Goal: Task Accomplishment & Management: Manage account settings

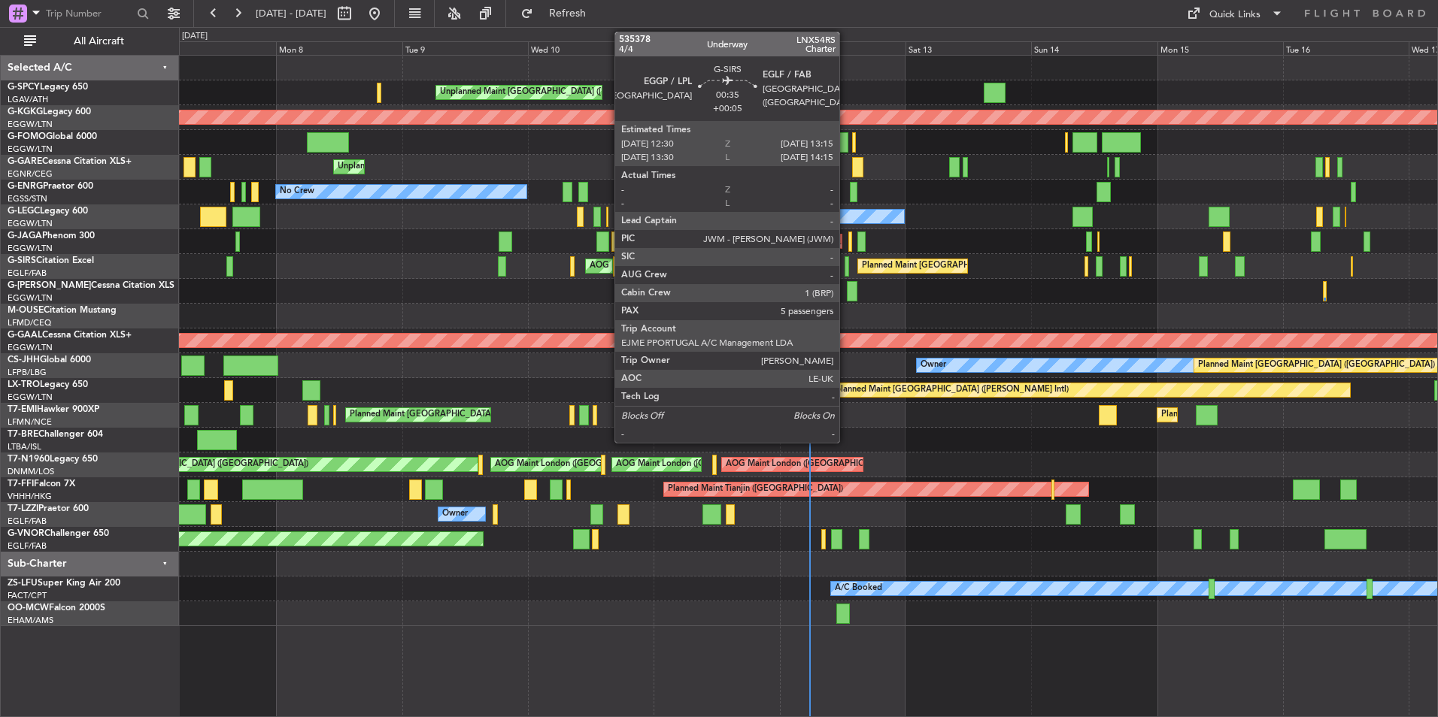
click at [846, 270] on div at bounding box center [846, 266] width 5 height 20
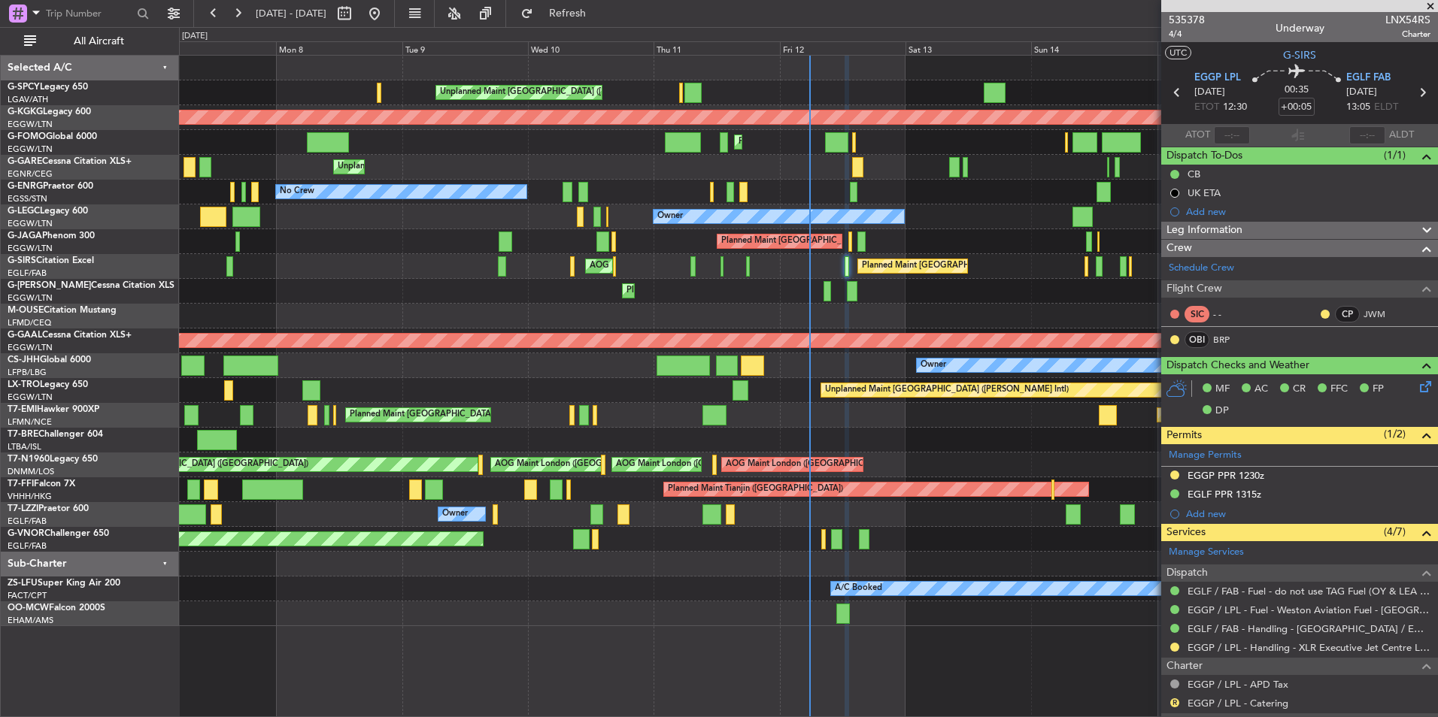
click at [1426, 8] on span at bounding box center [1429, 7] width 15 height 14
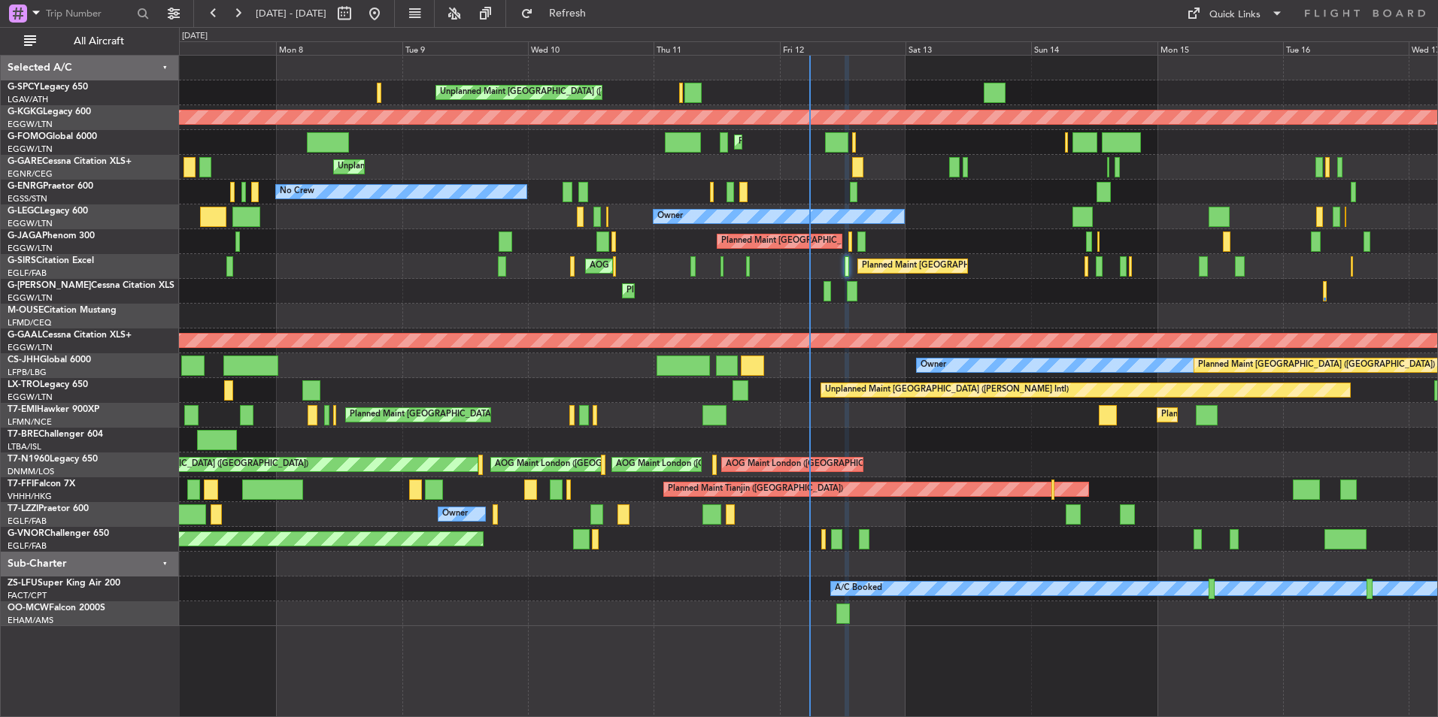
type input "0"
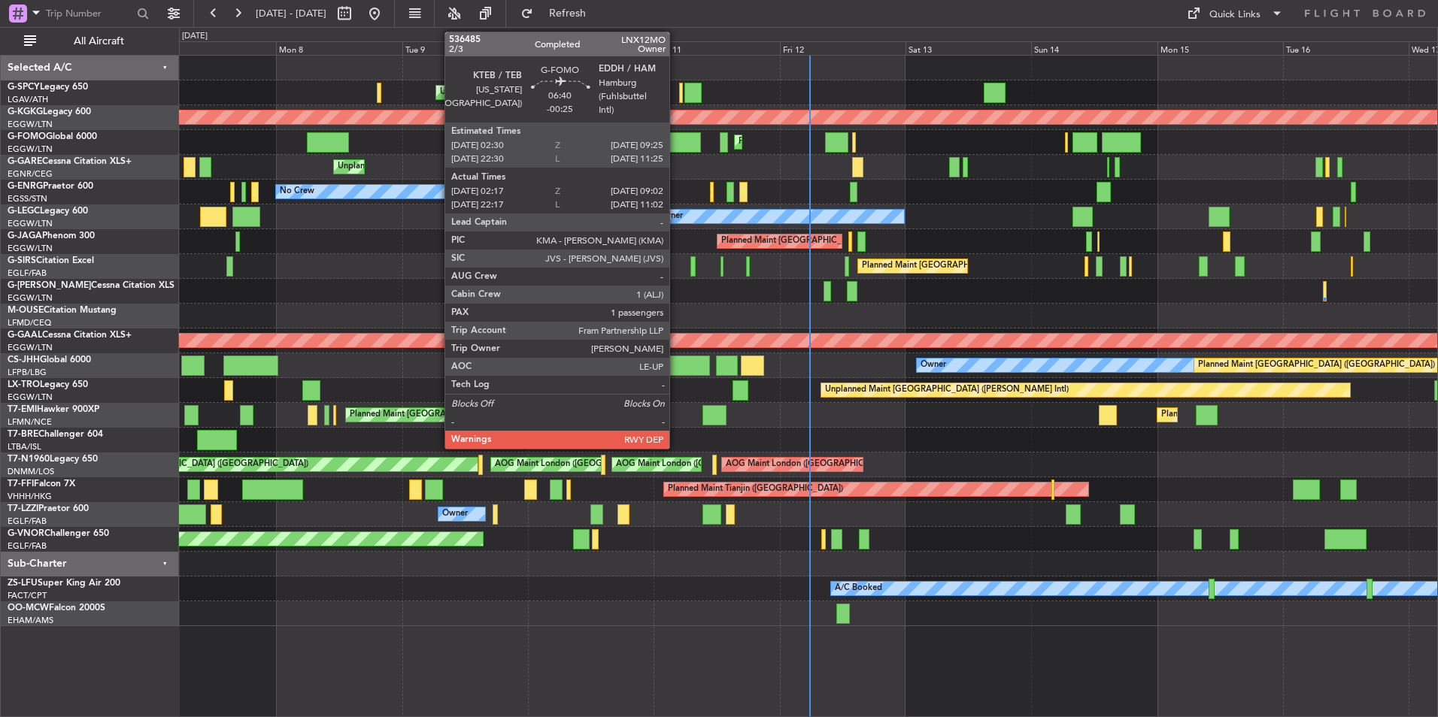
click at [676, 138] on div at bounding box center [683, 142] width 36 height 20
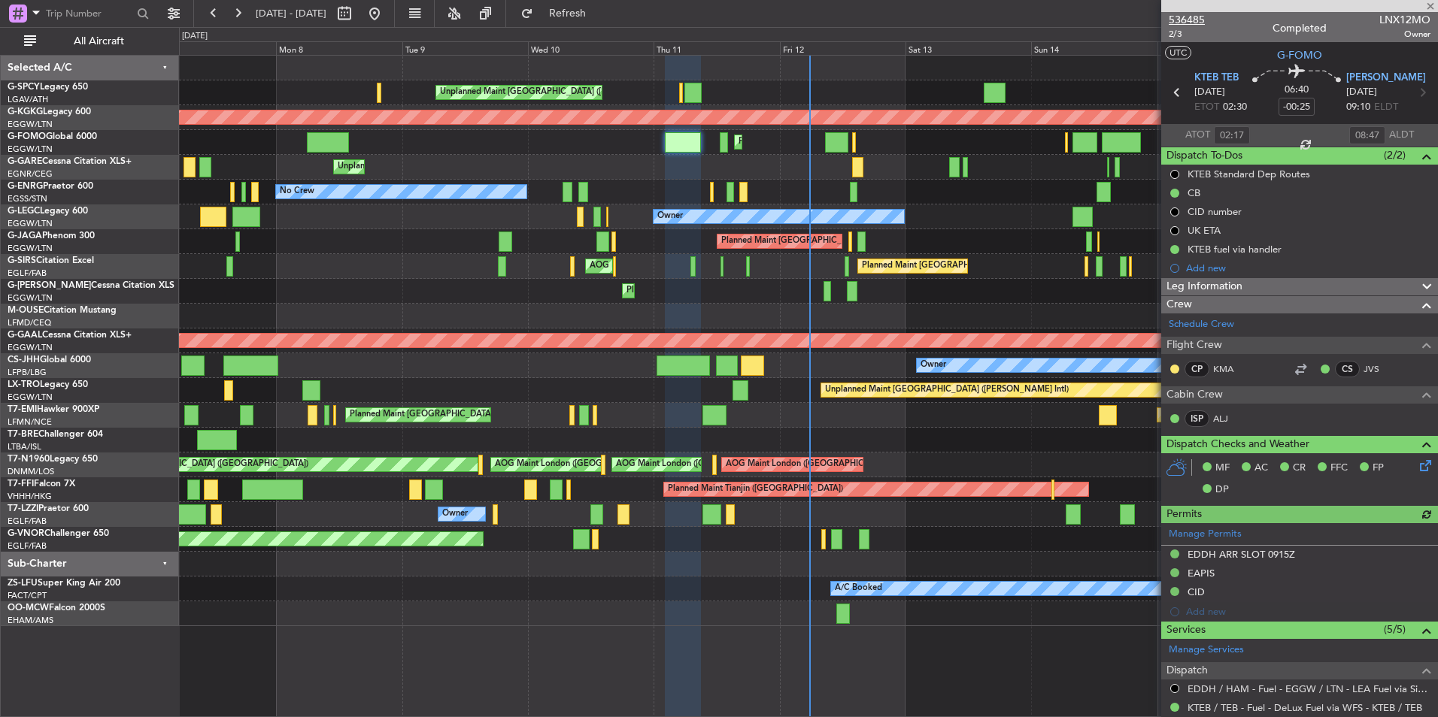
click at [1198, 23] on span "536485" at bounding box center [1186, 20] width 36 height 16
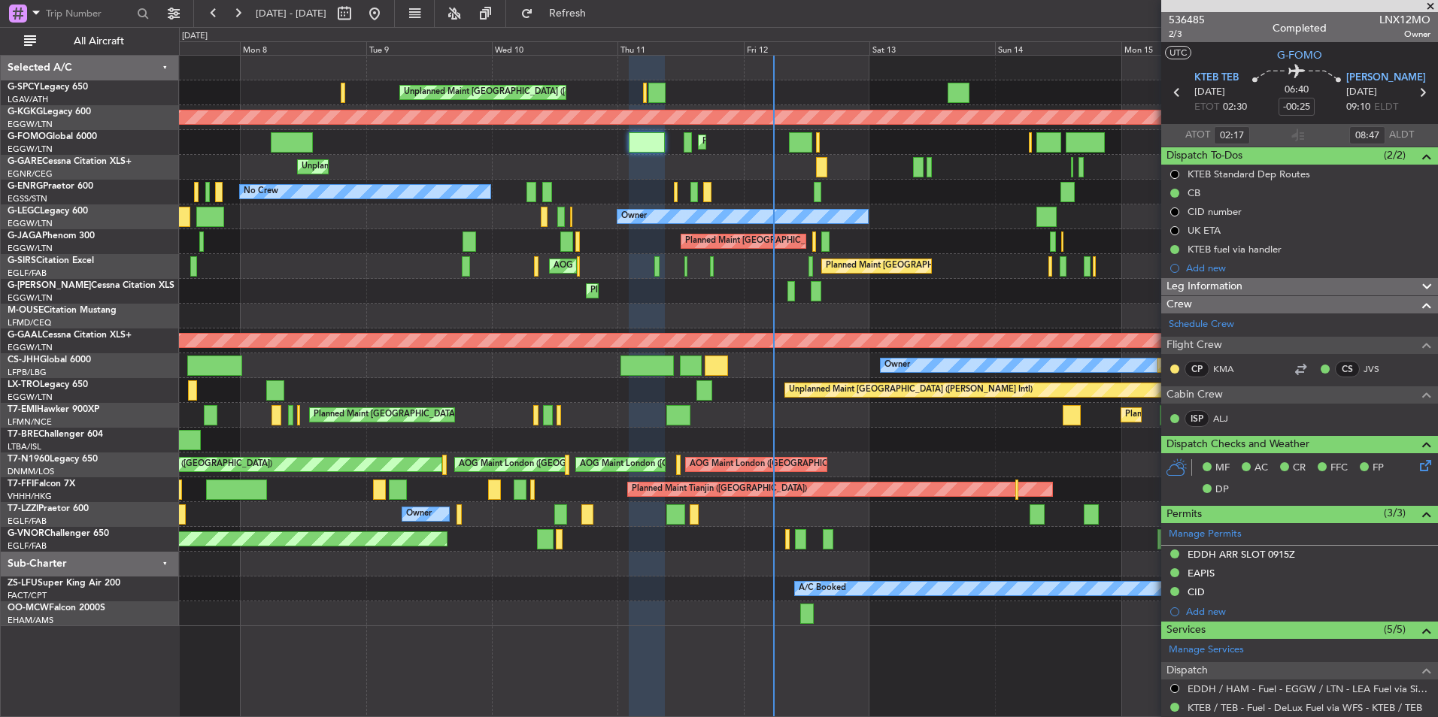
click at [837, 417] on div "Planned Maint Zurich Planned Maint Zurich Planned Maint Zurich" at bounding box center [808, 415] width 1258 height 25
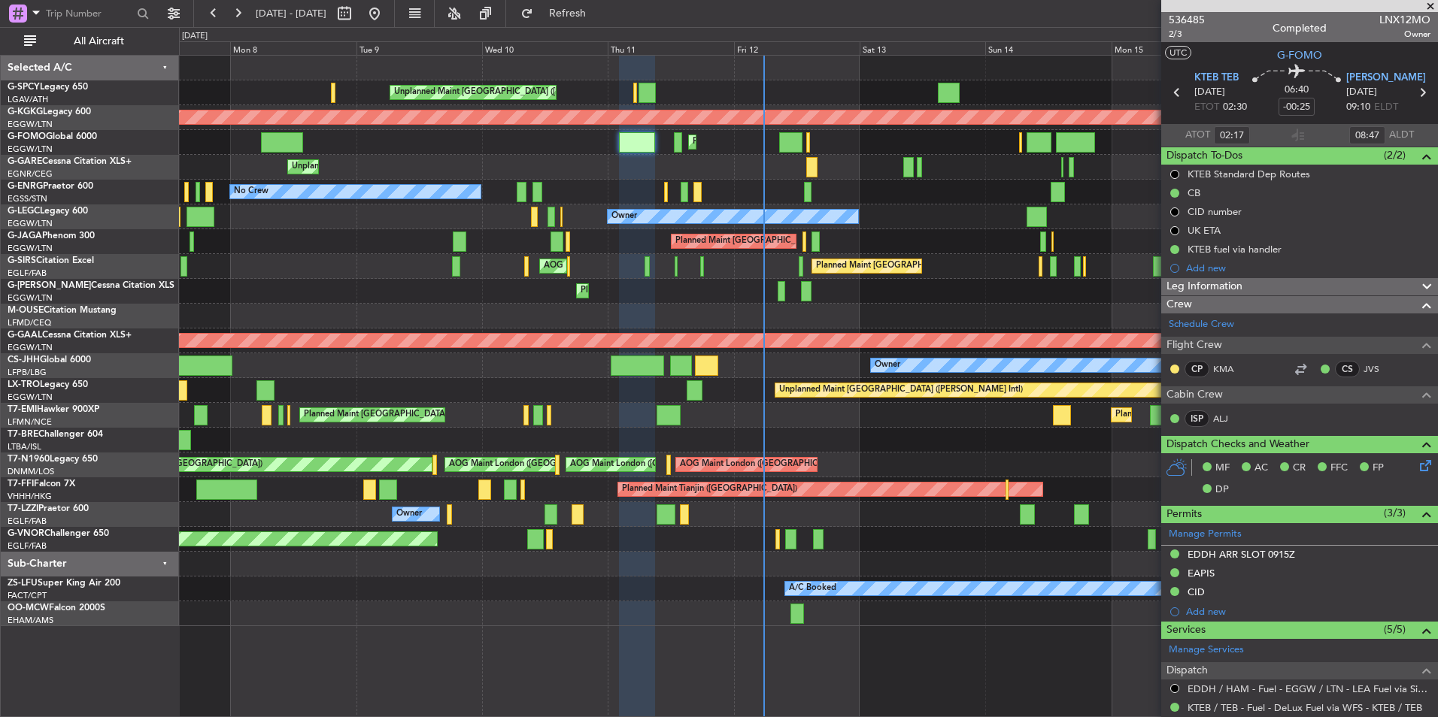
click at [1434, 5] on span at bounding box center [1429, 7] width 15 height 14
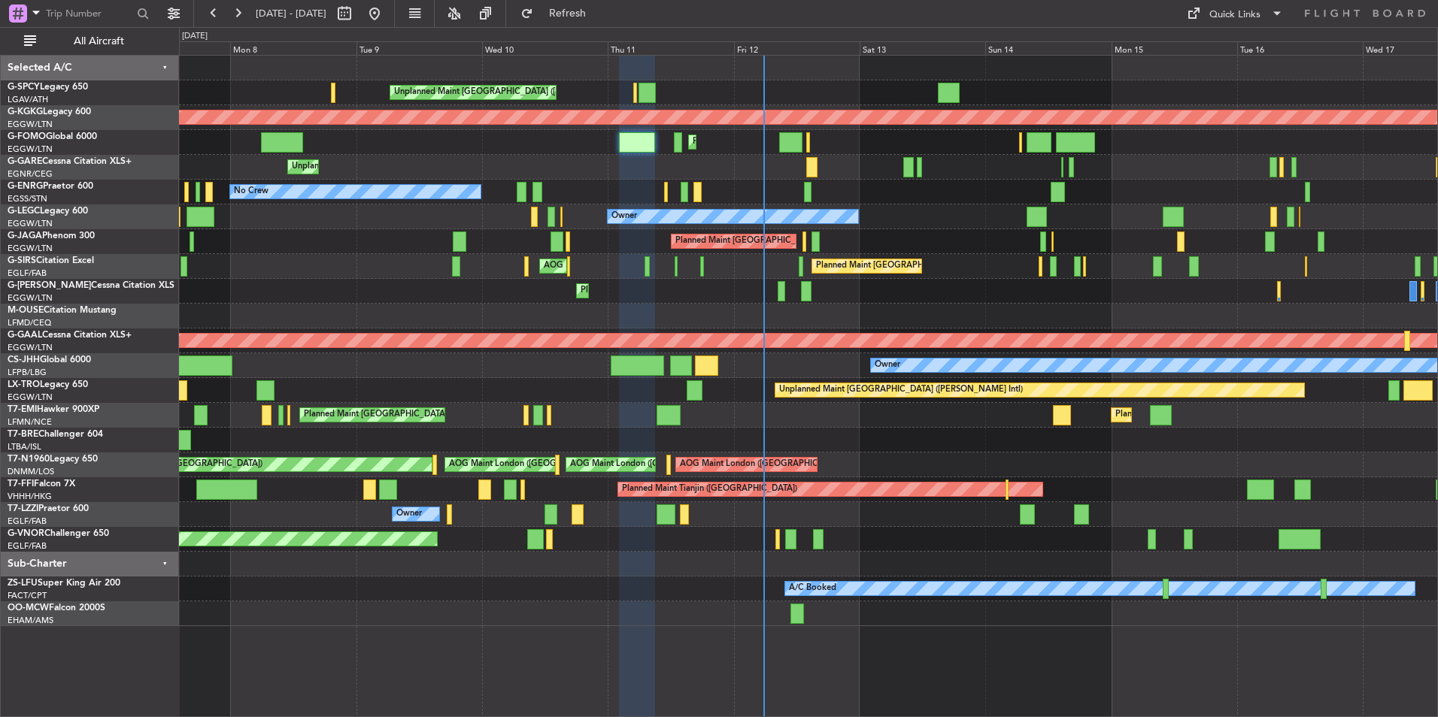
type input "0"
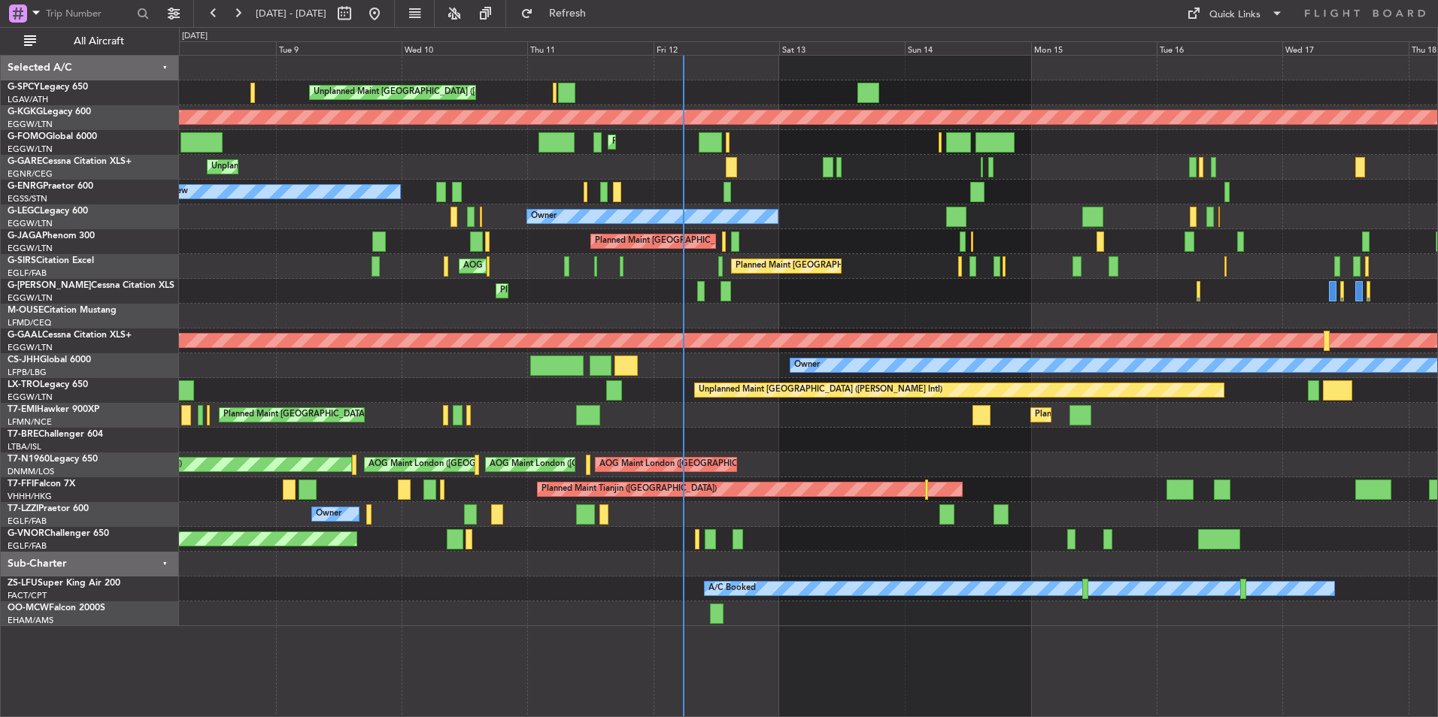
click at [846, 227] on div "Unplanned Maint Athens (Eleftherios Venizelos Intl) AOG Maint Istanbul (Ataturk…" at bounding box center [808, 341] width 1258 height 571
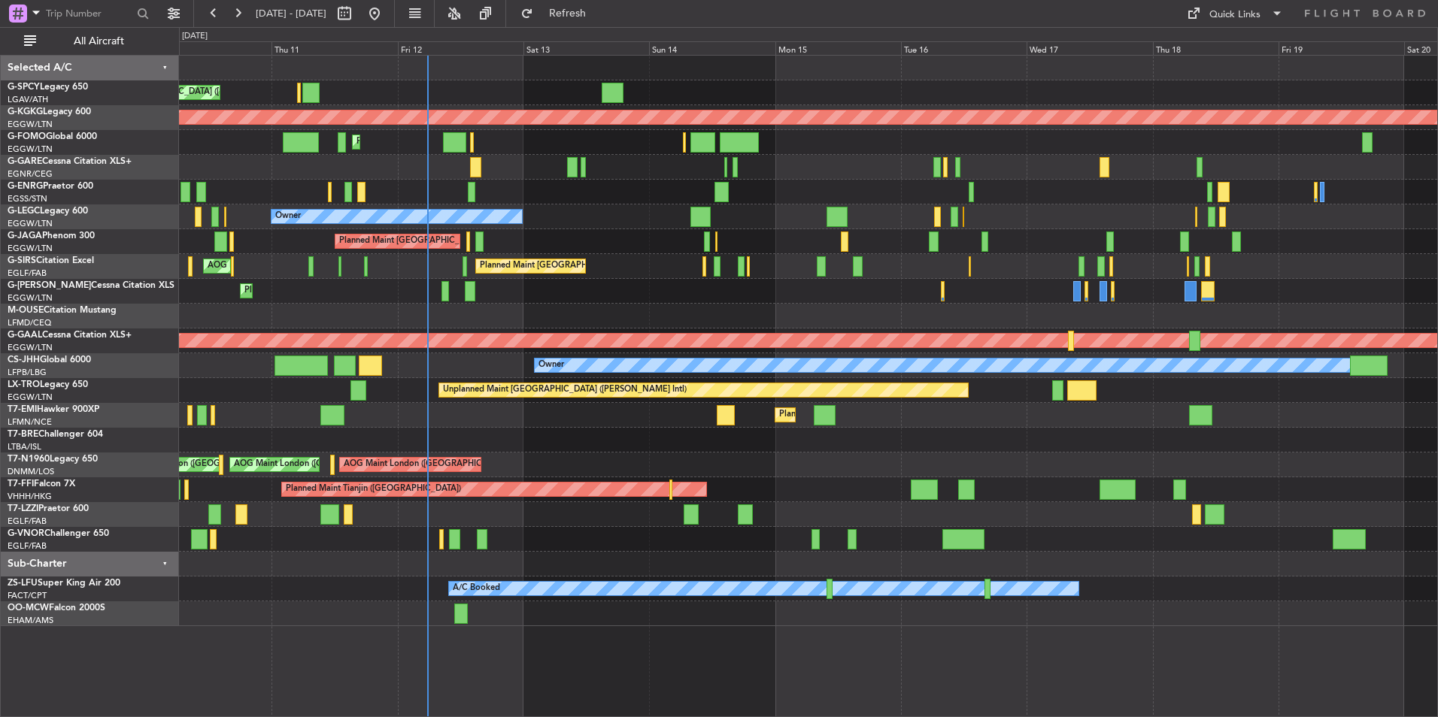
click at [848, 186] on div "Planned Maint London (Stansted) No Crew" at bounding box center [808, 192] width 1258 height 25
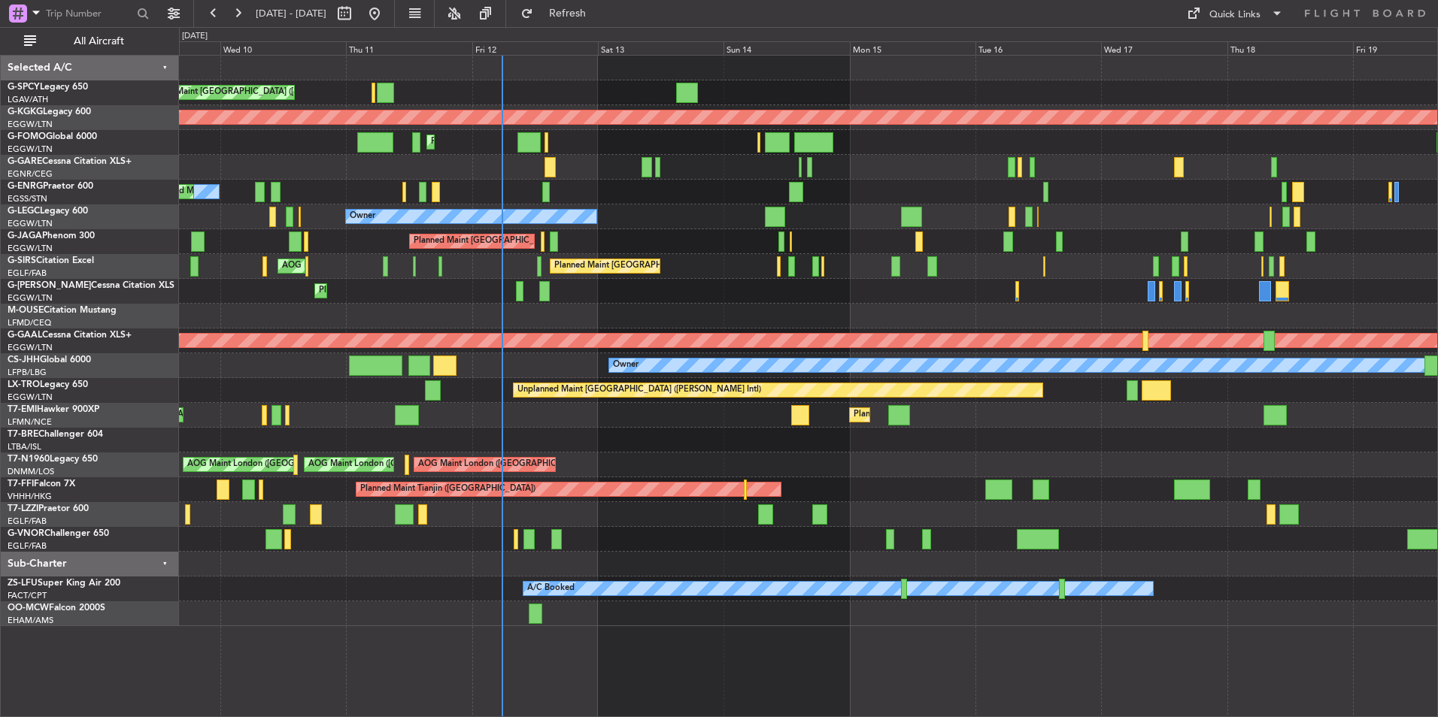
click at [959, 188] on div "No Crew Planned Maint London (Stansted)" at bounding box center [808, 192] width 1258 height 25
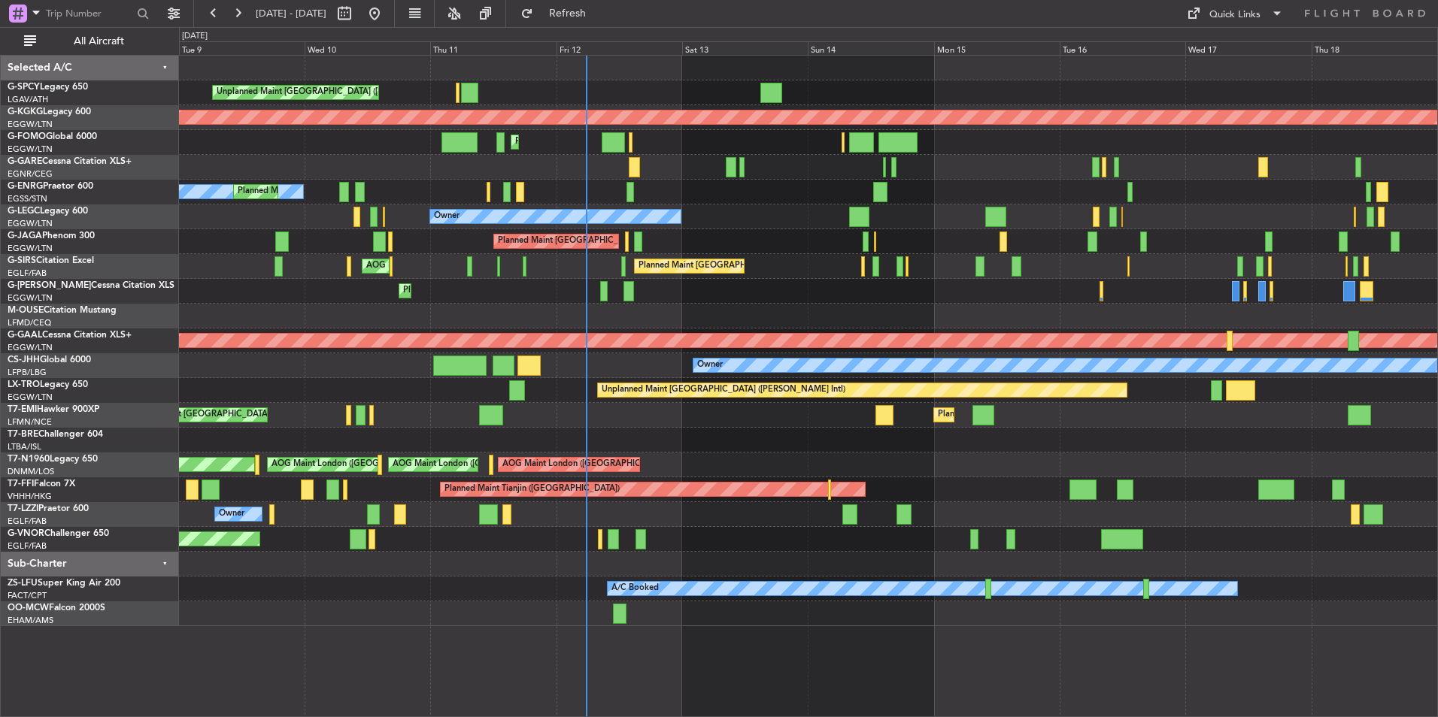
click at [953, 183] on div "No Crew Planned Maint London (Stansted)" at bounding box center [808, 192] width 1258 height 25
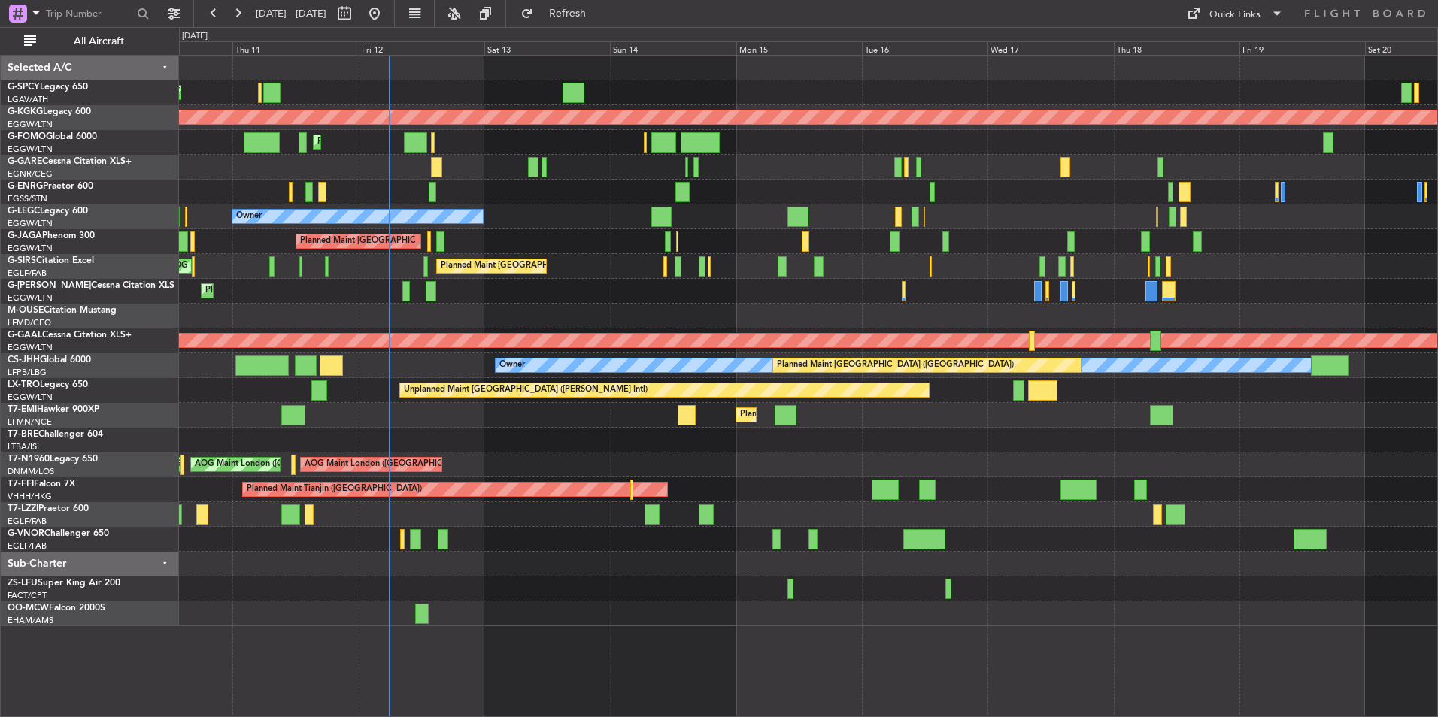
click at [807, 483] on div "Unplanned Maint Athens (Eleftherios Venizelos Intl) AOG Maint Istanbul (Ataturk…" at bounding box center [808, 341] width 1258 height 571
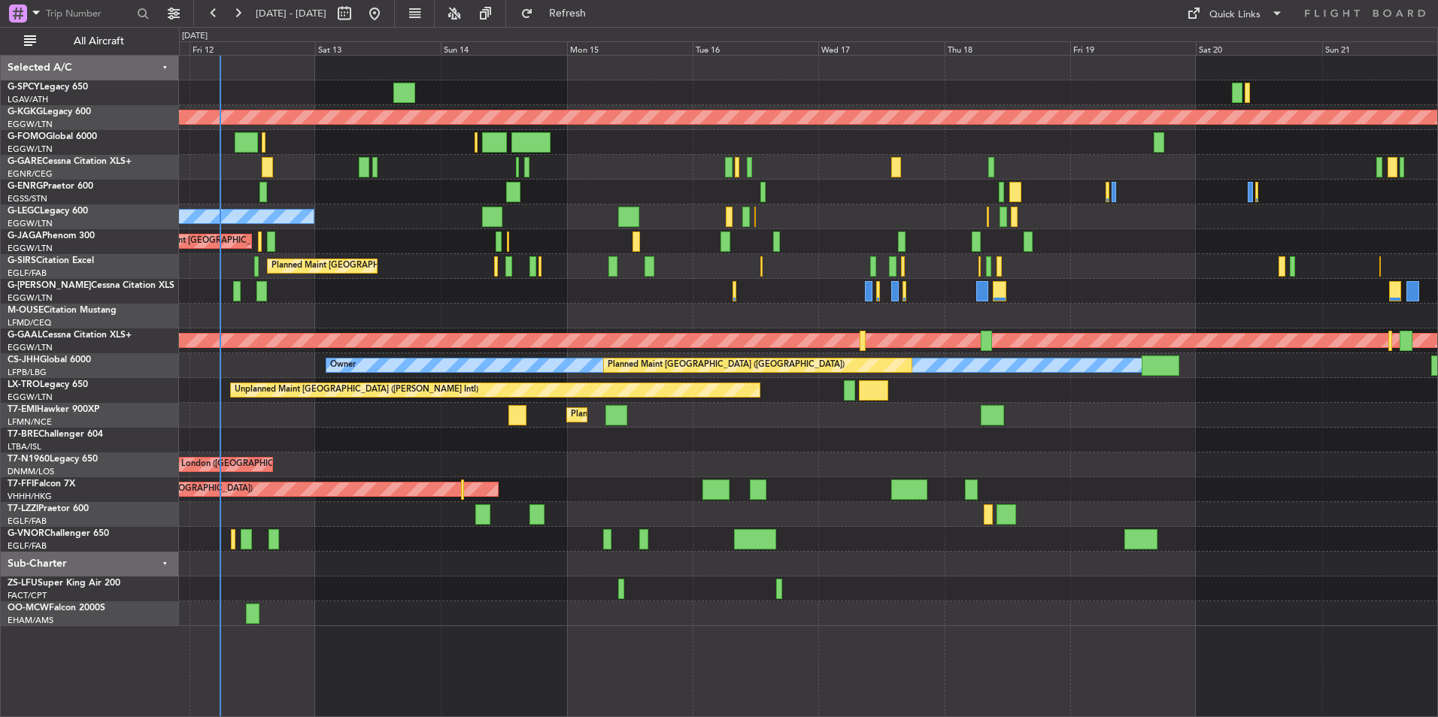
click at [577, 510] on div "Unplanned Maint Athens (Eleftherios Venizelos Intl) AOG Maint Istanbul (Ataturk…" at bounding box center [808, 341] width 1258 height 571
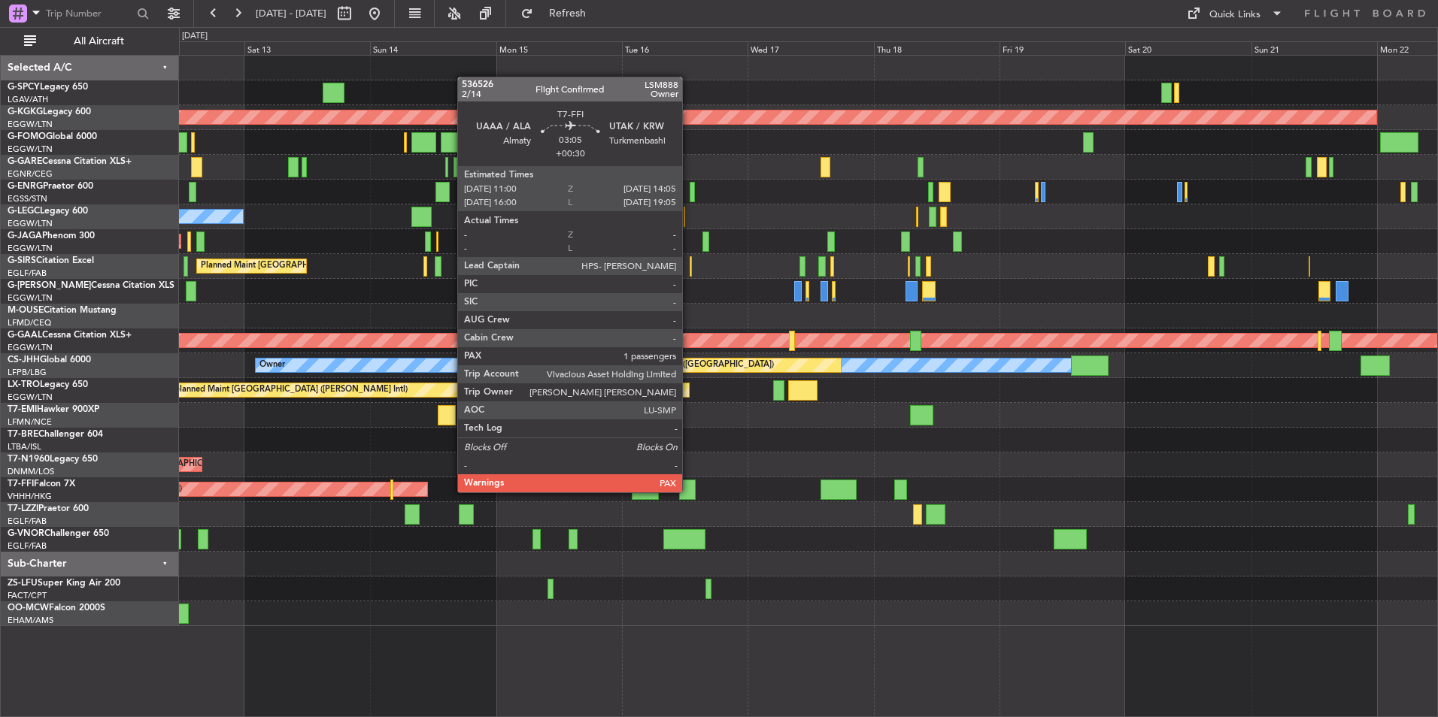
click at [689, 491] on div at bounding box center [687, 490] width 17 height 20
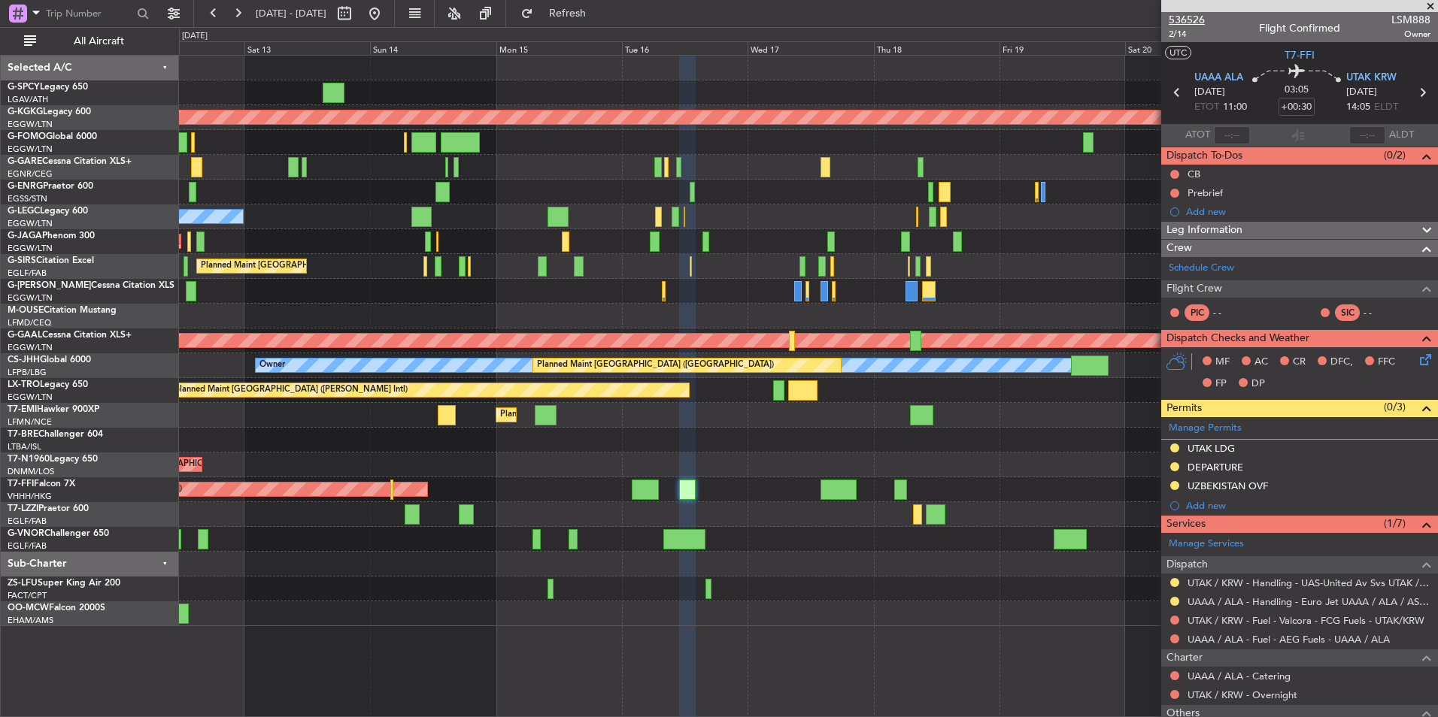
click at [1178, 16] on span "536526" at bounding box center [1186, 20] width 36 height 16
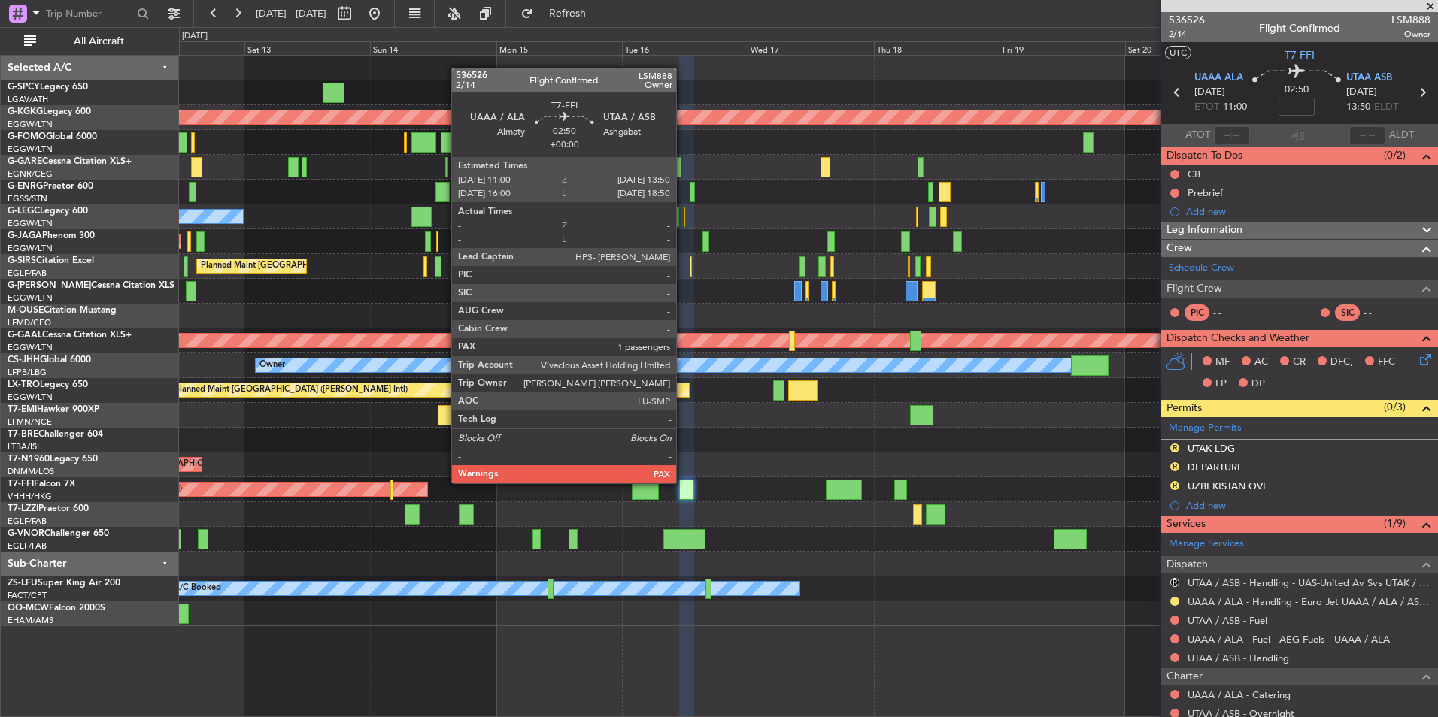
click at [683, 482] on div at bounding box center [686, 490] width 15 height 20
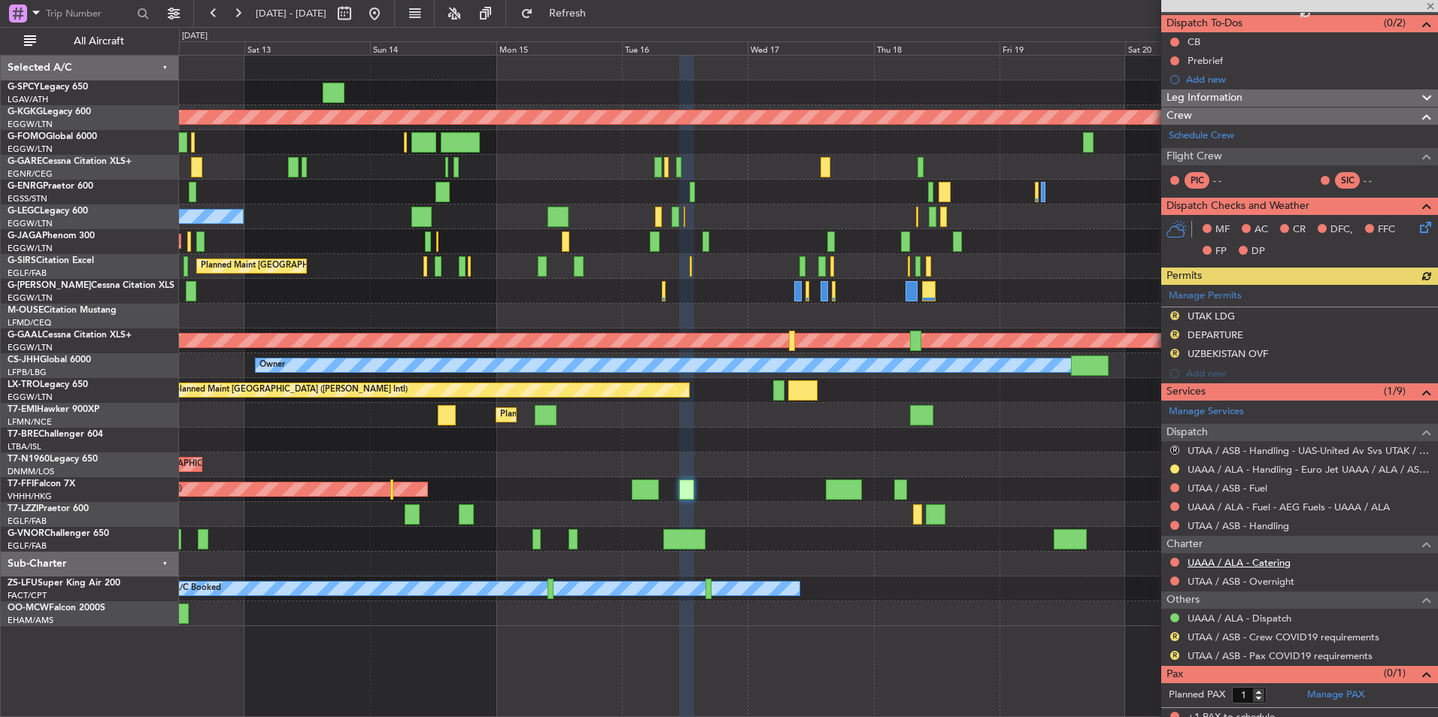
scroll to position [141, 0]
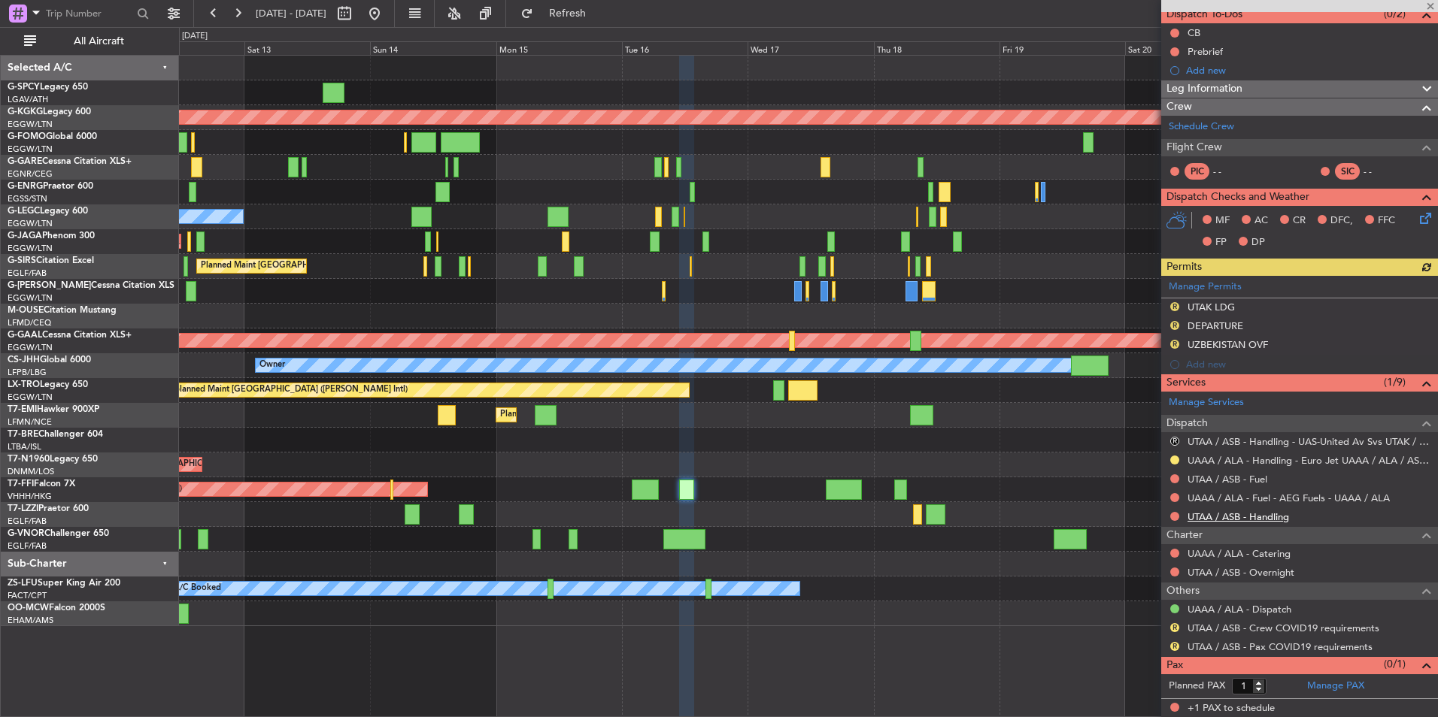
click at [1267, 517] on link "UTAA / ASB - Handling" at bounding box center [1237, 516] width 101 height 13
click at [604, 24] on button "Refresh" at bounding box center [559, 14] width 90 height 24
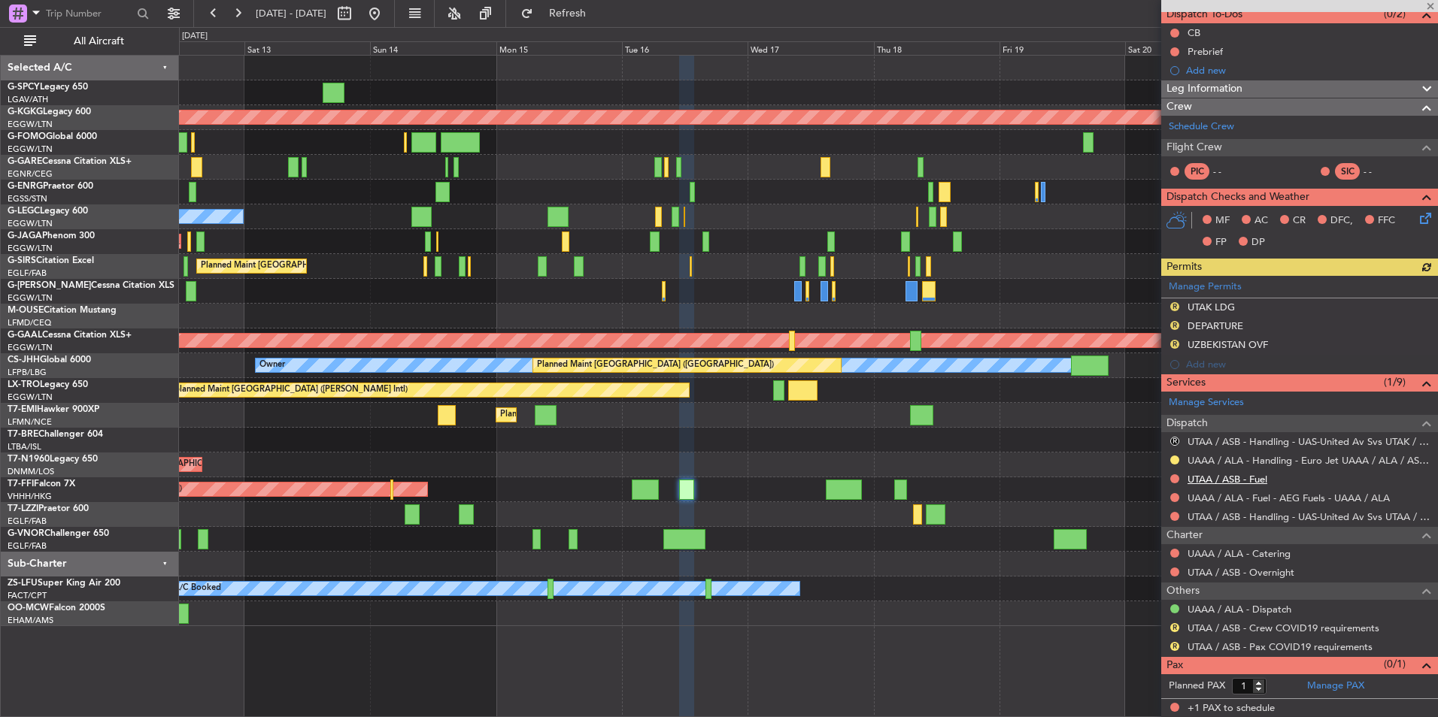
click at [1236, 479] on link "UTAA / ASB - Fuel" at bounding box center [1227, 479] width 80 height 13
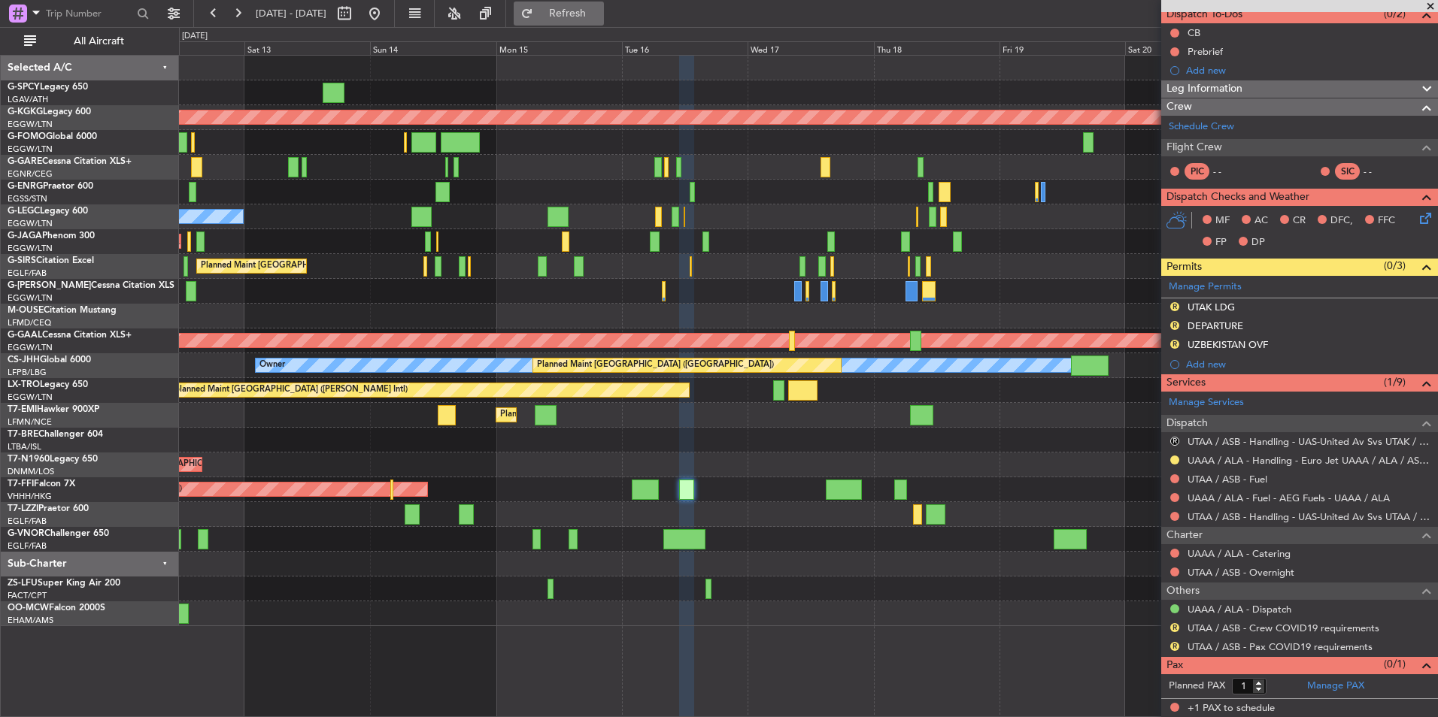
click at [592, 19] on button "Refresh" at bounding box center [559, 14] width 90 height 24
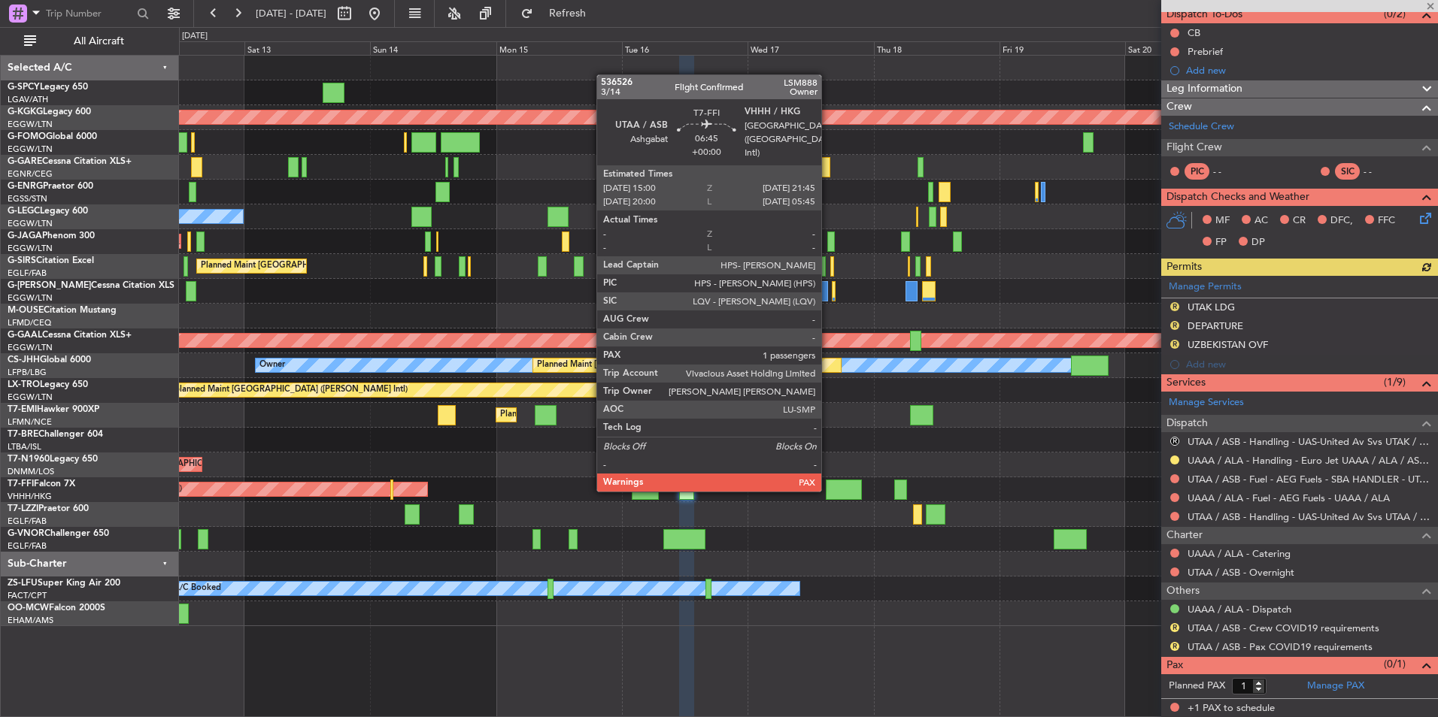
click at [828, 490] on div at bounding box center [844, 490] width 36 height 20
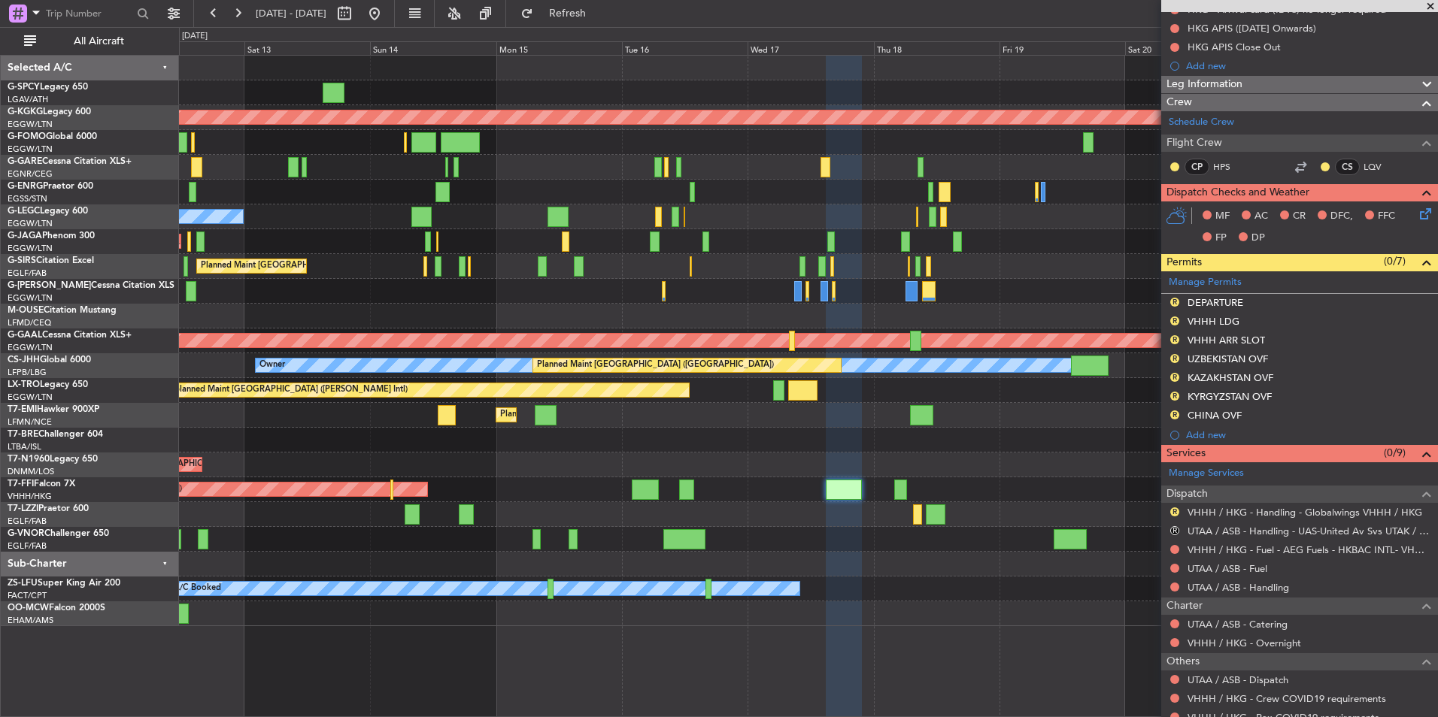
scroll to position [292, 0]
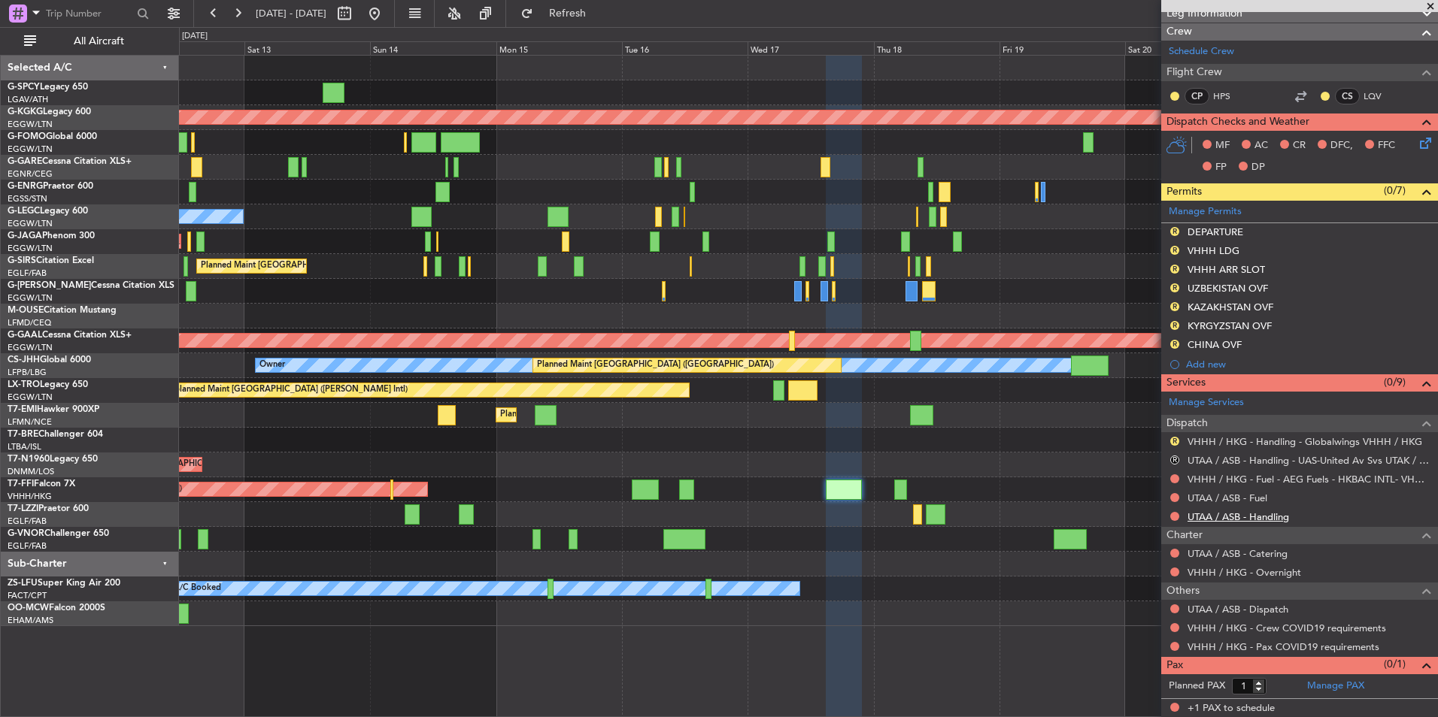
click at [1268, 520] on link "UTAA / ASB - Handling" at bounding box center [1237, 516] width 101 height 13
click at [604, 22] on button "Refresh" at bounding box center [559, 14] width 90 height 24
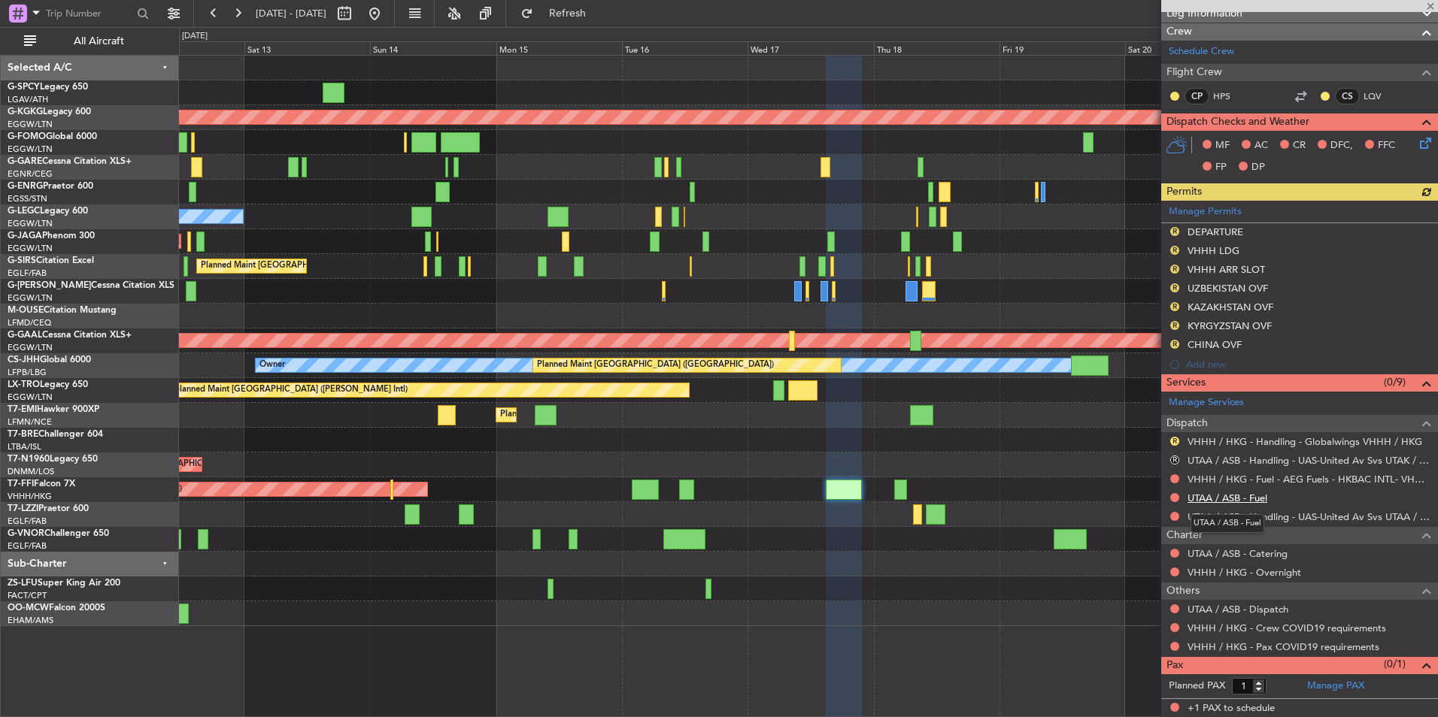
click at [1252, 494] on link "UTAA / ASB - Fuel" at bounding box center [1227, 498] width 80 height 13
click at [599, 16] on span "Refresh" at bounding box center [567, 13] width 63 height 11
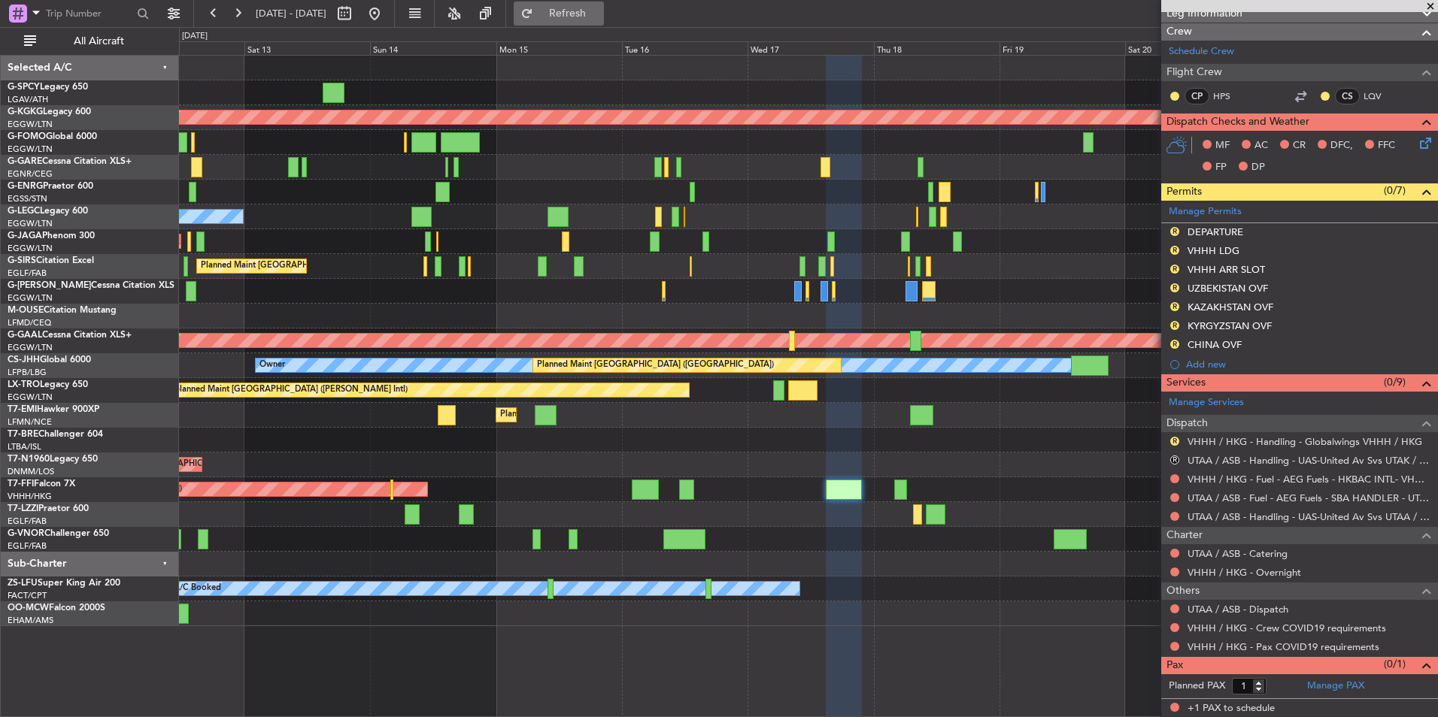
click at [598, 14] on span "Refresh" at bounding box center [567, 13] width 63 height 11
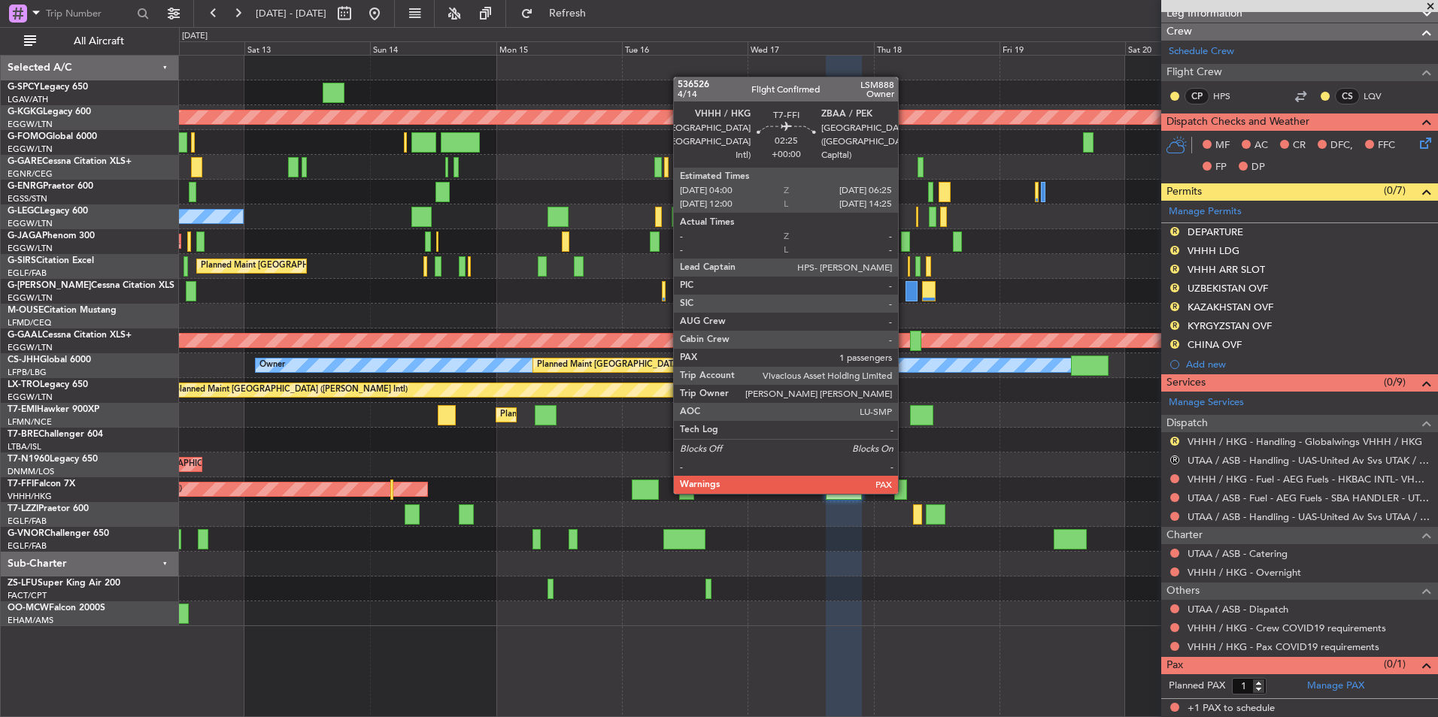
click at [904, 492] on div at bounding box center [900, 490] width 13 height 20
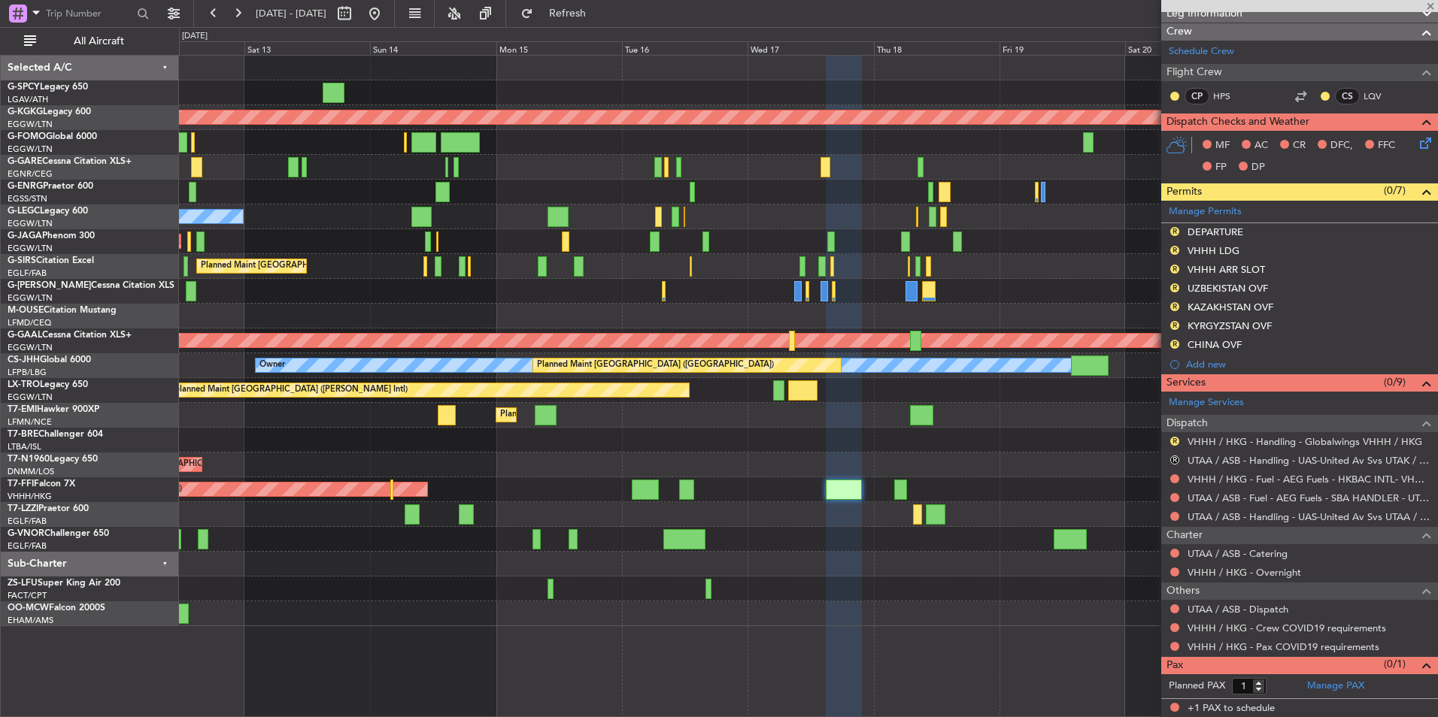
scroll to position [0, 0]
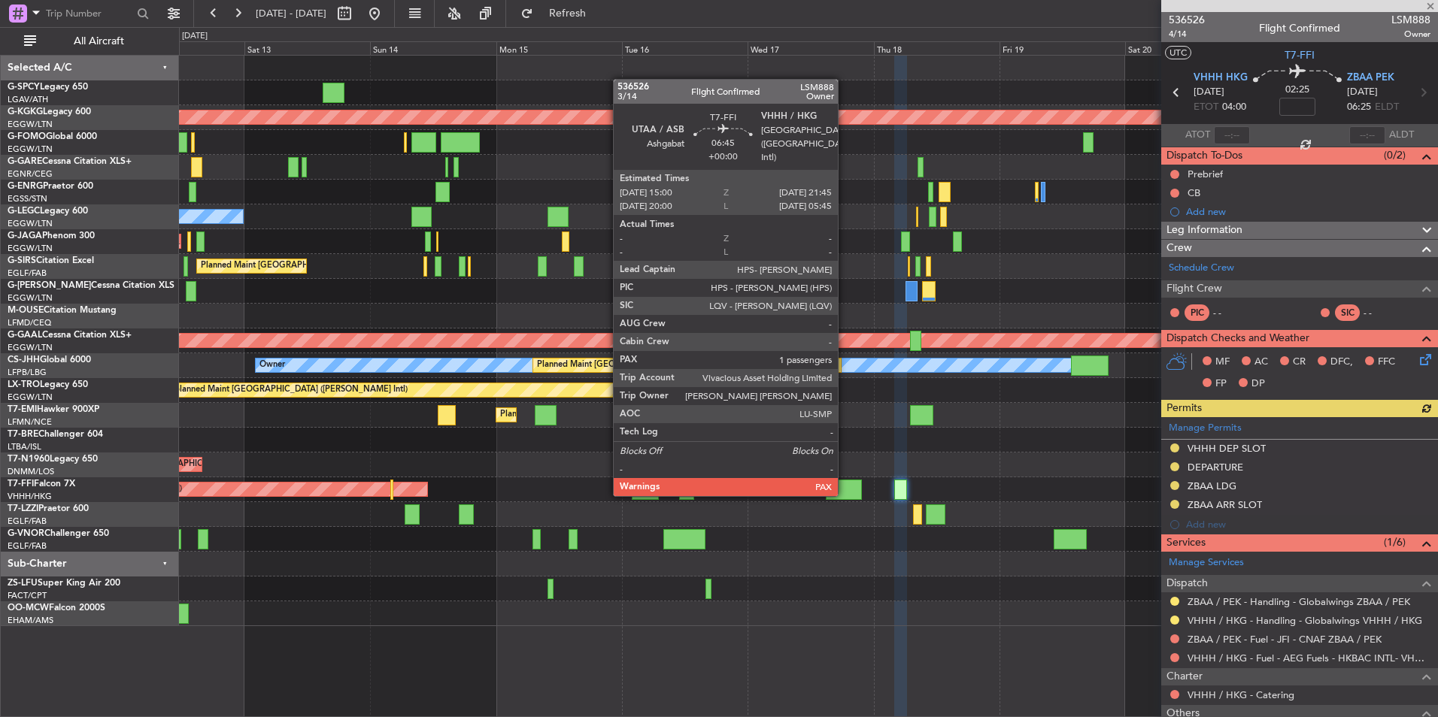
click at [844, 495] on div at bounding box center [844, 490] width 36 height 20
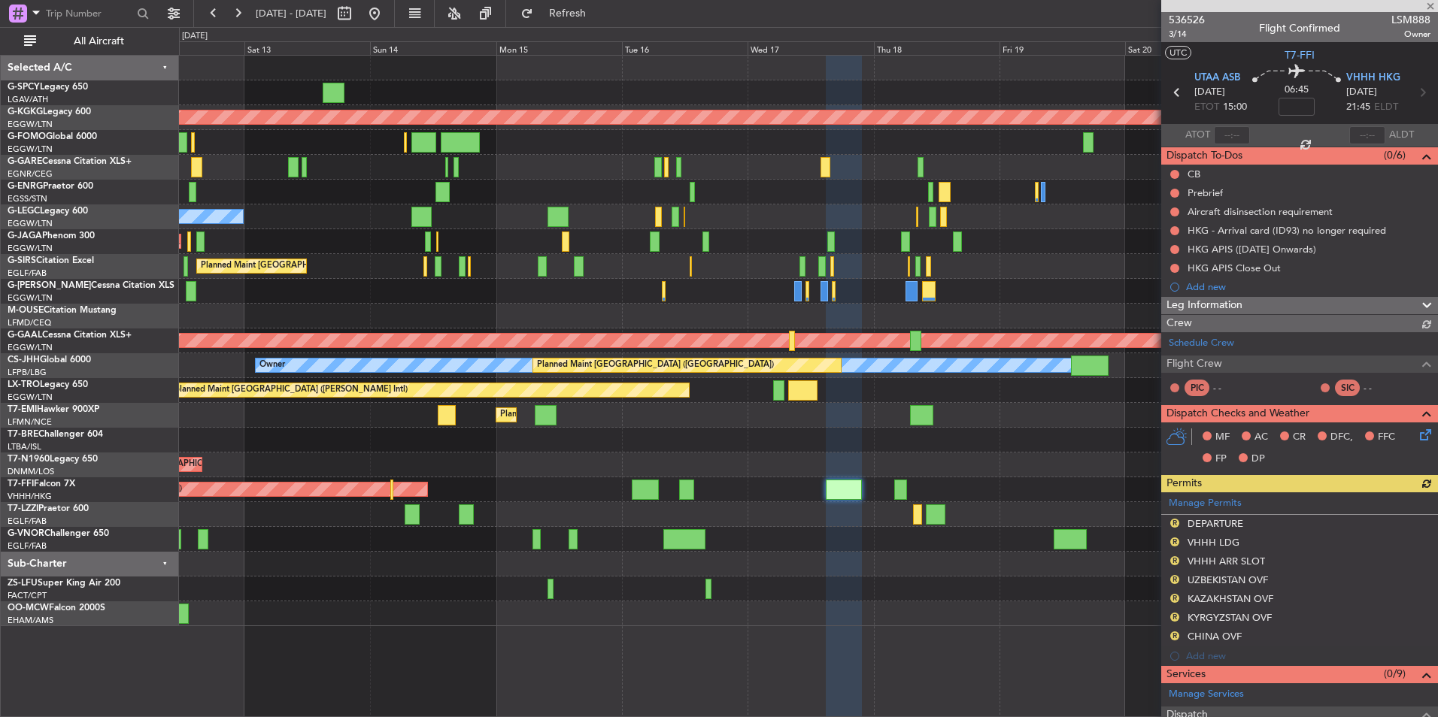
scroll to position [292, 0]
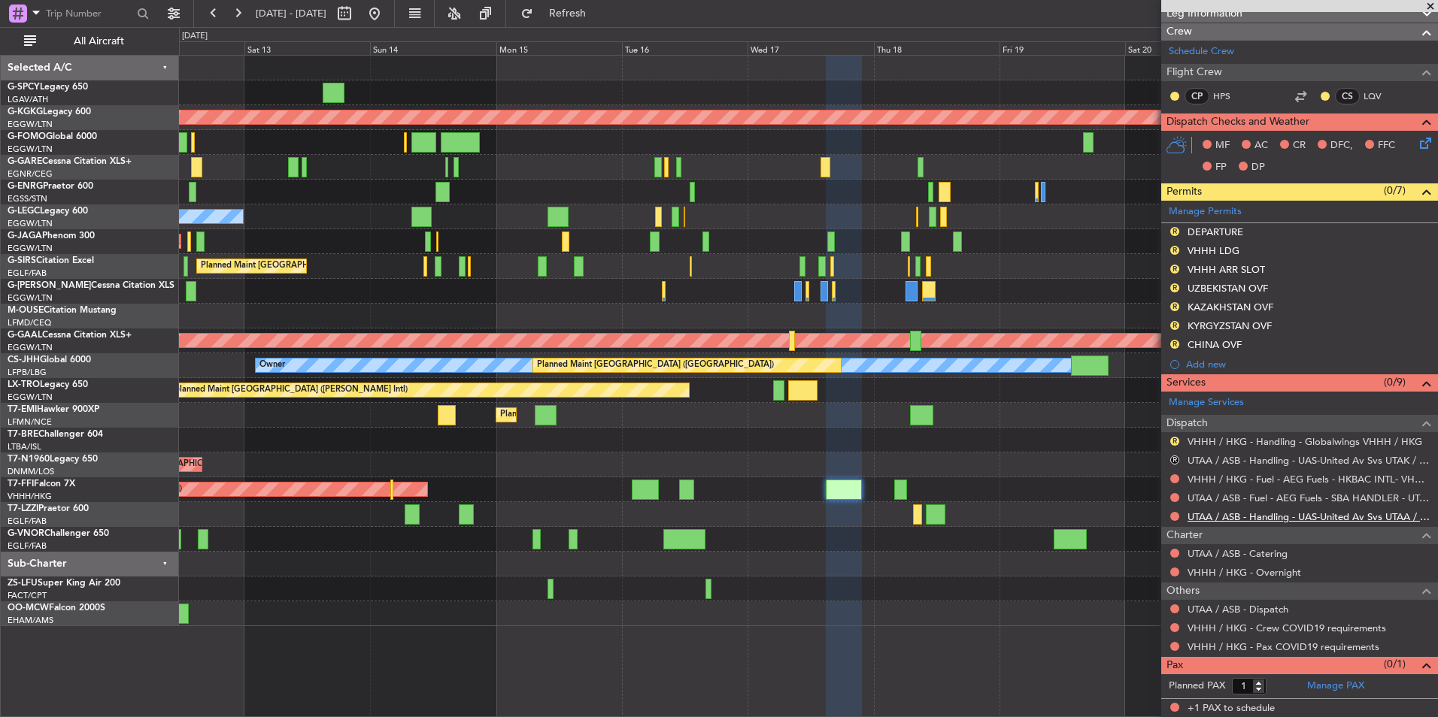
click at [1322, 512] on link "UTAA / ASB - Handling - UAS-United Av Svs UTAA / ASB" at bounding box center [1308, 516] width 243 height 13
click at [1268, 604] on link "UTAA / ASB - Dispatch" at bounding box center [1237, 609] width 101 height 13
click at [592, 15] on span "Refresh" at bounding box center [567, 13] width 63 height 11
click at [386, 20] on button at bounding box center [374, 14] width 24 height 24
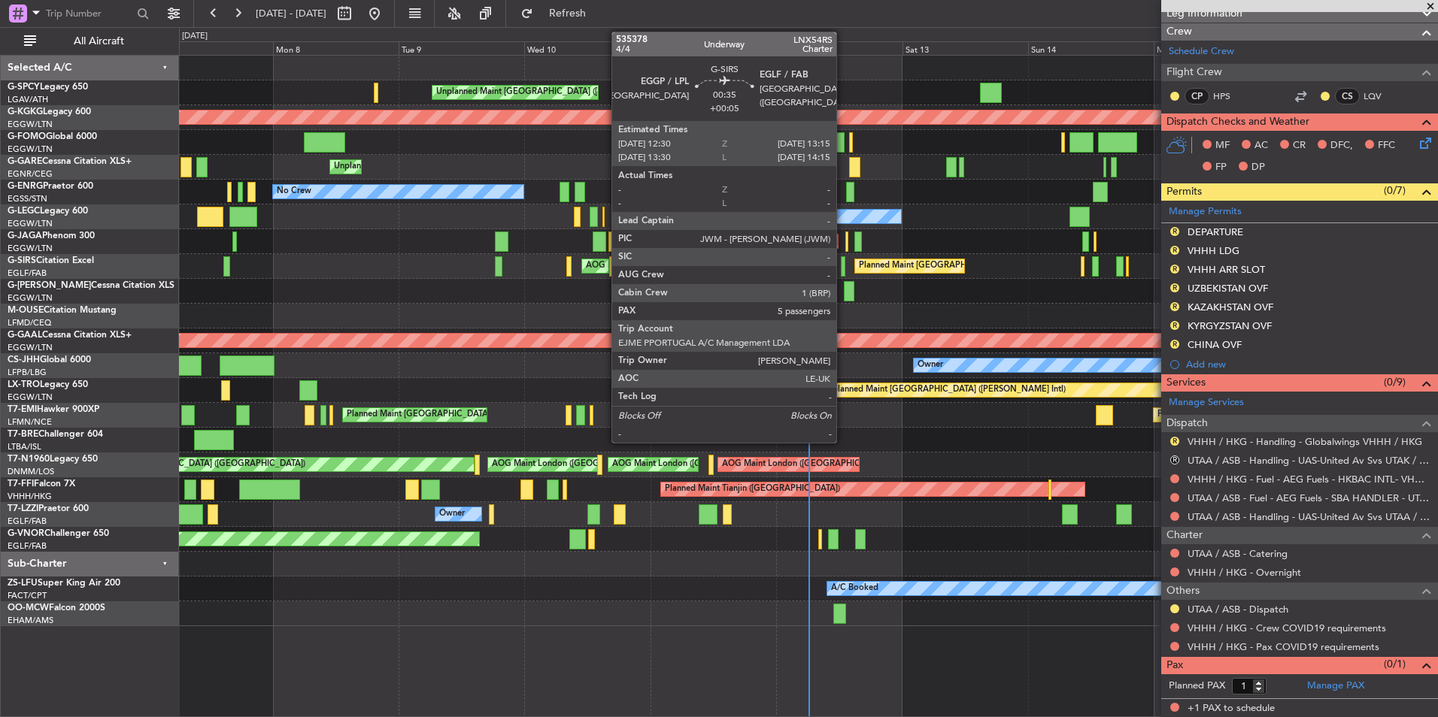
click at [843, 269] on div at bounding box center [843, 266] width 5 height 20
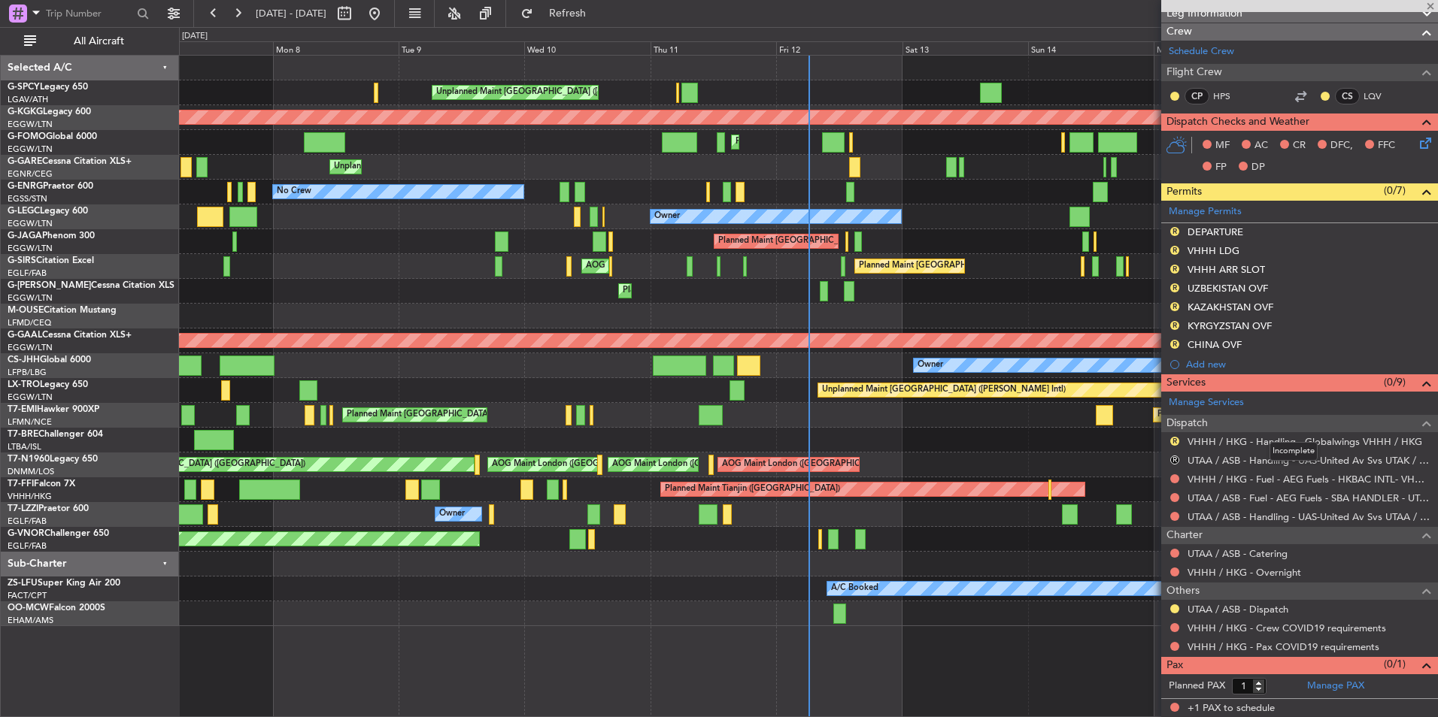
type input "+00:05"
type input "5"
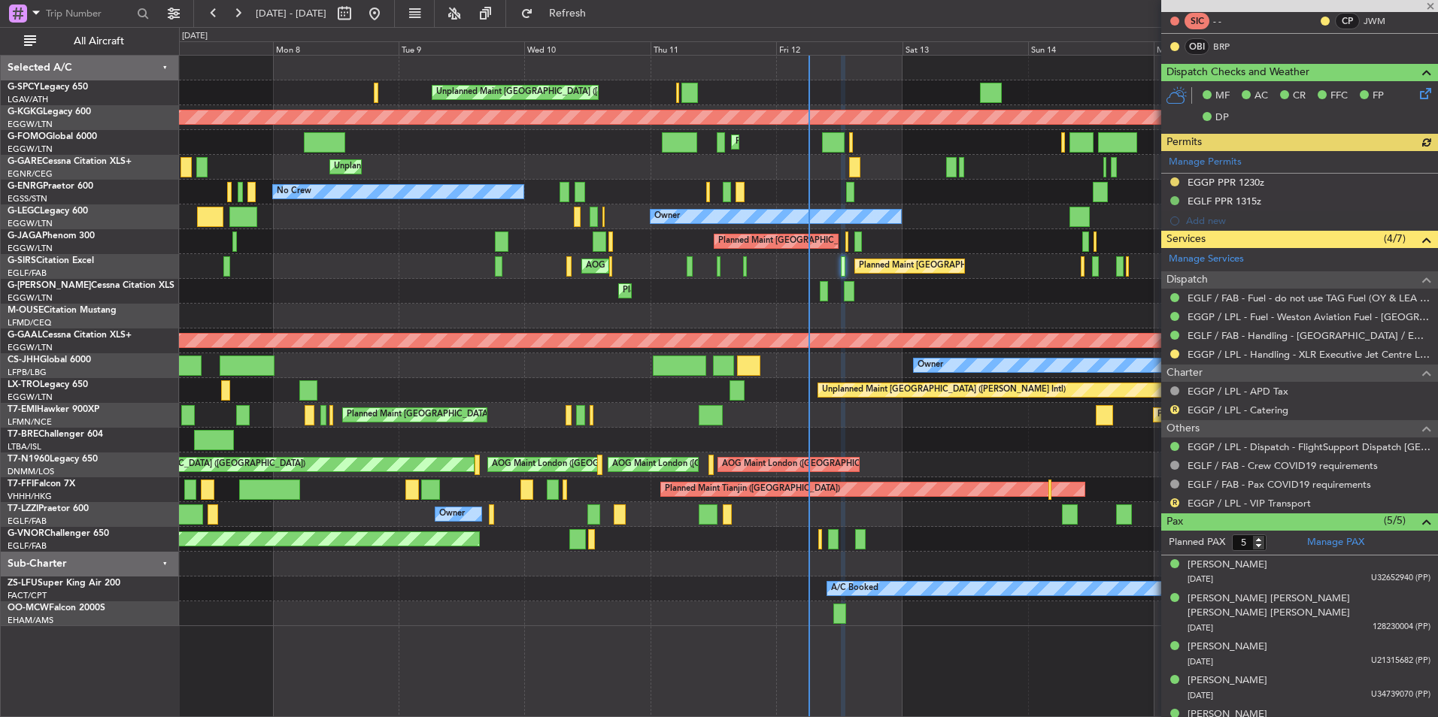
scroll to position [300, 0]
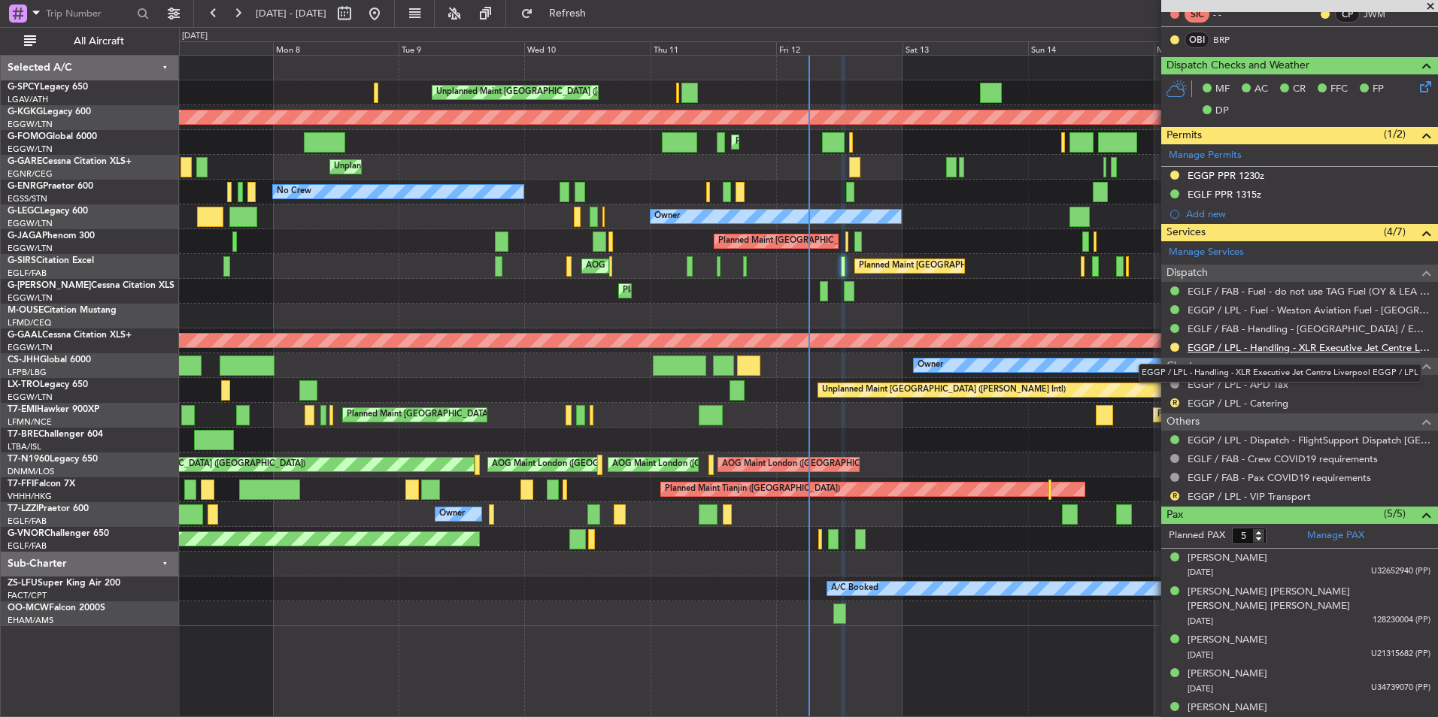
click at [1302, 352] on link "EGGP / LPL - Handling - XLR Executive Jet Centre Liverpool EGGP / LPL" at bounding box center [1308, 347] width 243 height 13
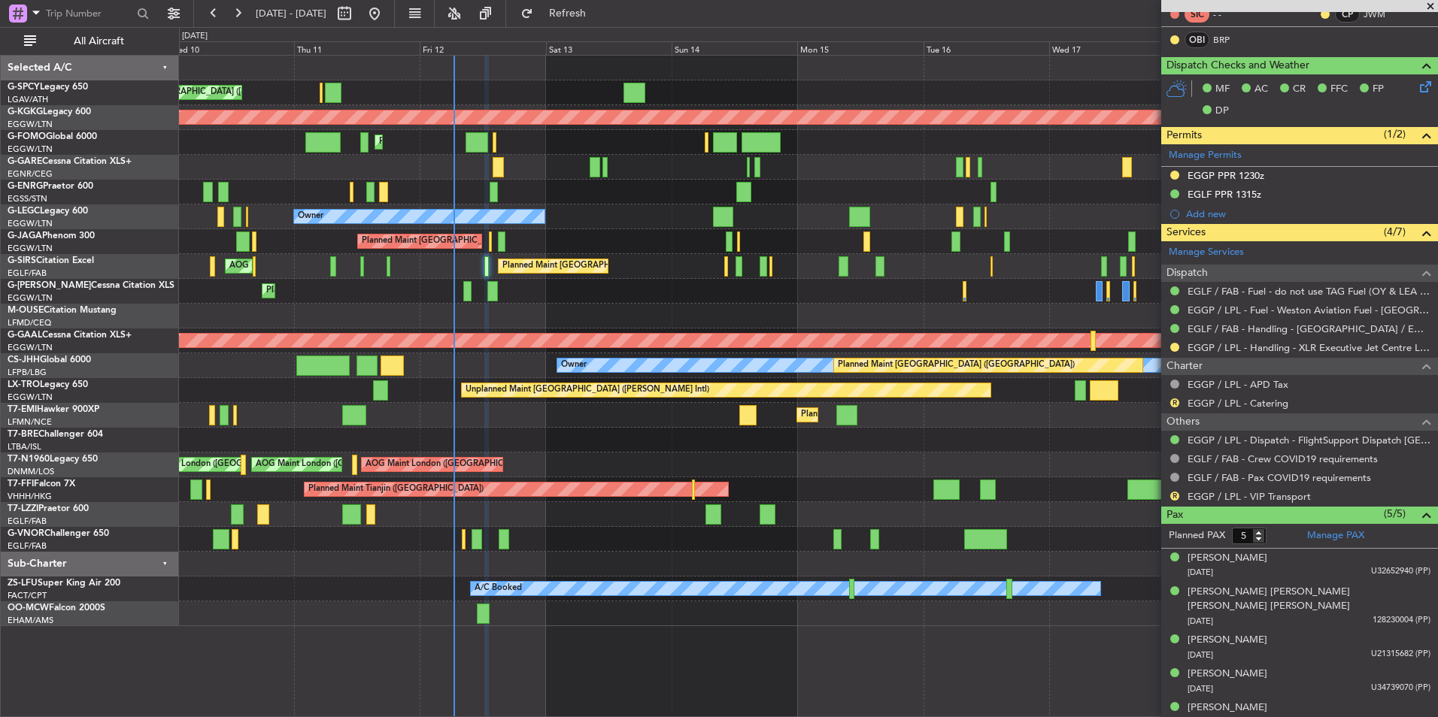
click at [606, 307] on div "Unplanned Maint [GEOGRAPHIC_DATA] ([PERSON_NAME] Intl) AOG Maint [GEOGRAPHIC_DA…" at bounding box center [808, 341] width 1258 height 571
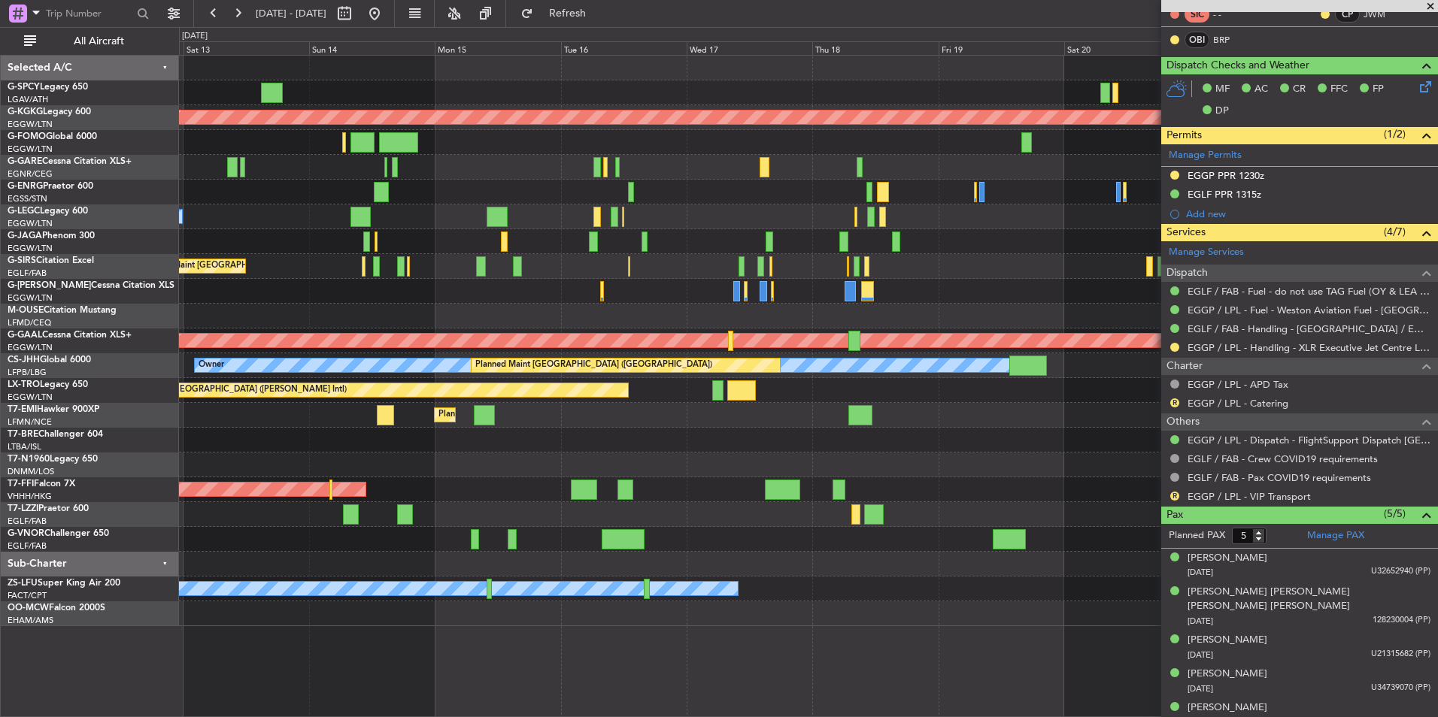
click at [468, 270] on div "Unplanned Maint Athens (Eleftherios Venizelos Intl) AOG Maint Istanbul (Ataturk…" at bounding box center [808, 341] width 1258 height 571
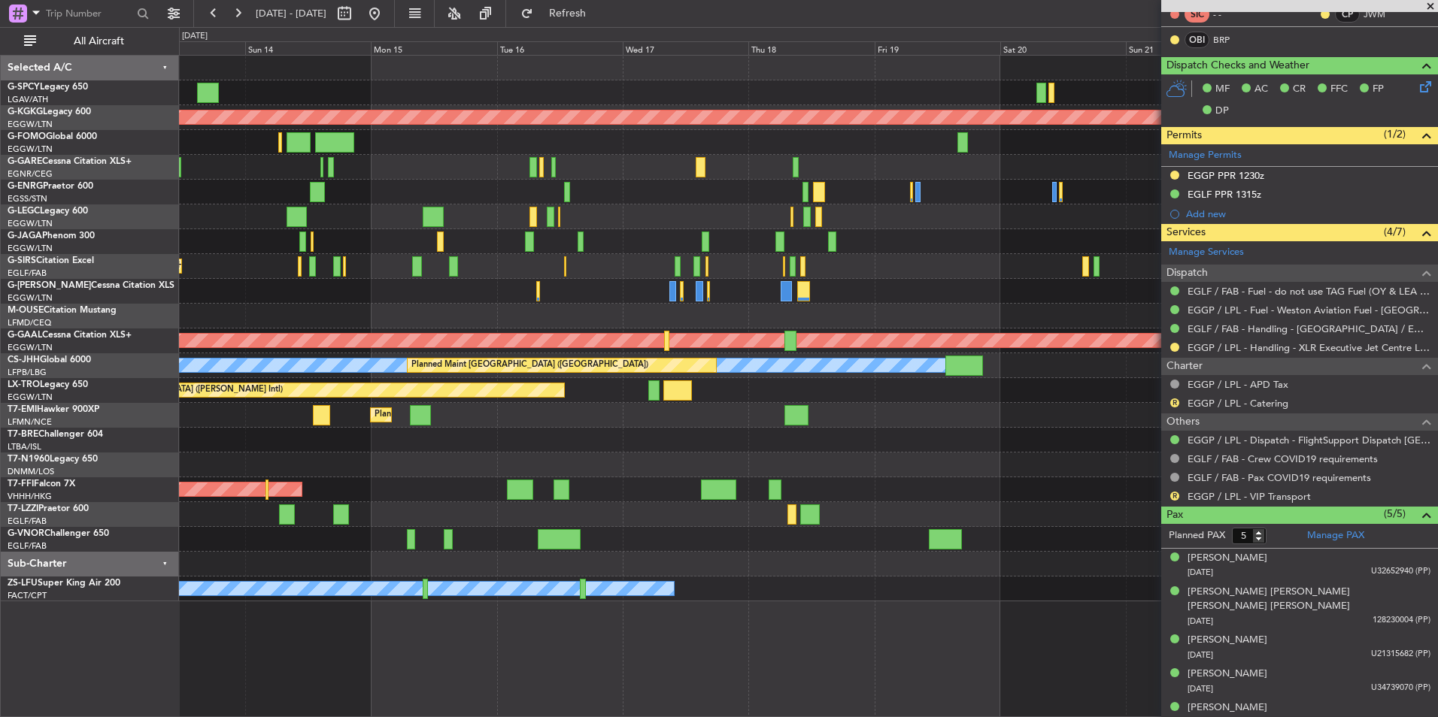
click at [806, 250] on div "AOG Maint [GEOGRAPHIC_DATA] (Ataturk) Planned Maint [GEOGRAPHIC_DATA] ([GEOGRAP…" at bounding box center [808, 329] width 1258 height 546
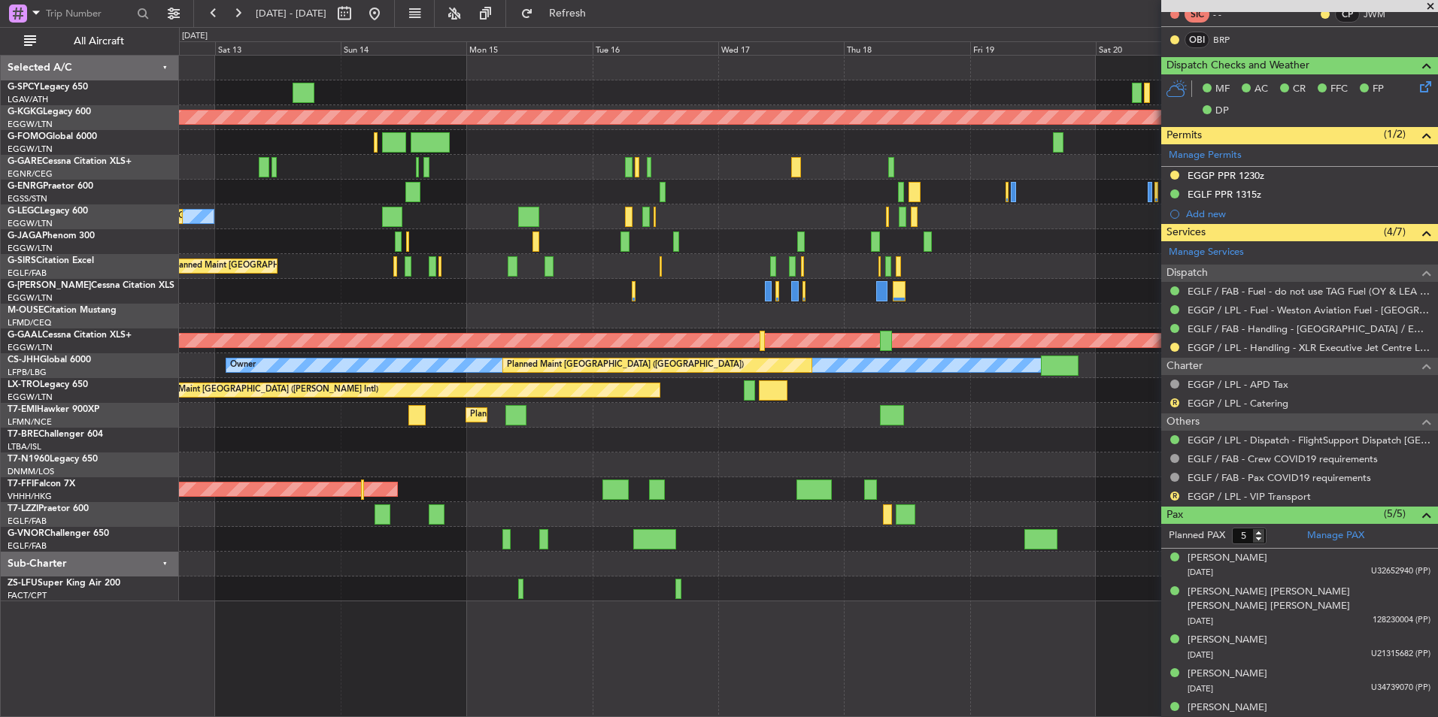
click at [998, 431] on div at bounding box center [808, 440] width 1258 height 25
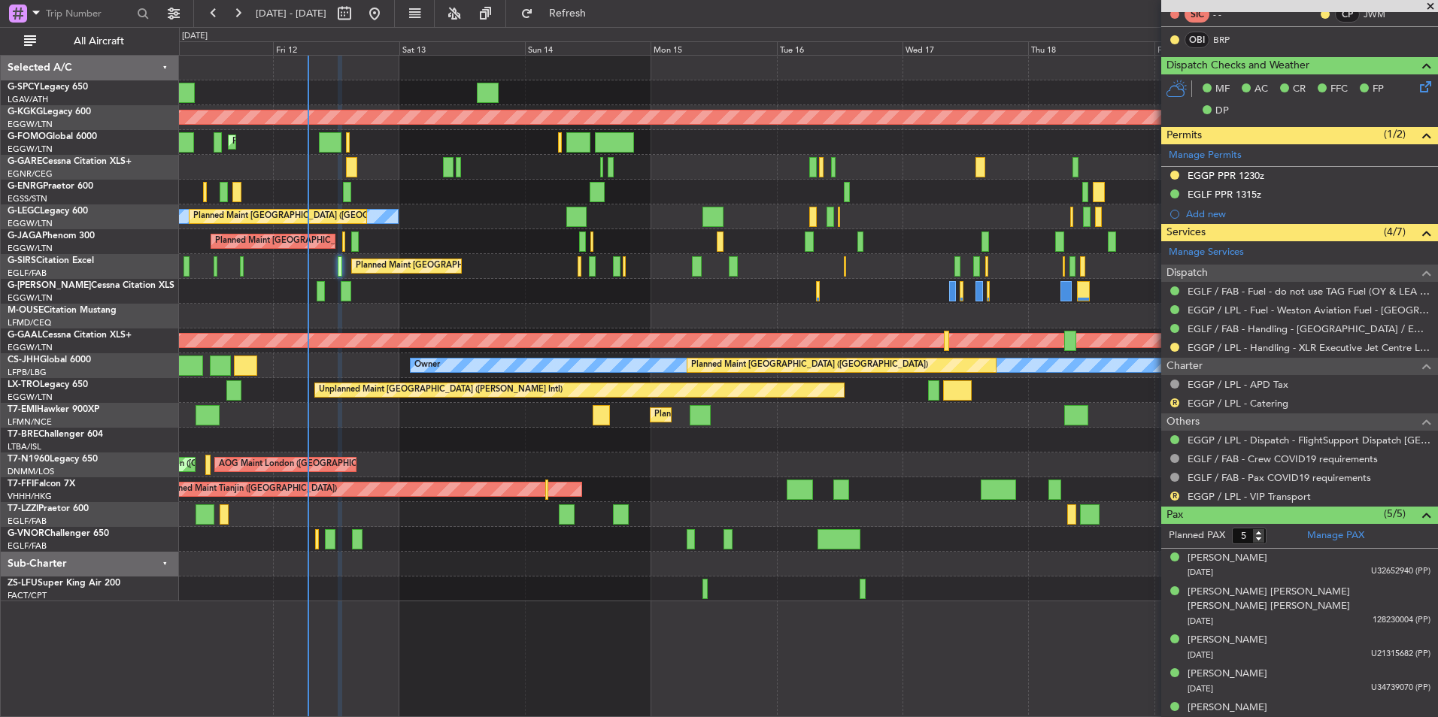
click at [734, 465] on div "Unplanned Maint Athens (Eleftherios Venizelos Intl) AOG Maint Istanbul (Ataturk…" at bounding box center [808, 329] width 1258 height 546
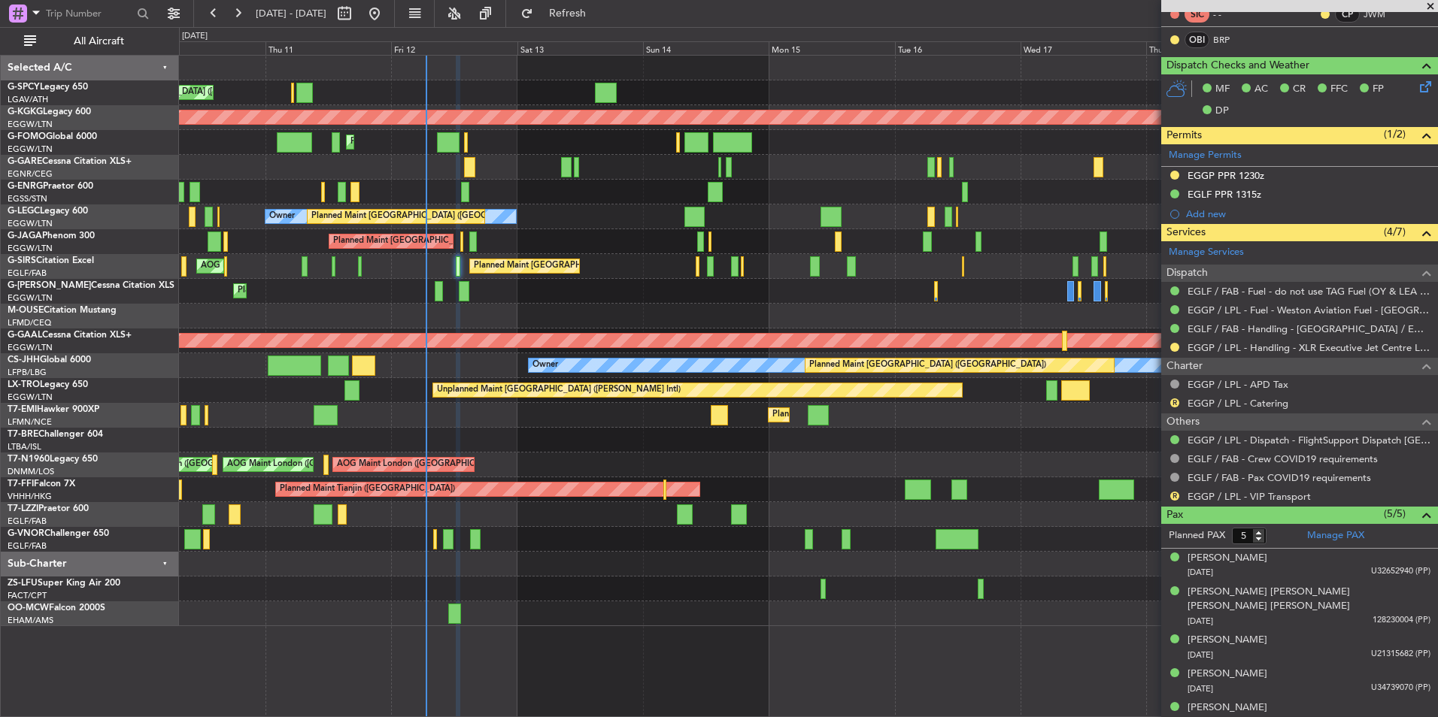
click at [643, 453] on div "Unplanned Maint Athens (Eleftherios Venizelos Intl) AOG Maint Istanbul (Ataturk…" at bounding box center [808, 341] width 1258 height 571
click at [574, 461] on div "Unplanned Maint Athens (Eleftherios Venizelos Intl) AOG Maint Istanbul (Ataturk…" at bounding box center [808, 341] width 1258 height 571
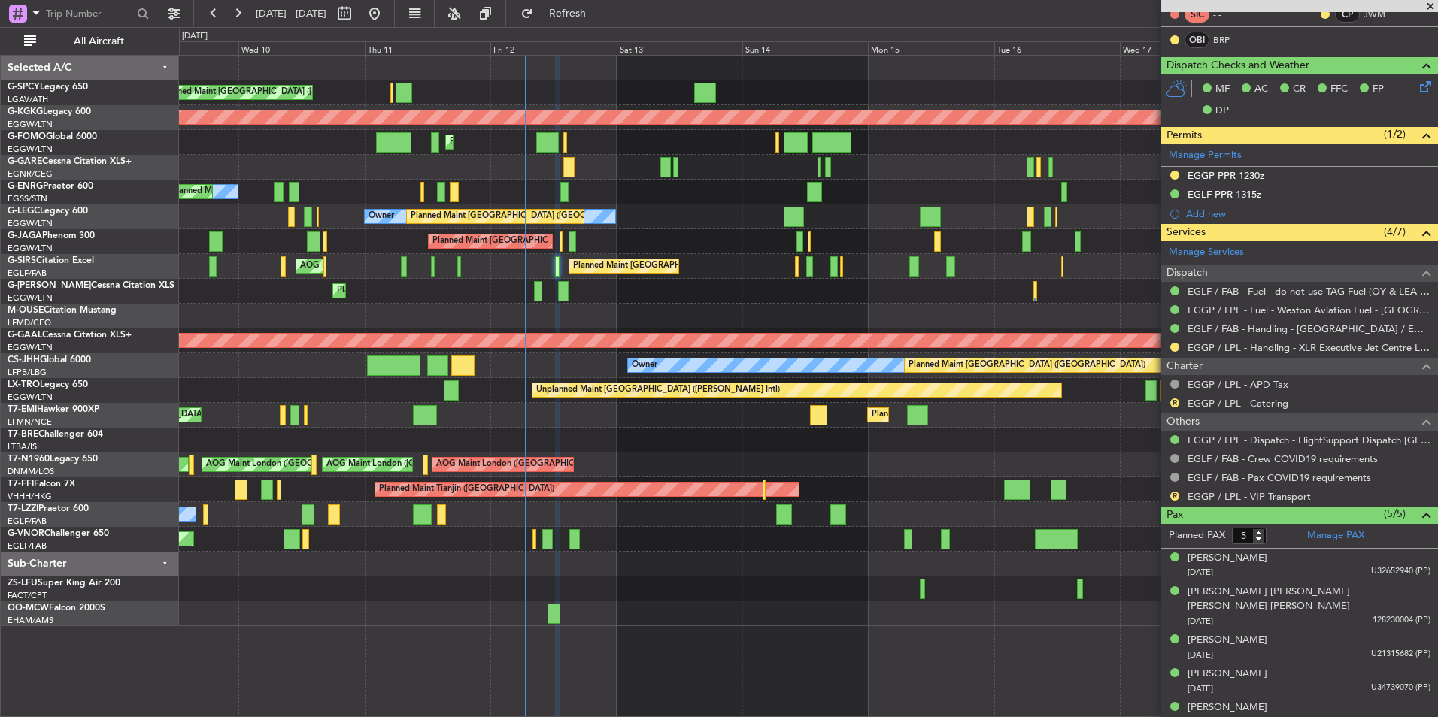
click at [741, 453] on div "AOG Maint London (Stansted) AOG Maint London (Stansted) AOG Maint London (Stans…" at bounding box center [808, 465] width 1258 height 25
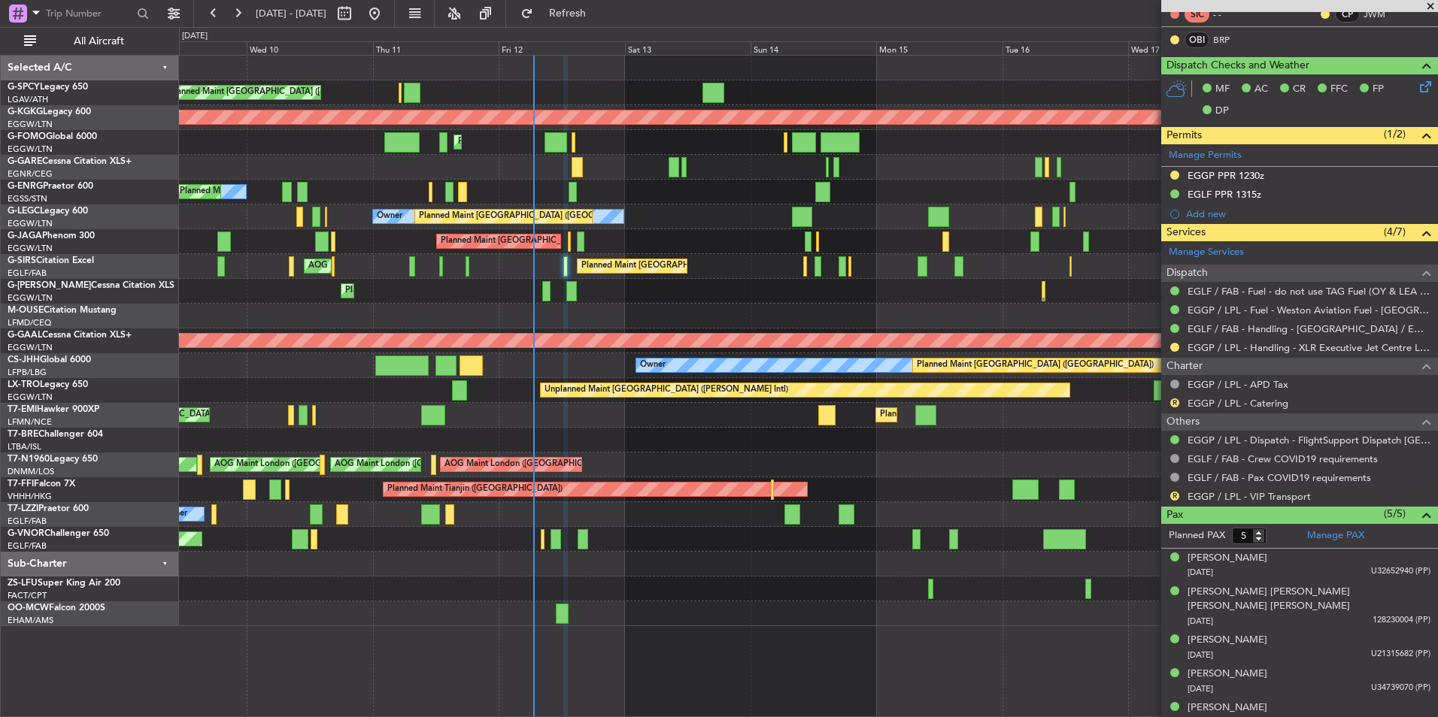
click at [663, 226] on div "Owner Planned Maint London (Luton)" at bounding box center [808, 216] width 1258 height 25
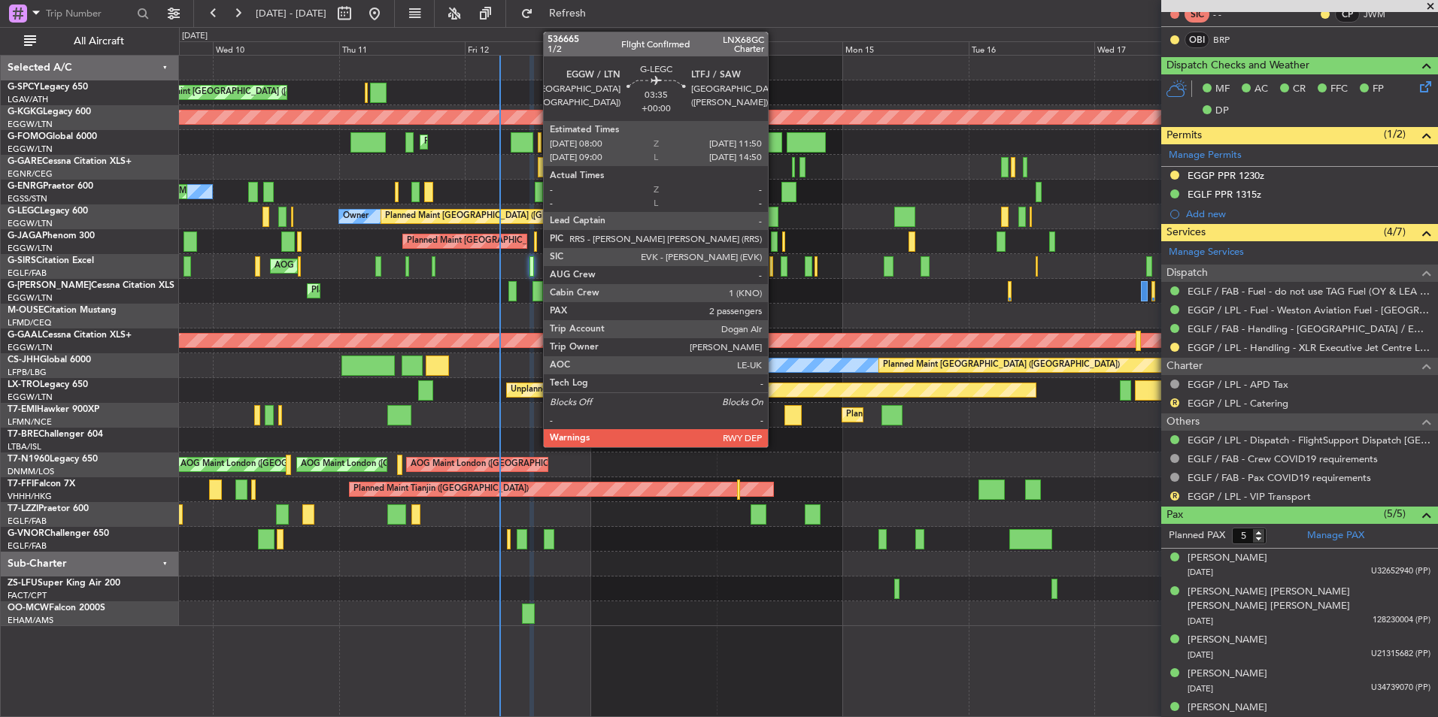
click at [774, 225] on div at bounding box center [768, 217] width 20 height 20
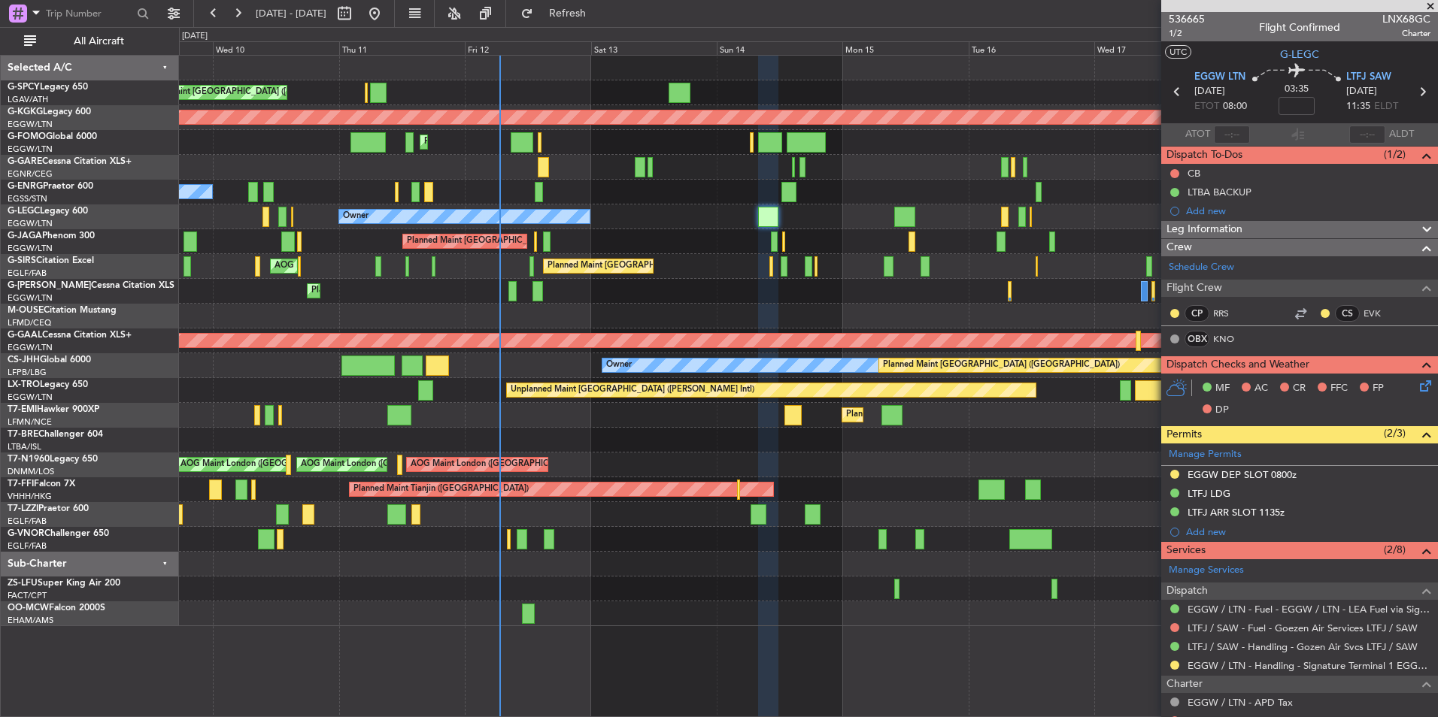
scroll to position [0, 0]
click at [1430, 11] on span at bounding box center [1429, 7] width 15 height 14
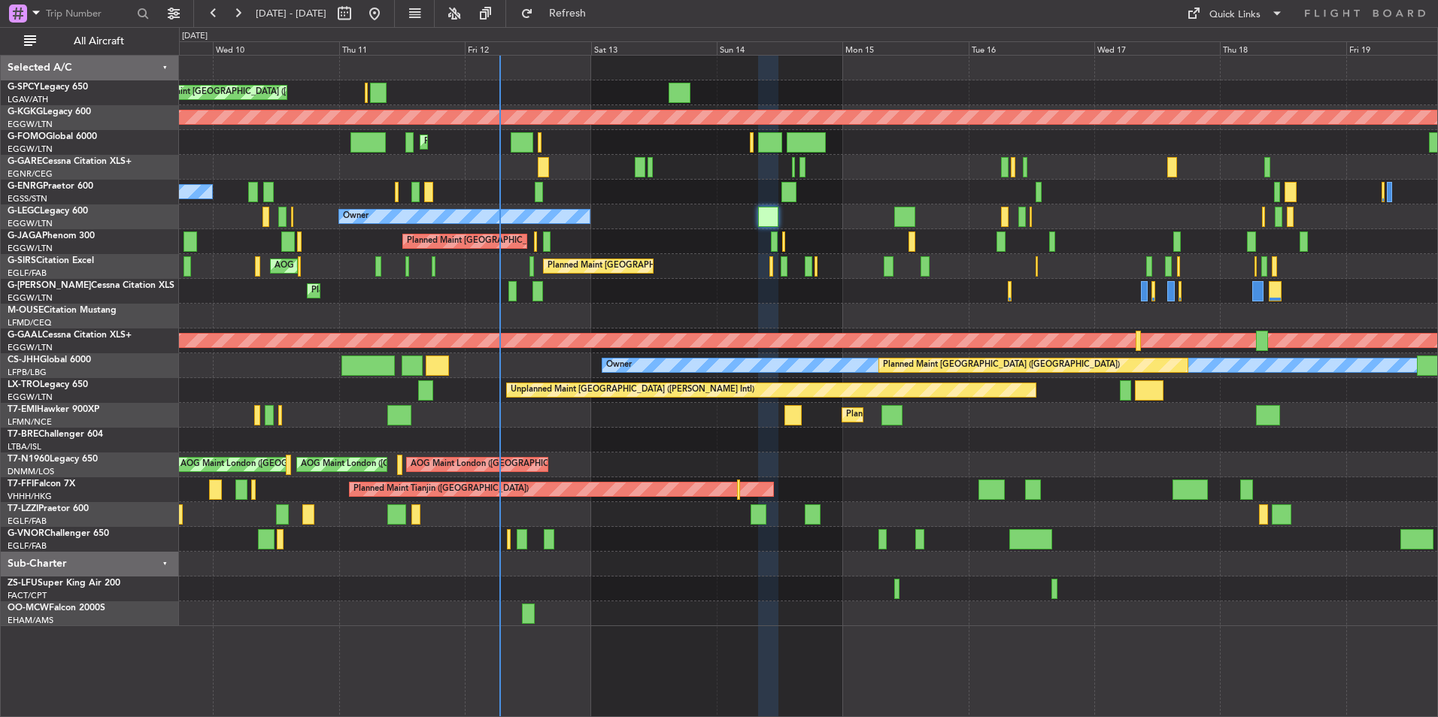
type input "0"
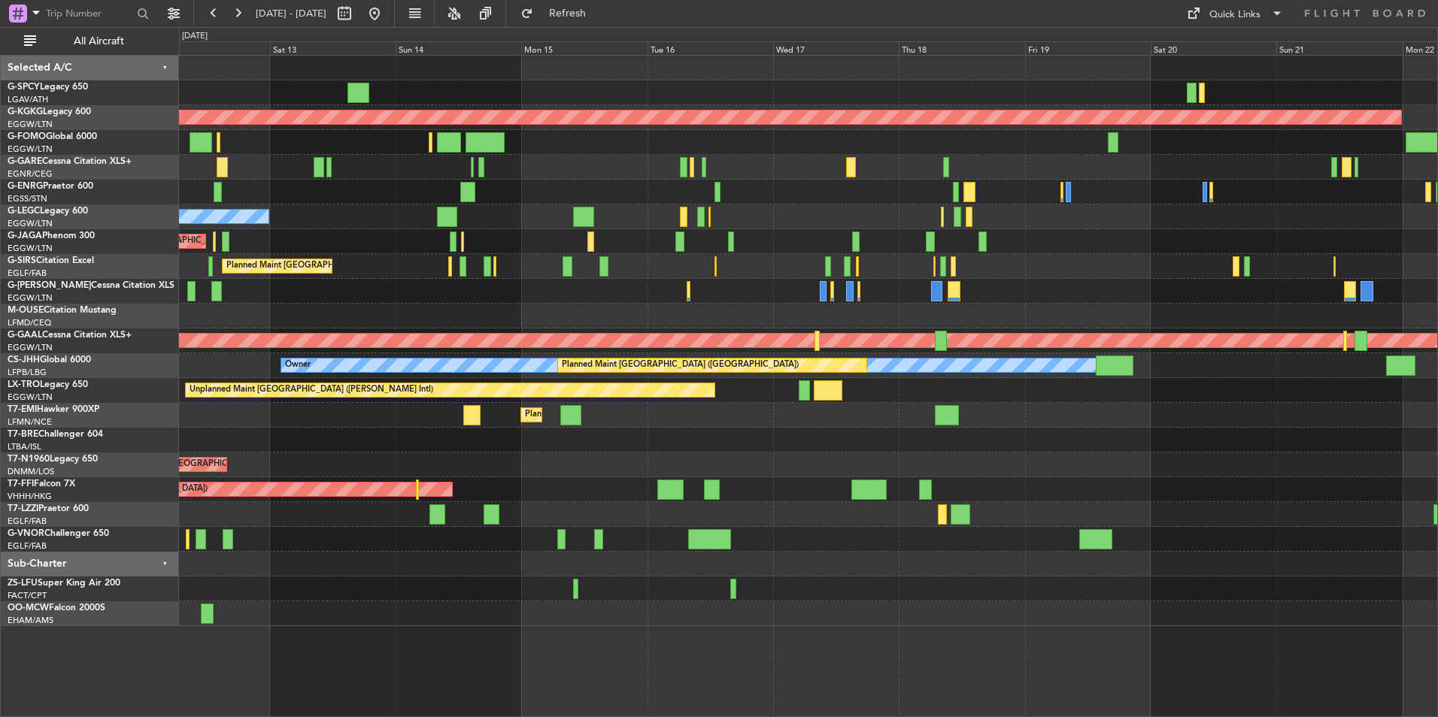
click at [632, 280] on div "Planned Maint [GEOGRAPHIC_DATA] ([GEOGRAPHIC_DATA])" at bounding box center [808, 291] width 1258 height 25
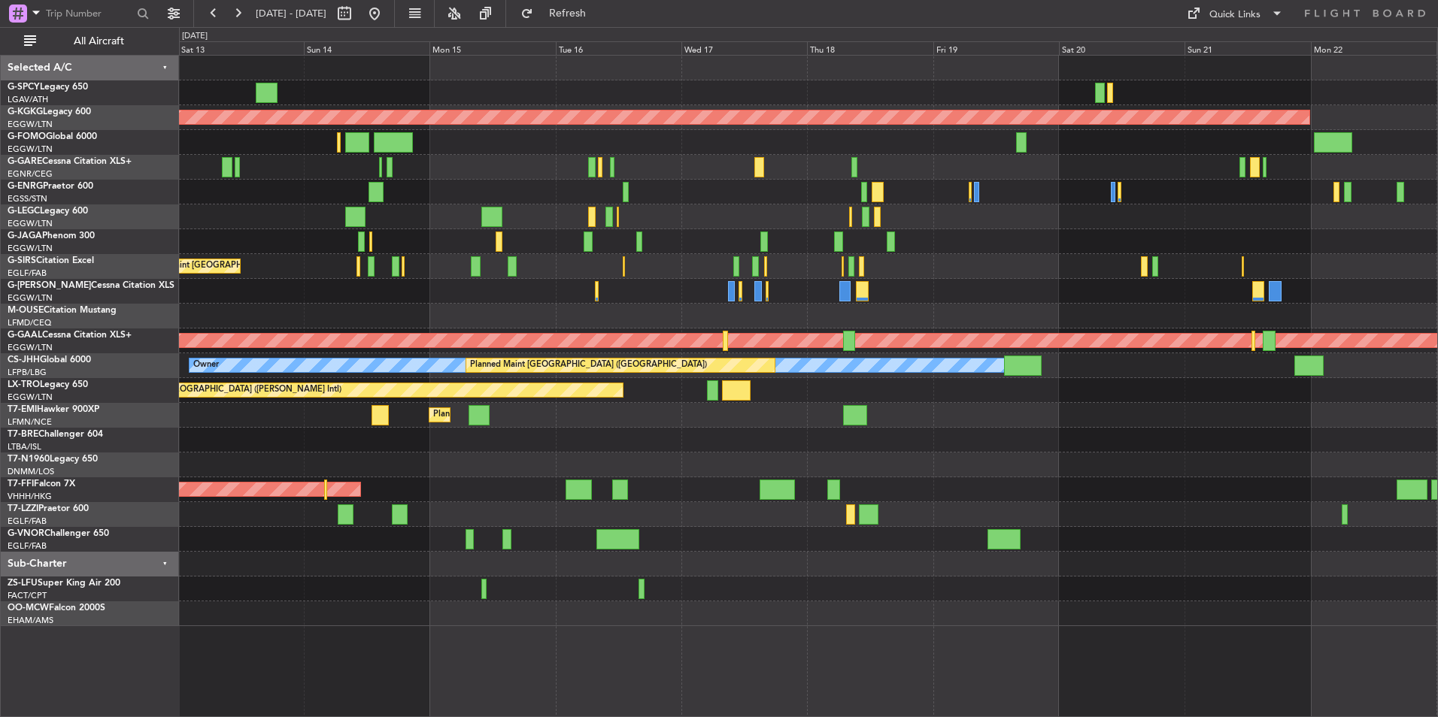
click at [592, 270] on div "Planned Maint London (Farnborough) AOG Maint Kemble" at bounding box center [808, 266] width 1258 height 25
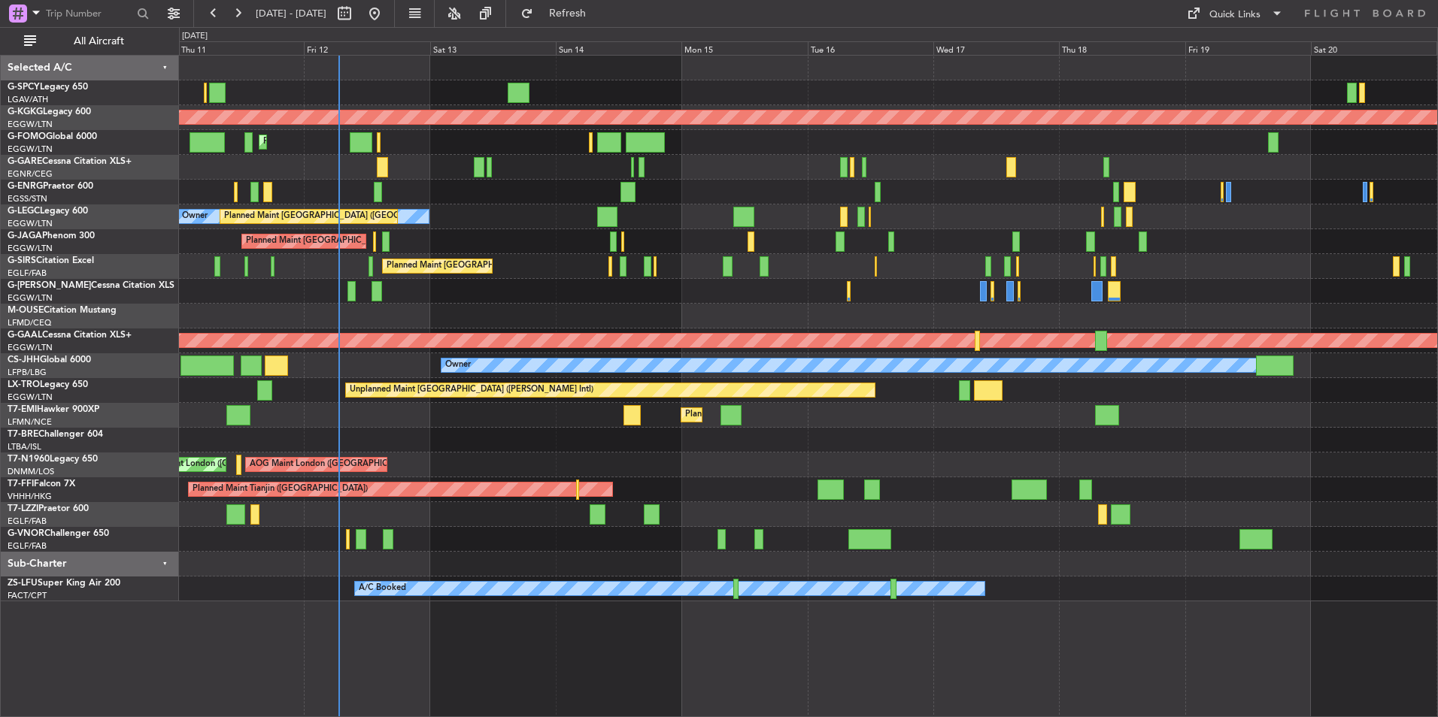
click at [898, 294] on div "Planned Maint [GEOGRAPHIC_DATA] ([GEOGRAPHIC_DATA])" at bounding box center [808, 291] width 1258 height 25
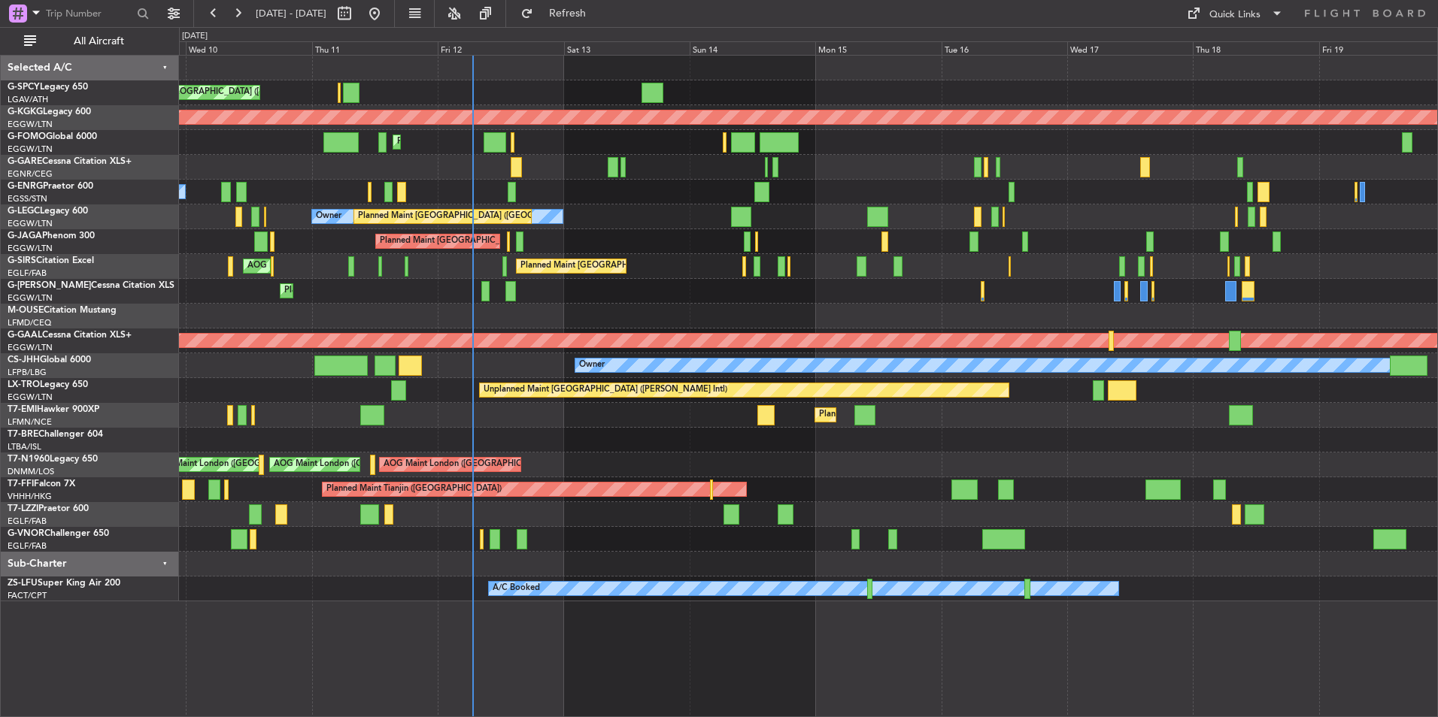
click at [756, 296] on div "Unplanned Maint Athens (Eleftherios Venizelos Intl) AOG Maint Istanbul (Ataturk…" at bounding box center [808, 329] width 1258 height 546
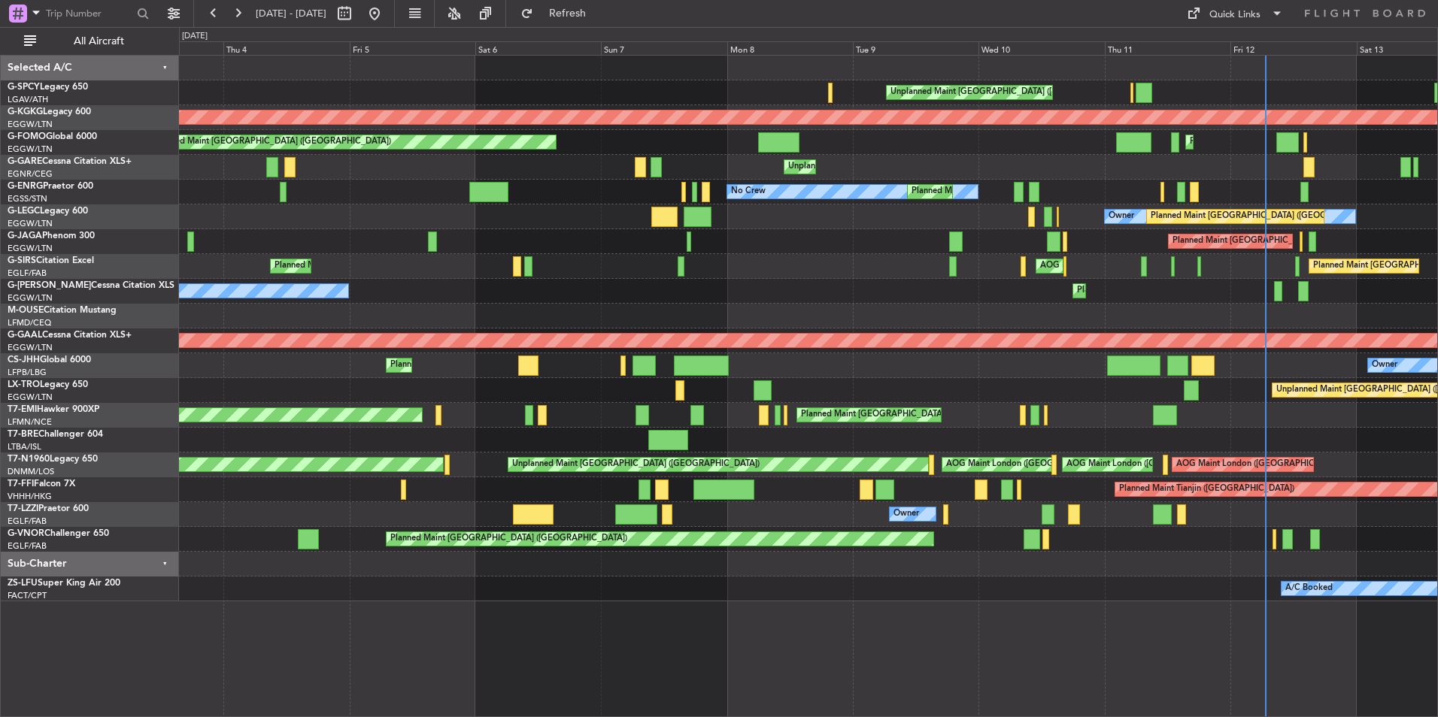
click at [974, 292] on div "Planned Maint London (Luton) Owner Owner" at bounding box center [808, 291] width 1258 height 25
click at [806, 289] on div "Planned Maint London (Luton) Owner Owner" at bounding box center [808, 291] width 1258 height 25
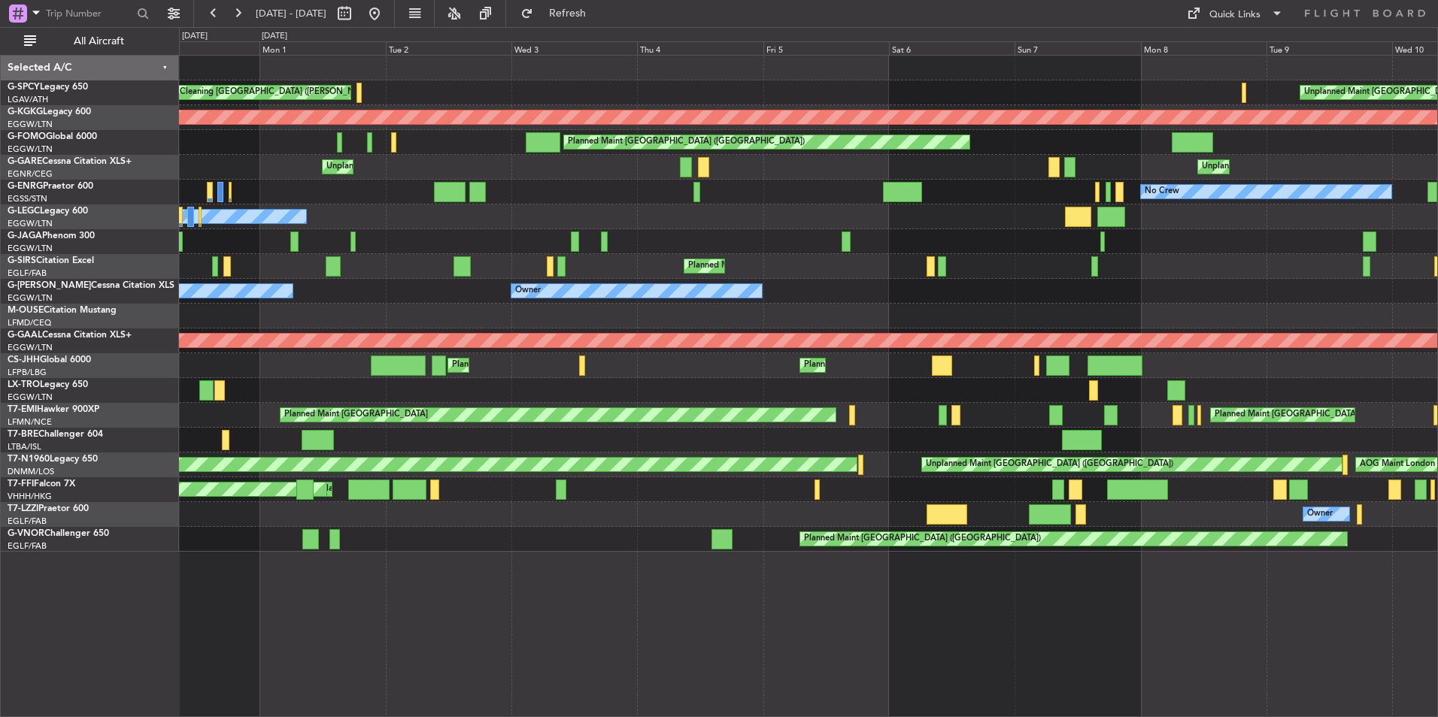
click at [894, 214] on div "Owner Owner Planned Maint London (Luton)" at bounding box center [808, 216] width 1258 height 25
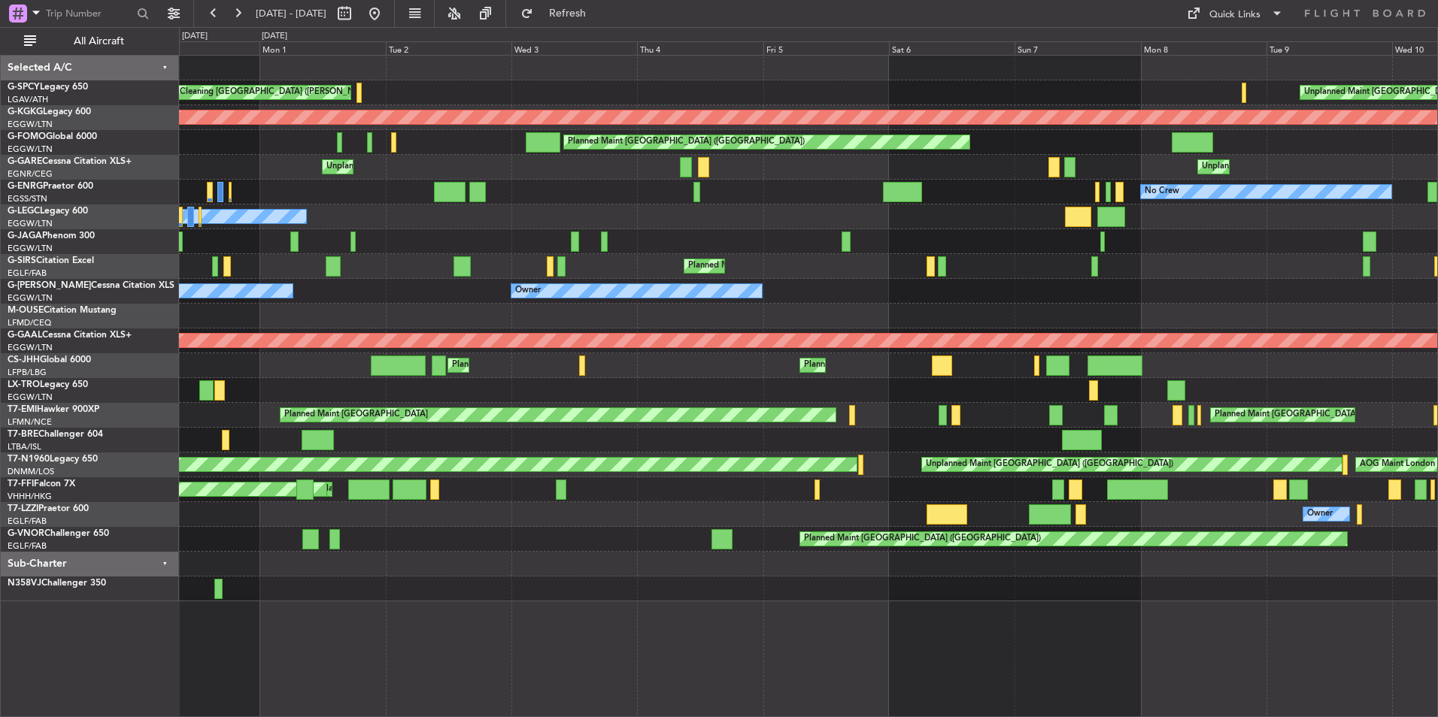
click at [0, 265] on html "31 Aug 2025 - 10 Sep 2025 Refresh Quick Links All Aircraft Unplanned Maint Athe…" at bounding box center [719, 358] width 1438 height 717
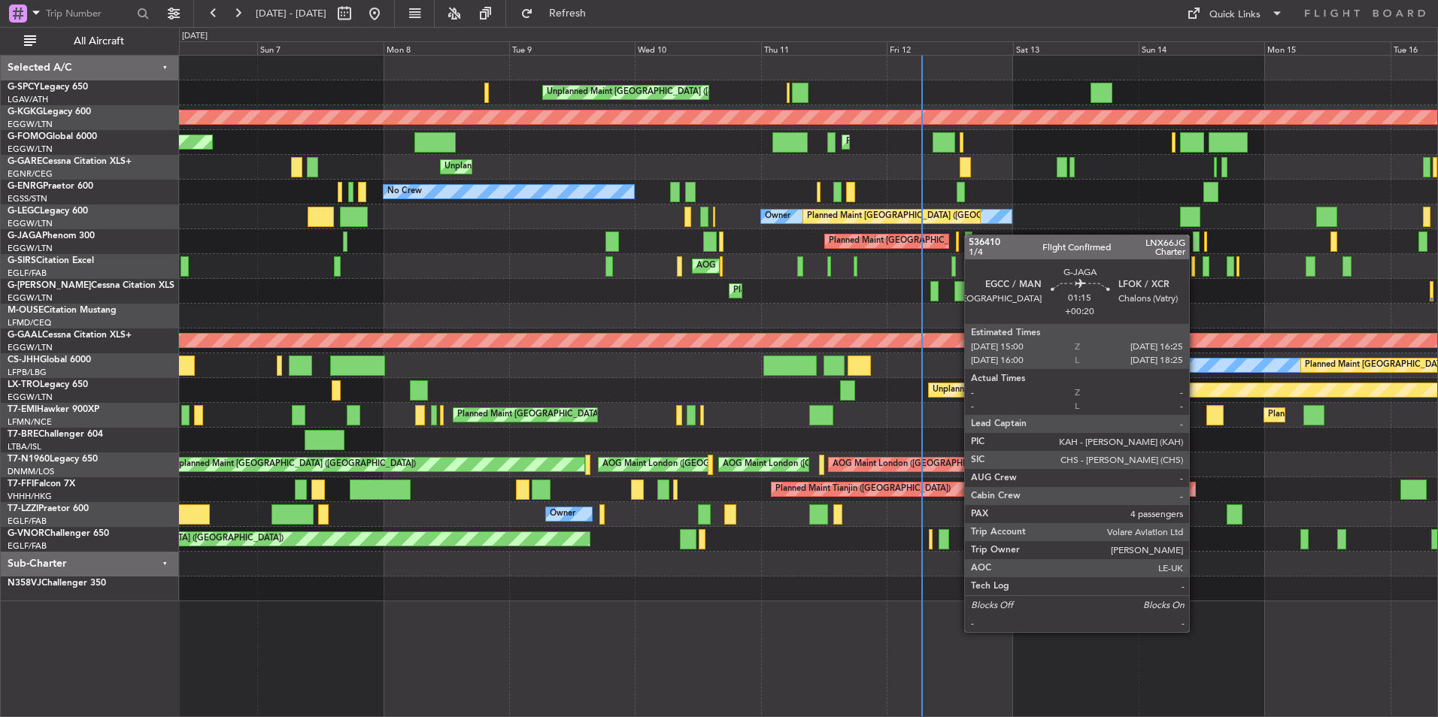
click at [213, 336] on div "Unplanned Maint Athens (Eleftherios Venizelos Intl) AOG Maint Istanbul (Ataturk…" at bounding box center [808, 329] width 1258 height 546
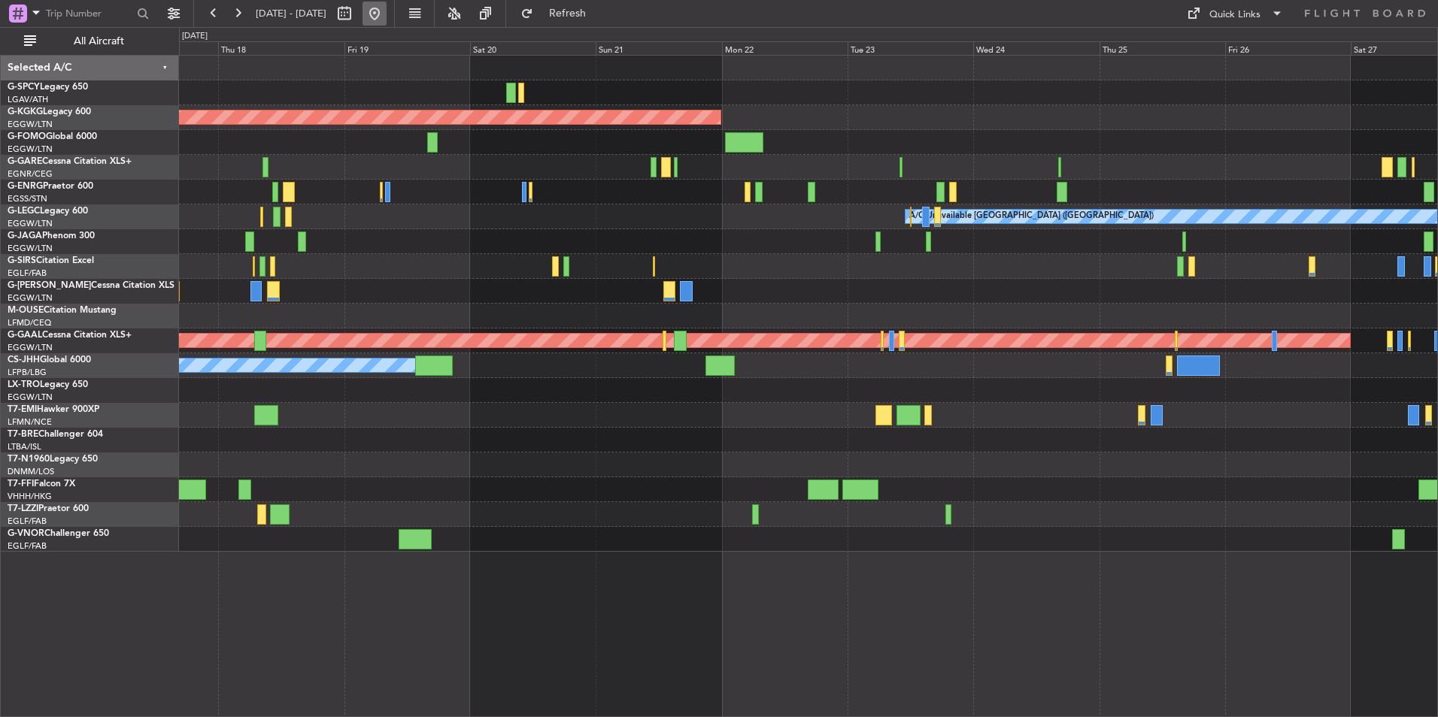
click at [386, 23] on button at bounding box center [374, 14] width 24 height 24
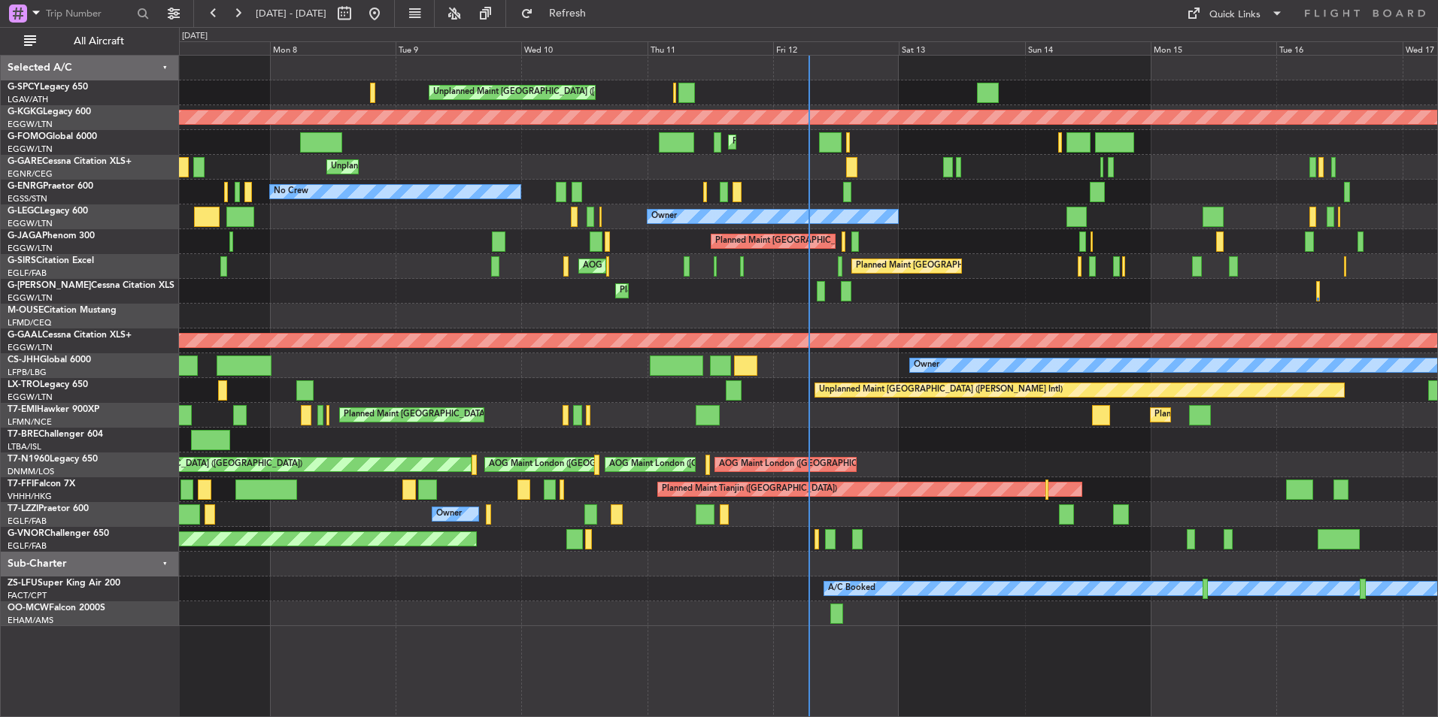
click at [626, 226] on div "Planned Maint London (Luton) Owner" at bounding box center [808, 216] width 1258 height 25
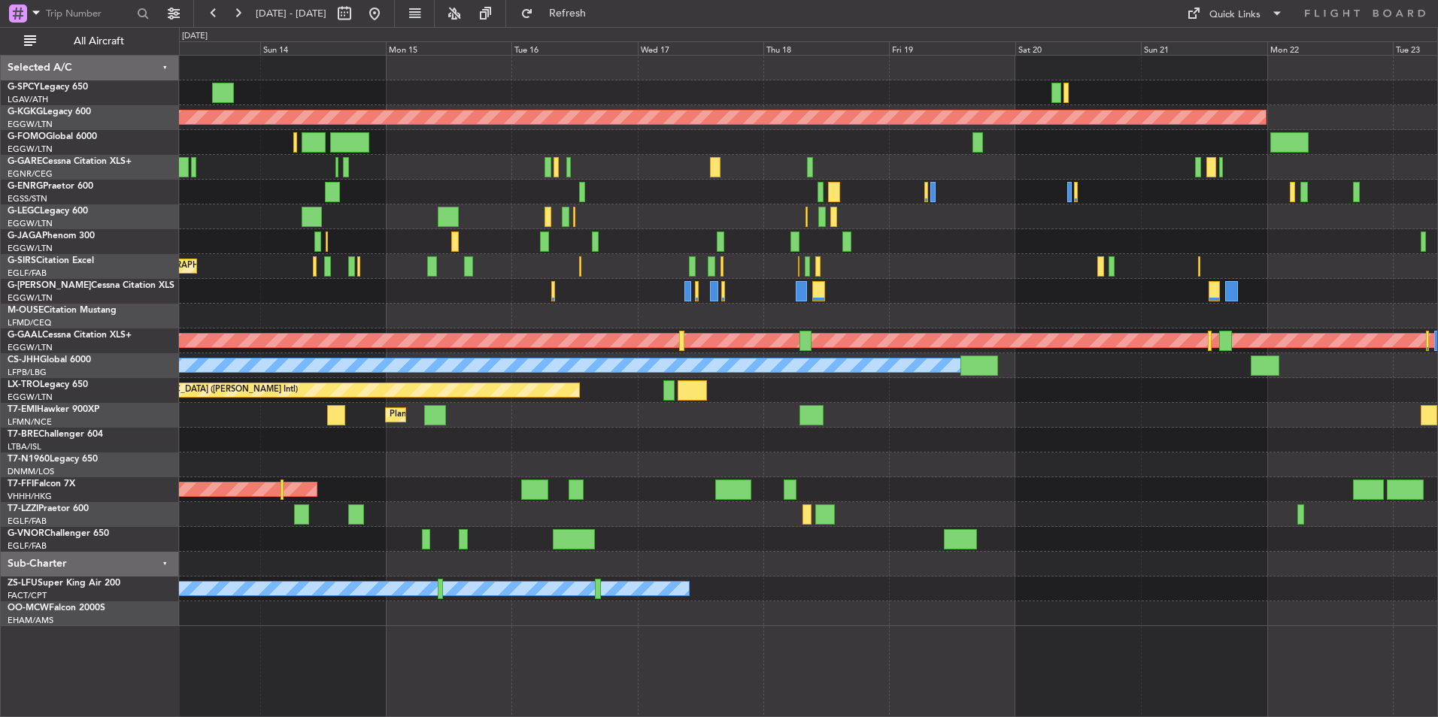
click at [633, 229] on div "Owner Planned Maint London (Luton) A/C Unavailable London (Luton)" at bounding box center [808, 216] width 1258 height 25
click at [747, 223] on div "AOG Maint Istanbul (Ataturk) Planned Maint London (Luton) Owner Planned Maint L…" at bounding box center [808, 341] width 1258 height 571
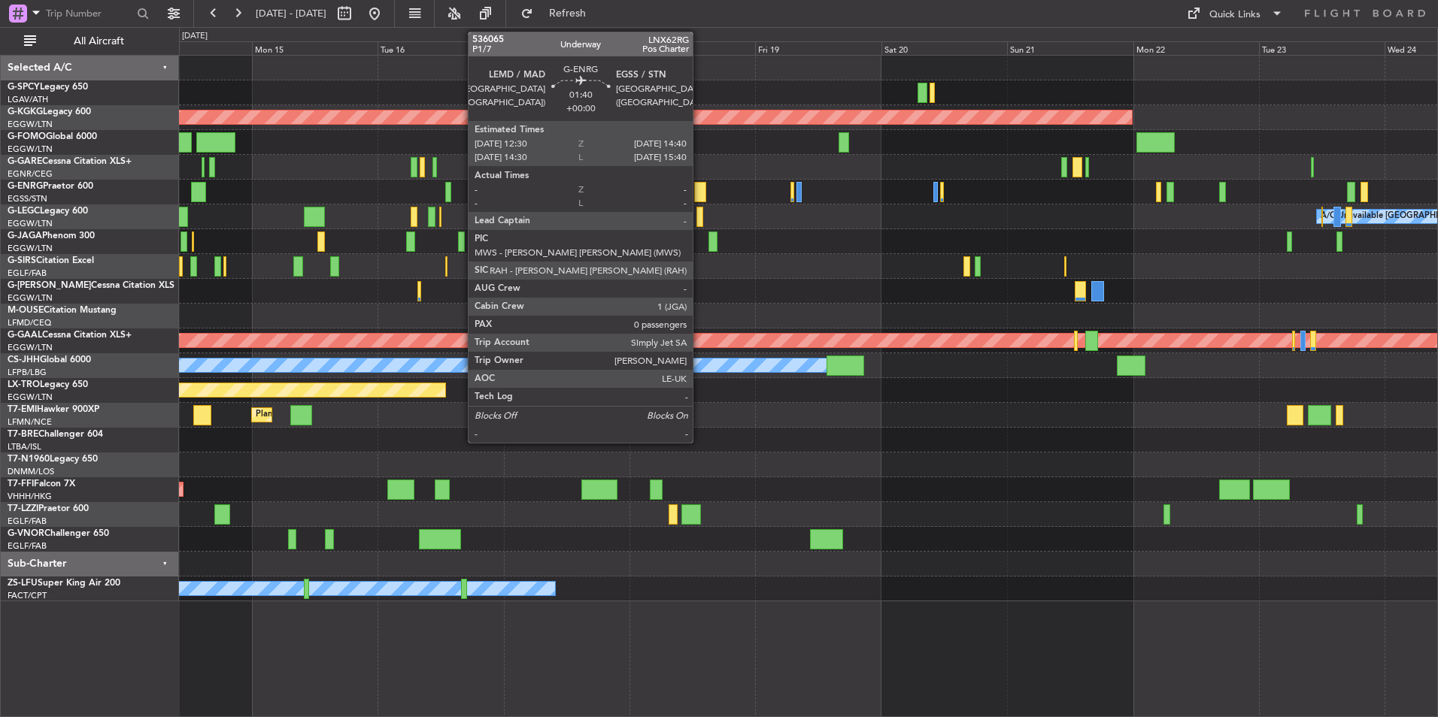
click at [699, 195] on div at bounding box center [700, 192] width 12 height 20
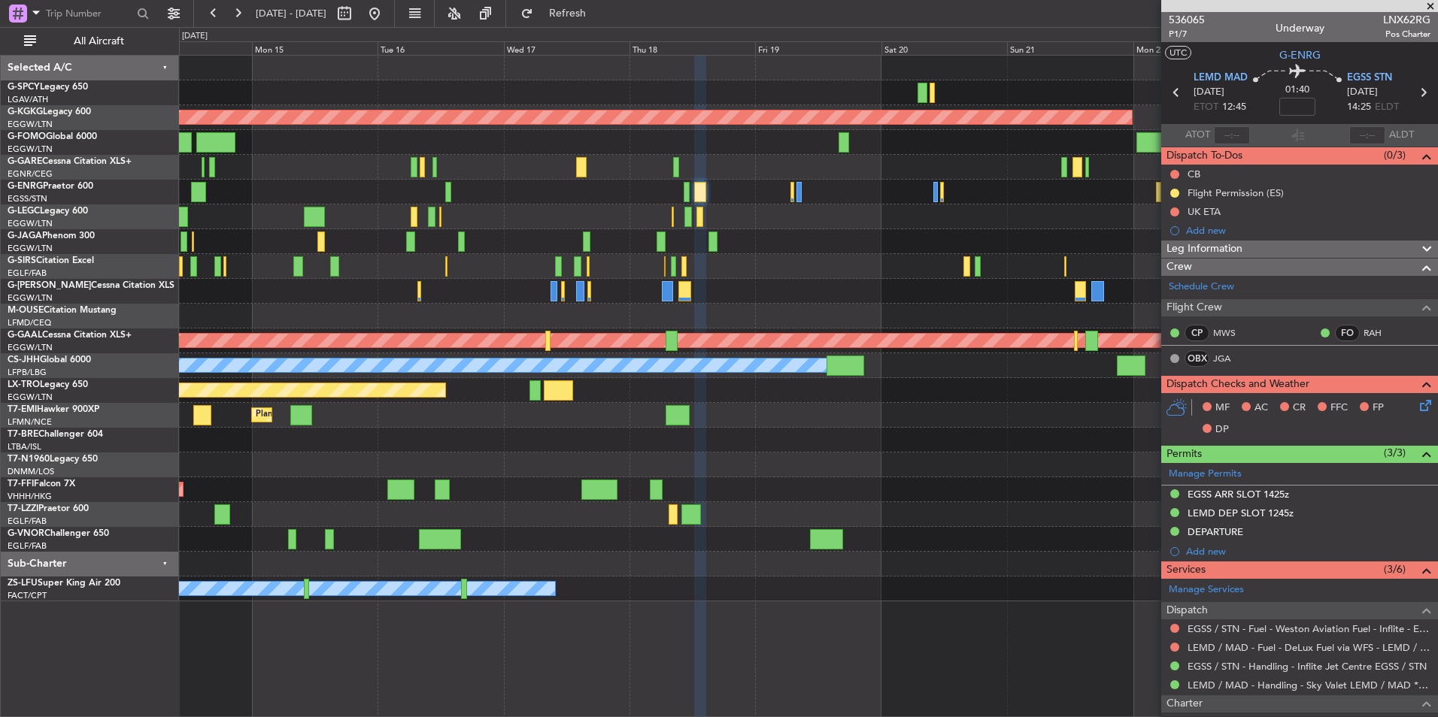
click at [1428, 8] on span at bounding box center [1429, 7] width 15 height 14
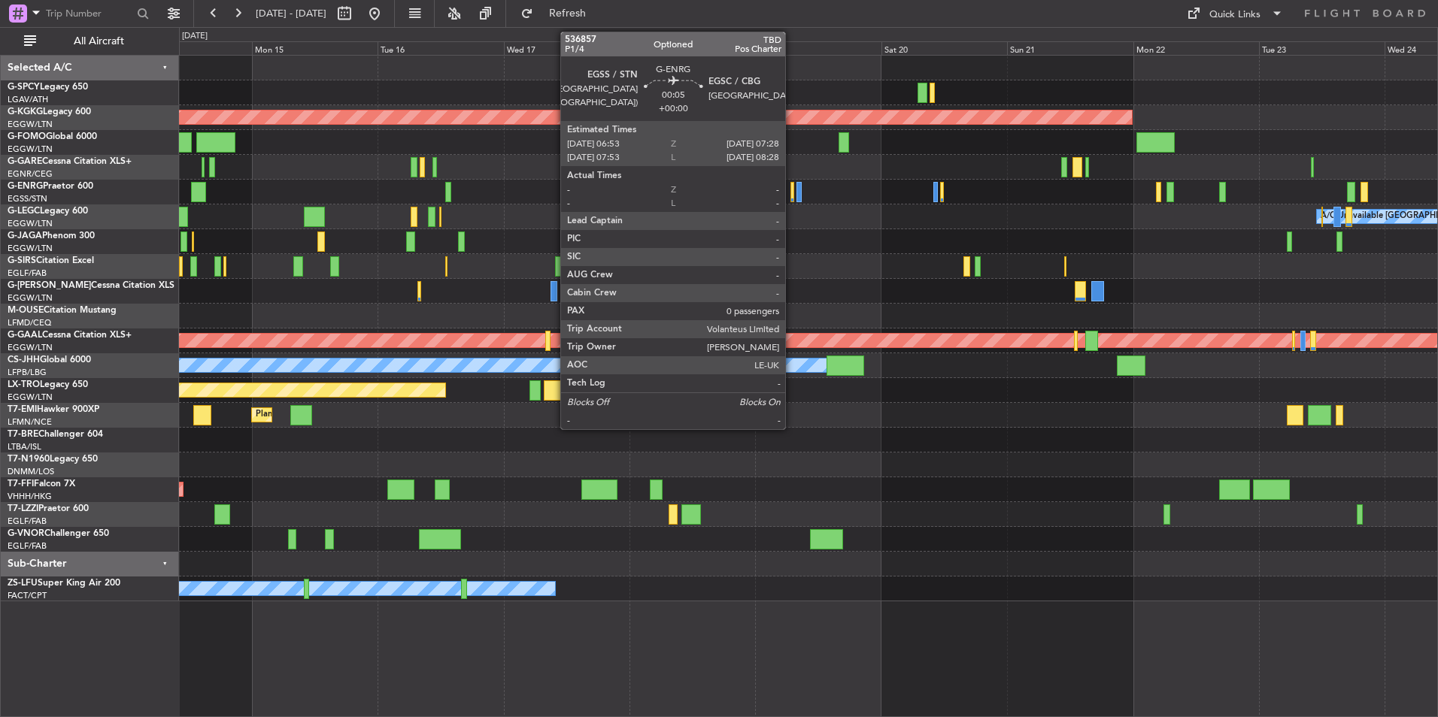
click at [792, 194] on div at bounding box center [792, 192] width 4 height 20
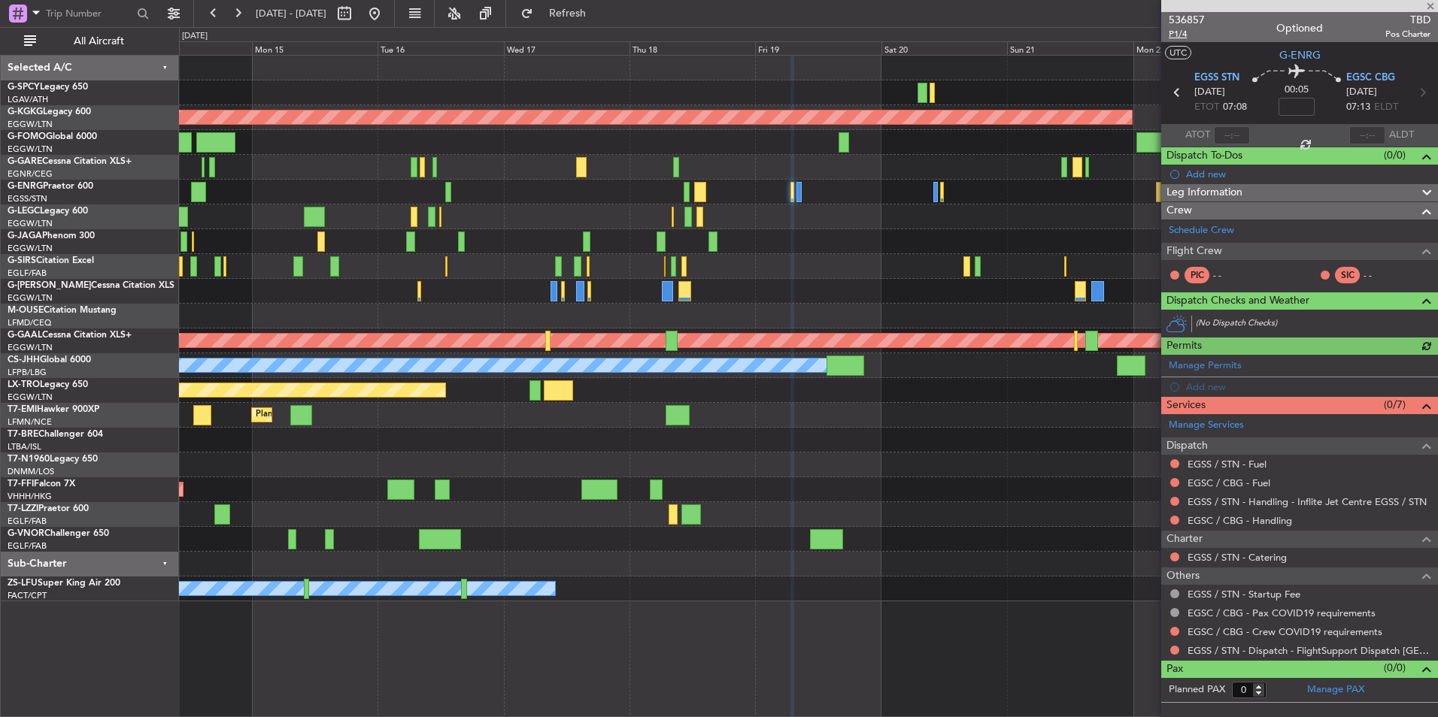
click at [1183, 40] on span "P1/4" at bounding box center [1186, 34] width 36 height 13
click at [599, 14] on span "Refresh" at bounding box center [567, 13] width 63 height 11
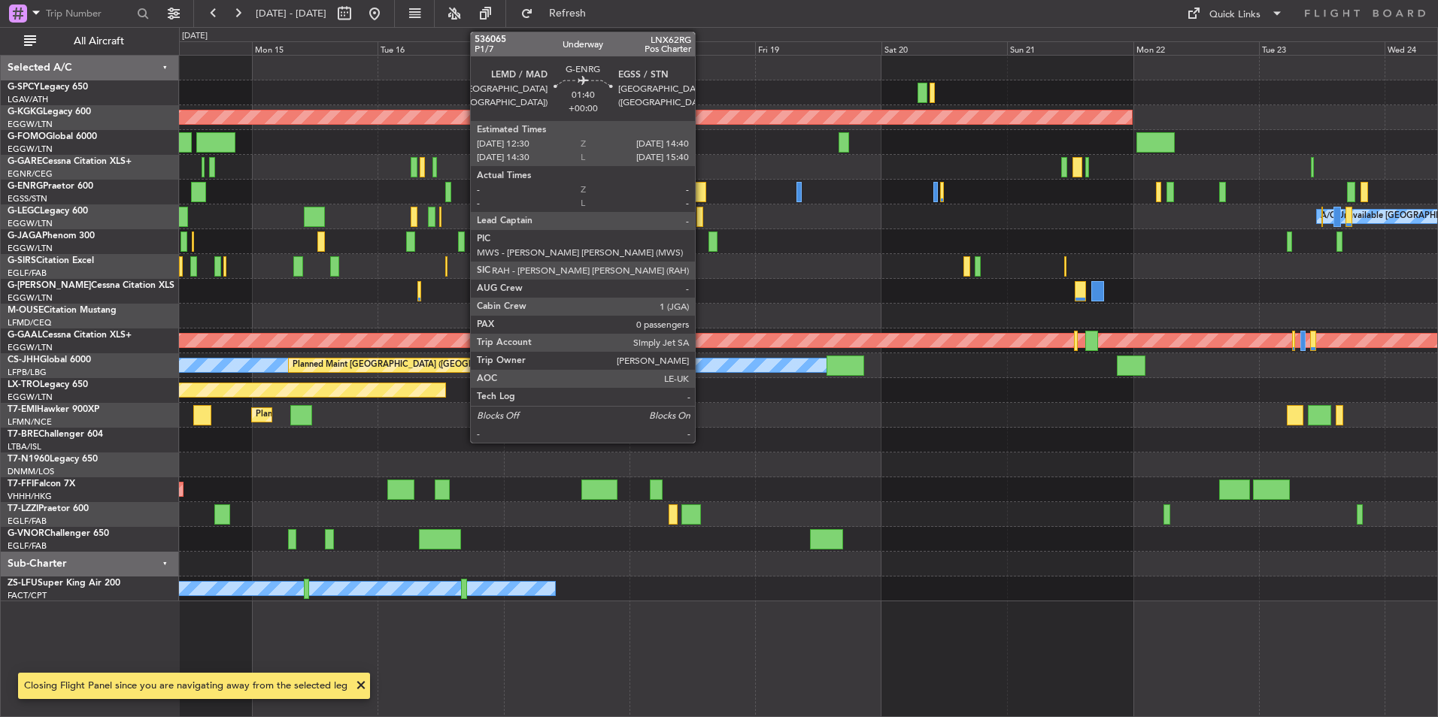
click at [701, 195] on div at bounding box center [700, 192] width 12 height 20
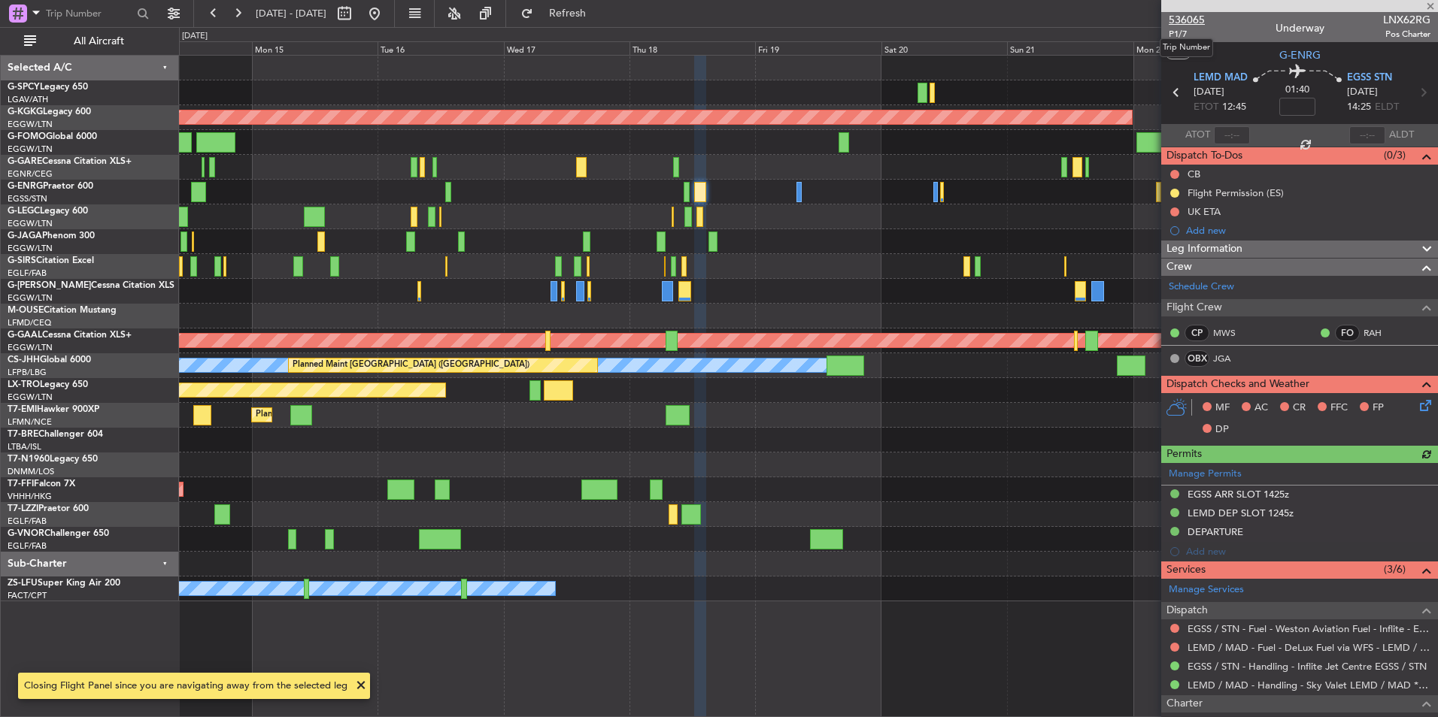
click at [1187, 20] on span "536065" at bounding box center [1186, 20] width 36 height 16
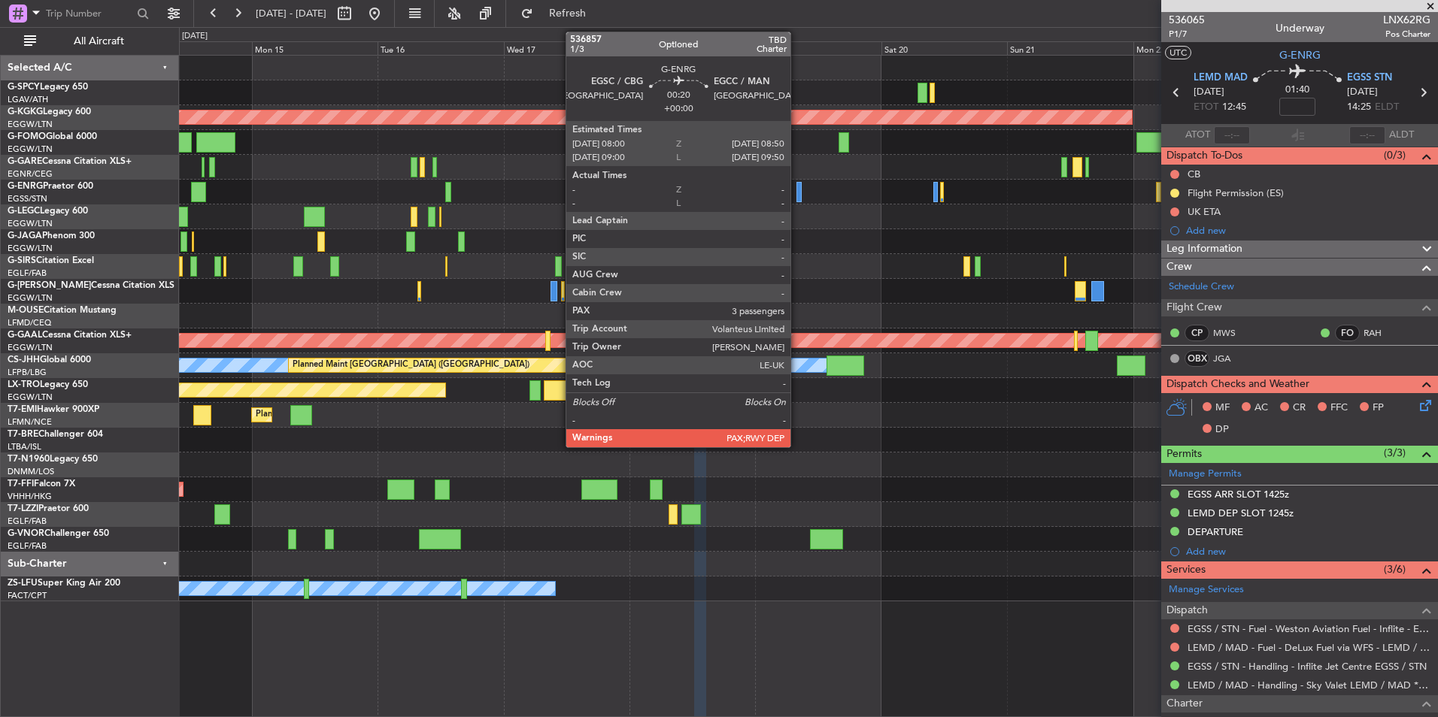
click at [797, 198] on div at bounding box center [798, 192] width 5 height 20
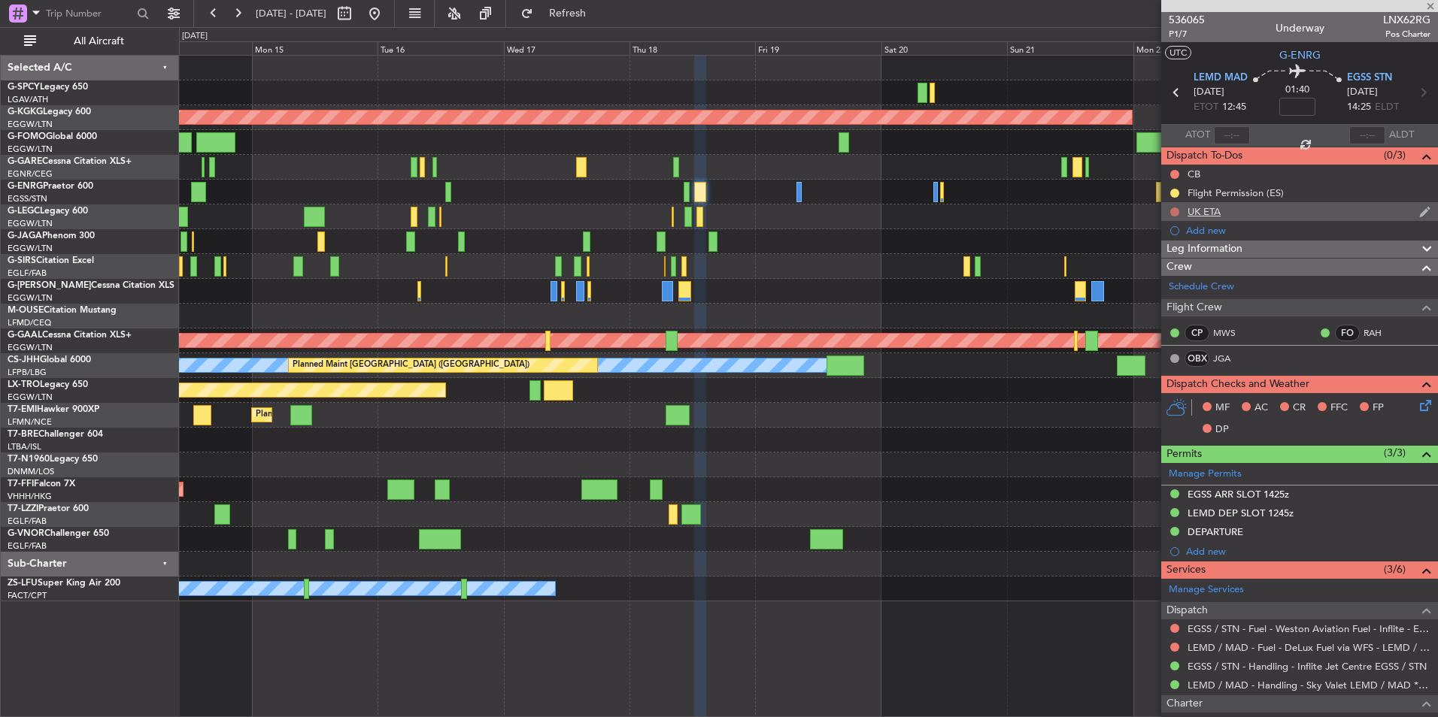
type input "3"
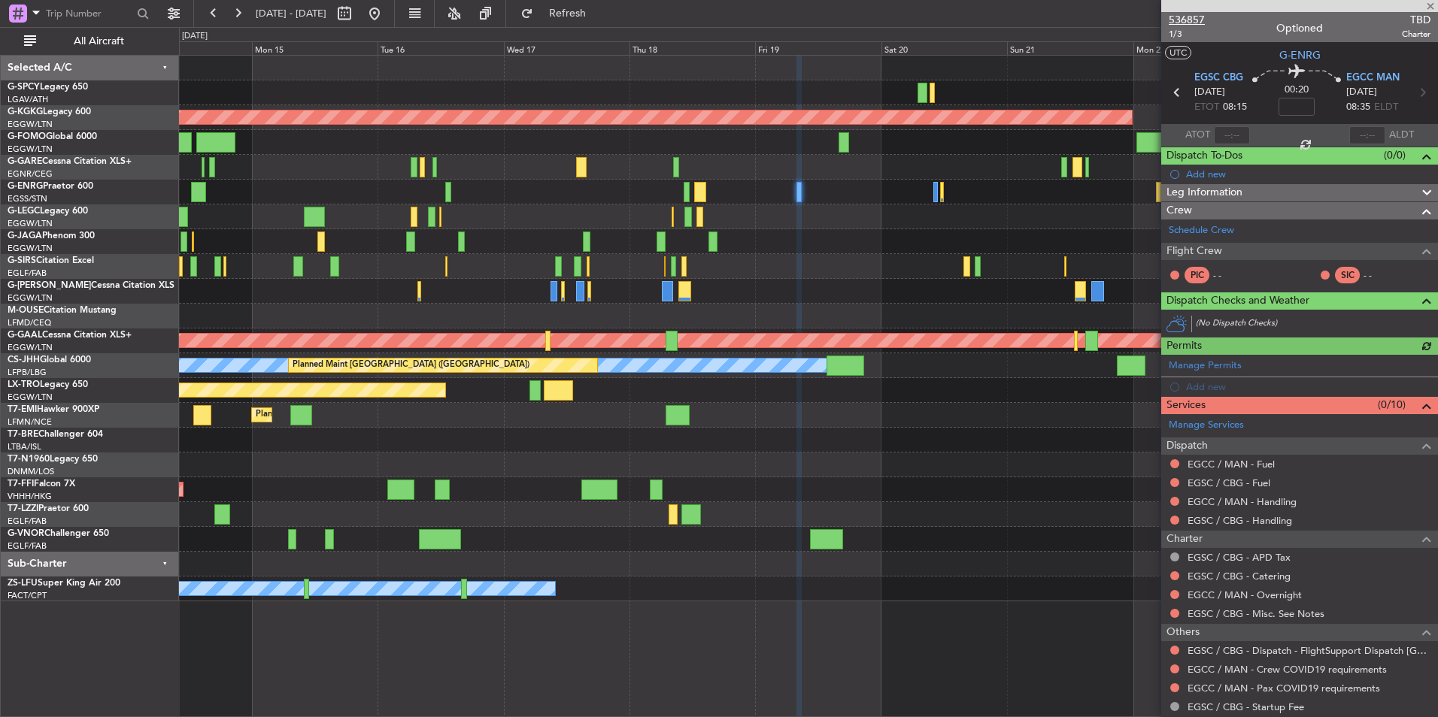
click at [1182, 19] on span "536857" at bounding box center [1186, 20] width 36 height 16
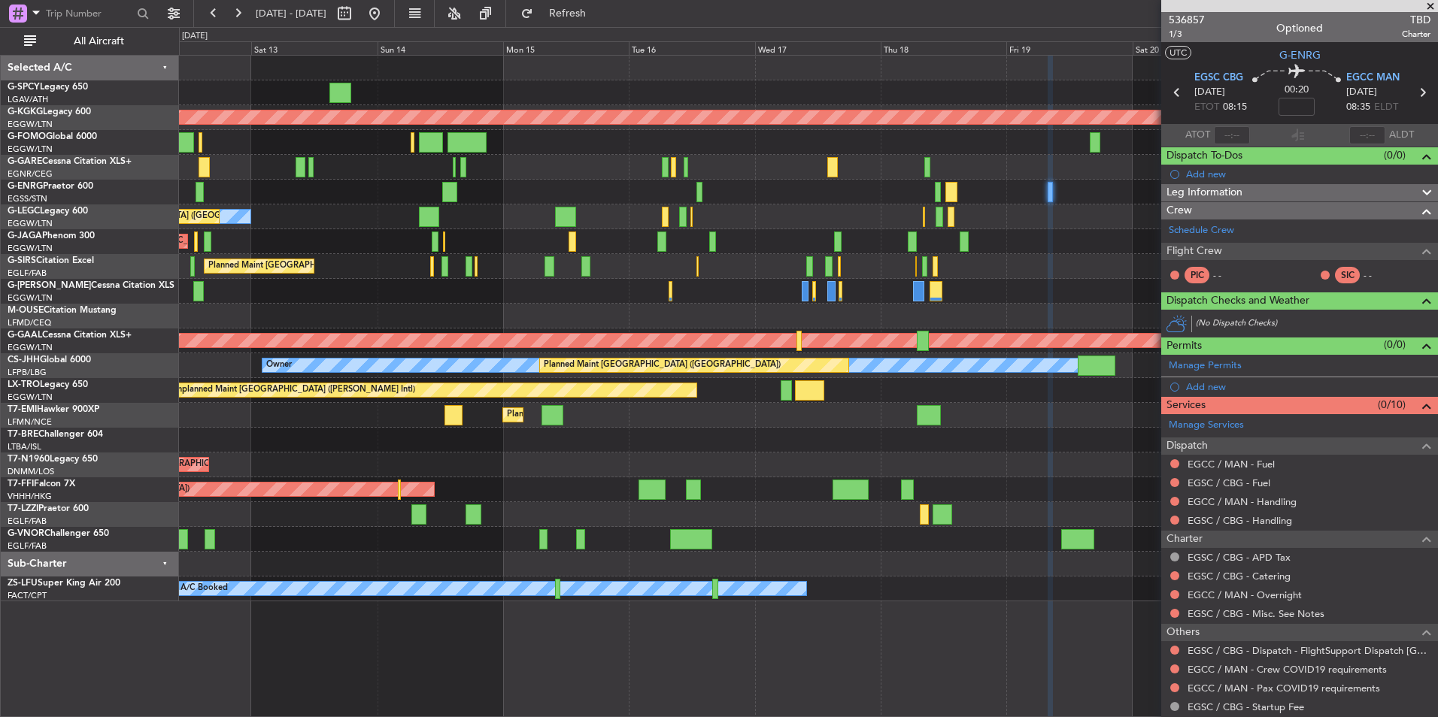
click at [1042, 532] on div "Unplanned Maint Athens (Eleftherios Venizelos Intl) AOG Maint Istanbul (Ataturk…" at bounding box center [808, 329] width 1258 height 546
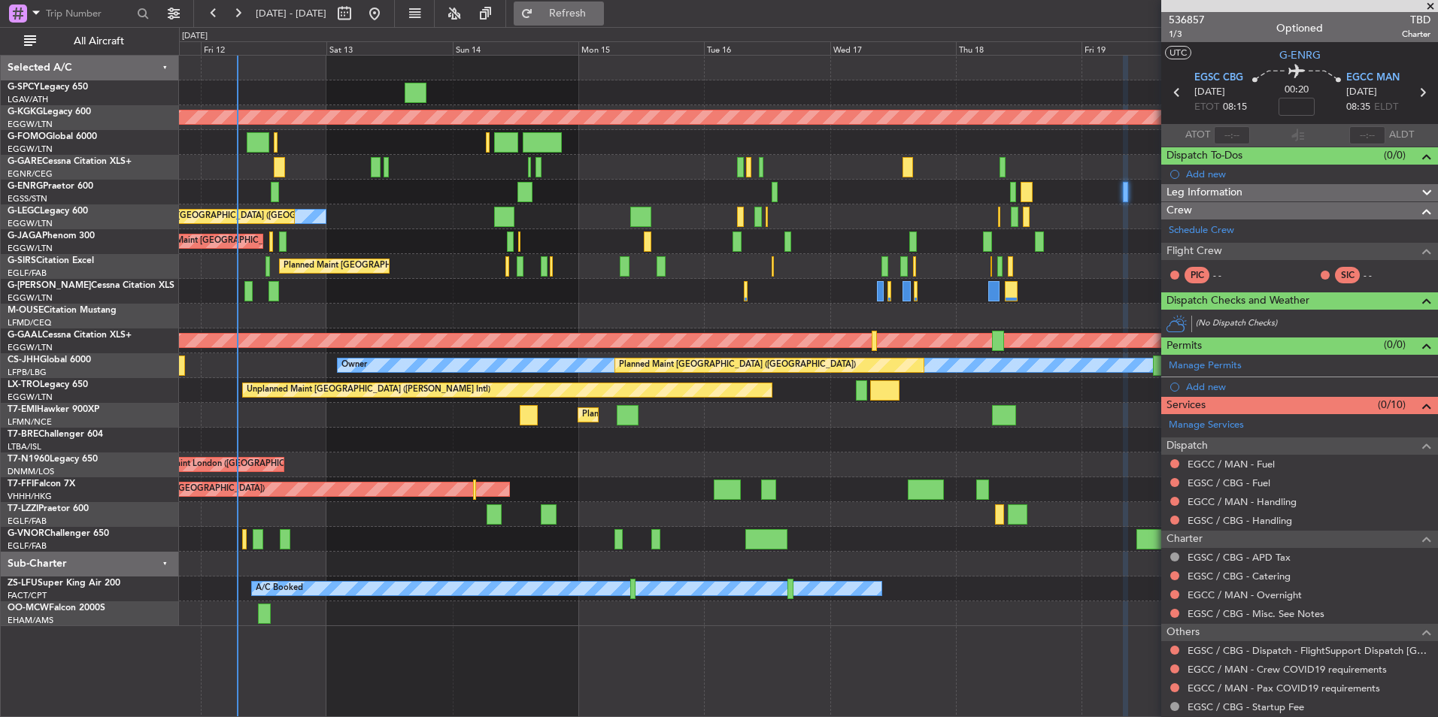
click at [604, 24] on button "Refresh" at bounding box center [559, 14] width 90 height 24
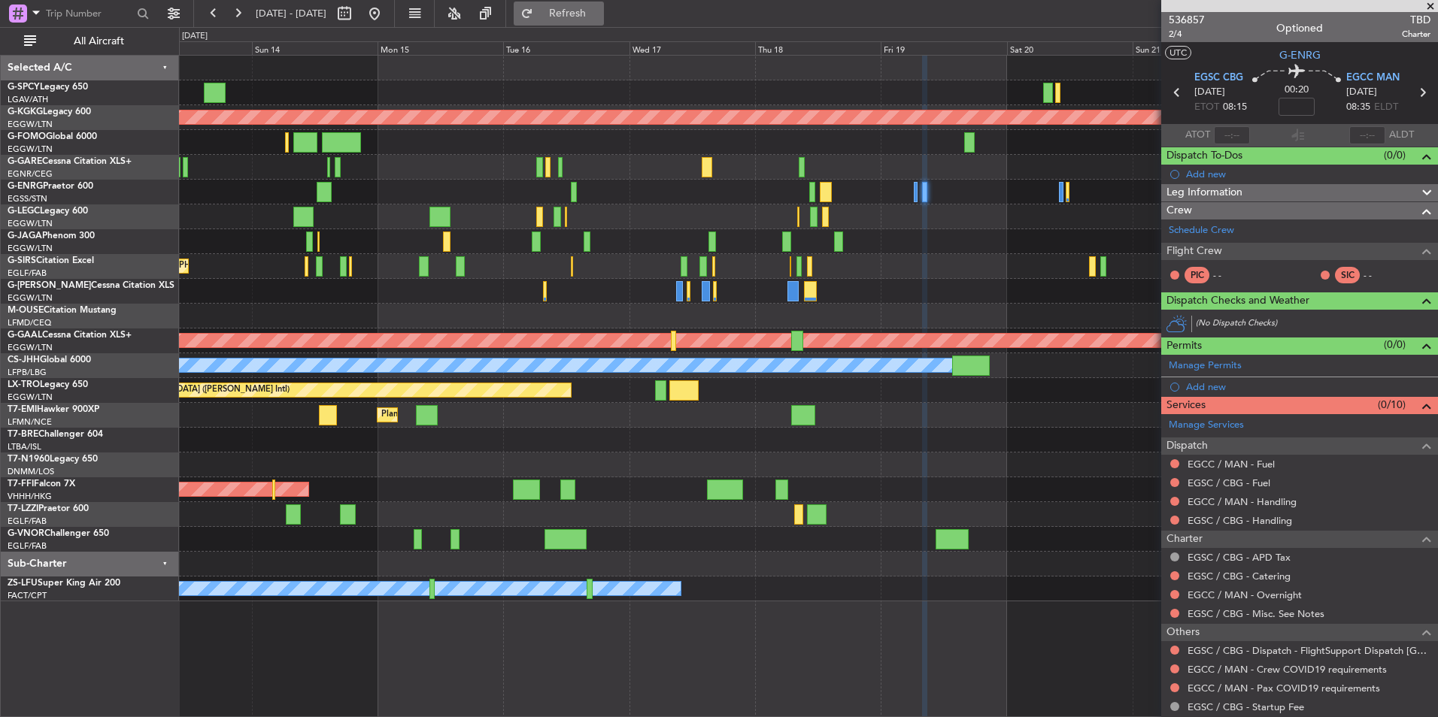
click at [599, 11] on span "Refresh" at bounding box center [567, 13] width 63 height 11
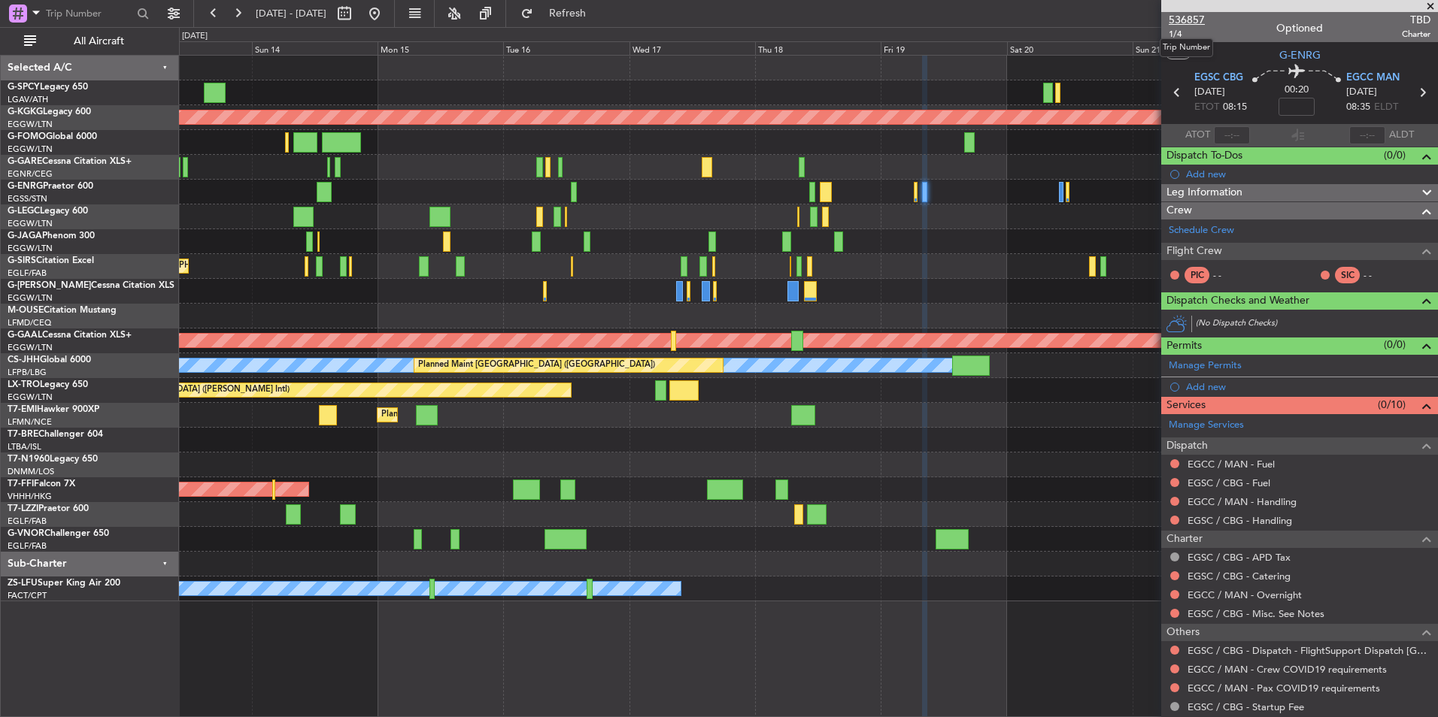
click at [1190, 20] on span "536857" at bounding box center [1186, 20] width 36 height 16
click at [1202, 229] on link "Schedule Crew" at bounding box center [1200, 230] width 65 height 15
click at [599, 14] on span "Refresh" at bounding box center [567, 13] width 63 height 11
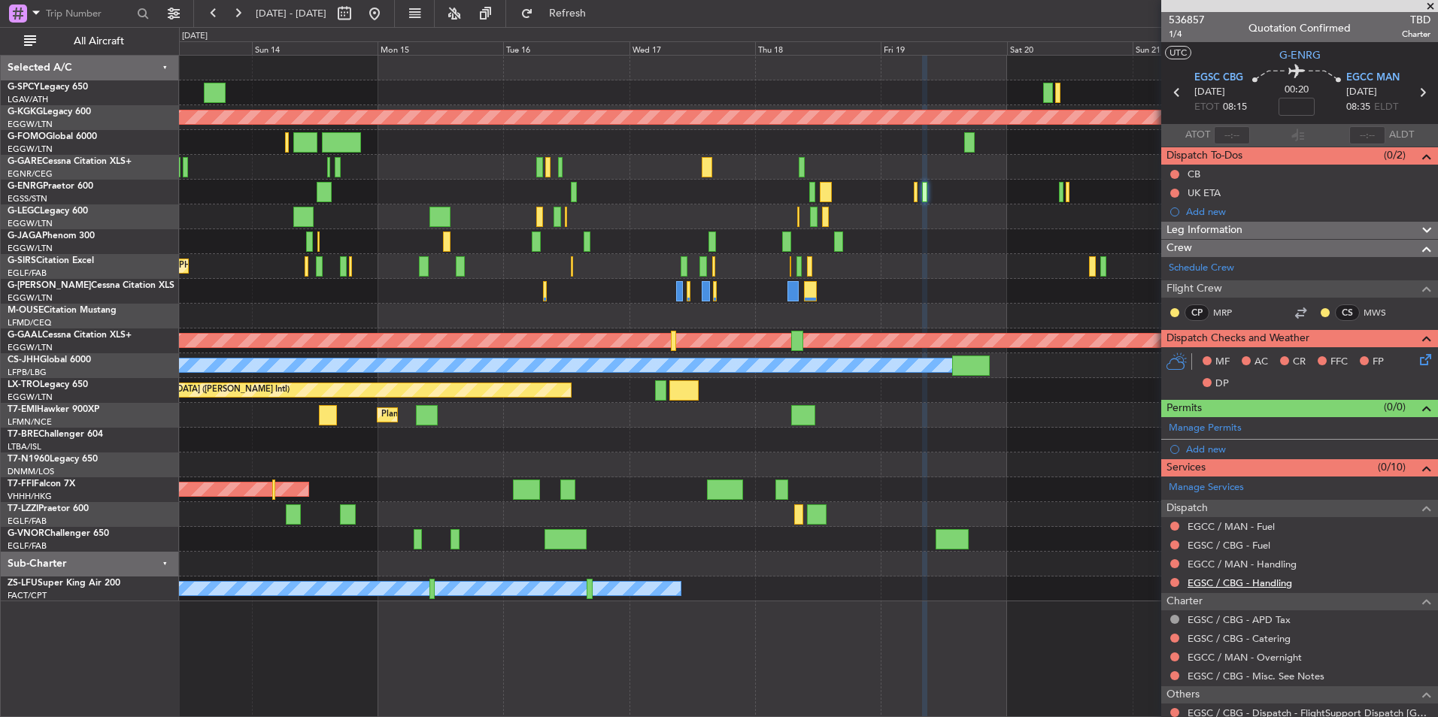
click at [1278, 579] on link "EGSC / CBG - Handling" at bounding box center [1239, 583] width 105 height 13
click at [604, 20] on button "Refresh" at bounding box center [559, 14] width 90 height 24
click at [1268, 564] on link "EGCC / MAN - Handling" at bounding box center [1241, 564] width 109 height 13
click at [565, 19] on button "Refresh" at bounding box center [559, 14] width 90 height 24
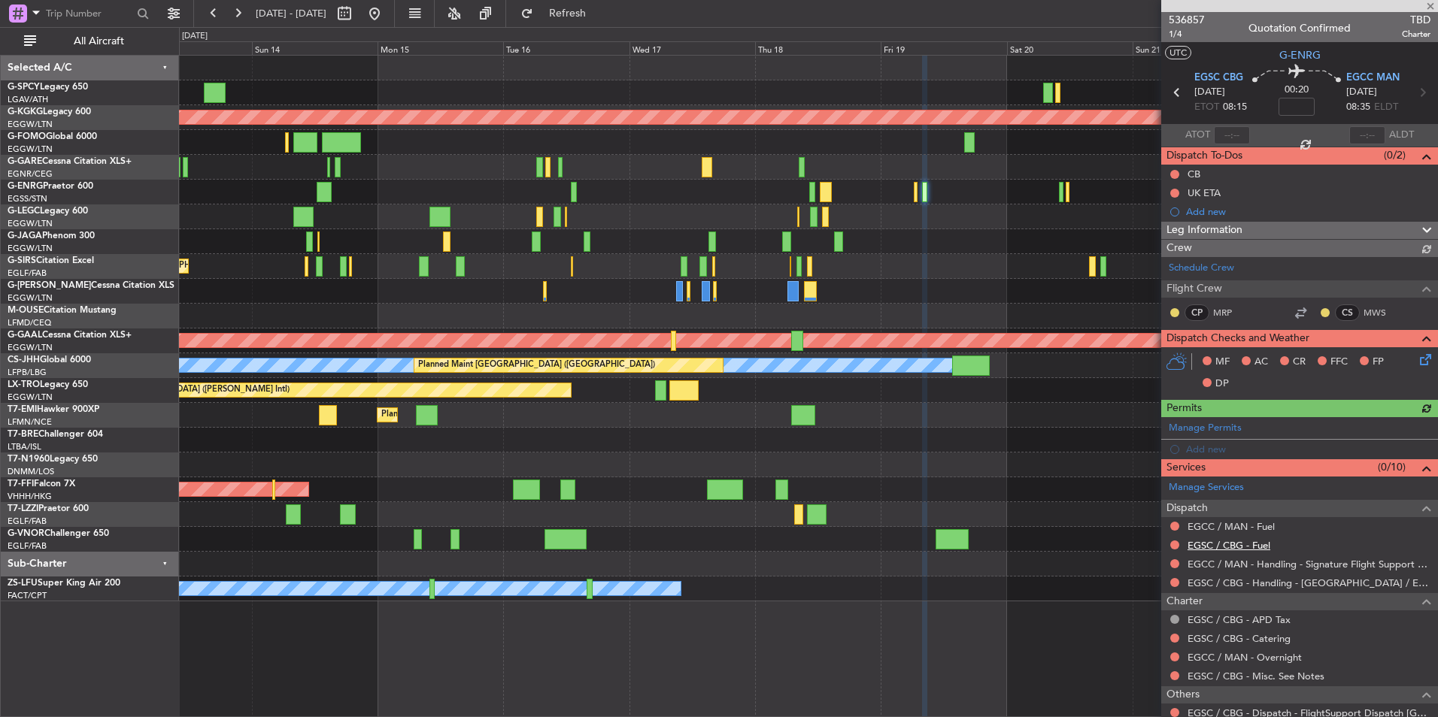
click at [1251, 546] on link "EGSC / CBG - Fuel" at bounding box center [1228, 545] width 83 height 13
click at [604, 23] on button "Refresh" at bounding box center [559, 14] width 90 height 24
click at [1248, 530] on link "EGCC / MAN - Fuel" at bounding box center [1230, 526] width 87 height 13
click at [604, 24] on button "Refresh" at bounding box center [559, 14] width 90 height 24
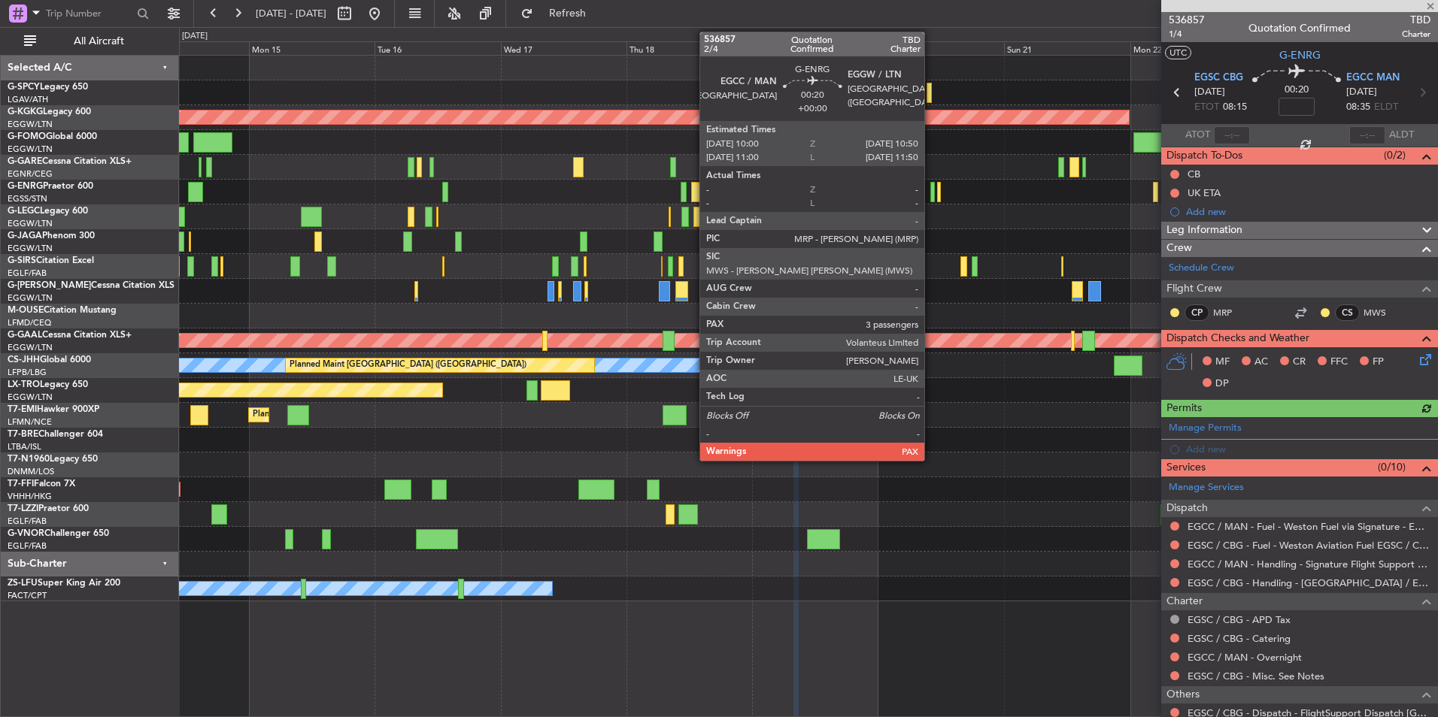
click at [931, 196] on div at bounding box center [932, 192] width 5 height 20
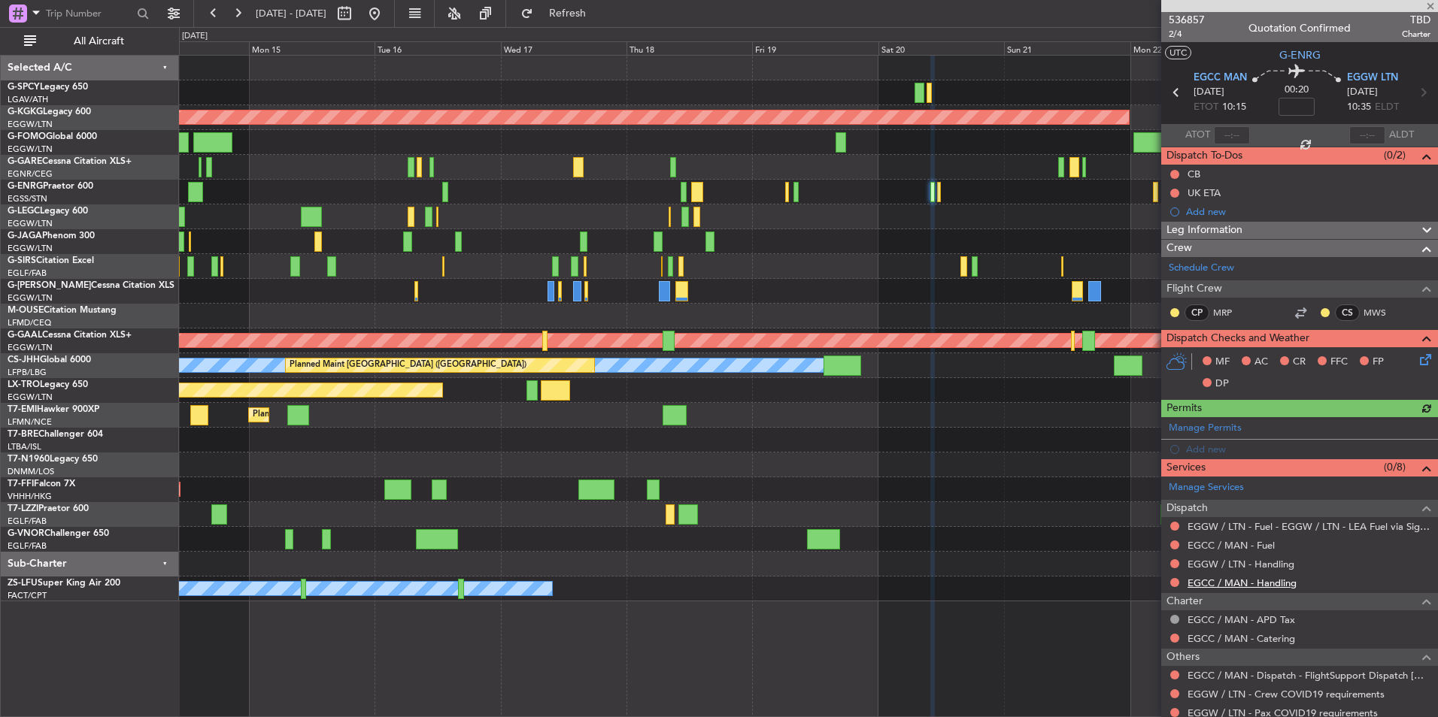
click at [1265, 583] on link "EGCC / MAN - Handling" at bounding box center [1241, 583] width 109 height 13
click at [592, 19] on button "Refresh" at bounding box center [559, 14] width 90 height 24
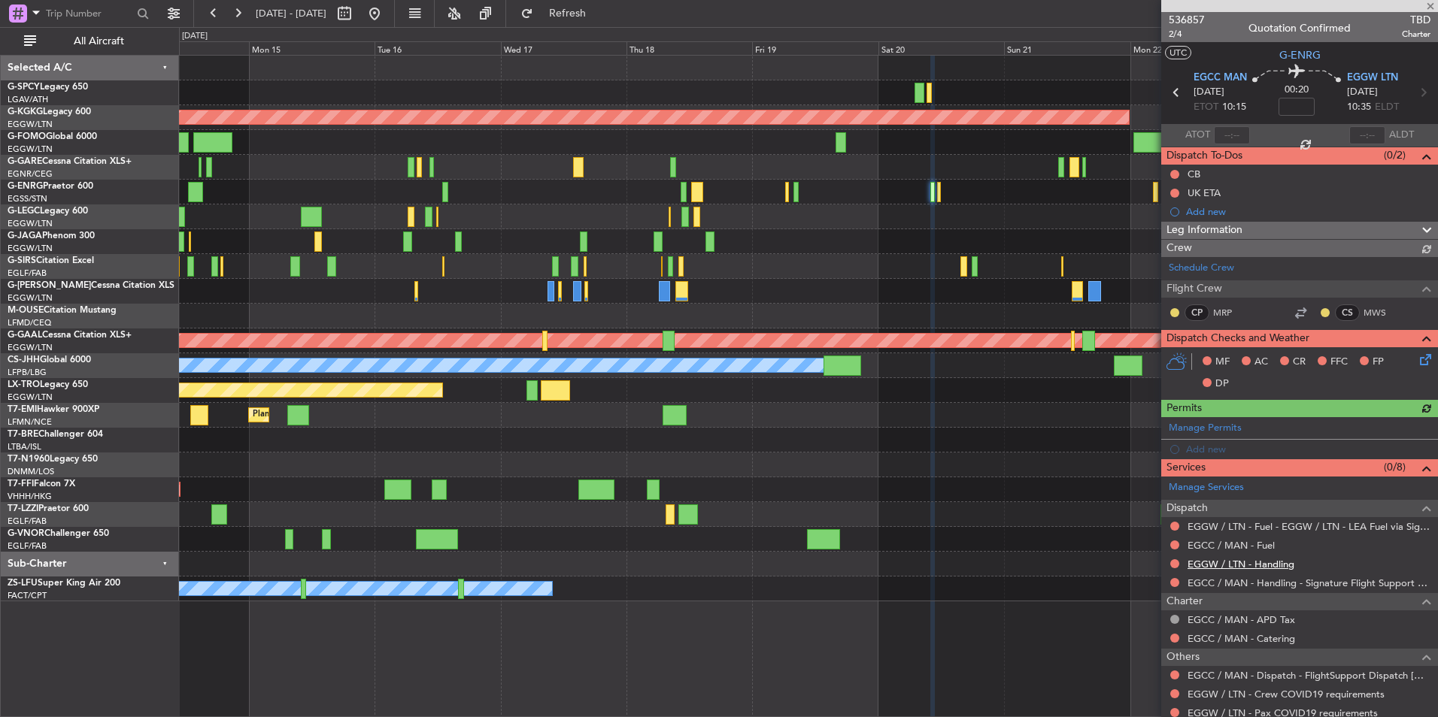
click at [1275, 568] on link "EGGW / LTN - Handling" at bounding box center [1240, 564] width 107 height 13
click at [581, 11] on button "Refresh" at bounding box center [559, 14] width 90 height 24
click at [1256, 547] on link "EGCC / MAN - Fuel" at bounding box center [1230, 545] width 87 height 13
click at [604, 22] on button "Refresh" at bounding box center [559, 14] width 90 height 24
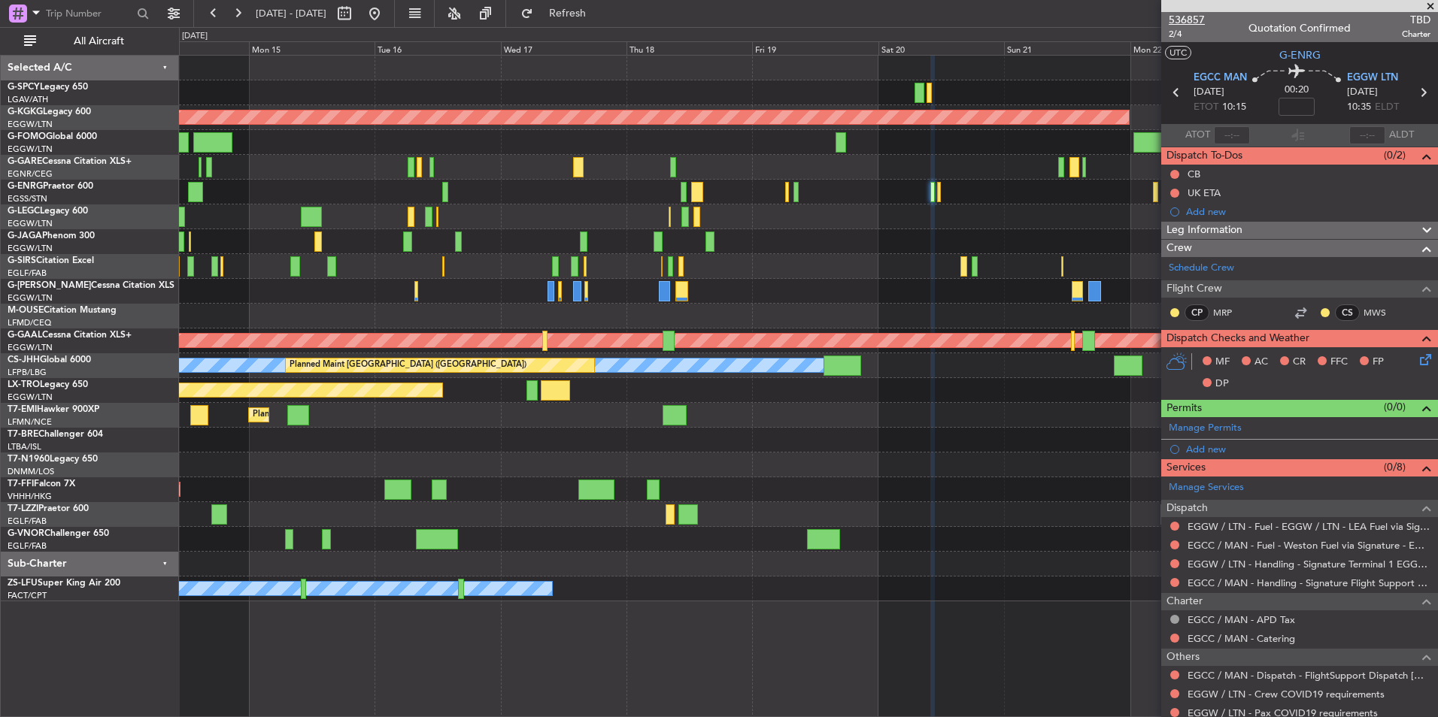
click at [1183, 21] on span "536857" at bounding box center [1186, 20] width 36 height 16
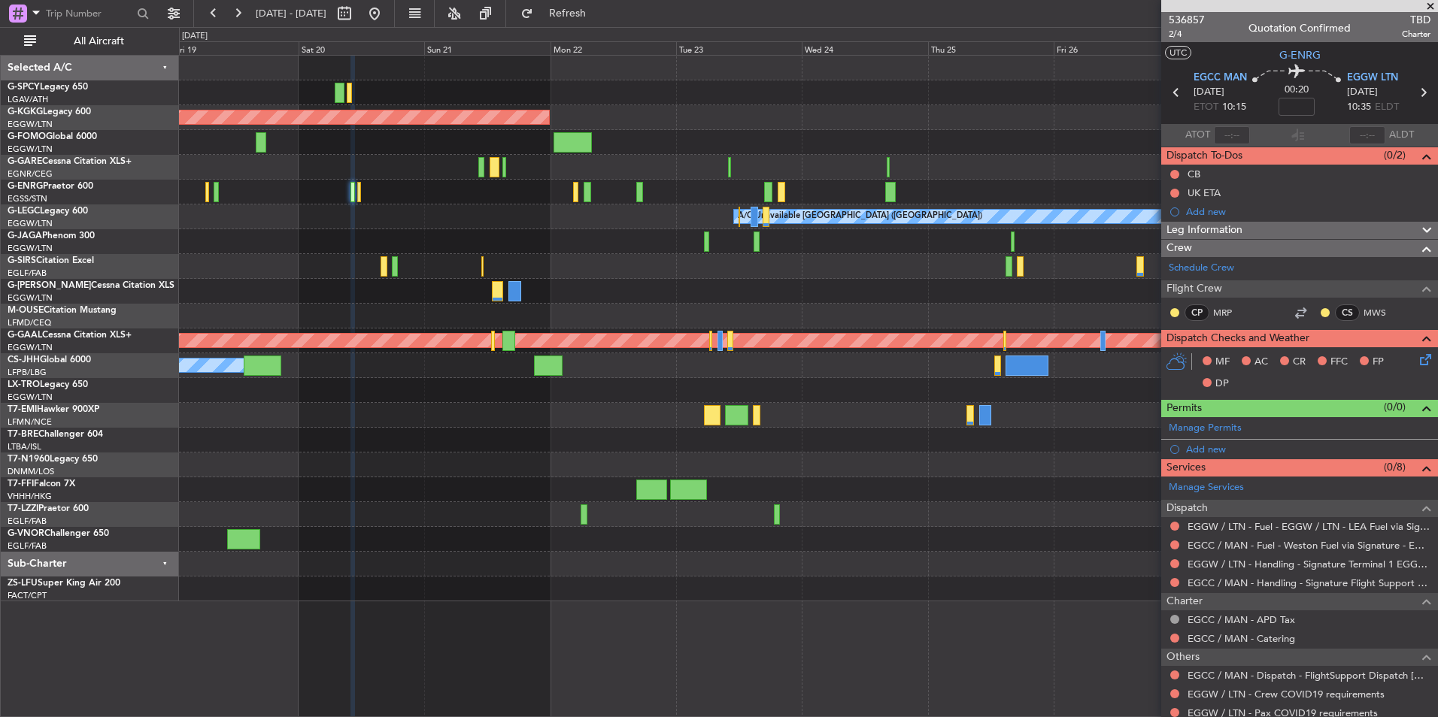
click at [347, 468] on div "AOG Maint Istanbul (Ataturk) A/C Unavailable London (Luton) Planned Maint Dusse…" at bounding box center [808, 329] width 1258 height 546
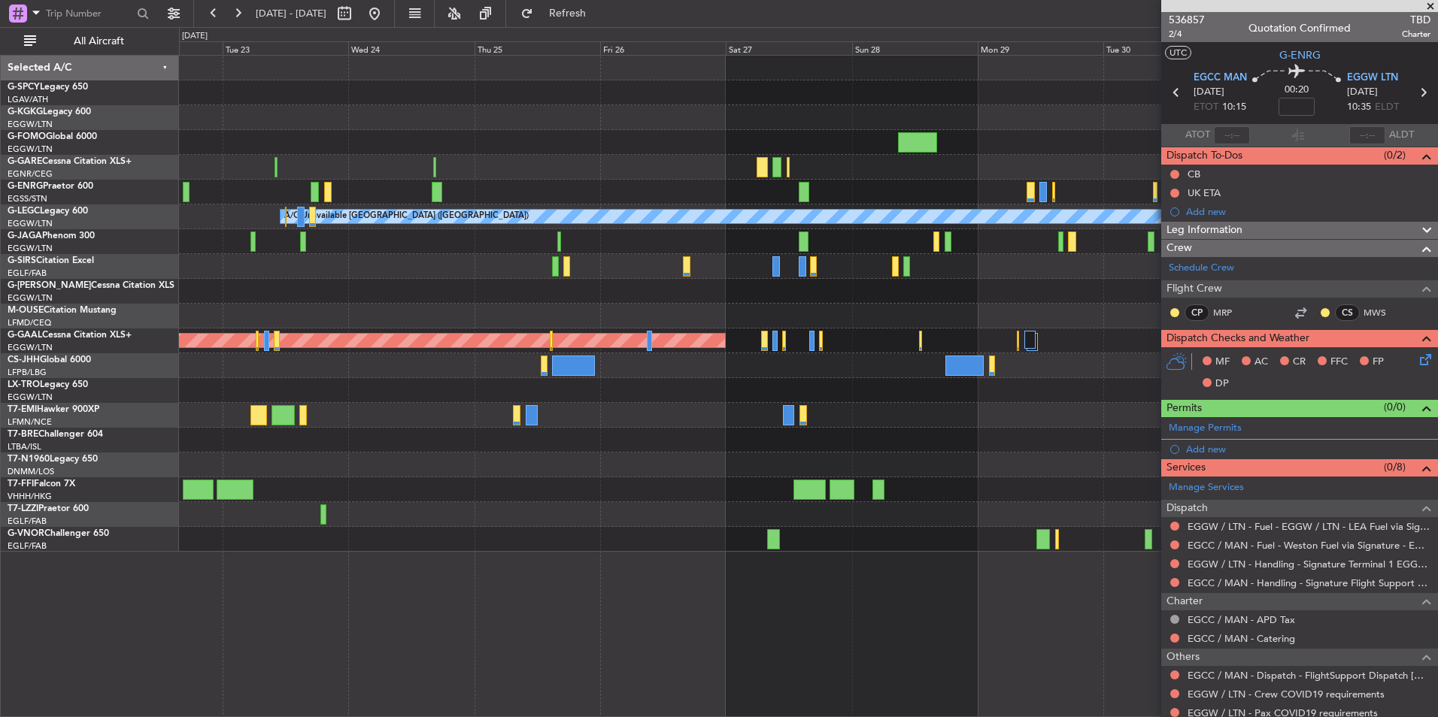
click at [360, 468] on div at bounding box center [808, 465] width 1258 height 25
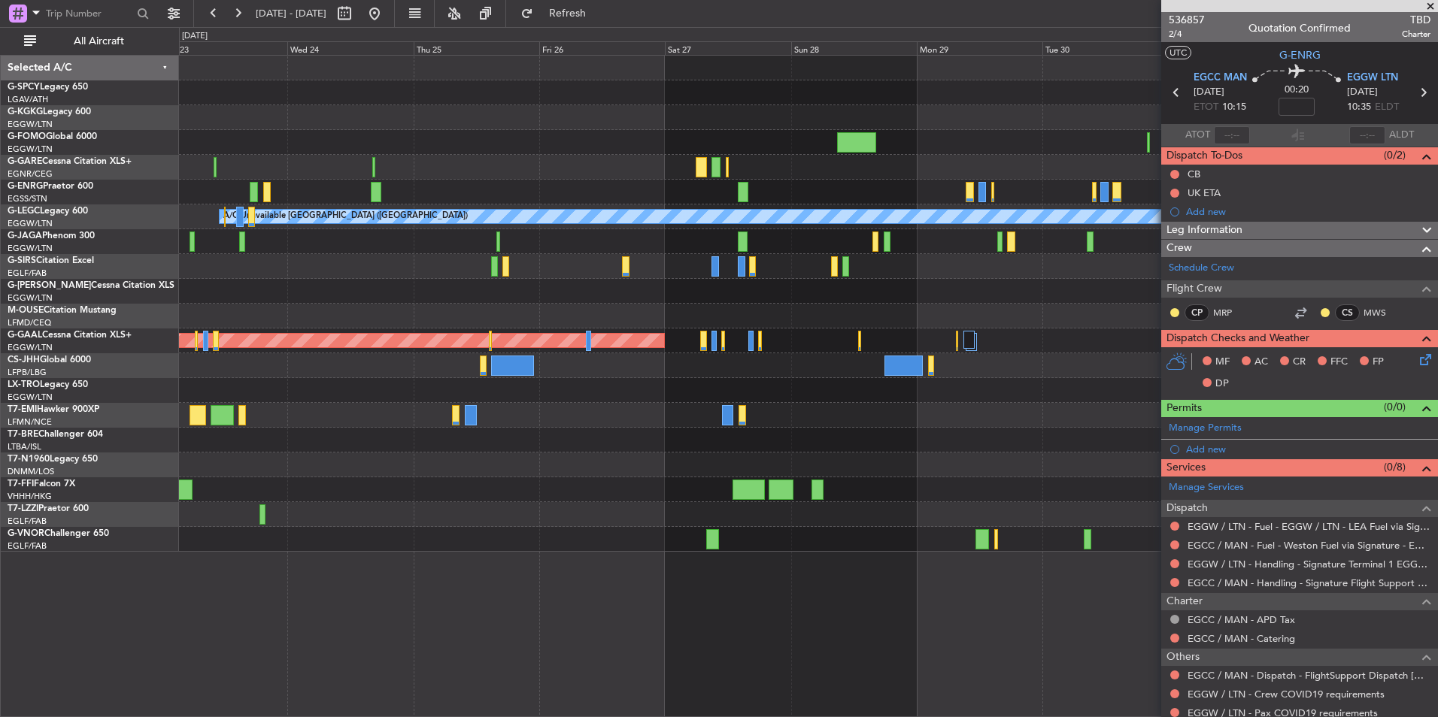
click at [874, 517] on div at bounding box center [808, 514] width 1258 height 25
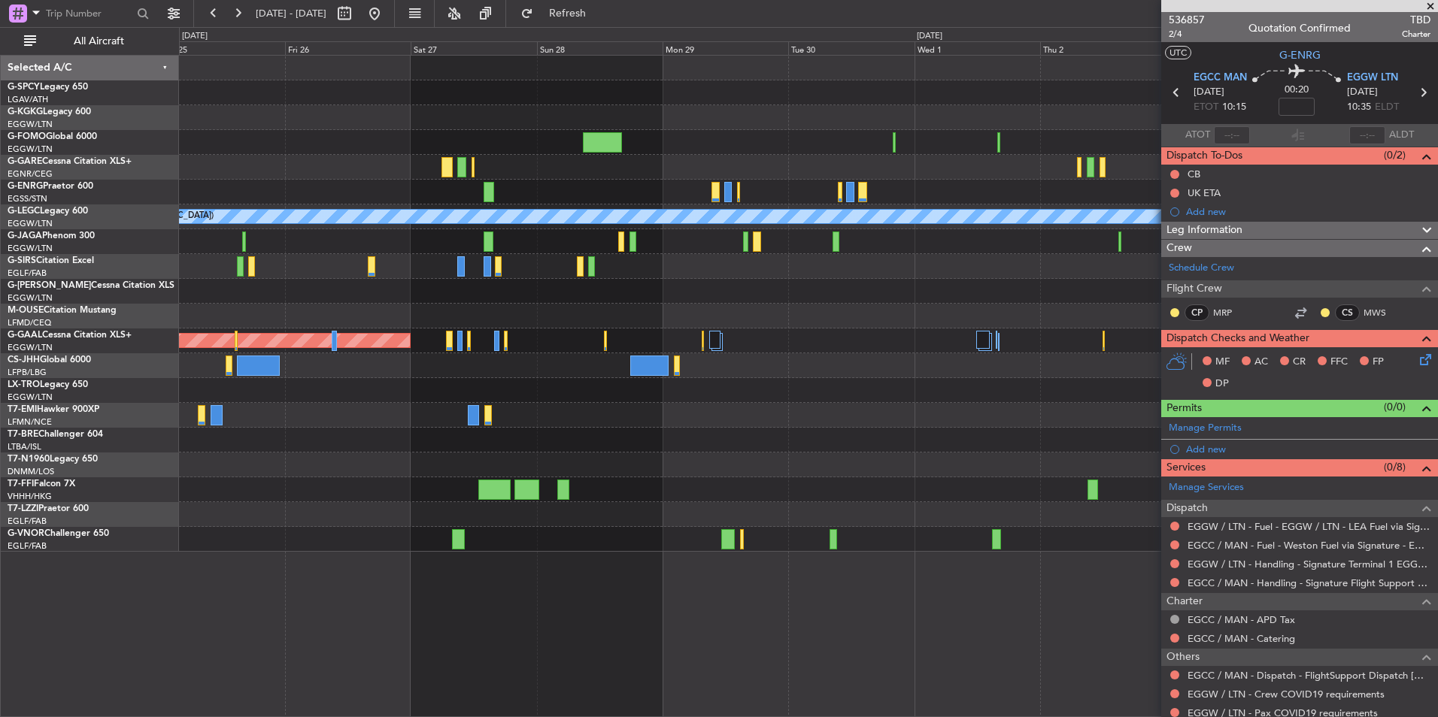
click at [550, 489] on div at bounding box center [808, 489] width 1258 height 25
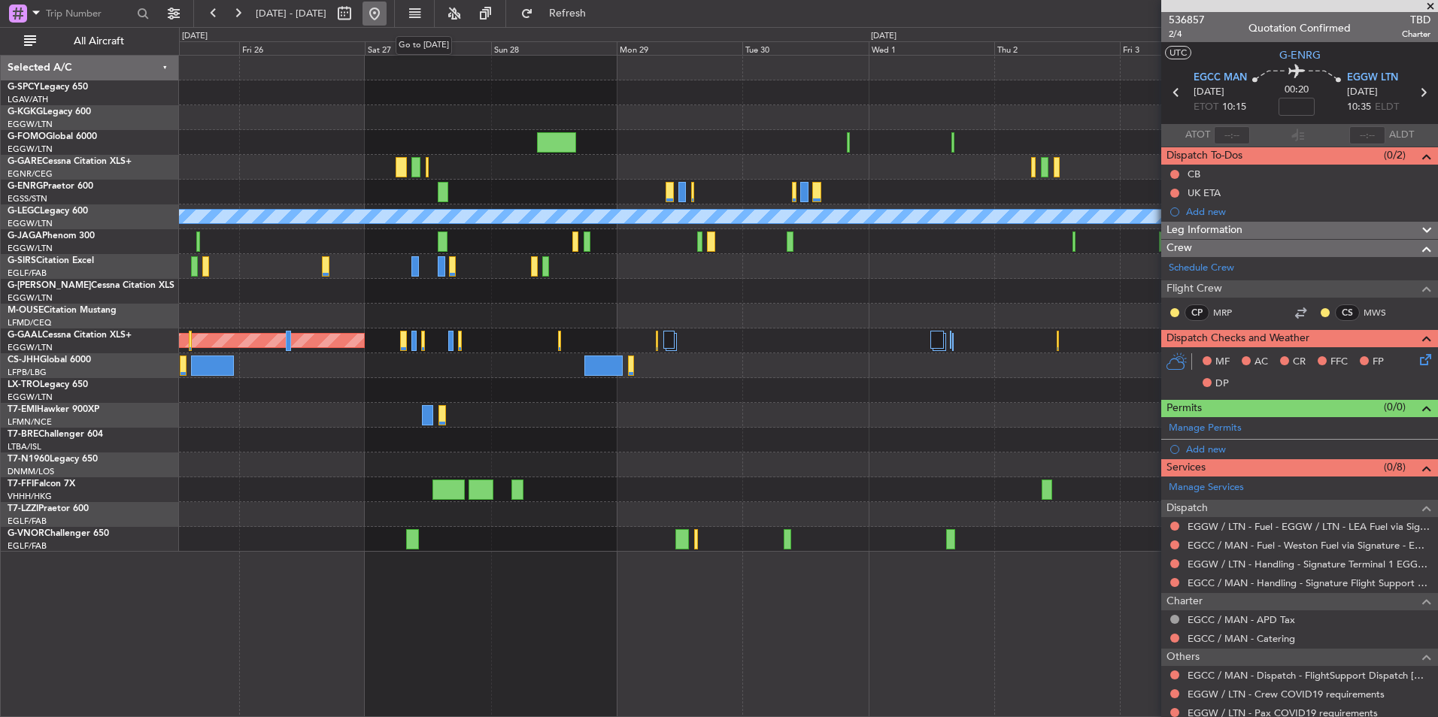
click at [386, 11] on button at bounding box center [374, 14] width 24 height 24
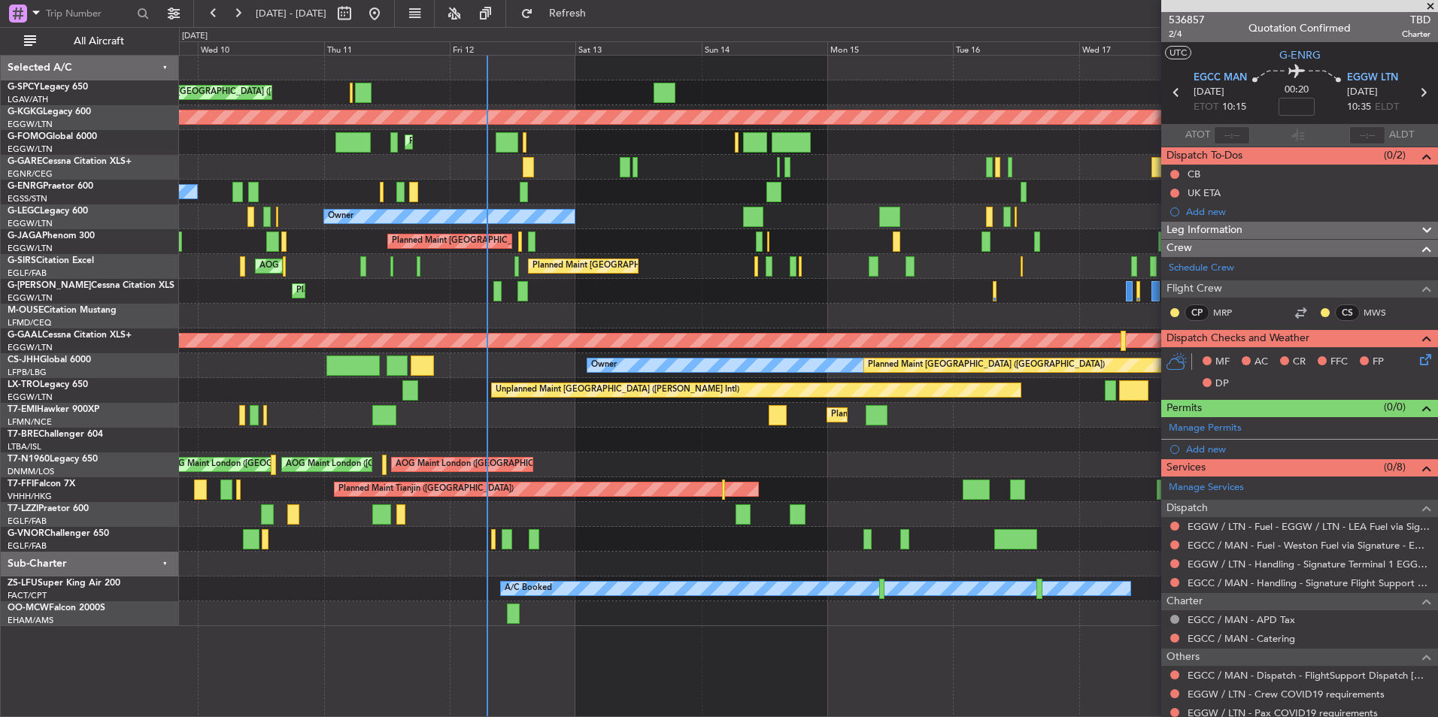
click at [464, 432] on div "Unplanned Maint Athens (Eleftherios Venizelos Intl) AOG Maint Istanbul (Ataturk…" at bounding box center [808, 341] width 1258 height 571
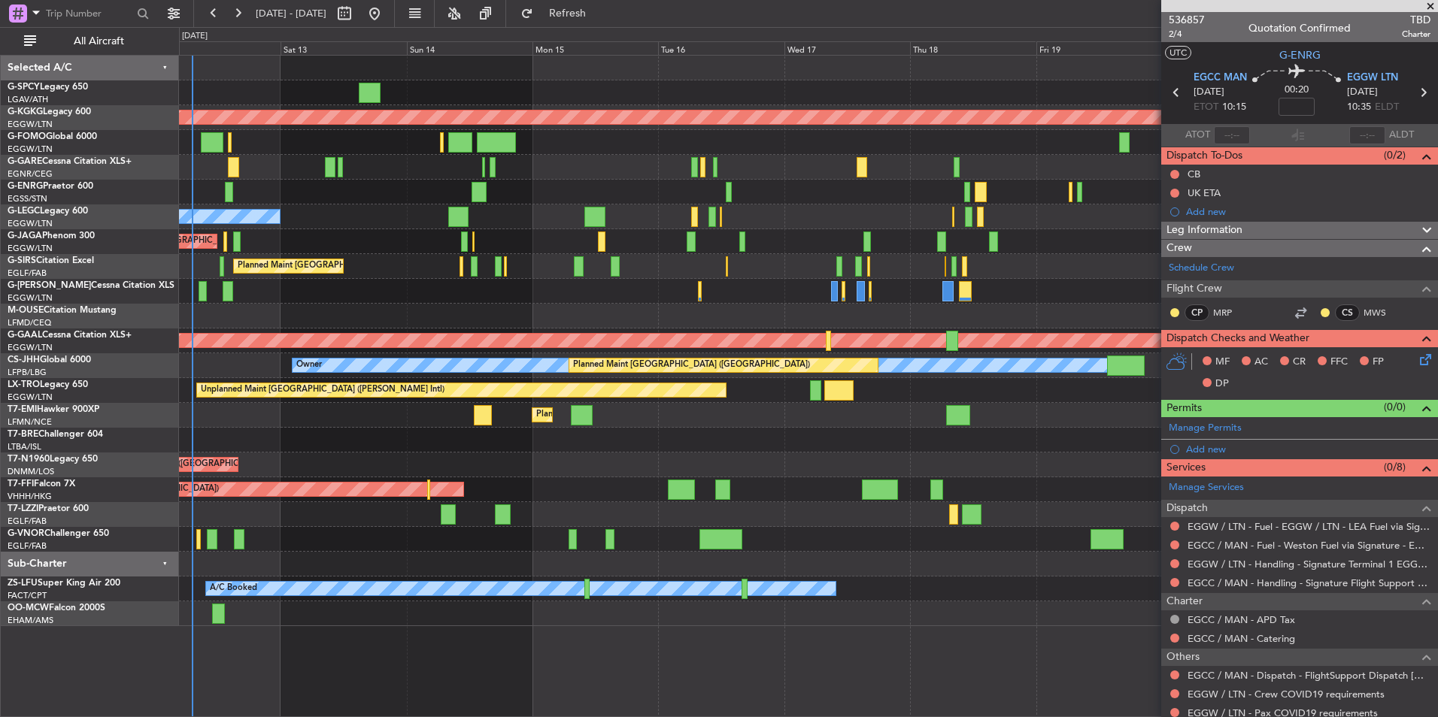
click at [498, 444] on div "Unplanned Maint Athens (Eleftherios Venizelos Intl) AOG Maint Istanbul (Ataturk…" at bounding box center [808, 341] width 1258 height 571
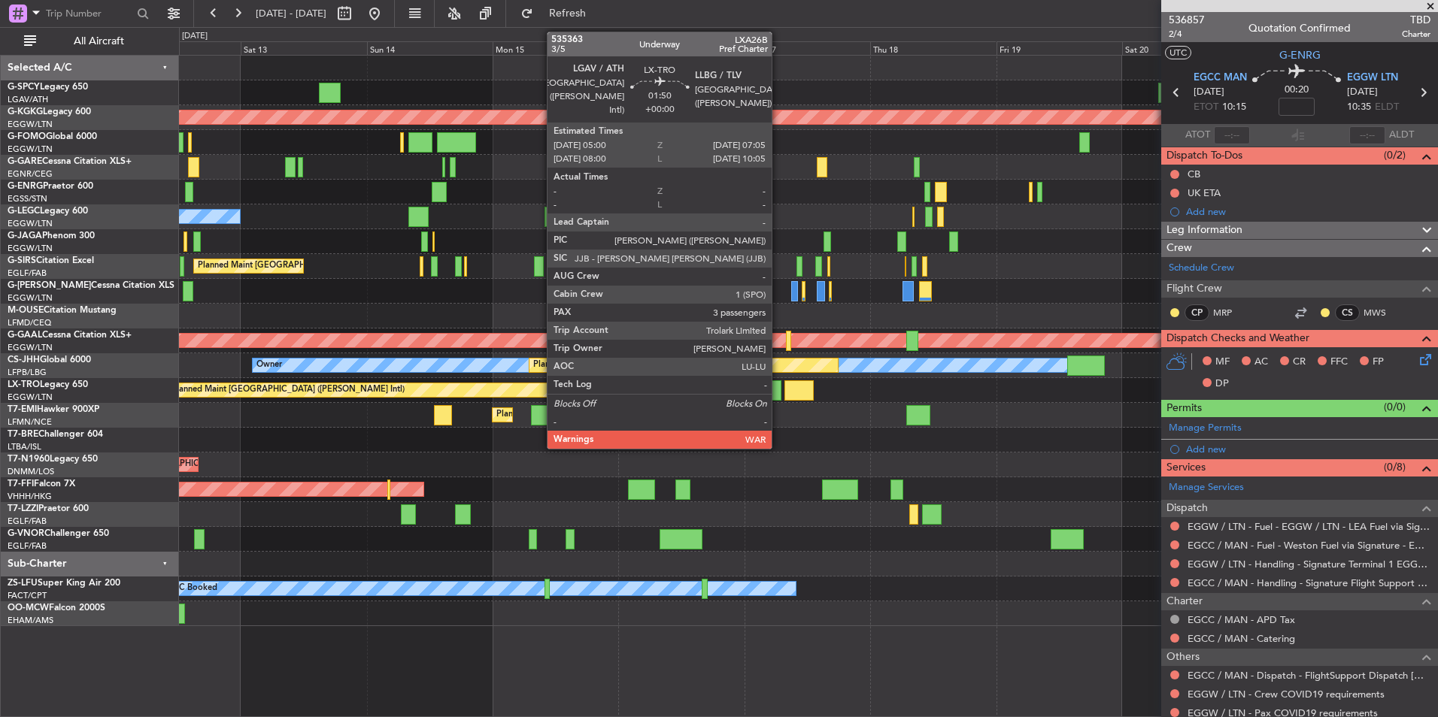
click at [778, 394] on div at bounding box center [775, 390] width 11 height 20
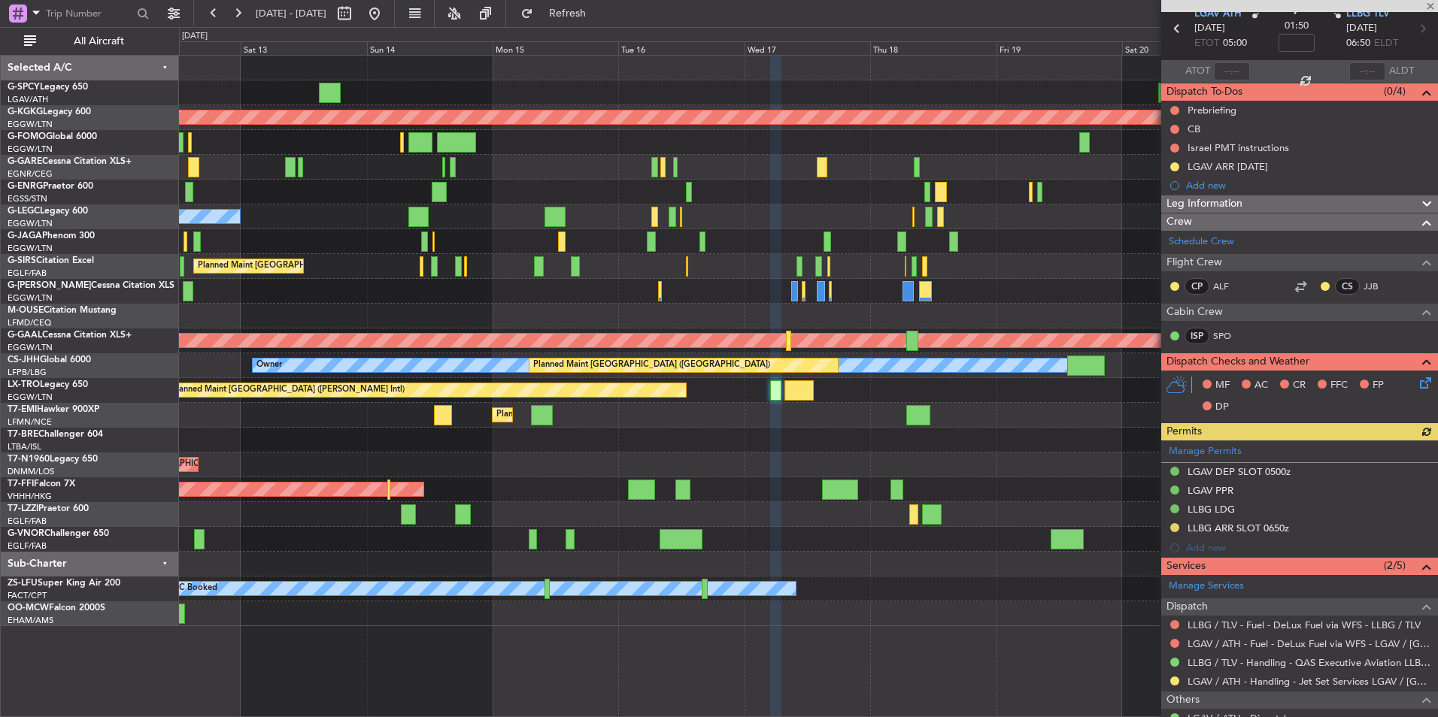
scroll to position [150, 0]
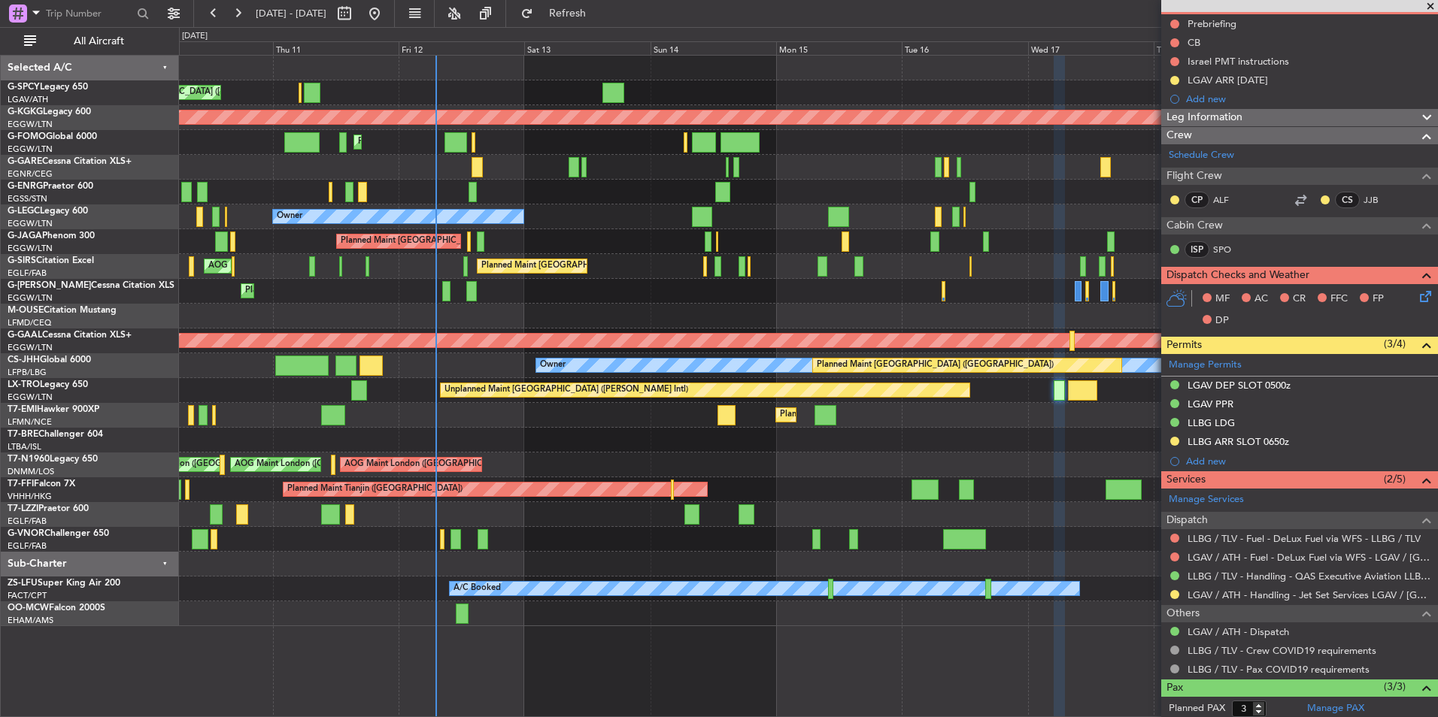
click at [1426, 6] on span at bounding box center [1429, 7] width 15 height 14
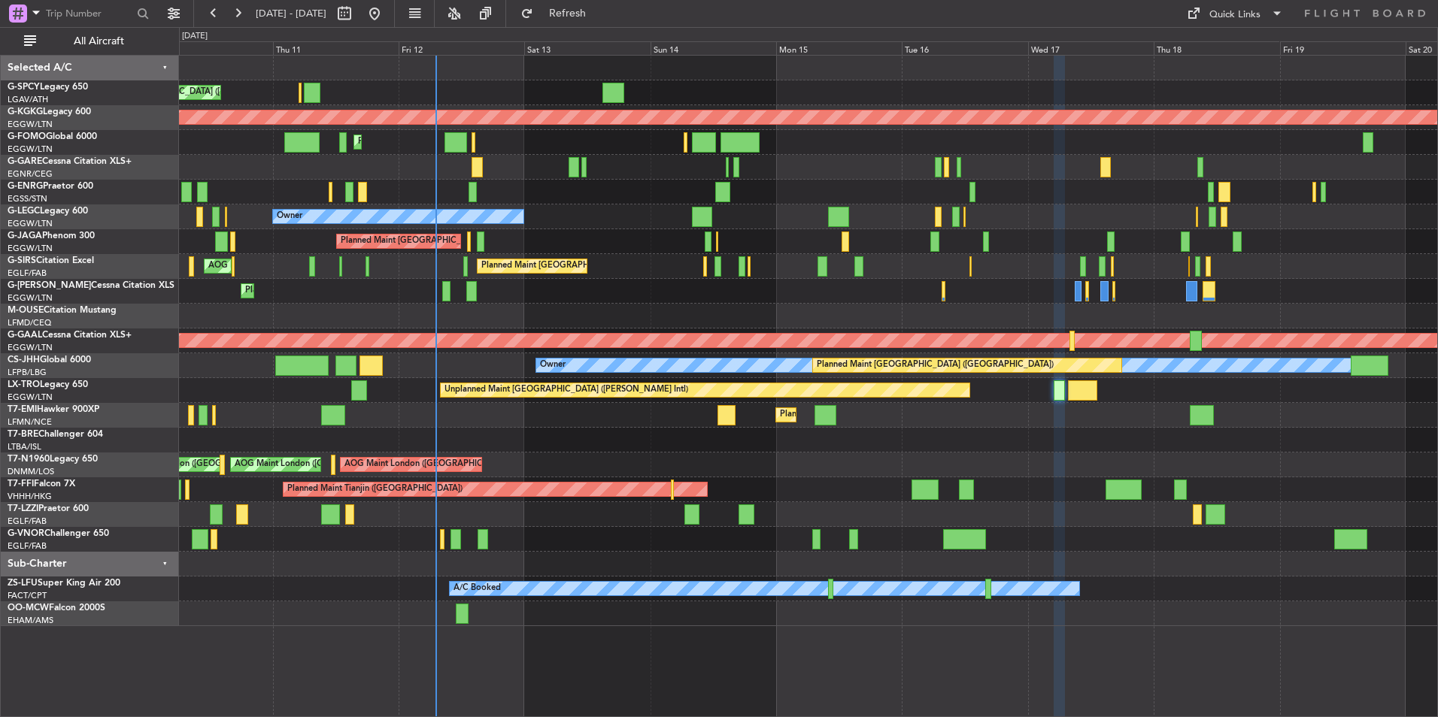
type input "0"
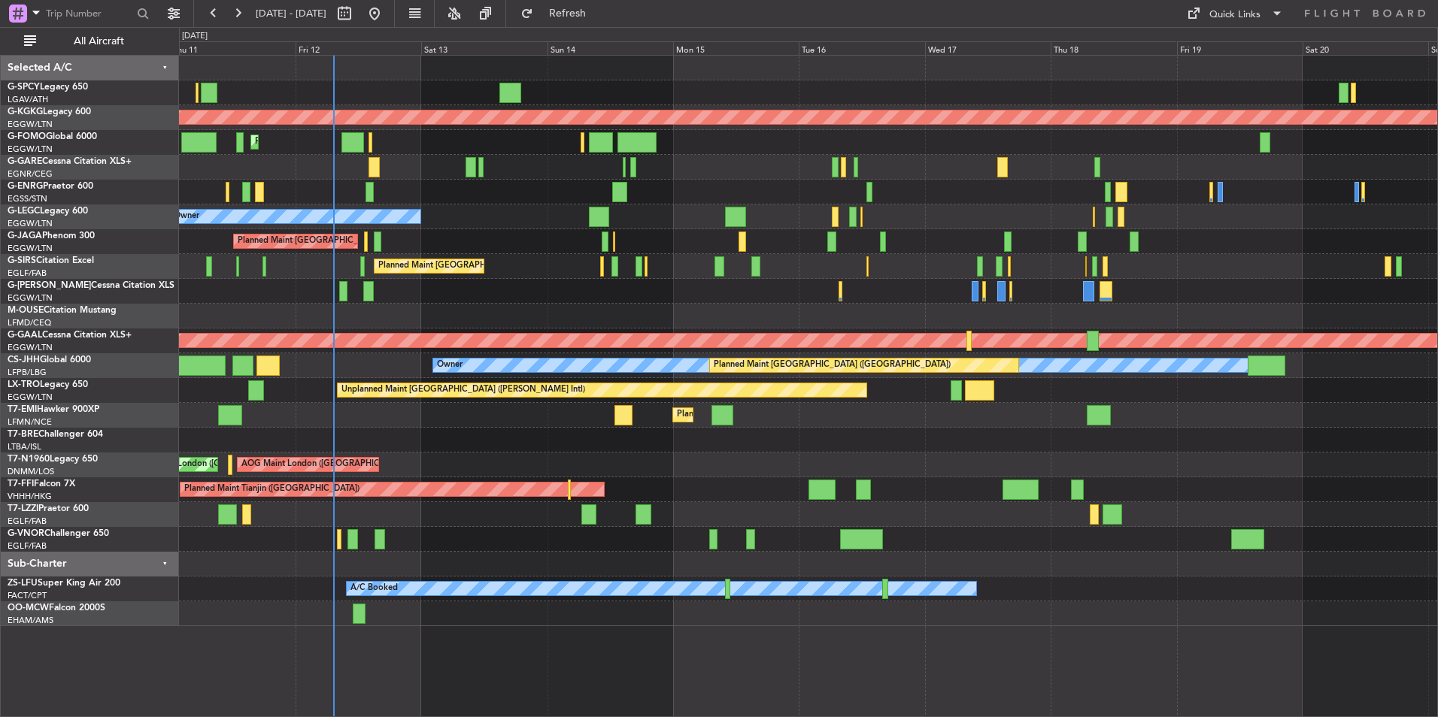
click at [480, 472] on div "Unplanned Maint Athens (Eleftherios Venizelos Intl) AOG Maint Istanbul (Ataturk…" at bounding box center [808, 341] width 1258 height 571
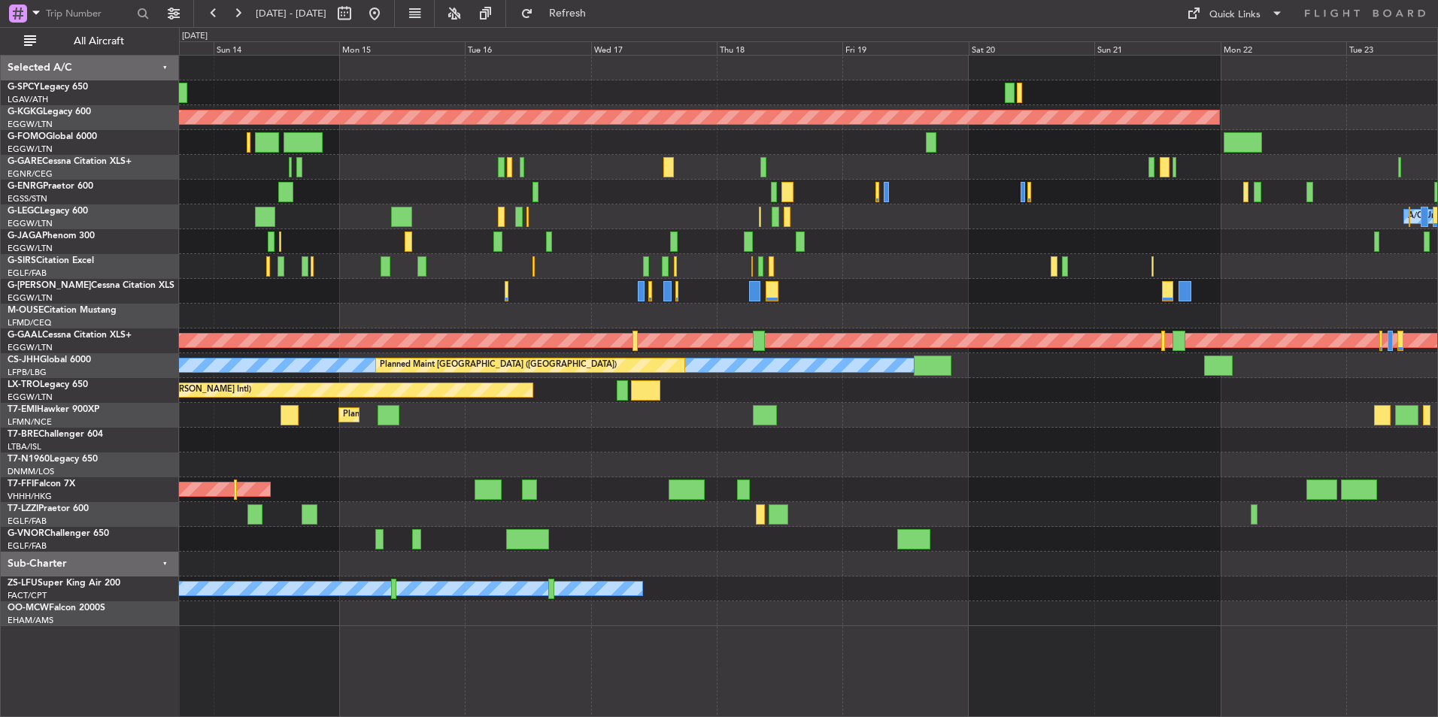
click at [482, 531] on div "AOG Maint Istanbul (Ataturk) Planned Maint London (Luton) A/C Unavailable Londo…" at bounding box center [808, 341] width 1258 height 571
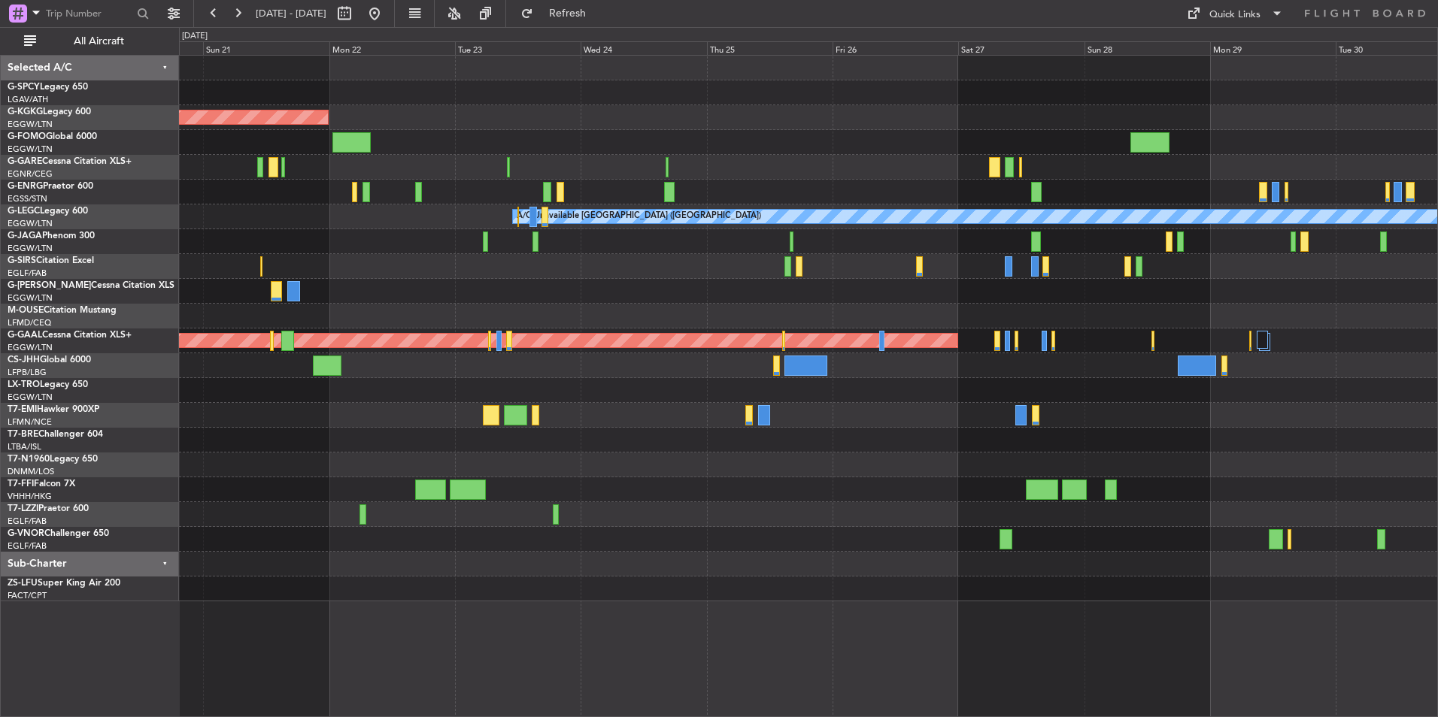
click at [501, 464] on div "AOG Maint Istanbul (Ataturk) A/C Unavailable London (Luton) Planned Maint Dusse…" at bounding box center [808, 329] width 1258 height 546
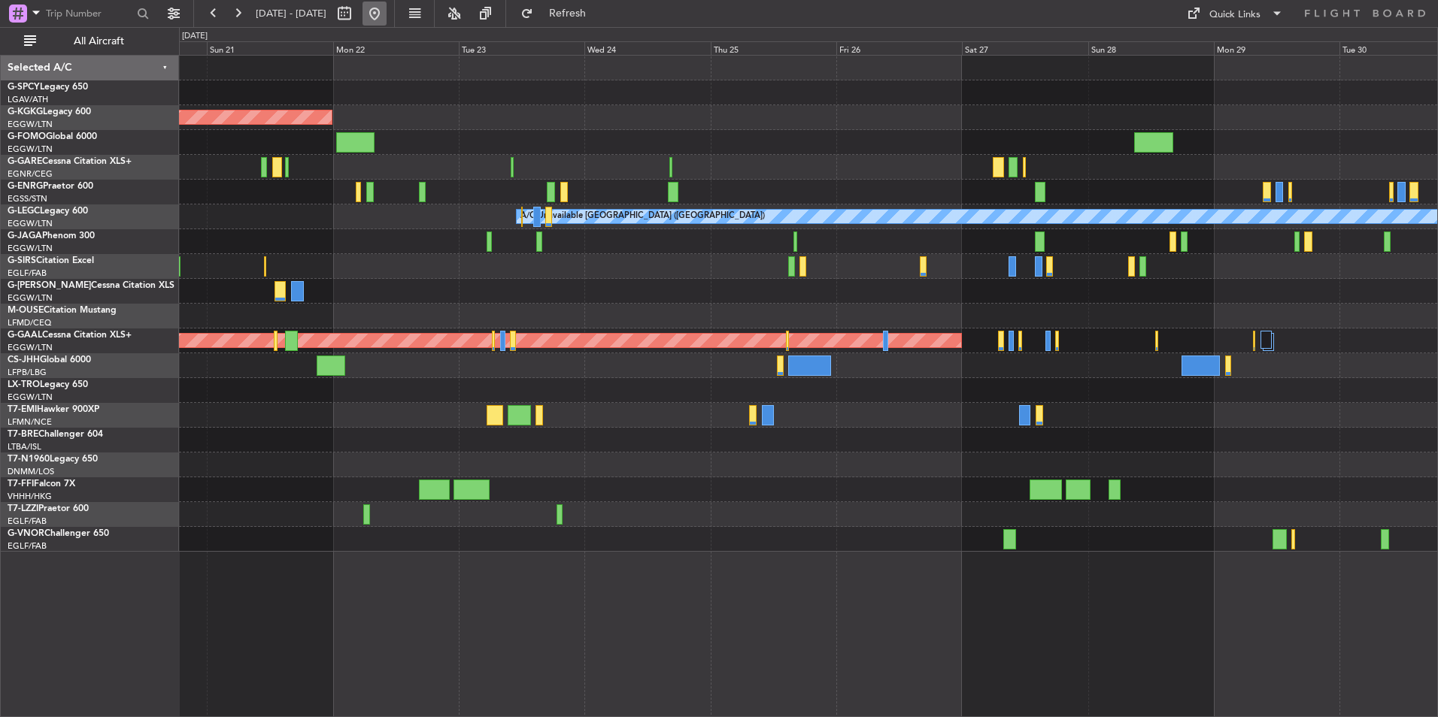
click at [386, 5] on button at bounding box center [374, 14] width 24 height 24
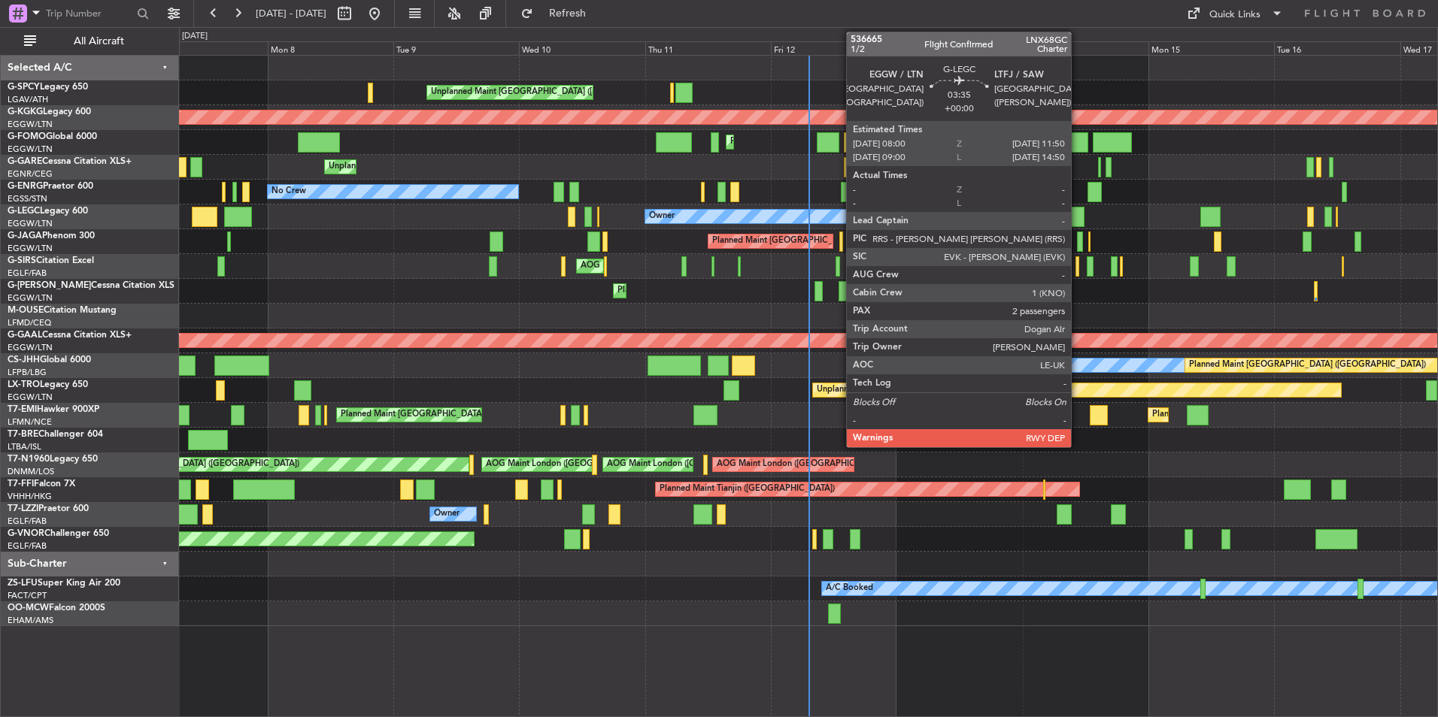
click at [1077, 220] on div at bounding box center [1073, 217] width 20 height 20
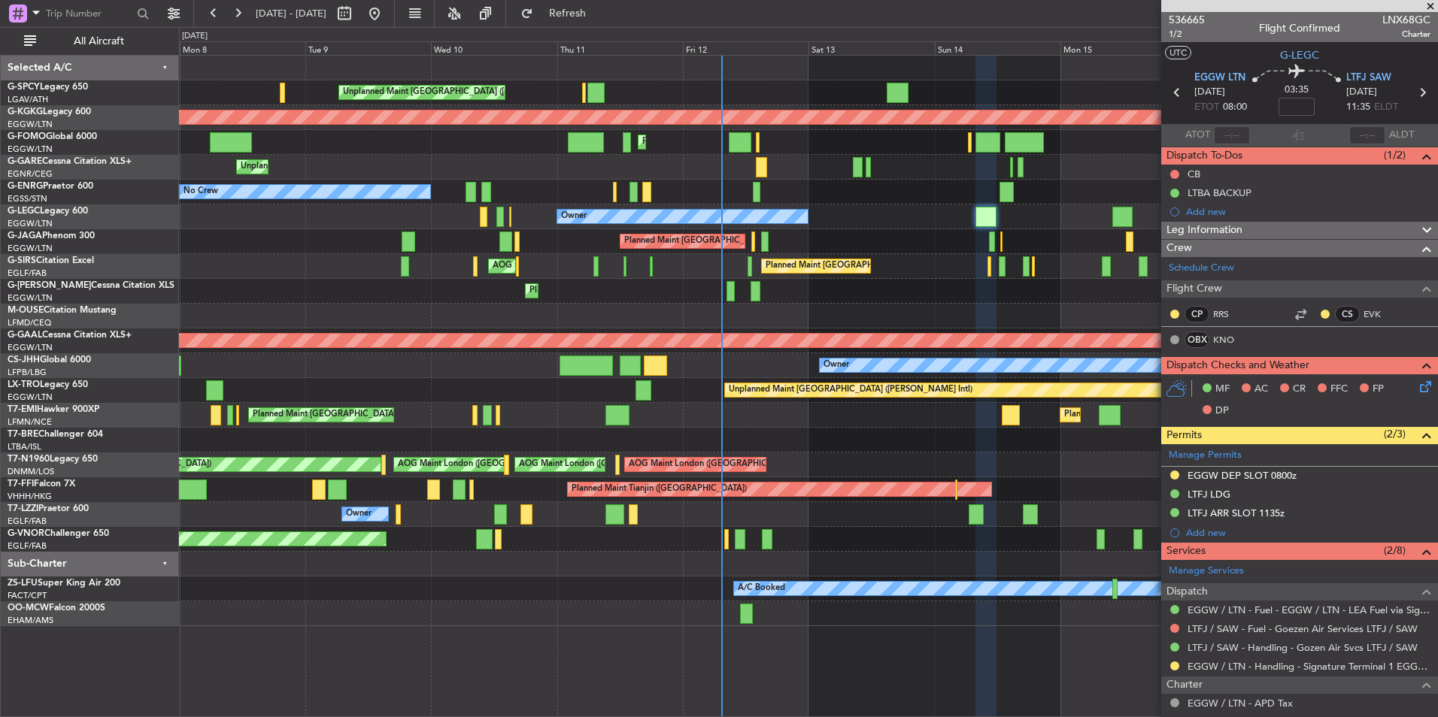
click at [754, 237] on div "Planned Maint [GEOGRAPHIC_DATA] ([GEOGRAPHIC_DATA])" at bounding box center [808, 241] width 1258 height 25
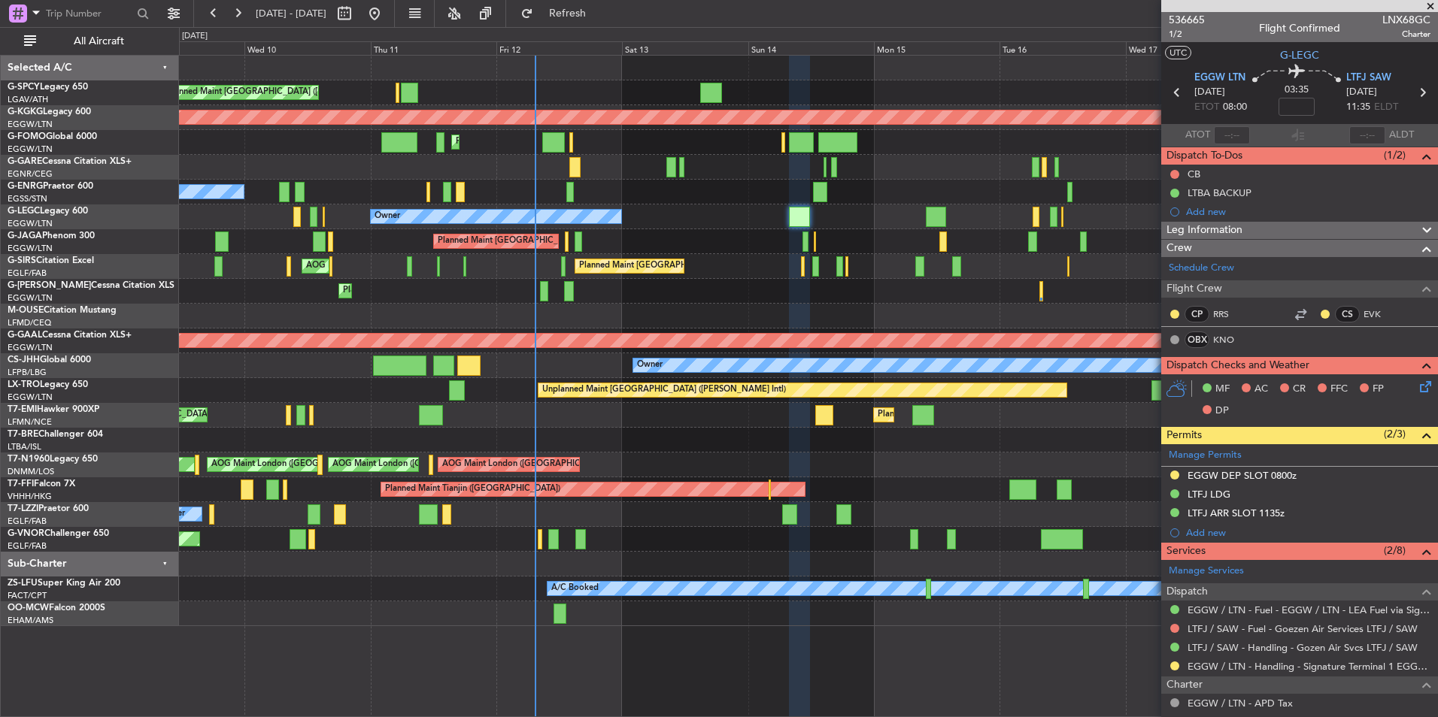
click at [547, 248] on div "Unplanned Maint Athens (Eleftherios Venizelos Intl) AOG Maint Istanbul (Ataturk…" at bounding box center [808, 341] width 1258 height 571
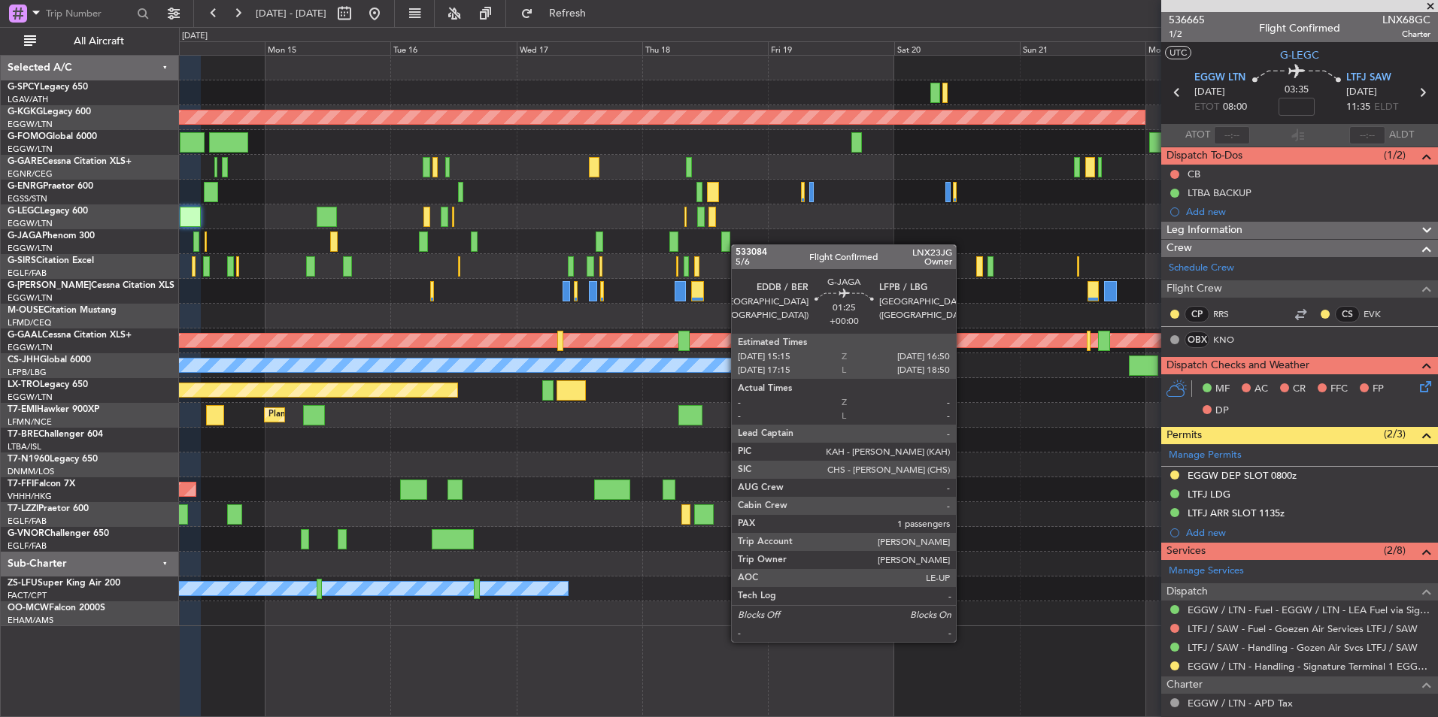
click at [725, 244] on div "AOG Maint [GEOGRAPHIC_DATA] (Ataturk) A/C Unavailable [GEOGRAPHIC_DATA] ([GEOGR…" at bounding box center [808, 341] width 1258 height 571
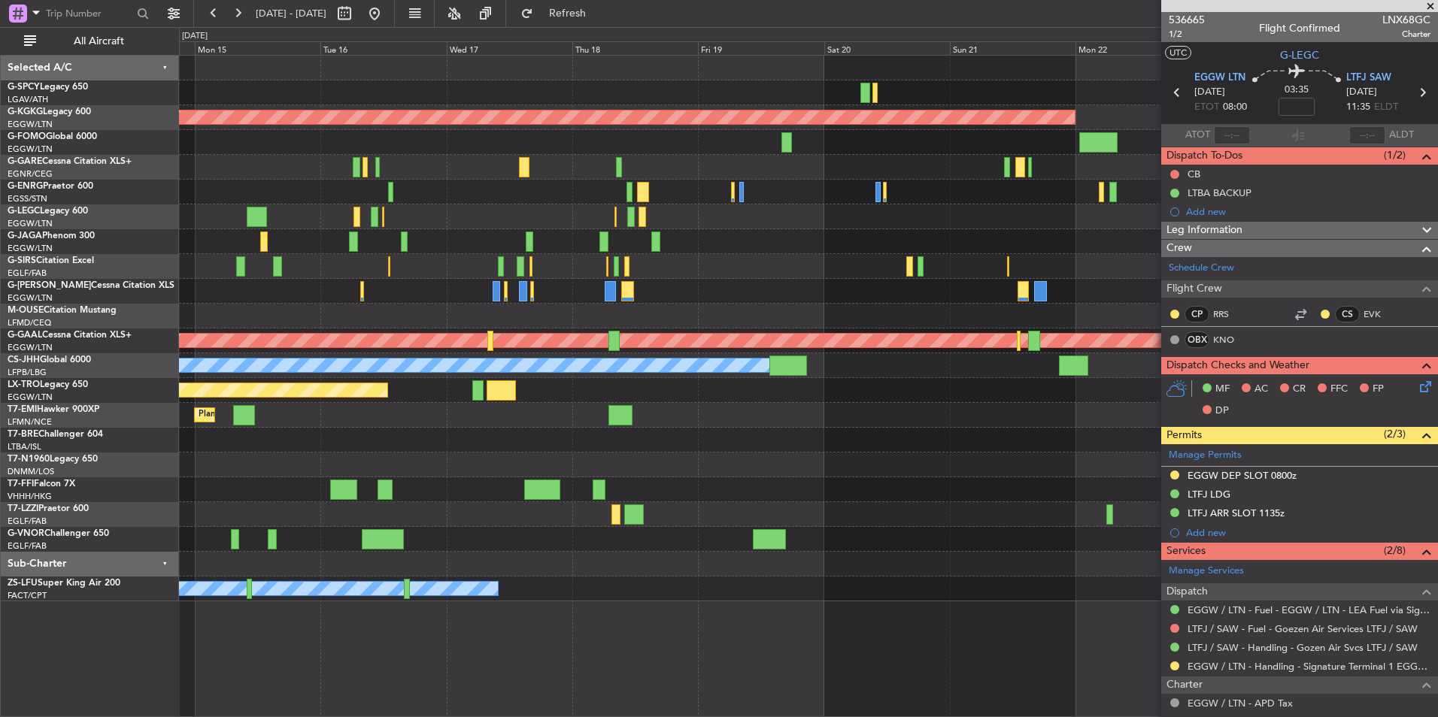
click at [878, 202] on div at bounding box center [808, 192] width 1258 height 25
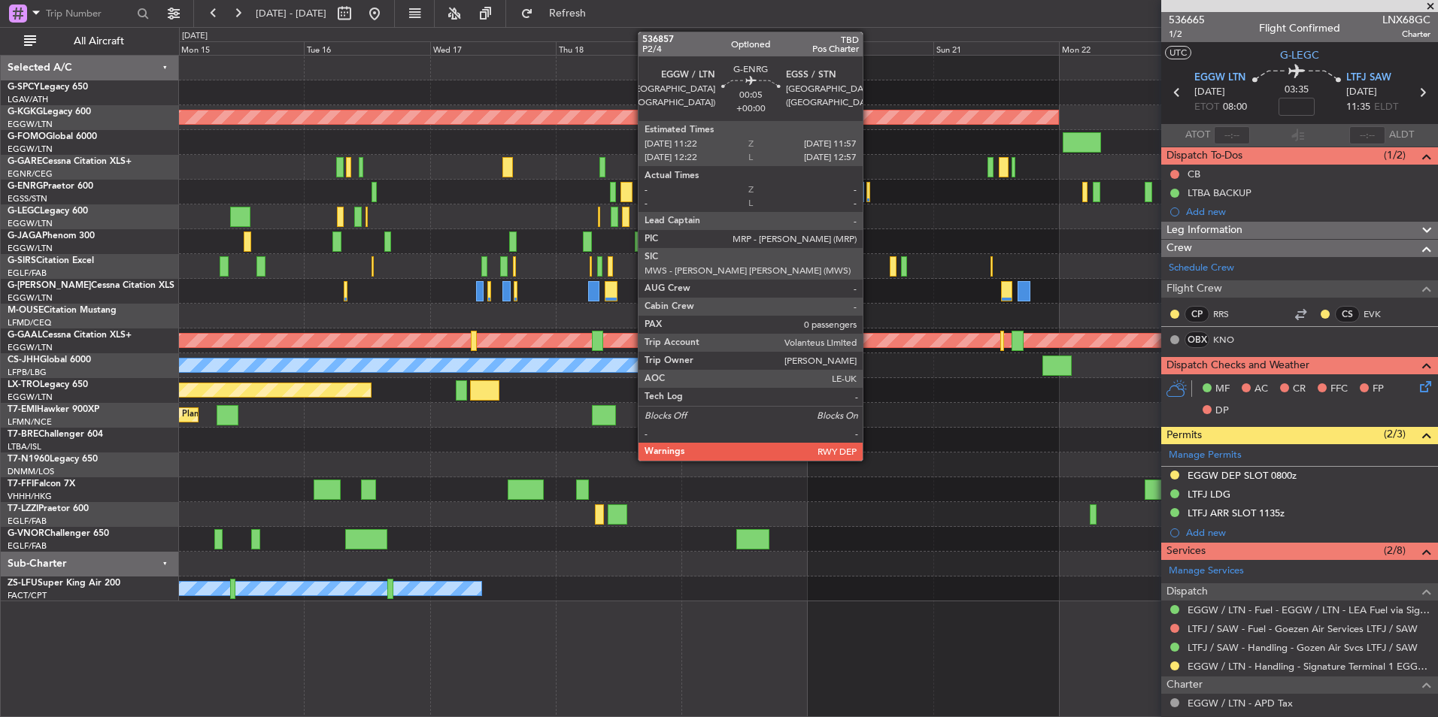
click at [869, 192] on div at bounding box center [868, 192] width 4 height 20
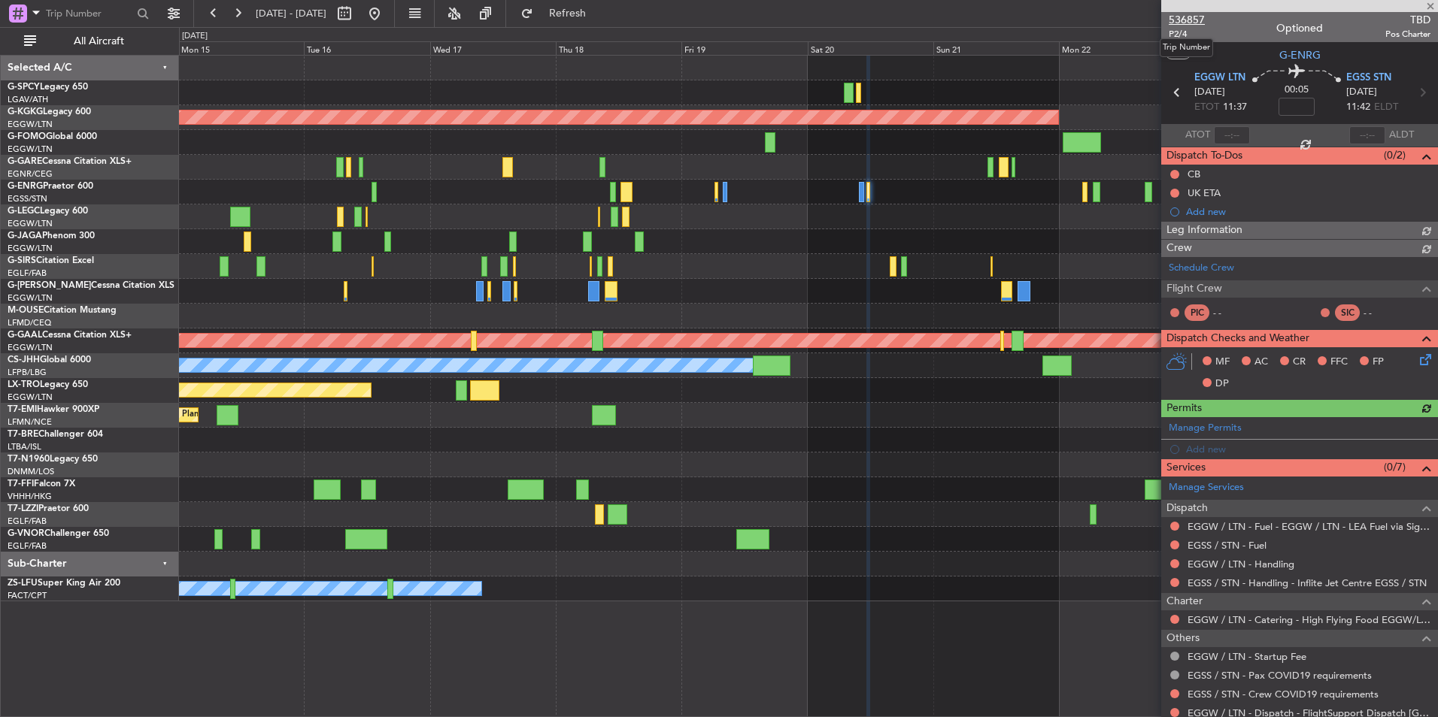
click at [1189, 23] on span "536857" at bounding box center [1186, 20] width 36 height 16
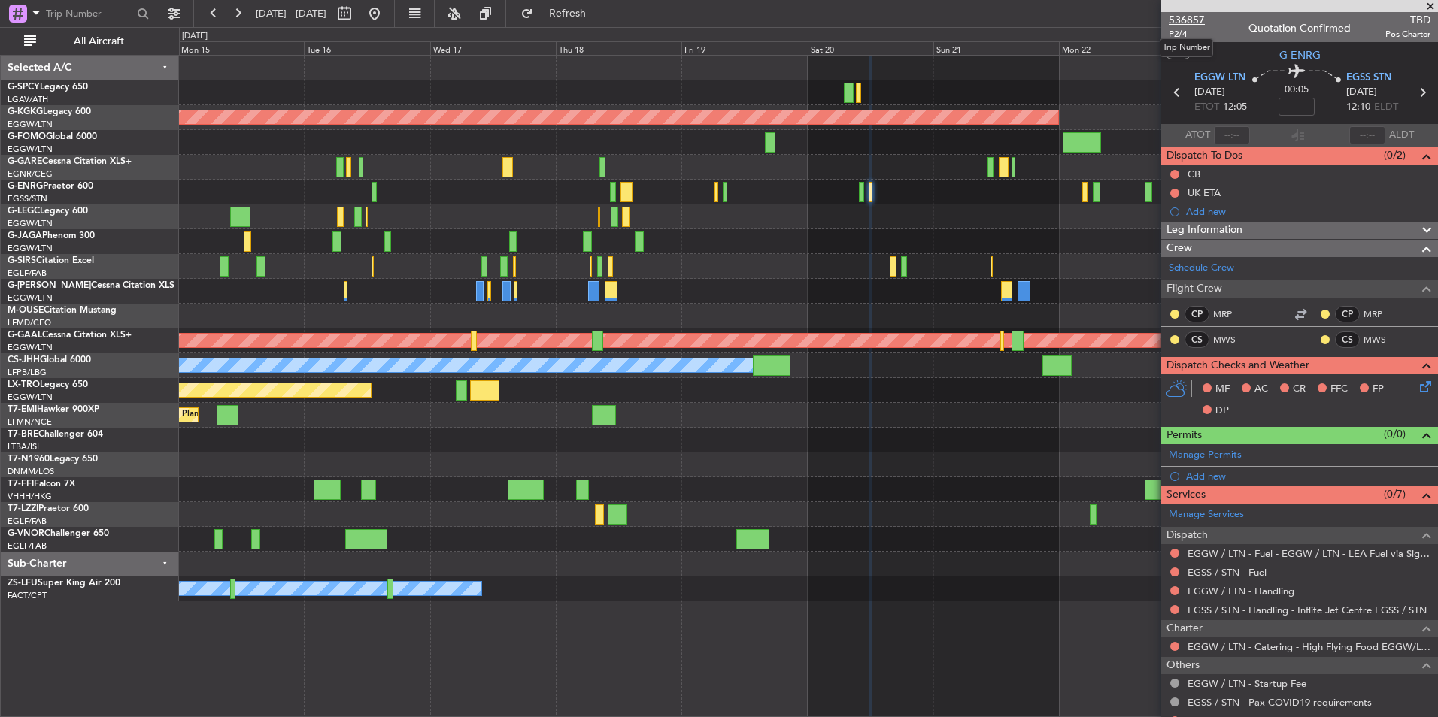
click at [1195, 21] on span "536857" at bounding box center [1186, 20] width 36 height 16
click at [604, 5] on button "Refresh" at bounding box center [559, 14] width 90 height 24
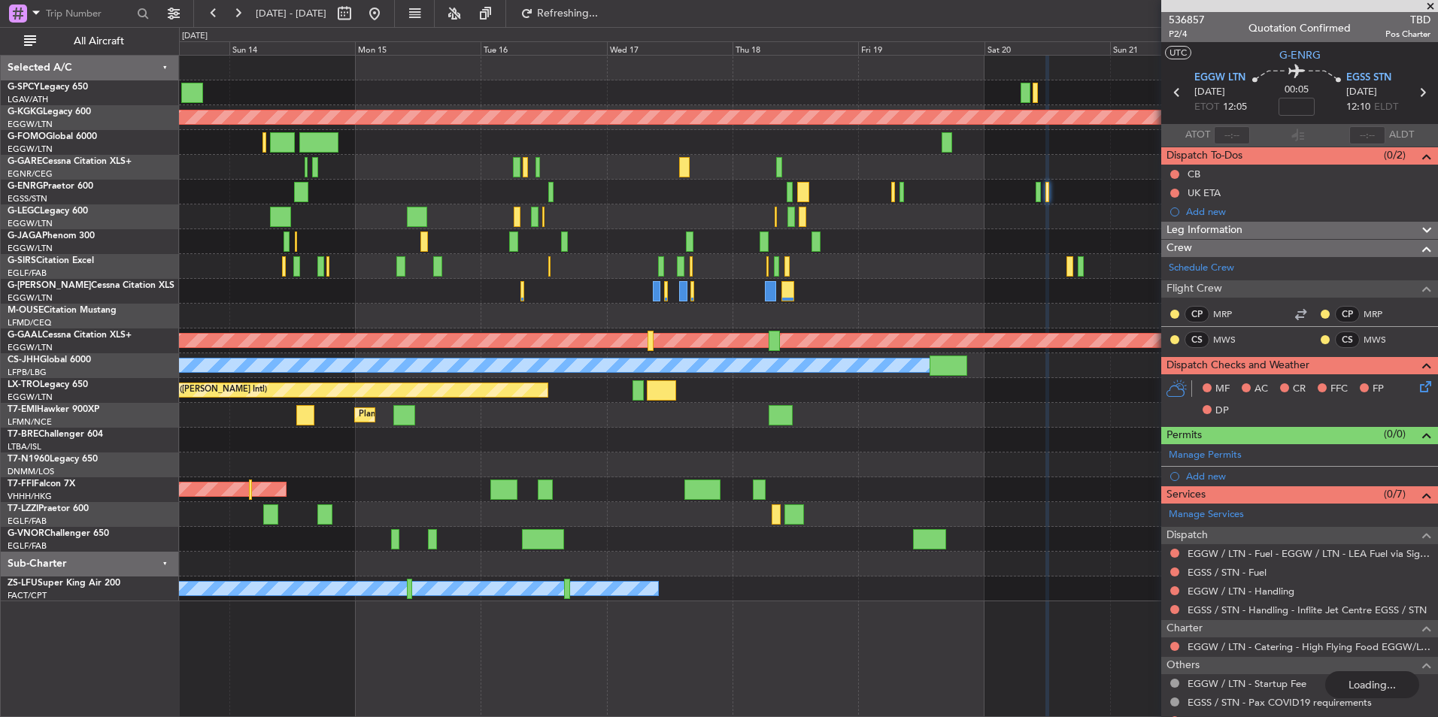
click at [1068, 211] on div "AOG Maint Istanbul (Ataturk) Planned Maint London (Luton) A/C Unavailable Londo…" at bounding box center [808, 329] width 1258 height 546
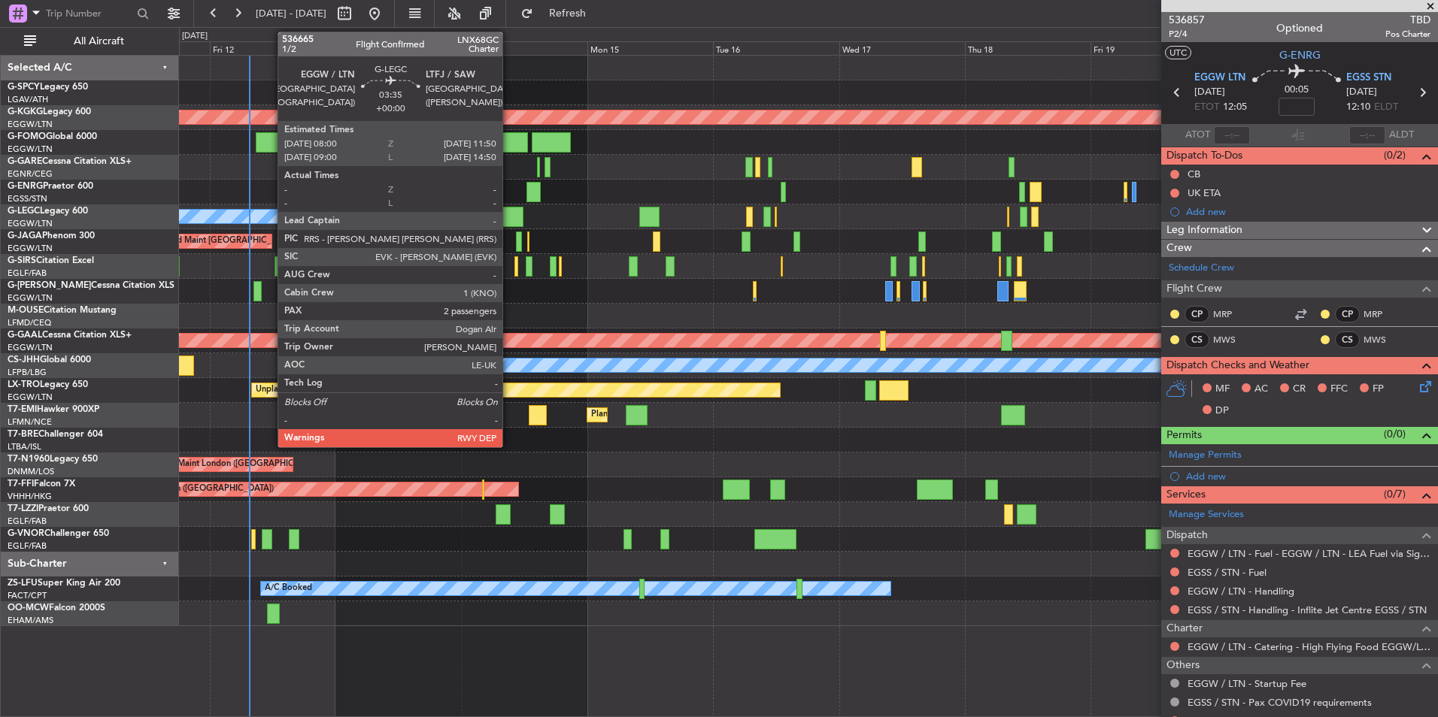
click at [509, 214] on div at bounding box center [512, 217] width 20 height 20
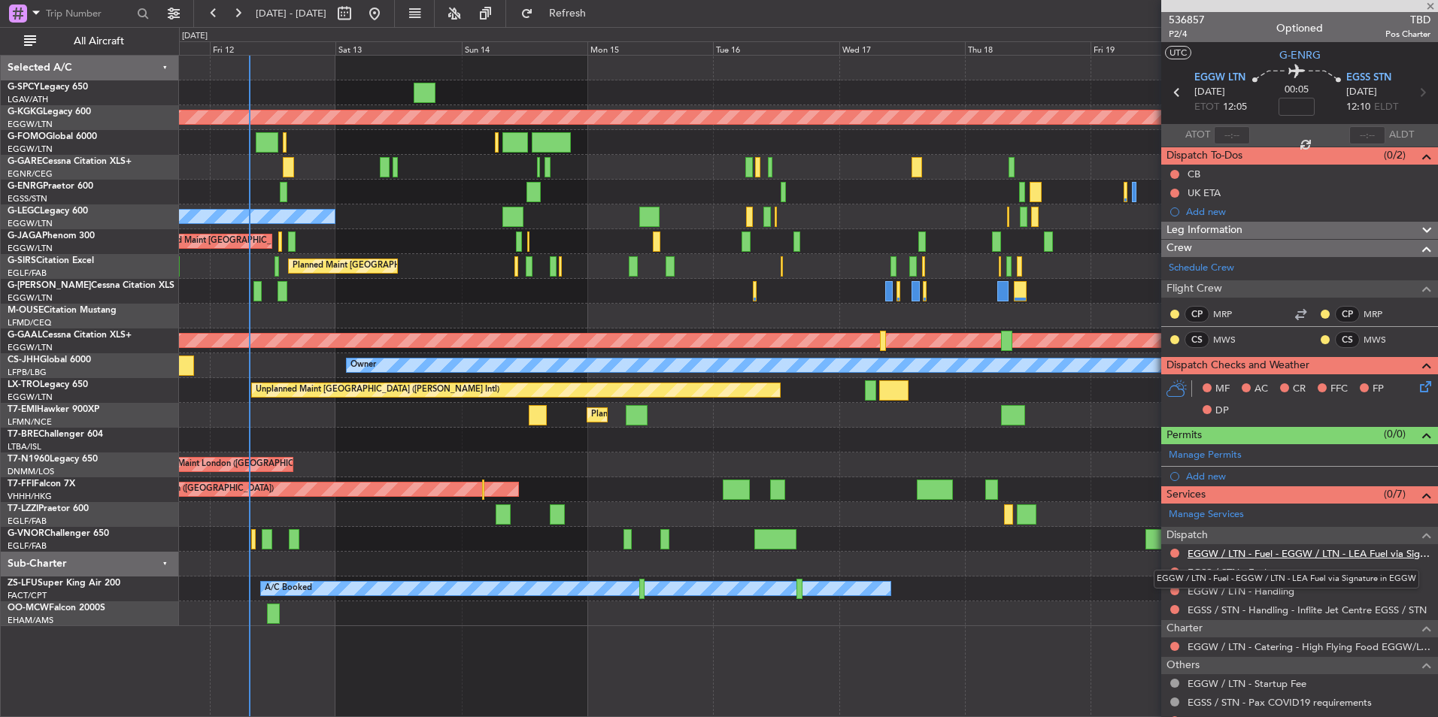
type input "2"
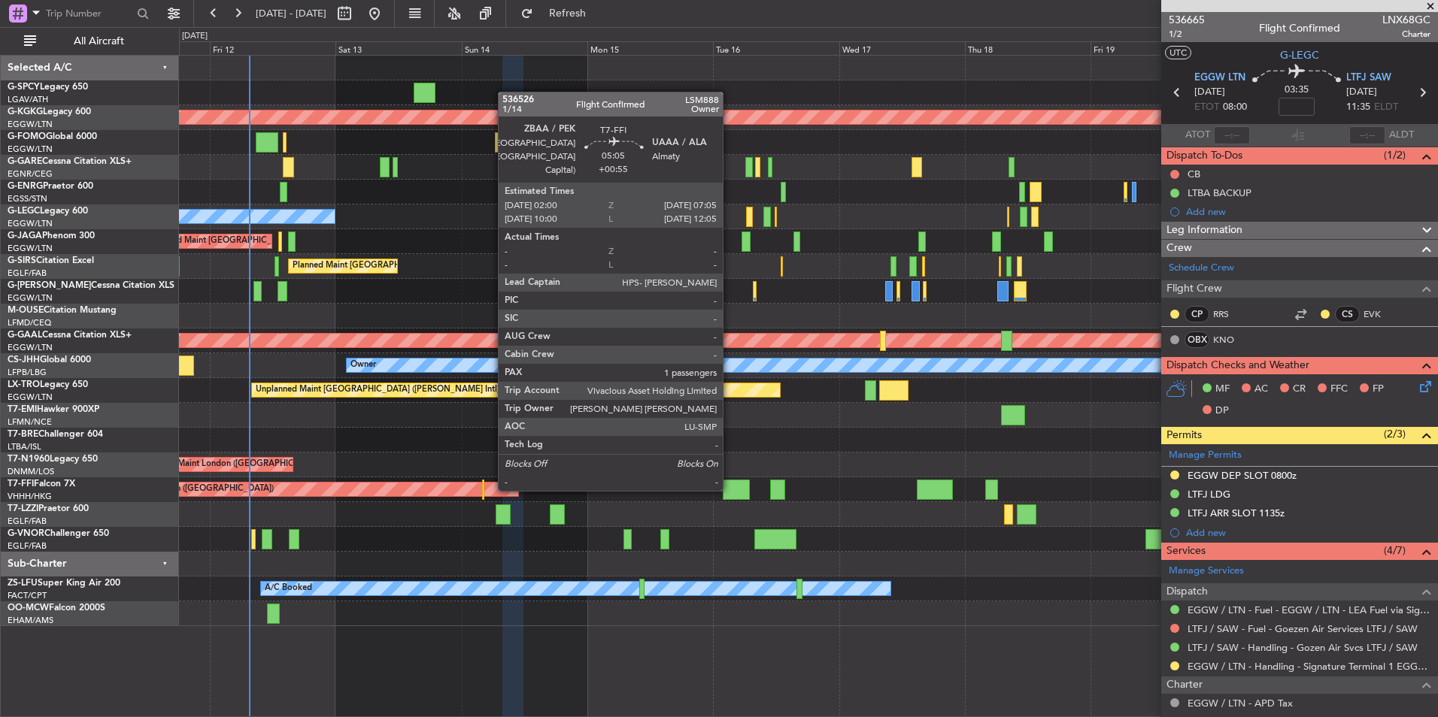
click at [729, 488] on div at bounding box center [736, 490] width 27 height 20
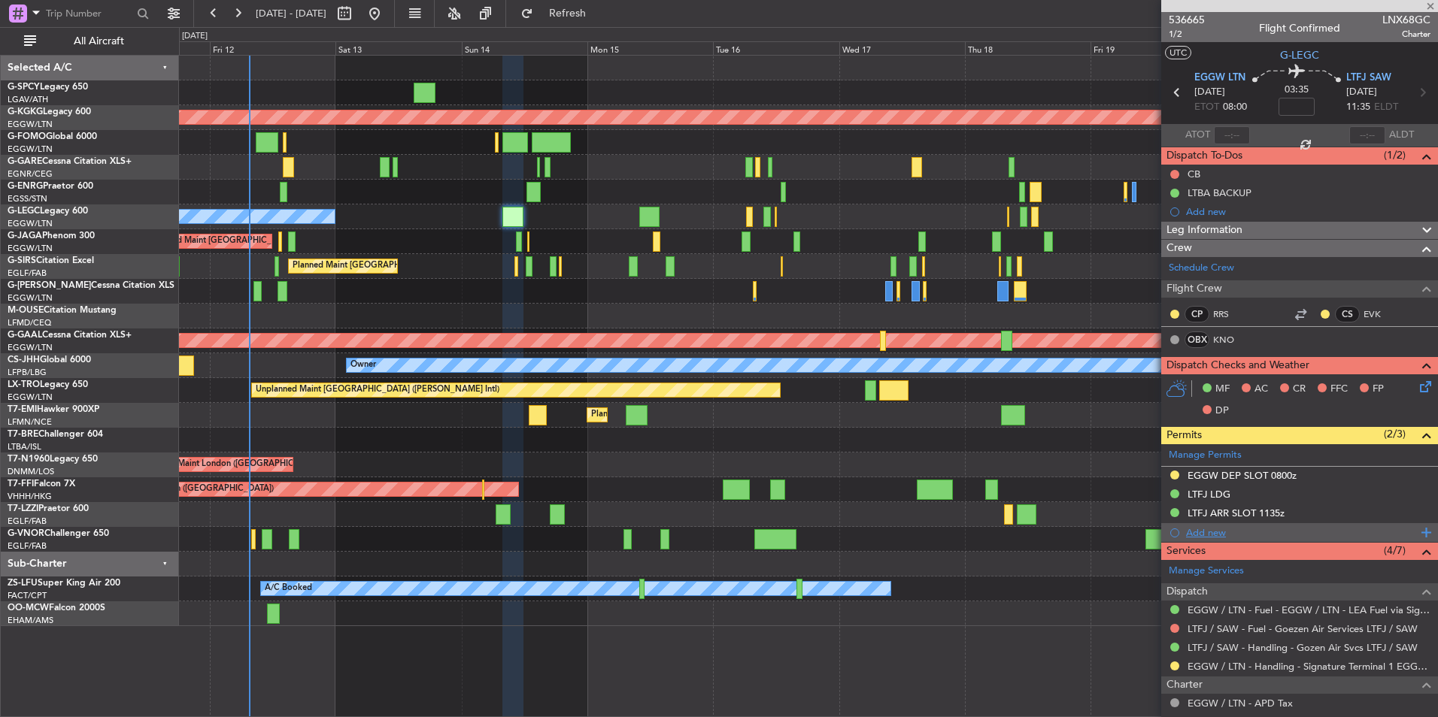
type input "+00:55"
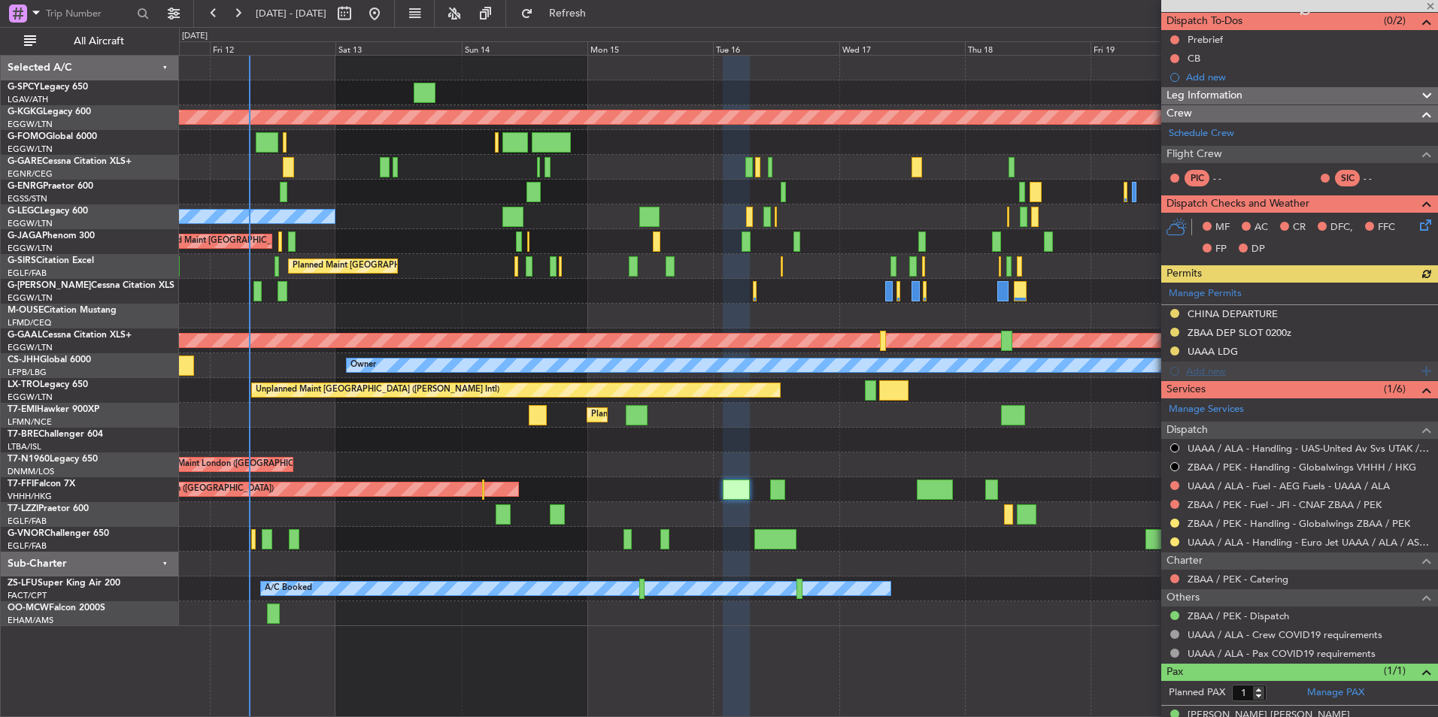
scroll to position [156, 0]
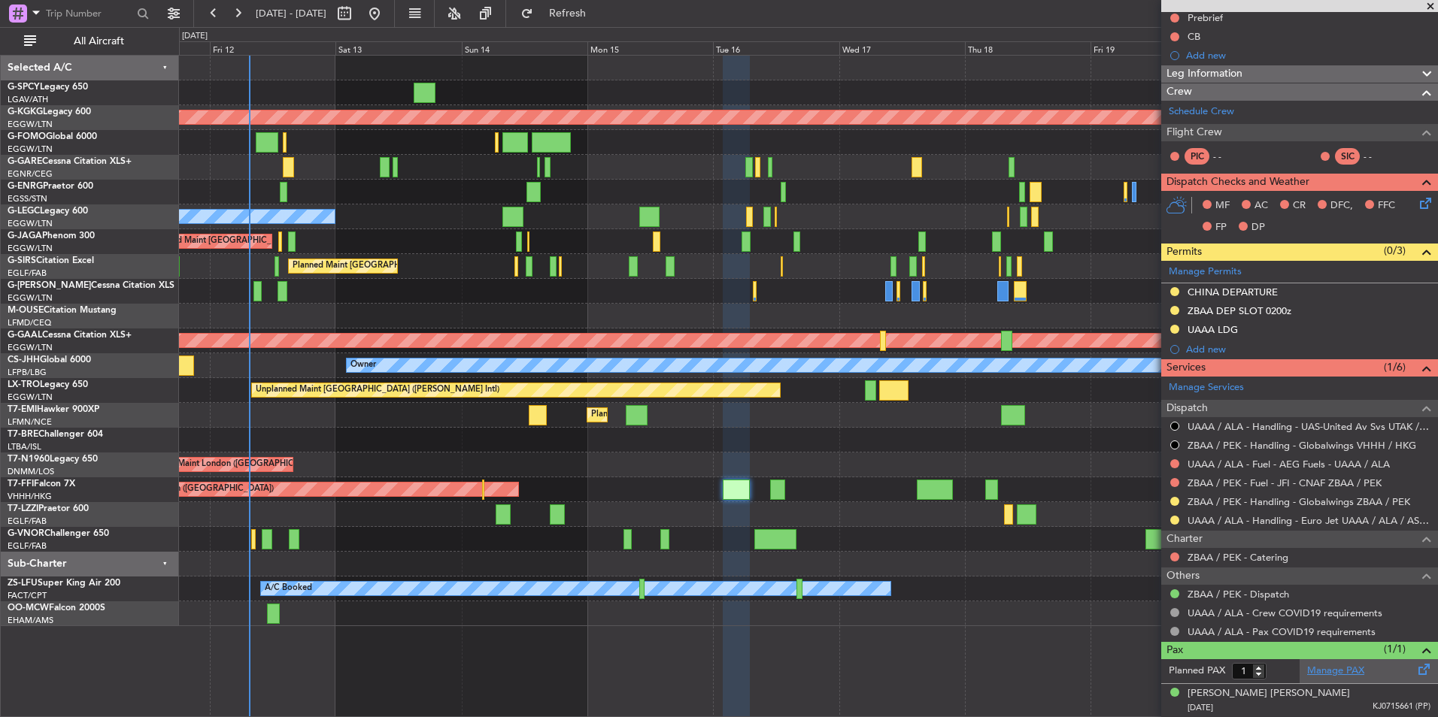
click at [1329, 667] on link "Manage PAX" at bounding box center [1335, 671] width 57 height 15
click at [602, 5] on button "Refresh" at bounding box center [559, 14] width 90 height 24
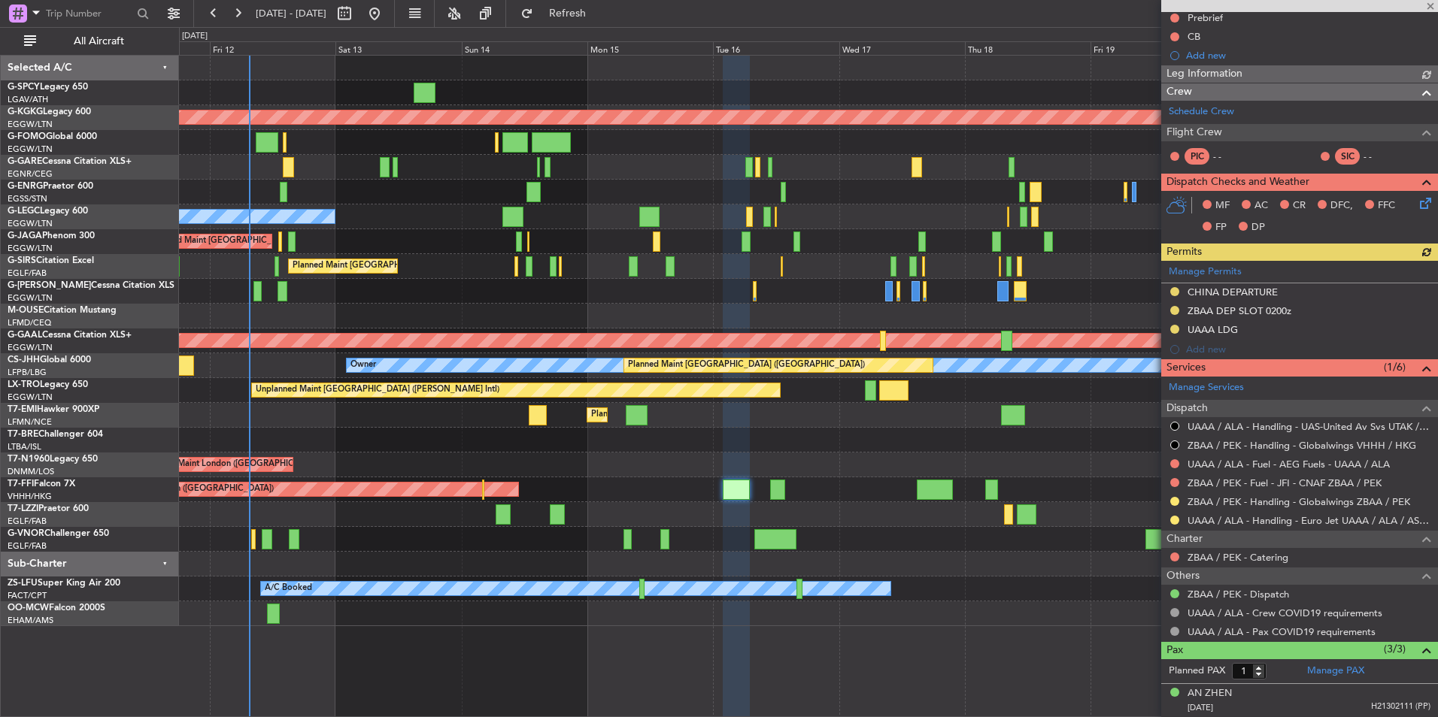
type input "3"
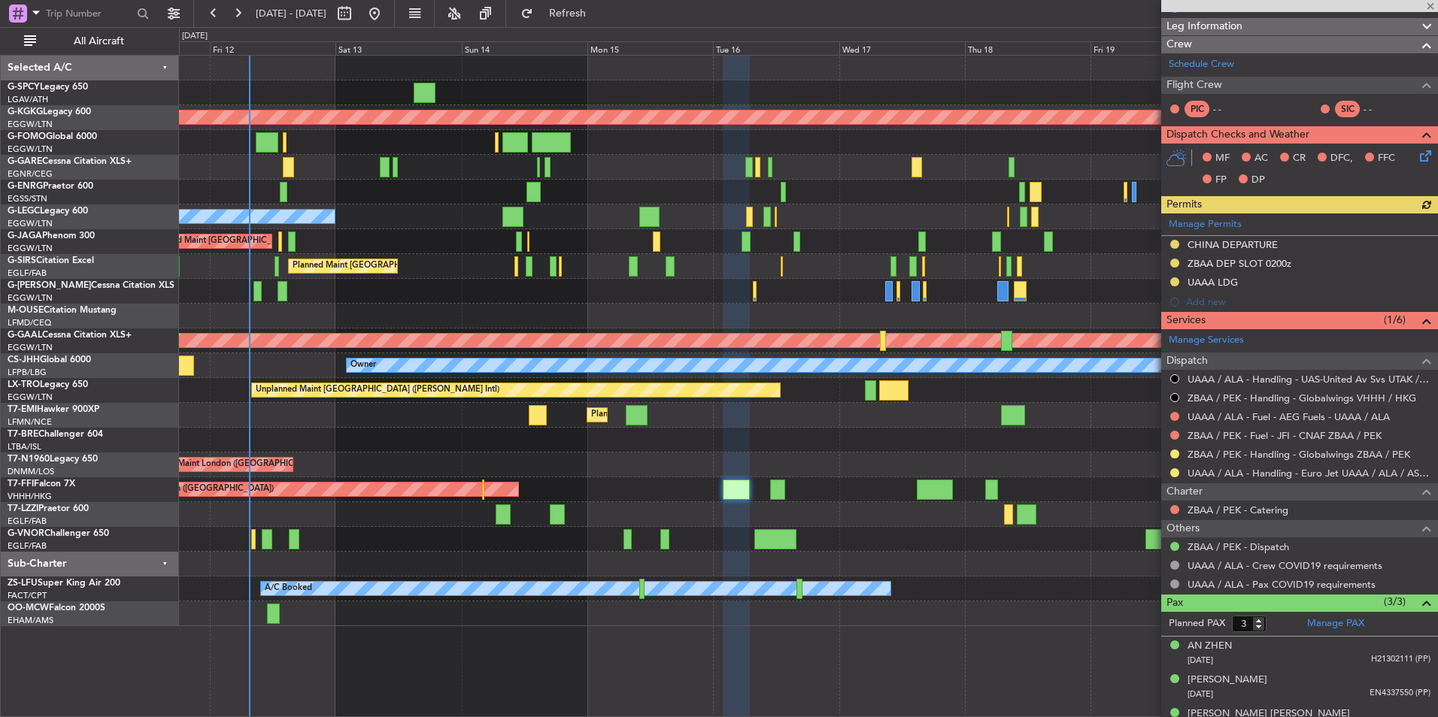
scroll to position [224, 0]
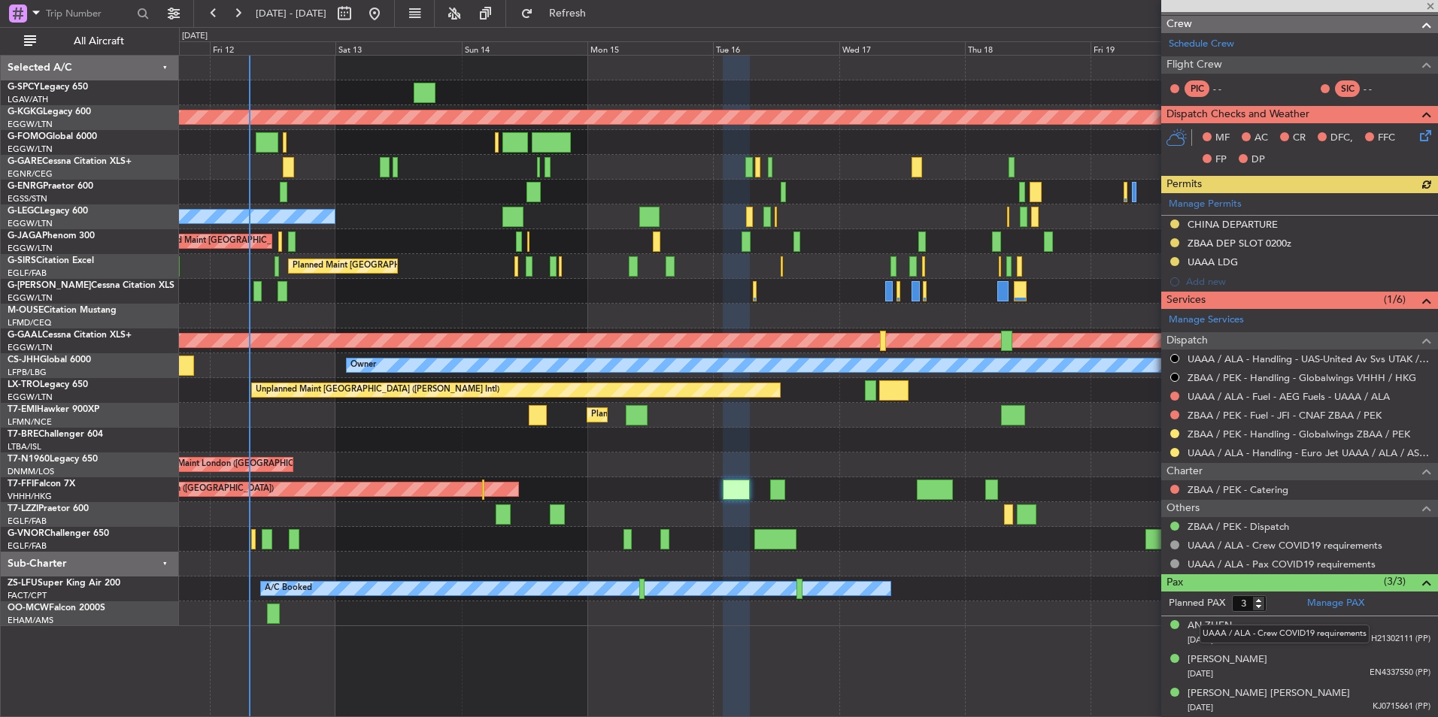
click at [1256, 639] on div "UAAA / ALA - Crew COVID19 requirements" at bounding box center [1284, 634] width 170 height 19
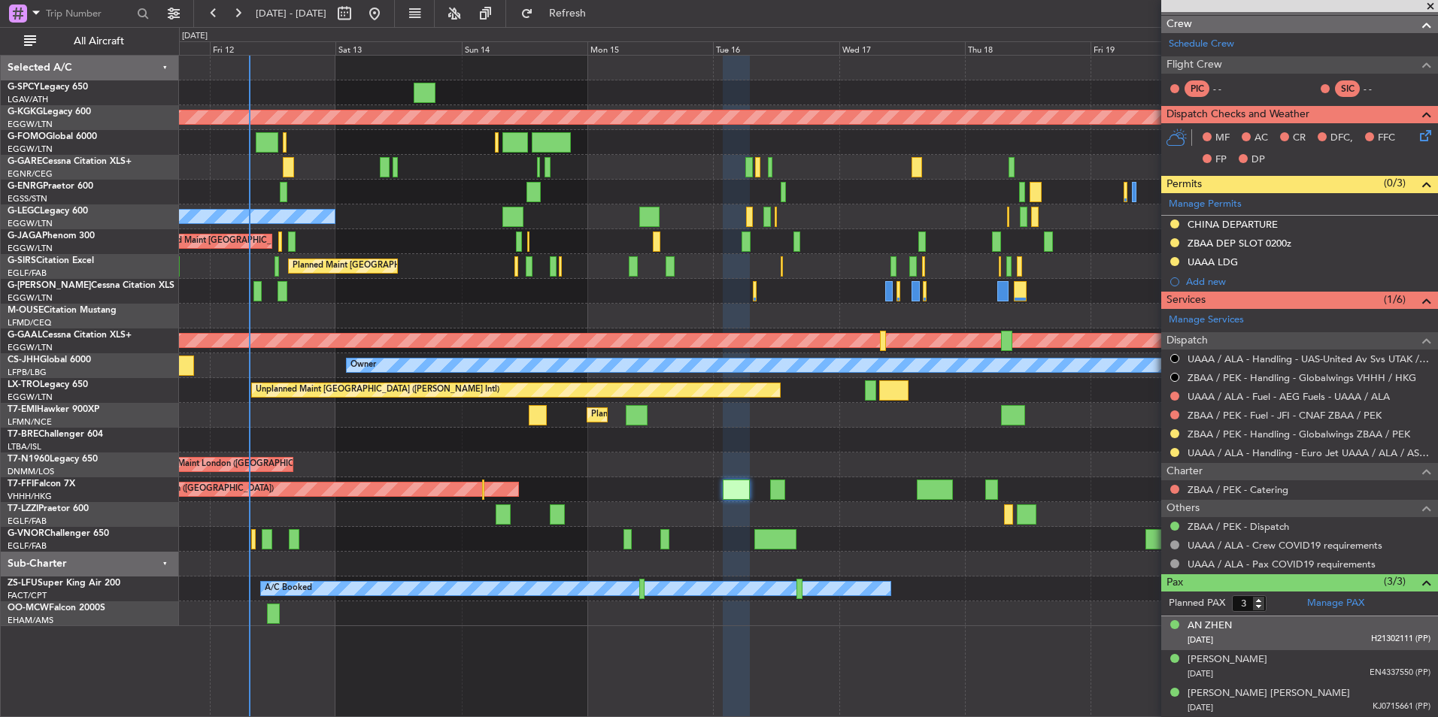
click at [1239, 623] on div "AN ZHEN 25/01/1982 H21302111 (PP)" at bounding box center [1308, 633] width 243 height 29
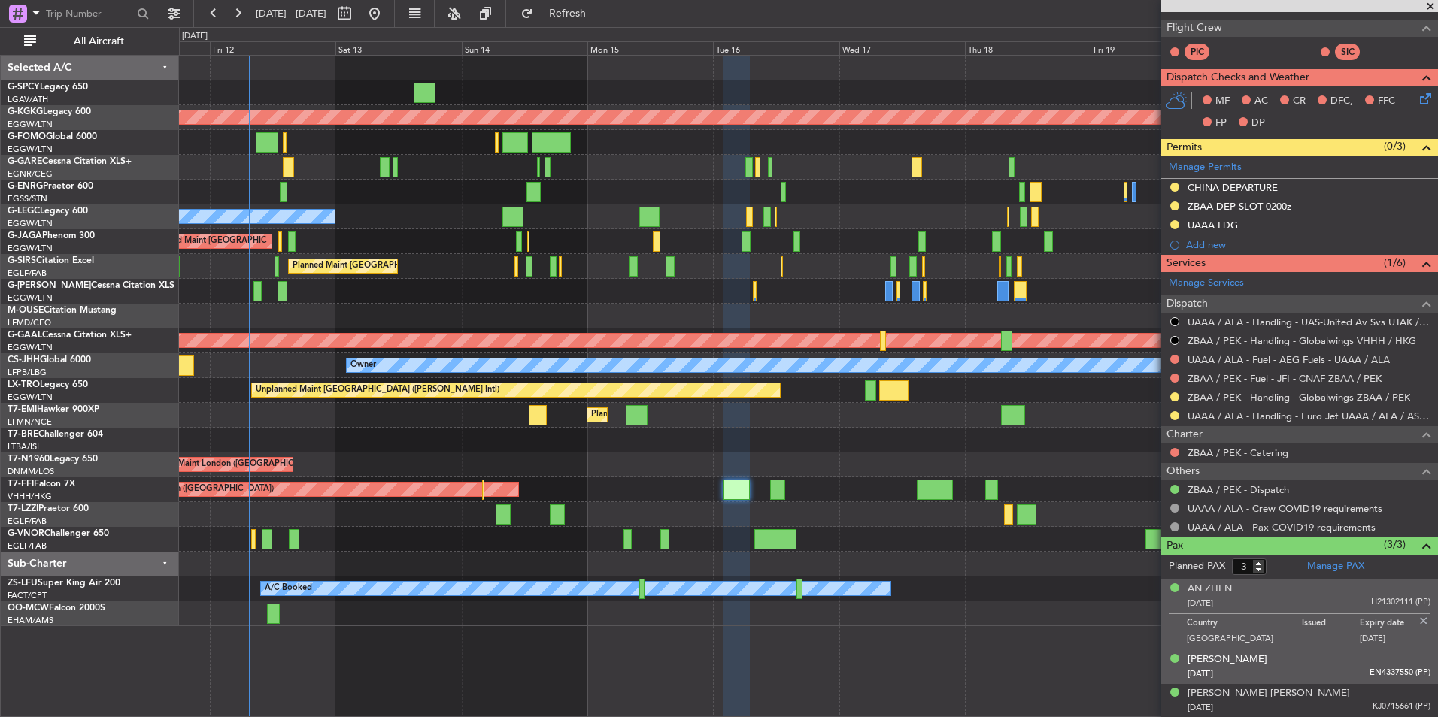
click at [1262, 664] on div "Yaming Cao 27/05/1962 EN4337550 (PP)" at bounding box center [1308, 667] width 243 height 29
click at [1260, 606] on div "25/01/1982 H21302111 (PP)" at bounding box center [1308, 603] width 243 height 15
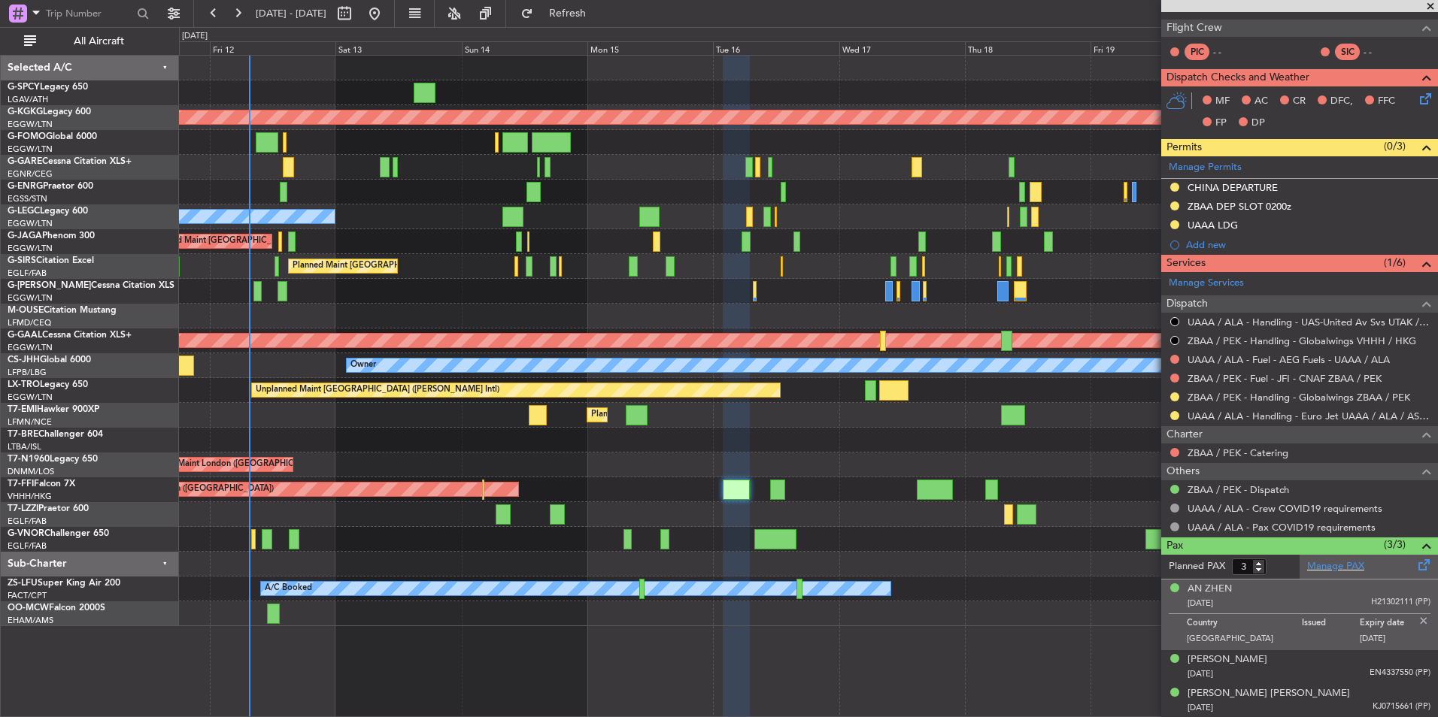
click at [1319, 574] on div "Manage PAX" at bounding box center [1368, 567] width 138 height 24
click at [1246, 491] on link "ZBAA / PEK - Dispatch" at bounding box center [1237, 489] width 101 height 13
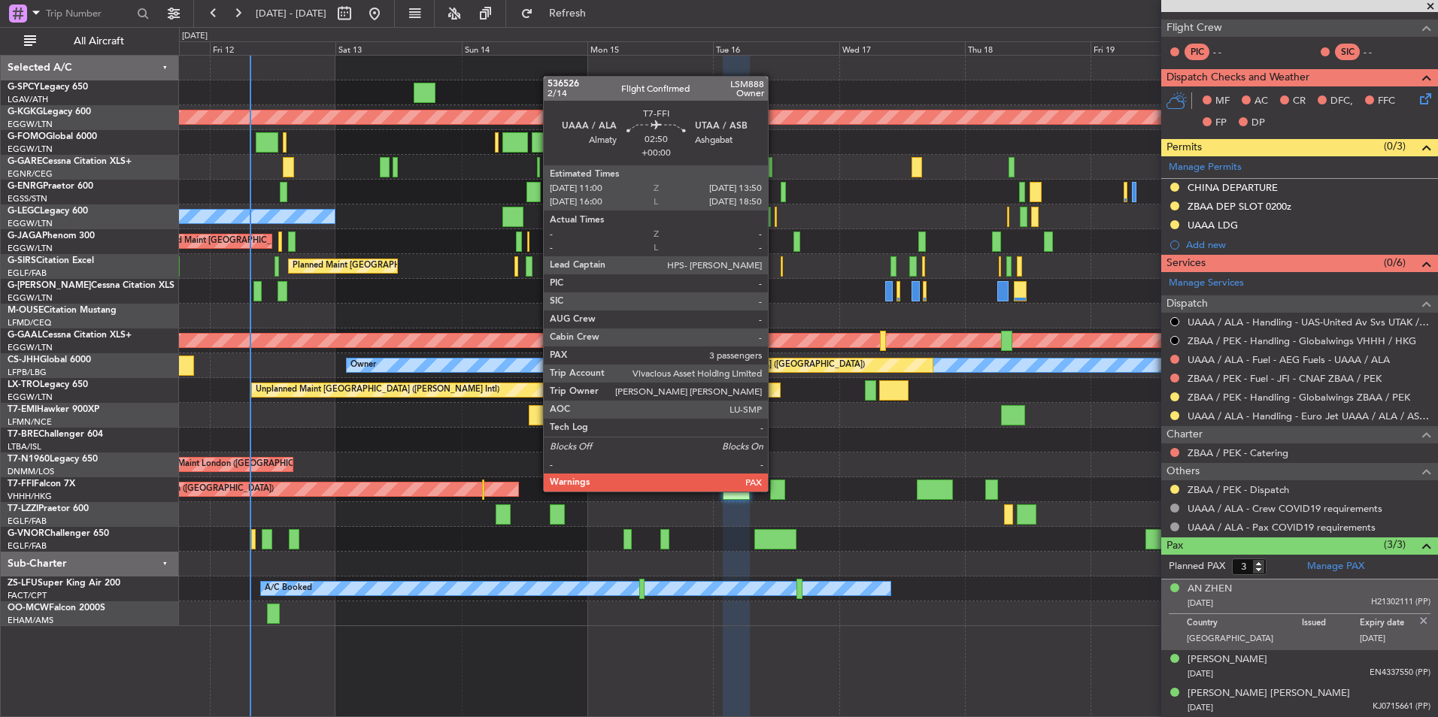
click at [774, 490] on div at bounding box center [777, 490] width 15 height 20
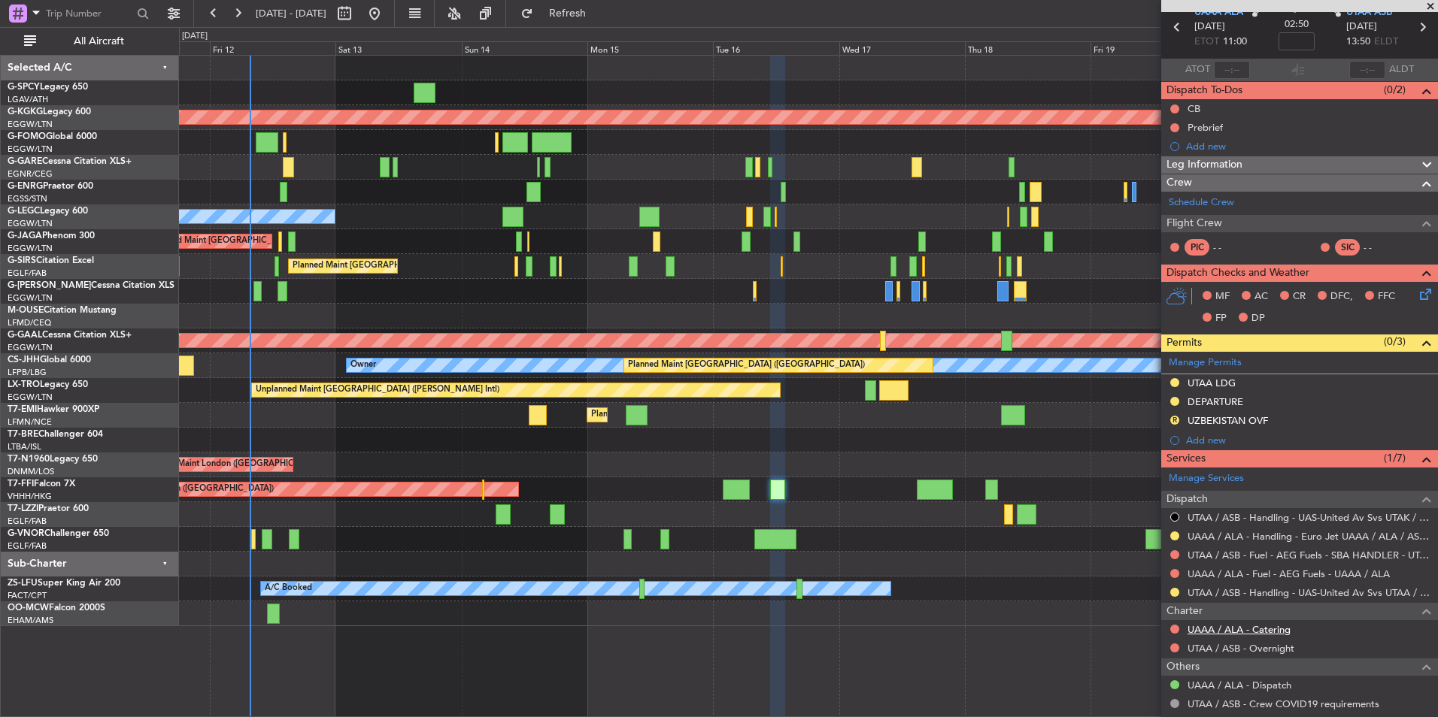
scroll to position [224, 0]
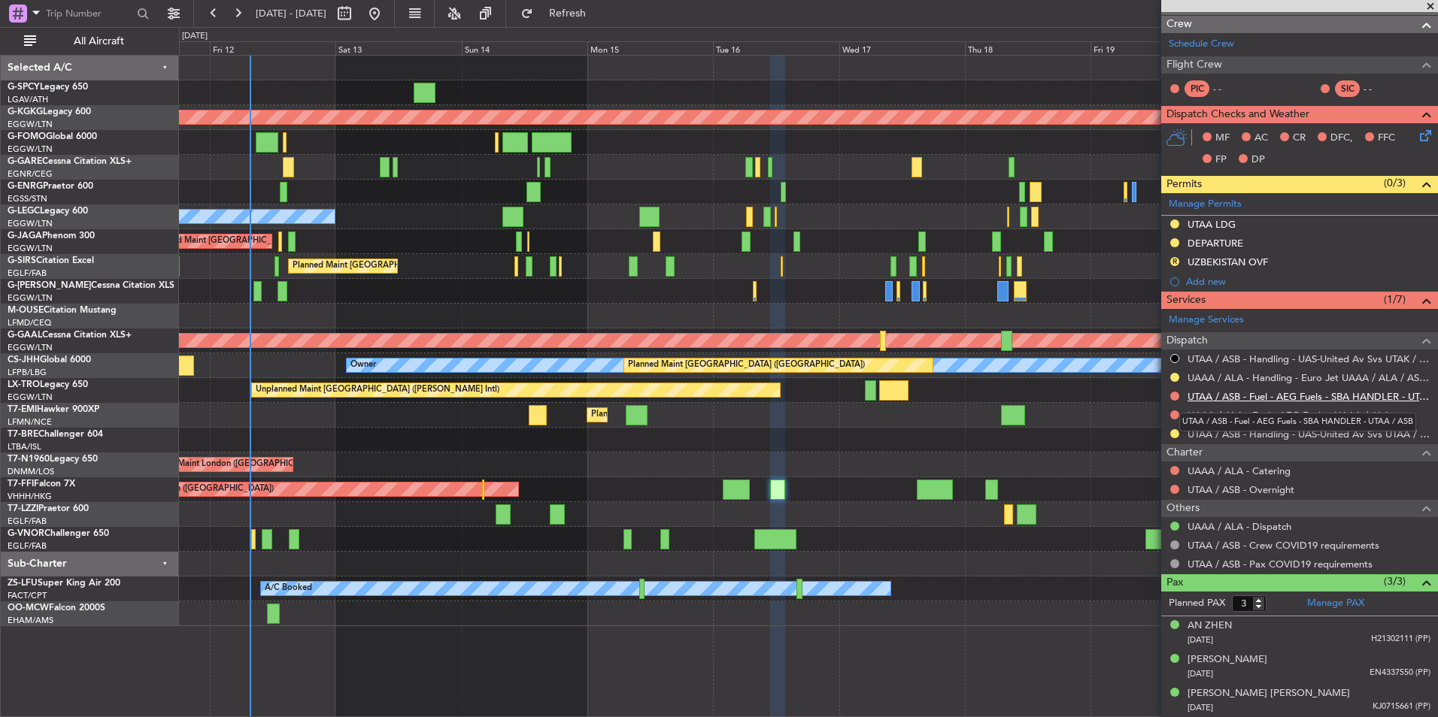
click at [1291, 395] on link "UTAA / ASB - Fuel - AEG Fuels - SBA HANDLER - UTAA / ASB" at bounding box center [1308, 396] width 243 height 13
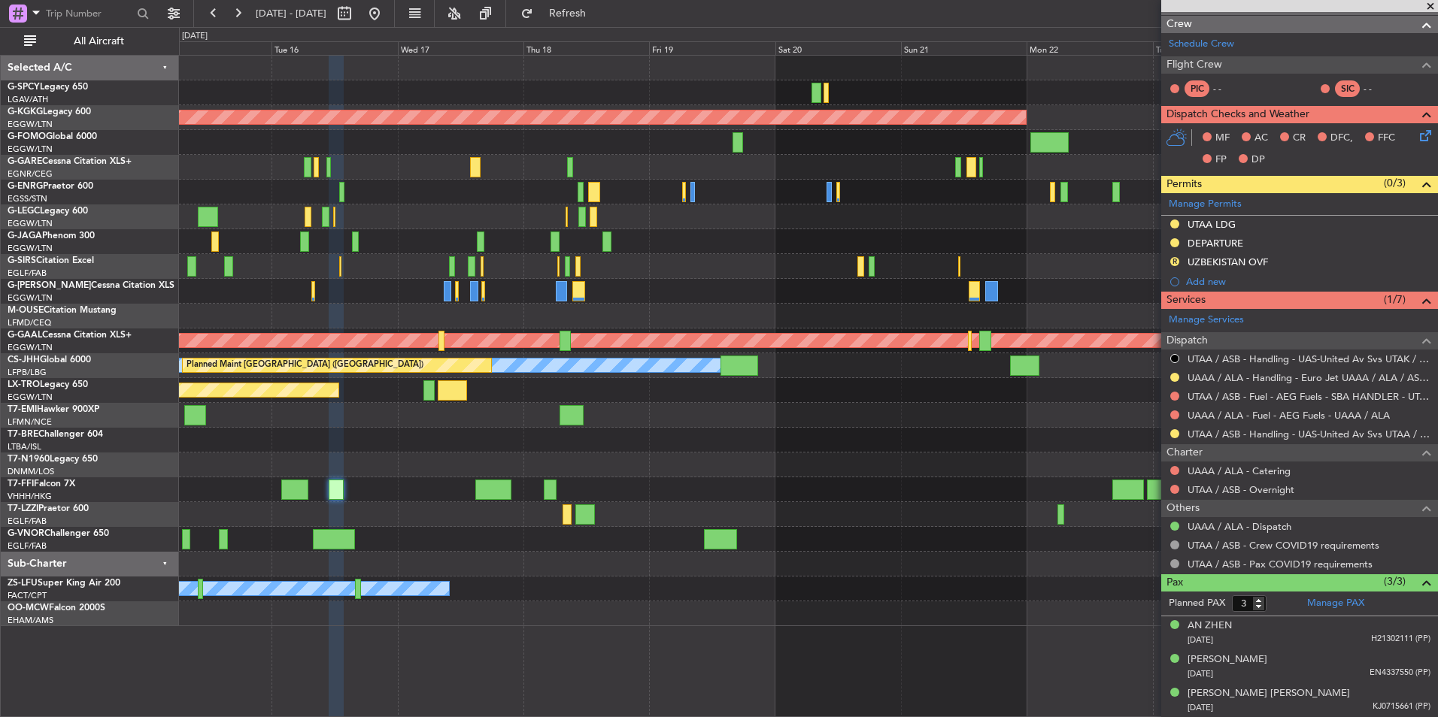
click at [389, 304] on div "AOG Maint Istanbul (Ataturk) A/C Unavailable London (Luton) Owner Planned Maint…" at bounding box center [808, 341] width 1258 height 571
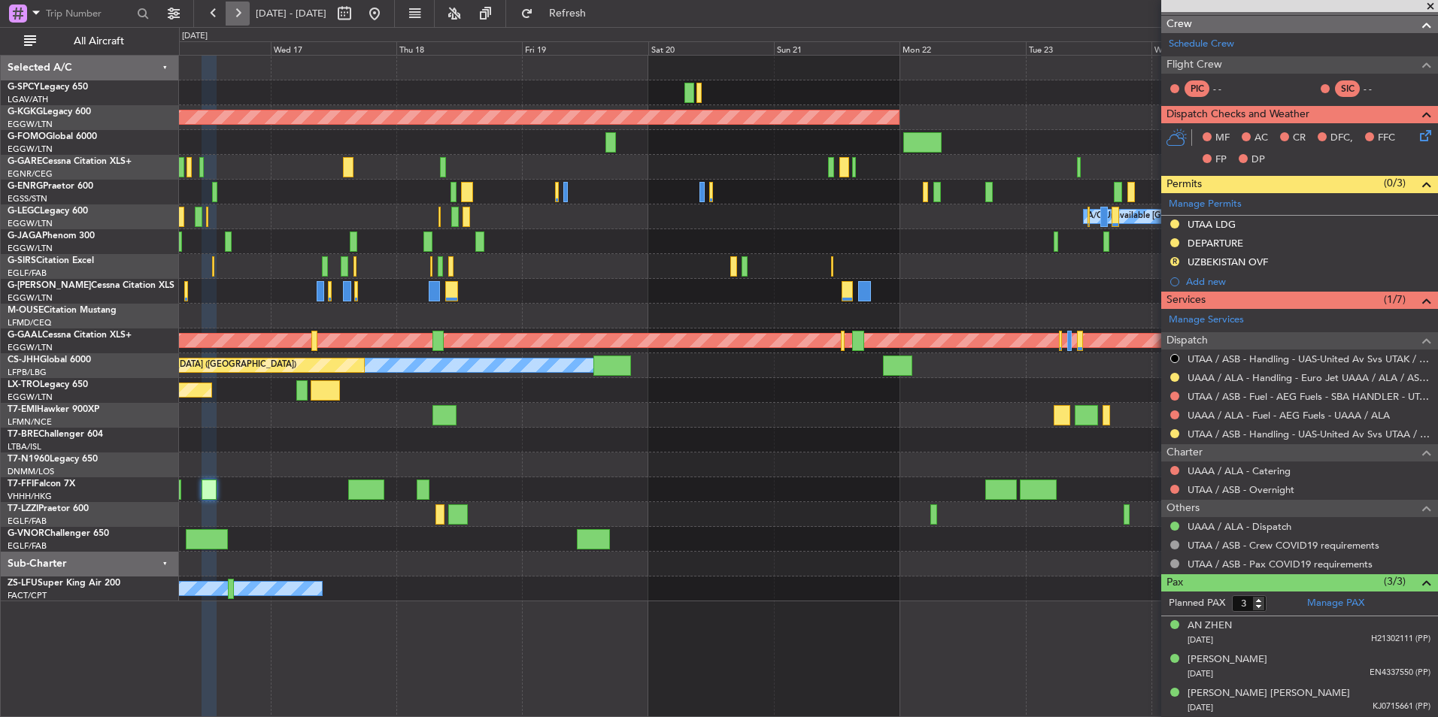
click at [231, 13] on button at bounding box center [238, 14] width 24 height 24
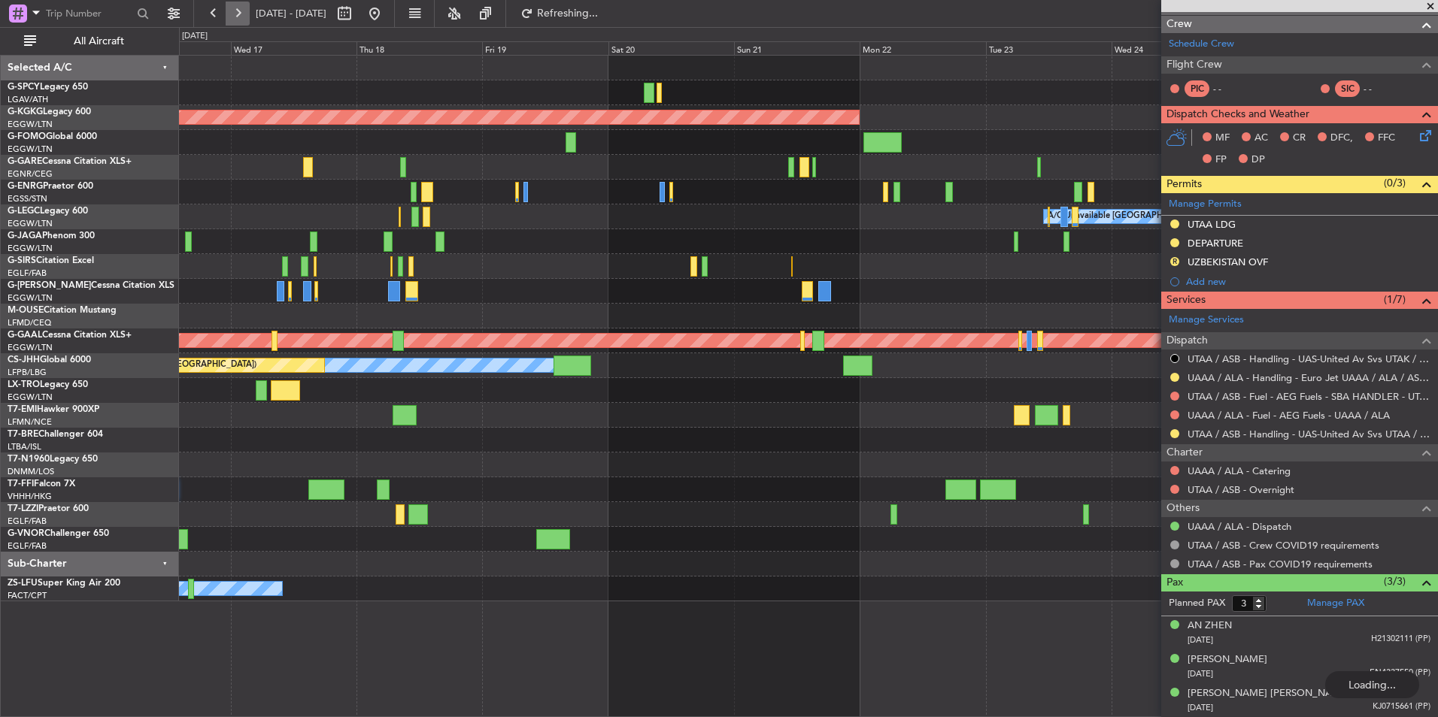
click at [231, 13] on button at bounding box center [238, 14] width 24 height 24
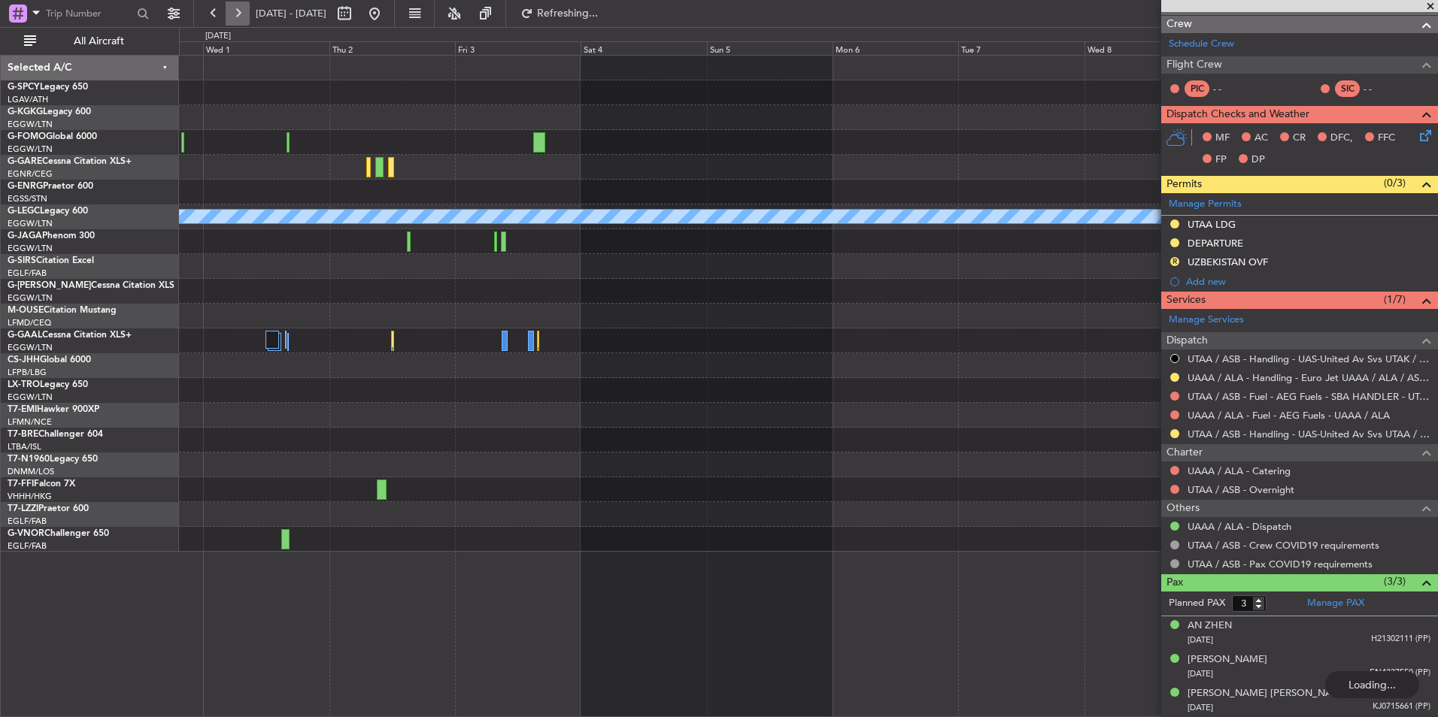
click at [231, 13] on button at bounding box center [238, 14] width 24 height 24
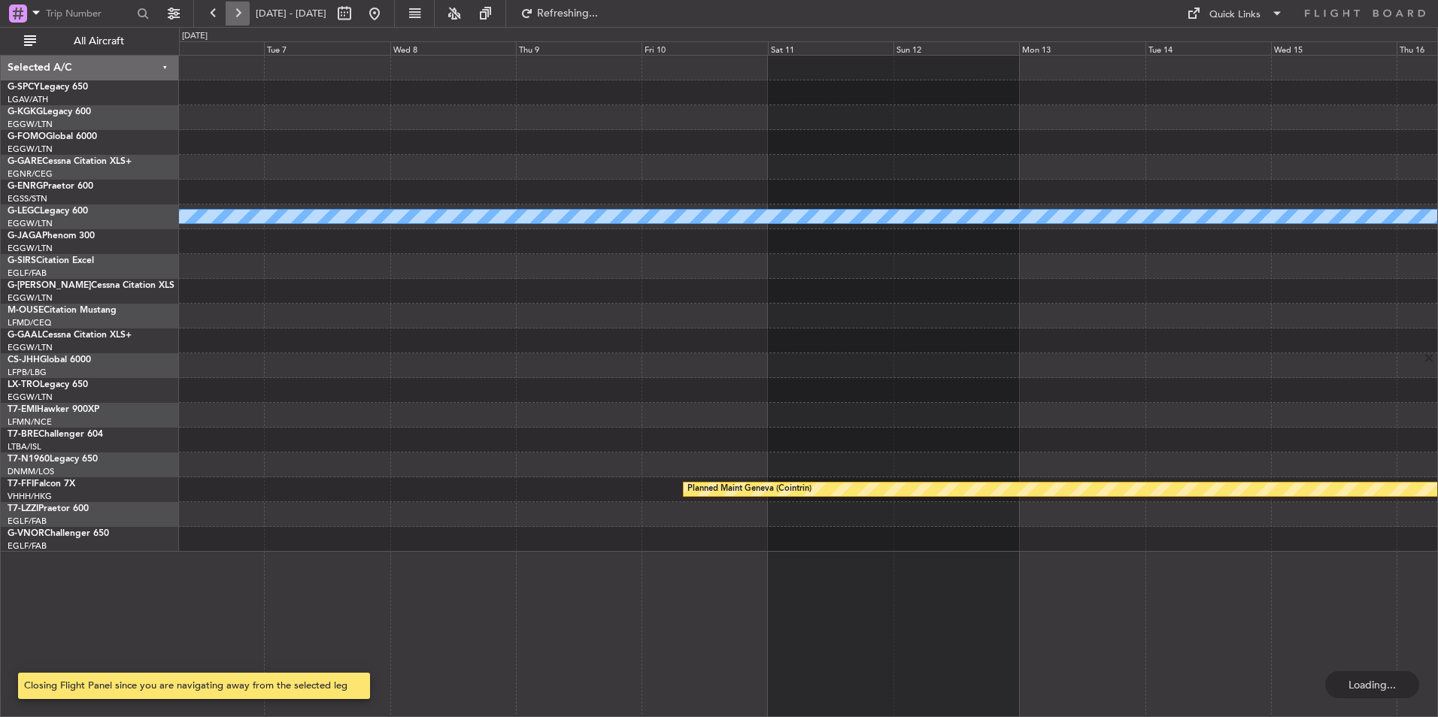
scroll to position [0, 0]
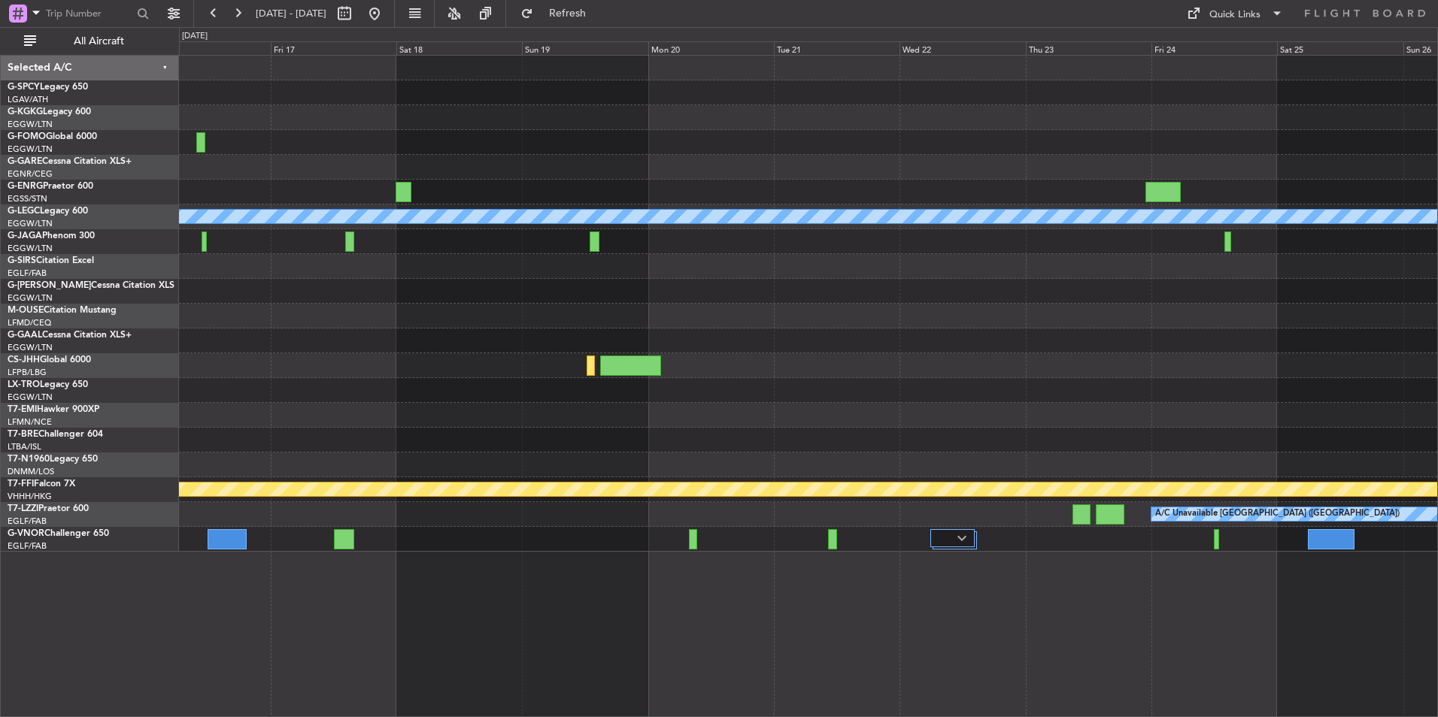
click at [441, 397] on div at bounding box center [808, 390] width 1258 height 25
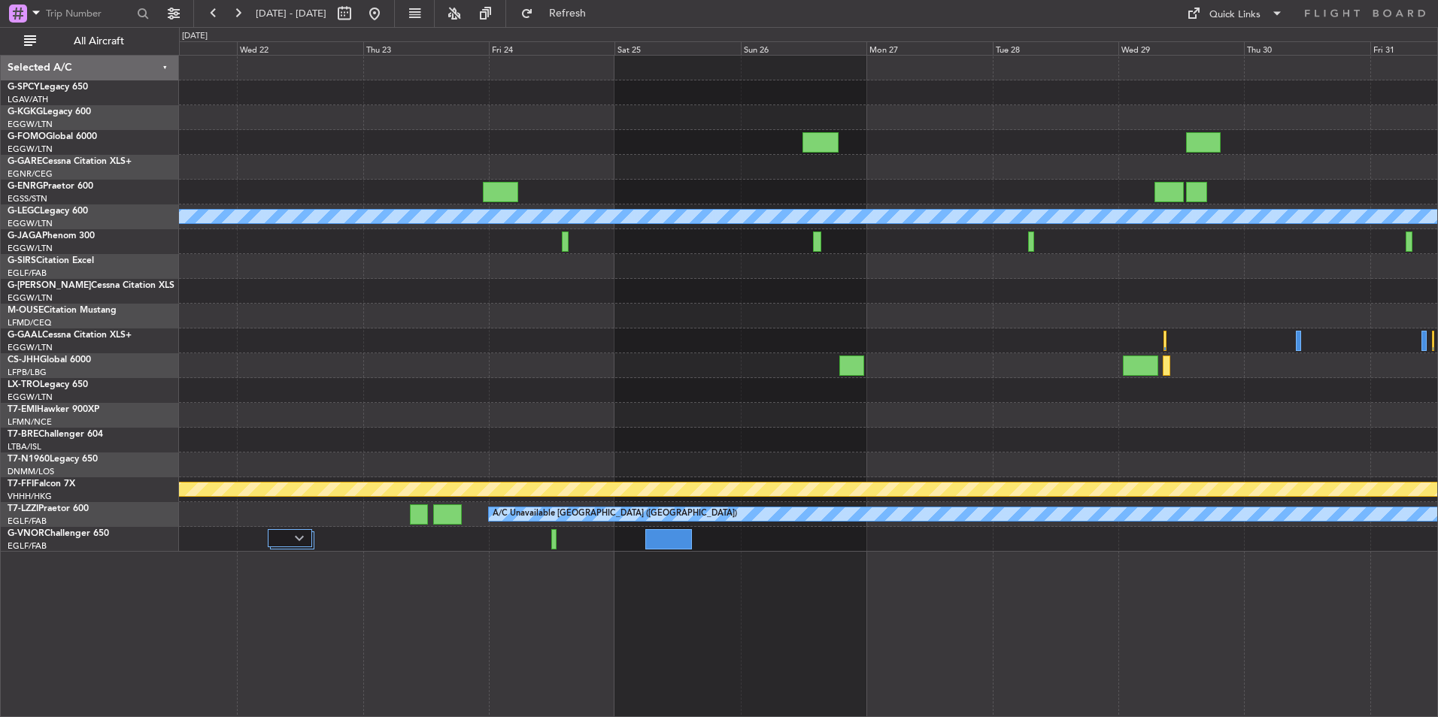
click at [871, 413] on div "A/C Unavailable London (Luton) Planned Maint Geneva (Cointrin) A/C Unavailable …" at bounding box center [808, 304] width 1258 height 496
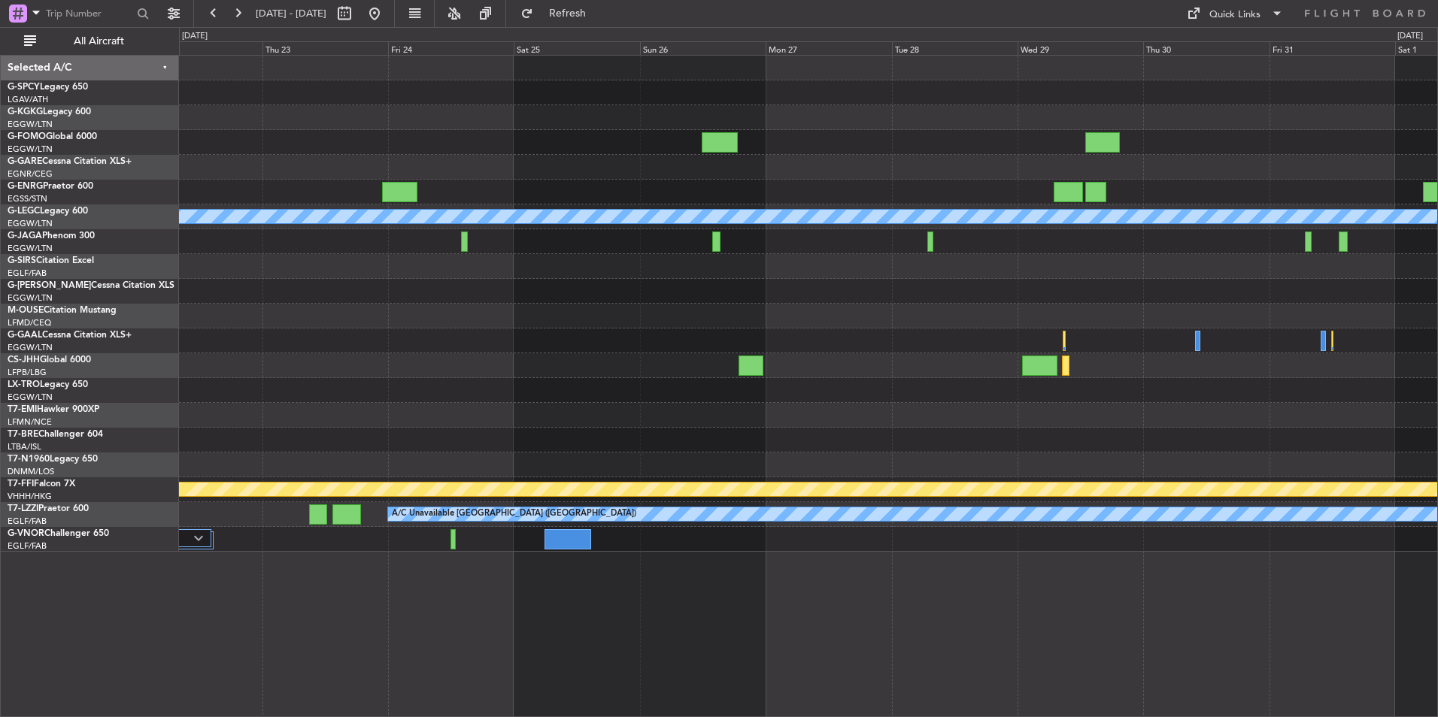
click at [1095, 390] on div "A/C Unavailable London (Luton) Planned Maint Bournemouth Planned Maint Bournemo…" at bounding box center [808, 304] width 1258 height 496
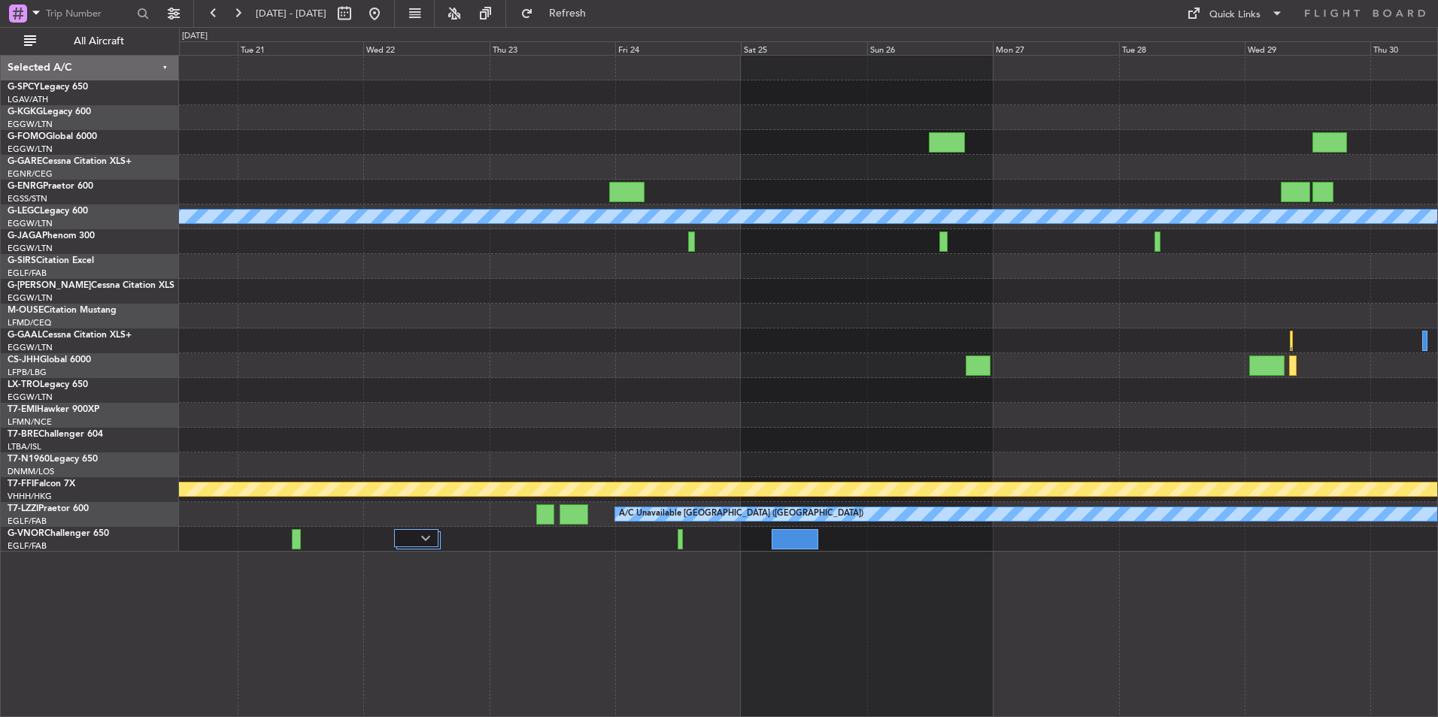
click at [1316, 375] on div at bounding box center [808, 365] width 1258 height 25
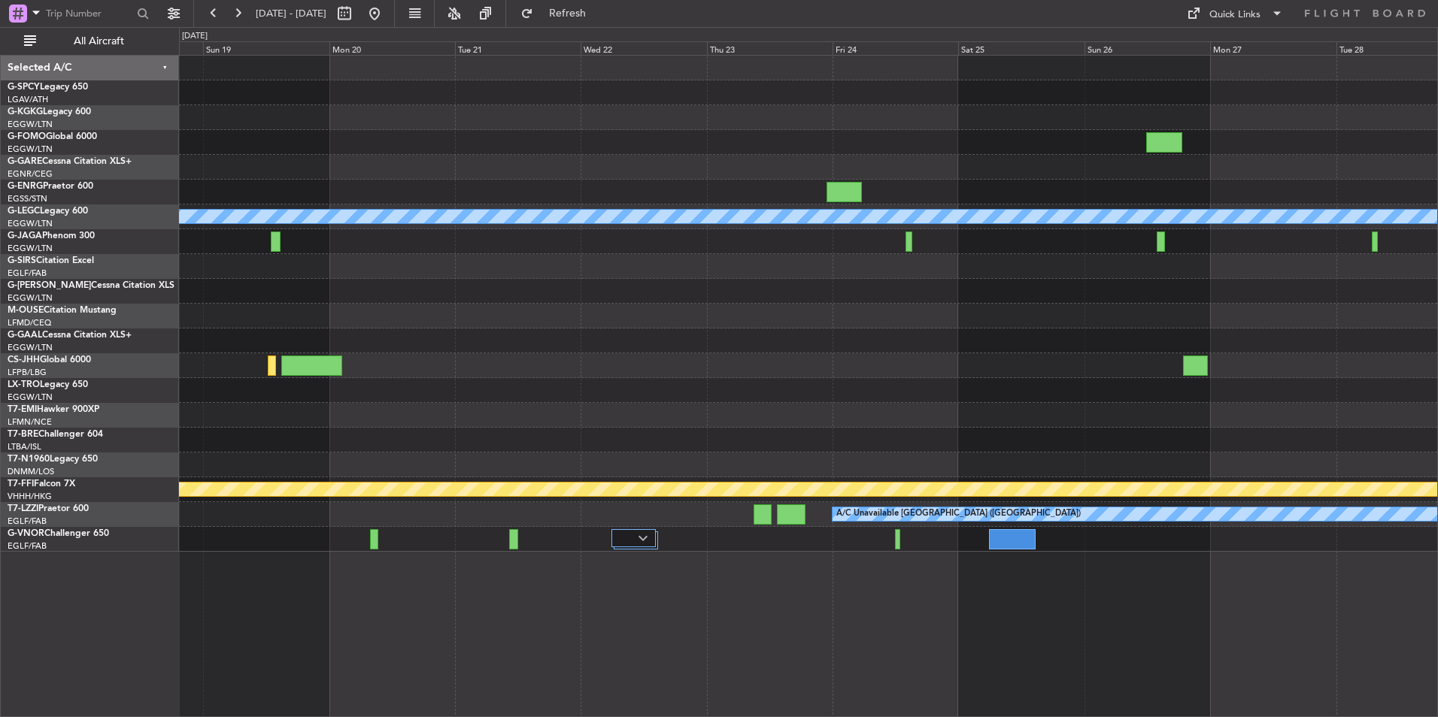
click at [1156, 353] on div at bounding box center [808, 365] width 1258 height 25
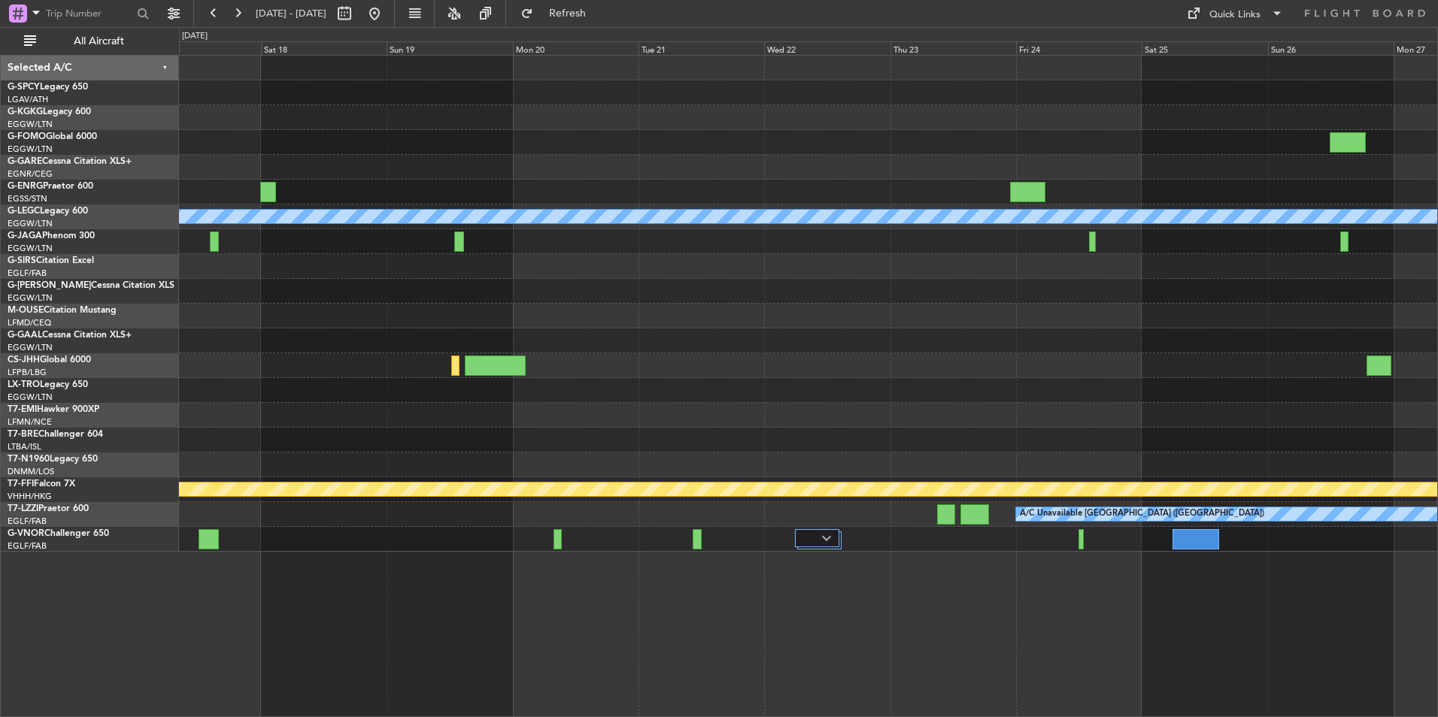
click at [1100, 392] on div "A/C Unavailable London (Luton) Owner London (Luton) Planned Maint Geneva (Coint…" at bounding box center [808, 304] width 1258 height 496
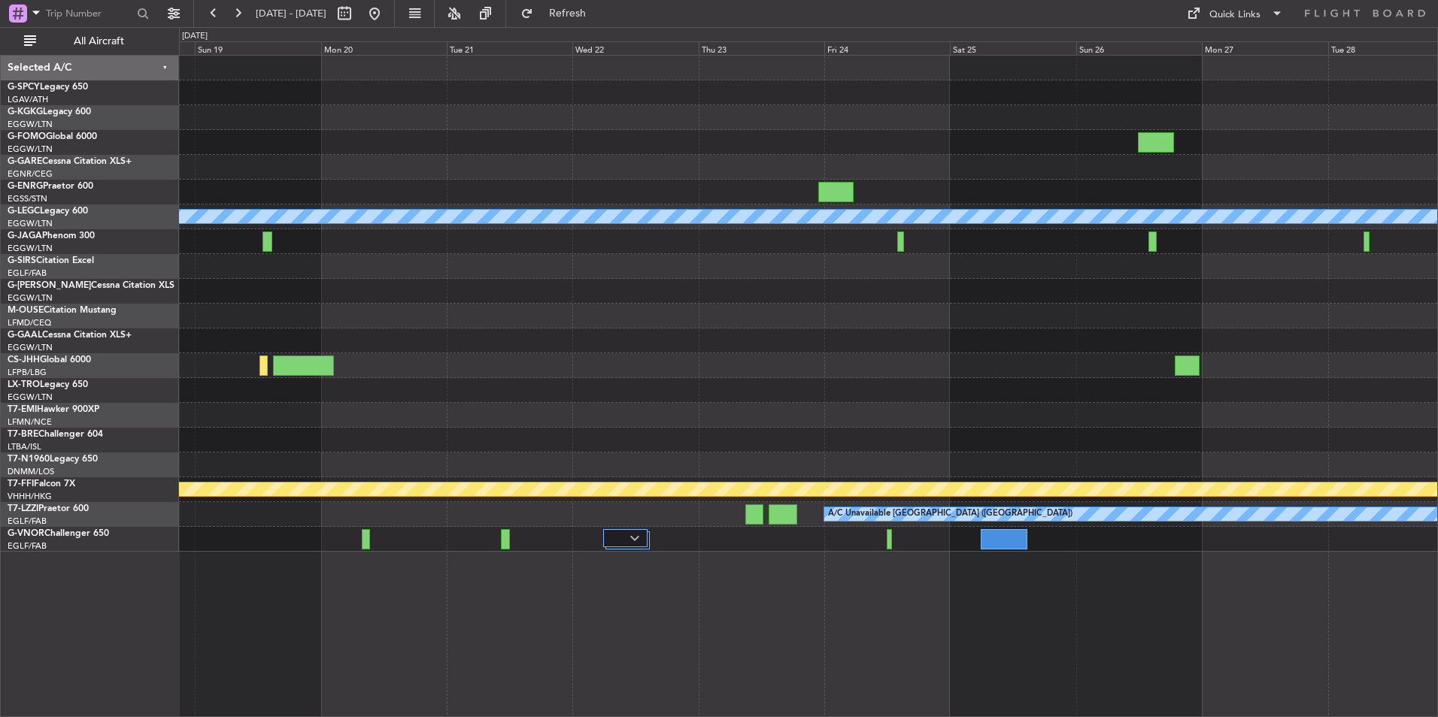
click at [636, 348] on div "A/C Unavailable London (Luton) Planned Maint Geneva (Cointrin) A/C Unavailable …" at bounding box center [808, 304] width 1258 height 496
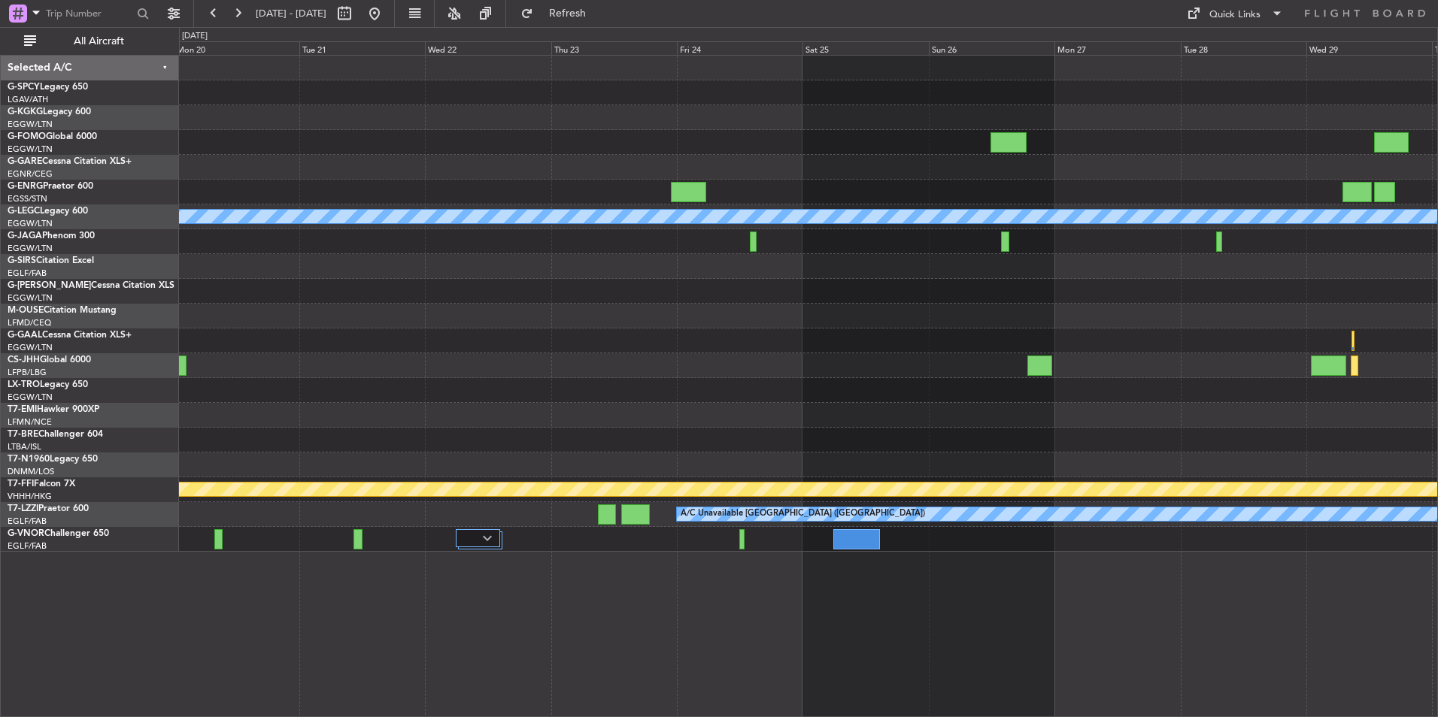
click at [1113, 394] on div "A/C Unavailable London (Luton) Planned Maint Geneva (Cointrin) A/C Unavailable …" at bounding box center [808, 304] width 1258 height 496
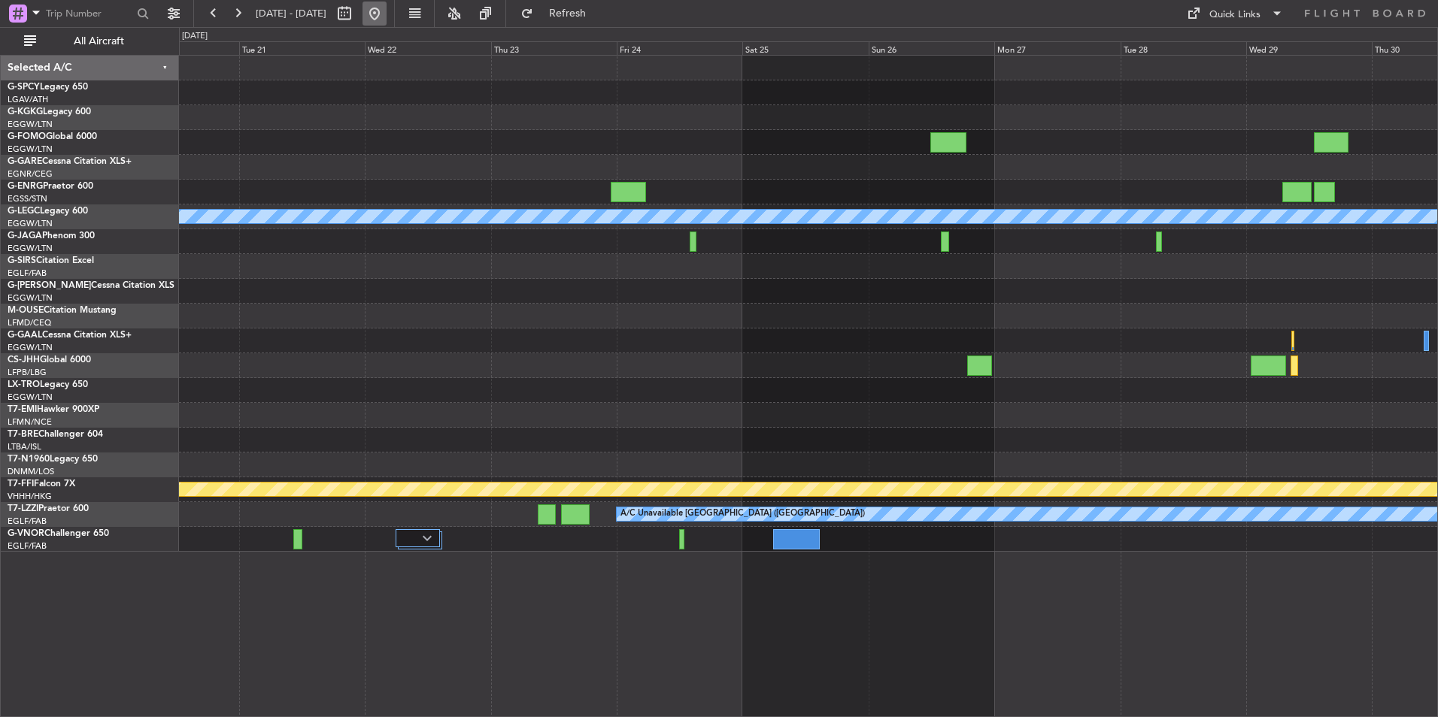
click at [386, 17] on button at bounding box center [374, 14] width 24 height 24
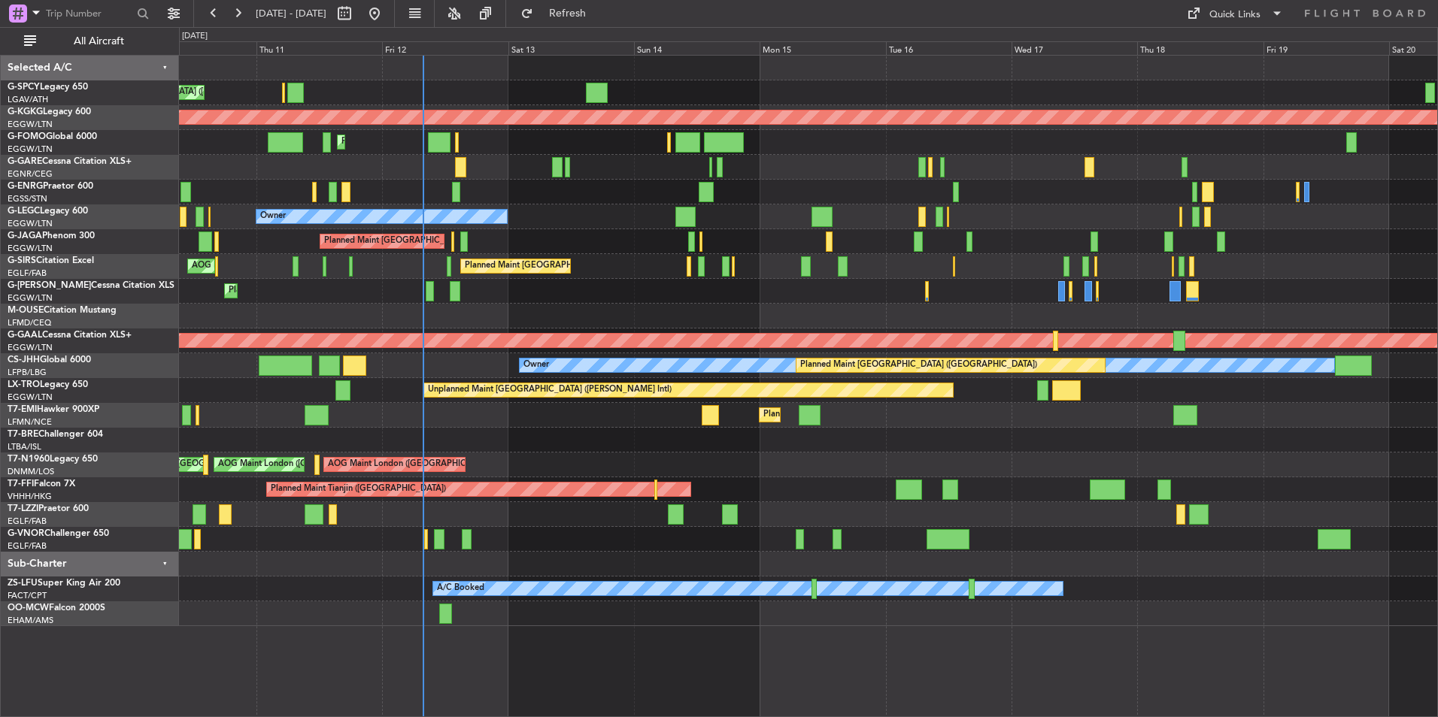
click at [798, 460] on div "Unplanned Maint Athens (Eleftherios Venizelos Intl) AOG Maint Istanbul (Ataturk…" at bounding box center [808, 341] width 1258 height 571
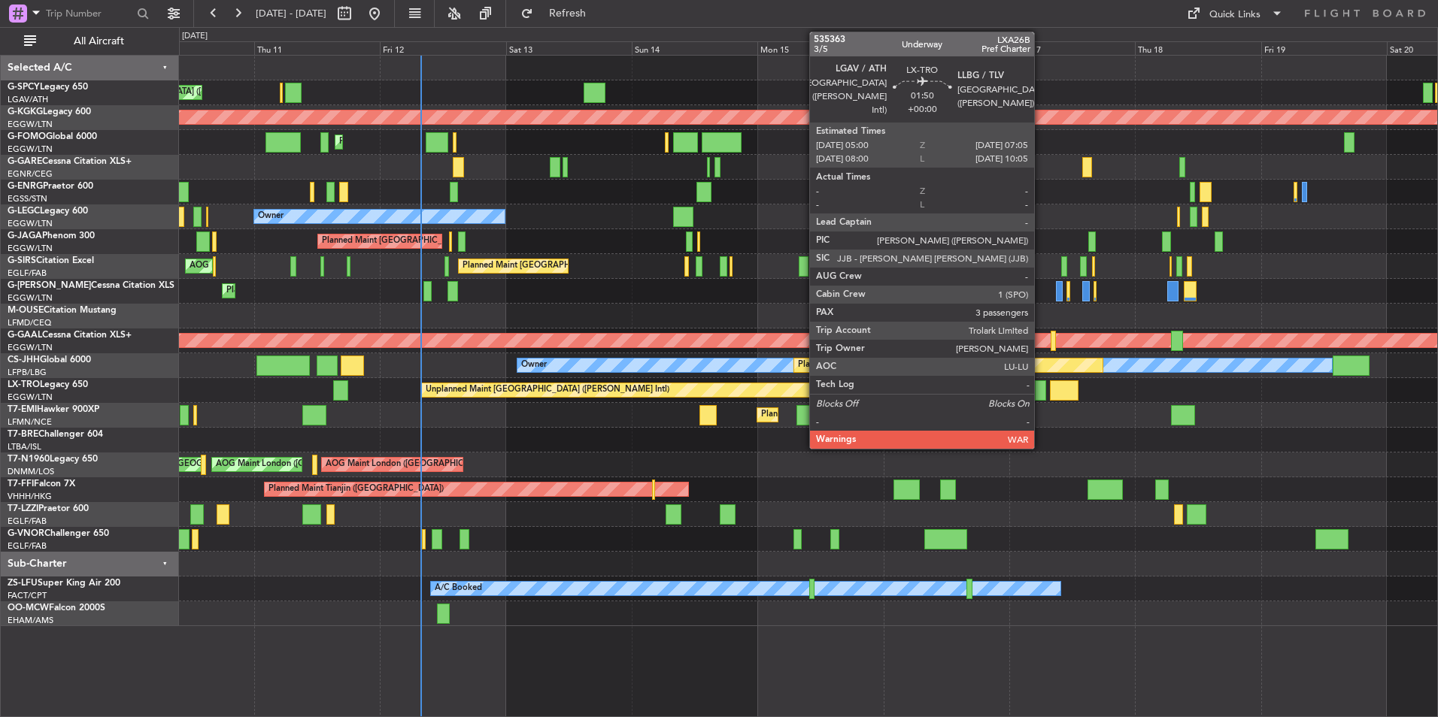
click at [1041, 388] on div at bounding box center [1040, 390] width 11 height 20
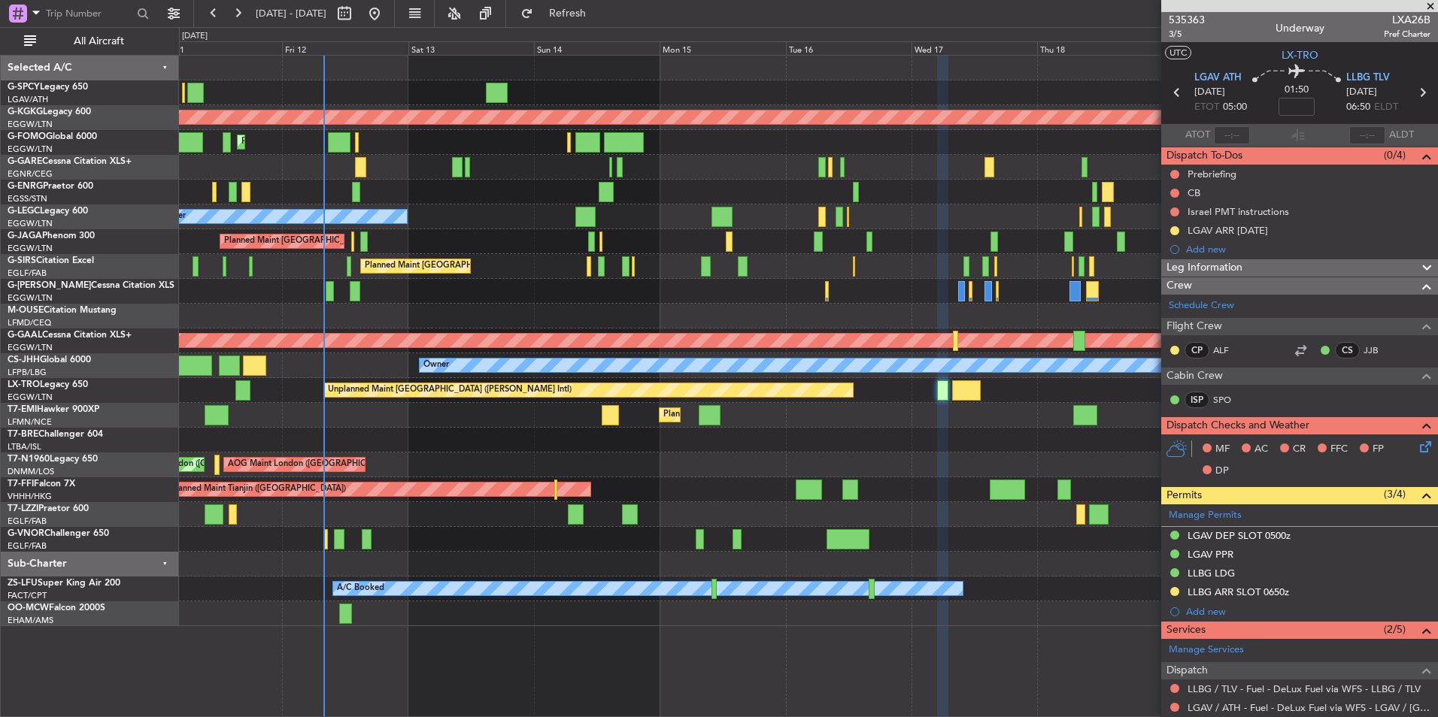
click at [98, 328] on div "Unplanned Maint Athens (Eleftherios Venizelos Intl) AOG Maint Istanbul (Ataturk…" at bounding box center [719, 372] width 1438 height 690
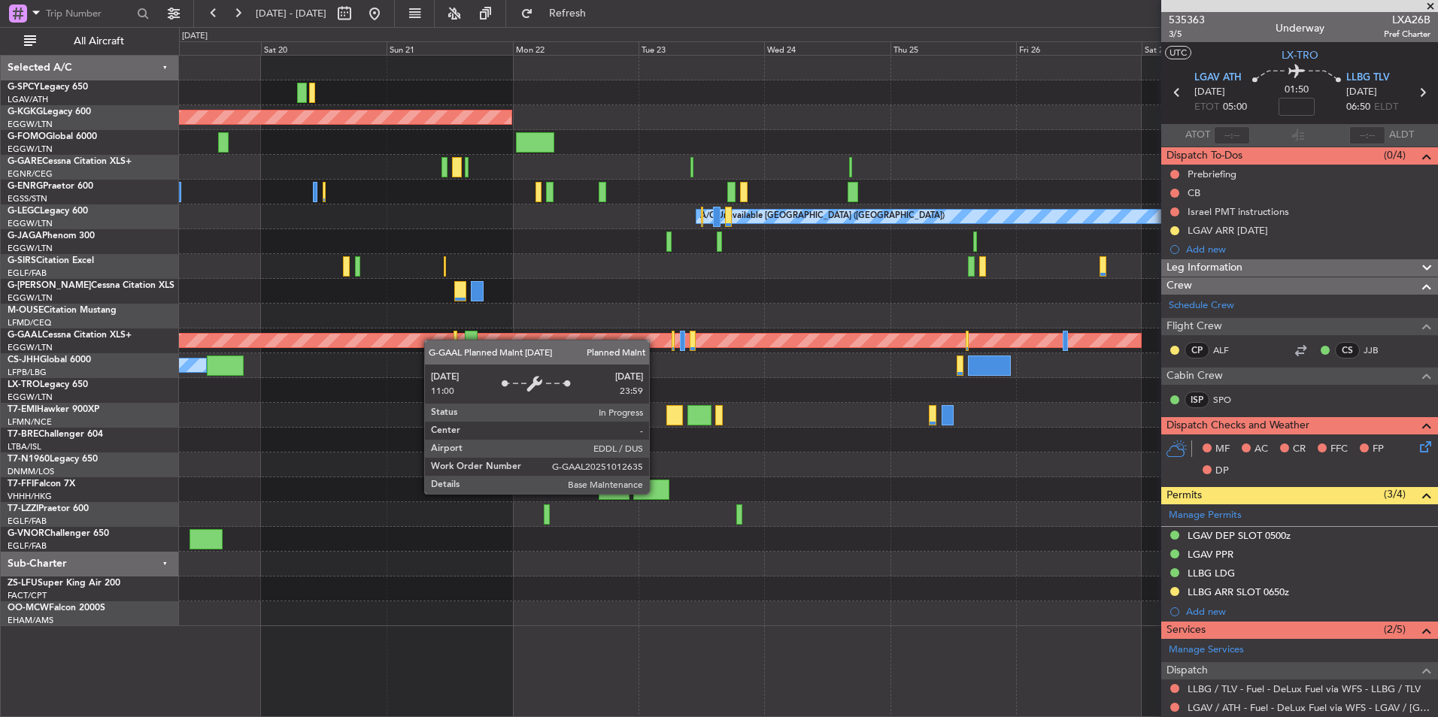
click at [126, 363] on div "AOG Maint Istanbul (Ataturk) A/C Unavailable London (Luton) Planned Maint Dusse…" at bounding box center [719, 372] width 1438 height 690
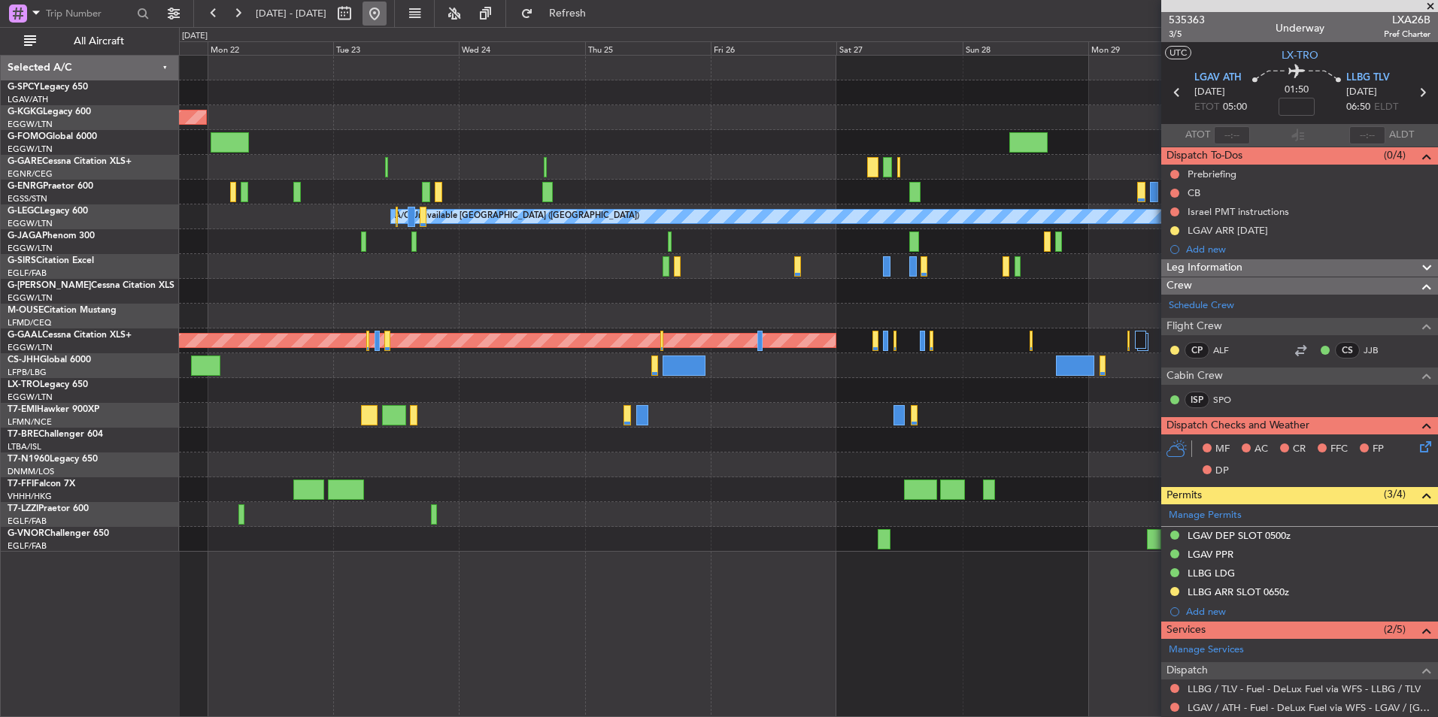
click at [386, 17] on button at bounding box center [374, 14] width 24 height 24
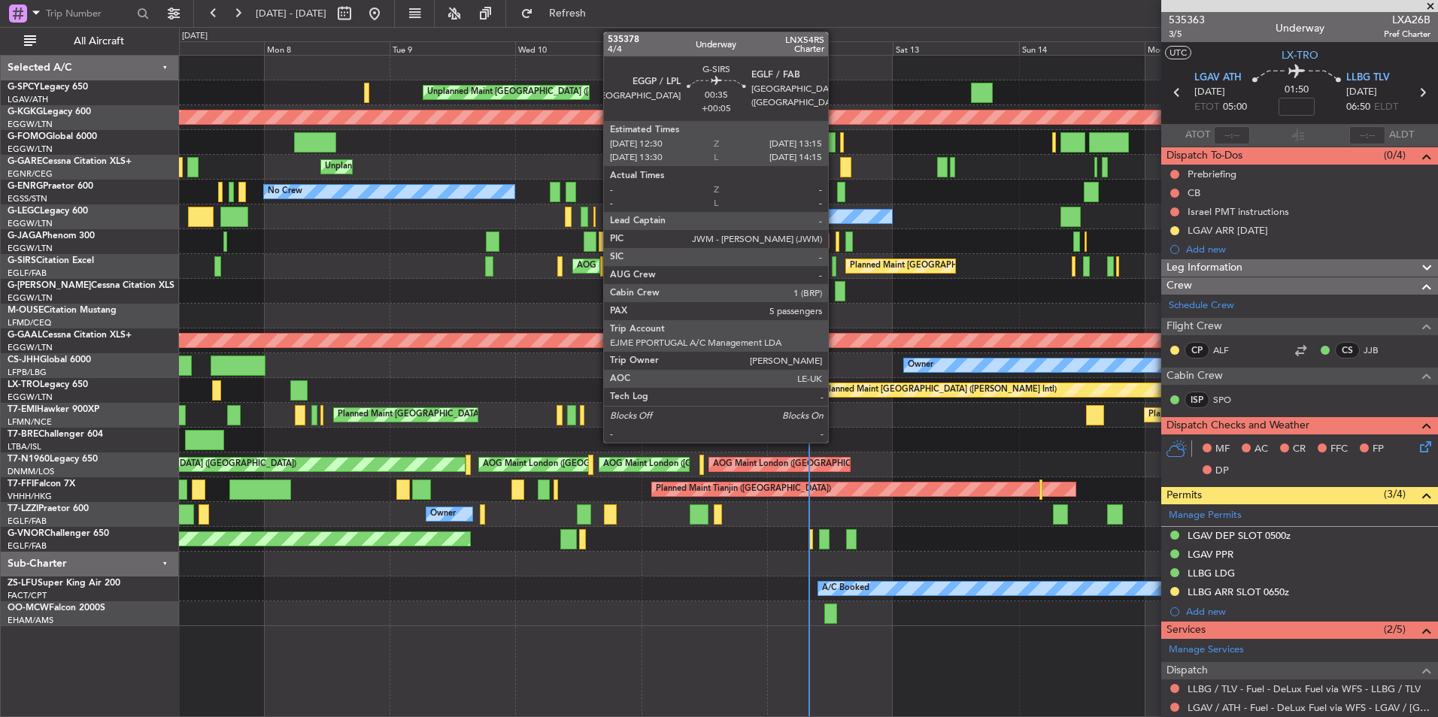
click at [835, 271] on div at bounding box center [834, 266] width 5 height 20
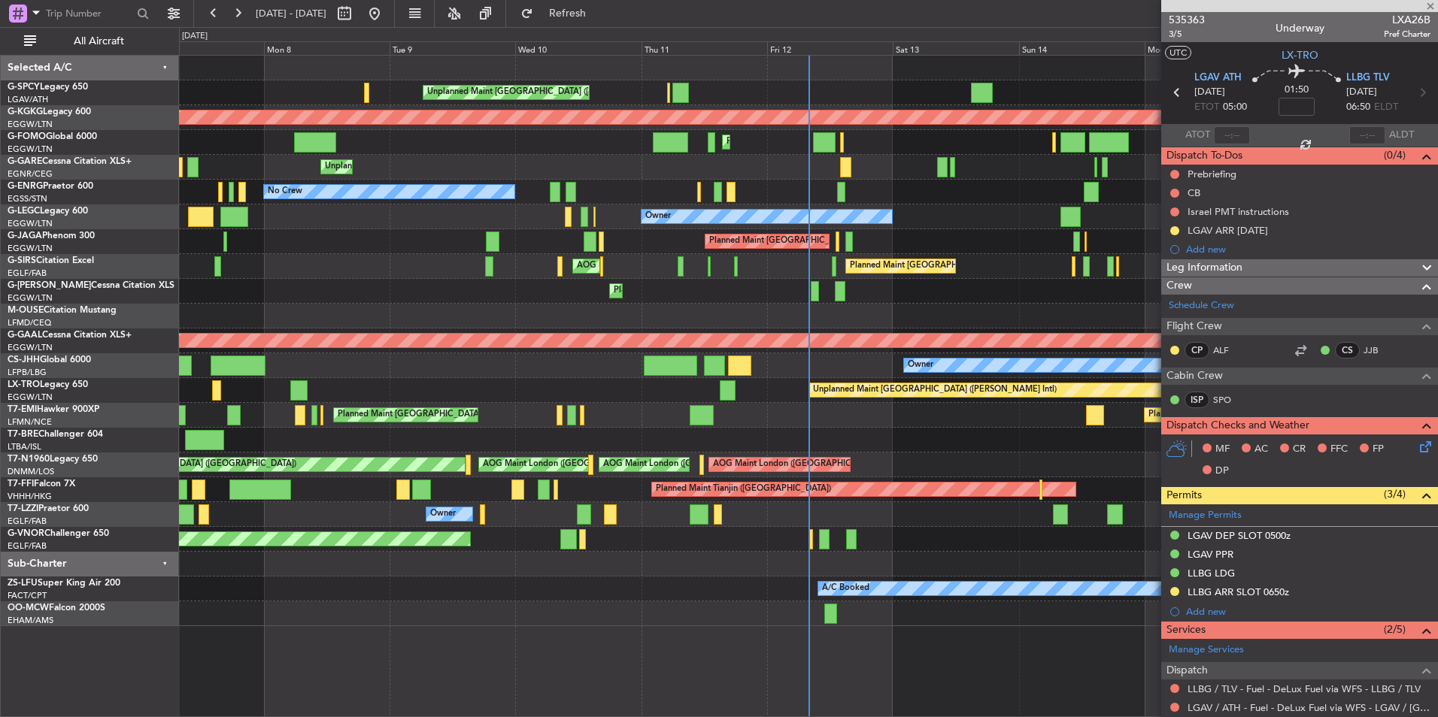
type input "+00:05"
type input "5"
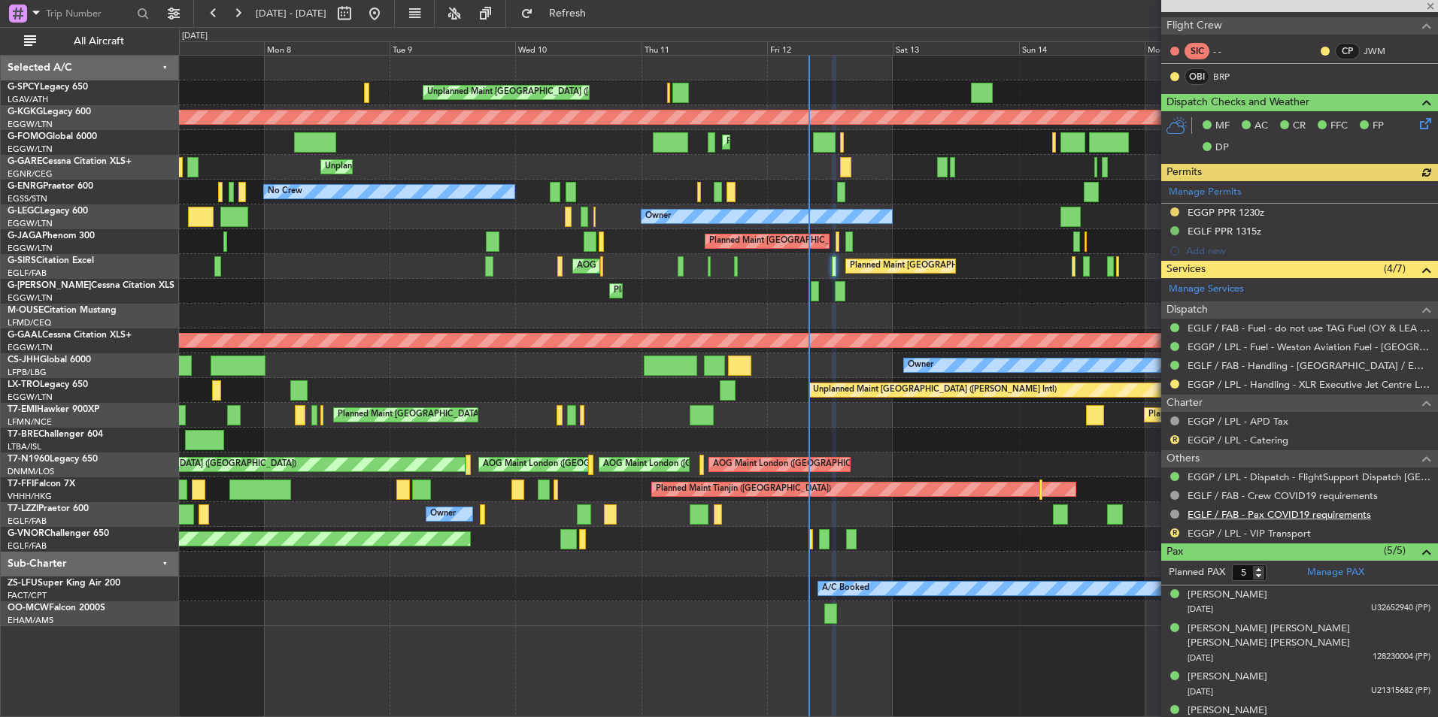
scroll to position [300, 0]
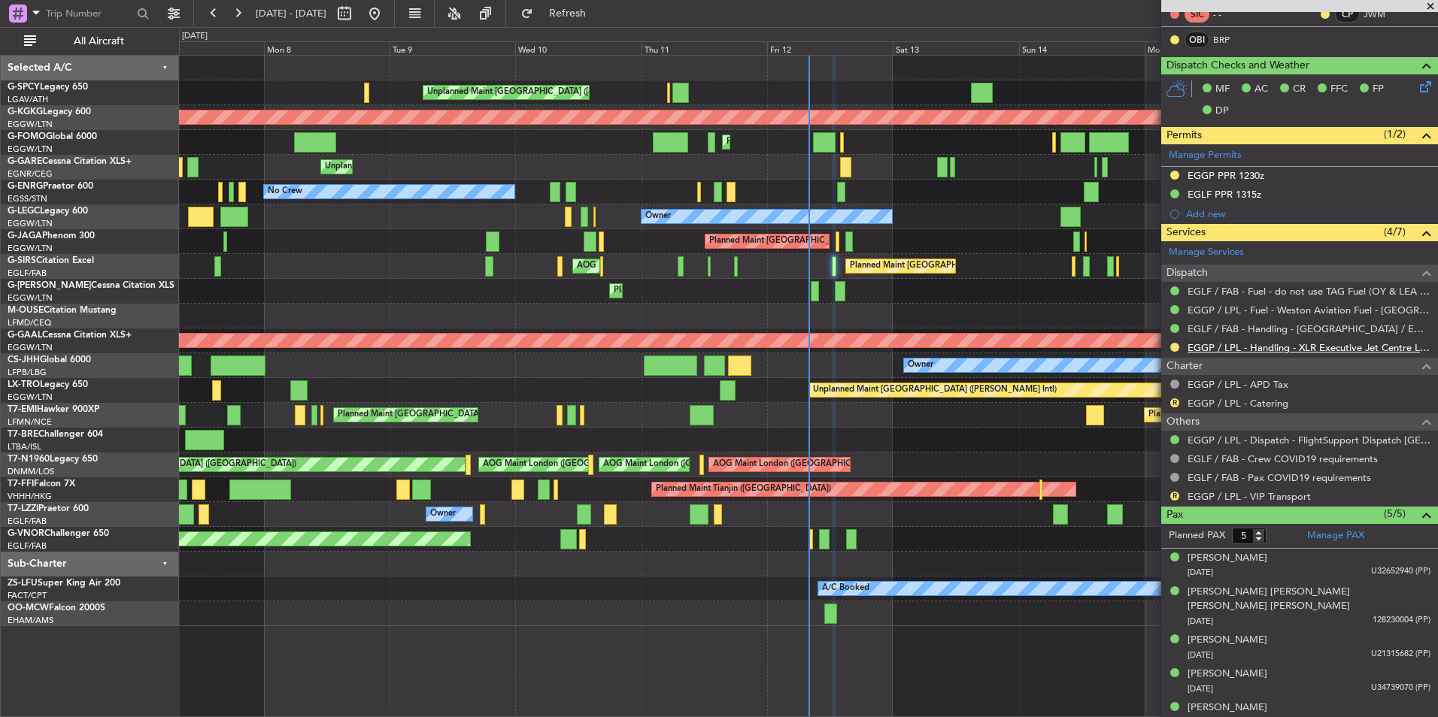
click at [1301, 350] on link "EGGP / LPL - Handling - XLR Executive Jet Centre Liverpool EGGP / LPL" at bounding box center [1308, 347] width 243 height 13
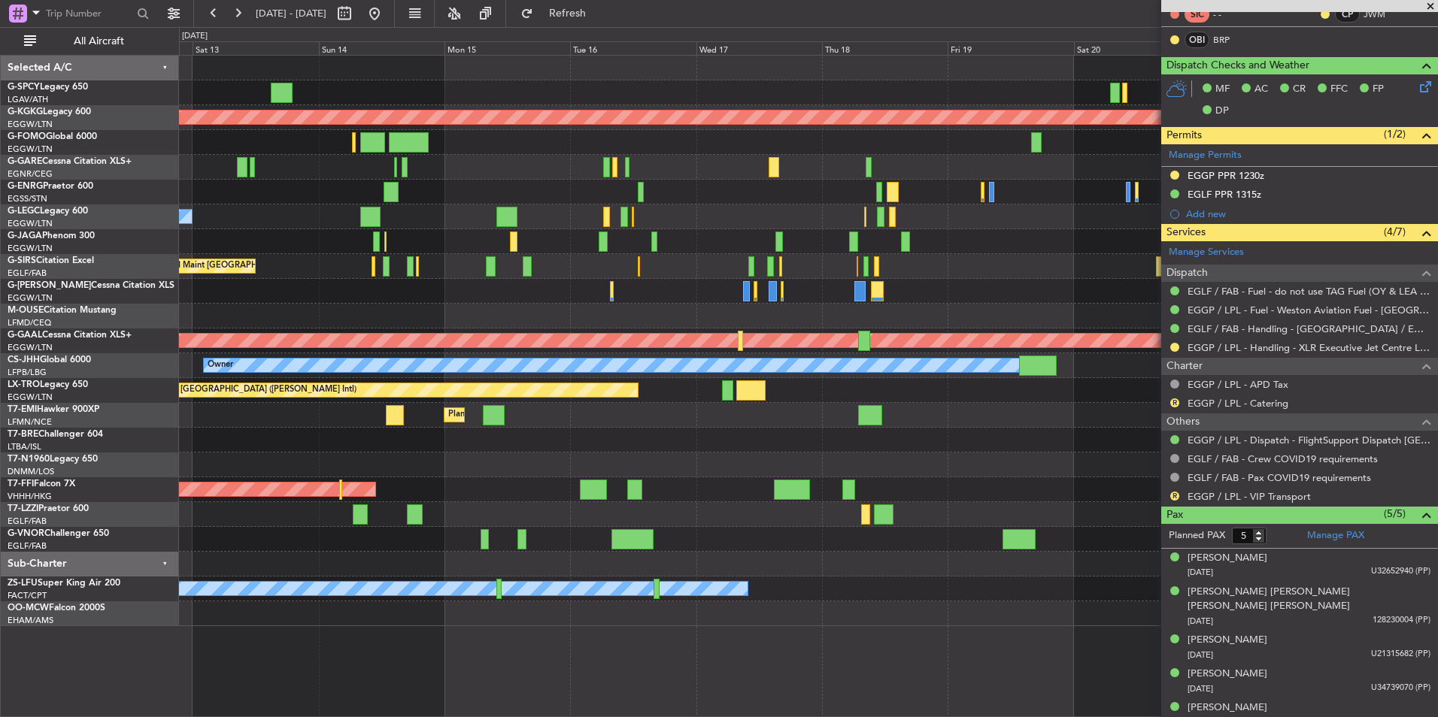
click at [262, 272] on div "Unplanned Maint Athens (Eleftherios Venizelos Intl) AOG Maint Istanbul (Ataturk…" at bounding box center [808, 341] width 1258 height 571
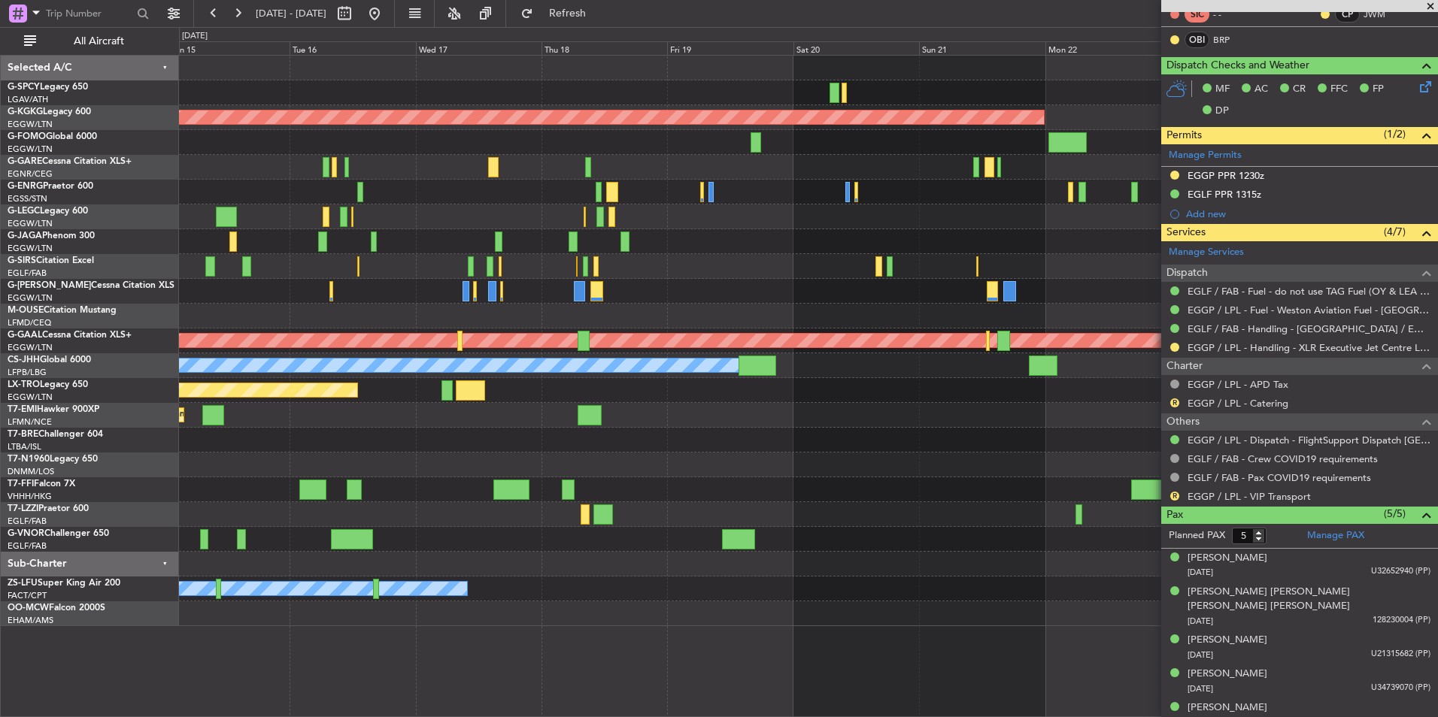
click at [583, 268] on div at bounding box center [585, 266] width 5 height 20
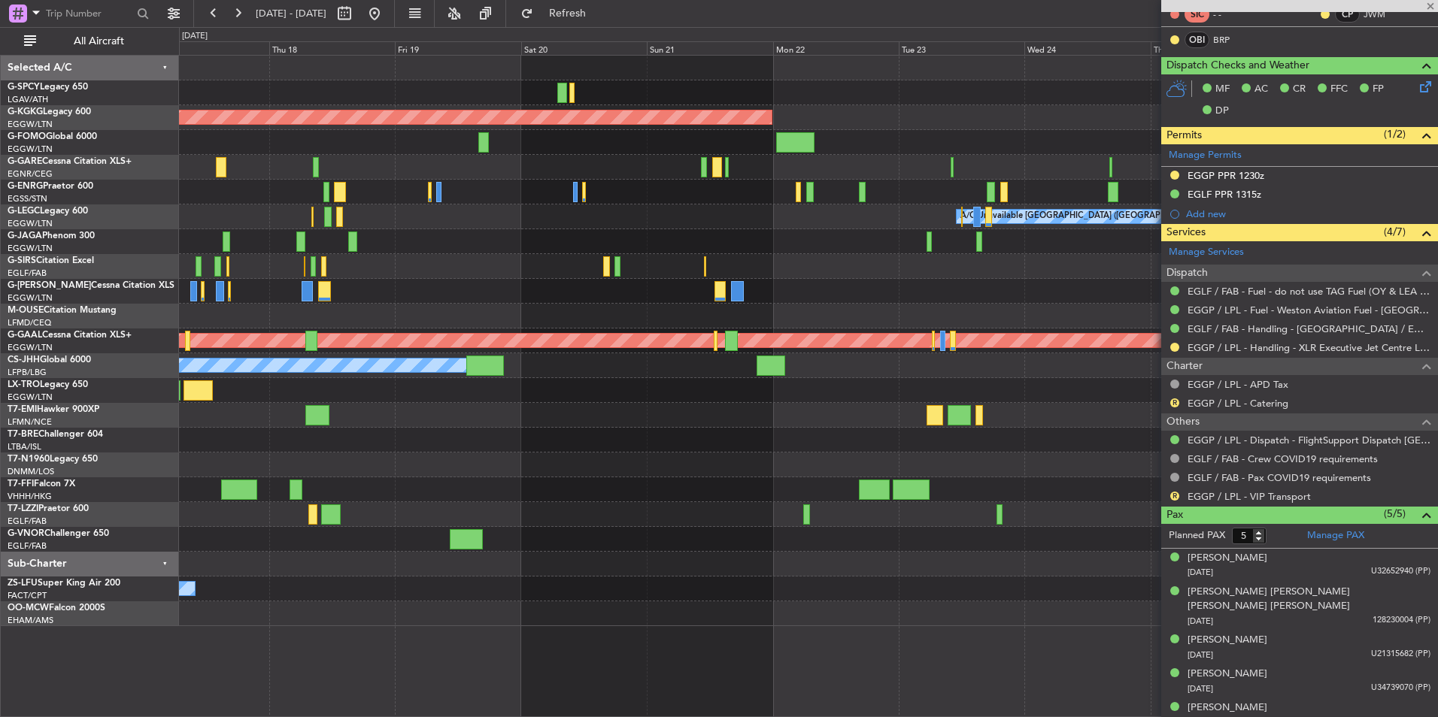
click at [632, 262] on div "AOG Maint Istanbul (Ataturk) A/C Unavailable London (Luton) Planned Maint Dusse…" at bounding box center [808, 341] width 1258 height 571
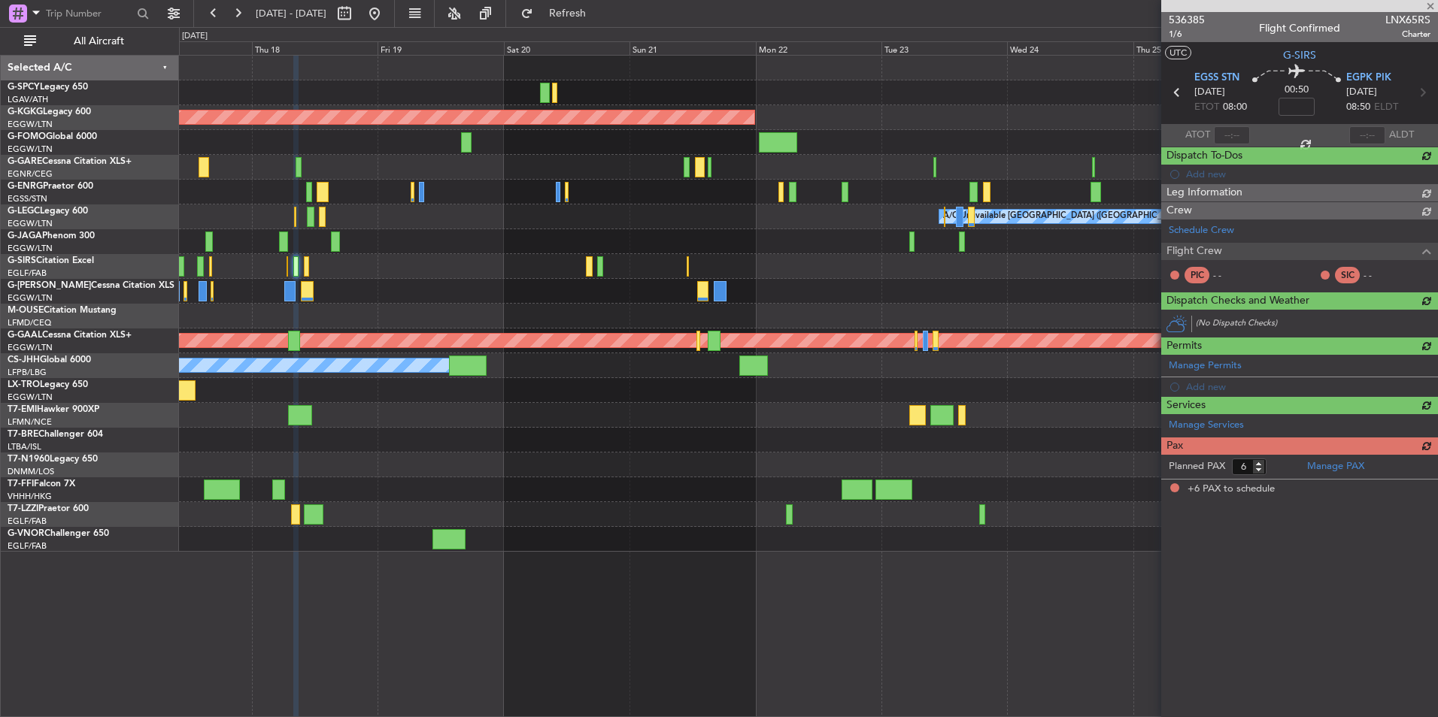
scroll to position [0, 0]
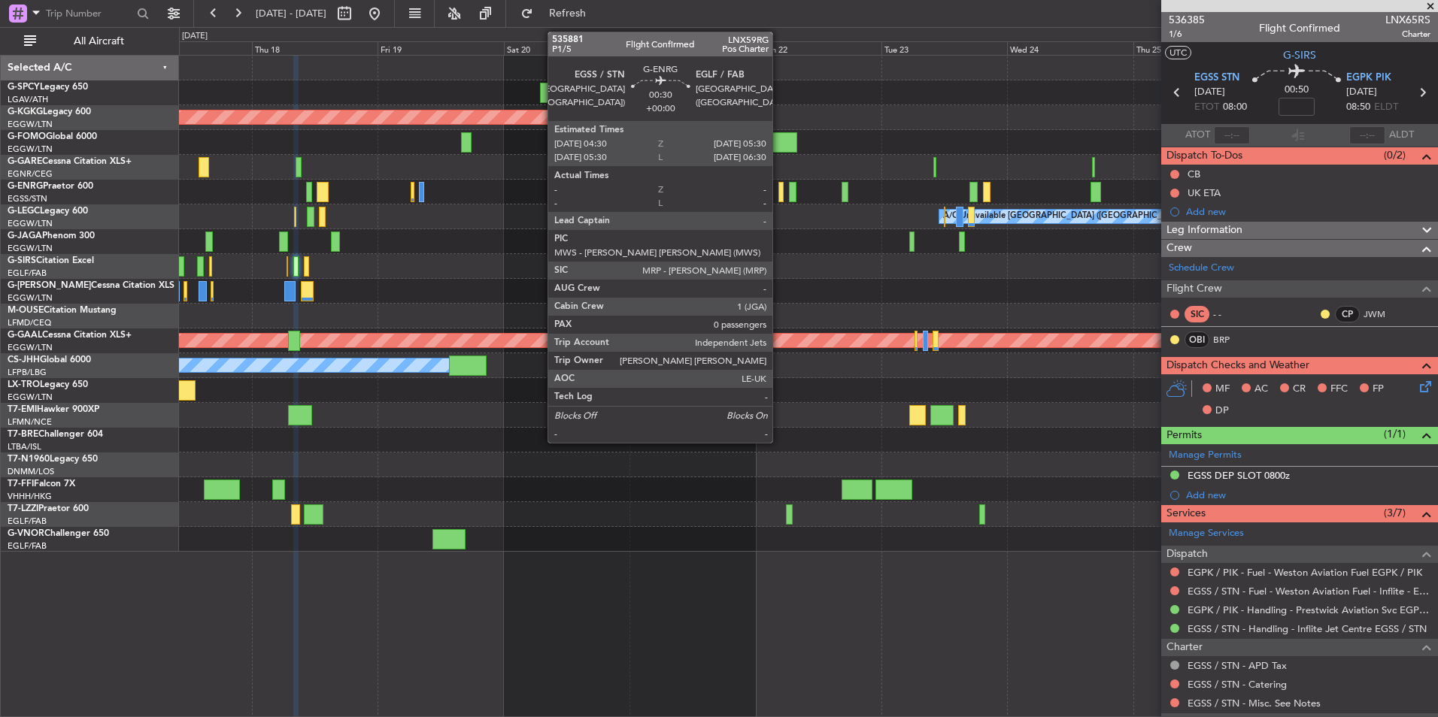
click at [779, 195] on div at bounding box center [780, 192] width 5 height 20
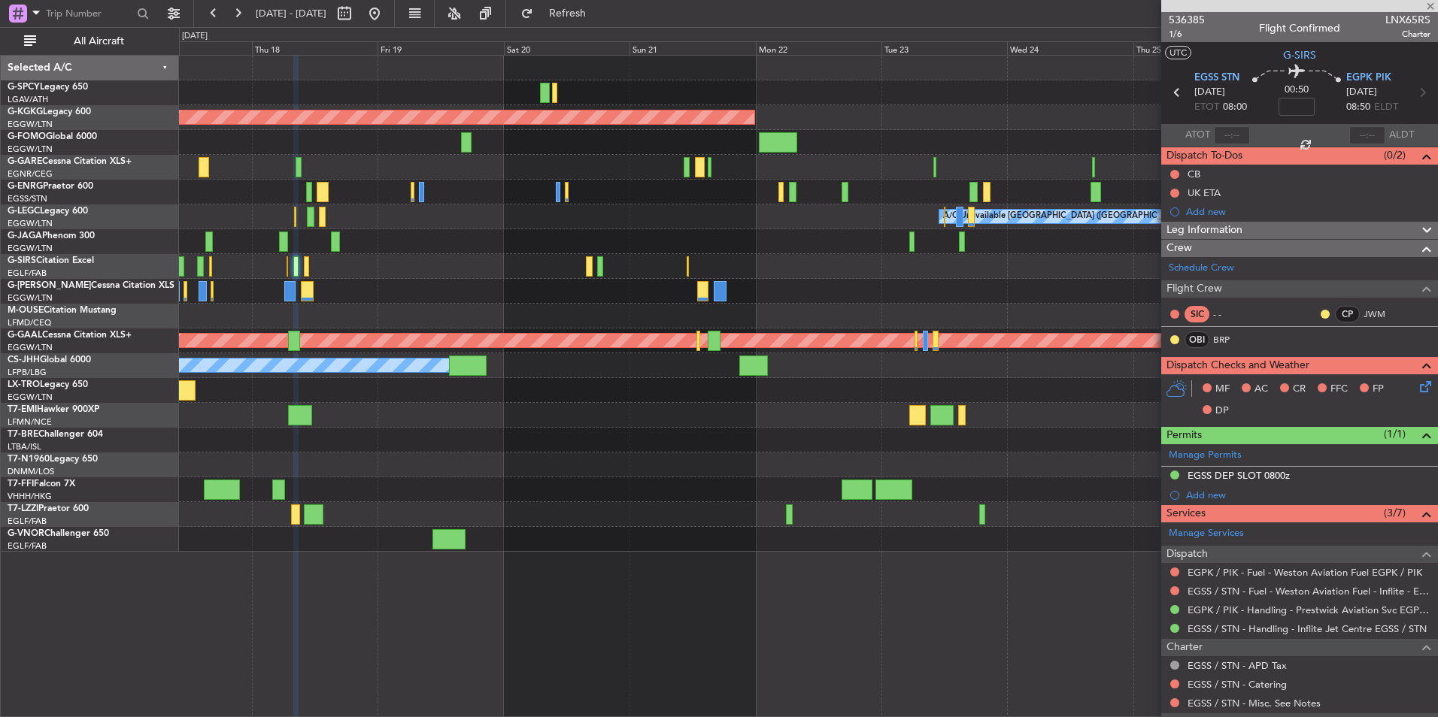
type input "0"
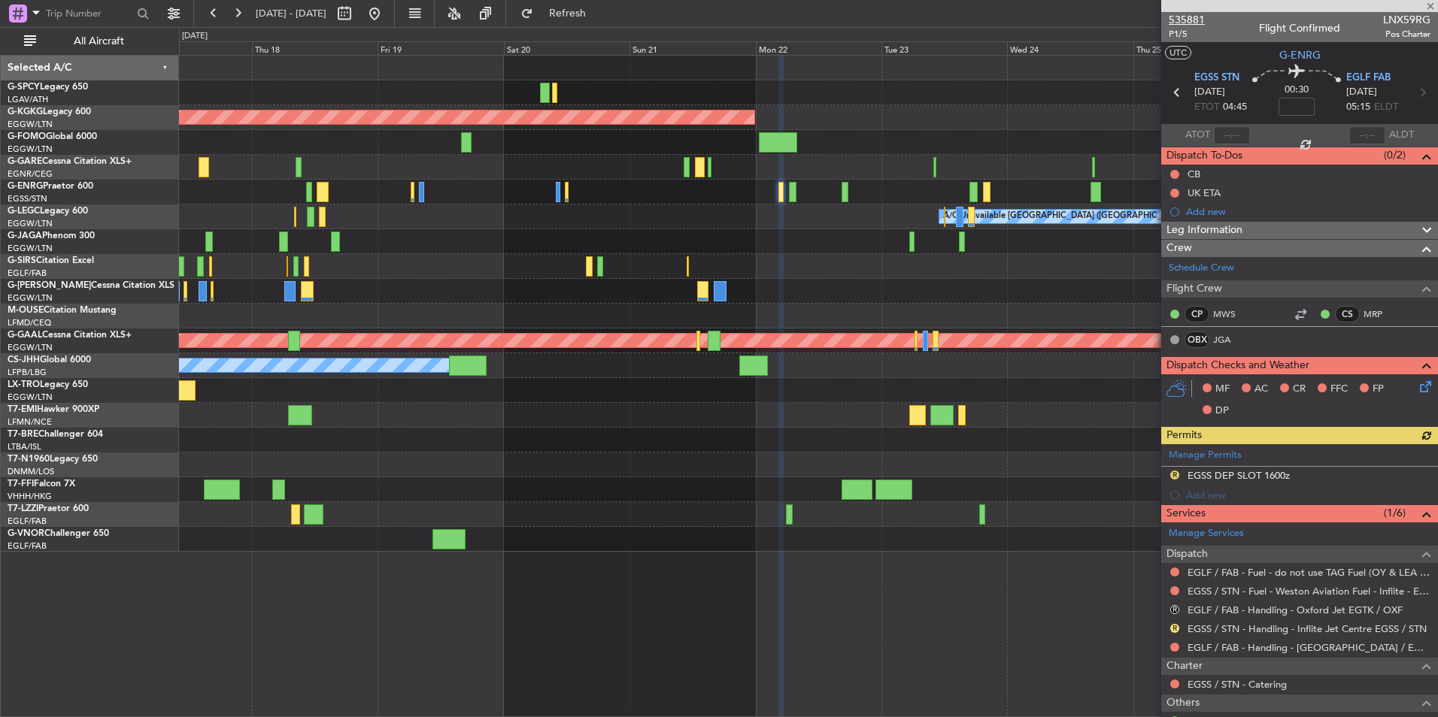
click at [1194, 23] on span "535881" at bounding box center [1186, 20] width 36 height 16
click at [1427, 7] on span at bounding box center [1429, 7] width 15 height 14
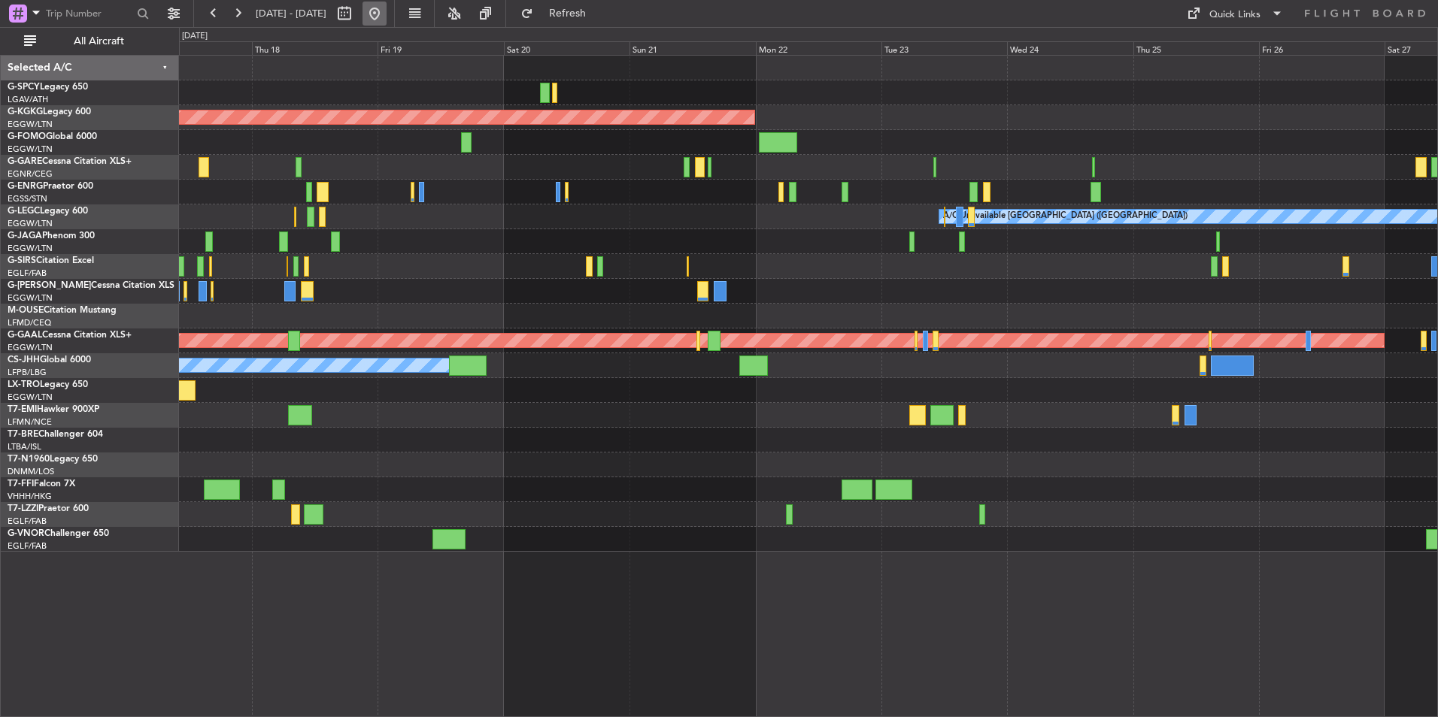
click at [386, 8] on button at bounding box center [374, 14] width 24 height 24
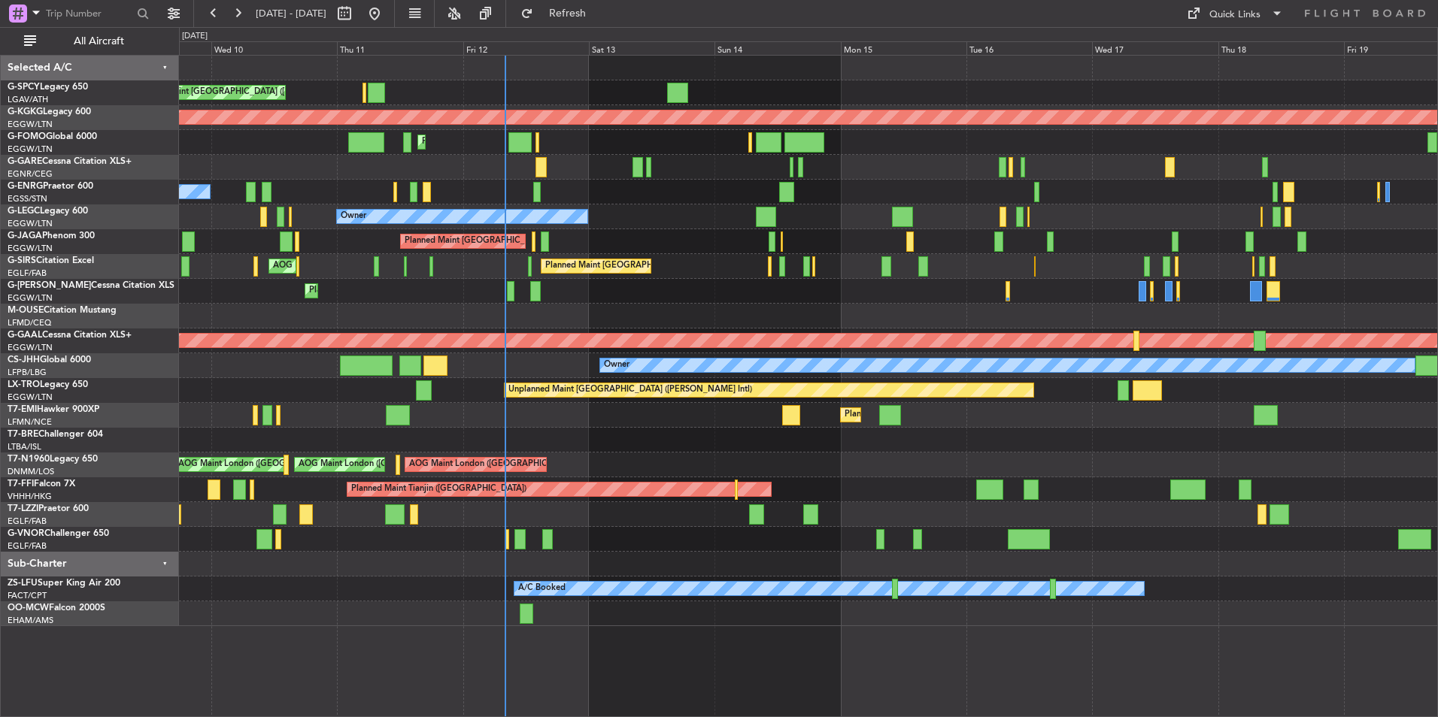
click at [704, 236] on div "Planned Maint [GEOGRAPHIC_DATA] ([GEOGRAPHIC_DATA])" at bounding box center [808, 241] width 1258 height 25
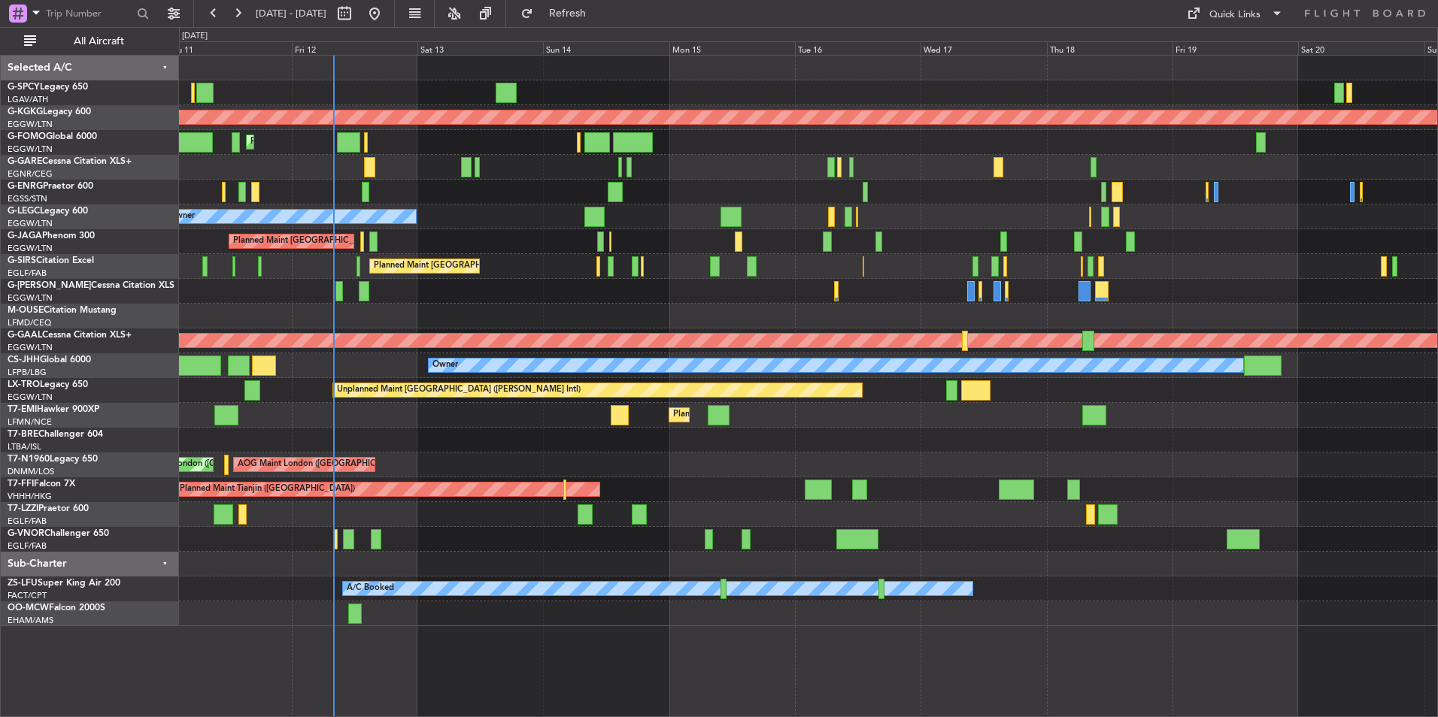
click at [737, 201] on div "Planned Maint London (Stansted) No Crew" at bounding box center [808, 192] width 1258 height 25
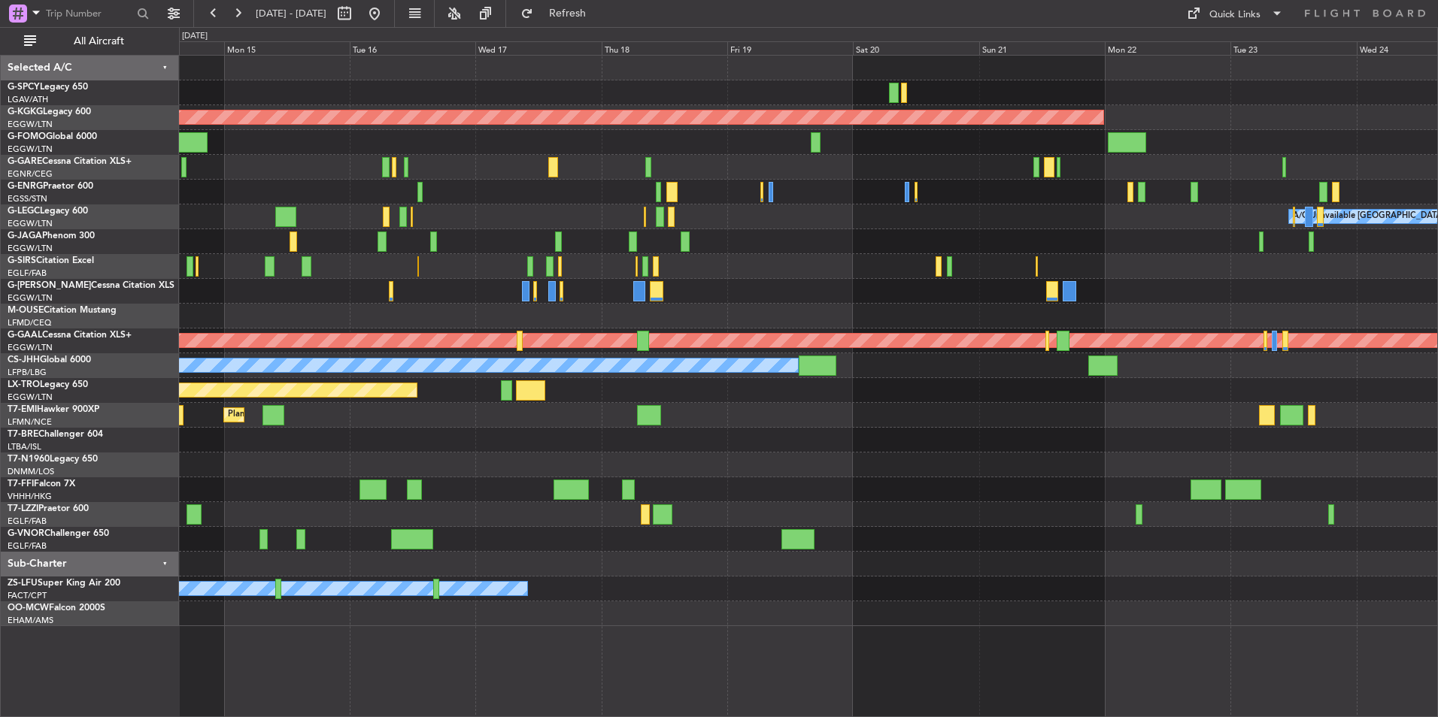
click at [524, 224] on div "AOG Maint [GEOGRAPHIC_DATA] (Ataturk) A/C Unavailable [GEOGRAPHIC_DATA] ([GEOGR…" at bounding box center [808, 341] width 1258 height 571
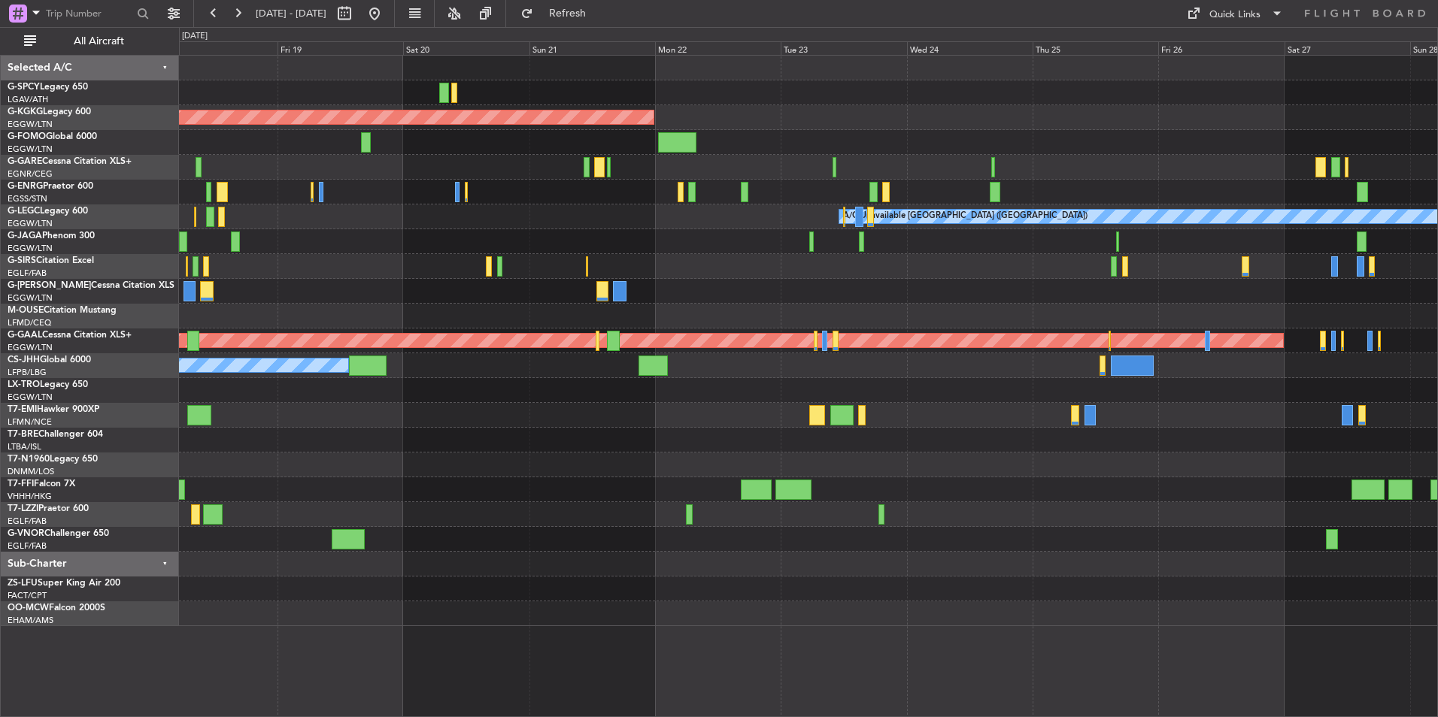
click at [474, 256] on div "AOG Maint Istanbul (Ataturk) A/C Unavailable London (Luton) Planned Maint Dusse…" at bounding box center [808, 341] width 1258 height 571
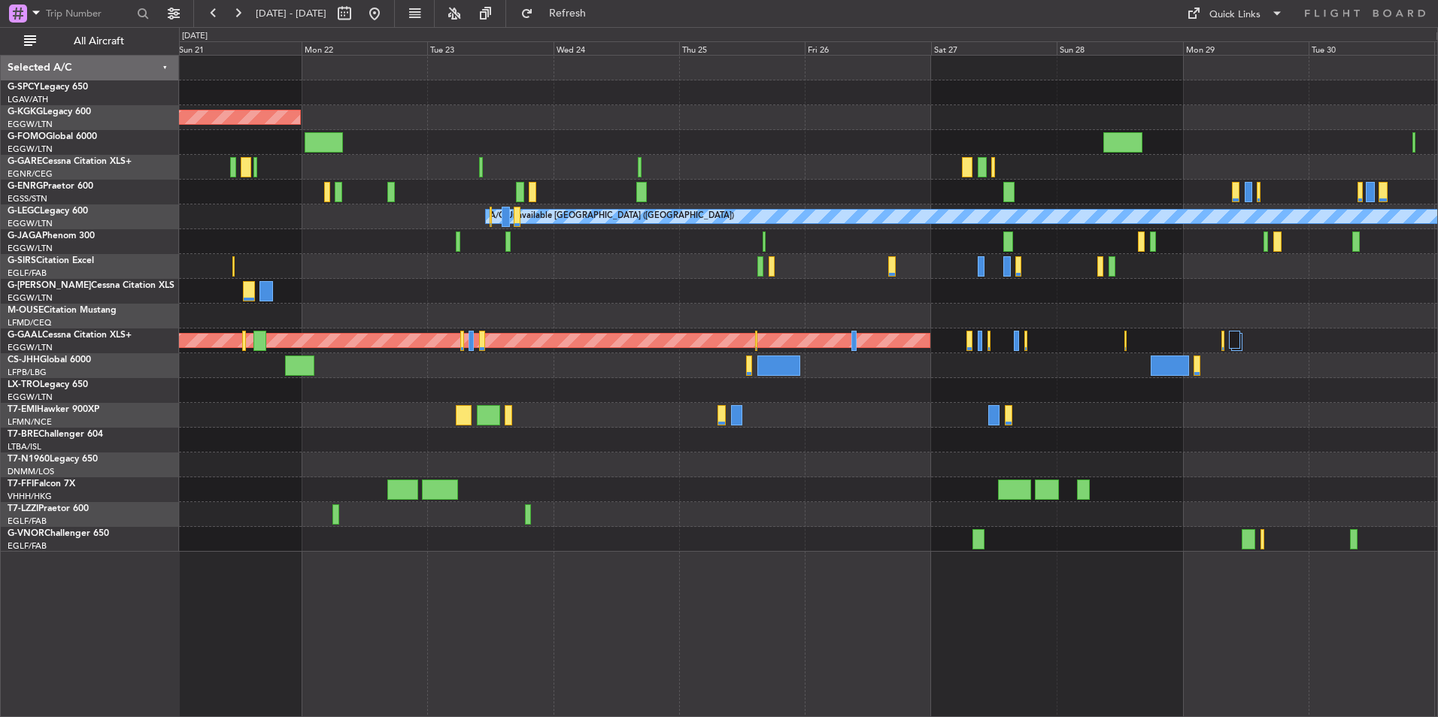
click at [352, 283] on div "AOG Maint Istanbul (Ataturk) A/C Unavailable London (Luton) Planned Maint Dusse…" at bounding box center [808, 304] width 1258 height 496
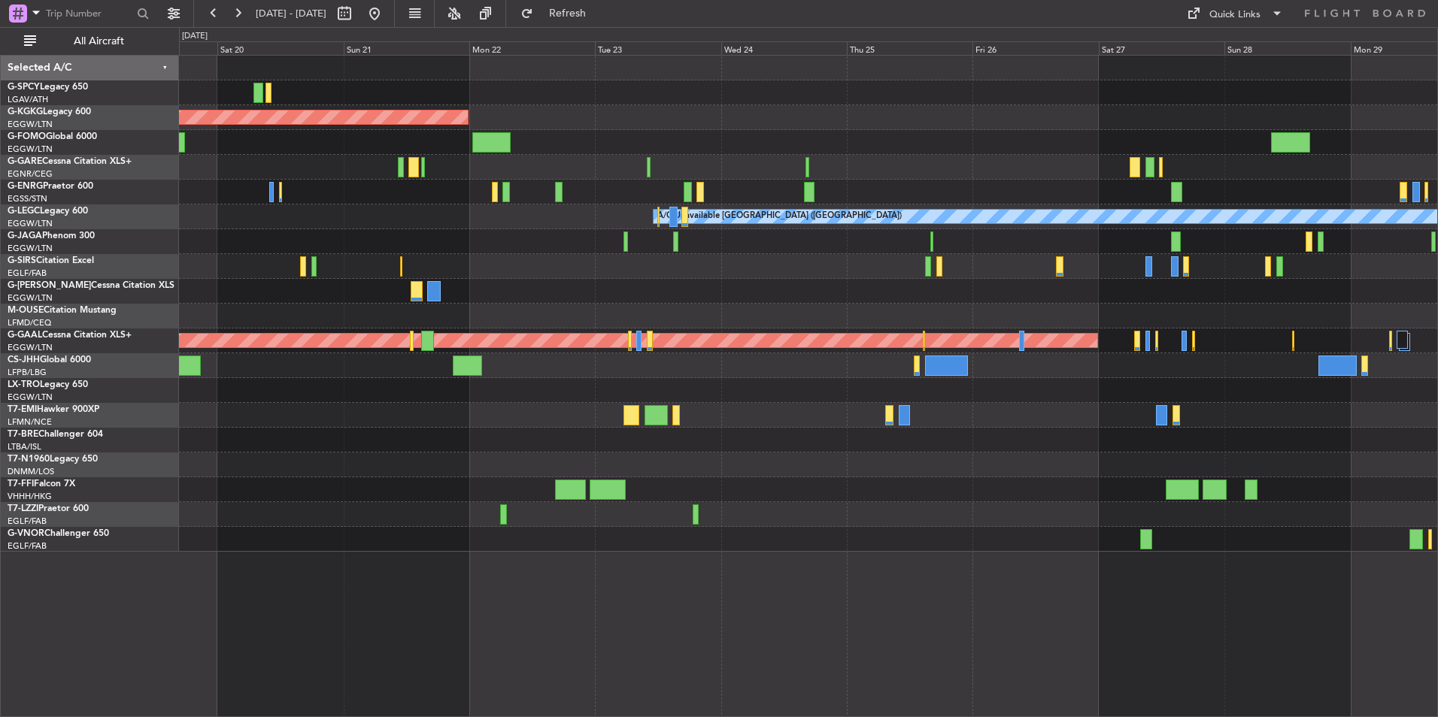
click at [866, 334] on div "AOG Maint Istanbul (Ataturk) A/C Unavailable London (Luton) Planned Maint Dusse…" at bounding box center [808, 304] width 1258 height 496
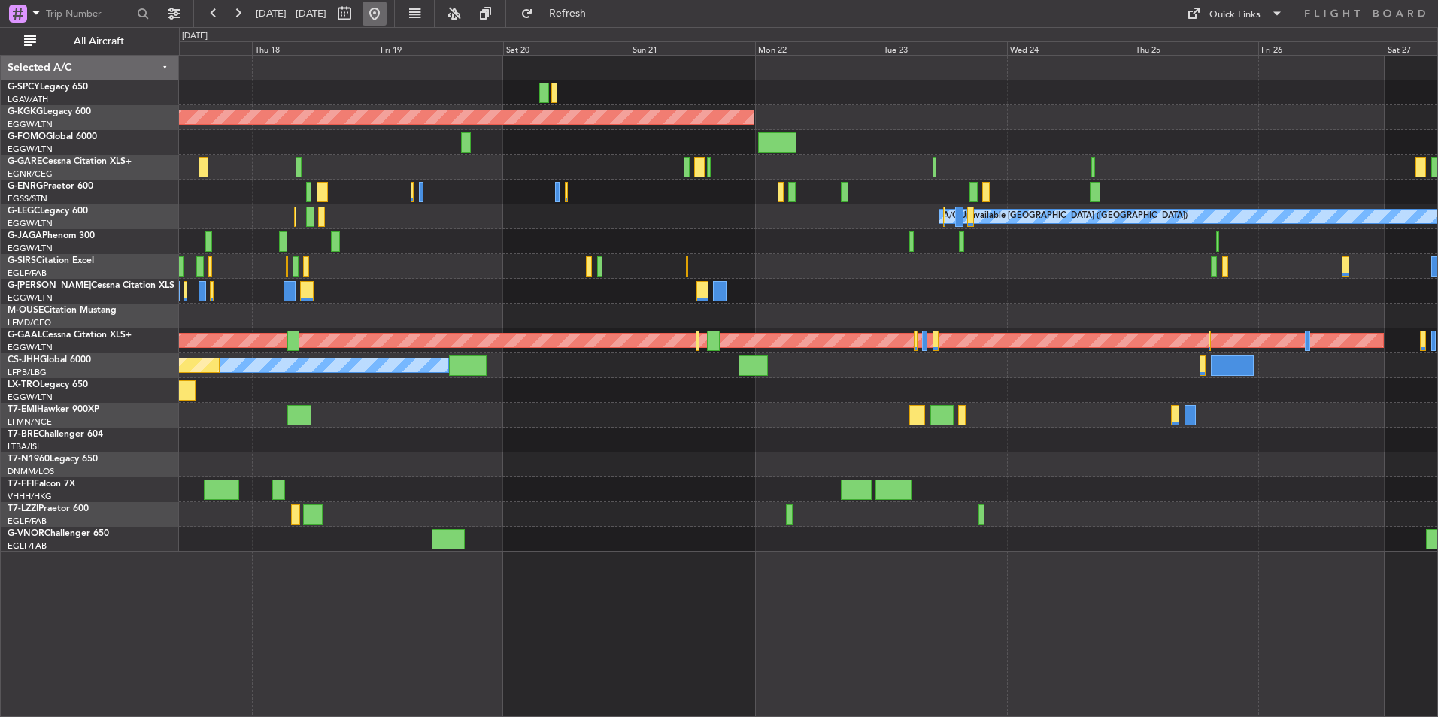
click at [386, 18] on button at bounding box center [374, 14] width 24 height 24
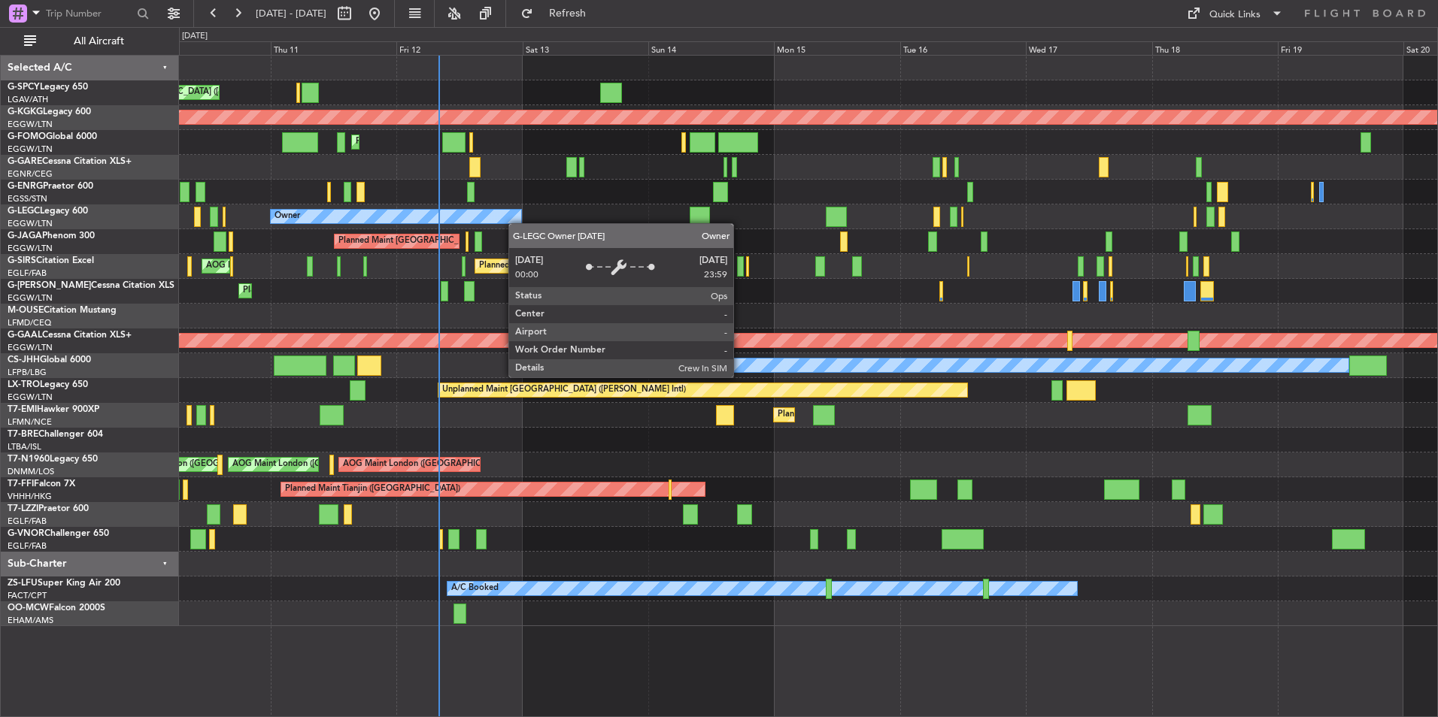
click at [468, 222] on div "Unplanned Maint [GEOGRAPHIC_DATA] ([PERSON_NAME] Intl) AOG Maint [GEOGRAPHIC_DA…" at bounding box center [808, 341] width 1258 height 571
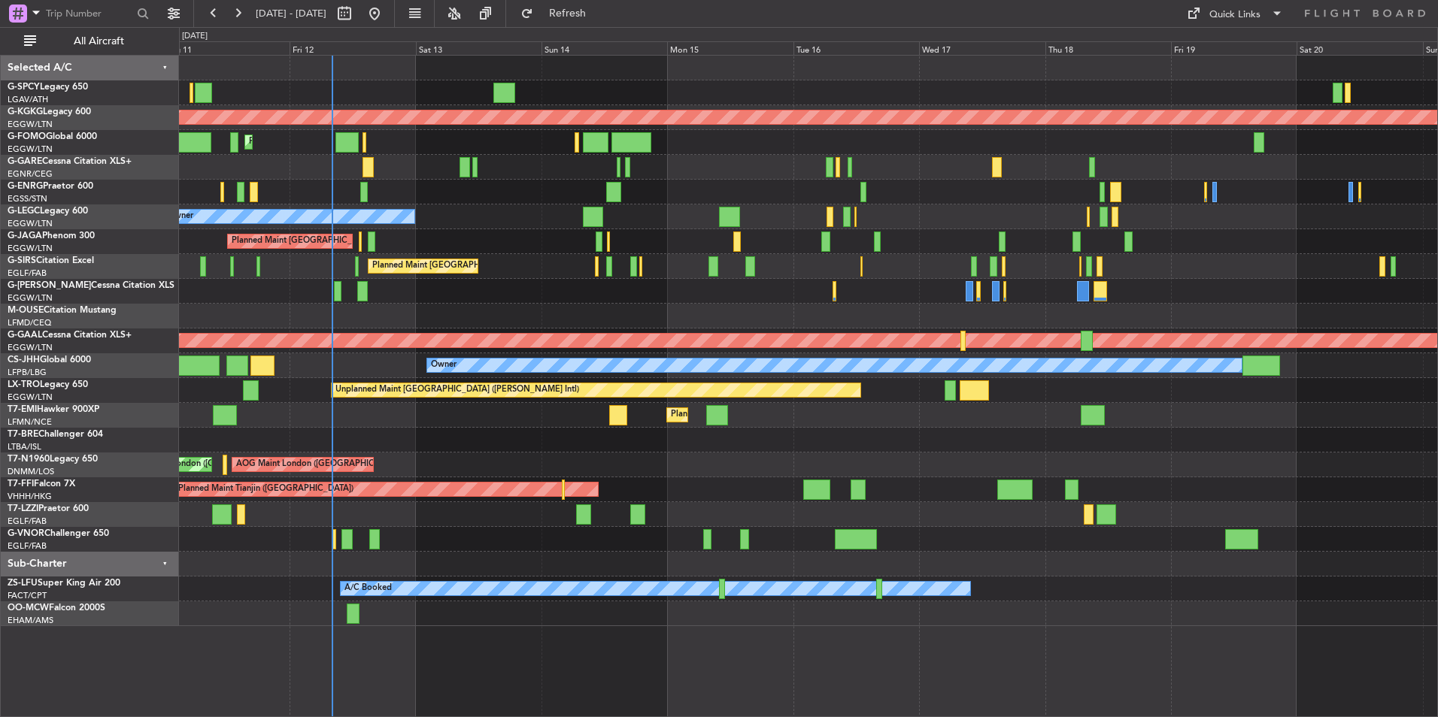
click at [407, 215] on div "Planned Maint [GEOGRAPHIC_DATA] ([GEOGRAPHIC_DATA]) Owner A/C Unavailable [GEOG…" at bounding box center [808, 216] width 1258 height 25
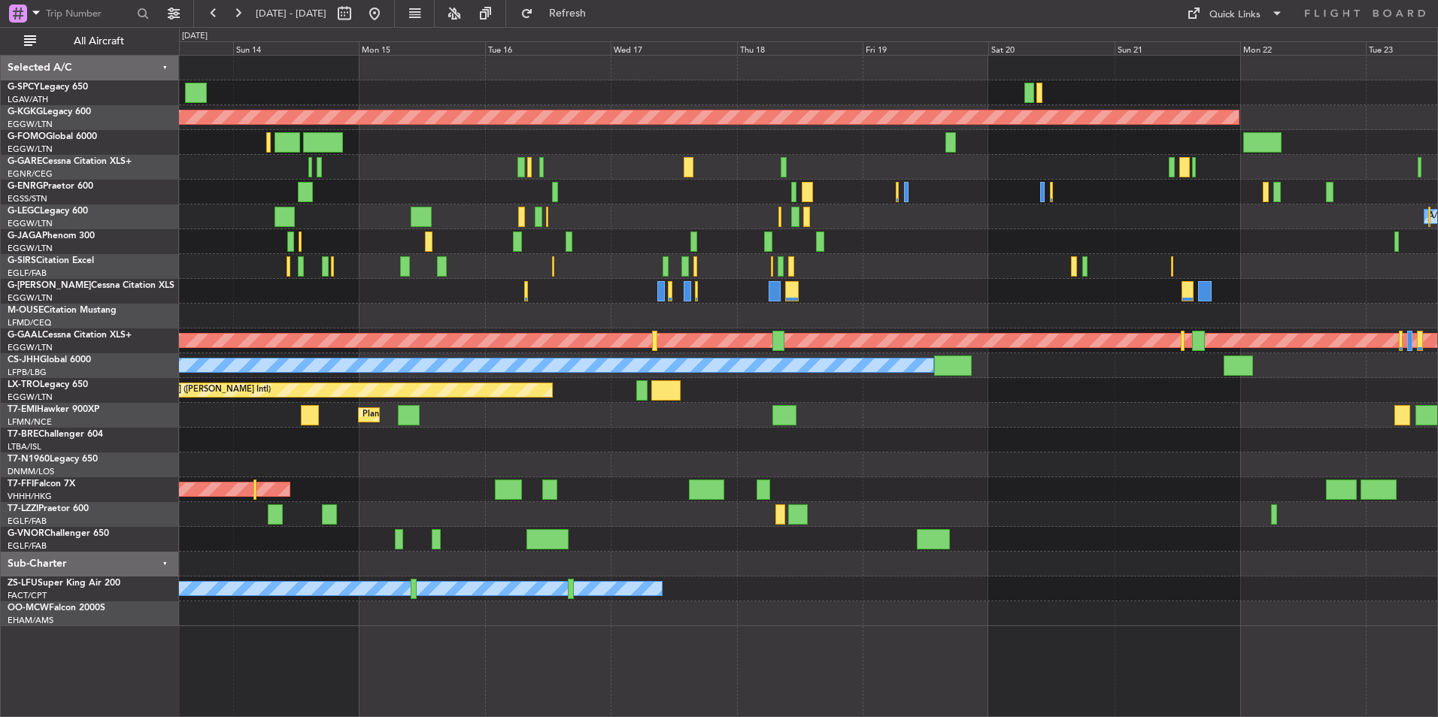
click at [314, 210] on div "AOG Maint [GEOGRAPHIC_DATA] (Ataturk) Planned Maint [GEOGRAPHIC_DATA] ([GEOGRAP…" at bounding box center [808, 341] width 1258 height 571
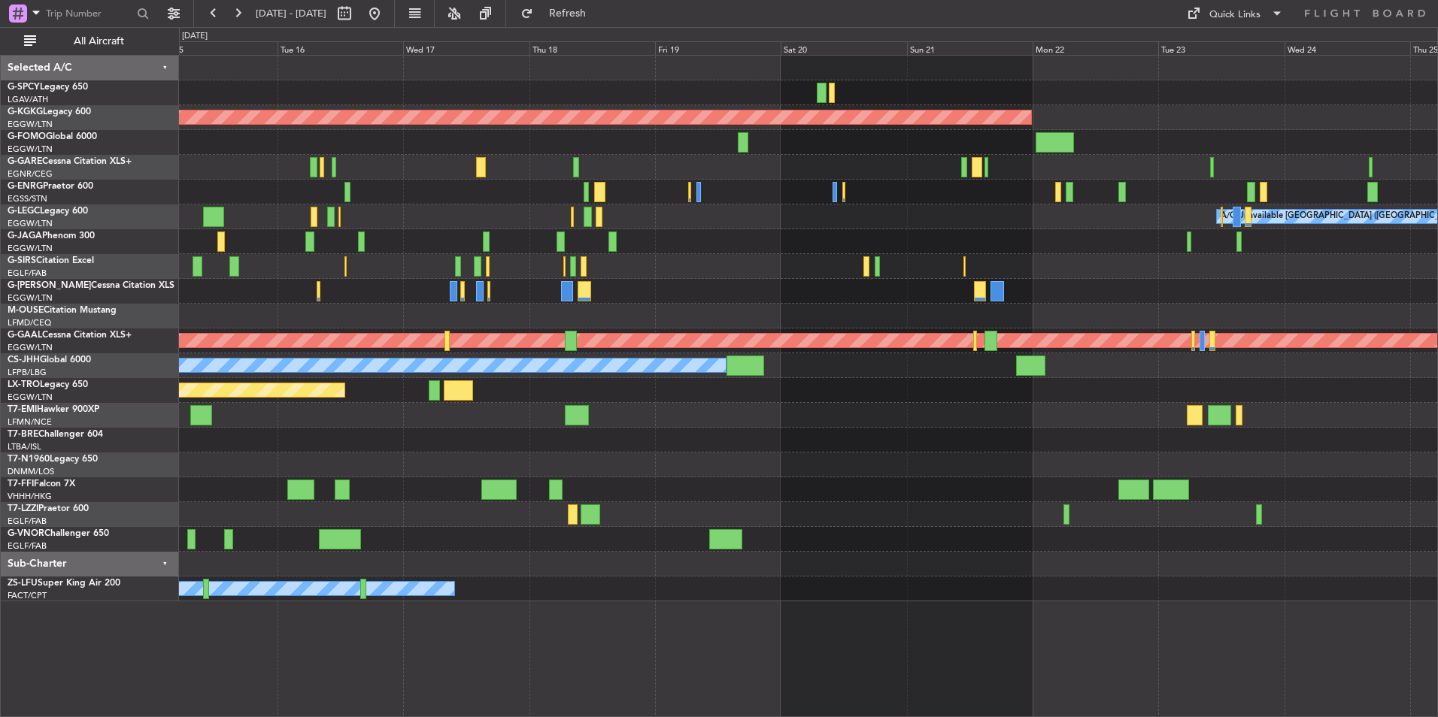
click at [387, 195] on div at bounding box center [808, 192] width 1258 height 25
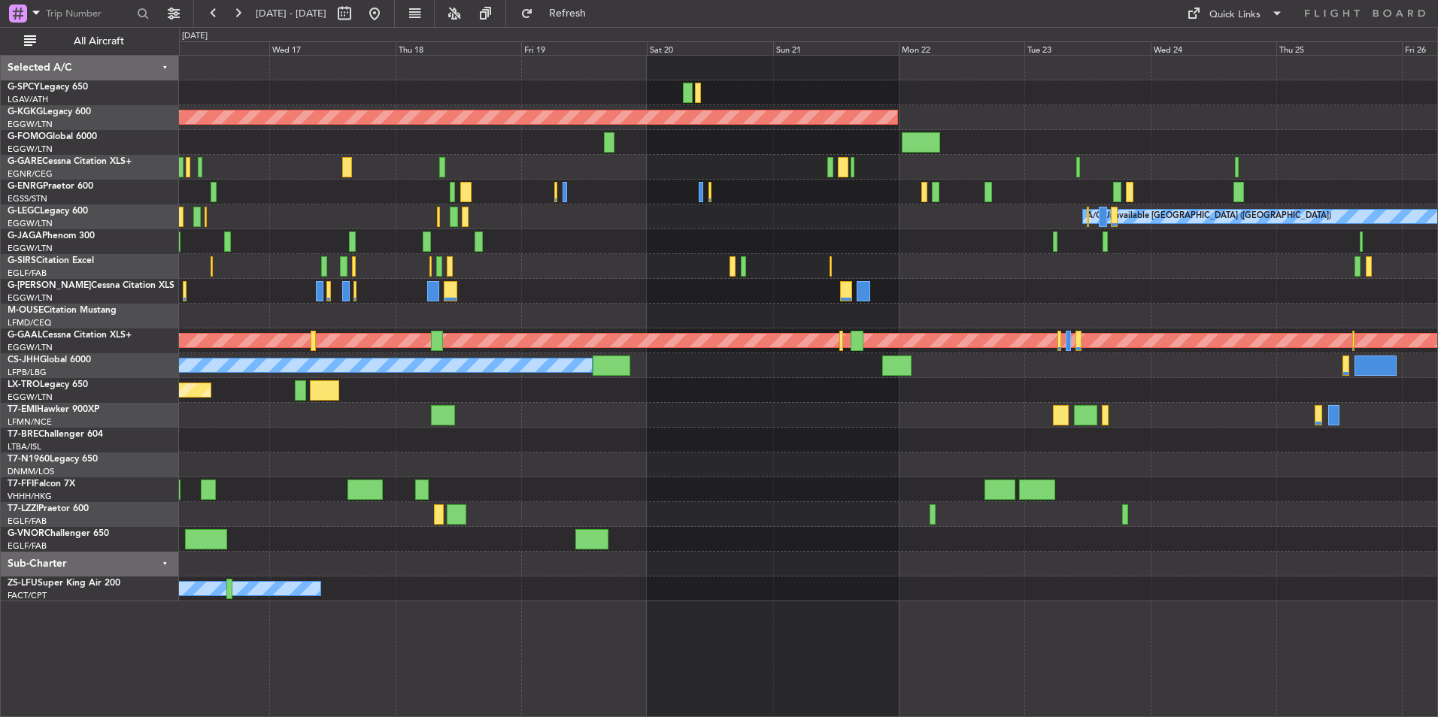
click at [440, 199] on div at bounding box center [808, 192] width 1258 height 25
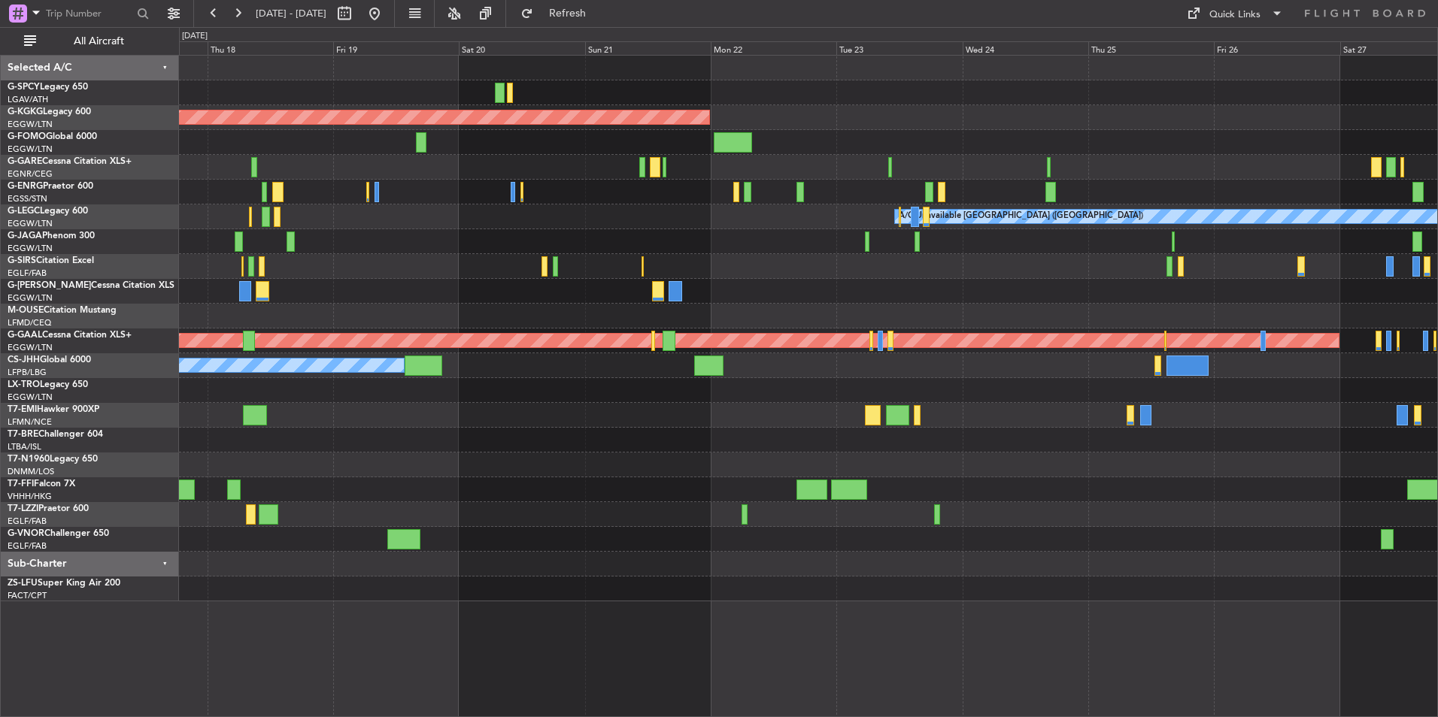
click at [435, 208] on div "AOG Maint [GEOGRAPHIC_DATA] (Ataturk) A/C Unavailable [GEOGRAPHIC_DATA] ([GEOGR…" at bounding box center [808, 329] width 1258 height 546
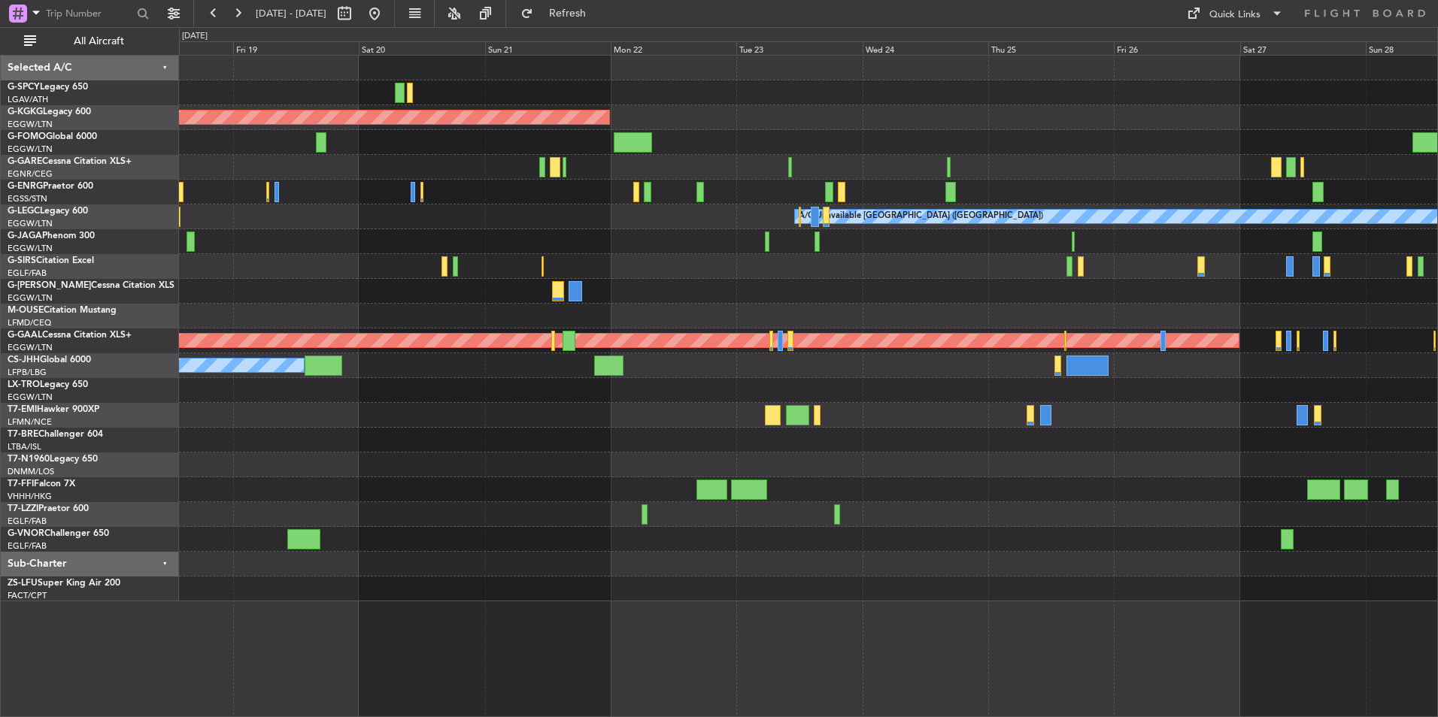
click at [456, 195] on div at bounding box center [808, 192] width 1258 height 25
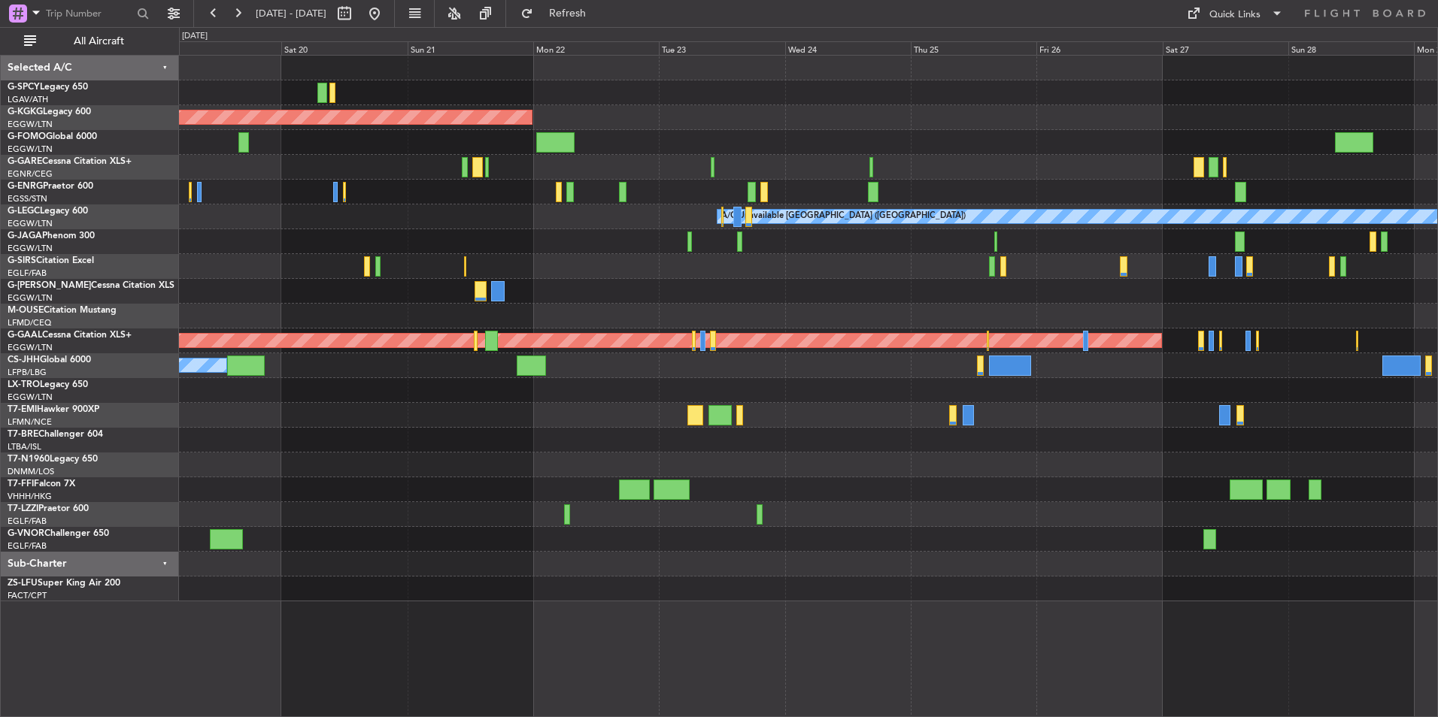
click at [440, 198] on div at bounding box center [808, 192] width 1258 height 25
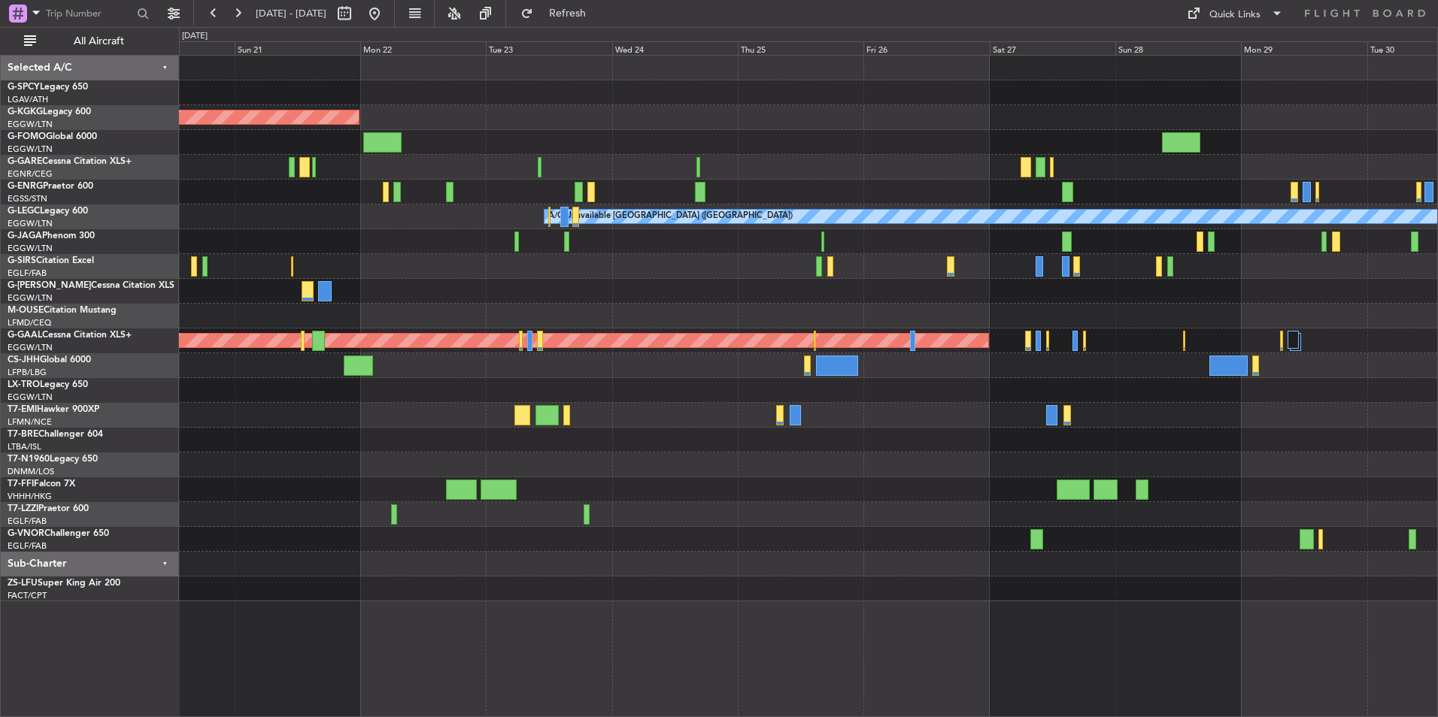
click at [309, 197] on div at bounding box center [808, 192] width 1258 height 25
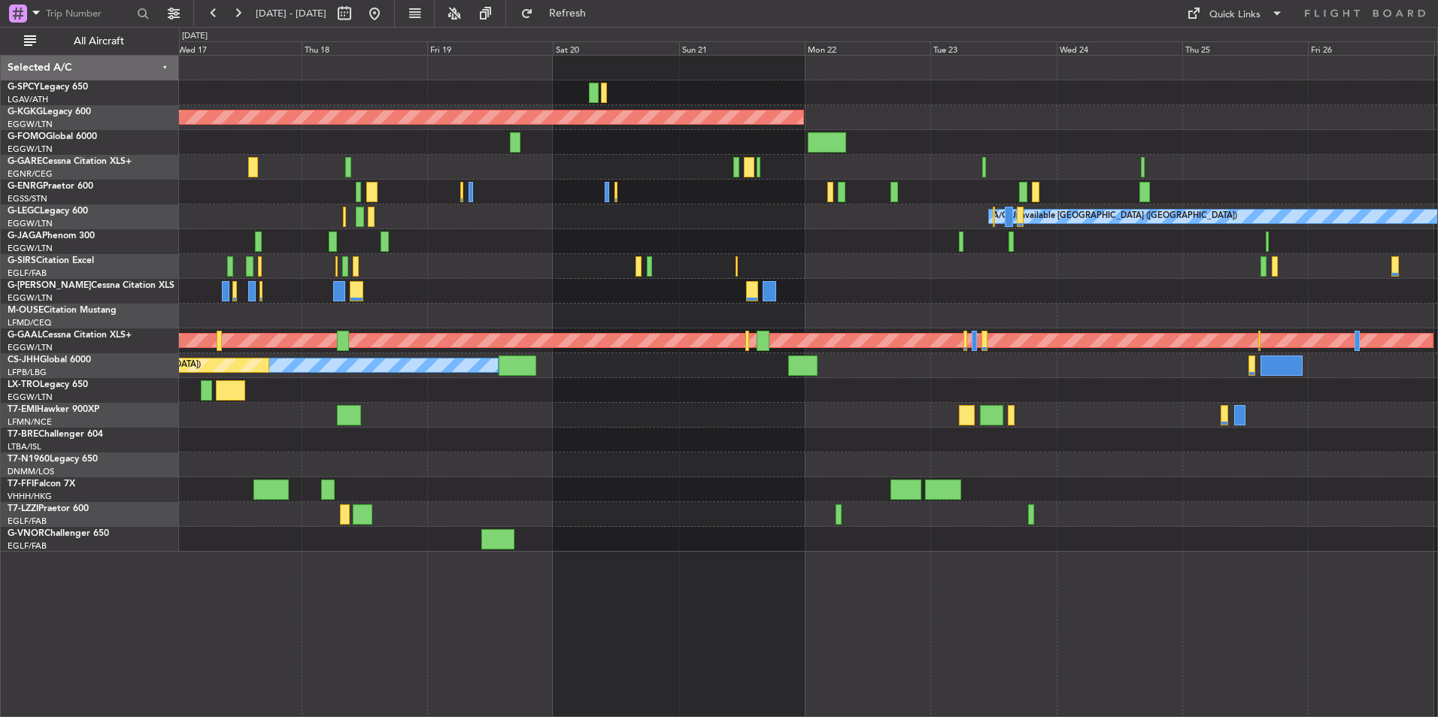
click at [689, 220] on div "A/C Unavailable [GEOGRAPHIC_DATA] ([GEOGRAPHIC_DATA])" at bounding box center [808, 216] width 1258 height 25
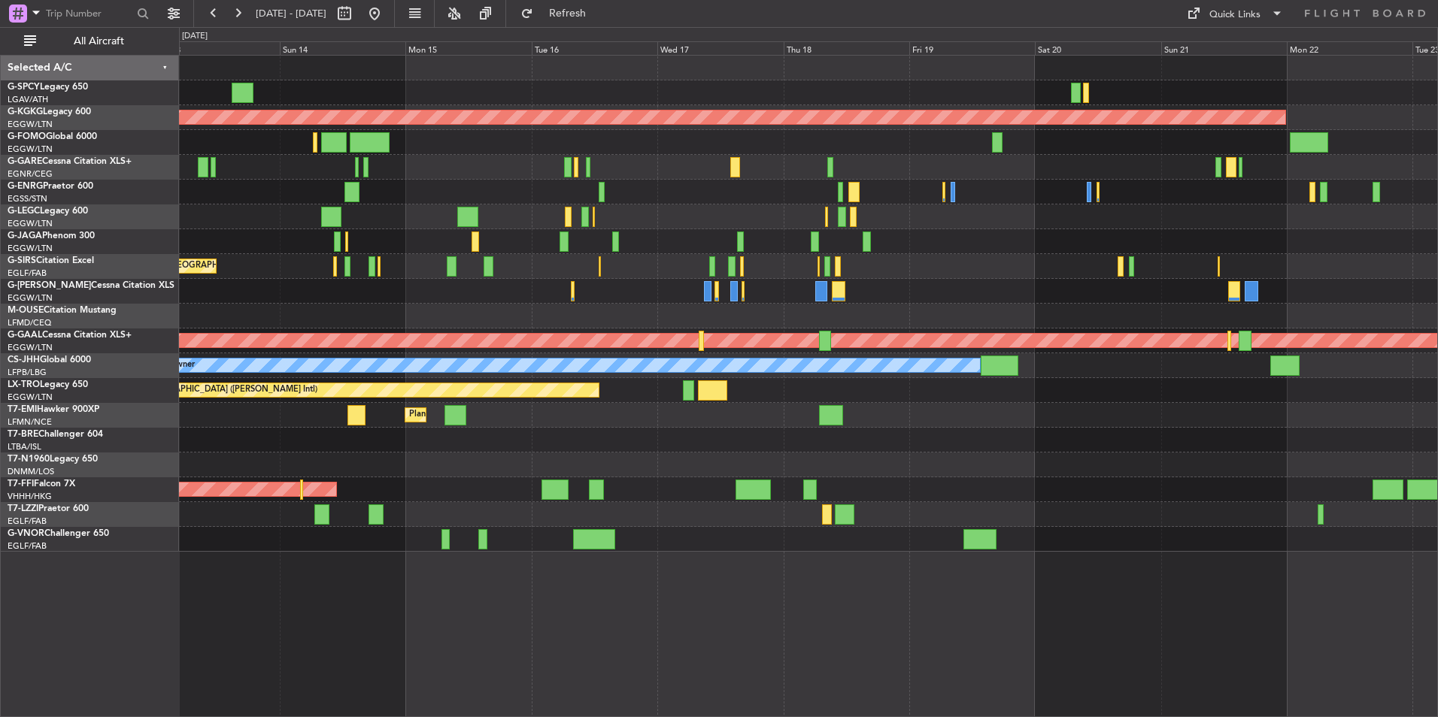
click at [715, 154] on div "AOG Maint [GEOGRAPHIC_DATA] (Ataturk) Planned Maint [GEOGRAPHIC_DATA] ([GEOGRAP…" at bounding box center [808, 304] width 1258 height 496
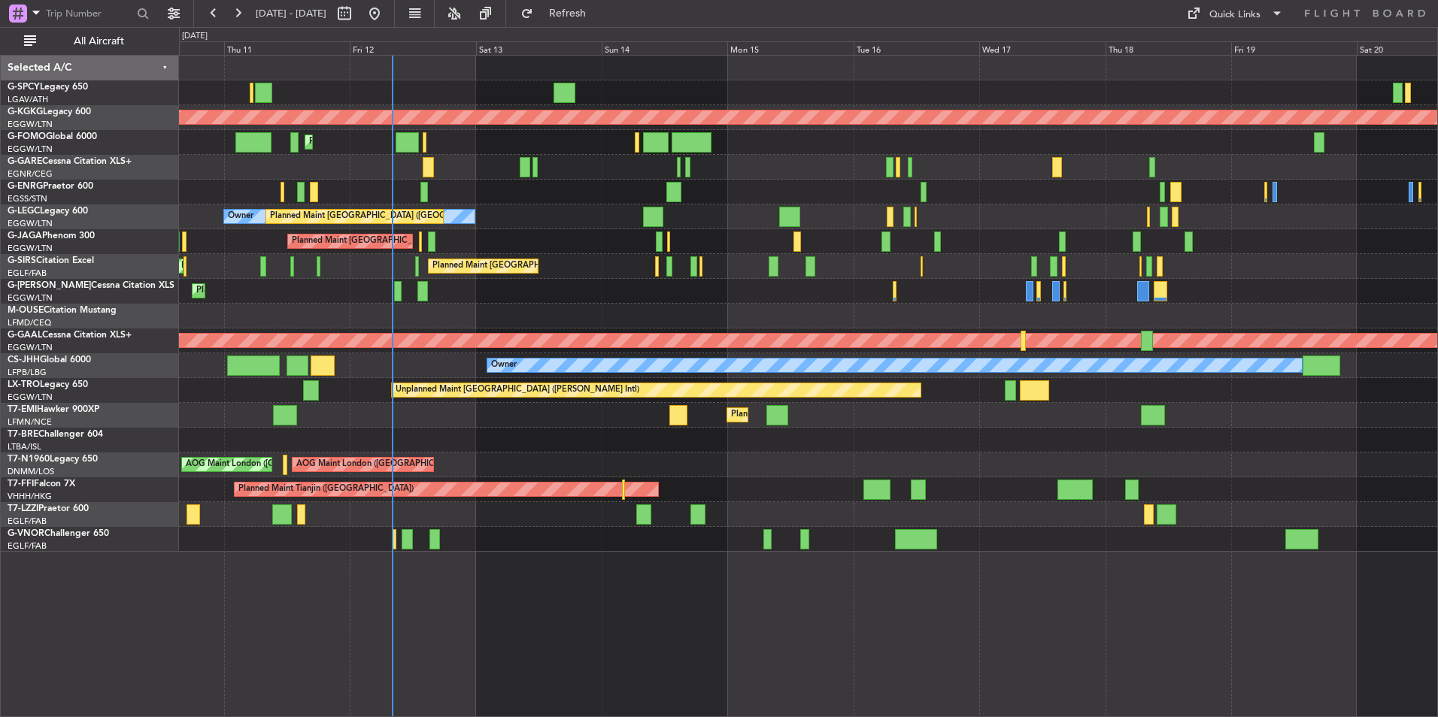
click at [763, 171] on div "Unplanned Maint [PERSON_NAME]" at bounding box center [808, 167] width 1258 height 25
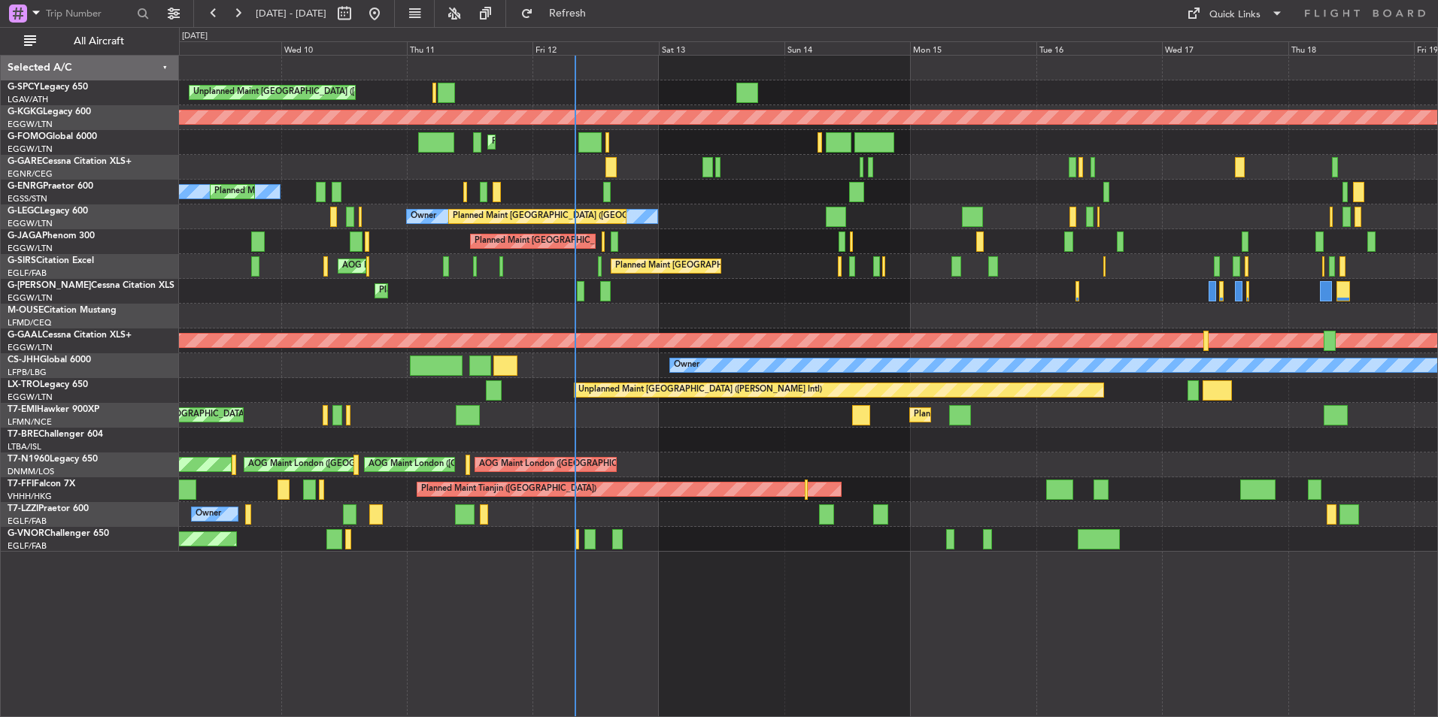
click at [734, 174] on div "Unplanned Maint [PERSON_NAME]" at bounding box center [808, 167] width 1258 height 25
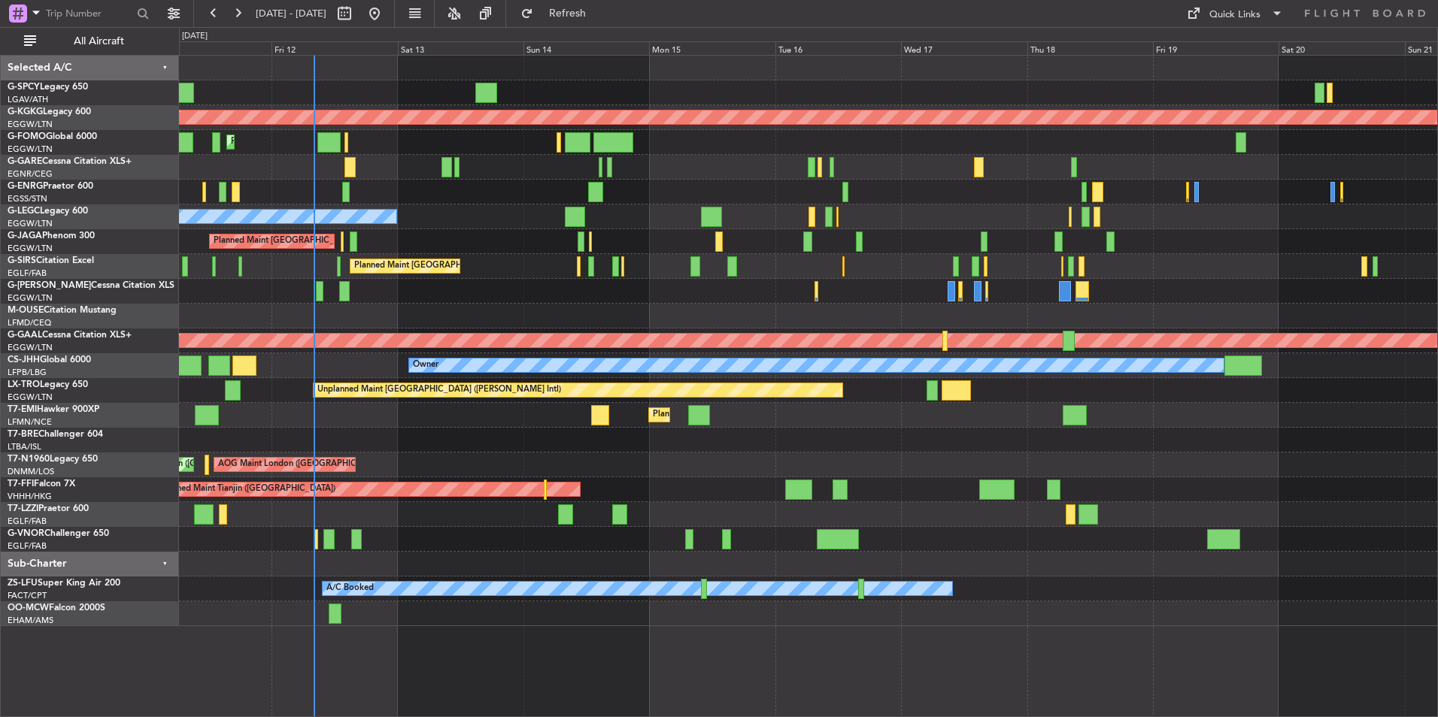
click at [726, 214] on div "Unplanned Maint [GEOGRAPHIC_DATA] ([PERSON_NAME] Intl) AOG Maint [GEOGRAPHIC_DA…" at bounding box center [808, 341] width 1258 height 571
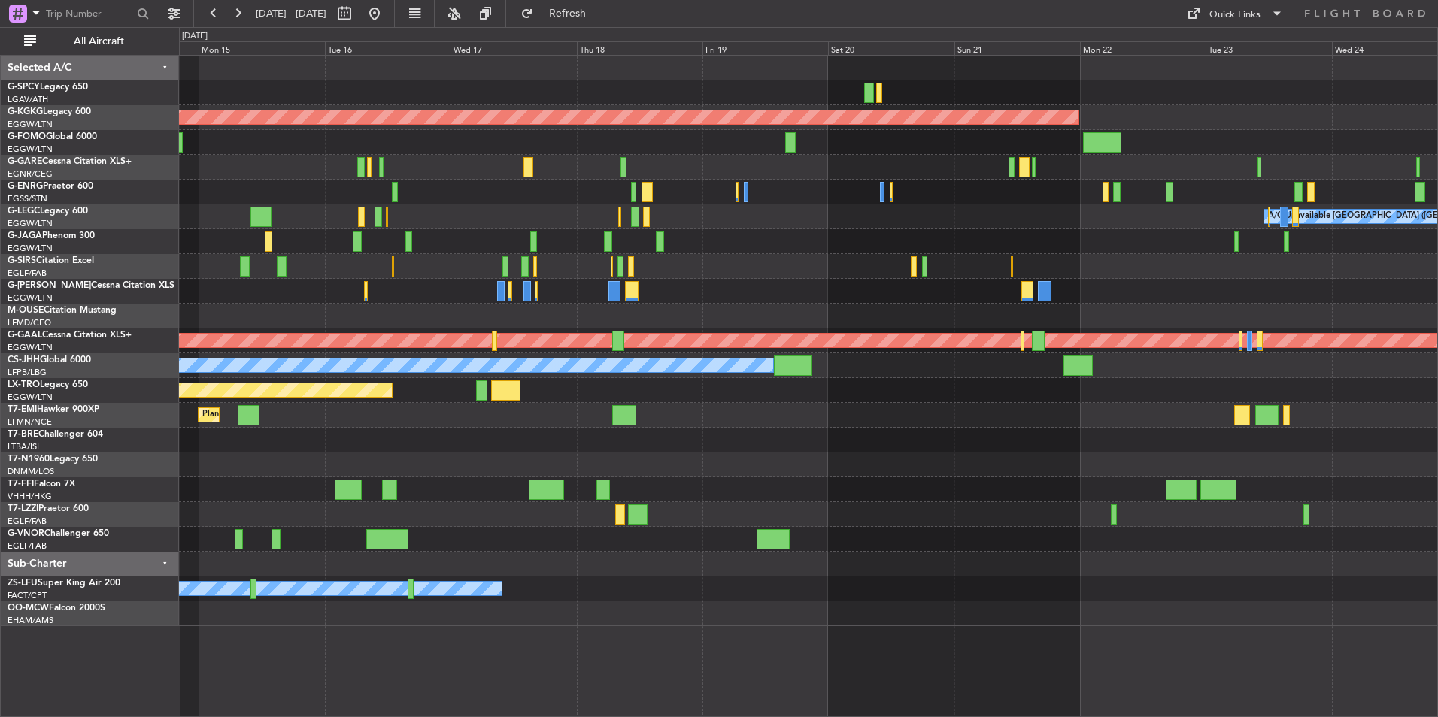
click at [721, 205] on div "AOG Maint [GEOGRAPHIC_DATA] (Ataturk) A/C Unavailable [GEOGRAPHIC_DATA] ([GEOGR…" at bounding box center [808, 341] width 1258 height 571
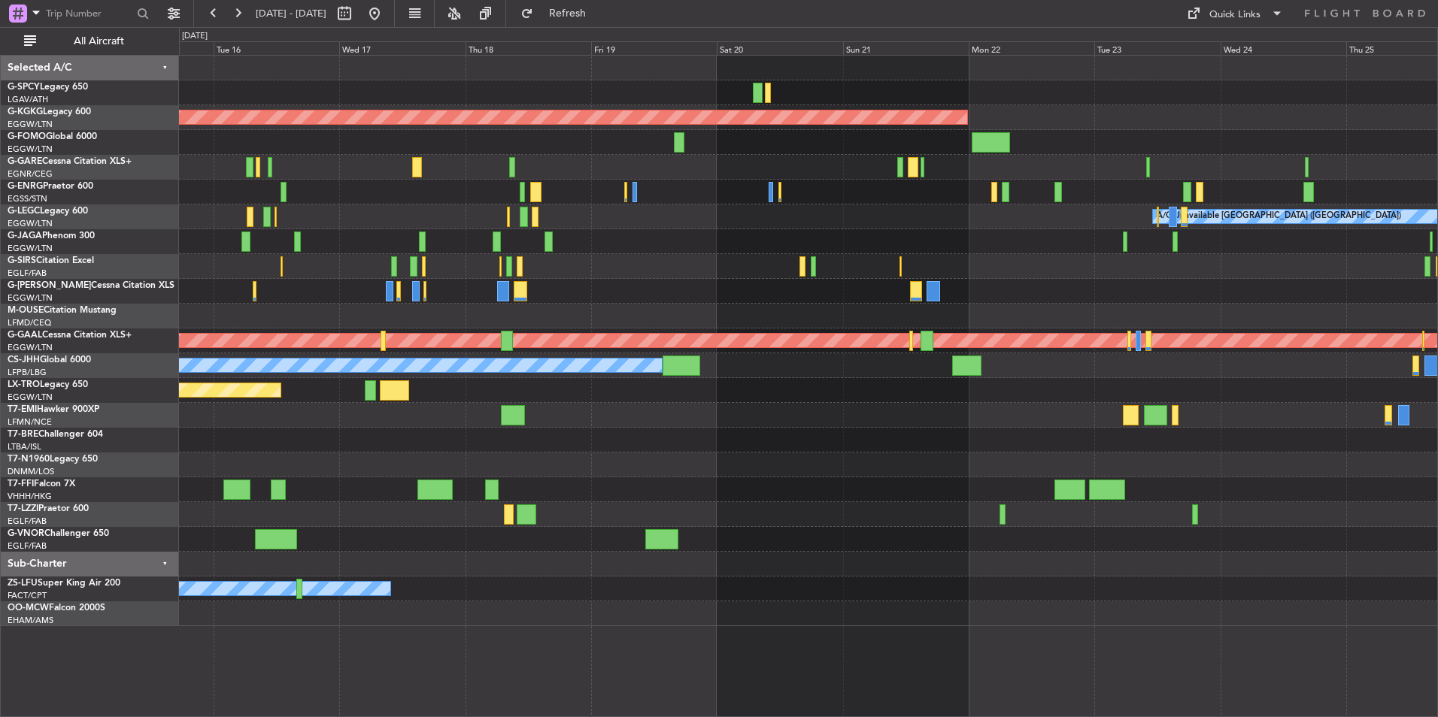
click at [816, 238] on div "AOG Maint [GEOGRAPHIC_DATA] (Ataturk) A/C Unavailable [GEOGRAPHIC_DATA] ([GEOGR…" at bounding box center [808, 341] width 1258 height 571
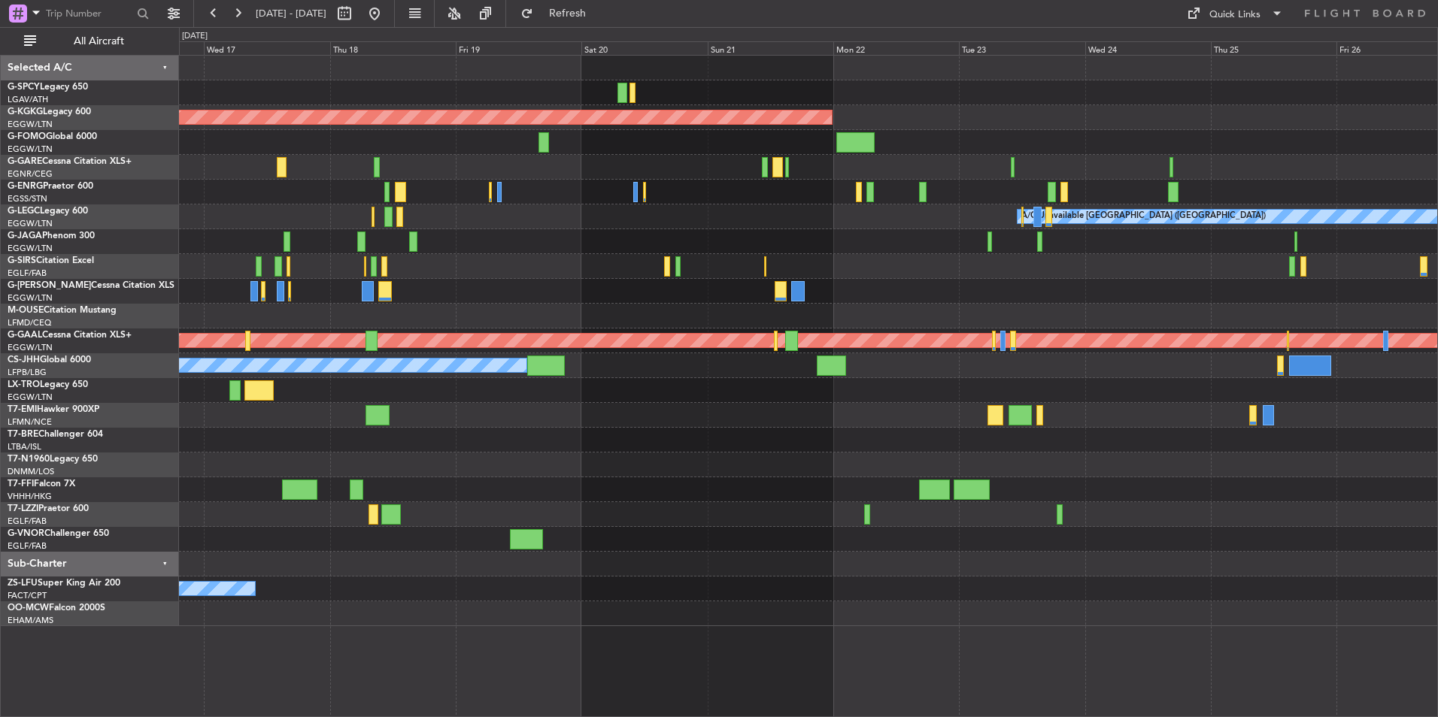
click at [800, 226] on div "A/C Unavailable [GEOGRAPHIC_DATA] ([GEOGRAPHIC_DATA])" at bounding box center [808, 216] width 1258 height 25
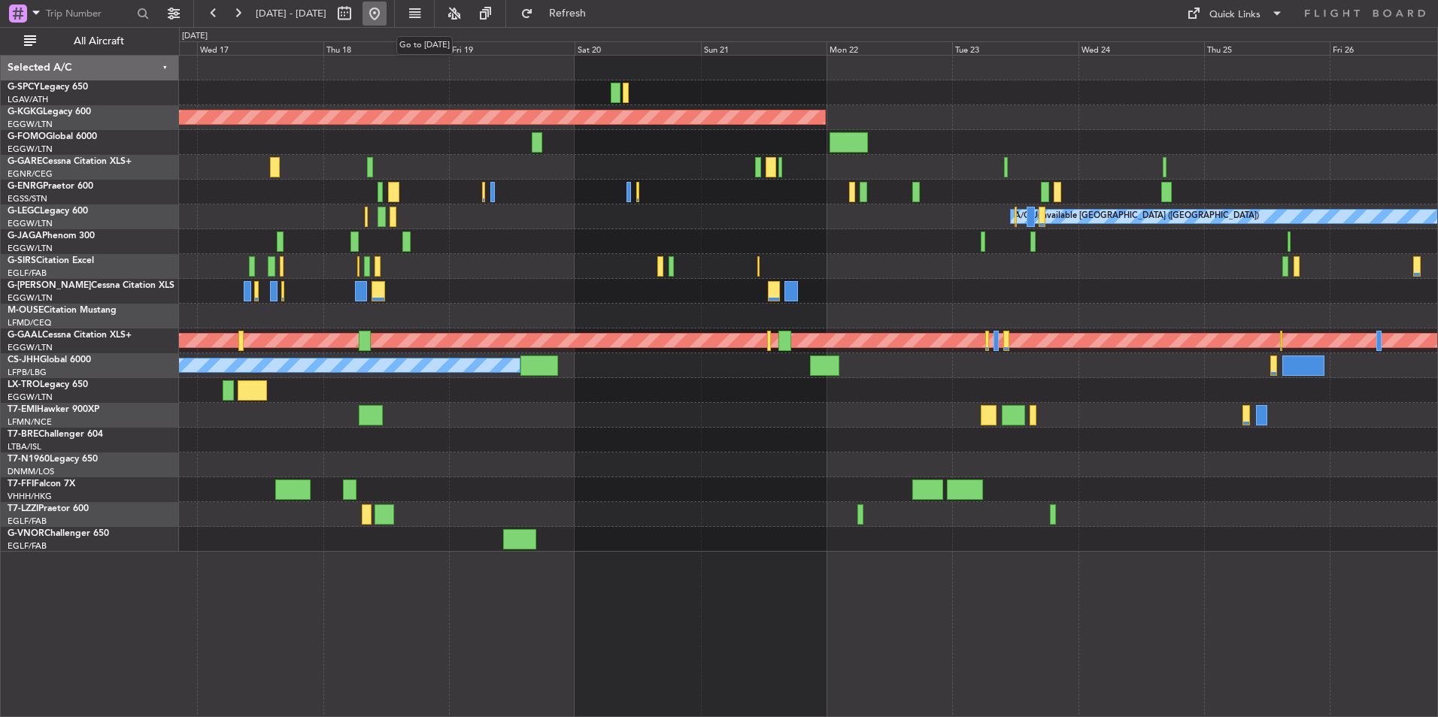
click at [386, 14] on button at bounding box center [374, 14] width 24 height 24
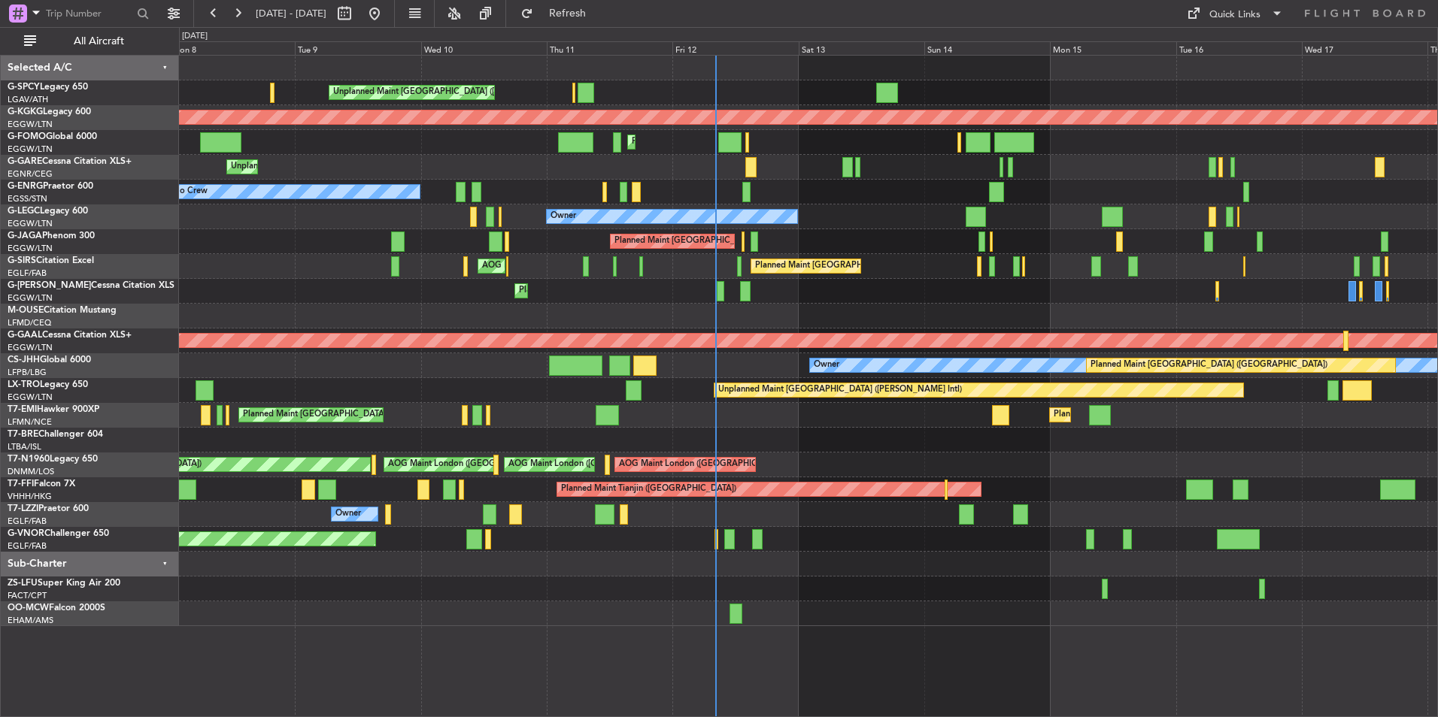
click at [514, 214] on div "Planned Maint [GEOGRAPHIC_DATA] ([GEOGRAPHIC_DATA]) Owner" at bounding box center [808, 216] width 1258 height 25
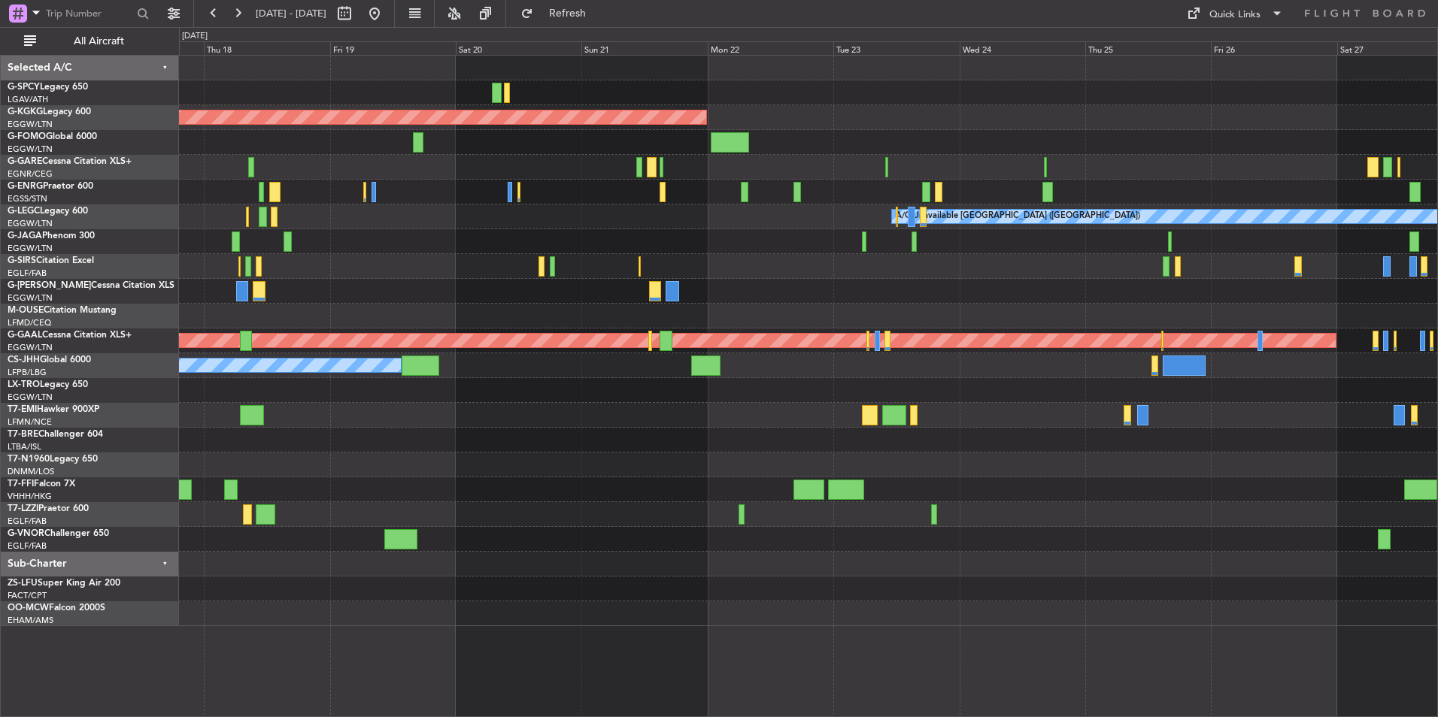
click at [517, 275] on div "AOG Maint [GEOGRAPHIC_DATA] (Ataturk) A/C Unavailable [GEOGRAPHIC_DATA] ([GEOGR…" at bounding box center [808, 341] width 1258 height 571
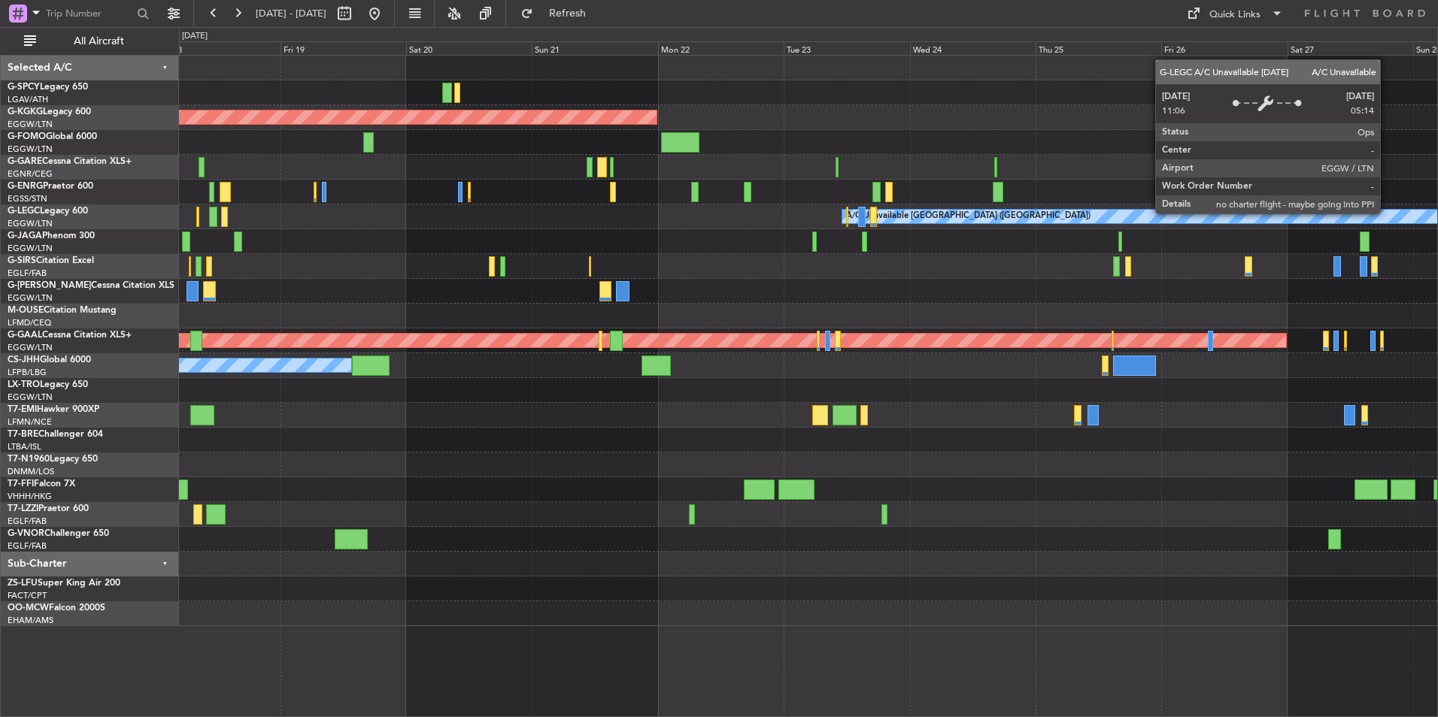
click at [516, 286] on div "AOG Maint [GEOGRAPHIC_DATA] (Ataturk) A/C Unavailable [GEOGRAPHIC_DATA] ([GEOGR…" at bounding box center [808, 341] width 1258 height 571
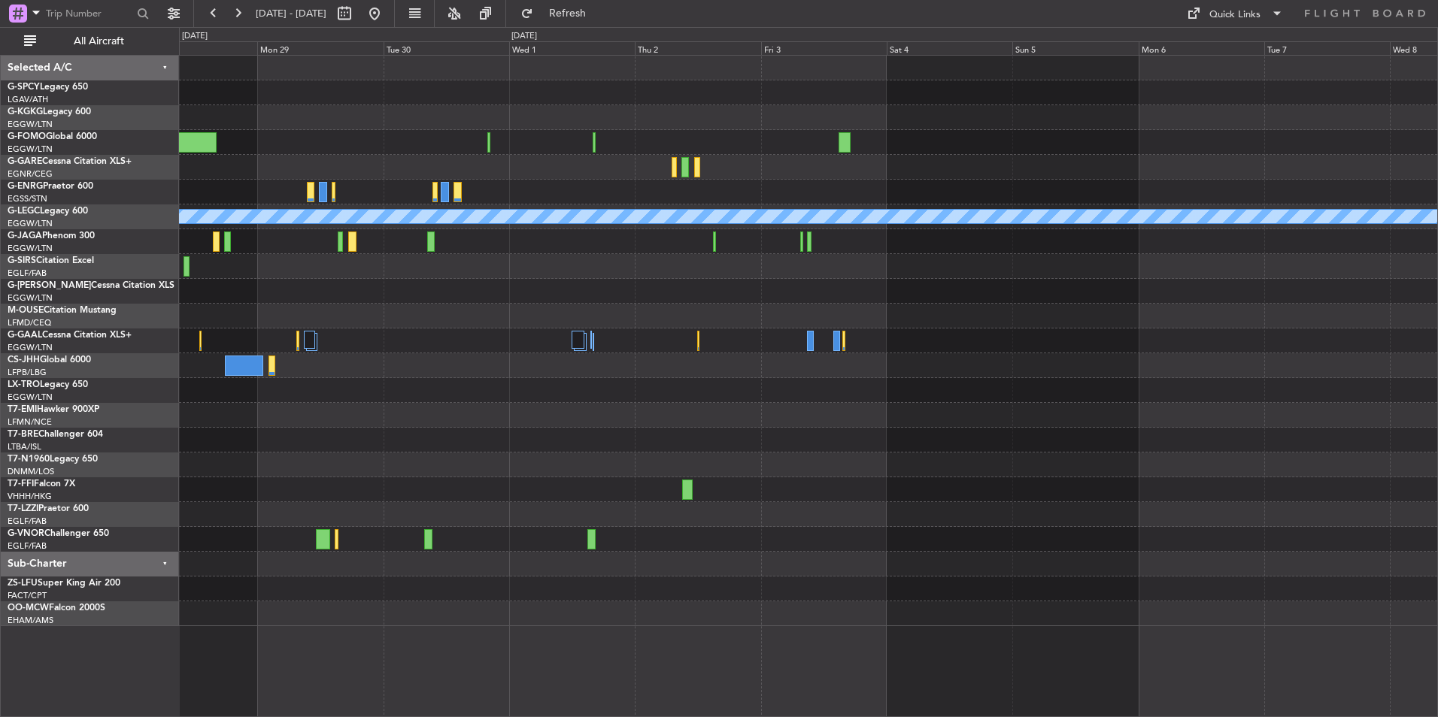
click at [504, 320] on div "A/C Unavailable [GEOGRAPHIC_DATA] ([GEOGRAPHIC_DATA]) Planned [GEOGRAPHIC_DATA]…" at bounding box center [808, 341] width 1258 height 571
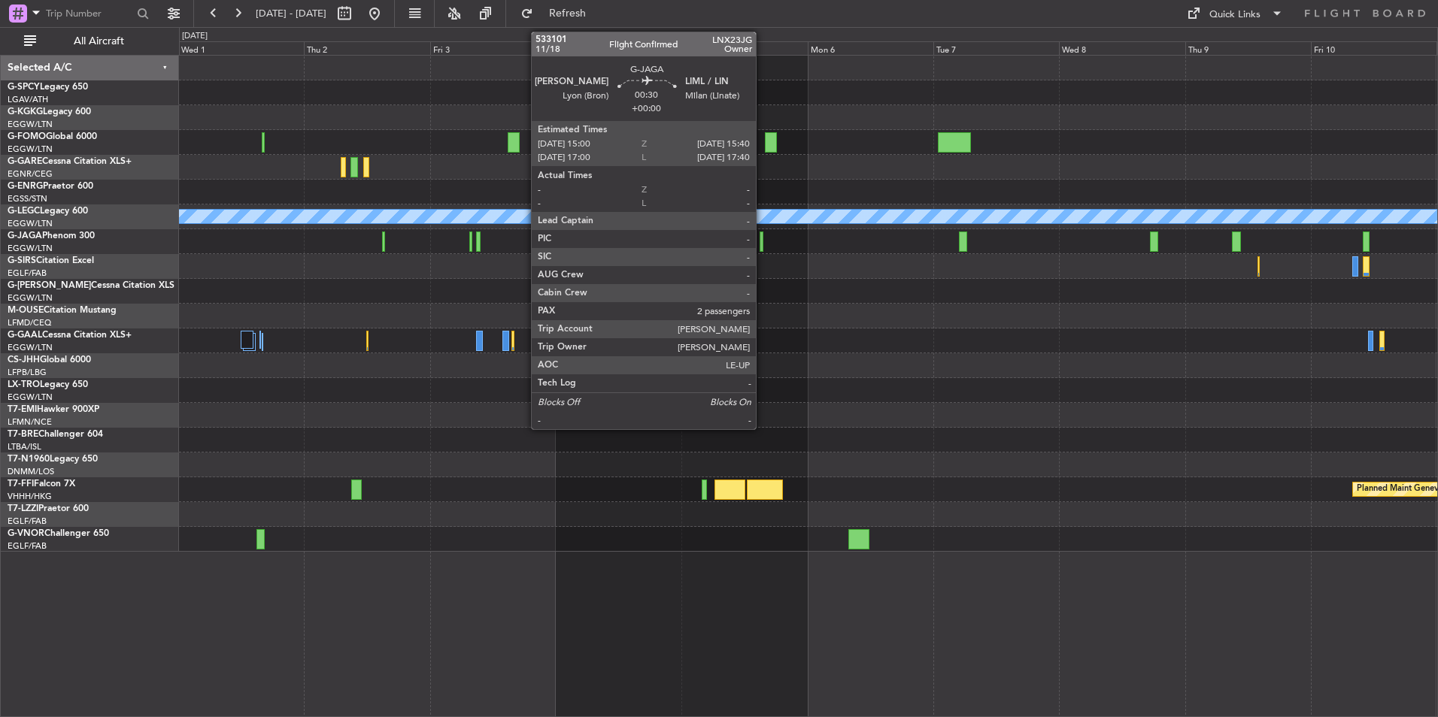
click at [762, 244] on div at bounding box center [761, 242] width 4 height 20
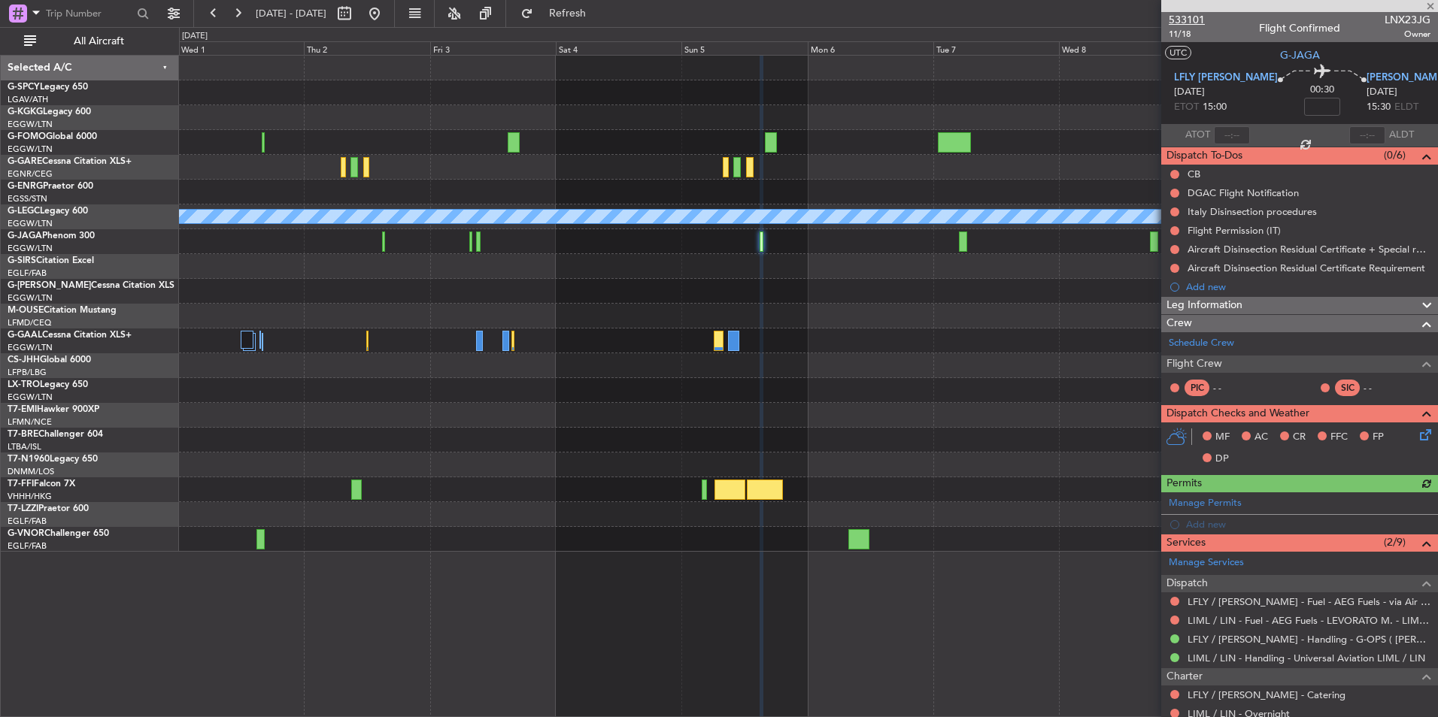
click at [1192, 22] on span "533101" at bounding box center [1186, 20] width 36 height 16
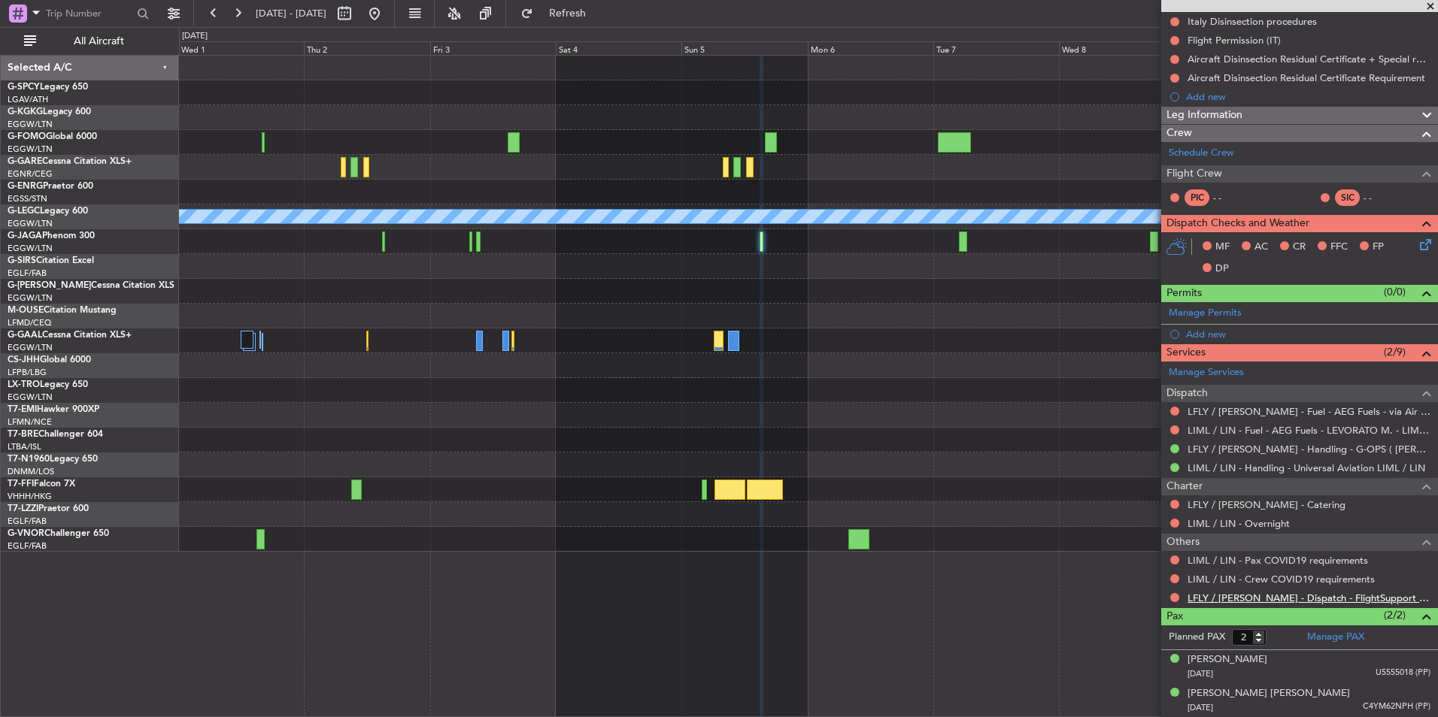
click at [1308, 602] on link "LFLY / [PERSON_NAME] - Dispatch - FlightSupport Dispatch [GEOGRAPHIC_DATA]" at bounding box center [1308, 598] width 243 height 13
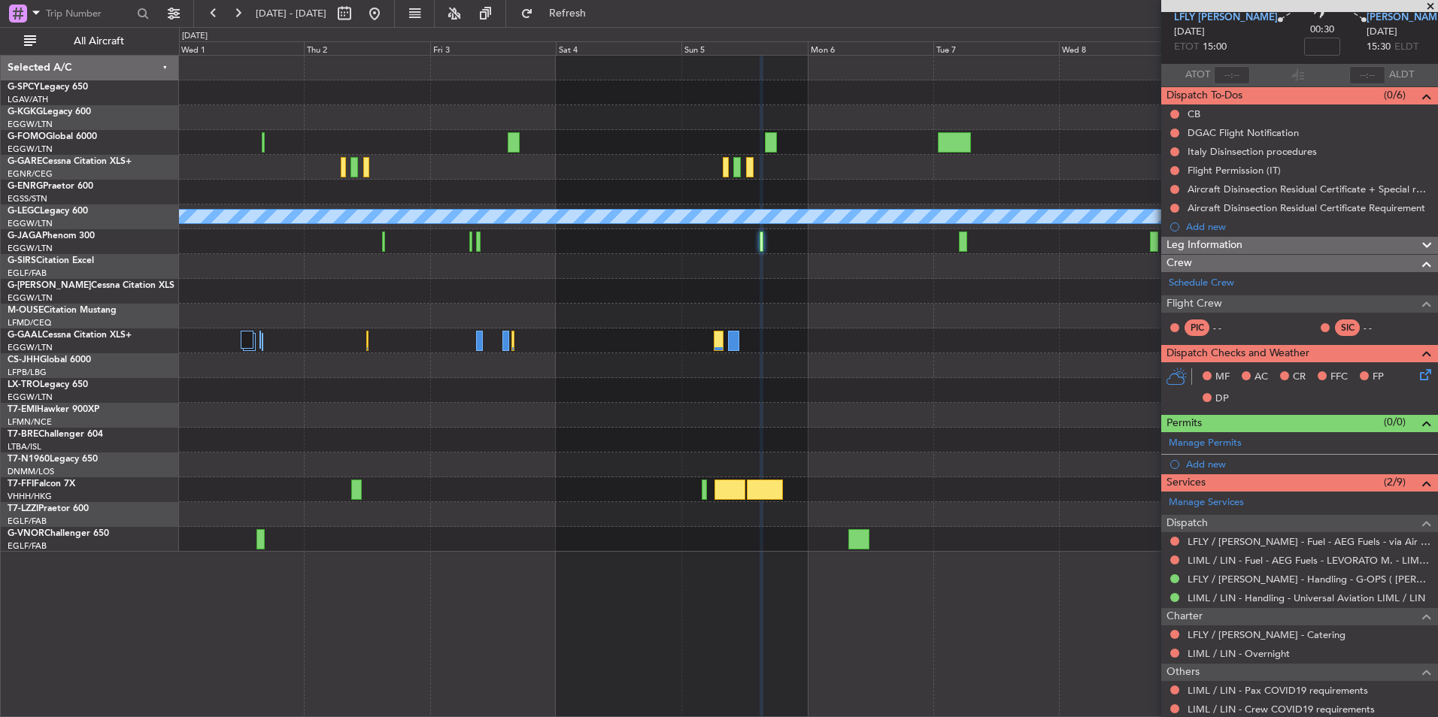
scroll to position [0, 0]
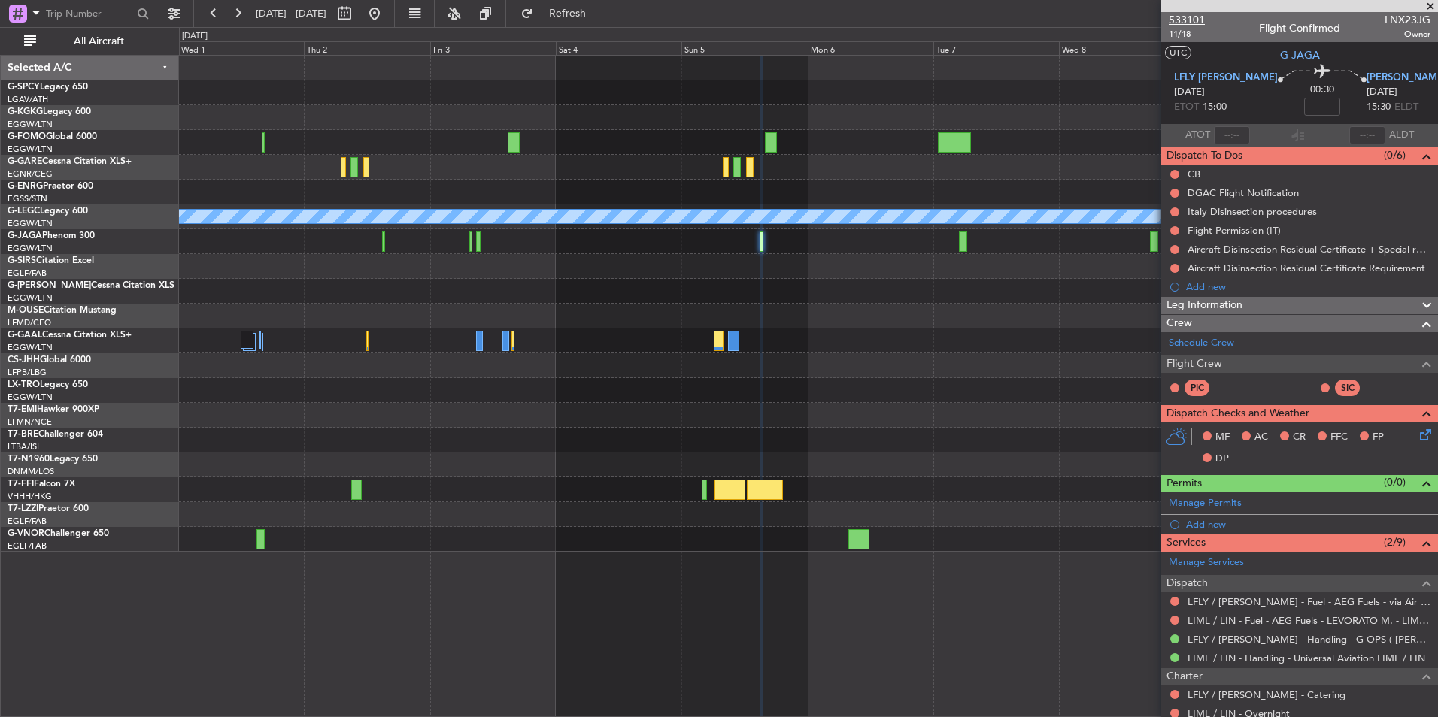
click at [1193, 21] on span "533101" at bounding box center [1186, 20] width 36 height 16
click at [386, 12] on button at bounding box center [374, 14] width 24 height 24
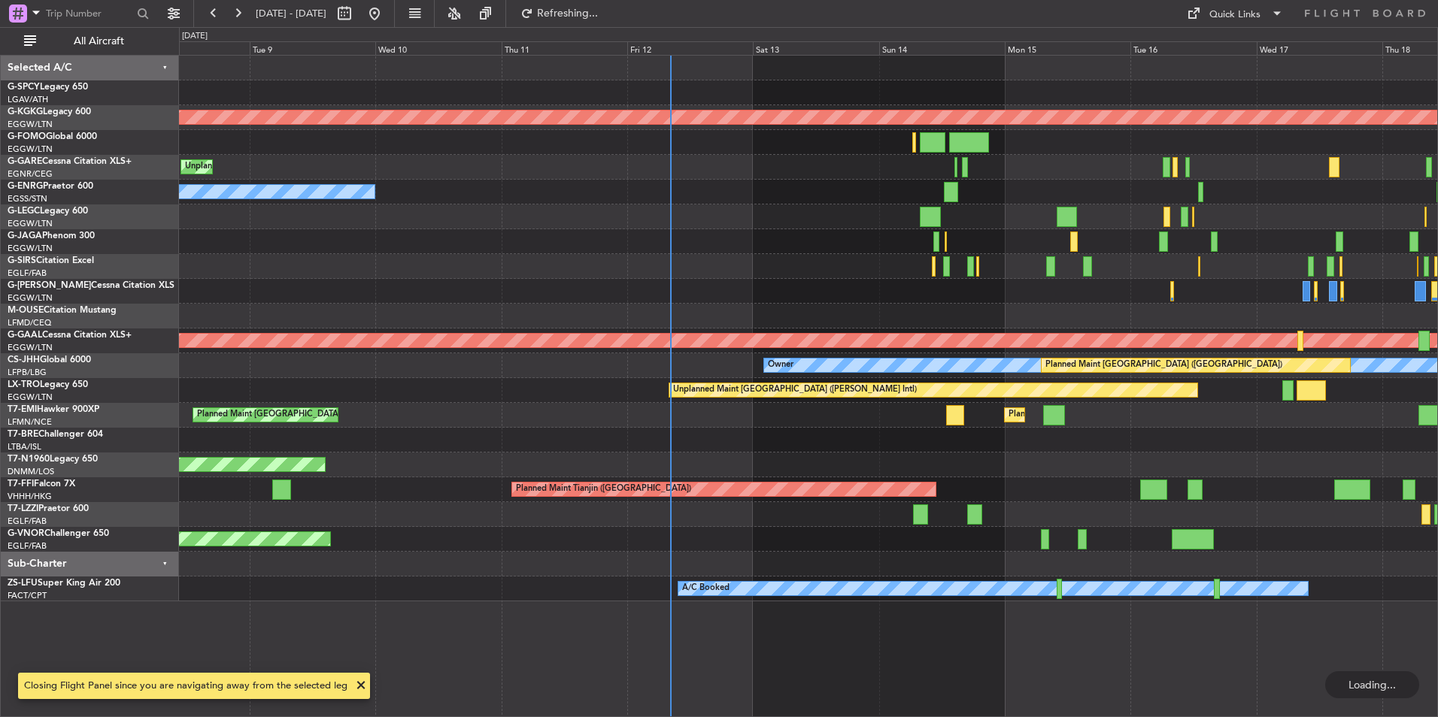
click at [781, 301] on div at bounding box center [808, 291] width 1258 height 25
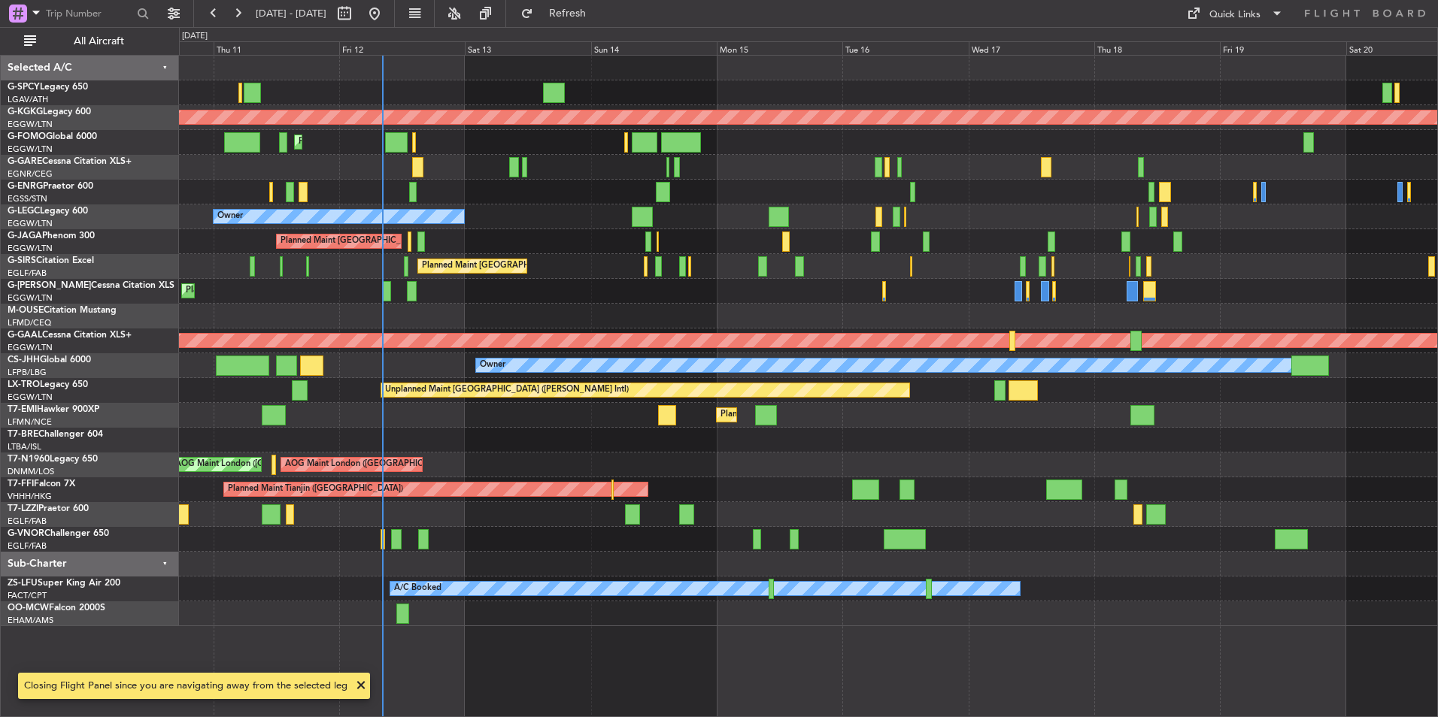
click at [716, 419] on div "Unplanned Maint Athens (Eleftherios Venizelos Intl) AOG Maint Istanbul (Ataturk…" at bounding box center [808, 341] width 1258 height 571
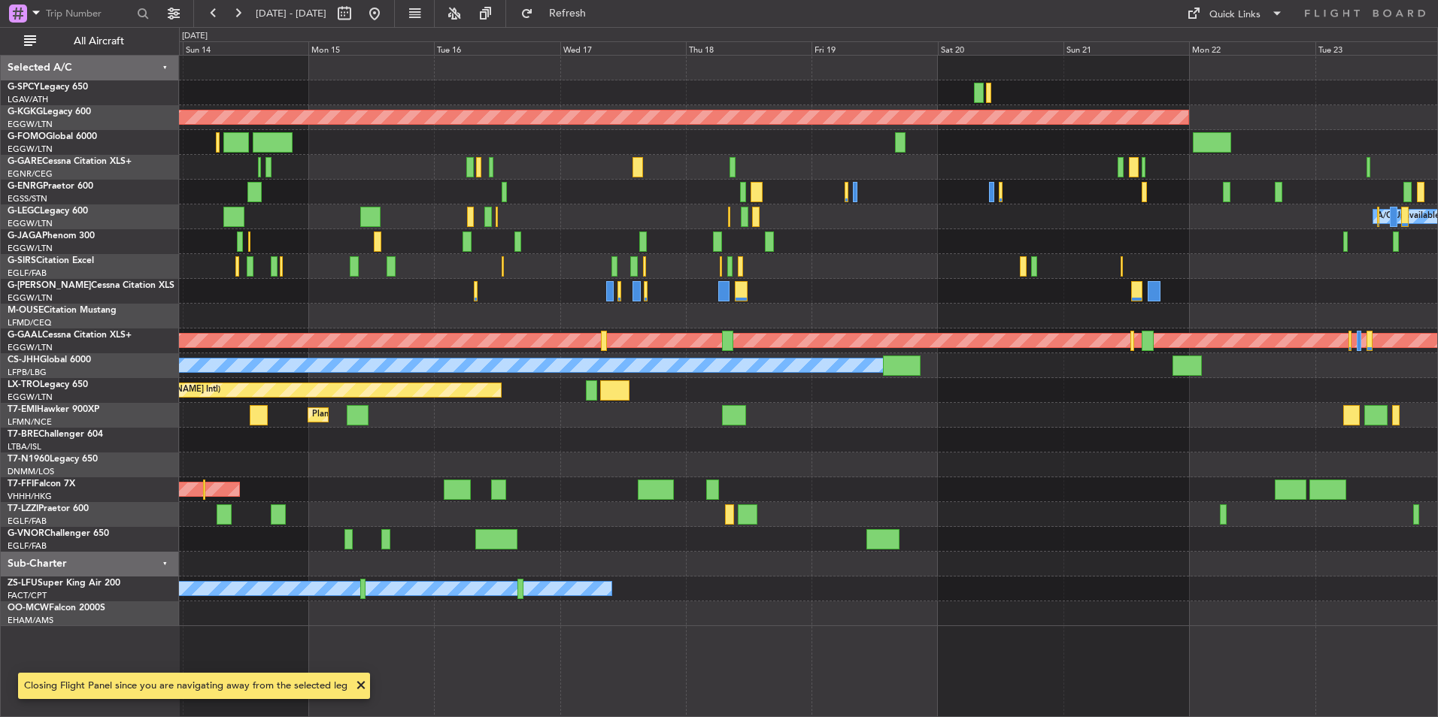
click at [595, 424] on div "AOG Maint Istanbul (Ataturk) Planned Maint London (Luton) A/C Unavailable Londo…" at bounding box center [808, 341] width 1258 height 571
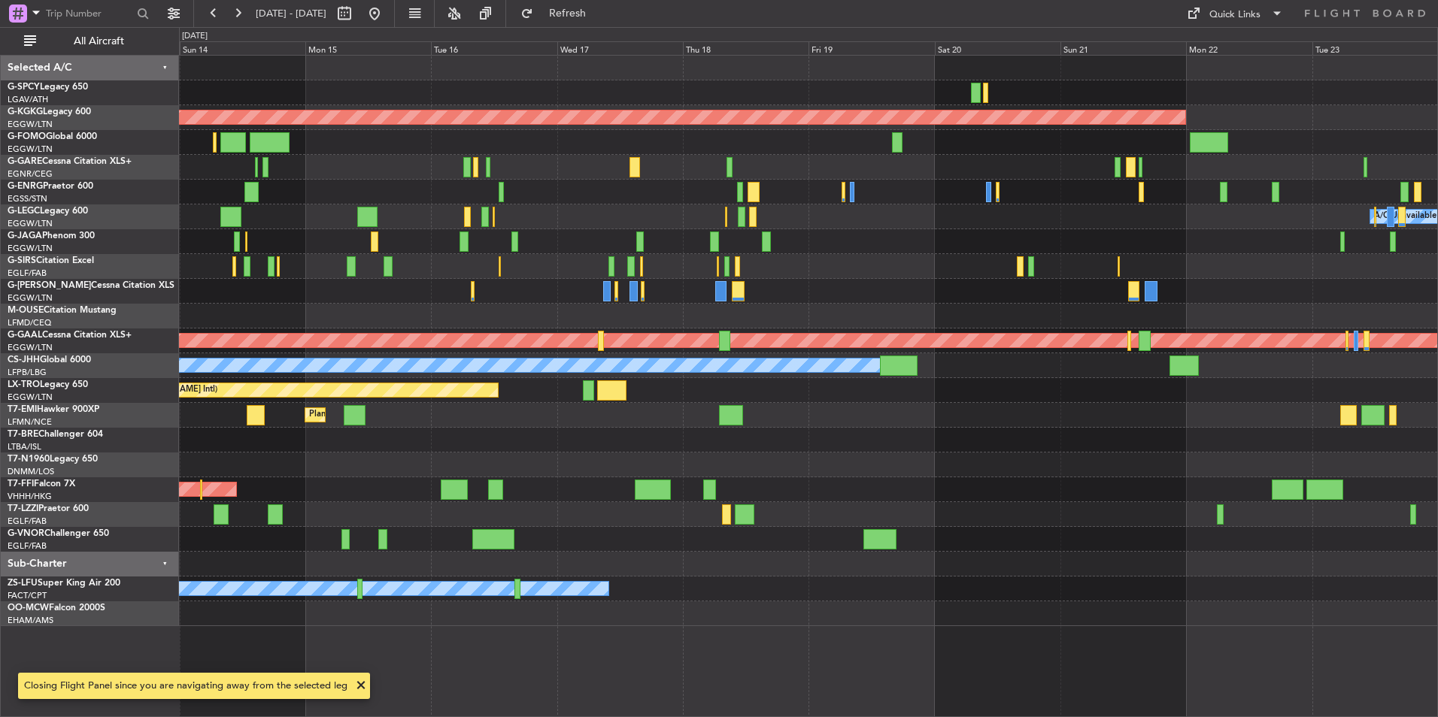
click at [573, 433] on div at bounding box center [808, 440] width 1258 height 25
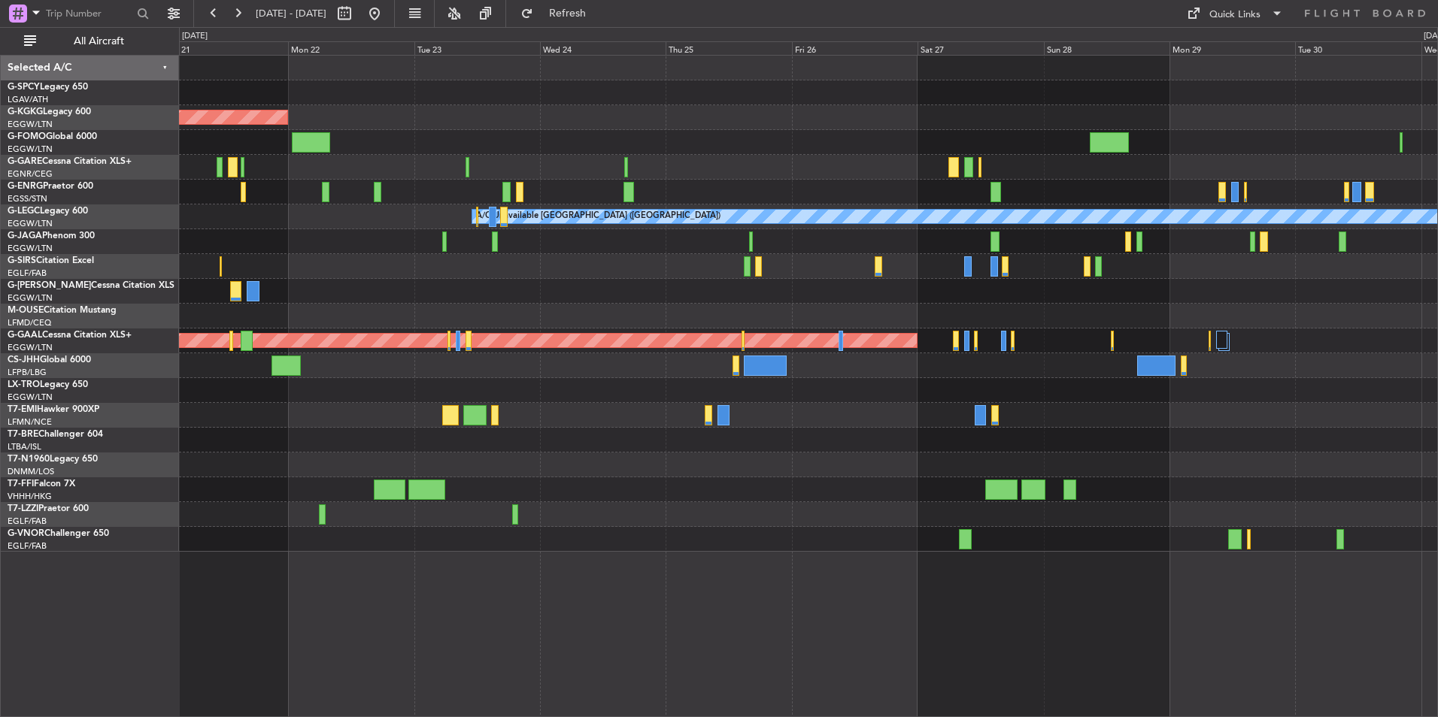
click at [97, 375] on div "AOG Maint Istanbul (Ataturk) A/C Unavailable London (Luton) Planned Maint Dusse…" at bounding box center [719, 372] width 1438 height 690
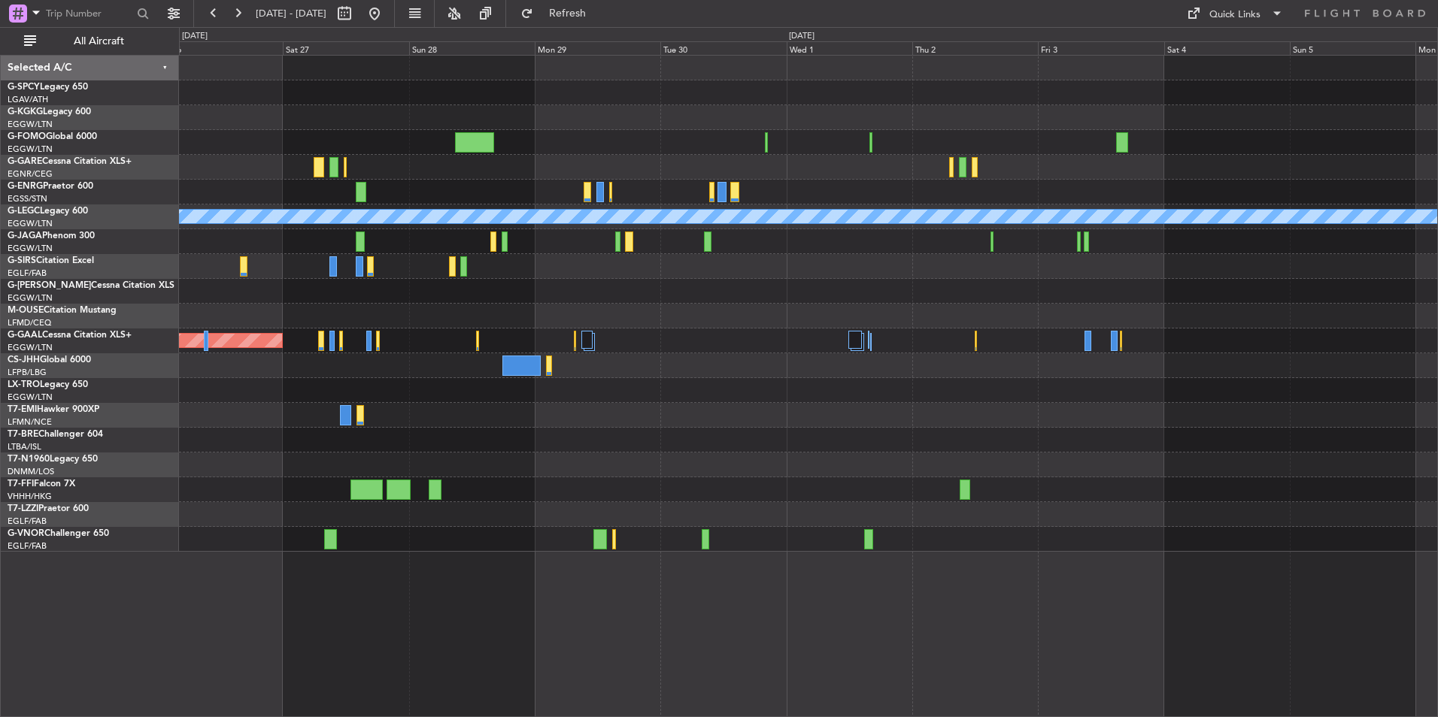
click at [92, 438] on div "A/C Unavailable London (Luton) Planned Maint Dusseldorf Selected A/C G-SPCY Leg…" at bounding box center [719, 372] width 1438 height 690
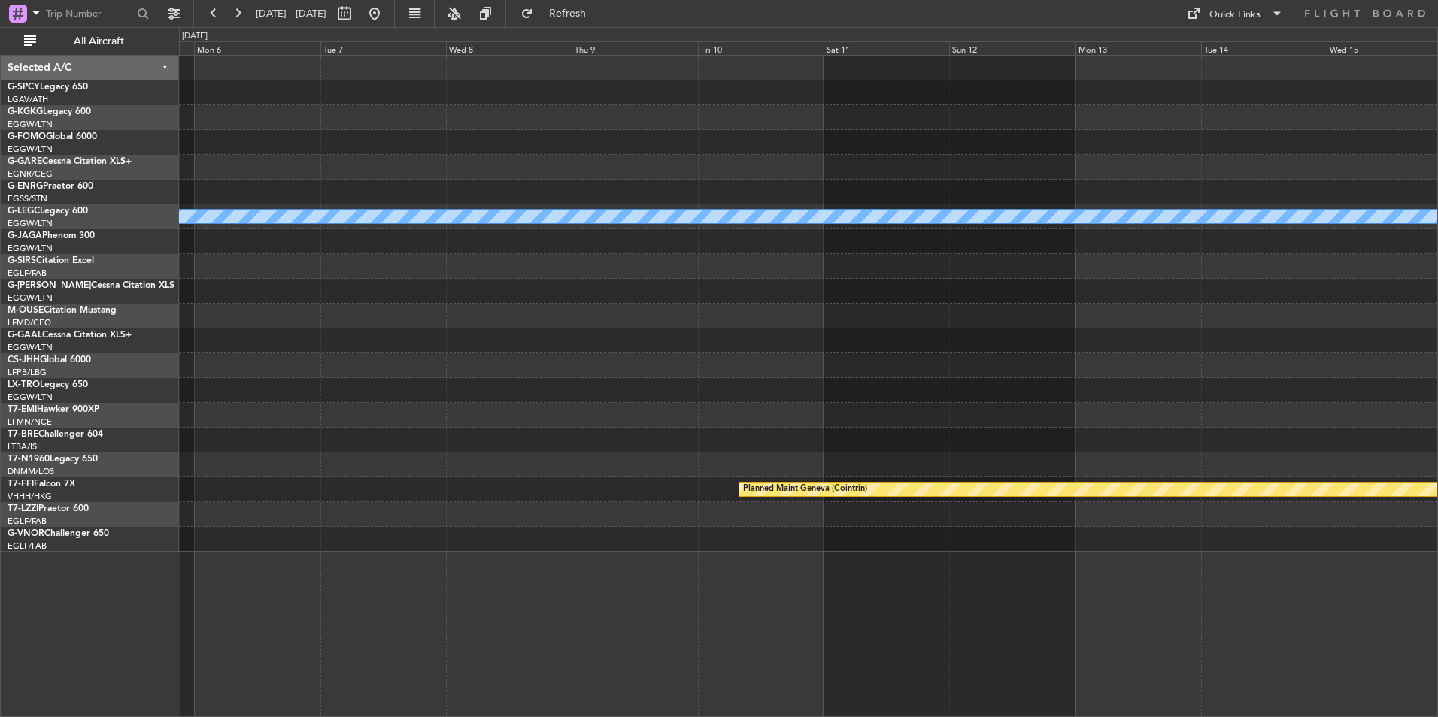
click at [151, 380] on div "A/C Unavailable London (Luton) Planned Maint Geneva (Cointrin) Selected A/C G-S…" at bounding box center [719, 372] width 1438 height 690
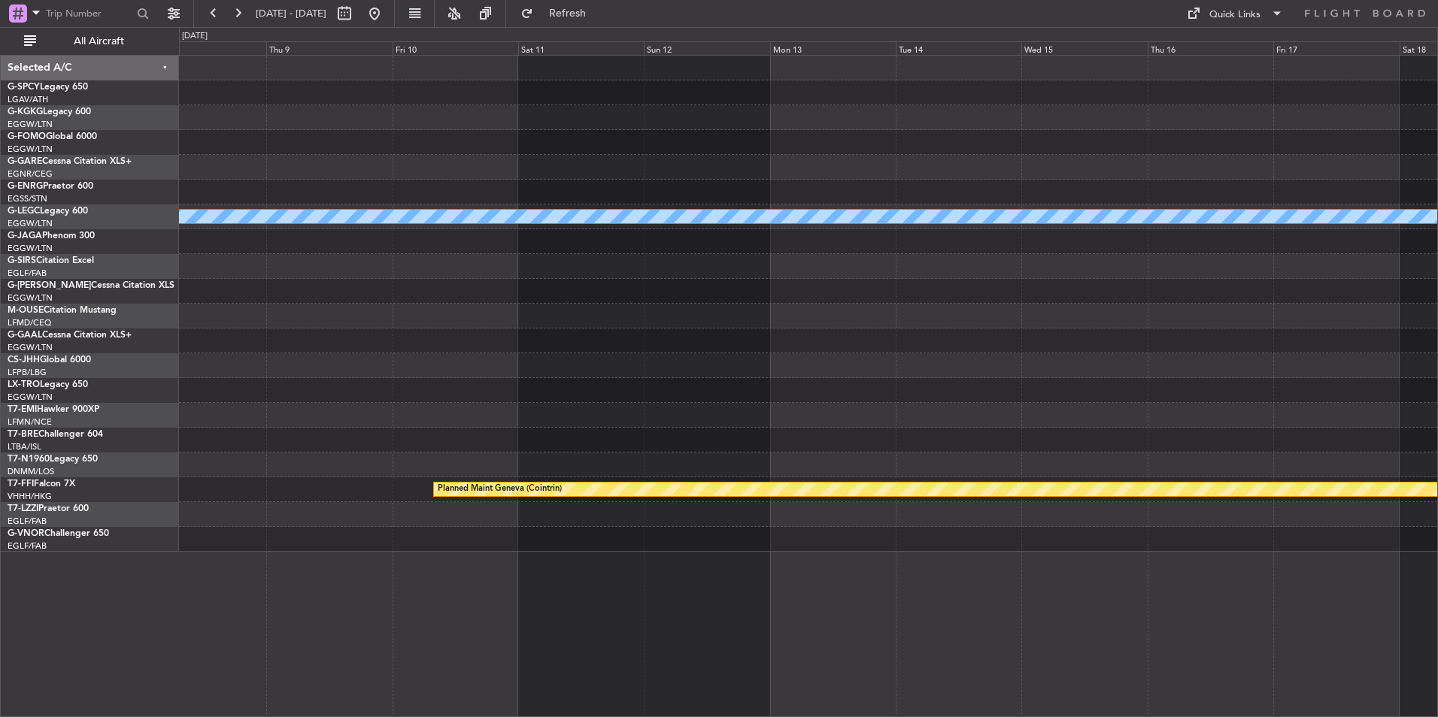
click at [268, 377] on div "A/C Unavailable London (Luton) Planned Maint Geneva (Cointrin)" at bounding box center [808, 304] width 1258 height 496
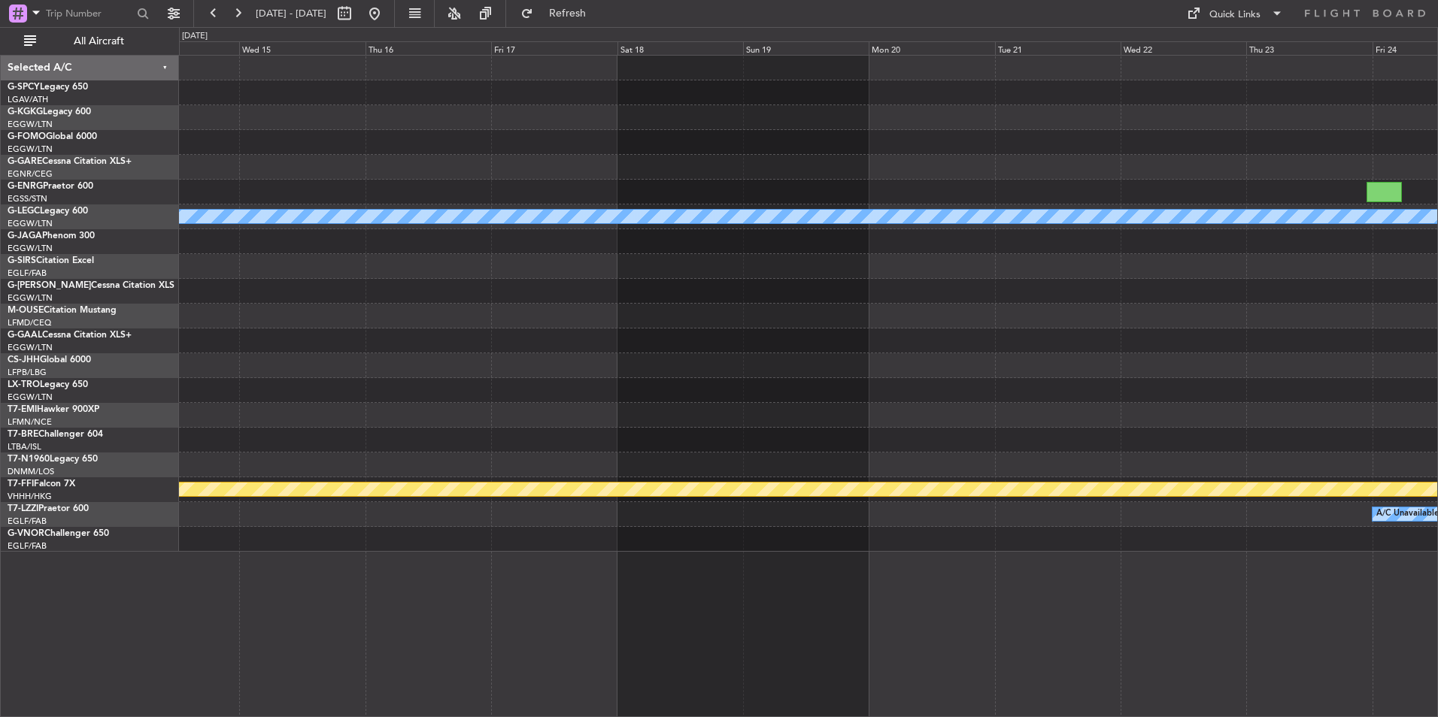
click at [412, 394] on div "A/C Unavailable [GEOGRAPHIC_DATA] ([GEOGRAPHIC_DATA]) Planned Maint Geneva ([GE…" at bounding box center [808, 304] width 1258 height 496
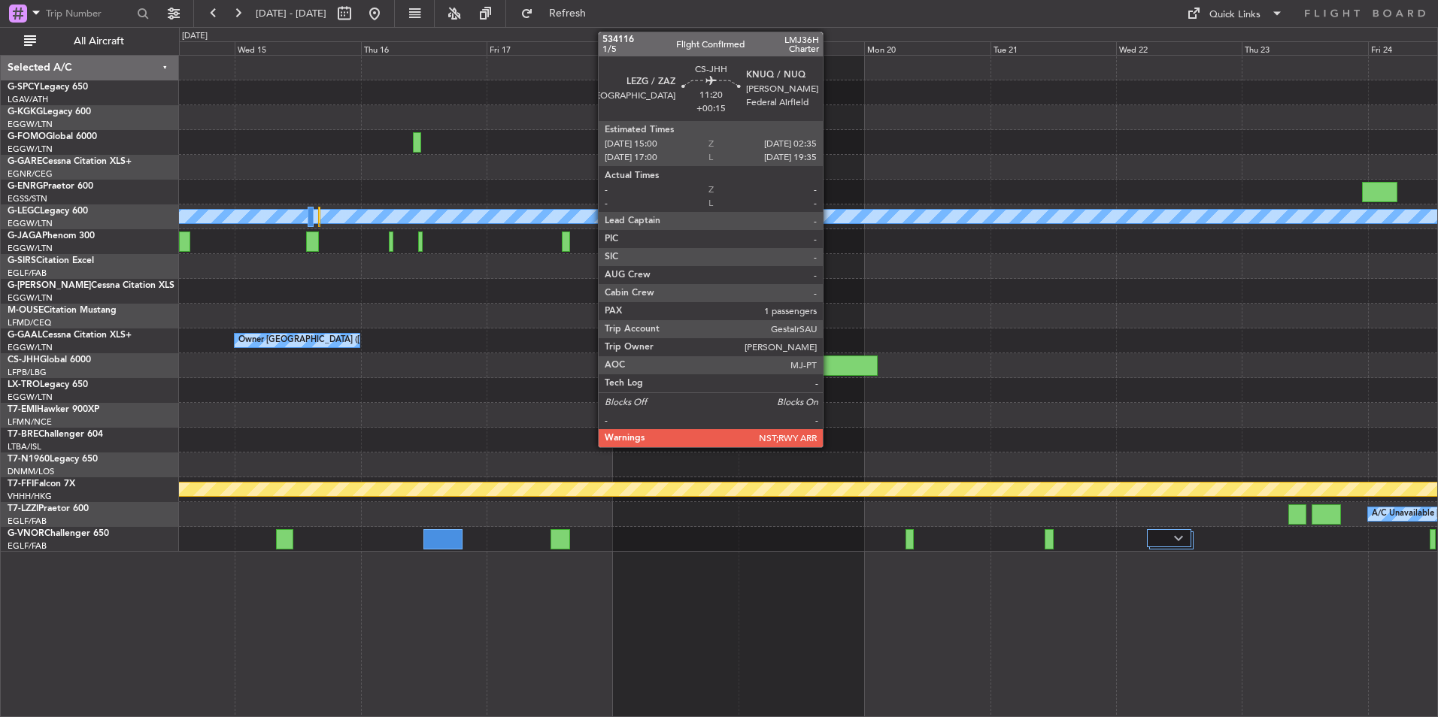
click at [829, 365] on div at bounding box center [846, 366] width 61 height 20
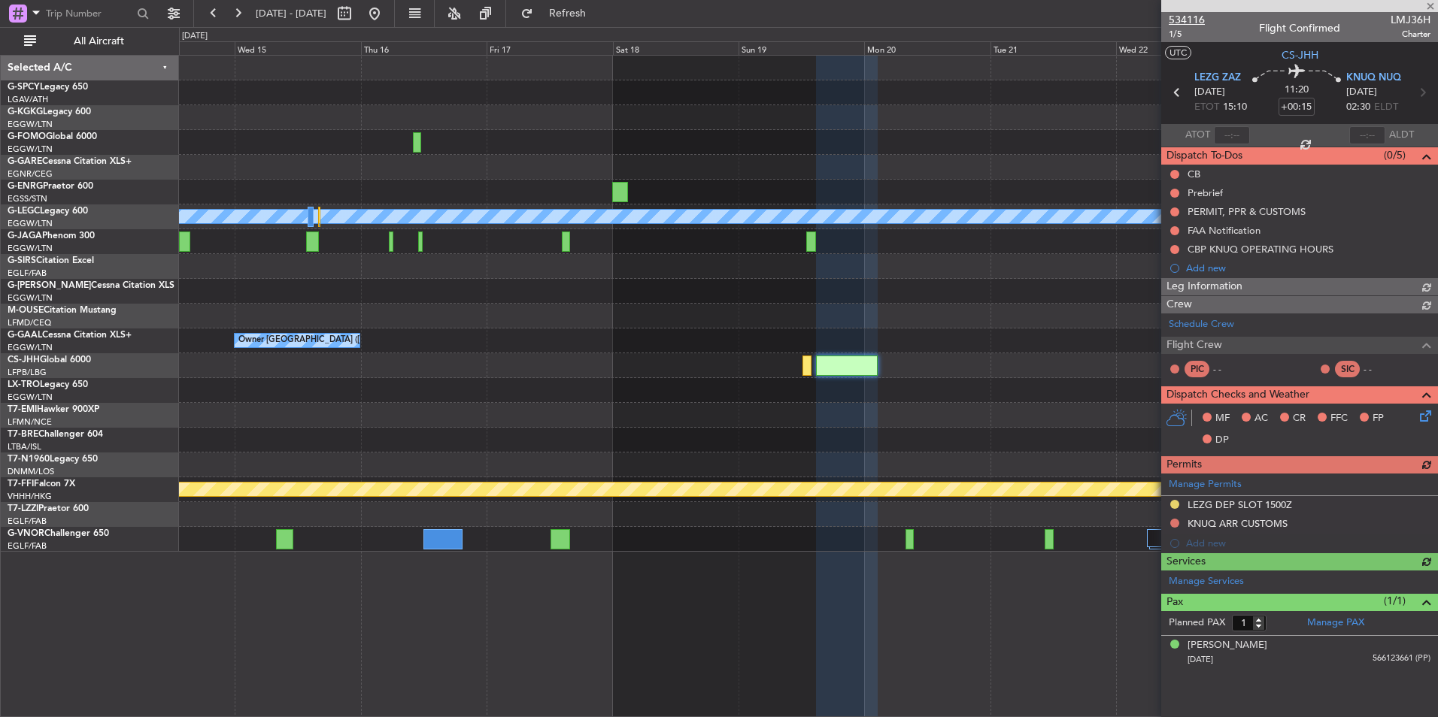
click at [1195, 19] on span "534116" at bounding box center [1186, 20] width 36 height 16
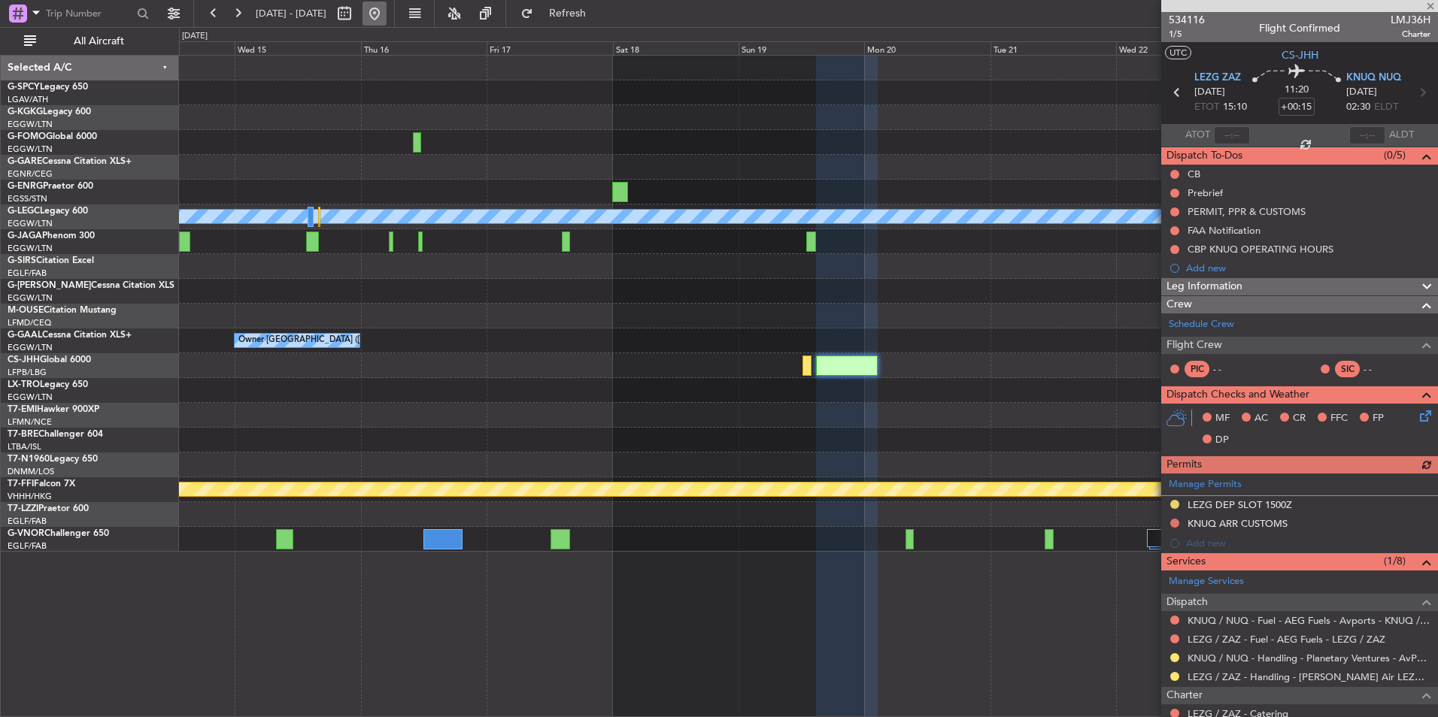
click at [386, 8] on button at bounding box center [374, 14] width 24 height 24
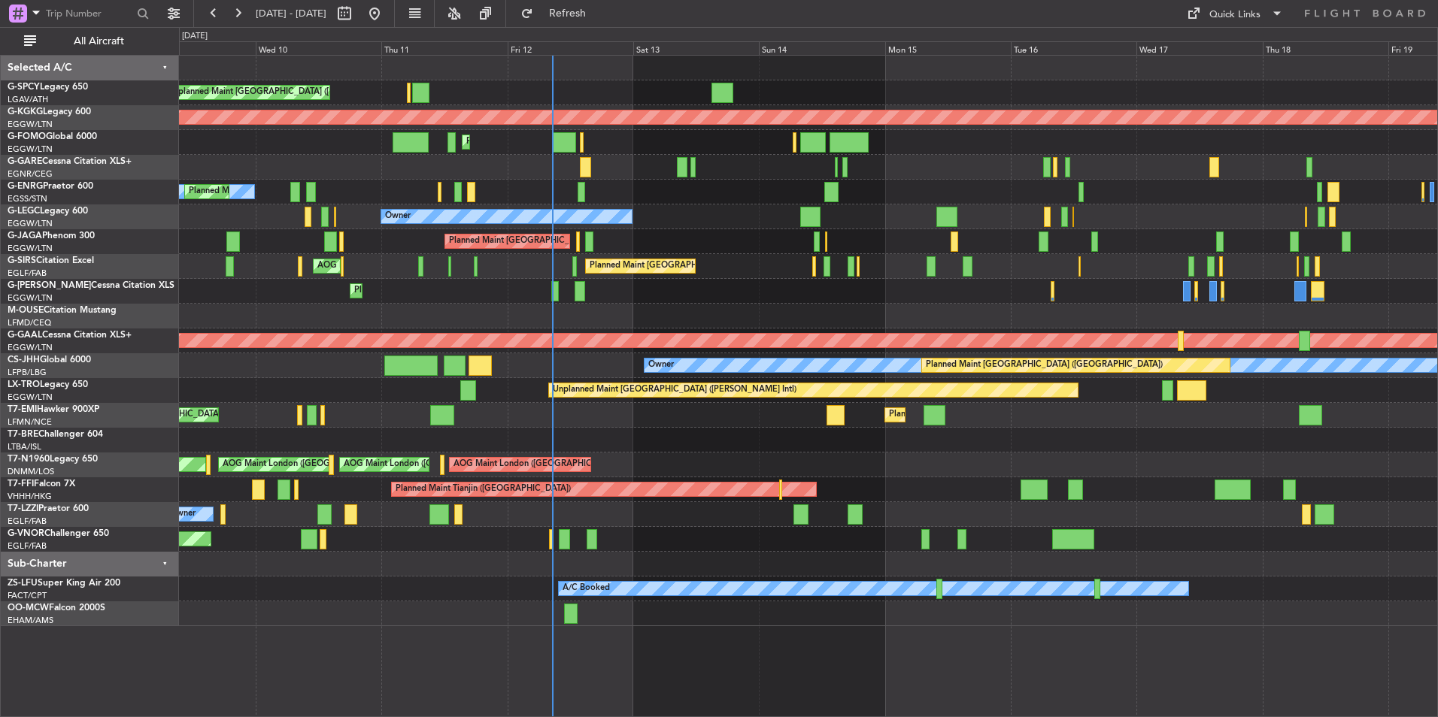
click at [460, 484] on div "Unplanned Maint Athens (Eleftherios Venizelos Intl) AOG Maint Istanbul (Ataturk…" at bounding box center [808, 341] width 1258 height 571
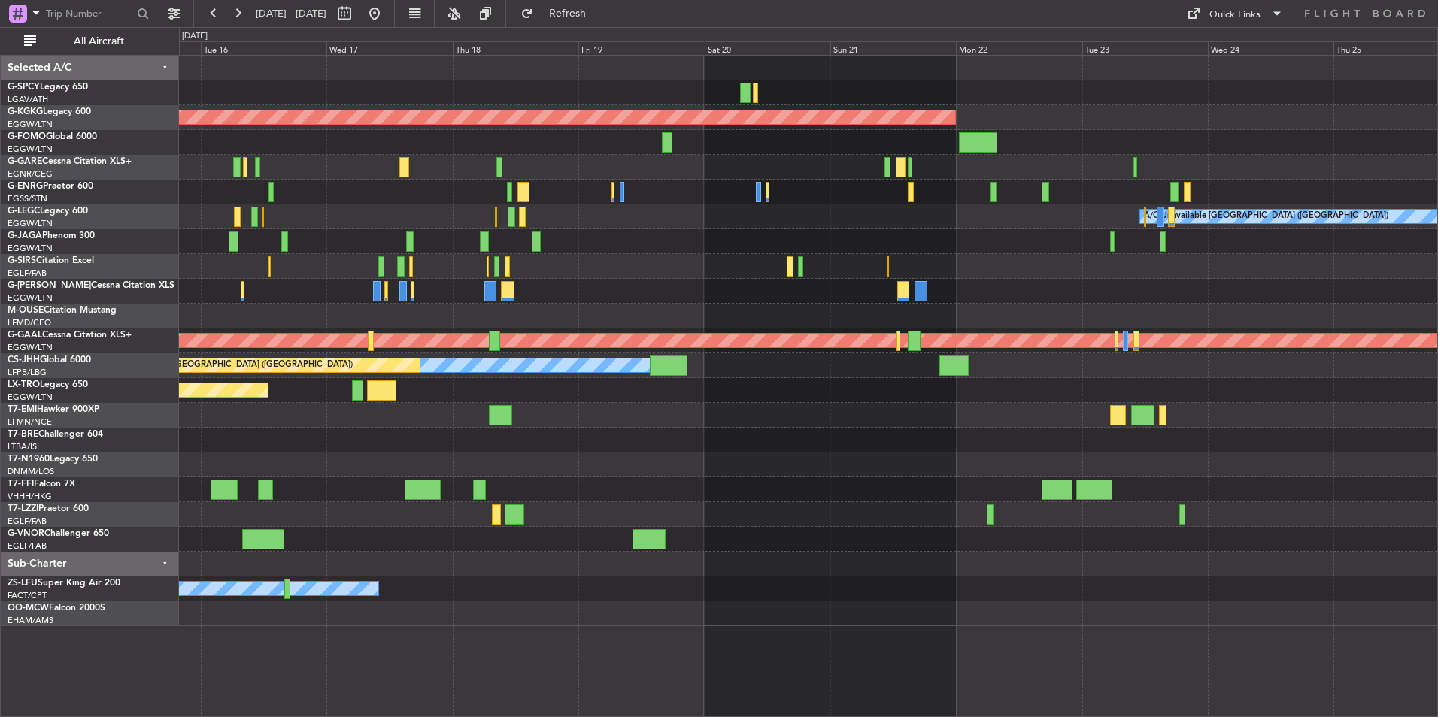
click at [501, 486] on div "Planned Maint Tianjin ([GEOGRAPHIC_DATA])" at bounding box center [808, 489] width 1258 height 25
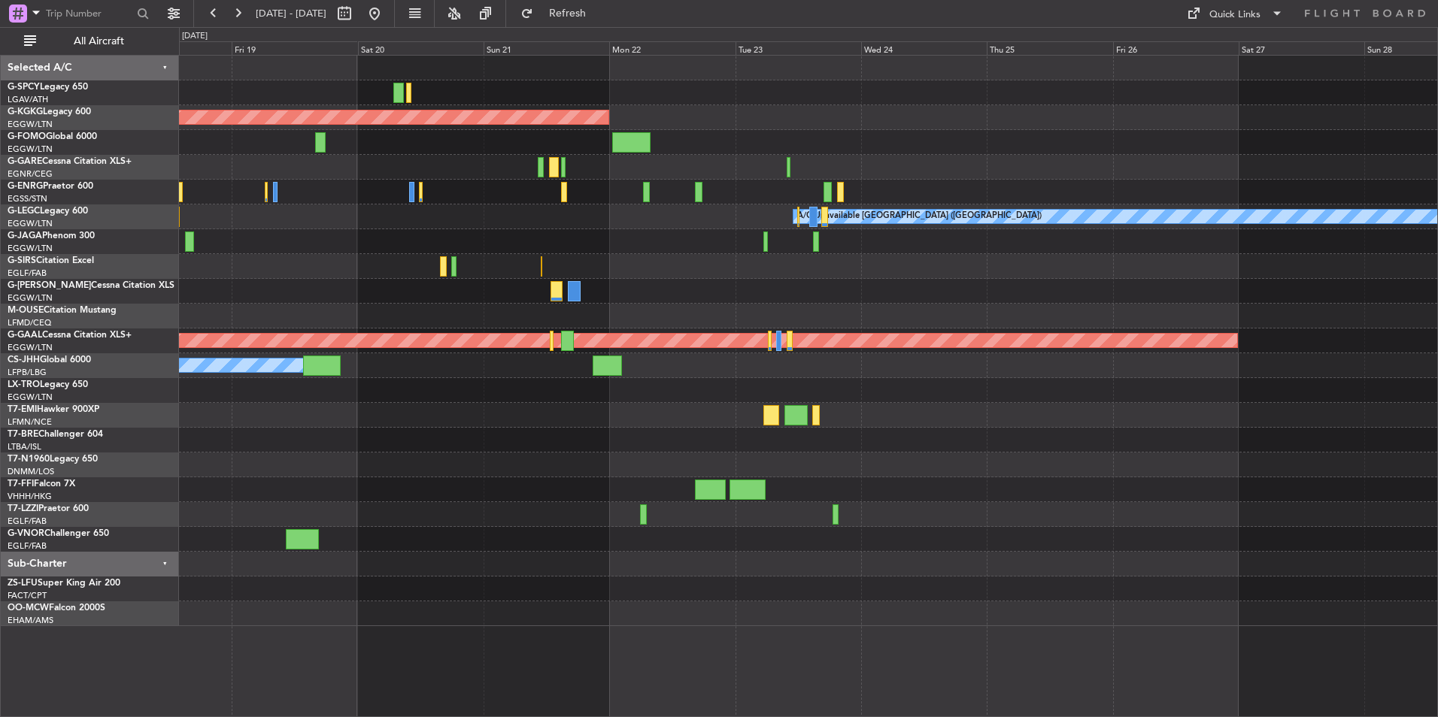
click at [550, 522] on div at bounding box center [808, 514] width 1258 height 25
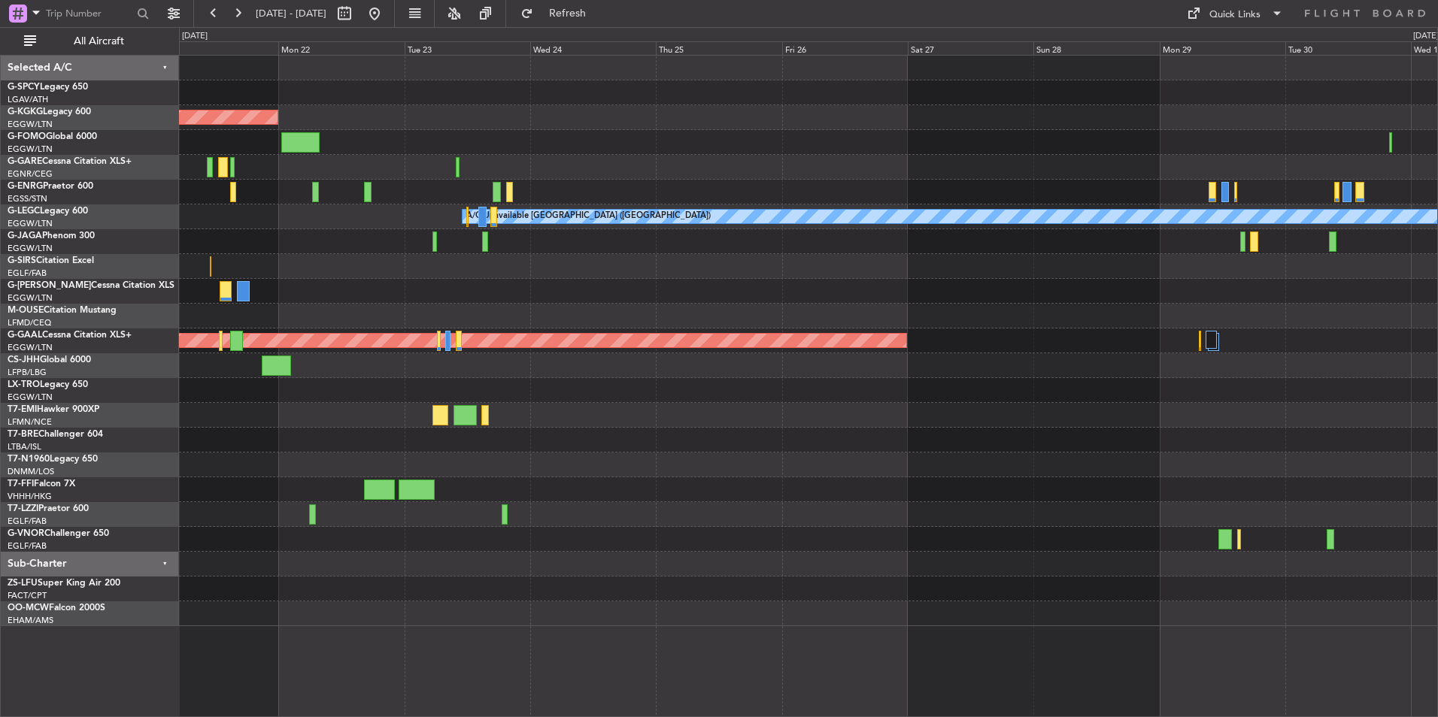
click at [718, 524] on div "AOG Maint [GEOGRAPHIC_DATA] (Ataturk) A/C Unavailable [GEOGRAPHIC_DATA] ([GEOGR…" at bounding box center [808, 341] width 1258 height 571
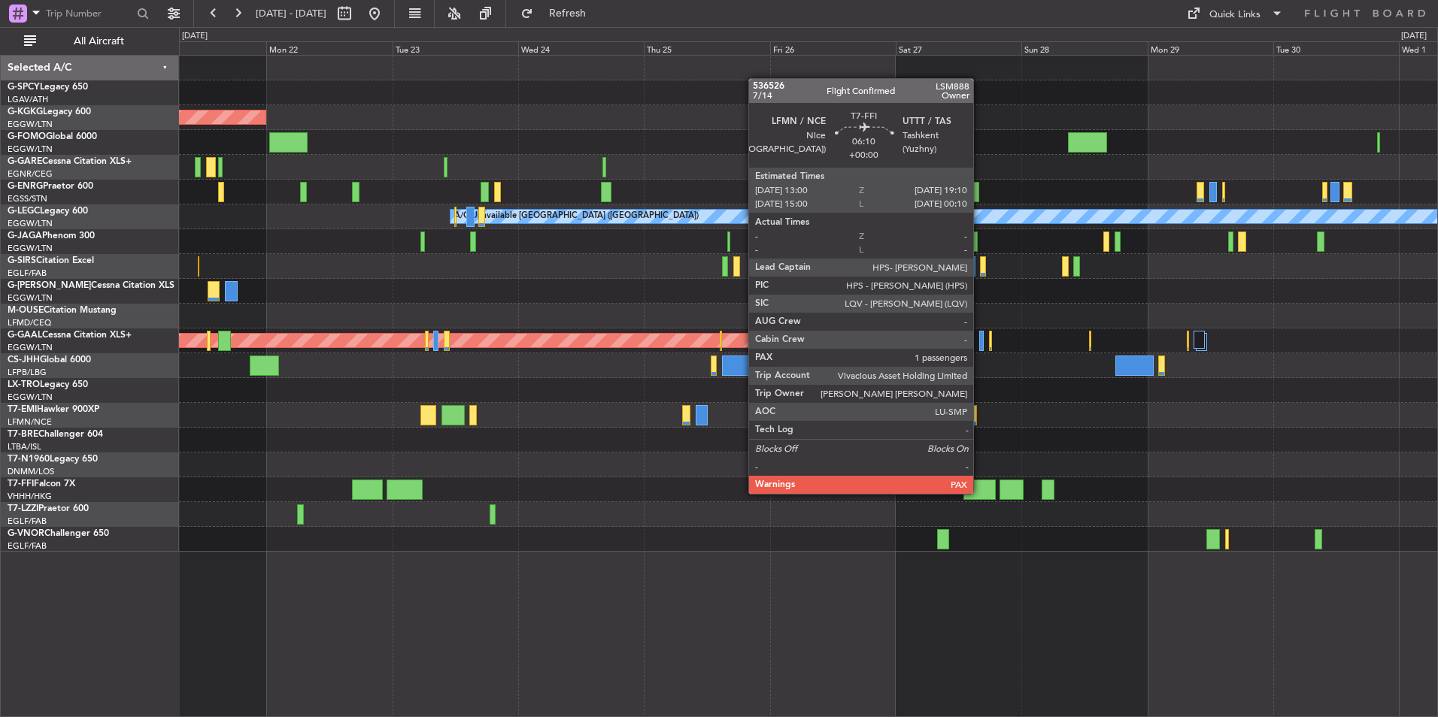
click at [980, 492] on div at bounding box center [979, 490] width 32 height 20
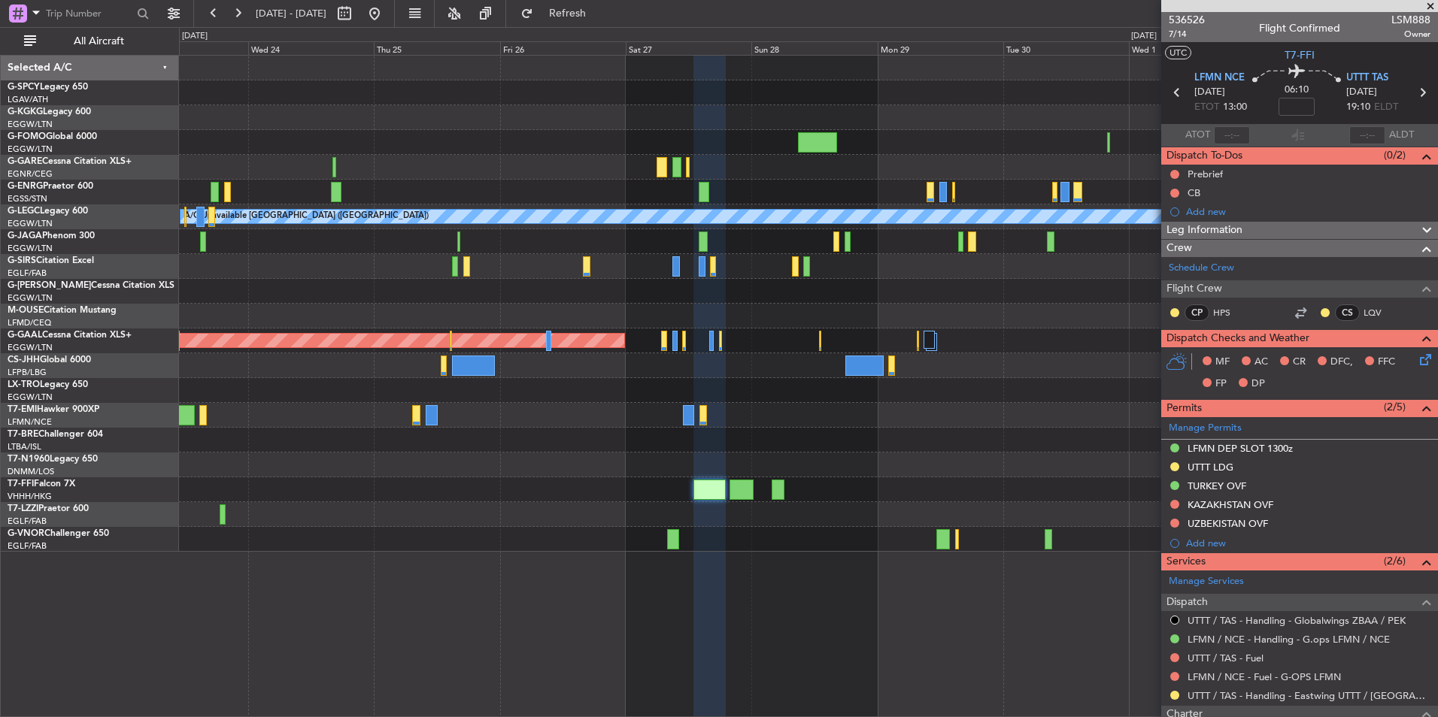
click at [765, 495] on div "AOG Maint Istanbul (Ataturk) A/C Unavailable London (Luton) Planned Maint Dusse…" at bounding box center [808, 304] width 1258 height 496
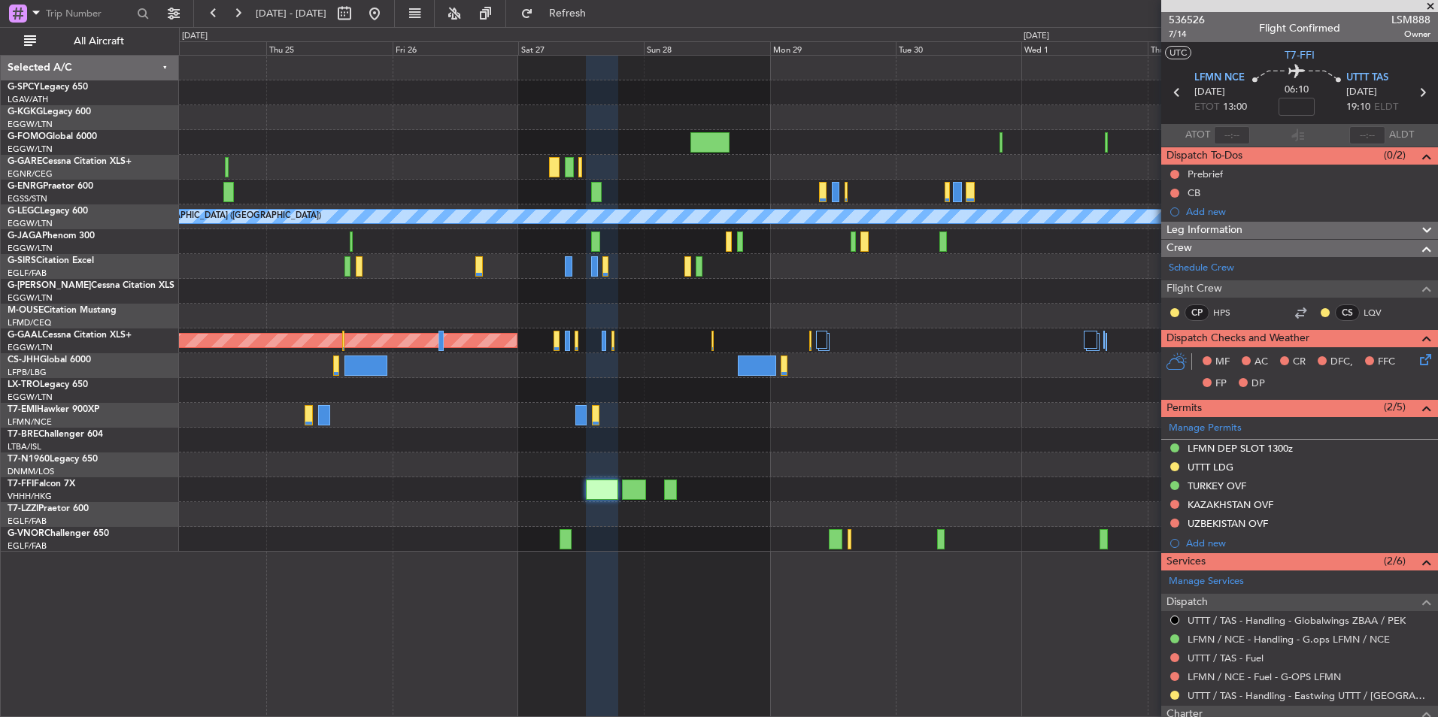
click at [611, 510] on div at bounding box center [808, 514] width 1258 height 25
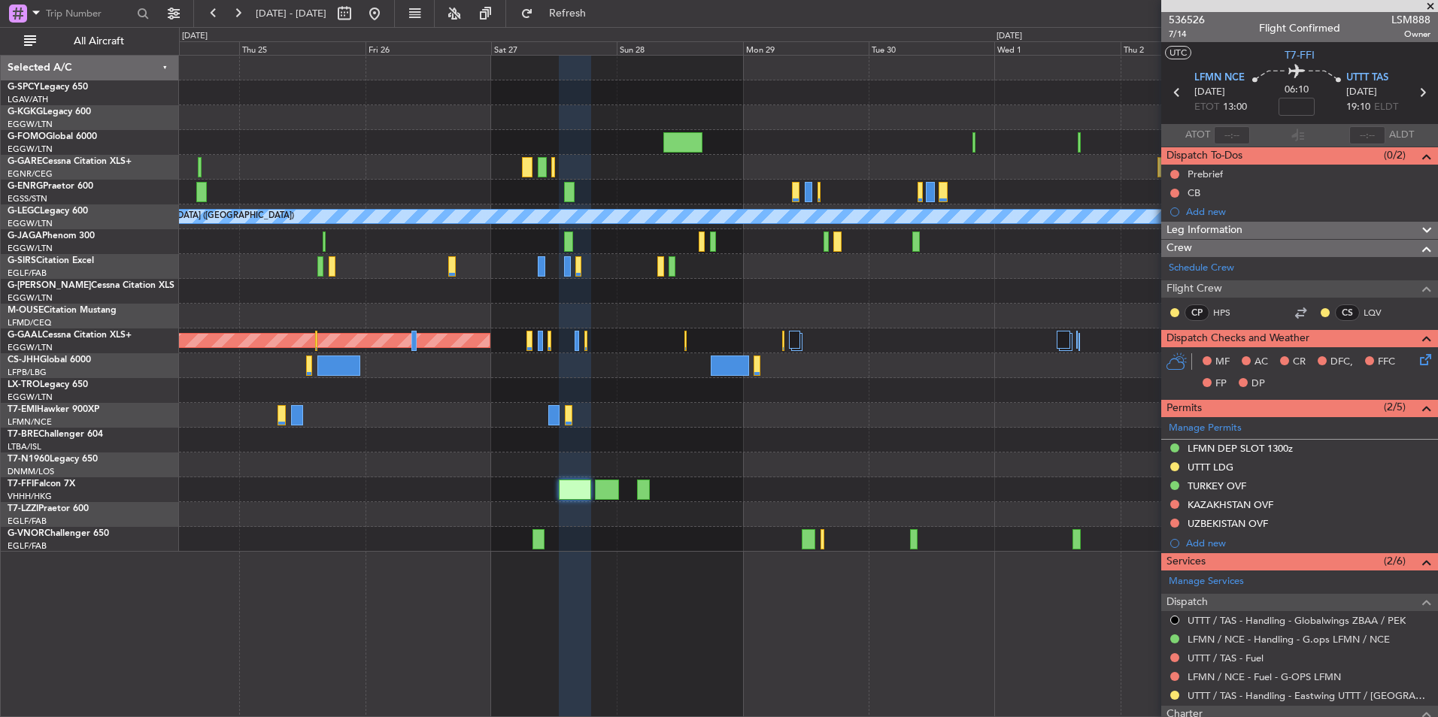
click at [637, 517] on div at bounding box center [808, 514] width 1258 height 25
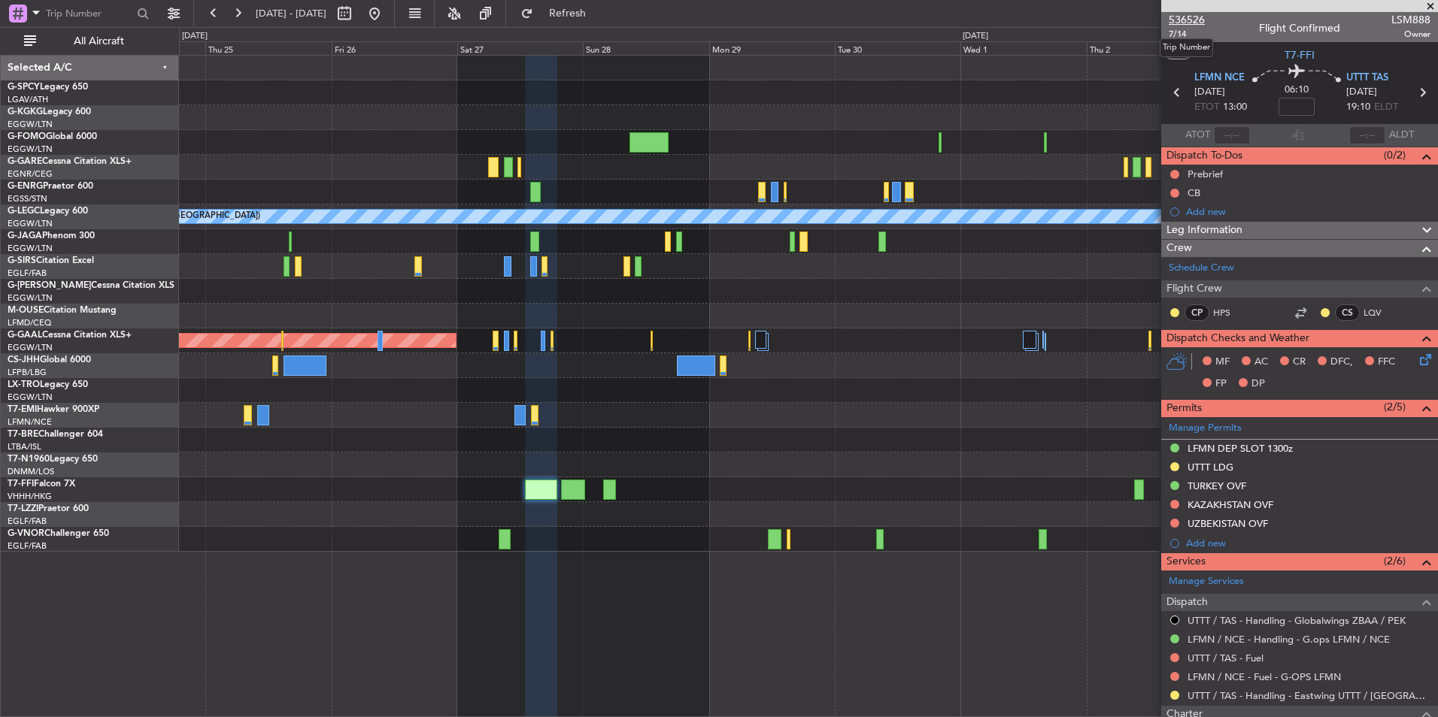
click at [1181, 18] on span "536526" at bounding box center [1186, 20] width 36 height 16
click at [599, 8] on span "Refresh" at bounding box center [567, 13] width 63 height 11
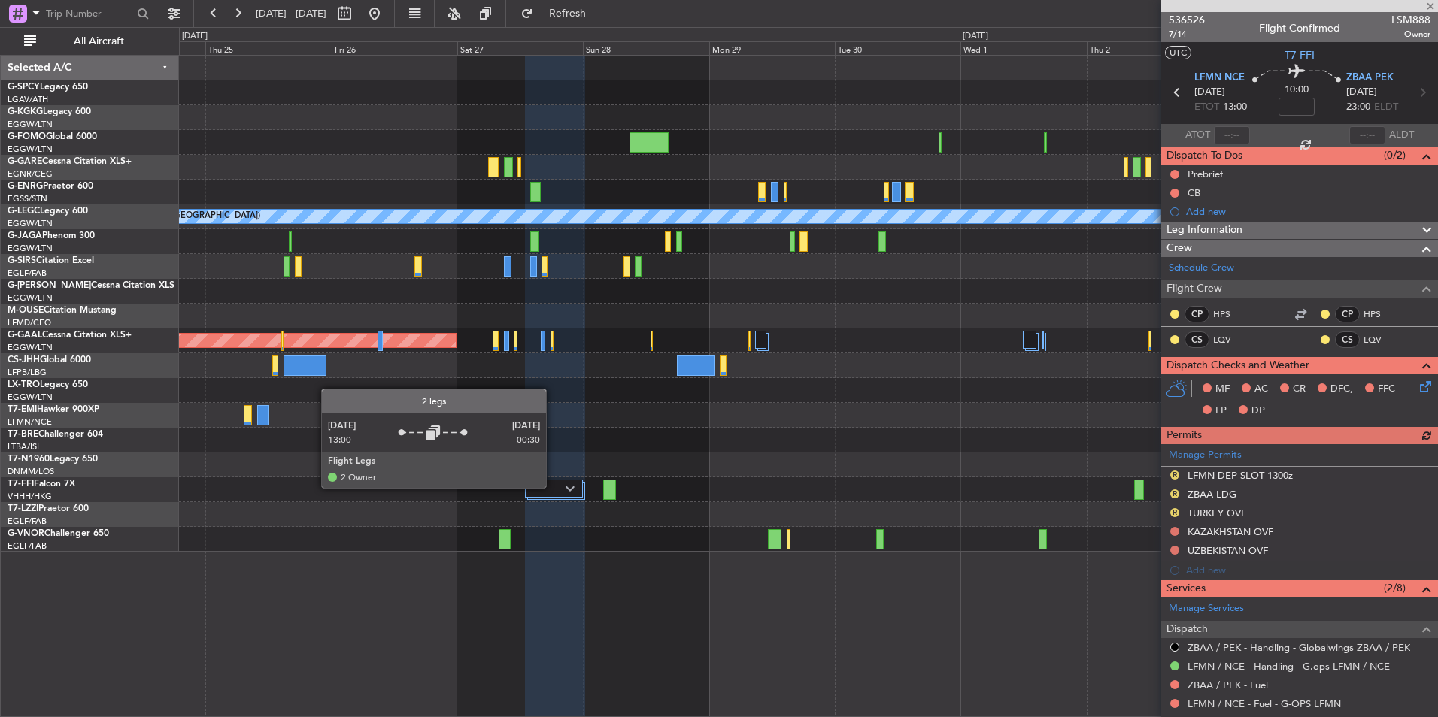
click at [553, 487] on div at bounding box center [554, 489] width 59 height 18
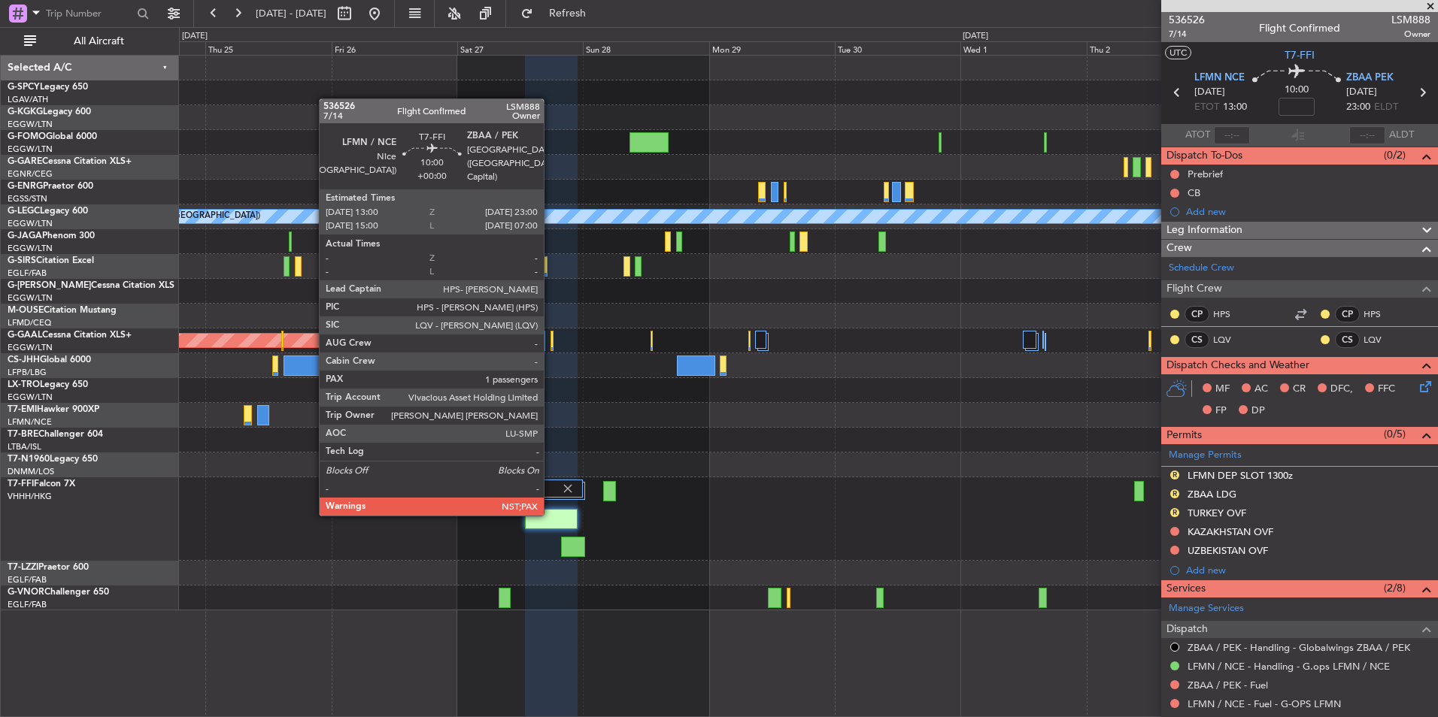
click at [550, 513] on div at bounding box center [551, 519] width 53 height 20
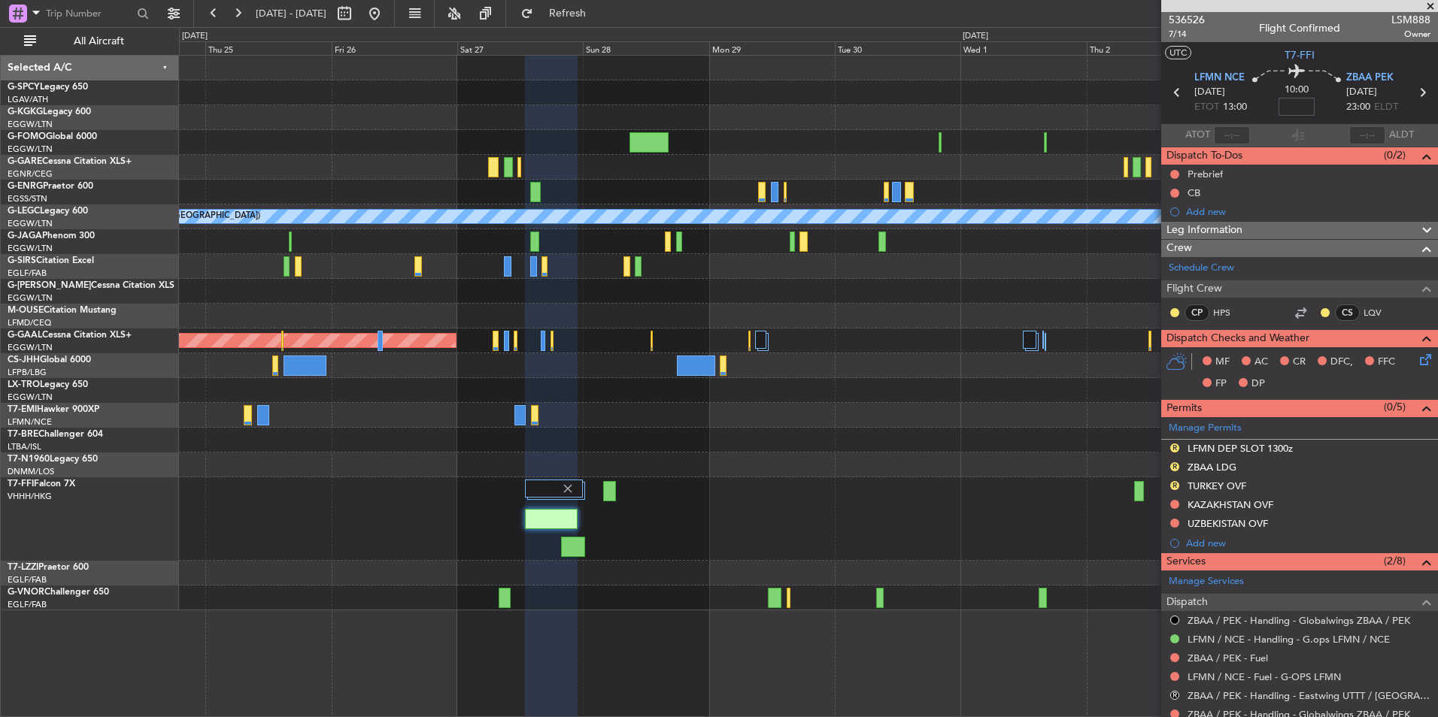
click at [1295, 107] on input at bounding box center [1296, 107] width 36 height 18
type input "+00:40"
click at [1434, 8] on span at bounding box center [1429, 7] width 15 height 14
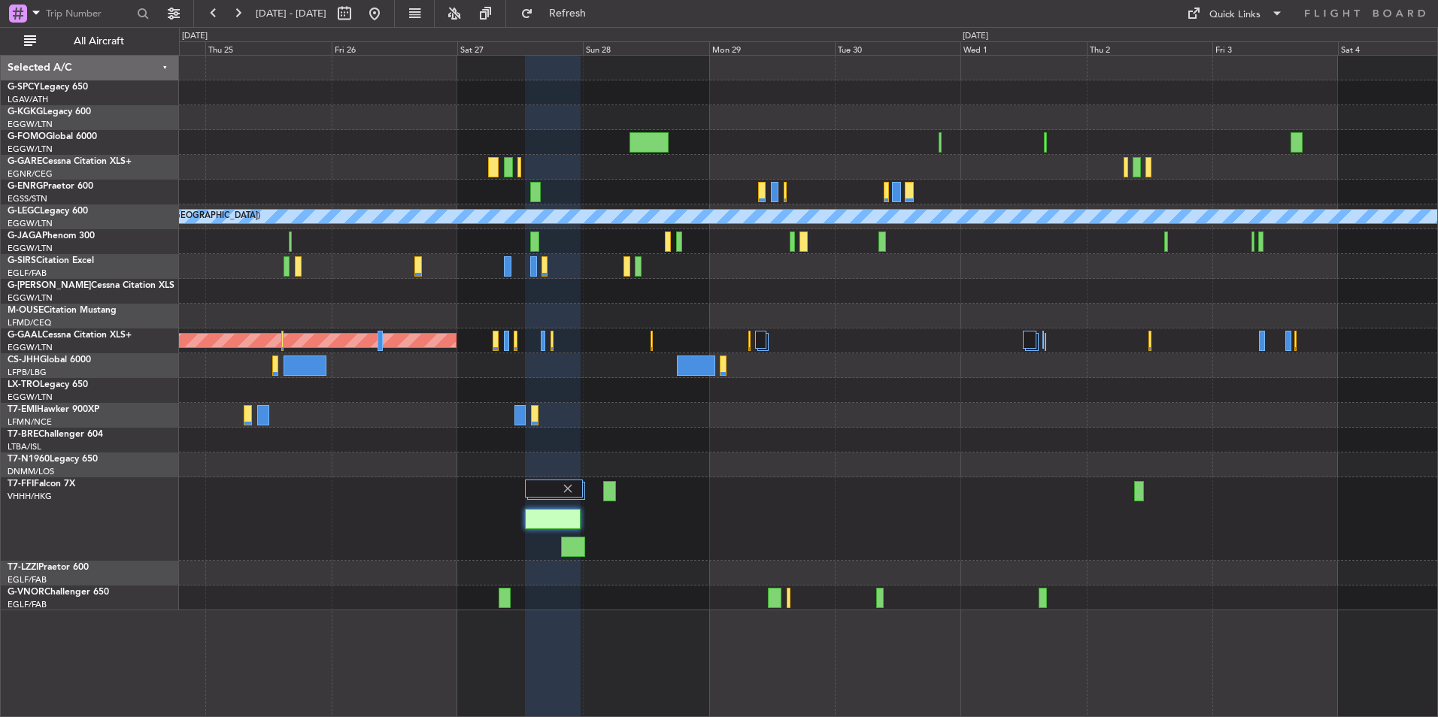
type input "0"
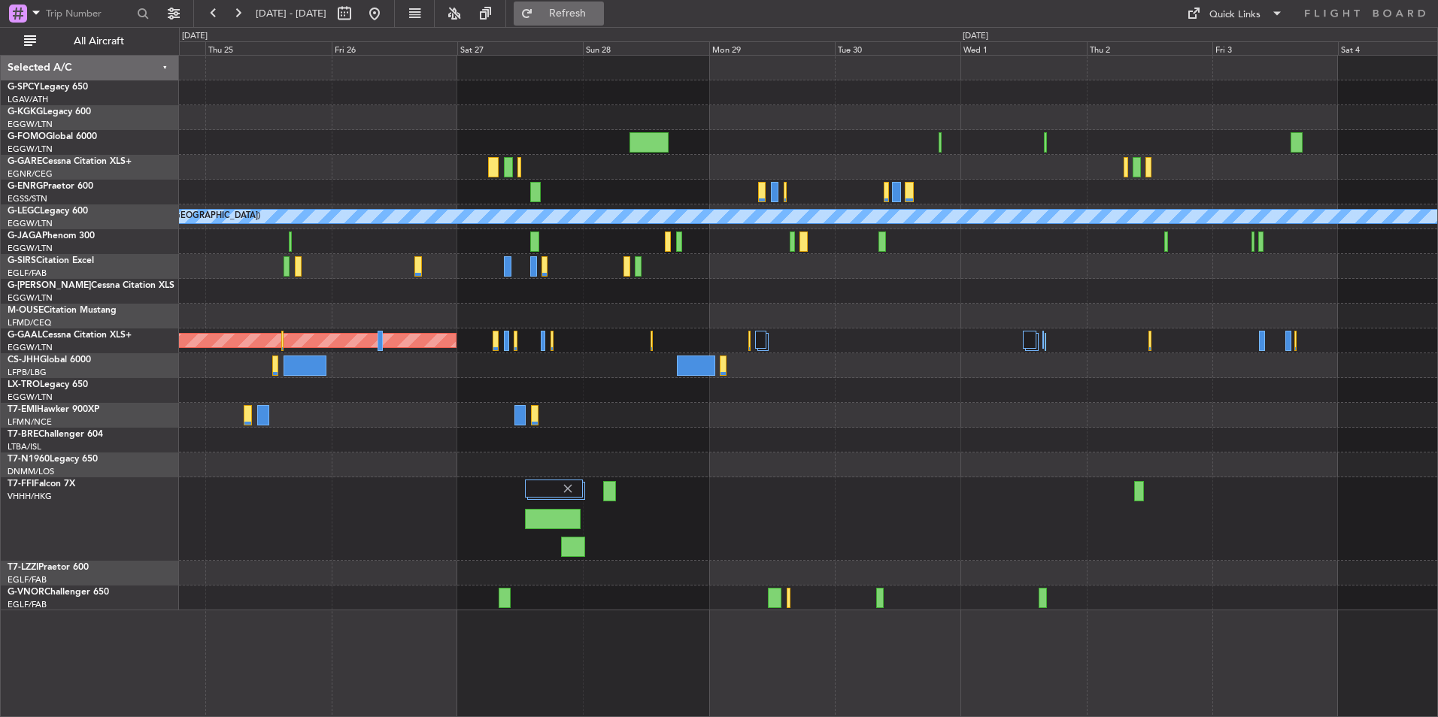
click at [604, 5] on button "Refresh" at bounding box center [559, 14] width 90 height 24
click at [386, 9] on button at bounding box center [374, 14] width 24 height 24
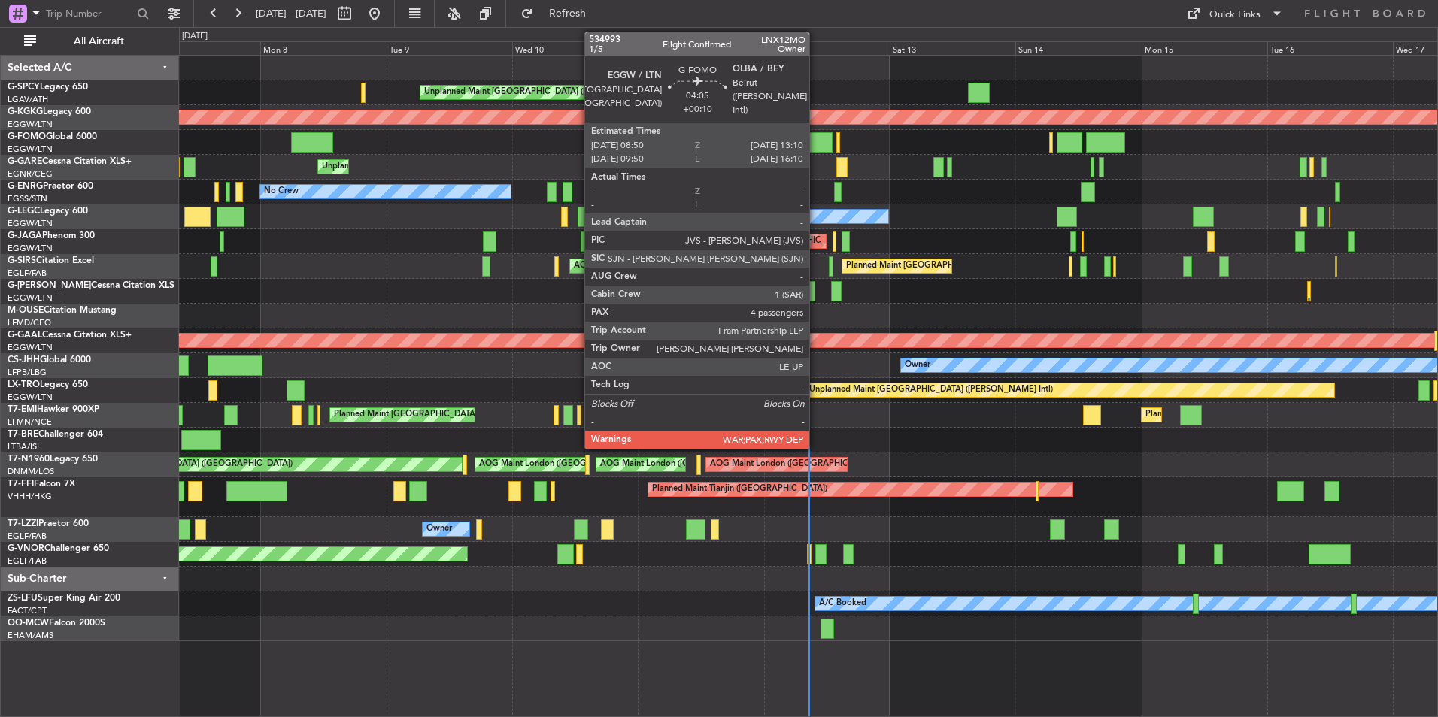
click at [816, 144] on div at bounding box center [820, 142] width 23 height 20
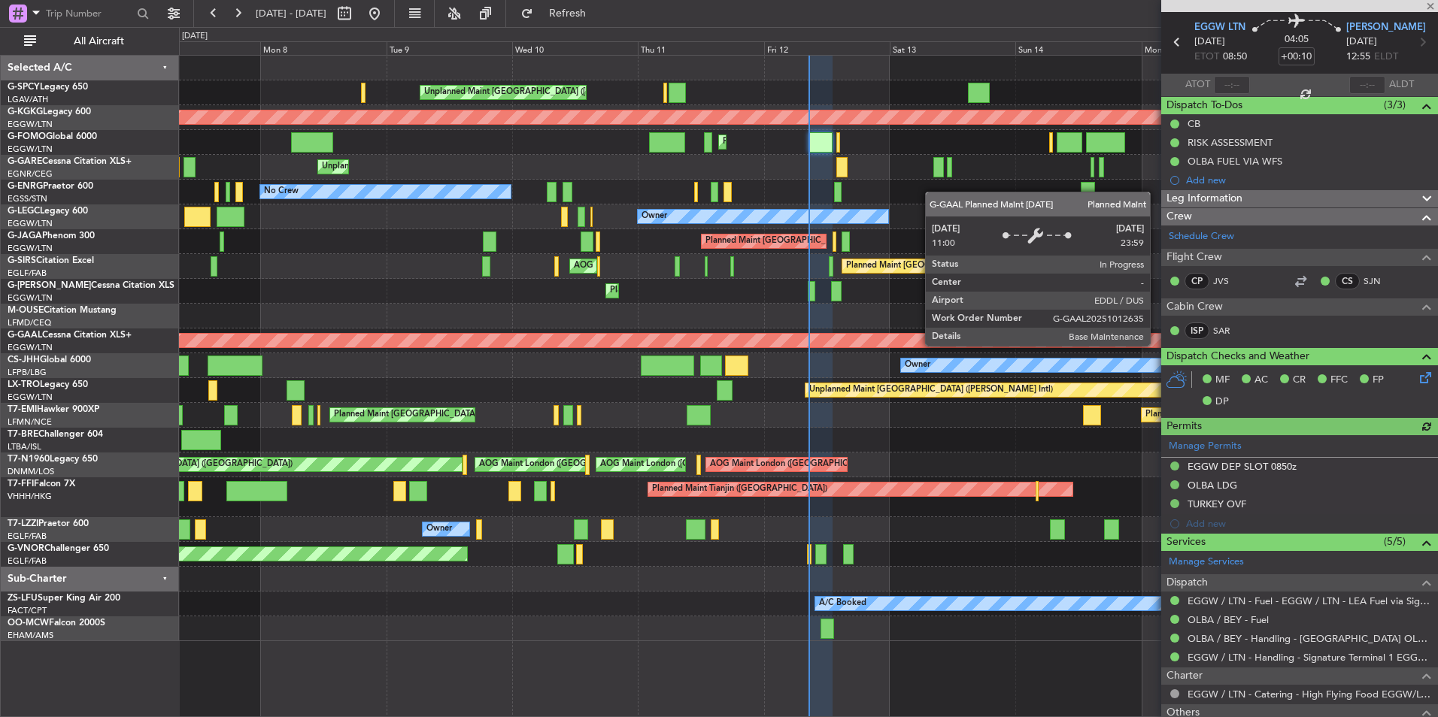
scroll to position [75, 0]
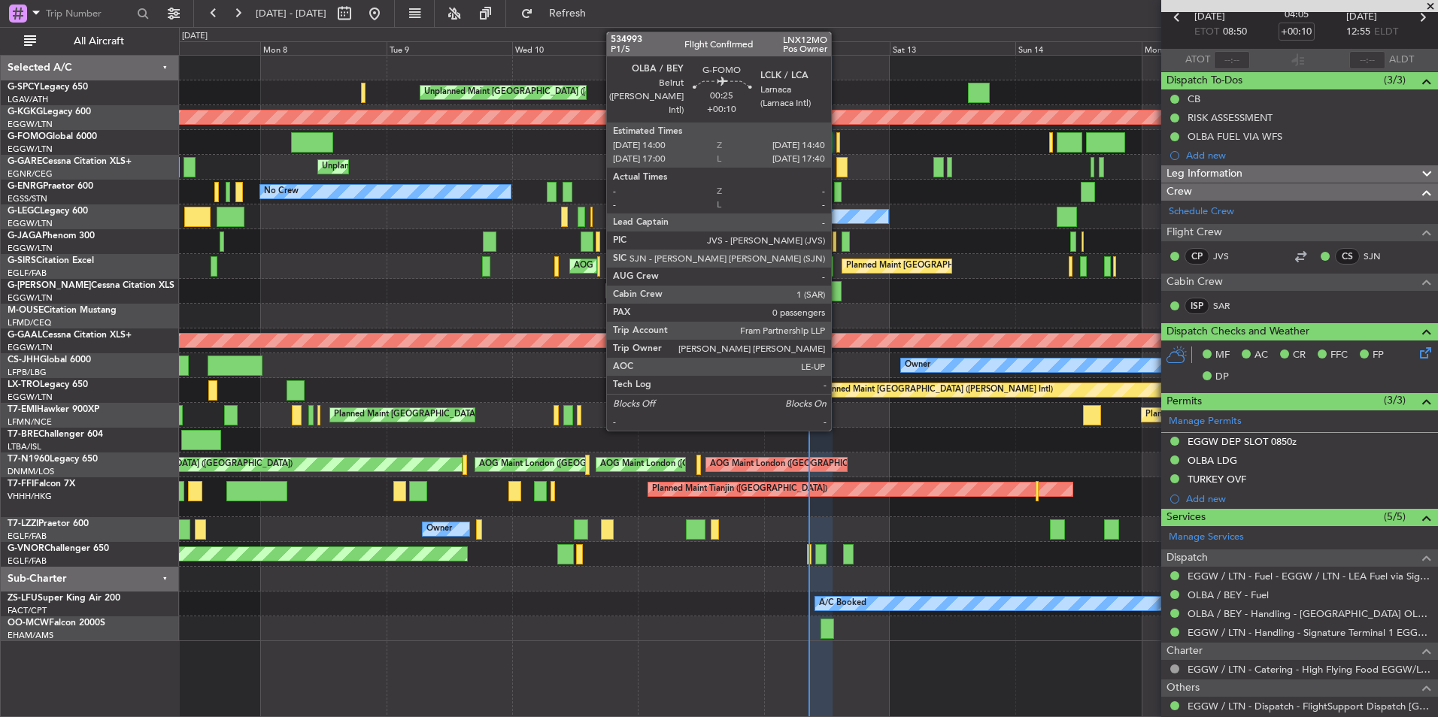
click at [838, 140] on div at bounding box center [838, 142] width 4 height 20
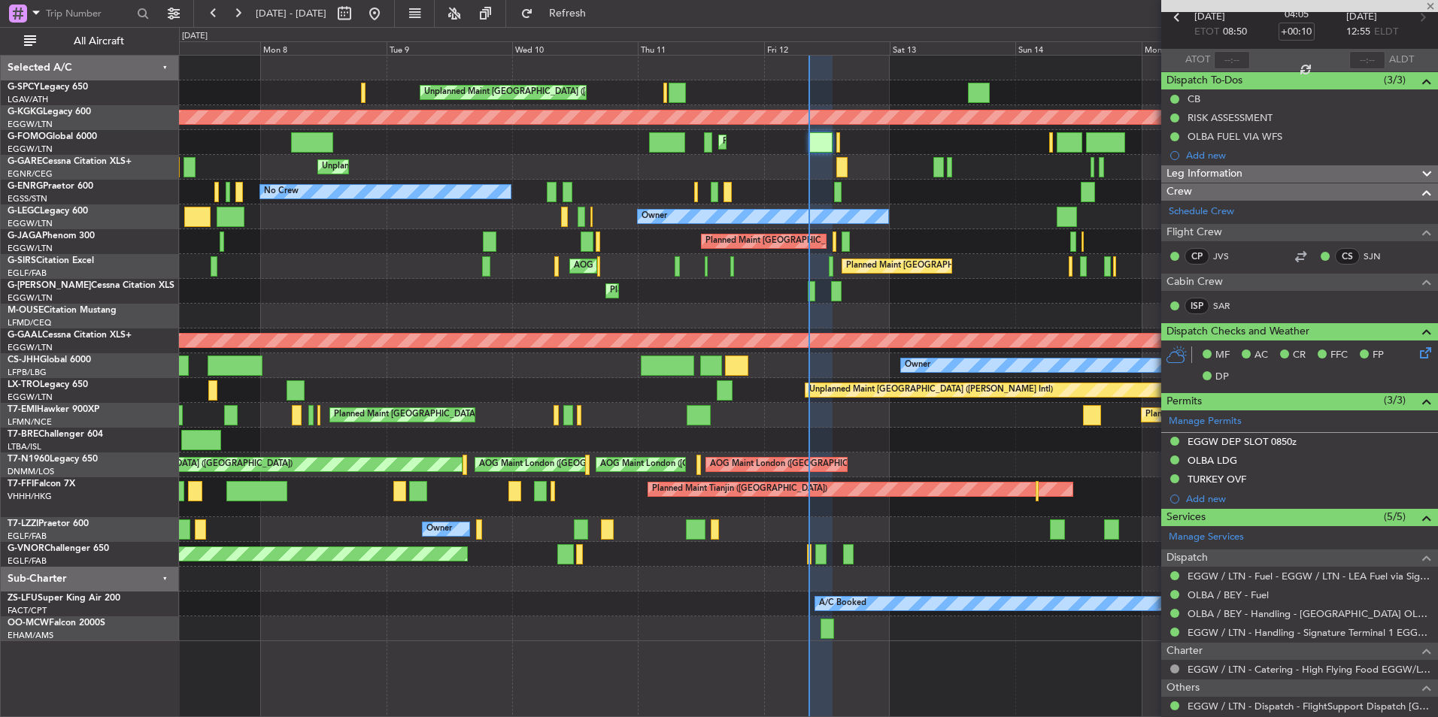
type input "0"
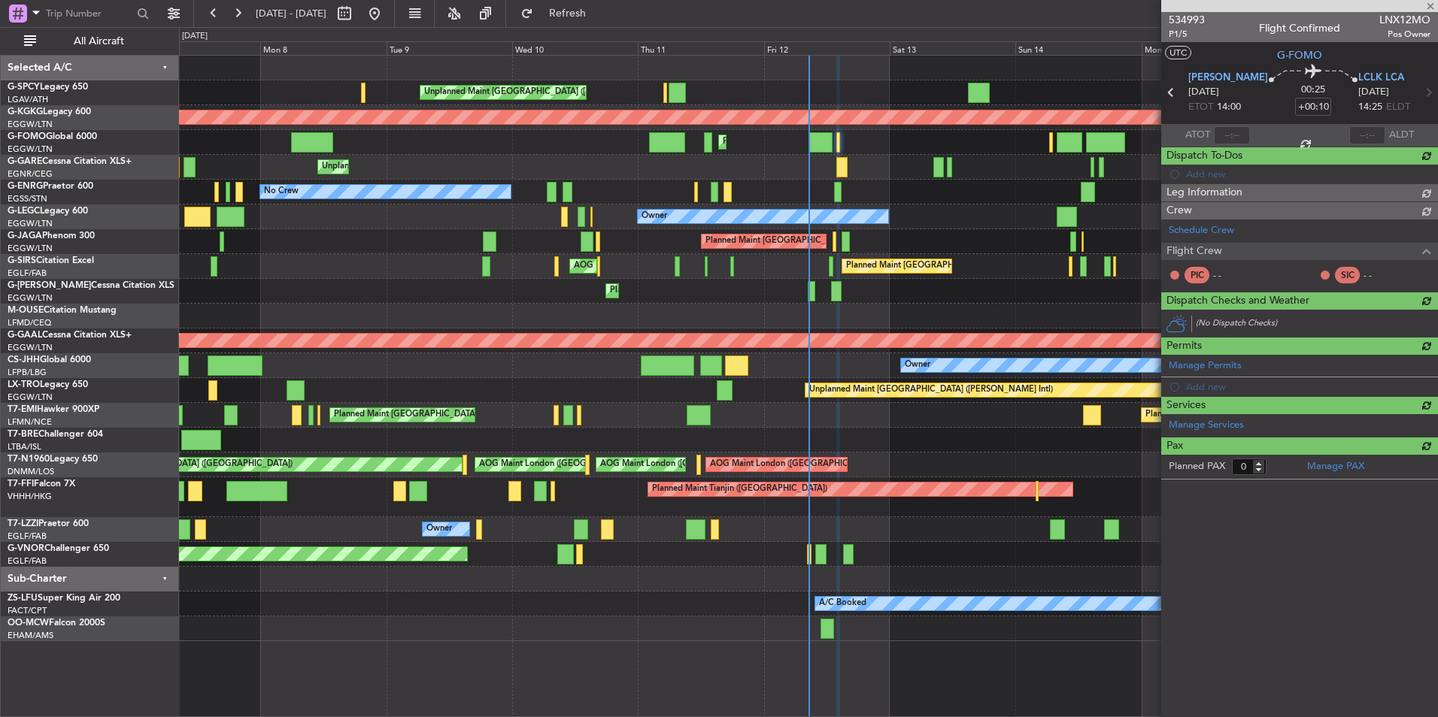
scroll to position [0, 0]
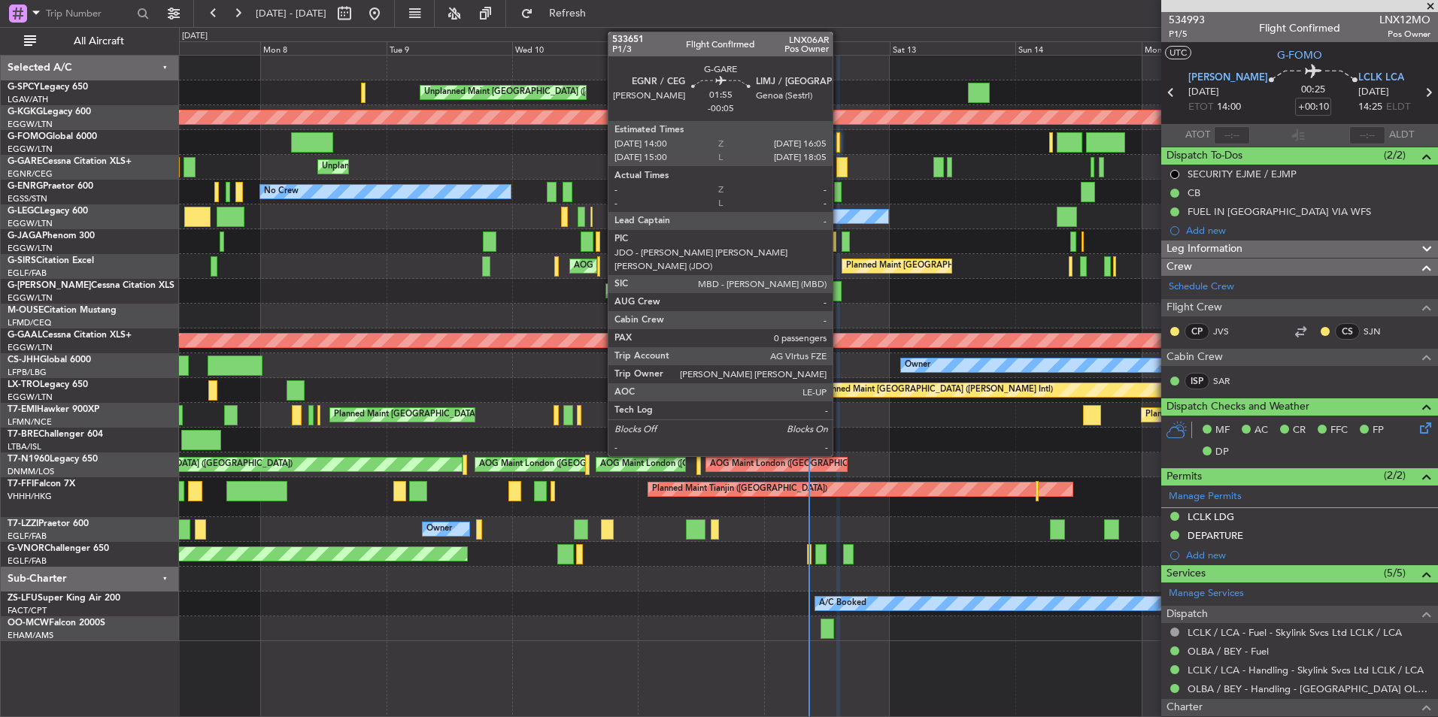
click at [839, 168] on div at bounding box center [841, 167] width 11 height 20
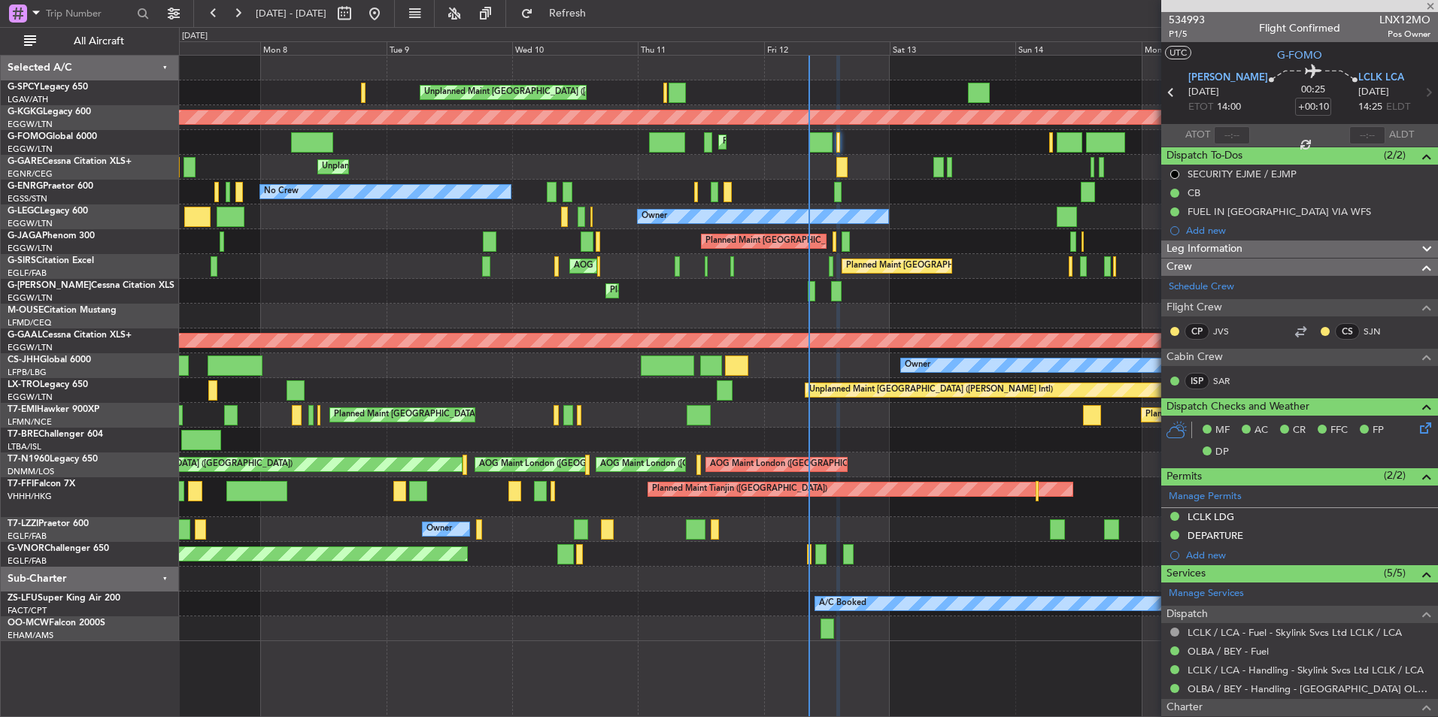
type input "-00:05"
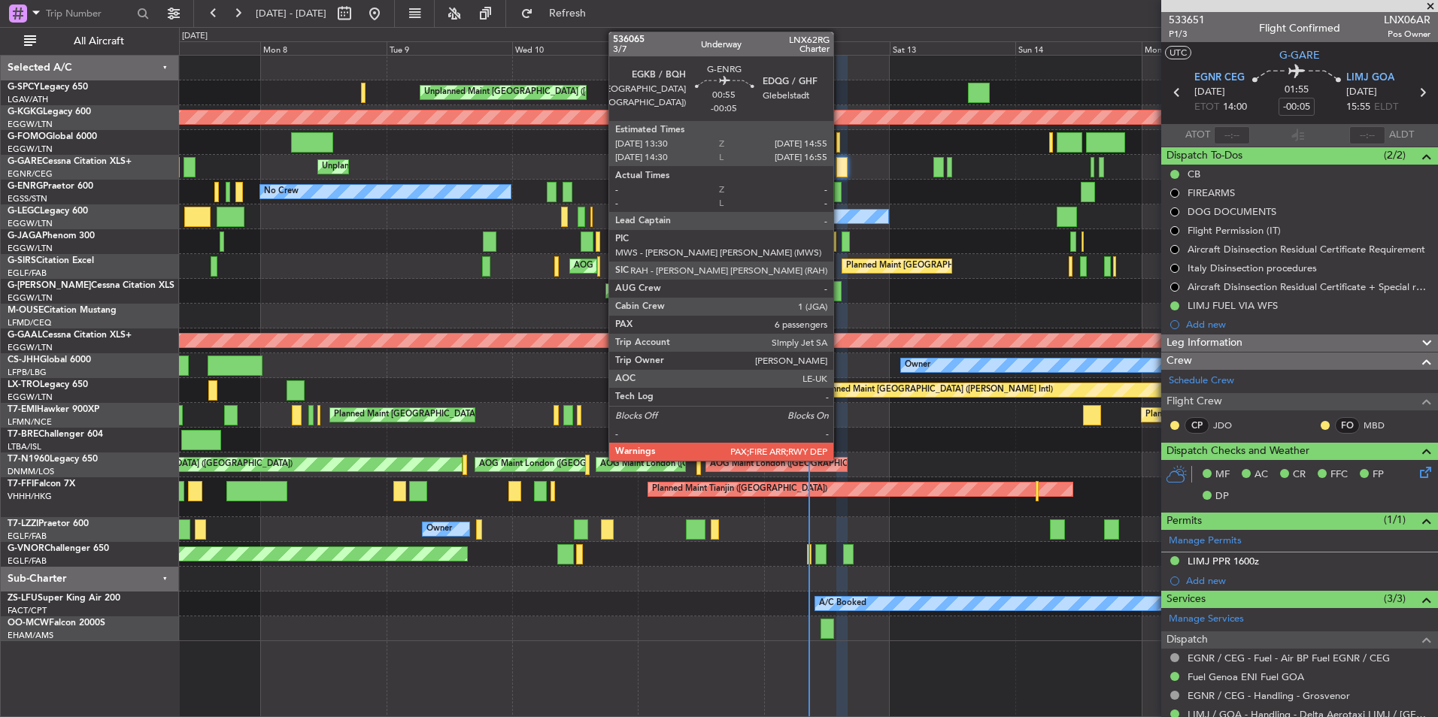
click at [840, 195] on div at bounding box center [838, 192] width 8 height 20
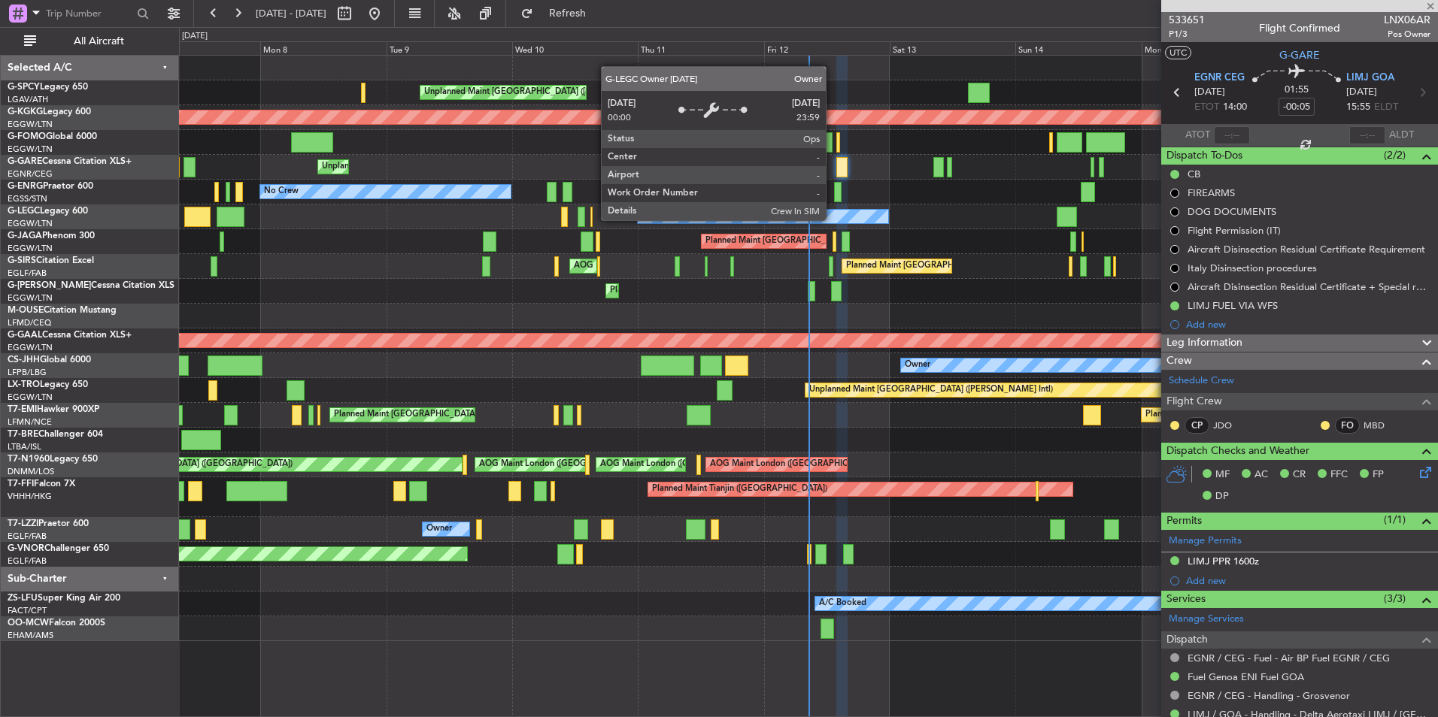
type input "6"
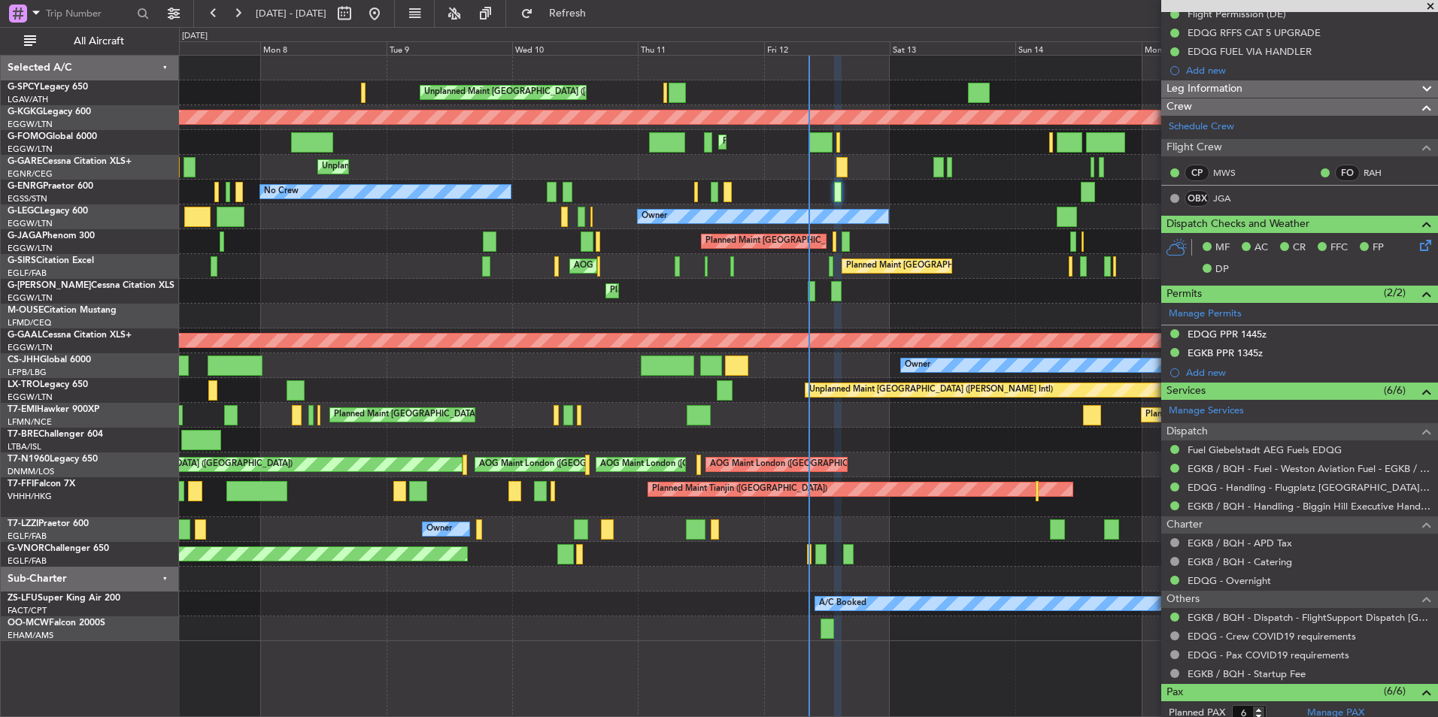
scroll to position [75, 0]
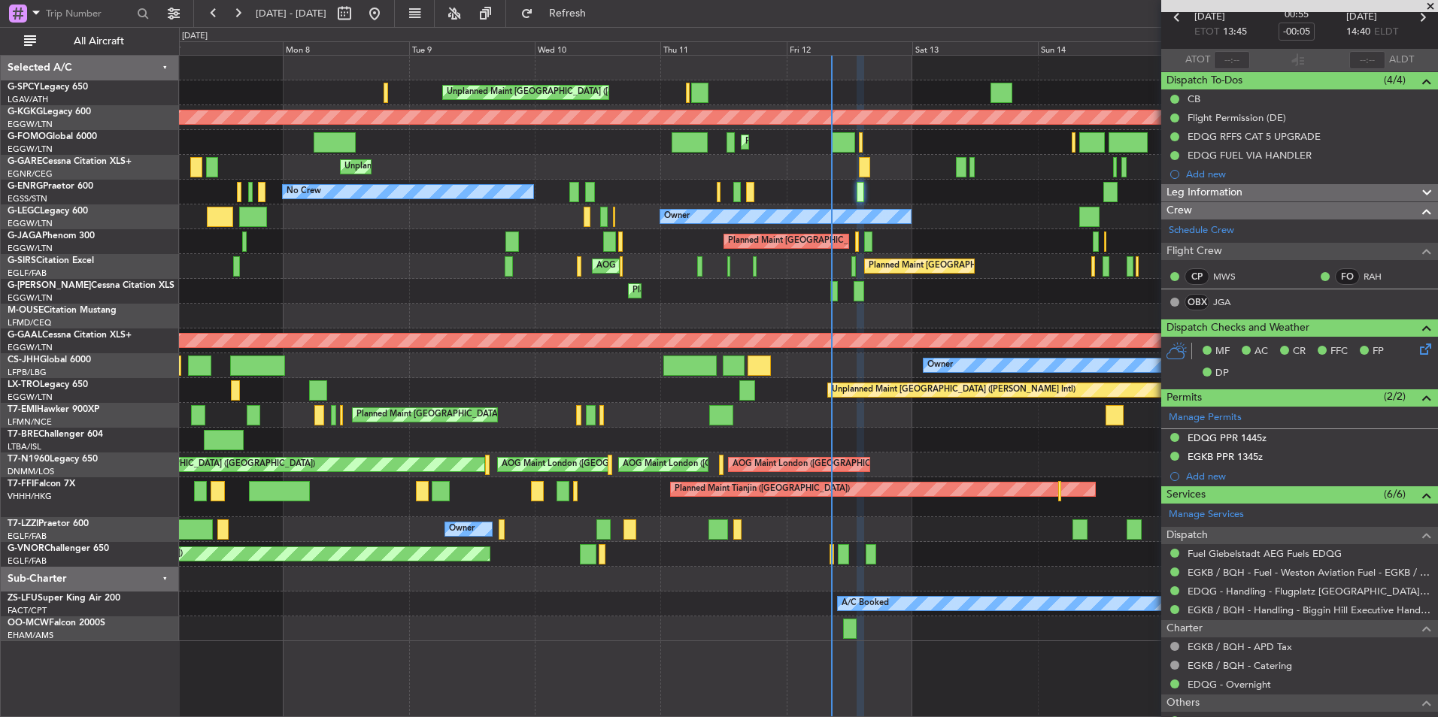
click at [917, 242] on div "Planned Maint [GEOGRAPHIC_DATA] ([GEOGRAPHIC_DATA])" at bounding box center [808, 241] width 1258 height 25
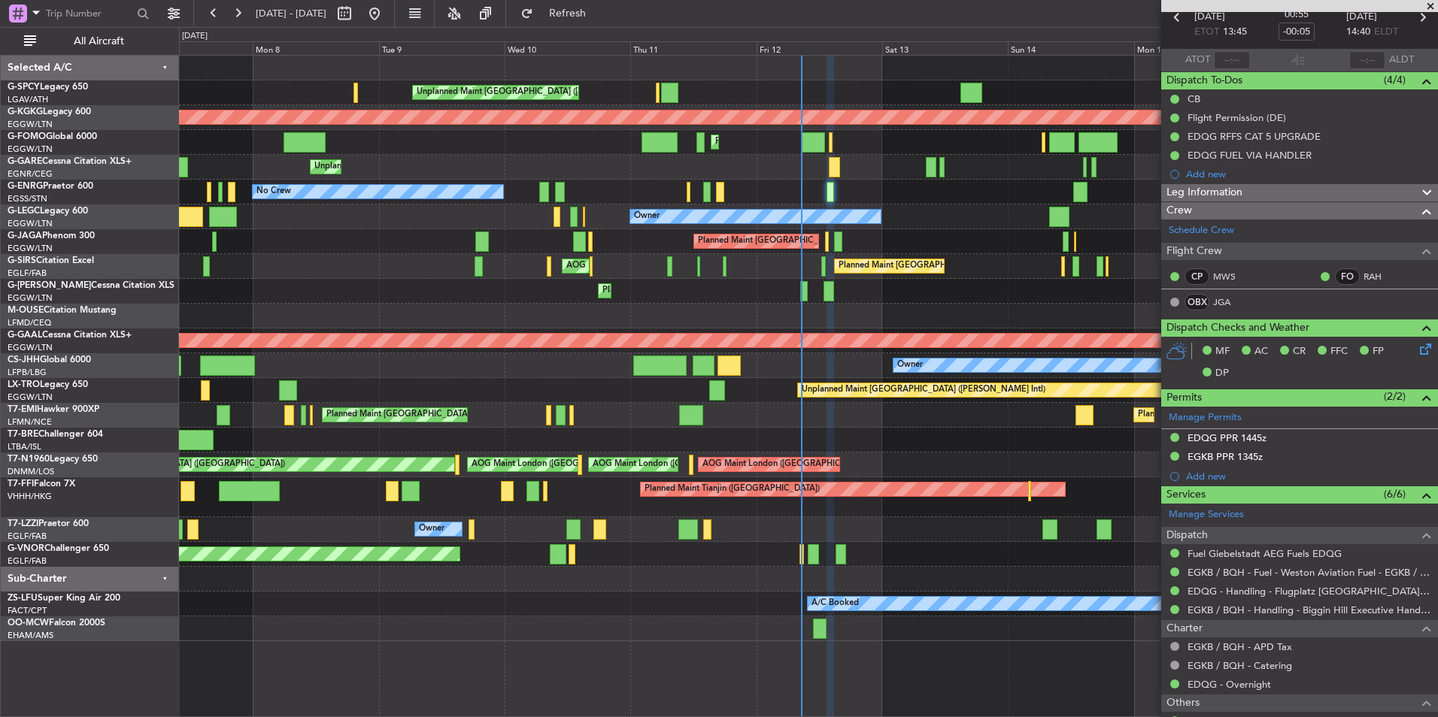
click at [816, 277] on div "Planned Maint London (Farnborough) AOG Maint Kemble" at bounding box center [808, 266] width 1258 height 25
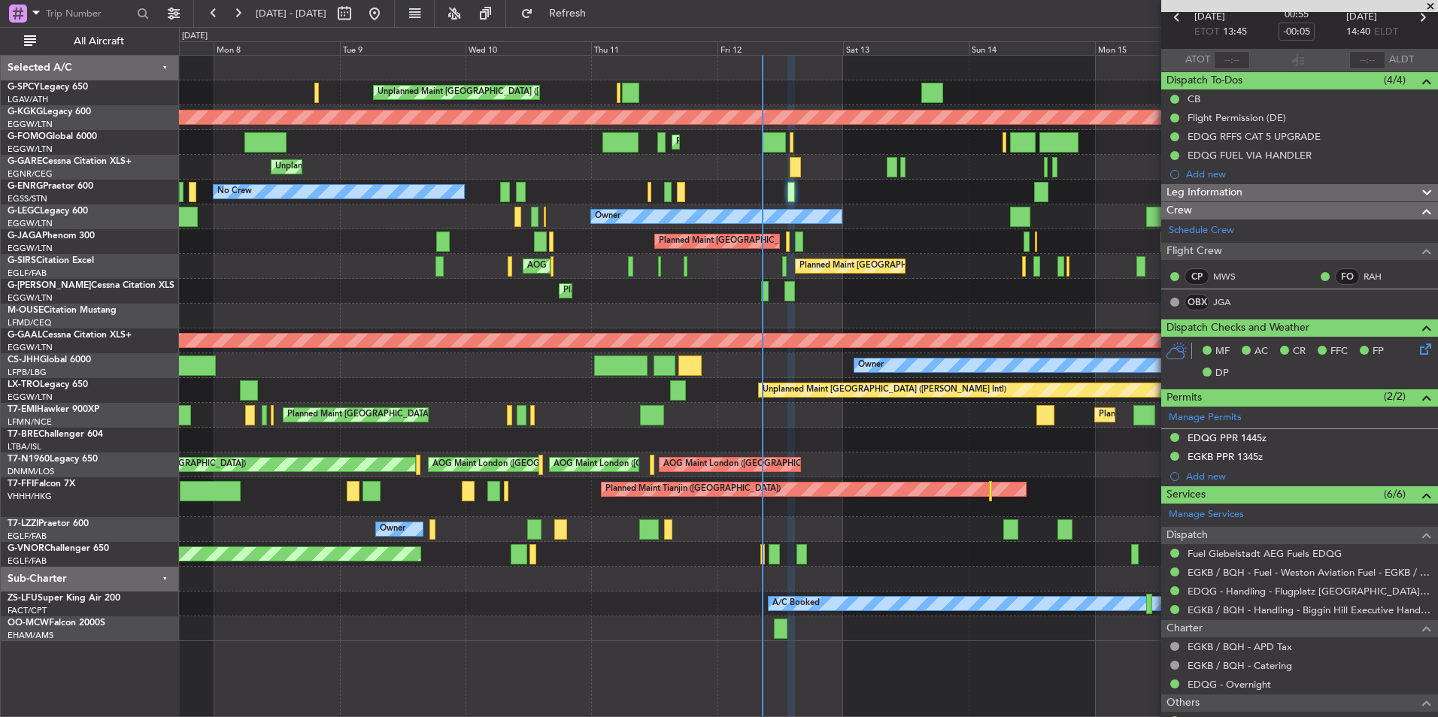
click at [762, 269] on div "Planned Maint London (Farnborough) AOG Maint Kemble" at bounding box center [808, 266] width 1258 height 25
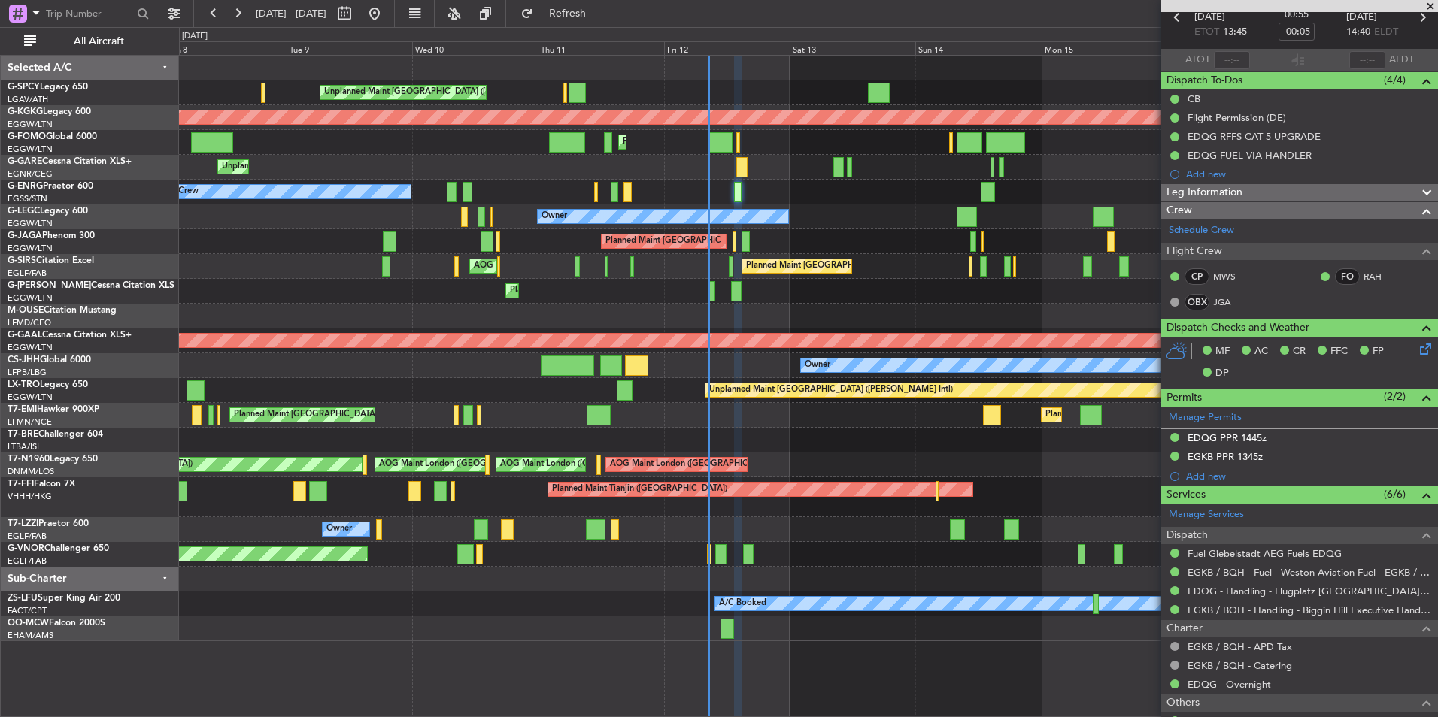
click at [715, 270] on div "Planned Maint London (Farnborough) AOG Maint Kemble" at bounding box center [808, 266] width 1258 height 25
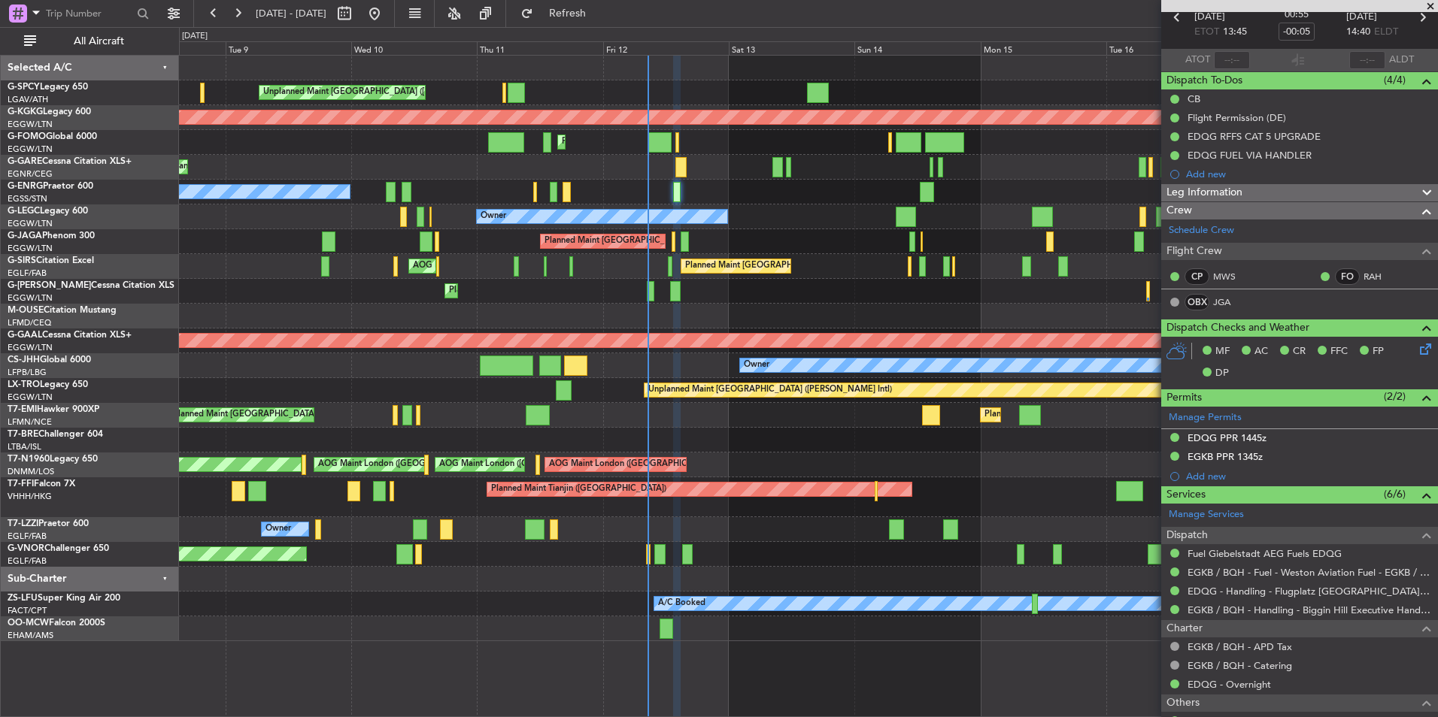
click at [732, 286] on div "Planned Maint [GEOGRAPHIC_DATA] ([GEOGRAPHIC_DATA])" at bounding box center [808, 291] width 1258 height 25
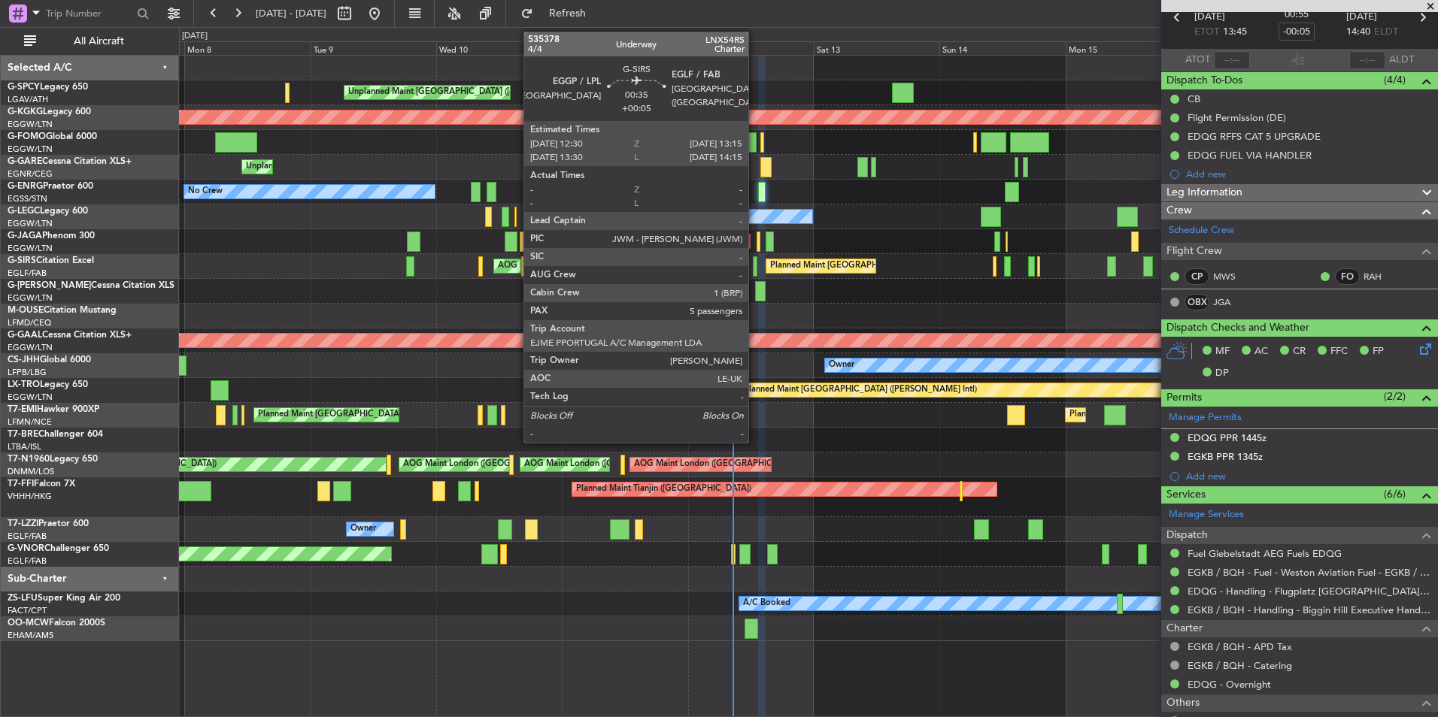
click at [755, 265] on div at bounding box center [755, 266] width 5 height 20
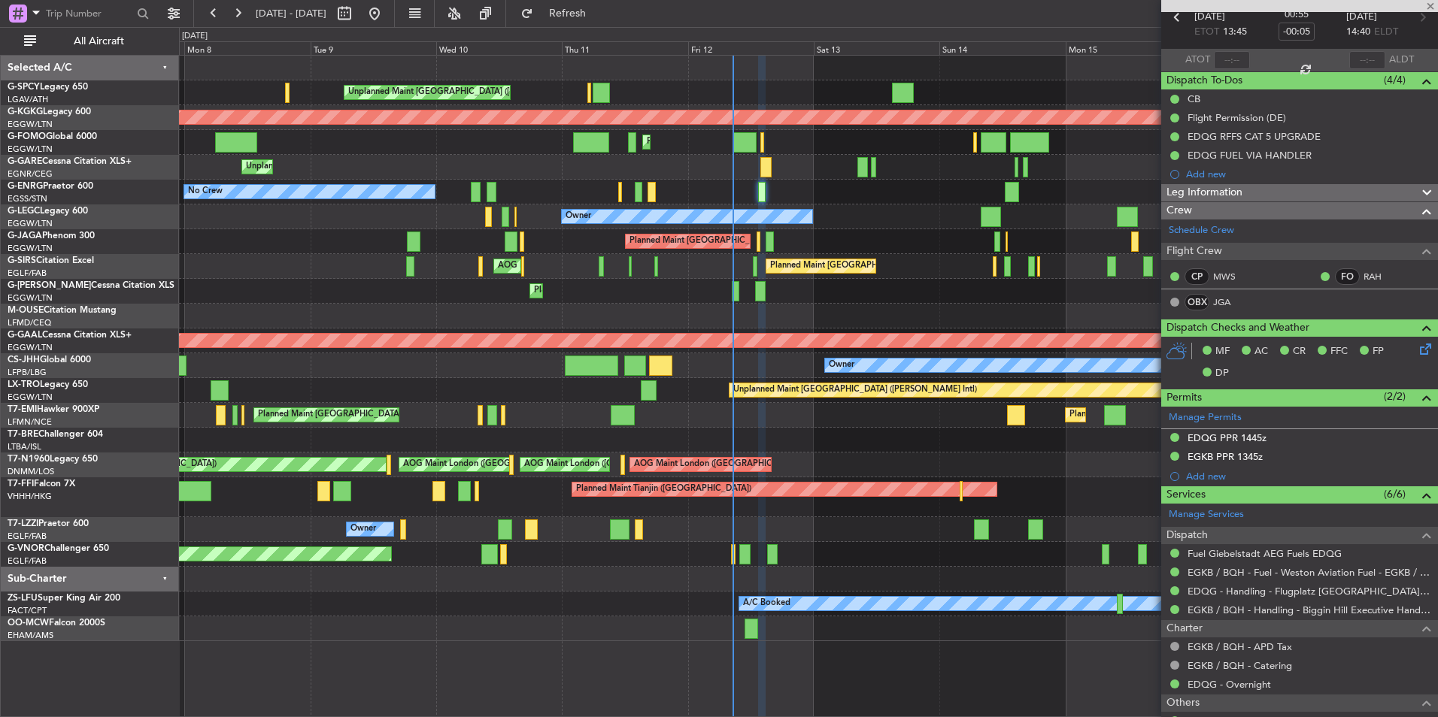
type input "+00:05"
type input "5"
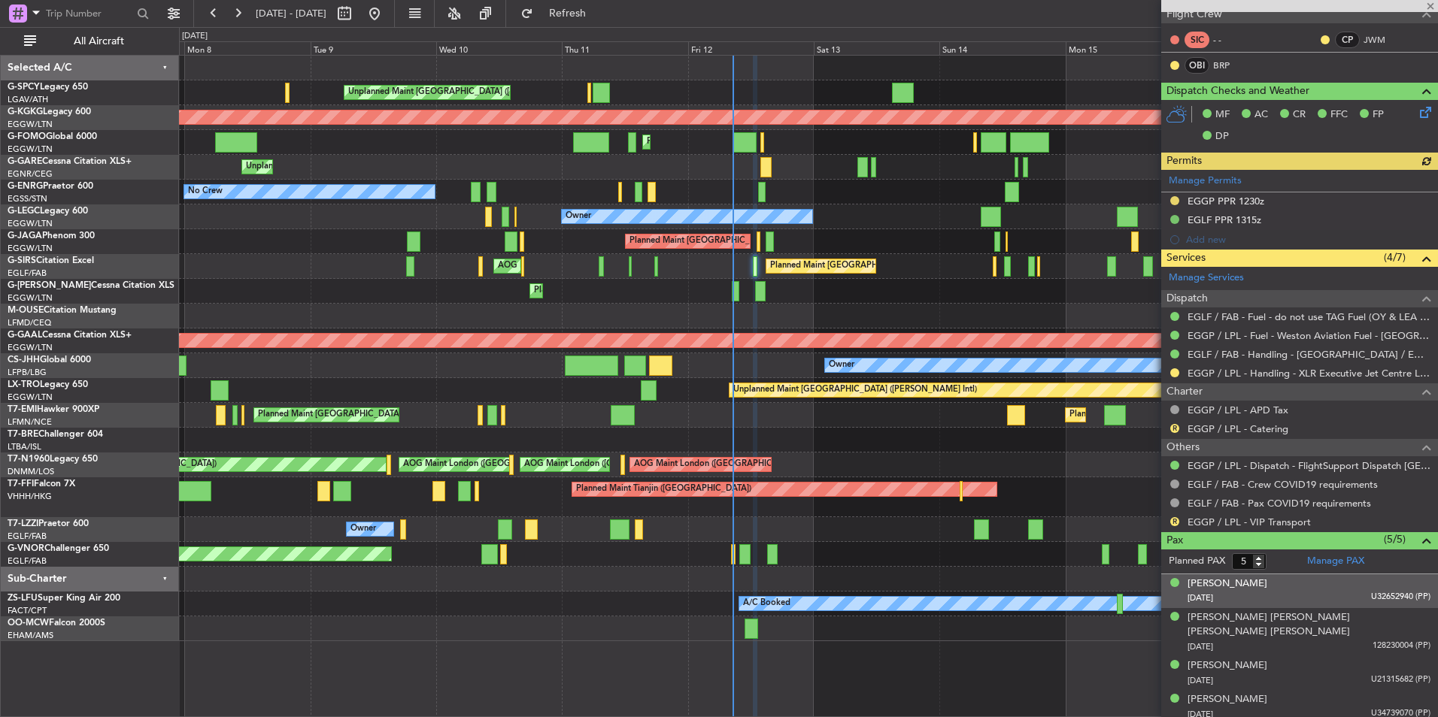
scroll to position [300, 0]
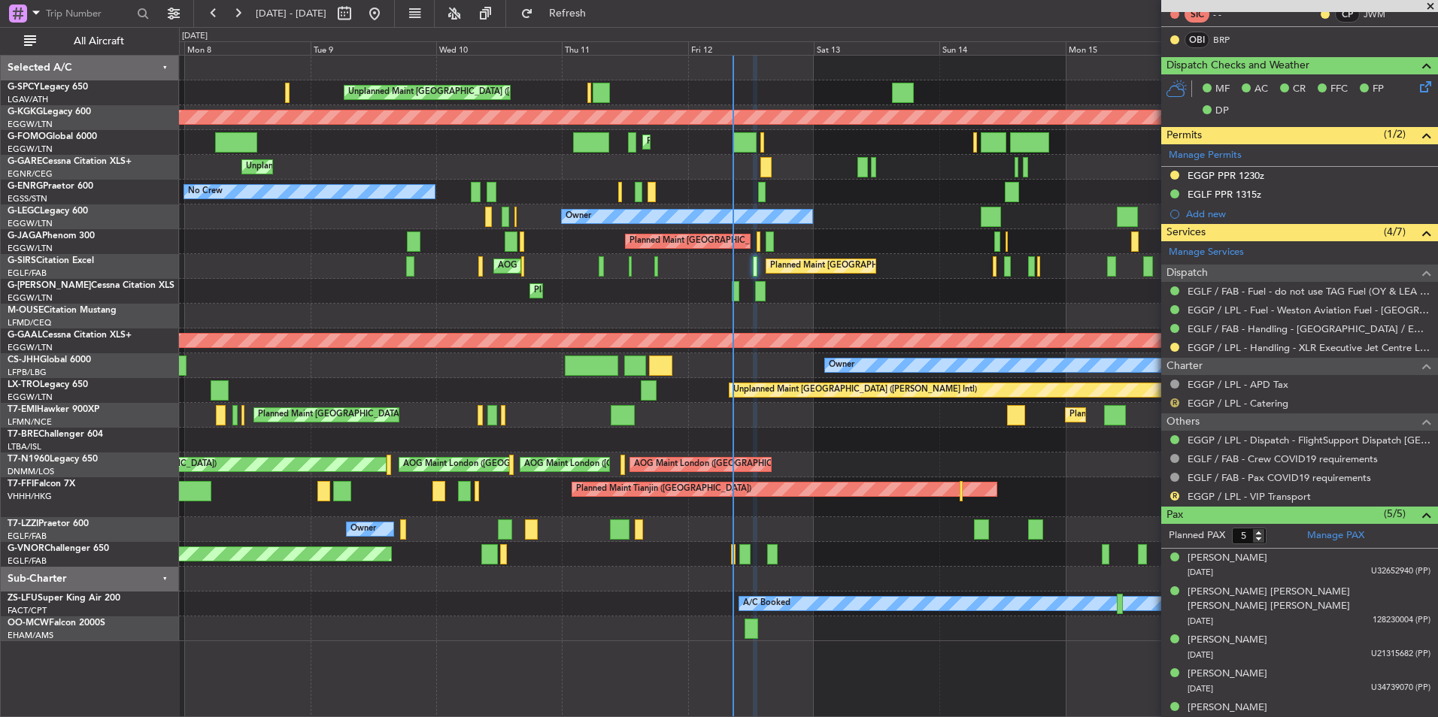
click at [1176, 401] on button "R" at bounding box center [1174, 402] width 9 height 9
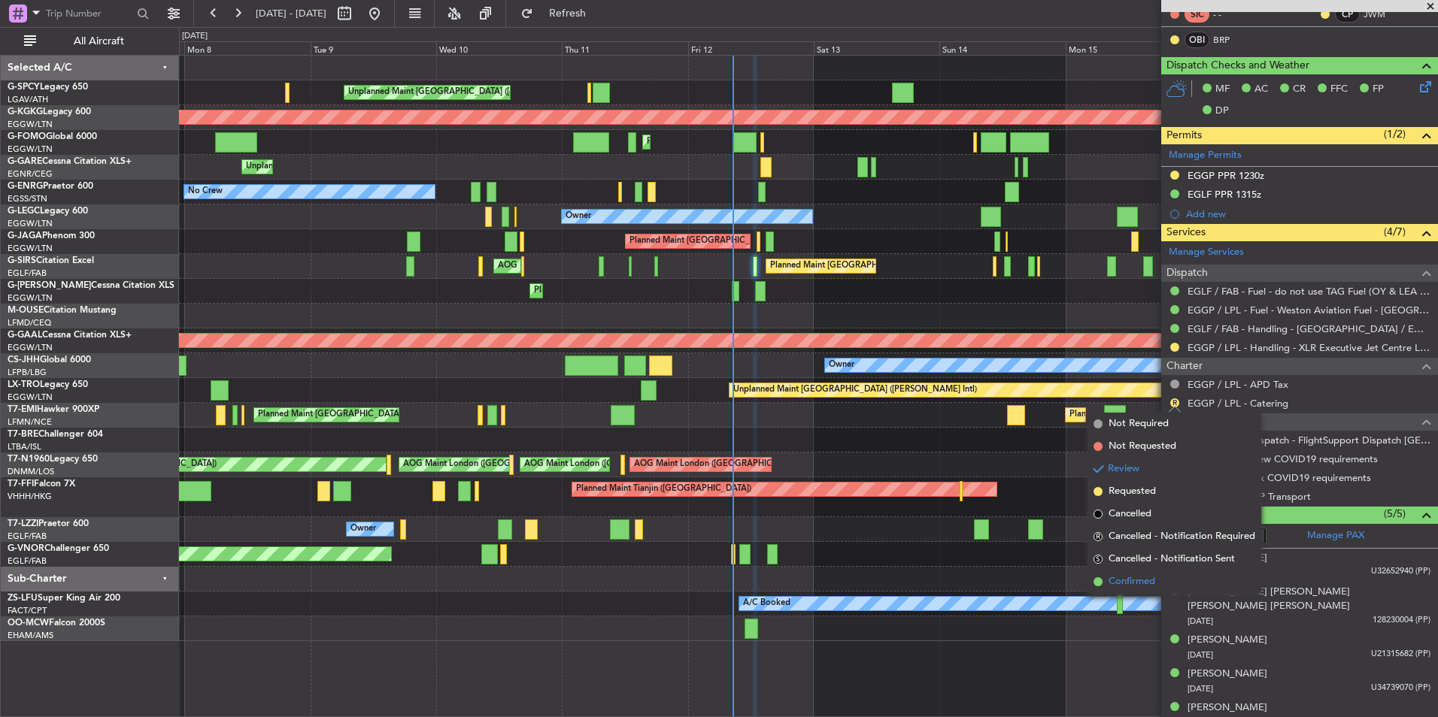
click at [1116, 577] on span "Confirmed" at bounding box center [1131, 581] width 47 height 15
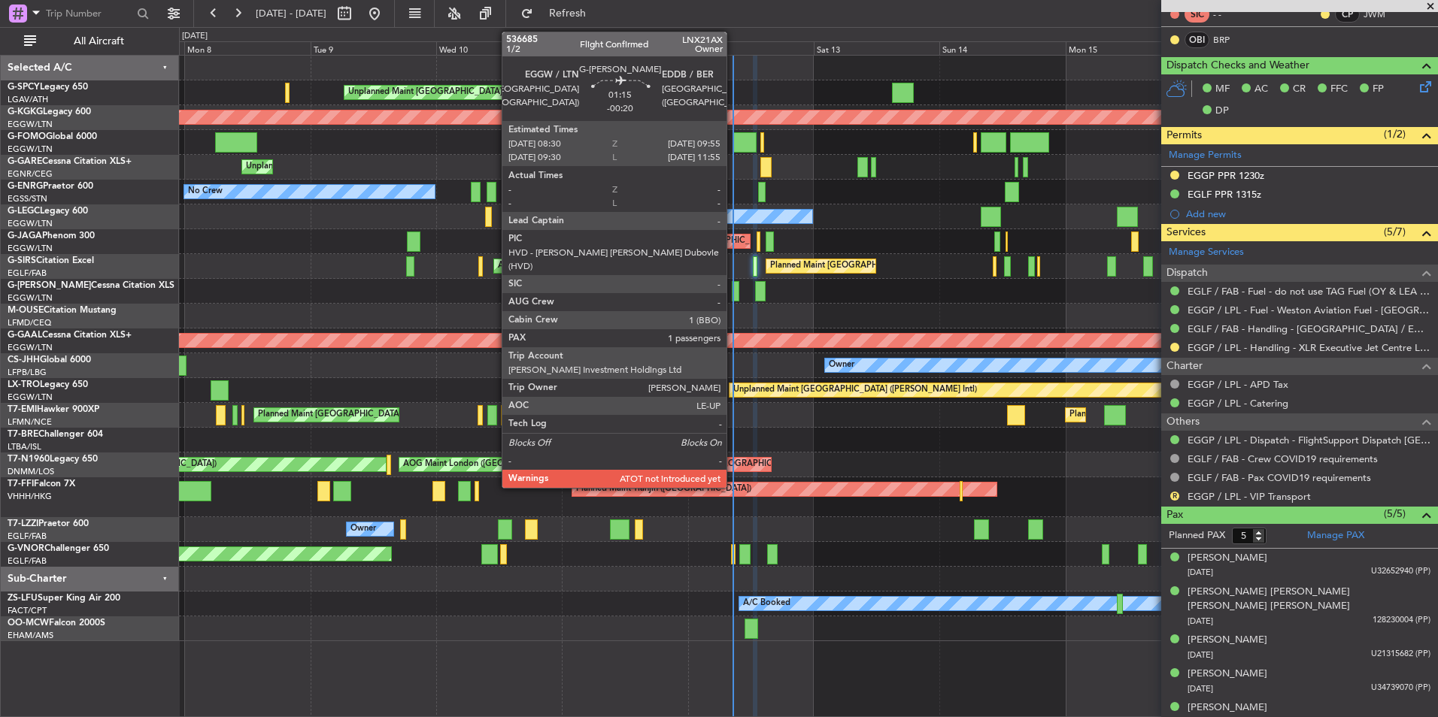
click at [733, 296] on div at bounding box center [736, 291] width 8 height 20
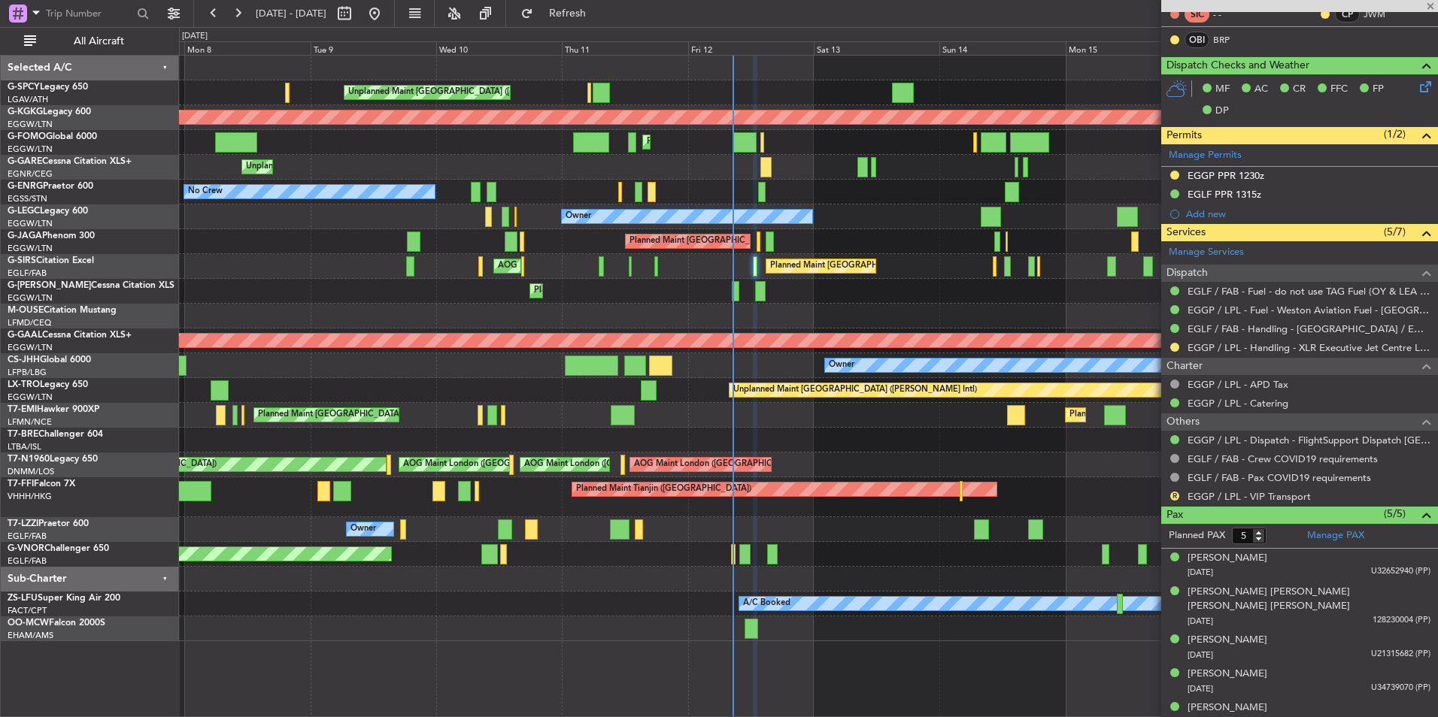
type input "-00:20"
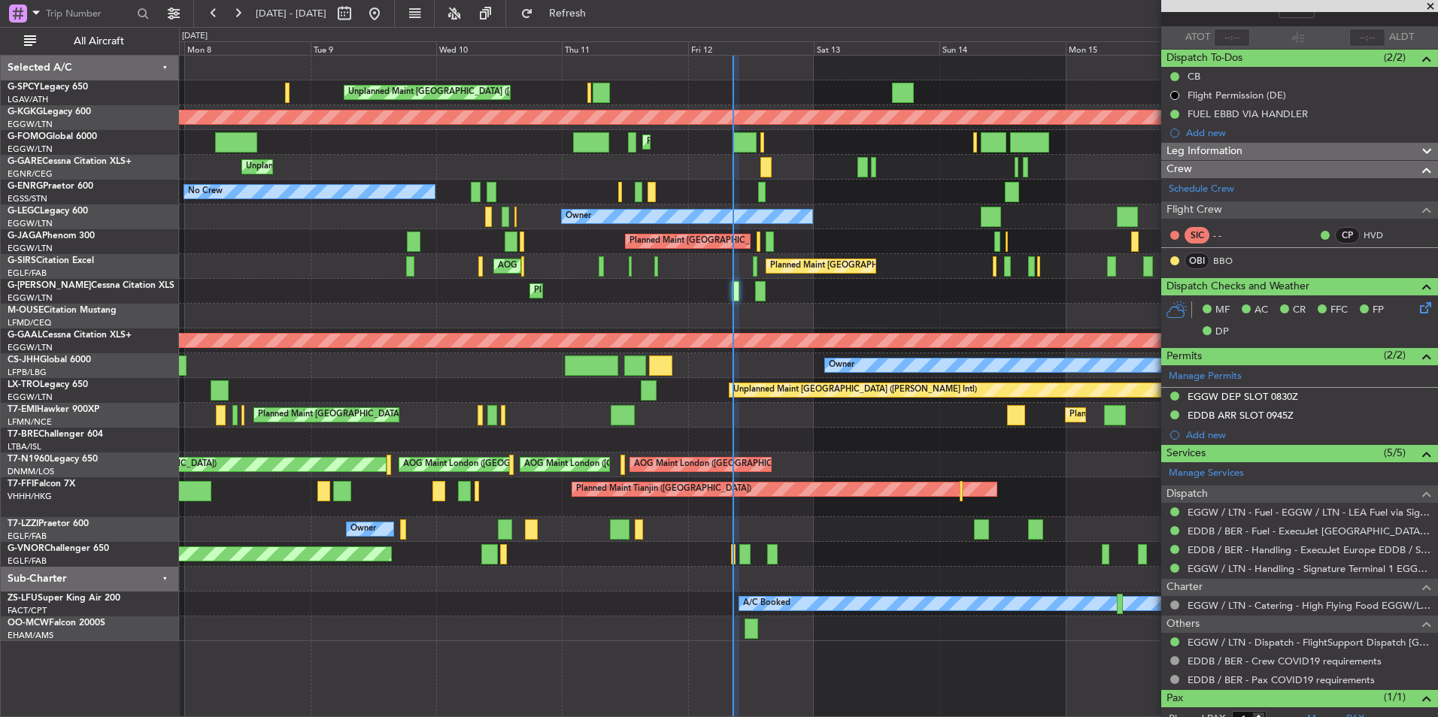
scroll to position [71, 0]
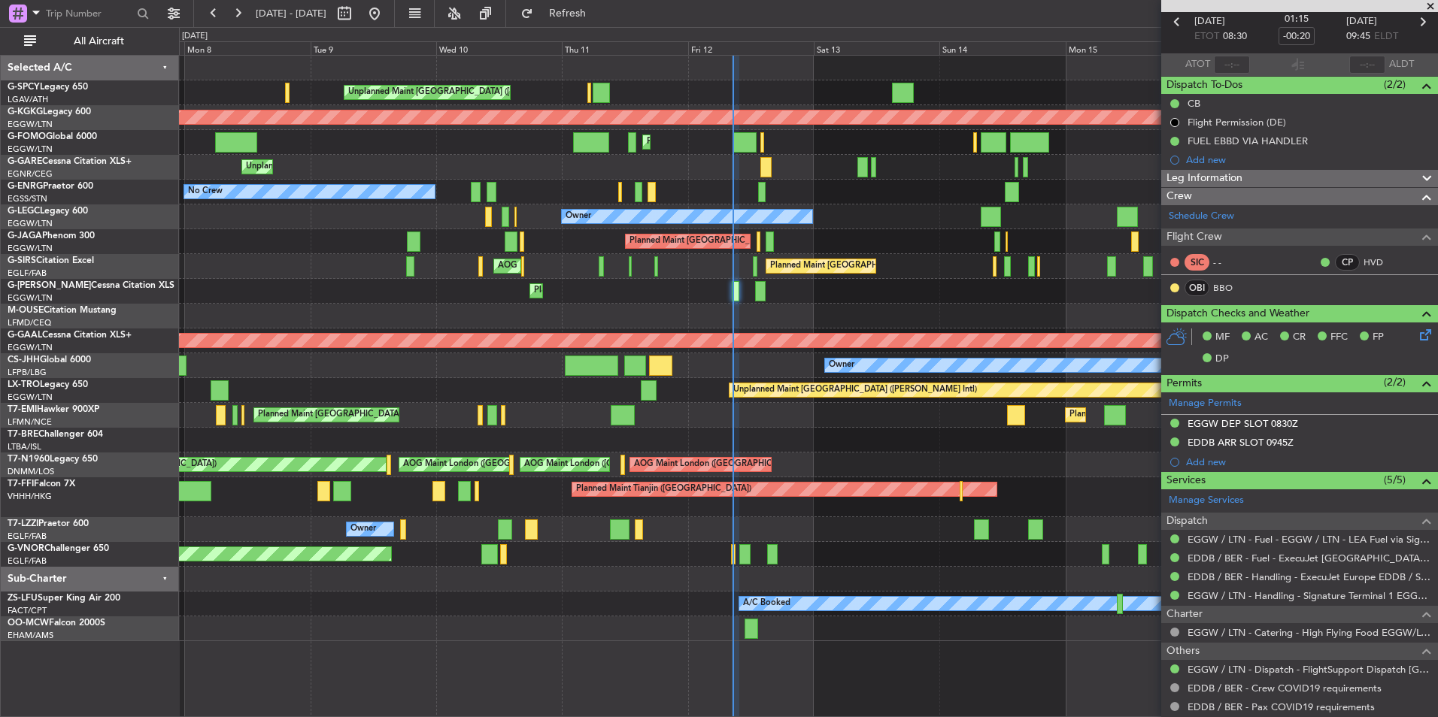
click at [1431, 5] on span at bounding box center [1429, 7] width 15 height 14
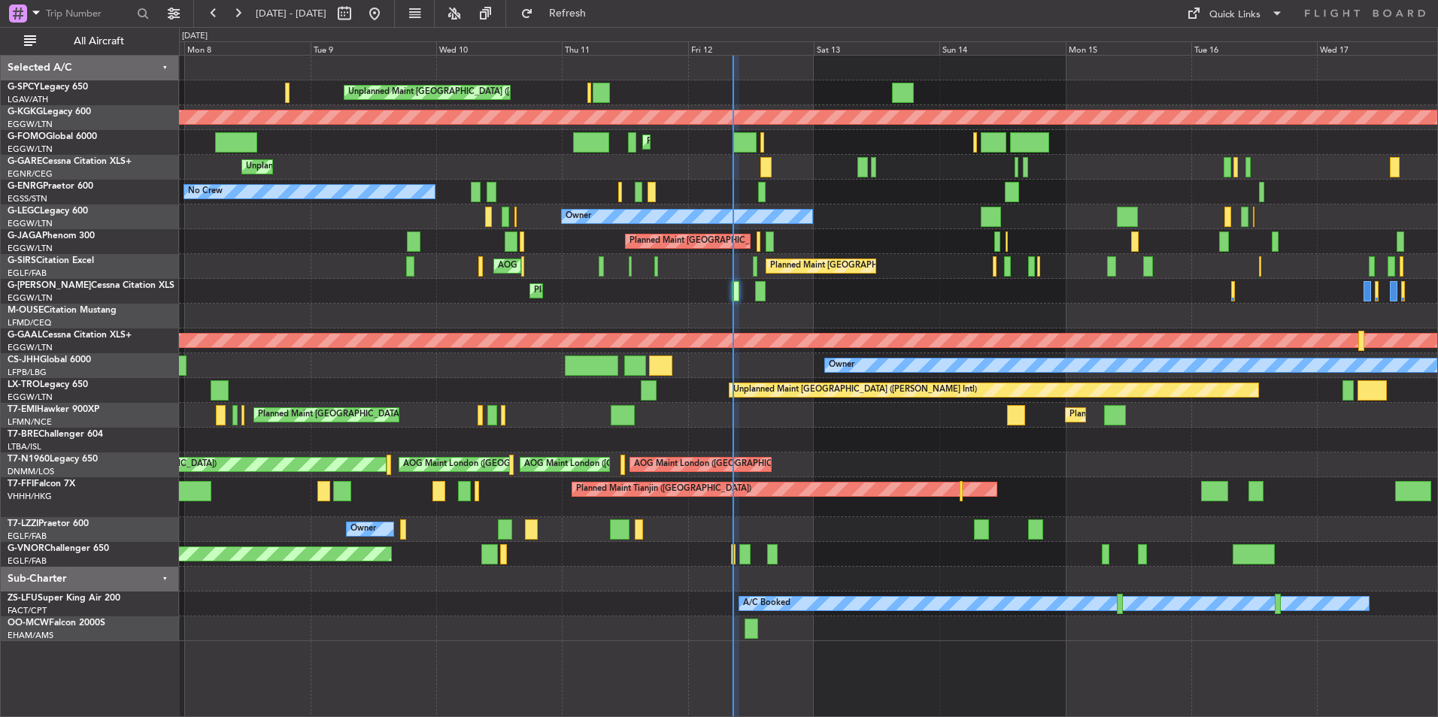
type input "0"
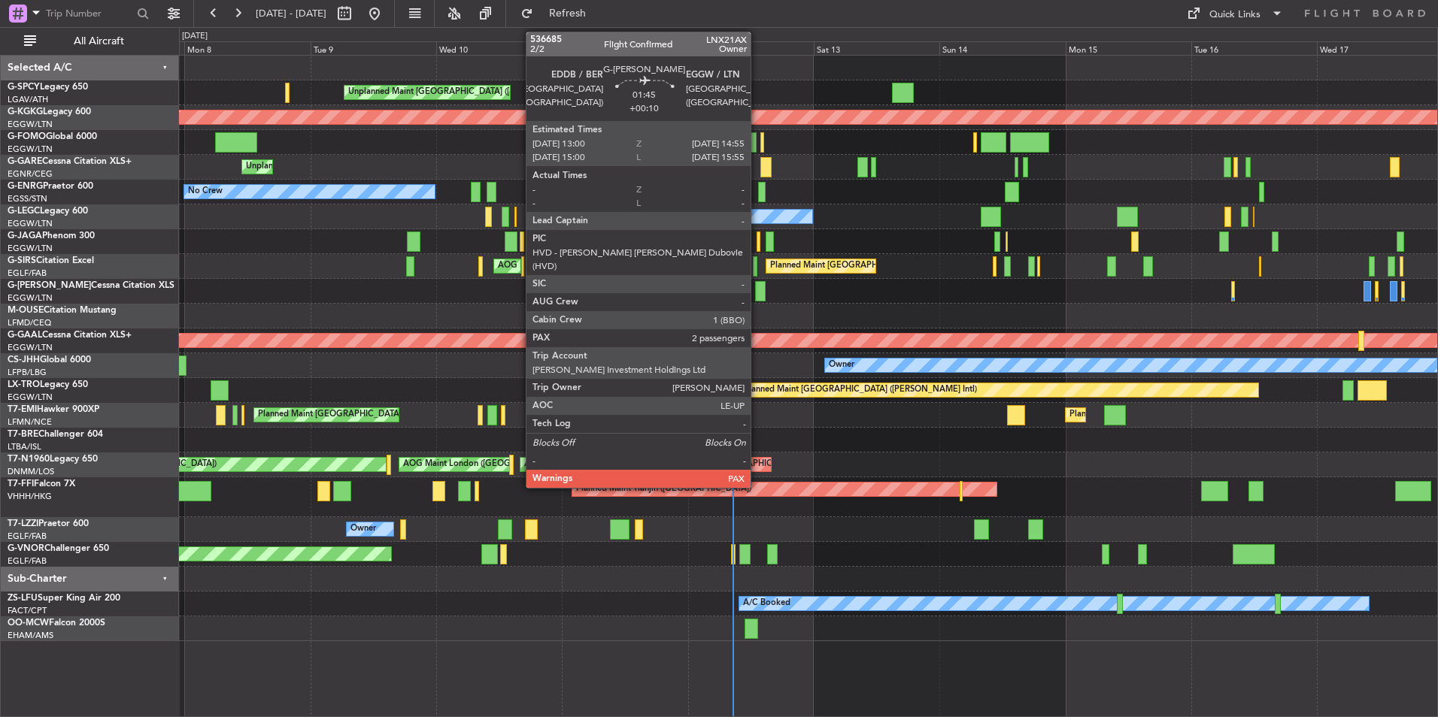
click at [757, 296] on div at bounding box center [760, 291] width 11 height 20
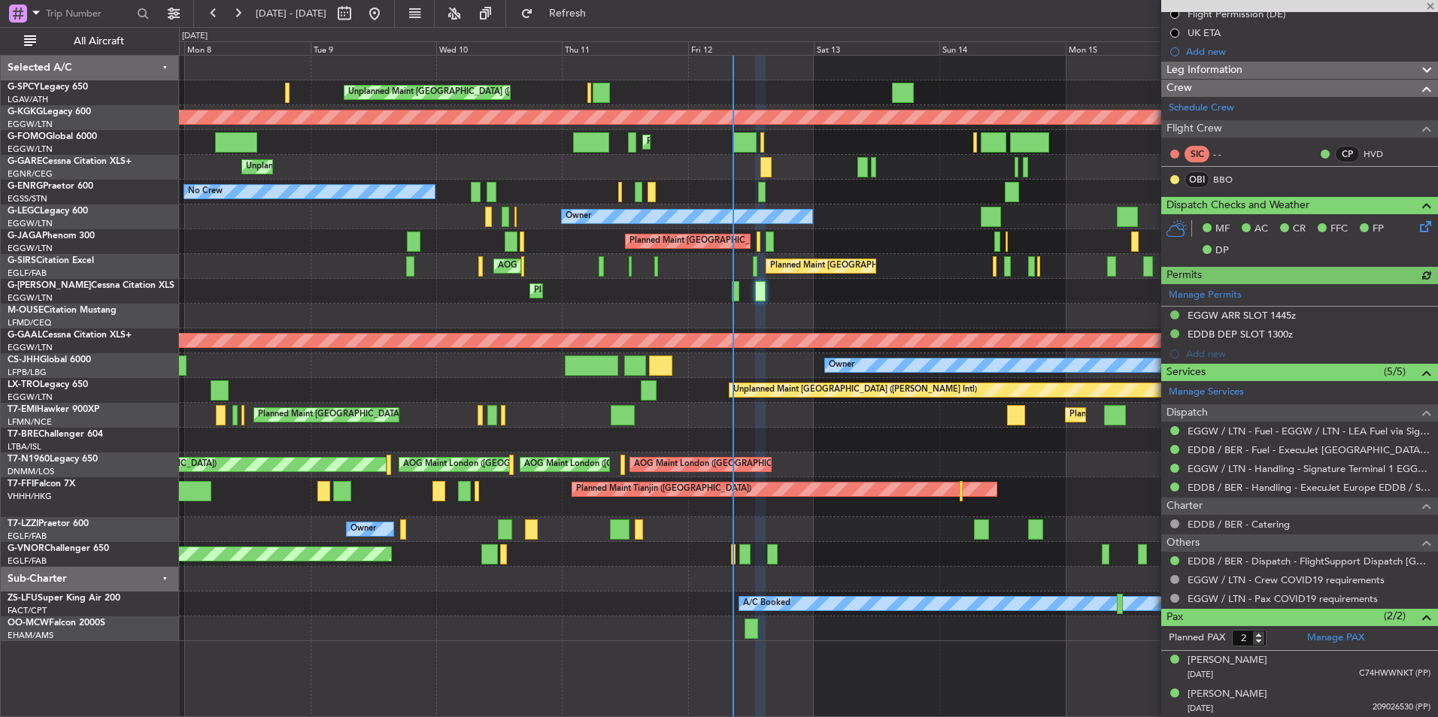
scroll to position [180, 0]
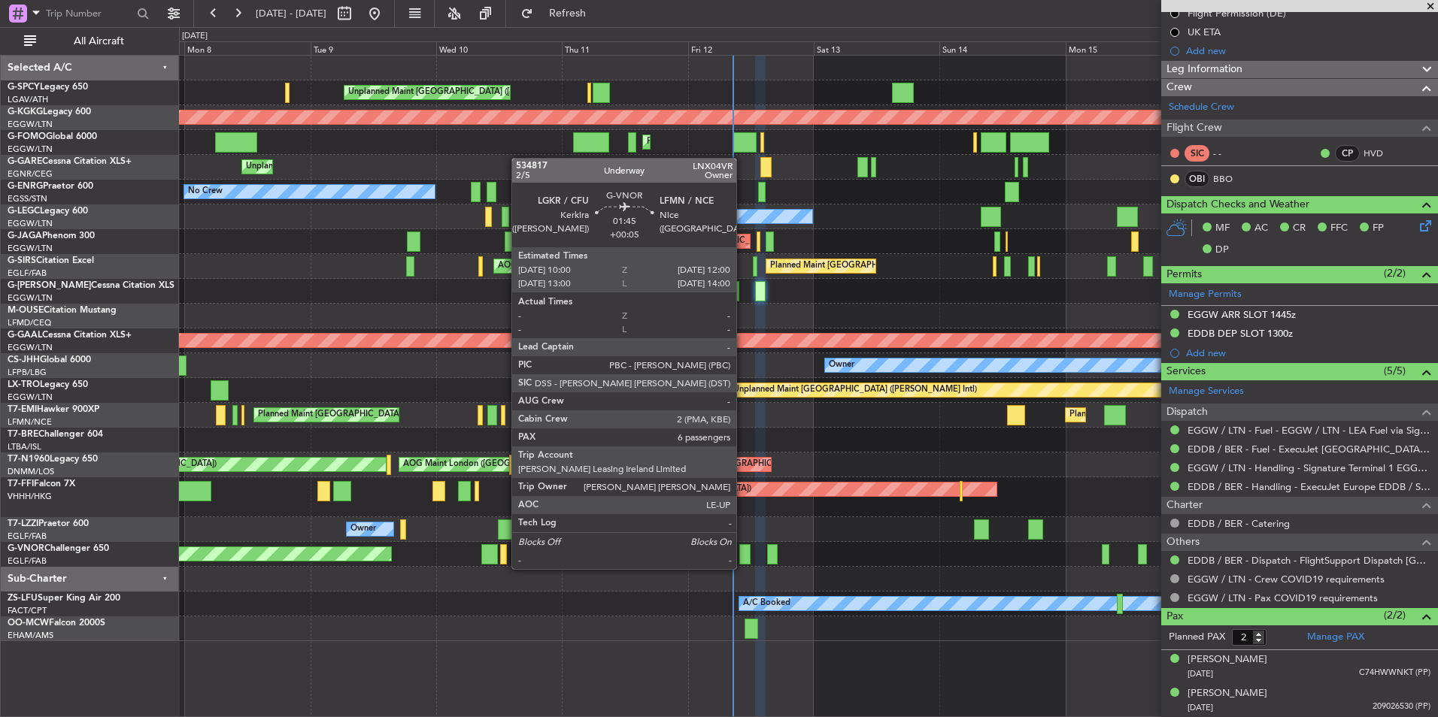
click at [743, 554] on div at bounding box center [744, 554] width 11 height 20
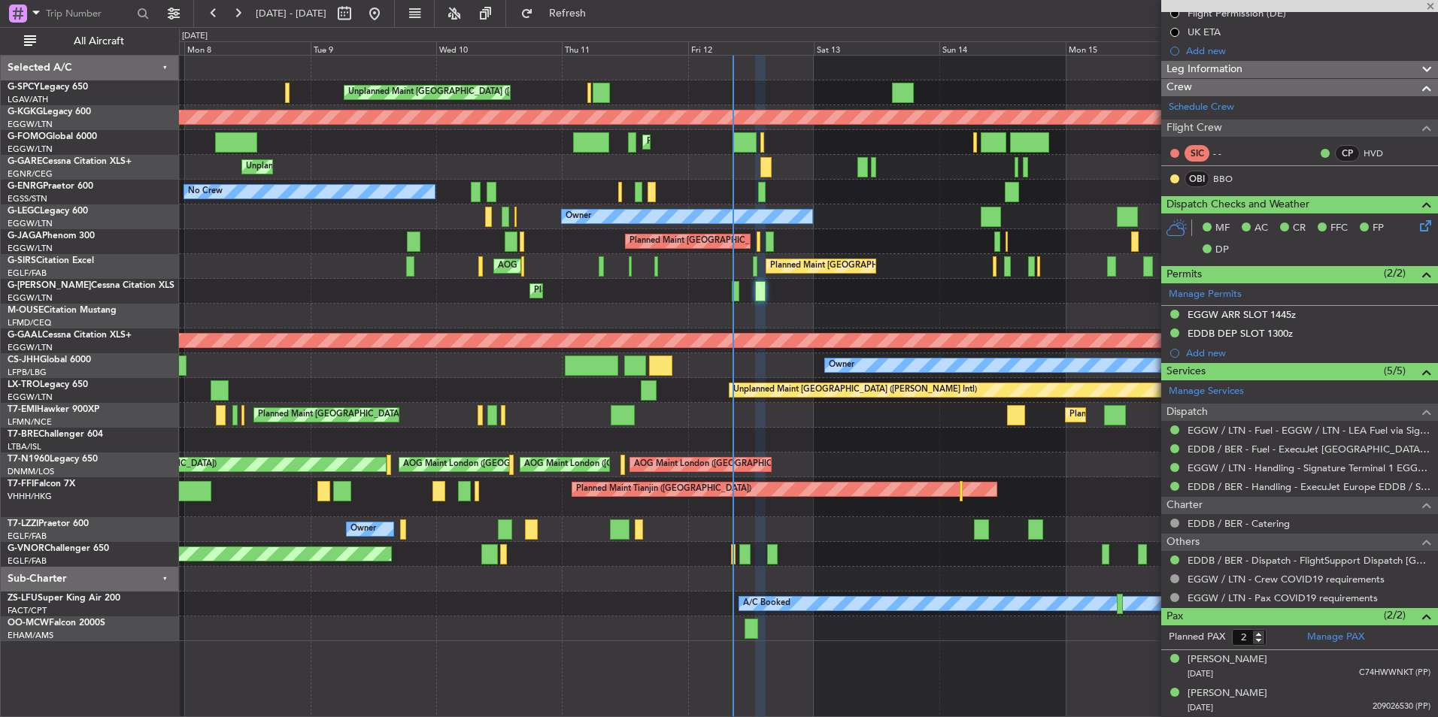
type input "+00:05"
type input "6"
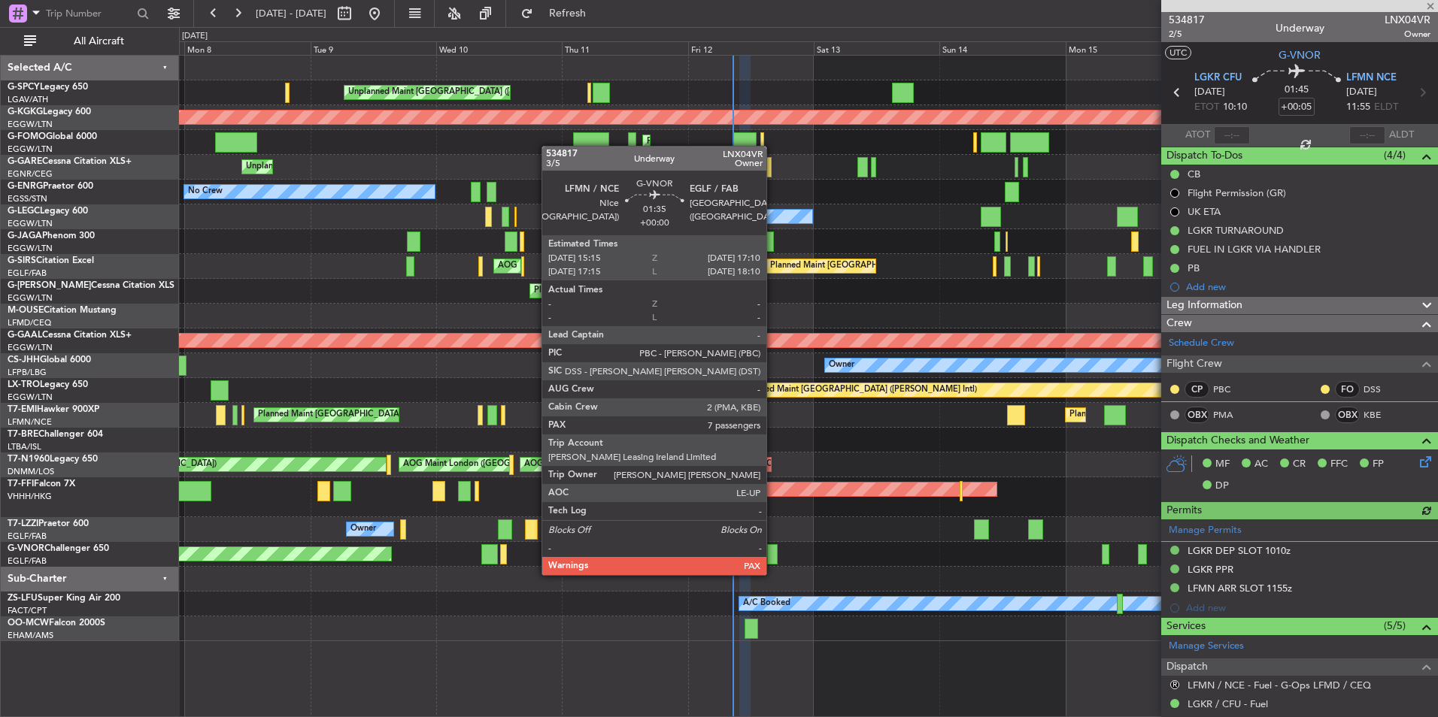
click at [773, 560] on div at bounding box center [772, 554] width 11 height 20
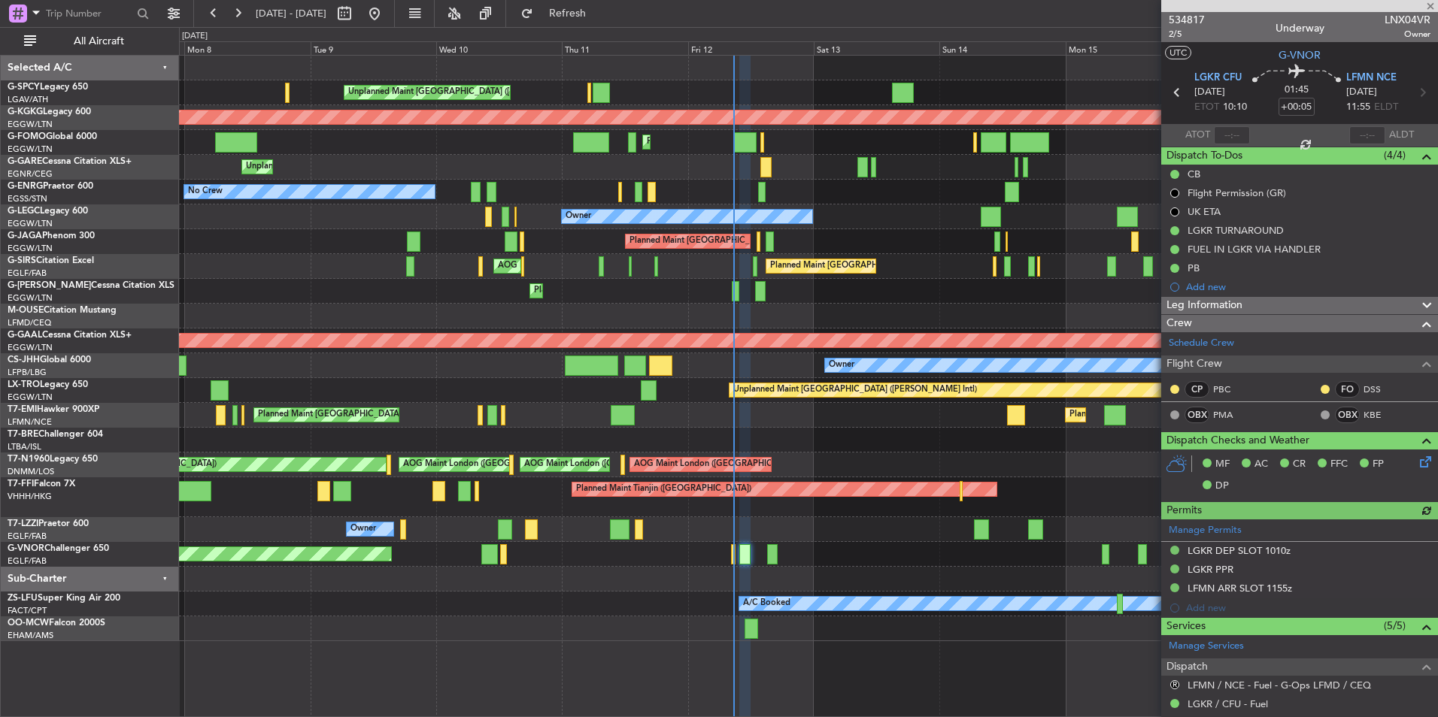
type input "7"
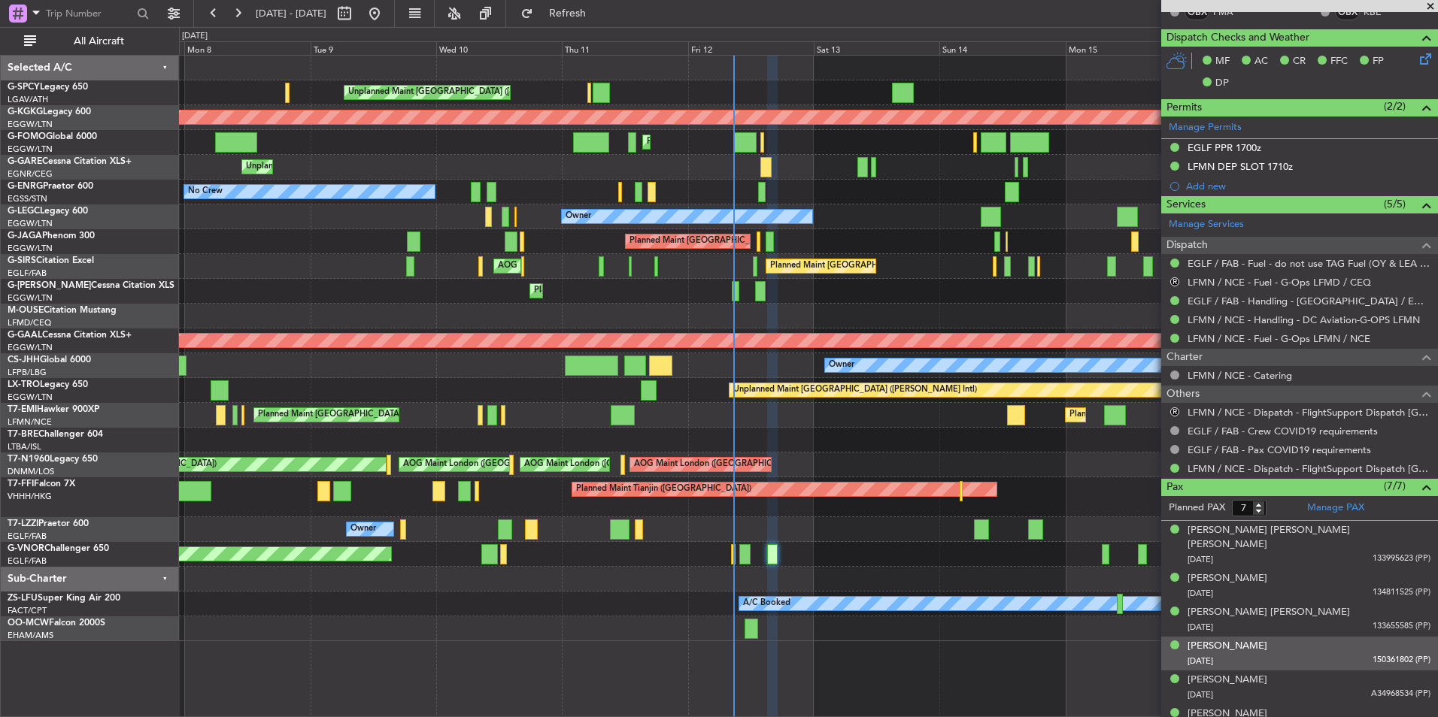
scroll to position [386, 0]
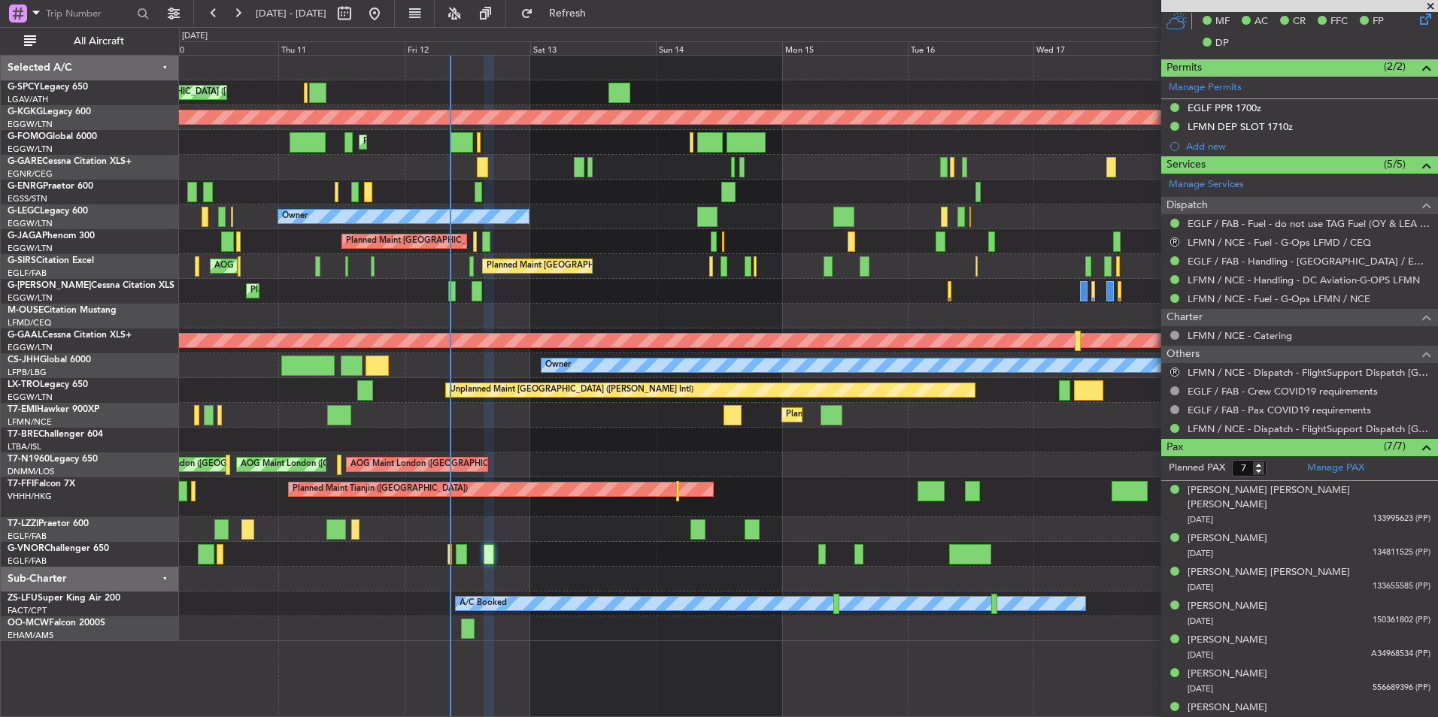
click at [632, 549] on div "Planned Maint [GEOGRAPHIC_DATA] ([GEOGRAPHIC_DATA])" at bounding box center [808, 554] width 1258 height 25
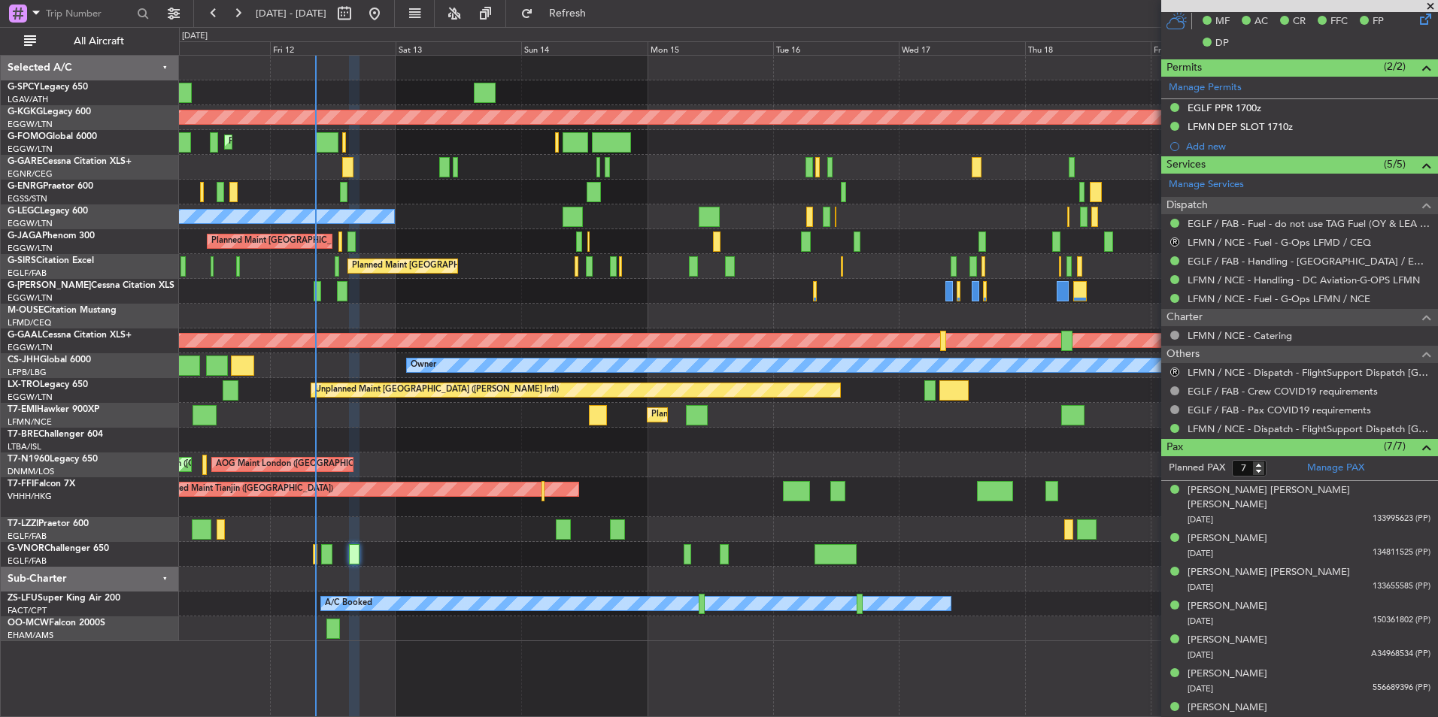
click at [504, 566] on div "Planned Maint [GEOGRAPHIC_DATA] ([GEOGRAPHIC_DATA])" at bounding box center [808, 554] width 1258 height 25
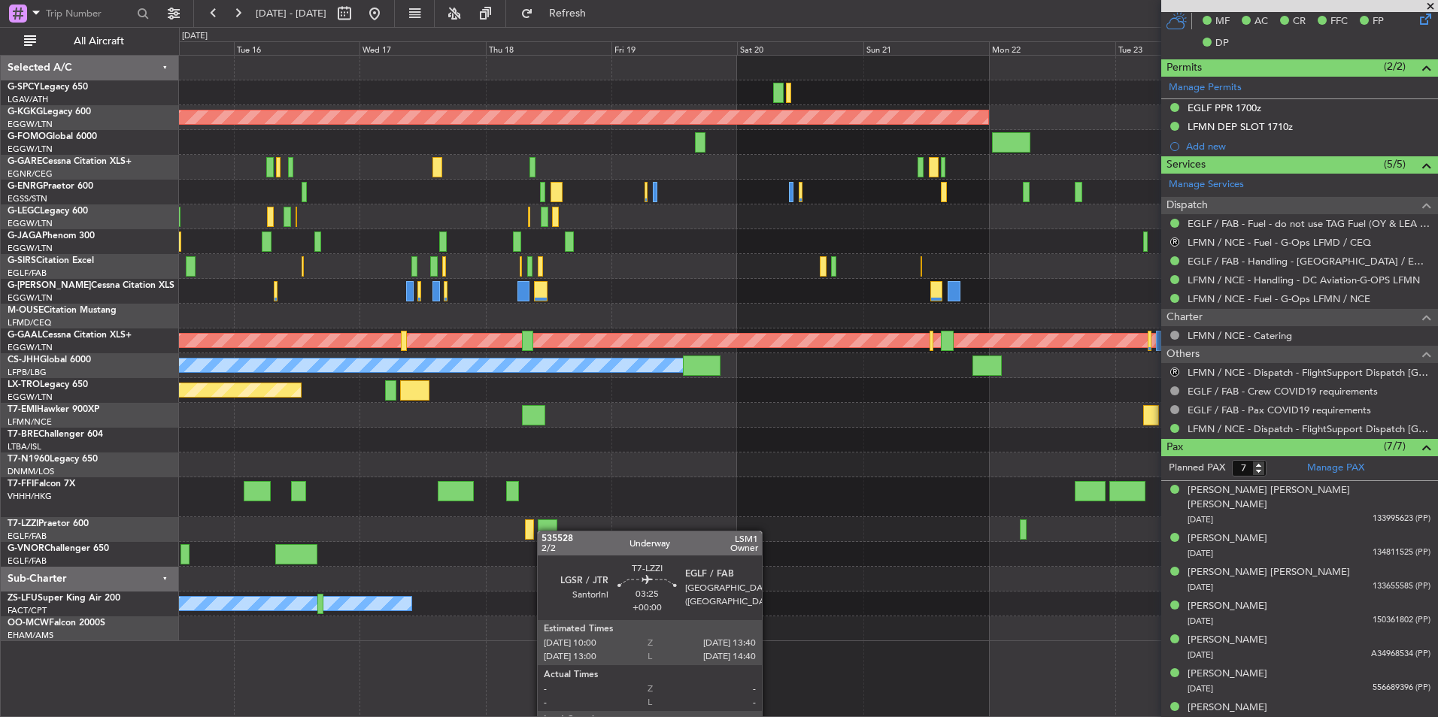
click at [542, 530] on div "AOG Maint Istanbul (Ataturk) A/C Unavailable London (Luton) Planned Maint Londo…" at bounding box center [808, 349] width 1258 height 586
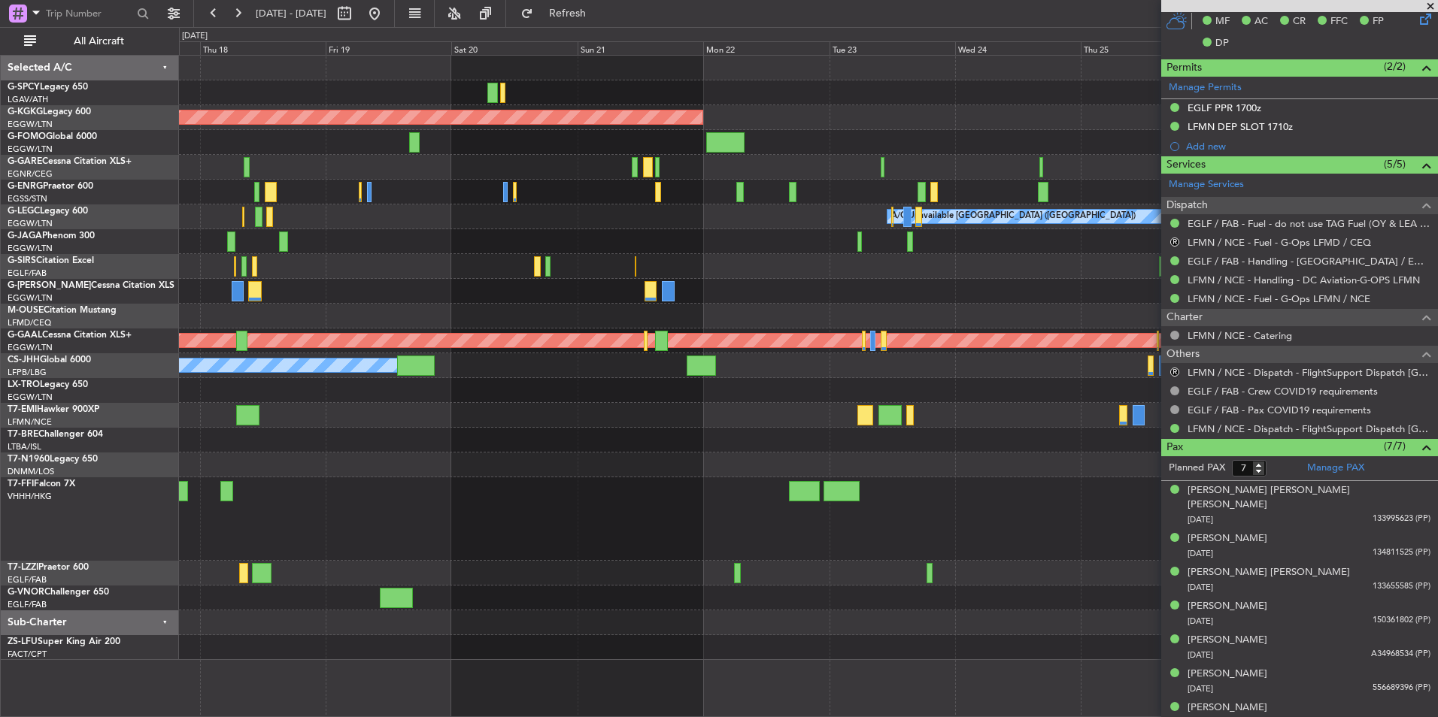
click at [556, 538] on div at bounding box center [808, 518] width 1258 height 83
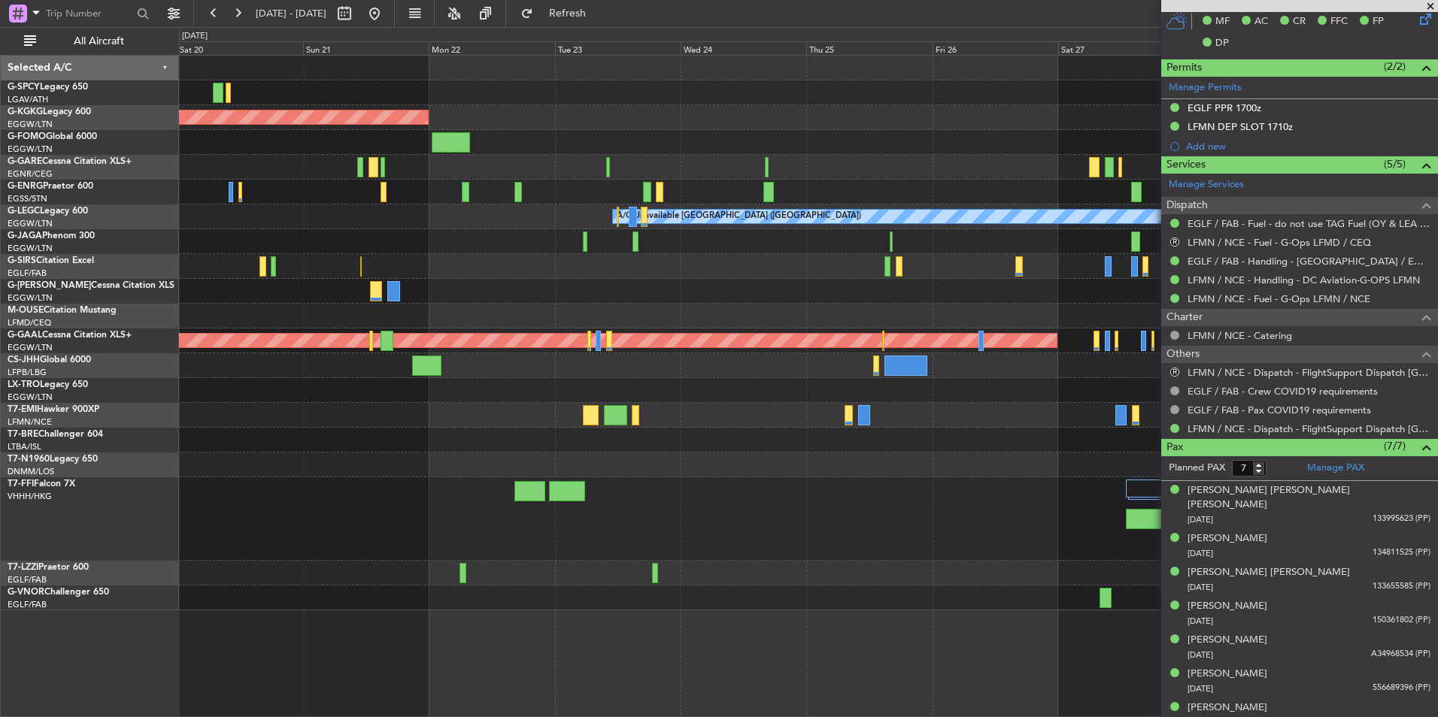
click at [92, 462] on div "AOG Maint Istanbul (Ataturk) A/C Unavailable London (Luton) Planned Maint Dusse…" at bounding box center [719, 372] width 1438 height 690
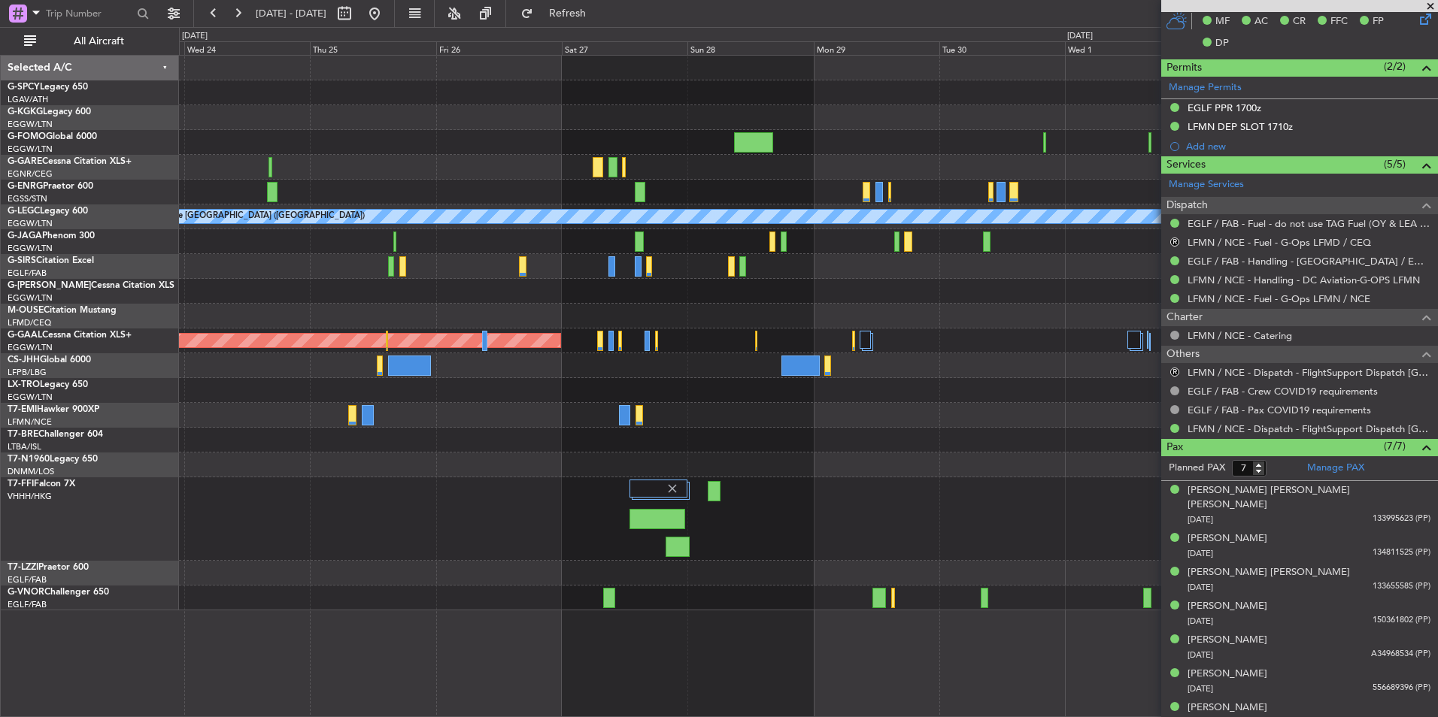
click at [153, 504] on div "AOG Maint Istanbul (Ataturk) A/C Unavailable London (Luton) Planned Maint Dusse…" at bounding box center [719, 372] width 1438 height 690
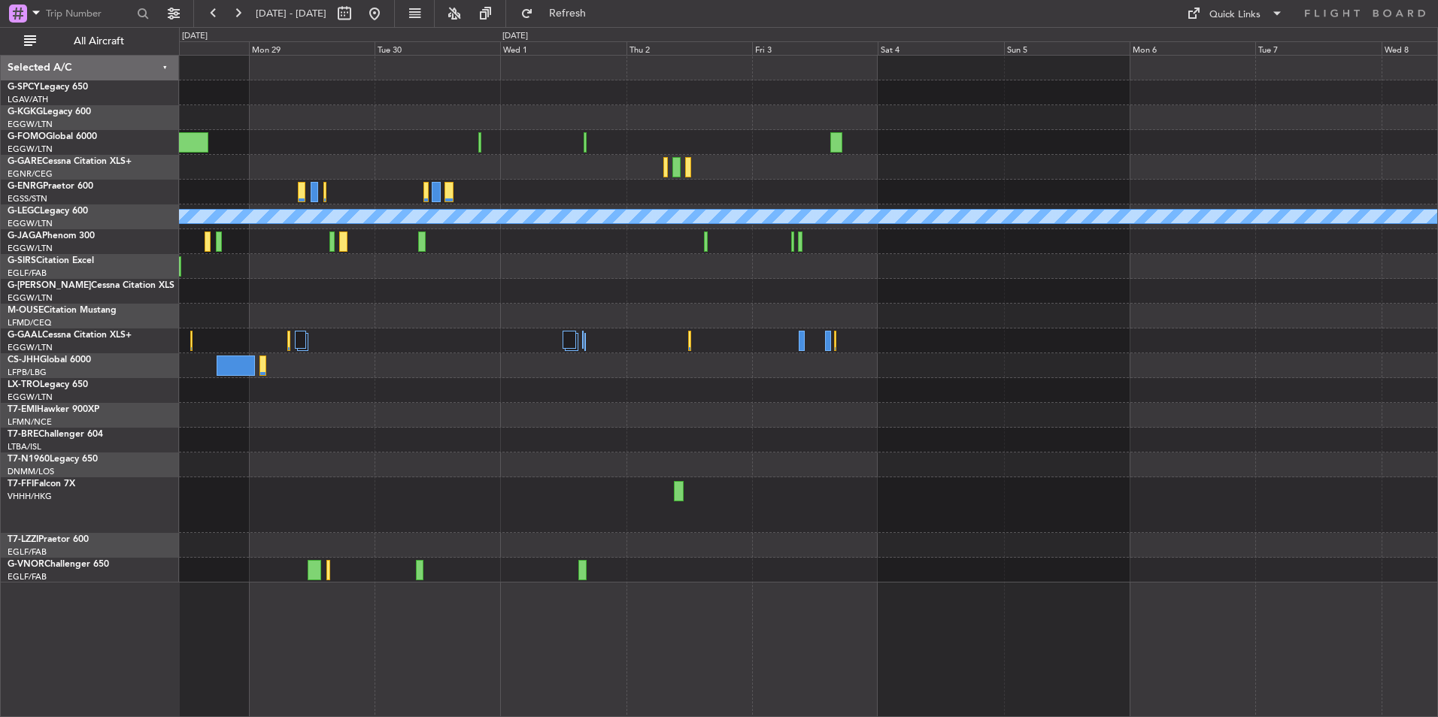
scroll to position [0, 0]
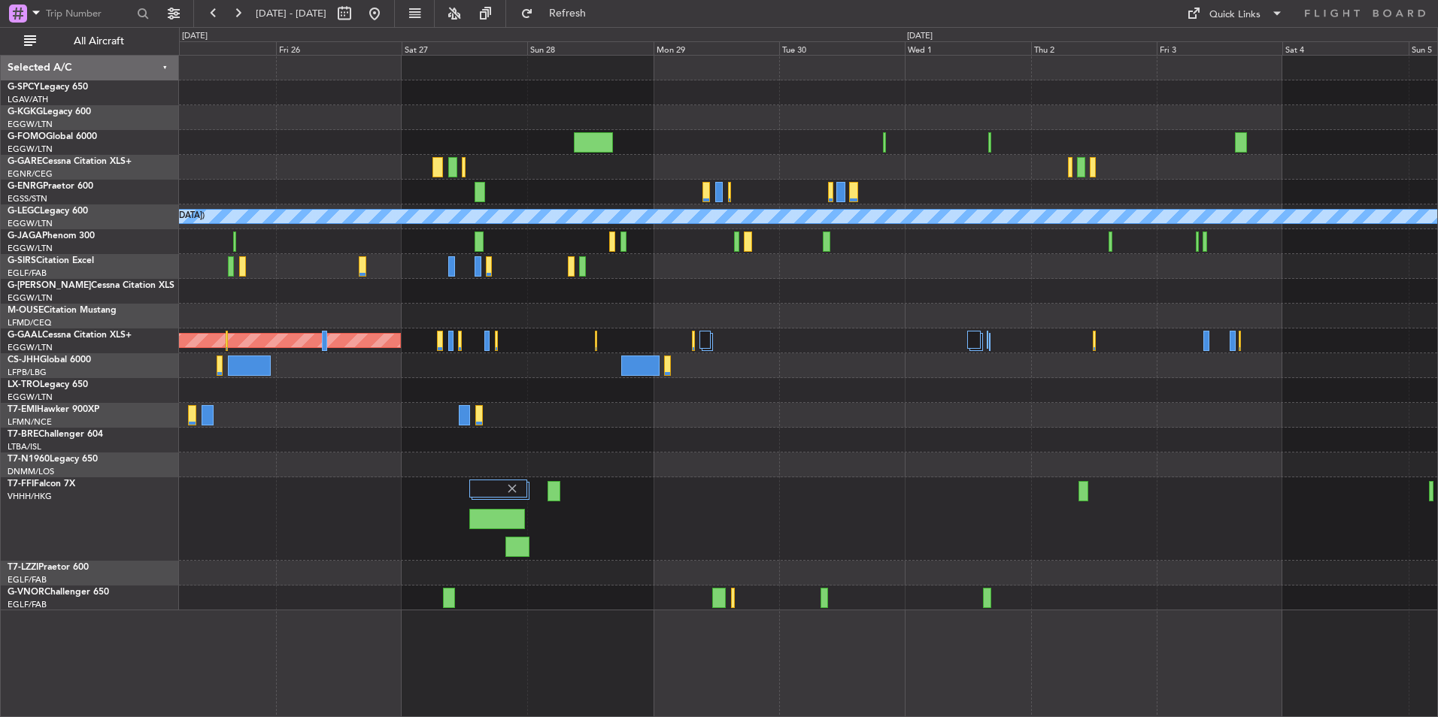
click at [1097, 509] on div at bounding box center [808, 518] width 1258 height 83
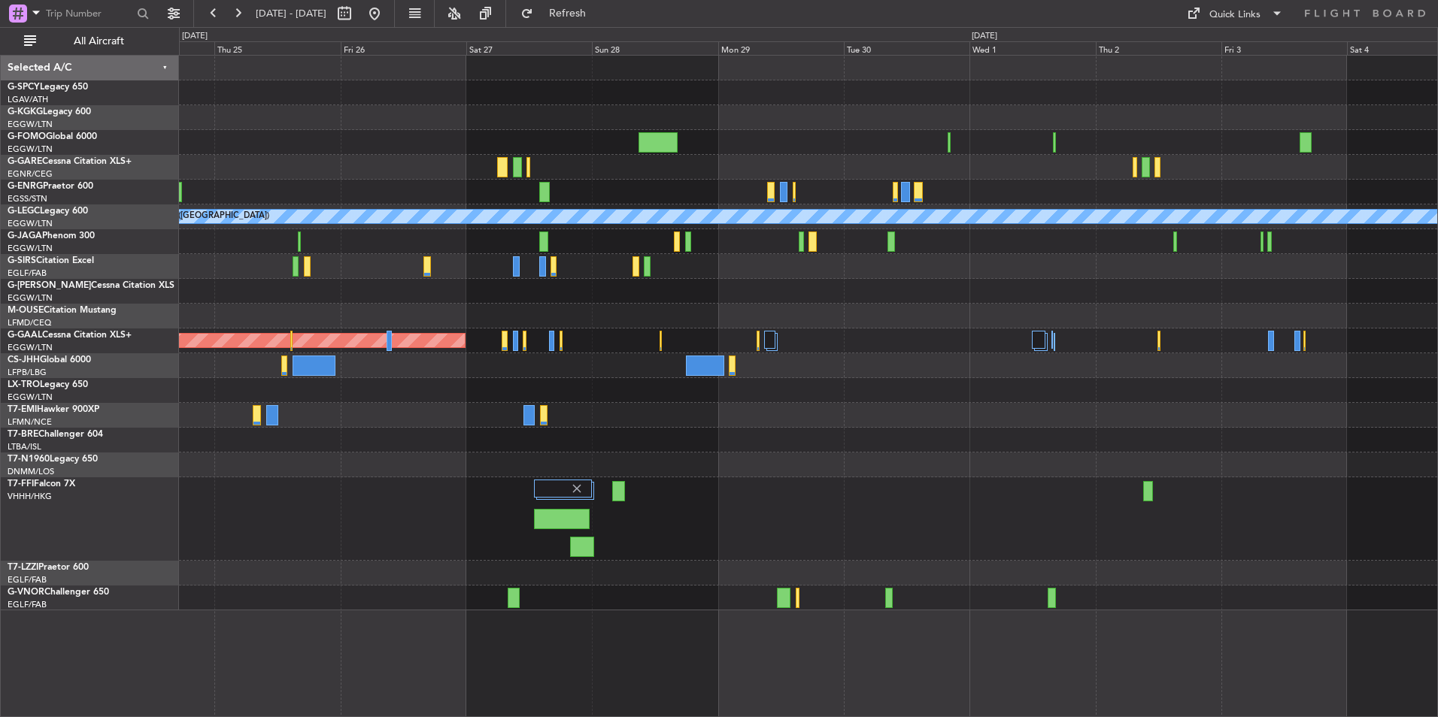
click at [1093, 495] on div at bounding box center [808, 518] width 1258 height 83
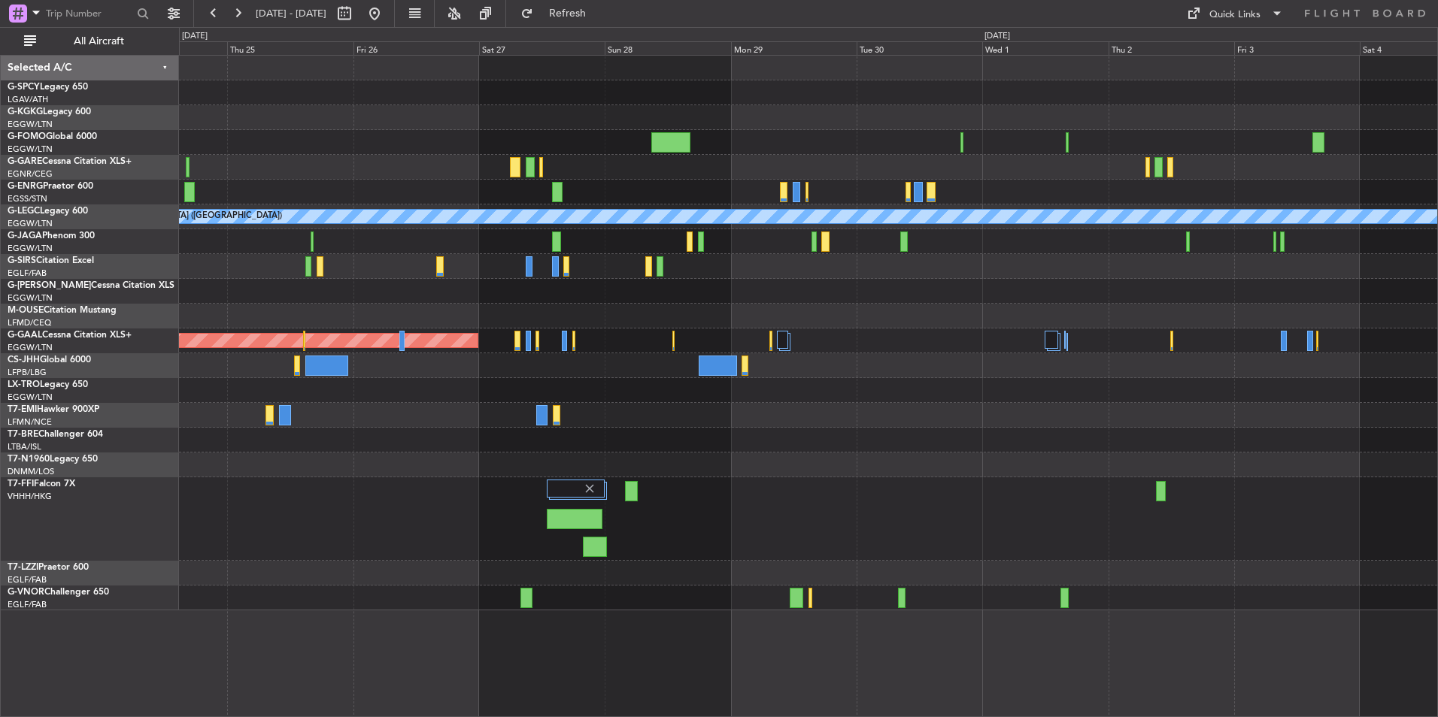
click at [1110, 495] on div at bounding box center [808, 518] width 1258 height 83
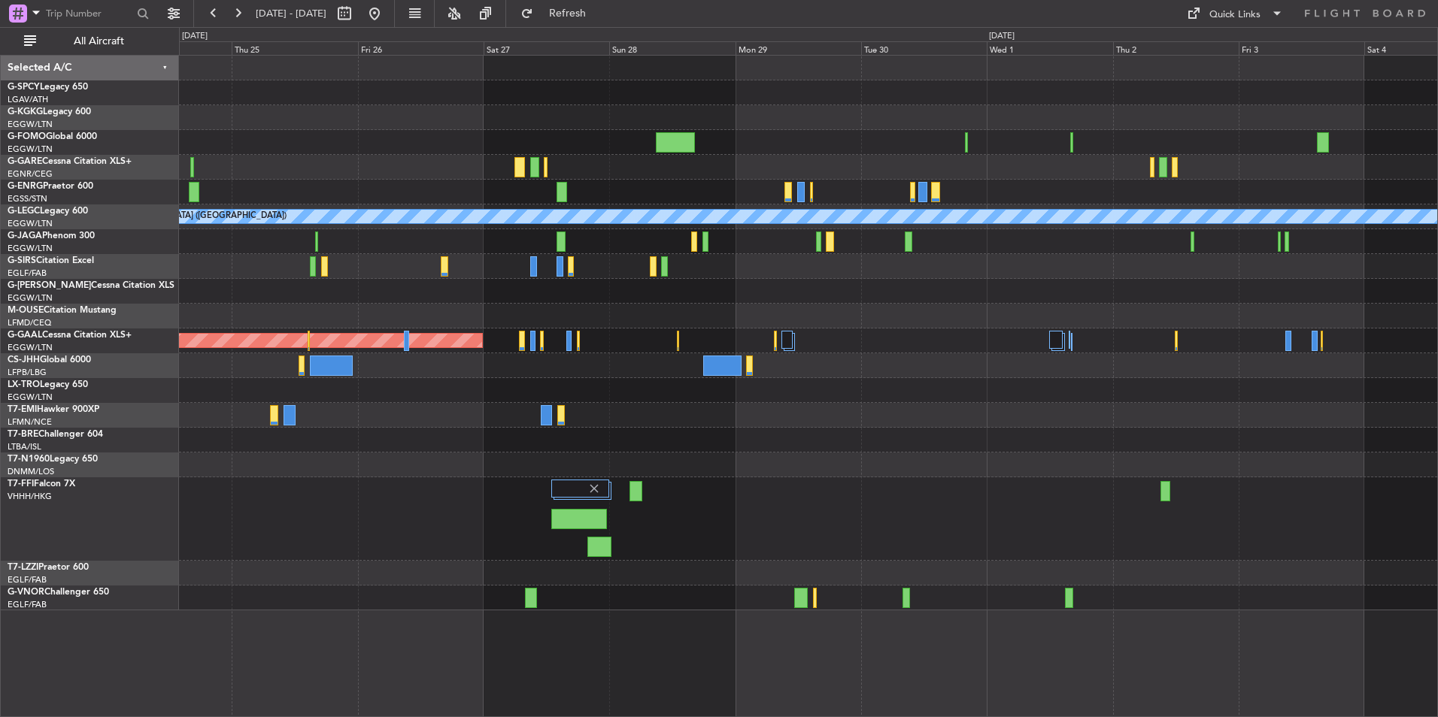
click at [1084, 501] on div at bounding box center [808, 518] width 1258 height 83
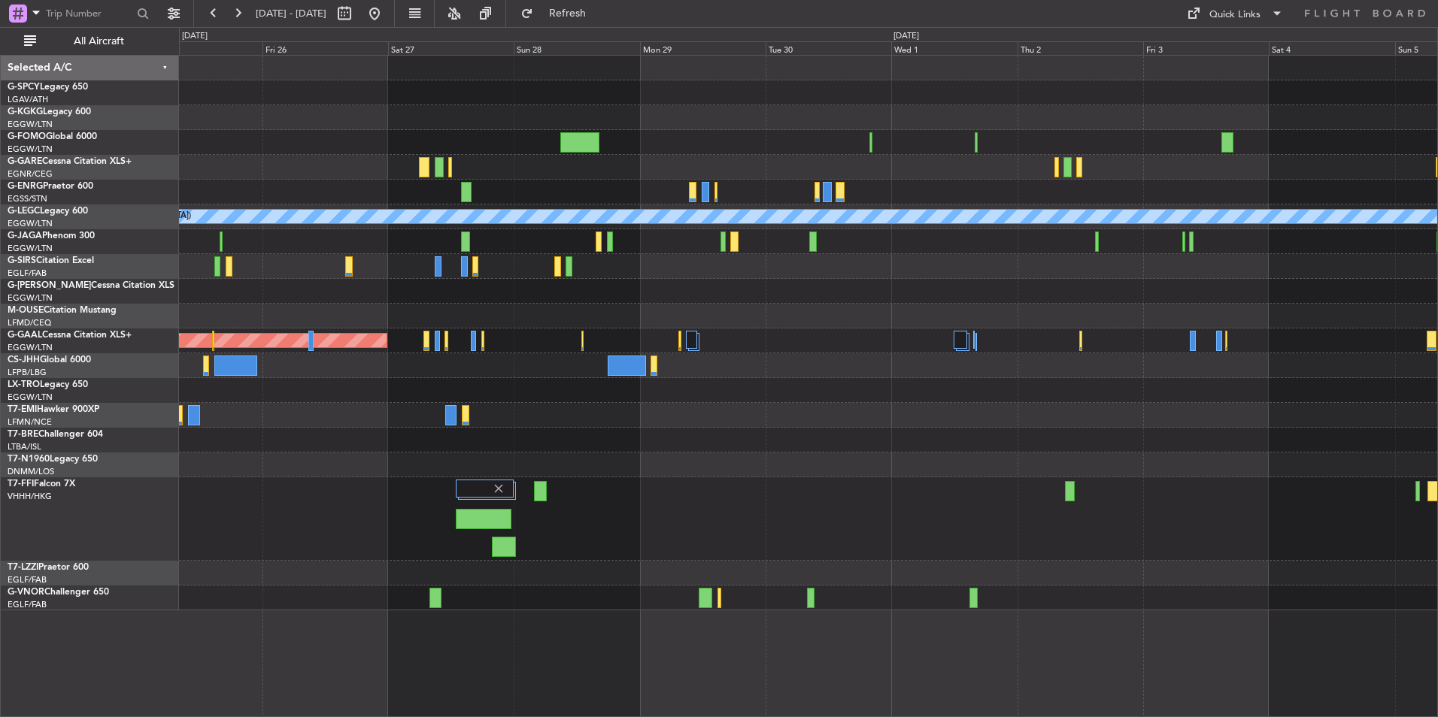
click at [653, 486] on div at bounding box center [808, 518] width 1258 height 83
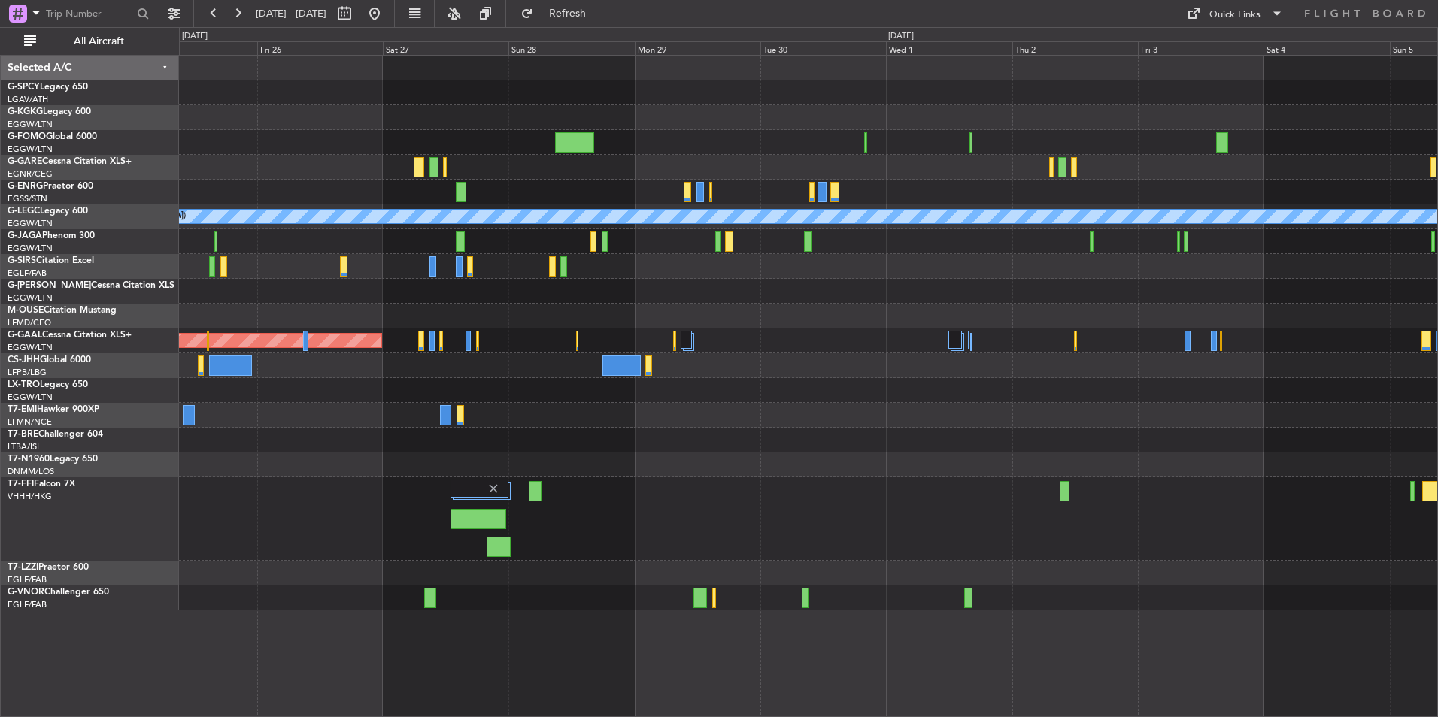
click at [656, 505] on div at bounding box center [808, 518] width 1258 height 83
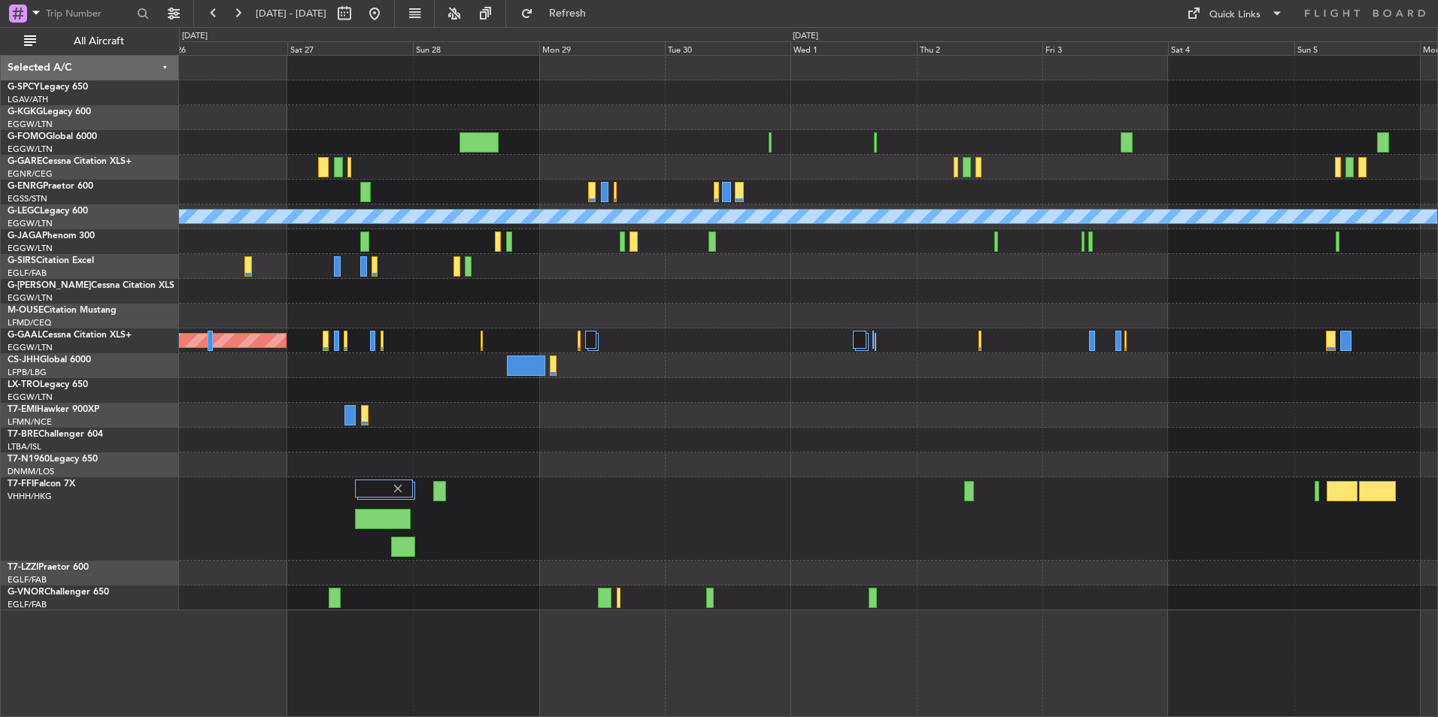
click at [665, 505] on div at bounding box center [808, 518] width 1258 height 83
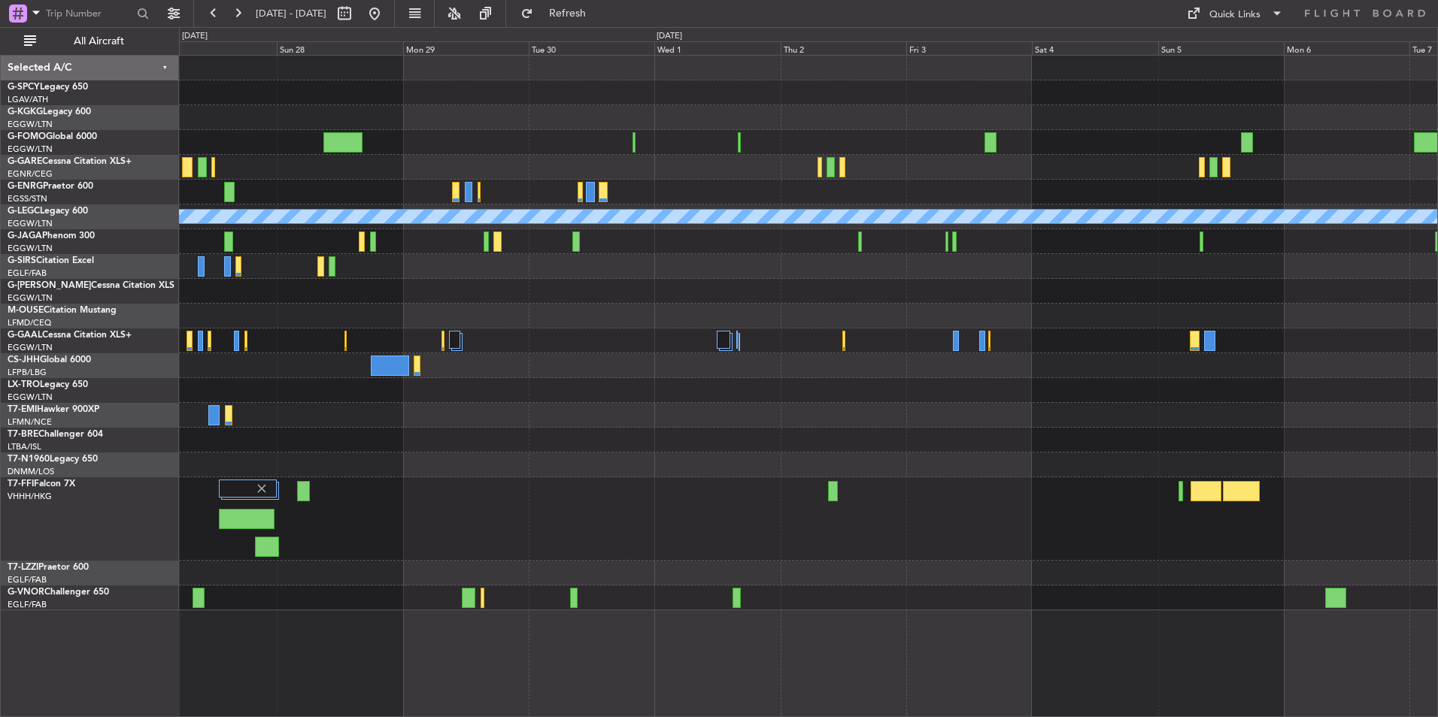
click at [660, 510] on div at bounding box center [808, 518] width 1258 height 83
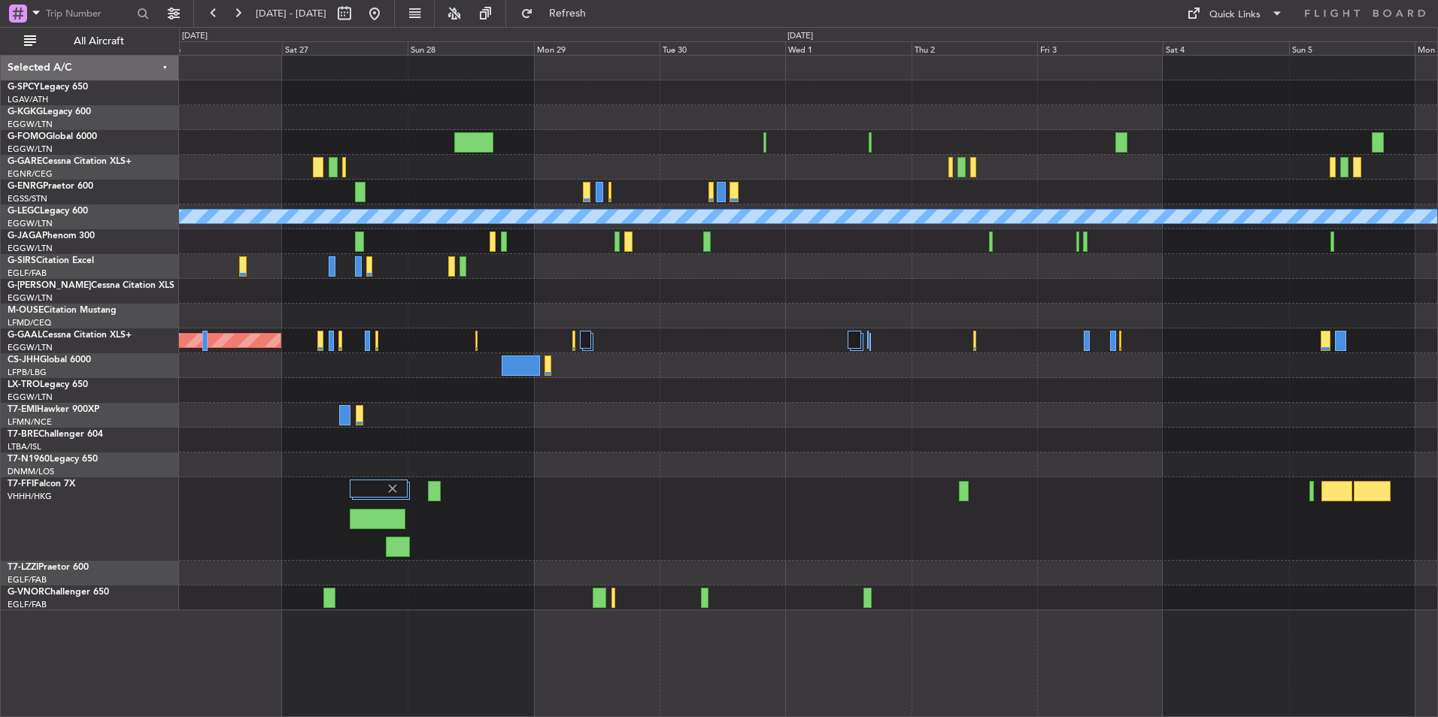
click at [918, 532] on div at bounding box center [808, 518] width 1258 height 83
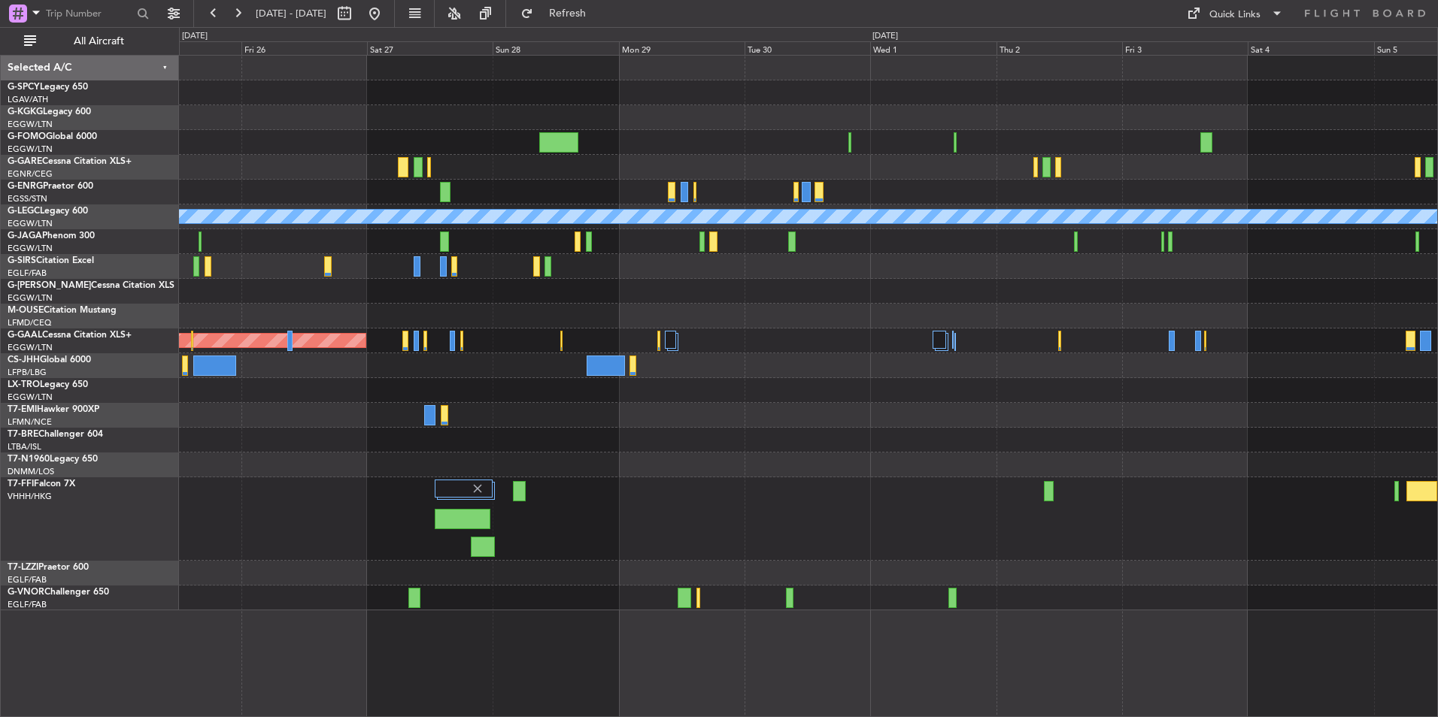
click at [936, 531] on div at bounding box center [808, 518] width 1258 height 83
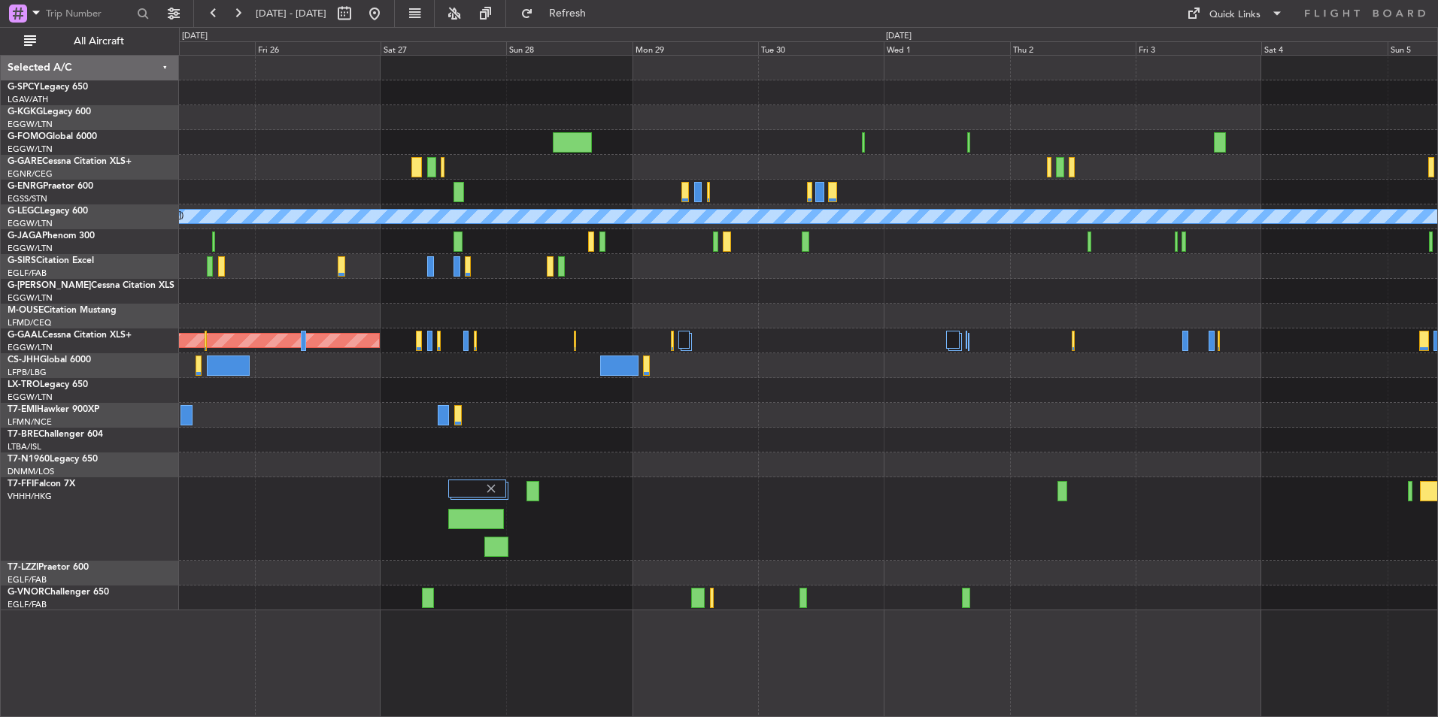
click at [925, 528] on div at bounding box center [808, 518] width 1258 height 83
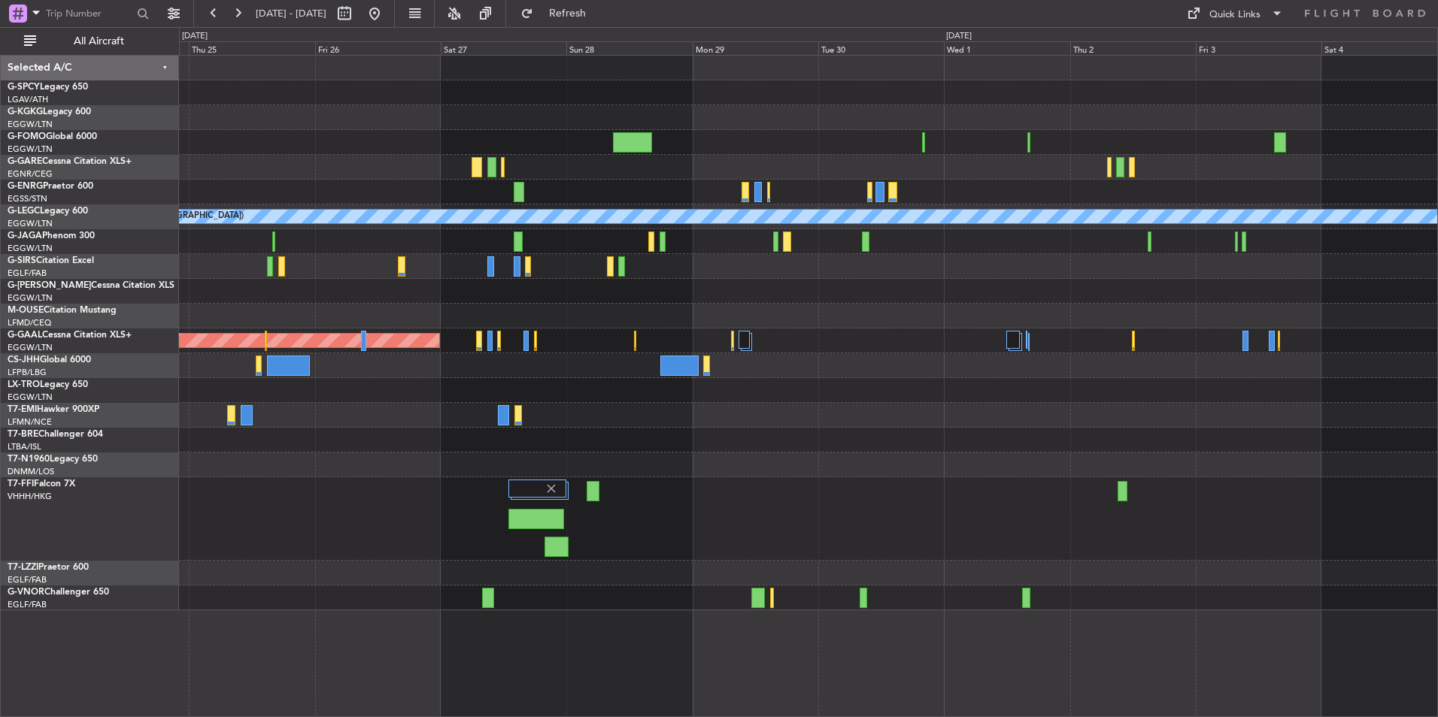
click at [1017, 528] on div at bounding box center [808, 518] width 1258 height 83
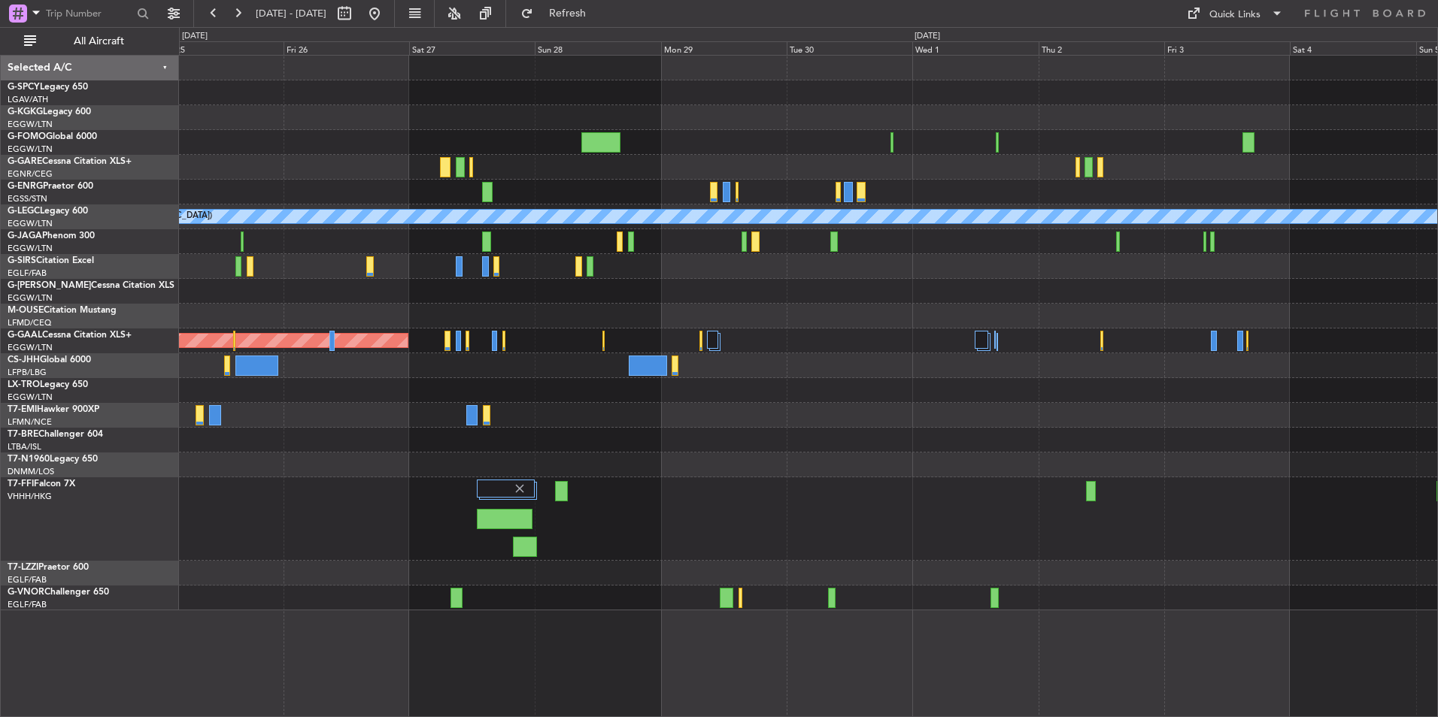
click at [622, 495] on div at bounding box center [808, 518] width 1258 height 83
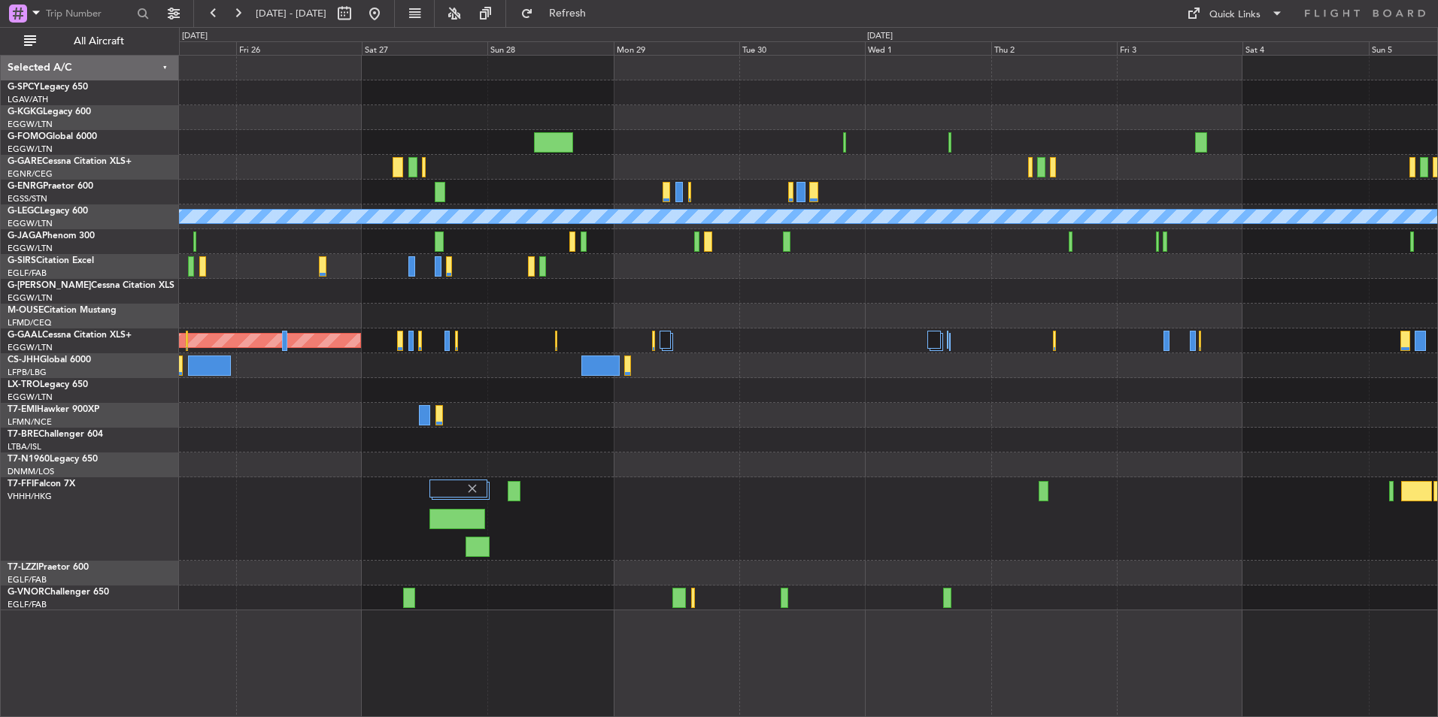
click at [574, 504] on div at bounding box center [808, 518] width 1258 height 83
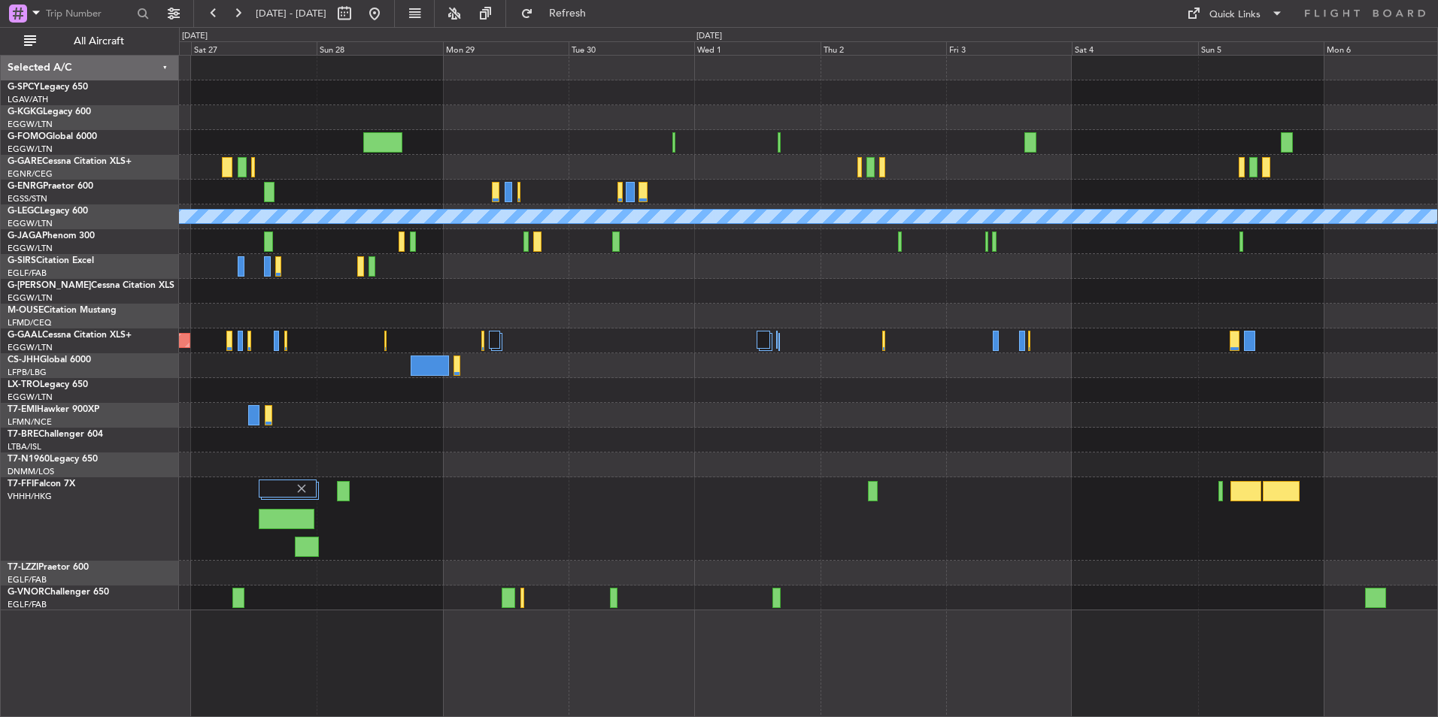
click at [556, 517] on div at bounding box center [808, 518] width 1258 height 83
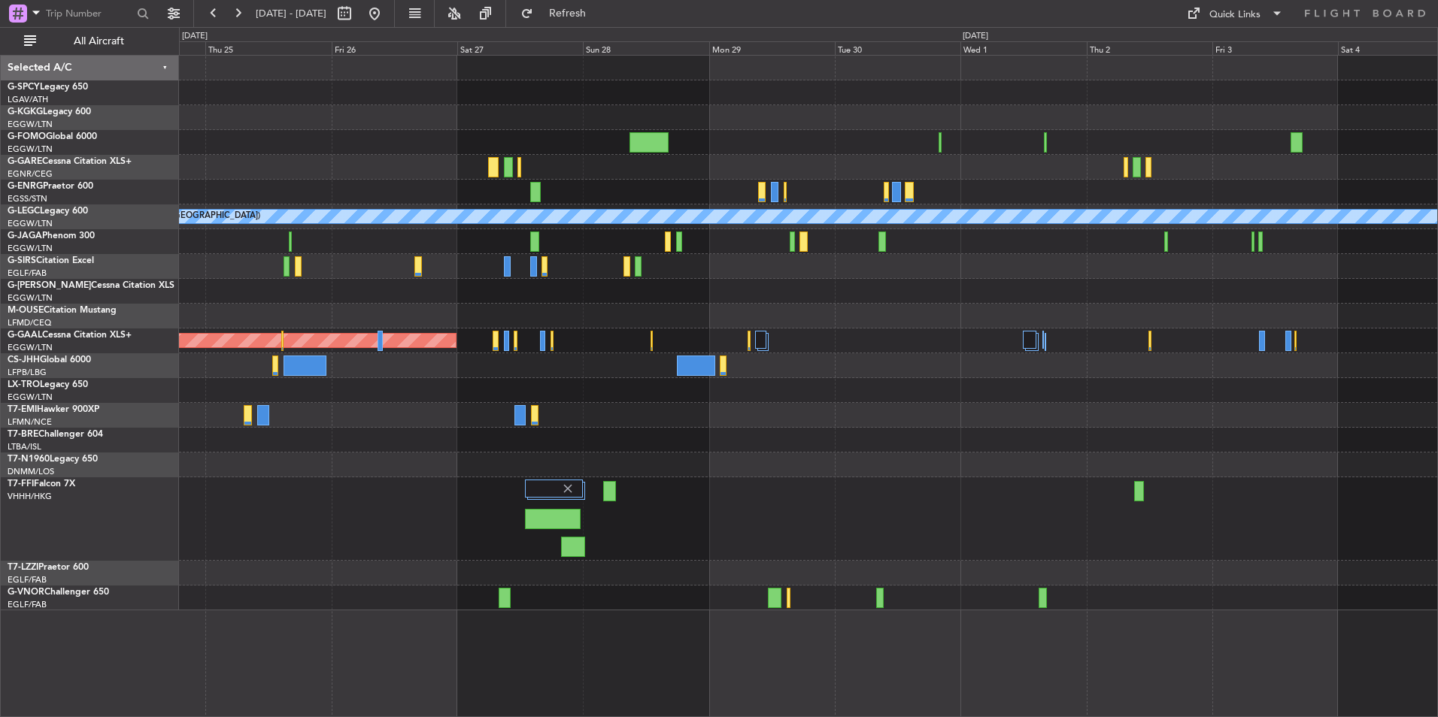
click at [845, 532] on div at bounding box center [808, 518] width 1258 height 83
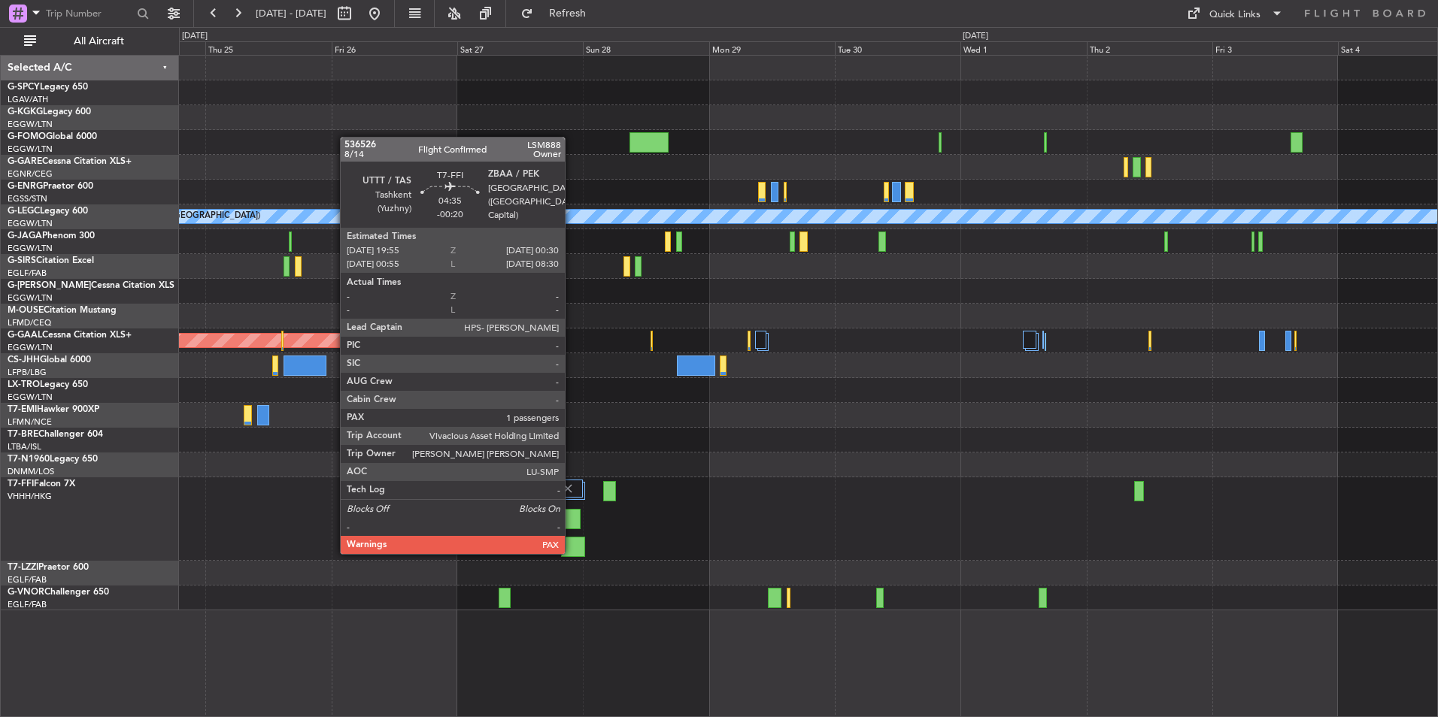
click at [571, 551] on div at bounding box center [573, 547] width 24 height 20
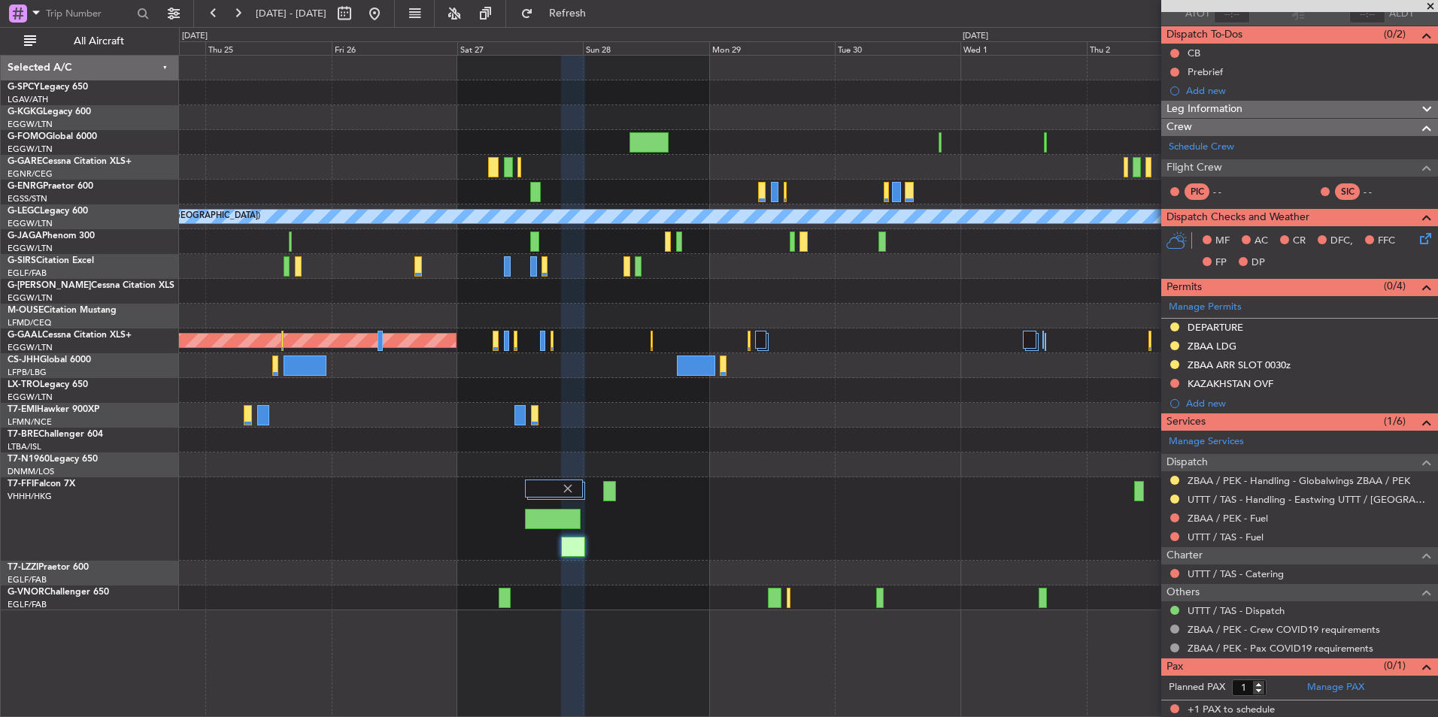
scroll to position [123, 0]
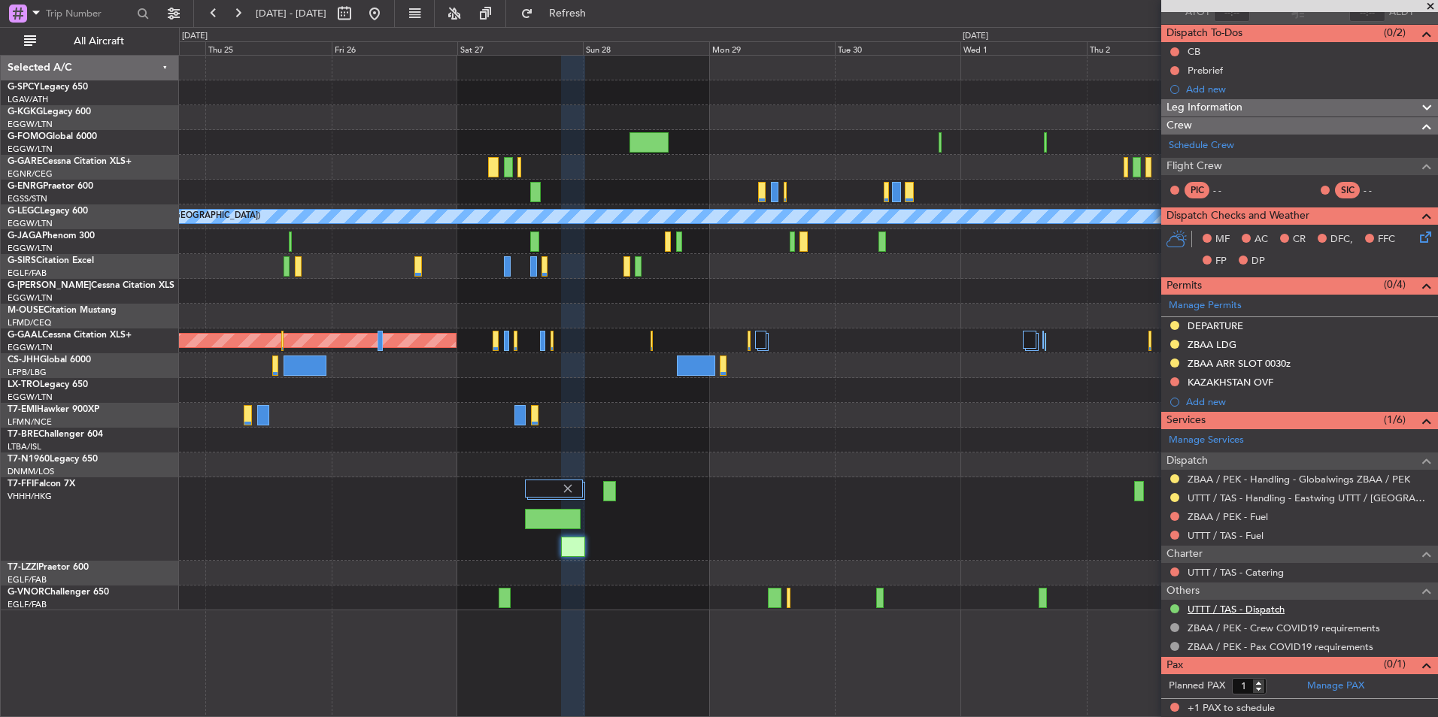
click at [1238, 609] on link "UTTT / TAS - Dispatch" at bounding box center [1235, 609] width 97 height 13
click at [599, 23] on button "Refresh" at bounding box center [559, 14] width 90 height 24
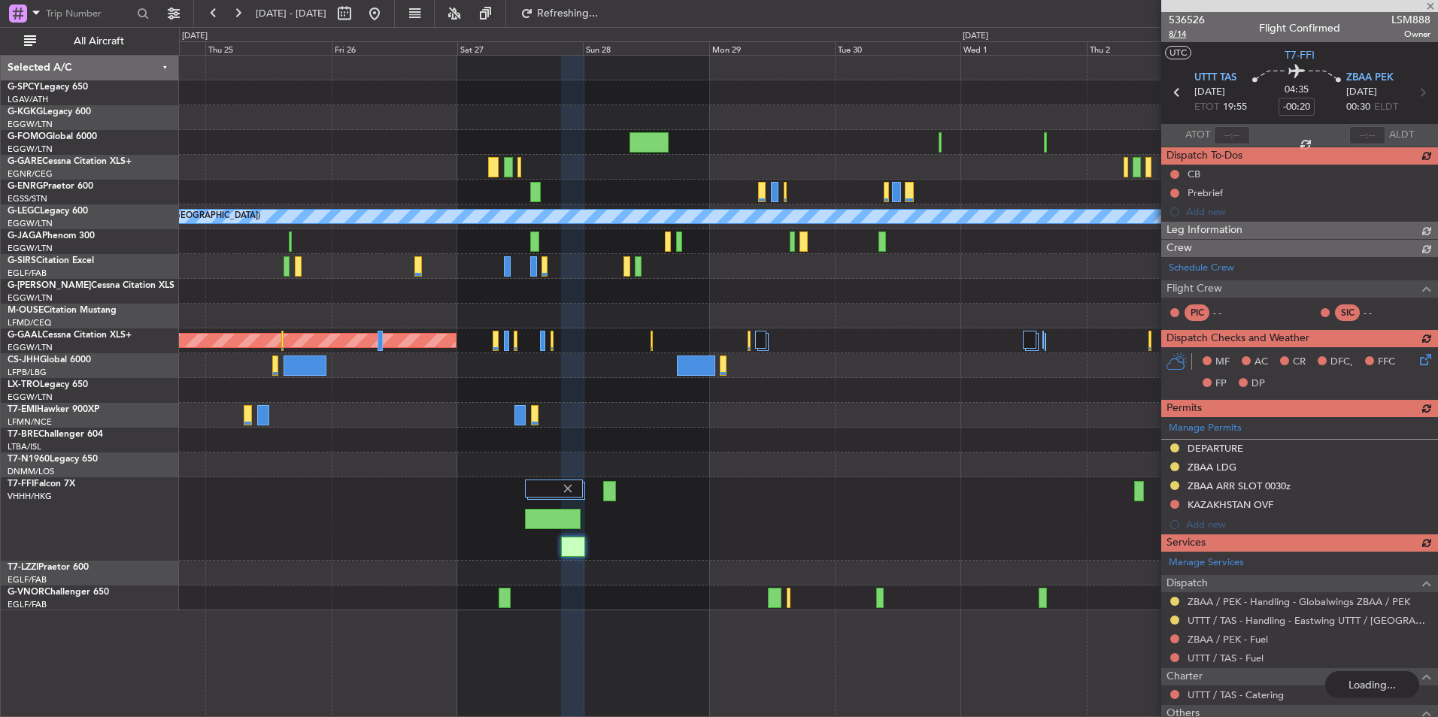
click at [1182, 32] on span "8/14" at bounding box center [1186, 34] width 36 height 13
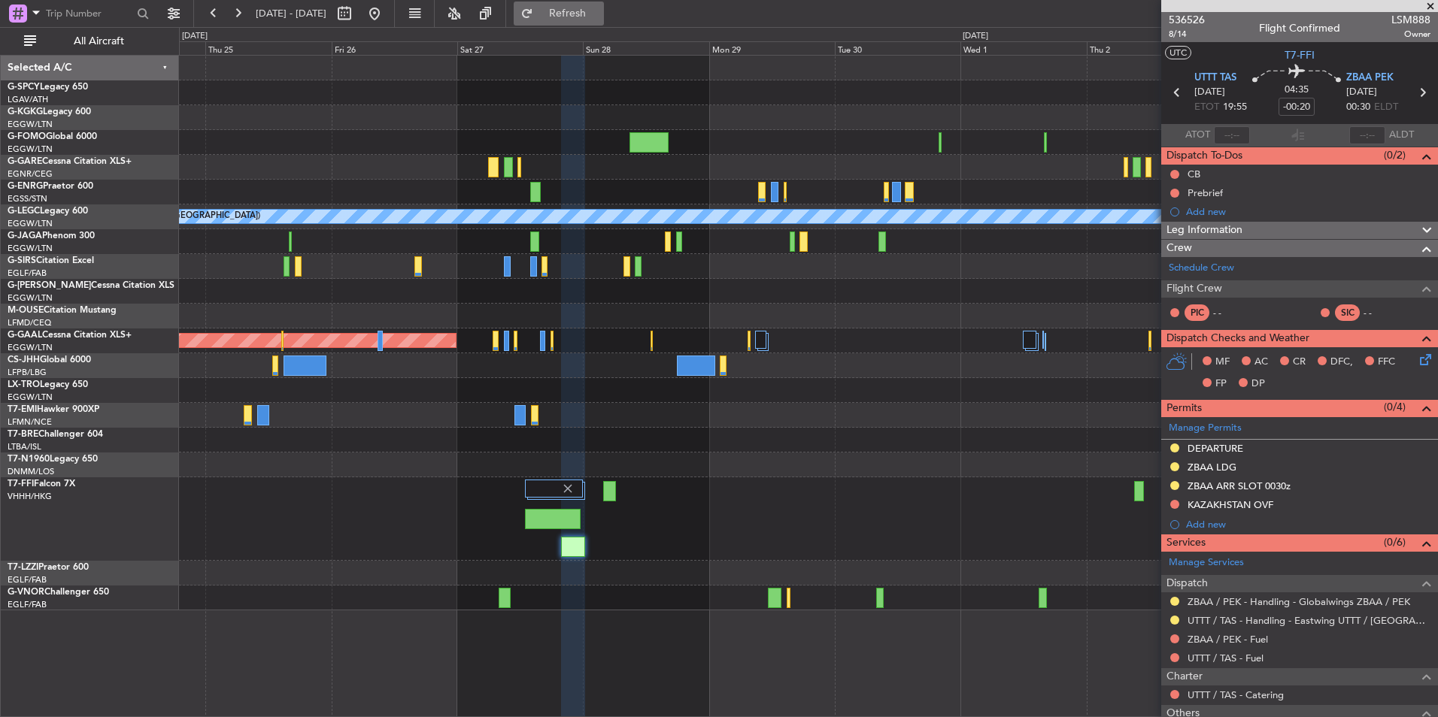
click at [598, 19] on span "Refresh" at bounding box center [567, 13] width 63 height 11
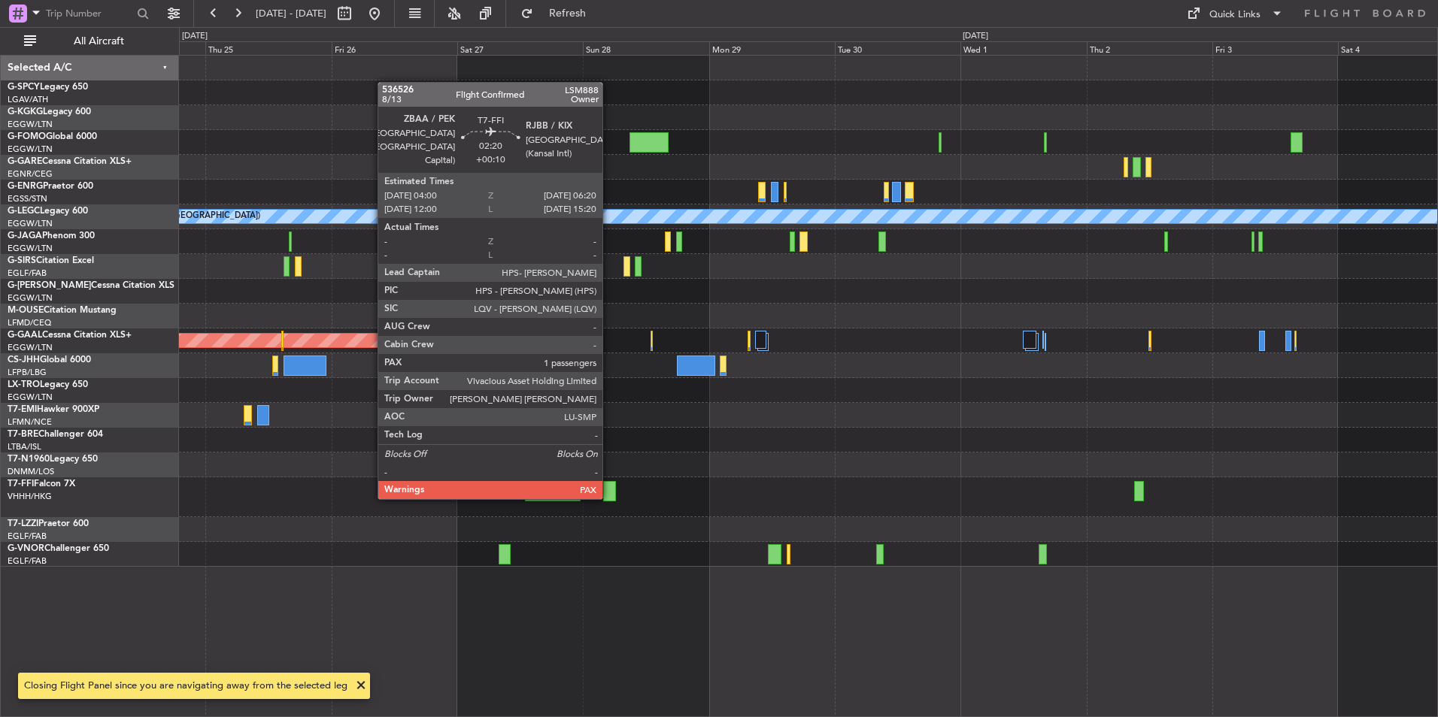
click at [609, 496] on div at bounding box center [609, 491] width 13 height 20
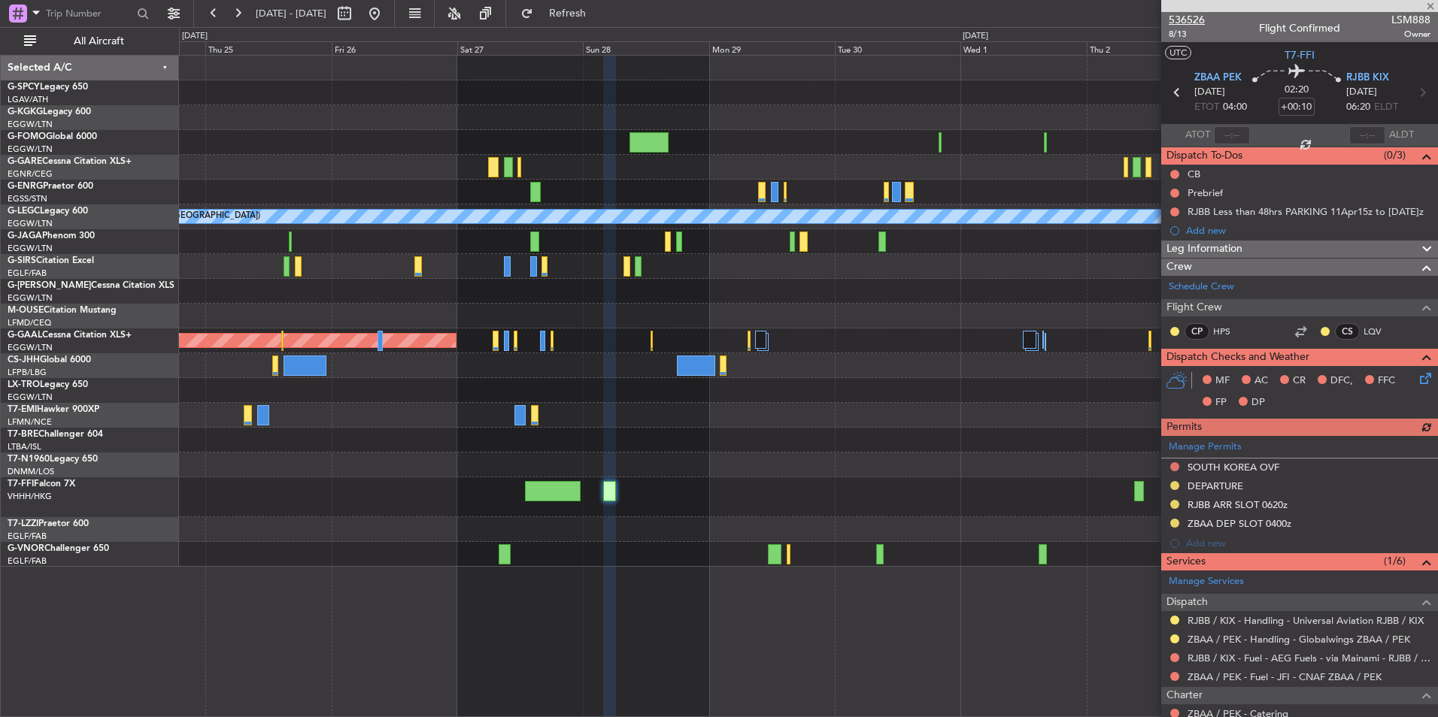
click at [1195, 19] on span "536526" at bounding box center [1186, 20] width 36 height 16
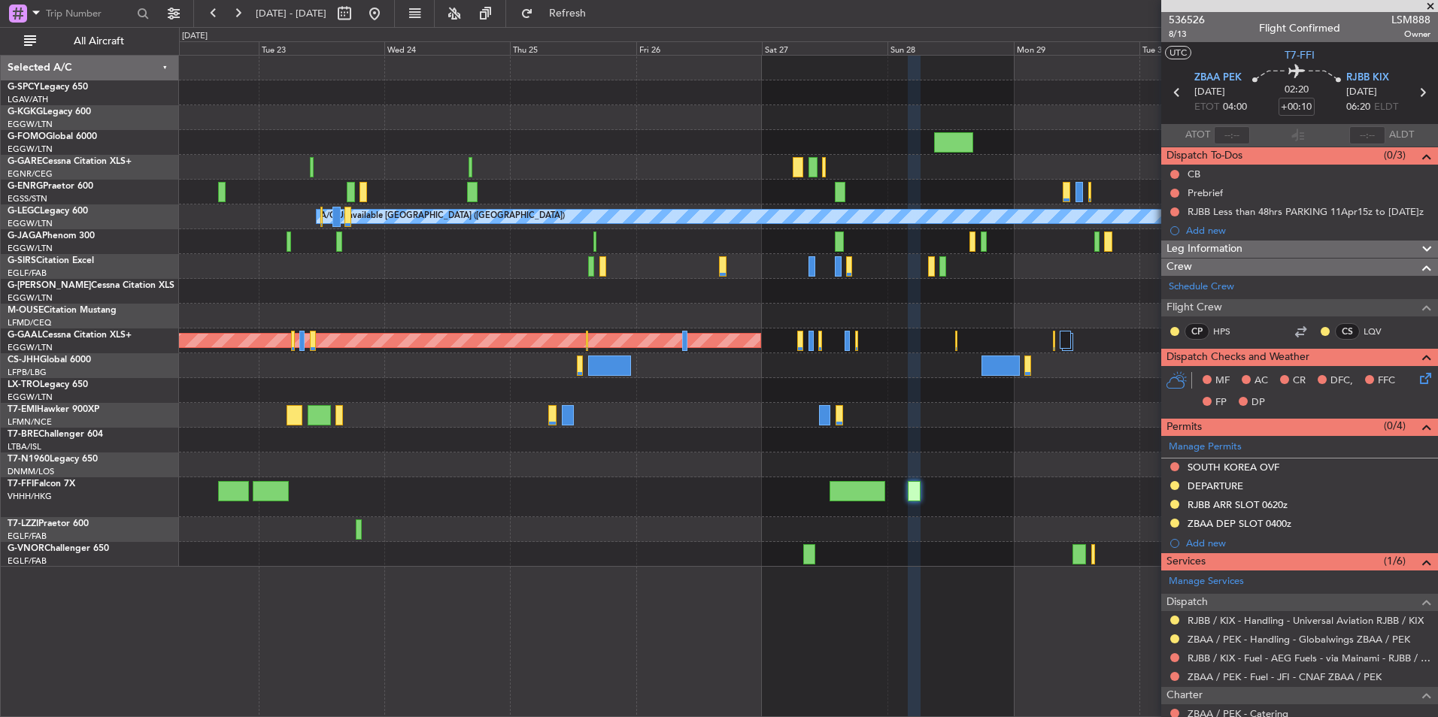
click at [957, 247] on div at bounding box center [808, 241] width 1258 height 25
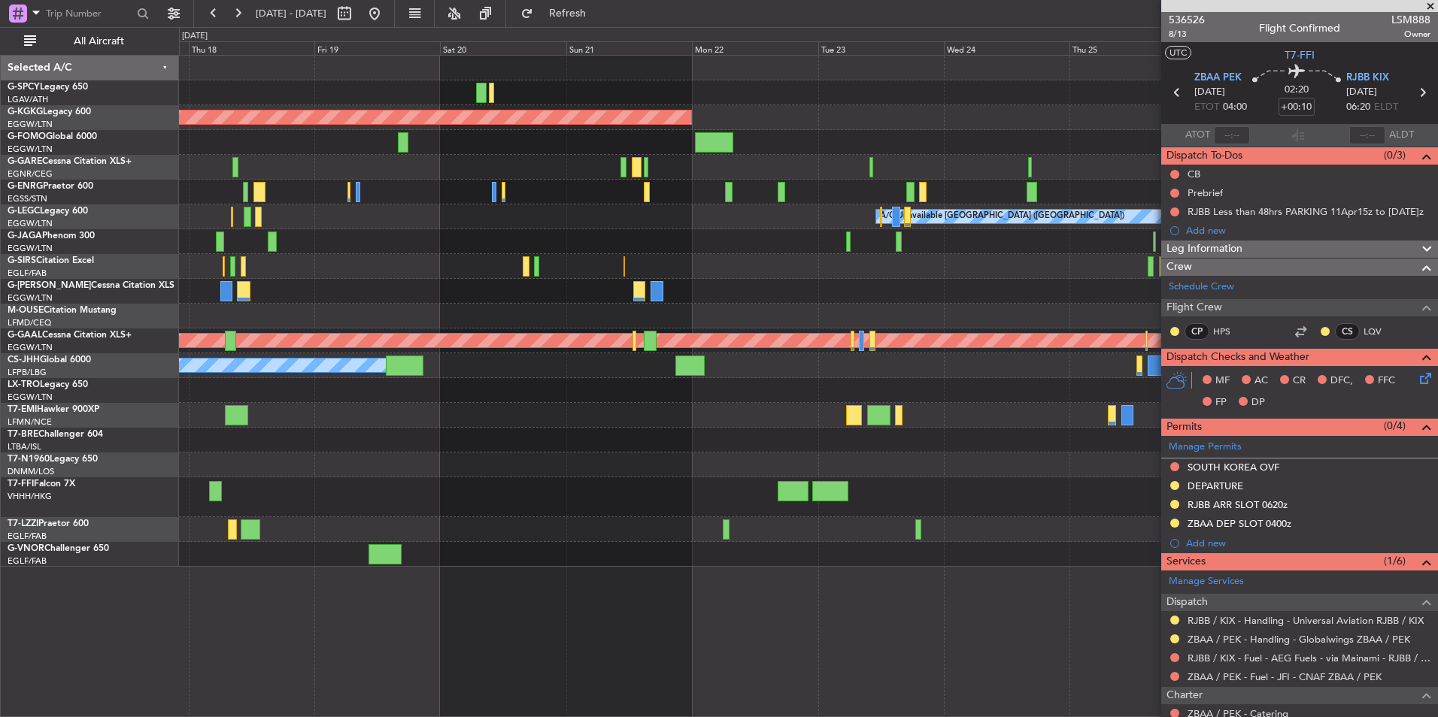
click at [849, 299] on div "AOG Maint Istanbul (Ataturk) A/C Unavailable London (Luton) Planned Maint Dusse…" at bounding box center [808, 311] width 1258 height 511
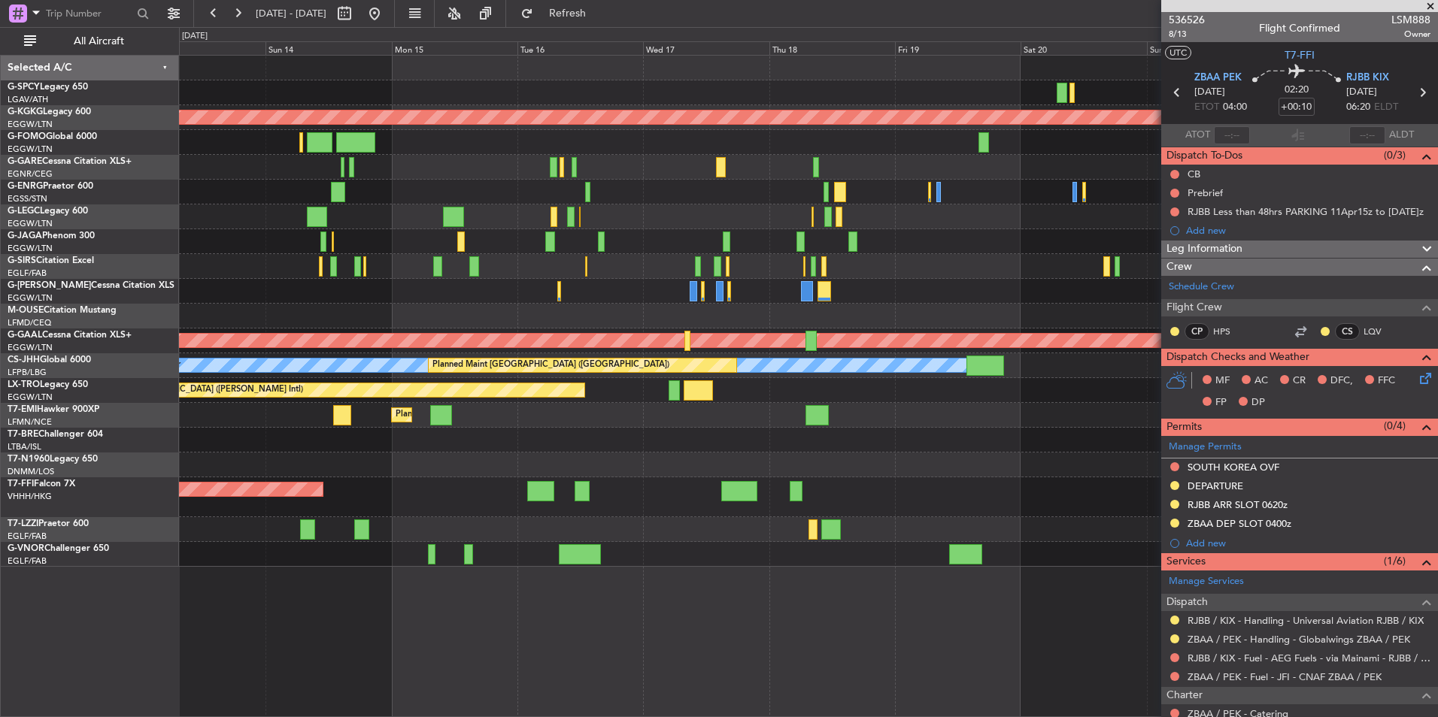
click at [987, 273] on div at bounding box center [808, 266] width 1258 height 25
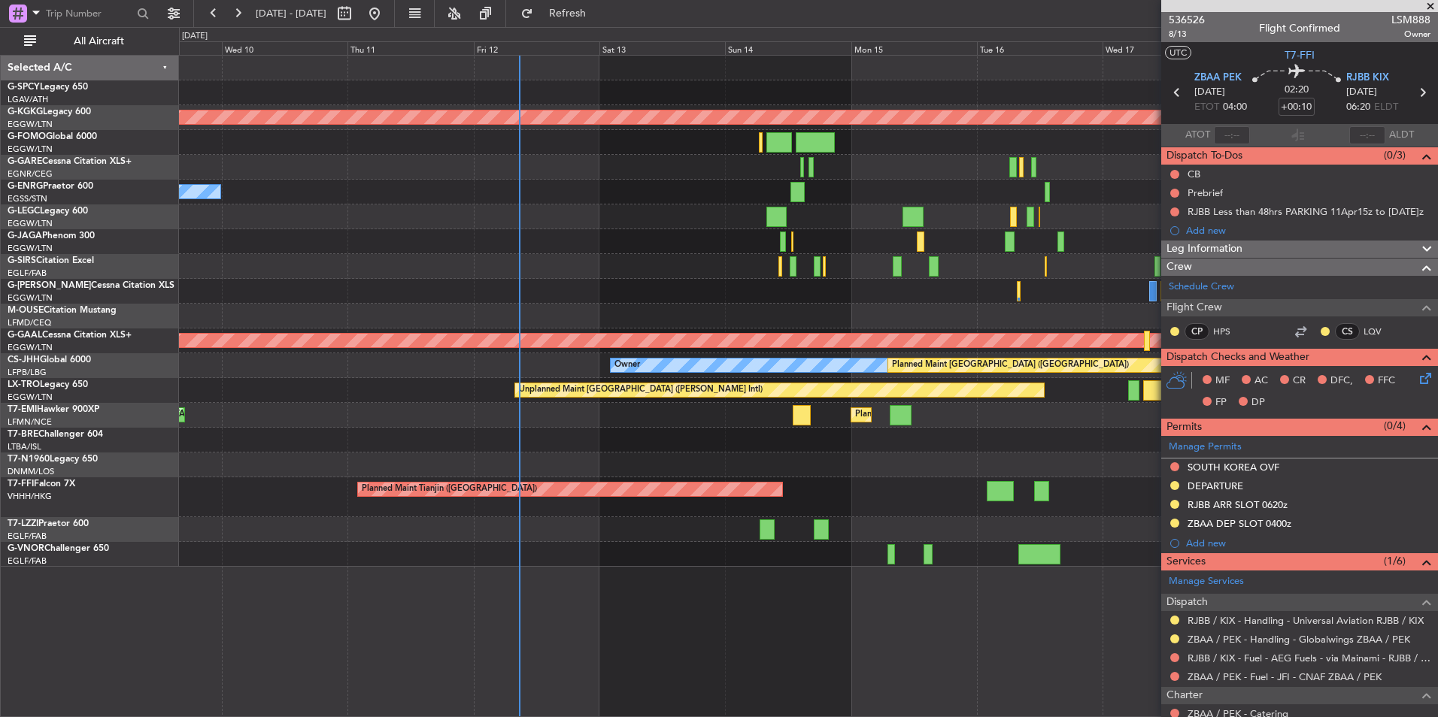
click at [850, 262] on div at bounding box center [808, 266] width 1258 height 25
click at [532, 264] on div at bounding box center [808, 266] width 1258 height 25
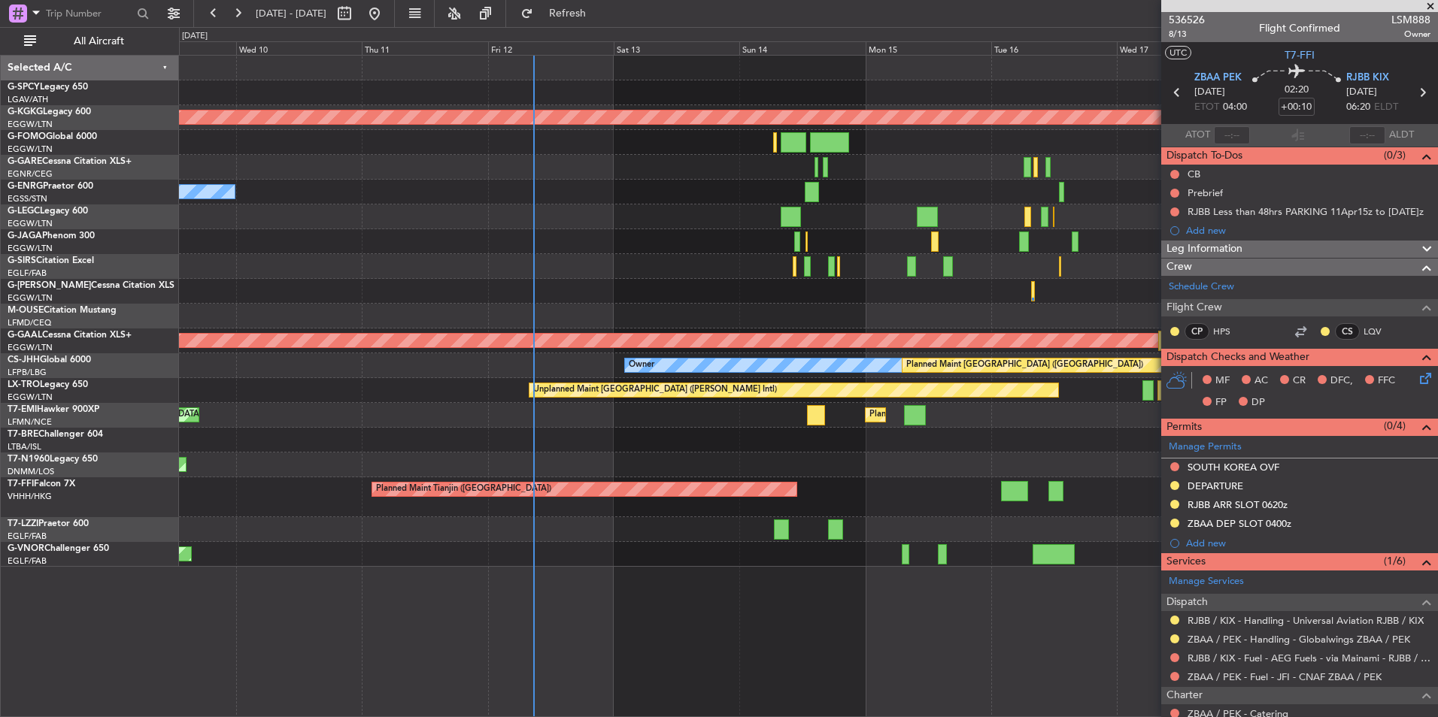
click at [530, 254] on div at bounding box center [808, 266] width 1258 height 25
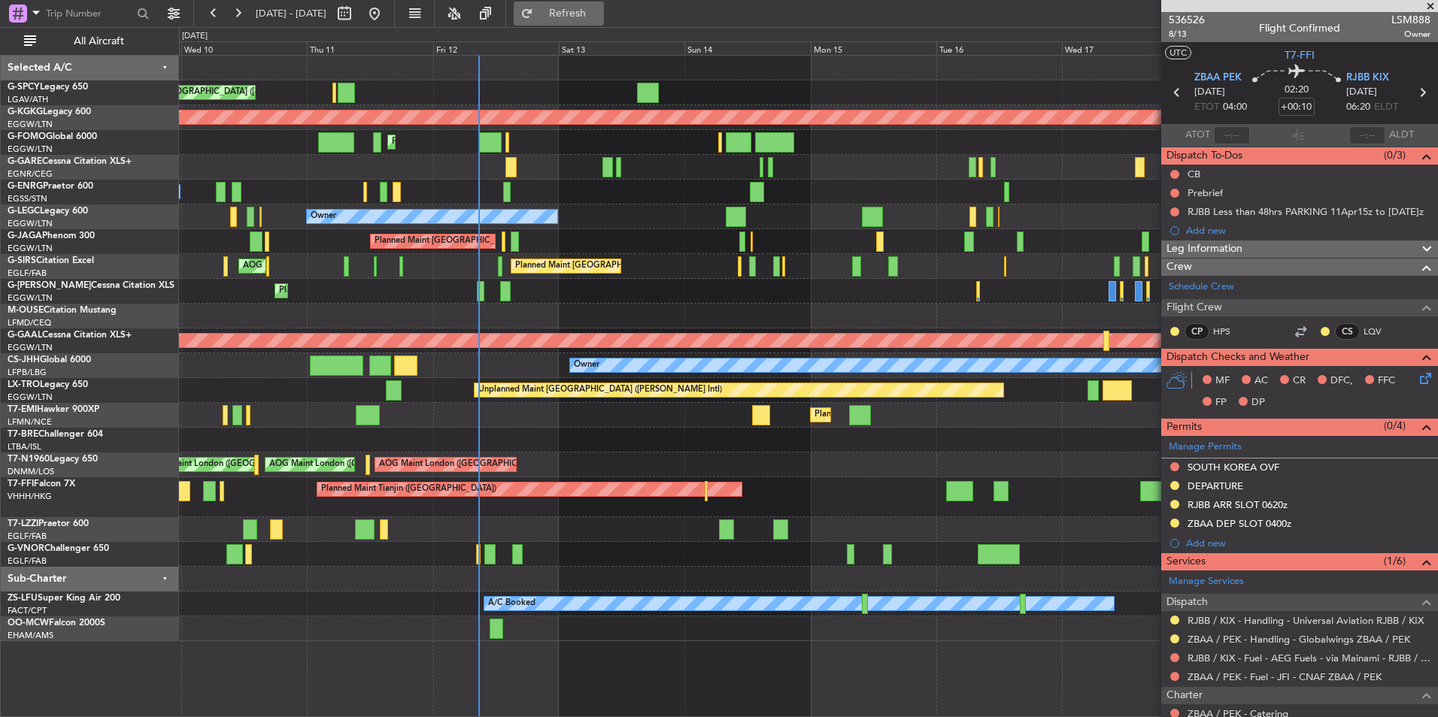
click at [599, 17] on span "Refresh" at bounding box center [567, 13] width 63 height 11
click at [604, 5] on button "Refreshing..." at bounding box center [559, 14] width 90 height 24
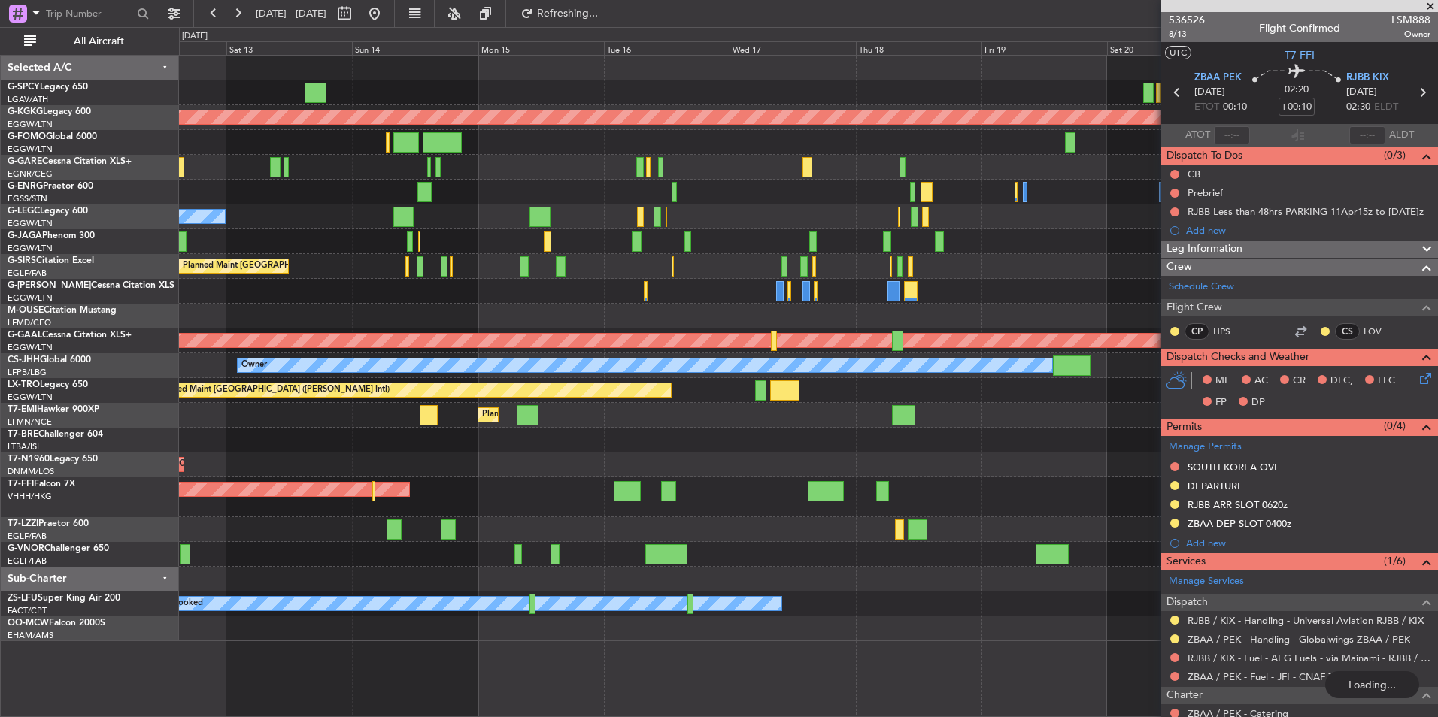
click at [320, 471] on div "Unplanned Maint Athens (Eleftherios Venizelos Intl) AOG Maint Istanbul (Ataturk…" at bounding box center [808, 349] width 1258 height 586
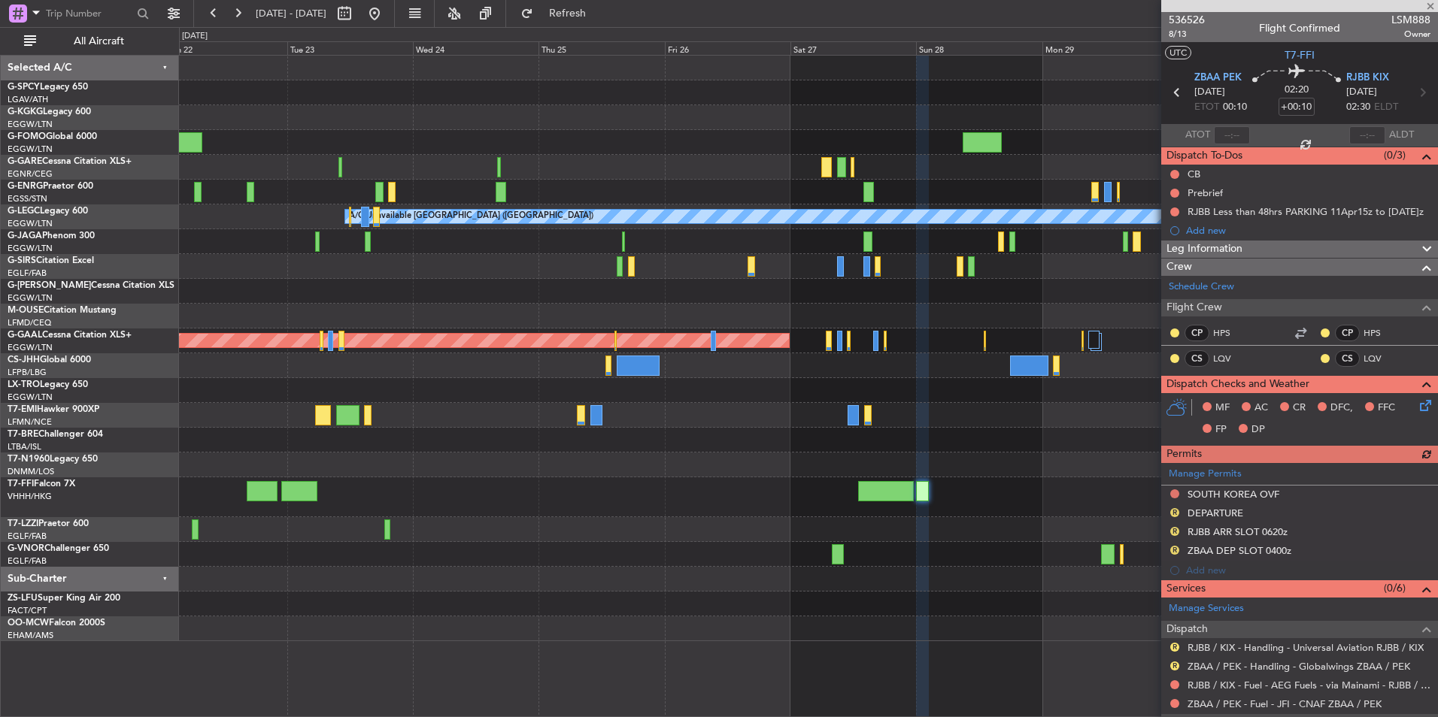
click at [590, 480] on div "AOG Maint Istanbul (Ataturk) A/C Unavailable London (Luton) Planned Maint Dusse…" at bounding box center [808, 349] width 1258 height 586
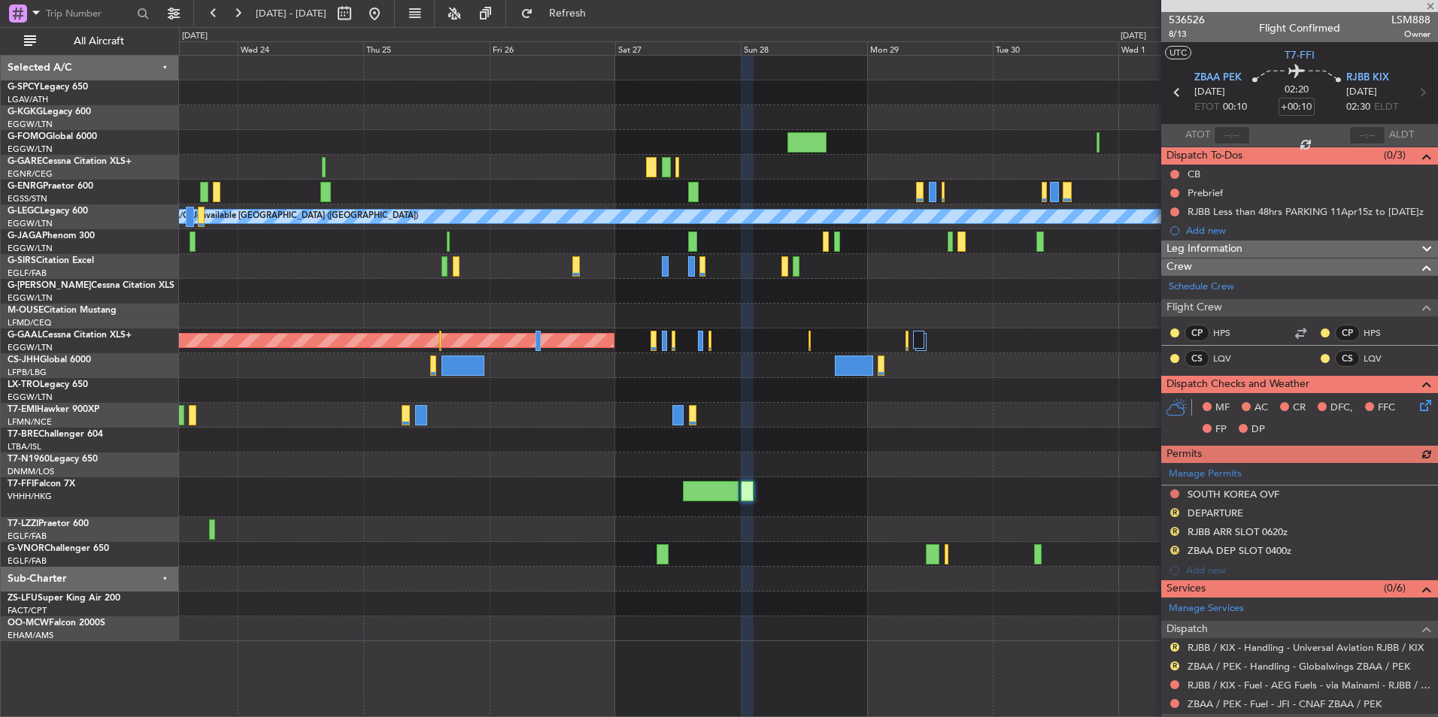
click at [701, 488] on div at bounding box center [808, 497] width 1258 height 40
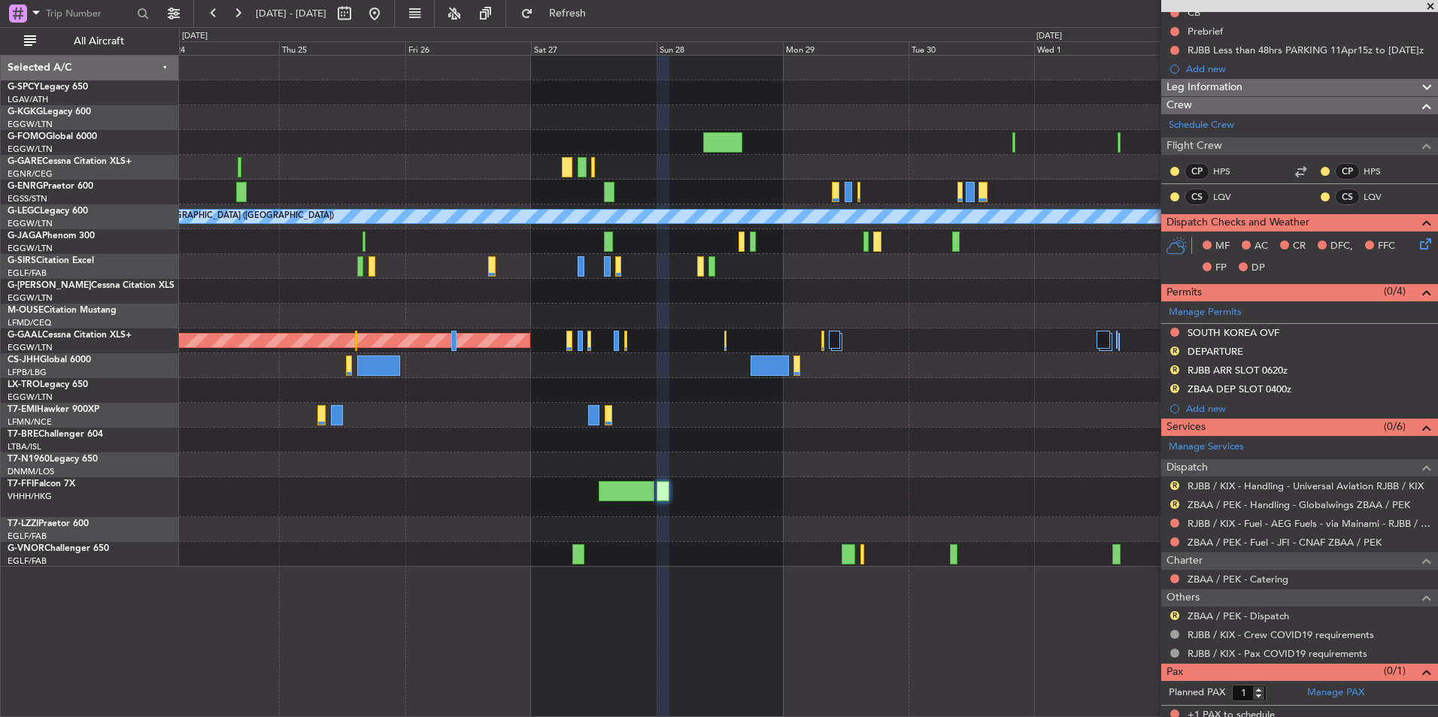
scroll to position [168, 0]
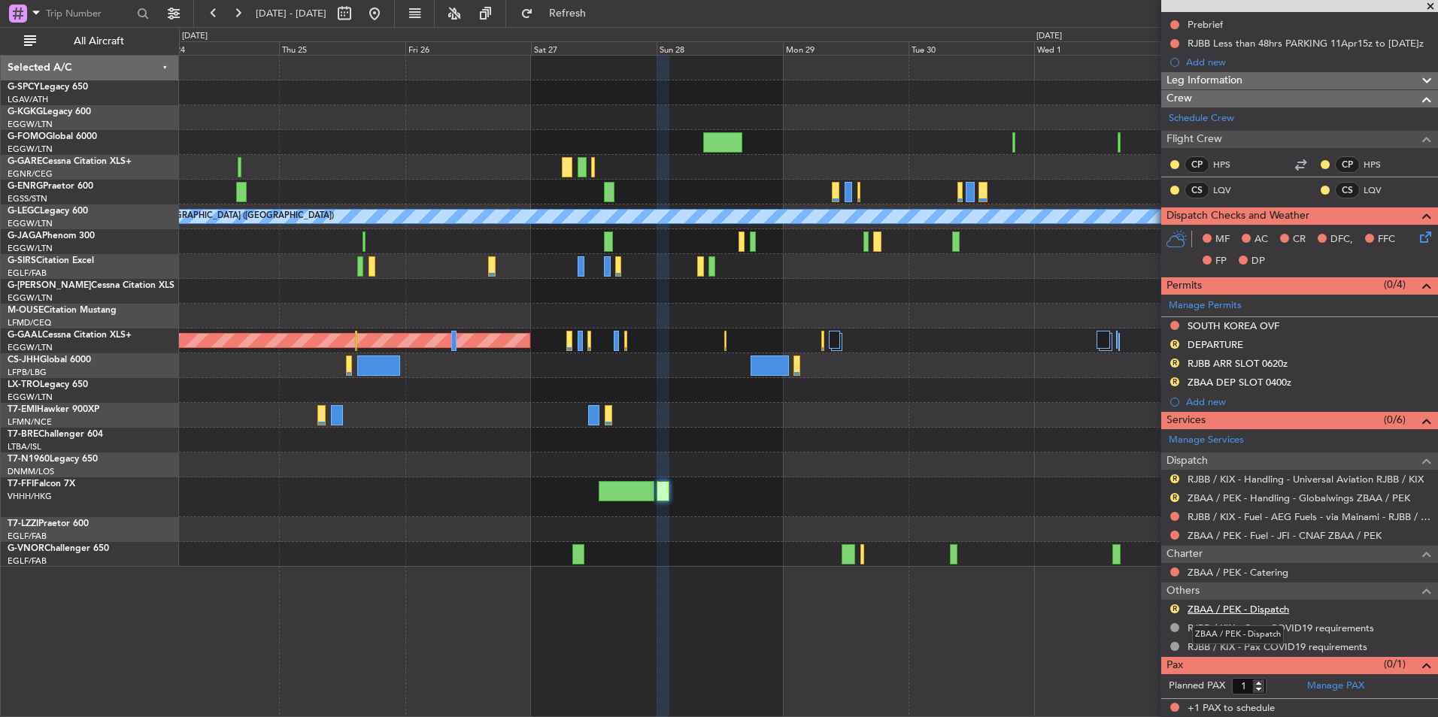
click at [1253, 608] on link "ZBAA / PEK - Dispatch" at bounding box center [1237, 609] width 101 height 13
click at [599, 14] on span "Refresh" at bounding box center [567, 13] width 63 height 11
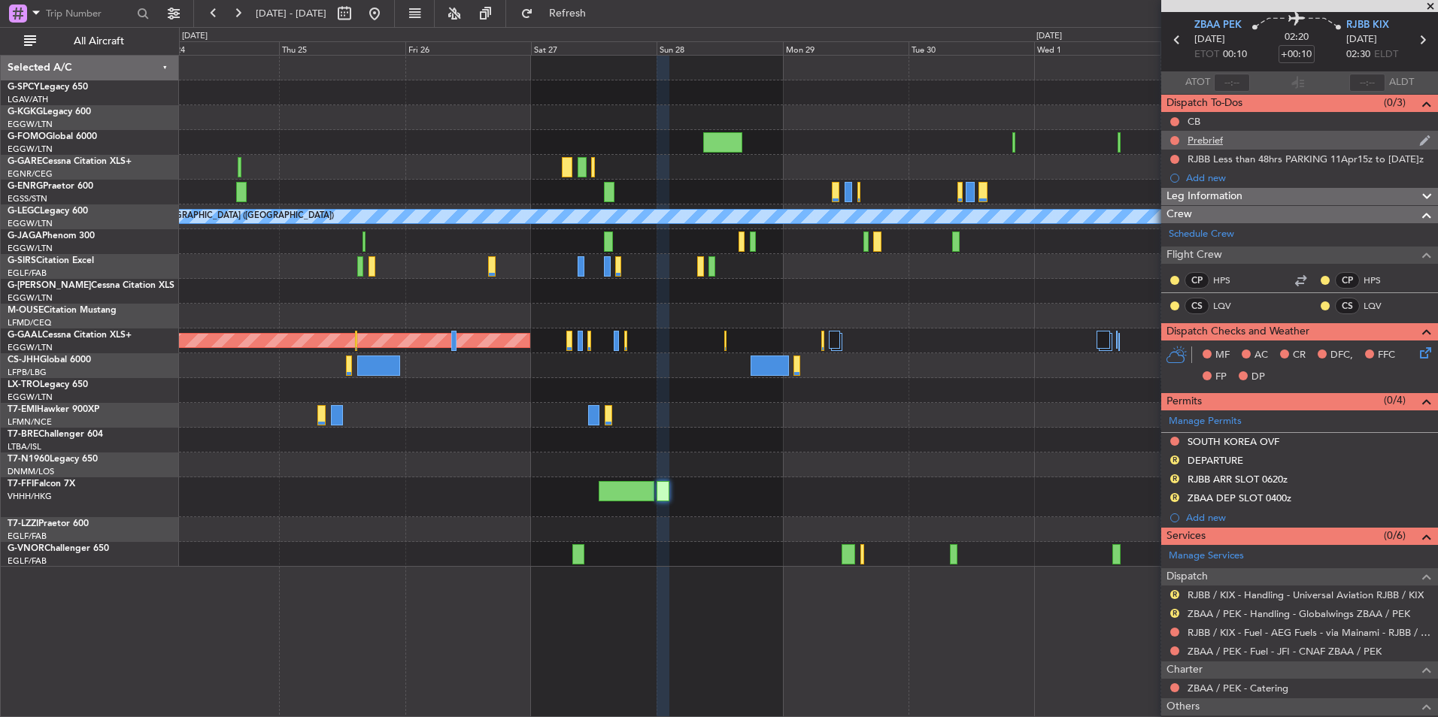
scroll to position [0, 0]
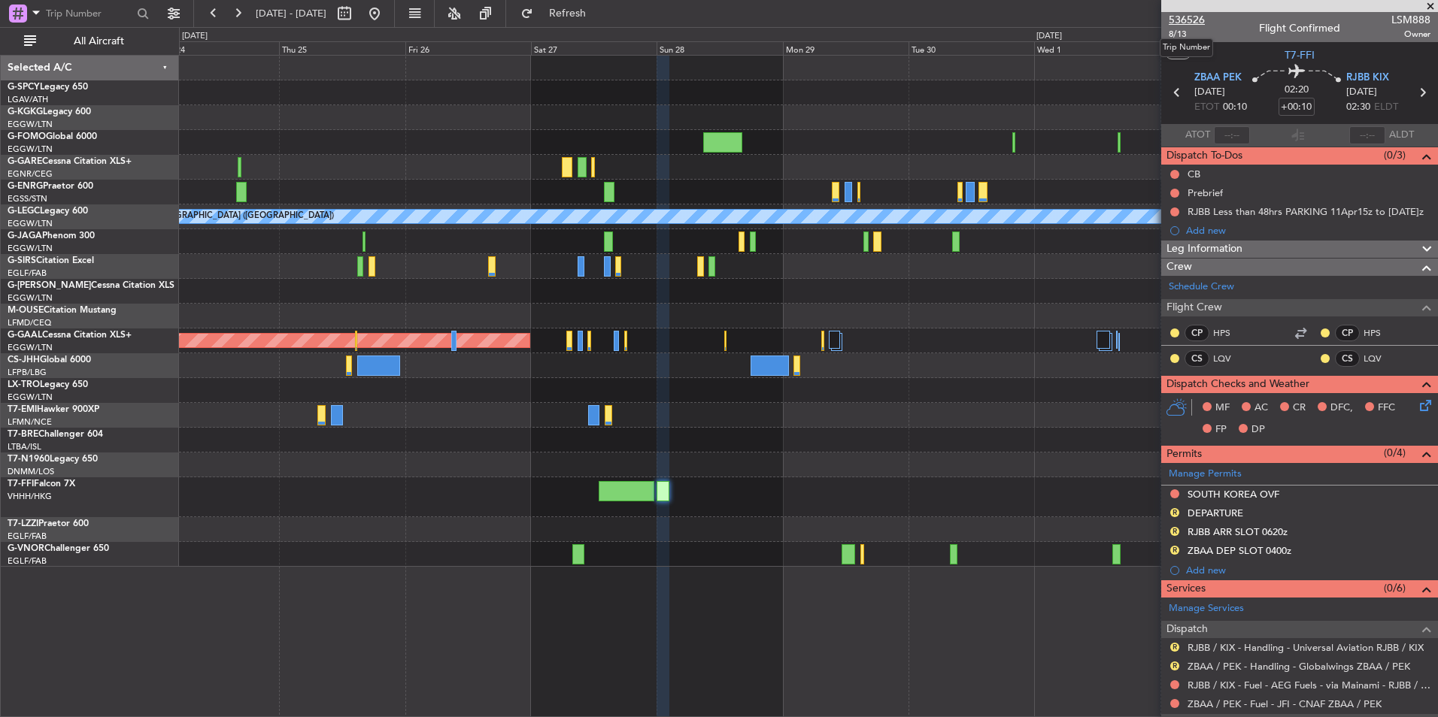
click at [1186, 20] on span "536526" at bounding box center [1186, 20] width 36 height 16
click at [589, 9] on span "Refresh" at bounding box center [567, 13] width 63 height 11
click at [386, 12] on button at bounding box center [374, 14] width 24 height 24
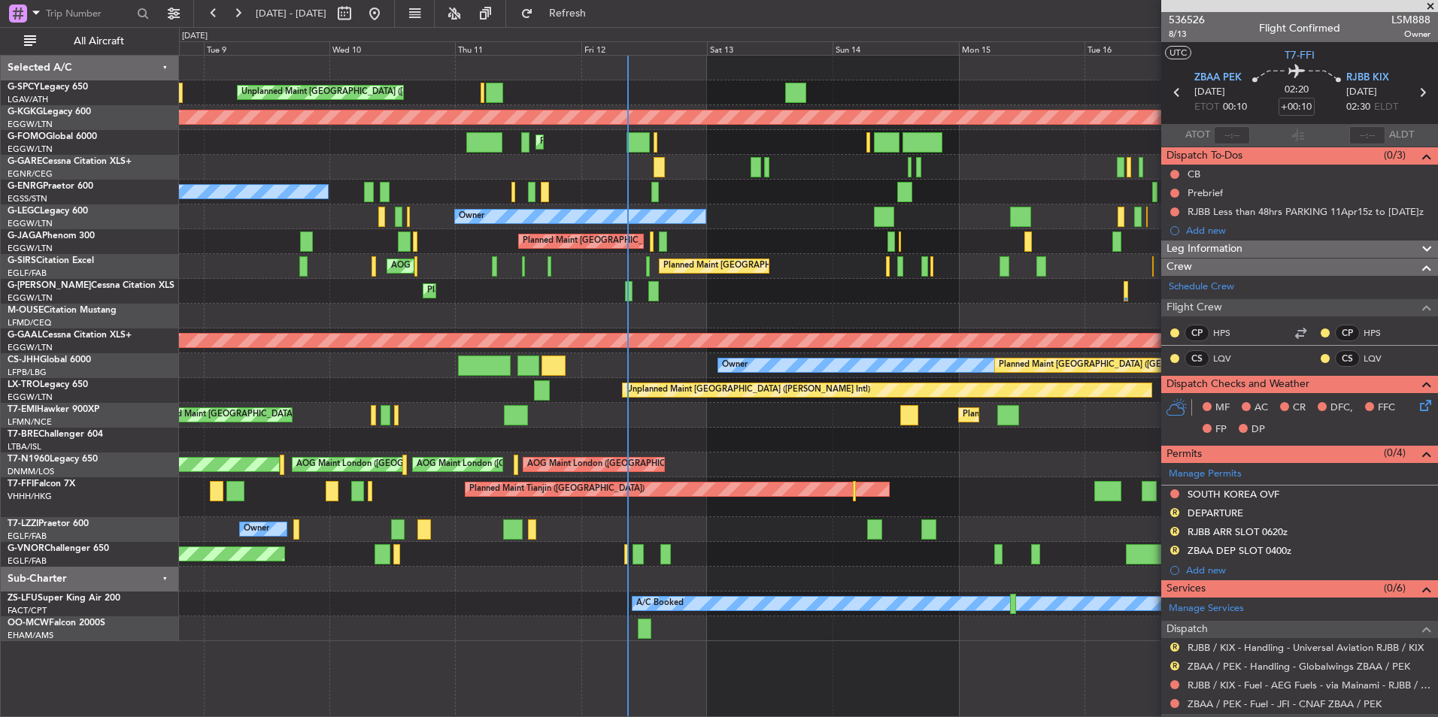
click at [727, 506] on div "Unplanned Maint Athens (Eleftherios Venizelos Intl) AOG Maint Istanbul (Ataturk…" at bounding box center [808, 349] width 1258 height 586
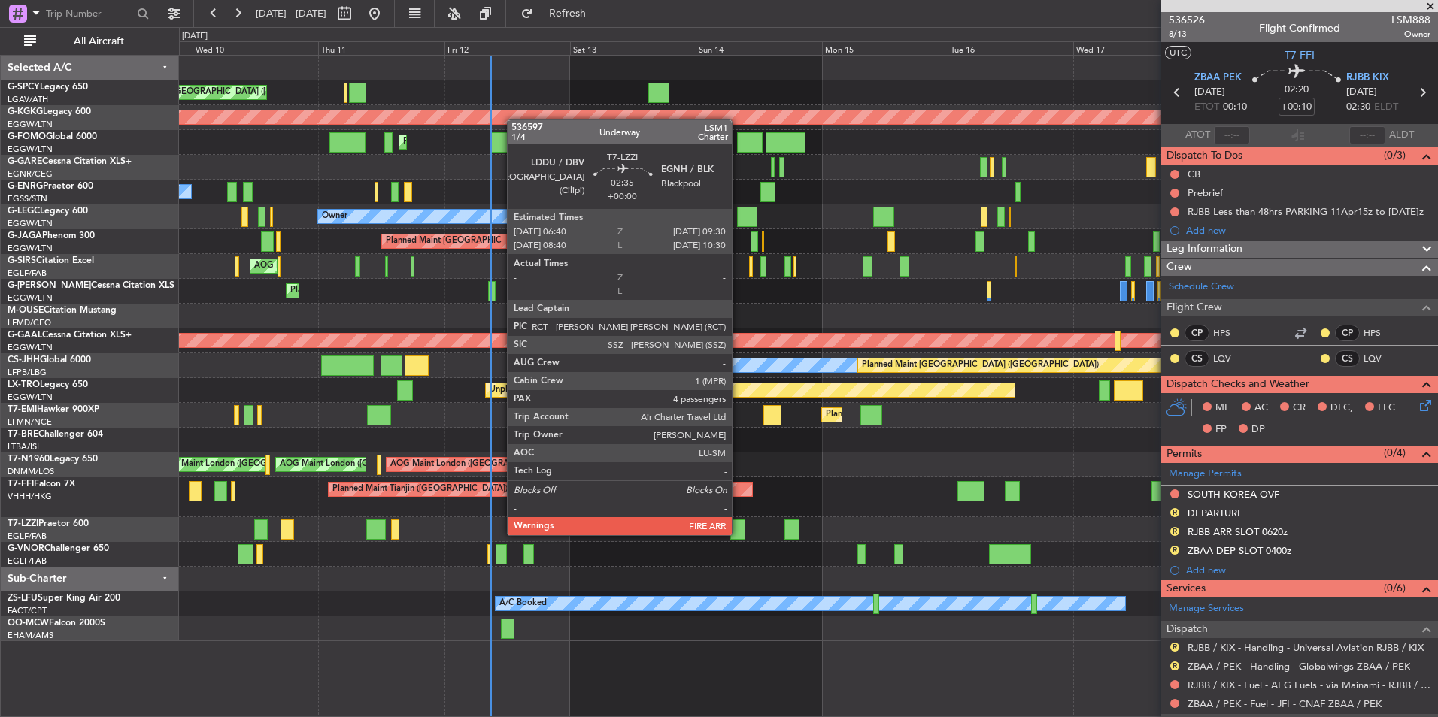
click at [738, 534] on div at bounding box center [737, 530] width 15 height 20
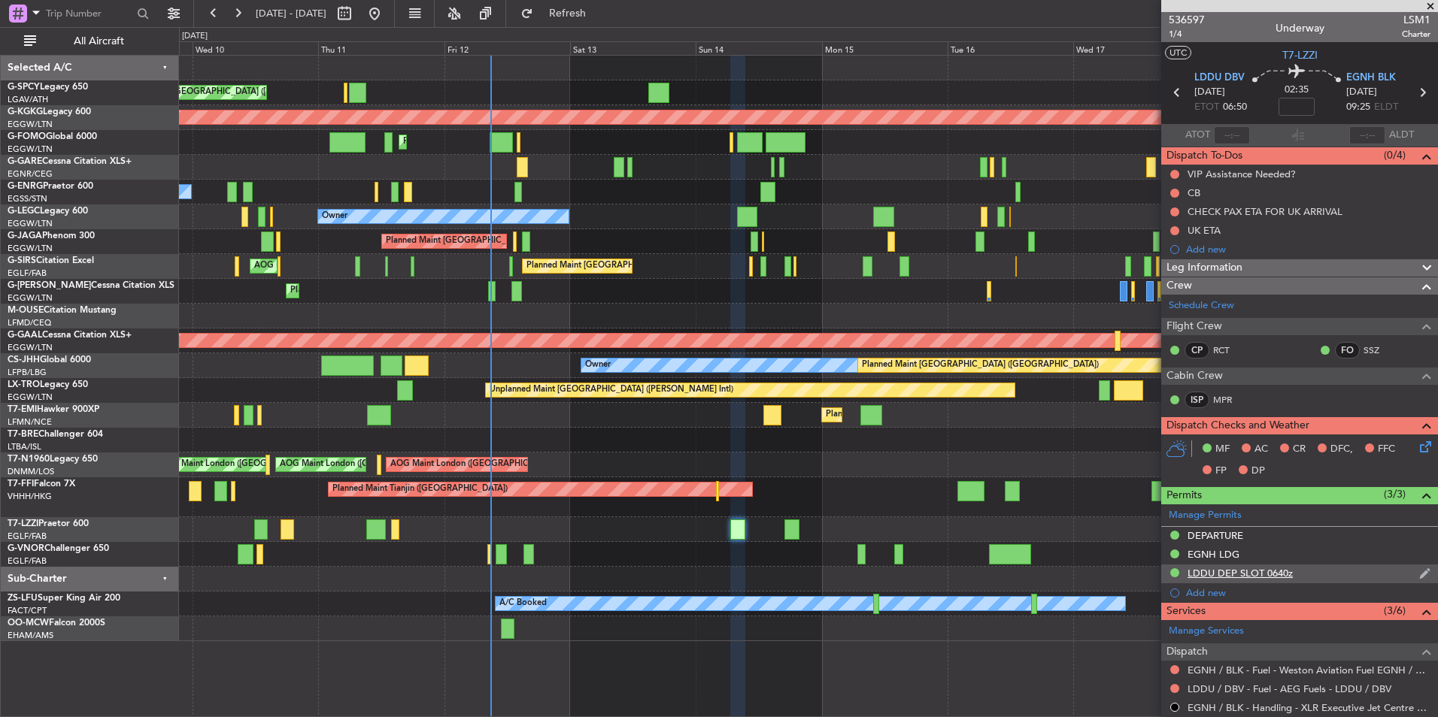
scroll to position [75, 0]
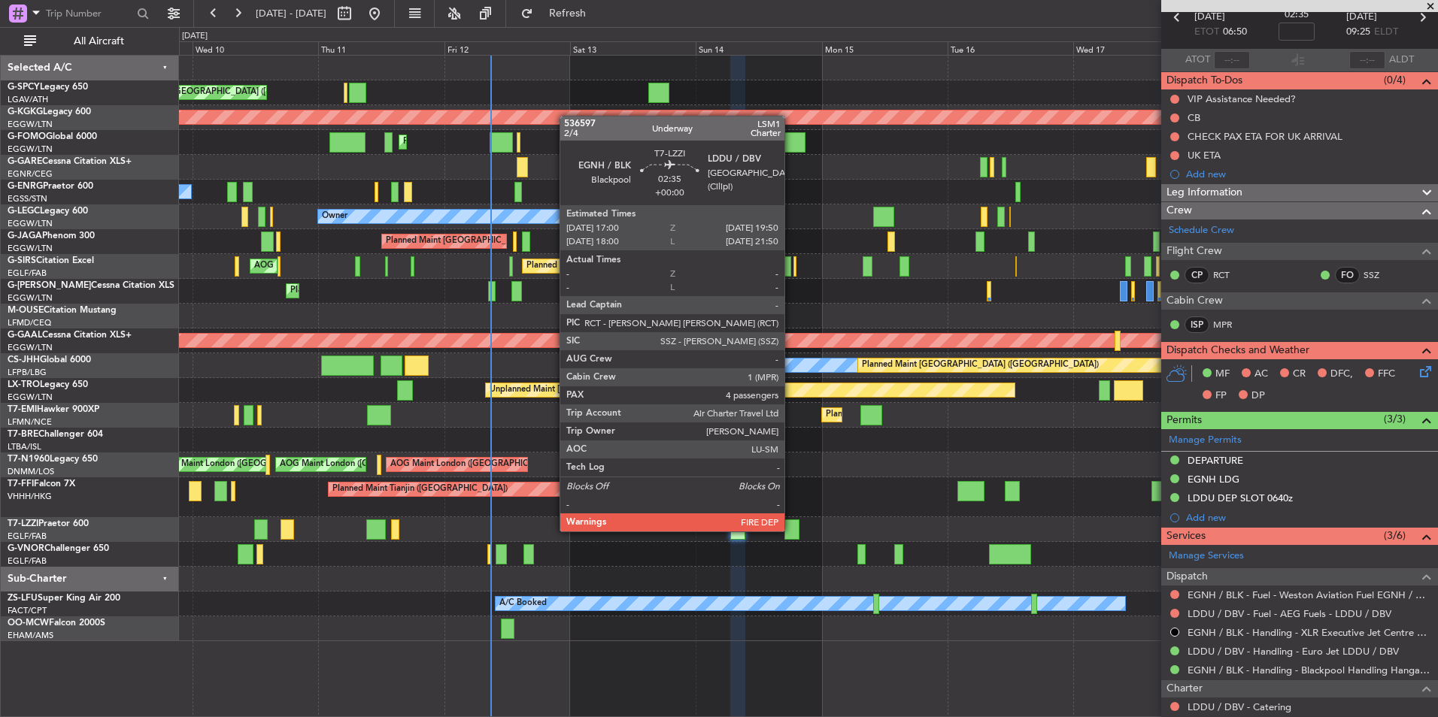
click at [791, 530] on div at bounding box center [791, 530] width 15 height 20
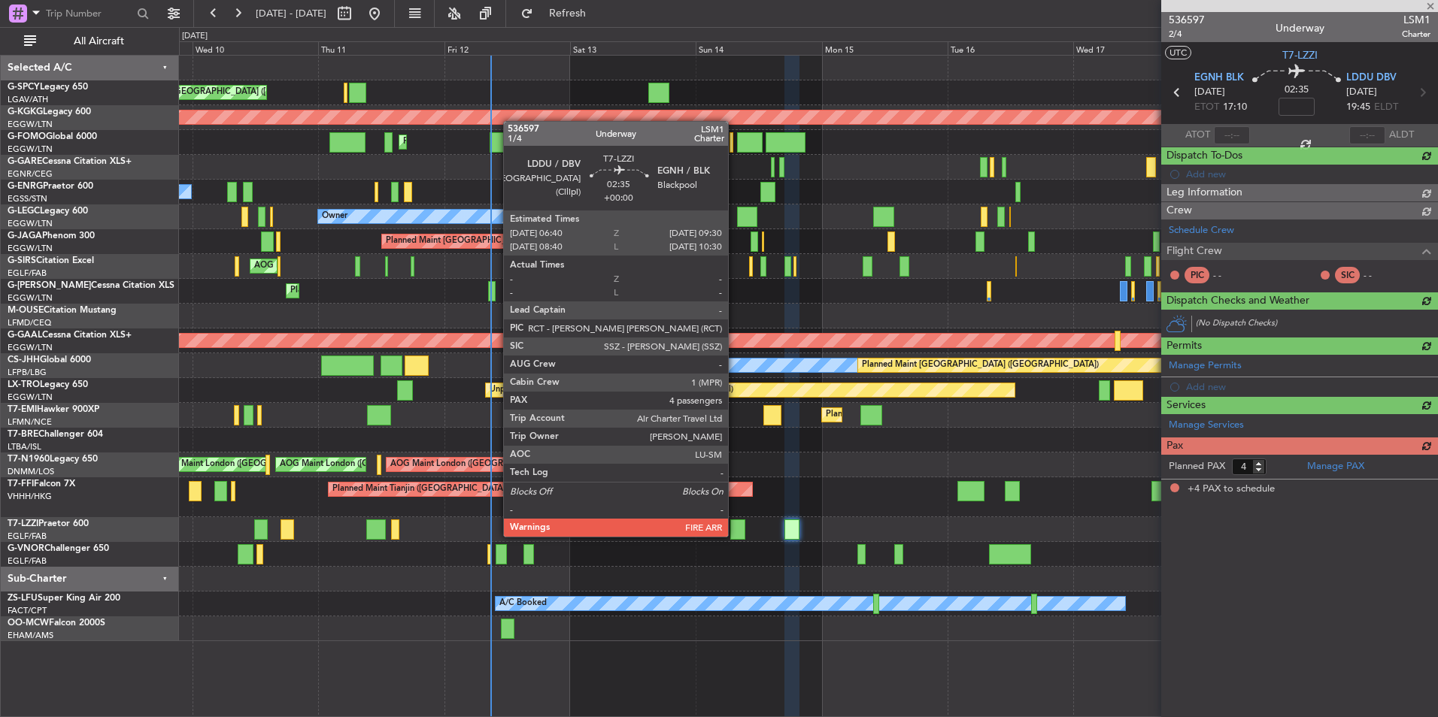
scroll to position [0, 0]
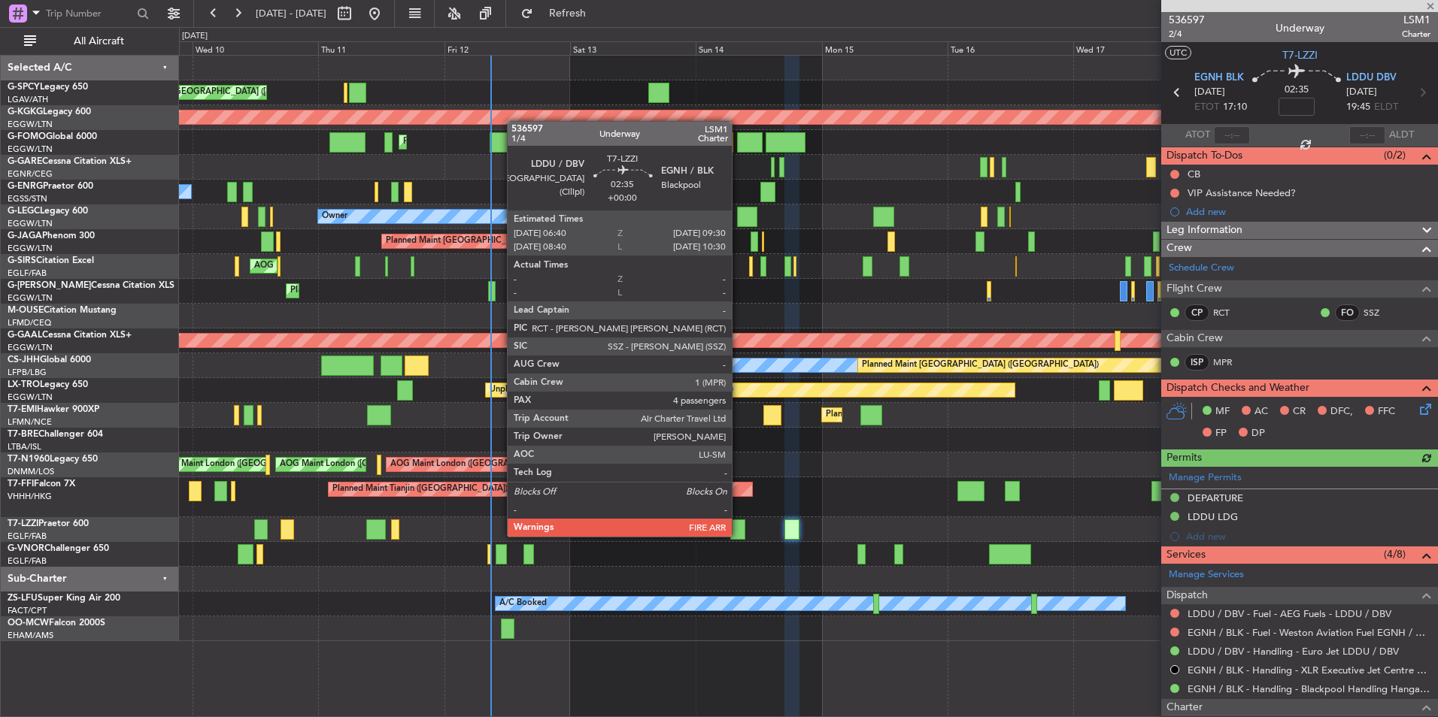
click at [738, 535] on div at bounding box center [737, 530] width 15 height 20
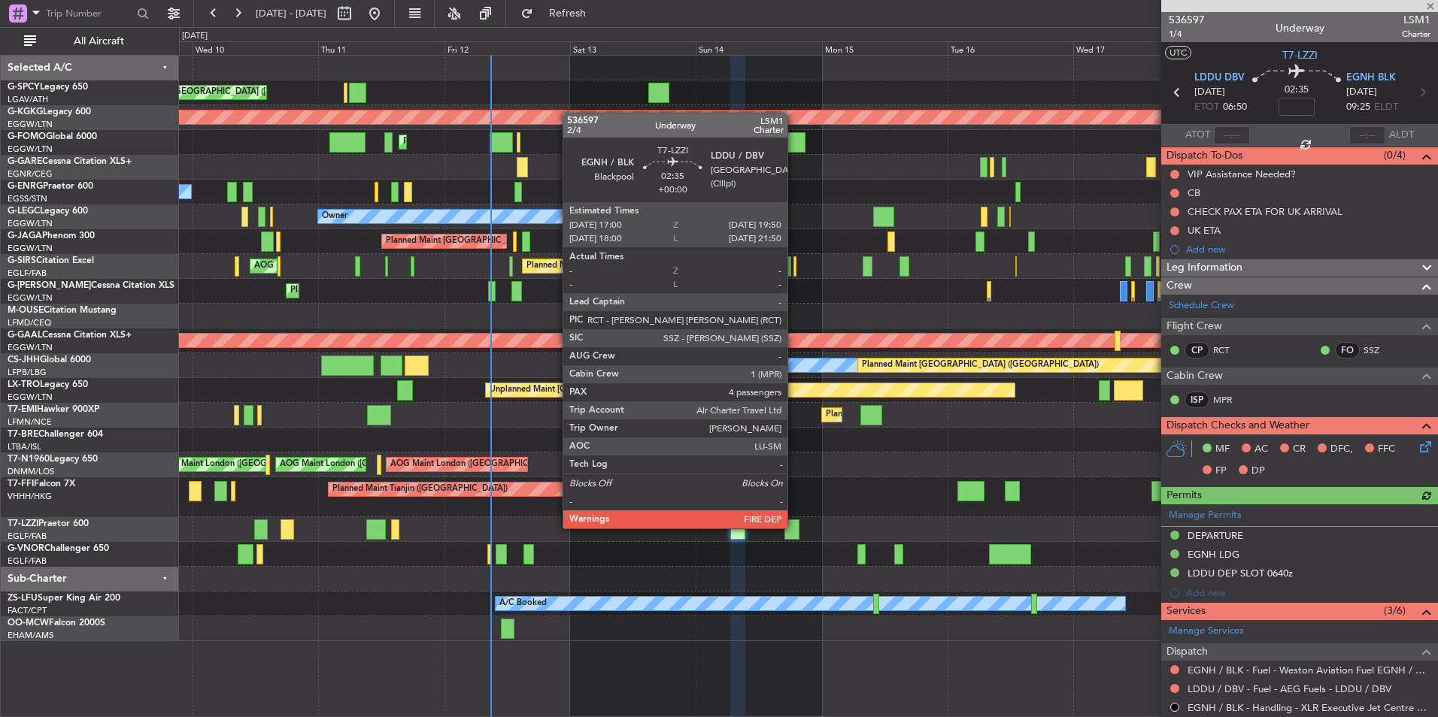
click at [794, 527] on div at bounding box center [791, 530] width 15 height 20
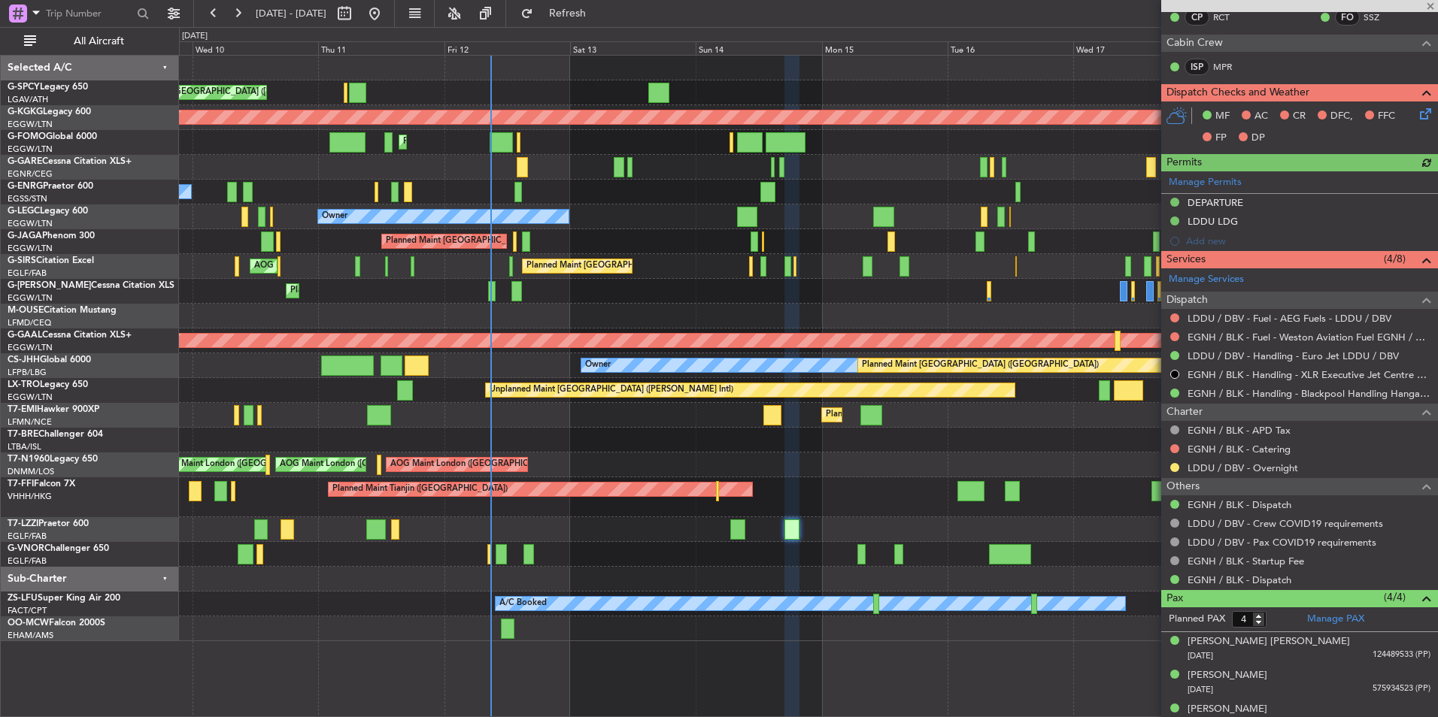
scroll to position [345, 0]
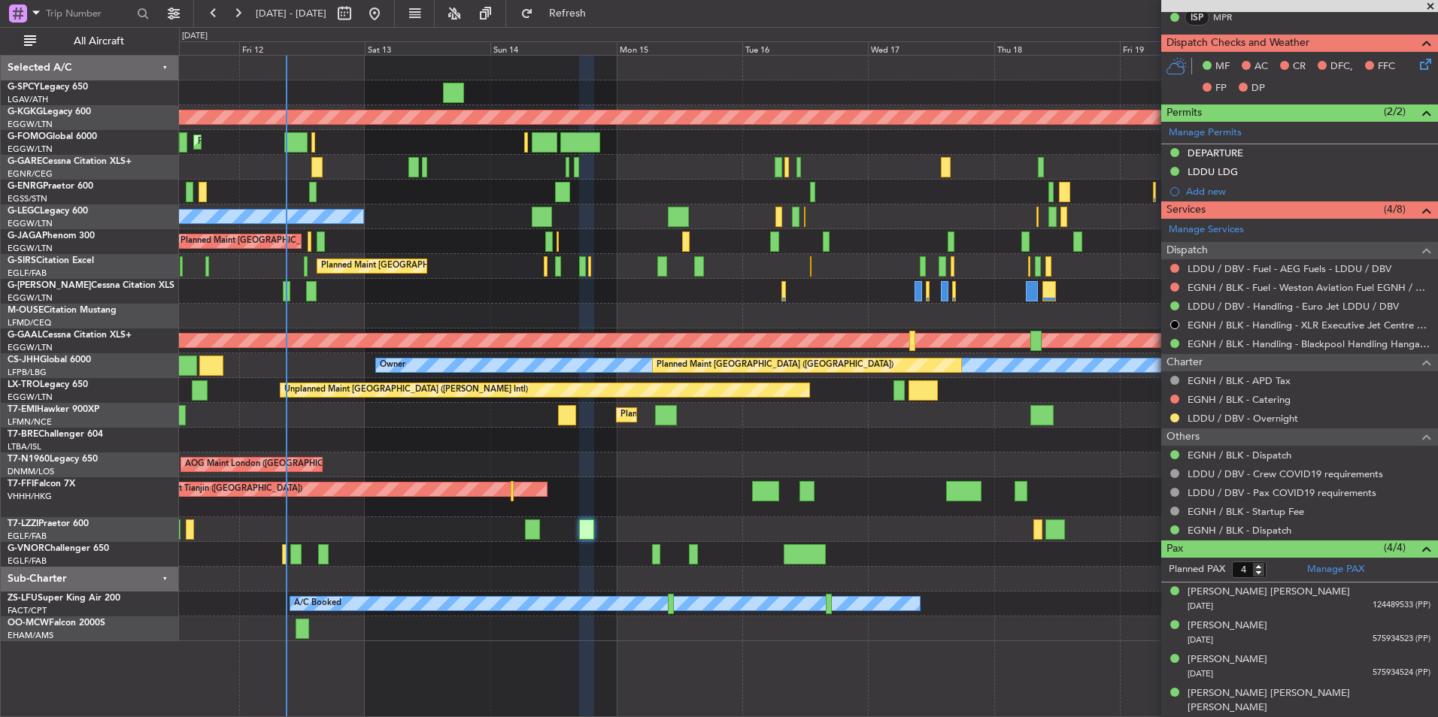
click at [638, 481] on div "Planned Maint Tianjin ([GEOGRAPHIC_DATA])" at bounding box center [808, 497] width 1258 height 40
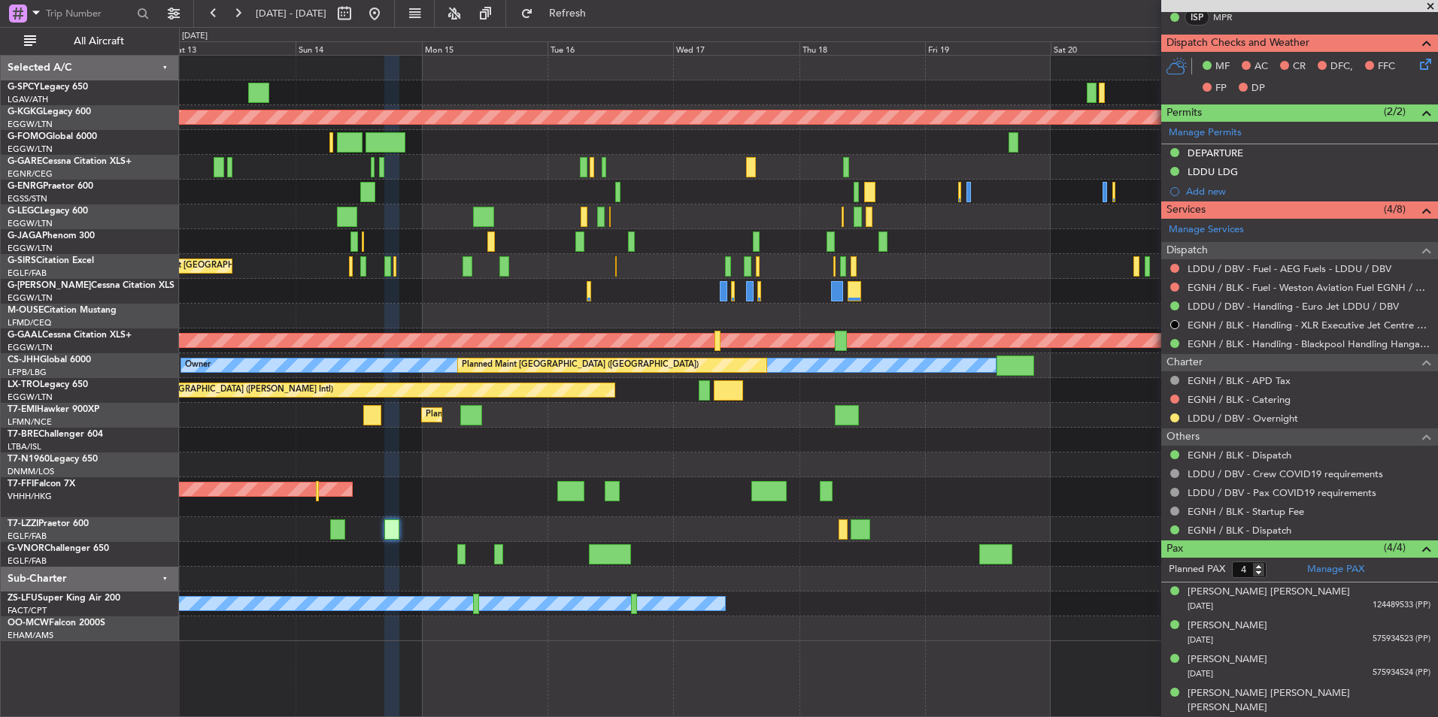
click at [703, 477] on div "AOG Maint London (Stansted) AOG Maint London (Stansted) AOG Maint London (Stans…" at bounding box center [808, 465] width 1258 height 25
click at [1429, 5] on span at bounding box center [1429, 7] width 15 height 14
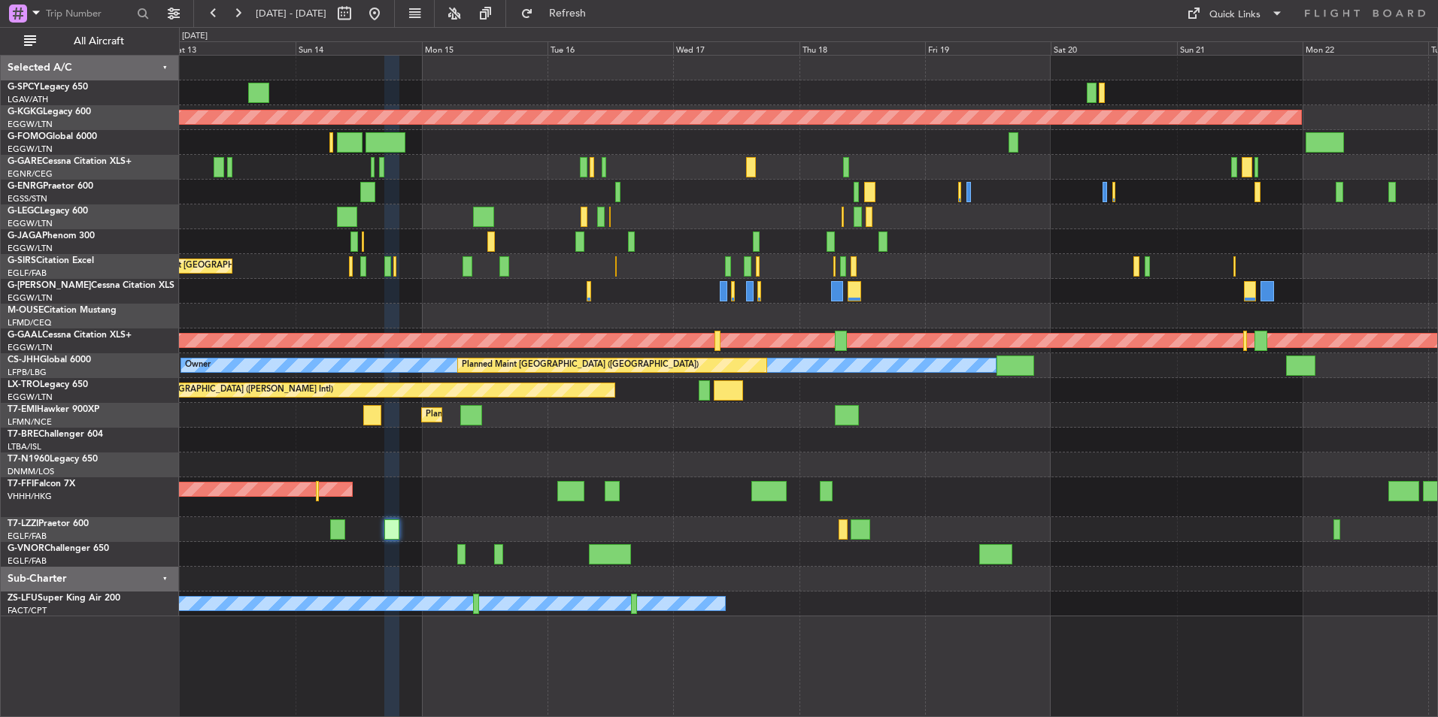
type input "0"
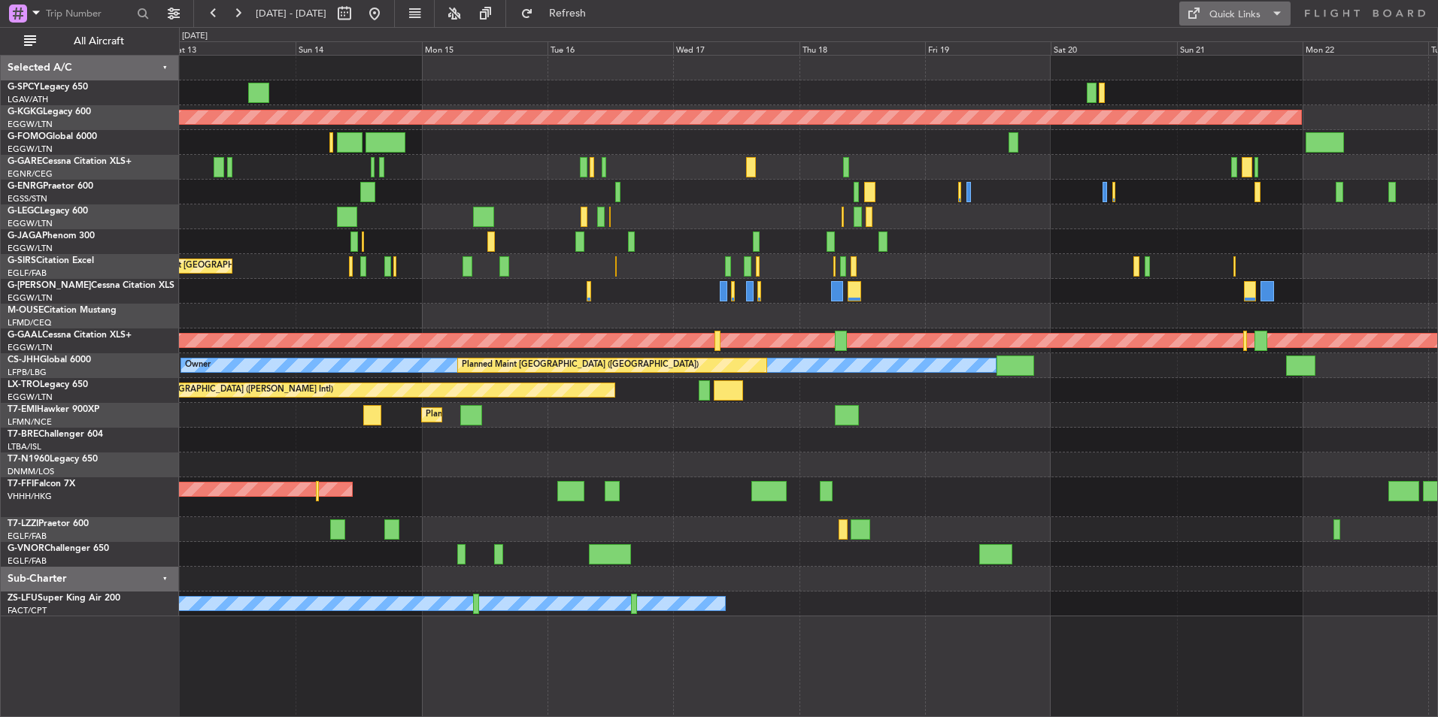
click at [1219, 19] on div "Quick Links" at bounding box center [1234, 15] width 51 height 15
click at [1222, 42] on button "Trip Builder" at bounding box center [1235, 50] width 113 height 36
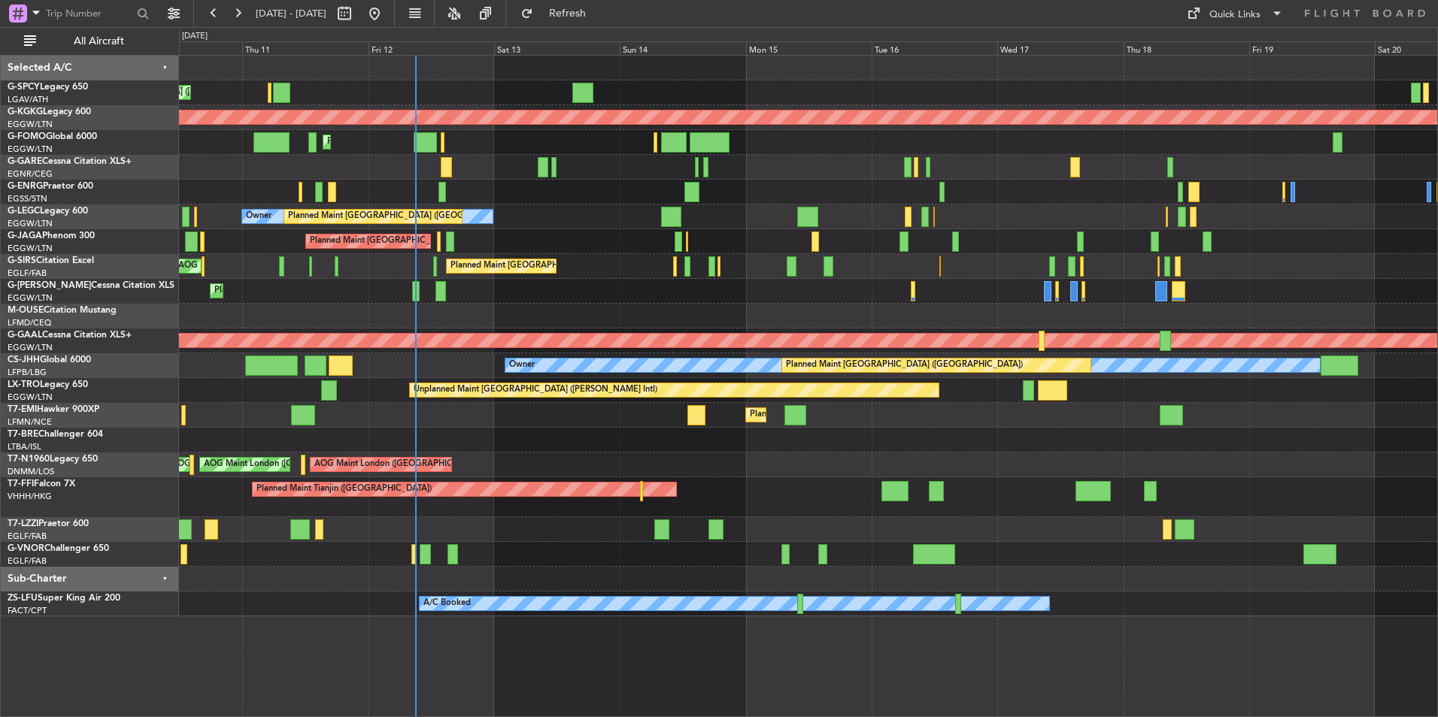
click at [934, 454] on div "Unplanned Maint Athens (Eleftherios Venizelos Intl) AOG Maint Istanbul (Ataturk…" at bounding box center [808, 336] width 1258 height 561
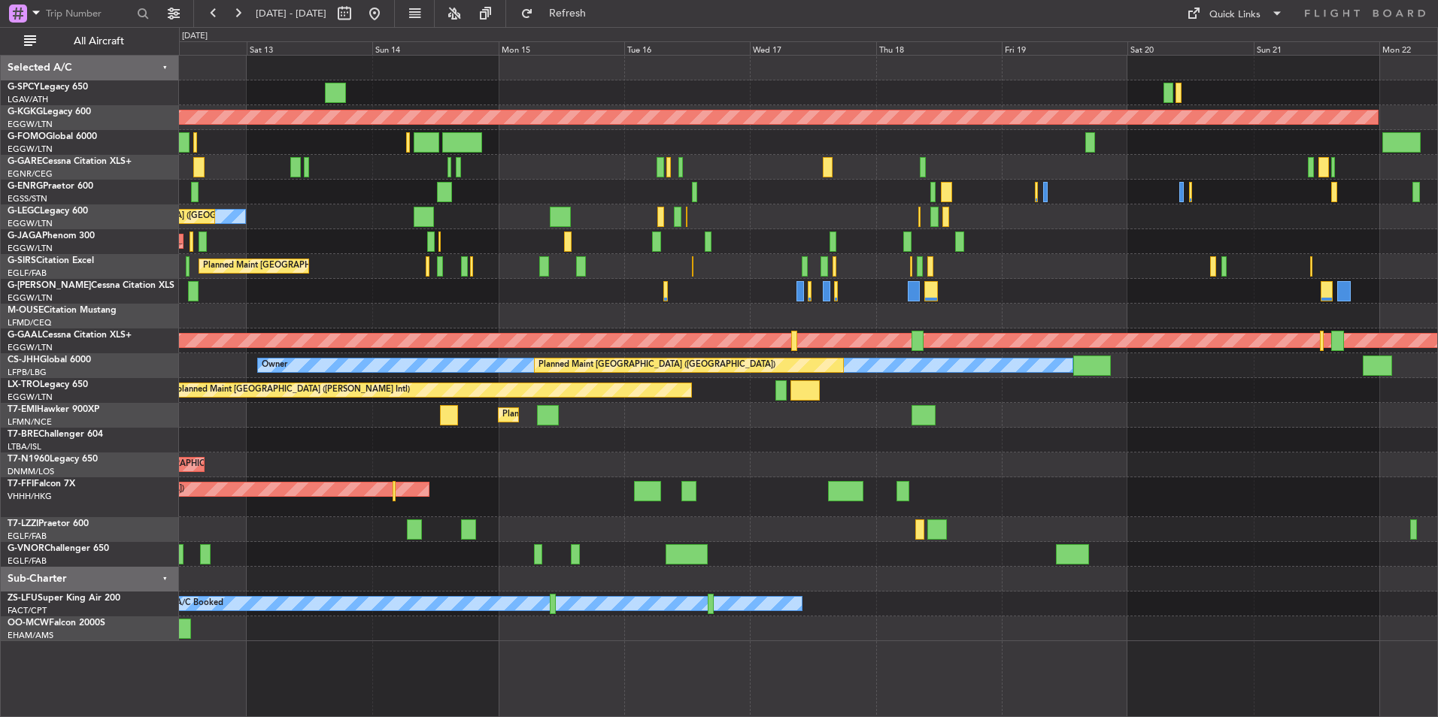
click at [668, 468] on div "AOG Maint London (Stansted) AOG Maint London (Stansted) AOG Maint London (Stans…" at bounding box center [808, 465] width 1258 height 25
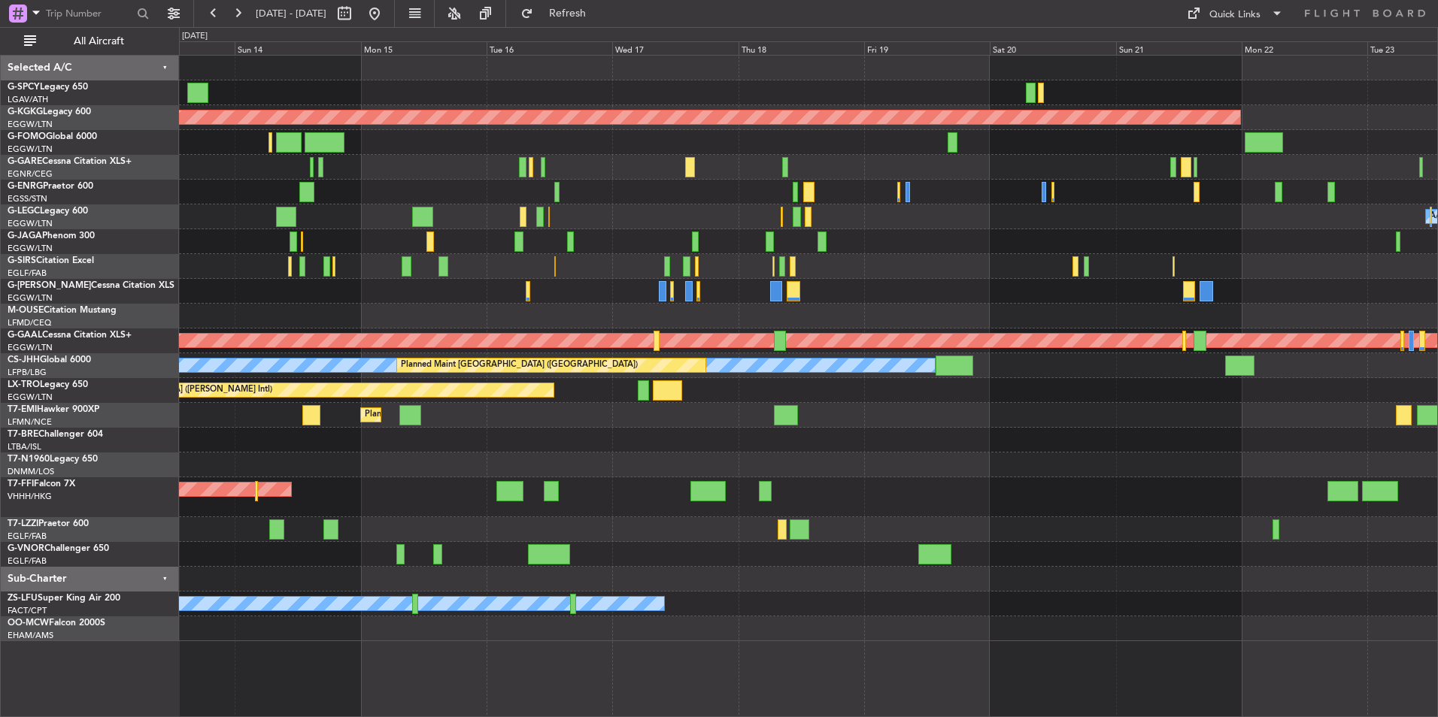
click at [374, 462] on div "AOG Maint London (Stansted) AOG Maint London (Stansted)" at bounding box center [808, 465] width 1258 height 25
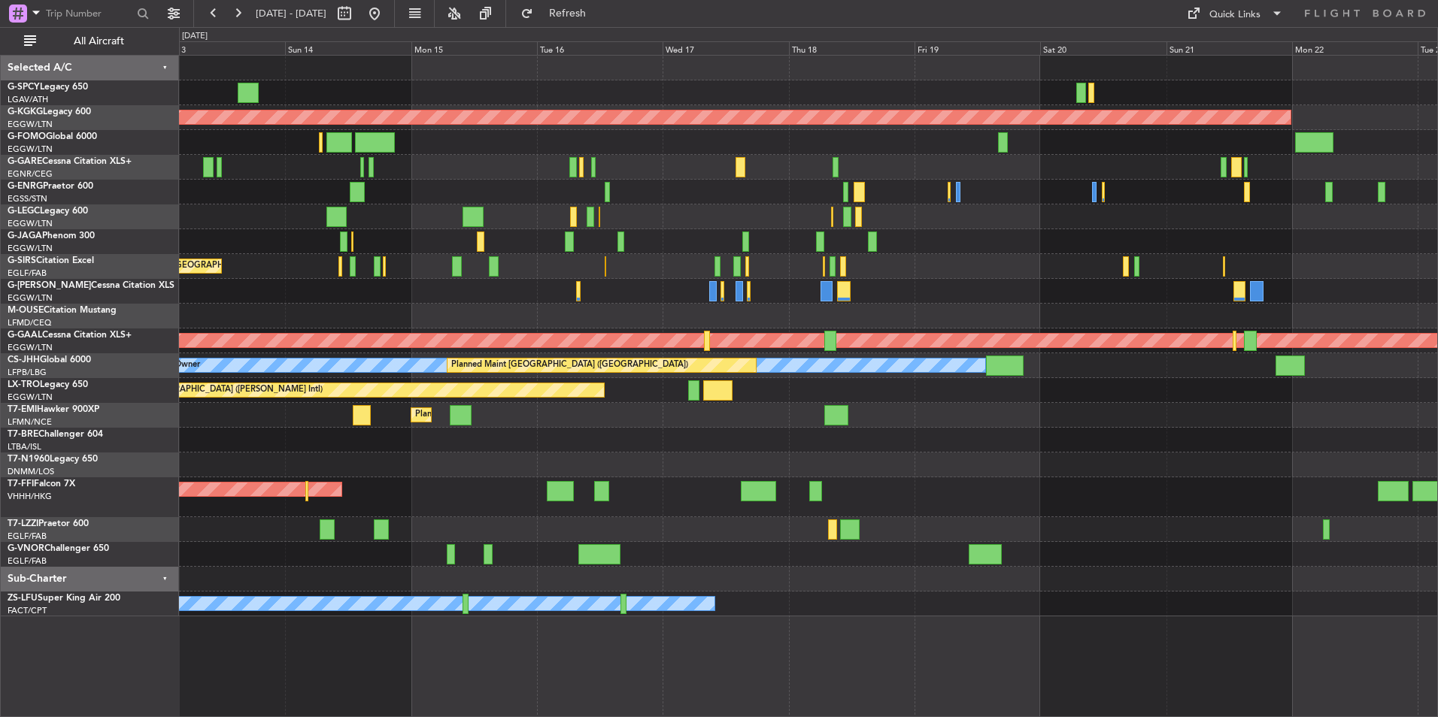
click at [912, 451] on div "AOG Maint Istanbul (Ataturk) Planned Maint London (Luton) Planned Maint London …" at bounding box center [808, 336] width 1258 height 561
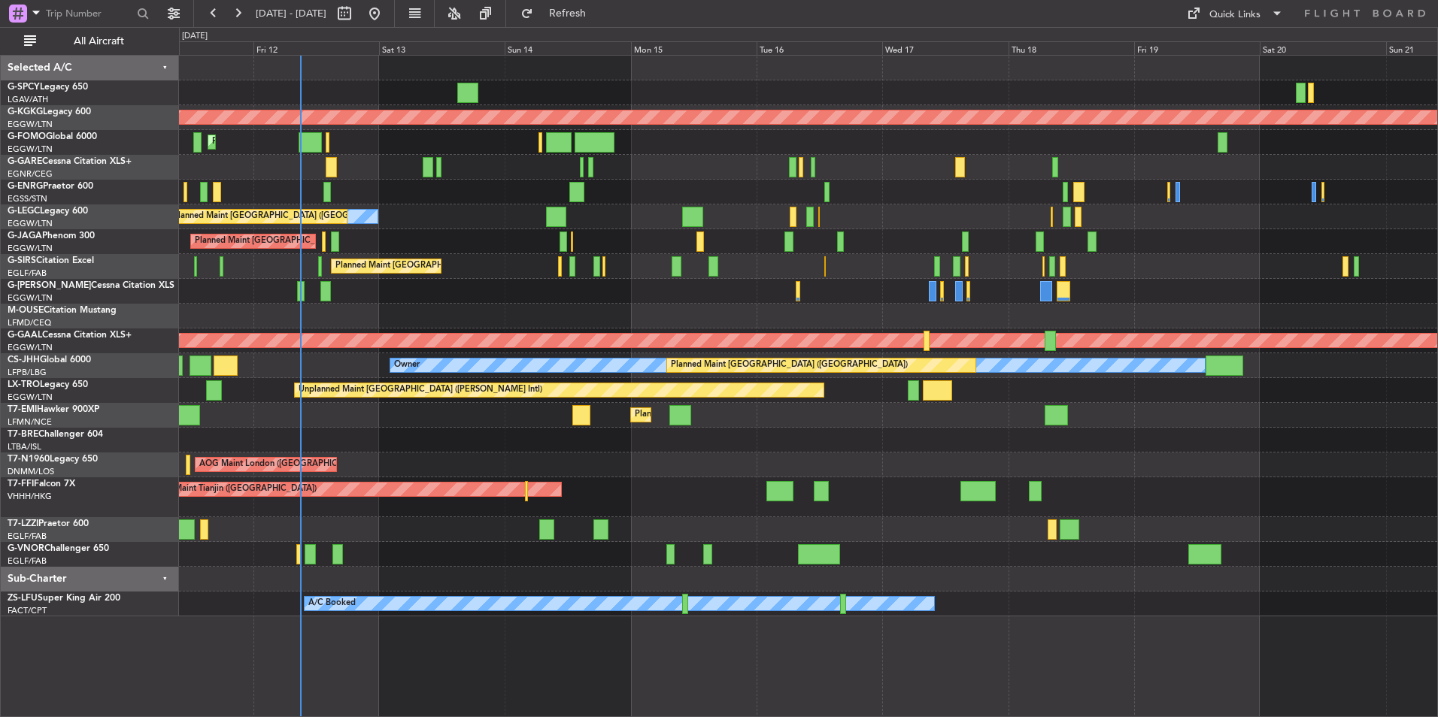
click at [813, 450] on div "Unplanned Maint Athens (Eleftherios Venizelos Intl) AOG Maint Istanbul (Ataturk…" at bounding box center [808, 336] width 1258 height 561
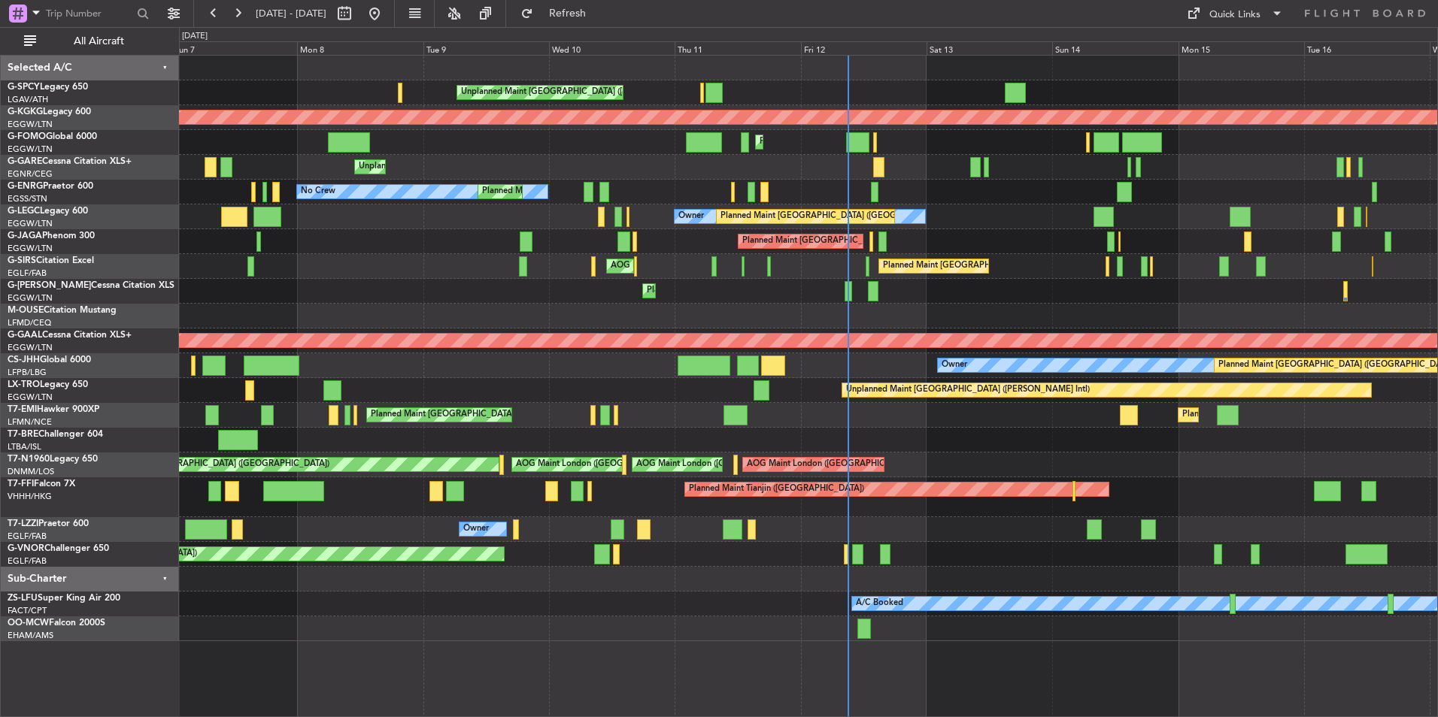
click at [1010, 470] on div "Unplanned Maint Athens (Eleftherios Venizelos Intl) AOG Maint Istanbul (Ataturk…" at bounding box center [808, 349] width 1258 height 586
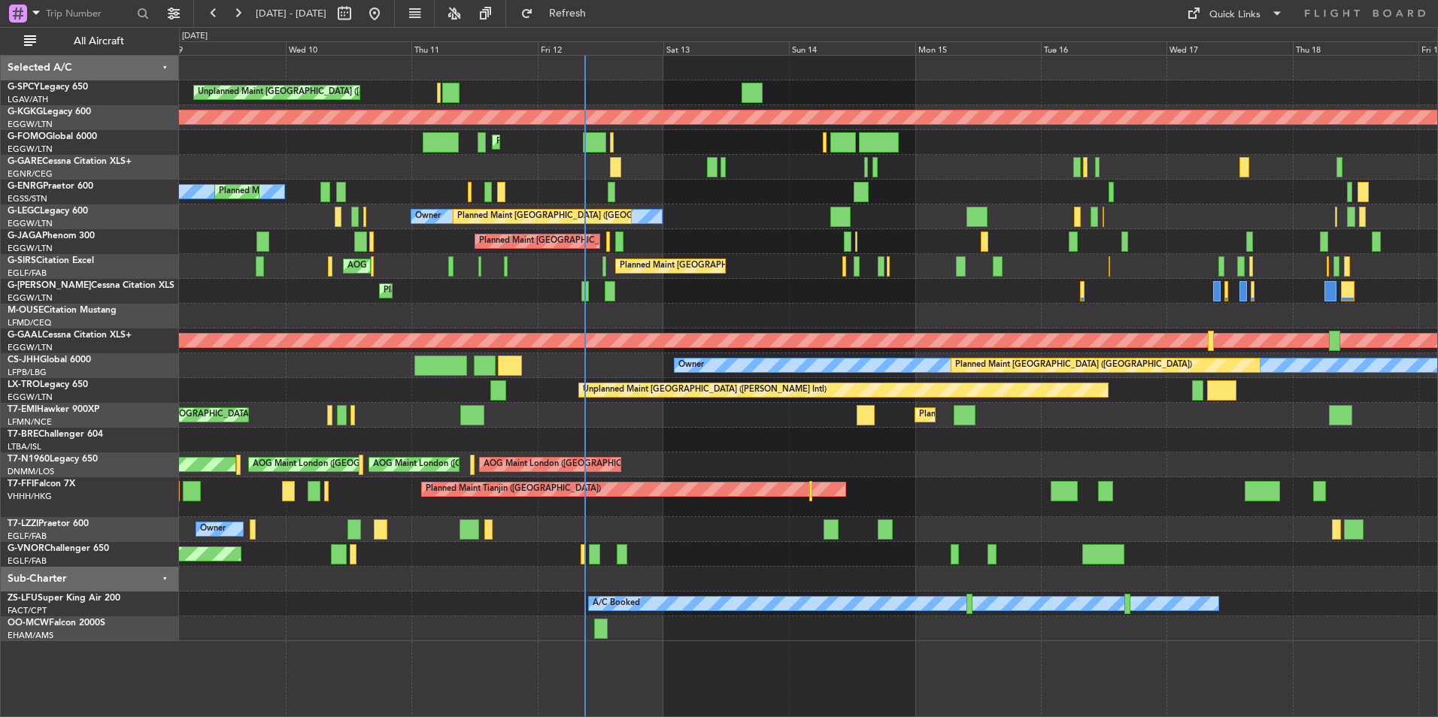
click at [447, 424] on div "Unplanned Maint Athens (Eleftherios Venizelos Intl) AOG Maint Istanbul (Ataturk…" at bounding box center [808, 349] width 1258 height 586
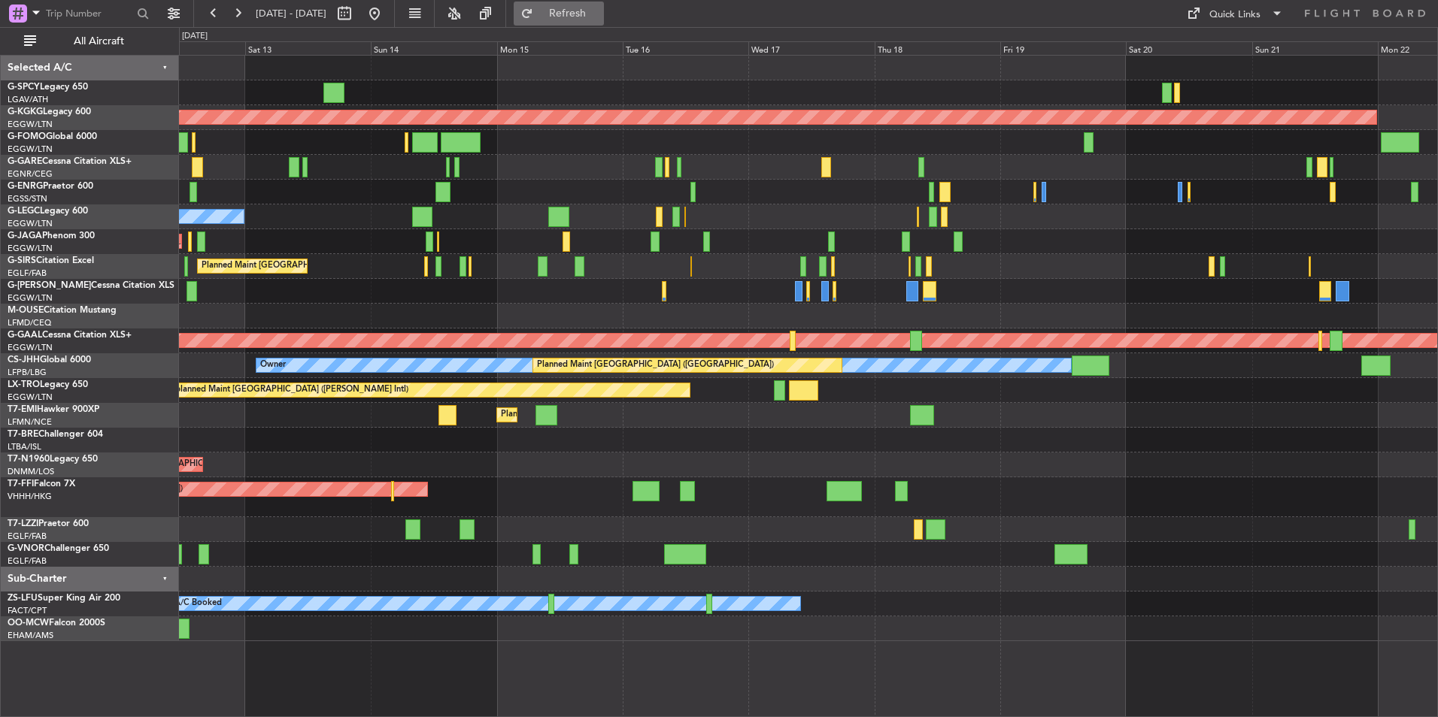
click at [589, 20] on button "Refresh" at bounding box center [559, 14] width 90 height 24
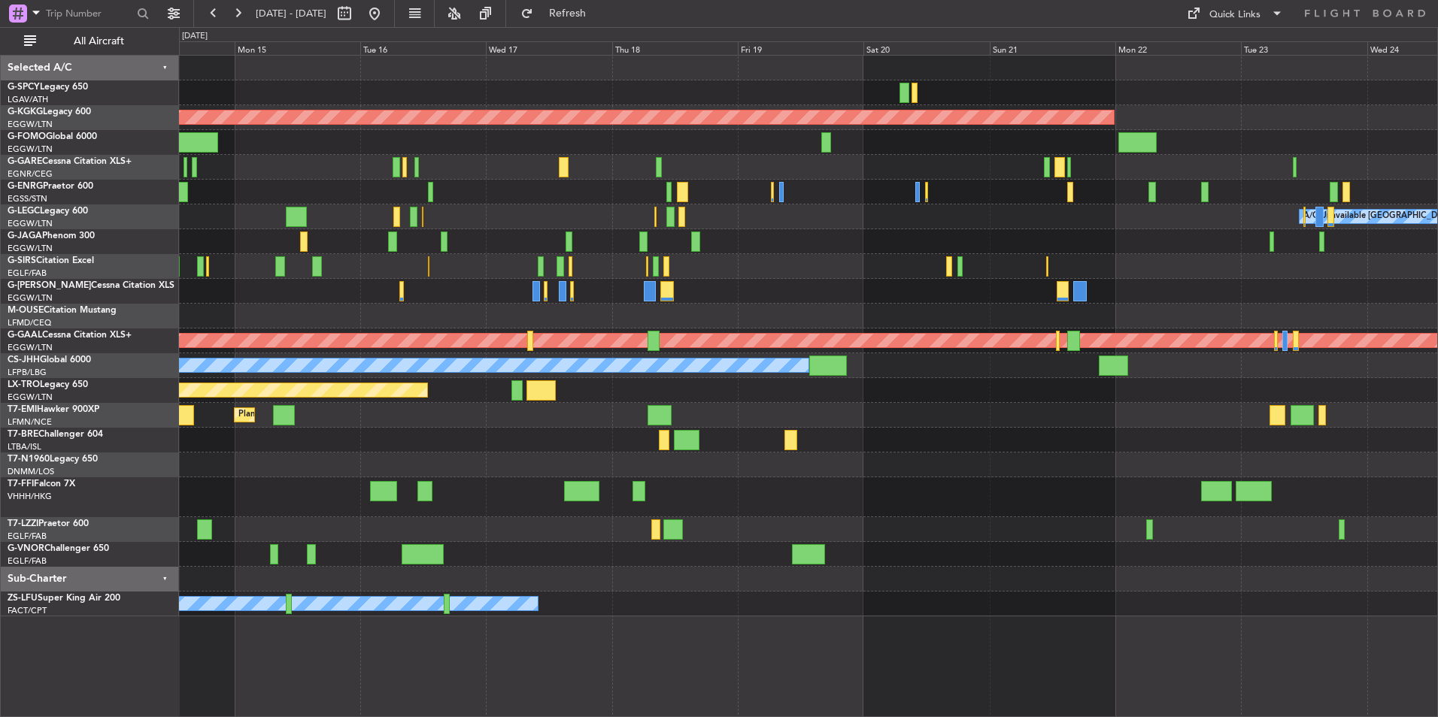
click at [688, 450] on div at bounding box center [808, 440] width 1258 height 25
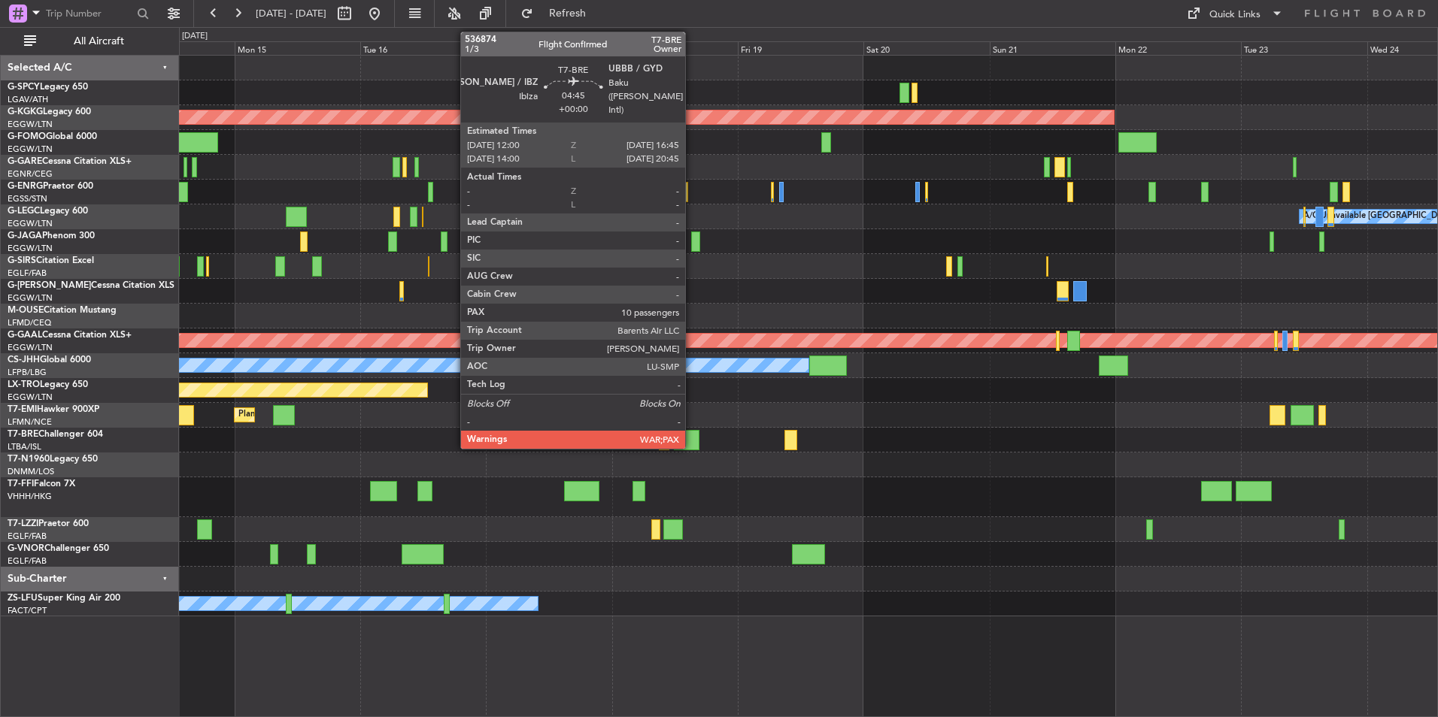
click at [692, 439] on div at bounding box center [687, 440] width 26 height 20
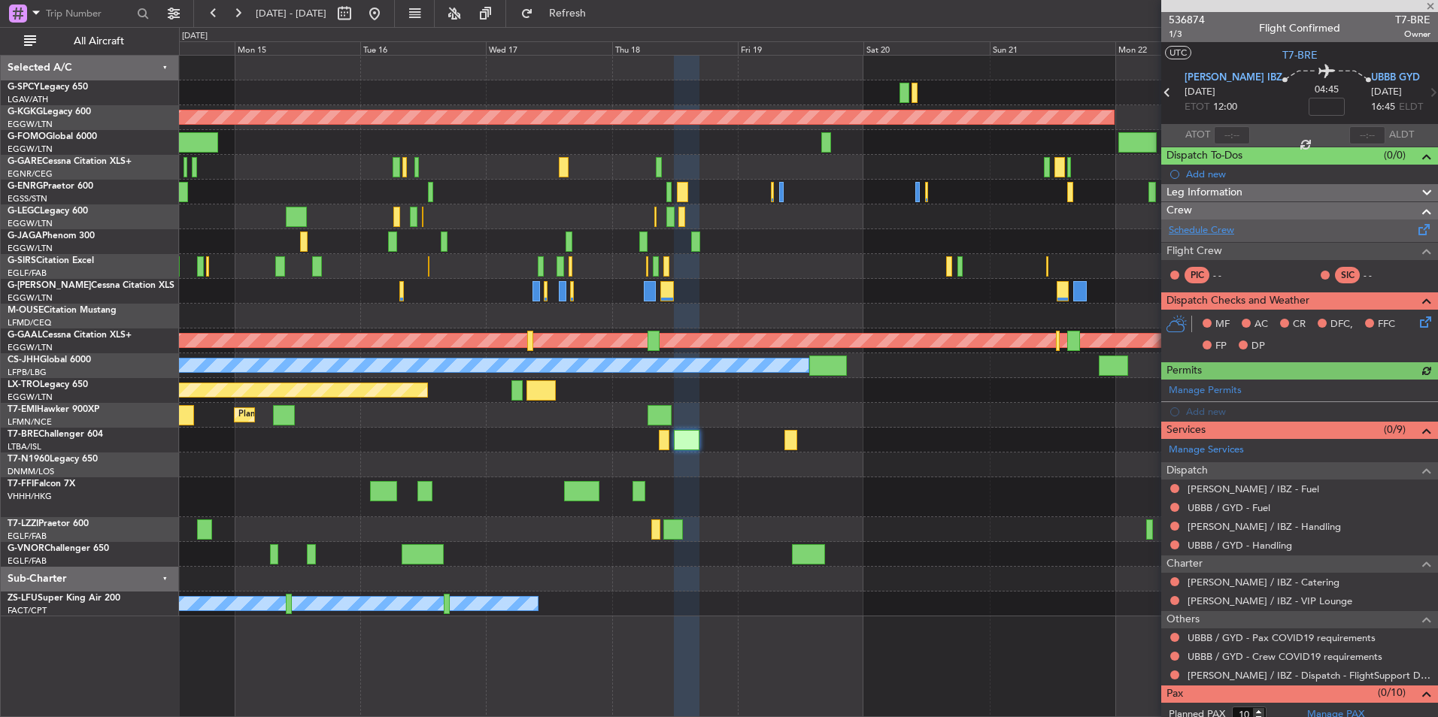
click at [1213, 235] on link "Schedule Crew" at bounding box center [1200, 230] width 65 height 15
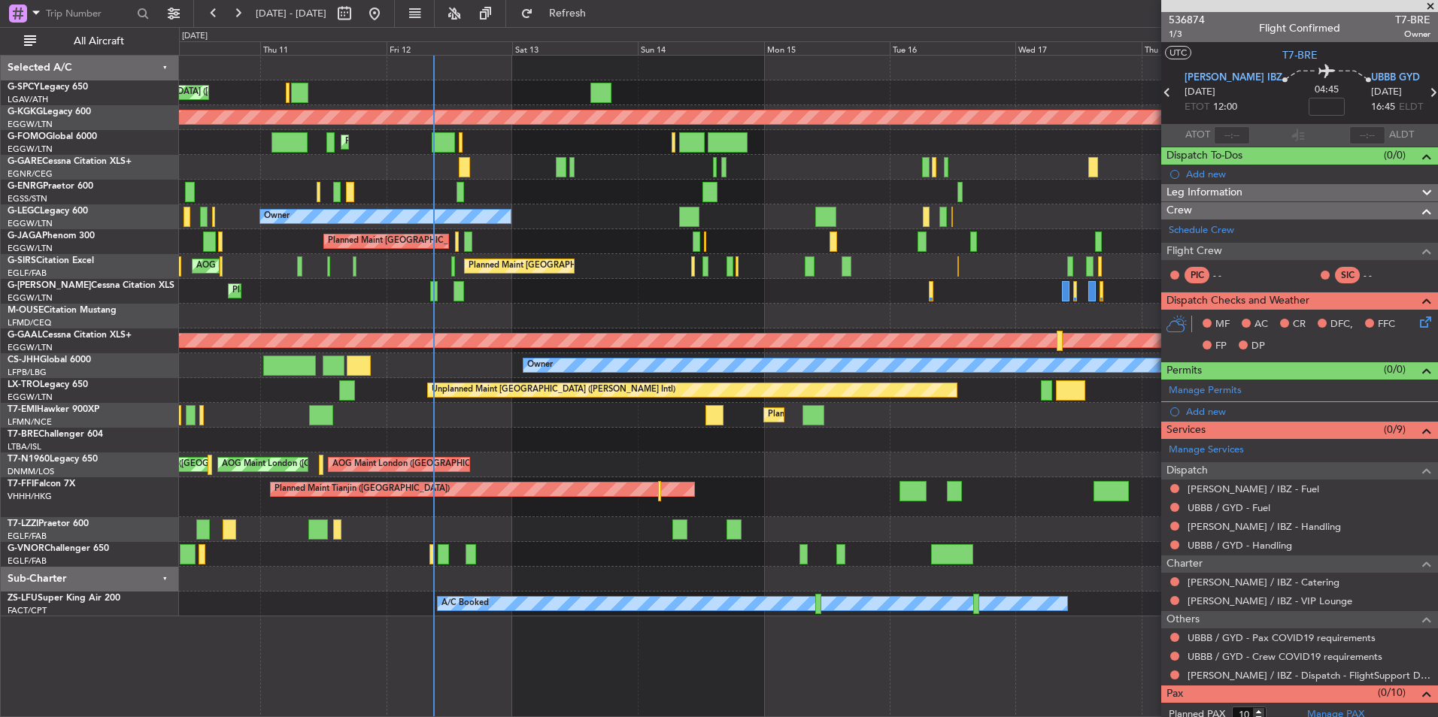
click at [1041, 471] on div "Unplanned Maint Athens (Eleftherios Venizelos Intl) AOG Maint Istanbul (Ataturk…" at bounding box center [808, 336] width 1258 height 561
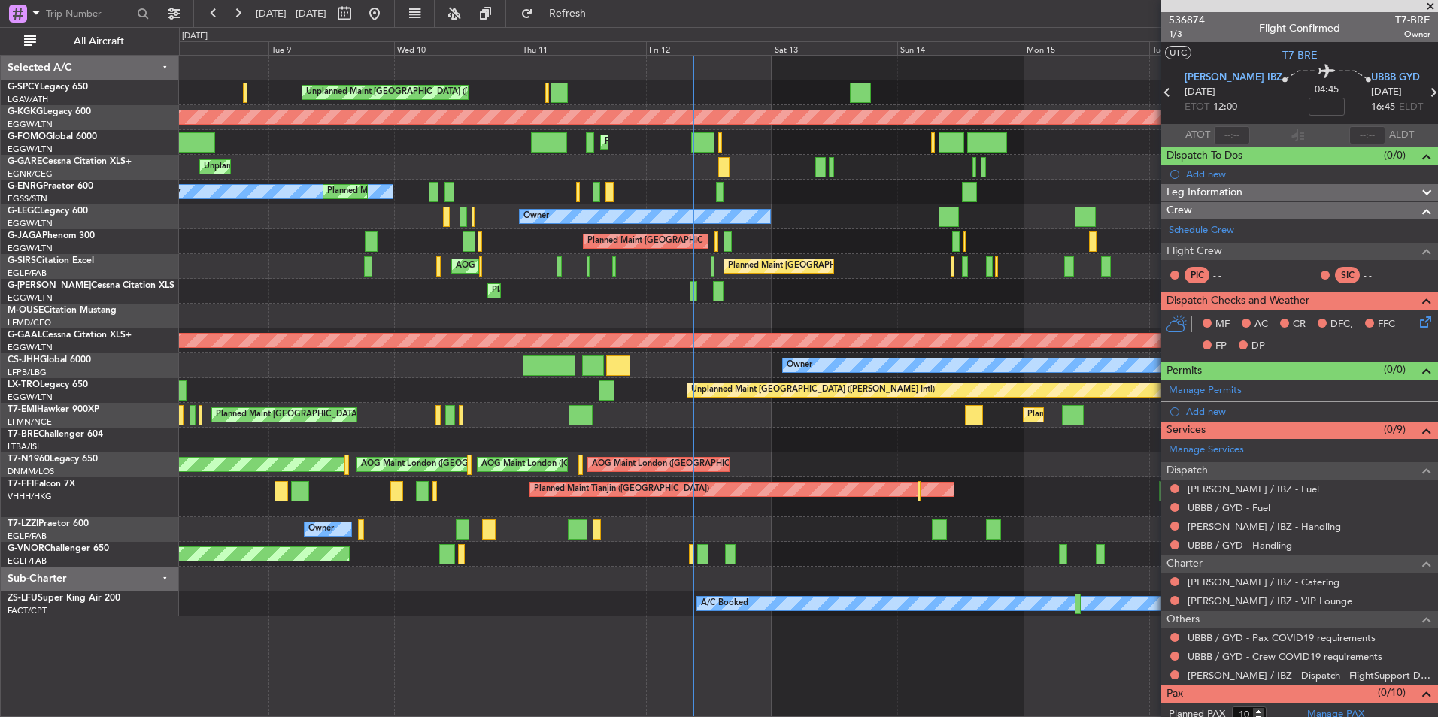
click at [808, 452] on div at bounding box center [808, 440] width 1258 height 25
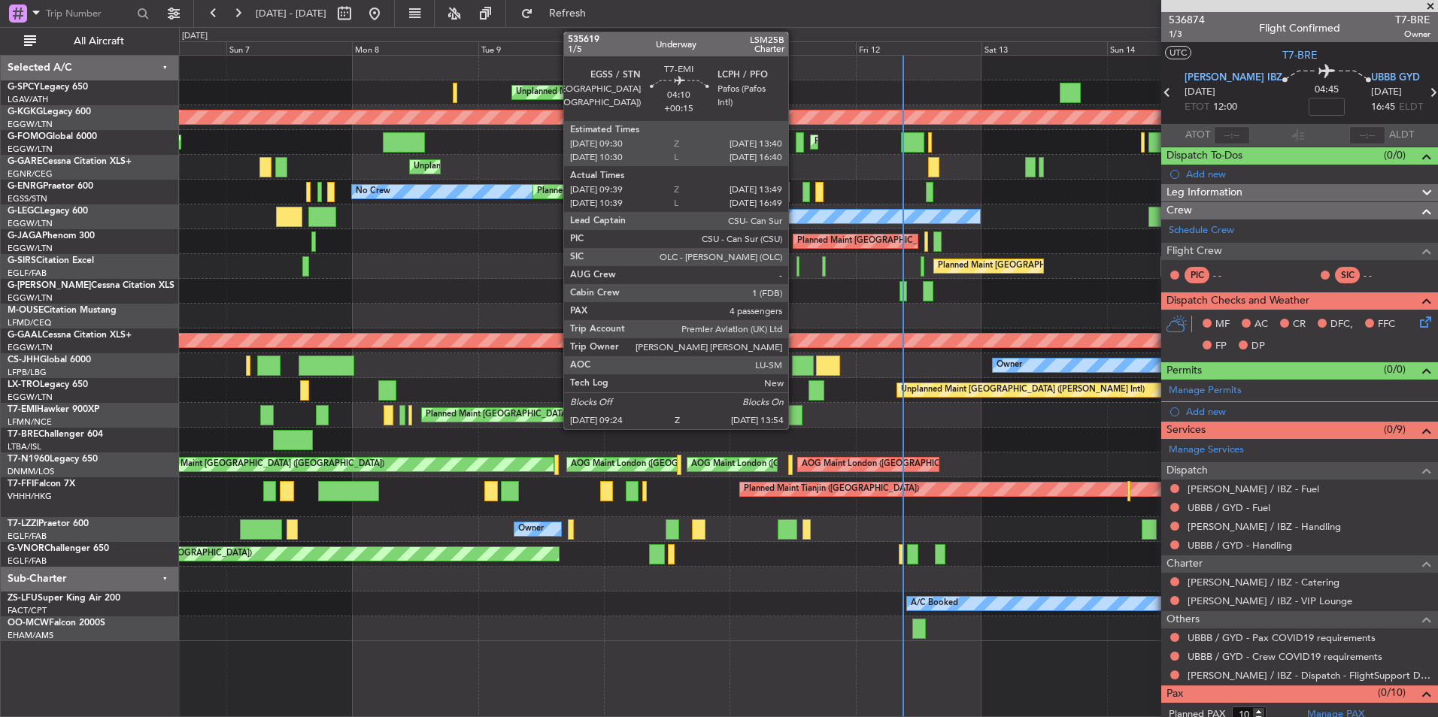
click at [802, 417] on div at bounding box center [790, 415] width 24 height 20
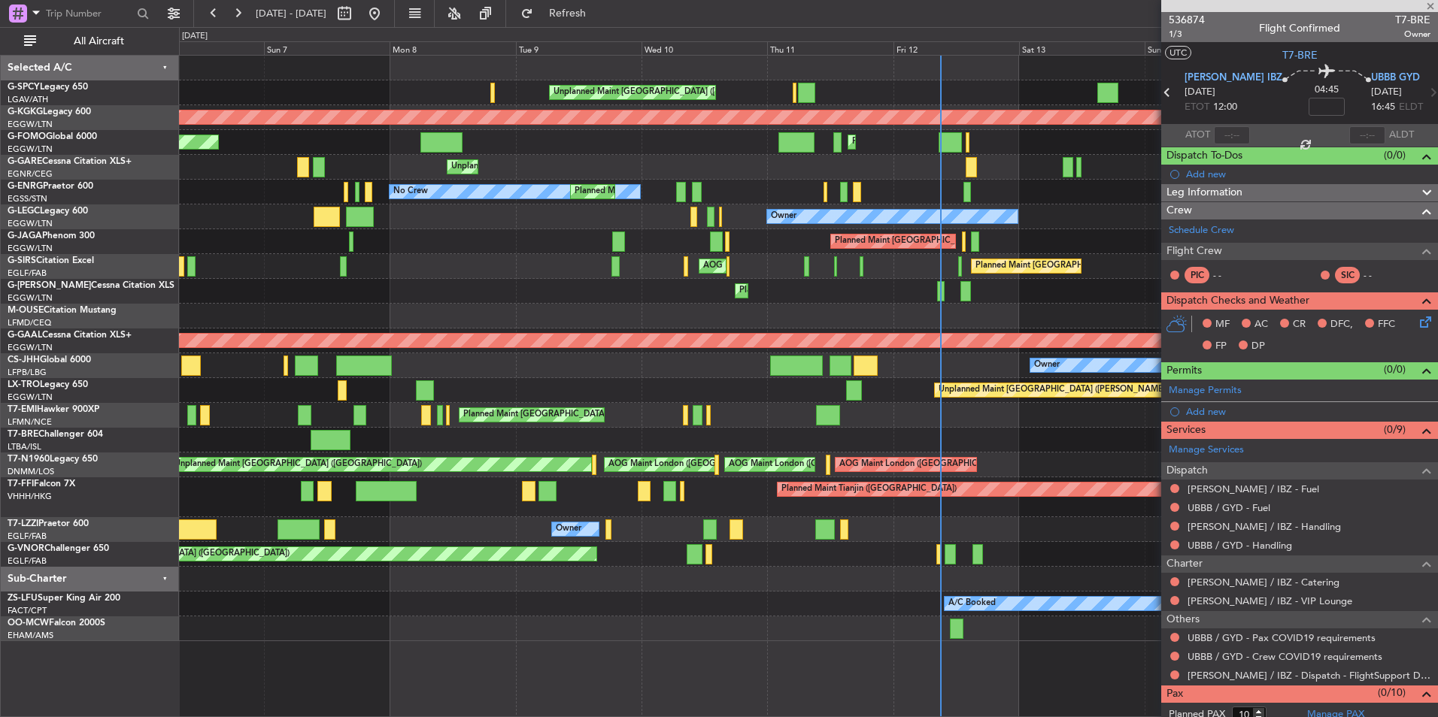
type input "+00:15"
type input "09:39"
type input "13:49"
type input "4"
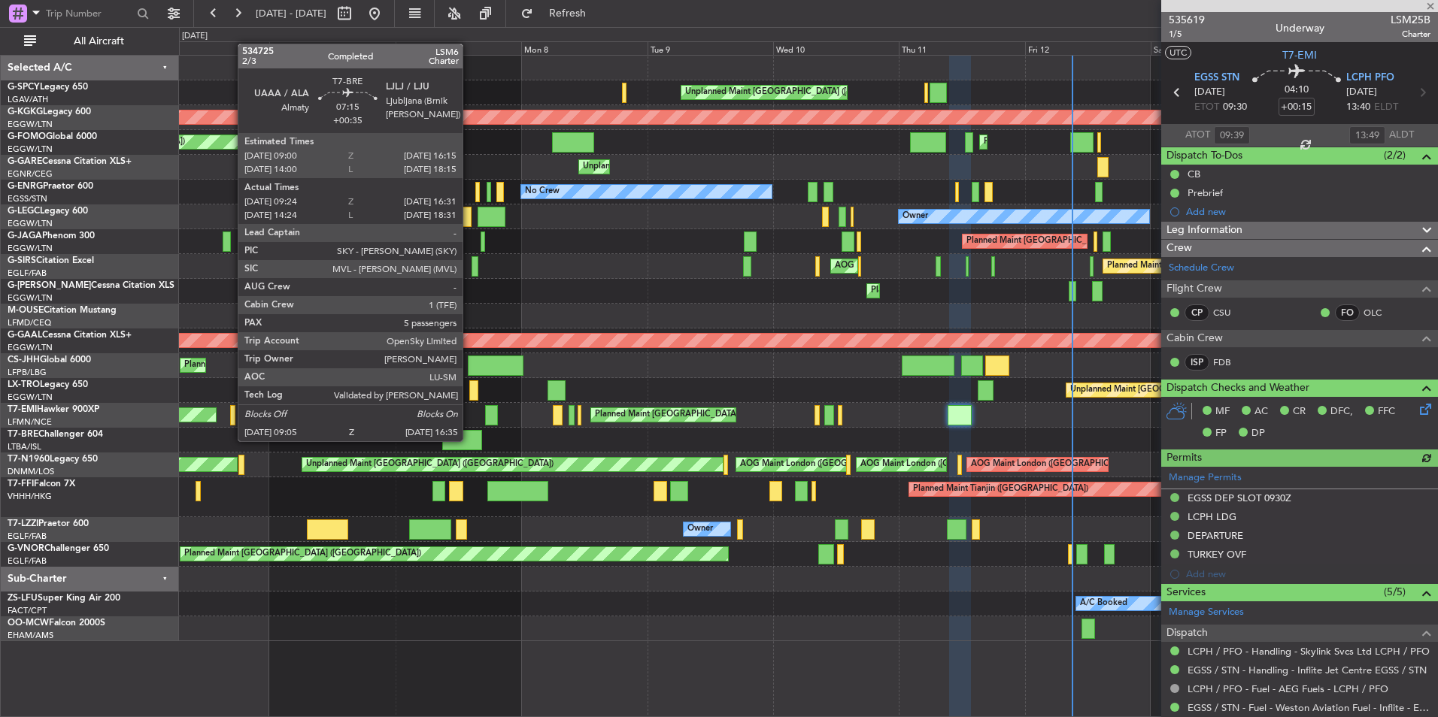
click at [469, 440] on div at bounding box center [462, 440] width 40 height 20
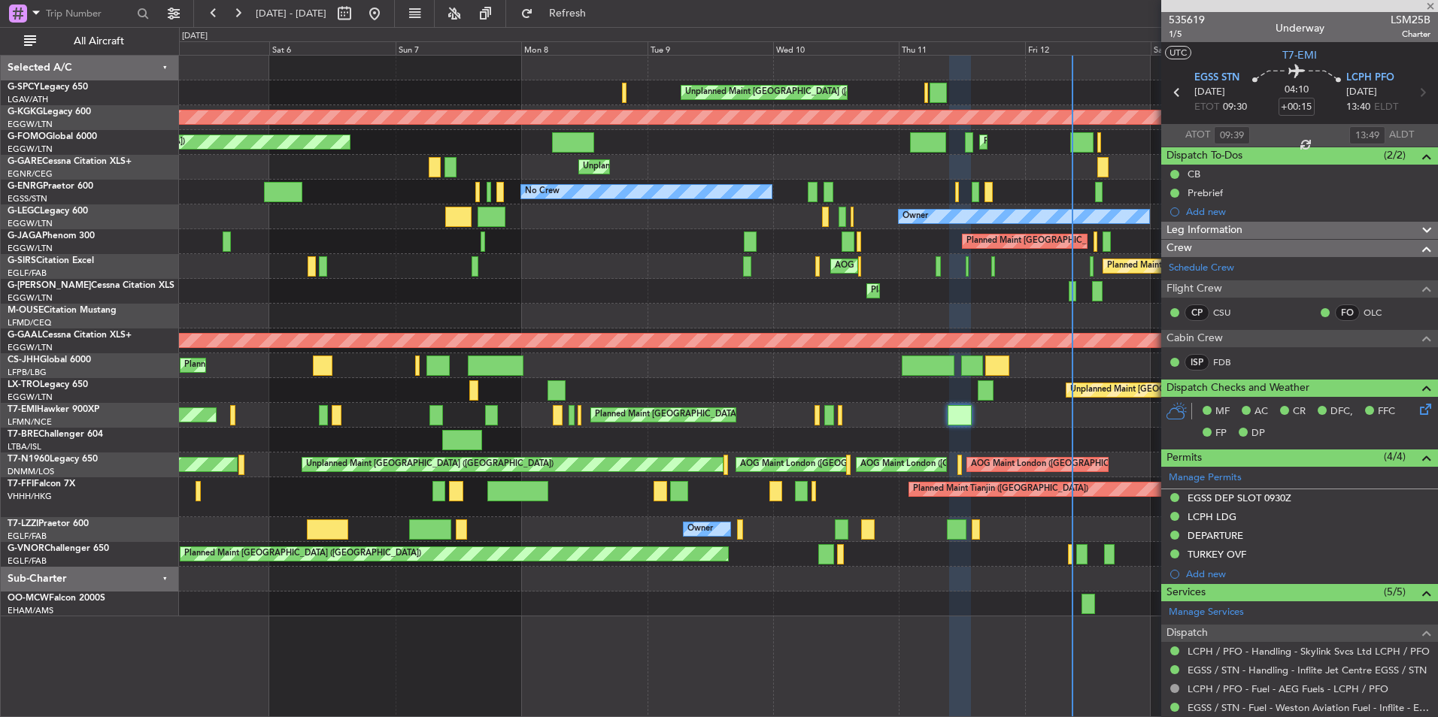
type input "+00:35"
type input "09:24"
type input "16:31"
type input "5"
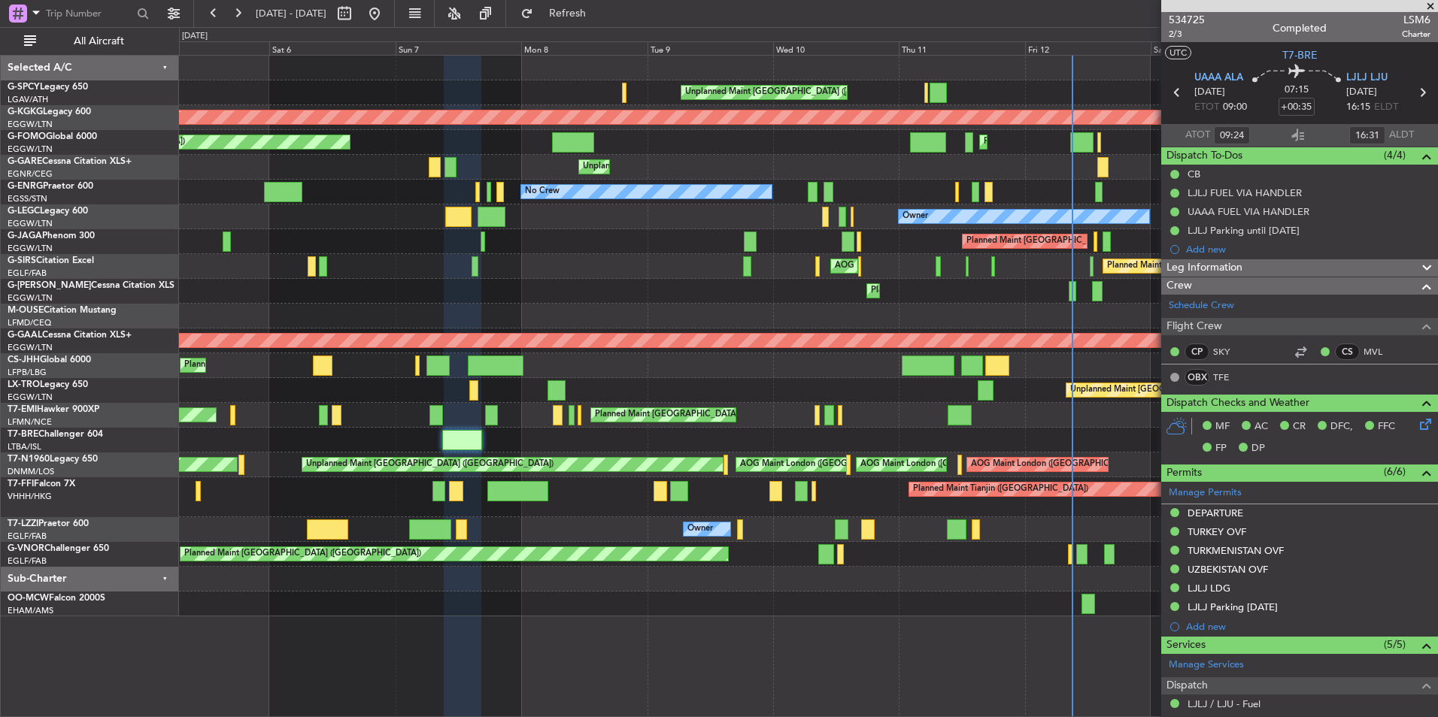
click at [711, 264] on div "Planned Maint London (Farnborough) AOG Maint Kemble Planned Maint London (Farnb…" at bounding box center [808, 266] width 1258 height 25
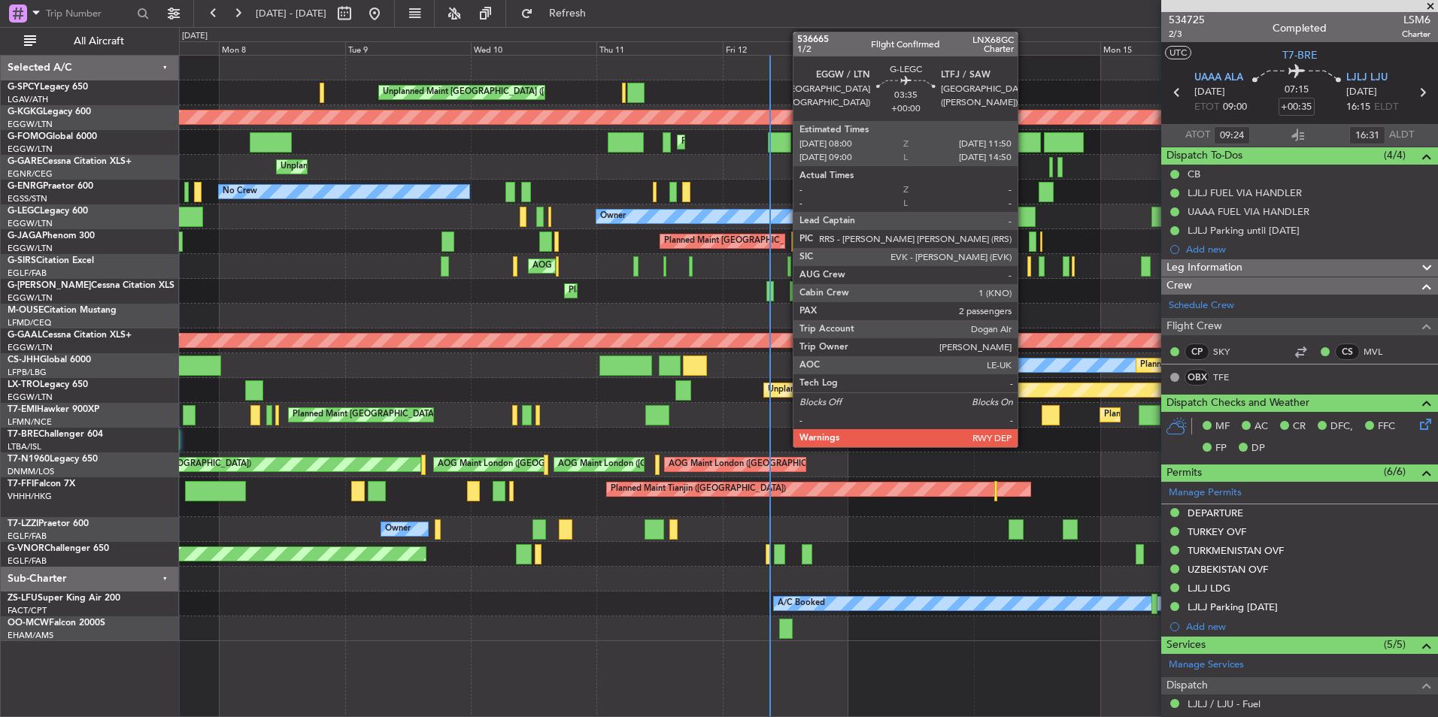
click at [1024, 217] on div at bounding box center [1025, 217] width 20 height 20
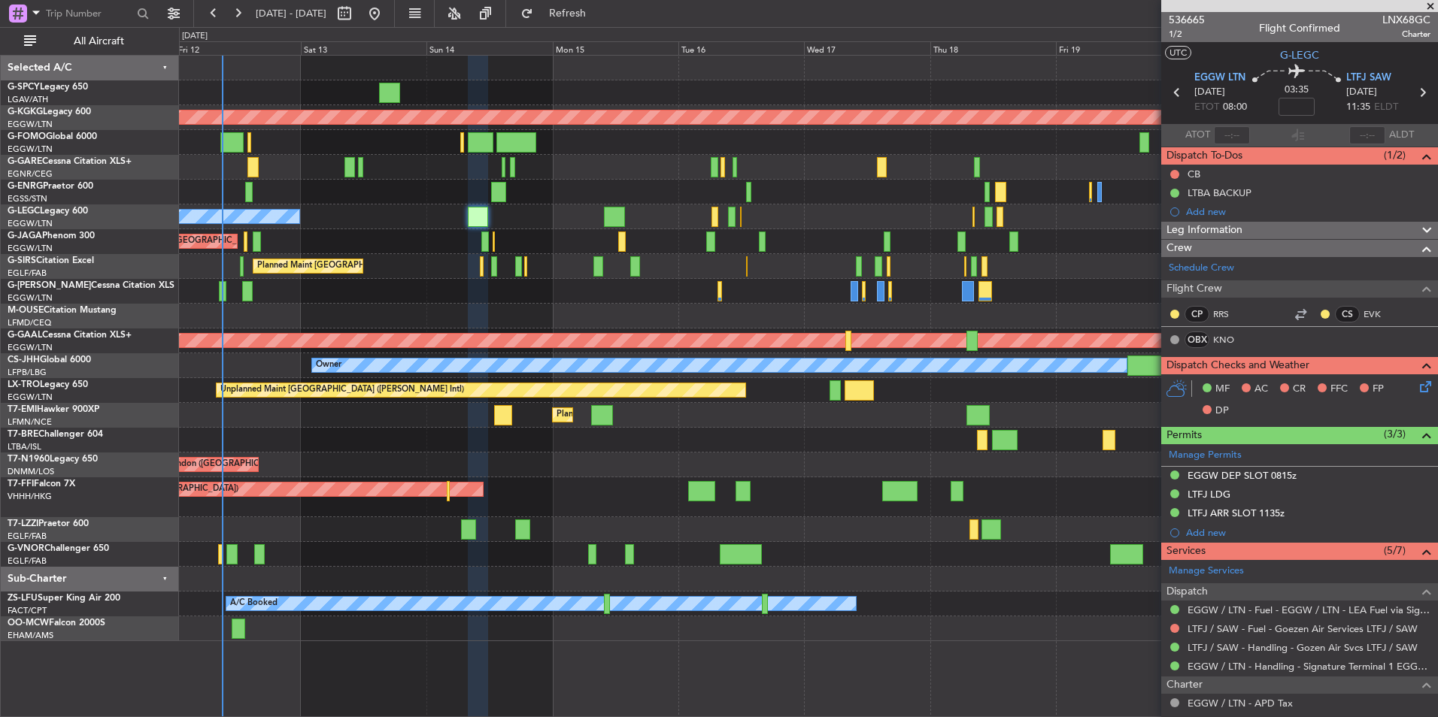
click at [444, 452] on div "Unplanned Maint Athens (Eleftherios Venizelos Intl) AOG Maint Istanbul (Ataturk…" at bounding box center [808, 349] width 1258 height 586
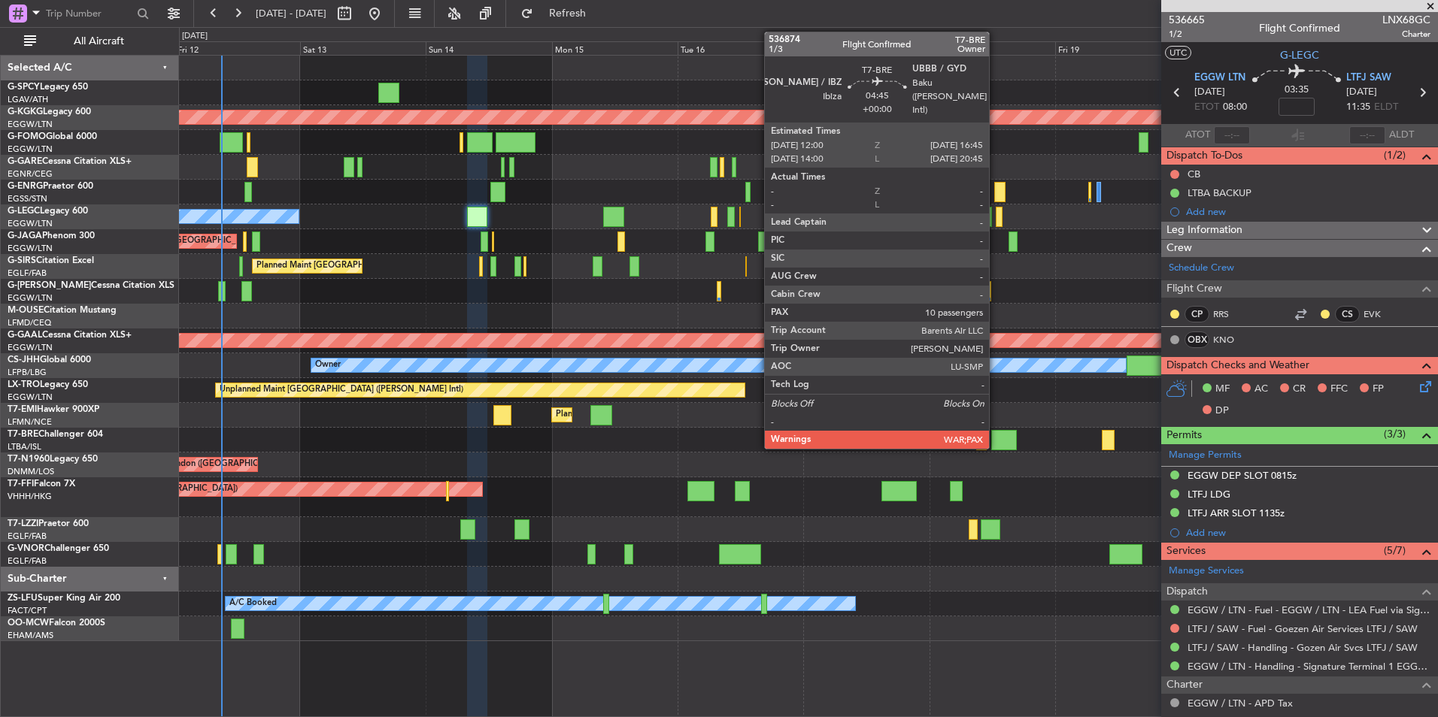
click at [995, 443] on div at bounding box center [1004, 440] width 26 height 20
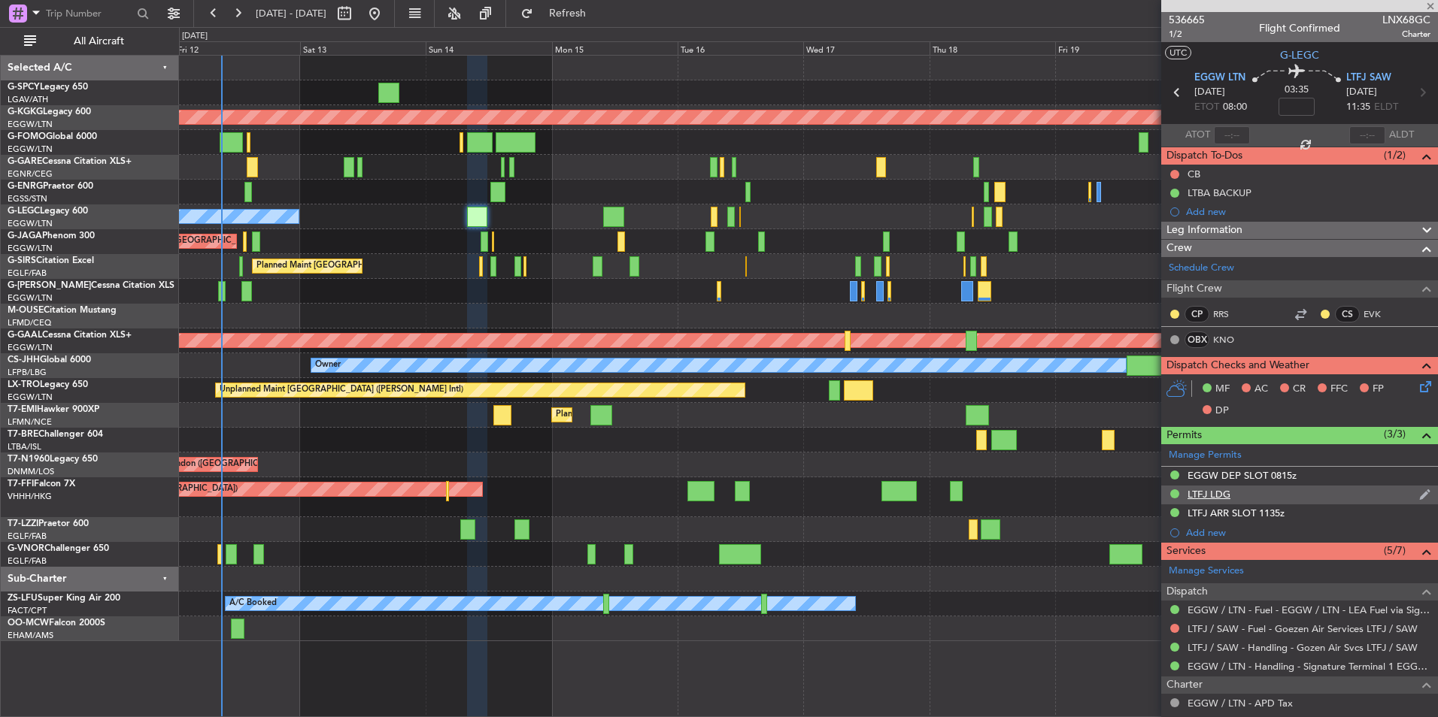
type input "10"
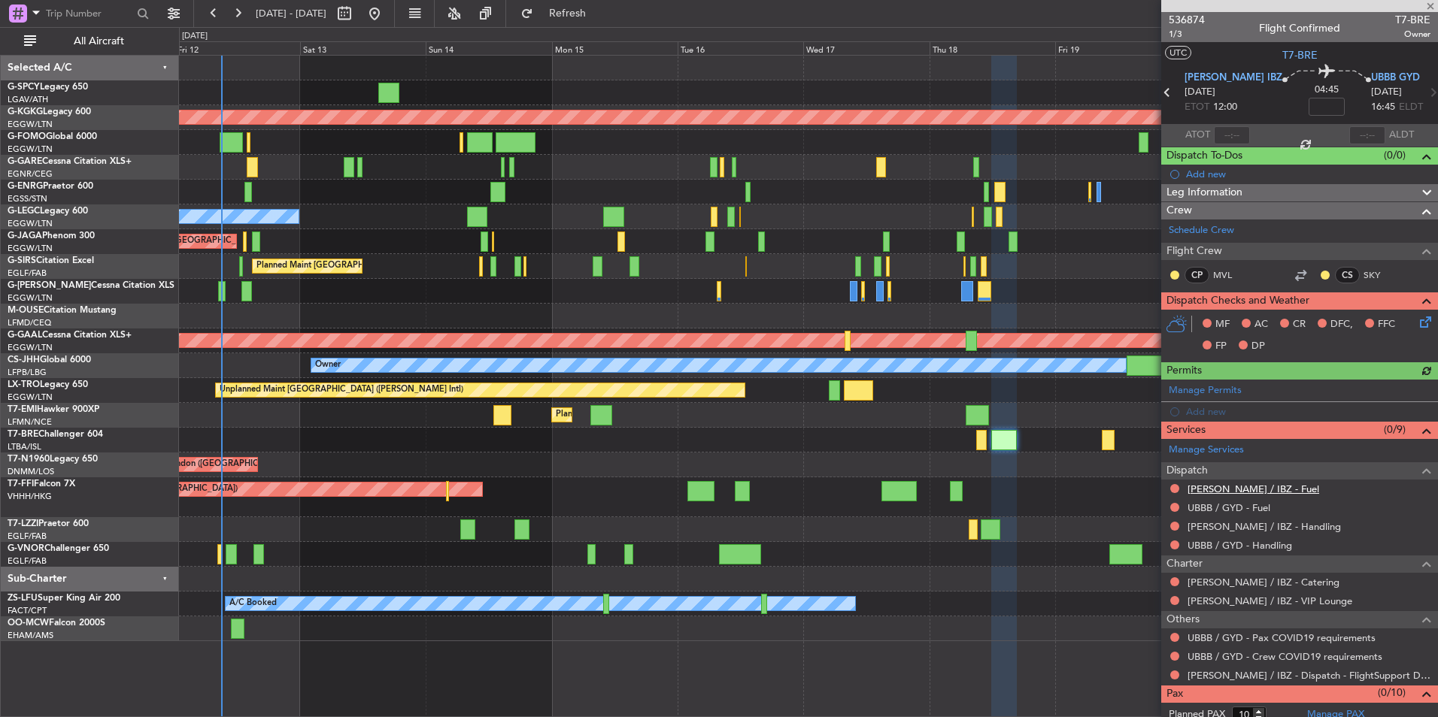
scroll to position [29, 0]
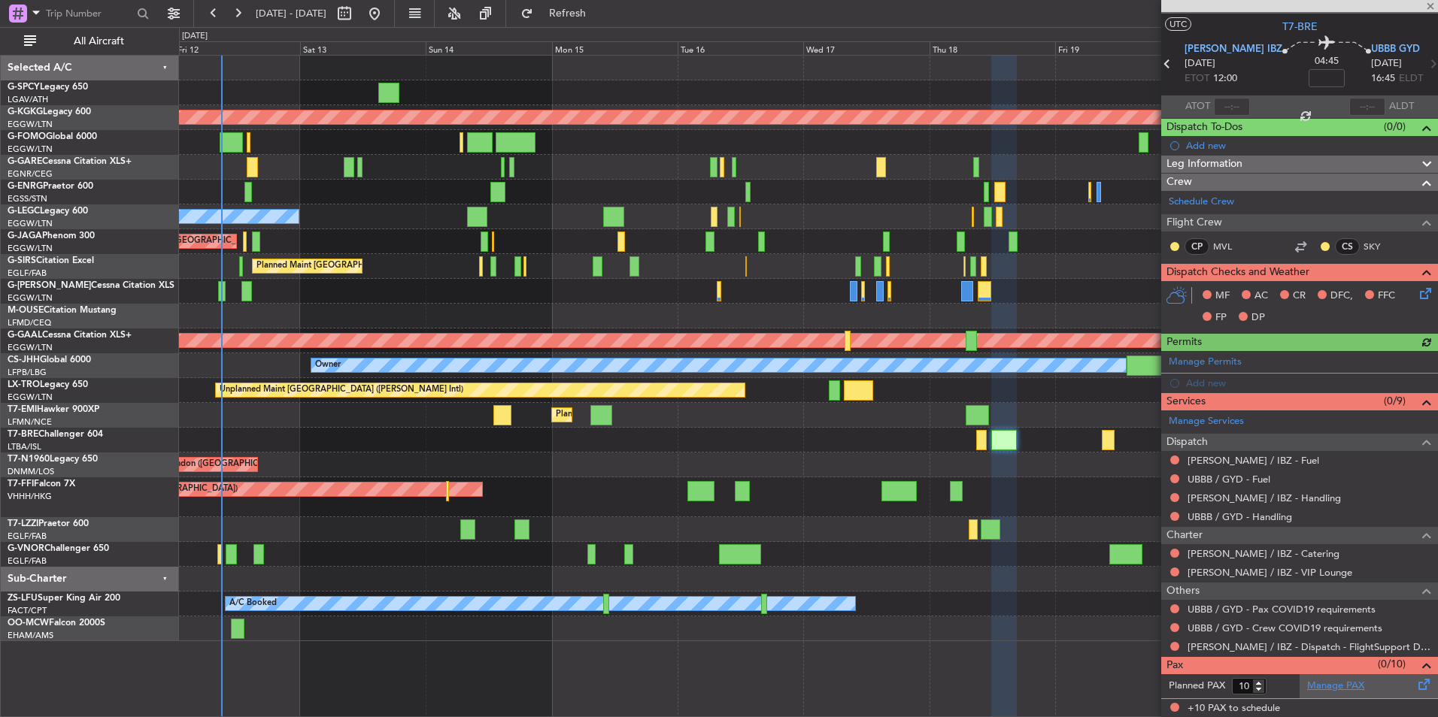
click at [1323, 689] on link "Manage PAX" at bounding box center [1335, 686] width 57 height 15
click at [592, 15] on span "Refresh" at bounding box center [567, 13] width 63 height 11
click at [1322, 688] on link "Manage PAX" at bounding box center [1335, 686] width 57 height 15
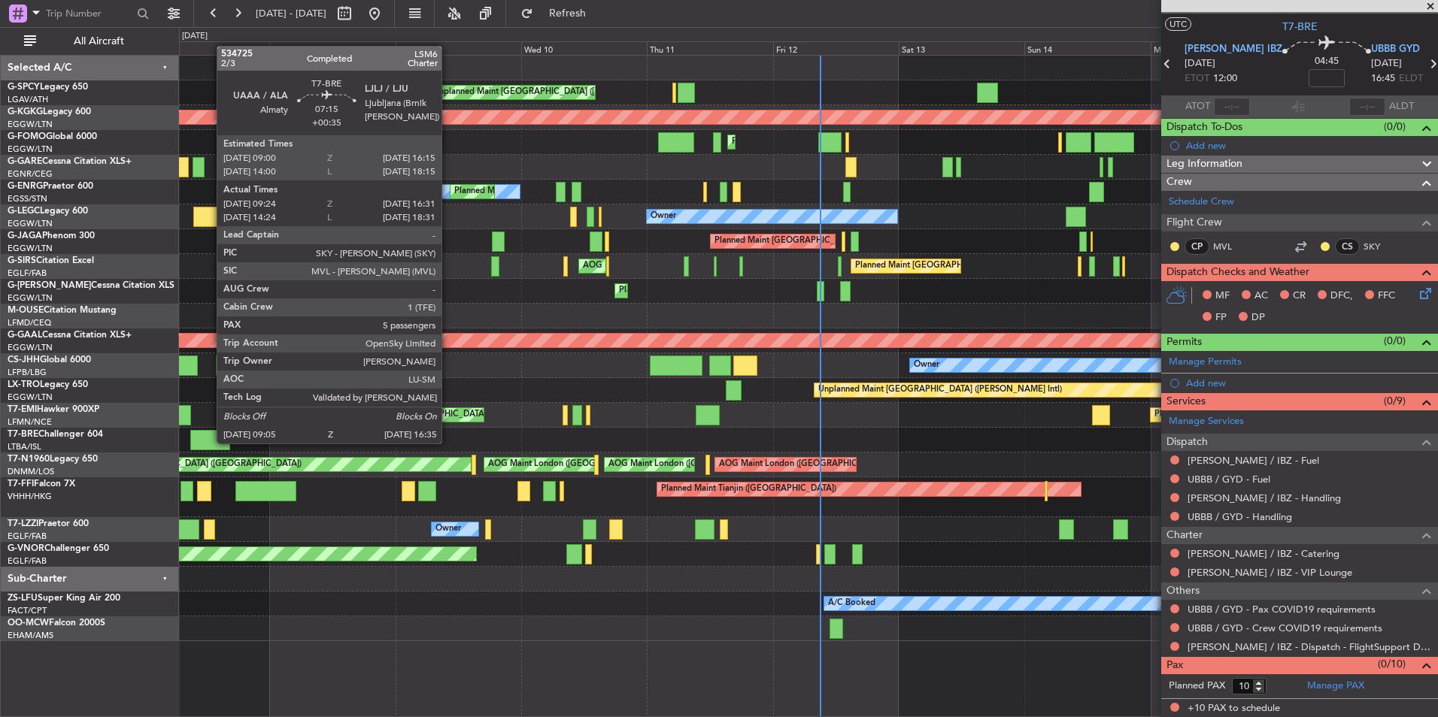
click at [209, 442] on div at bounding box center [210, 440] width 40 height 20
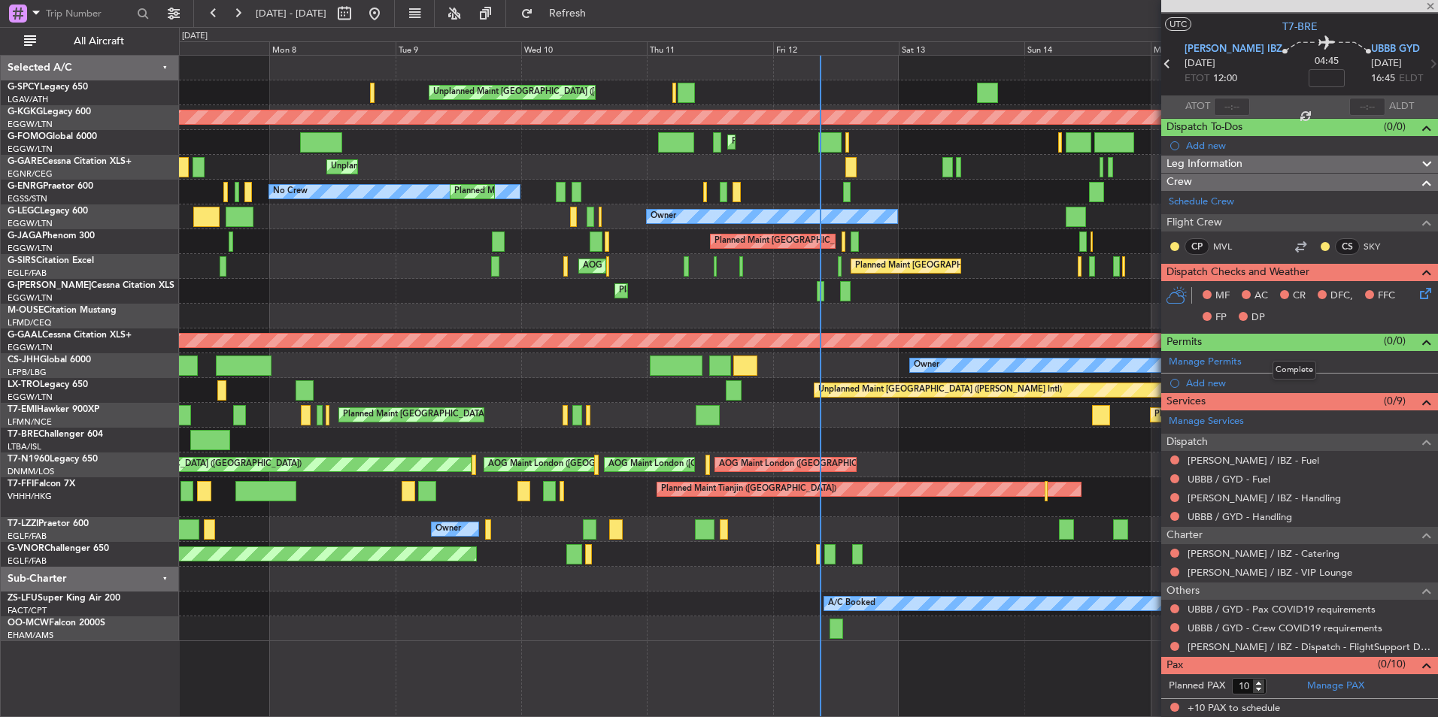
type input "+00:35"
type input "09:24"
type input "16:31"
type input "5"
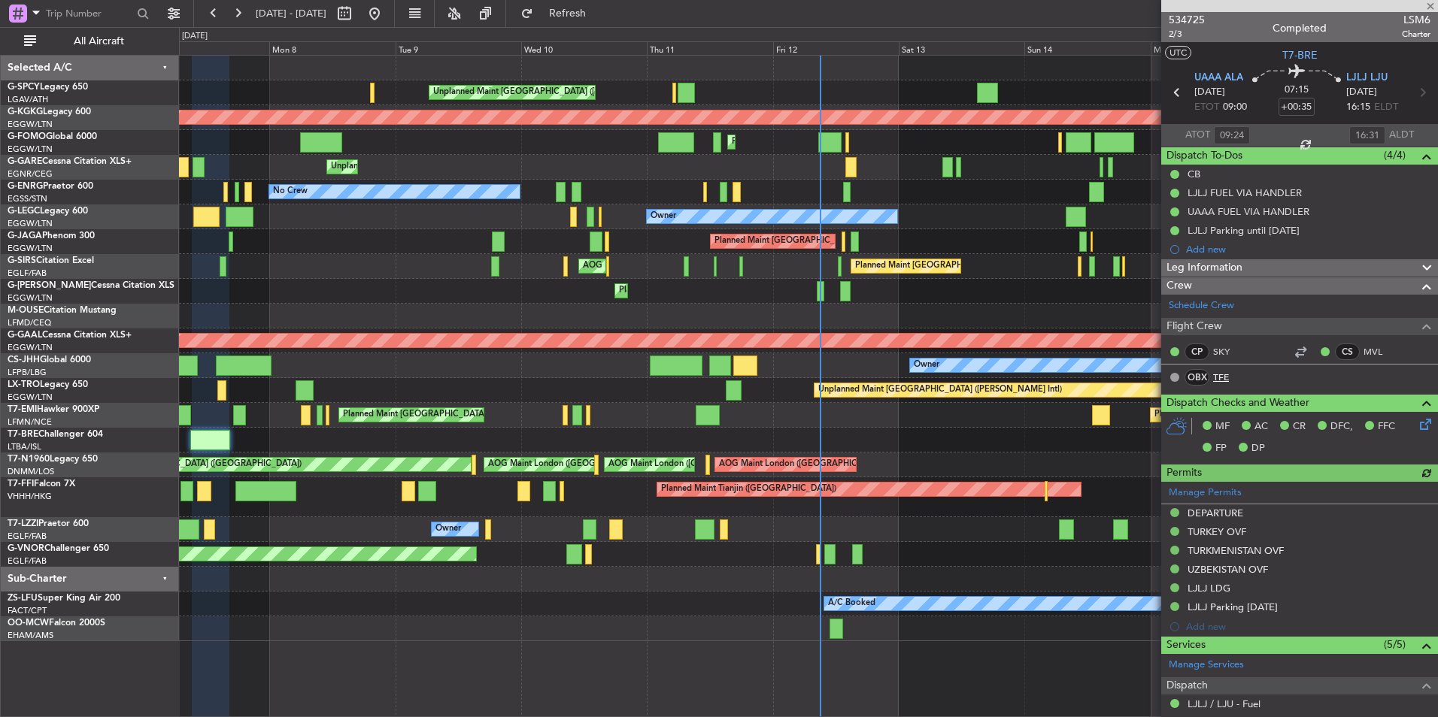
click at [1218, 377] on link "TFE" at bounding box center [1230, 378] width 34 height 14
click at [599, 19] on span "Refresh" at bounding box center [567, 13] width 63 height 11
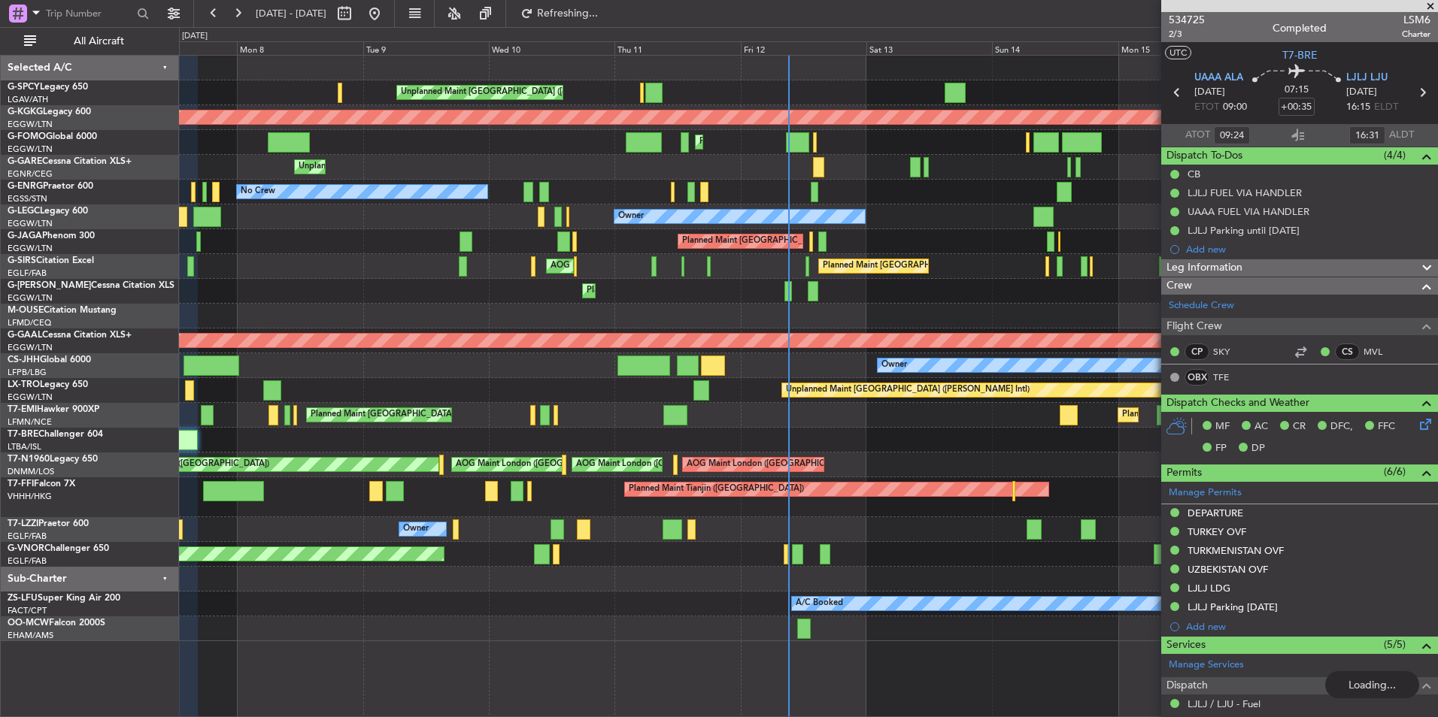
click at [687, 438] on div at bounding box center [808, 440] width 1258 height 25
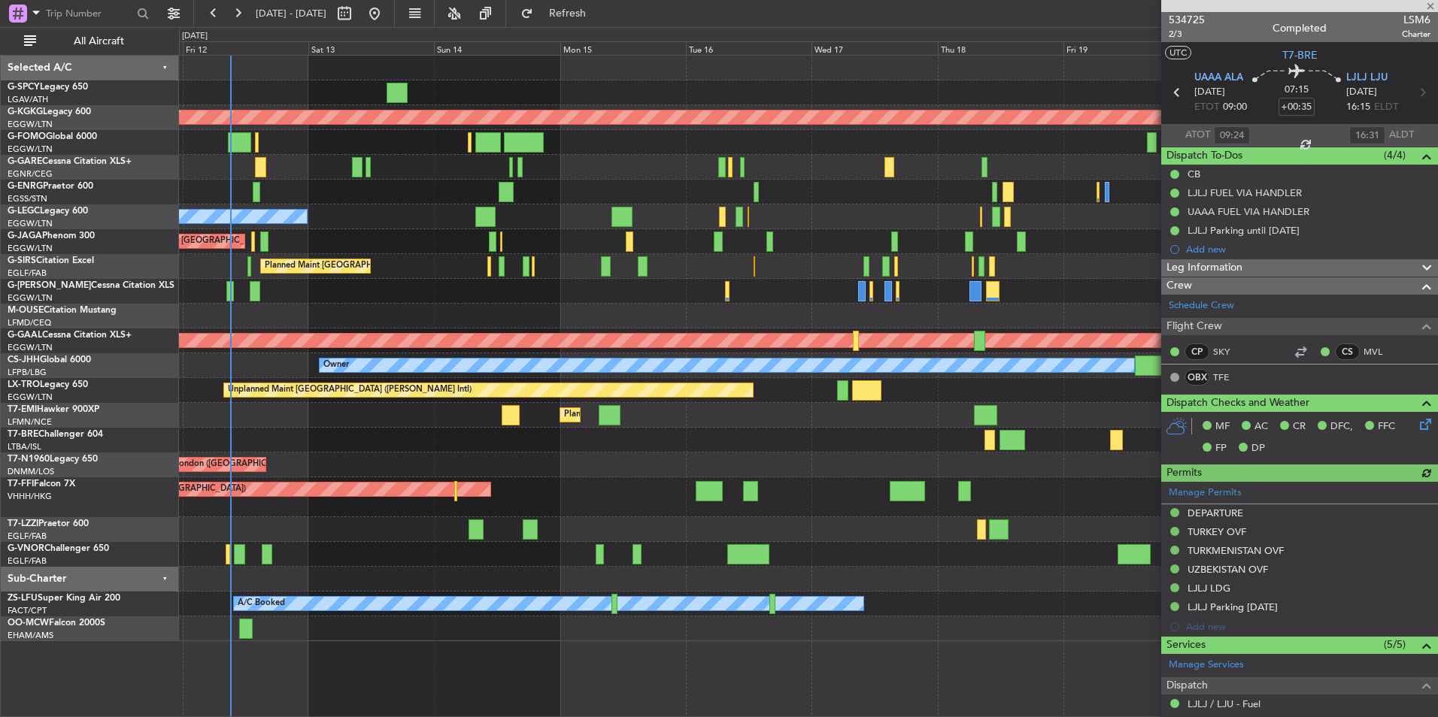
click at [762, 465] on div "Unplanned Maint Athens (Eleftherios Venizelos Intl) AOG Maint Istanbul (Ataturk…" at bounding box center [808, 349] width 1258 height 586
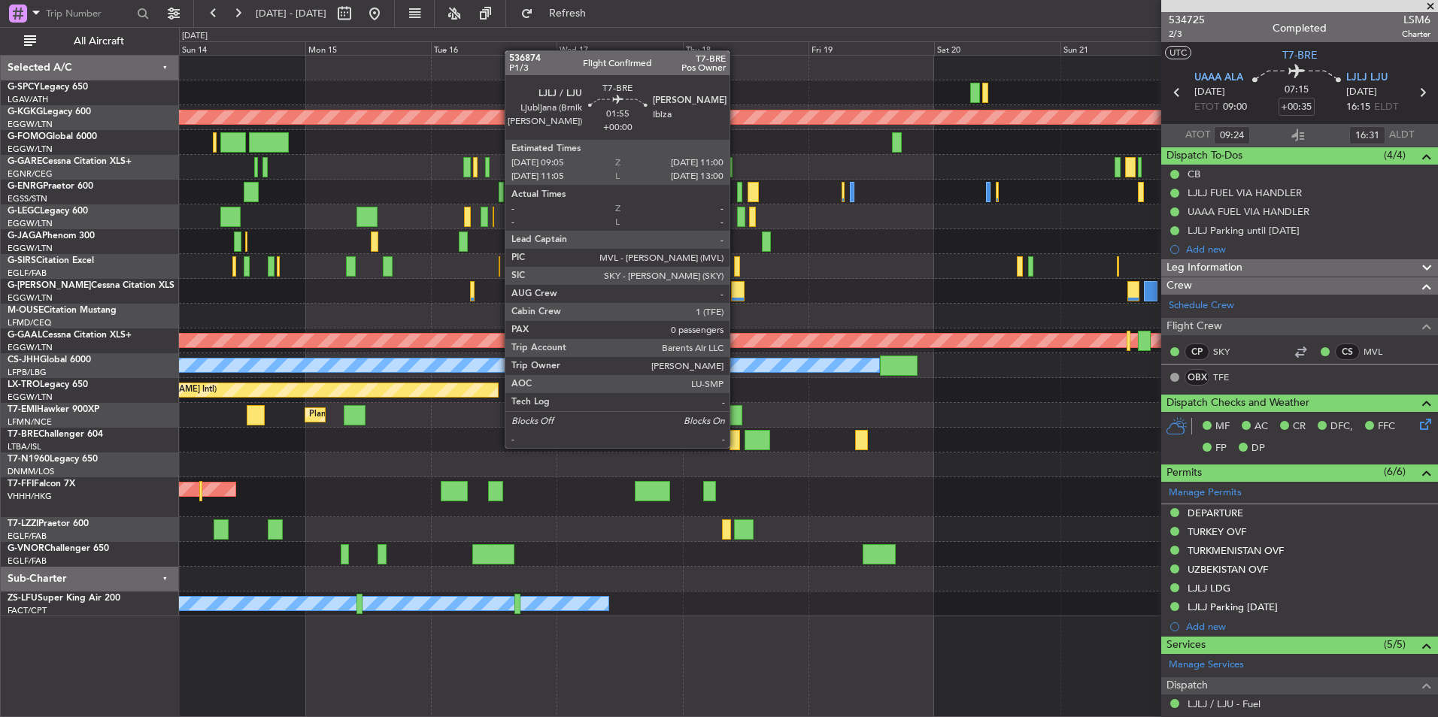
click at [735, 446] on div at bounding box center [734, 440] width 11 height 20
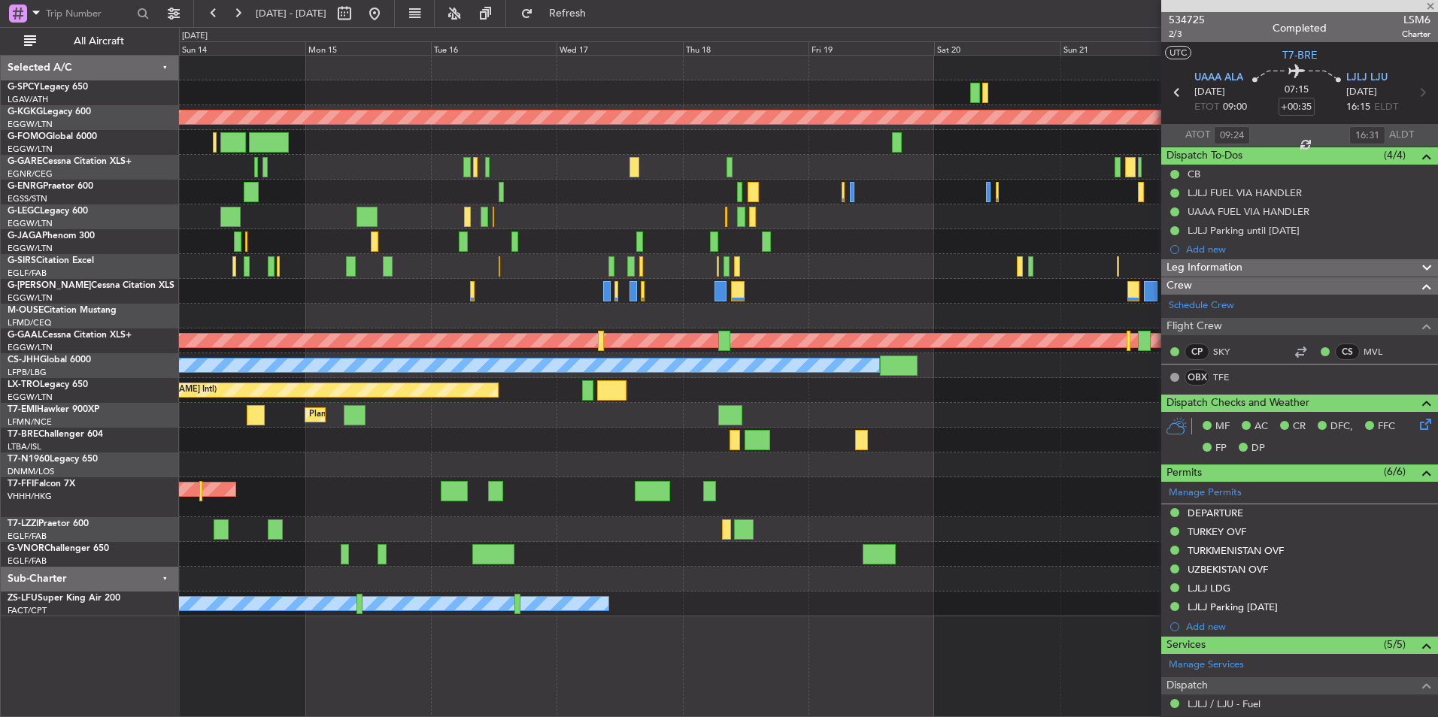
type input "0"
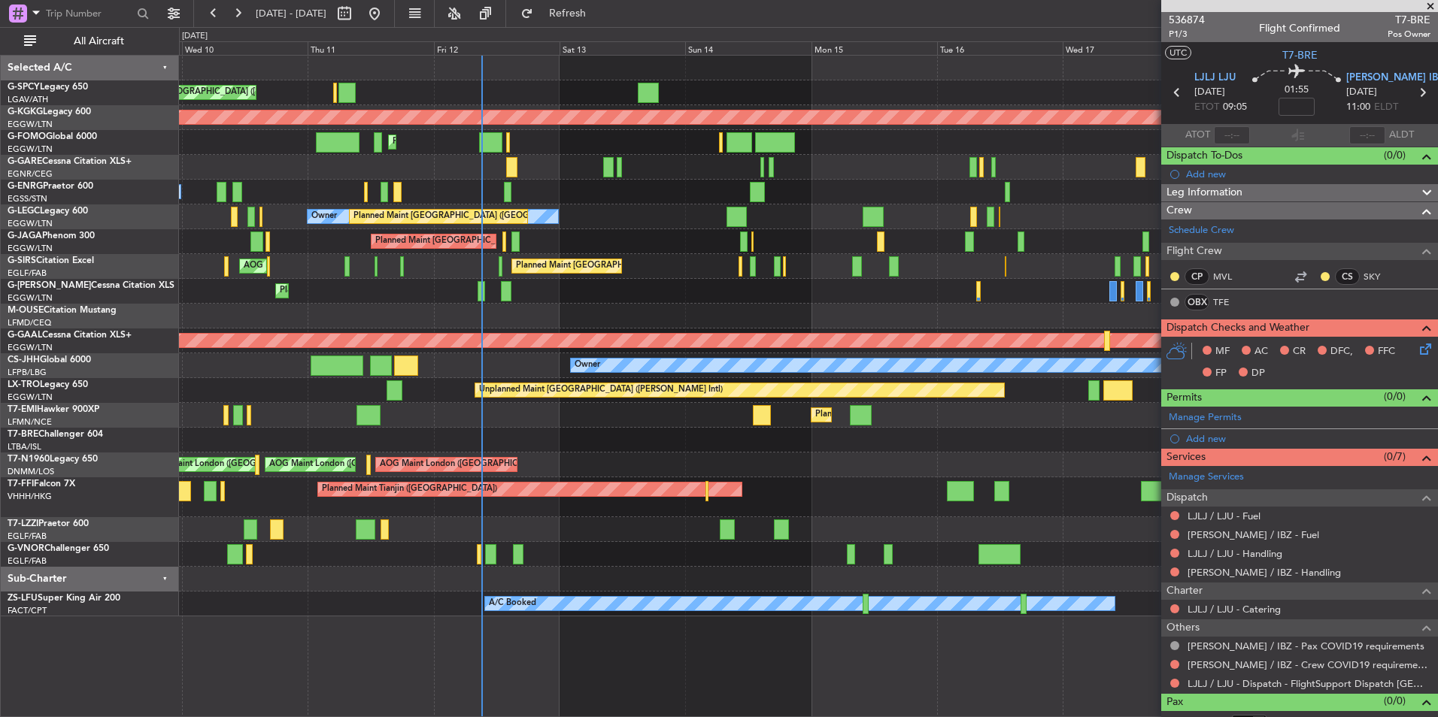
click at [1113, 461] on div "AOG Maint London (Stansted) AOG Maint London (Stansted) AOG Maint London (Stans…" at bounding box center [808, 465] width 1258 height 25
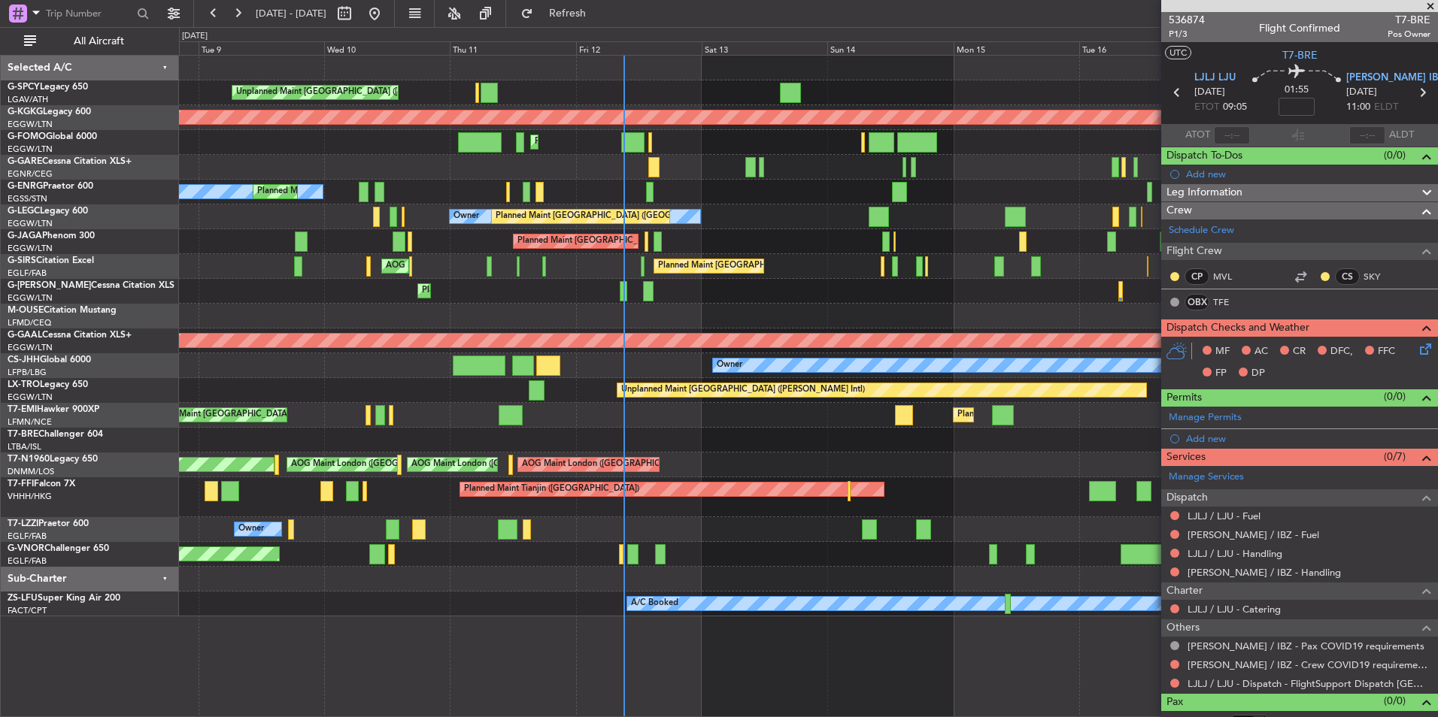
click at [972, 463] on div "Unplanned Maint Athens (Eleftherios Venizelos Intl) AOG Maint Istanbul (Ataturk…" at bounding box center [808, 336] width 1258 height 561
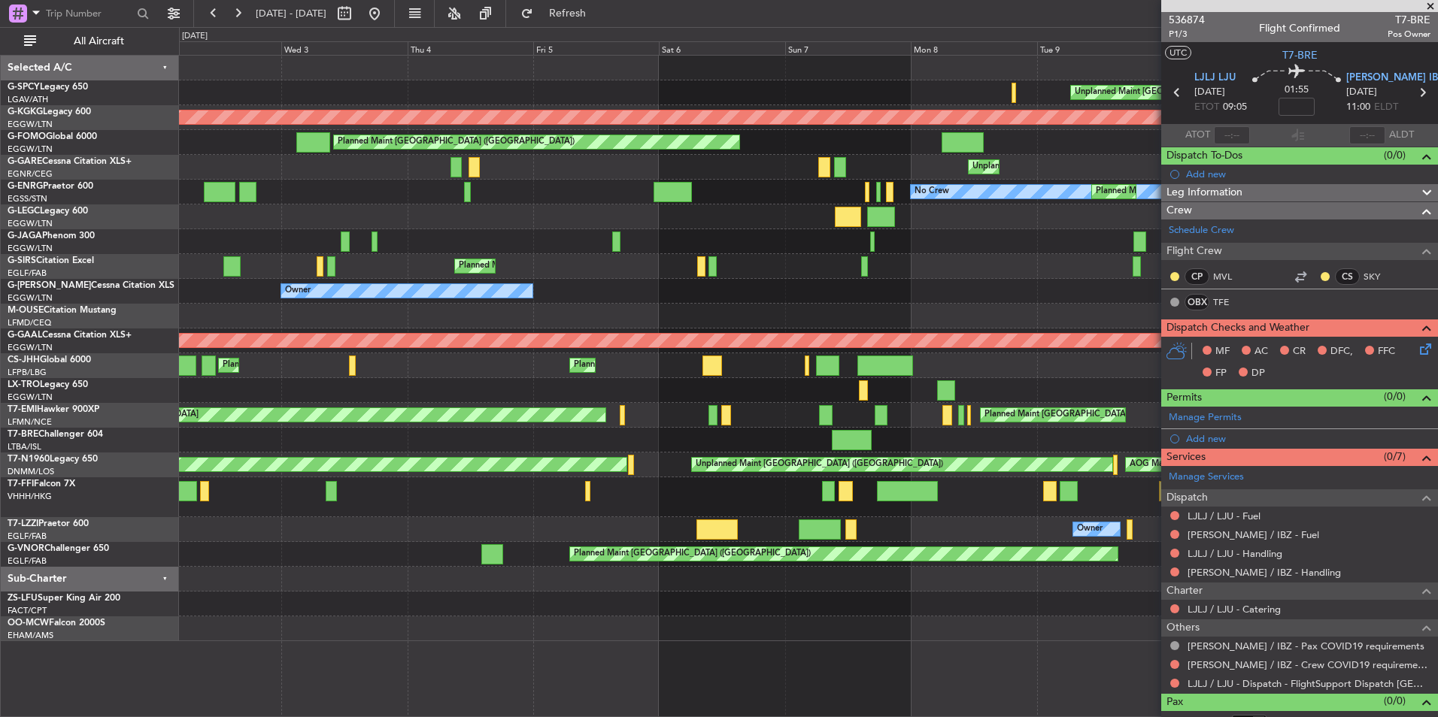
click at [953, 430] on div at bounding box center [808, 440] width 1258 height 25
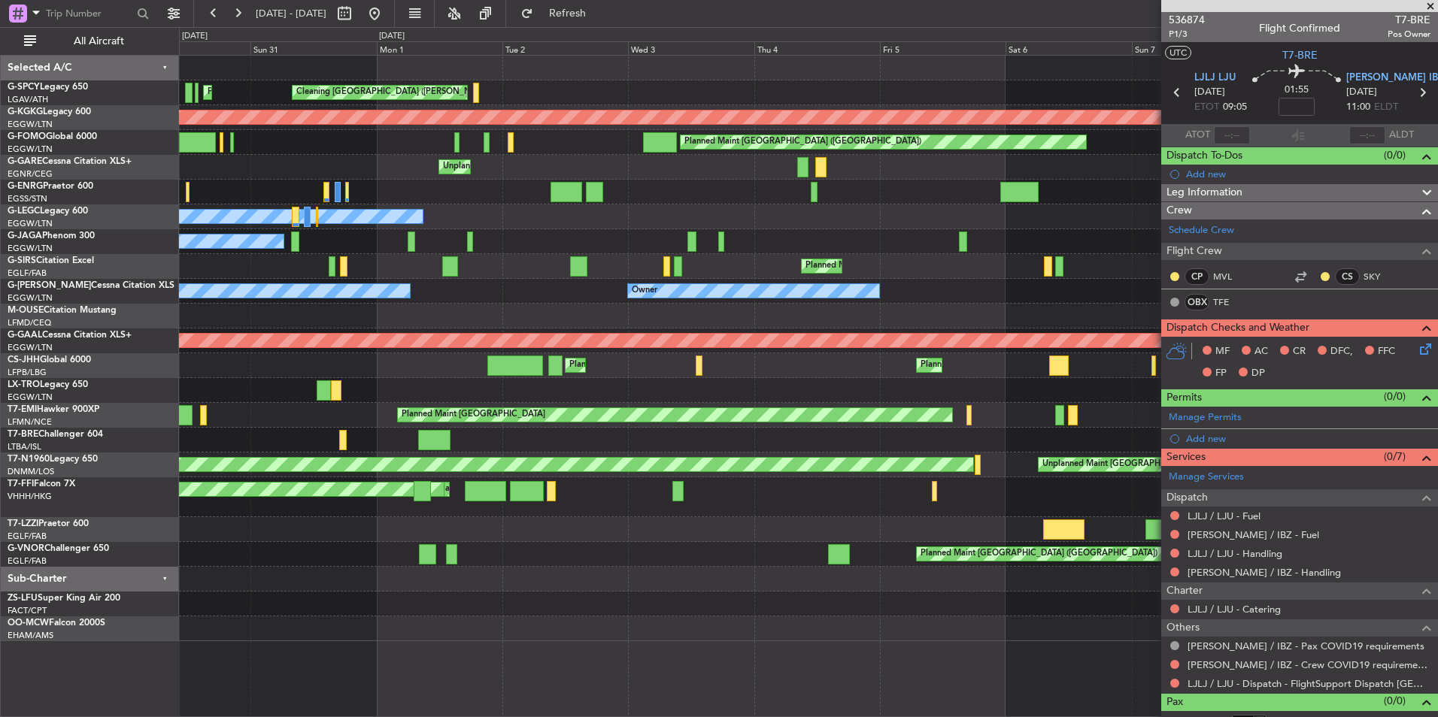
click at [962, 430] on div "Unplanned Maint Athens (Eleftherios Venizelos Intl) Cleaning Athens (Eleftherio…" at bounding box center [808, 349] width 1258 height 586
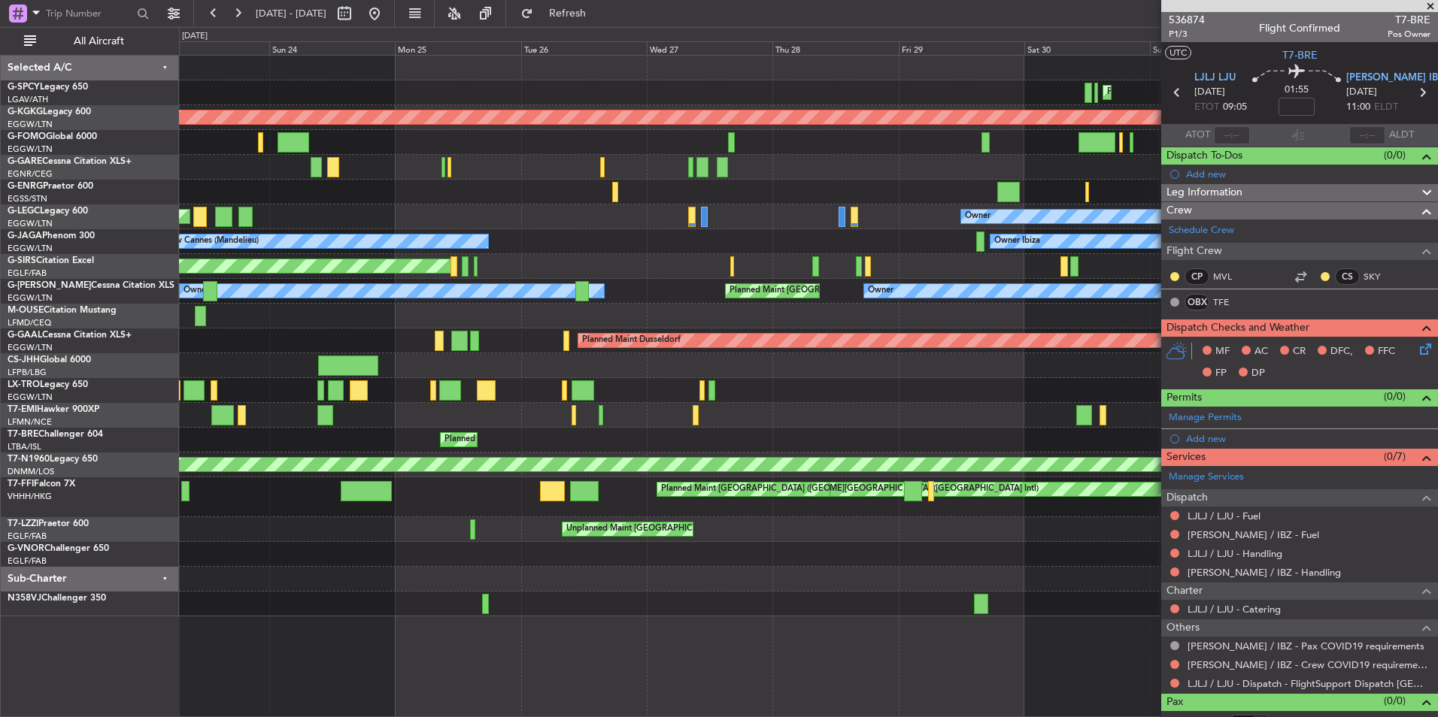
click at [995, 423] on div "Planned Maint Zurich Planned Maint Chester" at bounding box center [808, 415] width 1258 height 25
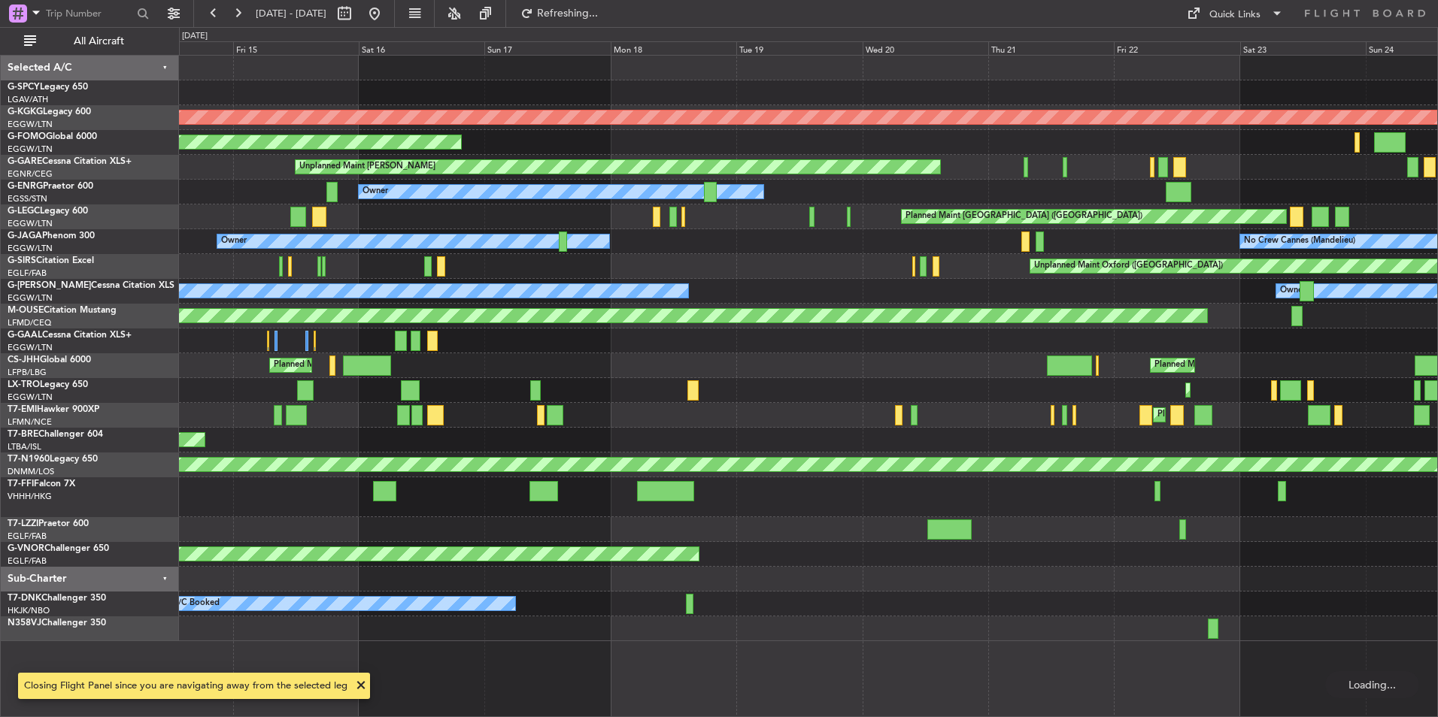
click at [953, 420] on div "AOG Maint Istanbul (Ataturk) Planned Maint Windsor Locks (Bradley Intl) Unplann…" at bounding box center [808, 349] width 1258 height 586
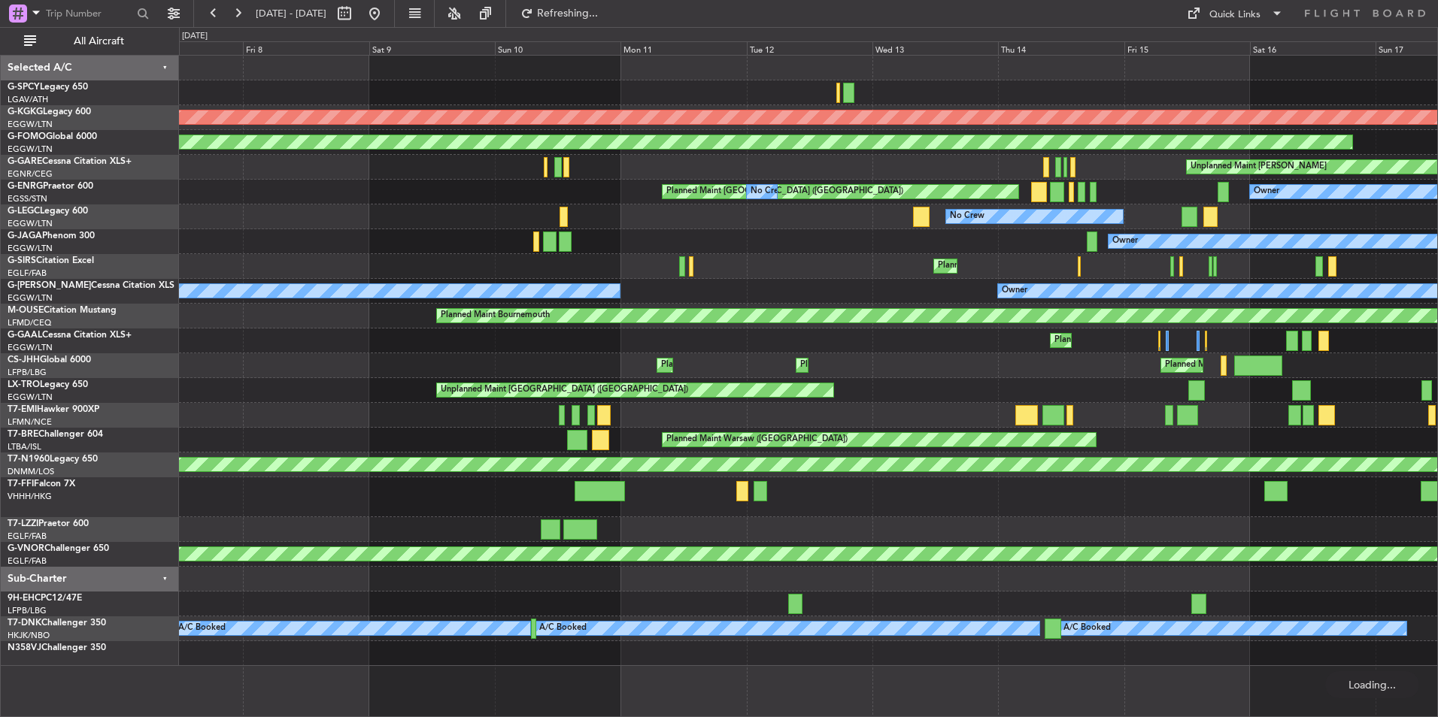
click at [833, 389] on div "Unplanned Maint London (Luton)" at bounding box center [635, 390] width 396 height 14
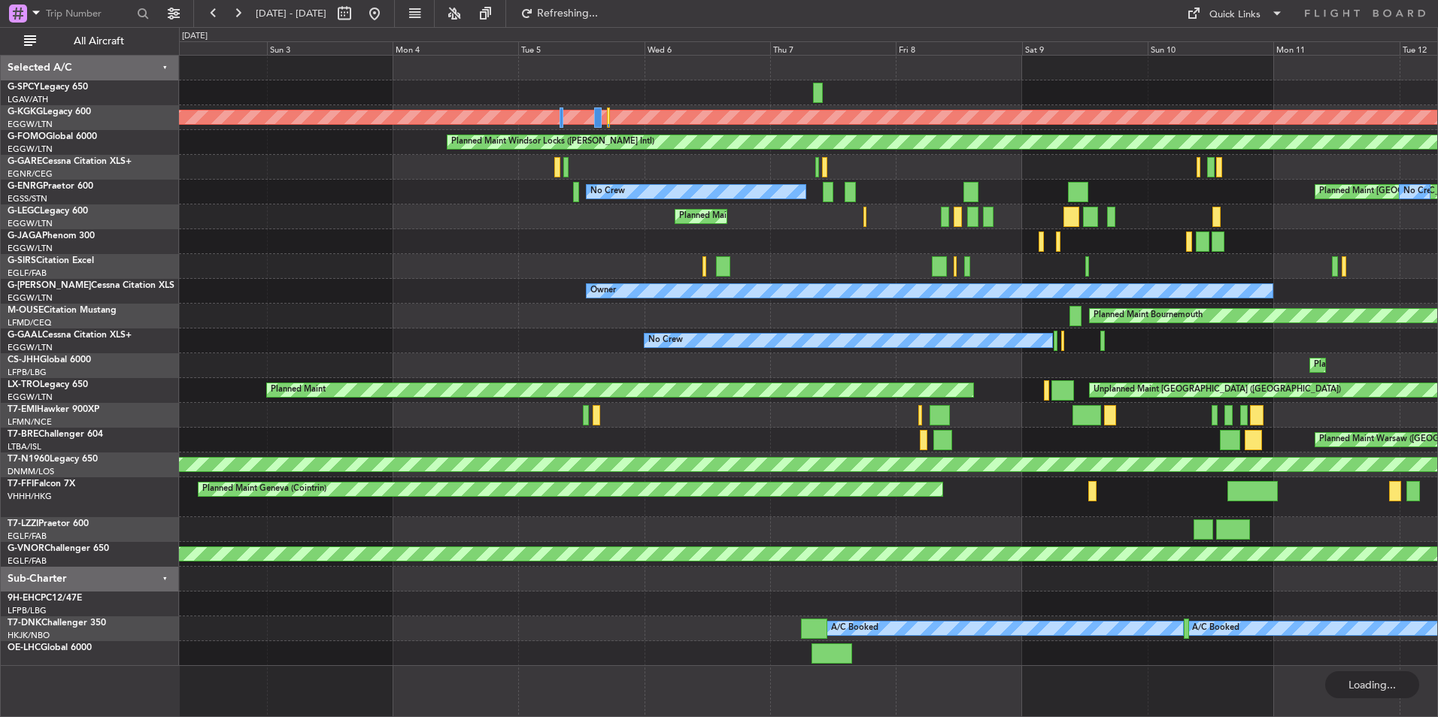
click at [1325, 390] on div "AOG Maint Istanbul (Ataturk) Planned Maint Windsor Locks (Bradley Intl) Planned…" at bounding box center [808, 361] width 1258 height 610
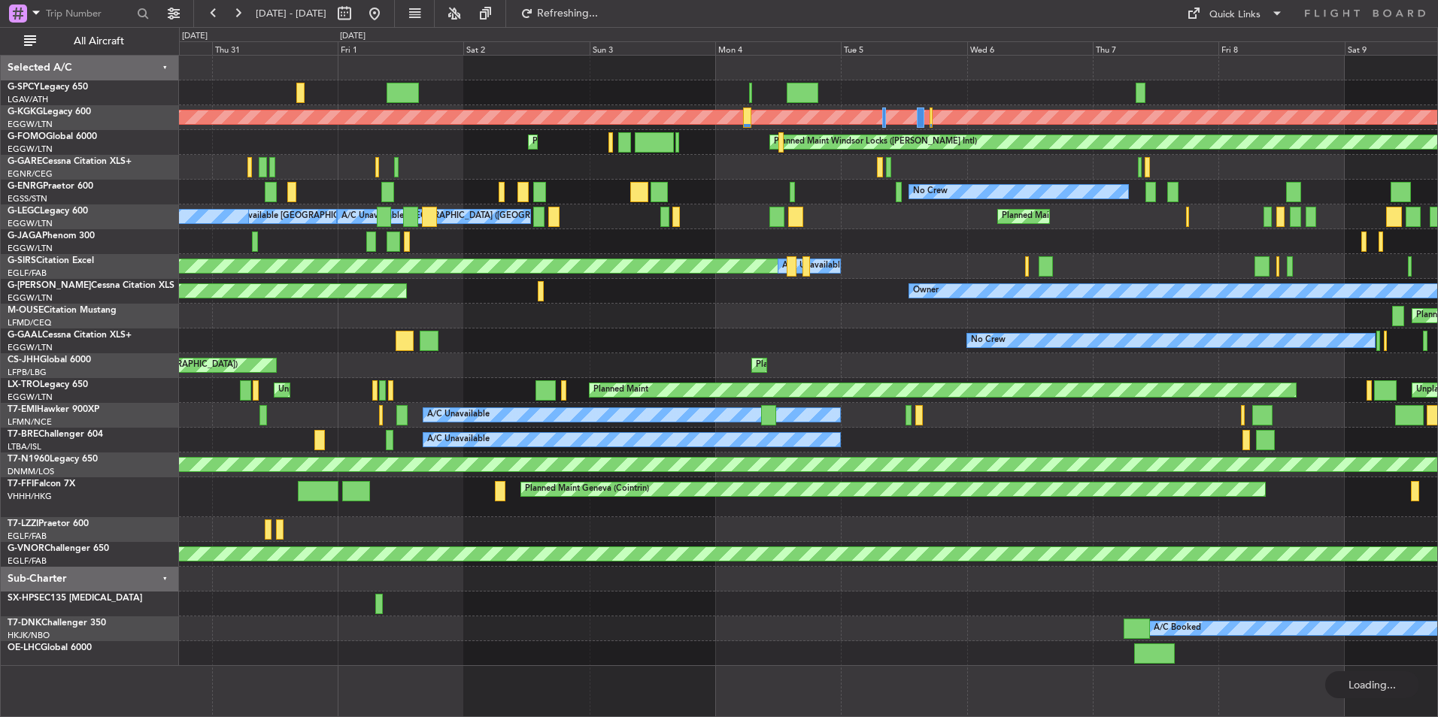
click at [1319, 395] on div "AOG Maint Istanbul (Ataturk) Planned Maint Windsor Locks (Bradley Intl) Planned…" at bounding box center [808, 361] width 1258 height 610
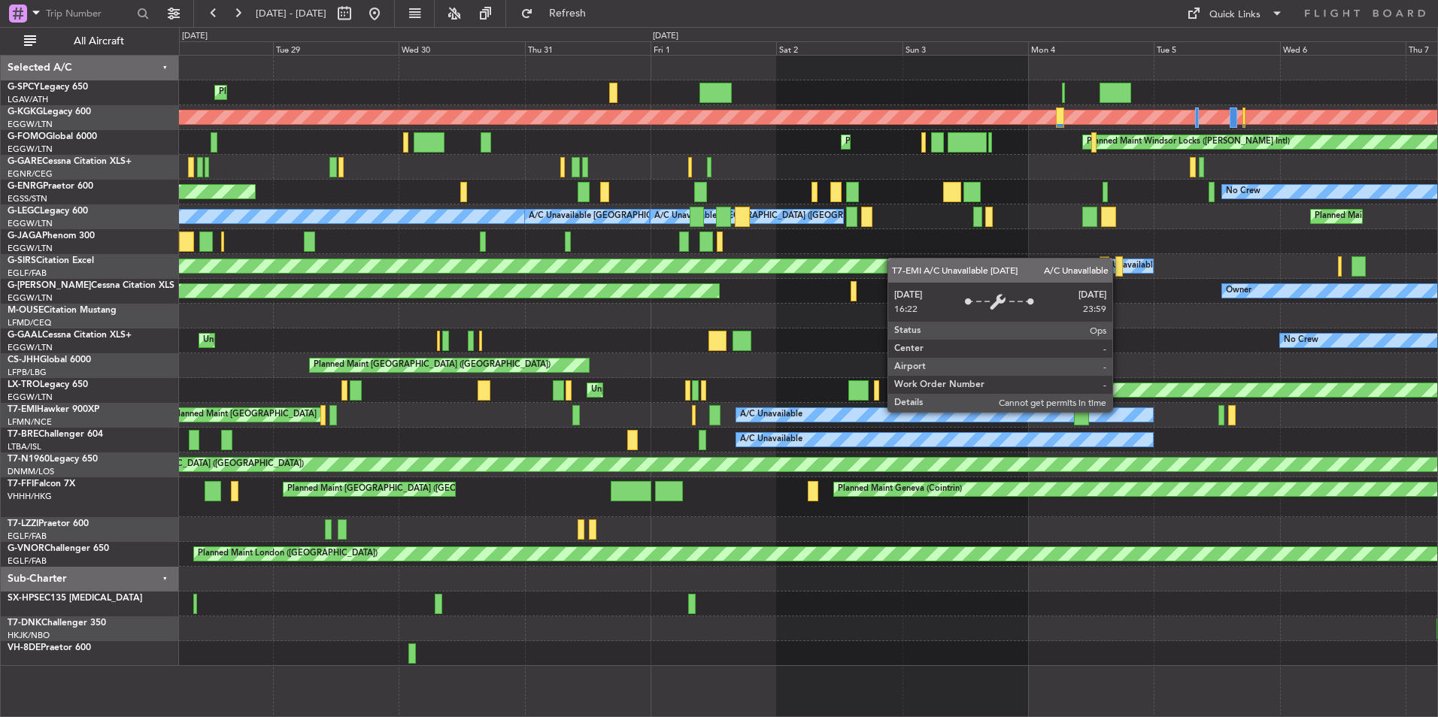
click at [402, 393] on div "Planned Maint Athens (Eleftherios Venizelos Intl) AOG Maint Istanbul (Ataturk) …" at bounding box center [808, 361] width 1258 height 610
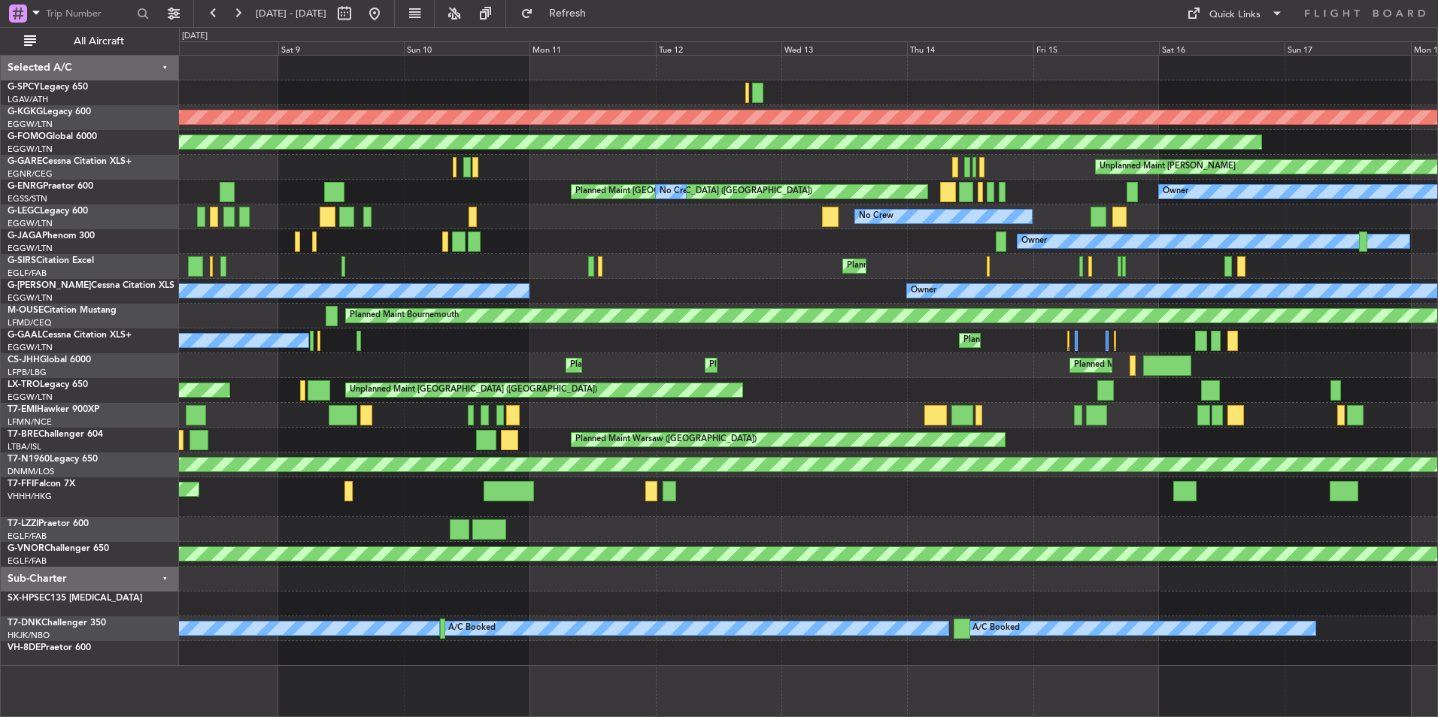
click at [574, 324] on div "Planned Maint Bournemouth" at bounding box center [808, 316] width 1258 height 25
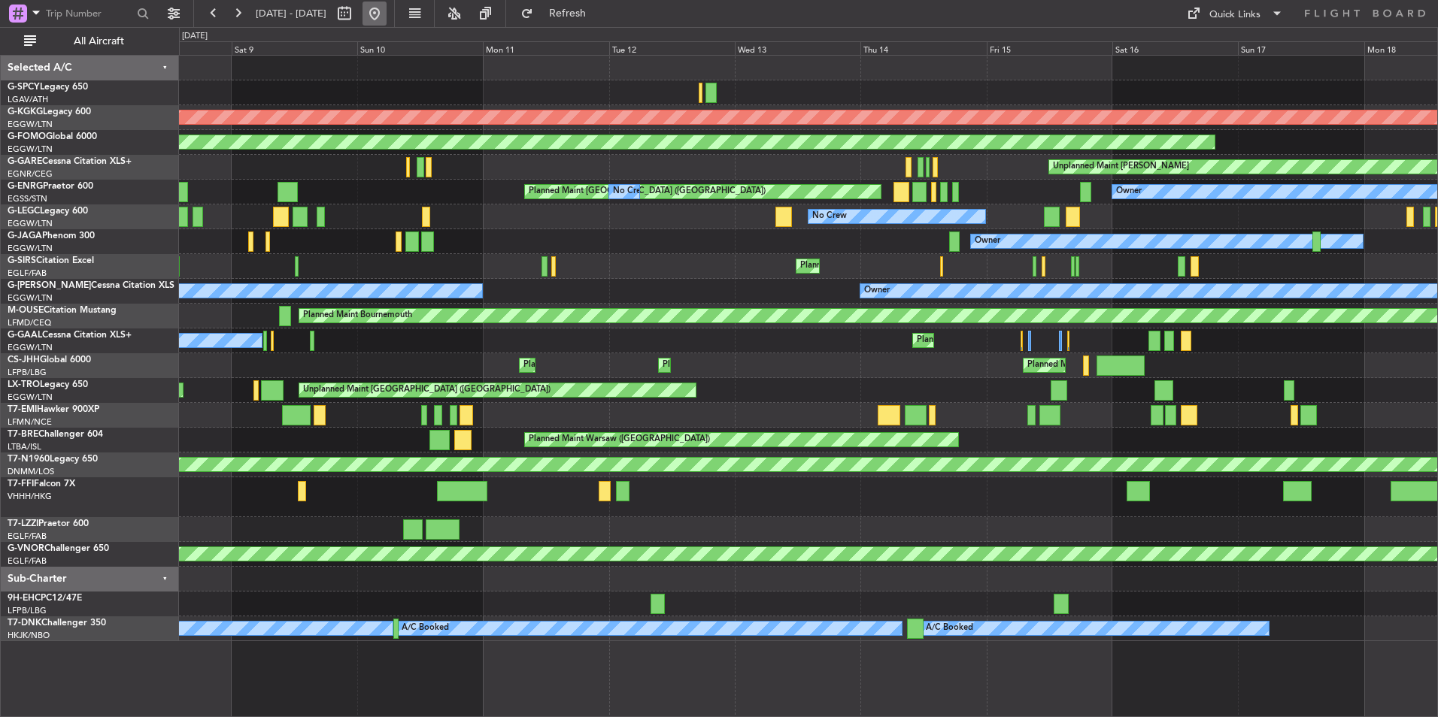
click at [386, 23] on button at bounding box center [374, 14] width 24 height 24
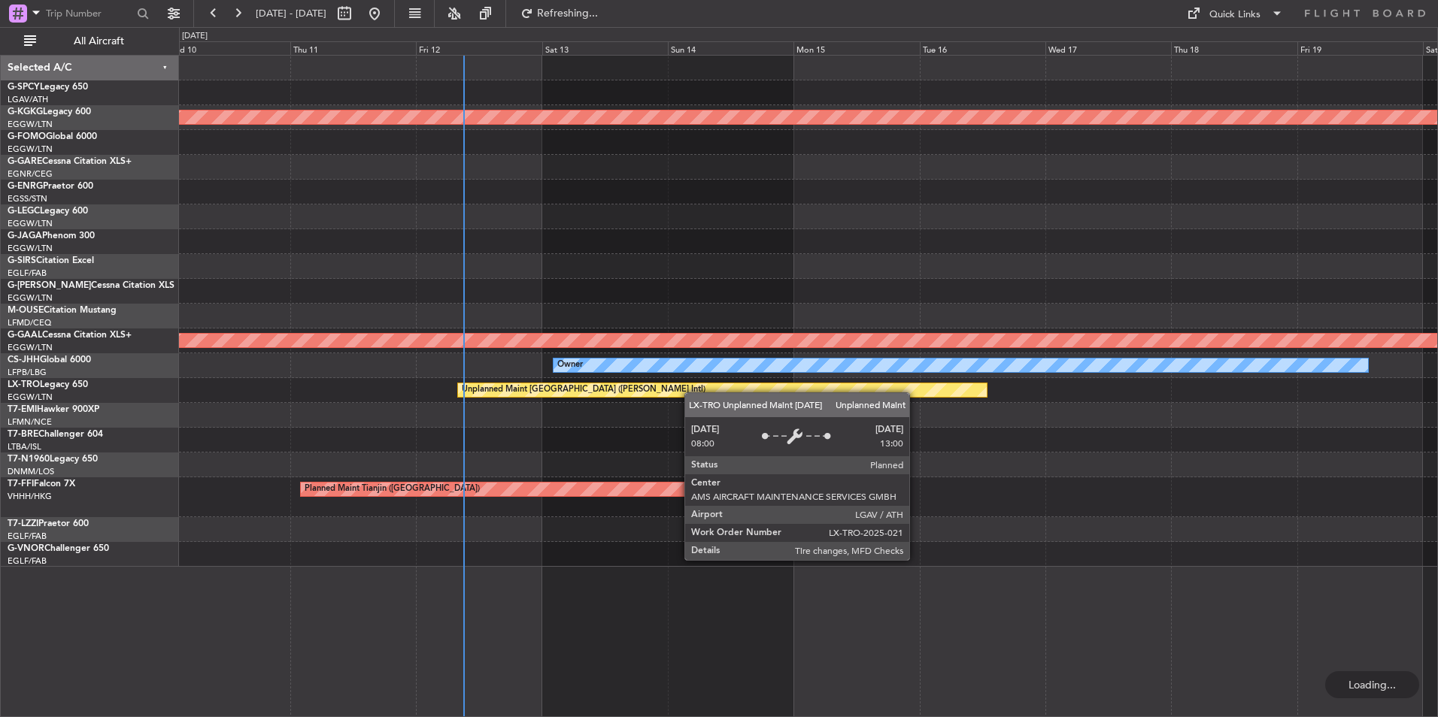
click at [665, 392] on div "AOG Maint Istanbul (Ataturk) Unplanned Maint Chester No Crew Planned Maint Duss…" at bounding box center [808, 311] width 1258 height 511
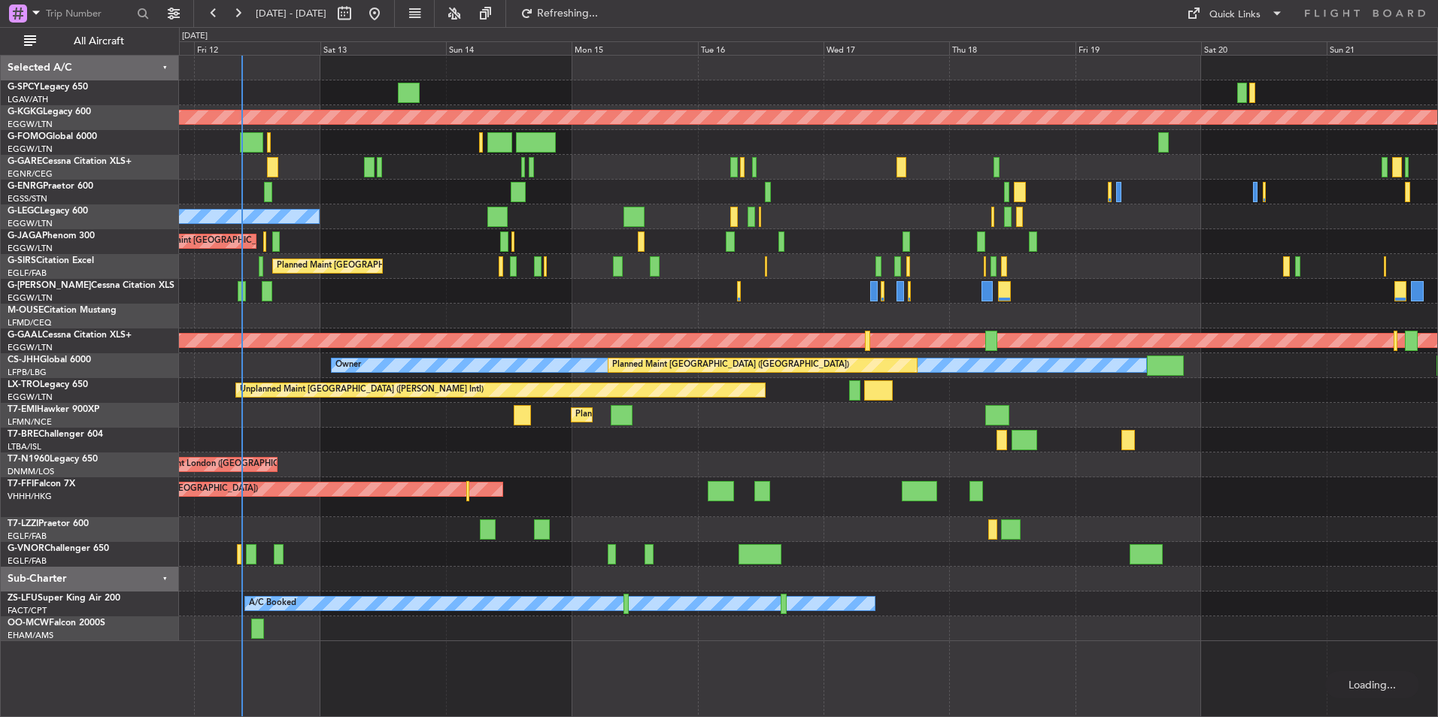
click at [621, 461] on div "AOG Maint London (Stansted) AOG Maint London (Stansted) AOG Maint London (Stans…" at bounding box center [808, 465] width 1258 height 25
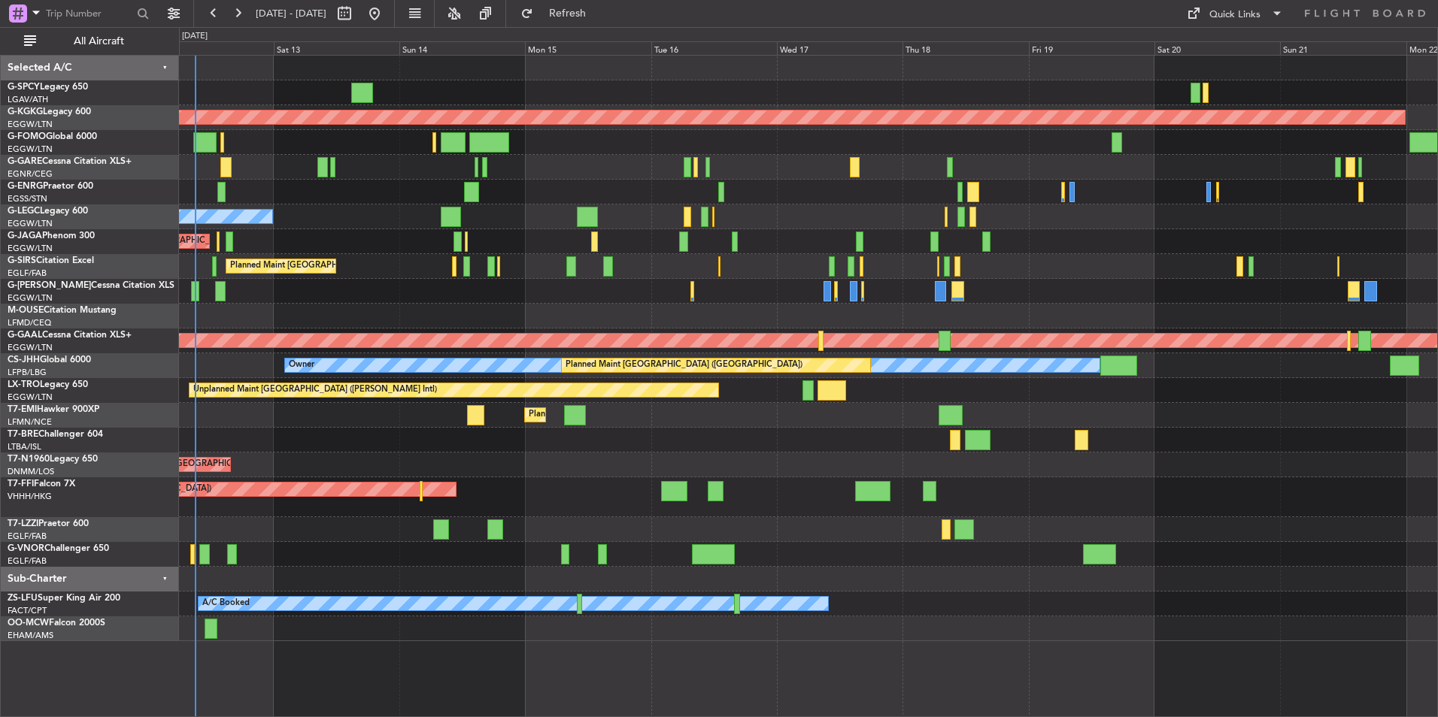
click at [750, 468] on div "Unplanned Maint Athens (Eleftherios Venizelos Intl) AOG Maint Istanbul (Ataturk…" at bounding box center [808, 349] width 1258 height 586
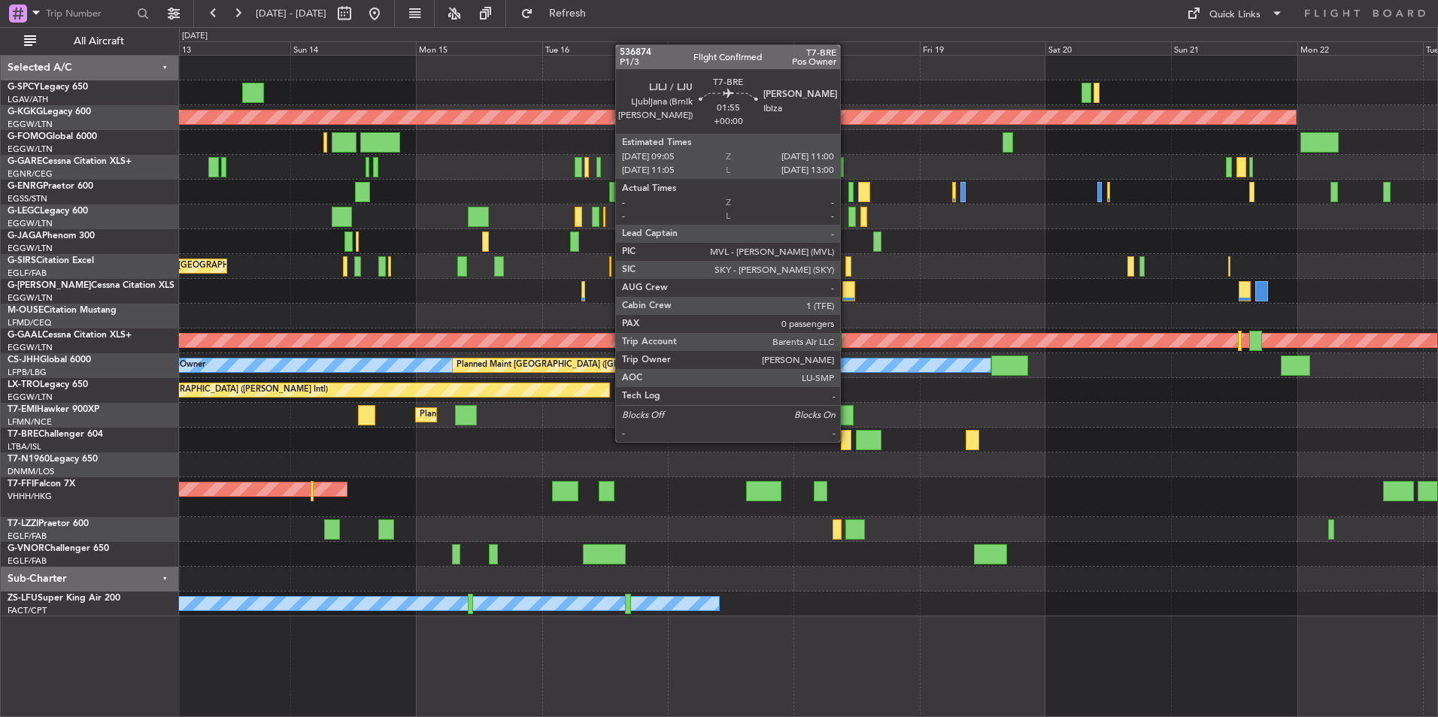
click at [847, 441] on div at bounding box center [846, 440] width 11 height 20
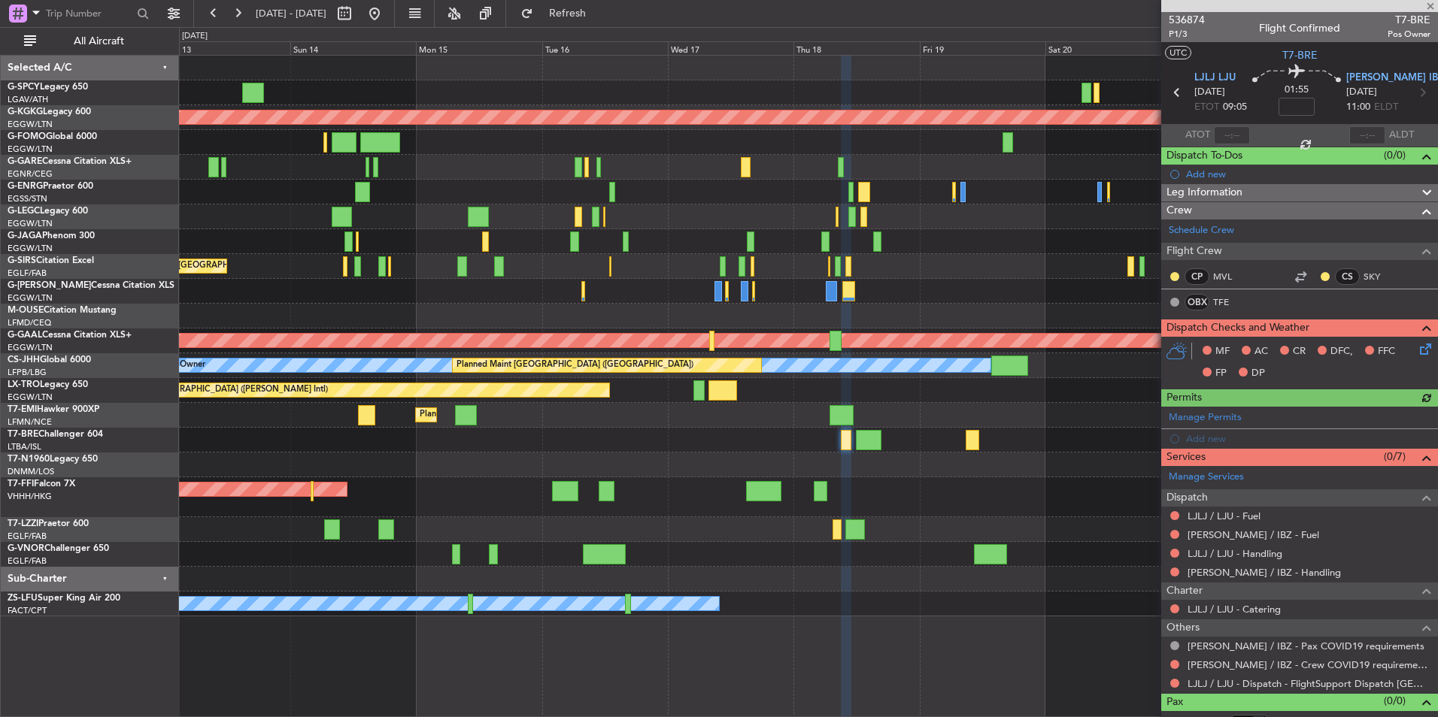
scroll to position [18, 0]
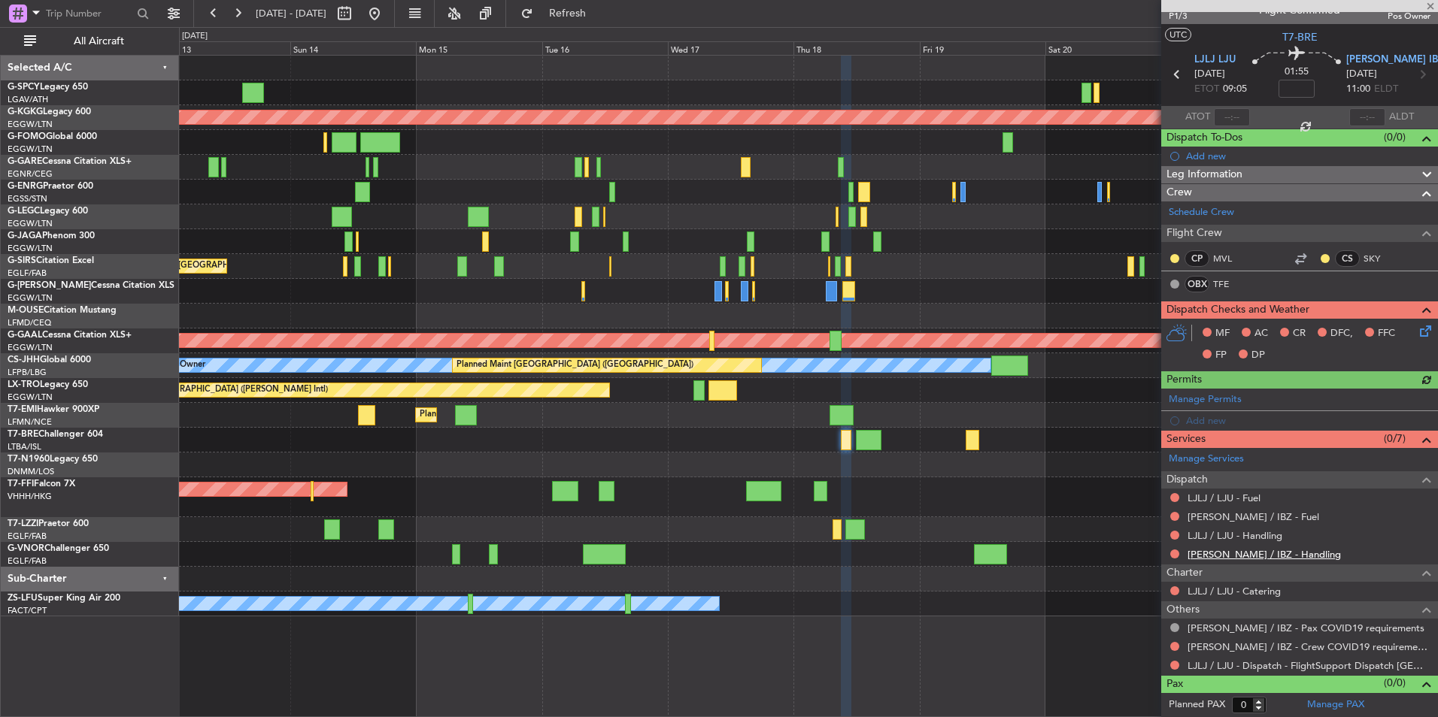
click at [1247, 553] on link "LEIB / IBZ - Handling" at bounding box center [1263, 554] width 153 height 13
click at [592, 25] on button "Refresh" at bounding box center [559, 14] width 90 height 24
click at [1250, 537] on link "LJLJ / LJU - Handling" at bounding box center [1234, 535] width 95 height 13
click at [599, 17] on span "Refresh" at bounding box center [567, 13] width 63 height 11
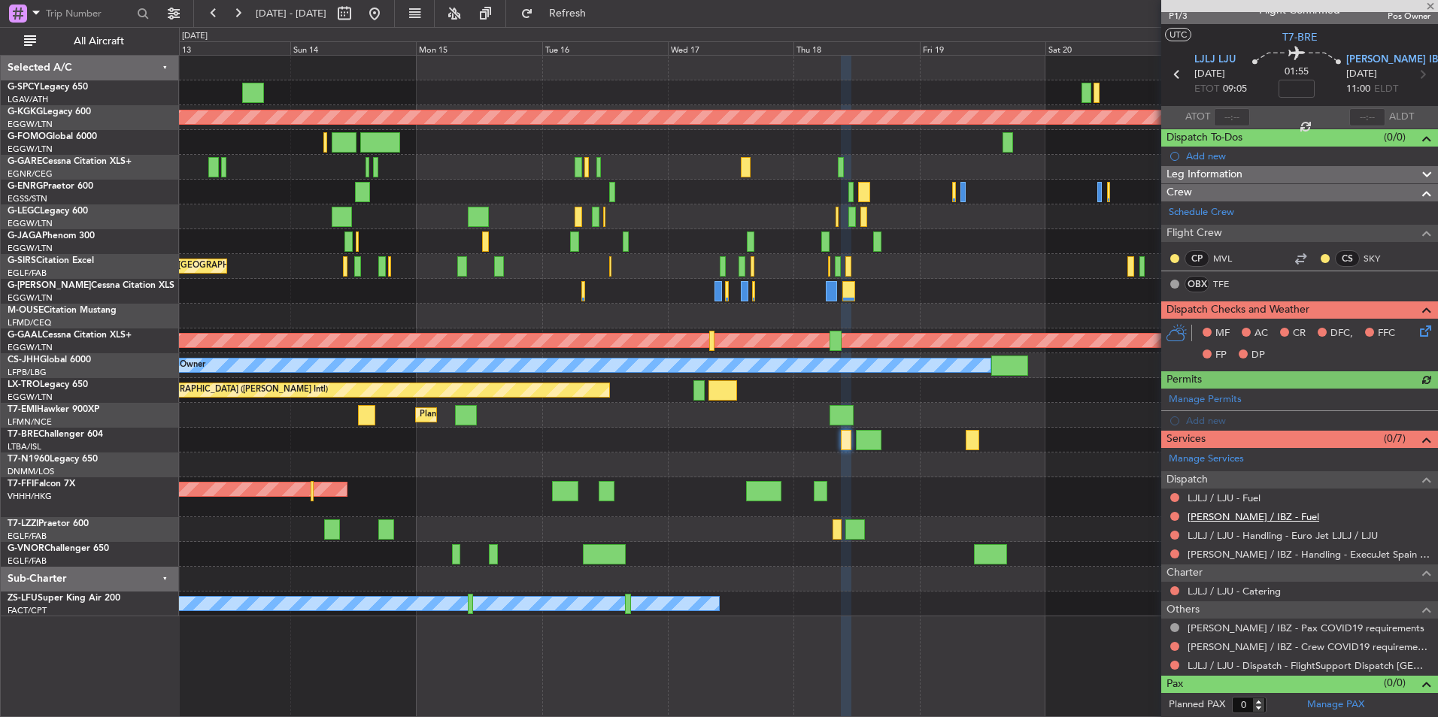
click at [1246, 523] on mat-tooltip-component "LEIB / IBZ - Fuel" at bounding box center [1248, 543] width 138 height 40
click at [1246, 520] on link "LEIB / IBZ - Fuel" at bounding box center [1253, 516] width 132 height 13
click at [606, 28] on div "0 0 Sat 13 Sun 14 Mon 15 Tue 16 Wed 17 Thu 18 Fri 19 Sep 2025 Sat 20 Sun 21 Mon…" at bounding box center [808, 41] width 1257 height 27
click at [604, 24] on button "Refresh" at bounding box center [559, 14] width 90 height 24
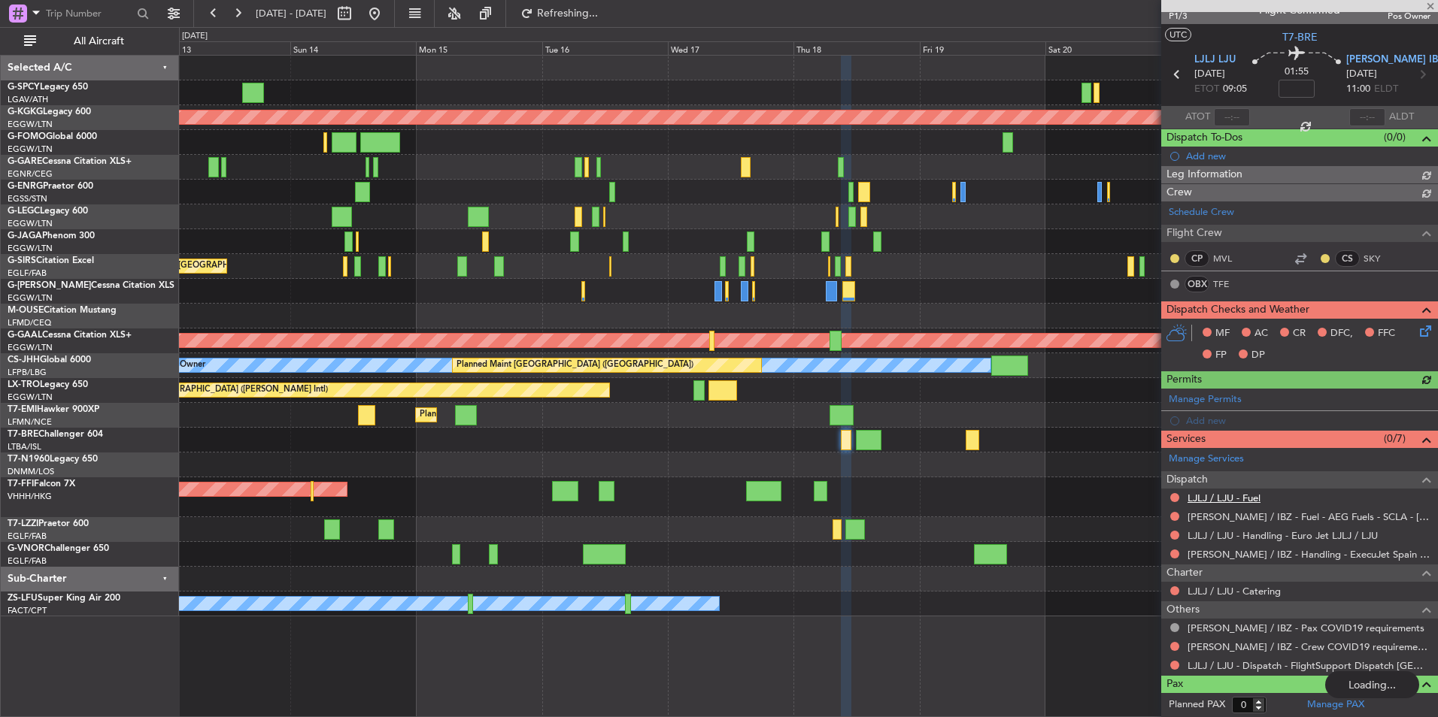
click at [1253, 499] on link "LJLJ / LJU - Fuel" at bounding box center [1223, 498] width 73 height 13
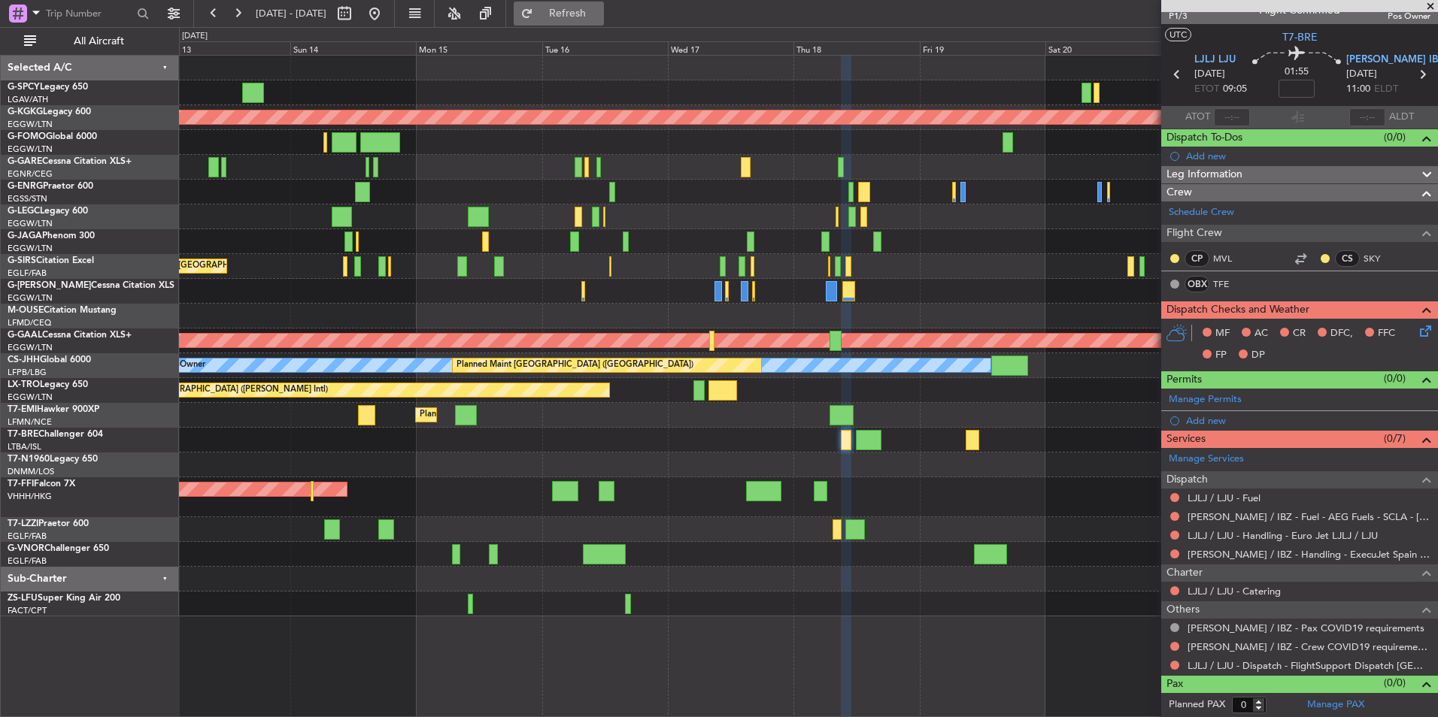
click at [580, 17] on button "Refresh" at bounding box center [559, 14] width 90 height 24
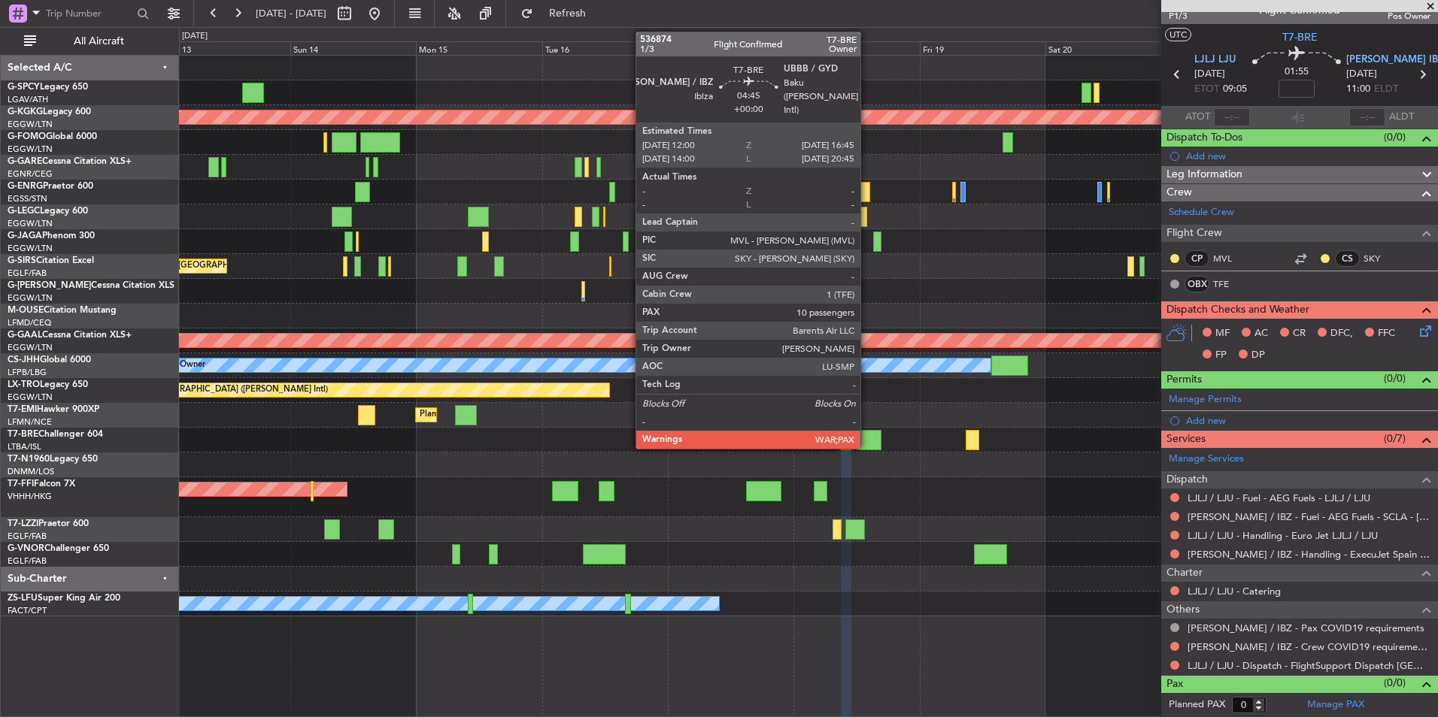
click at [867, 446] on div at bounding box center [869, 440] width 26 height 20
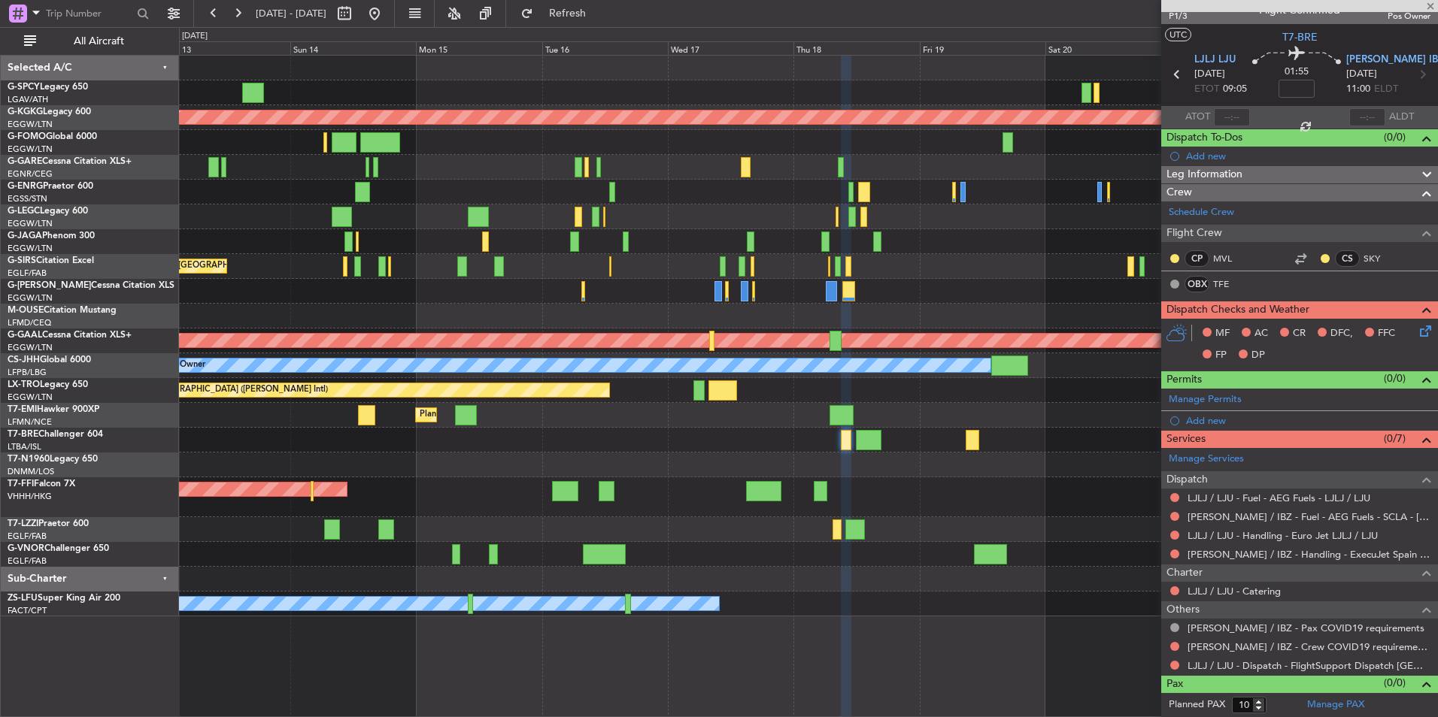
scroll to position [0, 0]
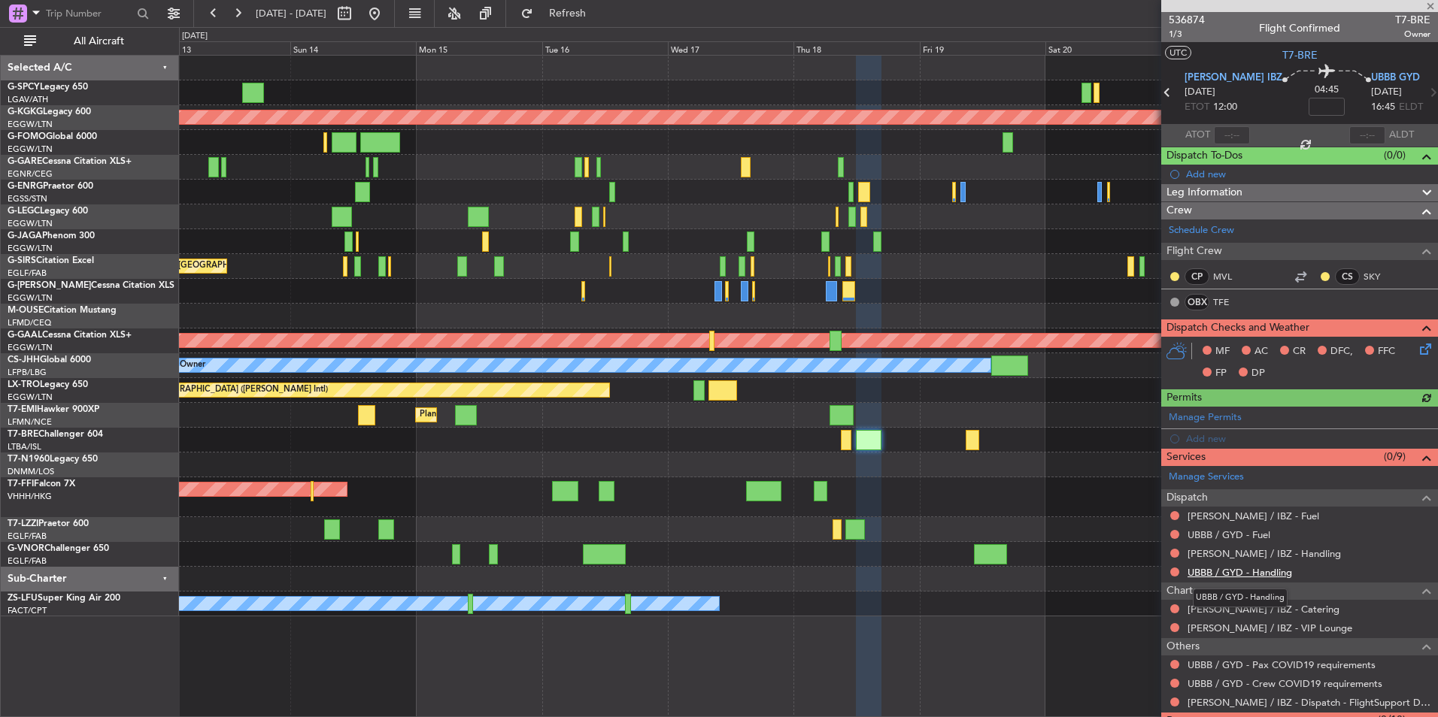
click at [1263, 575] on link "UBBB / GYD - Handling" at bounding box center [1239, 572] width 105 height 13
drag, startPoint x: 601, startPoint y: 21, endPoint x: 586, endPoint y: 21, distance: 14.3
click at [598, 21] on button "Refresh" at bounding box center [559, 14] width 90 height 24
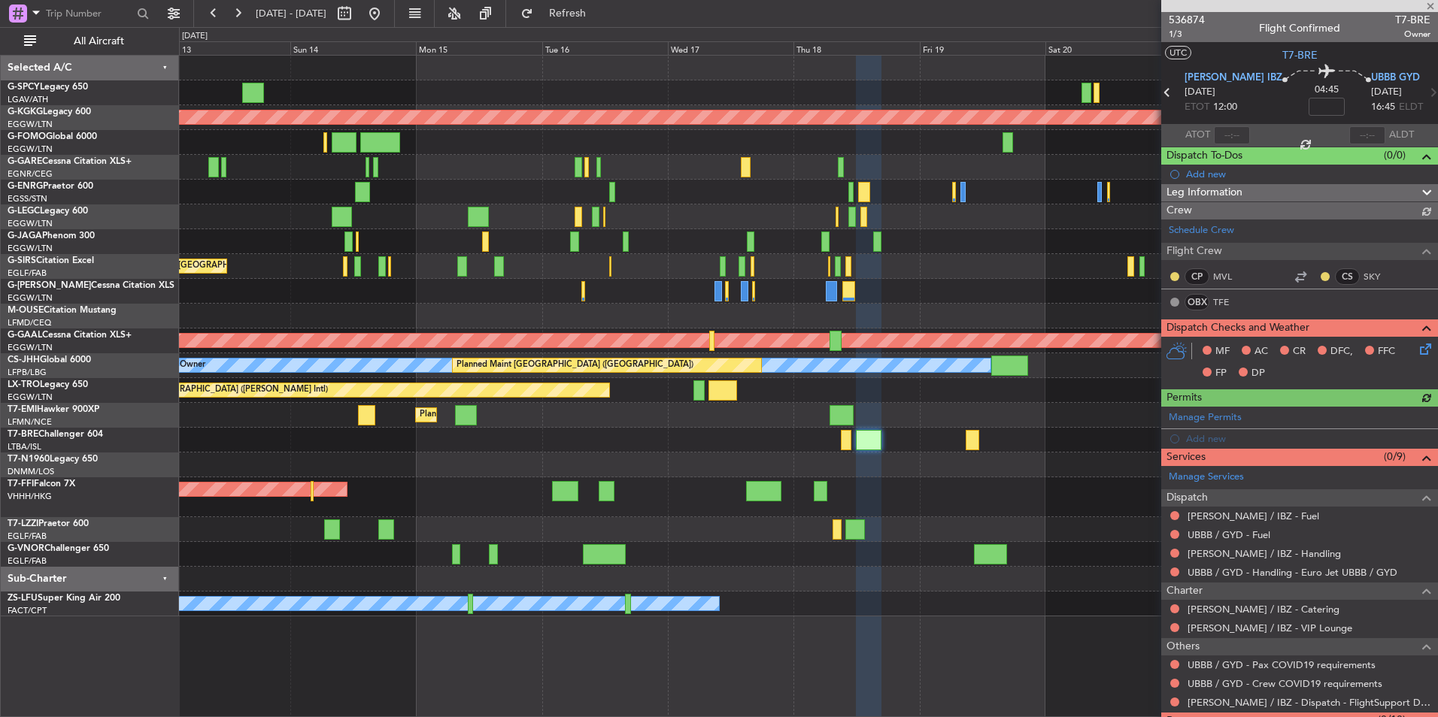
click at [1262, 554] on link "LEIB / IBZ - Handling" at bounding box center [1263, 553] width 153 height 13
click at [569, 13] on button "Refresh" at bounding box center [559, 14] width 90 height 24
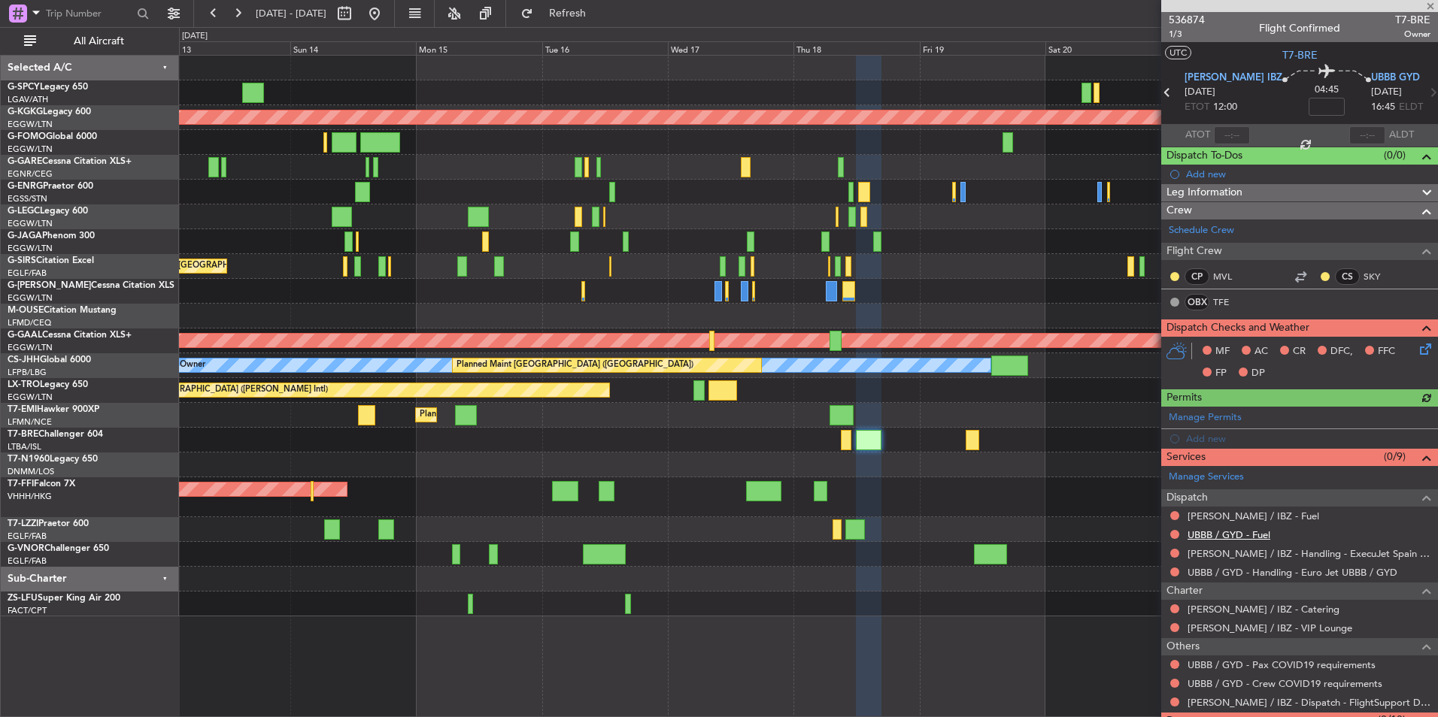
click at [1250, 536] on link "UBBB / GYD - Fuel" at bounding box center [1228, 535] width 83 height 13
click at [598, 2] on button "Refresh" at bounding box center [559, 14] width 90 height 24
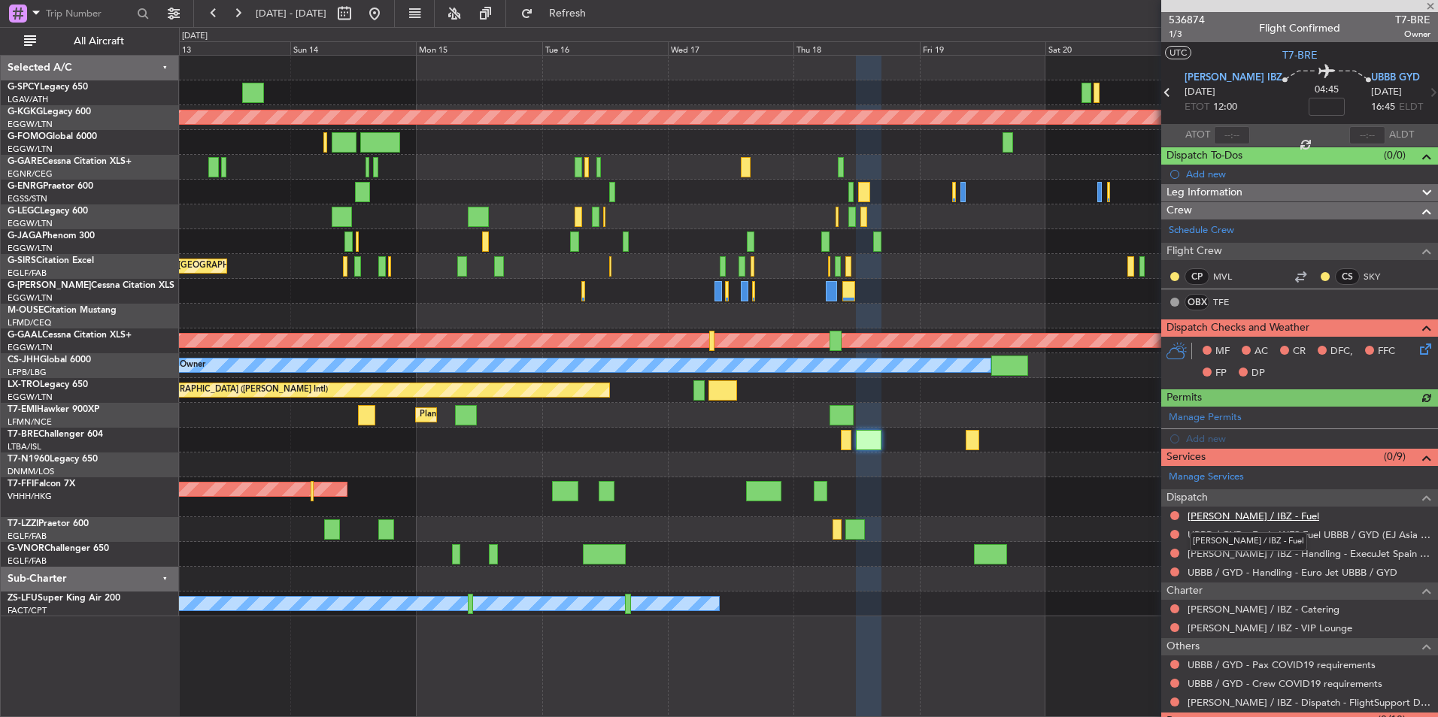
click at [1219, 516] on link "LEIB / IBZ - Fuel" at bounding box center [1253, 516] width 132 height 13
click at [588, 26] on fb-refresh-button "Refresh" at bounding box center [558, 13] width 105 height 27
click at [598, 15] on span "Refresh" at bounding box center [567, 13] width 63 height 11
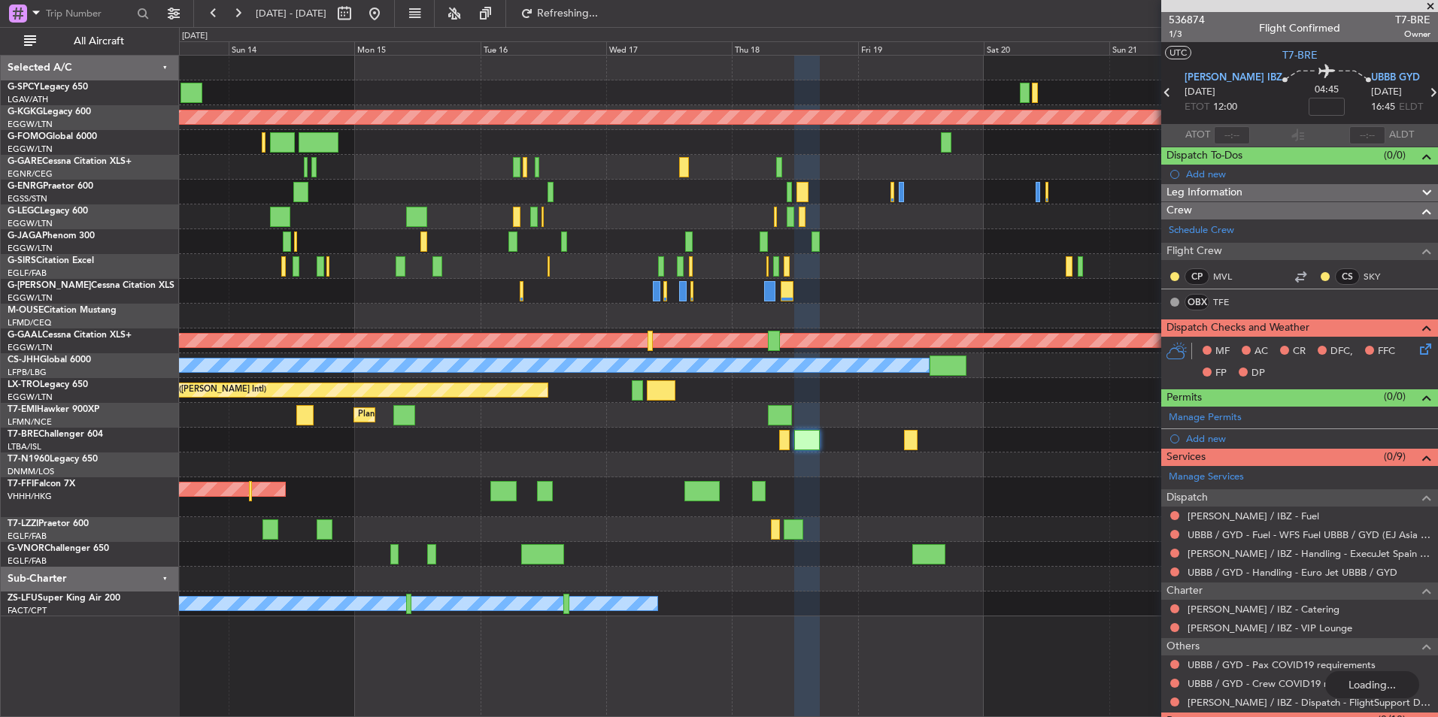
click at [911, 500] on div "Planned Maint Tianjin ([GEOGRAPHIC_DATA])" at bounding box center [808, 497] width 1258 height 40
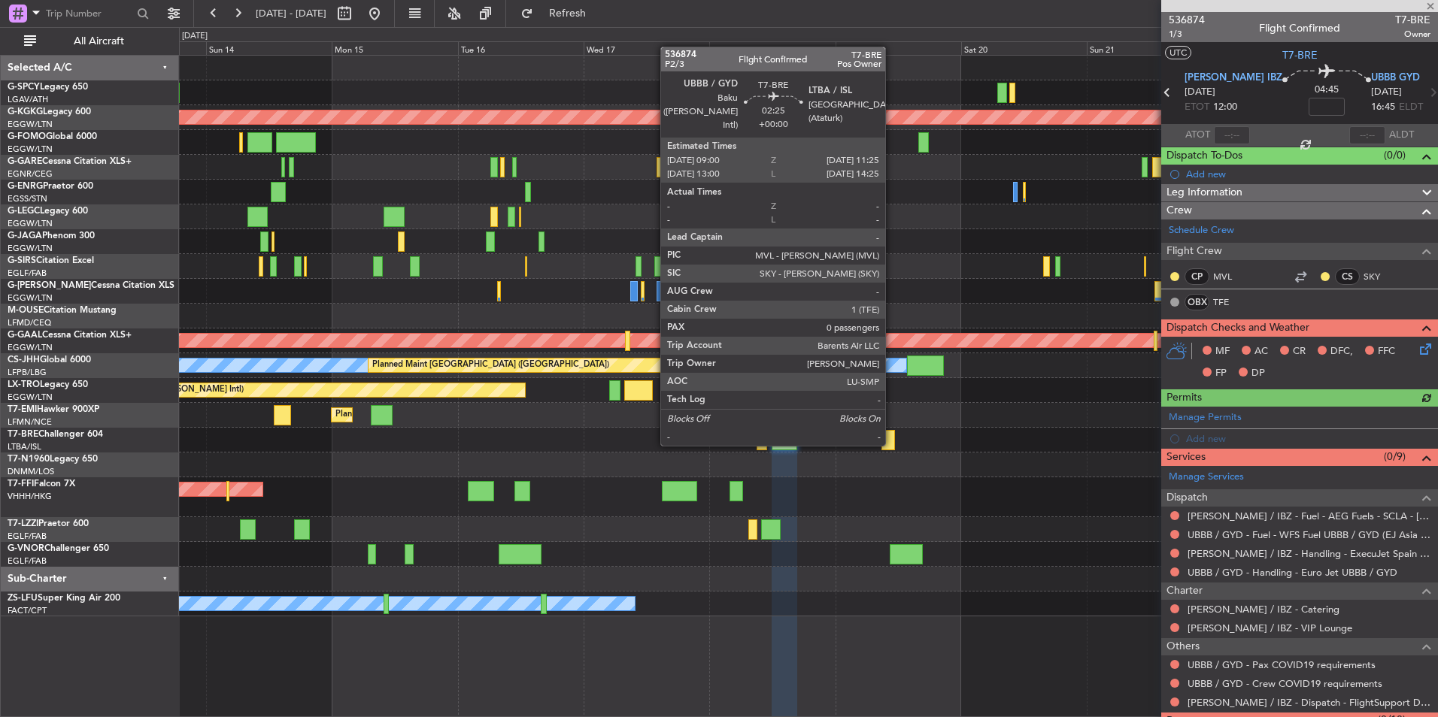
click at [892, 443] on div at bounding box center [887, 440] width 13 height 20
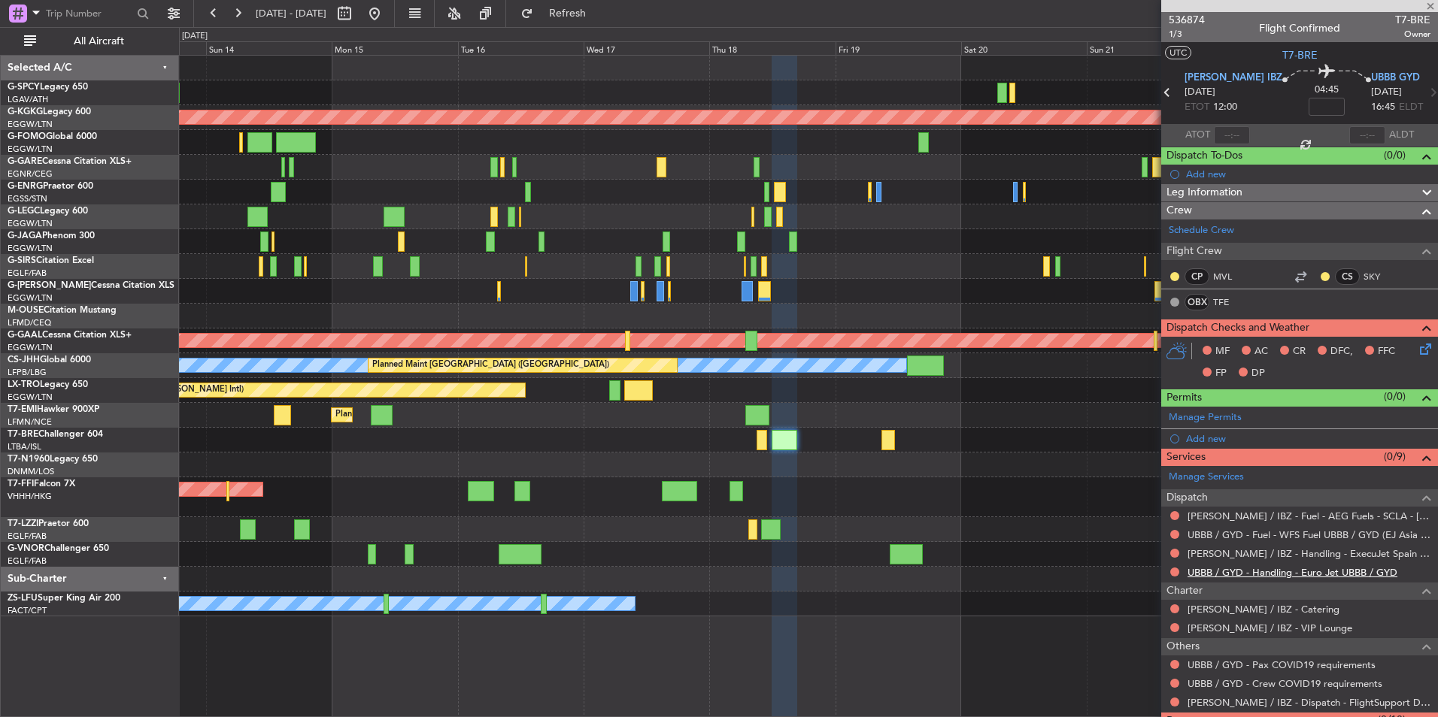
type input "0"
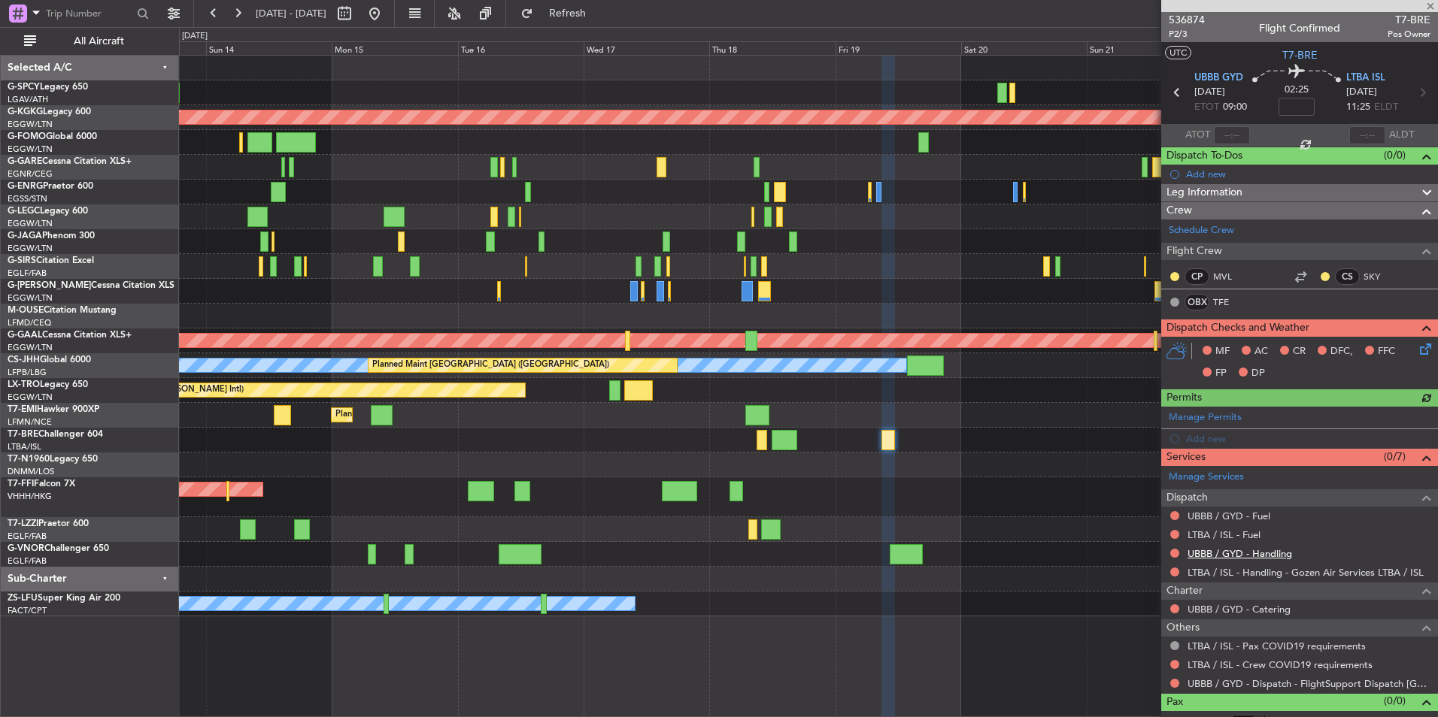
click at [1269, 553] on link "UBBB / GYD - Handling" at bounding box center [1239, 553] width 105 height 13
click at [599, 18] on span "Refresh" at bounding box center [567, 13] width 63 height 11
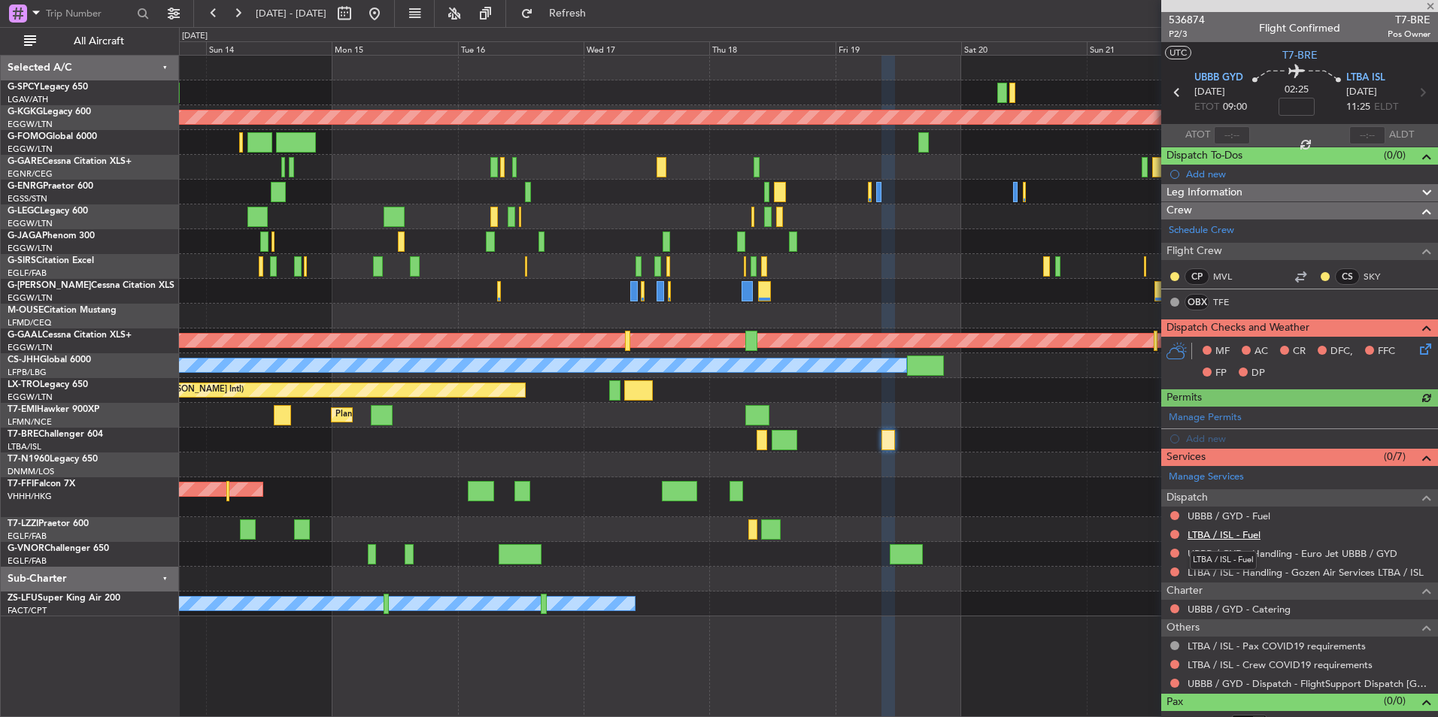
click at [1231, 539] on link "LTBA / ISL - Fuel" at bounding box center [1223, 535] width 73 height 13
click at [589, 18] on span "Refresh" at bounding box center [567, 13] width 63 height 11
click at [1257, 519] on link "UBBB / GYD - Fuel" at bounding box center [1228, 516] width 83 height 13
click at [599, 11] on span "Refresh" at bounding box center [567, 13] width 63 height 11
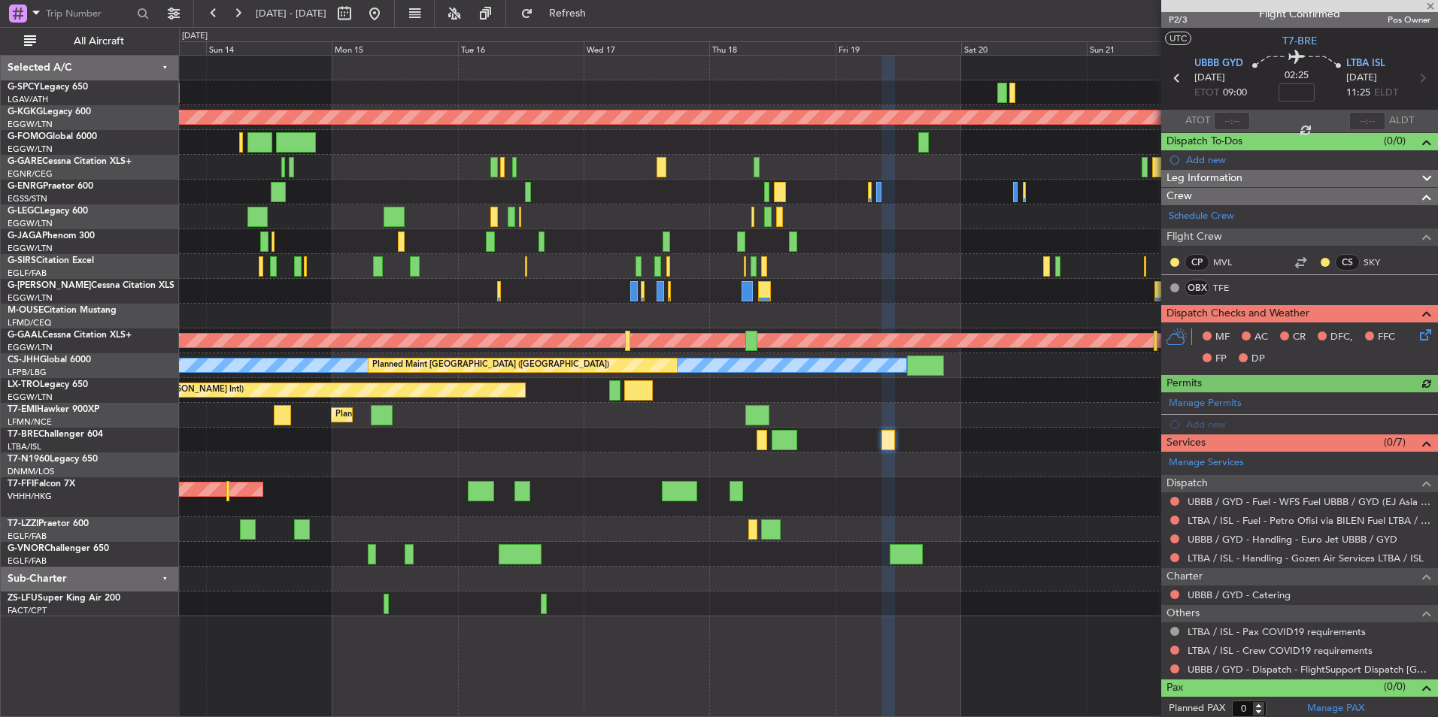
scroll to position [18, 0]
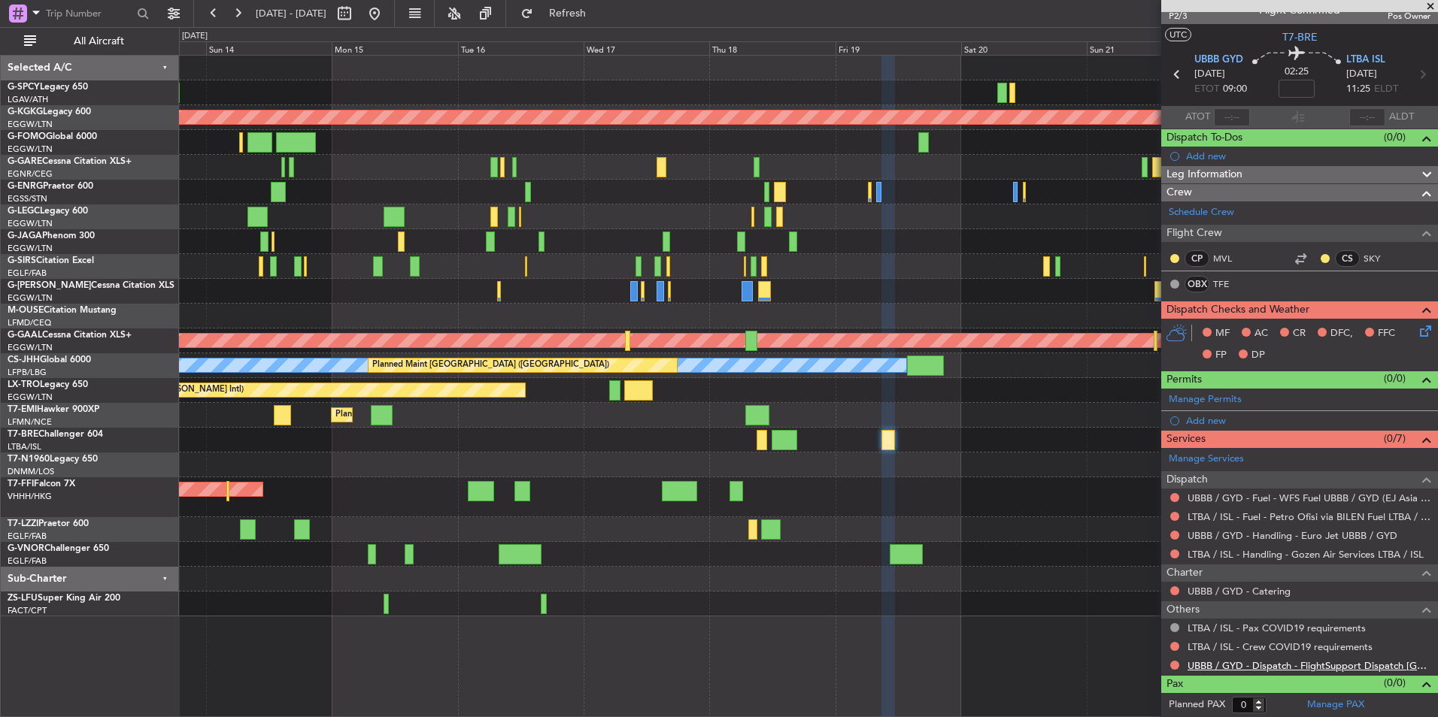
click at [1325, 668] on link "UBBB / GYD - Dispatch - FlightSupport Dispatch [GEOGRAPHIC_DATA]" at bounding box center [1308, 665] width 243 height 13
click at [599, 12] on span "Refresh" at bounding box center [567, 13] width 63 height 11
click at [601, 21] on button "Refresh" at bounding box center [559, 14] width 90 height 24
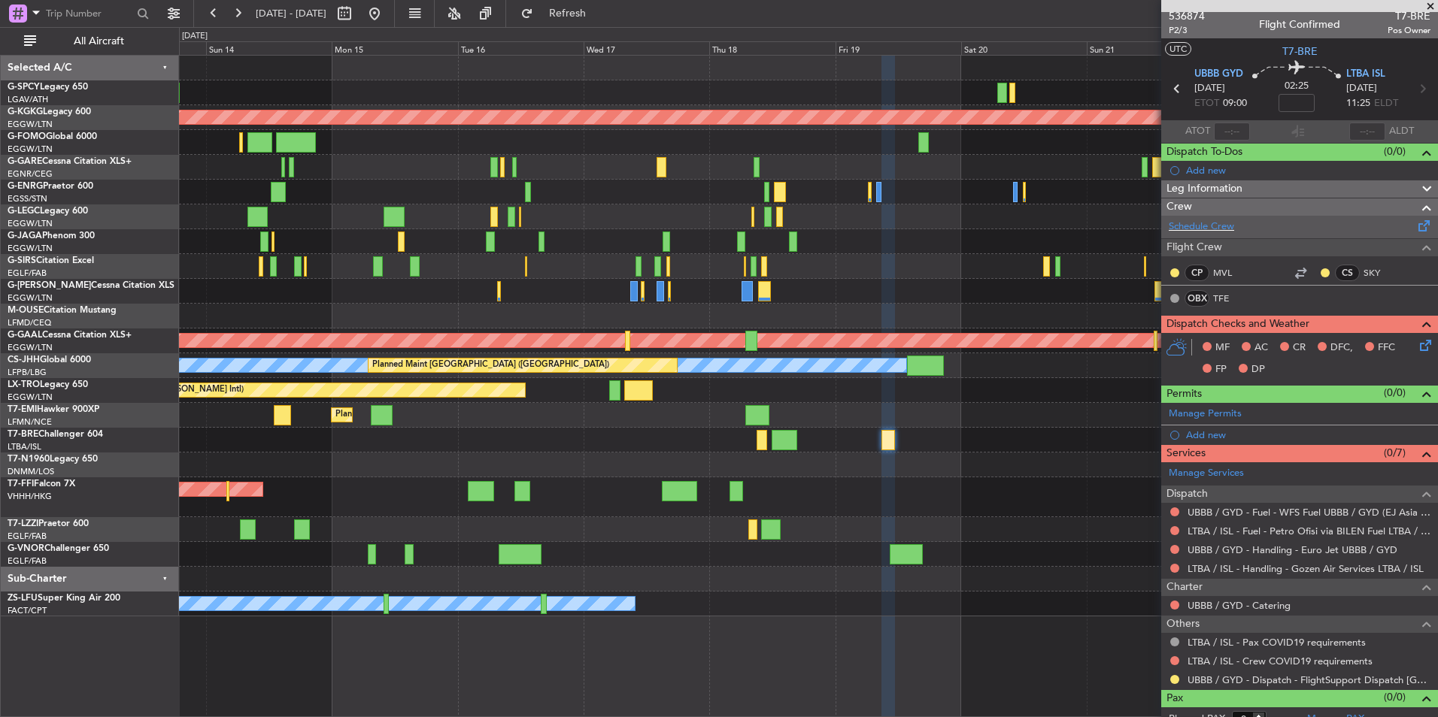
scroll to position [0, 0]
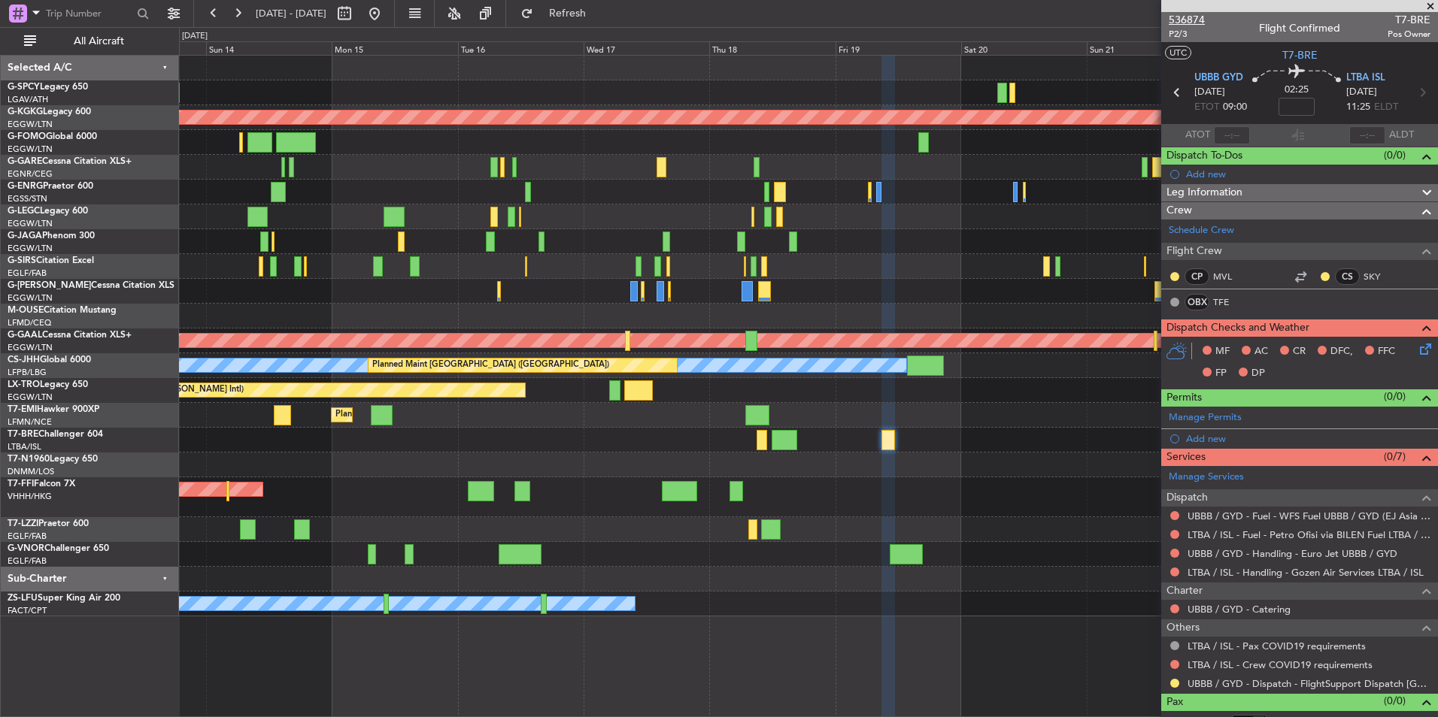
click at [1194, 14] on span "536874" at bounding box center [1186, 20] width 36 height 16
click at [386, 6] on button at bounding box center [374, 14] width 24 height 24
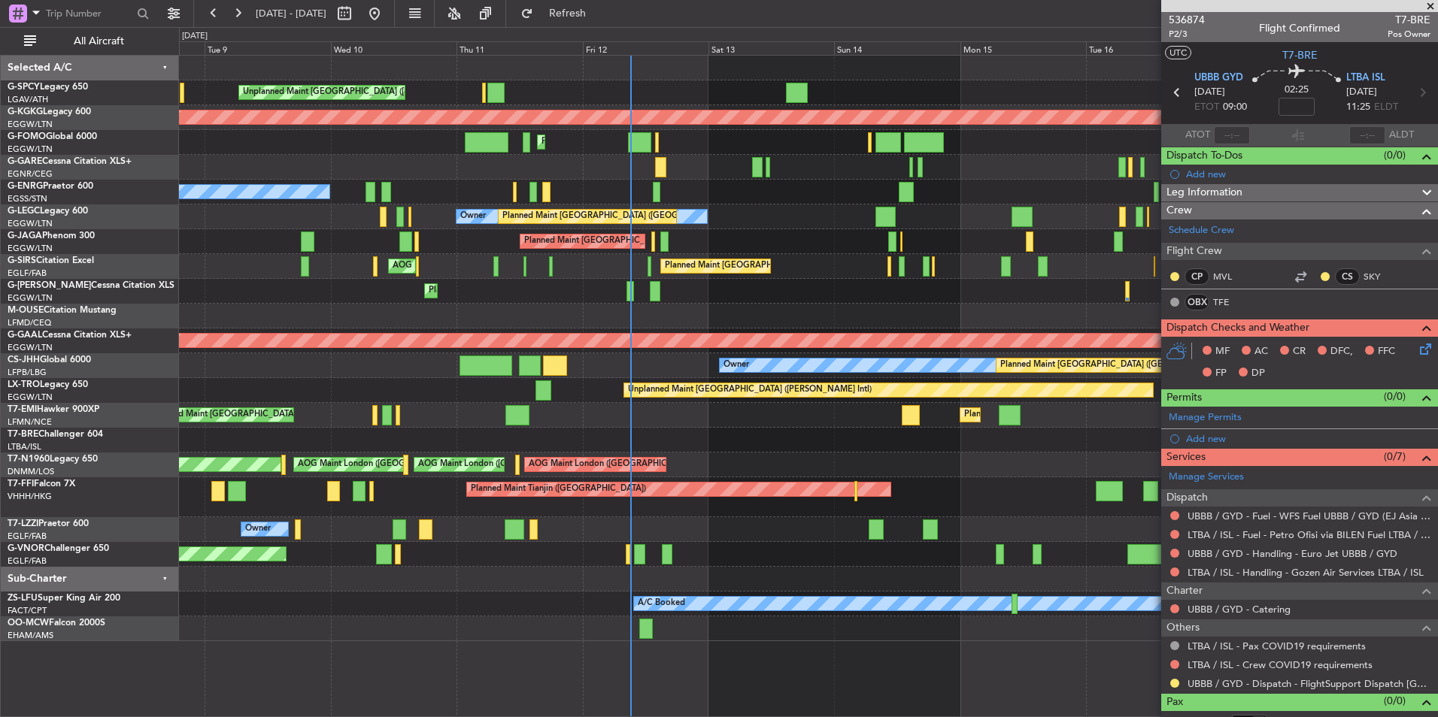
click at [766, 249] on div "Planned Maint [GEOGRAPHIC_DATA] ([GEOGRAPHIC_DATA])" at bounding box center [808, 241] width 1258 height 25
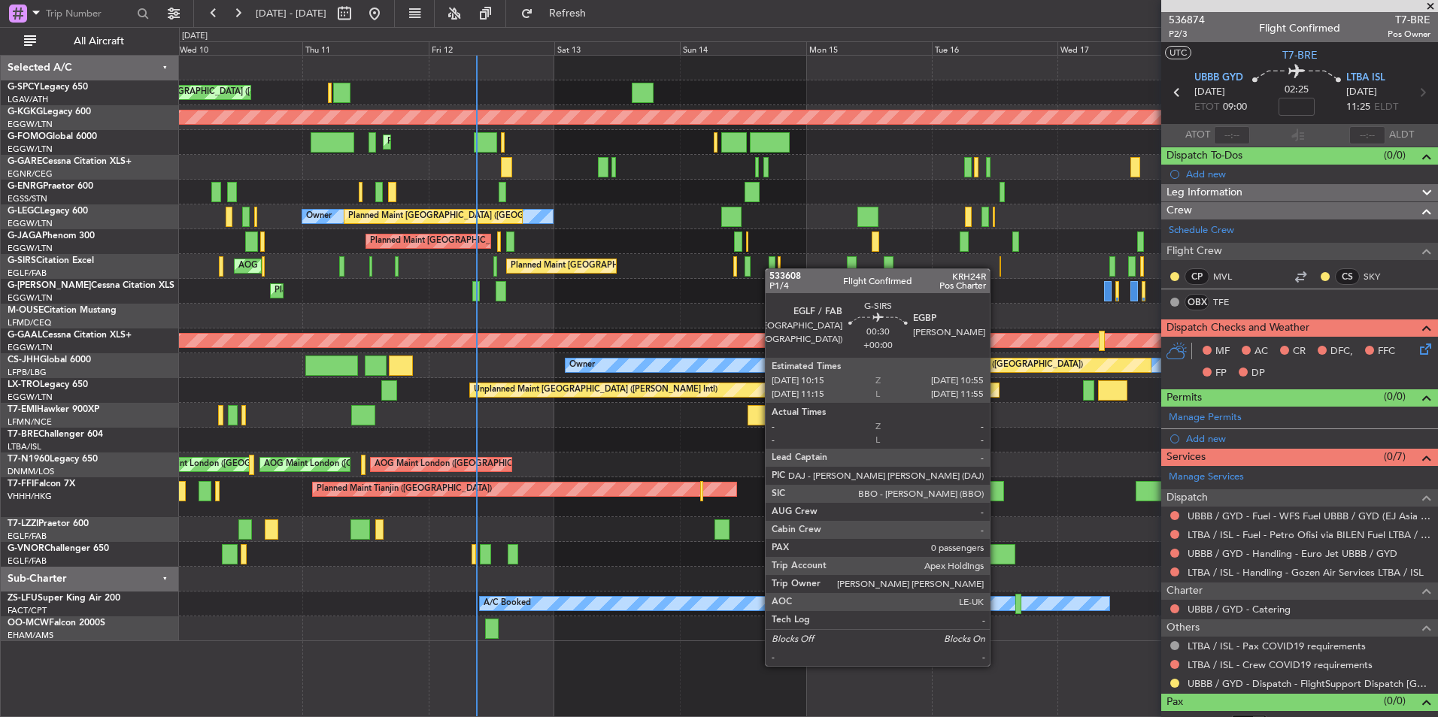
click at [686, 282] on div "Unplanned Maint Athens (Eleftherios Venizelos Intl) AOG Maint Istanbul (Ataturk…" at bounding box center [808, 349] width 1258 height 586
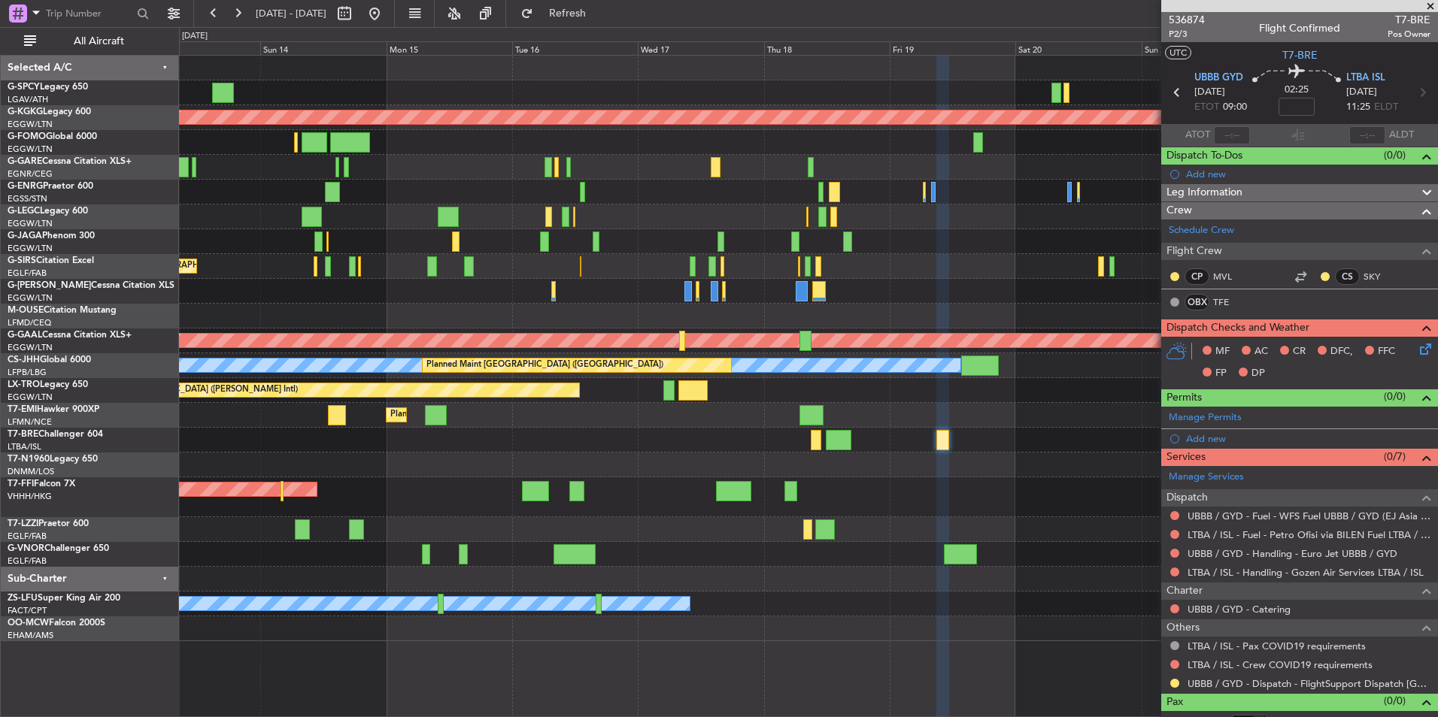
click at [600, 302] on div "AOG Maint Istanbul (Ataturk) Planned Maint London (Luton) Planned Maint London …" at bounding box center [808, 349] width 1258 height 586
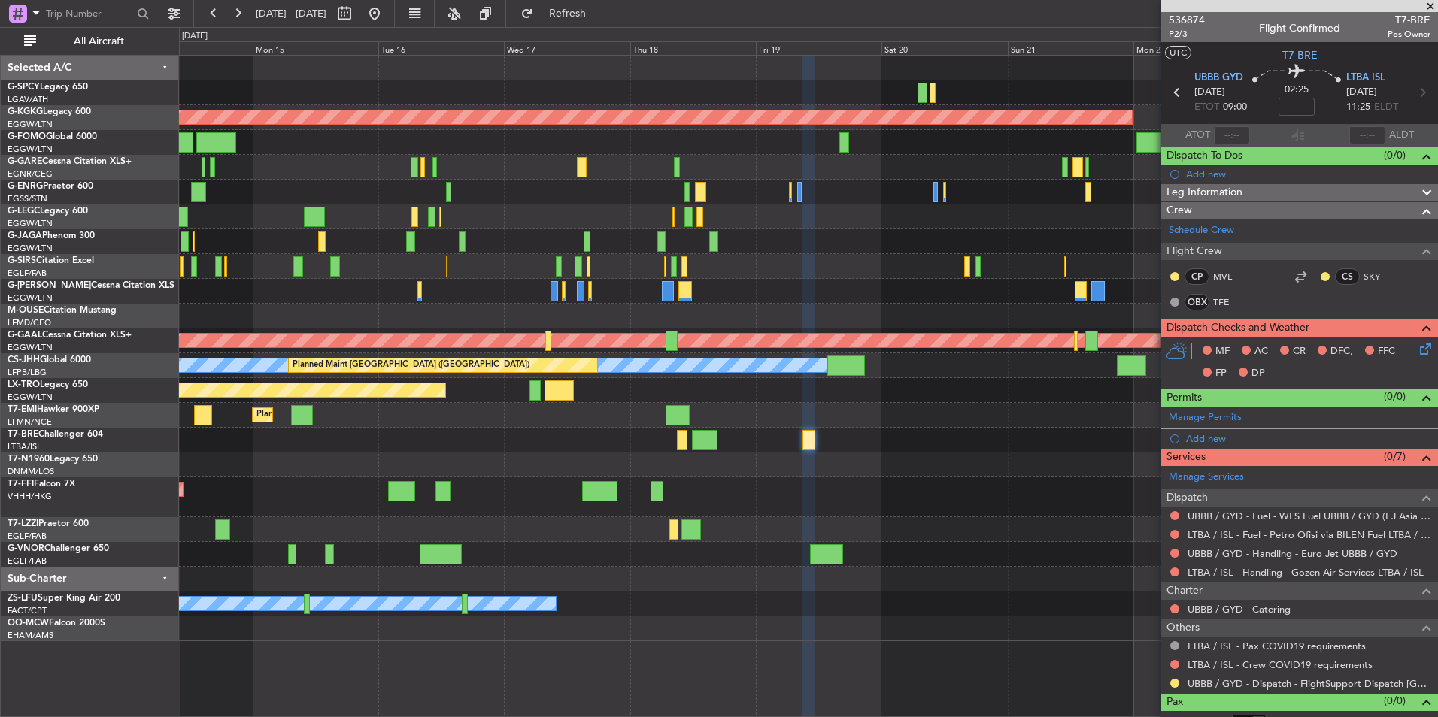
click at [680, 246] on div "Planned Maint [GEOGRAPHIC_DATA] ([GEOGRAPHIC_DATA])" at bounding box center [808, 241] width 1258 height 25
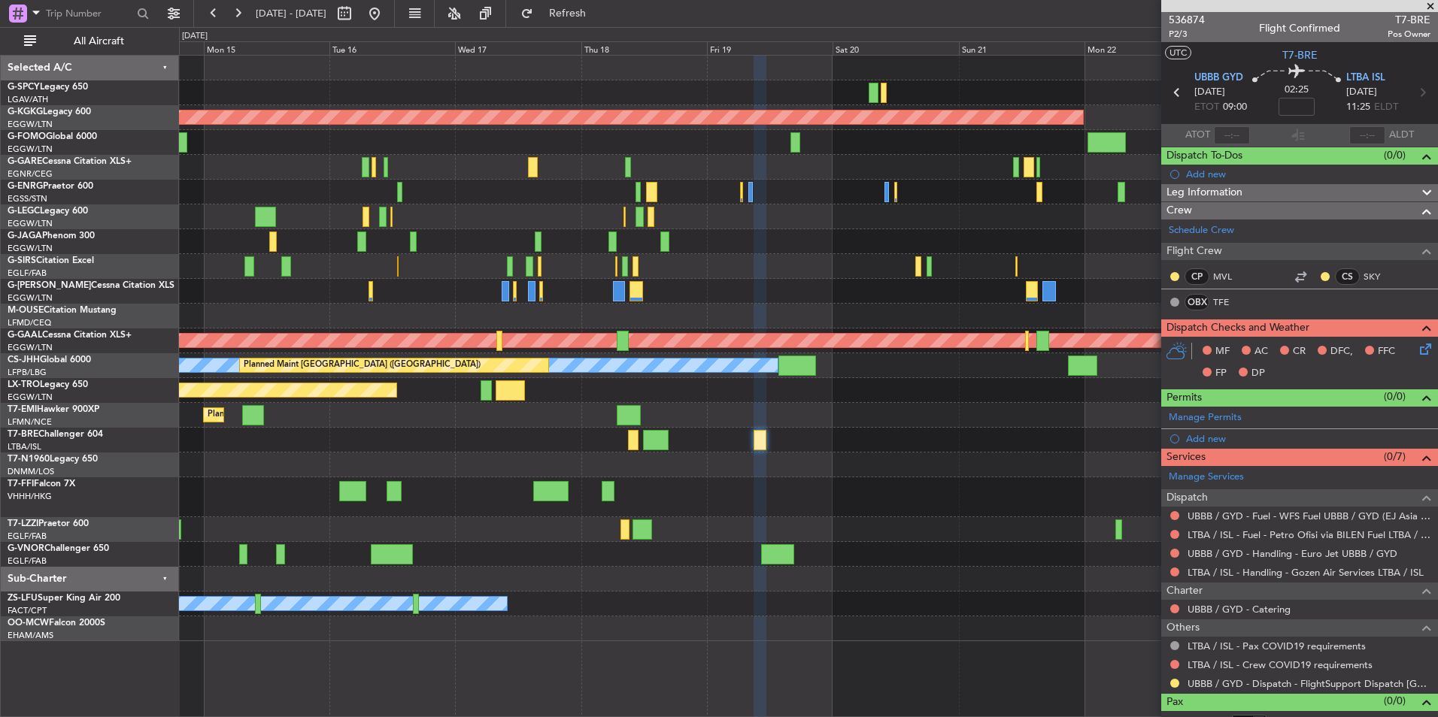
click at [750, 224] on div "A/C Unavailable [GEOGRAPHIC_DATA] ([GEOGRAPHIC_DATA]) Owner Planned Maint [GEOG…" at bounding box center [808, 216] width 1258 height 25
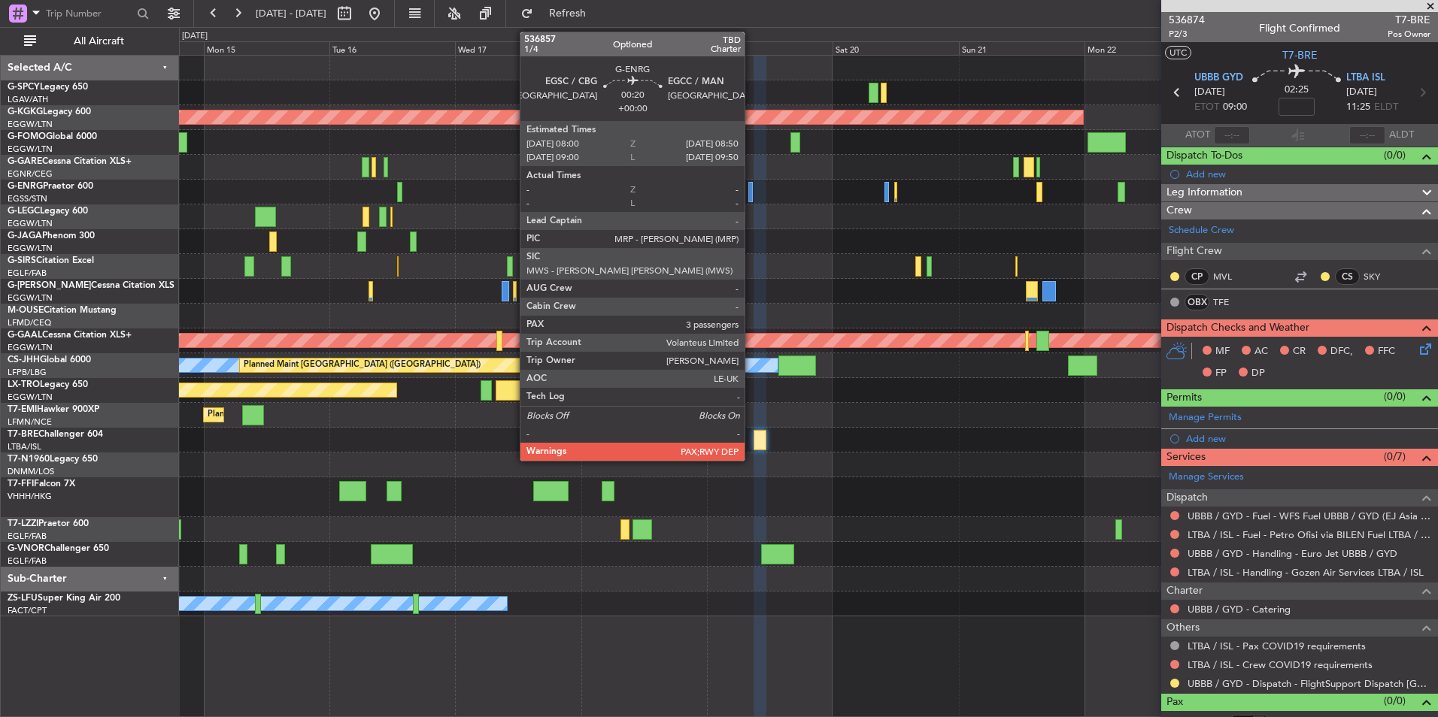
click at [751, 192] on div at bounding box center [750, 192] width 5 height 20
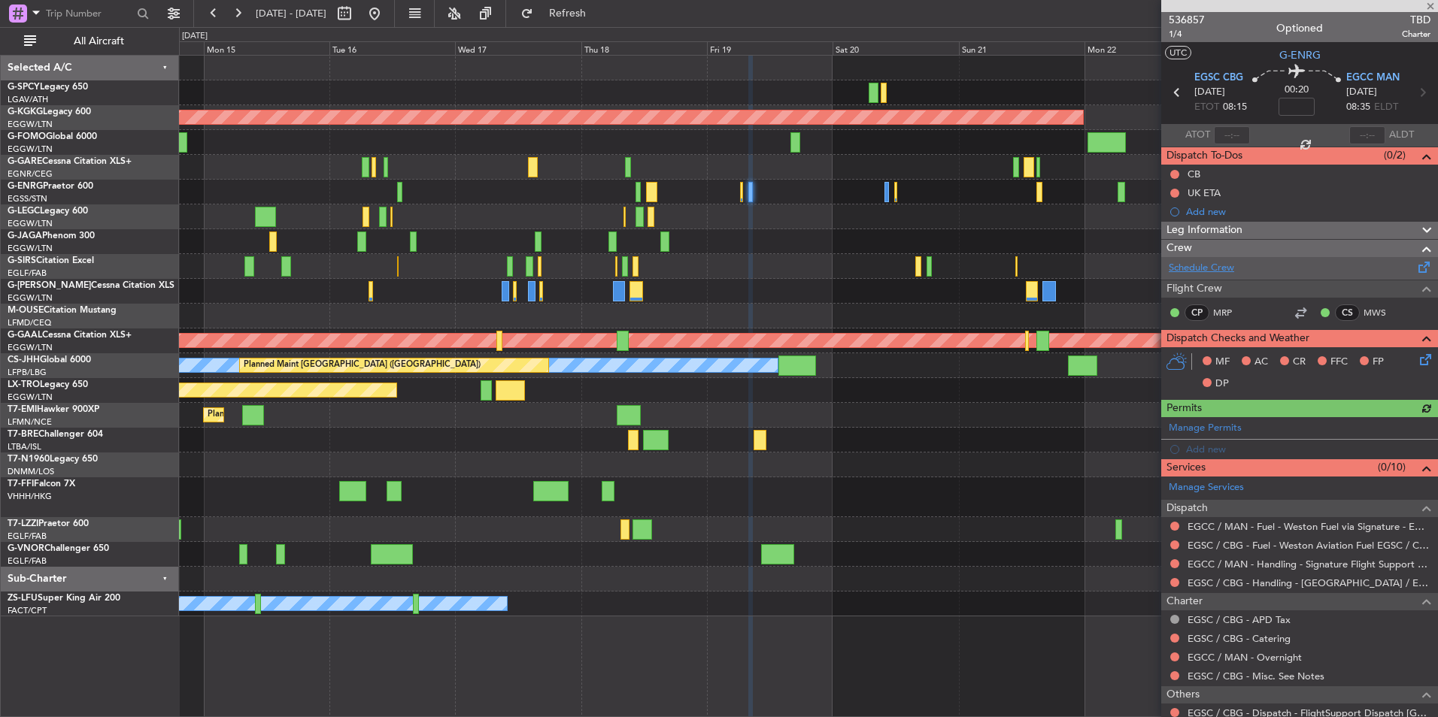
click at [1202, 269] on link "Schedule Crew" at bounding box center [1200, 268] width 65 height 15
click at [1183, 22] on span "536857" at bounding box center [1186, 20] width 36 height 16
click at [1207, 263] on link "Schedule Crew" at bounding box center [1200, 268] width 65 height 15
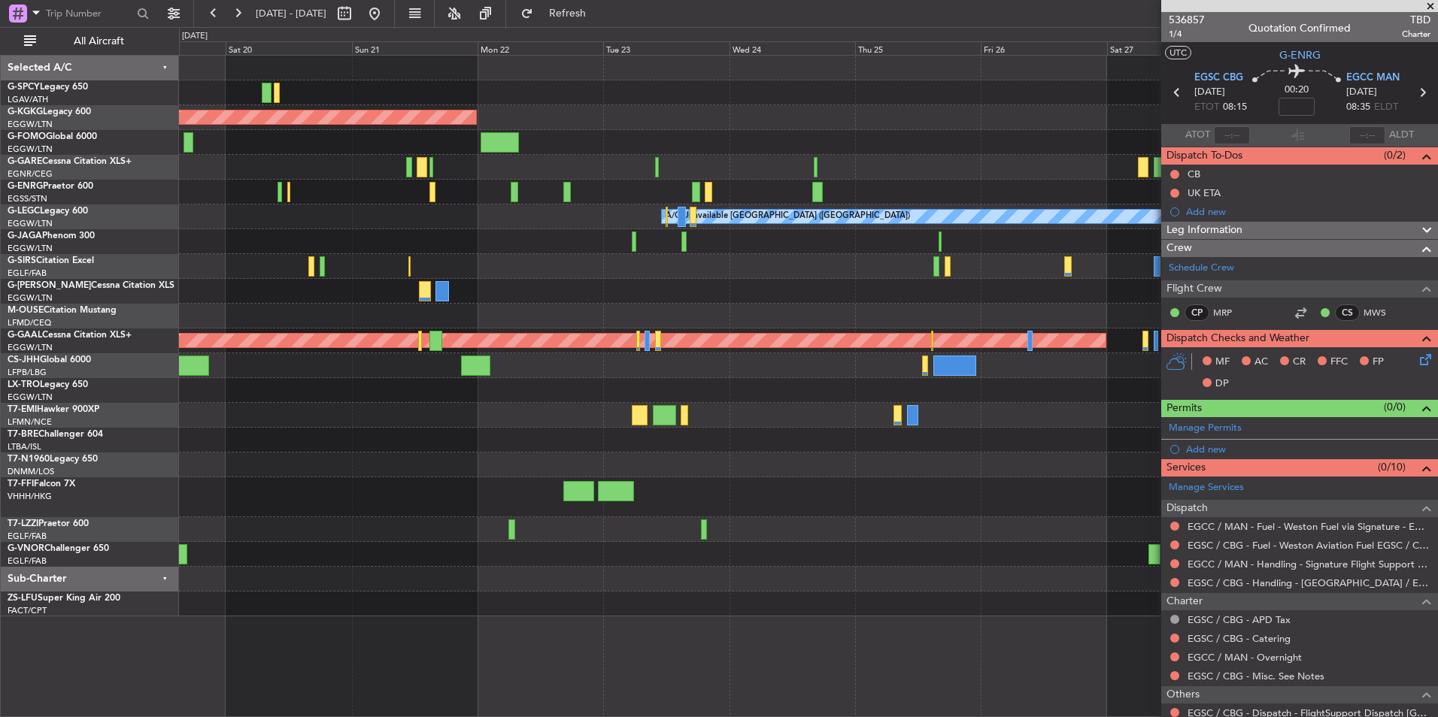
click at [23, 243] on div "AOG Maint Istanbul (Ataturk) A/C Unavailable London (Luton) Planned Maint Dusse…" at bounding box center [719, 372] width 1438 height 690
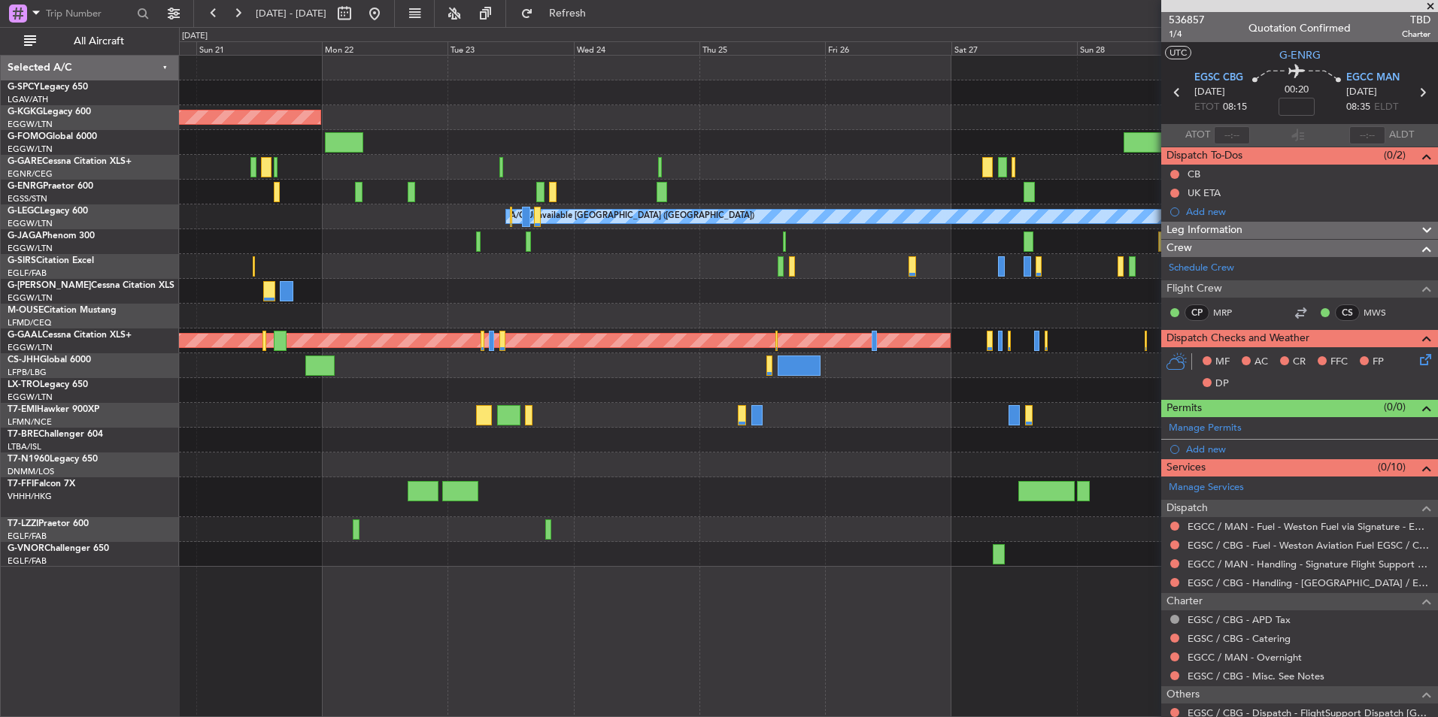
click at [606, 253] on div at bounding box center [808, 241] width 1258 height 25
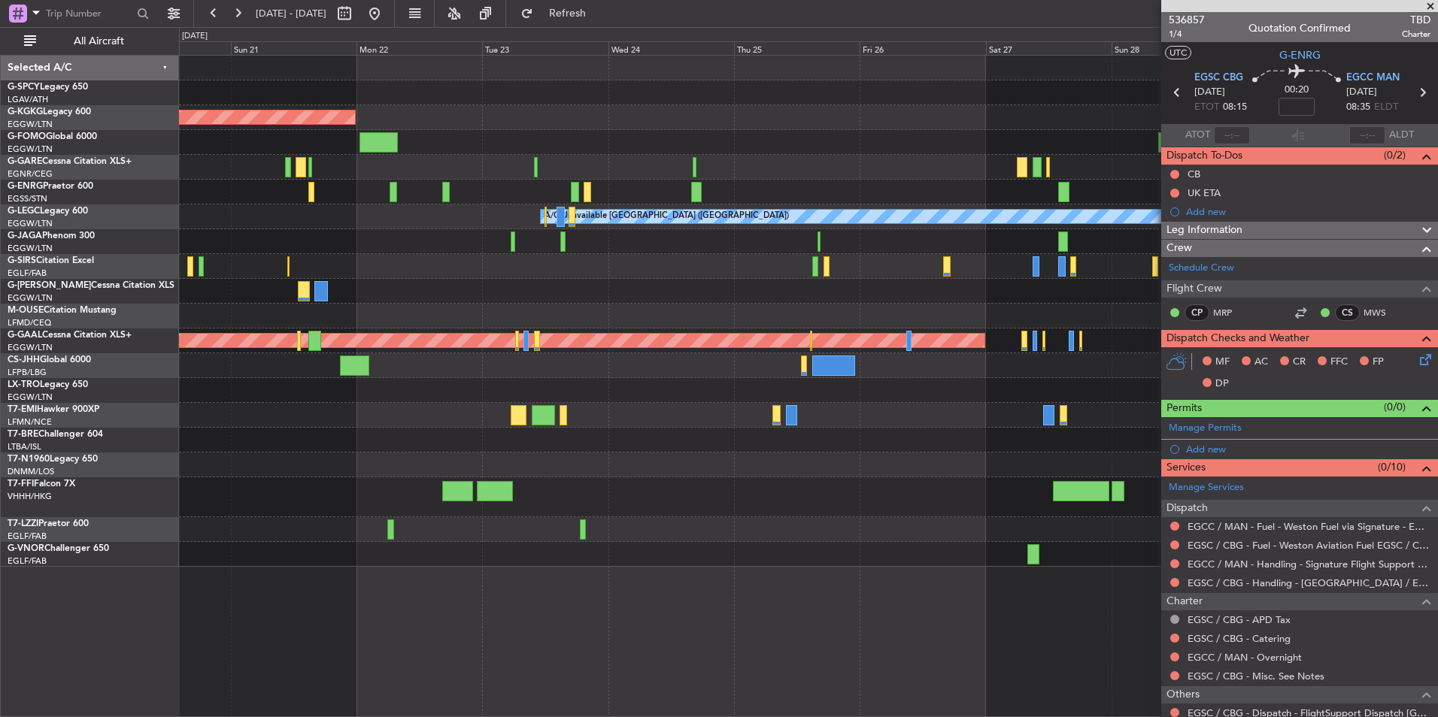
click at [739, 190] on div at bounding box center [808, 192] width 1258 height 25
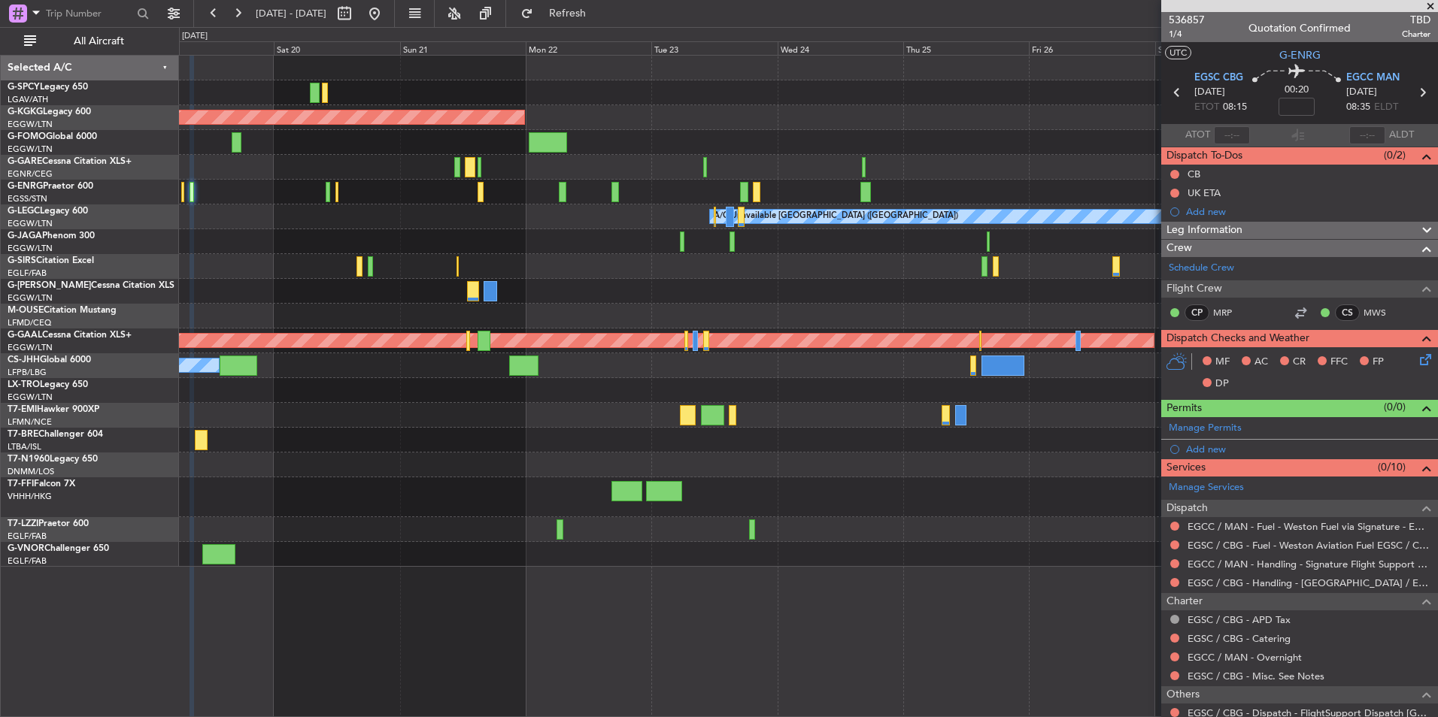
click at [826, 200] on div at bounding box center [808, 192] width 1258 height 25
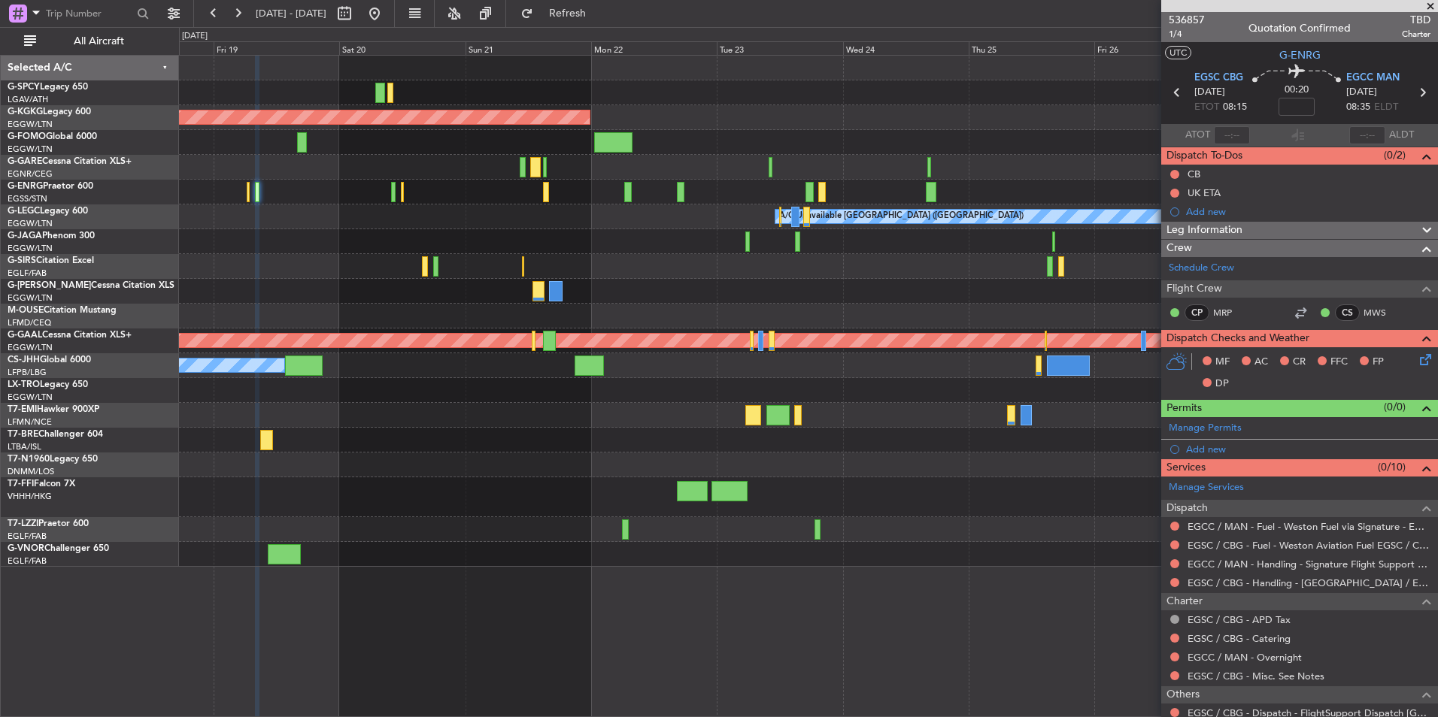
click at [789, 199] on div at bounding box center [808, 192] width 1258 height 25
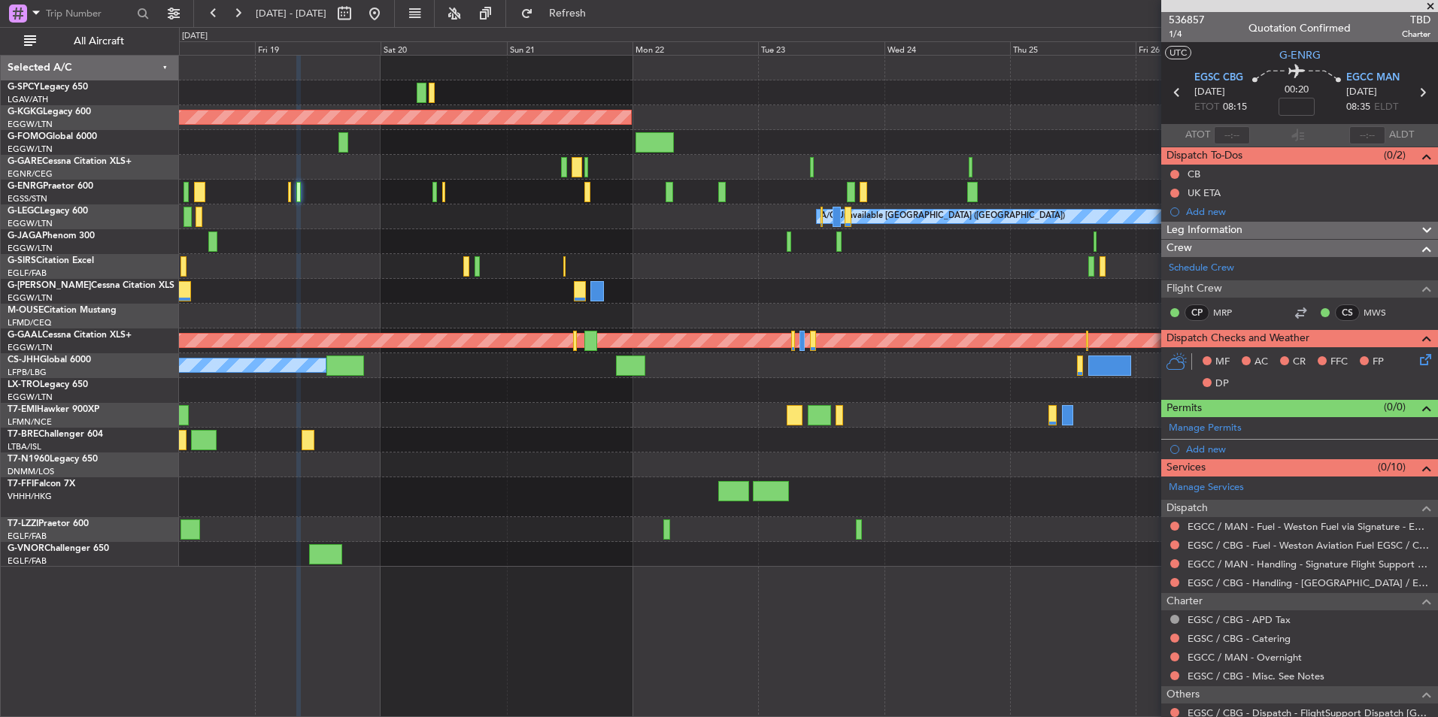
click at [755, 241] on div at bounding box center [808, 241] width 1258 height 25
click at [48, 245] on div "AOG Maint Istanbul (Ataturk) A/C Unavailable London (Luton) Planned Maint Dusse…" at bounding box center [719, 372] width 1438 height 690
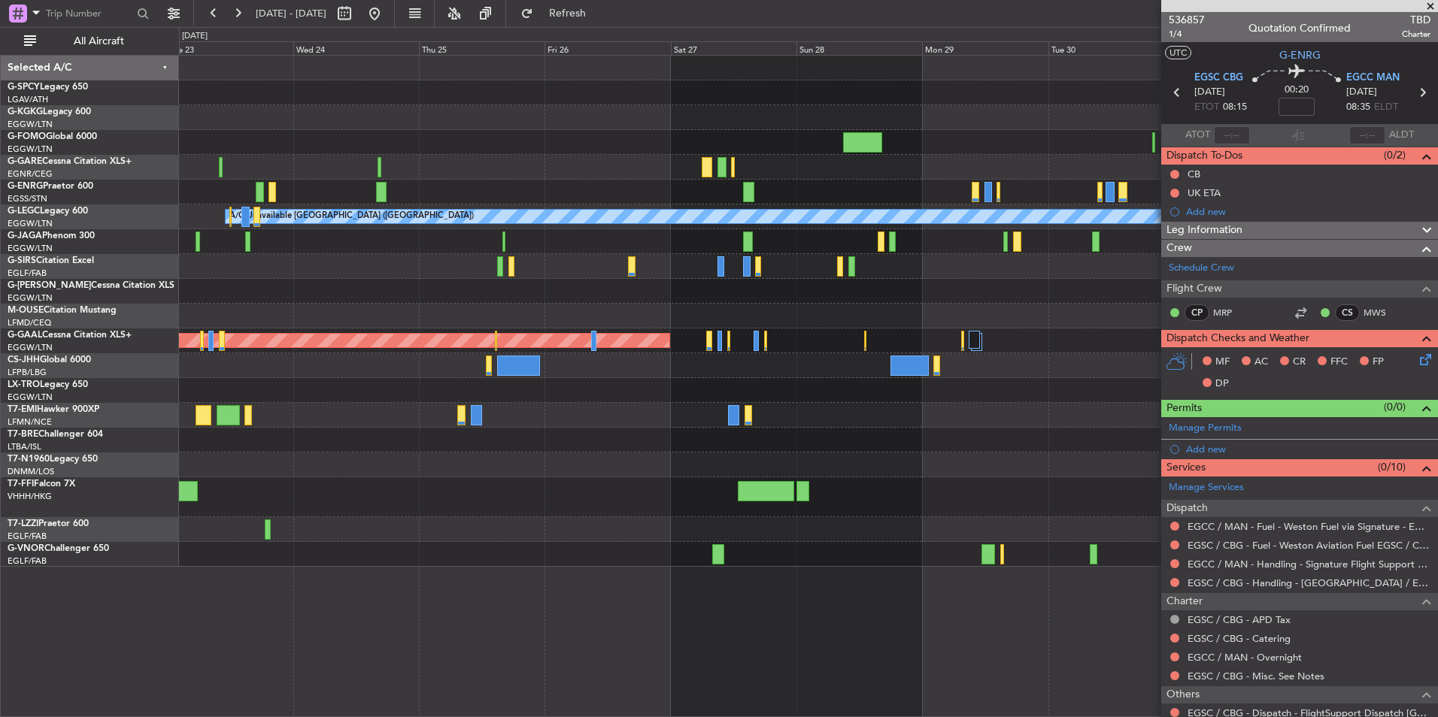
click at [495, 198] on div at bounding box center [808, 192] width 1258 height 25
click at [575, 197] on div at bounding box center [808, 192] width 1258 height 25
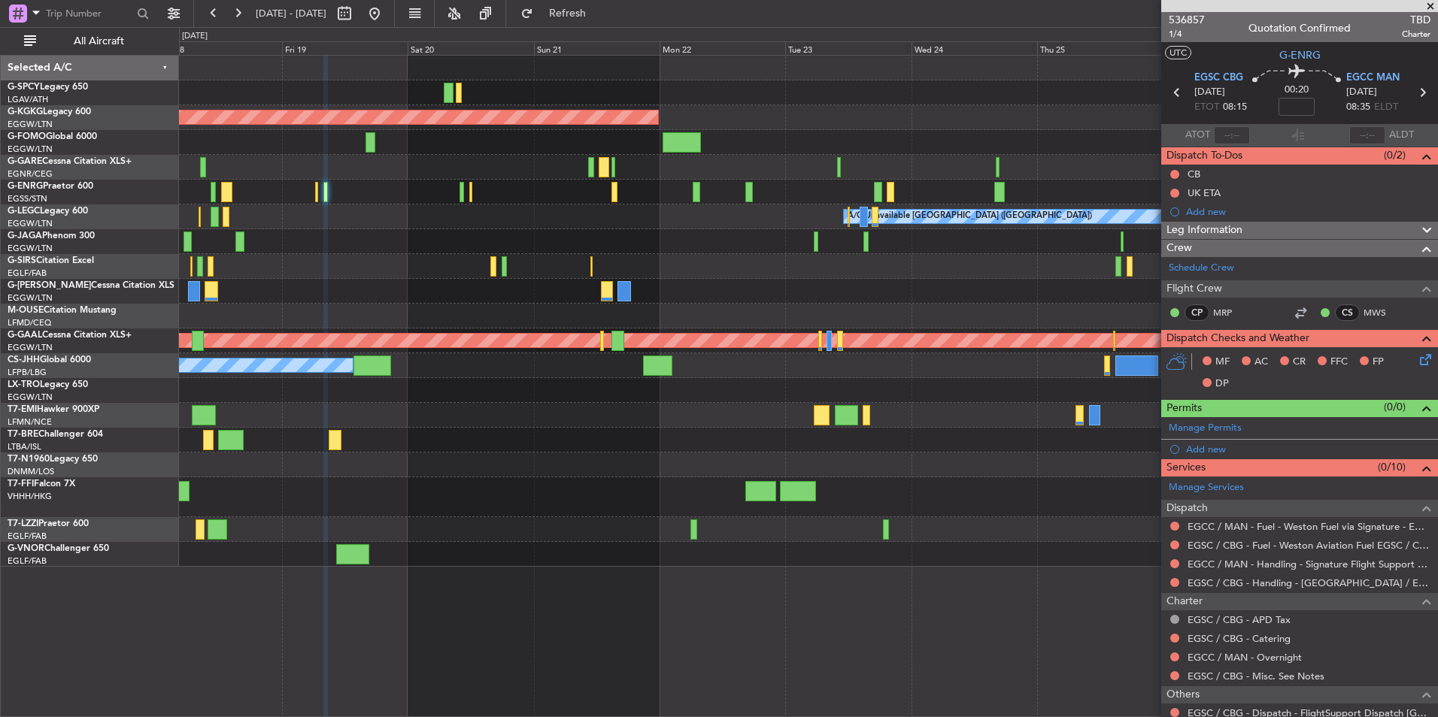
click at [1428, 398] on fb-app "23 Sep 2025 - 03 Oct 2025 Refresh Quick Links All Aircraft AOG Maint Istanbul (…" at bounding box center [719, 364] width 1438 height 706
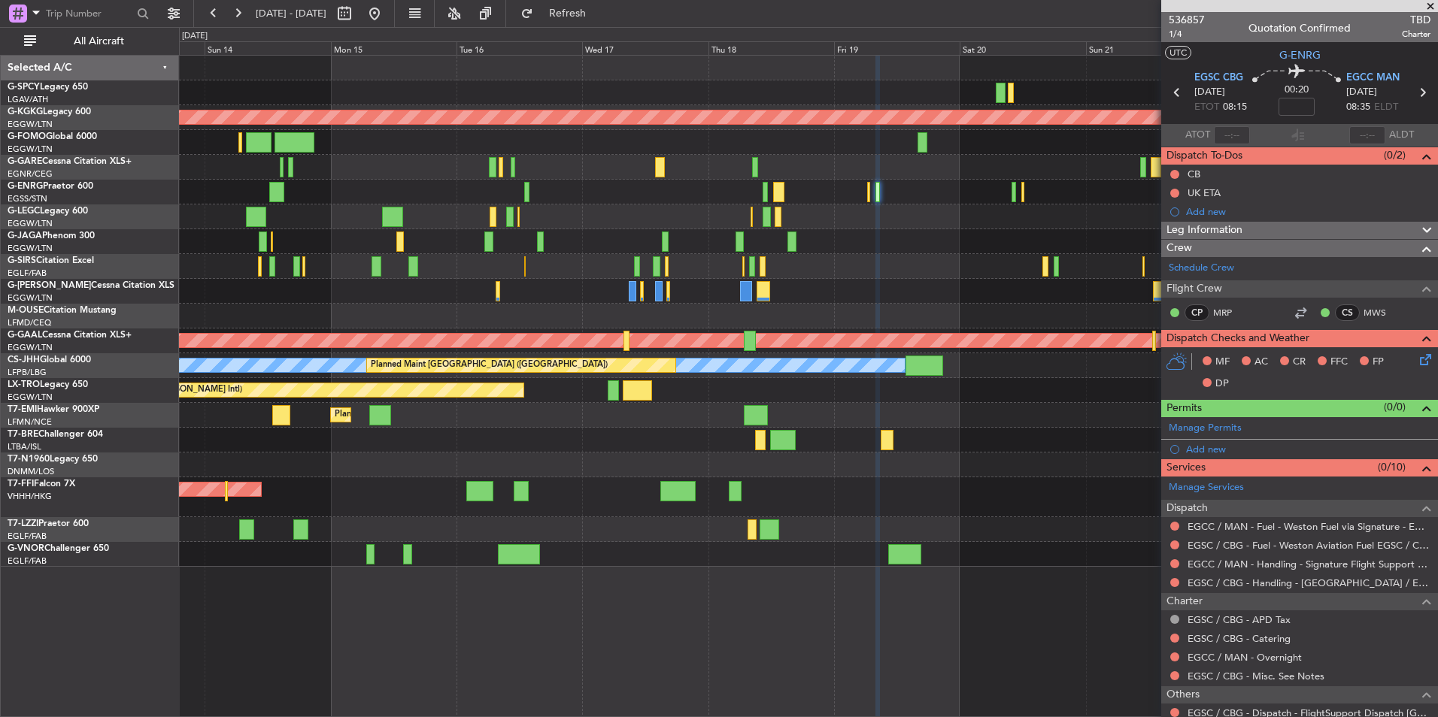
click at [1347, 423] on fb-app "23 Sep 2025 - 03 Oct 2025 Refresh Quick Links All Aircraft AOG Maint Istanbul (…" at bounding box center [719, 364] width 1438 height 706
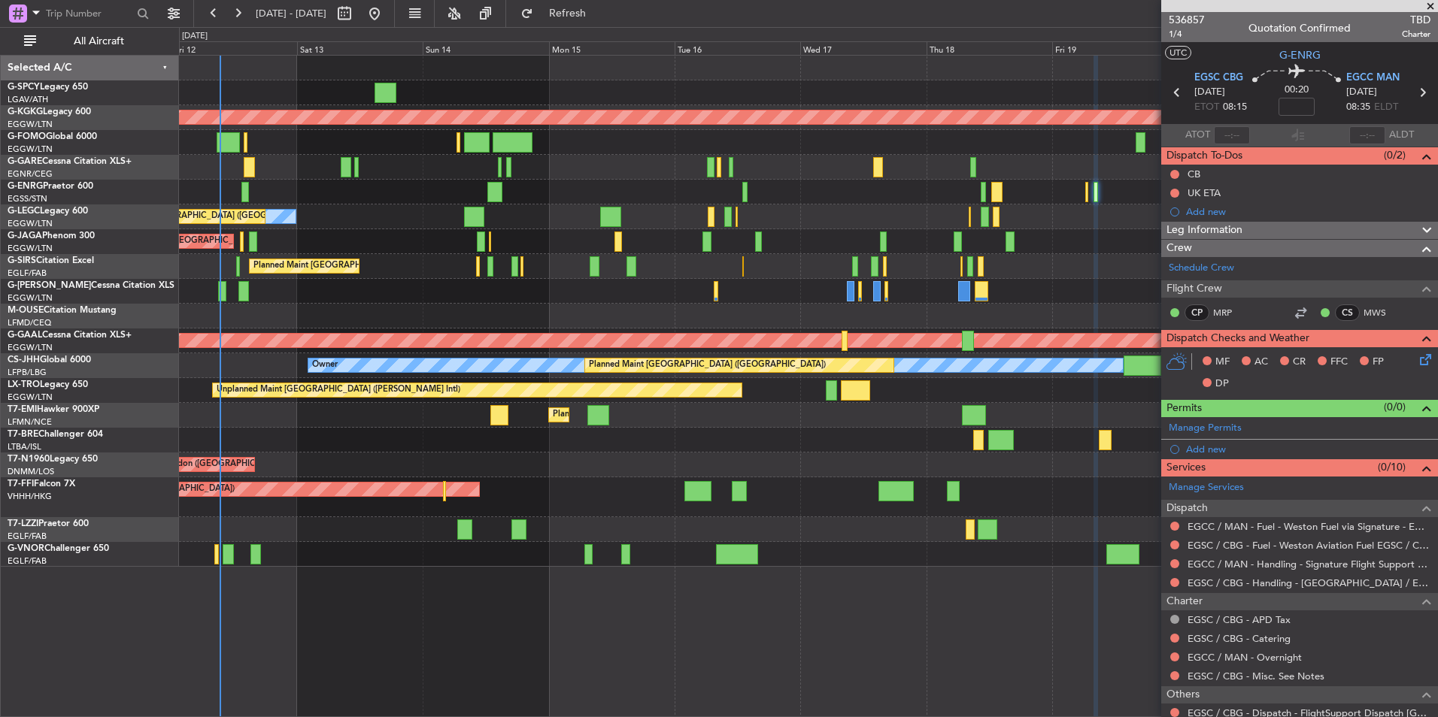
click at [924, 453] on div "Unplanned Maint Athens (Eleftherios Venizelos Intl) AOG Maint Istanbul (Ataturk…" at bounding box center [808, 311] width 1258 height 511
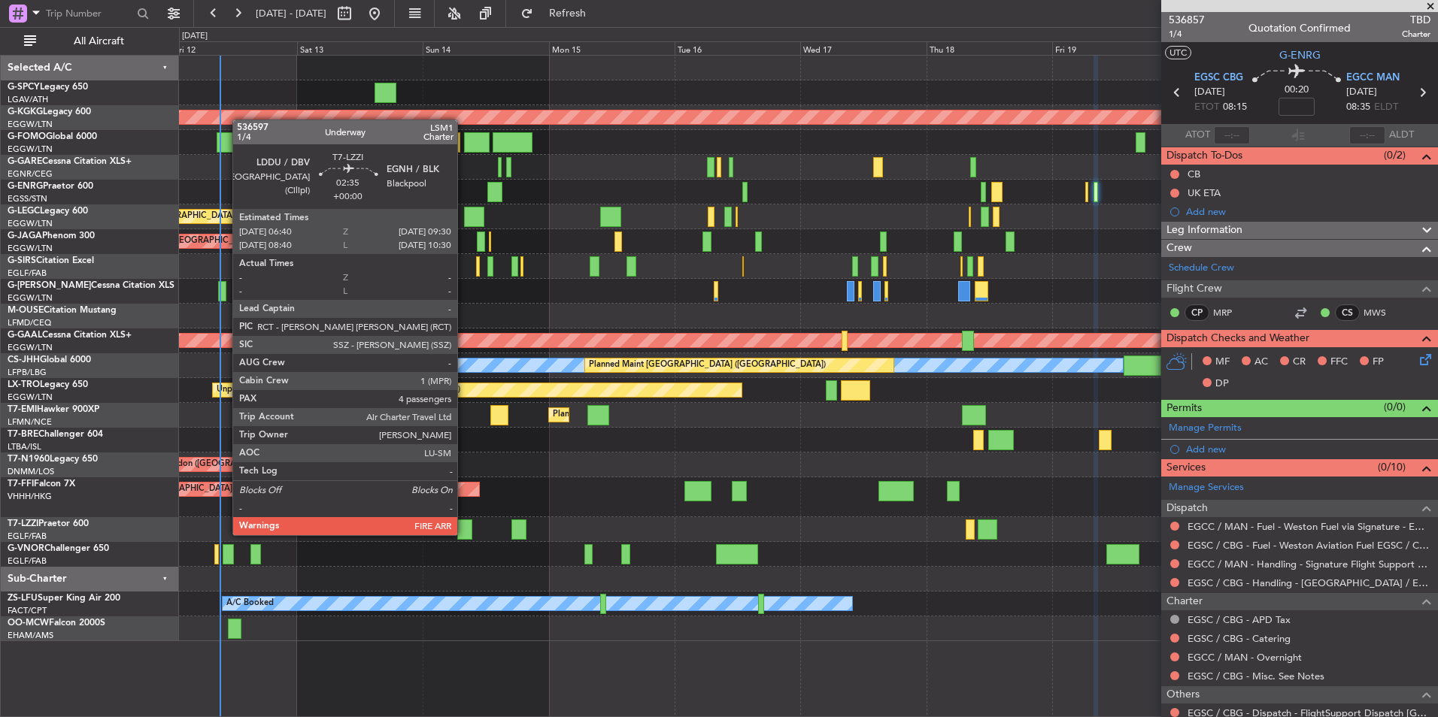
click at [464, 534] on div at bounding box center [464, 530] width 15 height 20
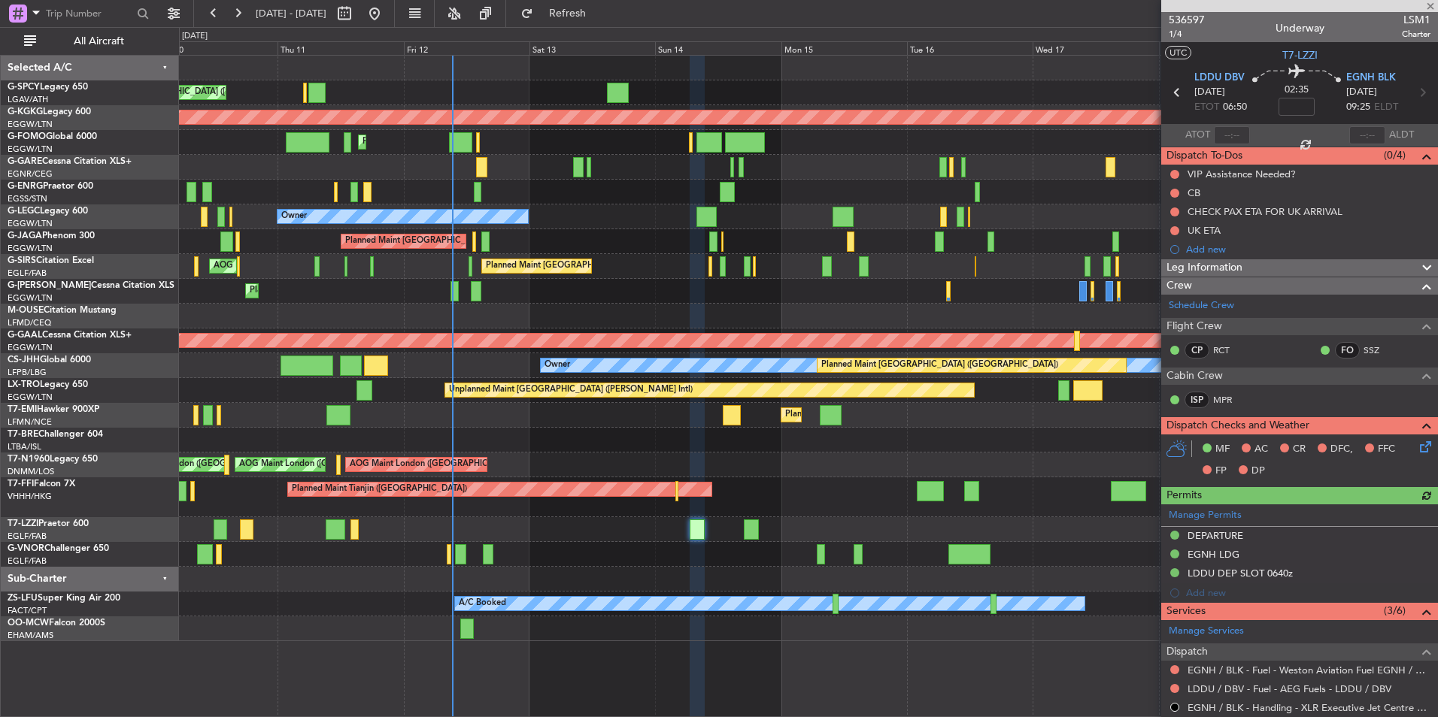
click at [695, 565] on div "Unplanned Maint Athens (Eleftherios Venizelos Intl) AOG Maint Istanbul (Ataturk…" at bounding box center [808, 349] width 1258 height 586
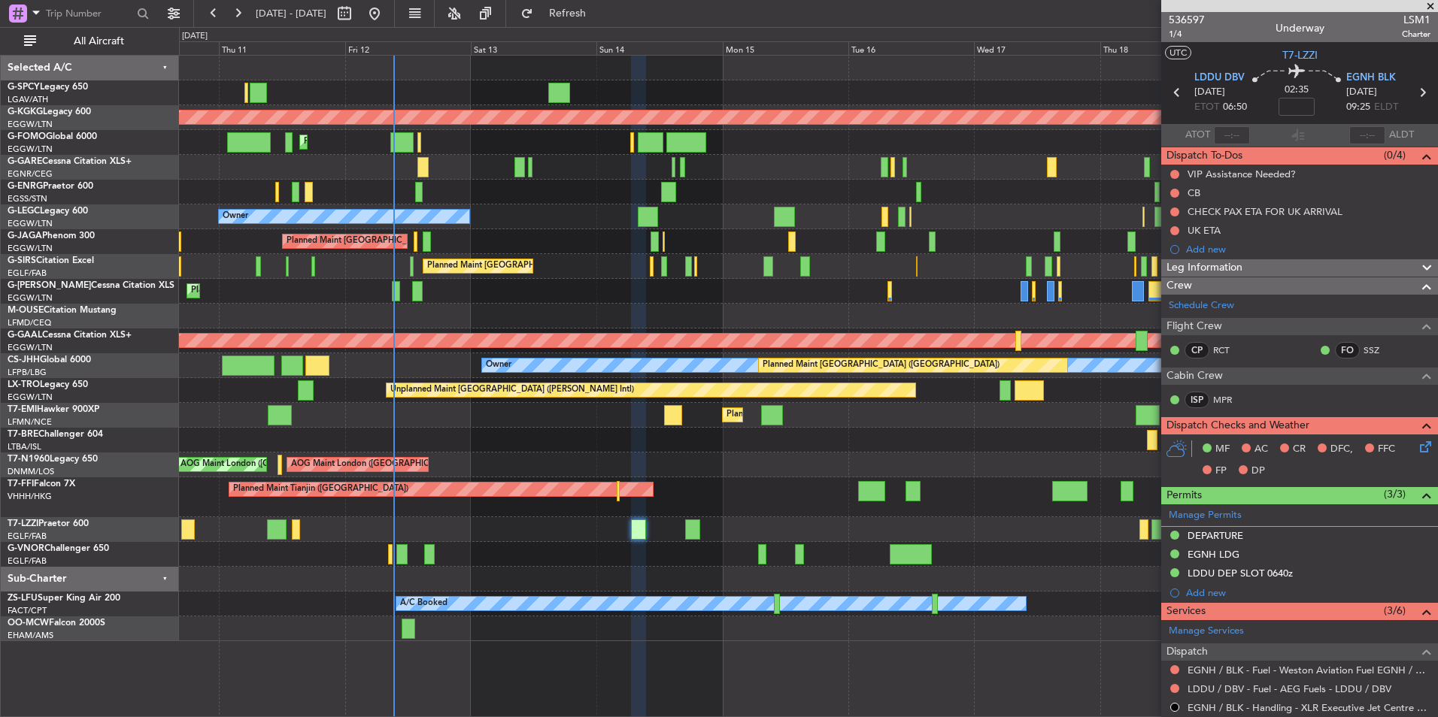
click at [365, 231] on div "Planned Maint [GEOGRAPHIC_DATA] ([GEOGRAPHIC_DATA])" at bounding box center [808, 241] width 1258 height 25
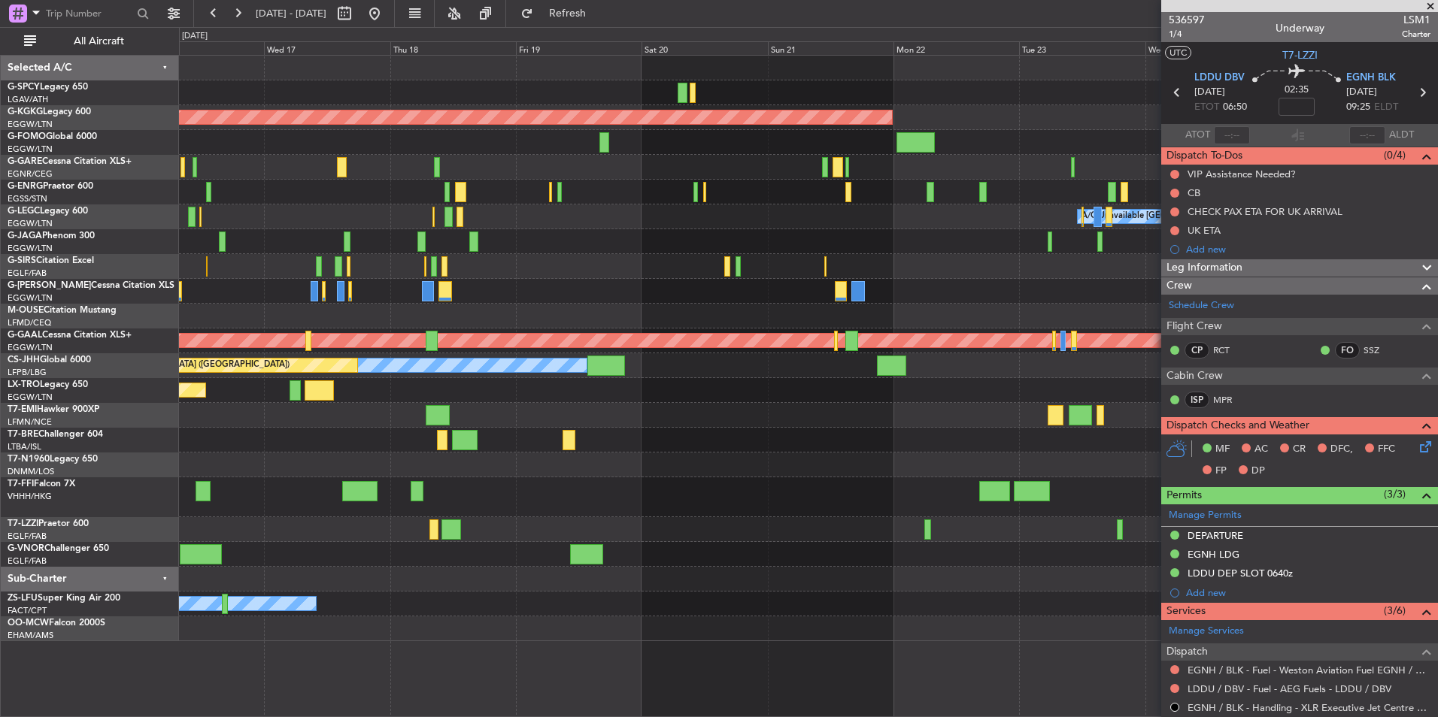
click at [341, 262] on div "AOG Maint Istanbul (Ataturk) A/C Unavailable London (Luton) Planned Maint Dusse…" at bounding box center [808, 349] width 1258 height 586
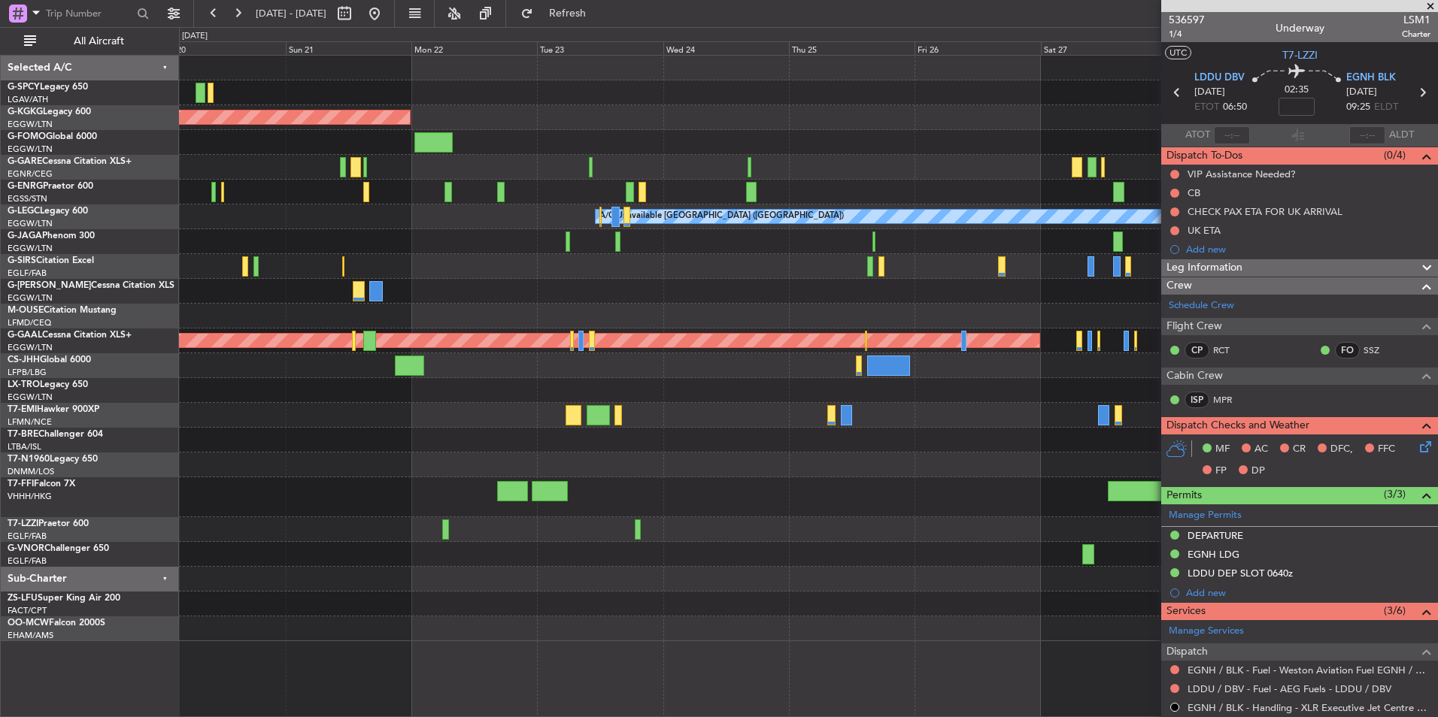
click at [315, 256] on div "AOG Maint Istanbul (Ataturk) A/C Unavailable London (Luton) Planned Maint Dusse…" at bounding box center [808, 349] width 1258 height 586
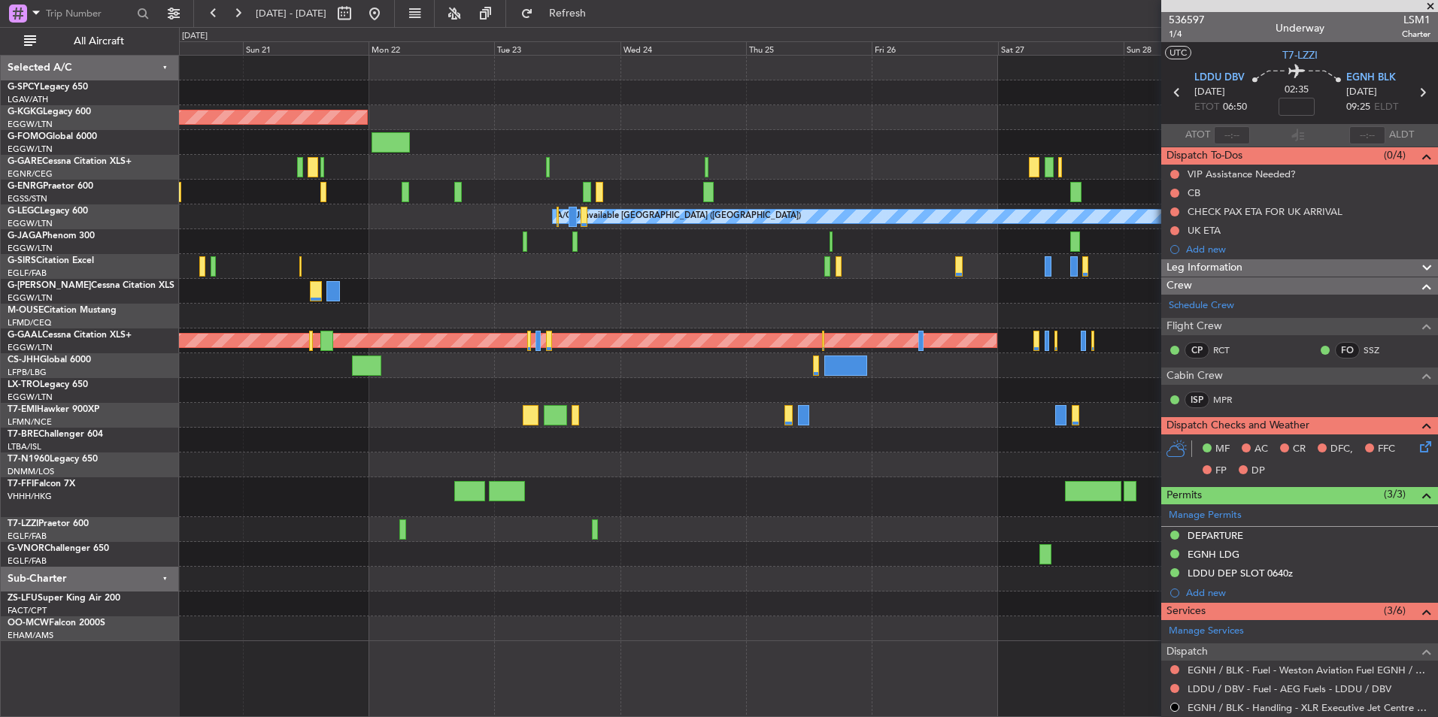
click at [689, 261] on div at bounding box center [808, 266] width 1258 height 25
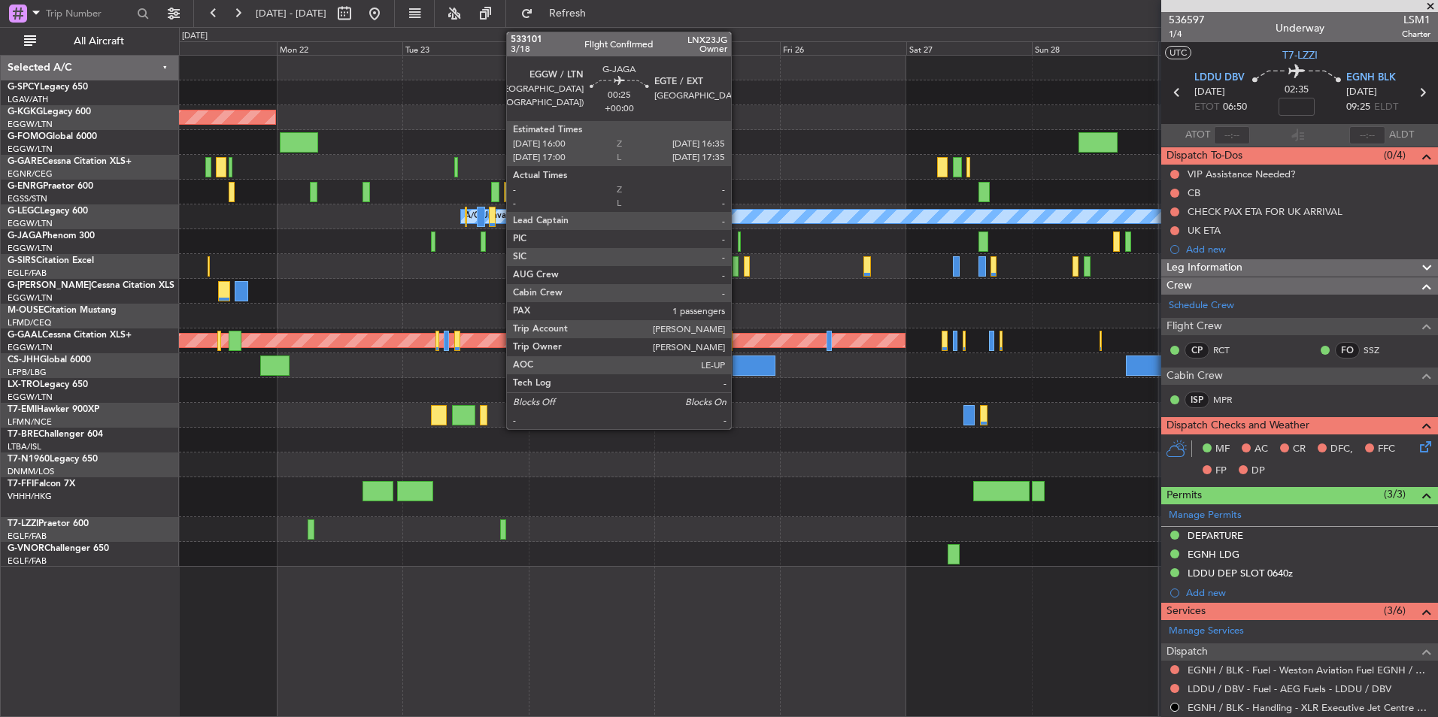
click at [738, 244] on div at bounding box center [740, 242] width 4 height 20
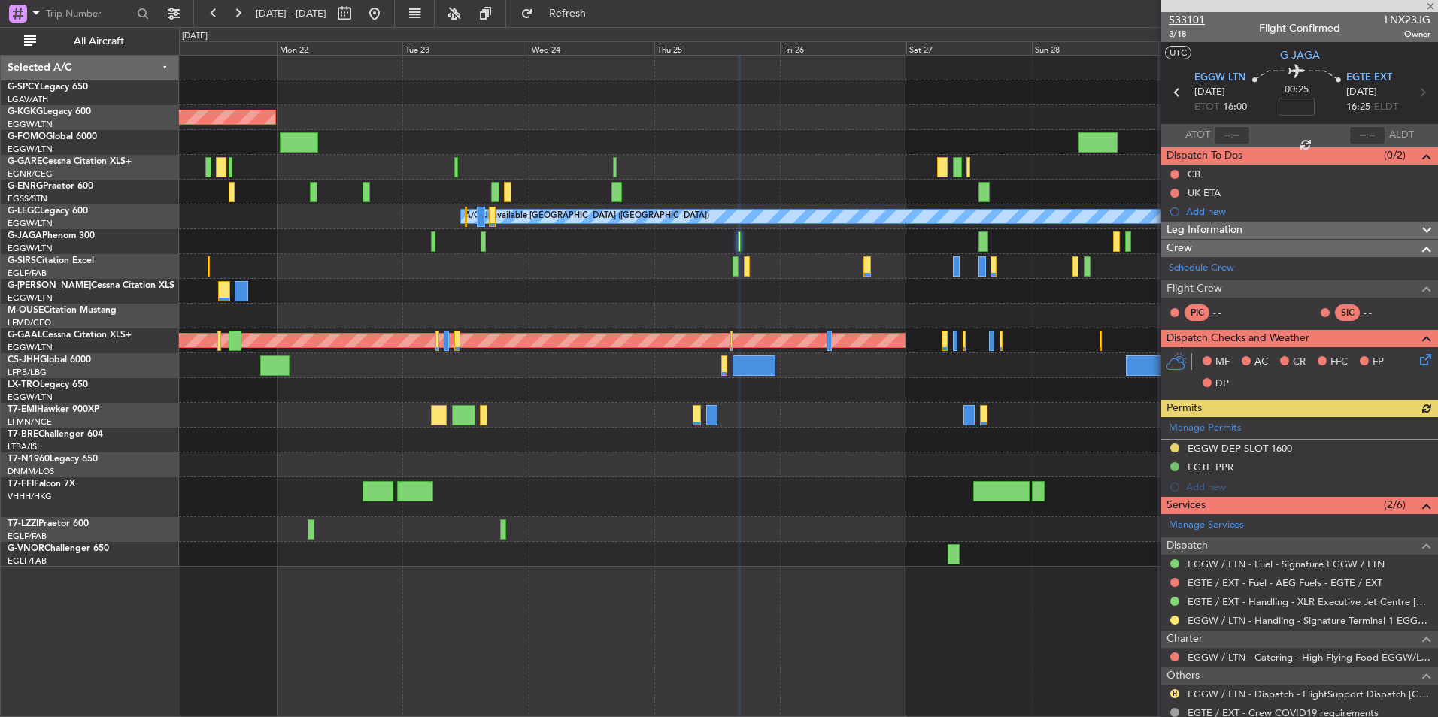
drag, startPoint x: 1207, startPoint y: 17, endPoint x: 1195, endPoint y: 20, distance: 13.0
click at [1206, 17] on div "533101 3/18 Flight Confirmed LNX23JG Owner" at bounding box center [1299, 27] width 277 height 30
click at [1195, 20] on span "533101" at bounding box center [1186, 20] width 36 height 16
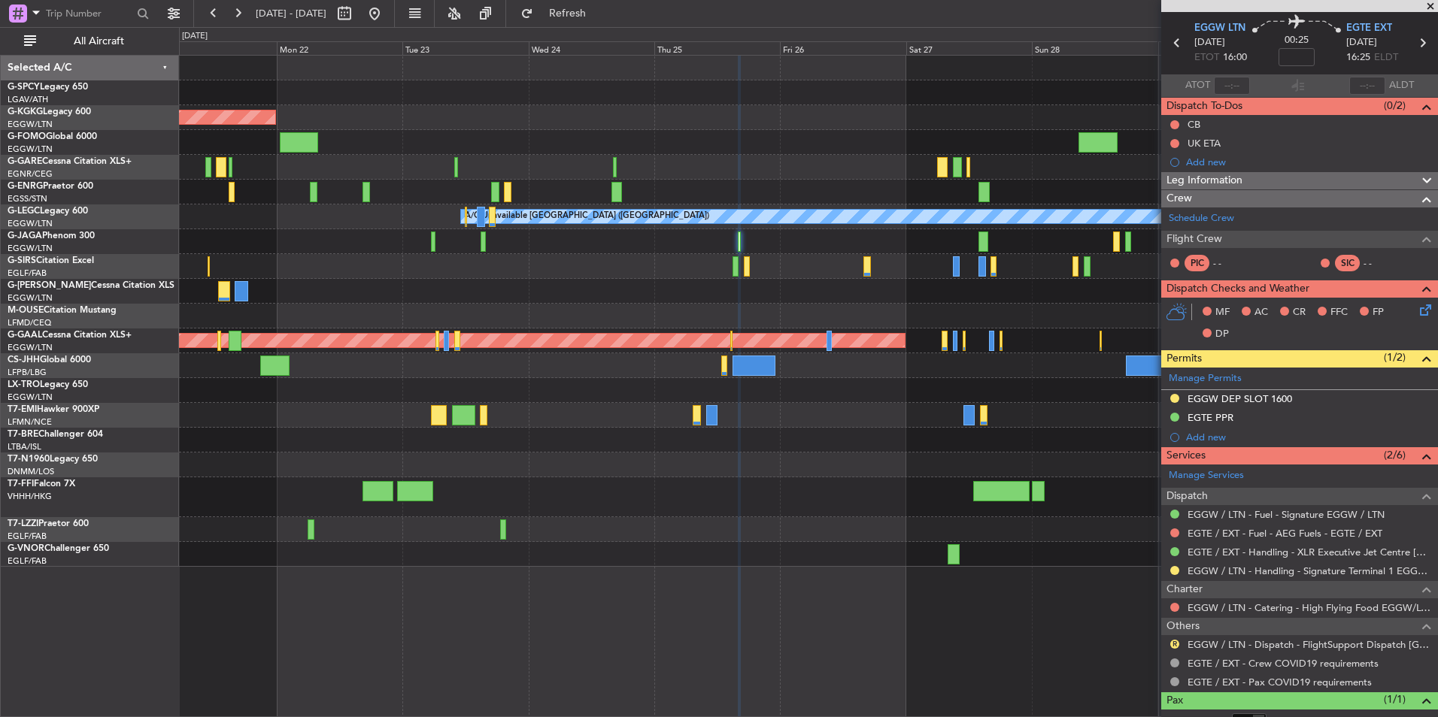
scroll to position [100, 0]
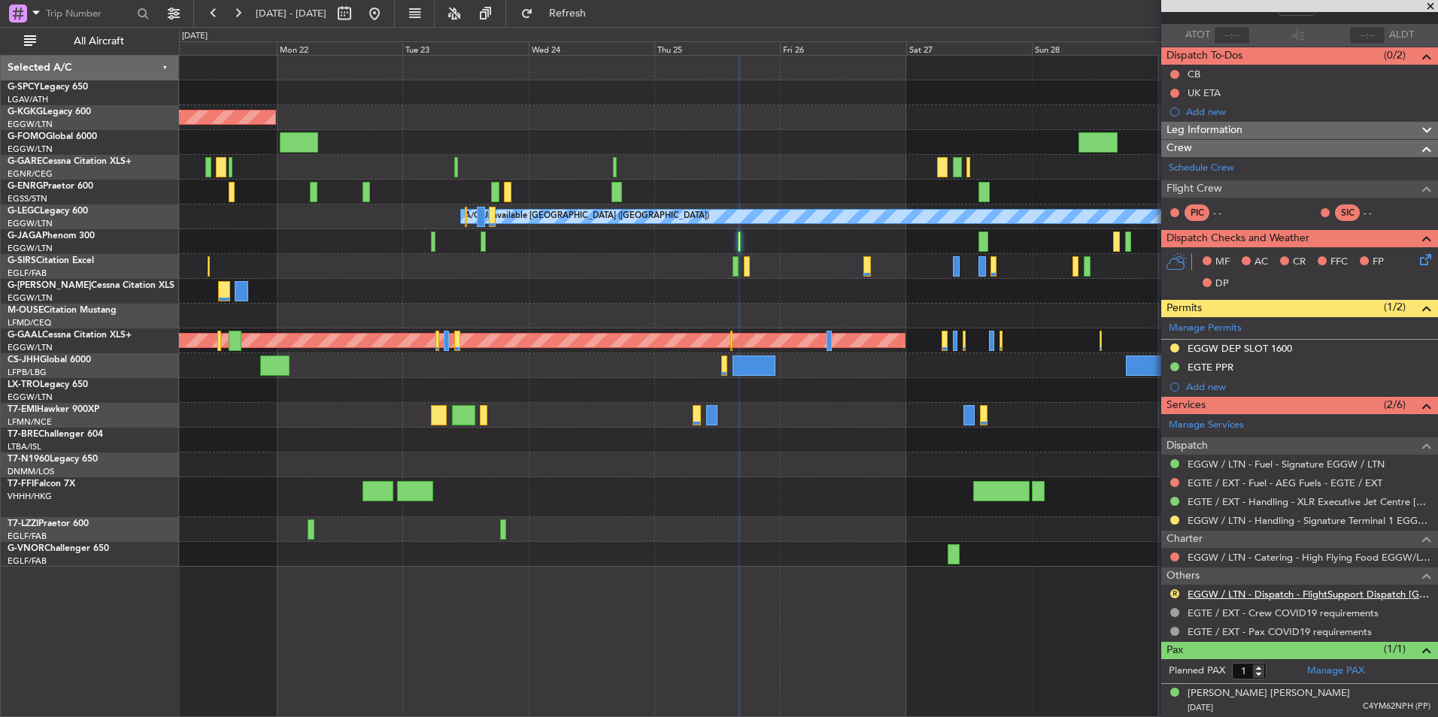
click at [1271, 592] on link "EGGW / LTN - Dispatch - FlightSupport Dispatch UK" at bounding box center [1308, 594] width 243 height 13
click at [599, 17] on span "Refresh" at bounding box center [567, 13] width 63 height 11
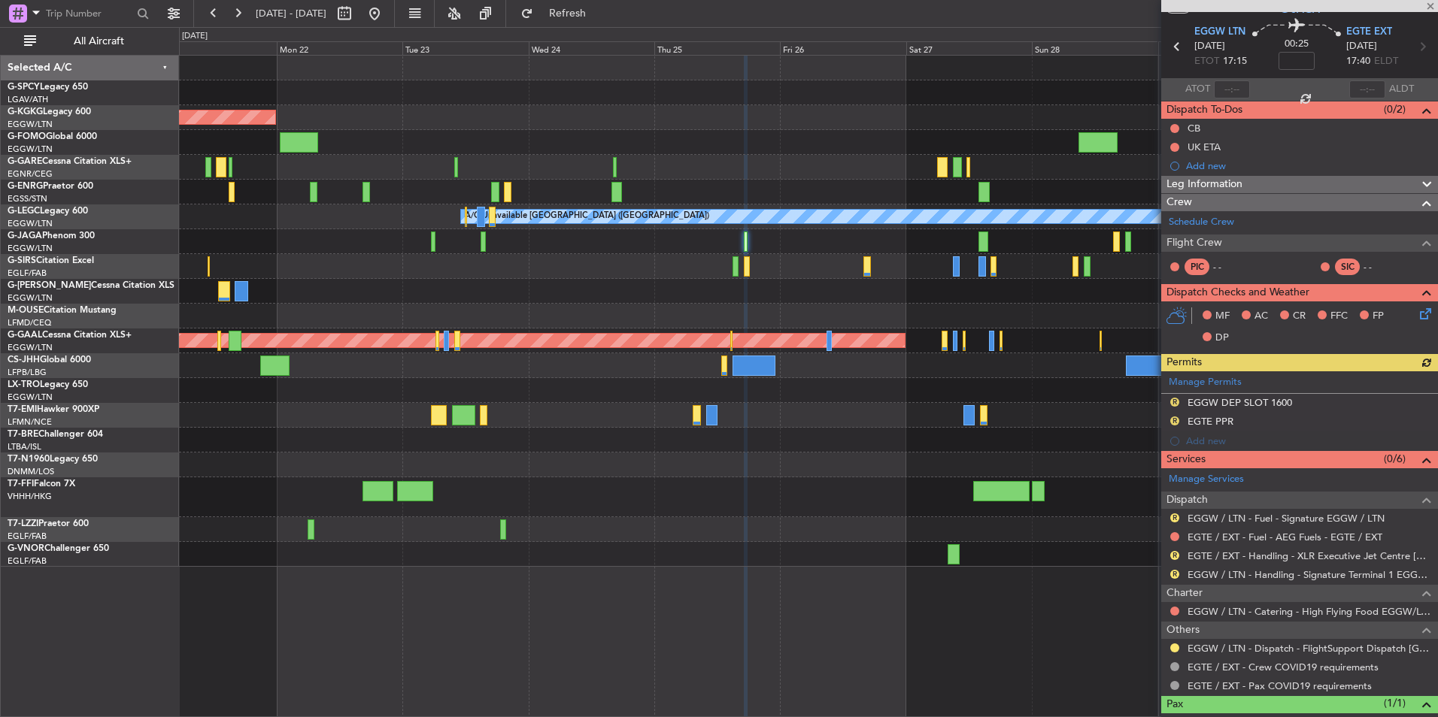
scroll to position [0, 0]
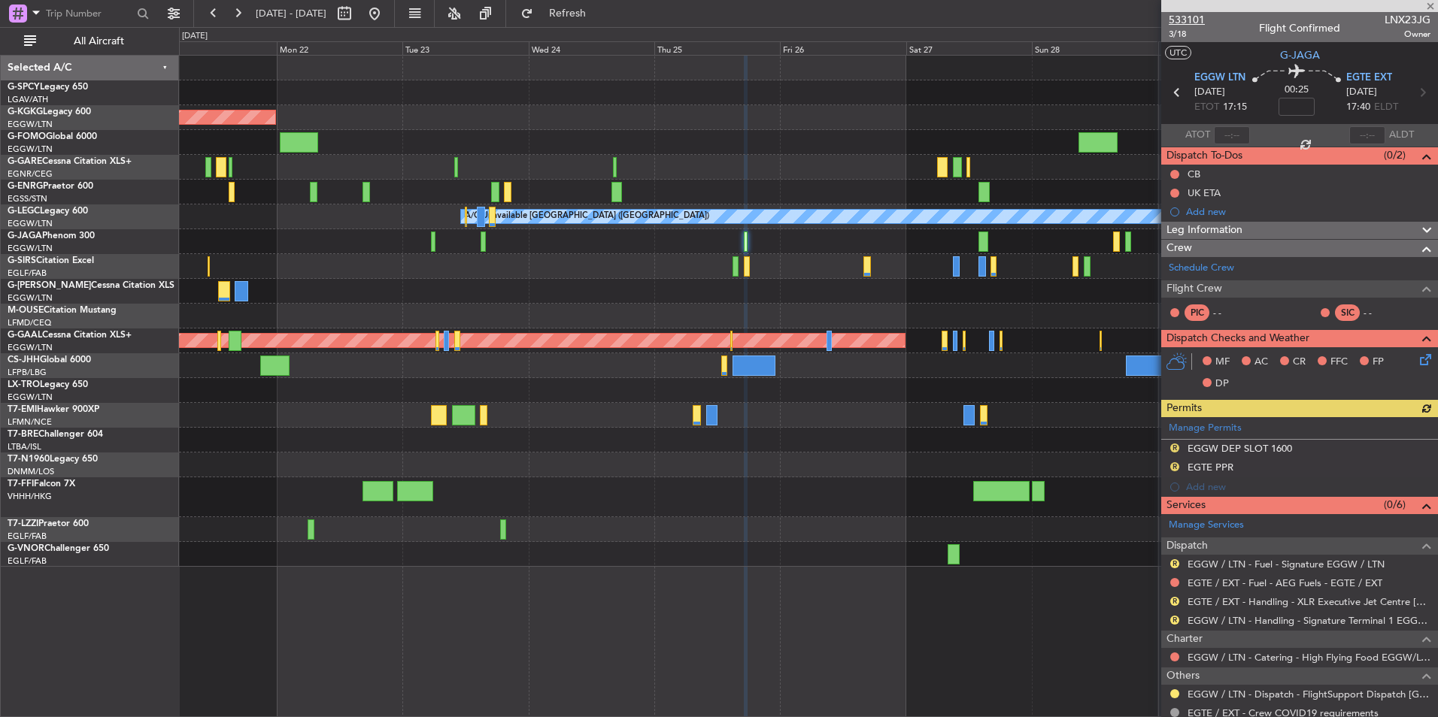
click at [1203, 21] on span "533101" at bounding box center [1186, 20] width 36 height 16
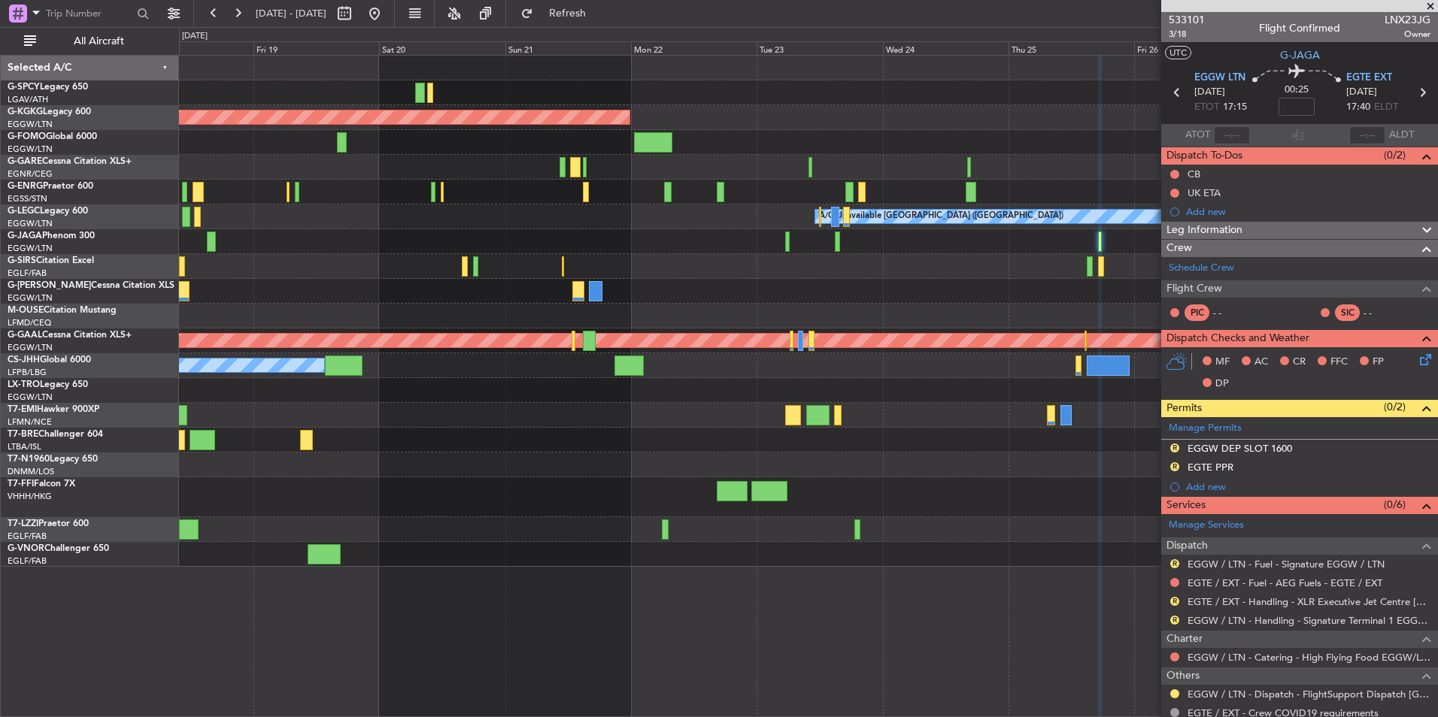
click at [1174, 316] on fb-app "21 Sep 2025 - 01 Oct 2025 Refresh Quick Links All Aircraft AOG Maint Istanbul (…" at bounding box center [719, 364] width 1438 height 706
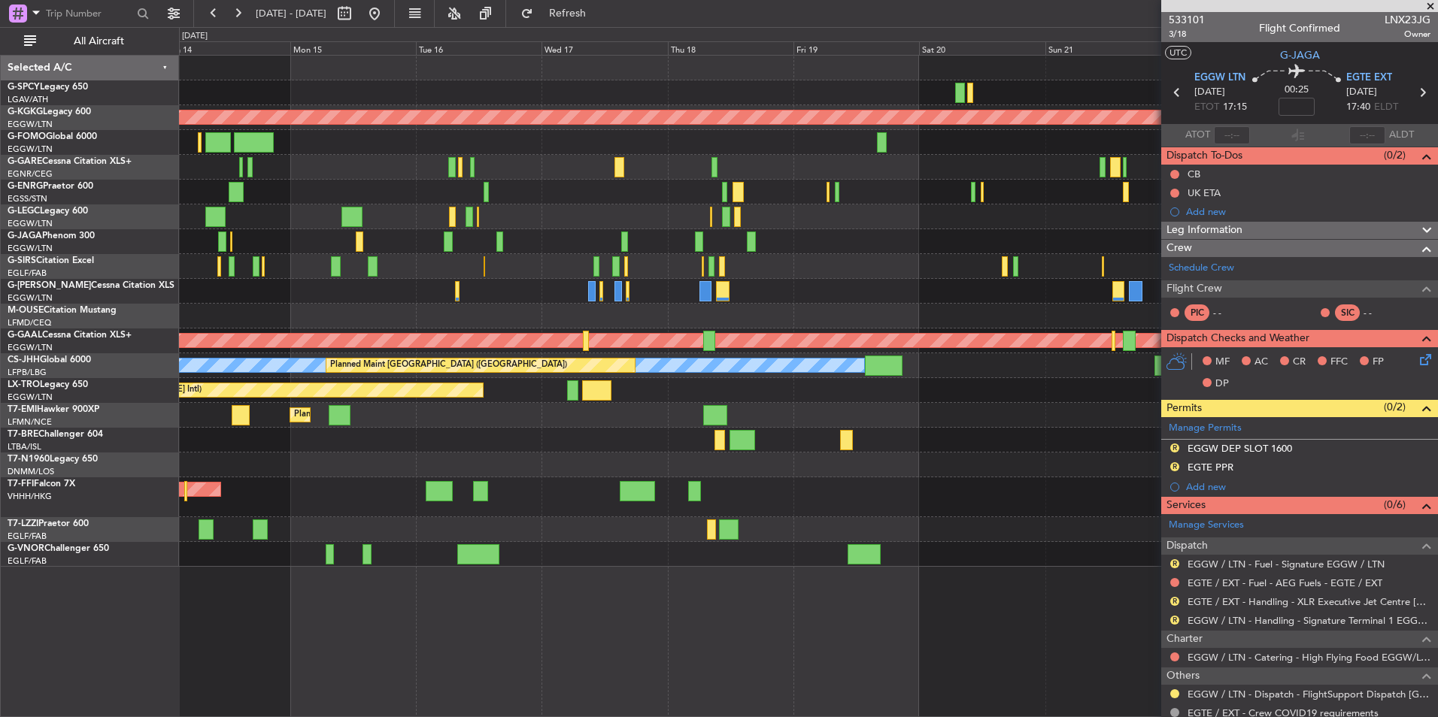
click at [1294, 317] on fb-app "21 Sep 2025 - 01 Oct 2025 Refresh Quick Links All Aircraft AOG Maint Istanbul (…" at bounding box center [719, 364] width 1438 height 706
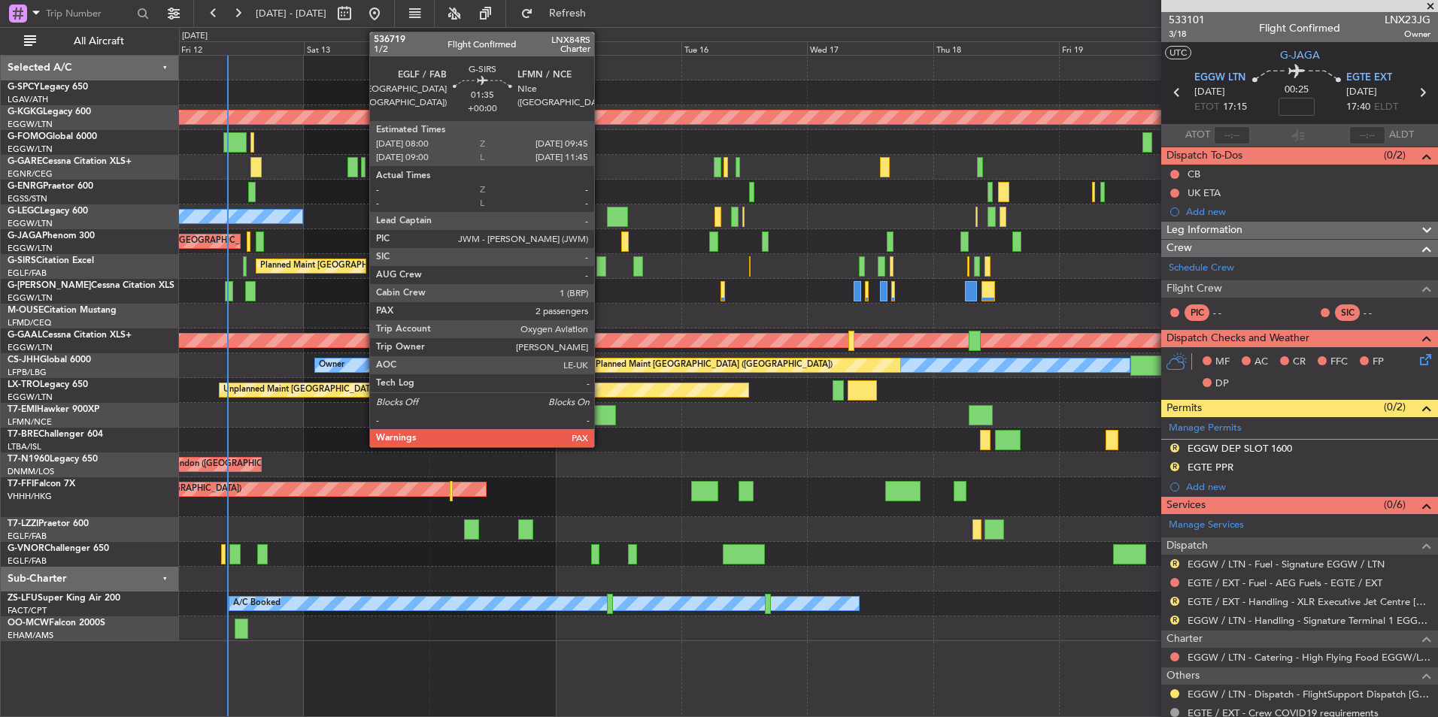
click at [601, 265] on div at bounding box center [601, 266] width 10 height 20
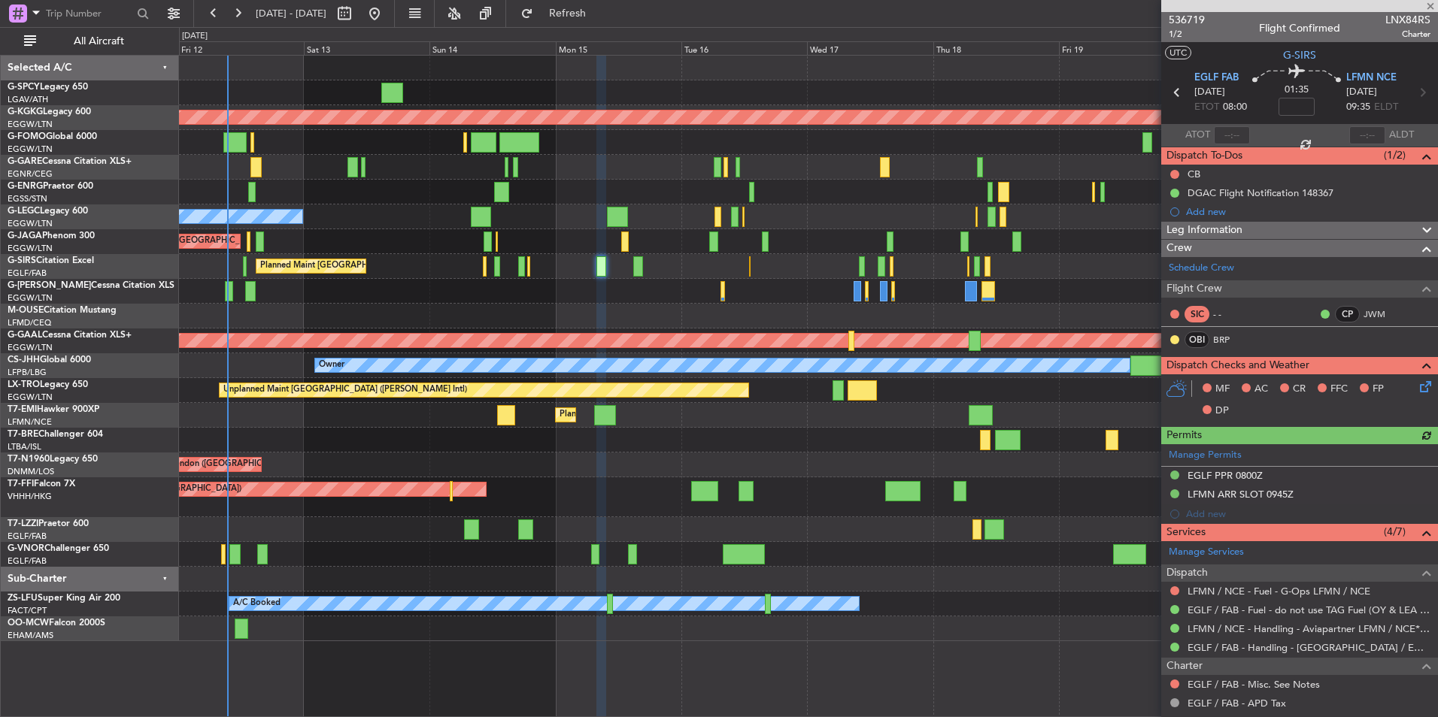
click at [1240, 473] on div "Manage Permits EGLF PPR 0800Z LFMN ARR SLOT 0945Z Add new" at bounding box center [1299, 484] width 277 height 80
click at [1240, 476] on div "EGLF PPR 0800Z" at bounding box center [1224, 475] width 75 height 13
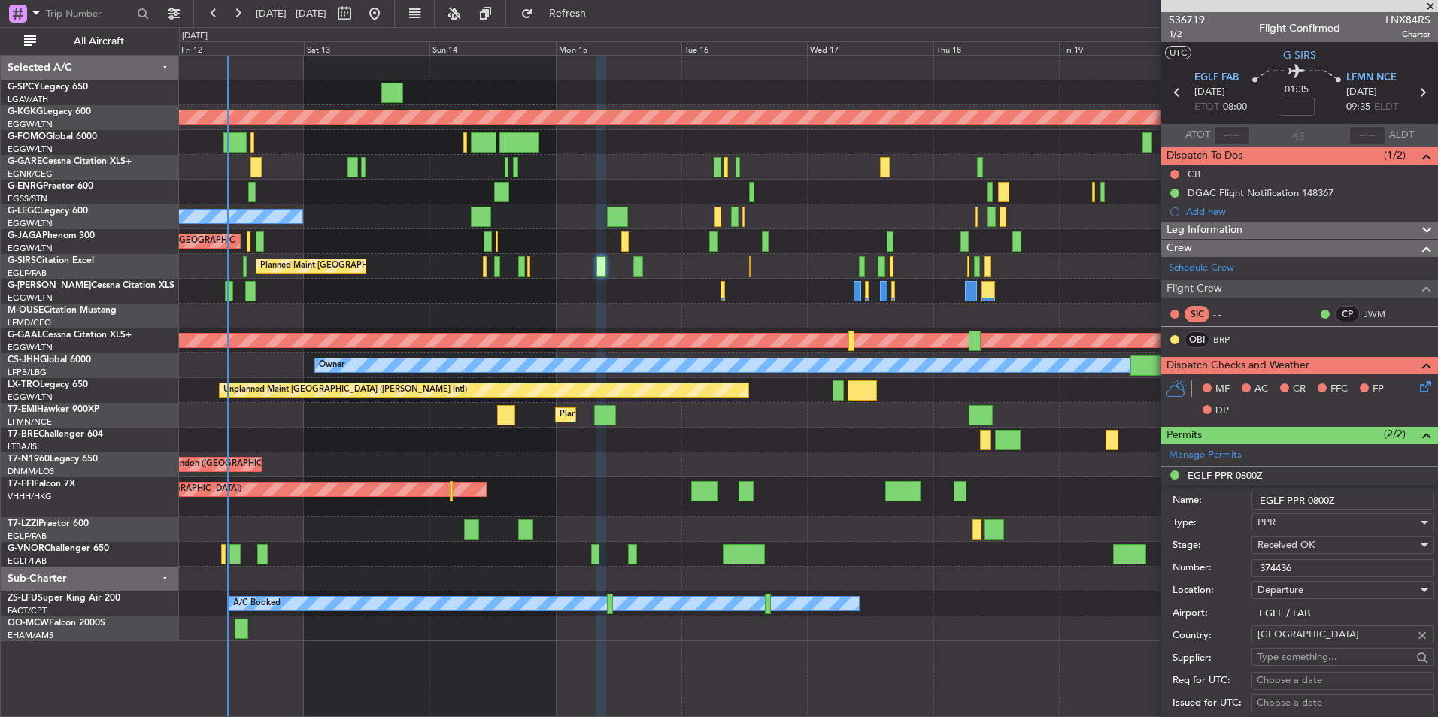
click at [1292, 564] on input "374436" at bounding box center [1342, 568] width 183 height 18
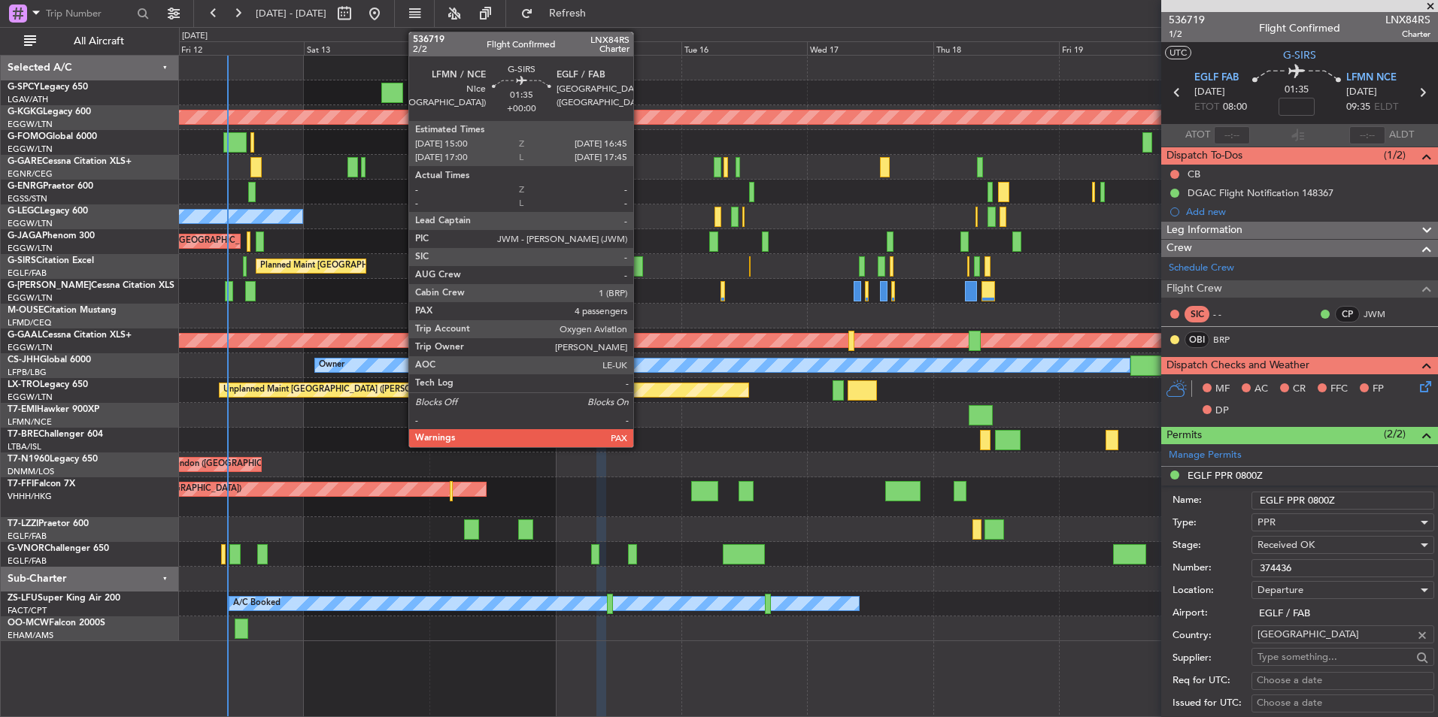
click at [640, 269] on div at bounding box center [638, 266] width 10 height 20
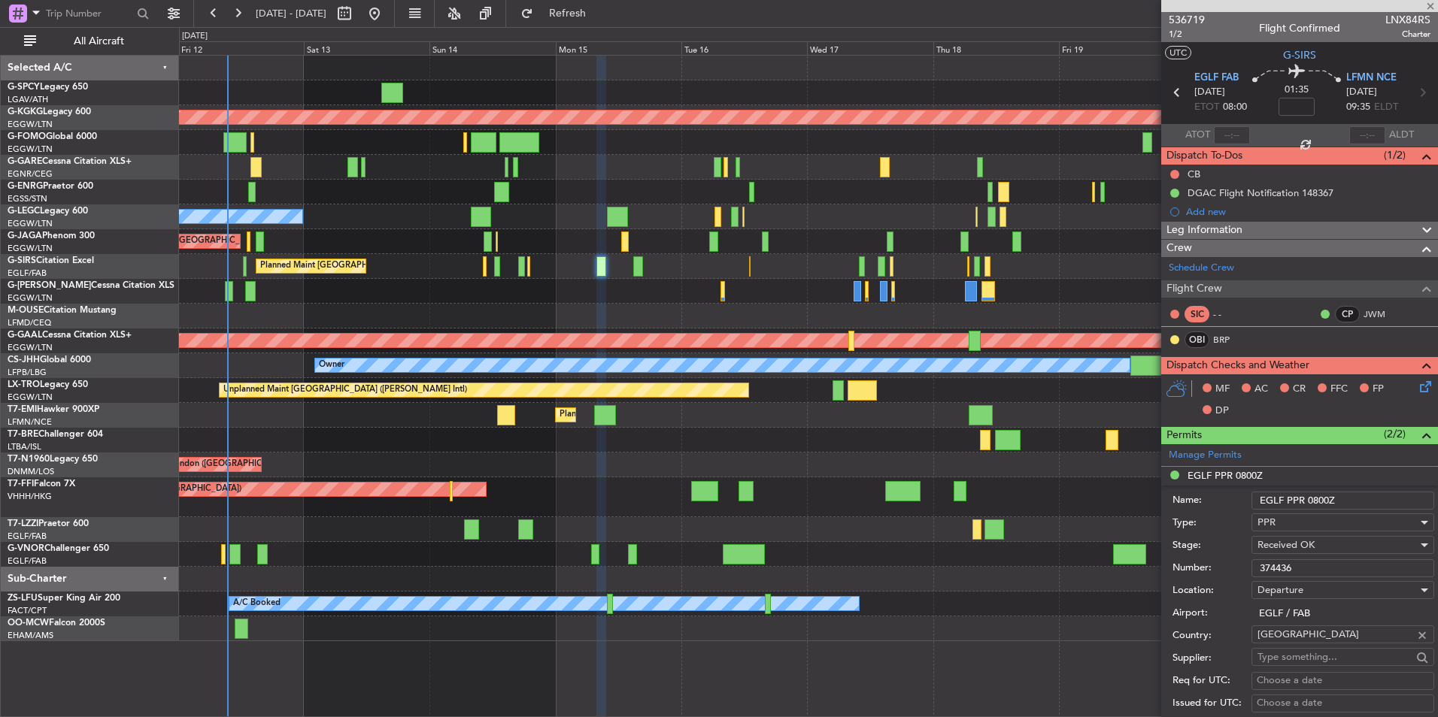
type input "5"
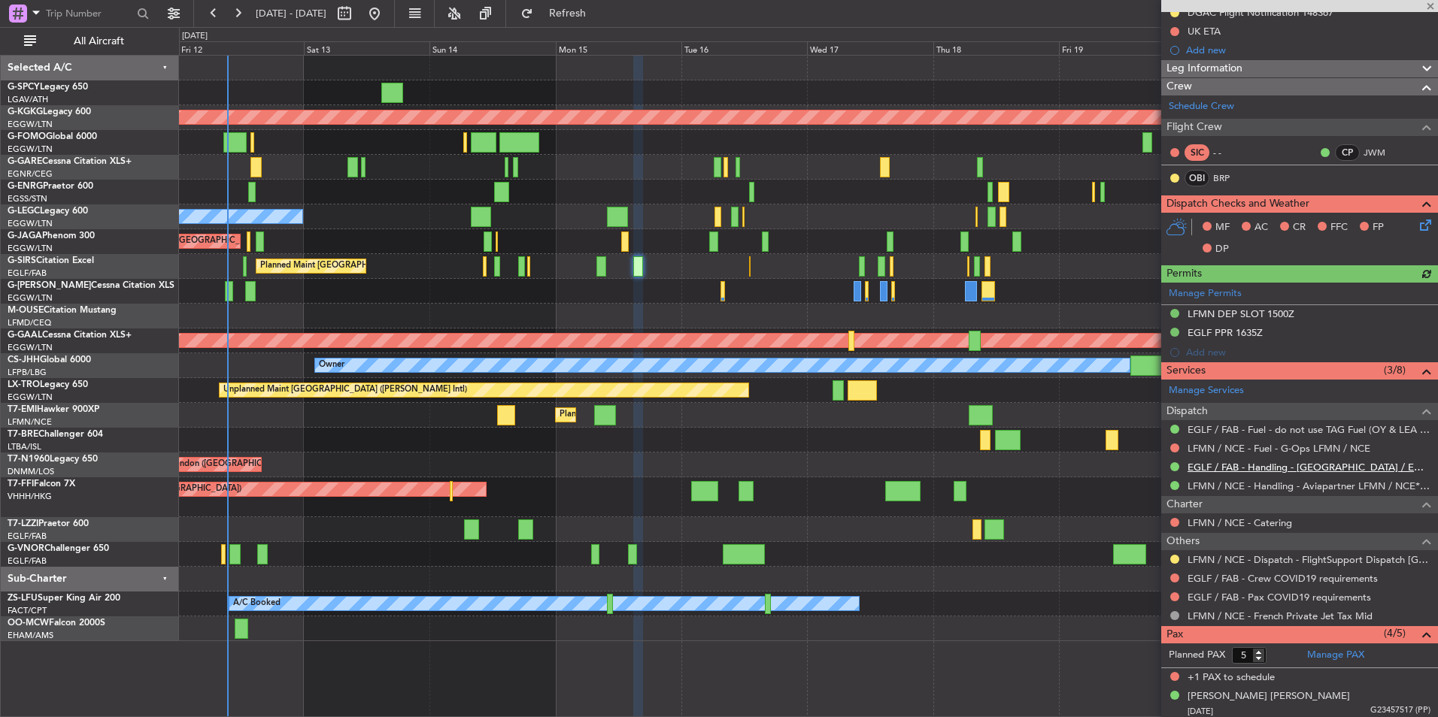
scroll to position [226, 0]
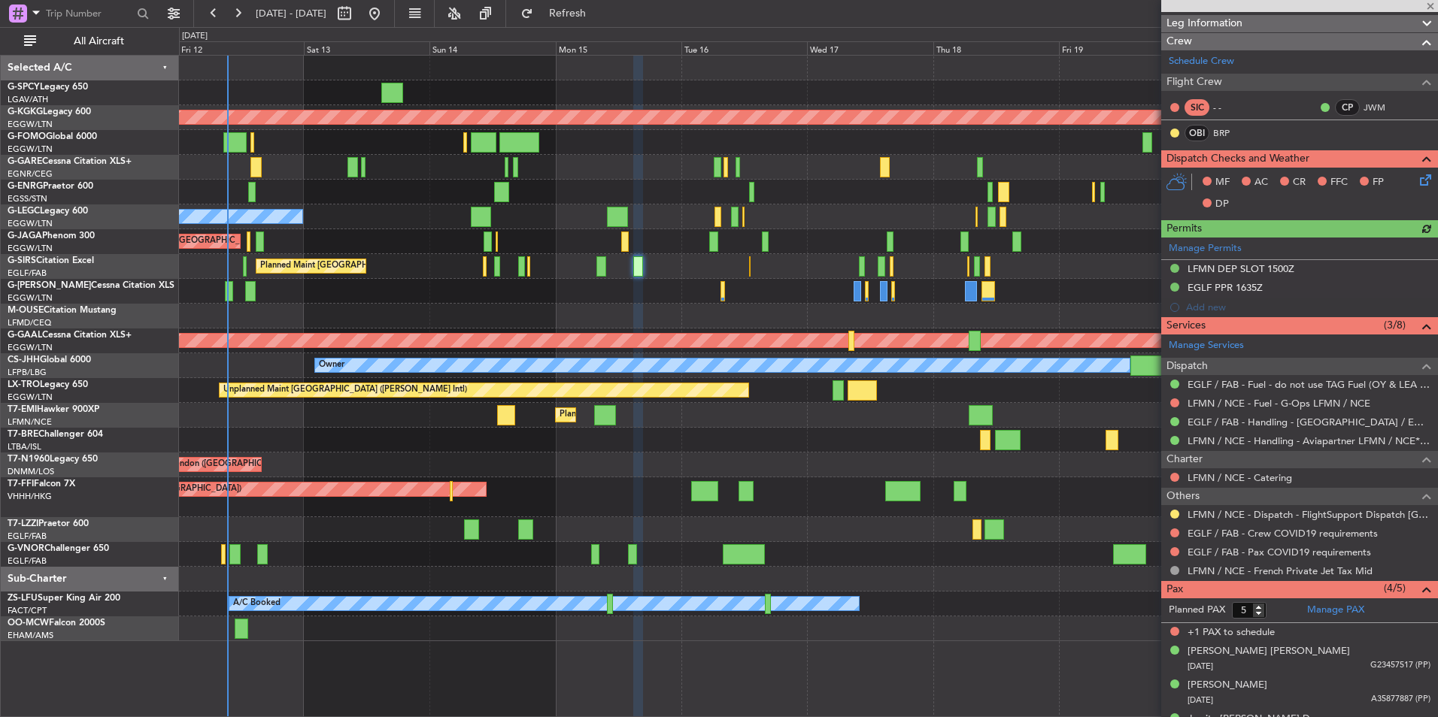
click at [1231, 291] on div "Manage Permits LFMN DEP SLOT 1500Z EGLF PPR 1635Z Add new" at bounding box center [1299, 278] width 277 height 80
click at [1235, 289] on div "EGLF PPR 1635Z" at bounding box center [1224, 287] width 75 height 13
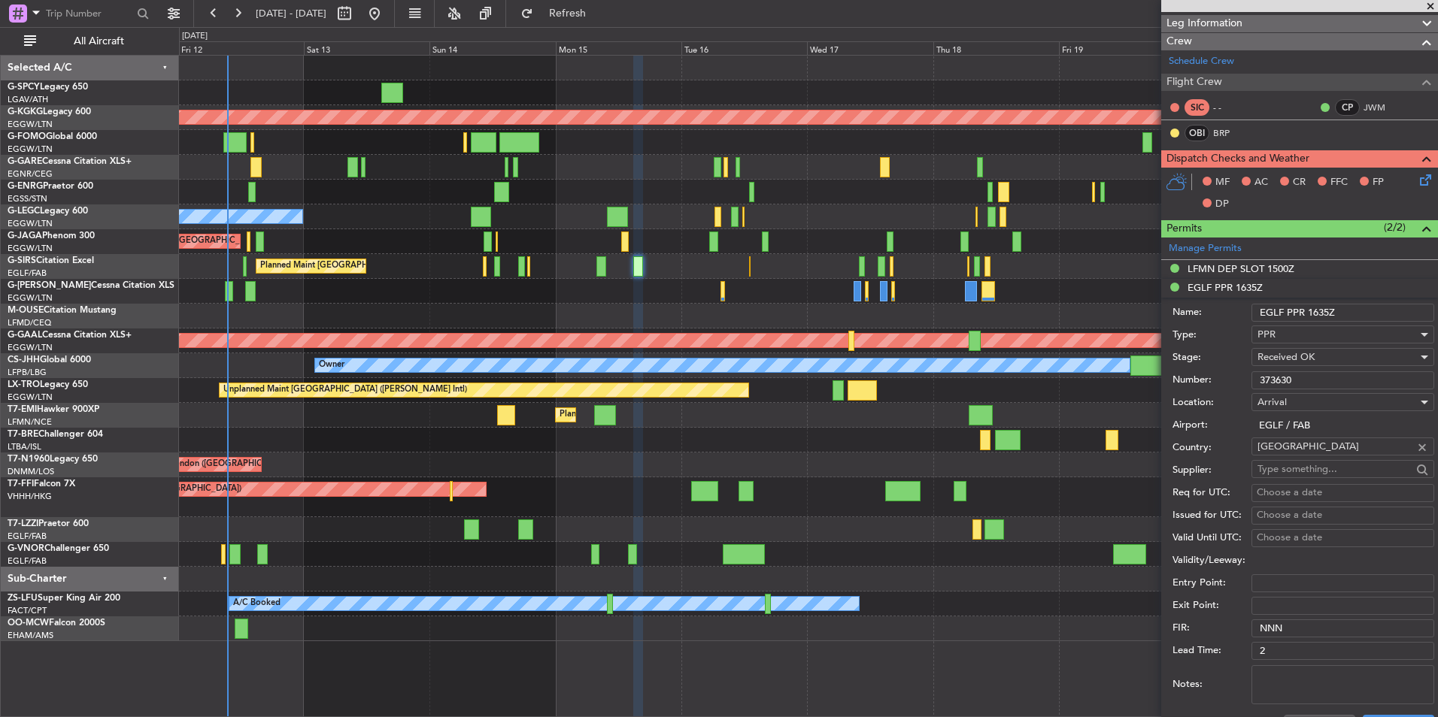
click at [1307, 374] on input "373630" at bounding box center [1342, 380] width 183 height 18
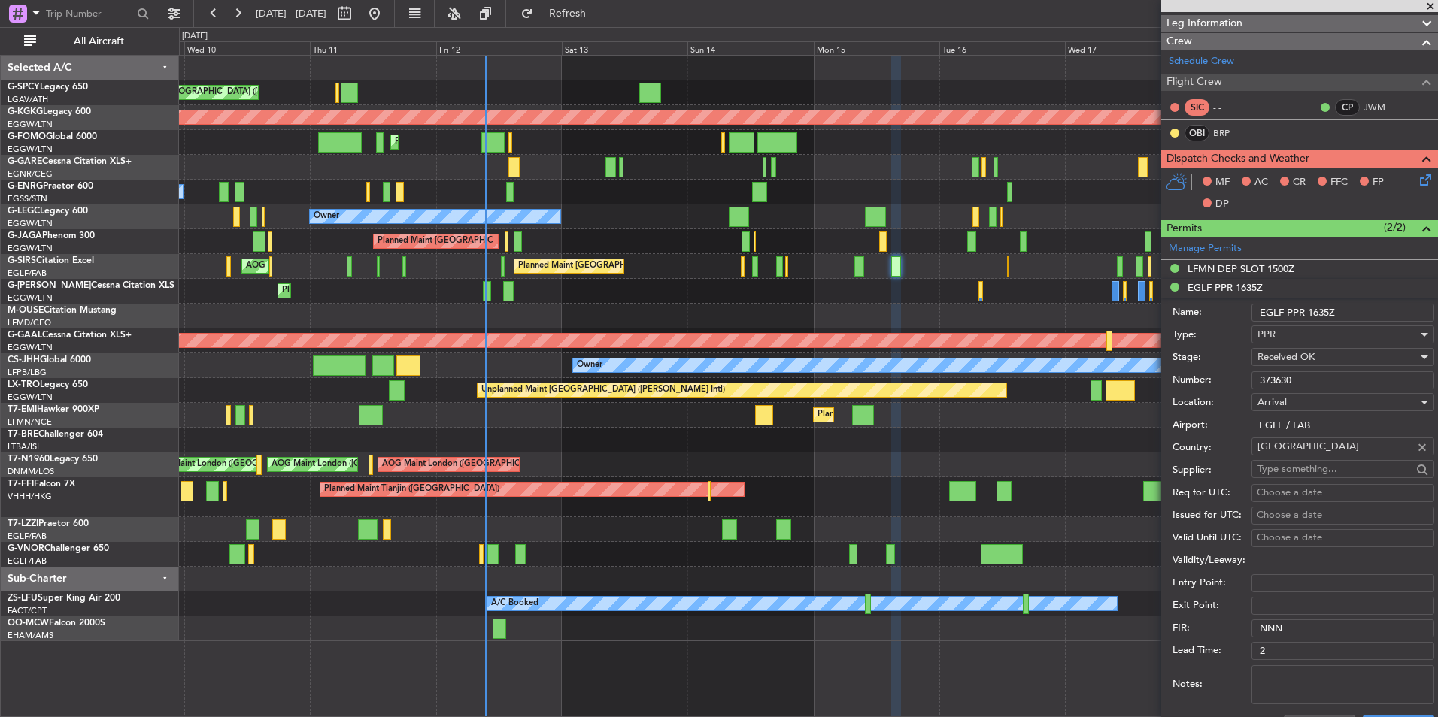
click at [626, 438] on div at bounding box center [808, 440] width 1258 height 25
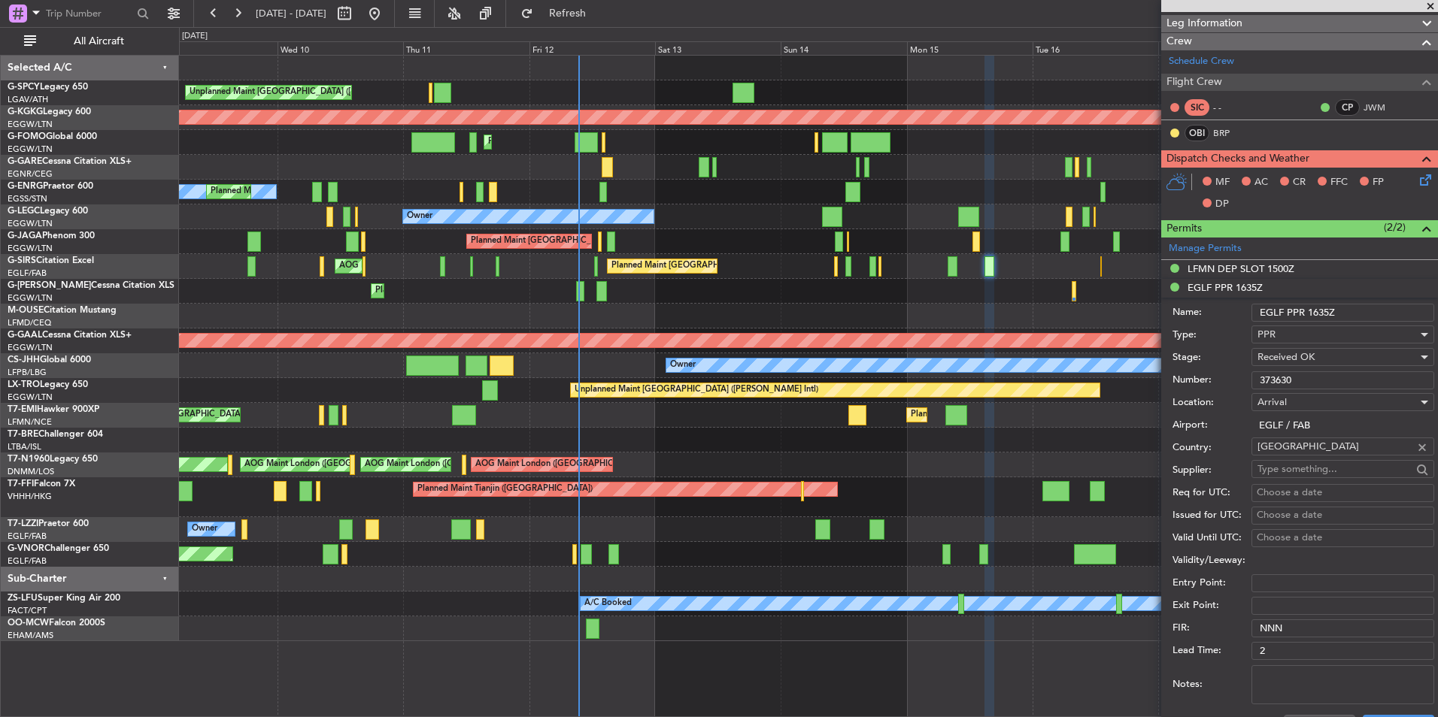
click at [570, 272] on div "Planned Maint London (Farnborough) AOG Maint Kemble" at bounding box center [808, 266] width 1258 height 25
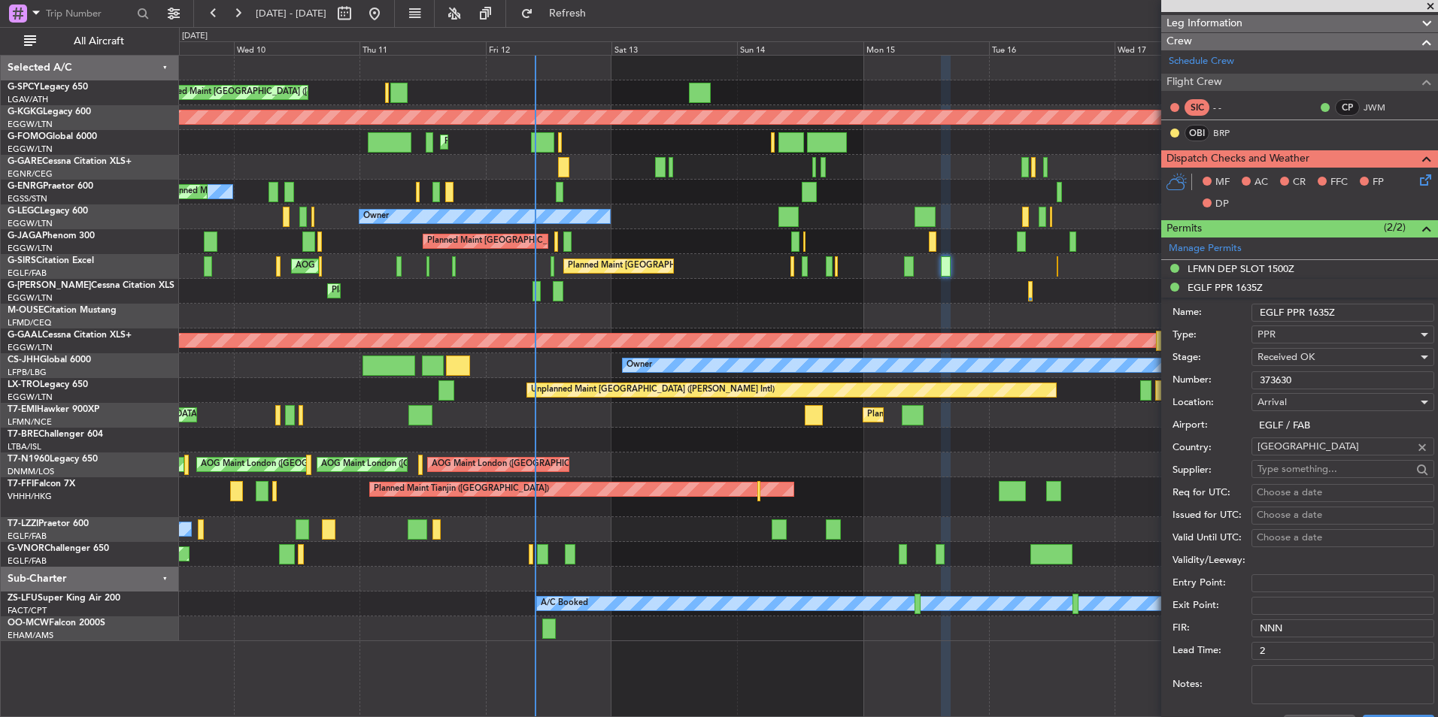
click at [492, 282] on div "Unplanned Maint Athens (Eleftherios Venizelos Intl) AOG Maint Istanbul (Ataturk…" at bounding box center [808, 349] width 1258 height 586
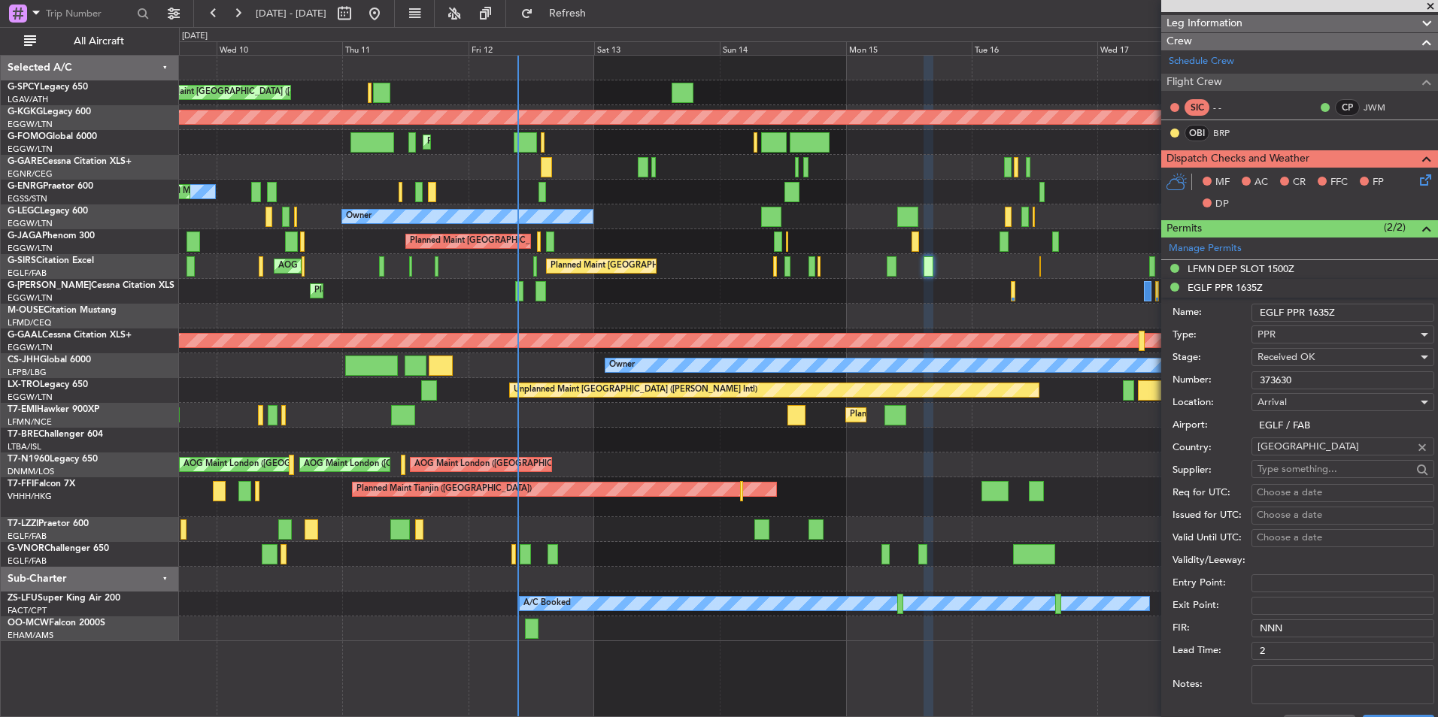
click at [1434, 5] on span at bounding box center [1429, 7] width 15 height 14
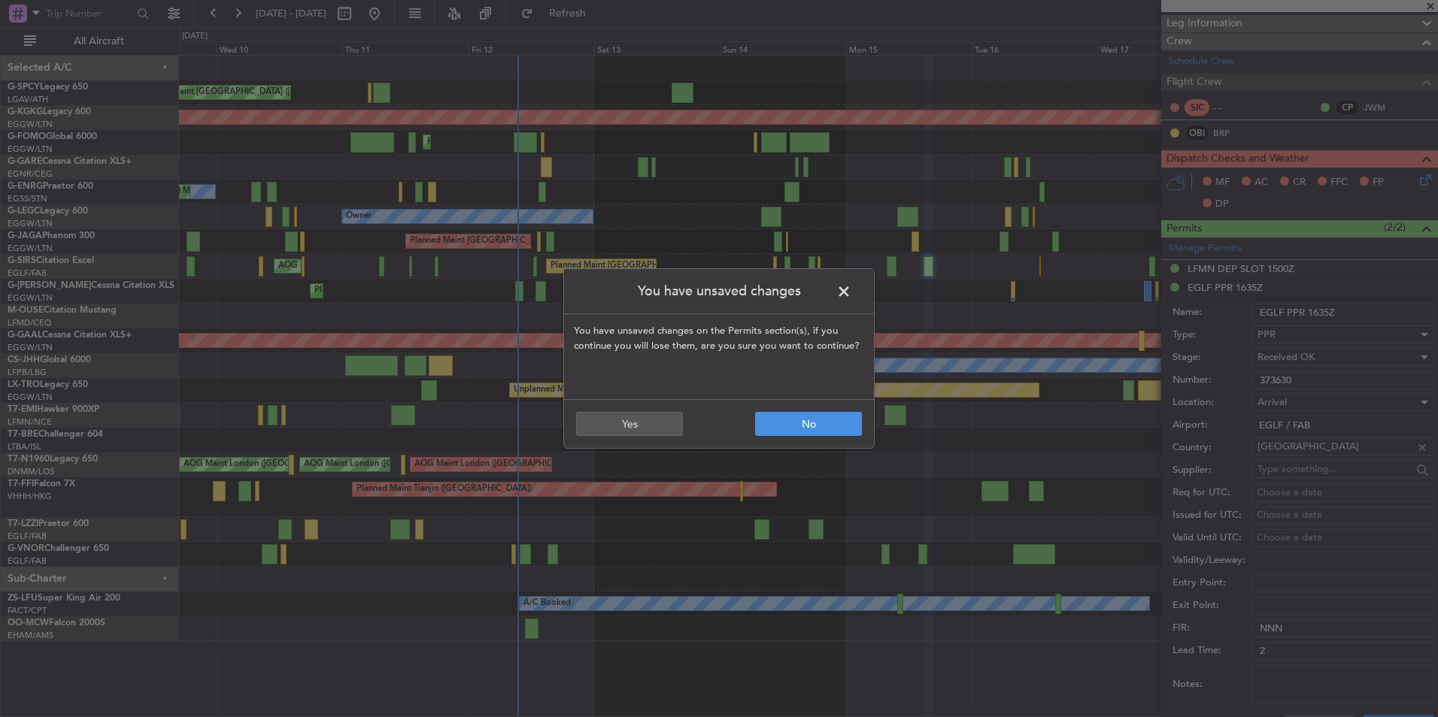
click at [851, 291] on span at bounding box center [851, 295] width 0 height 30
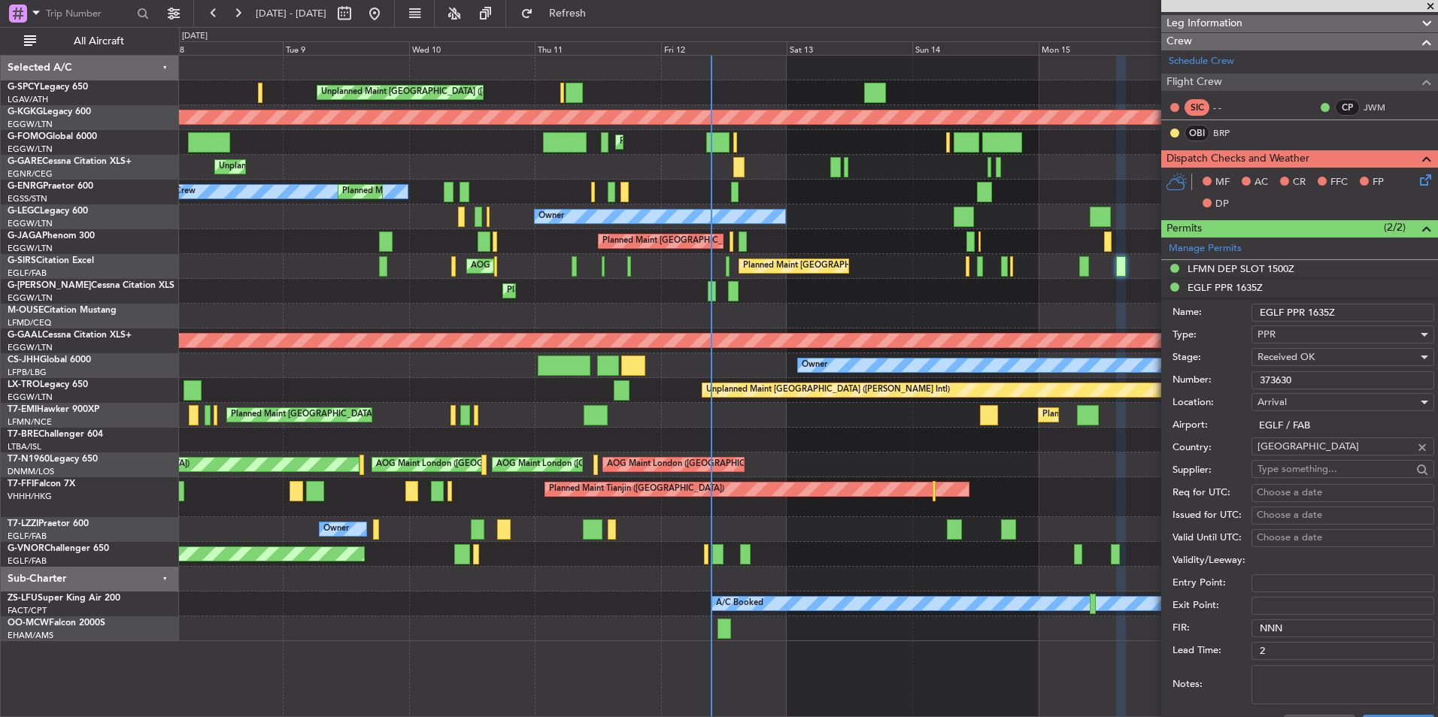
click at [912, 292] on div "Planned Maint [GEOGRAPHIC_DATA] ([GEOGRAPHIC_DATA])" at bounding box center [808, 291] width 1258 height 25
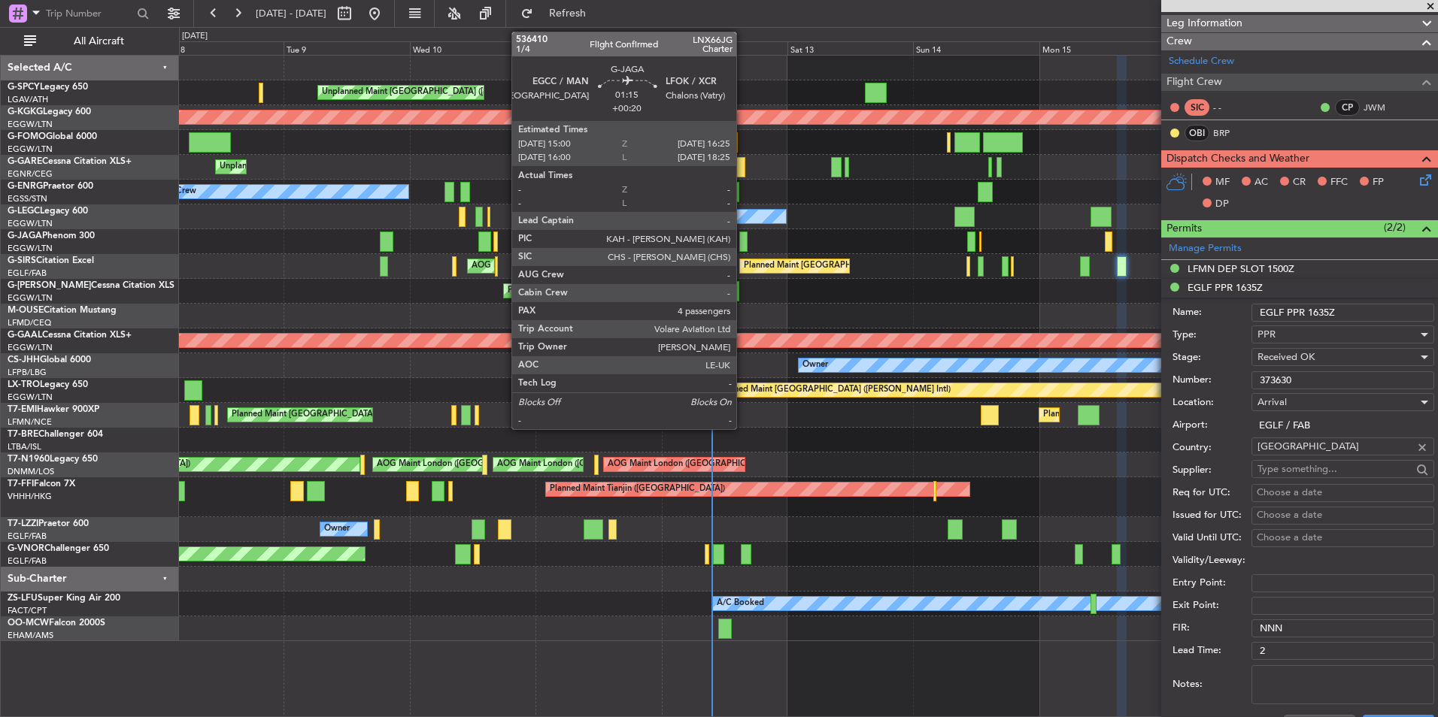
click at [743, 246] on div at bounding box center [743, 242] width 8 height 20
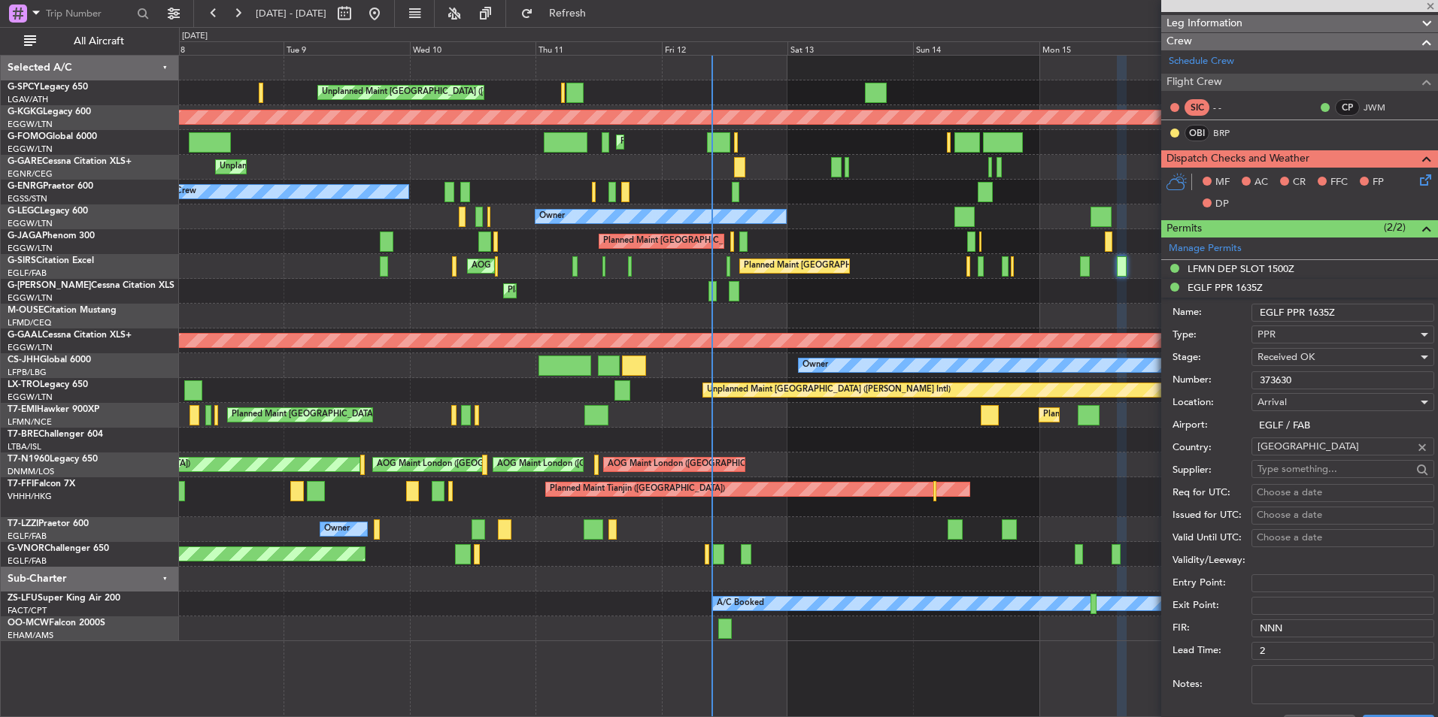
type input "+00:20"
type input "4"
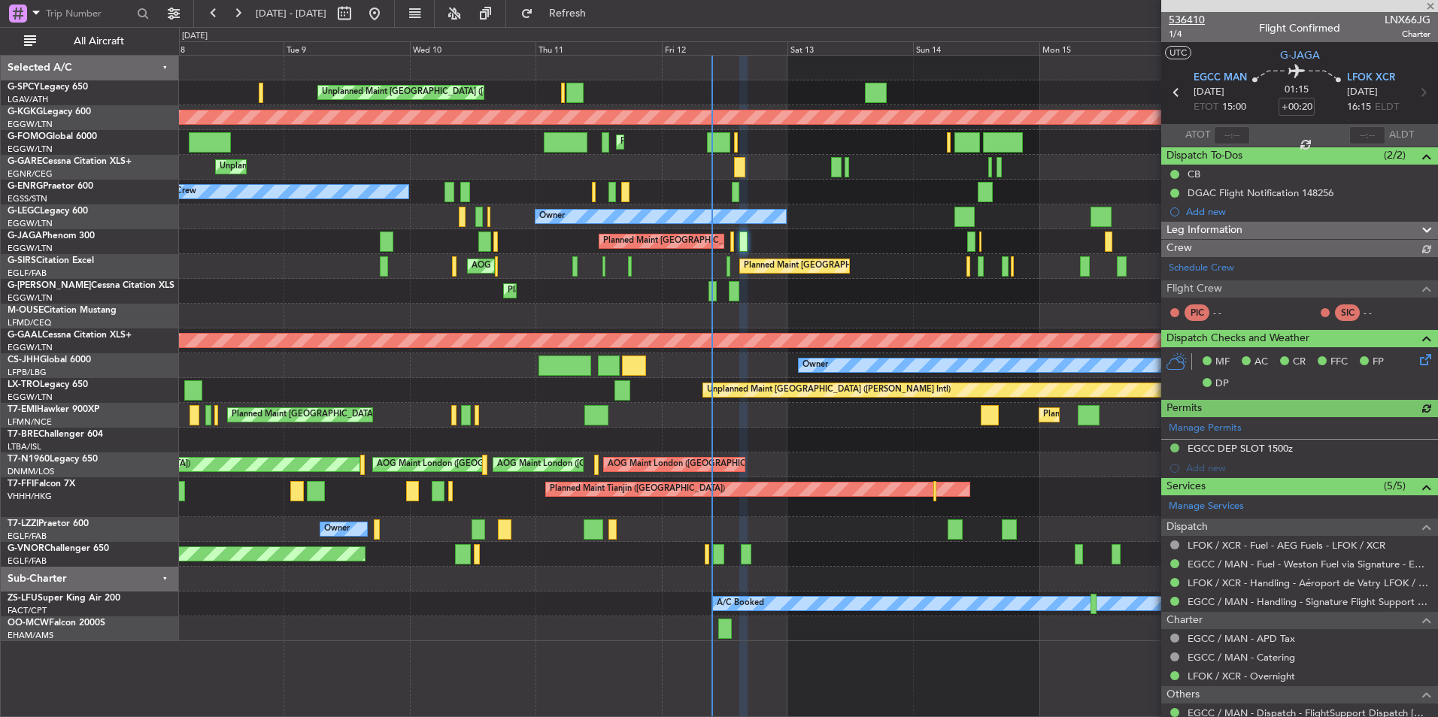
click at [1199, 20] on span "536410" at bounding box center [1186, 20] width 36 height 16
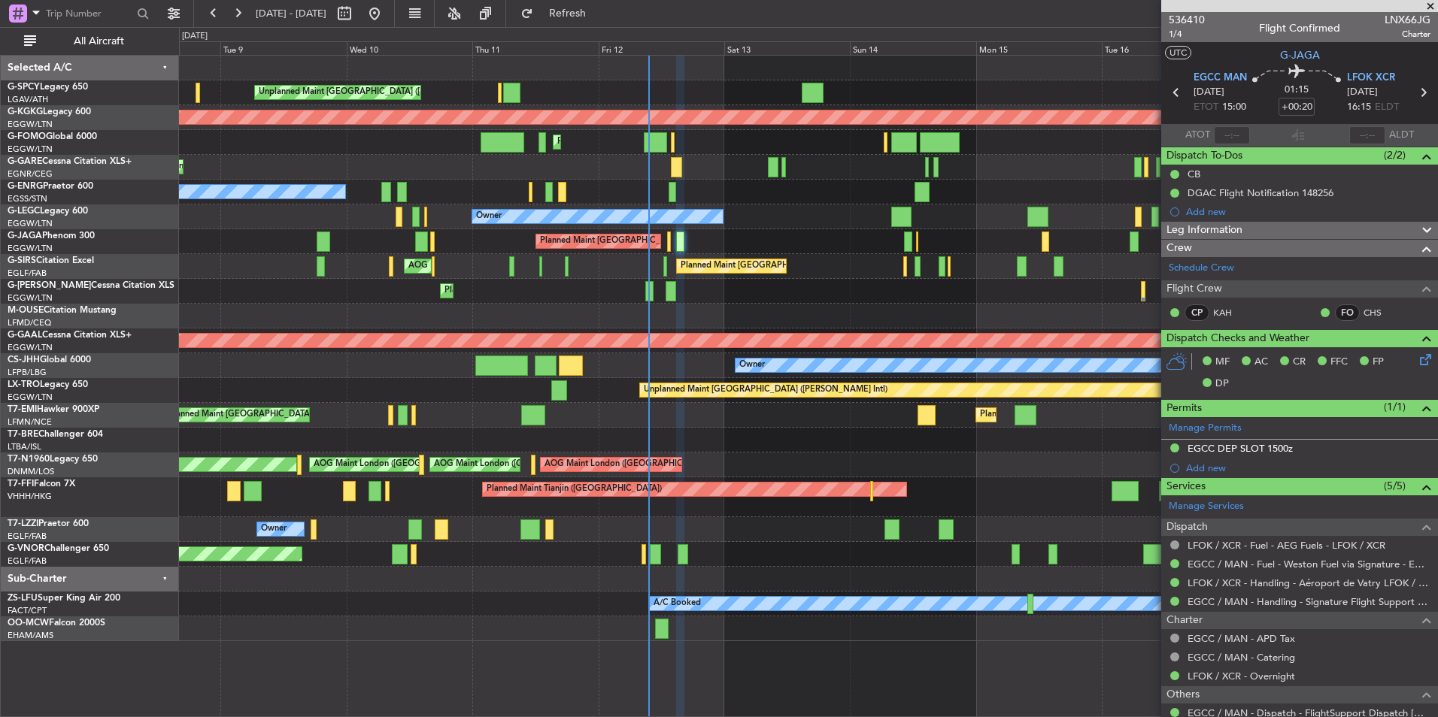
click at [157, 532] on div "Unplanned Maint Athens (Eleftherios Venizelos Intl) AOG Maint Istanbul (Ataturk…" at bounding box center [719, 372] width 1438 height 690
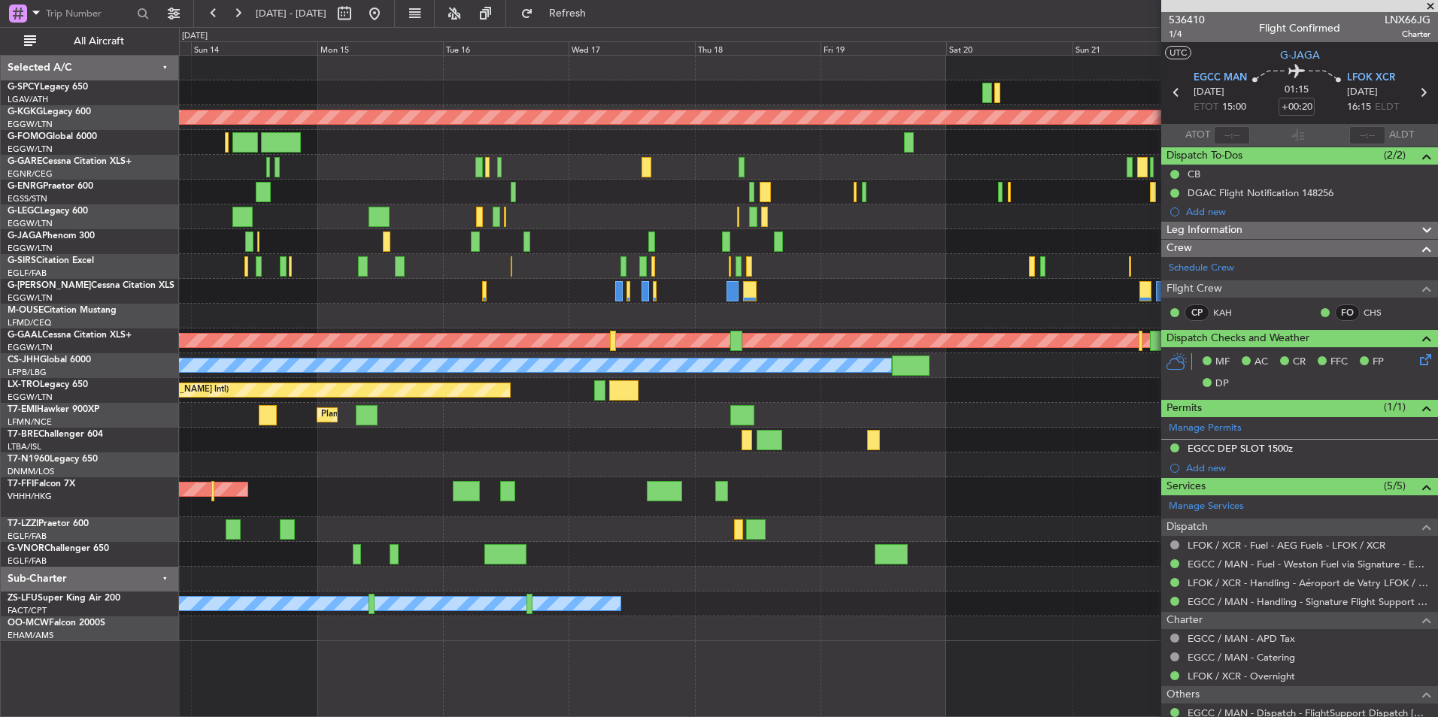
click at [53, 542] on div "AOG Maint Istanbul (Ataturk) Planned Maint London (Luton) A/C Unavailable Londo…" at bounding box center [719, 372] width 1438 height 690
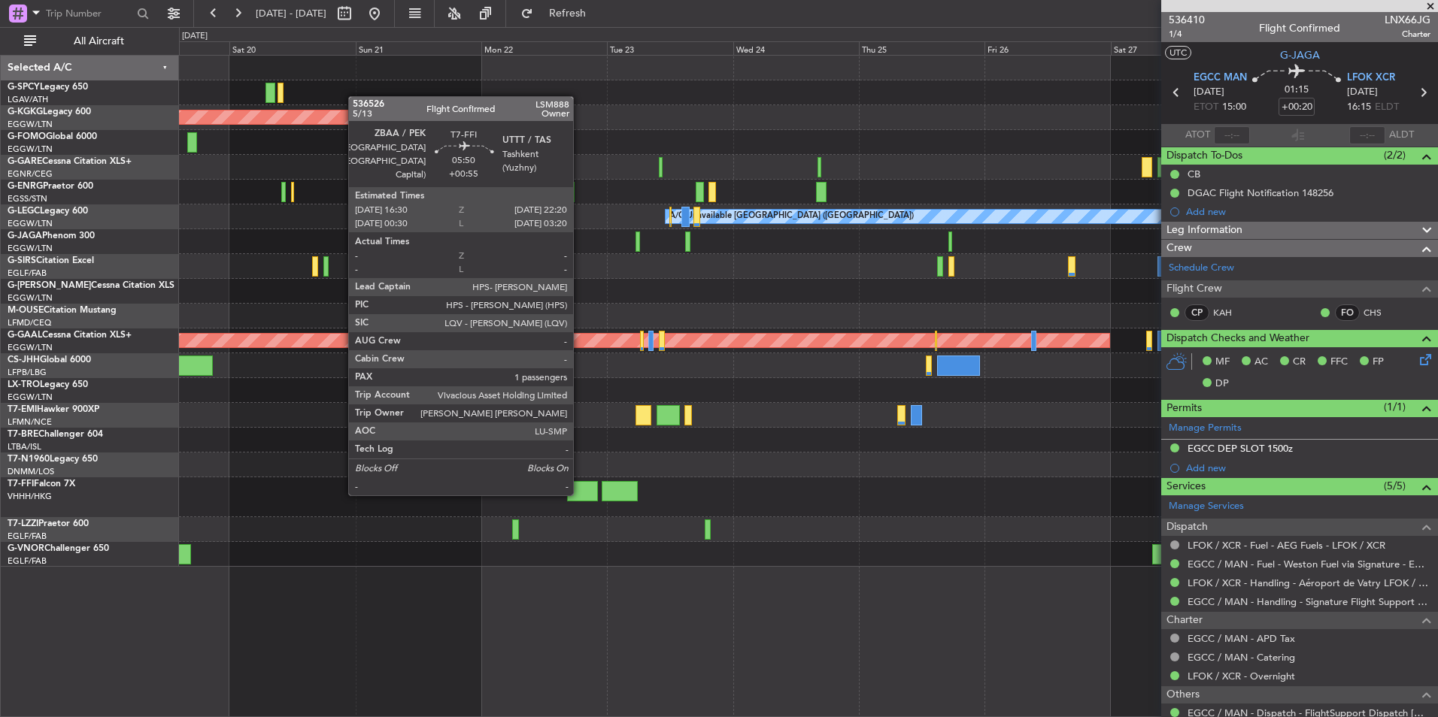
click at [580, 492] on div at bounding box center [582, 491] width 31 height 20
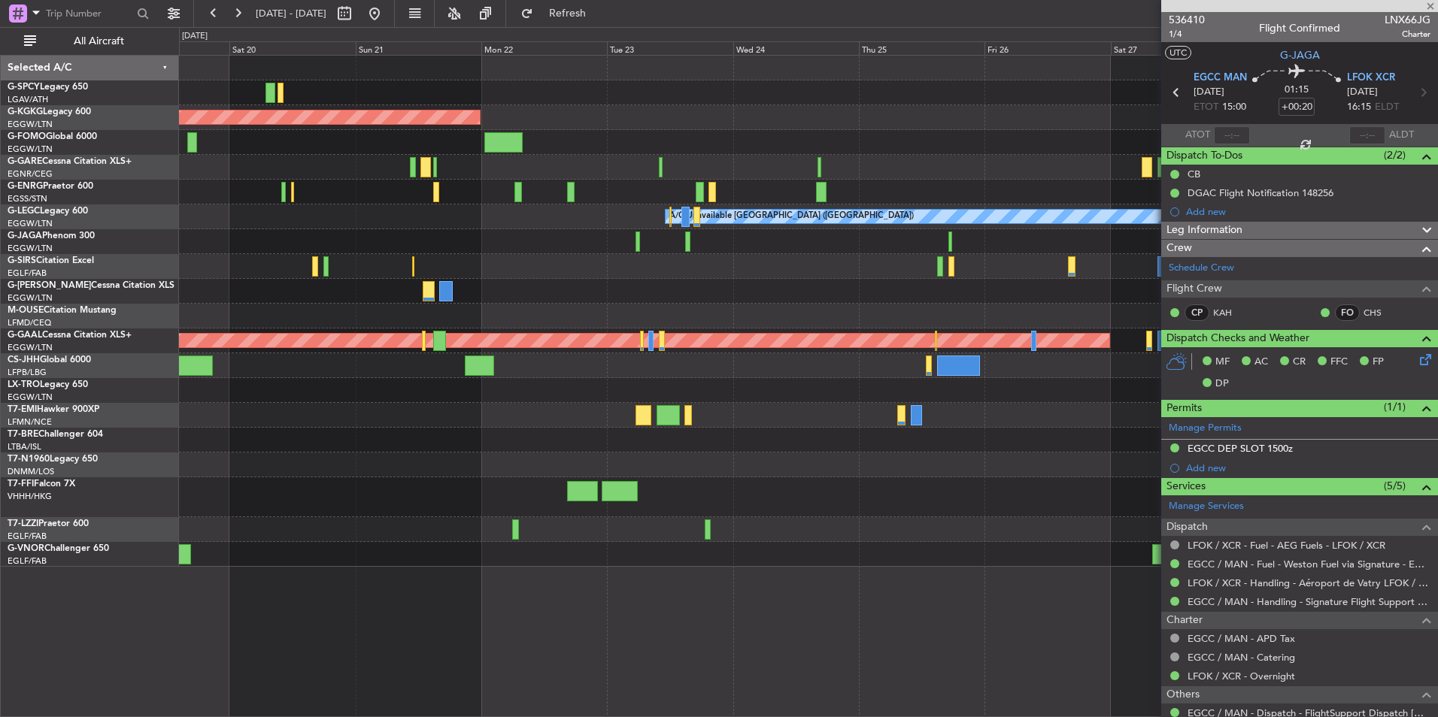
type input "+00:55"
type input "1"
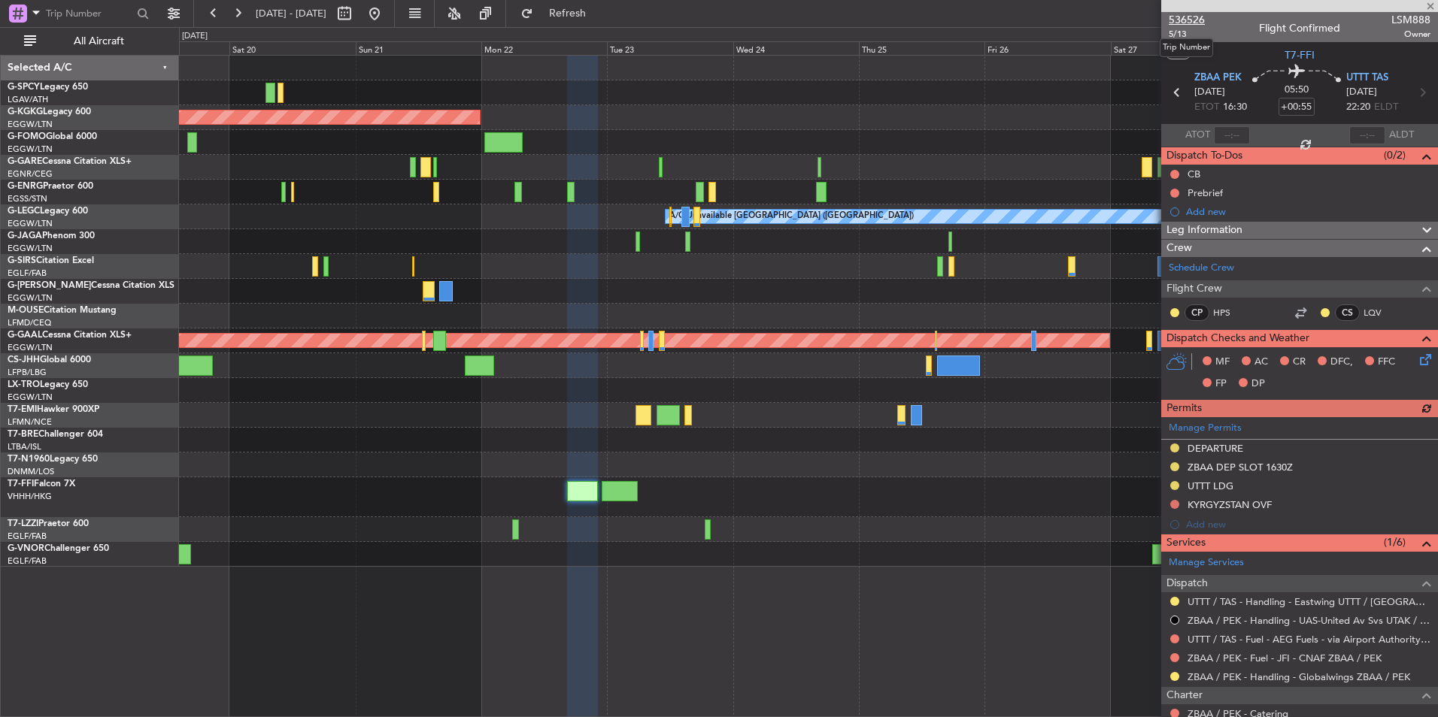
click at [1198, 22] on span "536526" at bounding box center [1186, 20] width 36 height 16
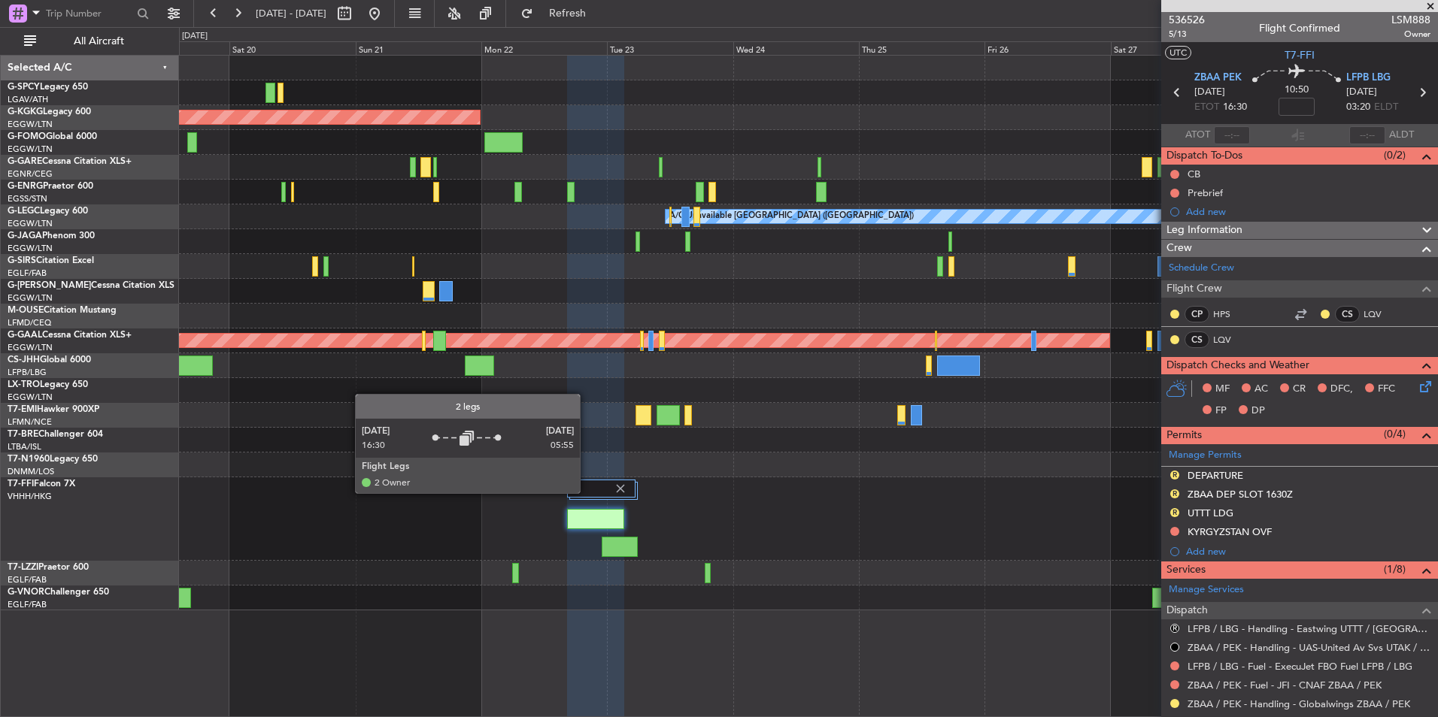
click at [586, 492] on div at bounding box center [601, 489] width 68 height 18
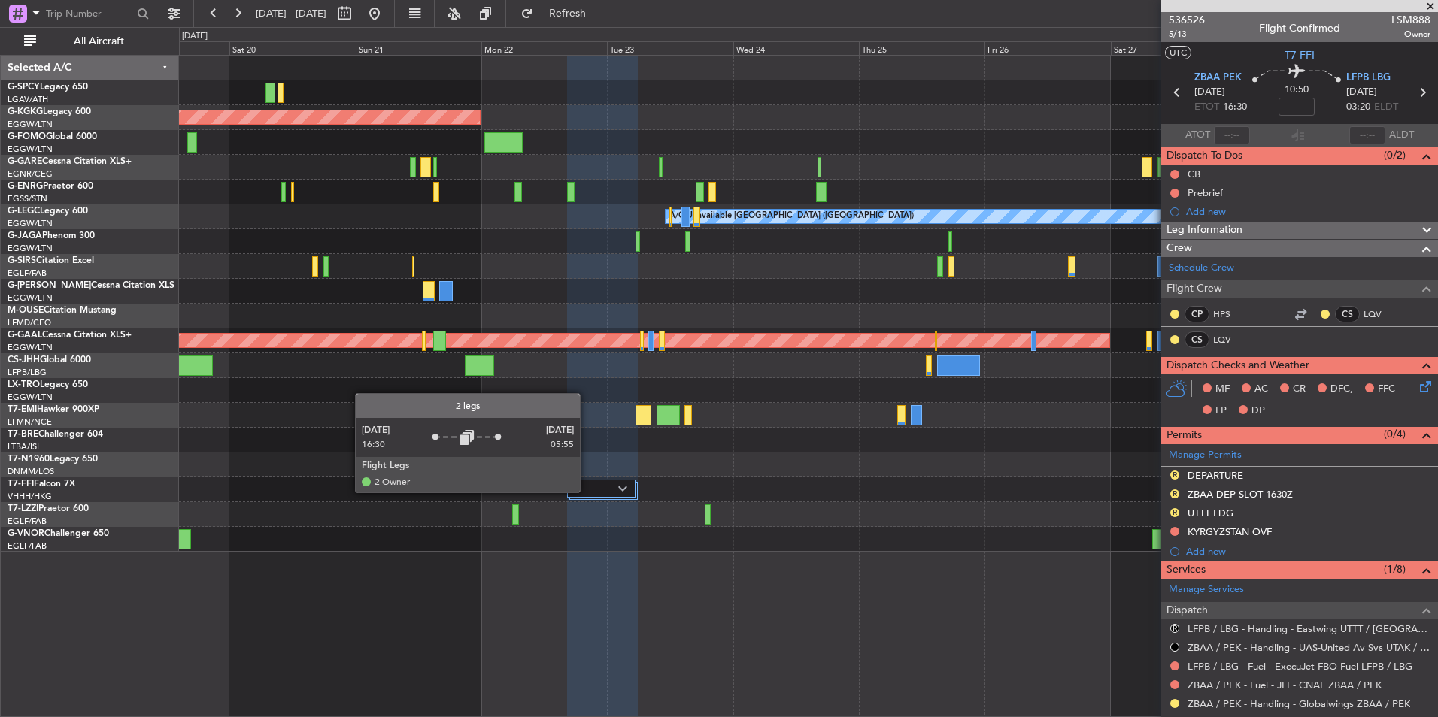
click at [586, 492] on div at bounding box center [601, 489] width 68 height 18
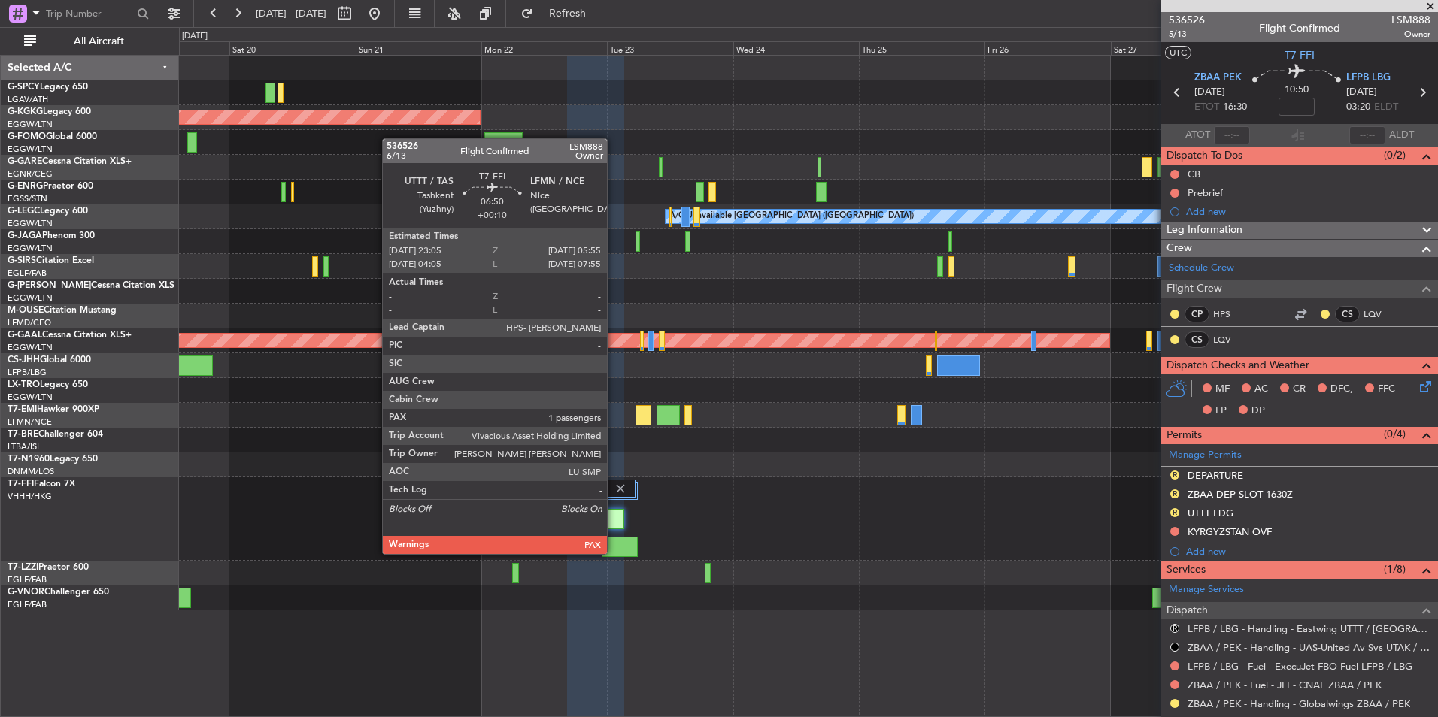
click at [613, 553] on div at bounding box center [619, 547] width 36 height 20
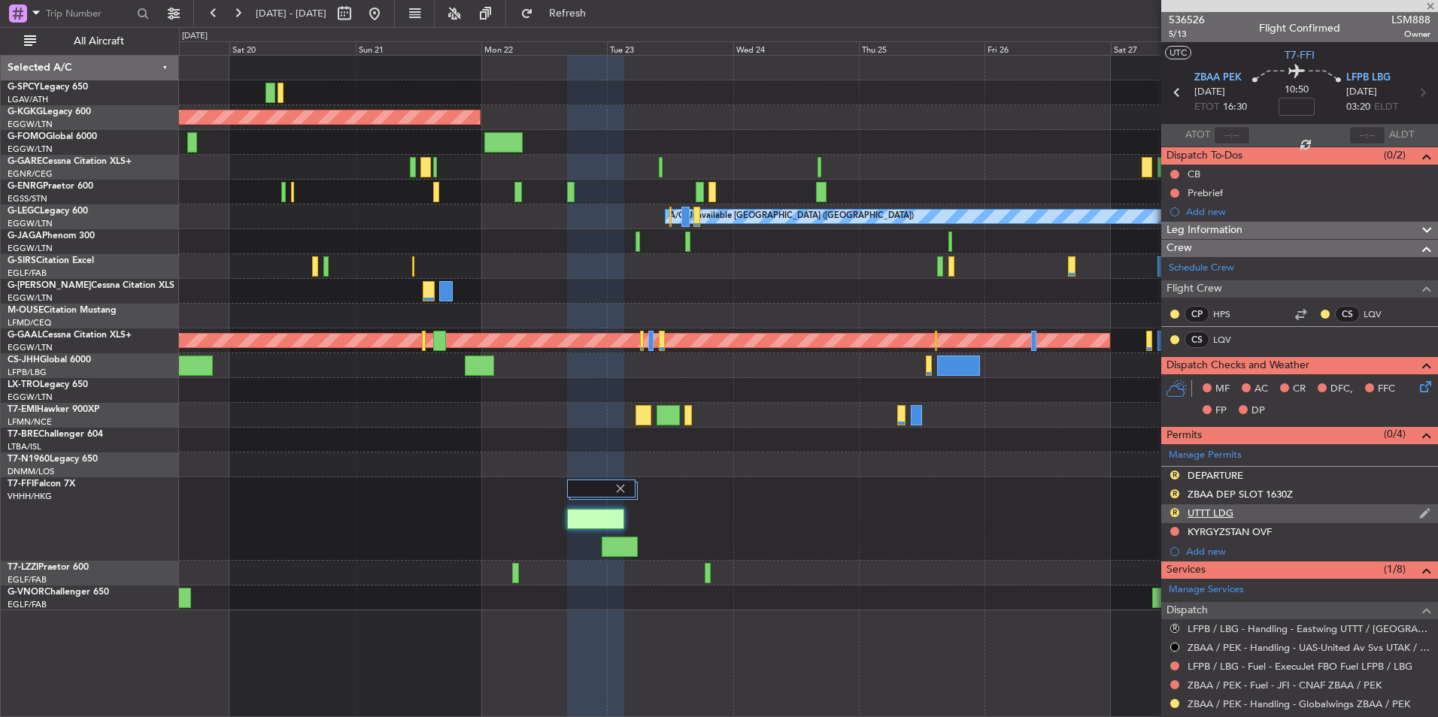
type input "+00:10"
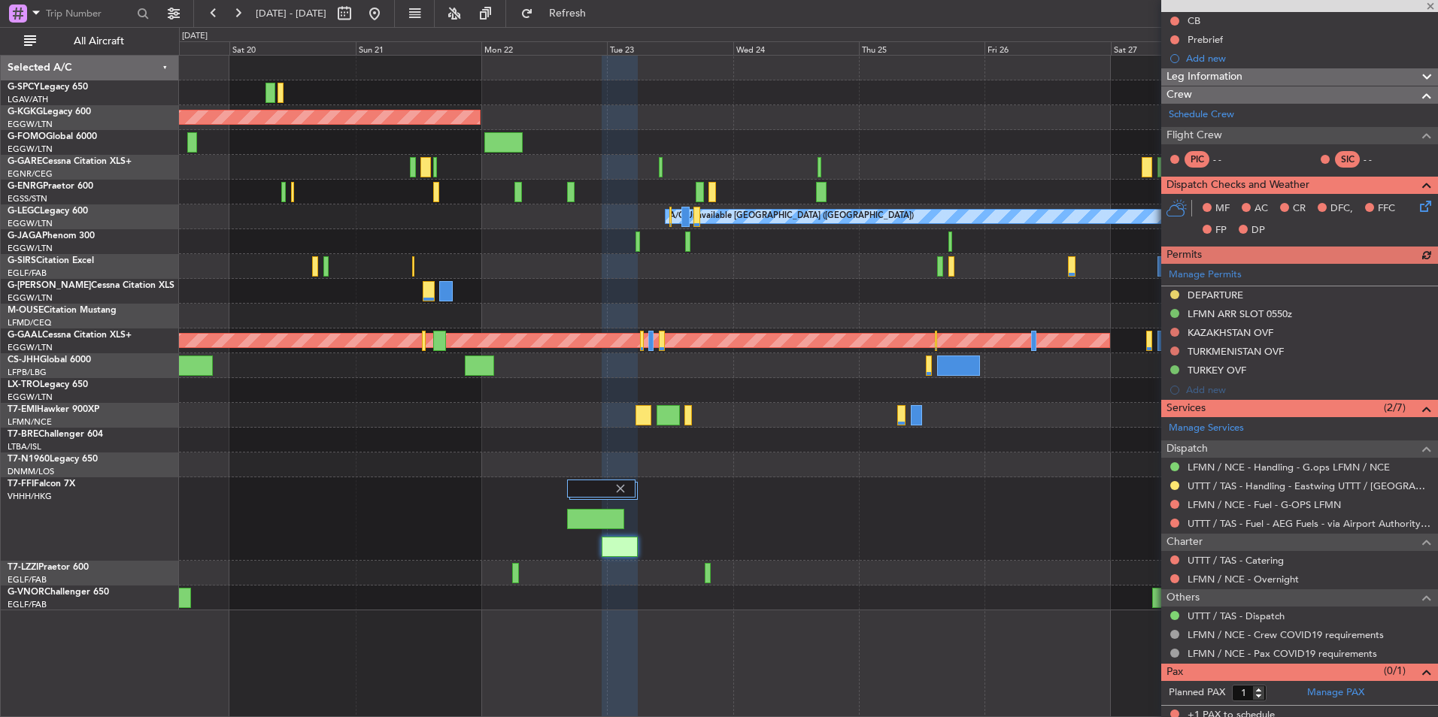
scroll to position [160, 0]
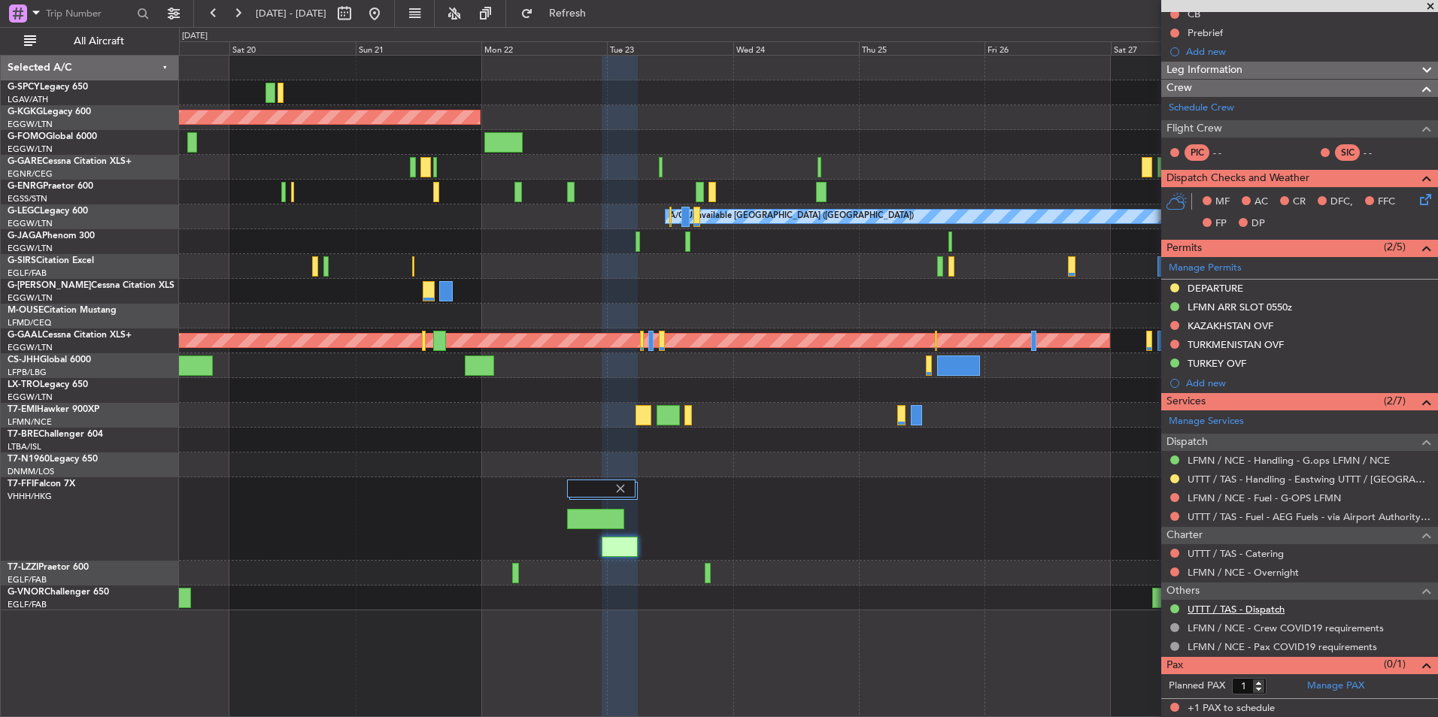
click at [1235, 610] on link "UTTT / TAS - Dispatch" at bounding box center [1235, 609] width 97 height 13
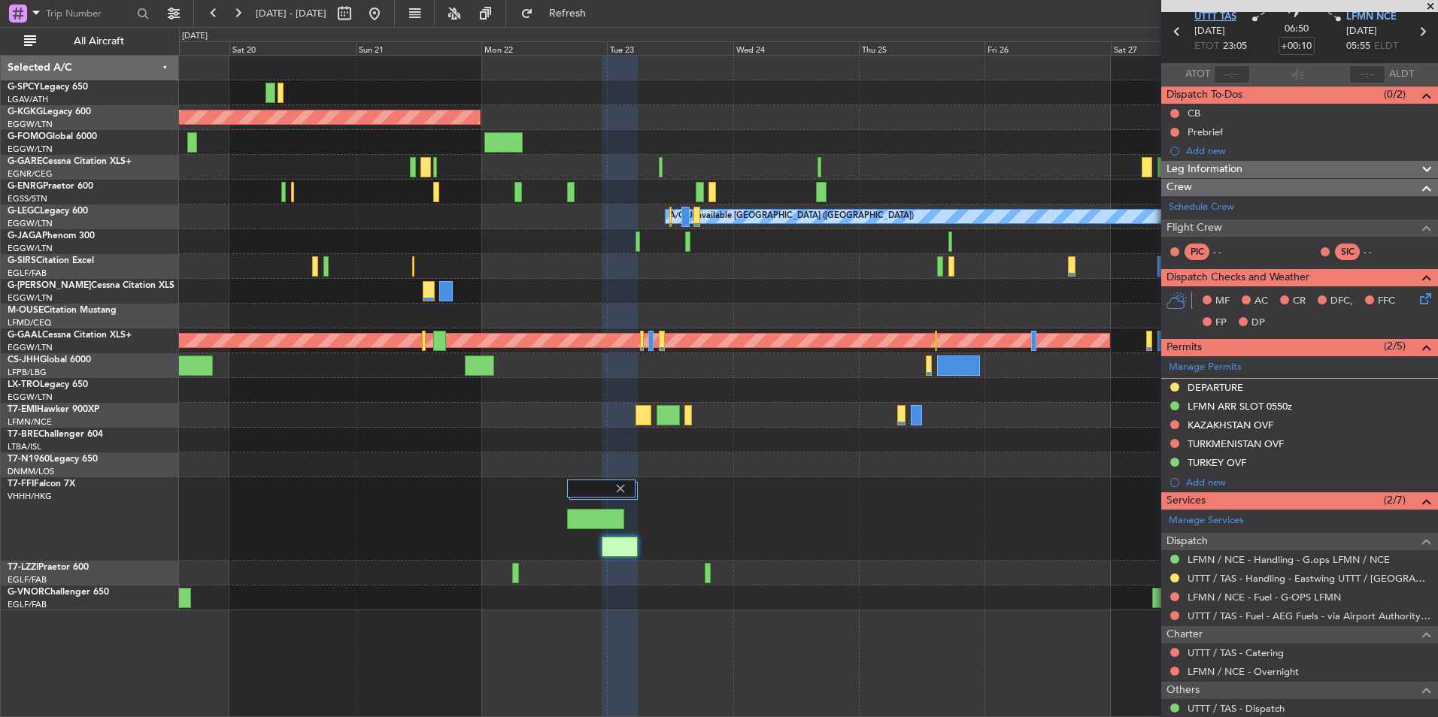
scroll to position [0, 0]
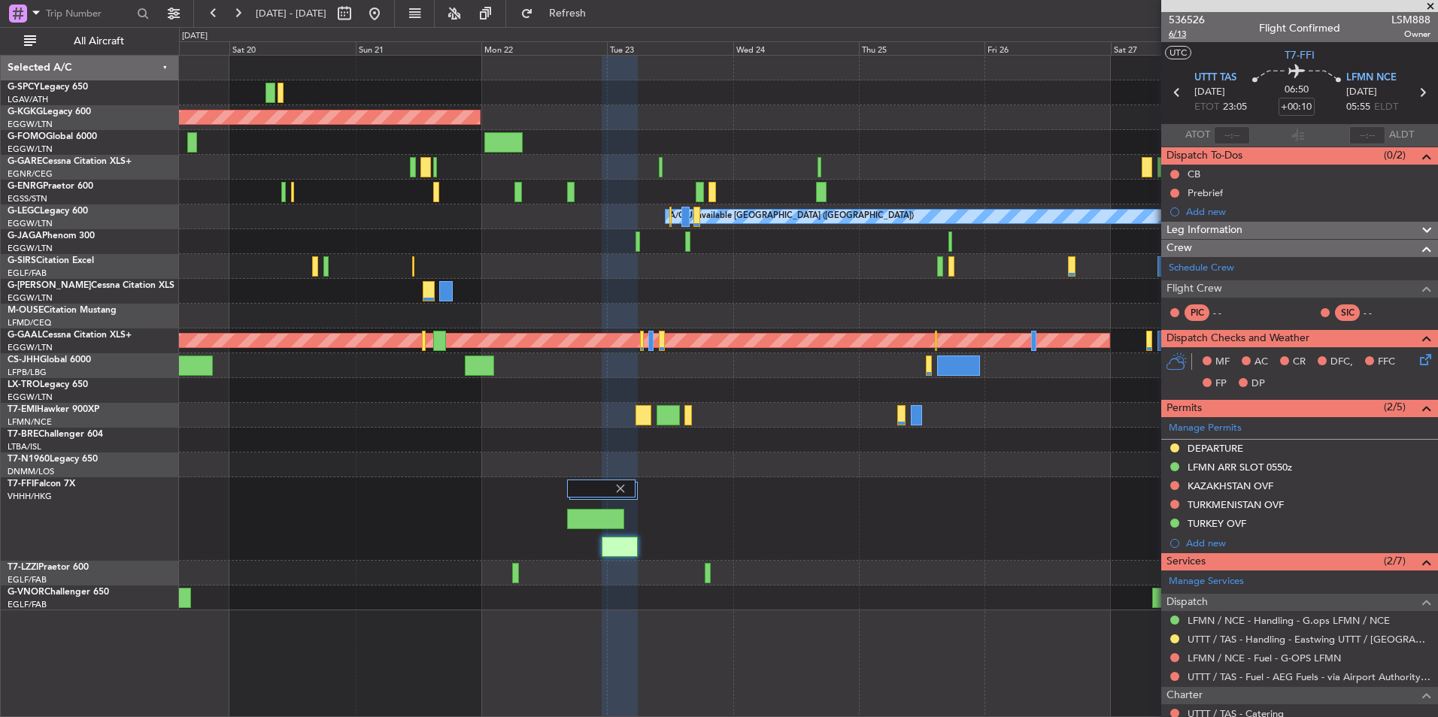
click at [1180, 34] on span "6/13" at bounding box center [1186, 34] width 36 height 13
click at [604, 23] on button "Refresh" at bounding box center [559, 14] width 90 height 24
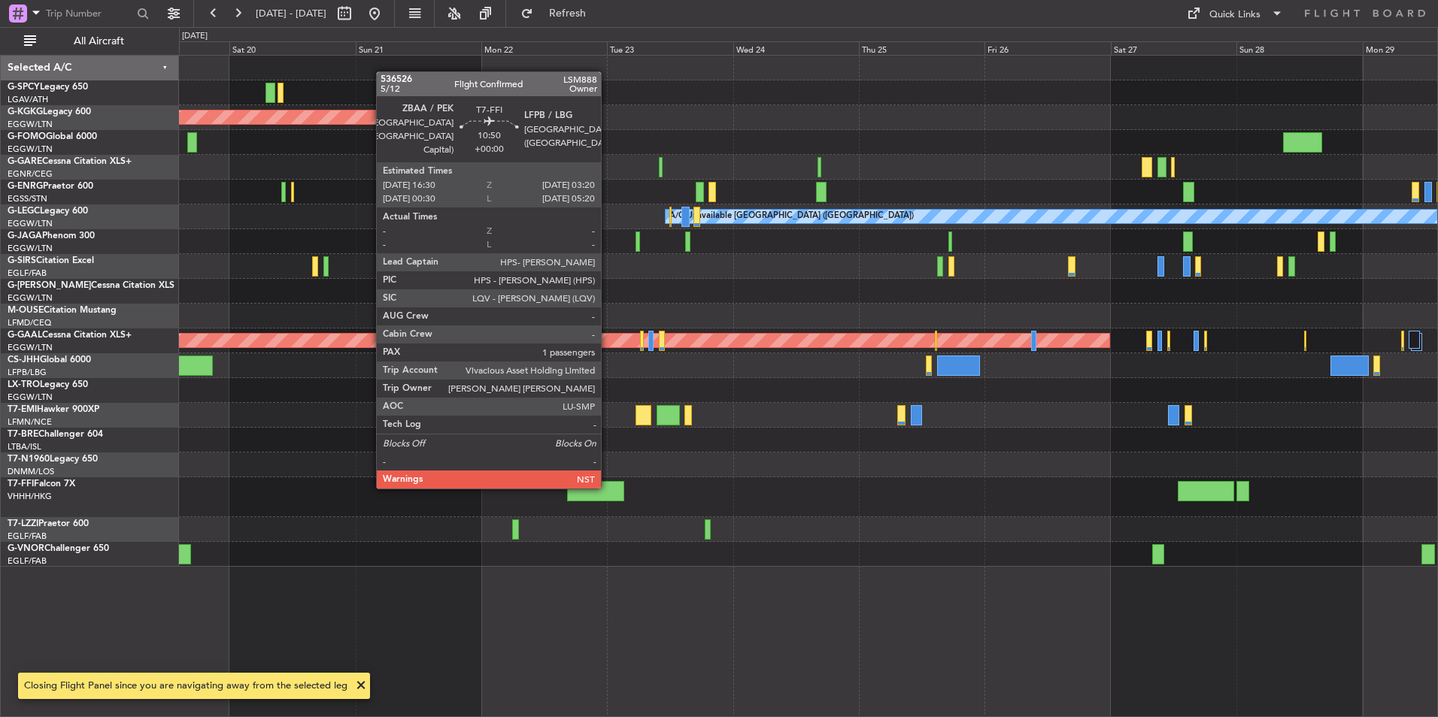
click at [607, 486] on div at bounding box center [595, 491] width 57 height 20
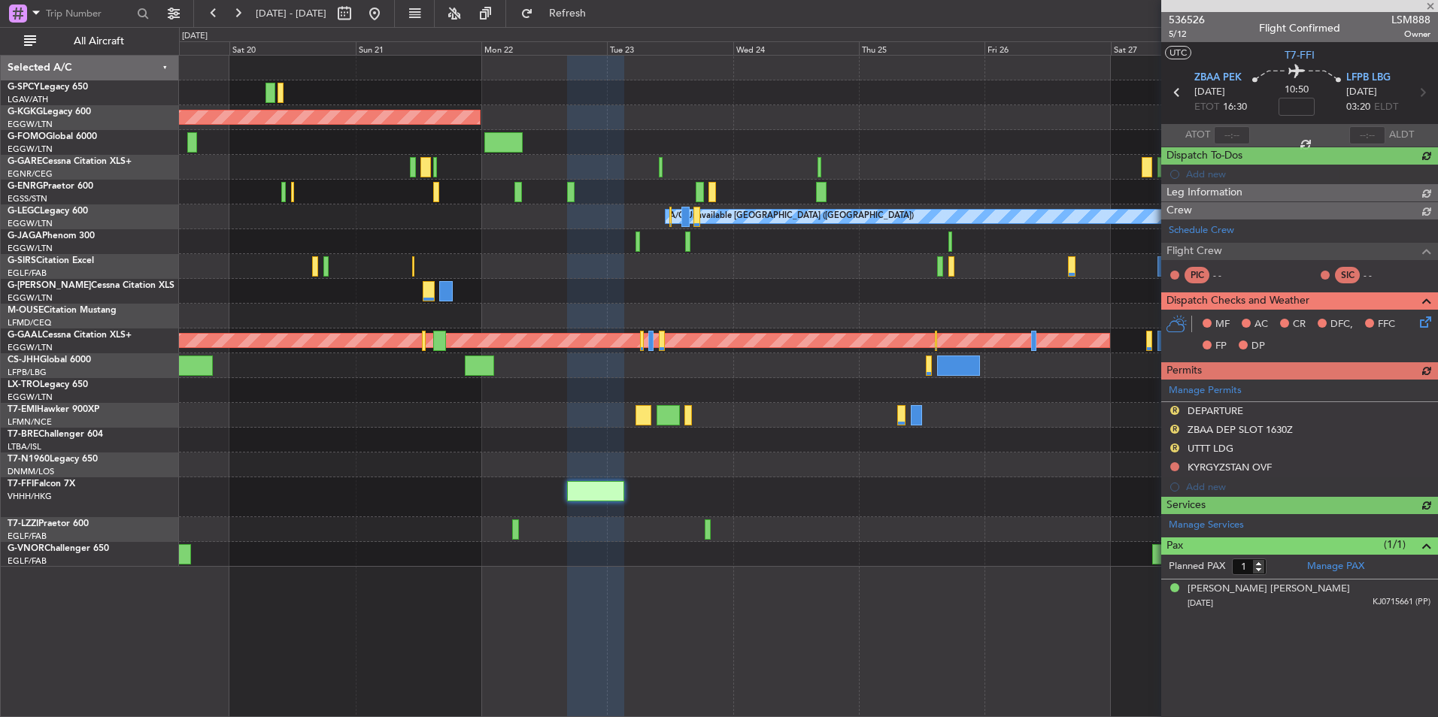
click at [1195, 25] on span "536526" at bounding box center [1186, 20] width 36 height 16
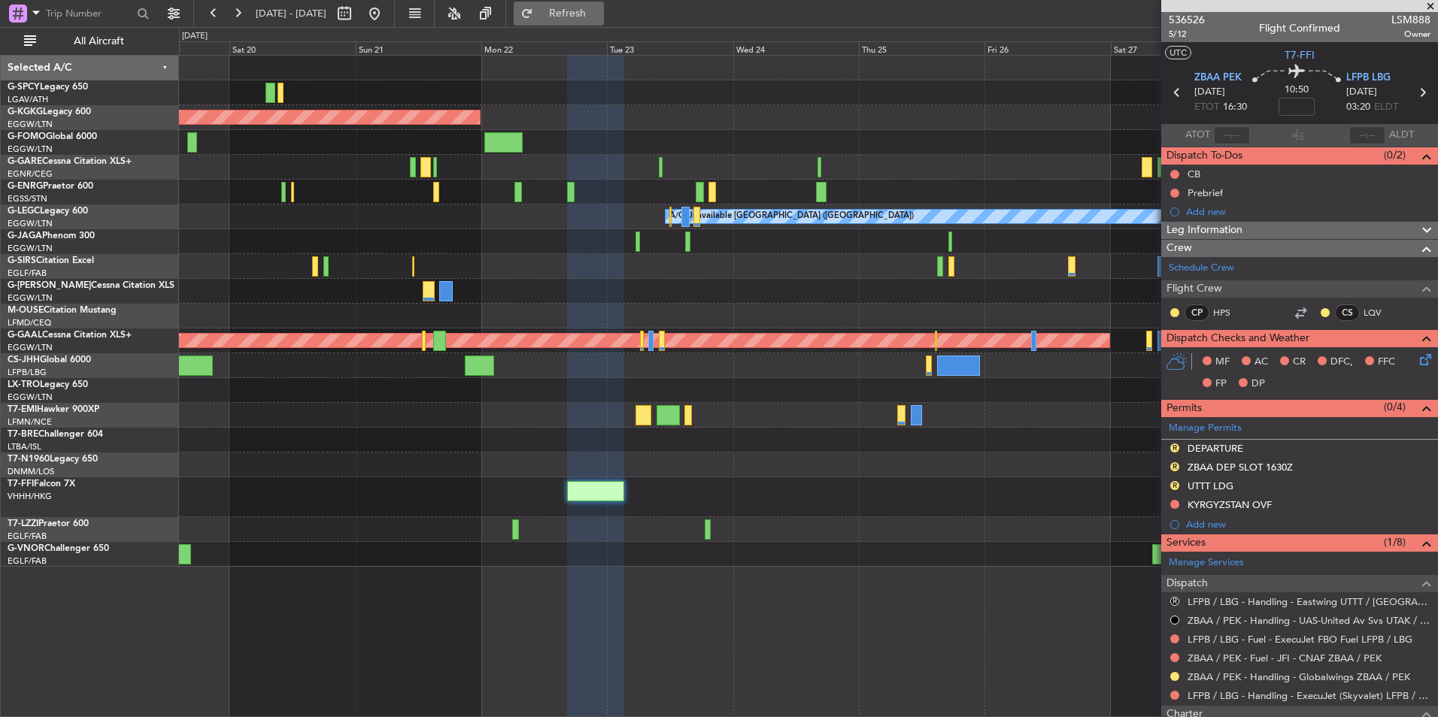
click at [599, 11] on span "Refresh" at bounding box center [567, 13] width 63 height 11
click at [786, 498] on div at bounding box center [808, 497] width 1258 height 40
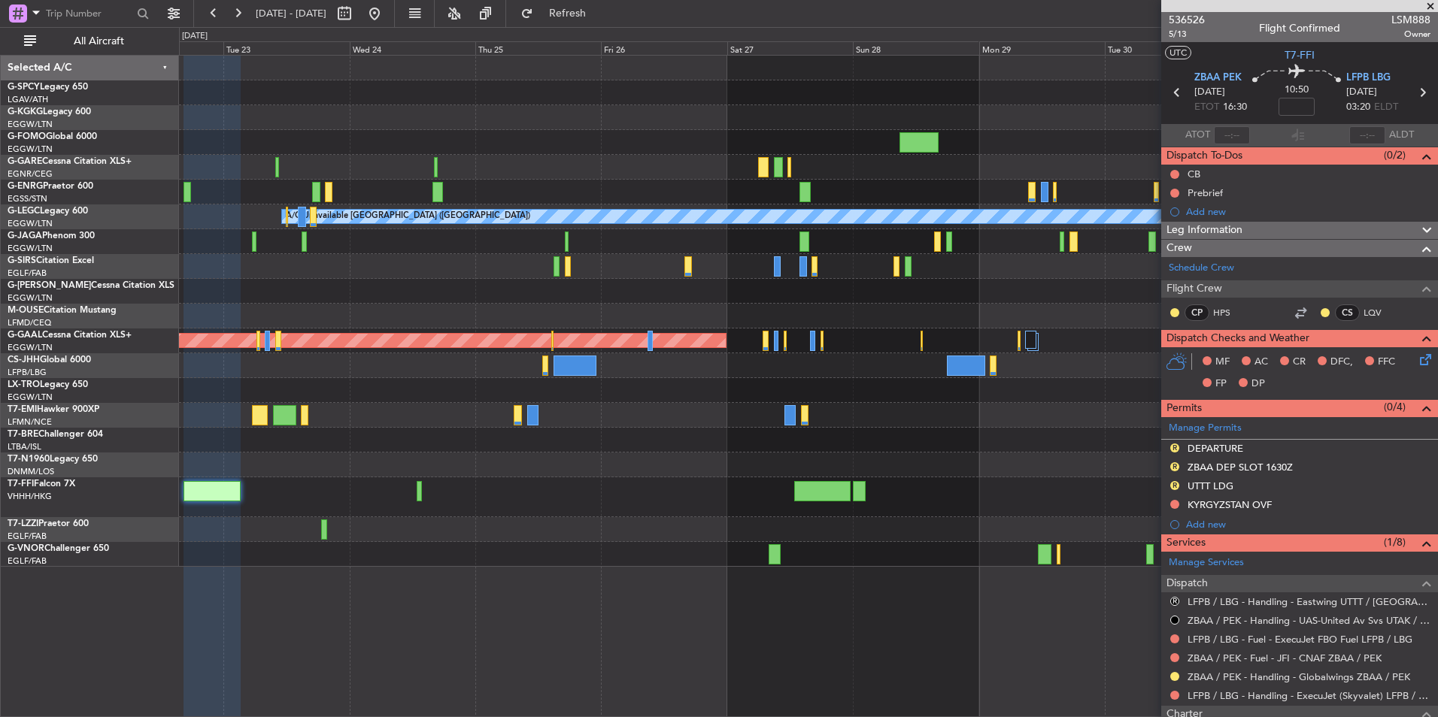
click at [472, 471] on div "AOG Maint Istanbul (Ataturk) A/C Unavailable London (Luton) Planned Maint Dusse…" at bounding box center [808, 311] width 1258 height 511
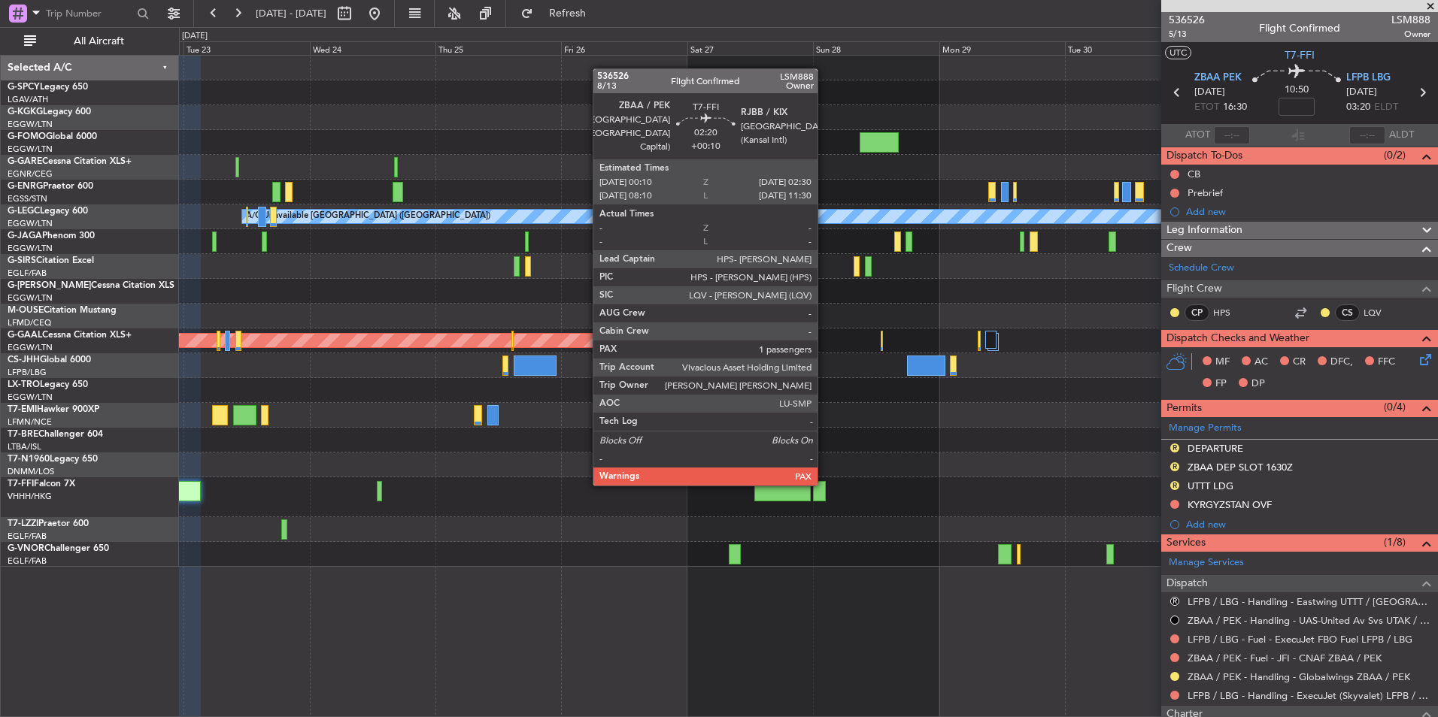
click at [824, 483] on div at bounding box center [819, 491] width 13 height 20
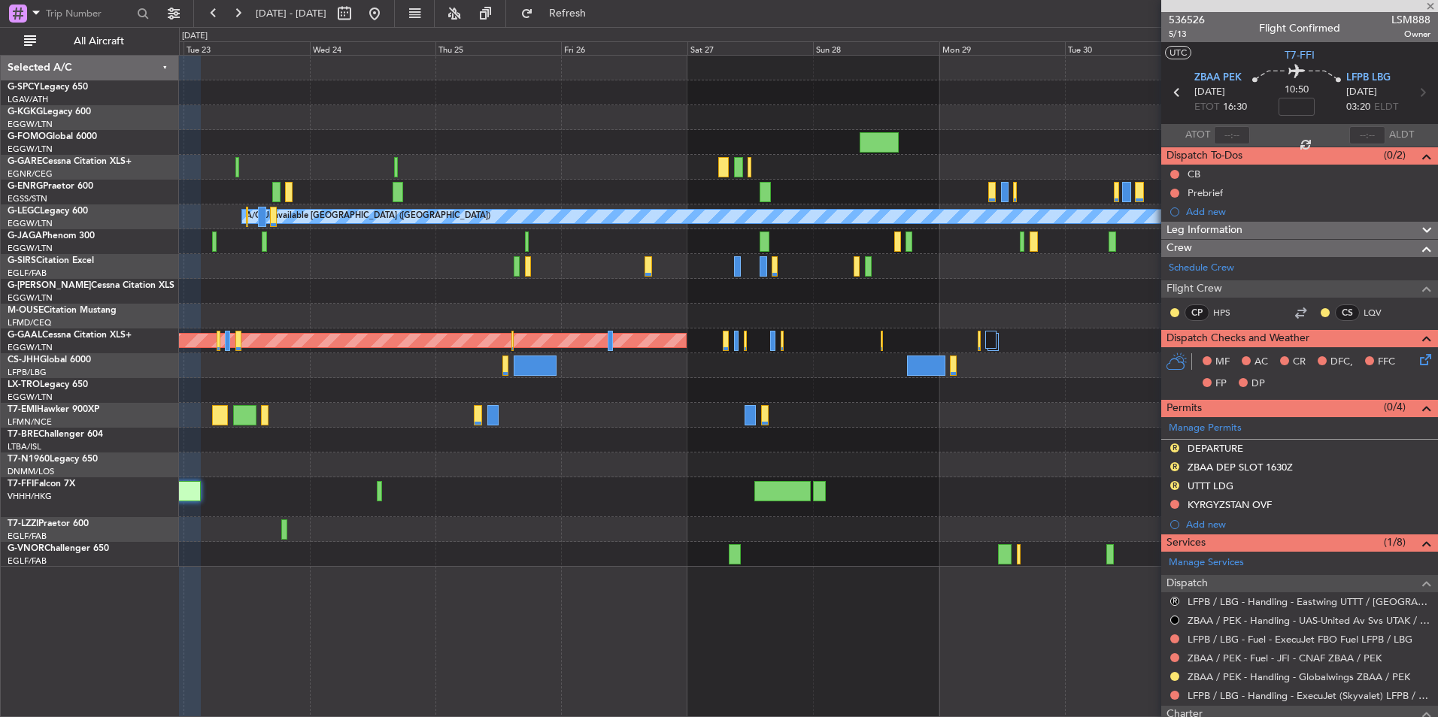
type input "+00:10"
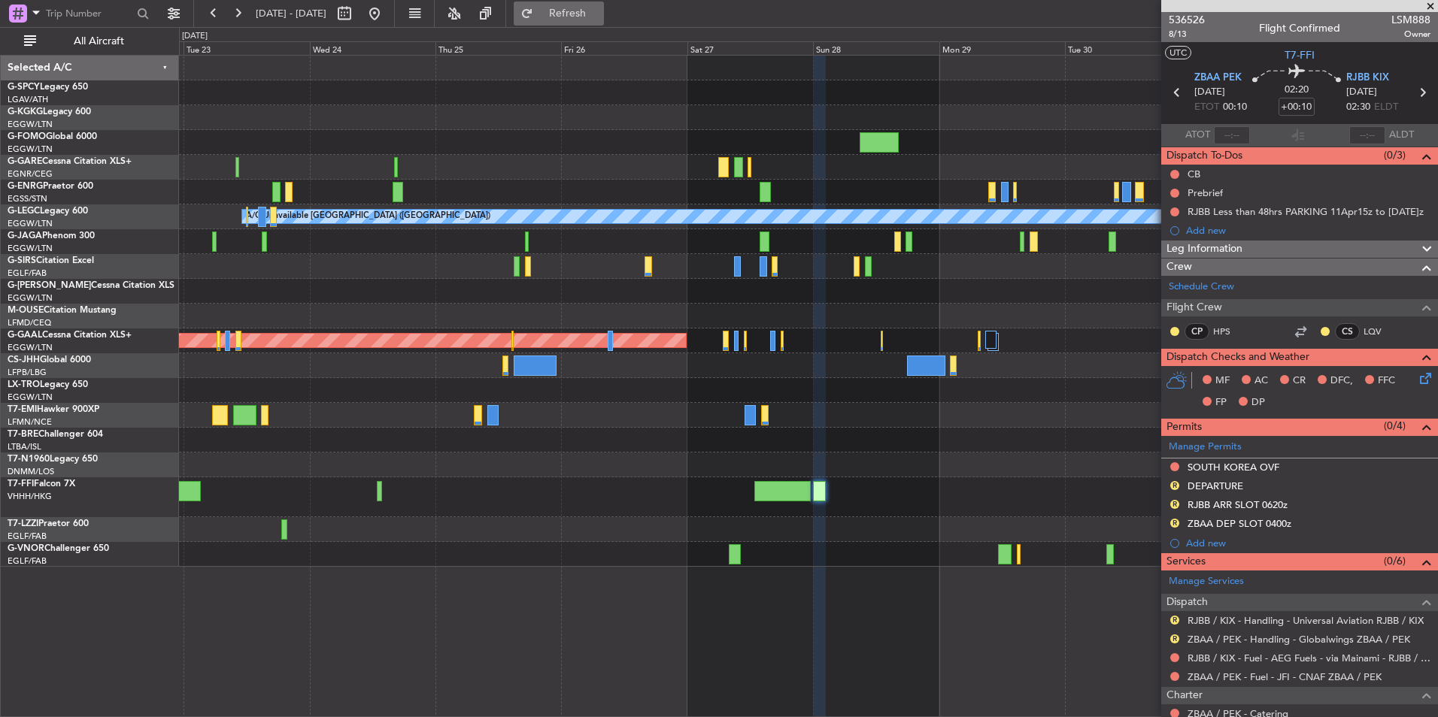
click at [599, 14] on span "Refresh" at bounding box center [567, 13] width 63 height 11
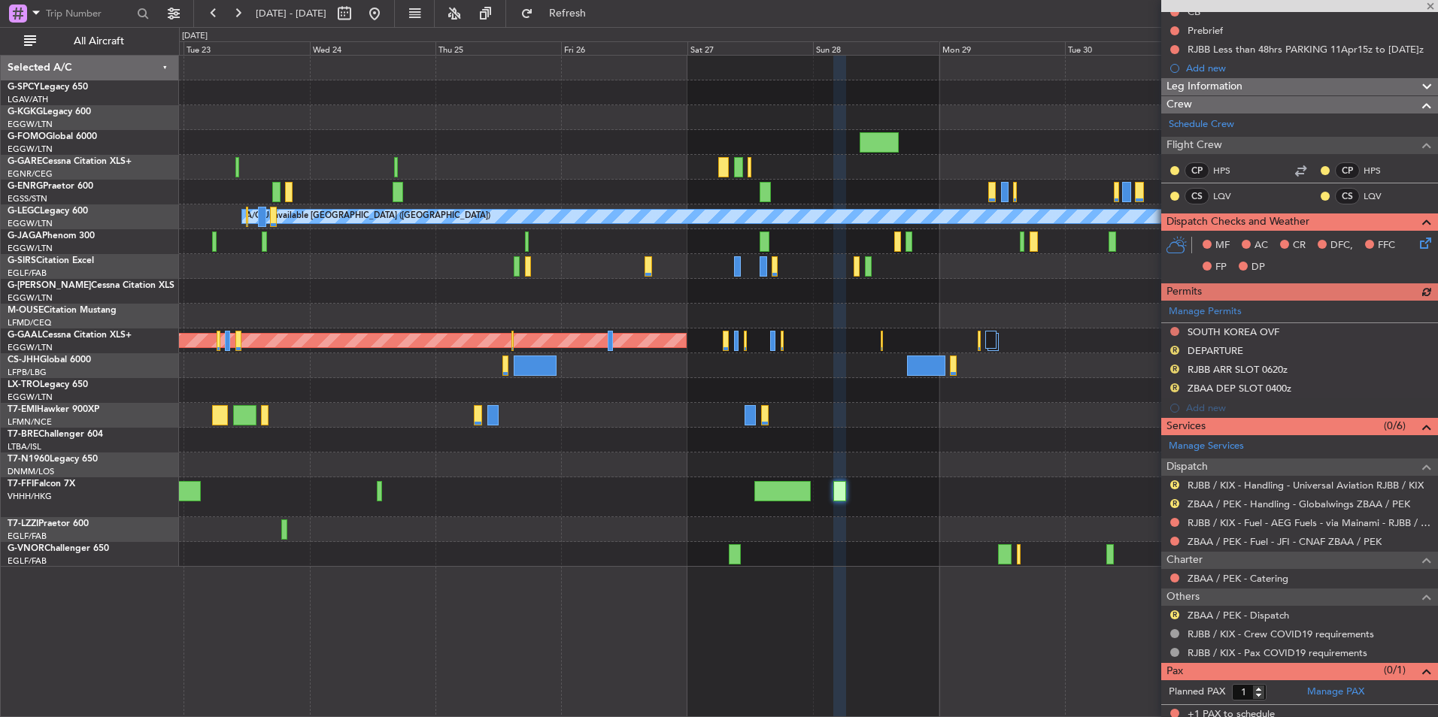
scroll to position [168, 0]
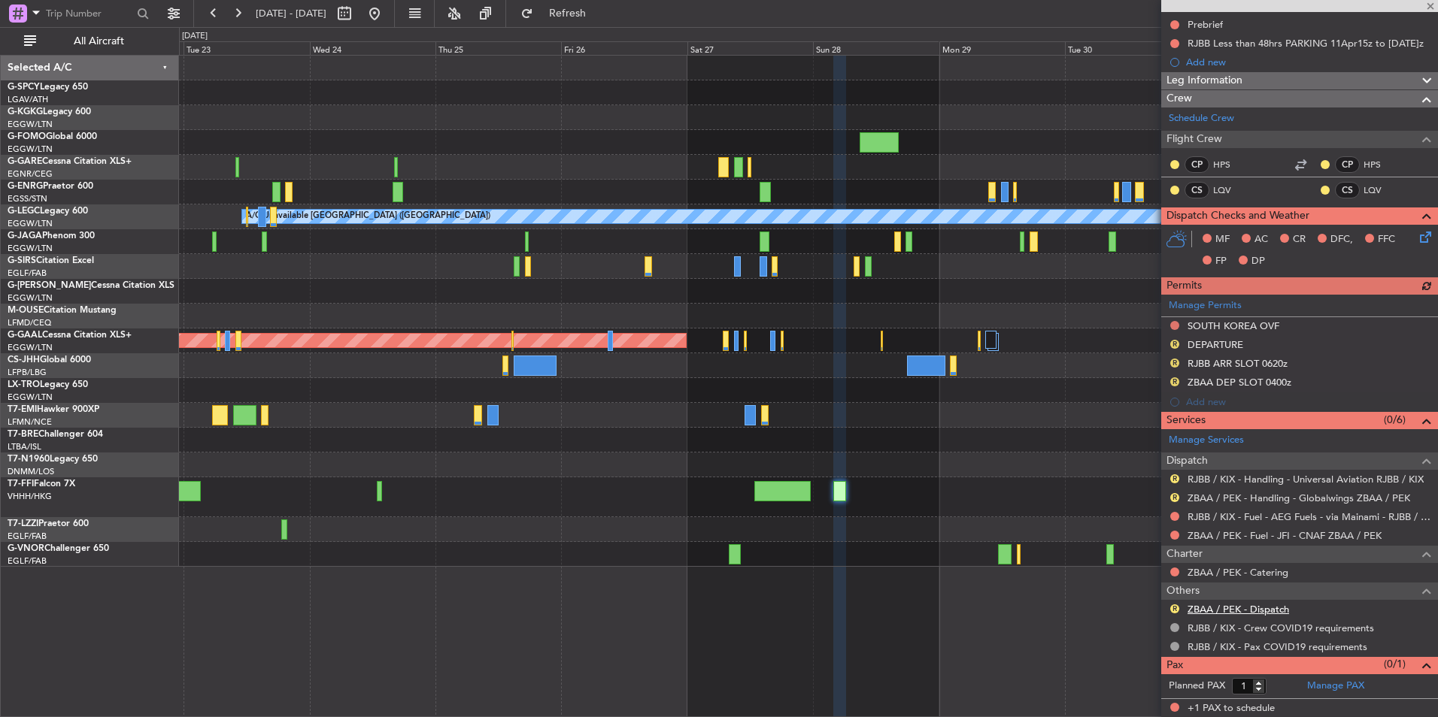
click at [1247, 608] on link "ZBAA / PEK - Dispatch" at bounding box center [1237, 609] width 101 height 13
click at [604, 21] on button "Refresh" at bounding box center [559, 14] width 90 height 24
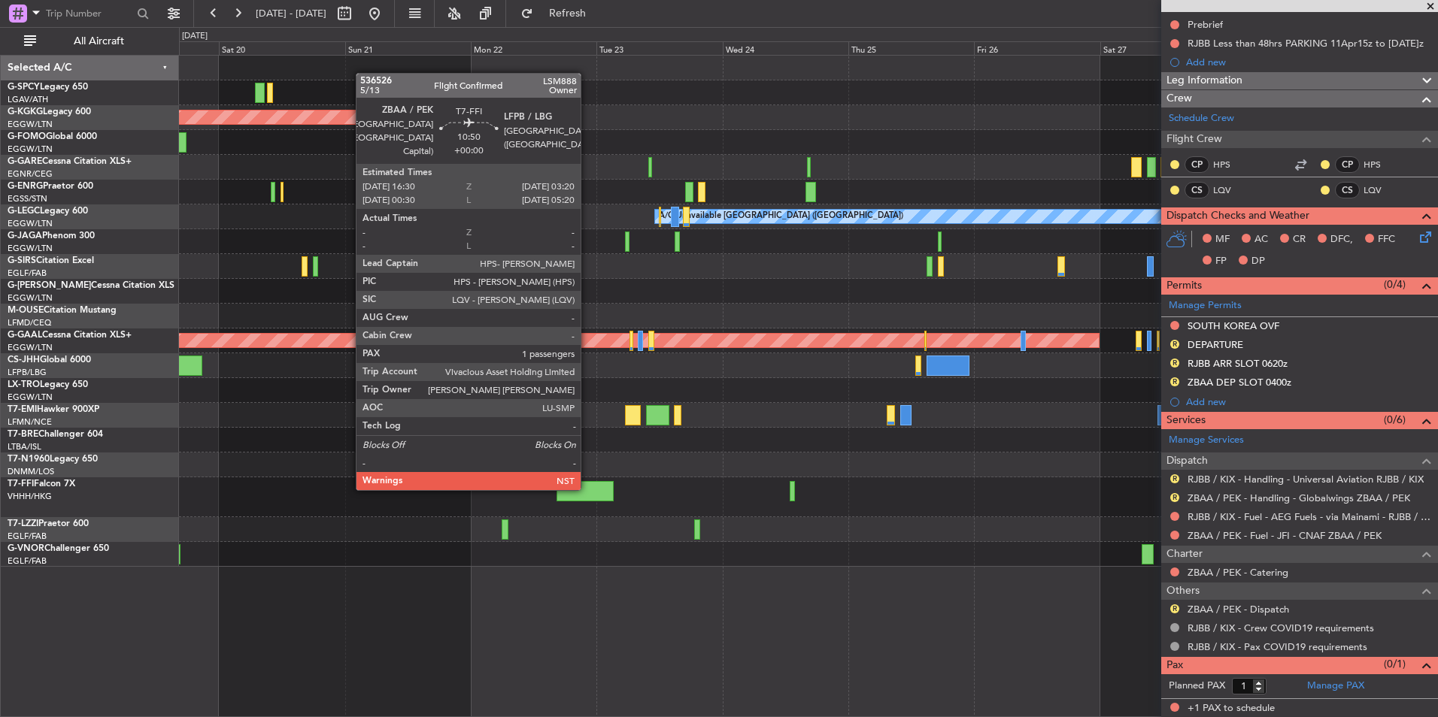
click at [587, 487] on div at bounding box center [584, 491] width 57 height 20
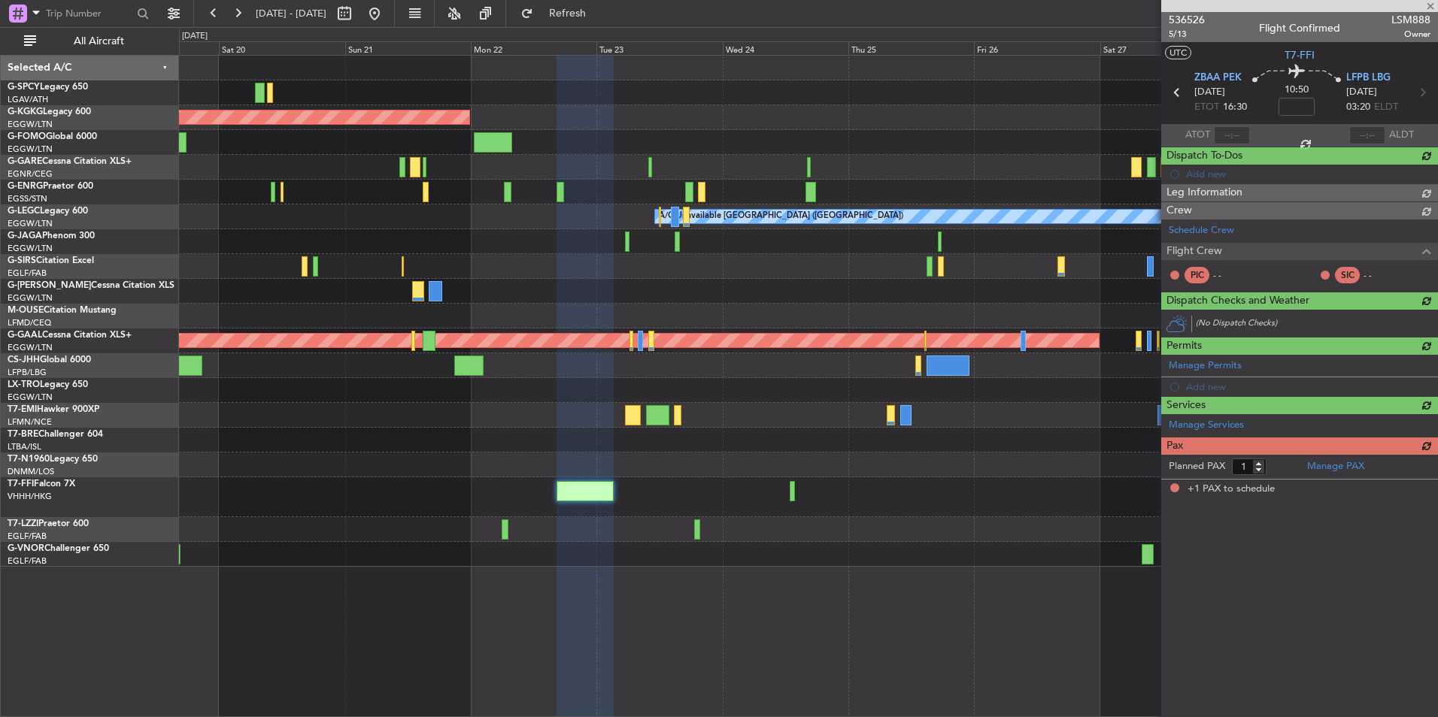
scroll to position [0, 0]
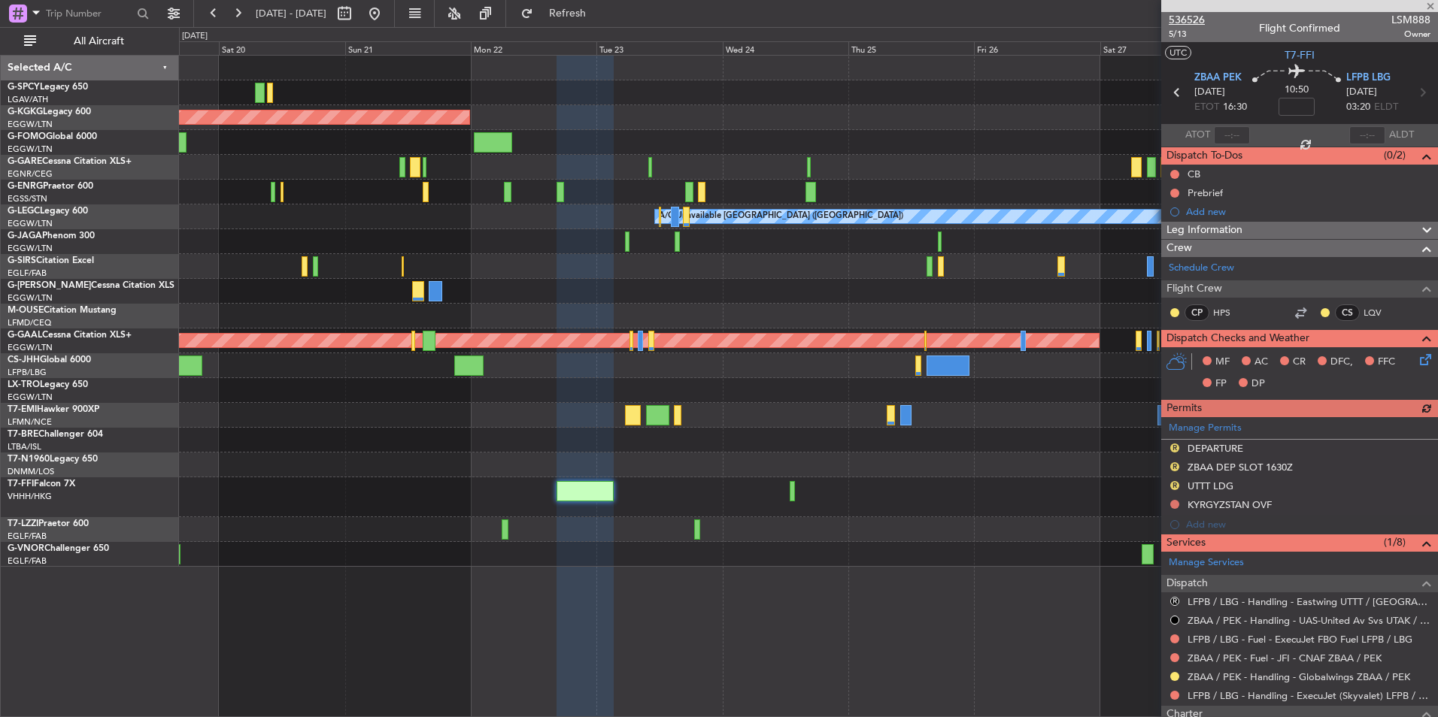
click at [1198, 20] on span "536526" at bounding box center [1186, 20] width 36 height 16
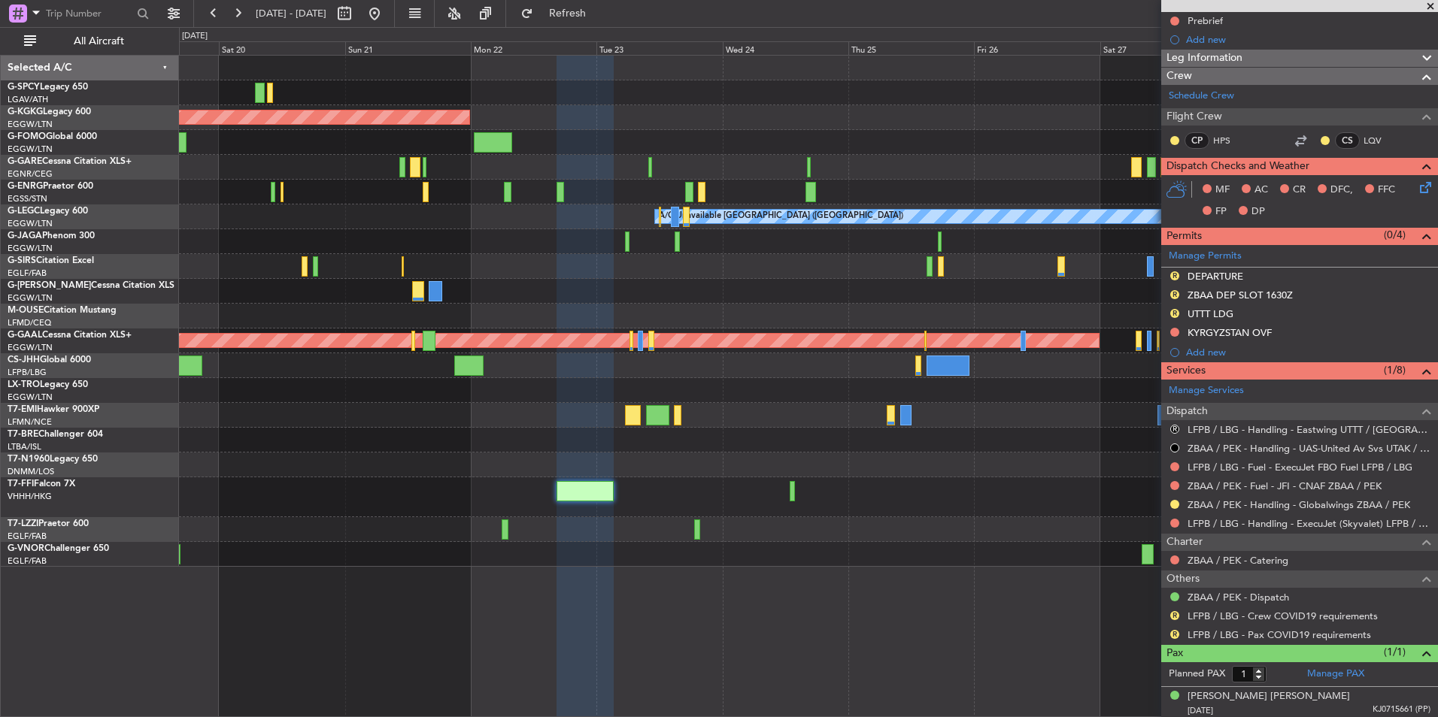
scroll to position [175, 0]
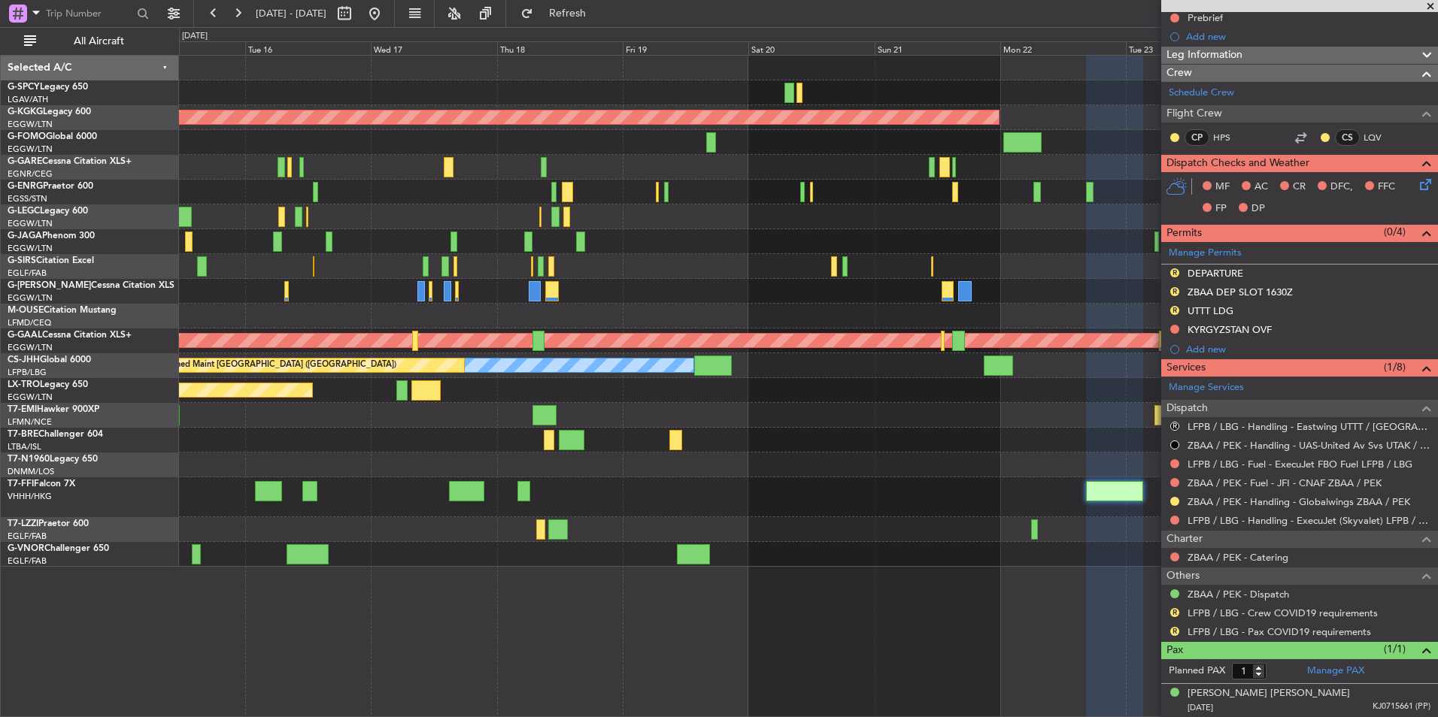
click at [1092, 261] on div "Planned Maint [GEOGRAPHIC_DATA] ([GEOGRAPHIC_DATA])" at bounding box center [808, 266] width 1258 height 25
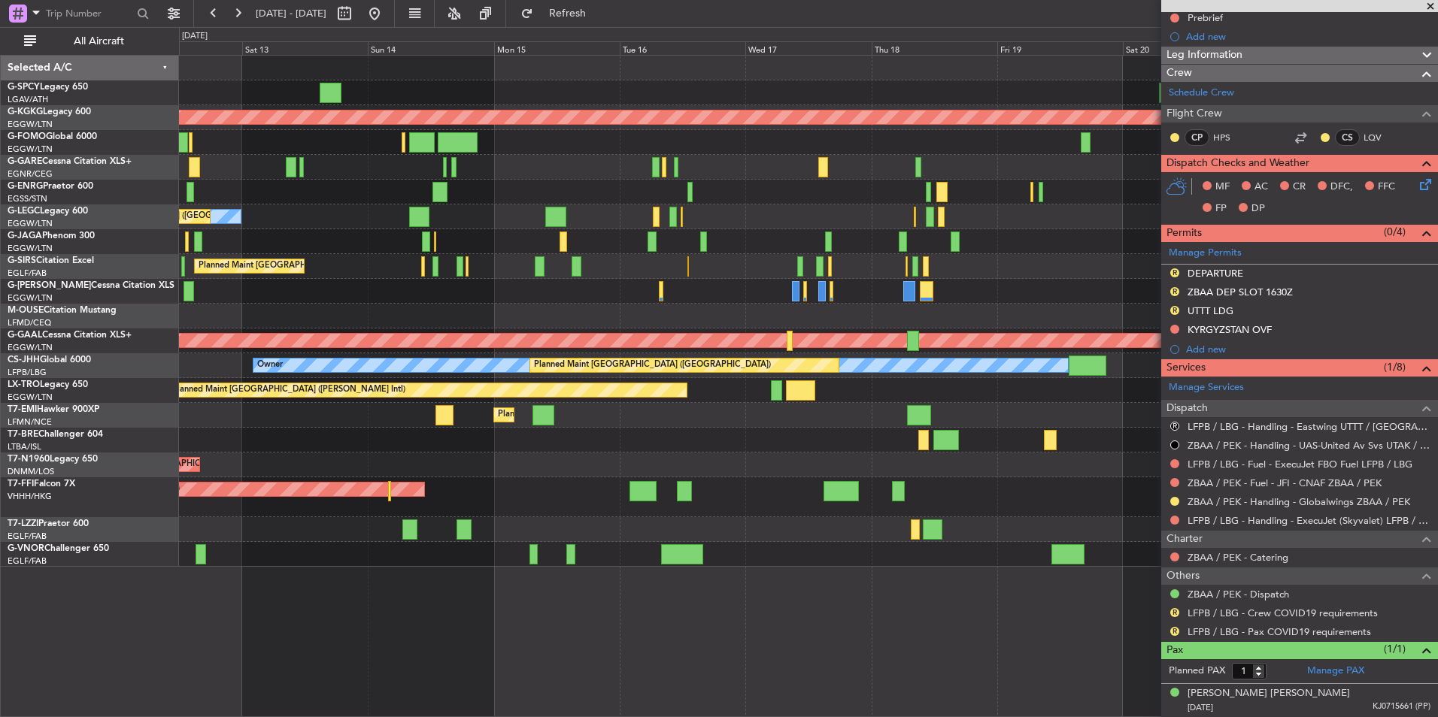
click at [955, 265] on div "Planned Maint London (Farnborough) AOG Maint Kemble" at bounding box center [808, 266] width 1258 height 25
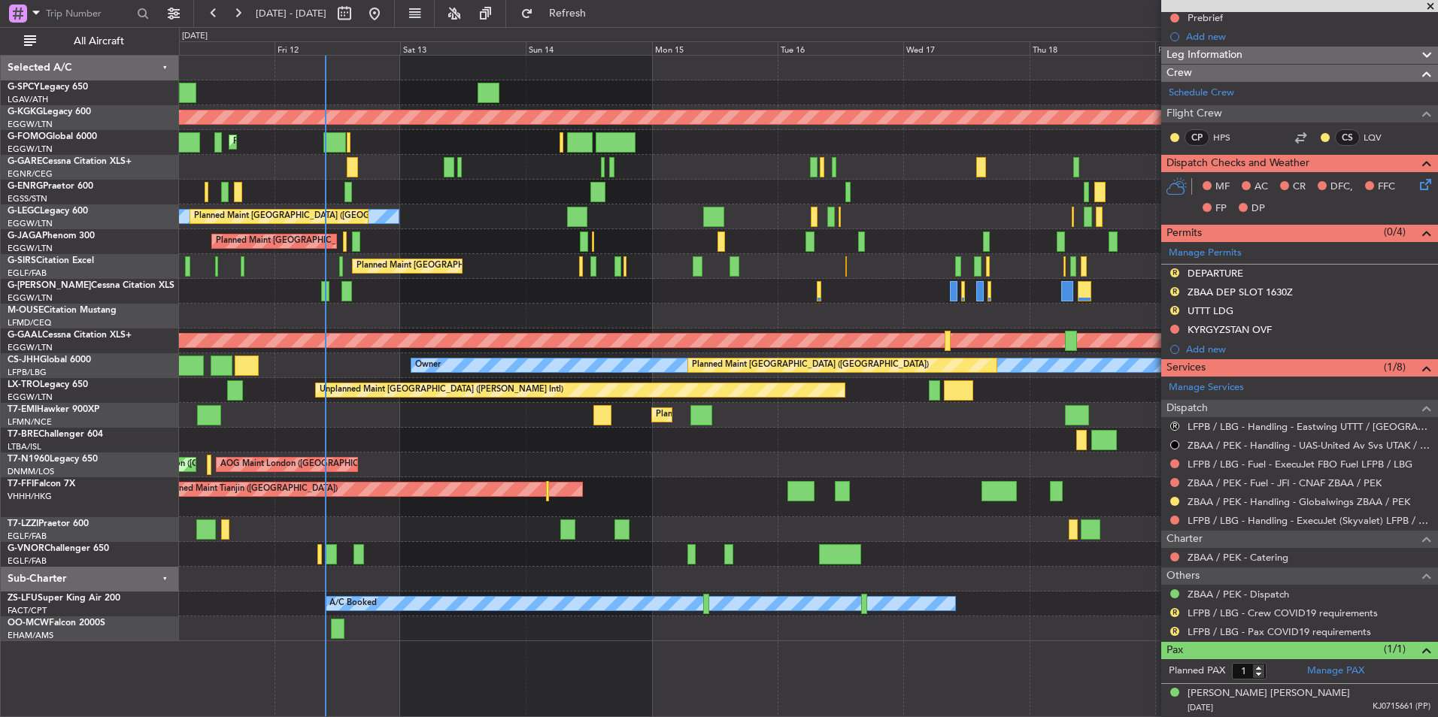
click at [441, 268] on div "Planned Maint London (Farnborough) AOG Maint Kemble" at bounding box center [808, 266] width 1258 height 25
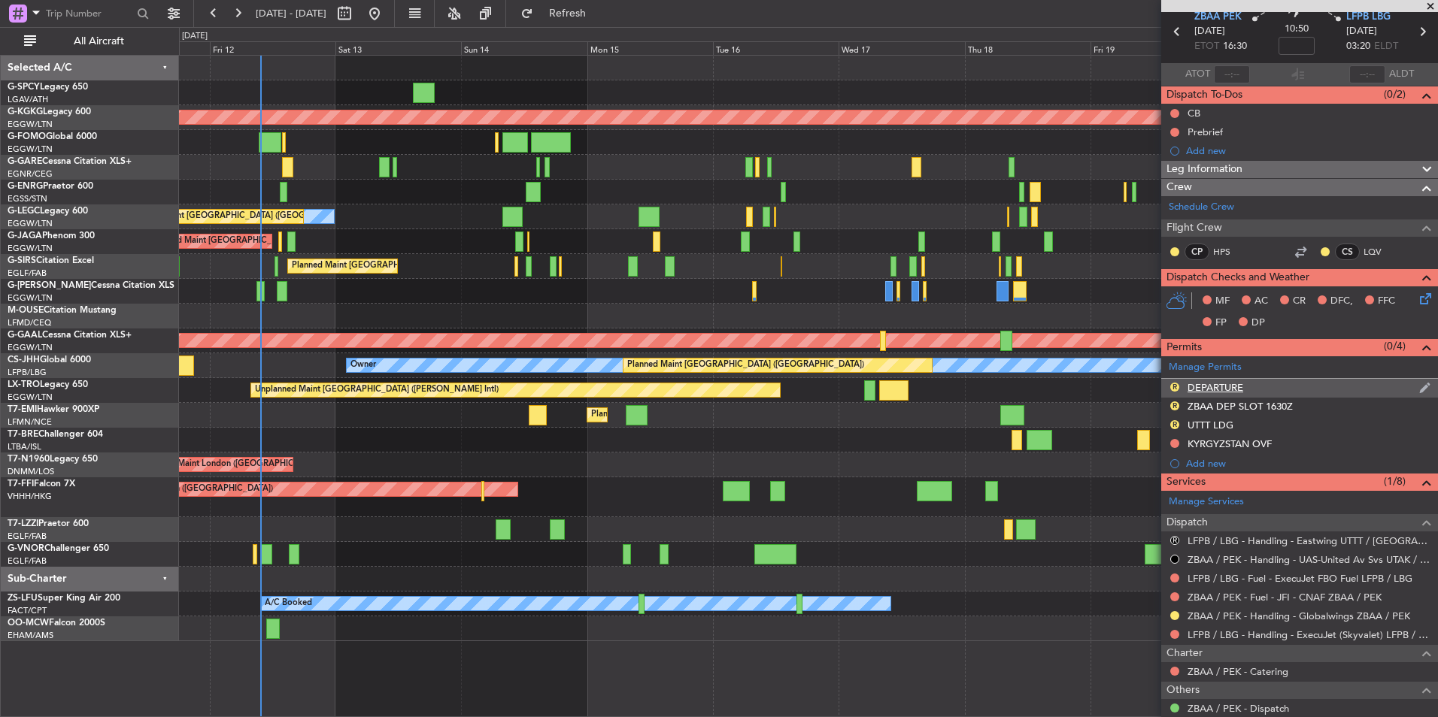
scroll to position [0, 0]
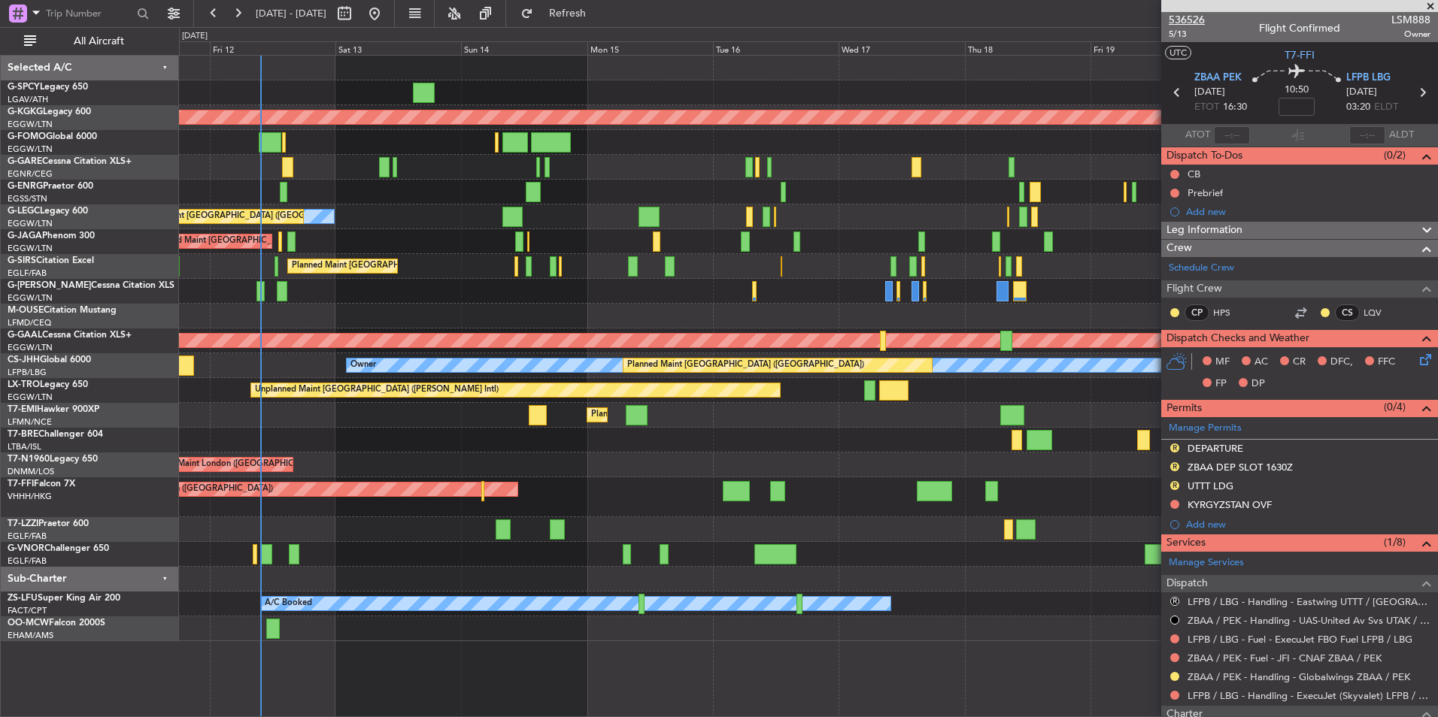
click at [1190, 17] on span "536526" at bounding box center [1186, 20] width 36 height 16
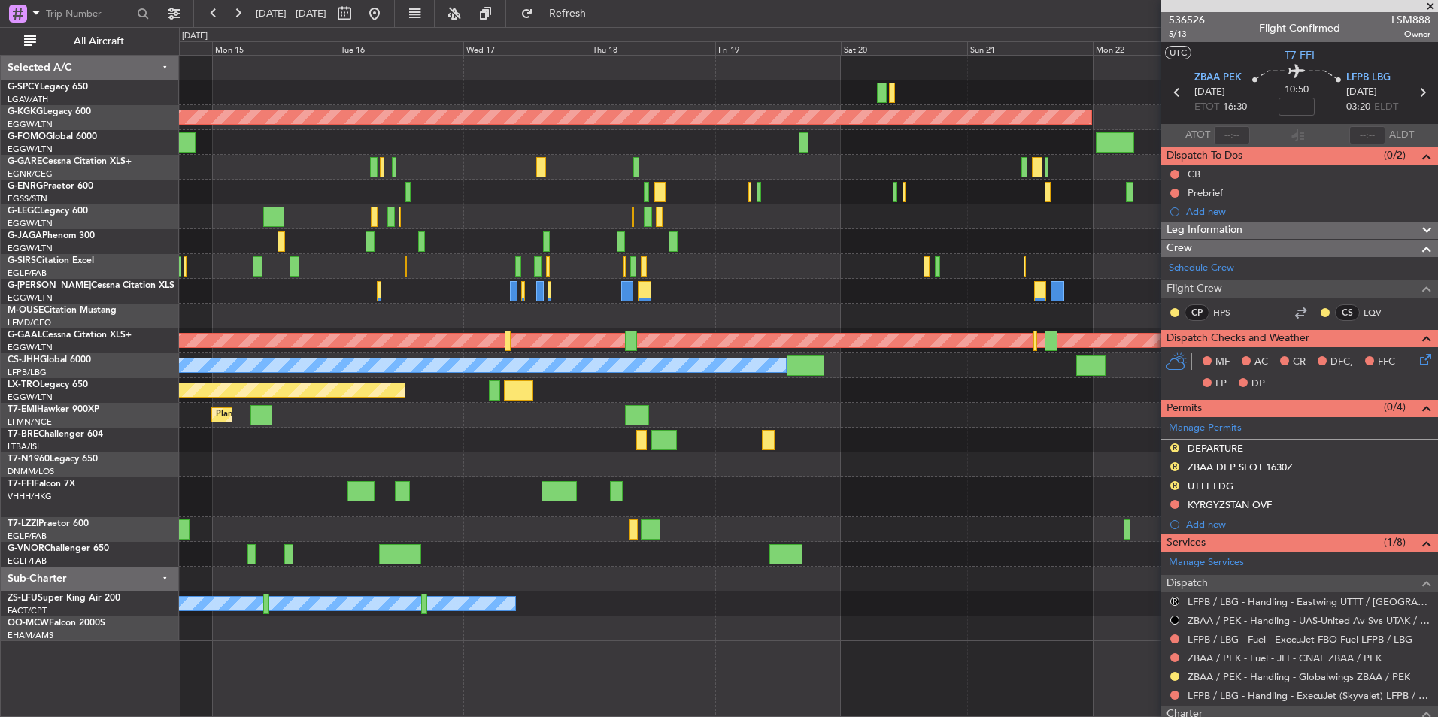
click at [200, 288] on div "AOG Maint Istanbul (Ataturk) A/C Unavailable London (Luton) Owner Planned Maint…" at bounding box center [808, 349] width 1258 height 586
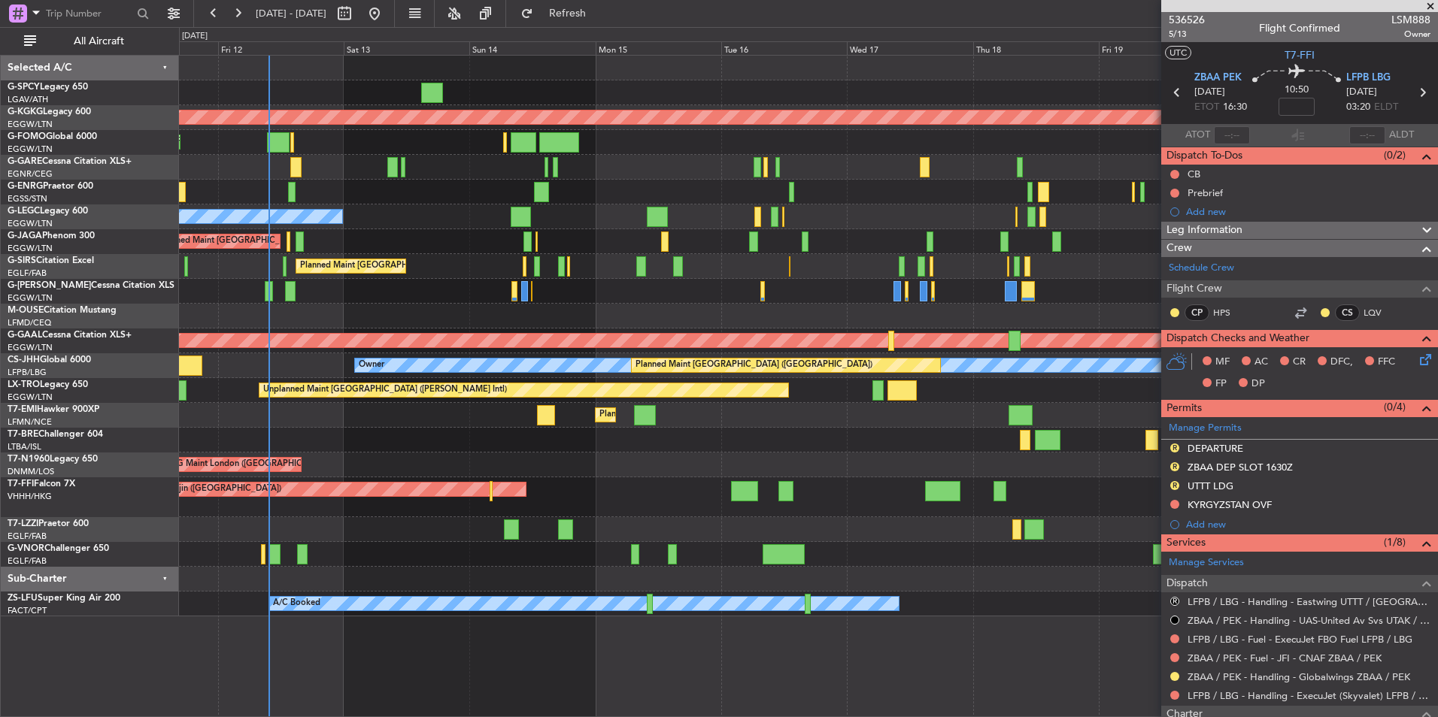
click at [1137, 291] on div "Unplanned Maint Athens (Eleftherios Venizelos Intl) AOG Maint Istanbul (Ataturk…" at bounding box center [808, 336] width 1258 height 561
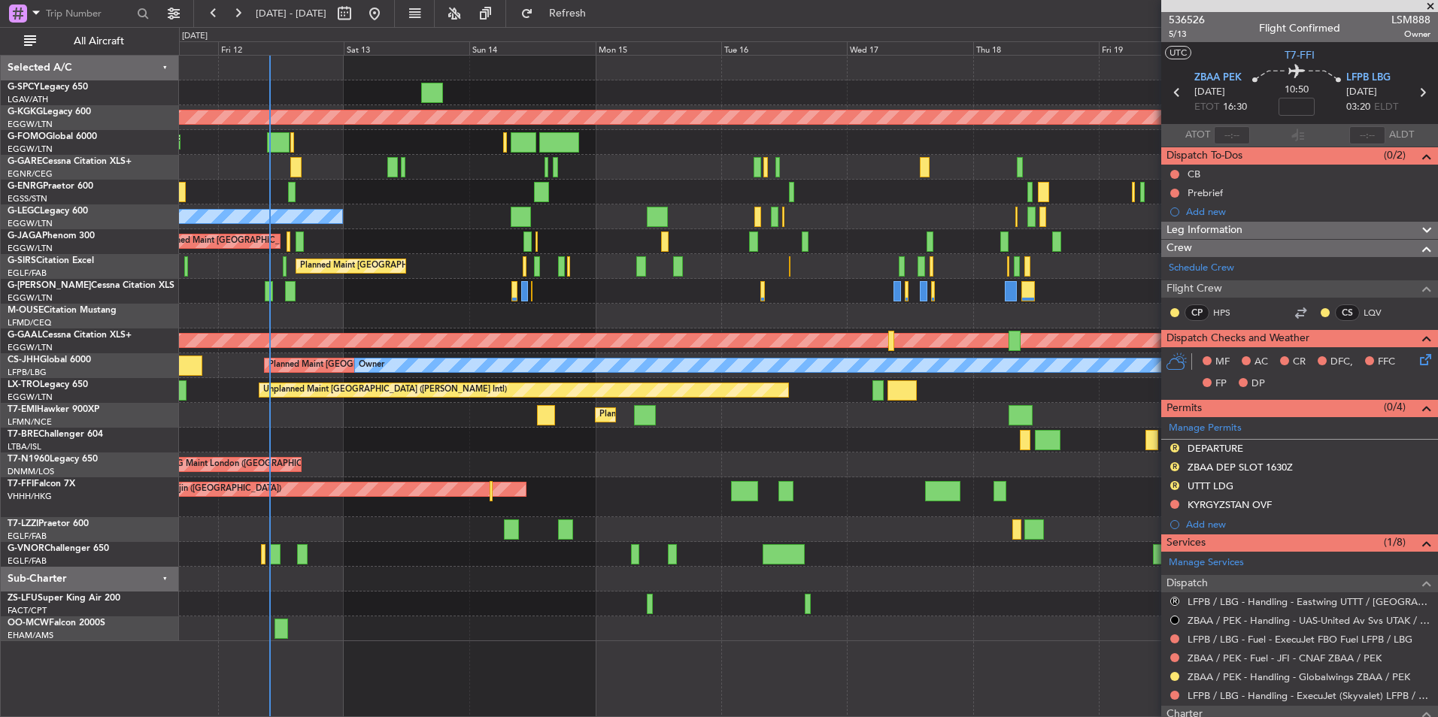
click at [706, 646] on div "Unplanned Maint Athens (Eleftherios Venizelos Intl) AOG Maint Istanbul (Ataturk…" at bounding box center [808, 386] width 1259 height 662
click at [801, 638] on div at bounding box center [808, 629] width 1258 height 25
click at [563, 638] on div at bounding box center [808, 629] width 1258 height 25
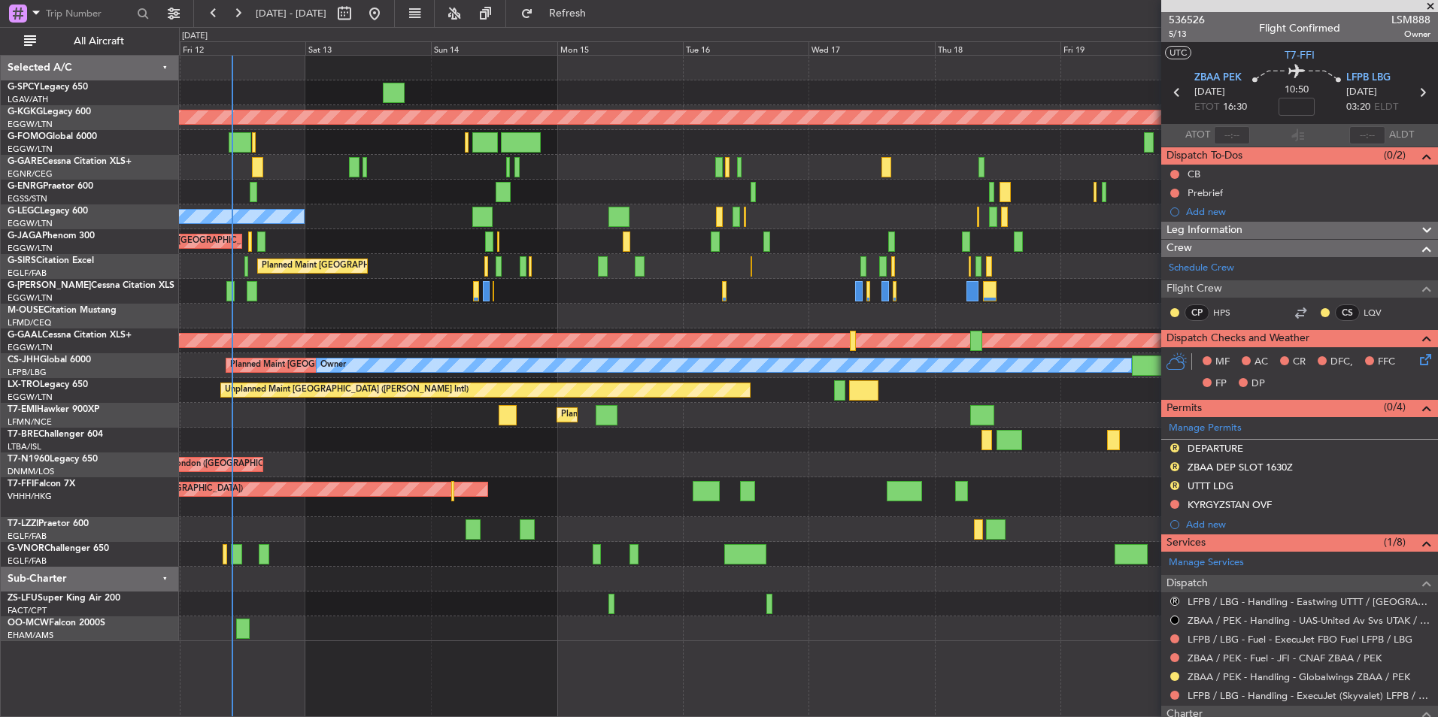
click at [300, 309] on div "Unplanned Maint Athens (Eleftherios Venizelos Intl) AOG Maint Istanbul (Ataturk…" at bounding box center [808, 349] width 1258 height 586
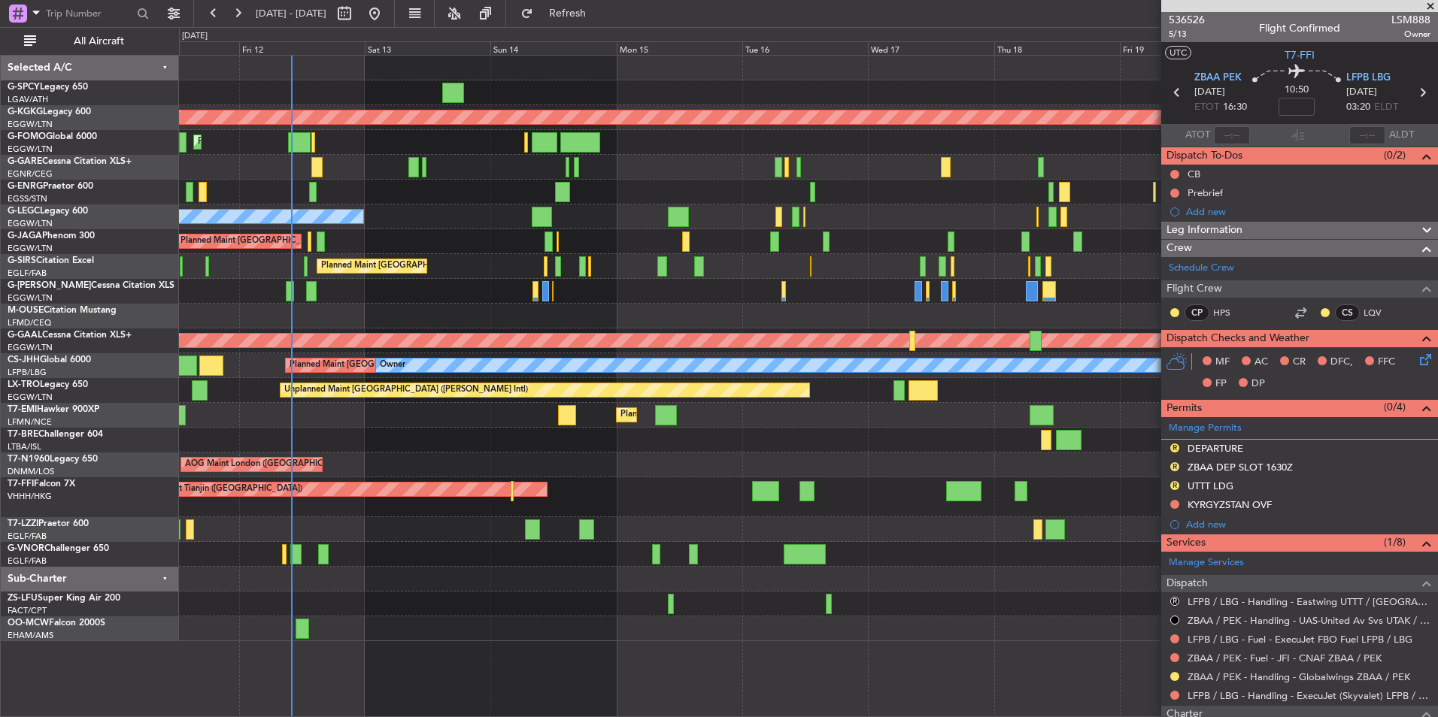
click at [581, 233] on div "Planned Maint [GEOGRAPHIC_DATA] ([GEOGRAPHIC_DATA])" at bounding box center [808, 241] width 1258 height 25
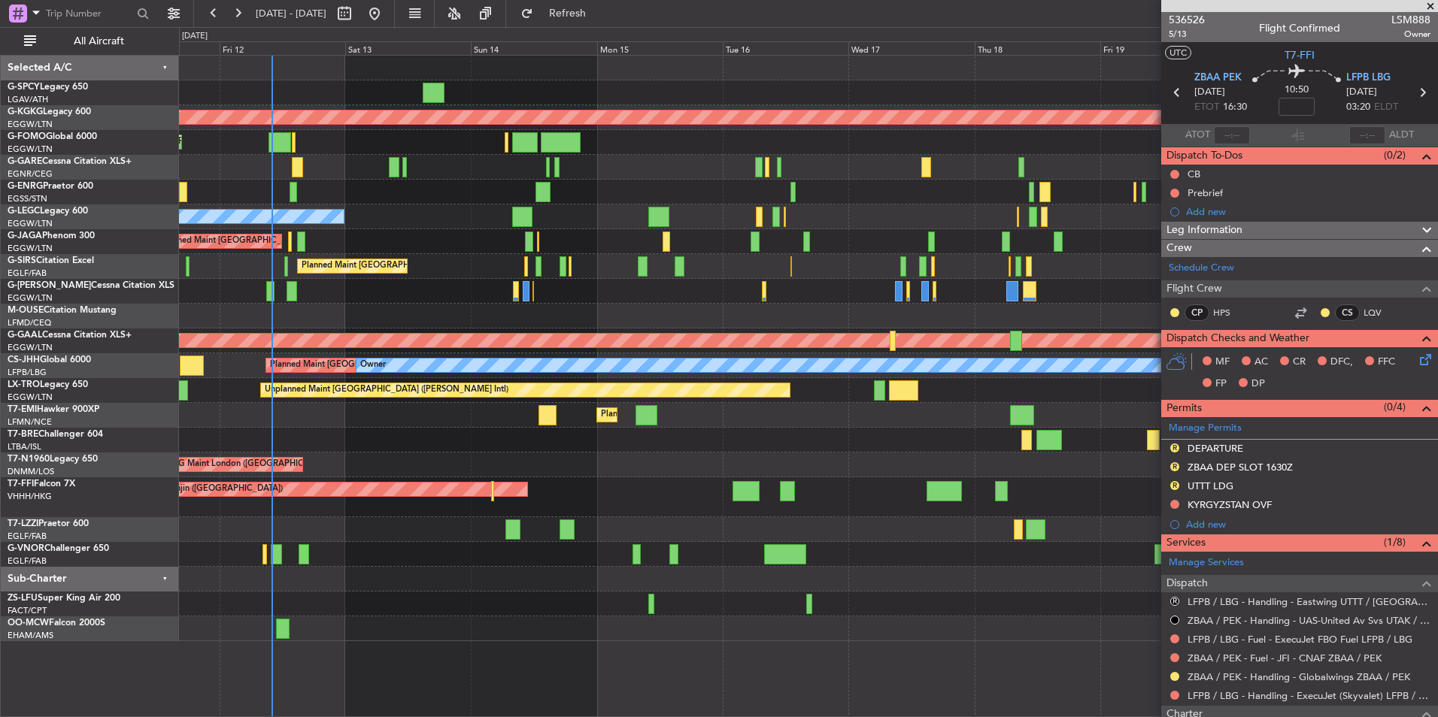
click at [512, 191] on div "Planned Maint London (Stansted) No Crew" at bounding box center [808, 192] width 1258 height 25
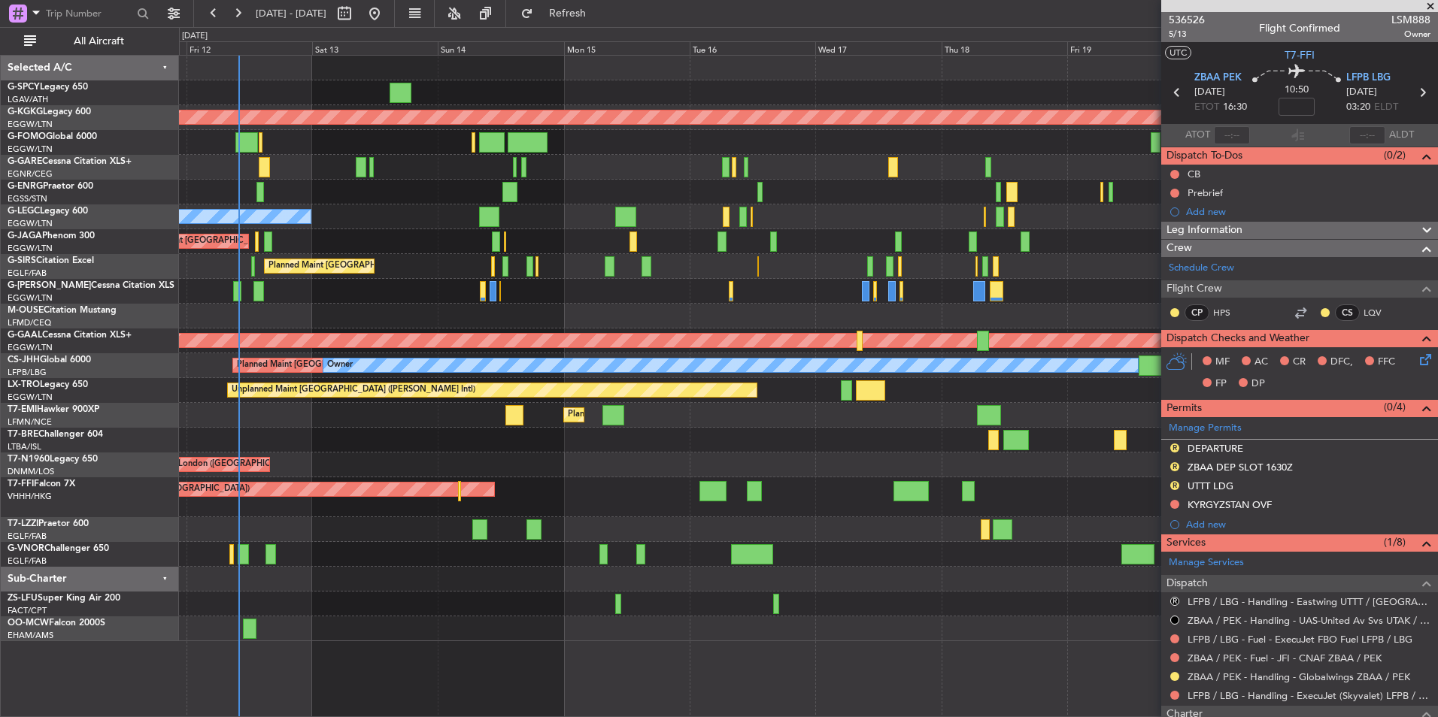
click at [461, 268] on div "Planned Maint London (Farnborough) AOG Maint Kemble" at bounding box center [808, 266] width 1258 height 25
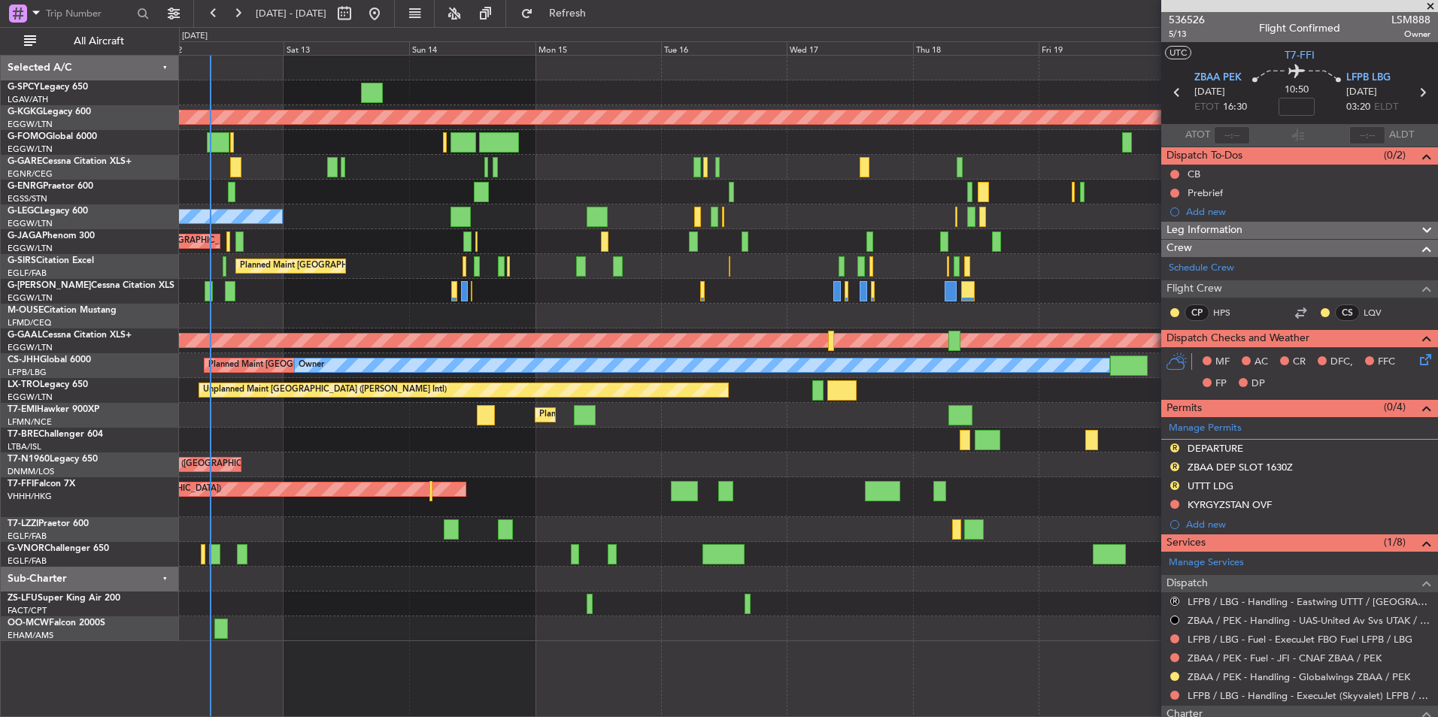
click at [515, 618] on div at bounding box center [808, 629] width 1258 height 25
click at [464, 635] on div at bounding box center [808, 629] width 1258 height 25
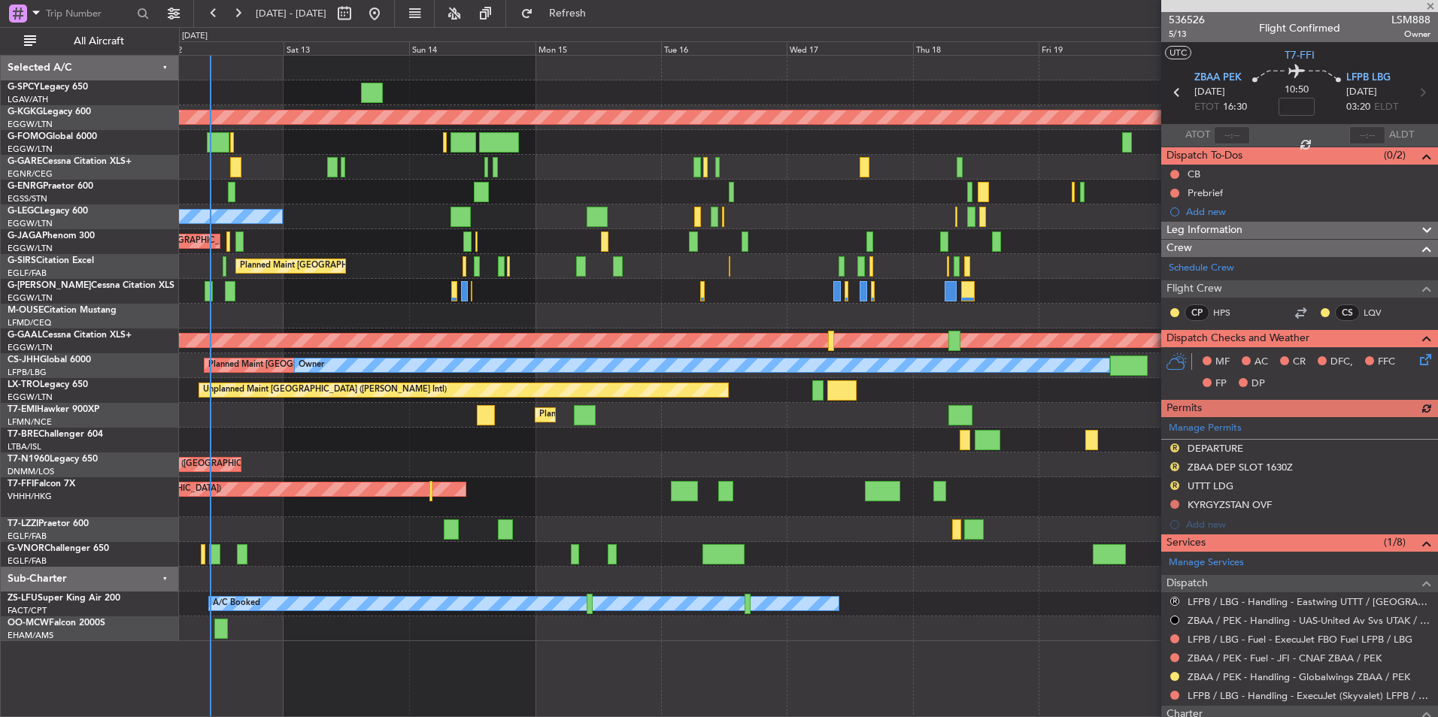
click at [671, 643] on div "Unplanned Maint [GEOGRAPHIC_DATA] ([PERSON_NAME] Intl) AOG Maint [GEOGRAPHIC_DA…" at bounding box center [808, 386] width 1259 height 662
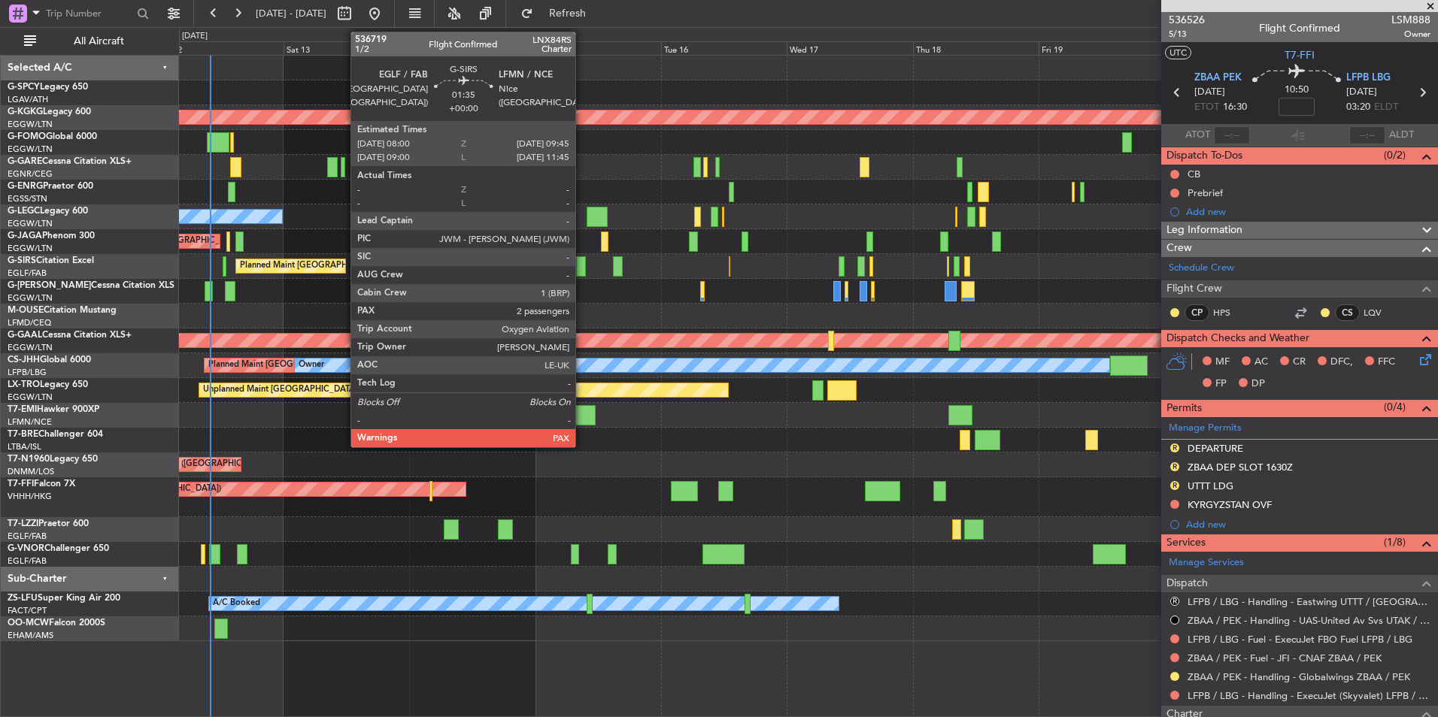
click at [582, 265] on div at bounding box center [581, 266] width 10 height 20
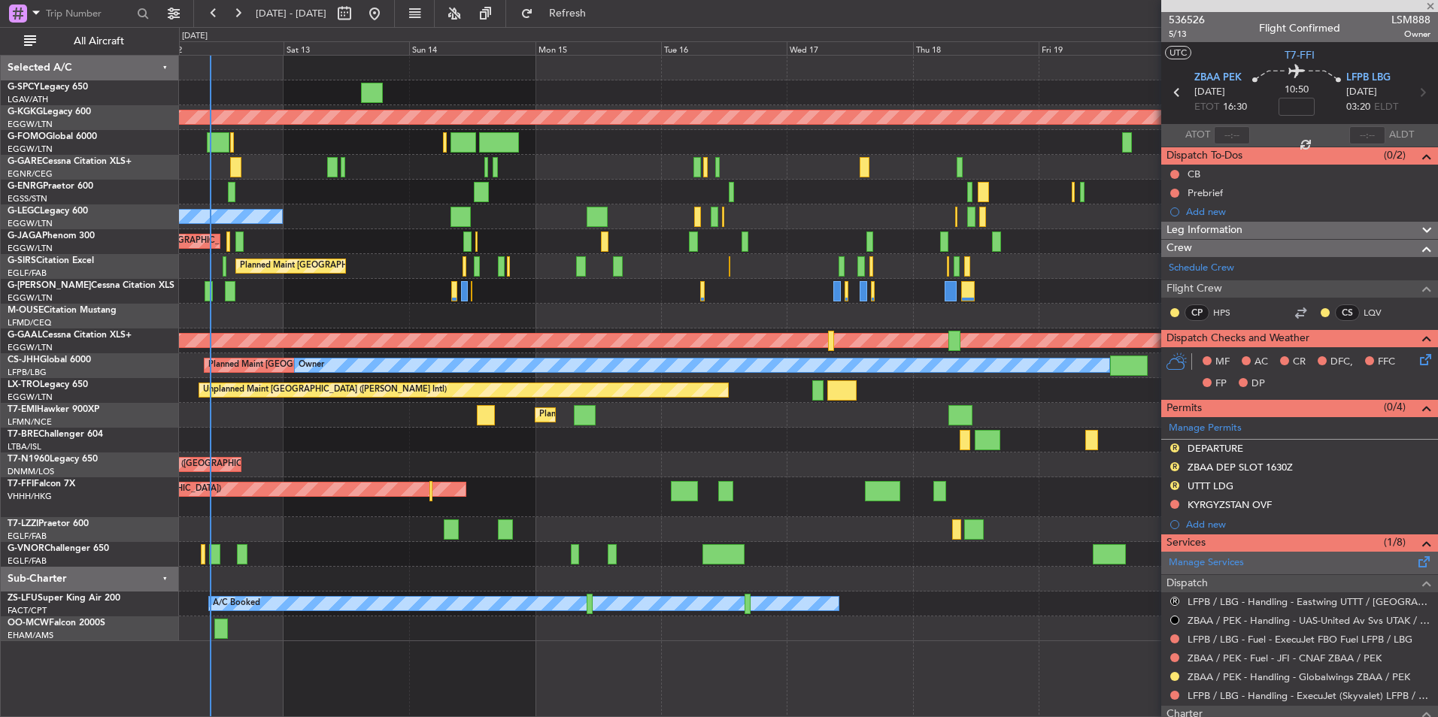
type input "3"
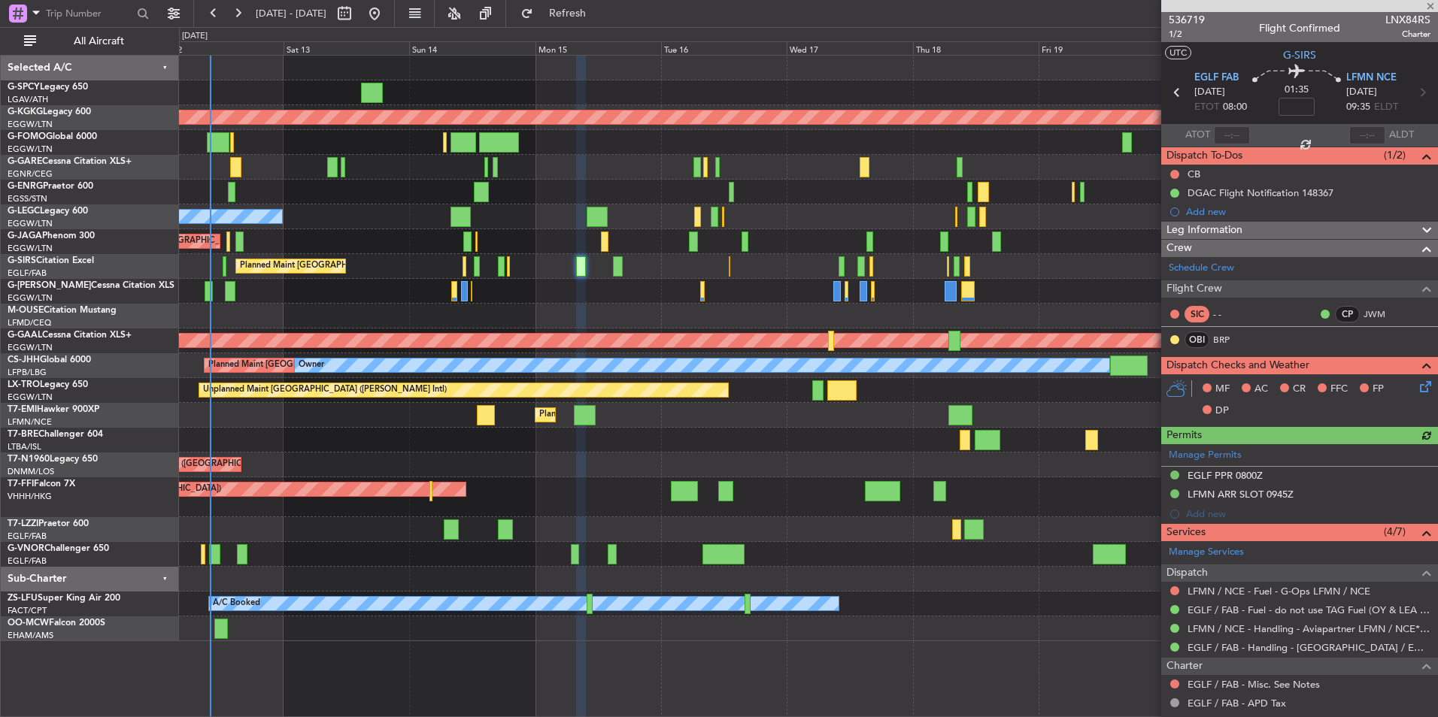
scroll to position [217, 0]
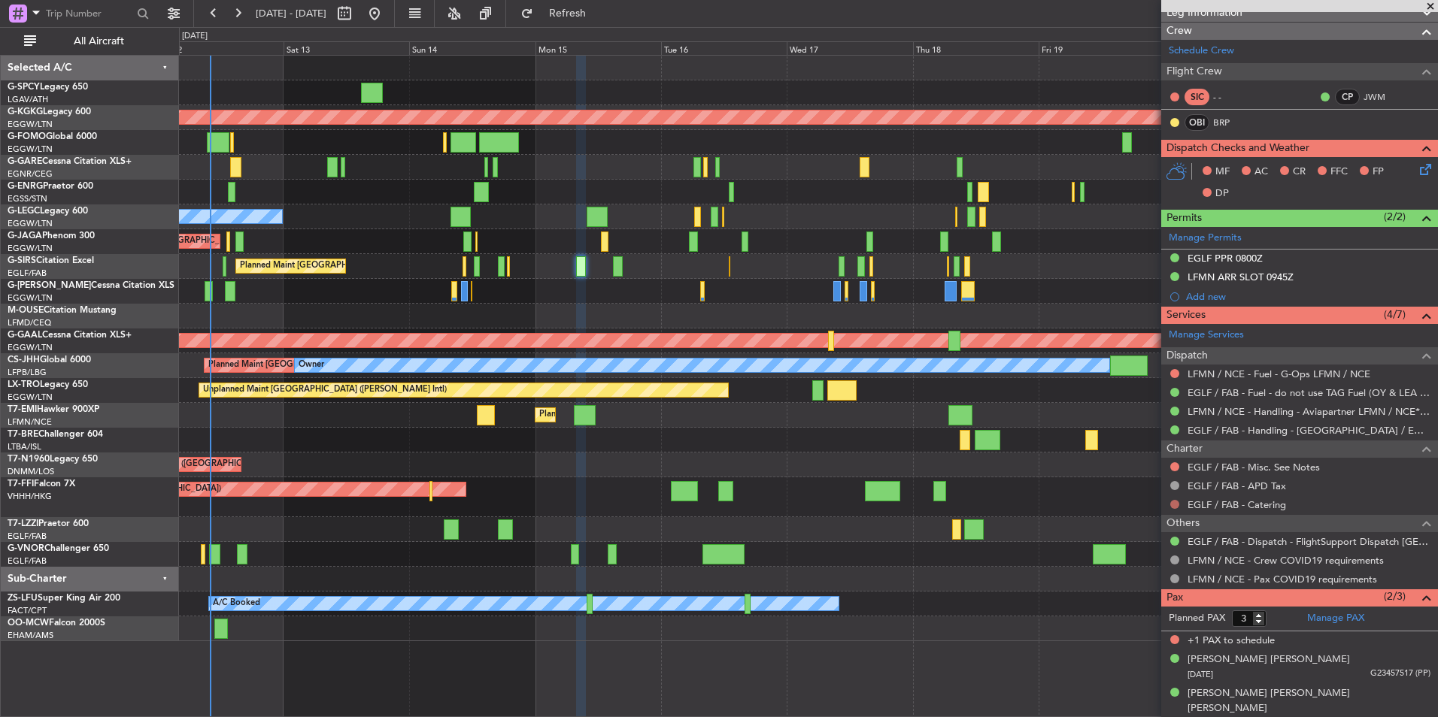
click at [1173, 504] on button at bounding box center [1174, 504] width 9 height 9
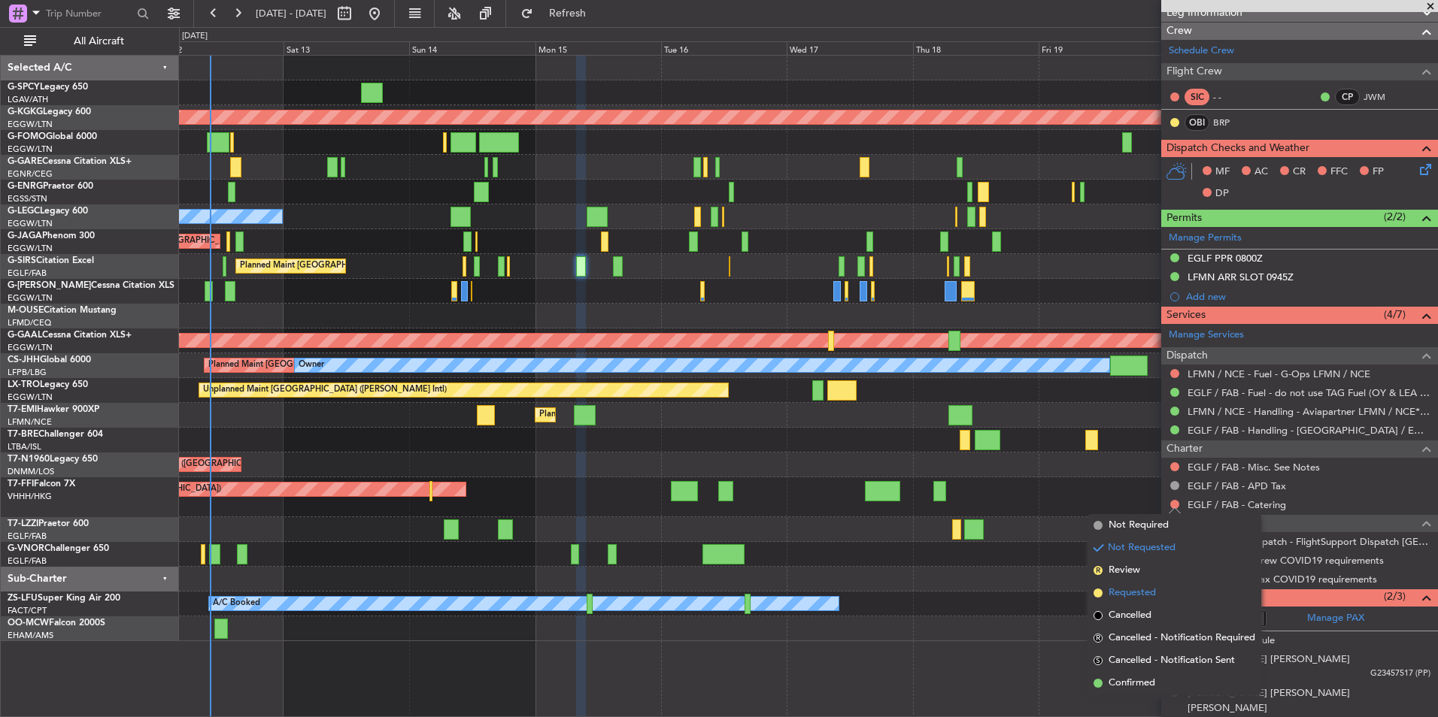
click at [1153, 589] on span "Requested" at bounding box center [1131, 593] width 47 height 15
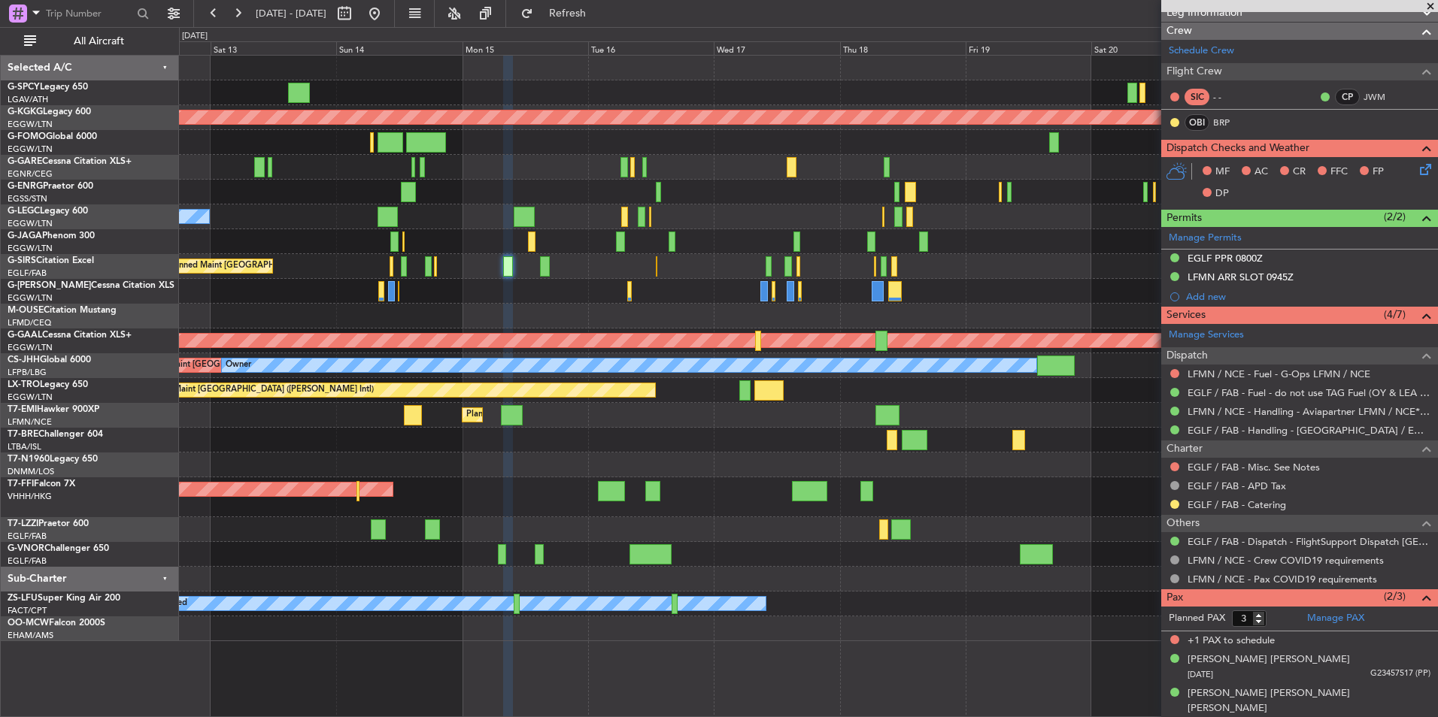
click at [541, 292] on div "Planned Maint [GEOGRAPHIC_DATA] ([GEOGRAPHIC_DATA])" at bounding box center [808, 291] width 1258 height 25
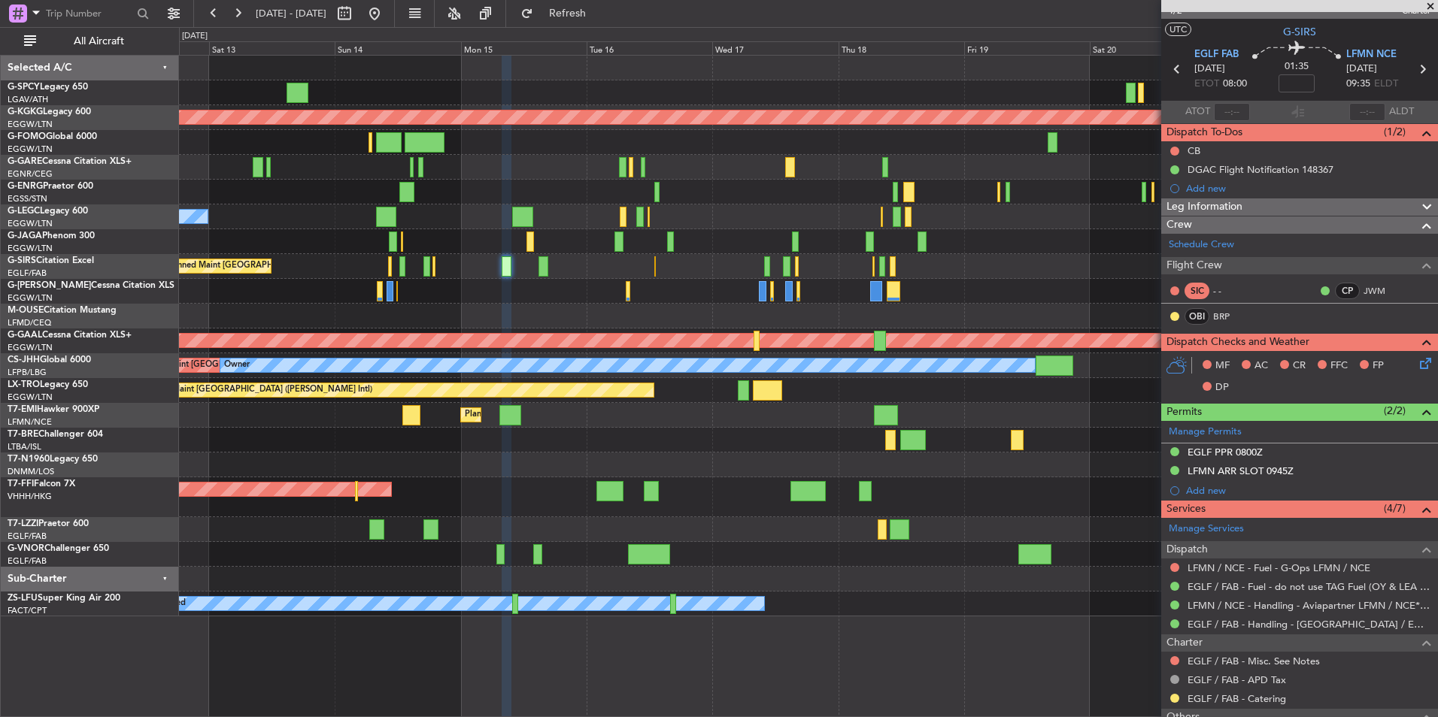
scroll to position [0, 0]
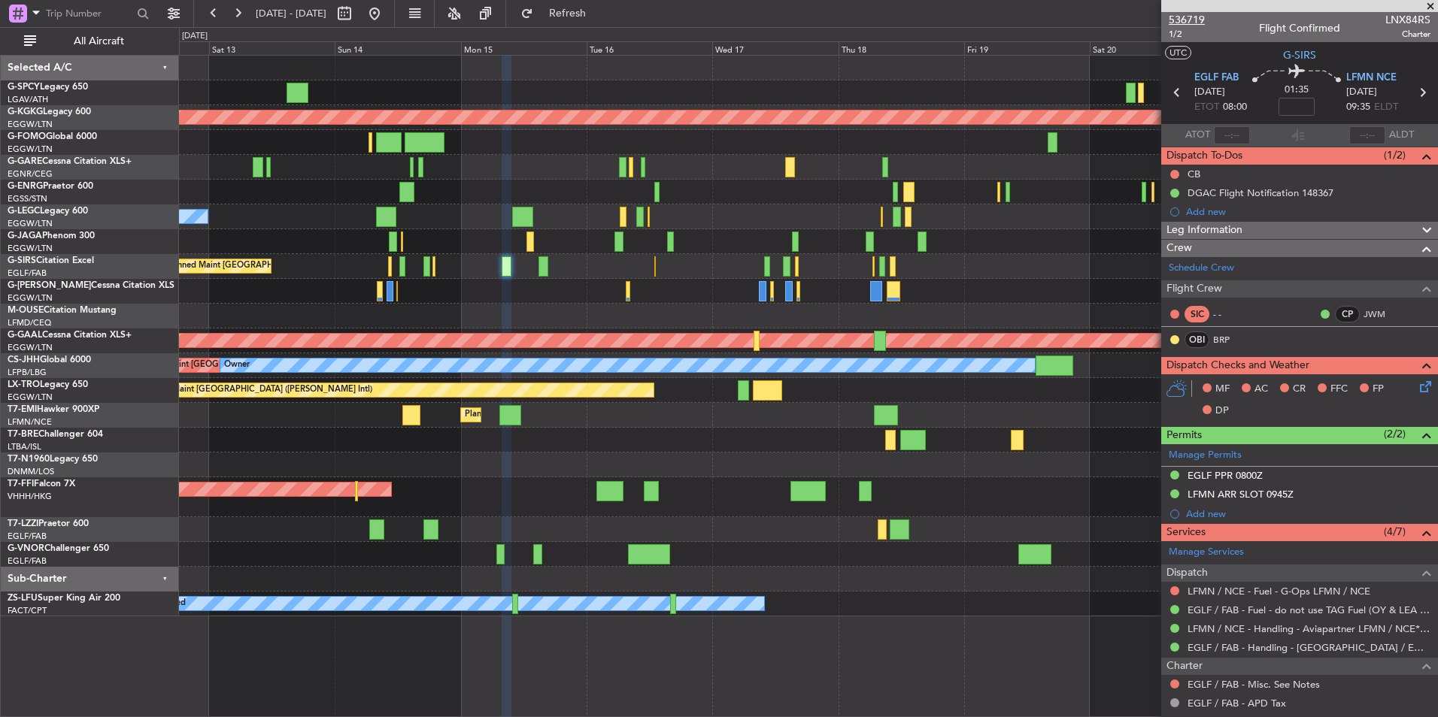
click at [1183, 19] on span "536719" at bounding box center [1186, 20] width 36 height 16
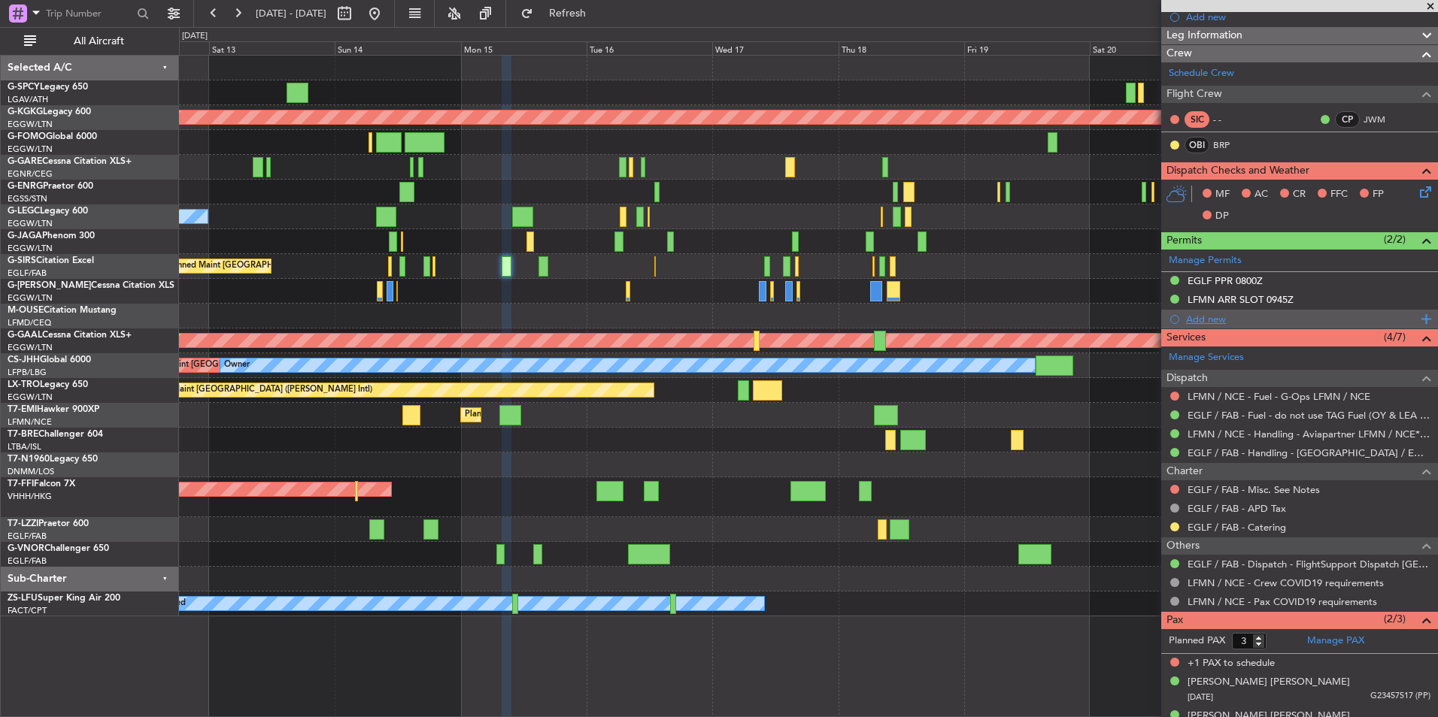
scroll to position [217, 0]
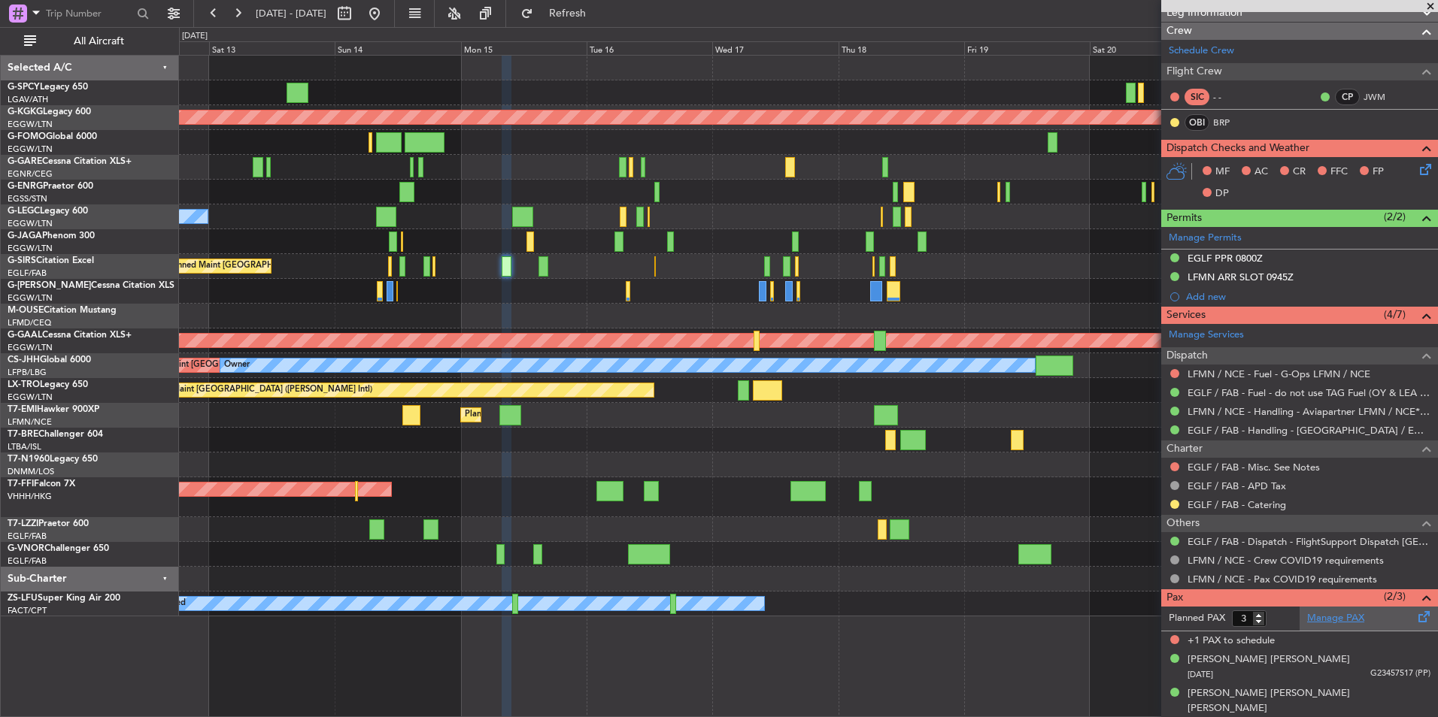
click at [1342, 612] on link "Manage PAX" at bounding box center [1335, 618] width 57 height 15
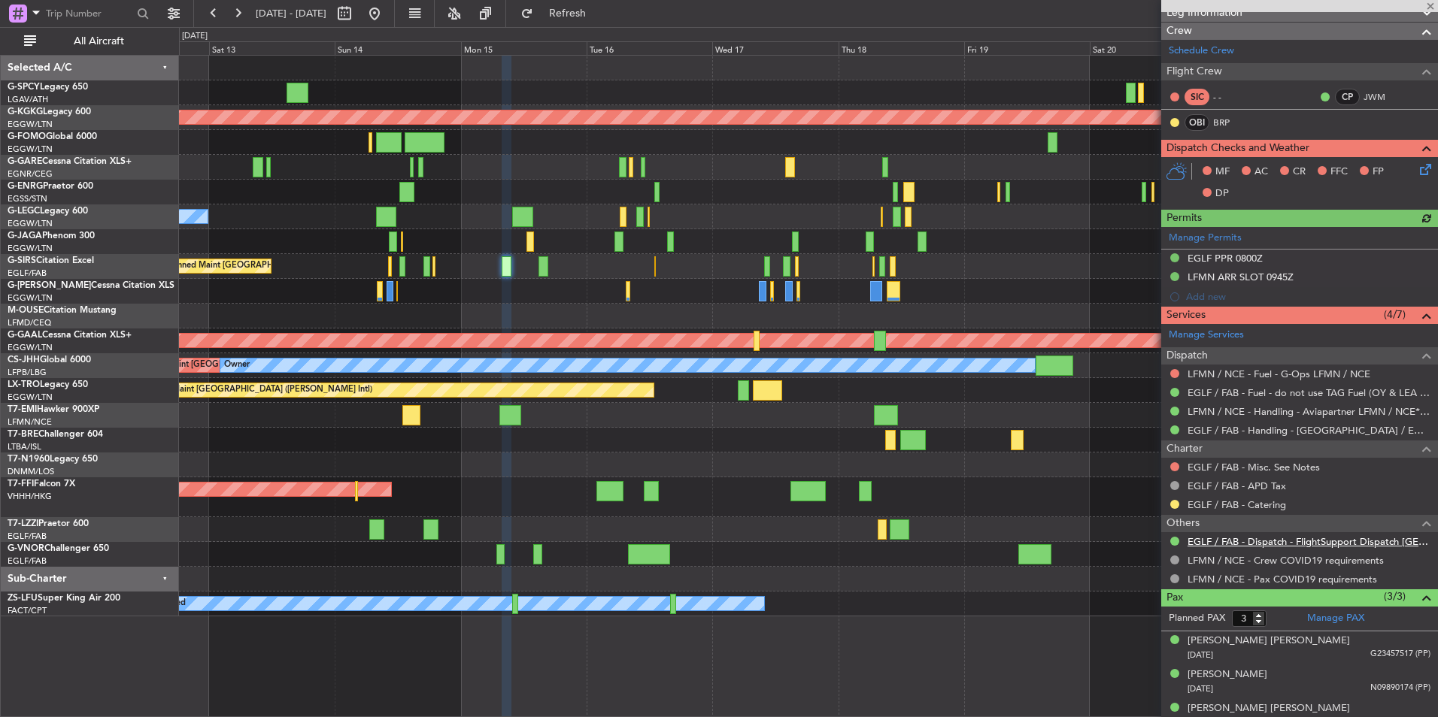
click at [1291, 539] on link "EGLF / FAB - Dispatch - FlightSupport Dispatch [GEOGRAPHIC_DATA]" at bounding box center [1308, 541] width 243 height 13
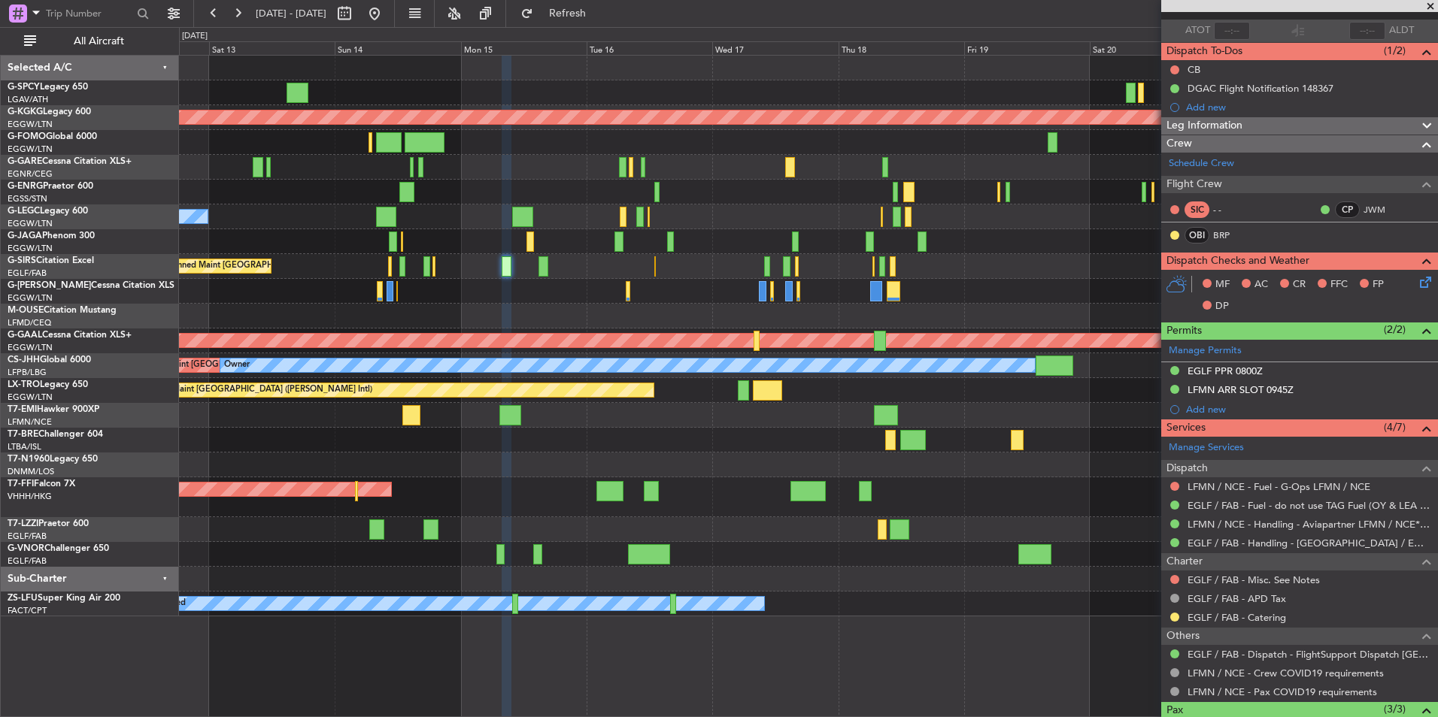
scroll to position [0, 0]
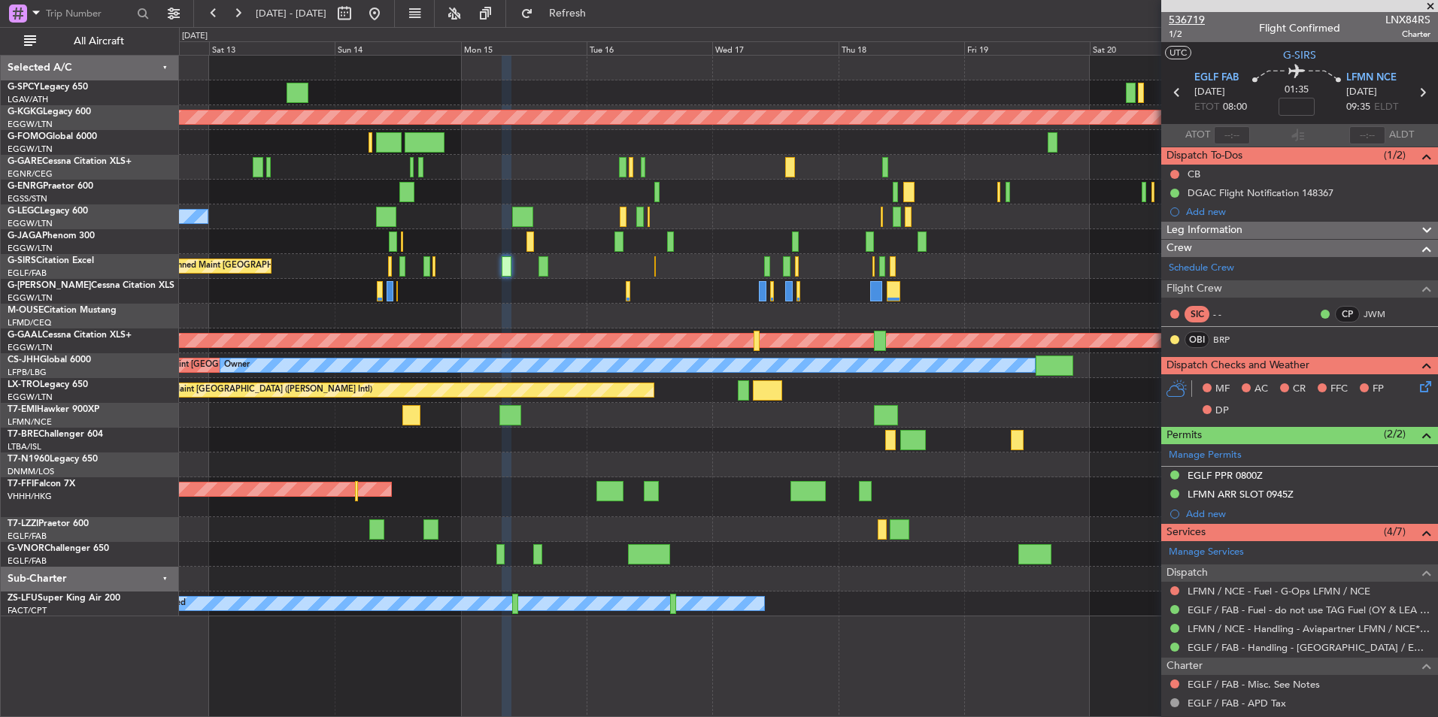
click at [1196, 19] on span "536719" at bounding box center [1186, 20] width 36 height 16
click at [386, 17] on button at bounding box center [374, 14] width 24 height 24
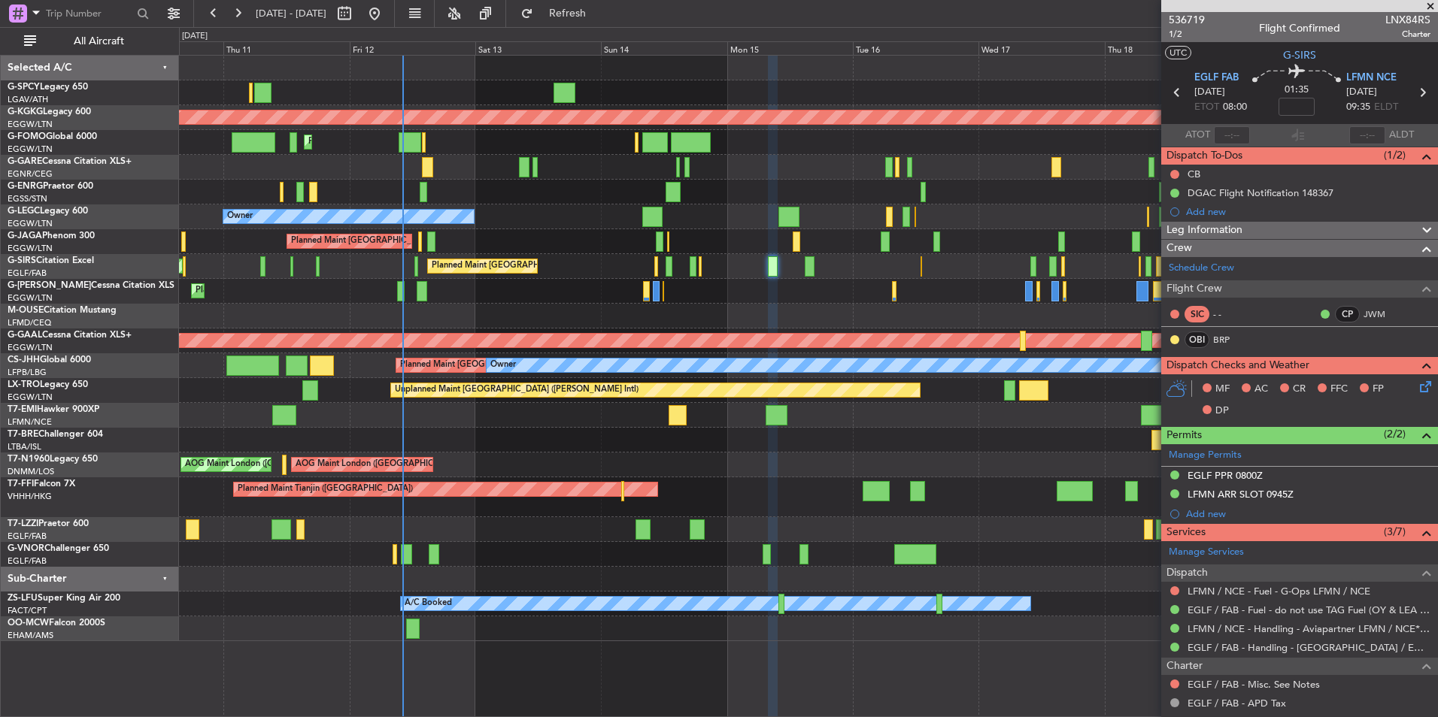
click at [574, 541] on div "Unplanned Maint [GEOGRAPHIC_DATA] ([PERSON_NAME] Intl) AOG Maint [GEOGRAPHIC_DA…" at bounding box center [808, 349] width 1258 height 586
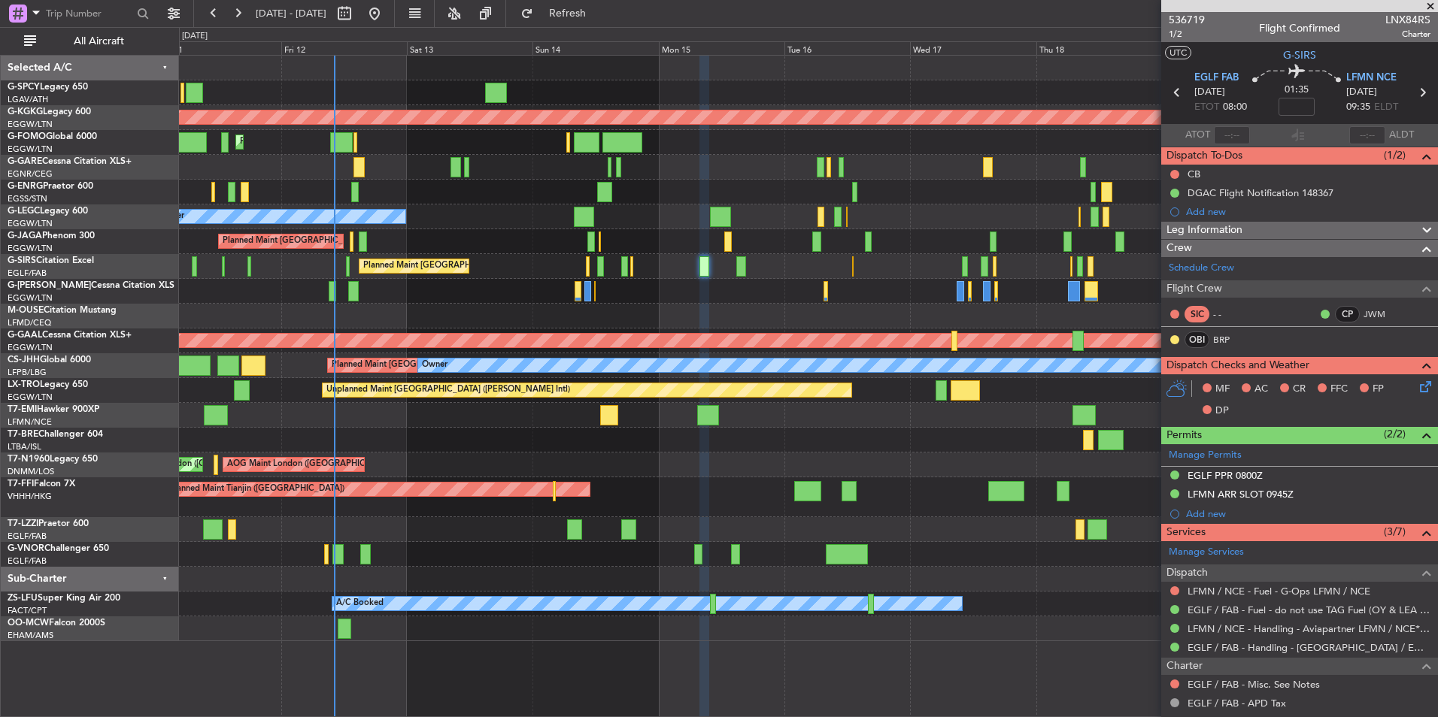
click at [632, 544] on div "Planned Maint [GEOGRAPHIC_DATA] ([GEOGRAPHIC_DATA])" at bounding box center [808, 554] width 1258 height 25
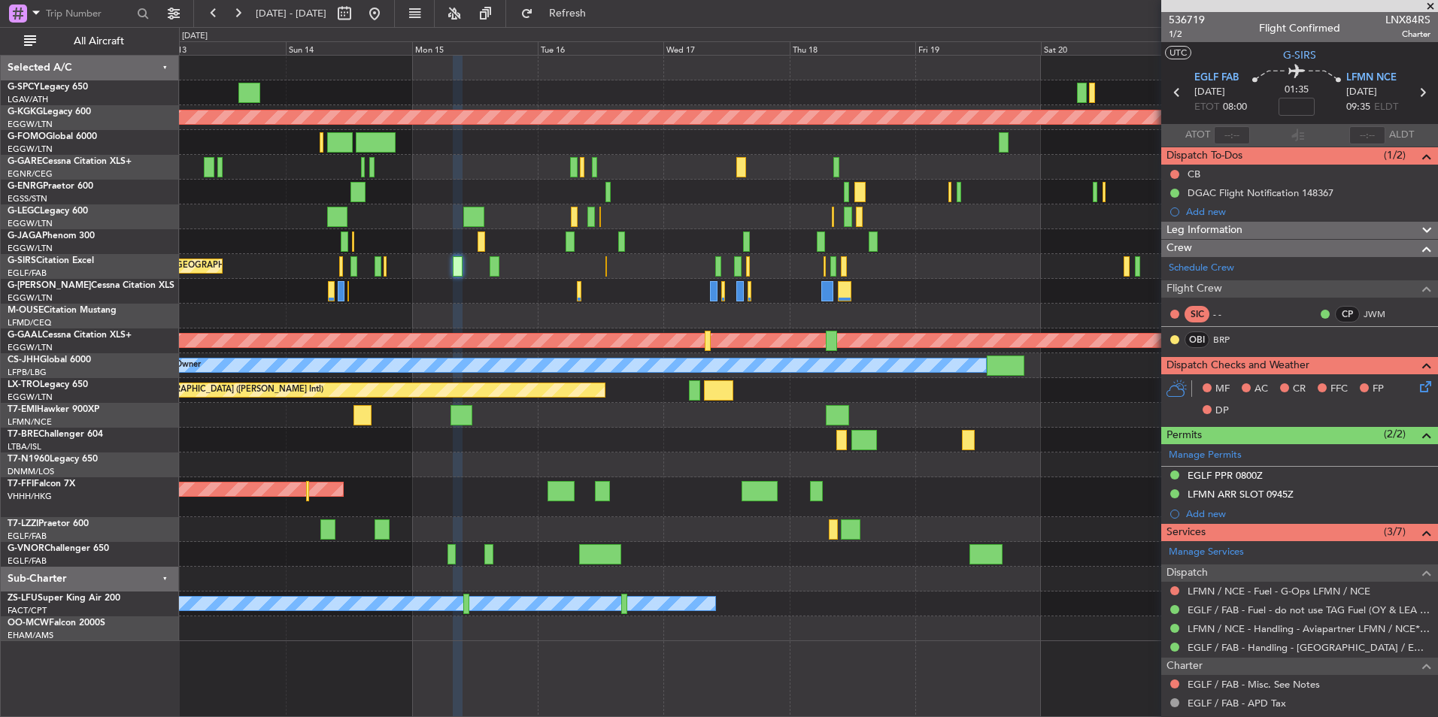
click at [609, 523] on div at bounding box center [808, 529] width 1258 height 25
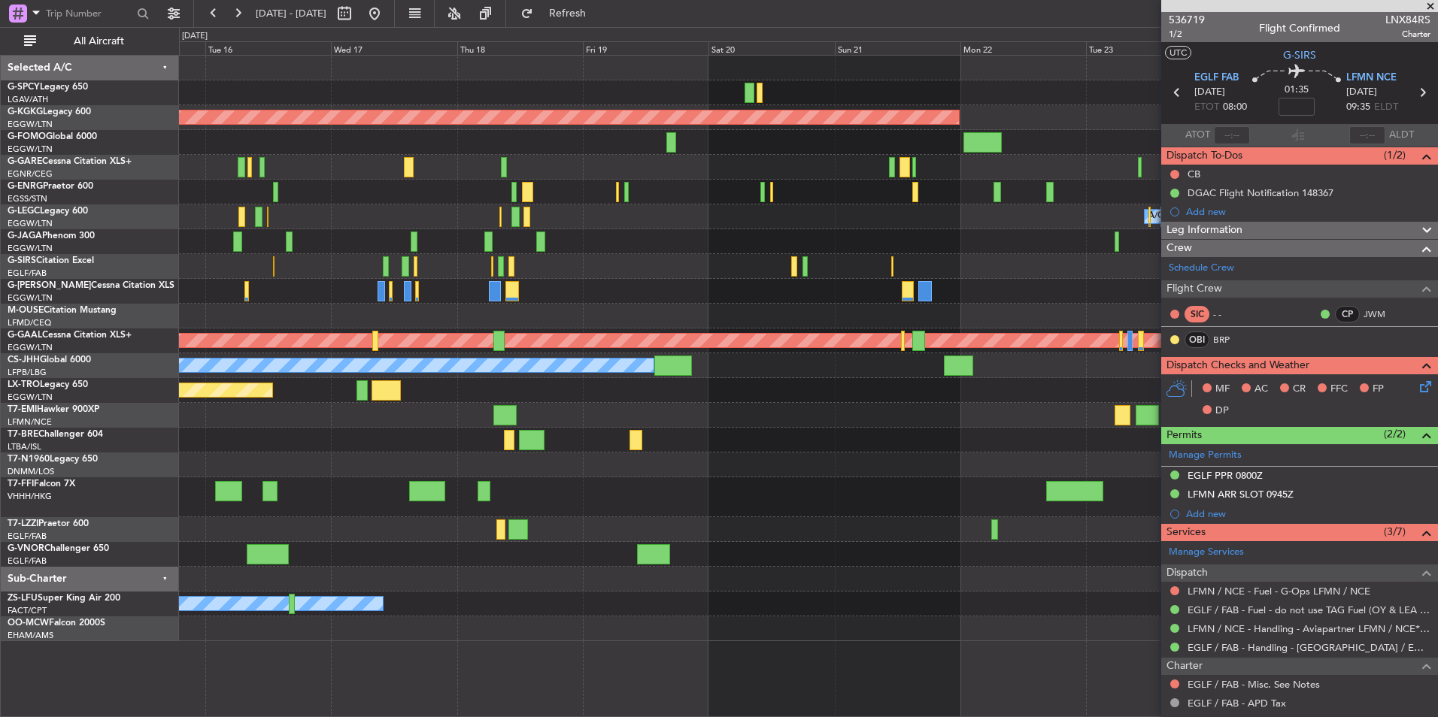
click at [724, 535] on div at bounding box center [808, 529] width 1258 height 25
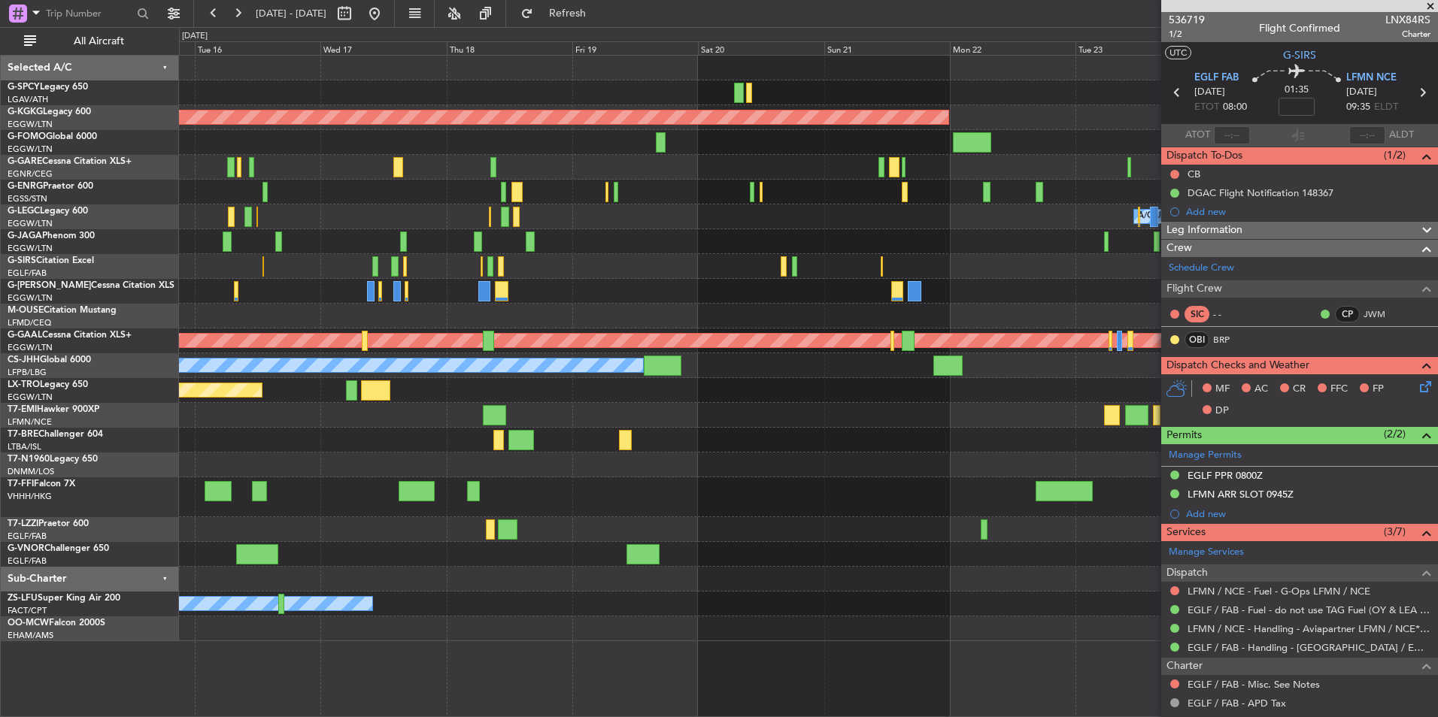
click at [481, 509] on div "AOG Maint [GEOGRAPHIC_DATA] (Ataturk) A/C Unavailable [GEOGRAPHIC_DATA] ([GEOGR…" at bounding box center [808, 349] width 1258 height 586
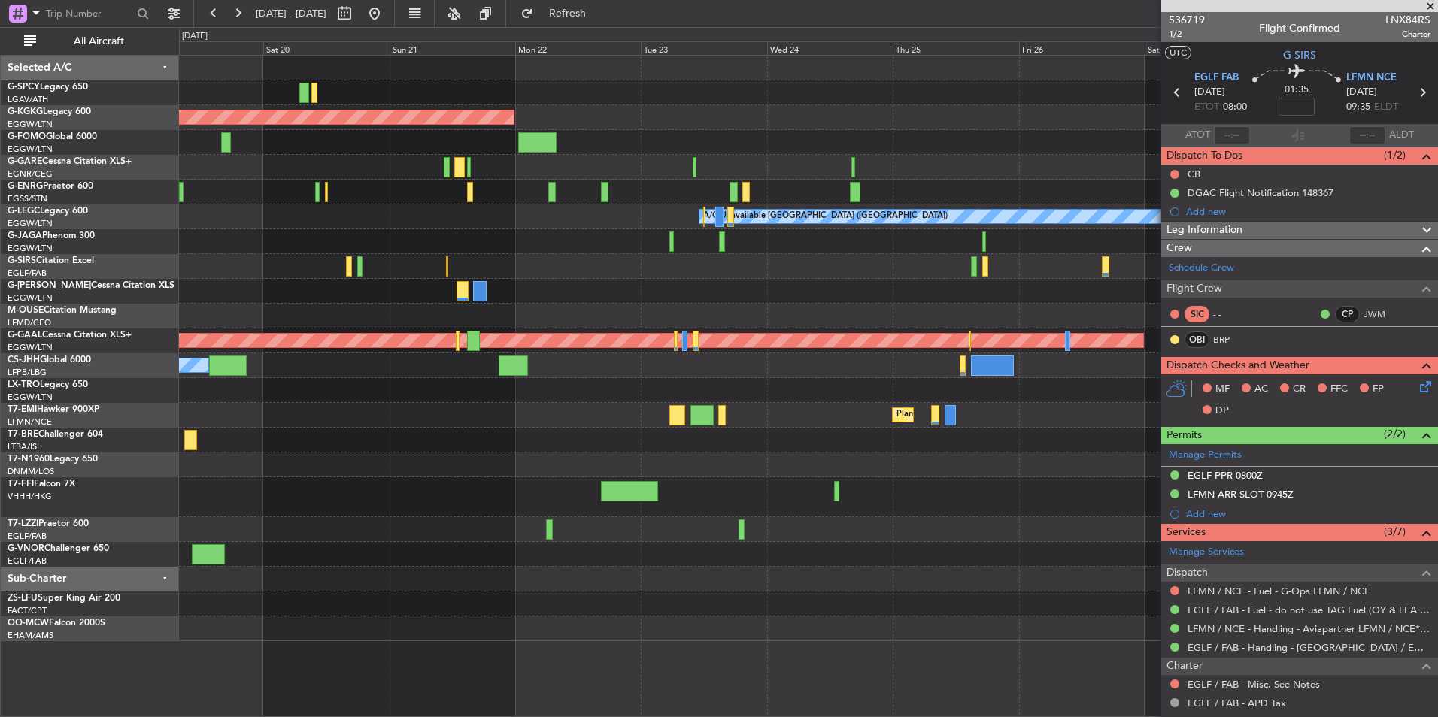
click at [515, 492] on div at bounding box center [808, 497] width 1258 height 40
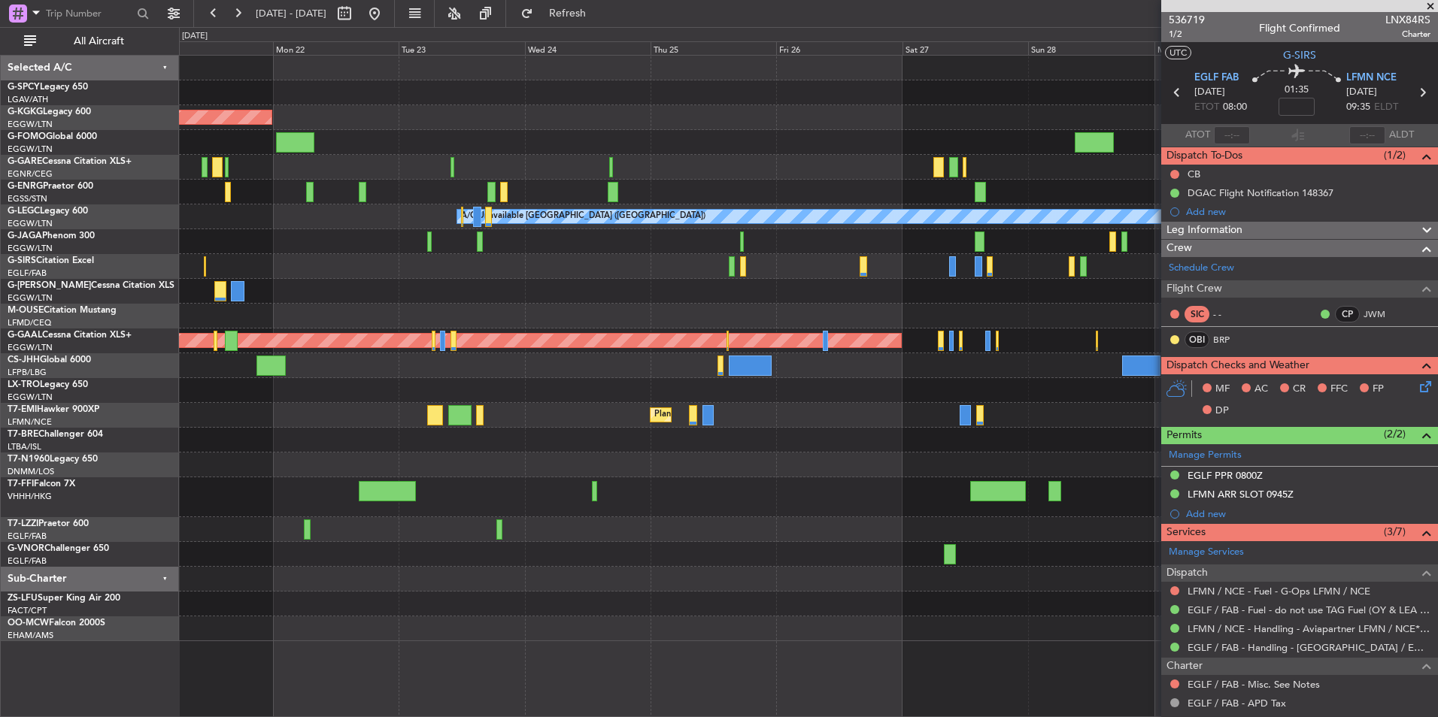
click at [463, 494] on div at bounding box center [808, 497] width 1258 height 40
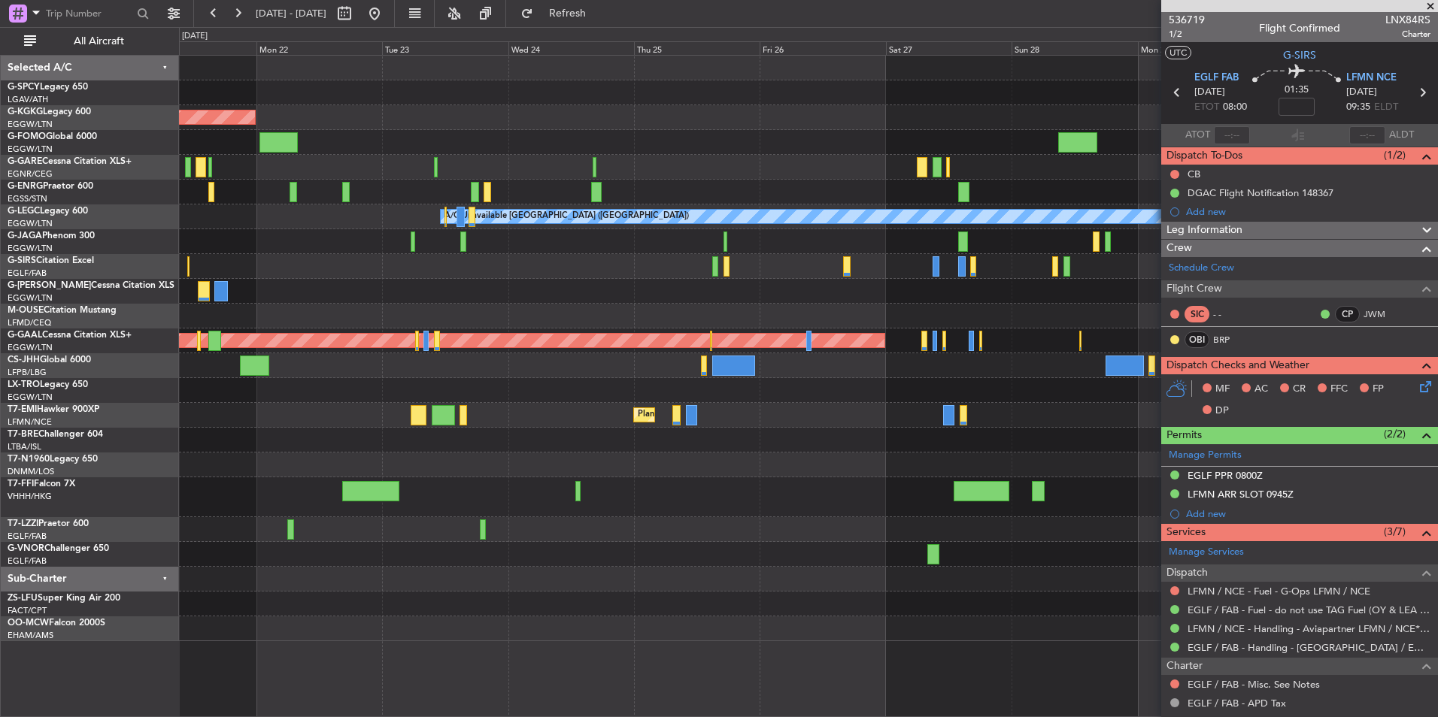
click at [438, 522] on div "AOG Maint [GEOGRAPHIC_DATA] (Ataturk) A/C Unavailable [GEOGRAPHIC_DATA] ([GEOGR…" at bounding box center [808, 349] width 1258 height 586
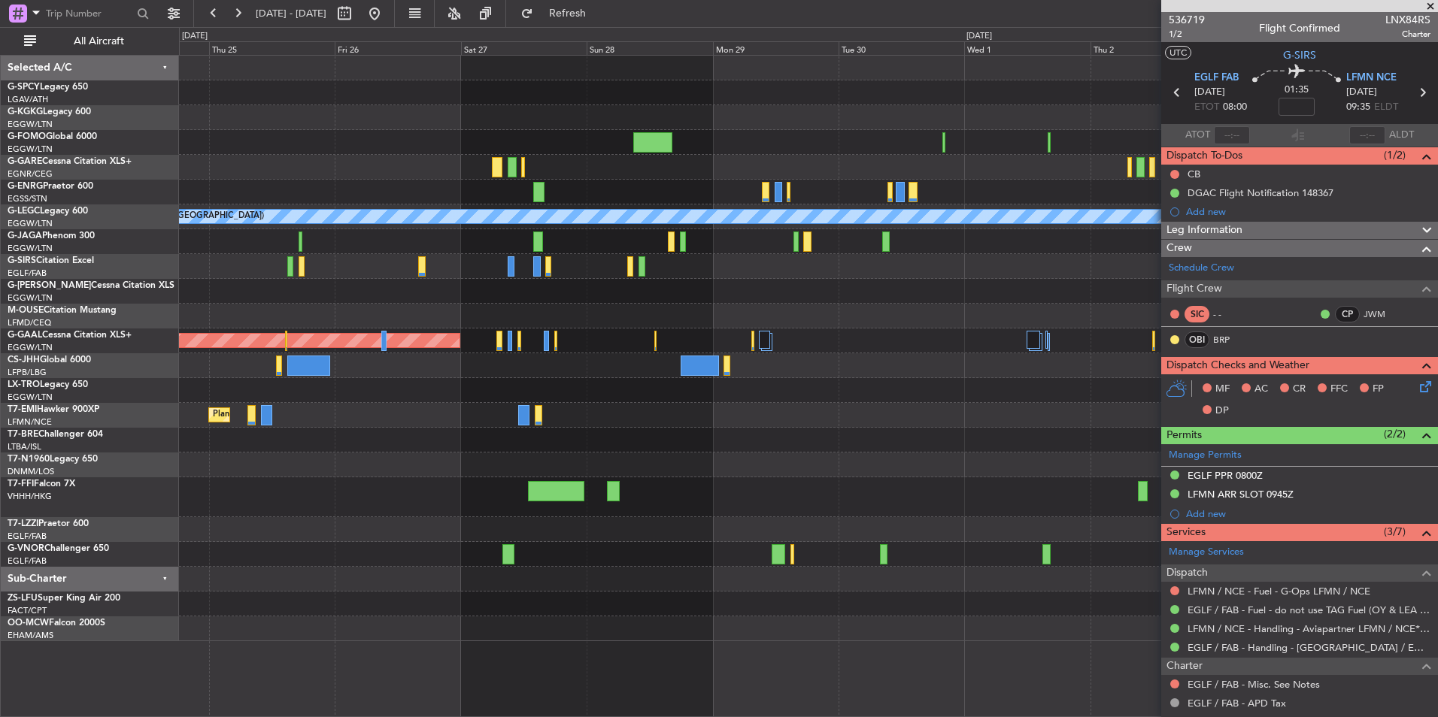
click at [459, 537] on div at bounding box center [808, 529] width 1258 height 25
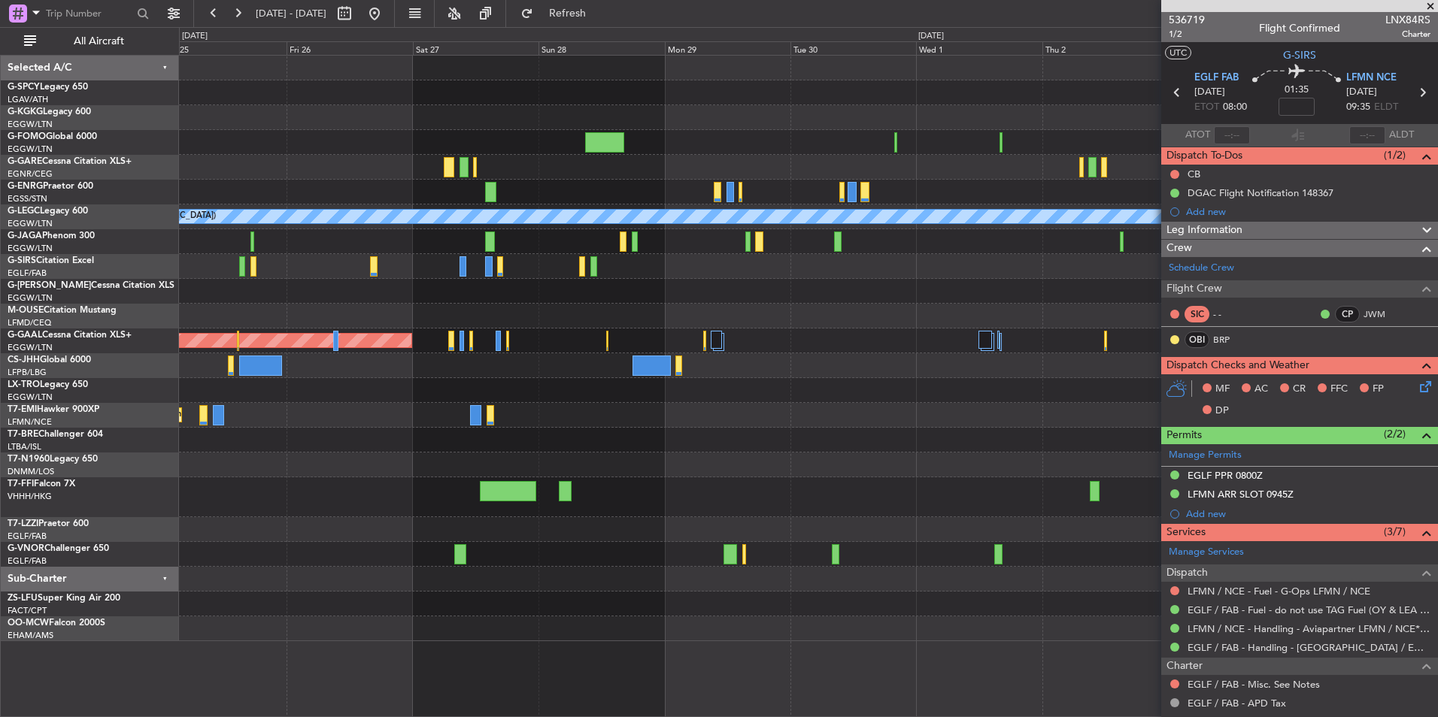
click at [539, 536] on div at bounding box center [808, 529] width 1258 height 25
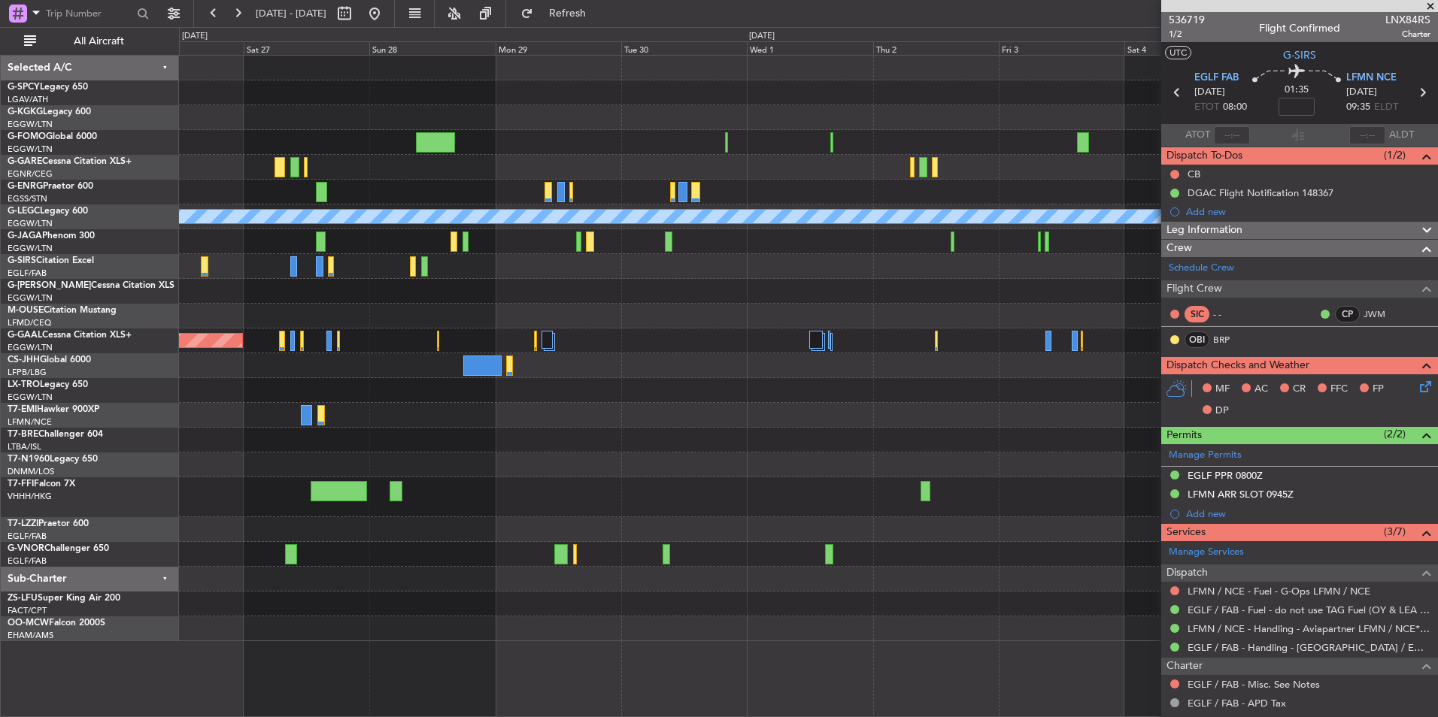
click at [607, 526] on div at bounding box center [808, 529] width 1258 height 25
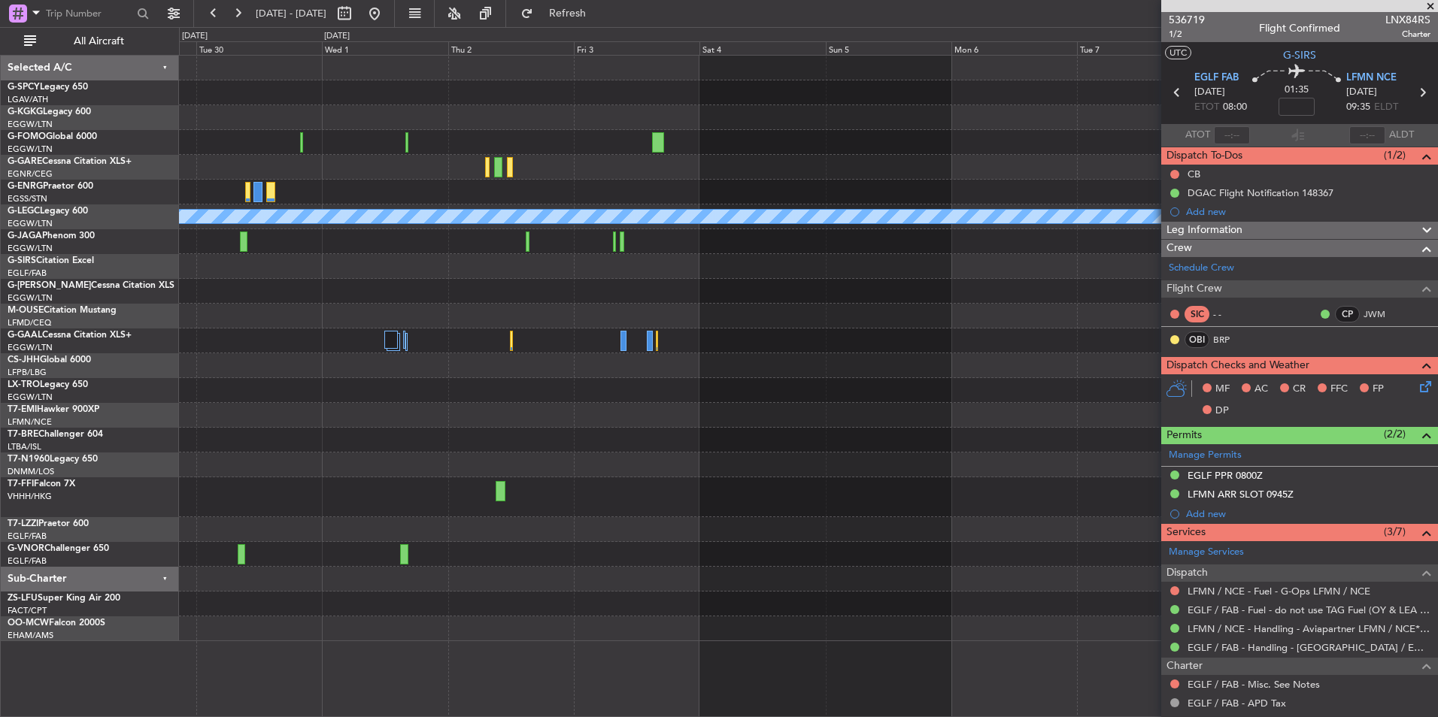
click at [532, 521] on div "A/C Unavailable [GEOGRAPHIC_DATA] ([GEOGRAPHIC_DATA]) Planned Maint Geneva ([GE…" at bounding box center [808, 349] width 1258 height 586
click at [557, 519] on div at bounding box center [808, 529] width 1258 height 25
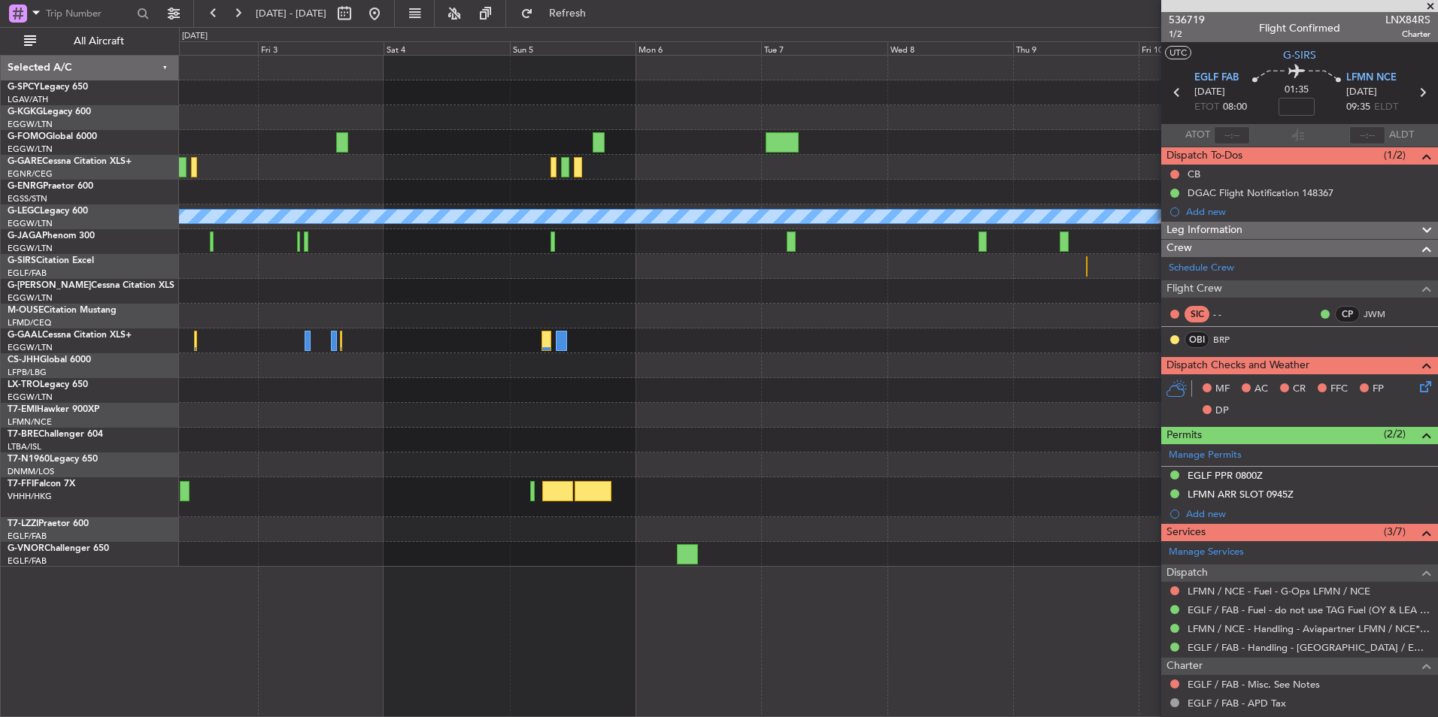
click at [407, 593] on div "A/C Unavailable [GEOGRAPHIC_DATA] ([GEOGRAPHIC_DATA]) Planned Maint Geneva ([GE…" at bounding box center [808, 386] width 1259 height 662
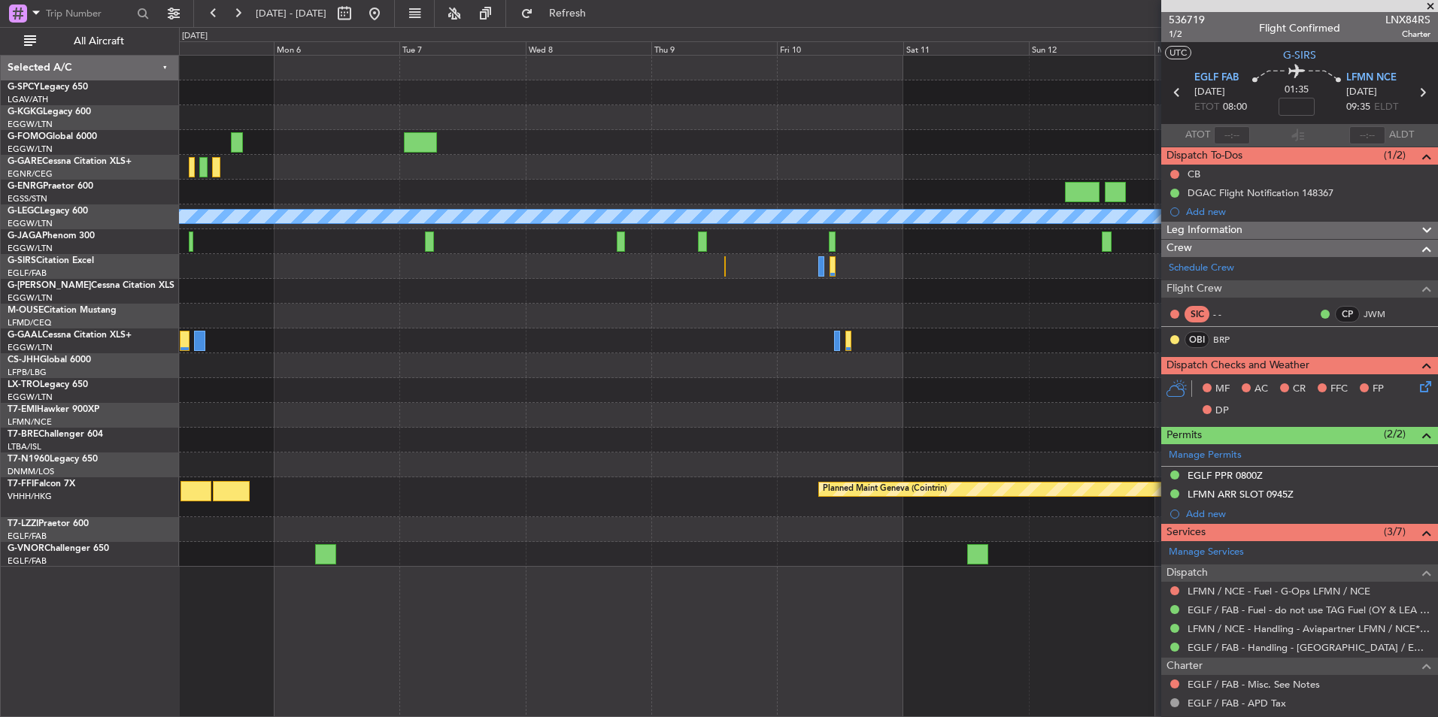
click at [325, 560] on div at bounding box center [808, 554] width 1258 height 25
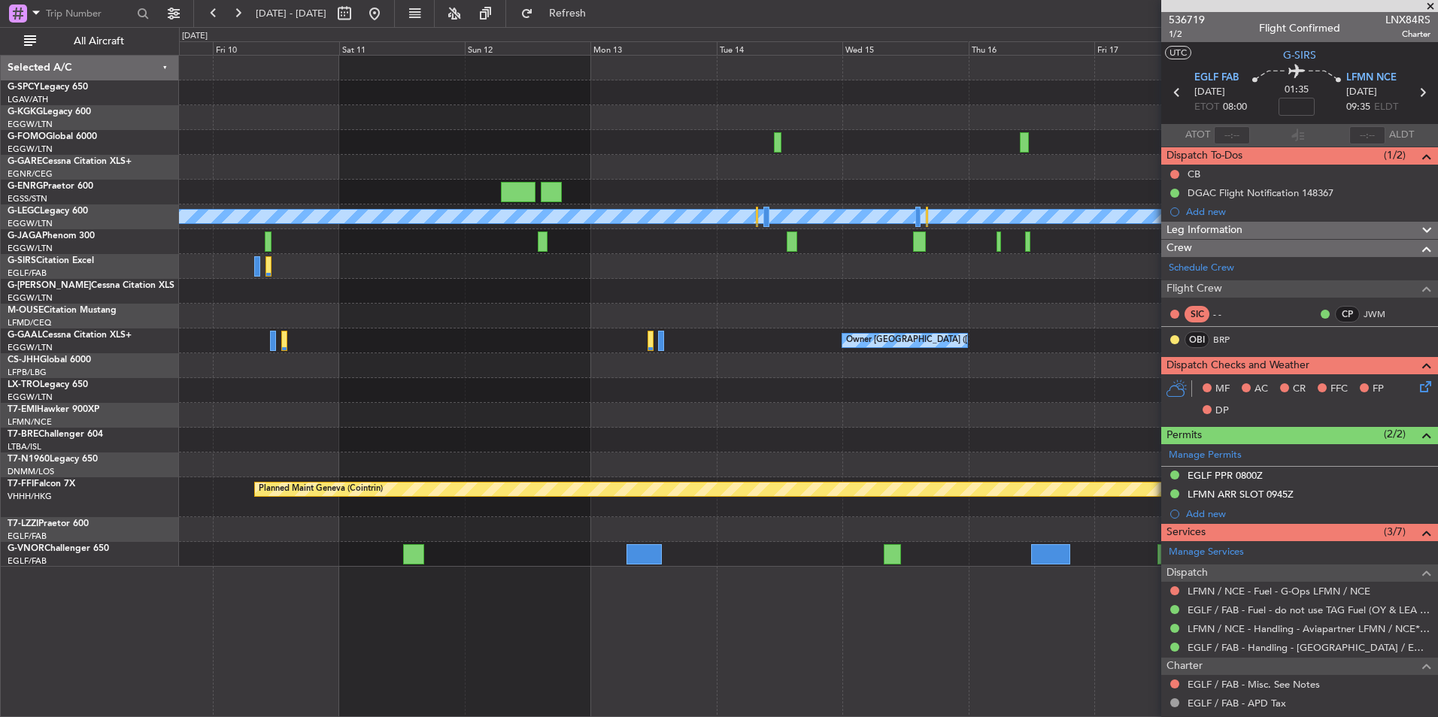
click at [126, 547] on div "A/C Unavailable [GEOGRAPHIC_DATA] ([GEOGRAPHIC_DATA]) Owner [GEOGRAPHIC_DATA] (…" at bounding box center [719, 372] width 1438 height 690
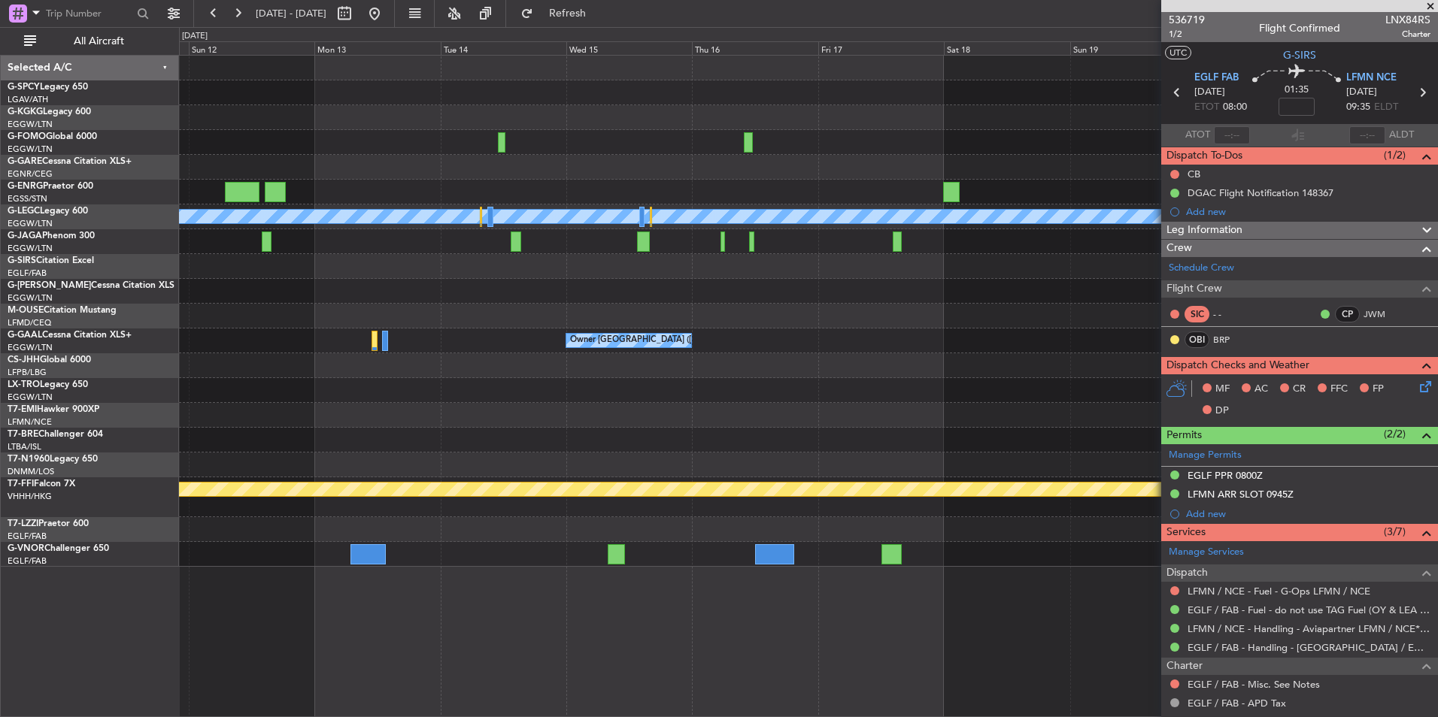
click at [590, 547] on div "A/C Unavailable [GEOGRAPHIC_DATA] ([GEOGRAPHIC_DATA]) Owner [GEOGRAPHIC_DATA] (…" at bounding box center [808, 311] width 1258 height 511
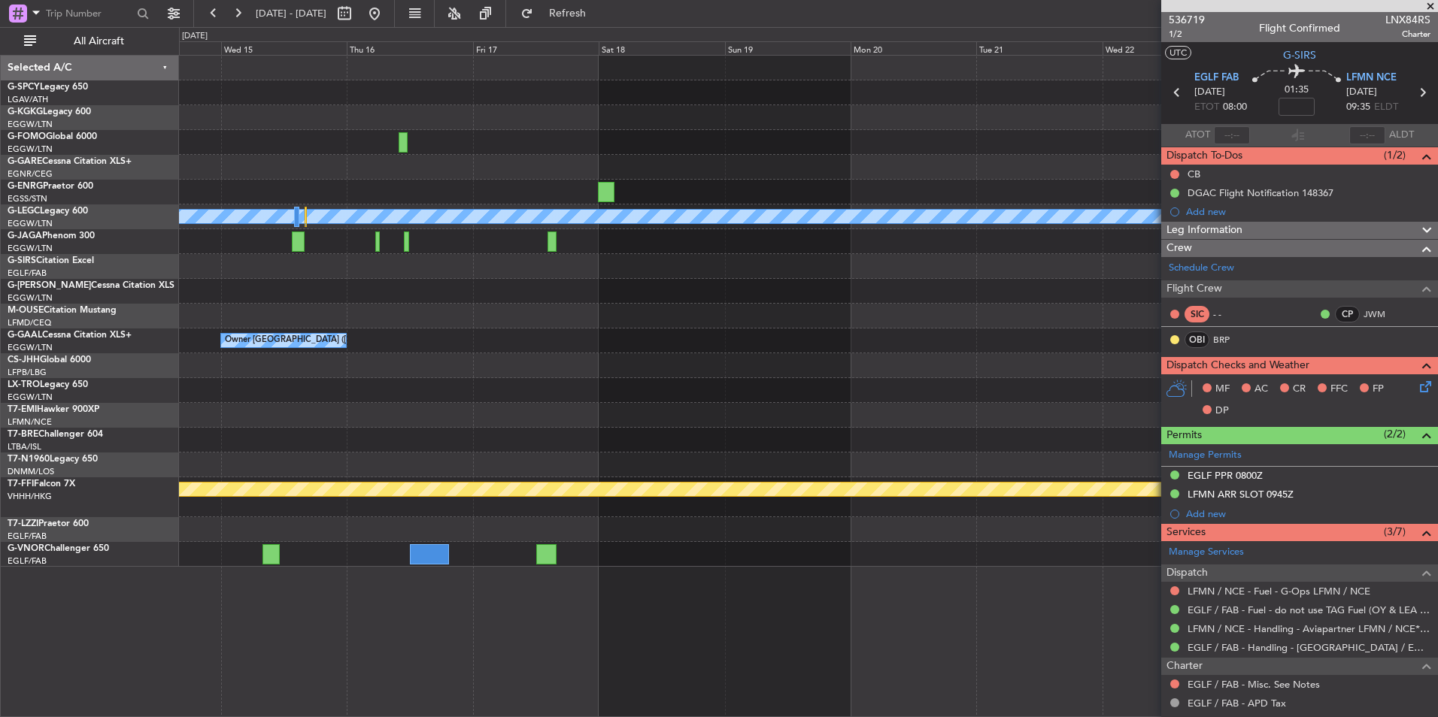
click at [671, 523] on div "A/C Unavailable [GEOGRAPHIC_DATA] ([GEOGRAPHIC_DATA]) Owner [GEOGRAPHIC_DATA] (…" at bounding box center [808, 311] width 1258 height 511
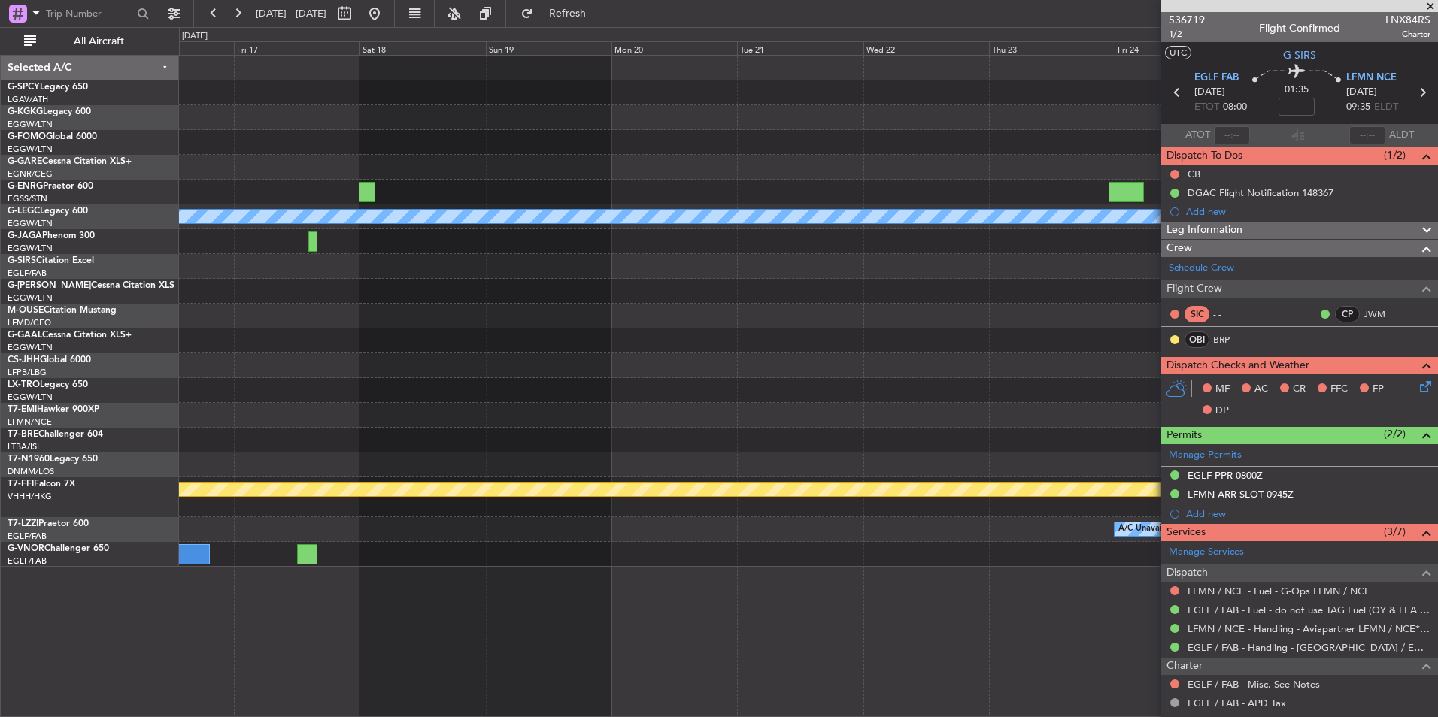
click at [642, 502] on div "A/C Unavailable [GEOGRAPHIC_DATA] ([GEOGRAPHIC_DATA]) Owner [GEOGRAPHIC_DATA] (…" at bounding box center [808, 311] width 1258 height 511
click at [504, 517] on div "A/C Unavailable [GEOGRAPHIC_DATA] ([GEOGRAPHIC_DATA]) Owner [GEOGRAPHIC_DATA] (…" at bounding box center [808, 311] width 1258 height 511
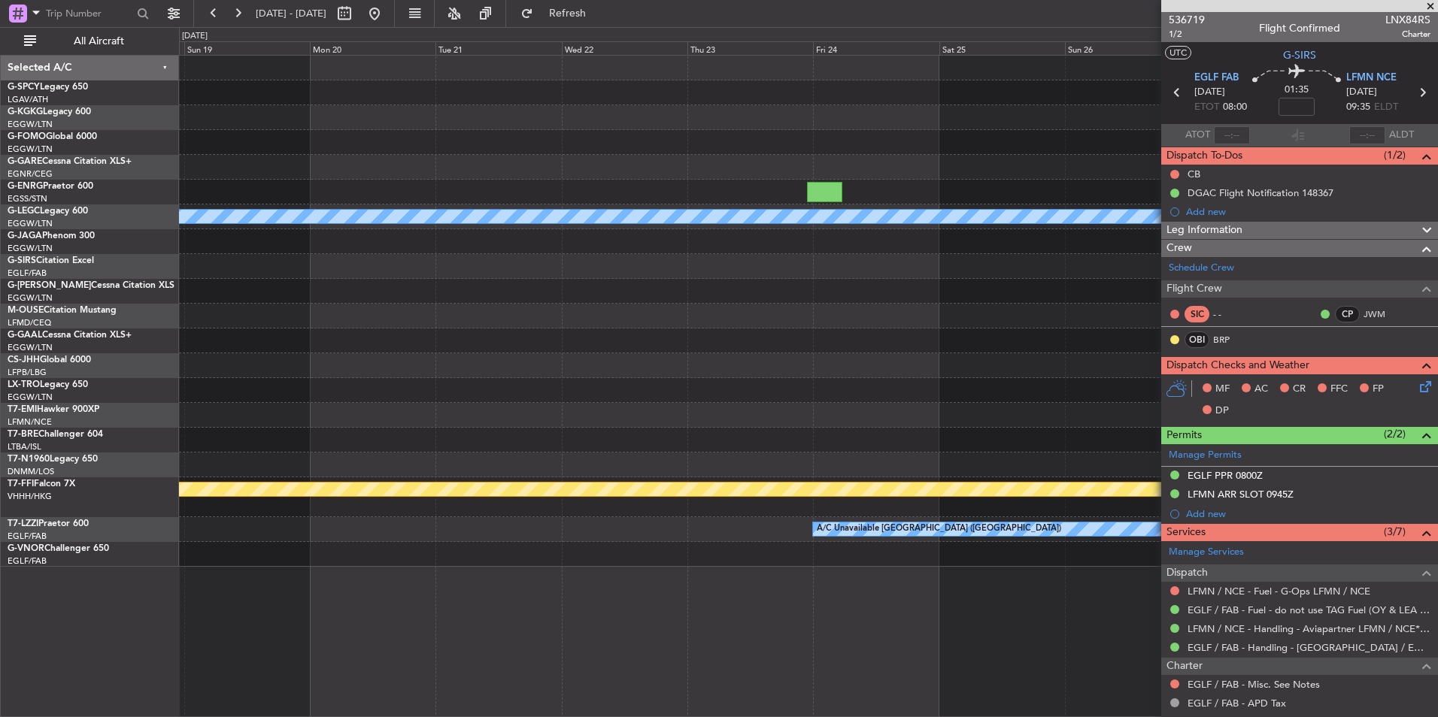
click at [599, 512] on div "Planned Maint Geneva (Cointrin)" at bounding box center [808, 497] width 1258 height 40
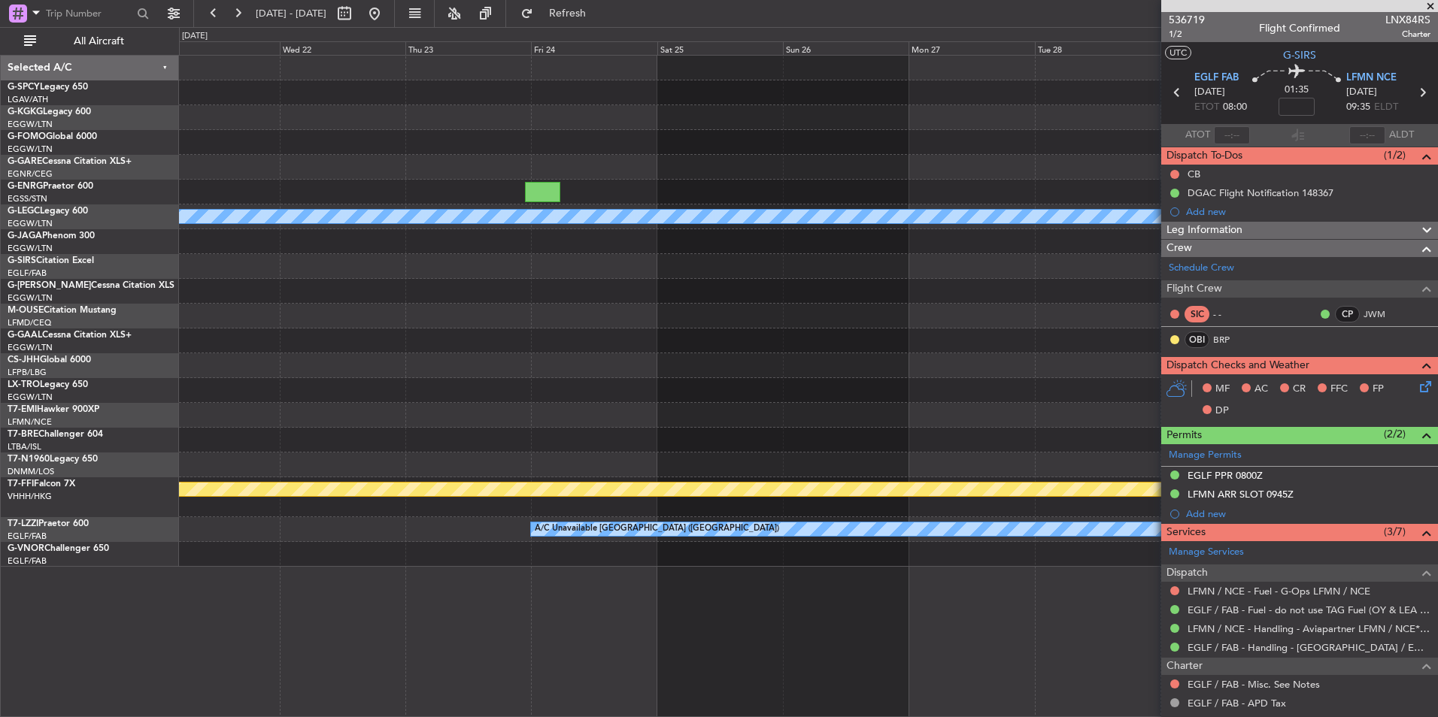
click at [449, 504] on div "Planned Maint Geneva (Cointrin)" at bounding box center [808, 497] width 1258 height 40
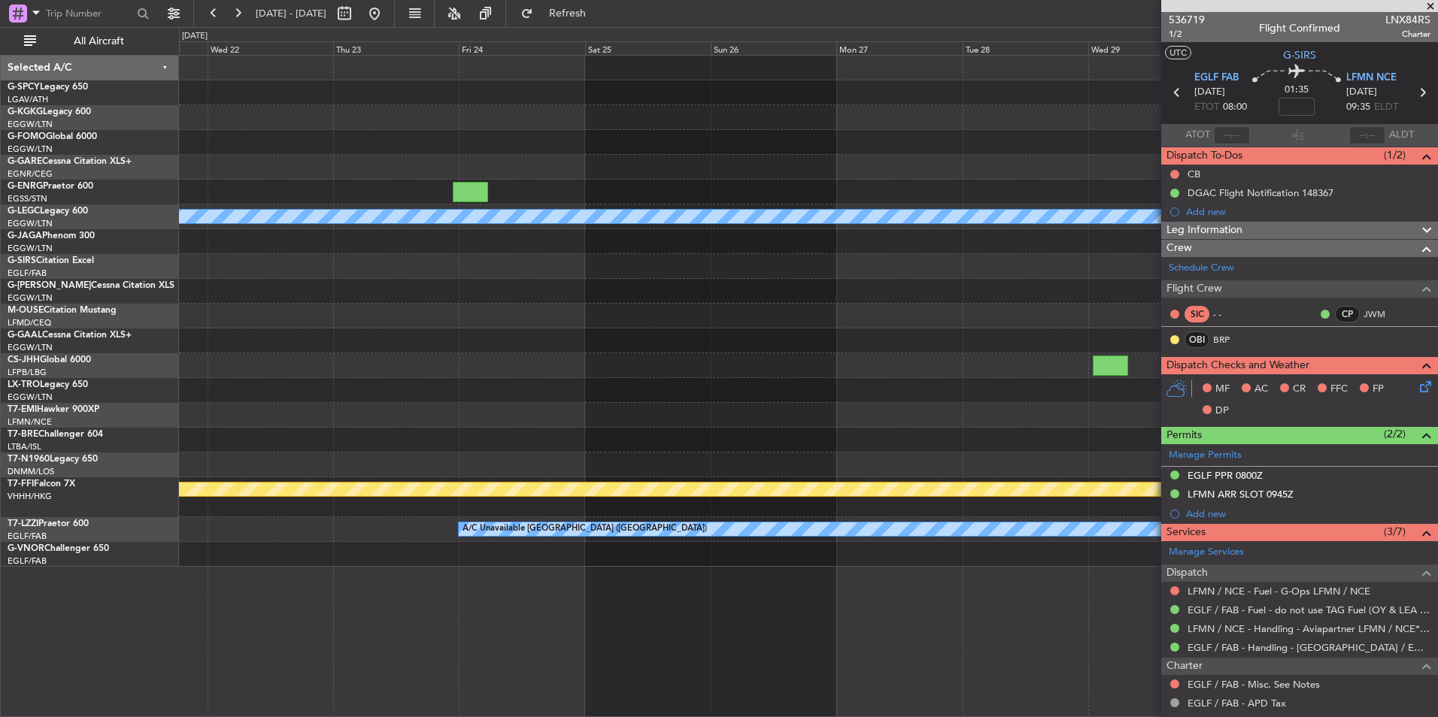
click at [421, 492] on div "Planned Maint Geneva (Cointrin)" at bounding box center [808, 497] width 1258 height 40
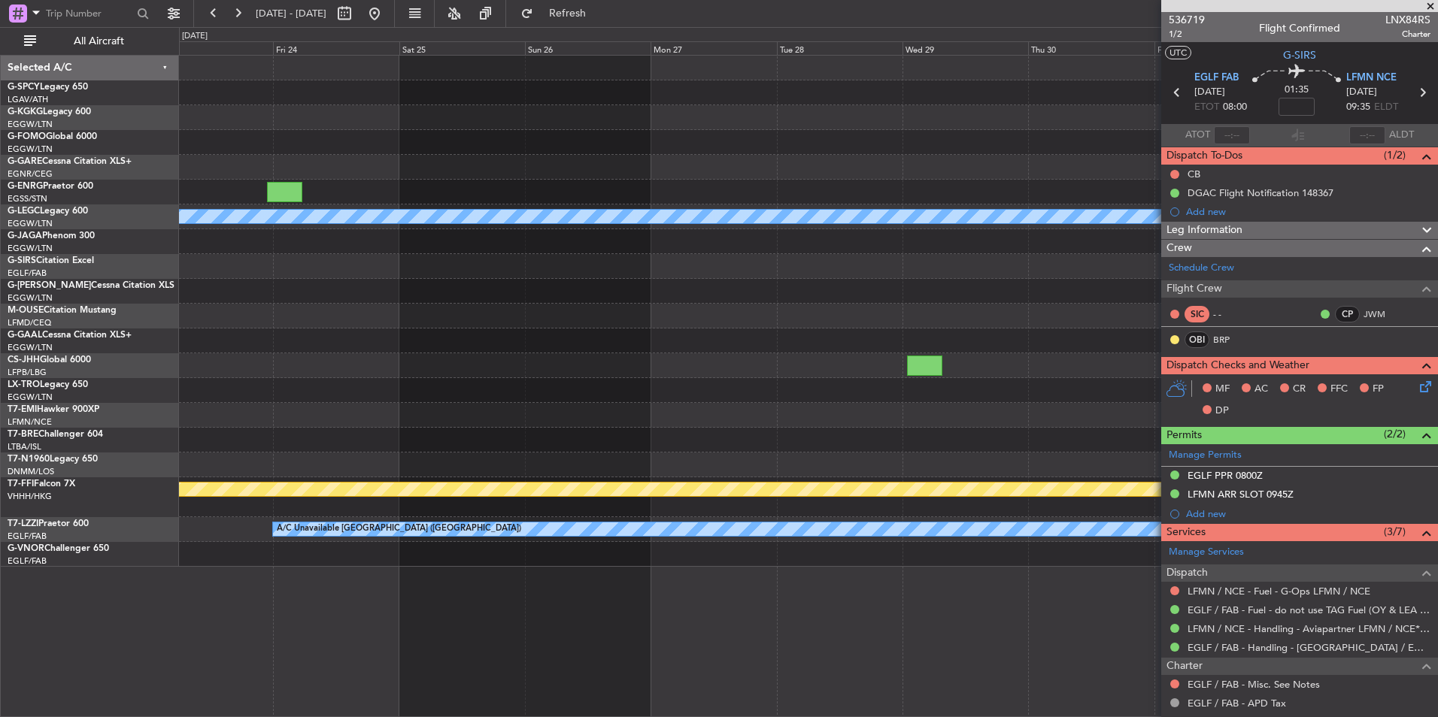
click at [547, 507] on div "Planned Maint Geneva (Cointrin)" at bounding box center [808, 497] width 1258 height 40
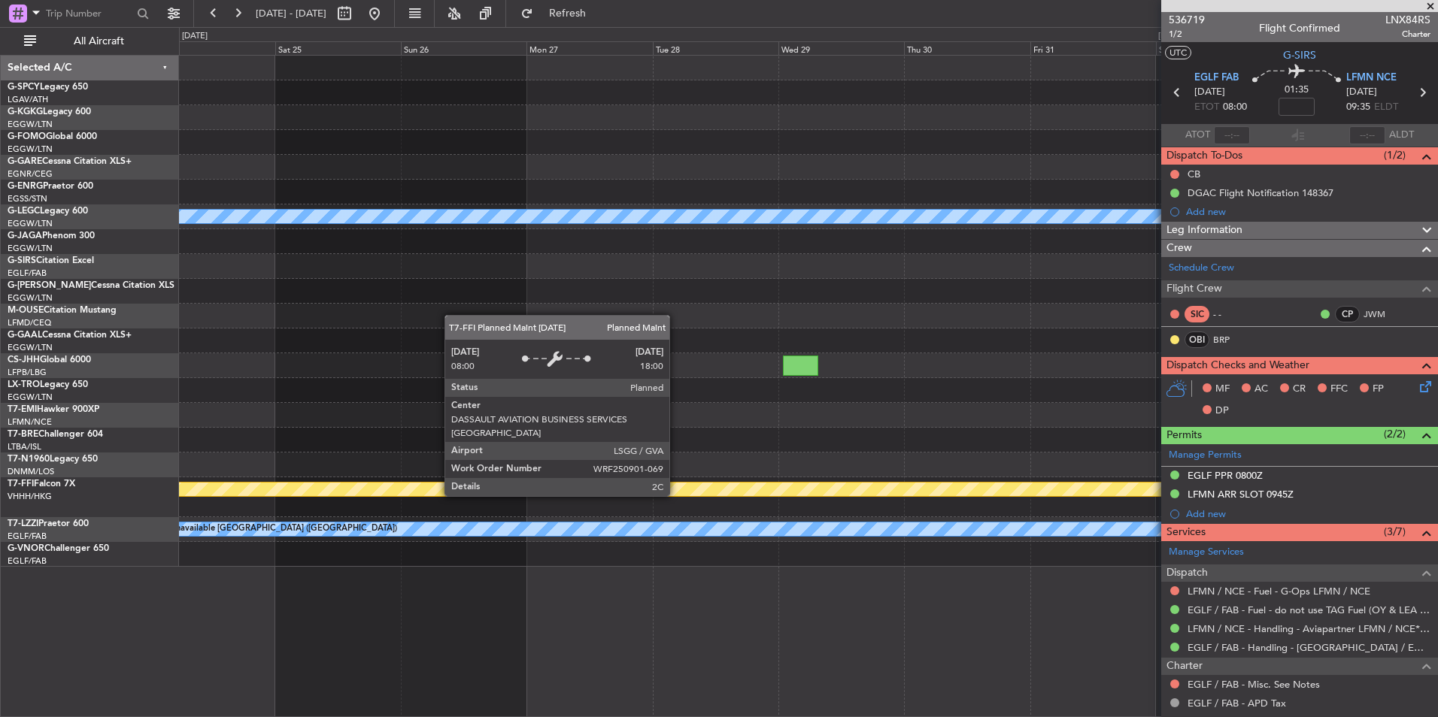
click at [387, 486] on div "Planned Maint Geneva (Cointrin)" at bounding box center [808, 490] width 3773 height 14
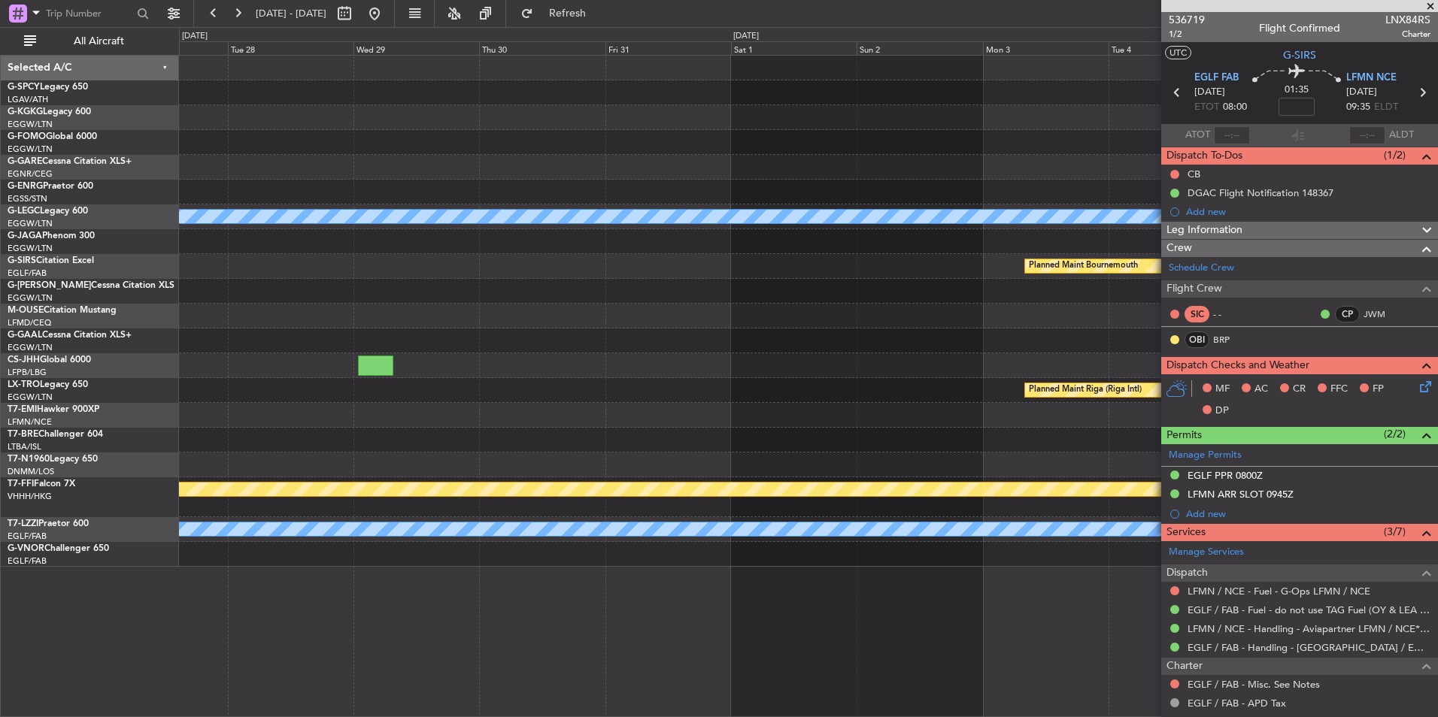
click at [501, 480] on div "A/C Unavailable [GEOGRAPHIC_DATA] ([GEOGRAPHIC_DATA]) Planned Maint [GEOGRAPHIC…" at bounding box center [808, 311] width 1258 height 511
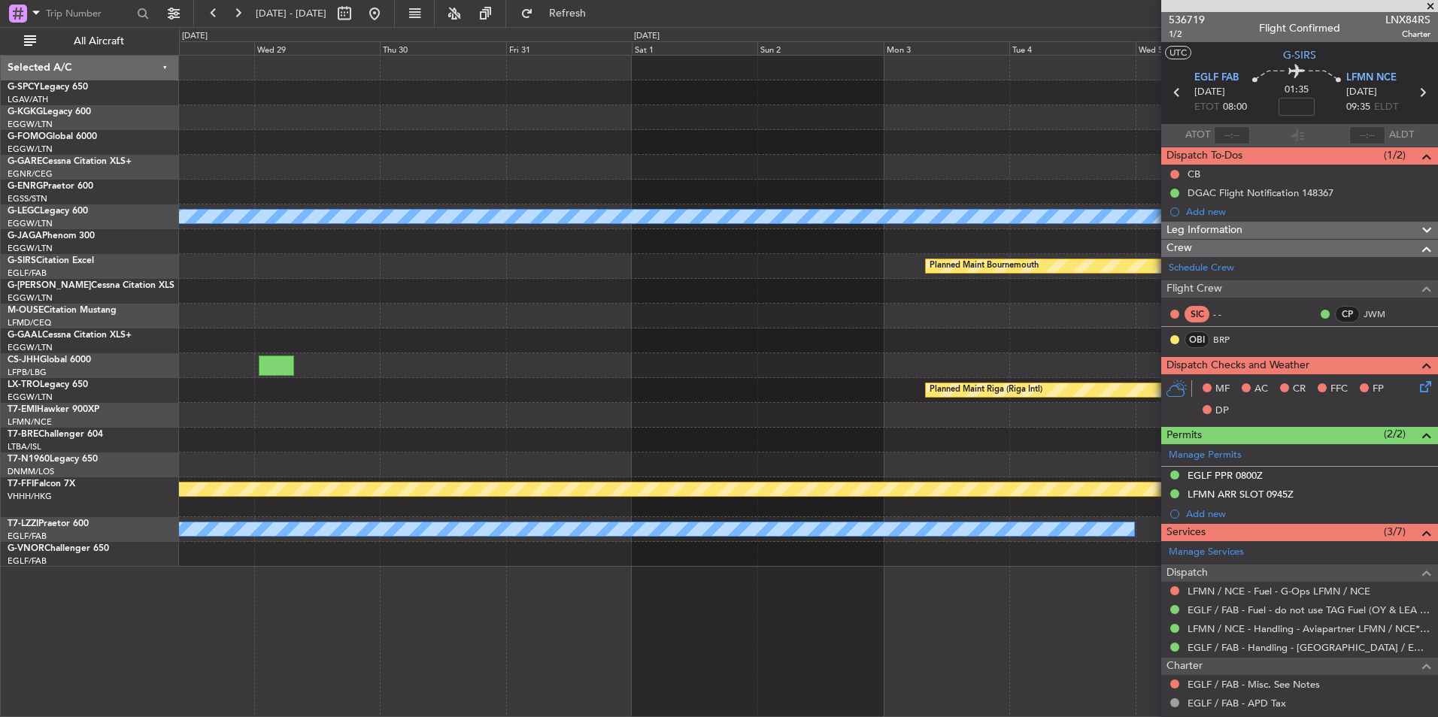
click at [395, 438] on div at bounding box center [808, 440] width 1258 height 25
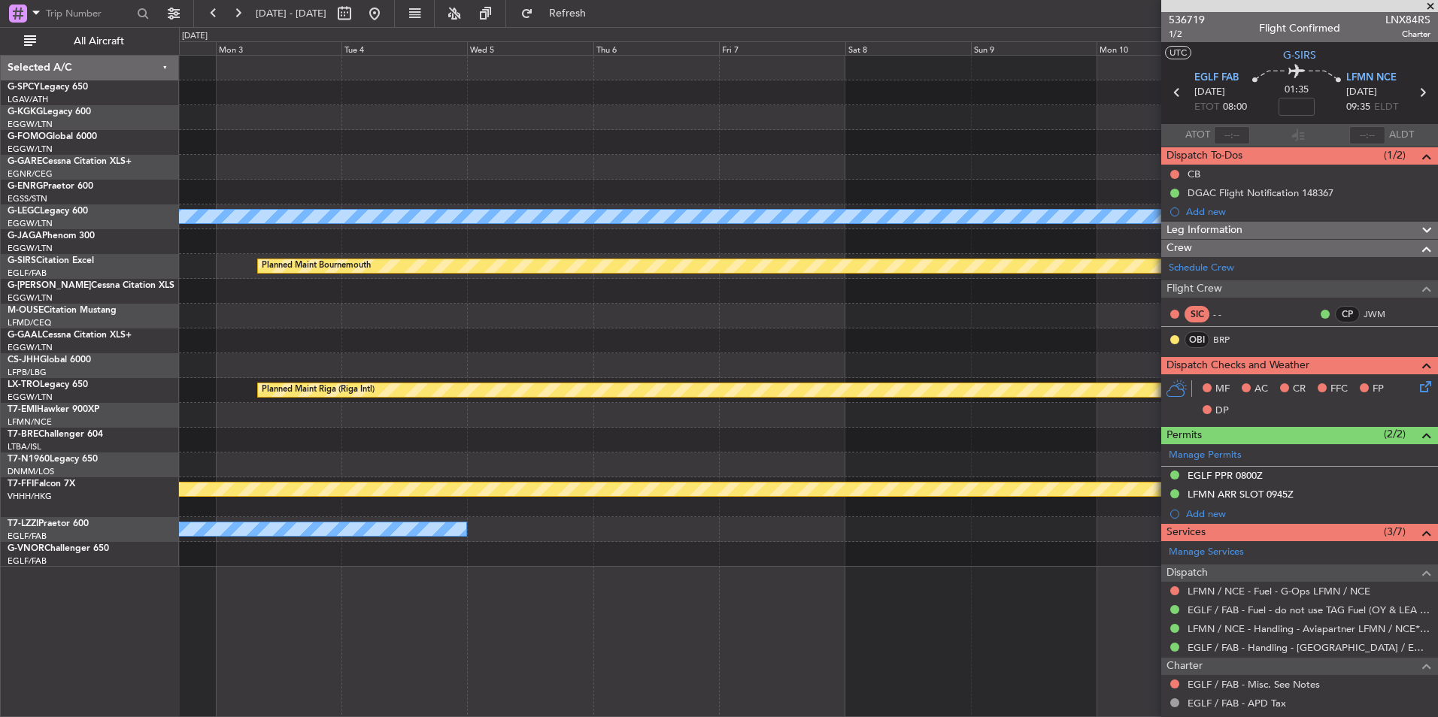
click at [89, 392] on div "A/C Unavailable [GEOGRAPHIC_DATA] ([GEOGRAPHIC_DATA]) Planned Maint [GEOGRAPHIC…" at bounding box center [719, 372] width 1438 height 690
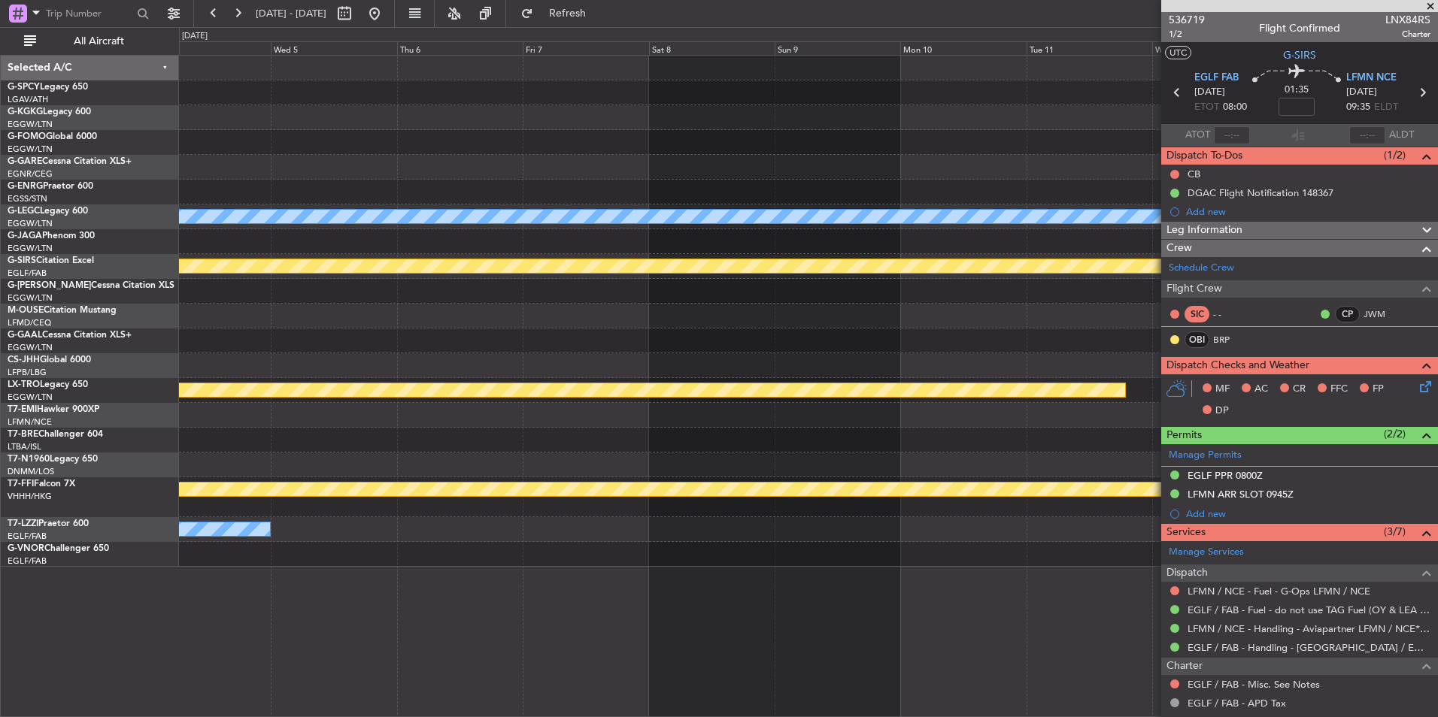
click at [152, 438] on div "A/C Unavailable [GEOGRAPHIC_DATA] ([GEOGRAPHIC_DATA]) Planned Maint [GEOGRAPHIC…" at bounding box center [719, 372] width 1438 height 690
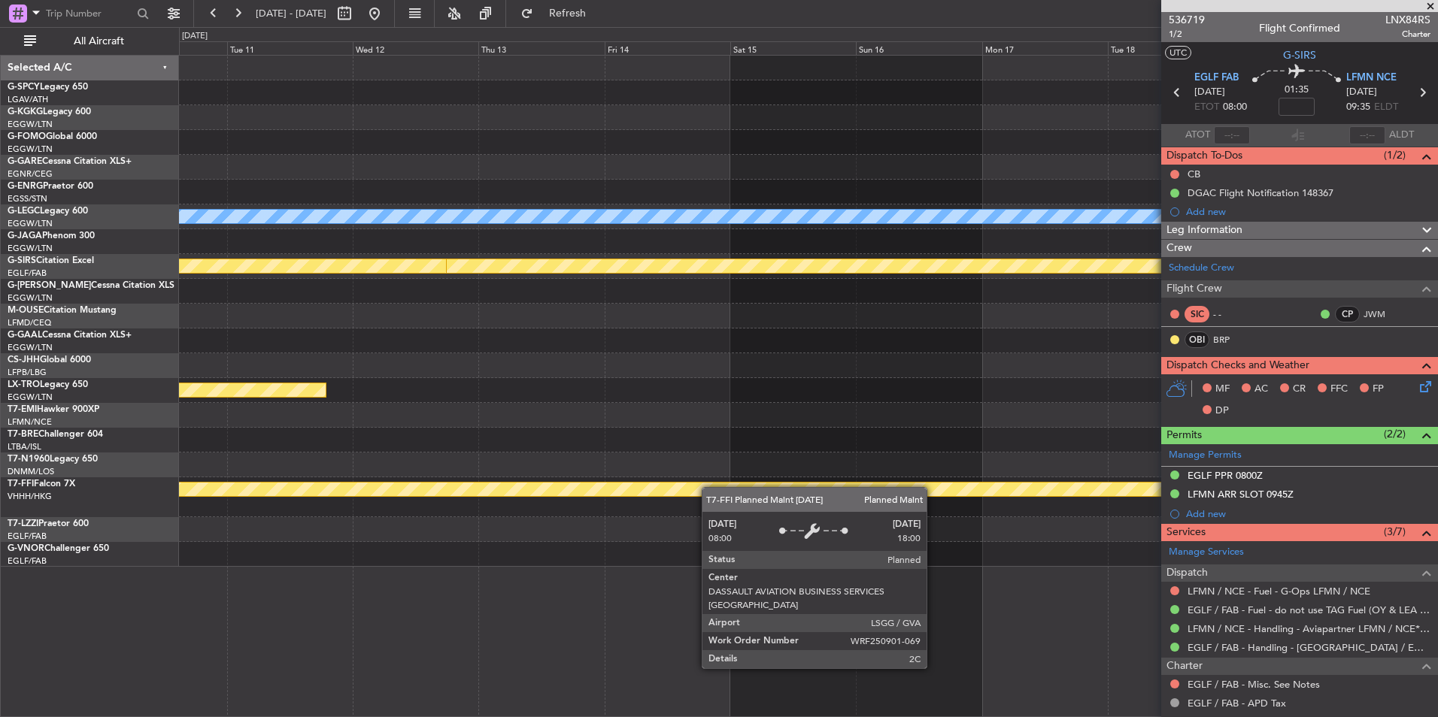
click at [1437, 476] on html "[DATE] - [DATE] Refresh Quick Links All Aircraft A/C Unavailable [GEOGRAPHIC_DA…" at bounding box center [719, 358] width 1438 height 717
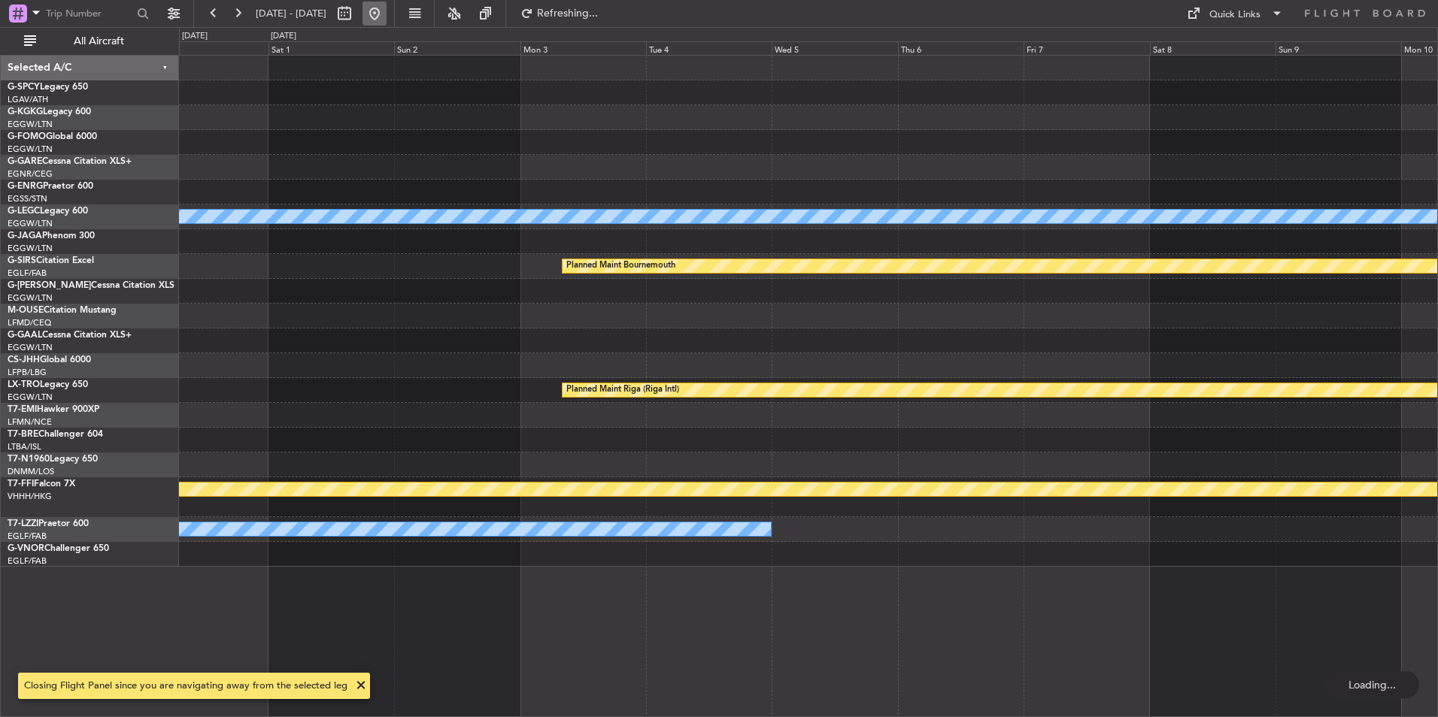
click at [386, 17] on button at bounding box center [374, 14] width 24 height 24
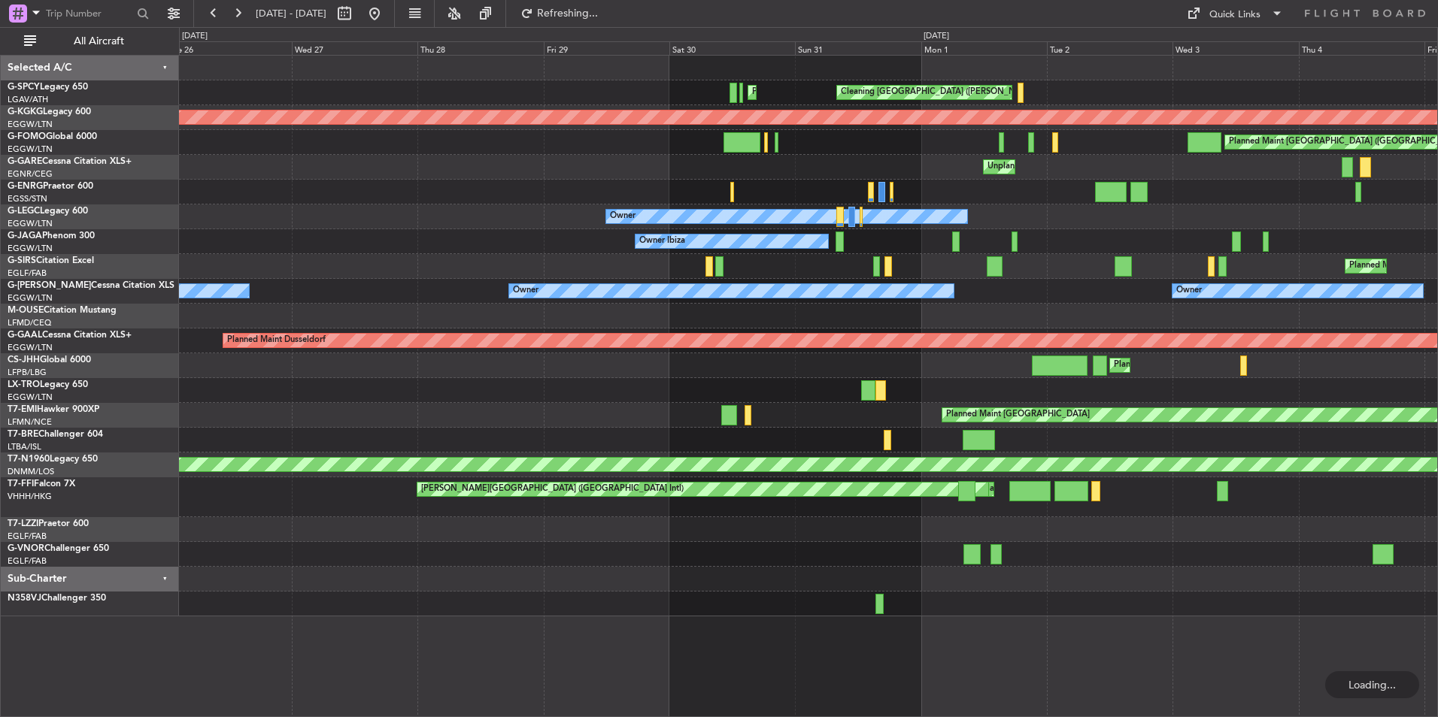
click at [801, 508] on div "Cleaning [GEOGRAPHIC_DATA] ([PERSON_NAME] Intl) Planned Maint [GEOGRAPHIC_DATA]…" at bounding box center [808, 336] width 1258 height 561
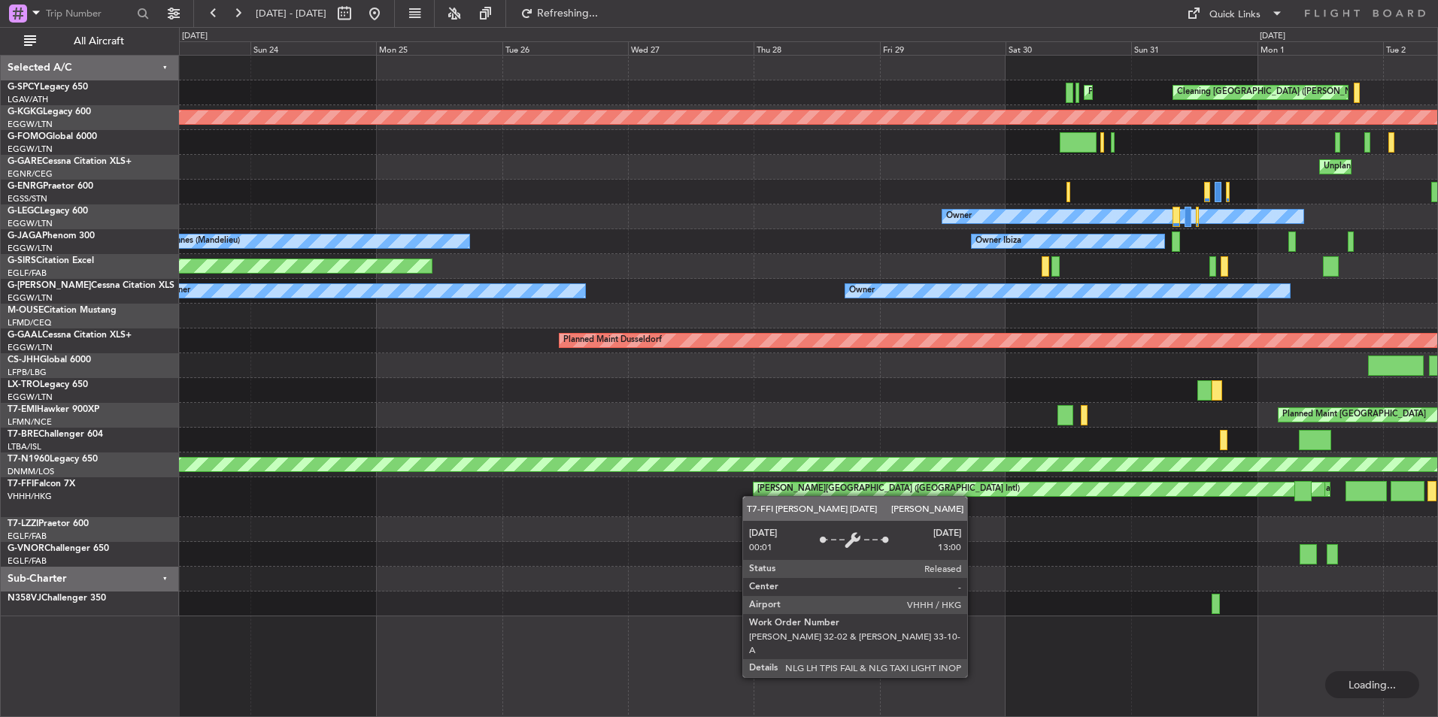
click at [812, 487] on div "Planned Maint [GEOGRAPHIC_DATA] ([GEOGRAPHIC_DATA] Intl) [PERSON_NAME][GEOGRAPH…" at bounding box center [808, 497] width 1258 height 40
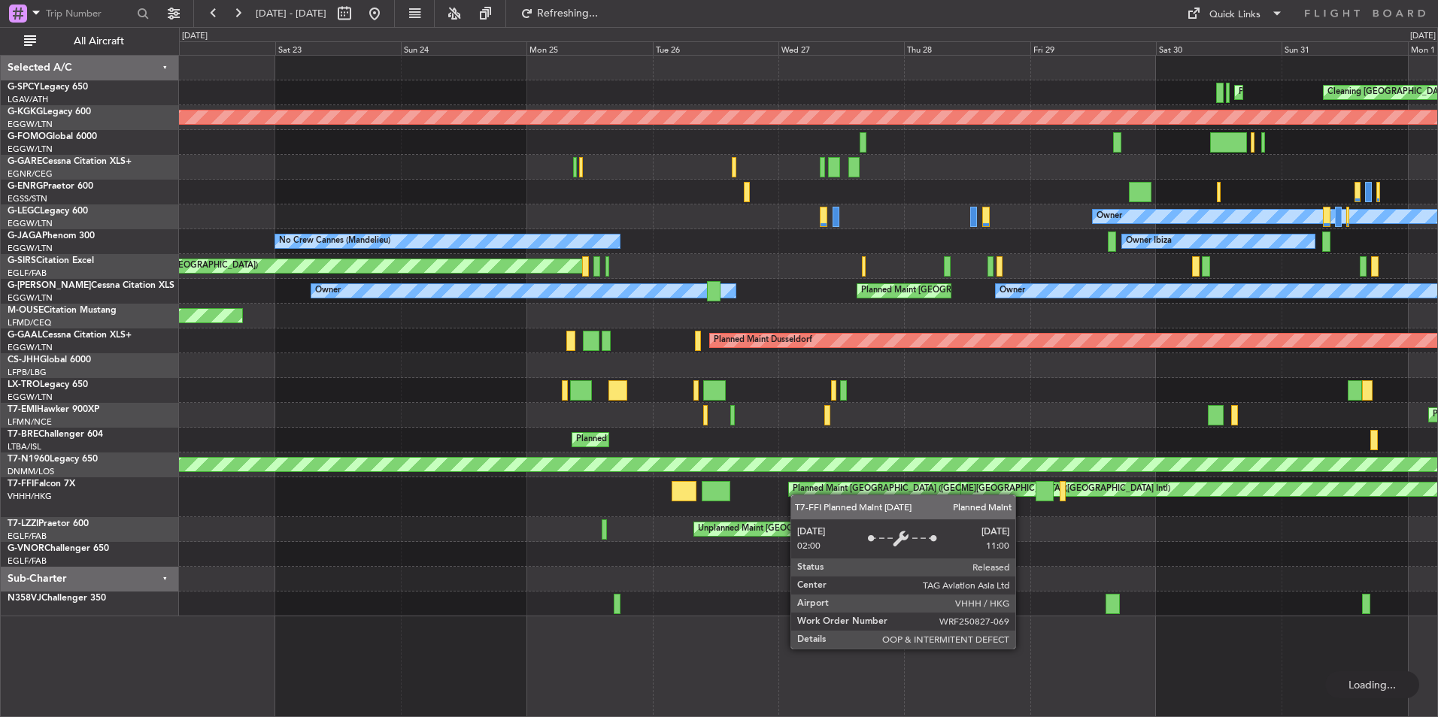
click at [832, 492] on div "[PERSON_NAME][GEOGRAPHIC_DATA] ([GEOGRAPHIC_DATA] Intl) Planned Maint [GEOGRAPH…" at bounding box center [808, 497] width 1258 height 40
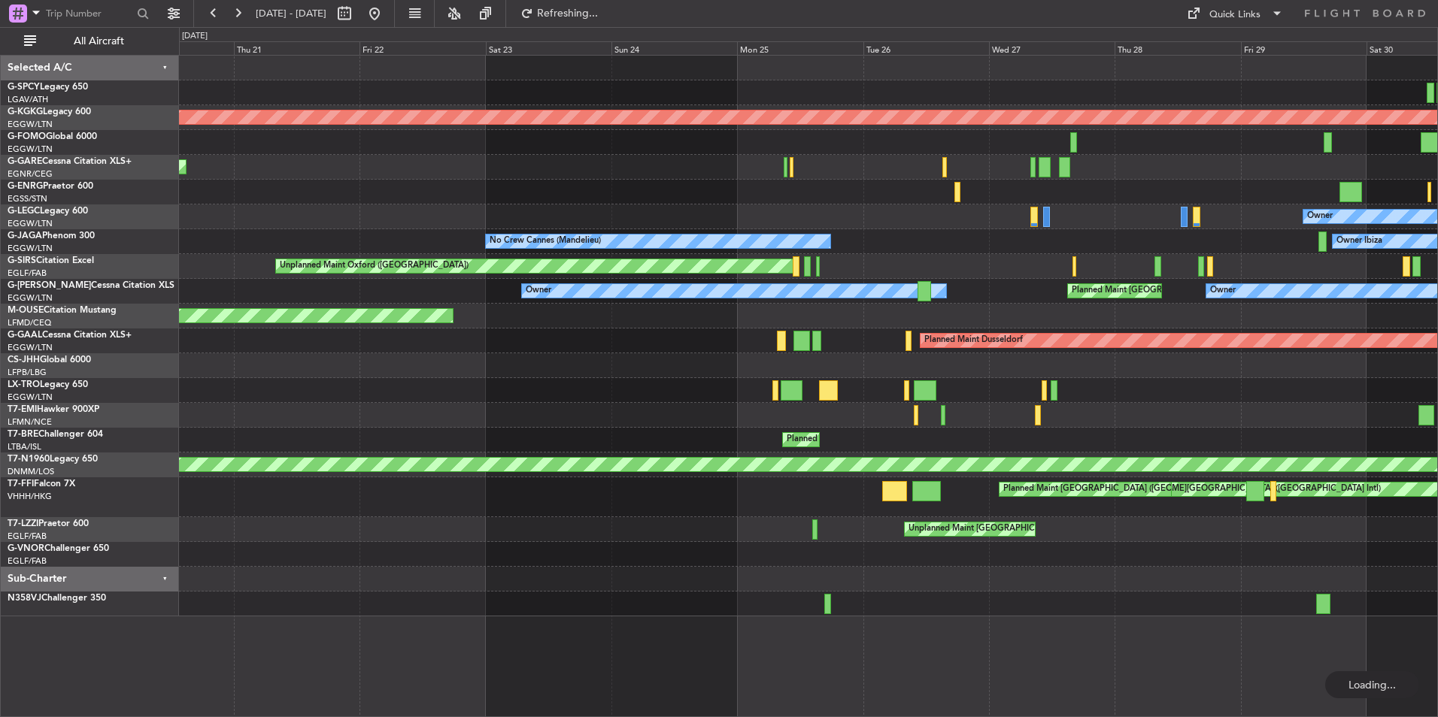
click at [688, 510] on div "Cleaning [GEOGRAPHIC_DATA] ([PERSON_NAME] Intl) Planned Maint [GEOGRAPHIC_DATA]…" at bounding box center [808, 336] width 1258 height 561
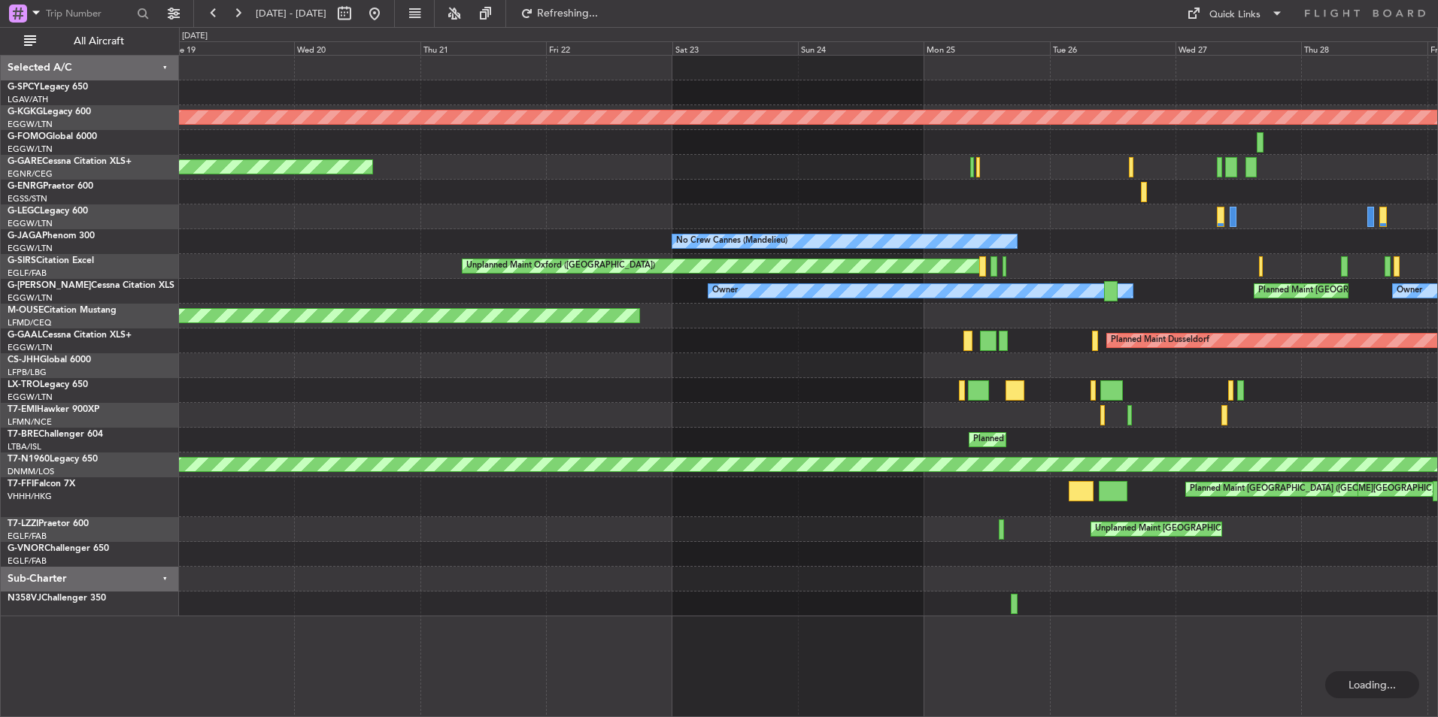
click at [889, 593] on div "Planned Maint Athens ([PERSON_NAME] Intl) Cleaning [GEOGRAPHIC_DATA] ([PERSON_N…" at bounding box center [808, 336] width 1258 height 561
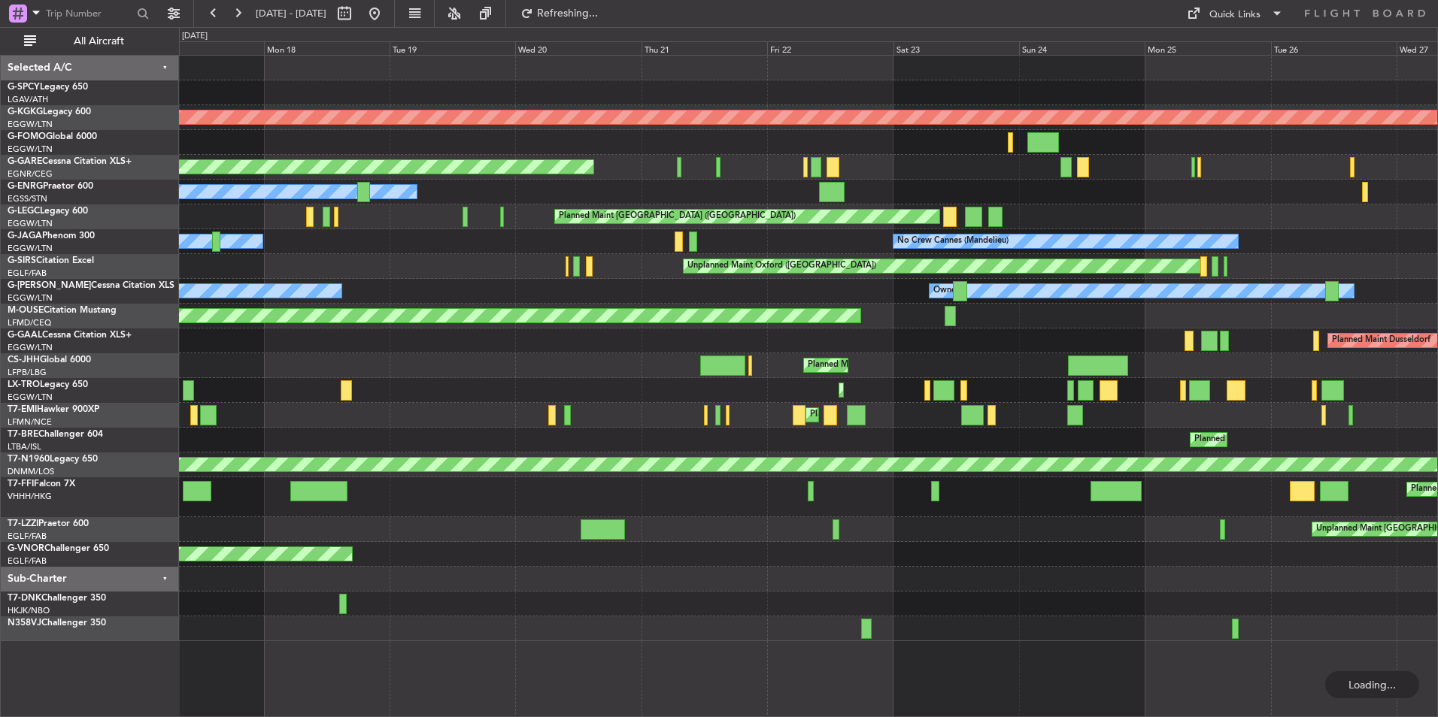
click at [0, 492] on html "[DATE] - [DATE] Refreshing... Quick Links All Aircraft AOG Maint [GEOGRAPHIC_DA…" at bounding box center [719, 358] width 1438 height 717
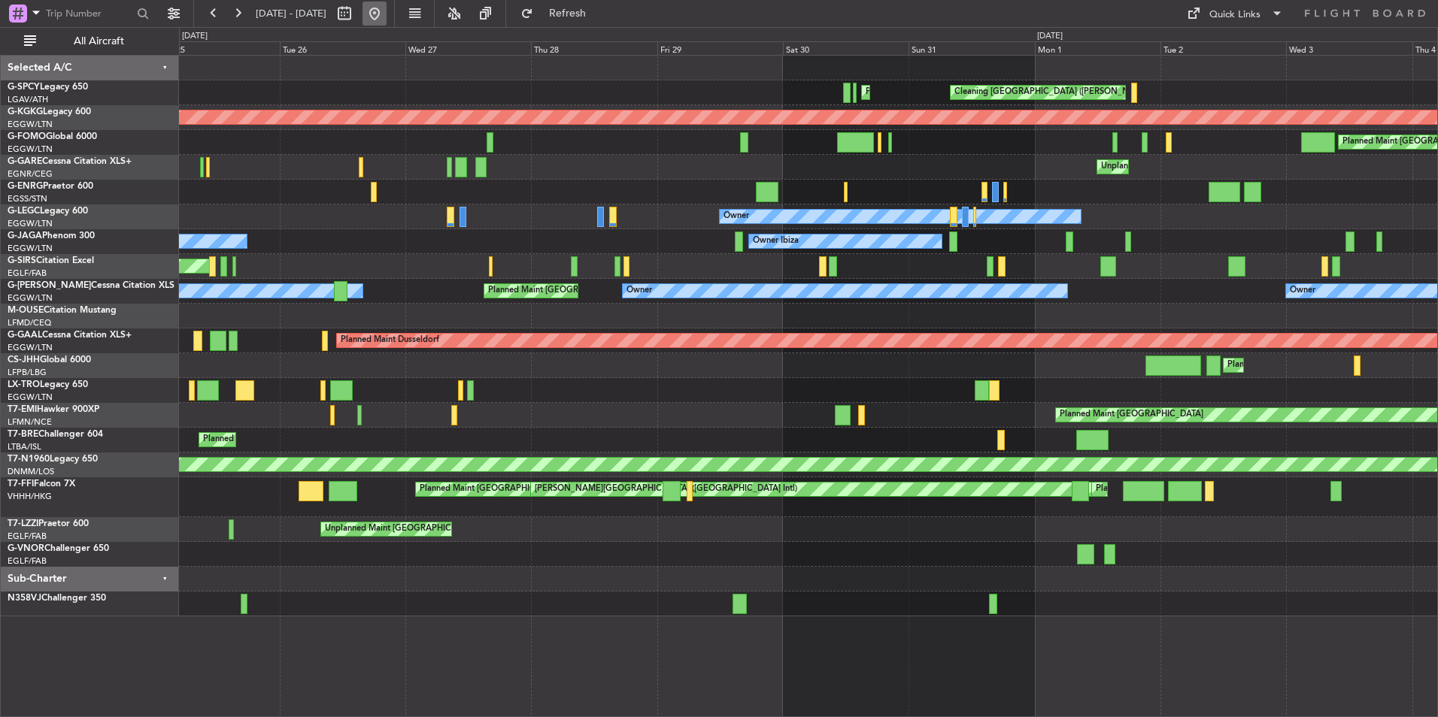
click at [386, 9] on button at bounding box center [374, 14] width 24 height 24
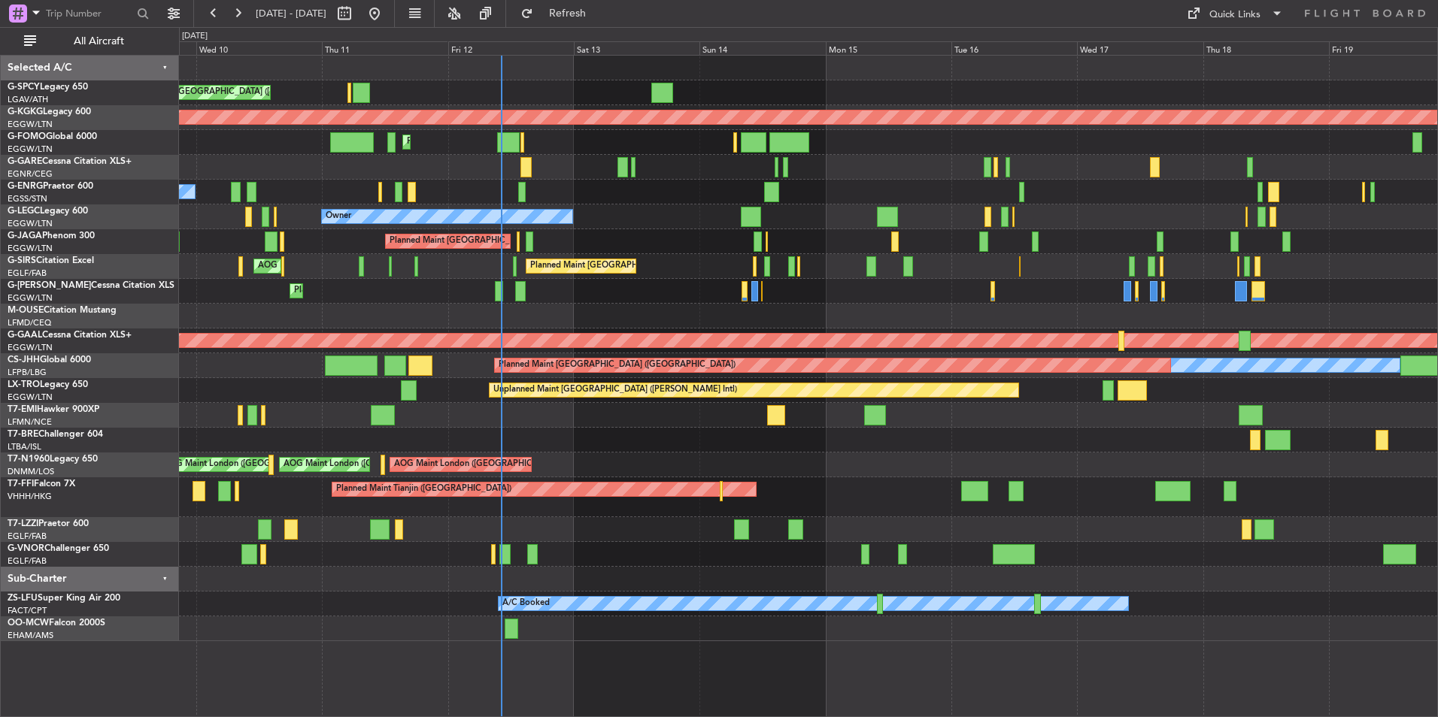
click at [599, 305] on div "Unplanned Maint Athens (Eleftherios Venizelos Intl) AOG Maint Istanbul (Ataturk…" at bounding box center [808, 349] width 1258 height 586
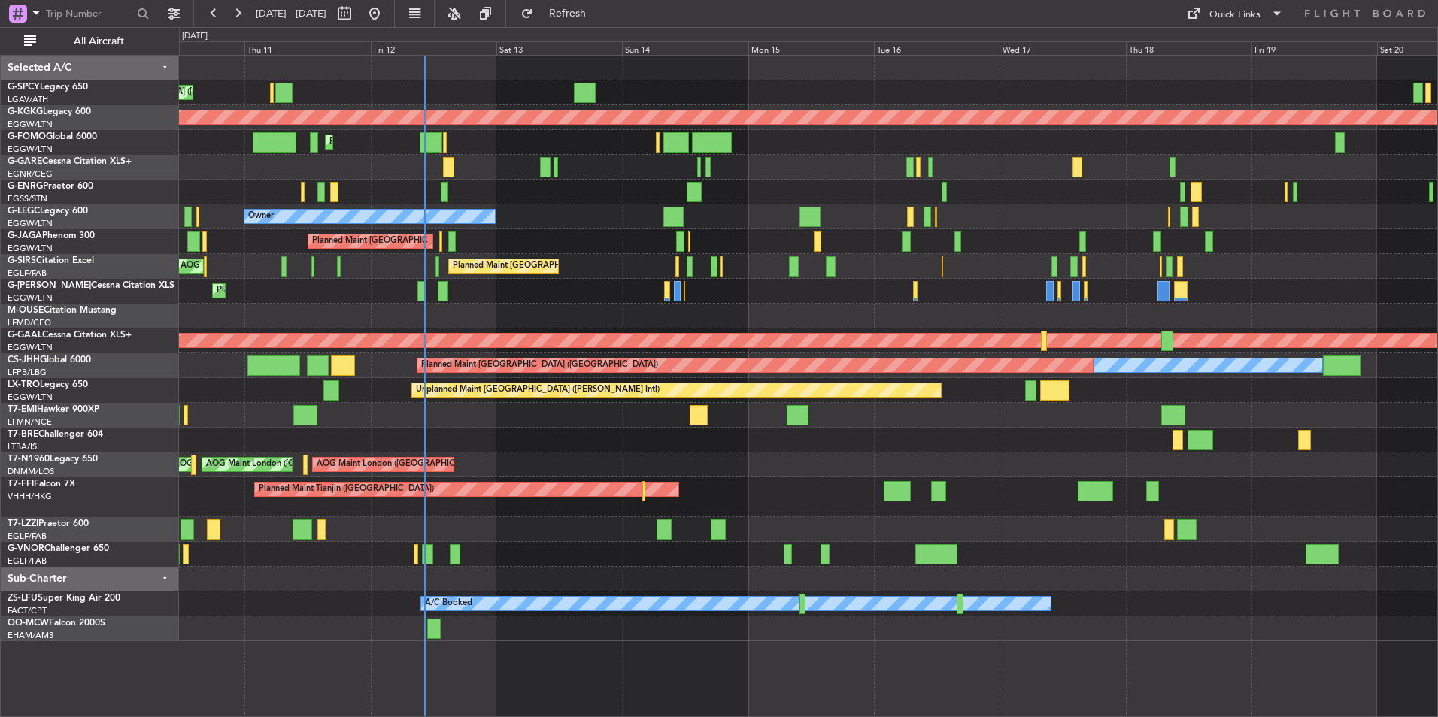
click at [593, 421] on div "Planned Maint [GEOGRAPHIC_DATA]" at bounding box center [808, 415] width 1258 height 25
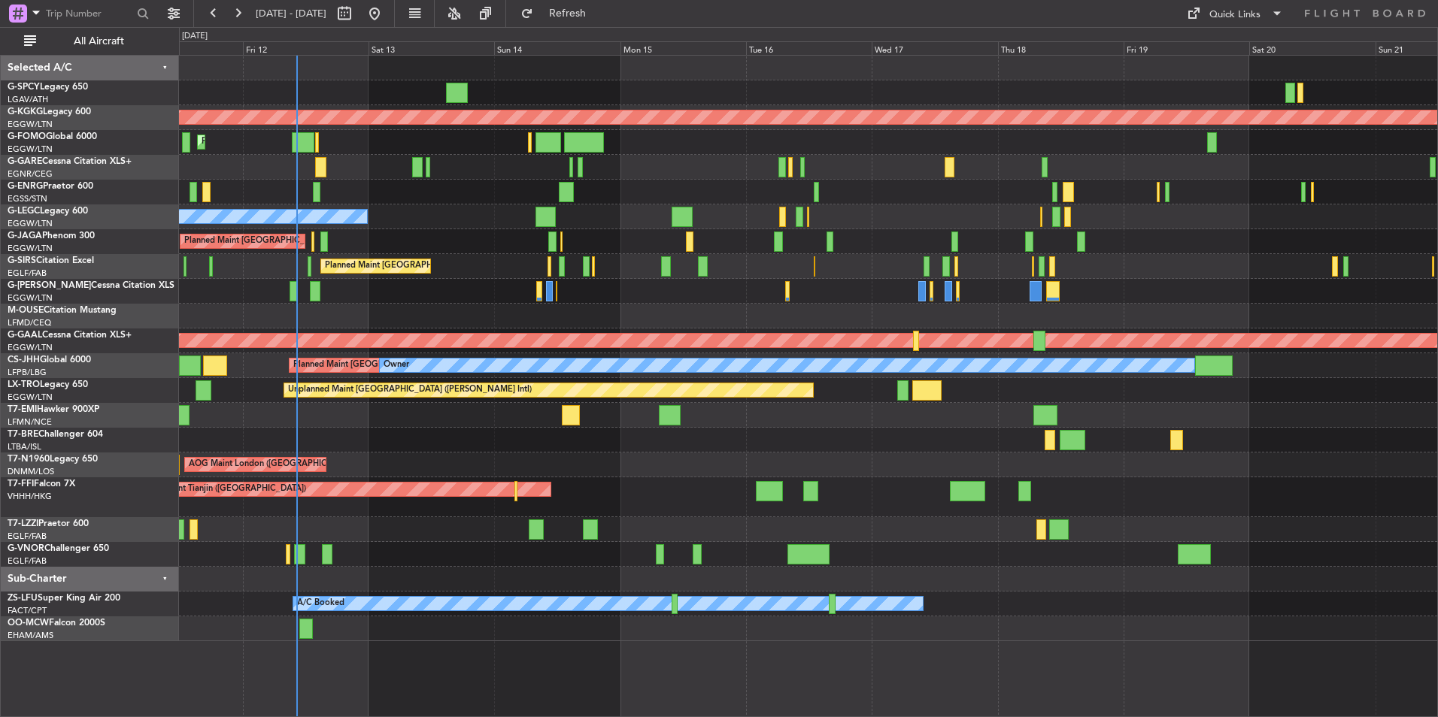
click at [455, 325] on div at bounding box center [808, 316] width 1258 height 25
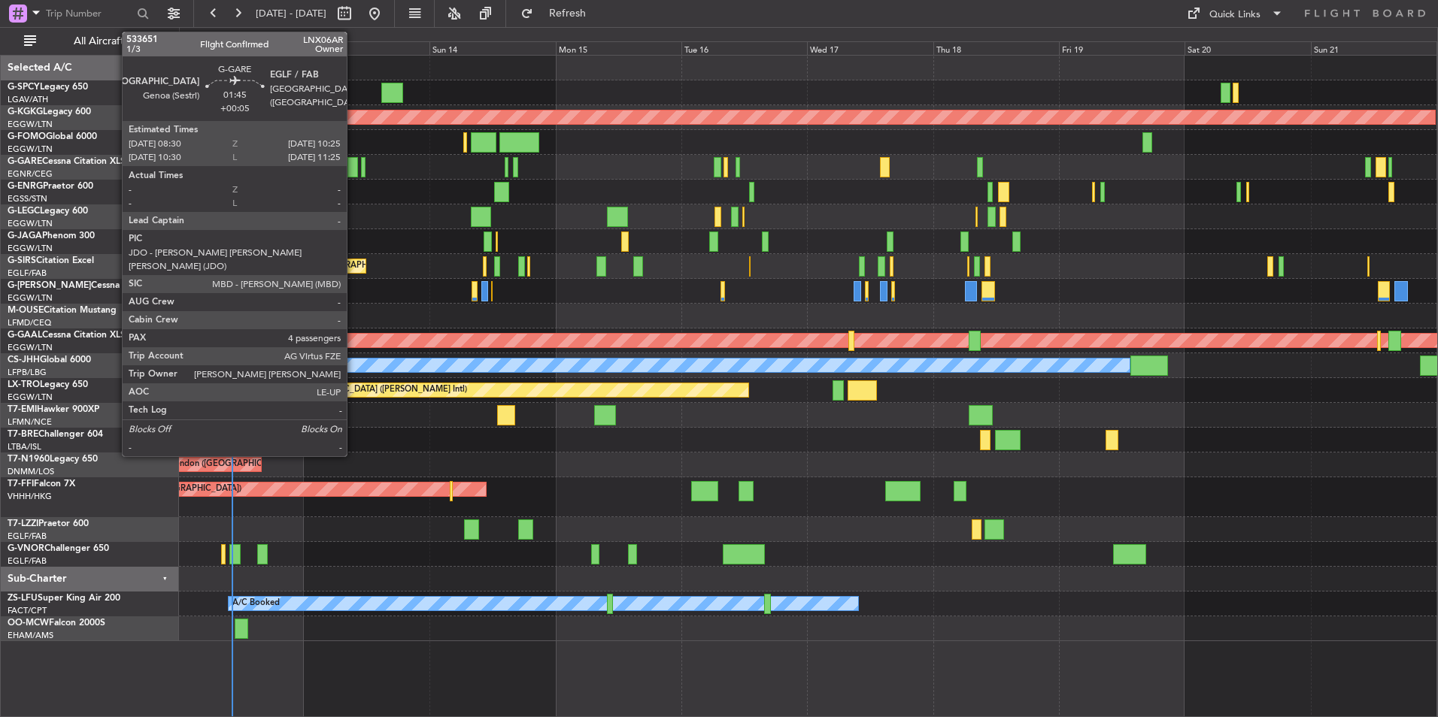
click at [353, 174] on div at bounding box center [352, 167] width 11 height 20
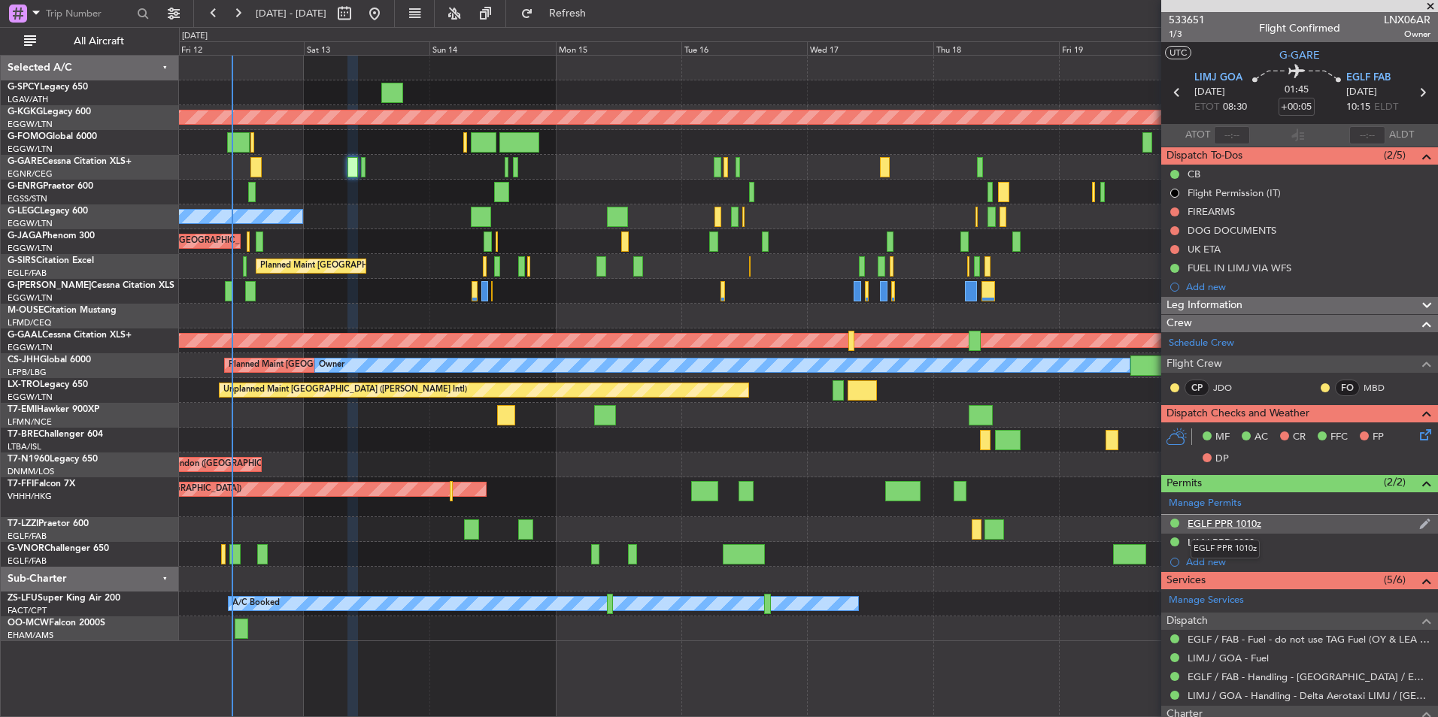
click at [1245, 525] on div "EGLF PPR 1010z" at bounding box center [1224, 523] width 74 height 13
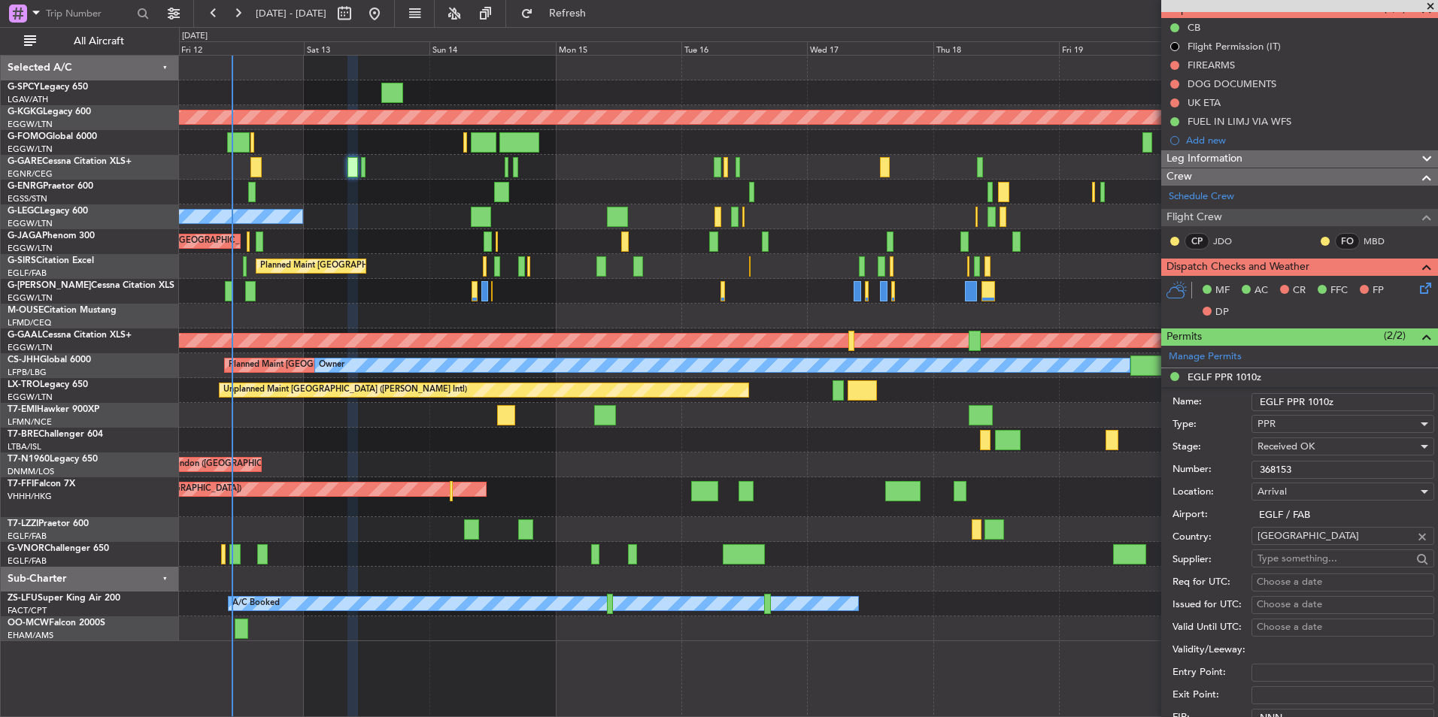
scroll to position [150, 0]
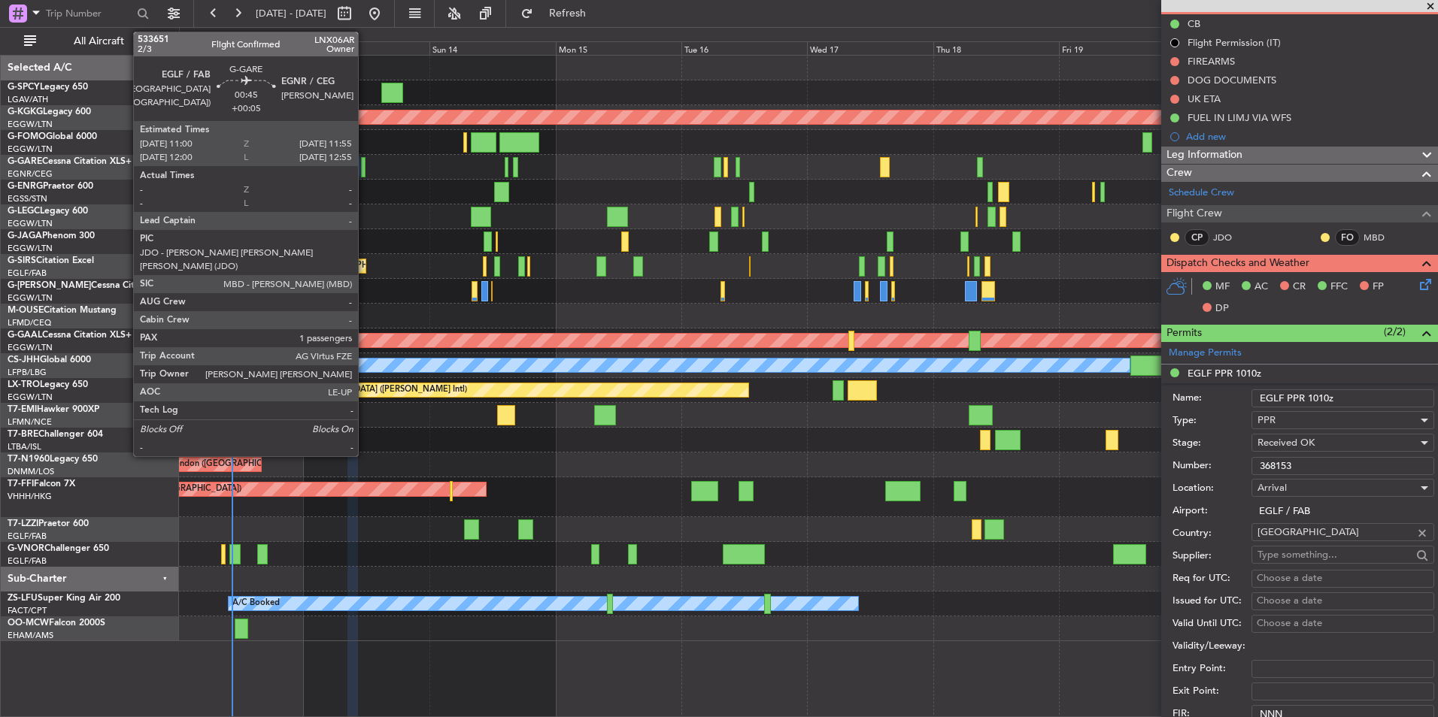
click at [365, 171] on div at bounding box center [363, 167] width 5 height 20
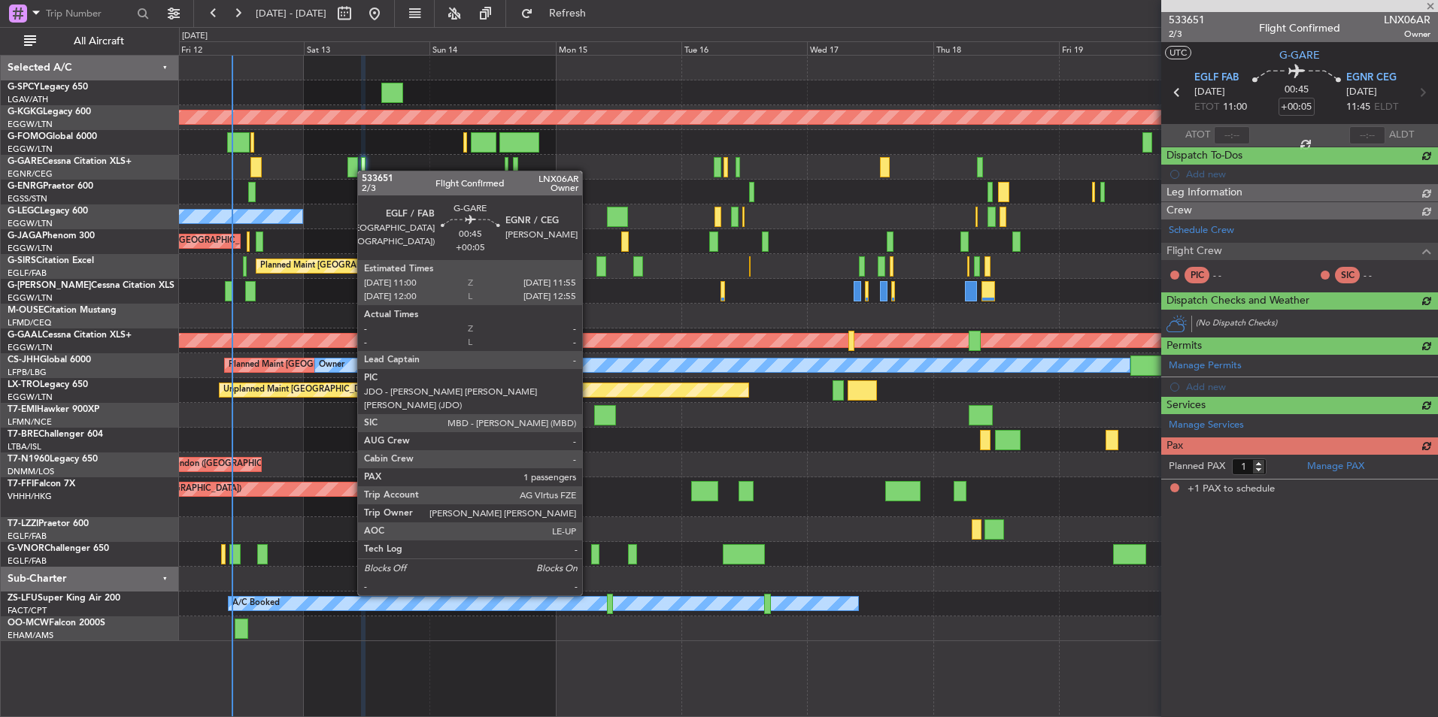
scroll to position [0, 0]
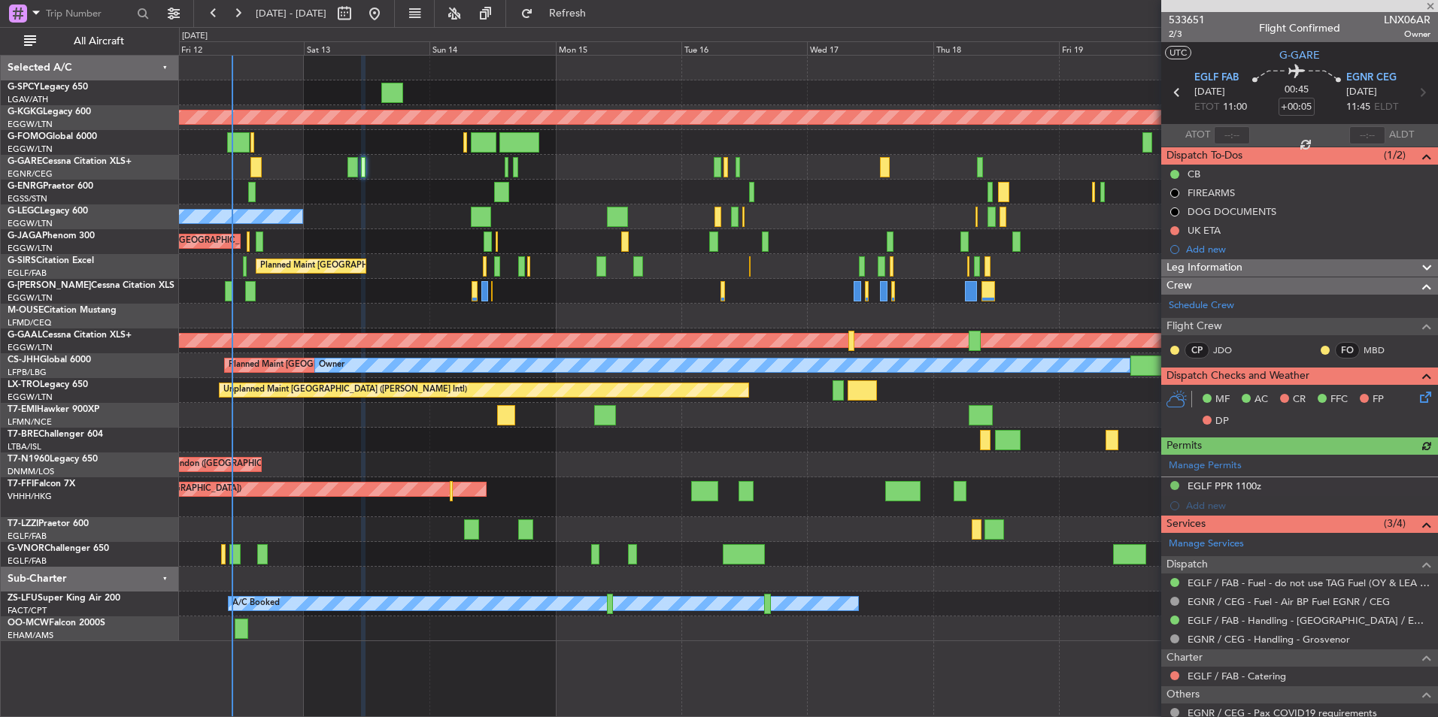
click at [1238, 486] on div "Manage Permits EGLF PPR 1100z Add new" at bounding box center [1299, 485] width 277 height 61
click at [1225, 486] on div "EGLF PPR 1100z" at bounding box center [1224, 486] width 74 height 13
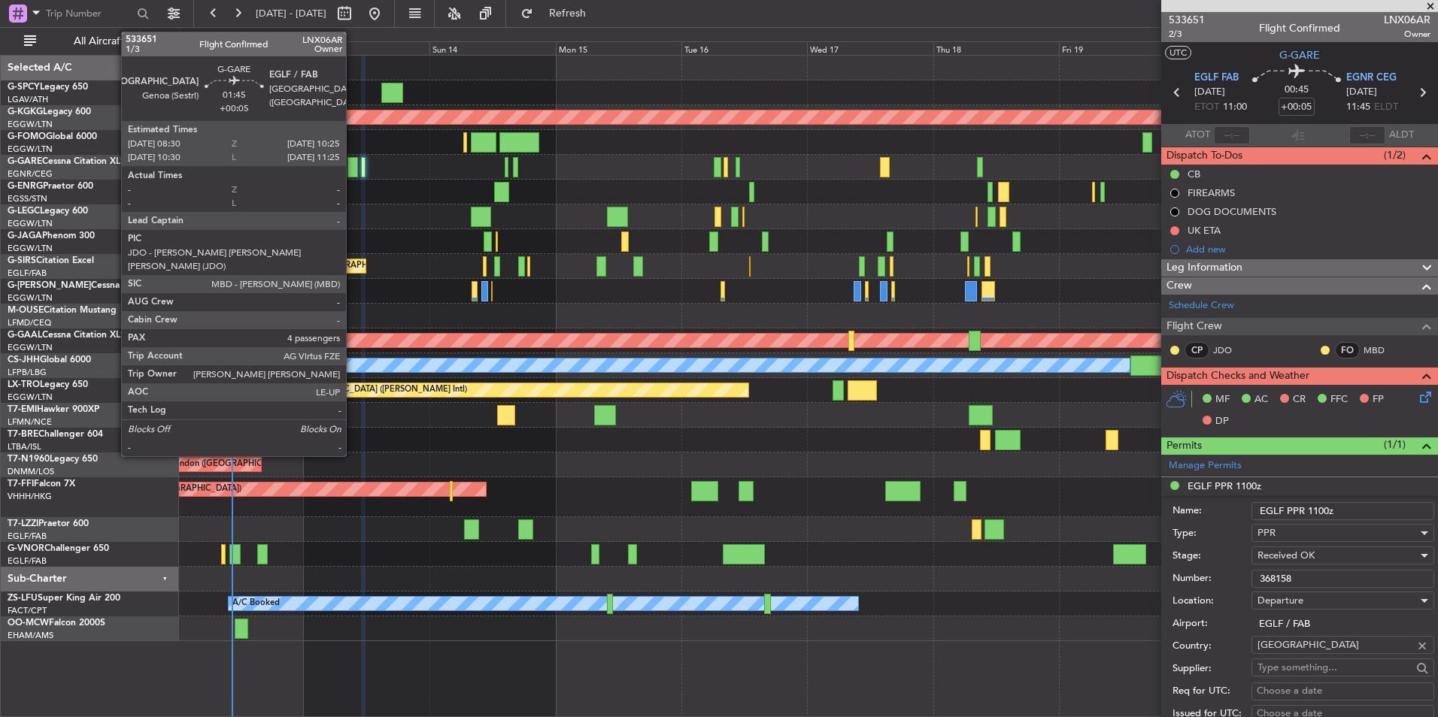
click at [353, 168] on div at bounding box center [352, 167] width 11 height 20
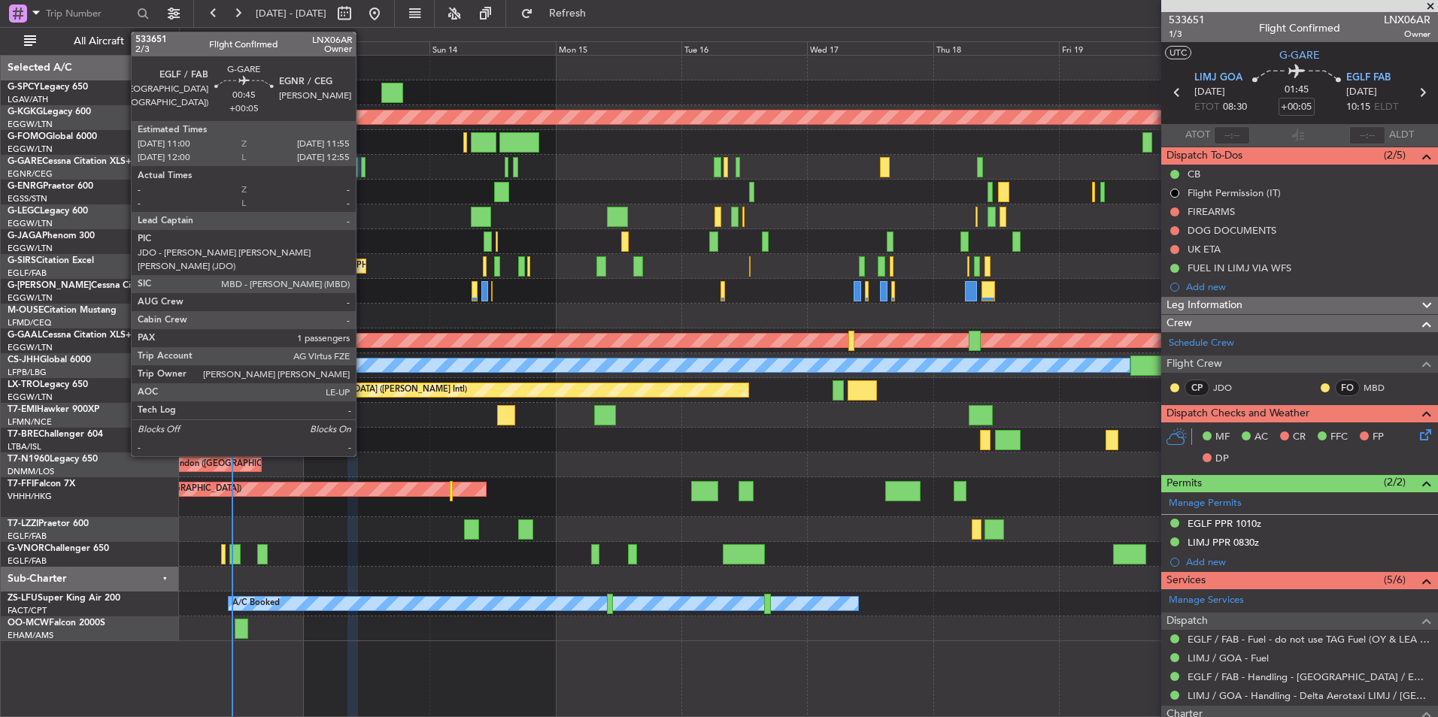
click at [362, 175] on div at bounding box center [363, 167] width 5 height 20
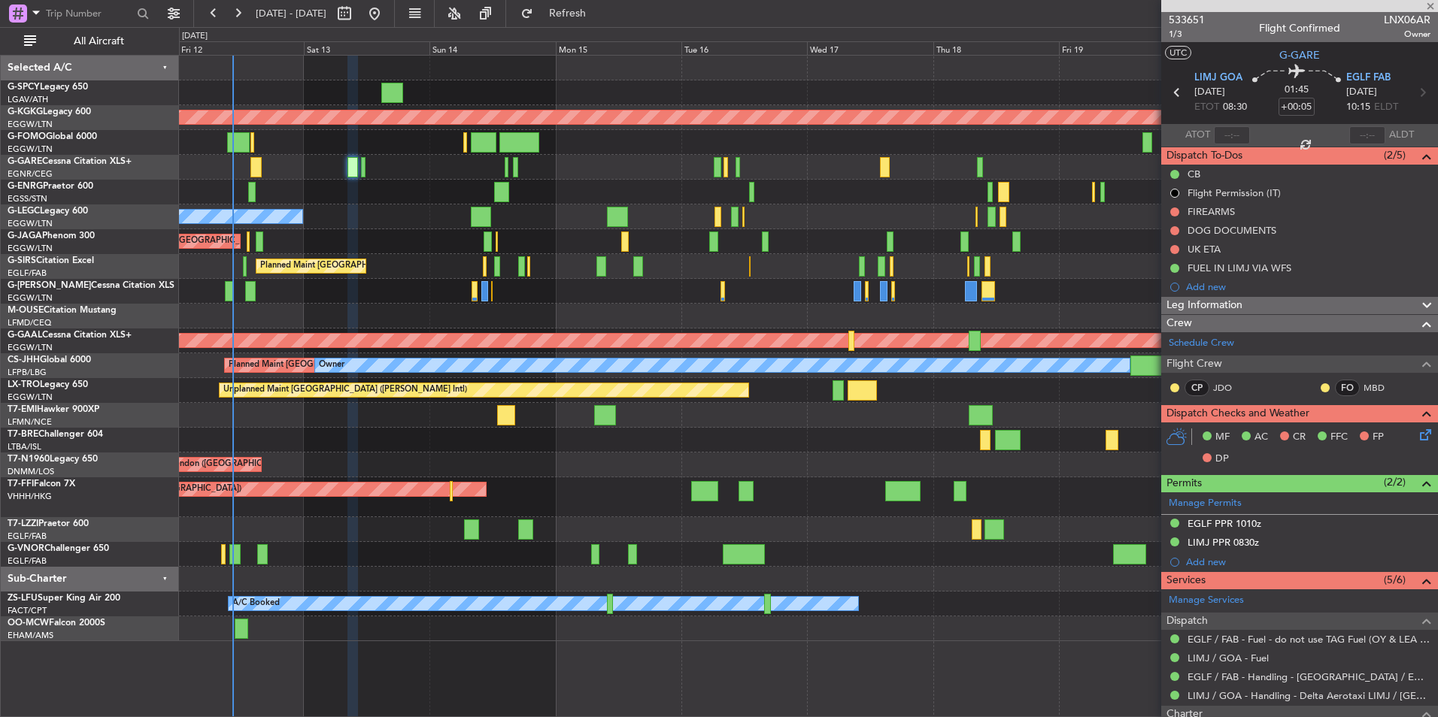
type input "1"
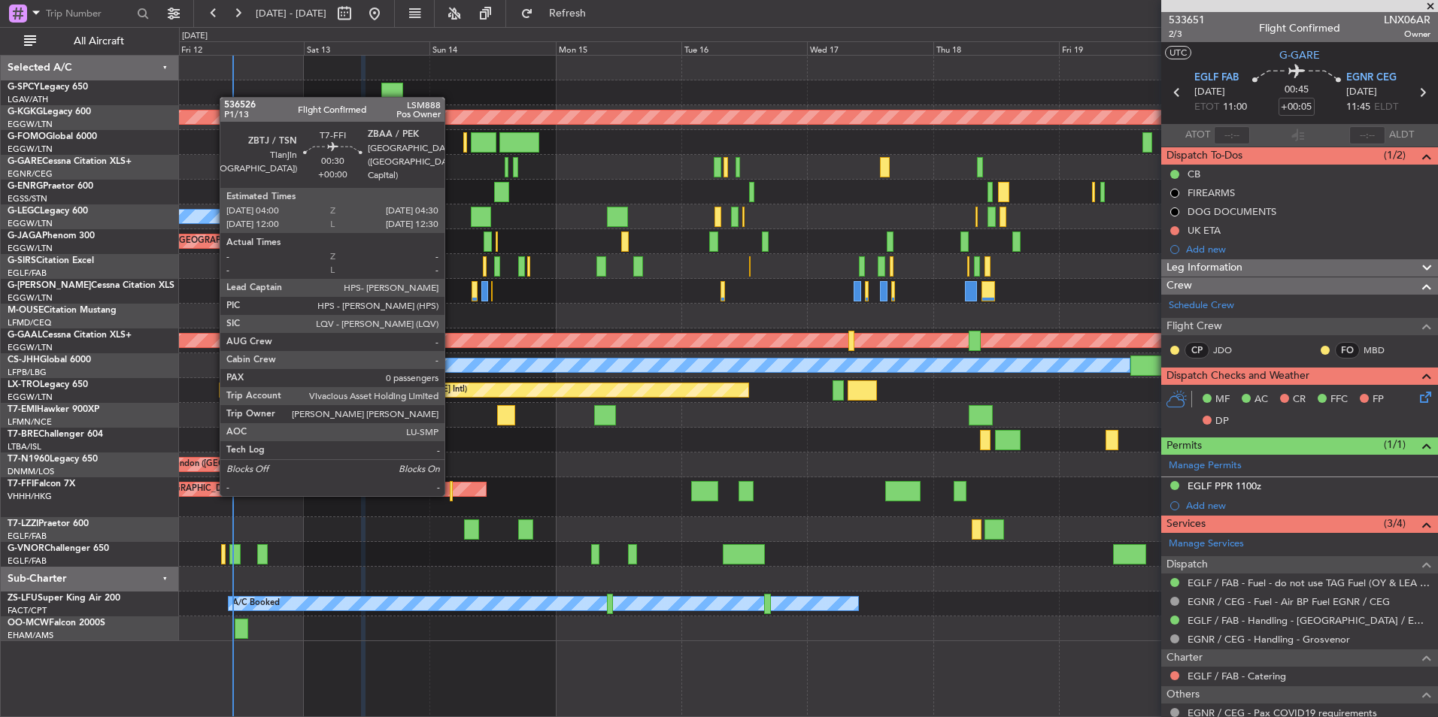
click at [451, 493] on div at bounding box center [451, 491] width 3 height 20
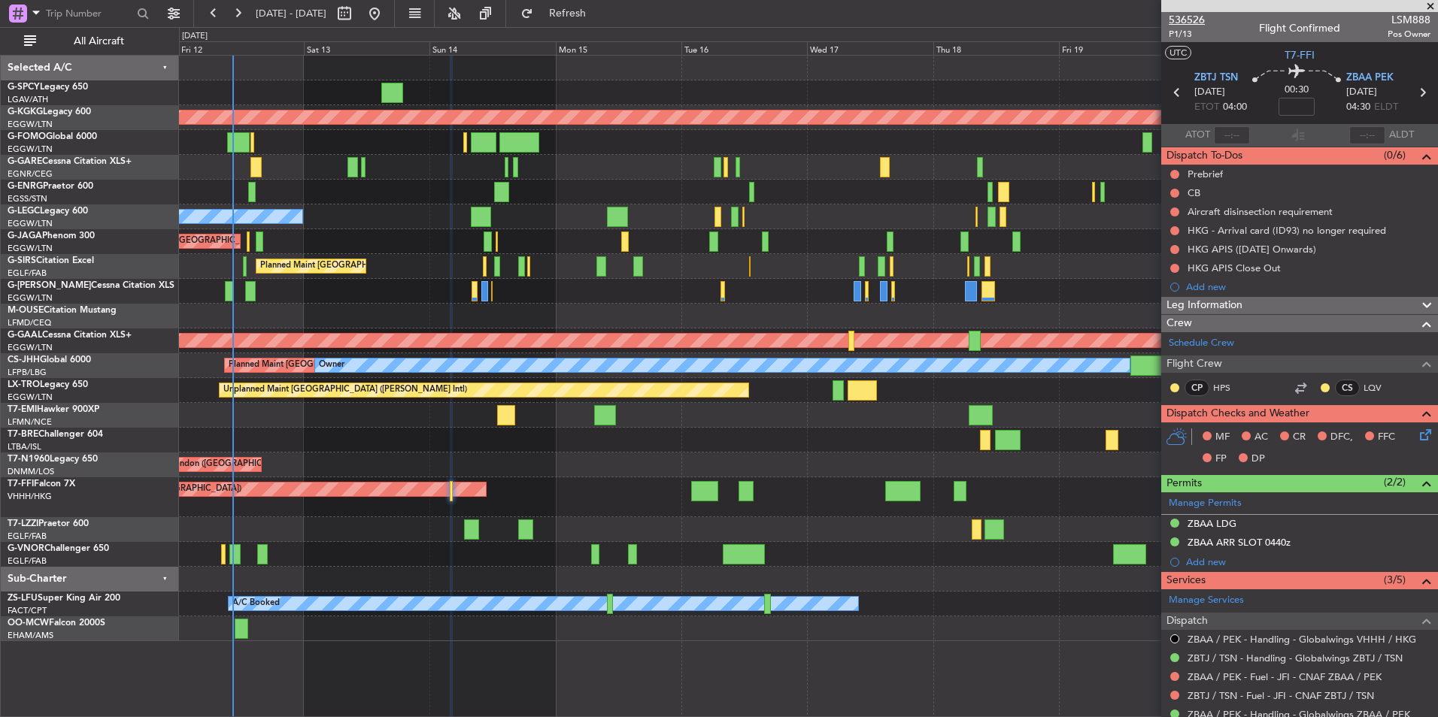
click at [1183, 23] on span "536526" at bounding box center [1186, 20] width 36 height 16
click at [604, 23] on button "Refreshing..." at bounding box center [559, 14] width 90 height 24
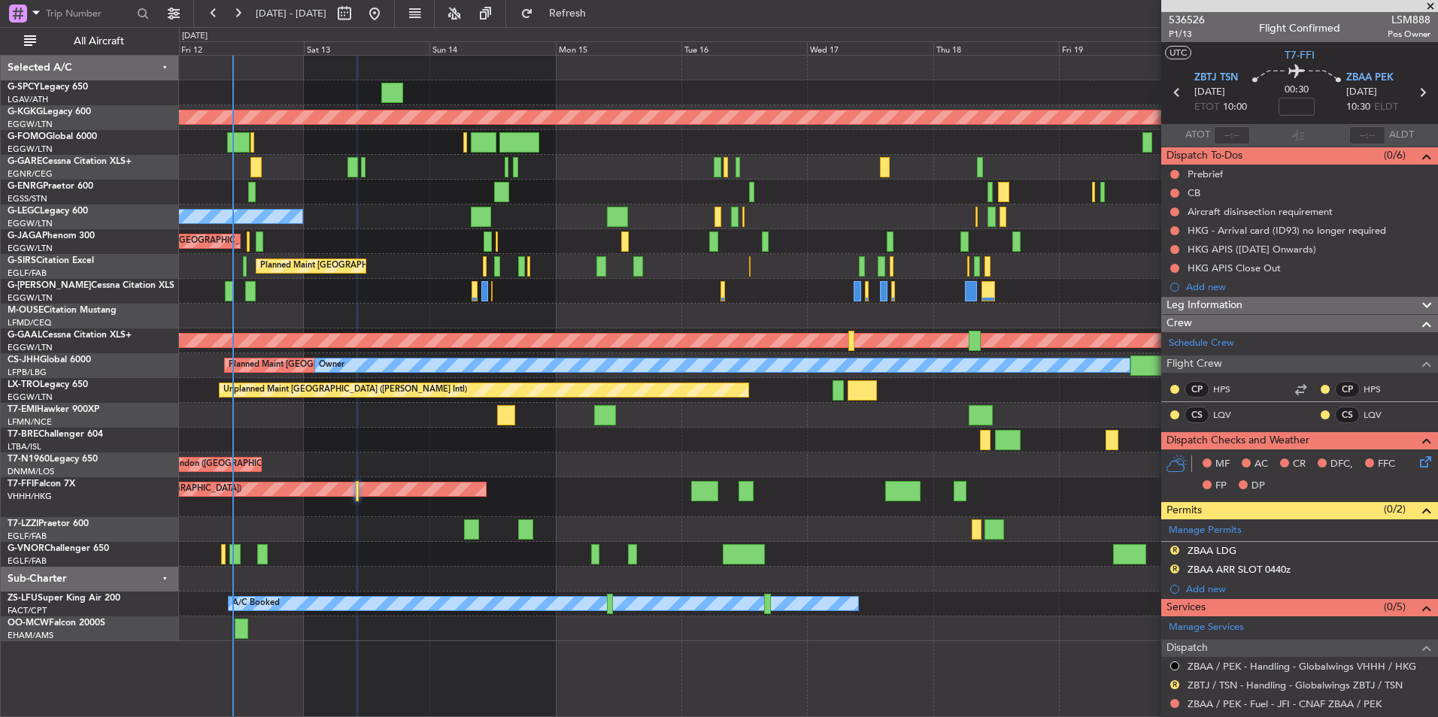
drag, startPoint x: 1195, startPoint y: 335, endPoint x: 1050, endPoint y: 568, distance: 275.6
click at [1050, 568] on fb-app "12 Sep 2025 - 22 Sep 2025 Refresh Quick Links All Aircraft Unplanned Maint Athe…" at bounding box center [719, 364] width 1438 height 706
click at [1212, 339] on link "Schedule Crew" at bounding box center [1200, 343] width 65 height 15
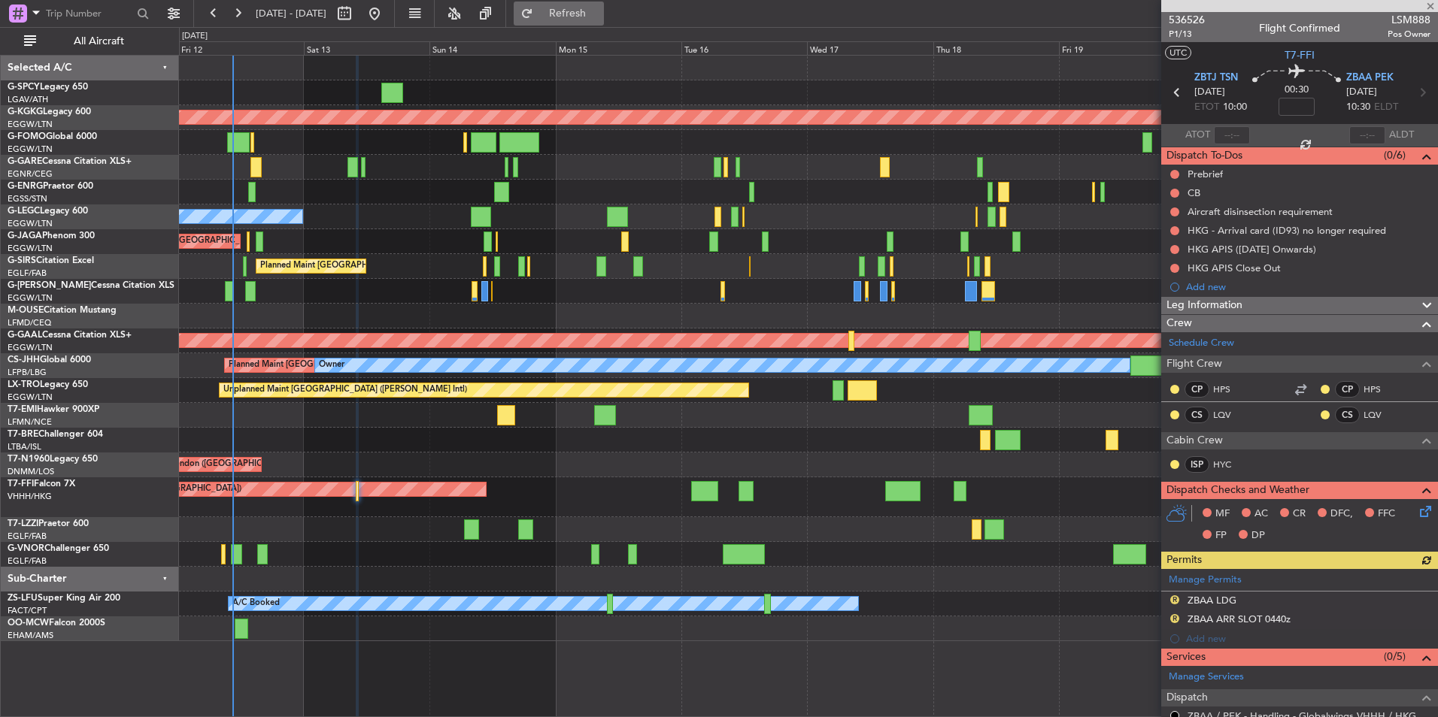
click at [604, 22] on button "Refresh" at bounding box center [559, 14] width 90 height 24
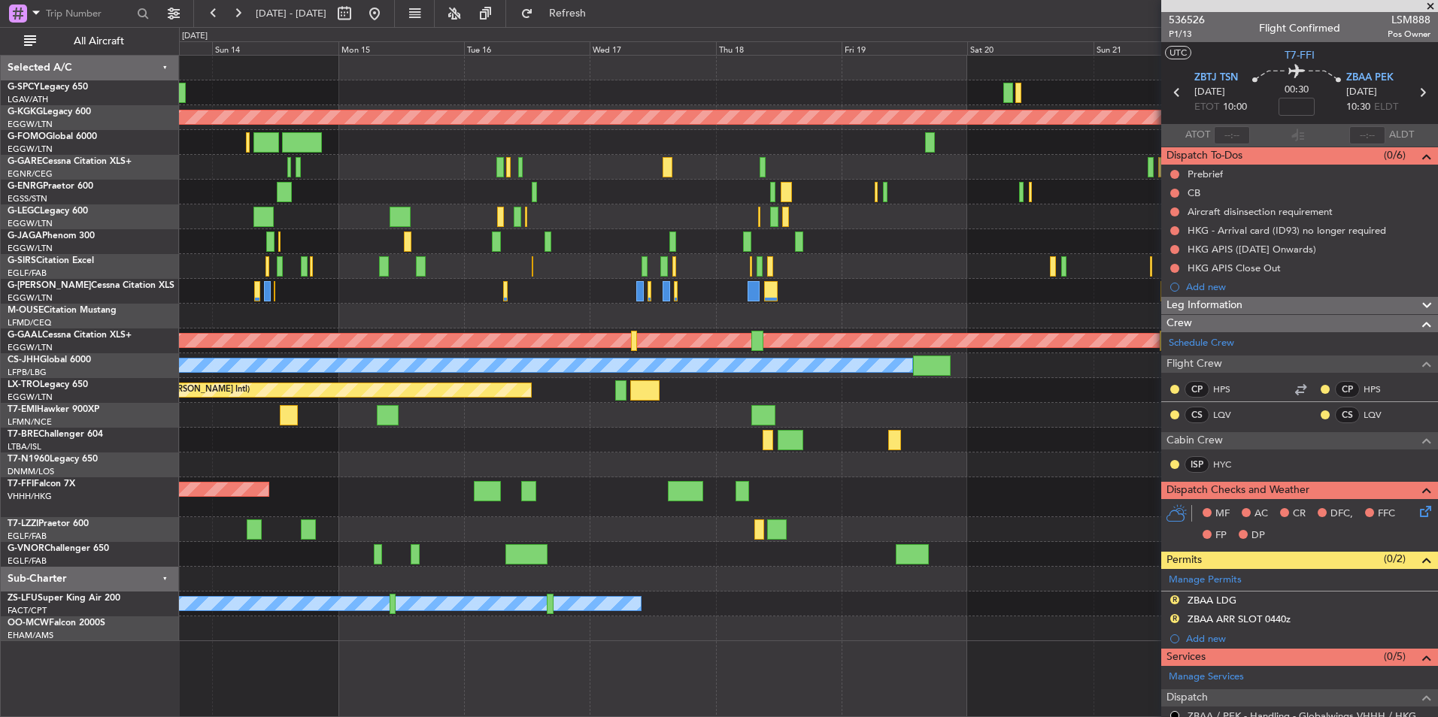
click at [492, 481] on div "Planned Maint Tianjin ([GEOGRAPHIC_DATA])" at bounding box center [808, 497] width 1258 height 40
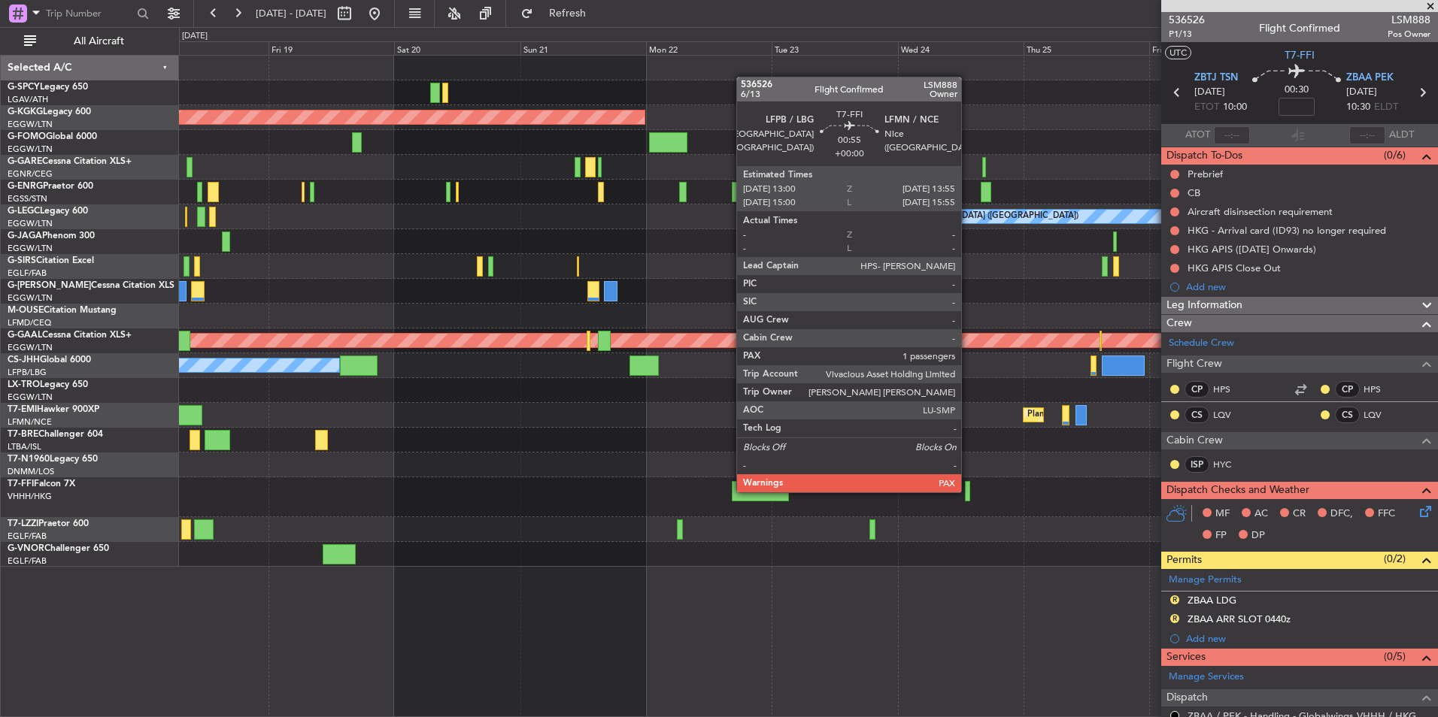
click at [968, 491] on div at bounding box center [967, 491] width 5 height 20
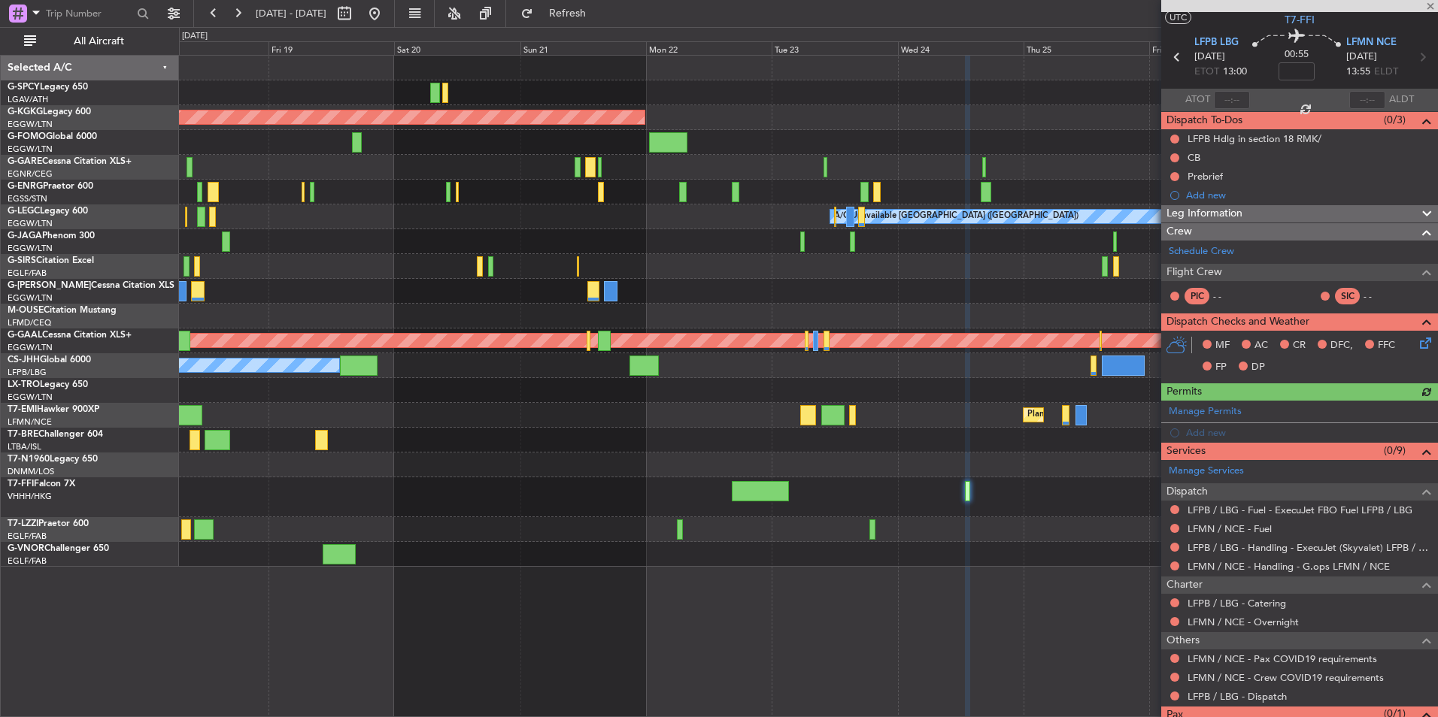
scroll to position [85, 0]
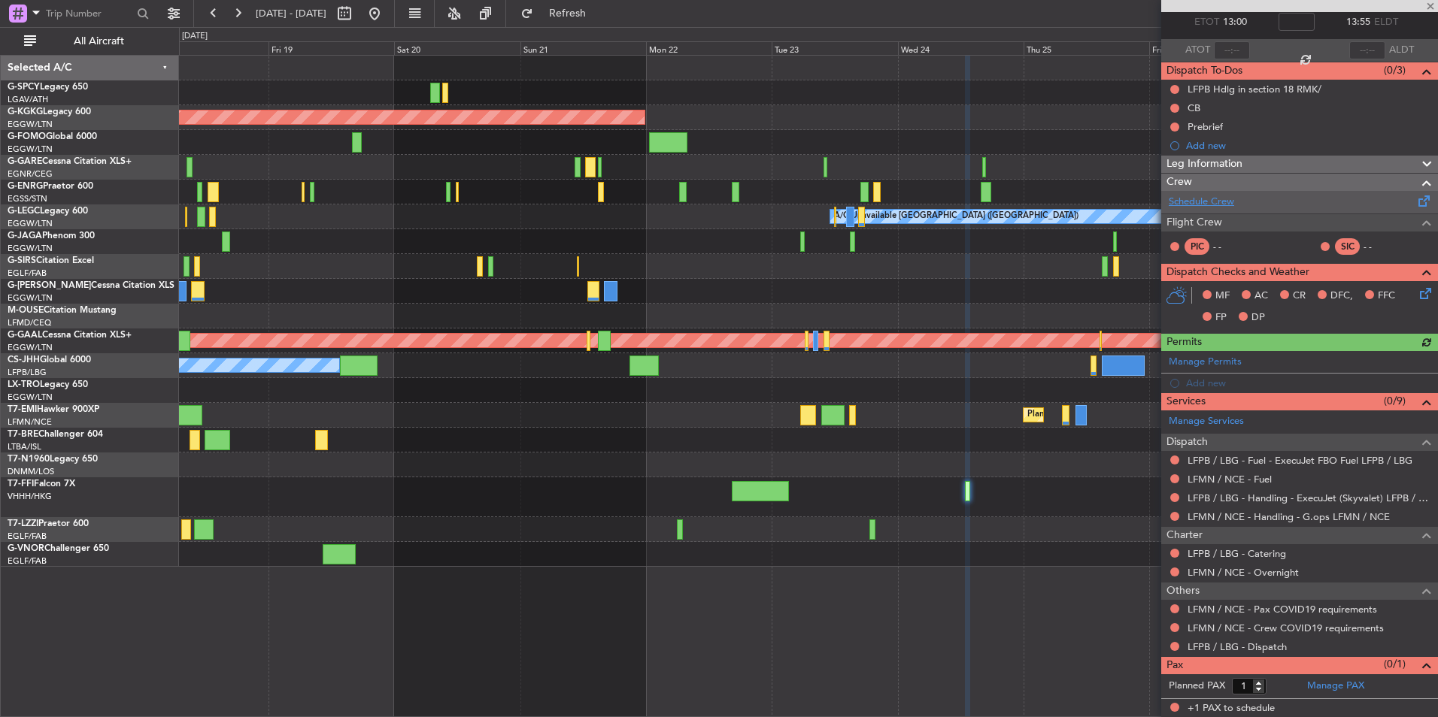
click at [1194, 199] on link "Schedule Crew" at bounding box center [1200, 202] width 65 height 15
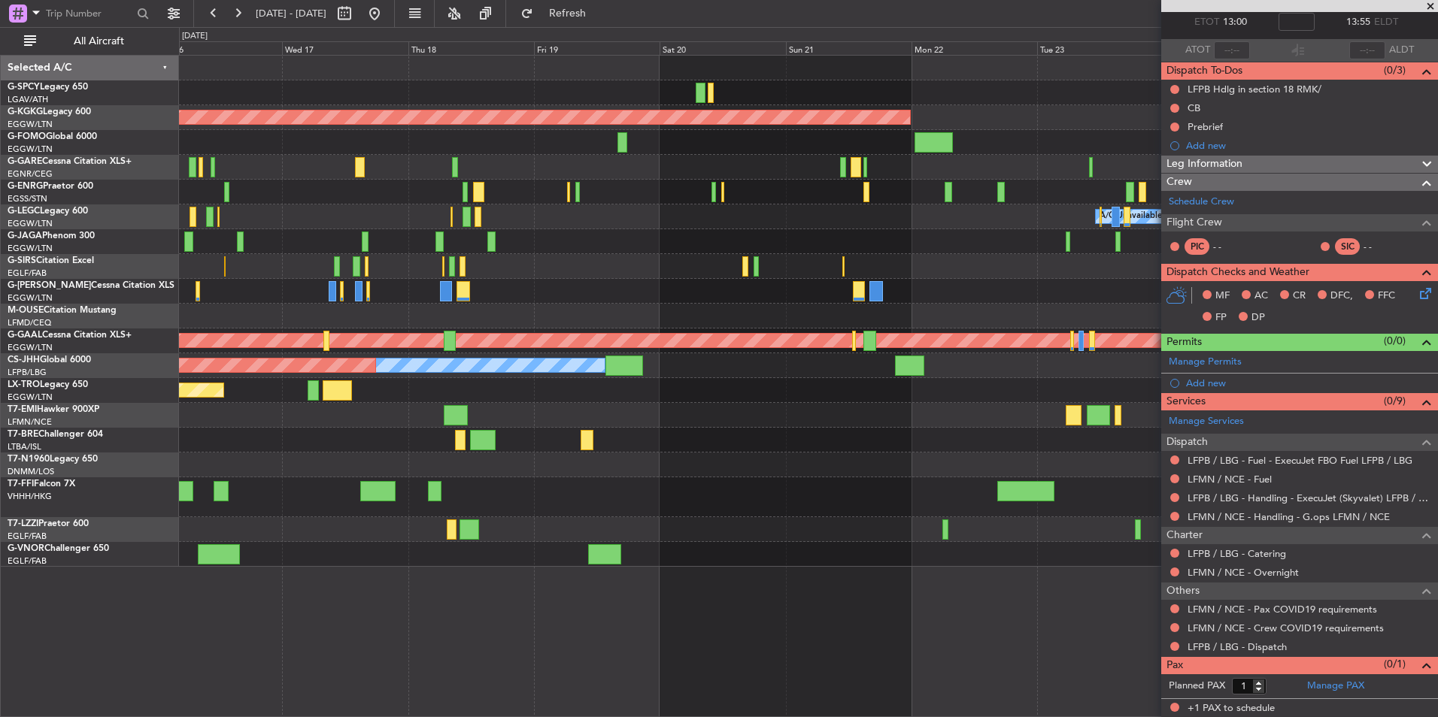
click at [904, 254] on div "AOG Maint [GEOGRAPHIC_DATA] (Ataturk) A/C Unavailable [GEOGRAPHIC_DATA] ([GEOGR…" at bounding box center [808, 311] width 1258 height 511
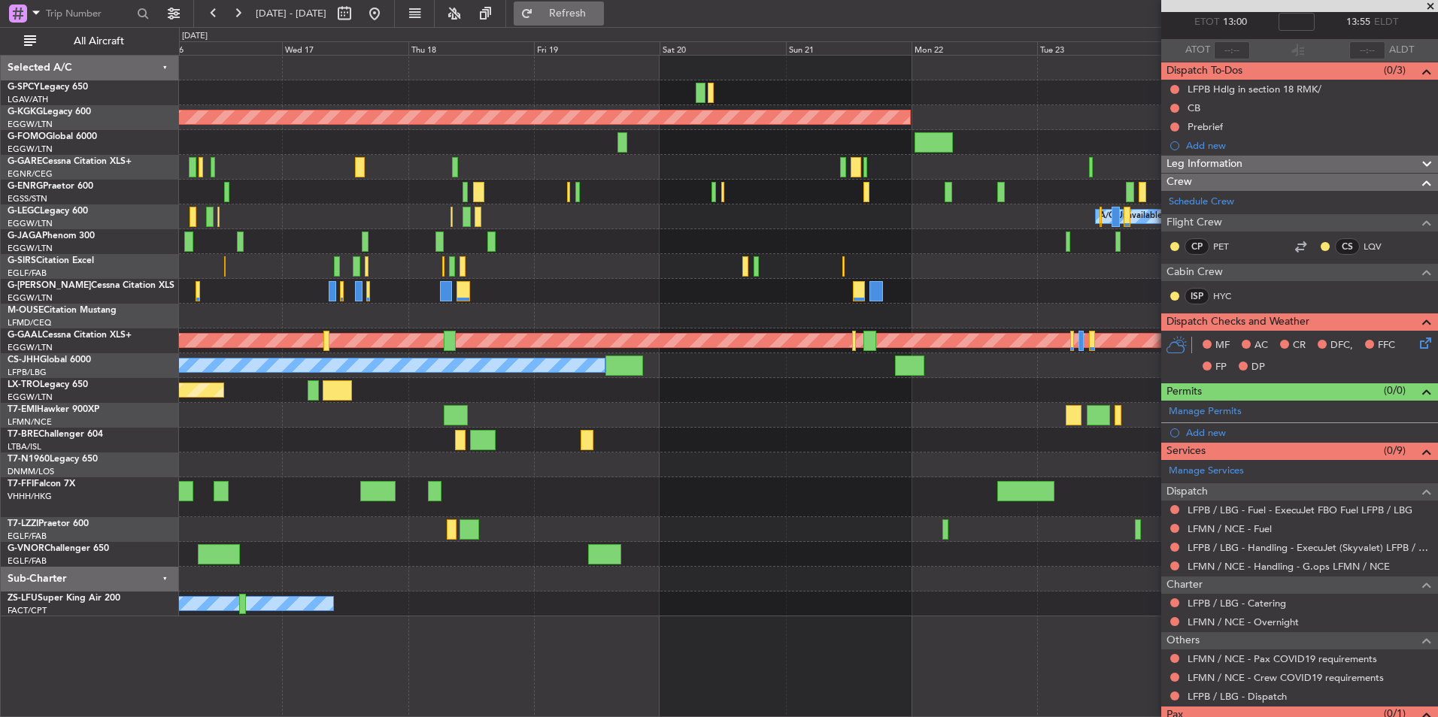
click at [603, 20] on button "Refresh" at bounding box center [559, 14] width 90 height 24
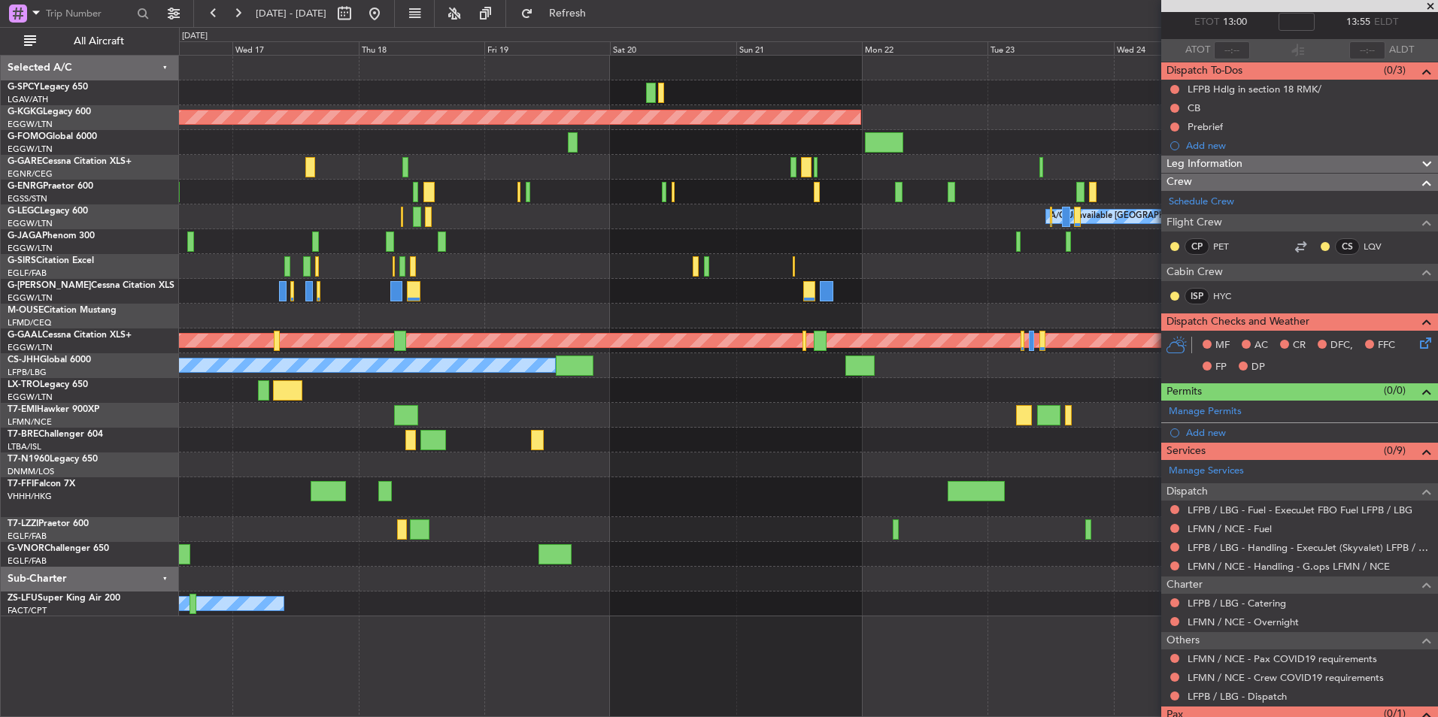
click at [447, 471] on div "AOG Maint Istanbul (Ataturk) A/C Unavailable London (Luton) Planned Maint Dusse…" at bounding box center [808, 336] width 1258 height 561
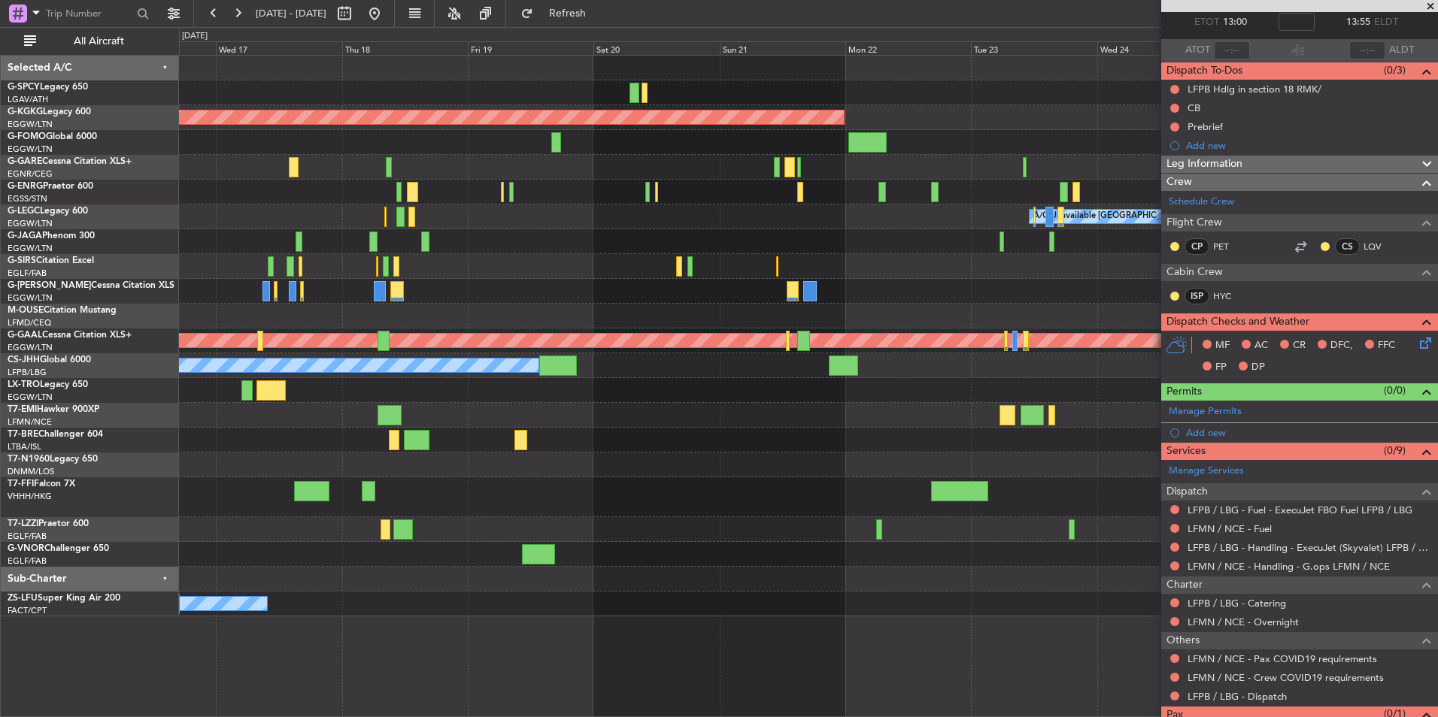
click at [786, 514] on div "Planned Maint Tianjin ([GEOGRAPHIC_DATA])" at bounding box center [808, 497] width 1258 height 40
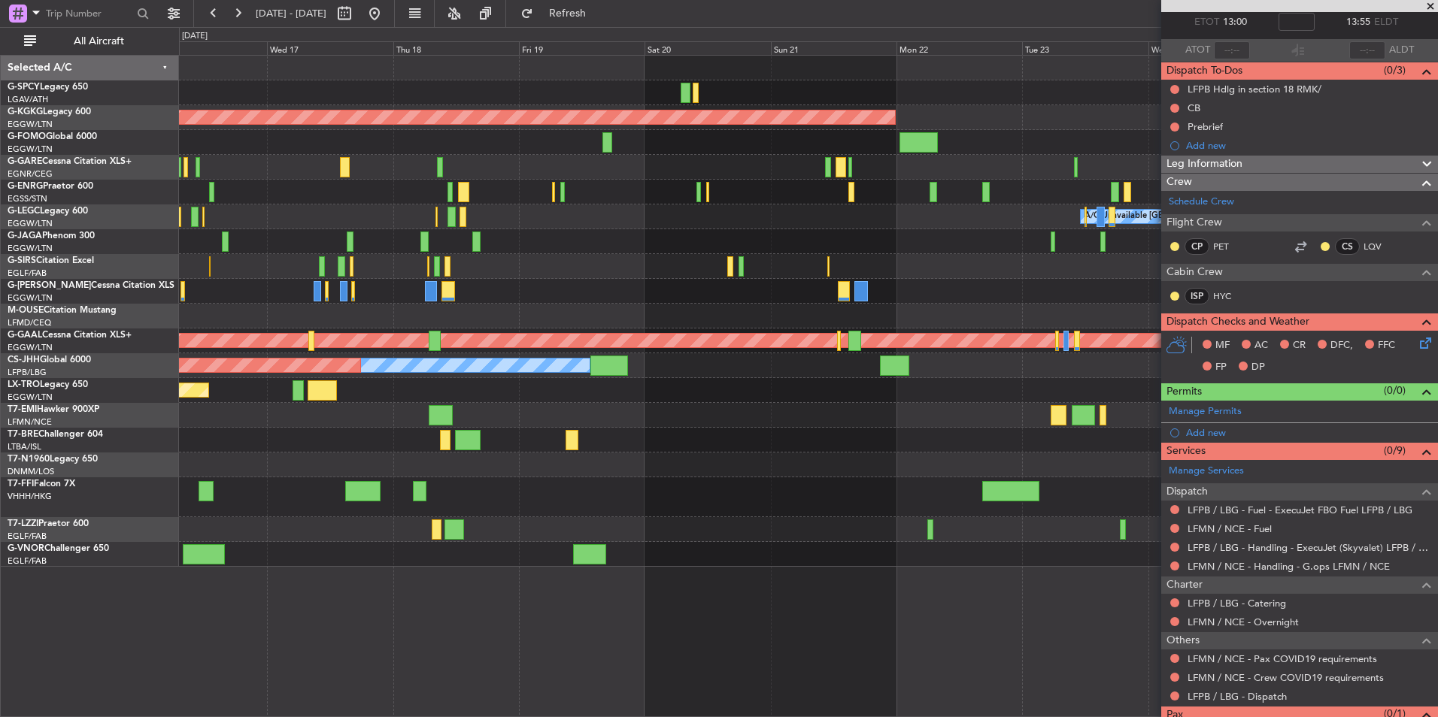
click at [1139, 465] on div "AOG Maint [GEOGRAPHIC_DATA] (Ataturk) A/C Unavailable [GEOGRAPHIC_DATA] ([GEOGR…" at bounding box center [808, 311] width 1258 height 511
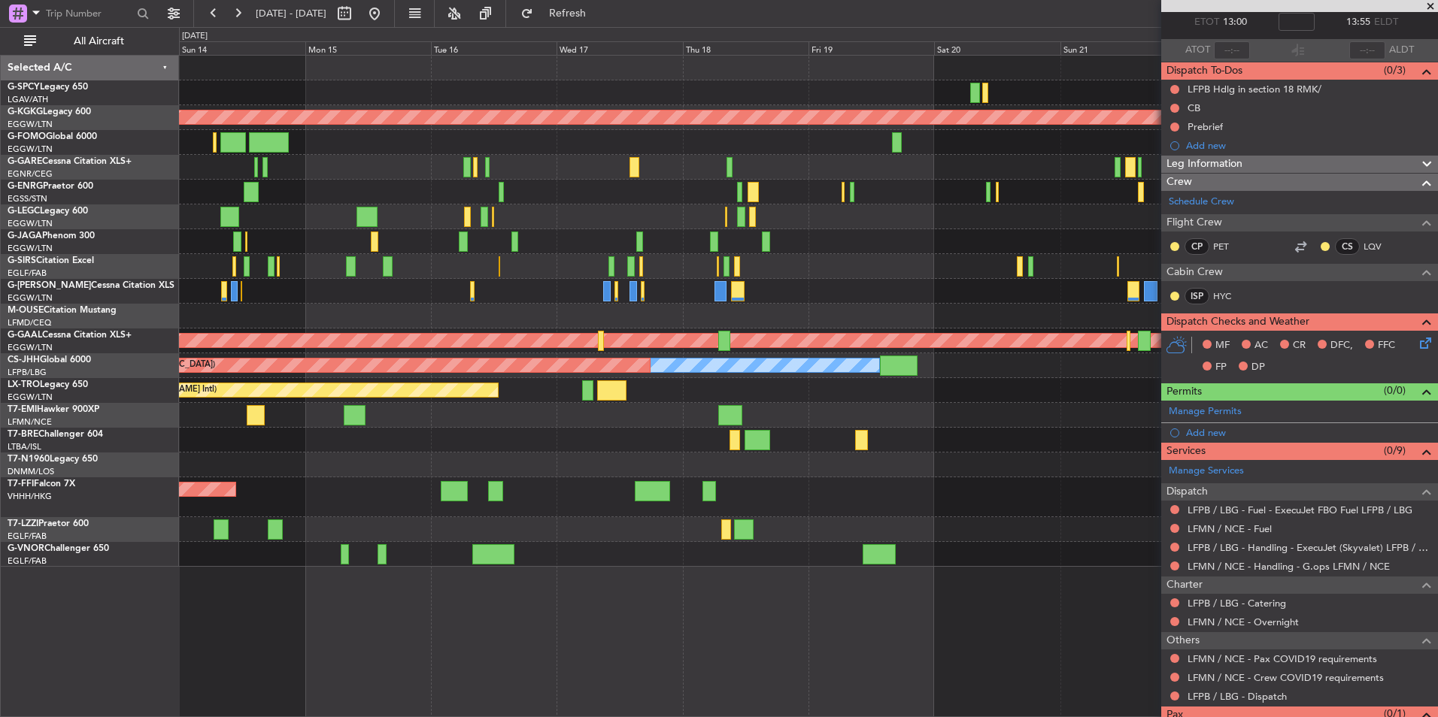
click at [991, 445] on div "AOG Maint Istanbul (Ataturk) Planned Maint London (Luton) A/C Unavailable Londo…" at bounding box center [808, 311] width 1258 height 511
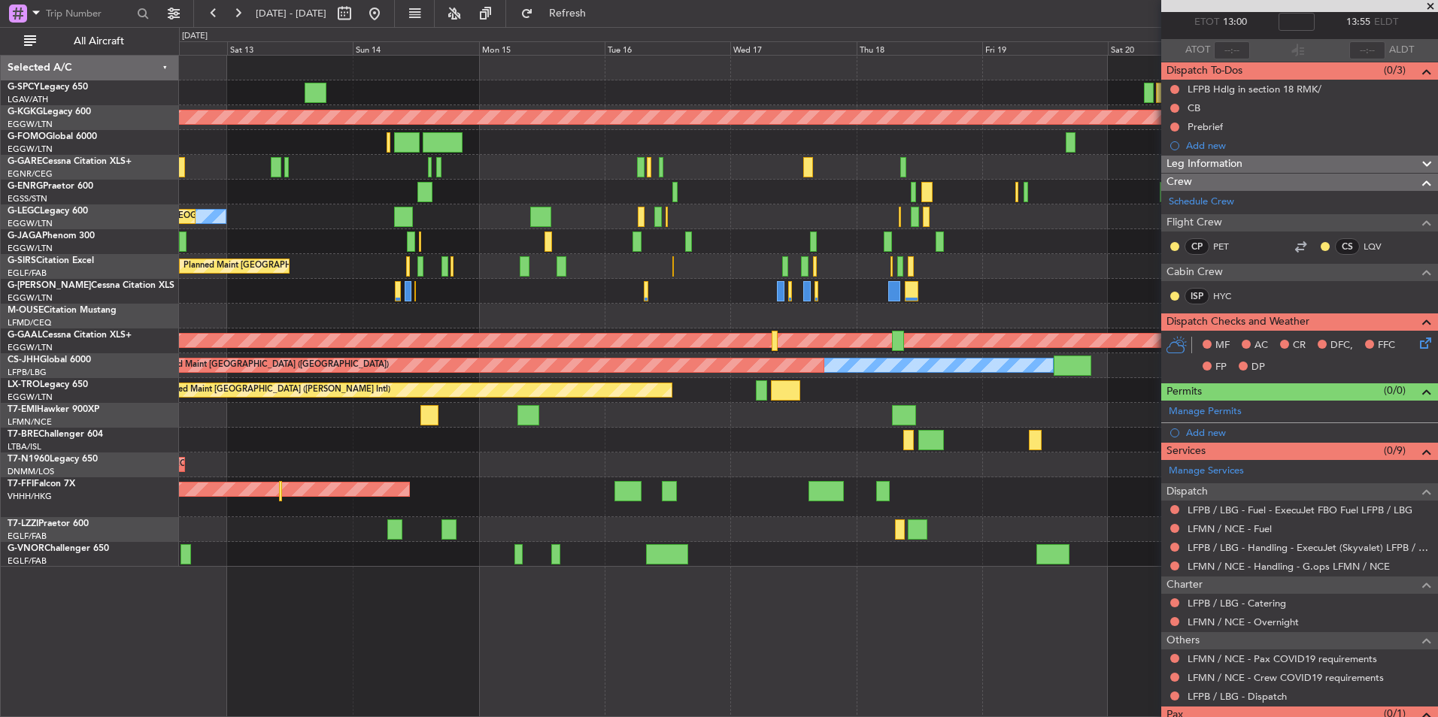
click at [598, 468] on div "AOG Maint London (Stansted) AOG Maint London (Stansted) AOG Maint London (Stans…" at bounding box center [808, 465] width 1258 height 25
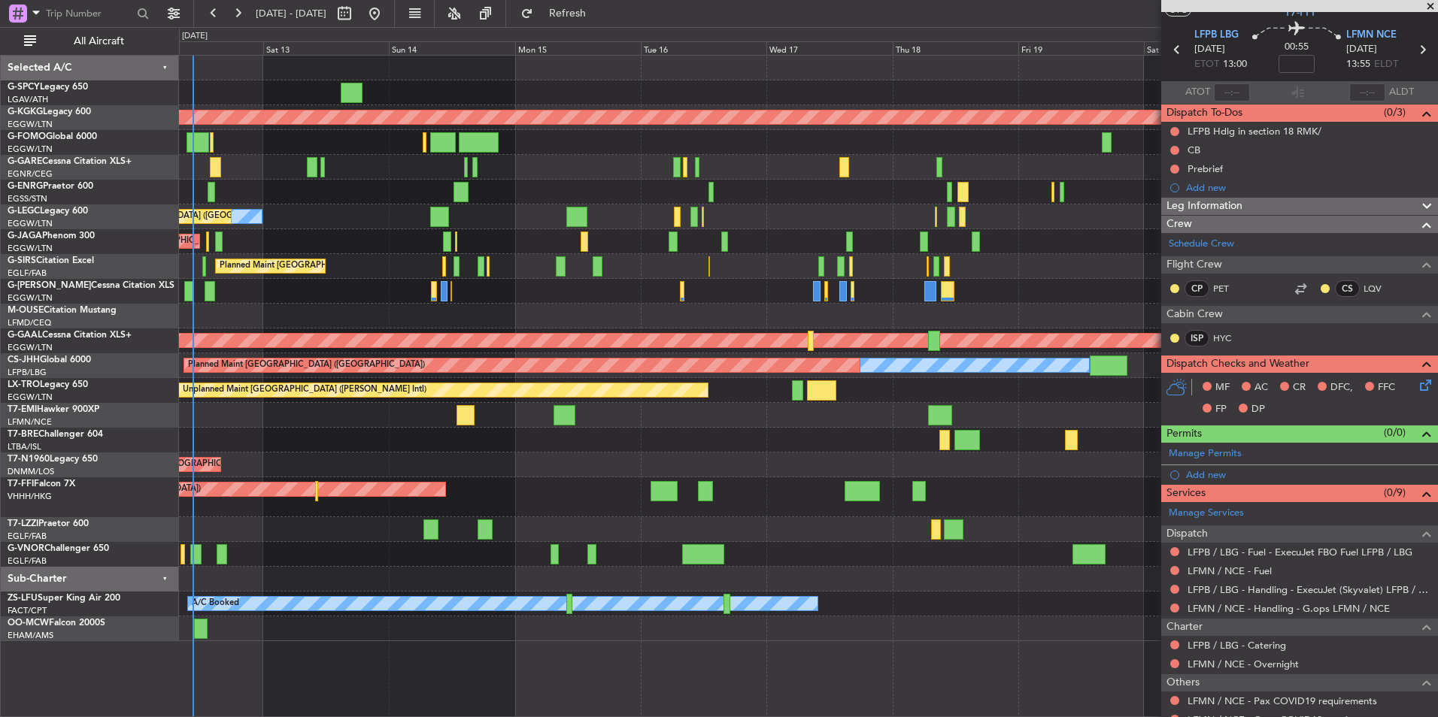
scroll to position [0, 0]
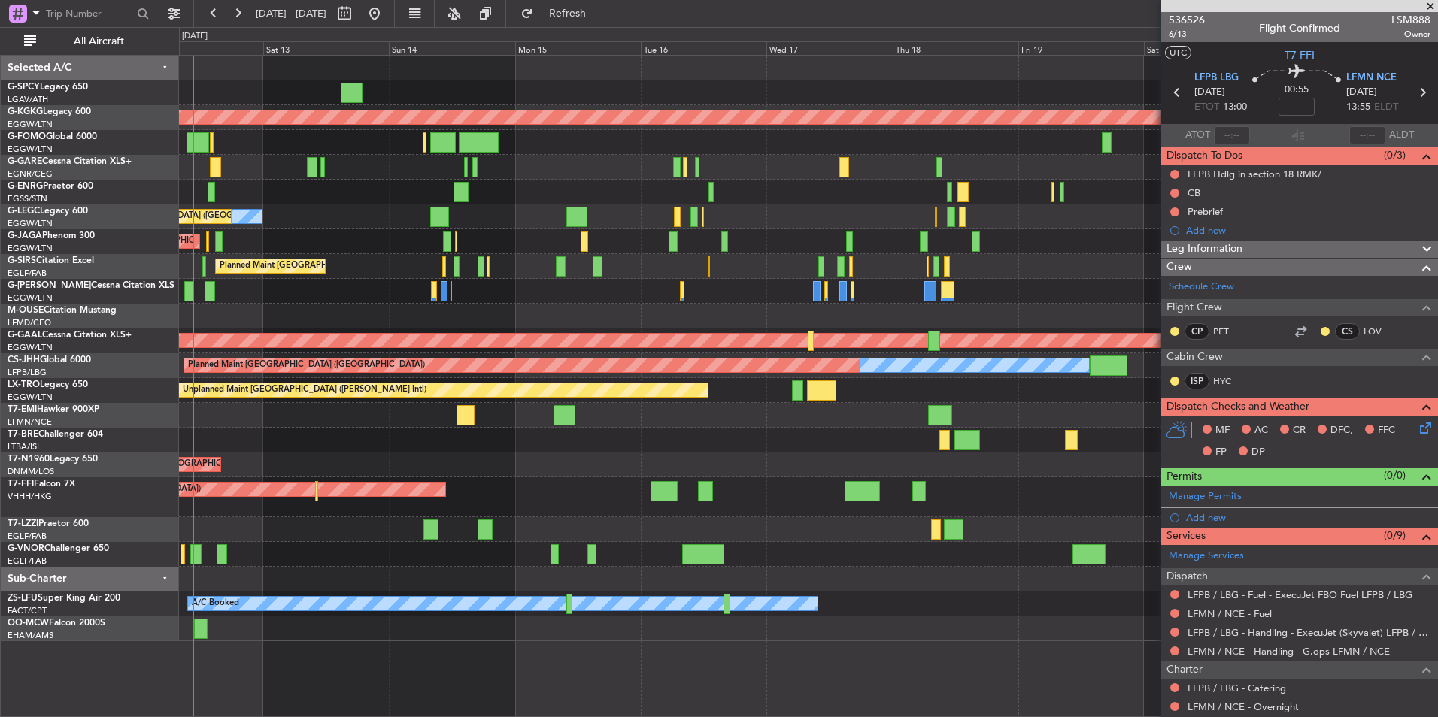
click at [1180, 35] on span "6/13" at bounding box center [1186, 34] width 36 height 13
click at [599, 14] on span "Refresh" at bounding box center [567, 13] width 63 height 11
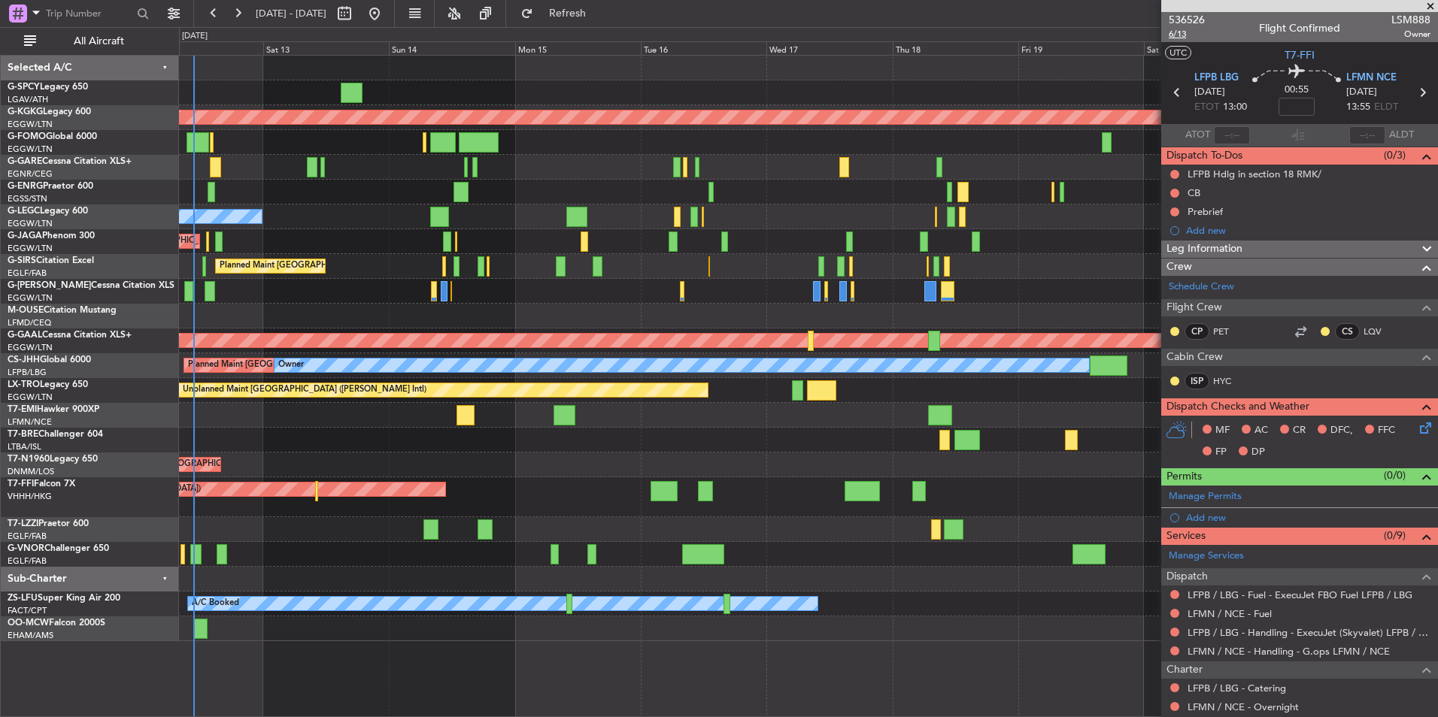
click at [1175, 32] on span "6/13" at bounding box center [1186, 34] width 36 height 13
click at [1222, 379] on link "HYC" at bounding box center [1230, 381] width 34 height 14
click at [1218, 333] on link "PET" at bounding box center [1230, 332] width 34 height 14
click at [599, 11] on span "Refresh" at bounding box center [567, 13] width 63 height 11
click at [1370, 325] on link "LQV" at bounding box center [1380, 332] width 34 height 14
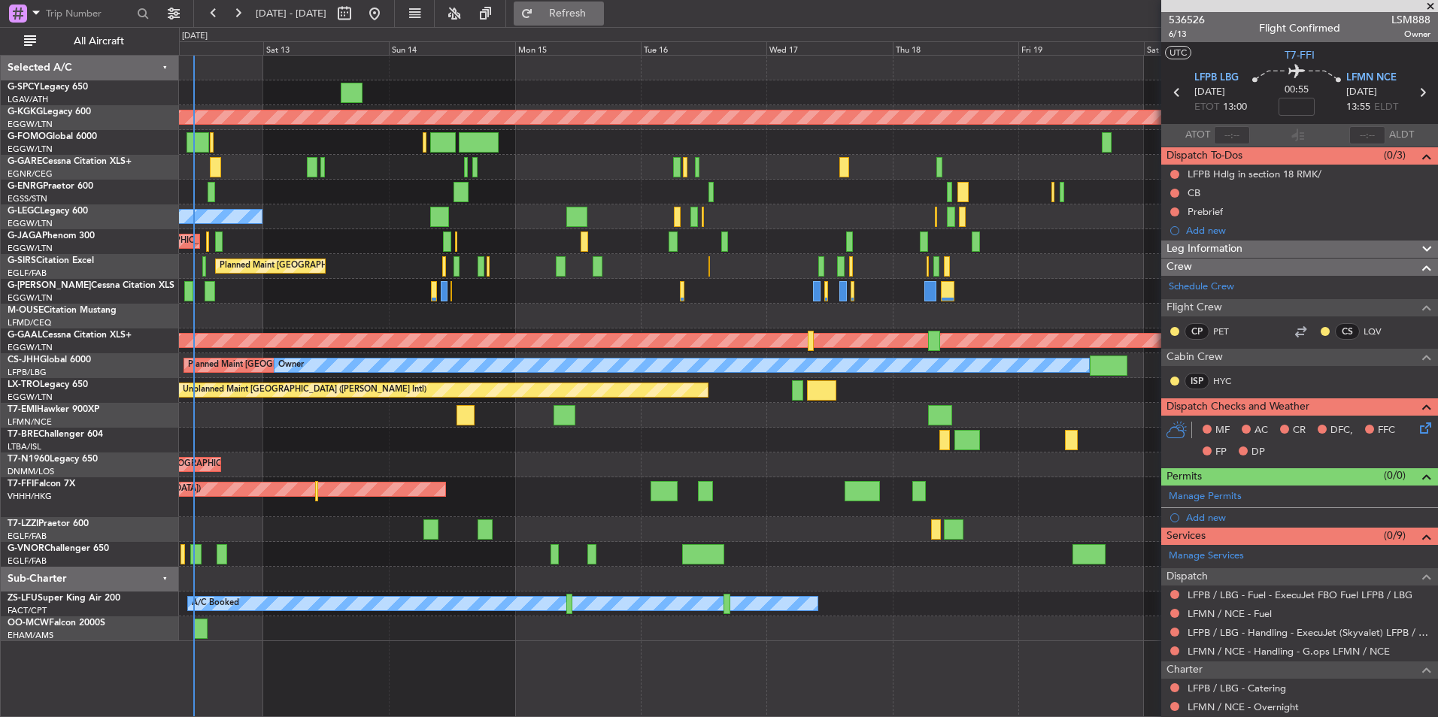
click at [585, 9] on span "Refresh" at bounding box center [567, 13] width 63 height 11
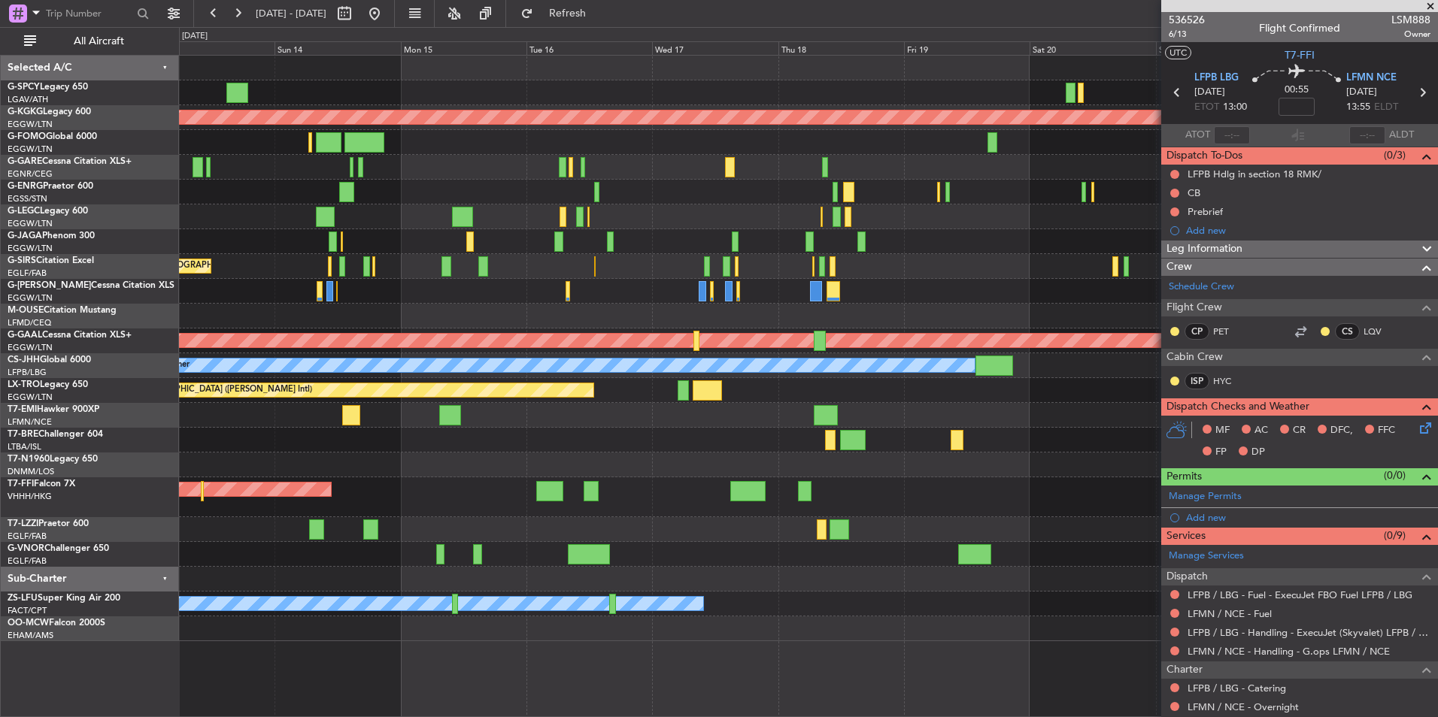
click at [406, 465] on div "AOG Maint London (Stansted) AOG Maint London (Stansted)" at bounding box center [808, 465] width 1258 height 25
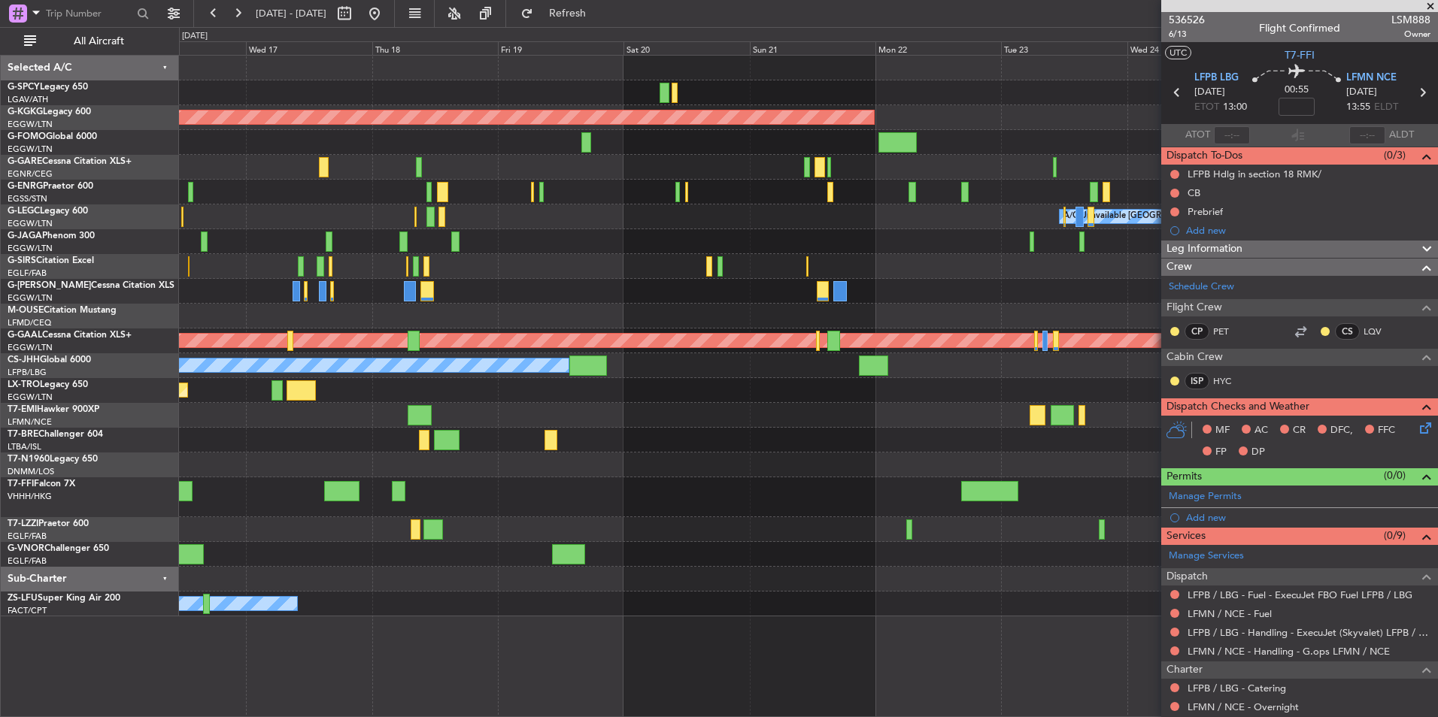
click at [665, 526] on div at bounding box center [808, 529] width 1258 height 25
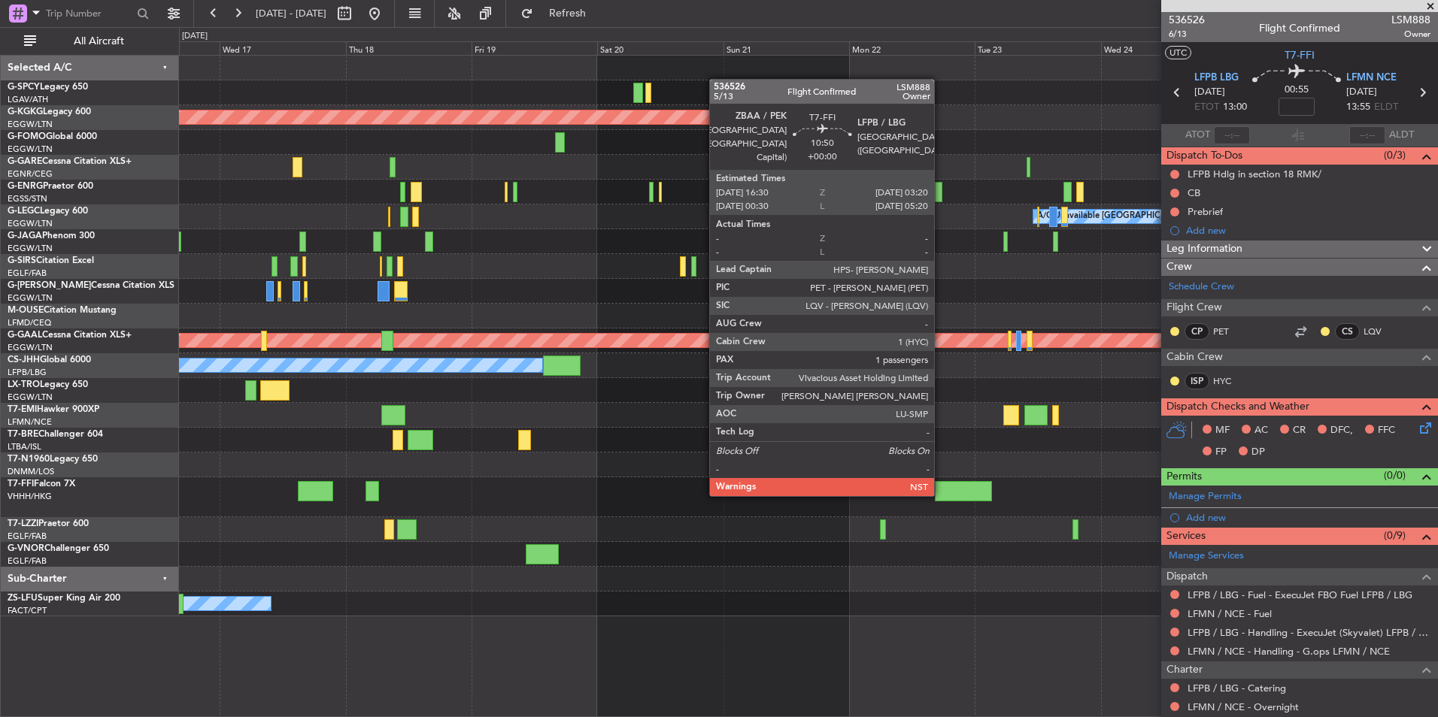
click at [941, 493] on div at bounding box center [963, 491] width 57 height 20
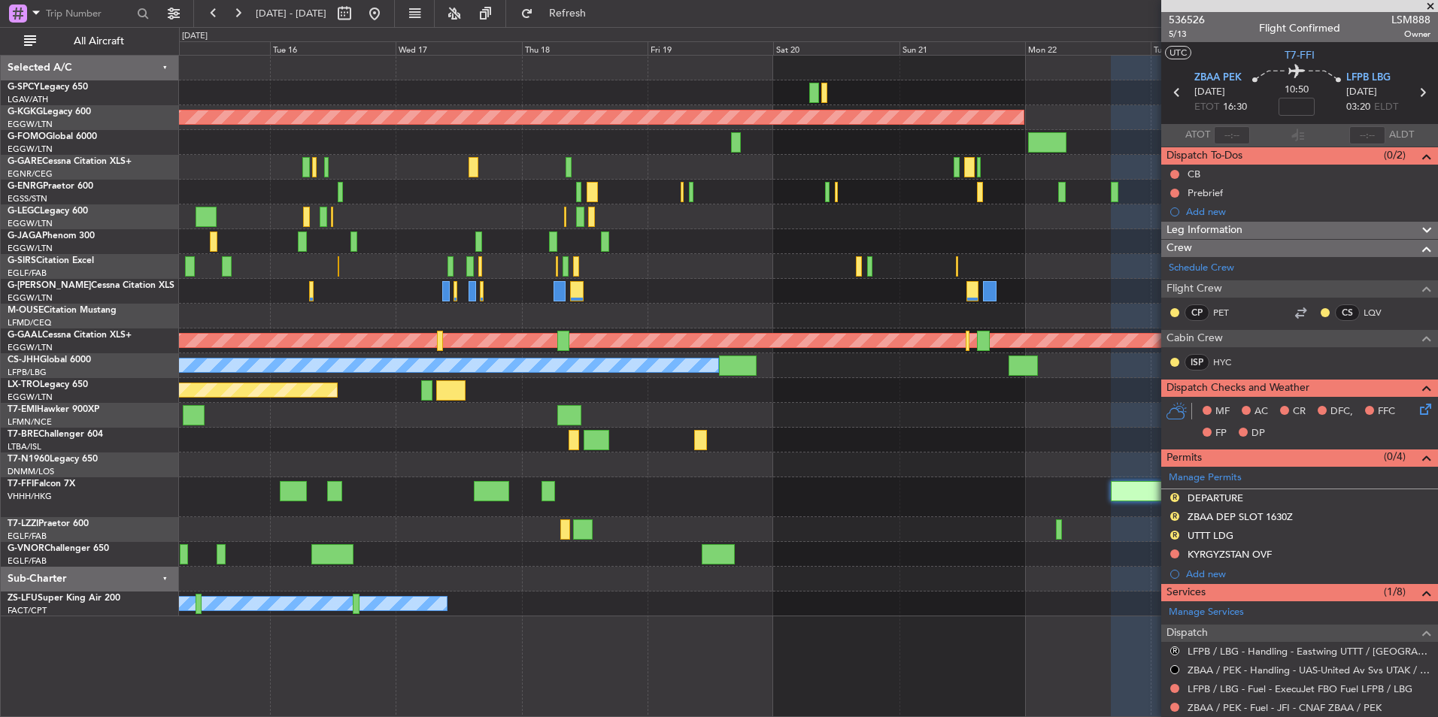
click at [883, 453] on div "AOG Maint Istanbul (Ataturk) A/C Unavailable London (Luton) Owner Planned Maint…" at bounding box center [808, 336] width 1258 height 561
click at [1431, 8] on span at bounding box center [1429, 7] width 15 height 14
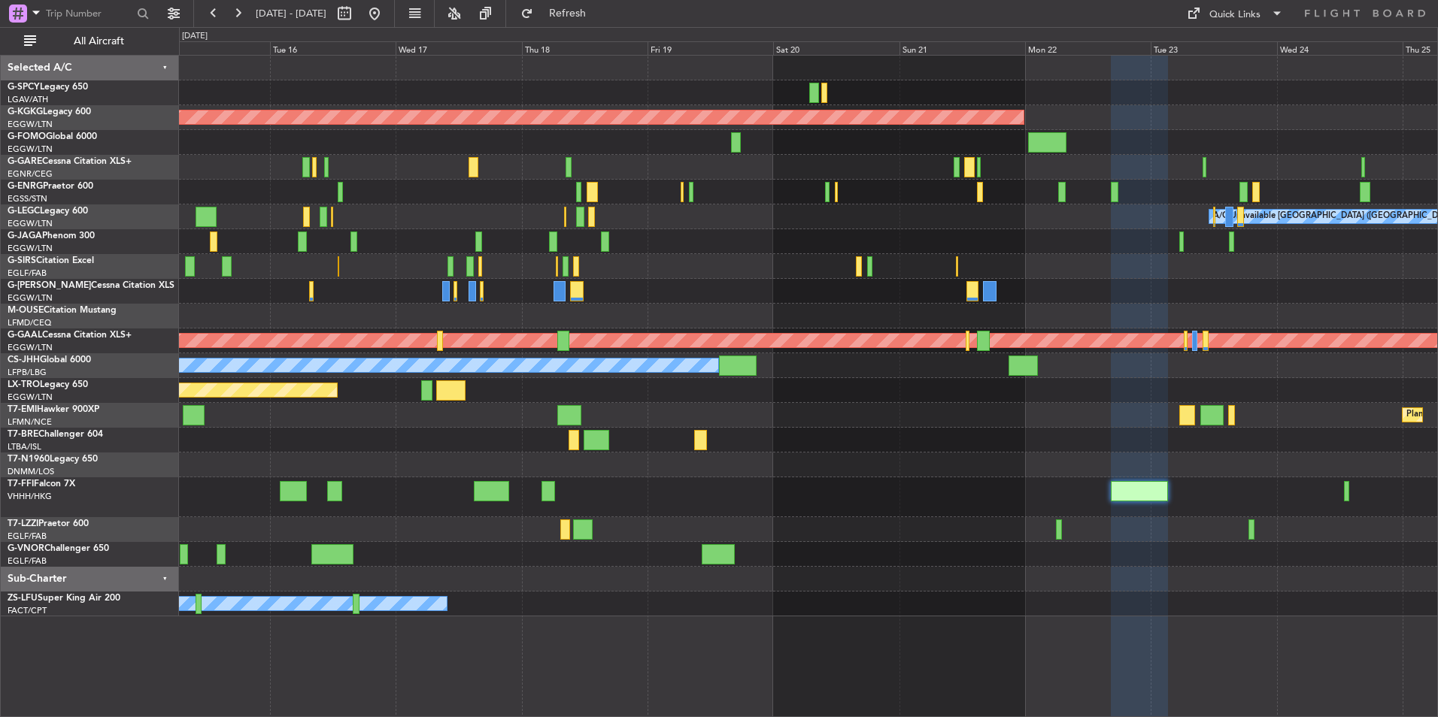
type input "0"
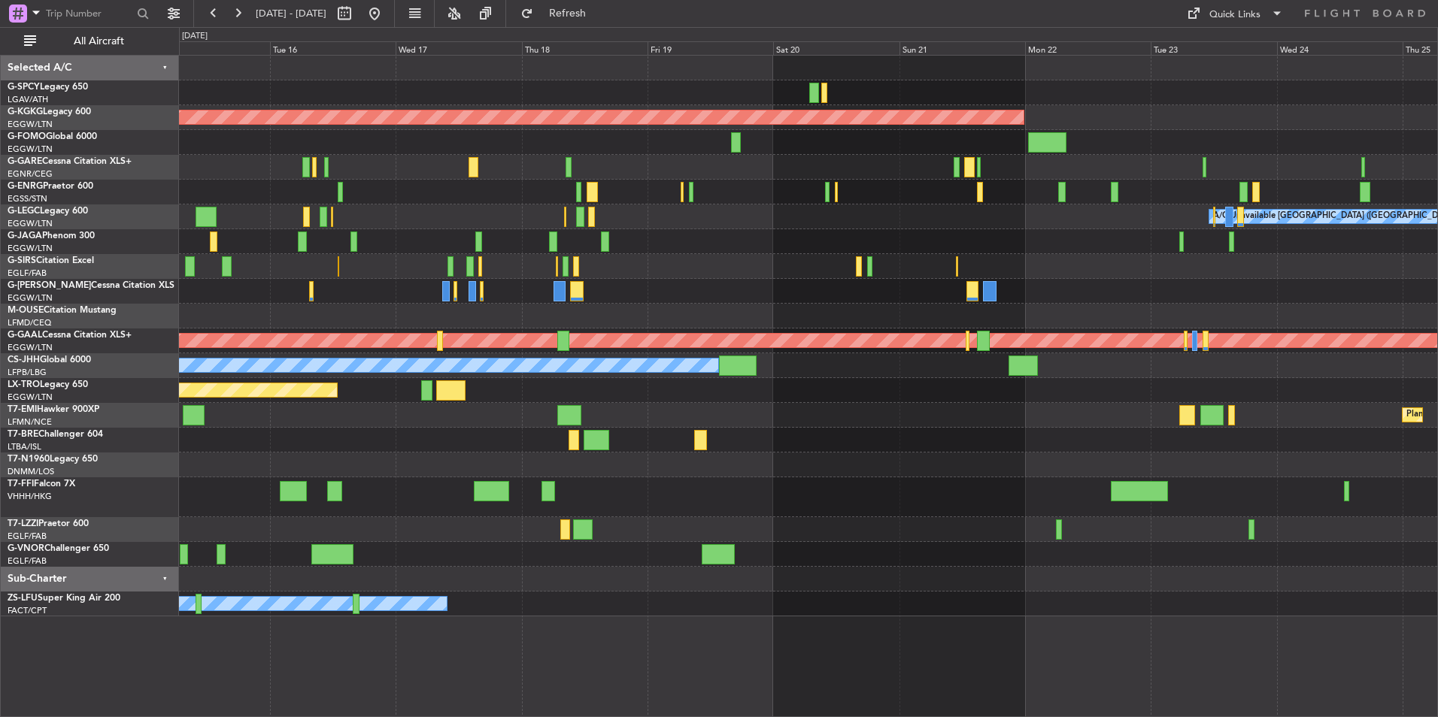
click at [749, 489] on div "Planned Maint Tianjin ([GEOGRAPHIC_DATA])" at bounding box center [808, 497] width 1258 height 40
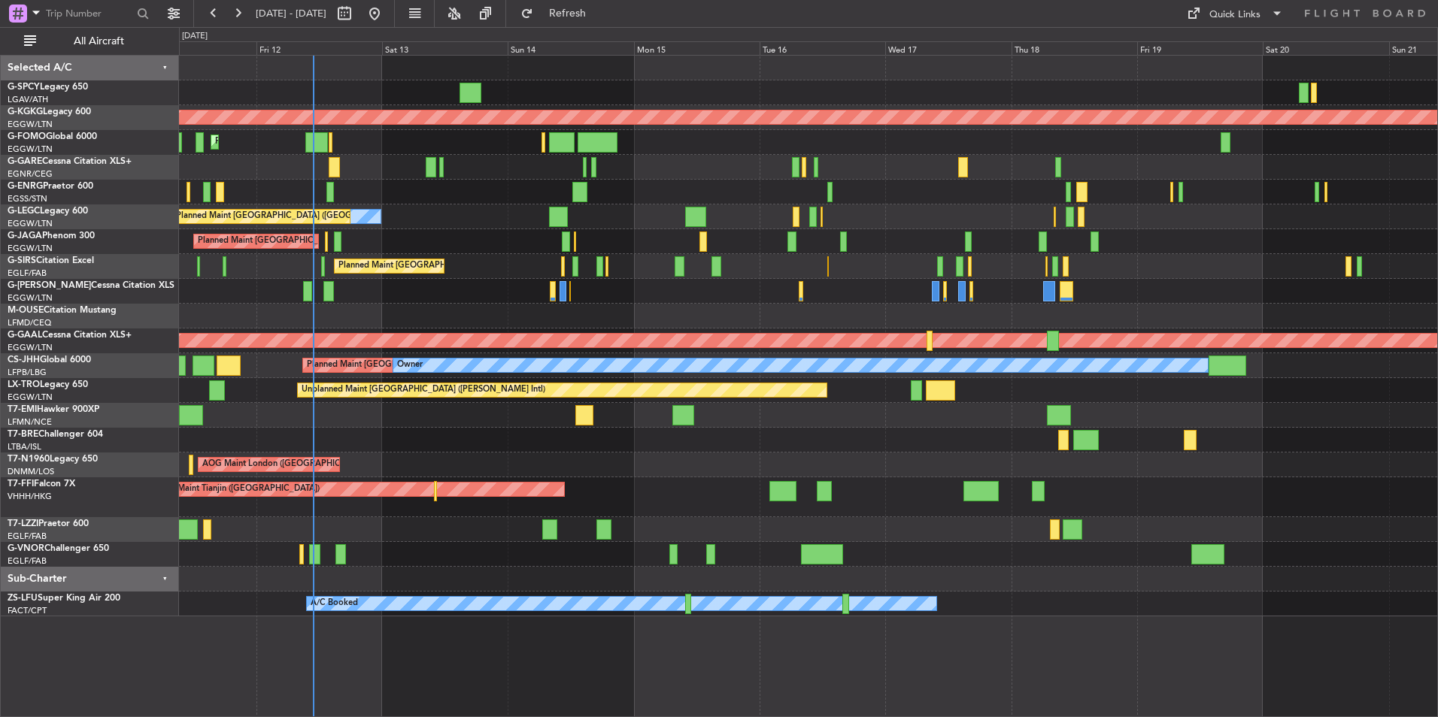
click at [983, 570] on div "Unplanned Maint Athens (Eleftherios Venizelos Intl) AOG Maint Istanbul (Ataturk…" at bounding box center [808, 336] width 1258 height 561
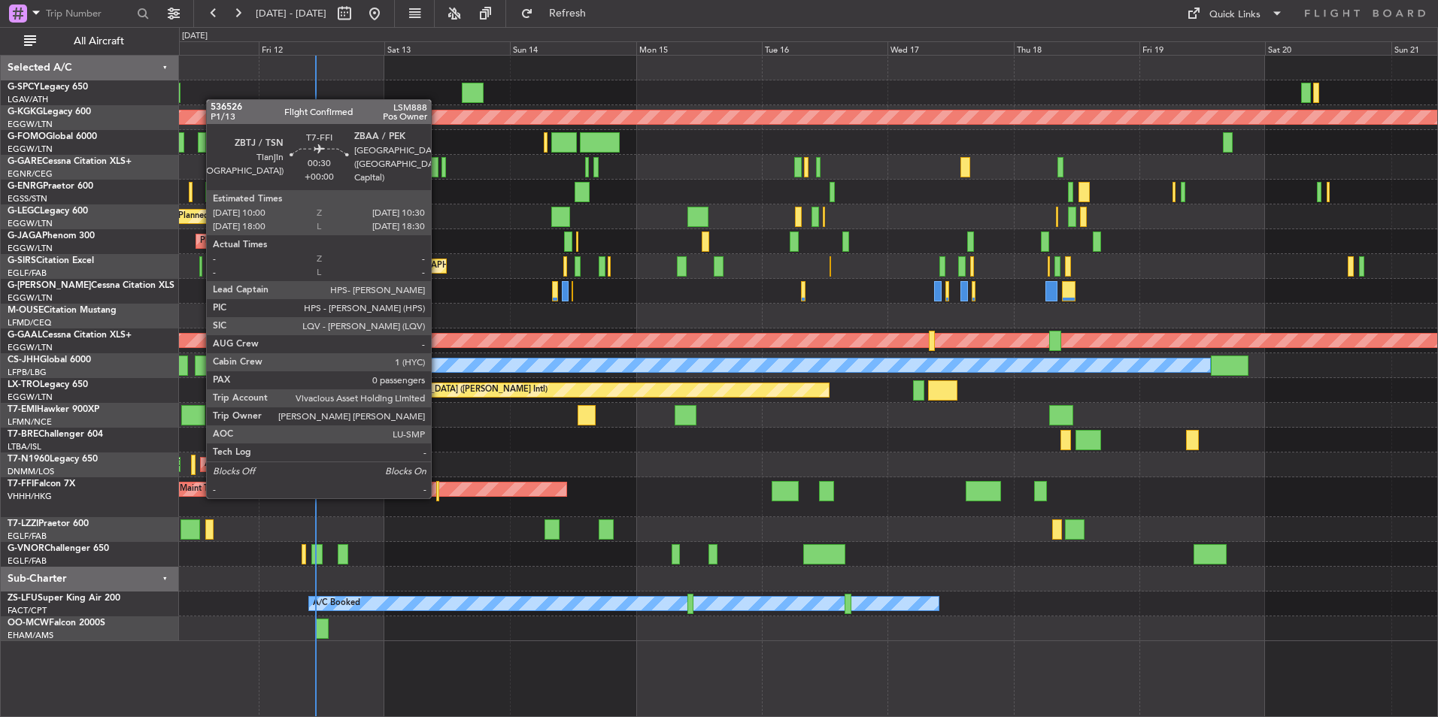
click at [438, 495] on div at bounding box center [437, 491] width 3 height 20
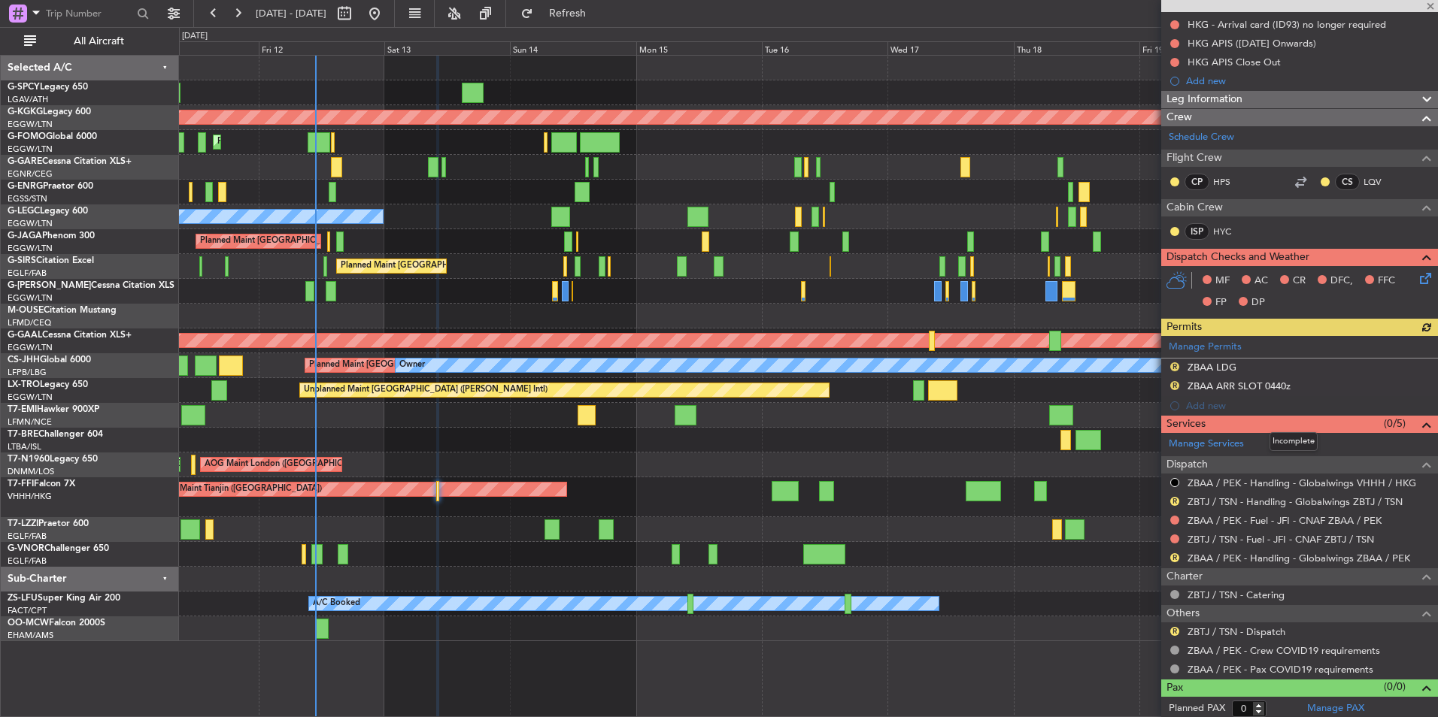
scroll to position [210, 0]
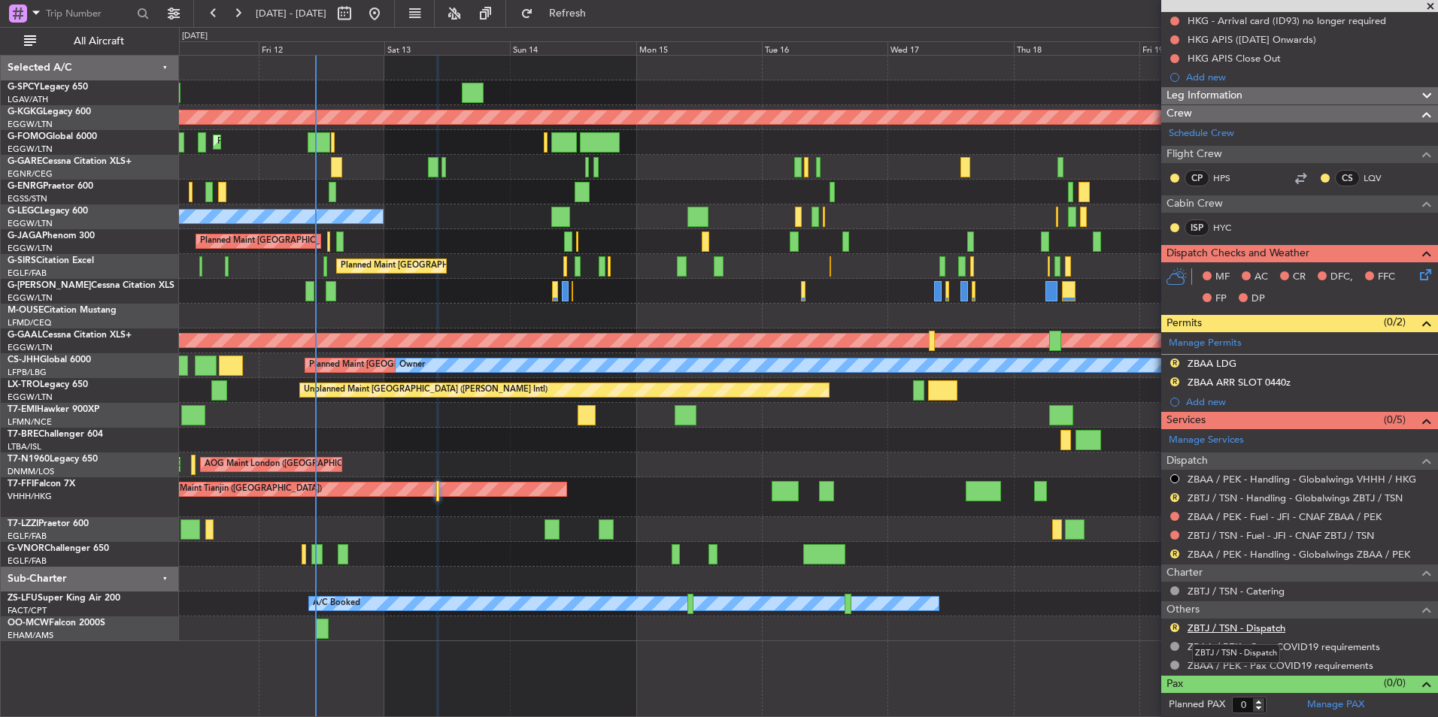
click at [1259, 626] on link "ZBTJ / TSN - Dispatch" at bounding box center [1236, 628] width 98 height 13
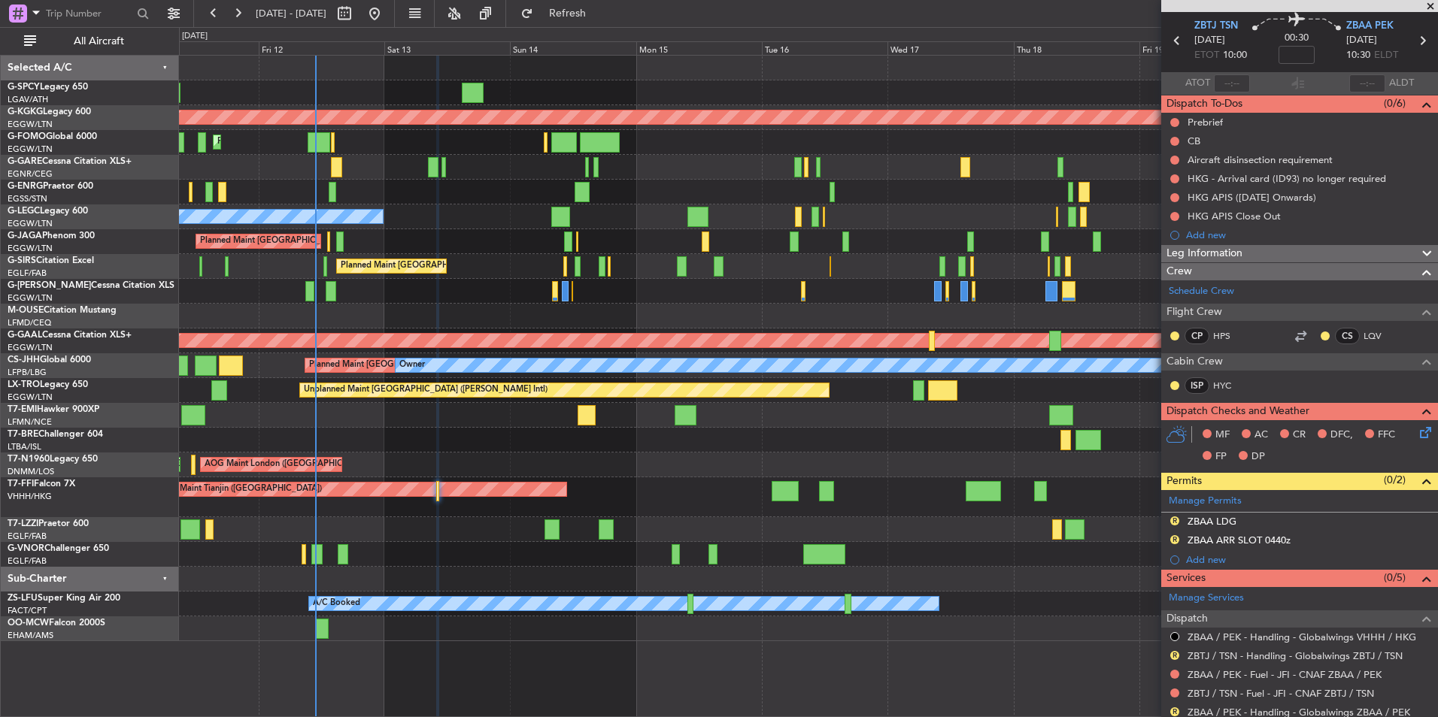
scroll to position [0, 0]
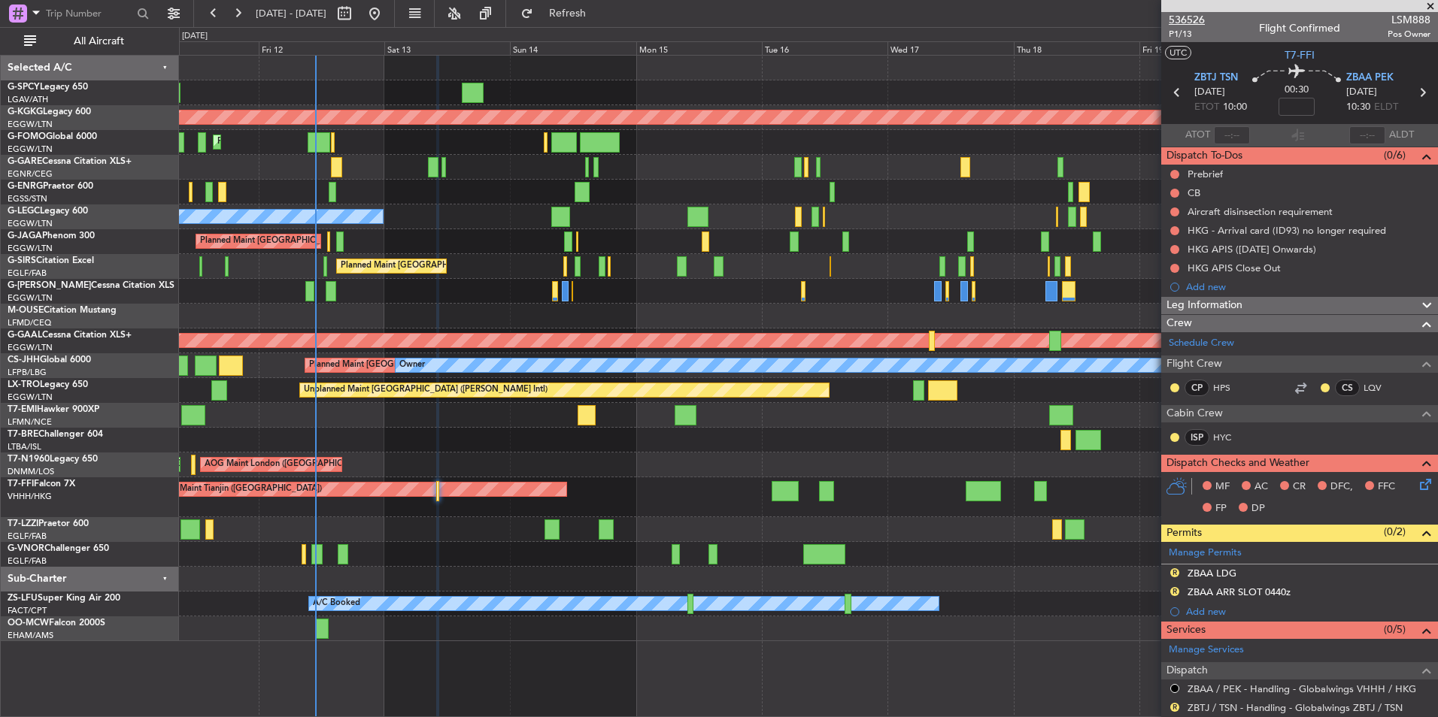
click at [1189, 13] on span "536526" at bounding box center [1186, 20] width 36 height 16
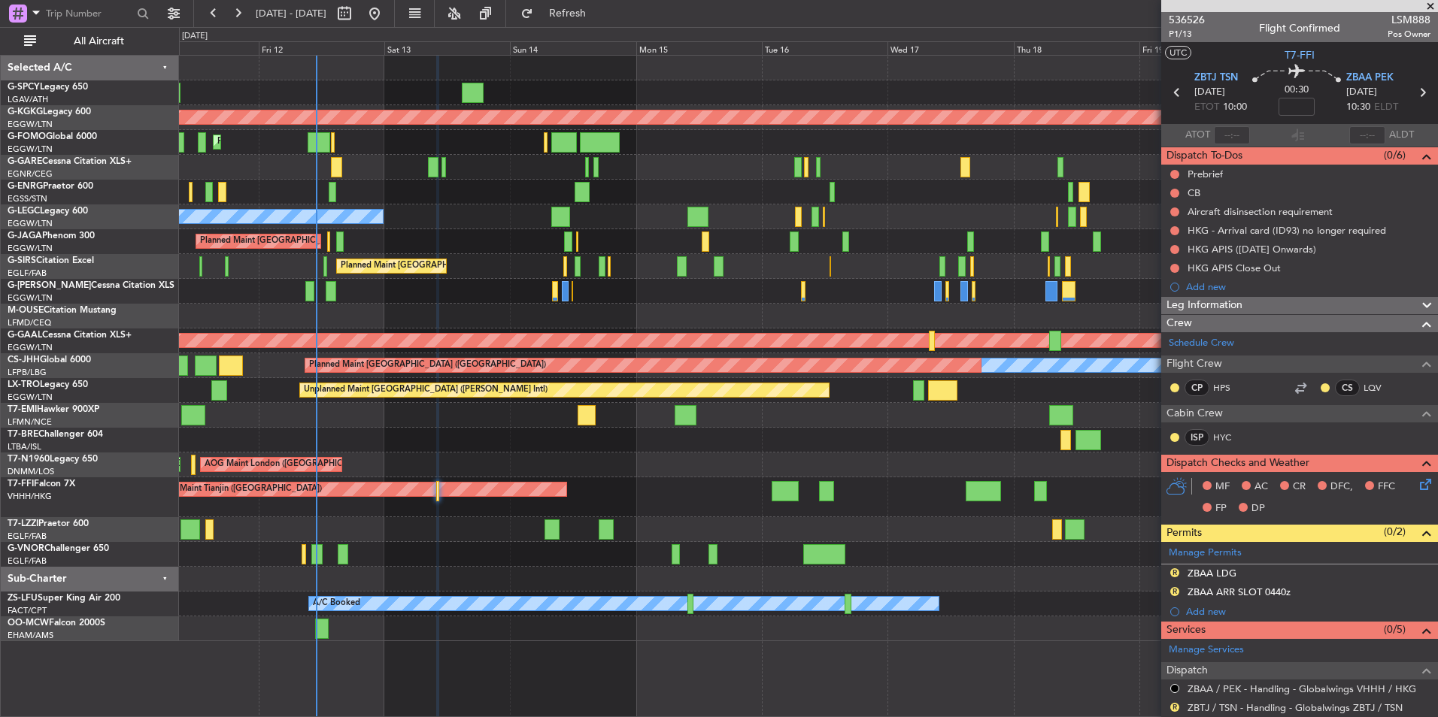
click at [490, 234] on div "Unplanned Maint Athens (Eleftherios Venizelos Intl) AOG Maint Istanbul (Ataturk…" at bounding box center [808, 349] width 1258 height 586
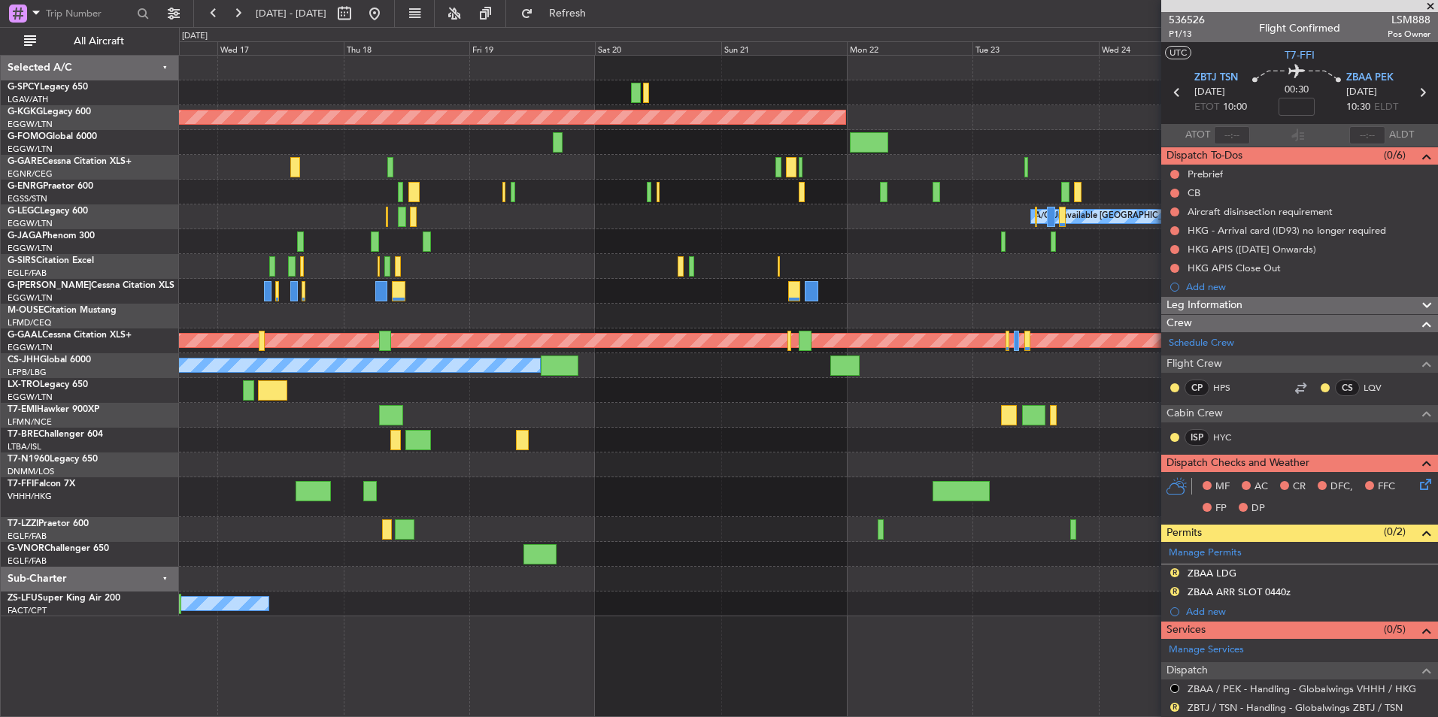
click at [470, 311] on div "AOG Maint Istanbul (Ataturk) A/C Unavailable London (Luton) Planned Maint Dusse…" at bounding box center [808, 336] width 1258 height 561
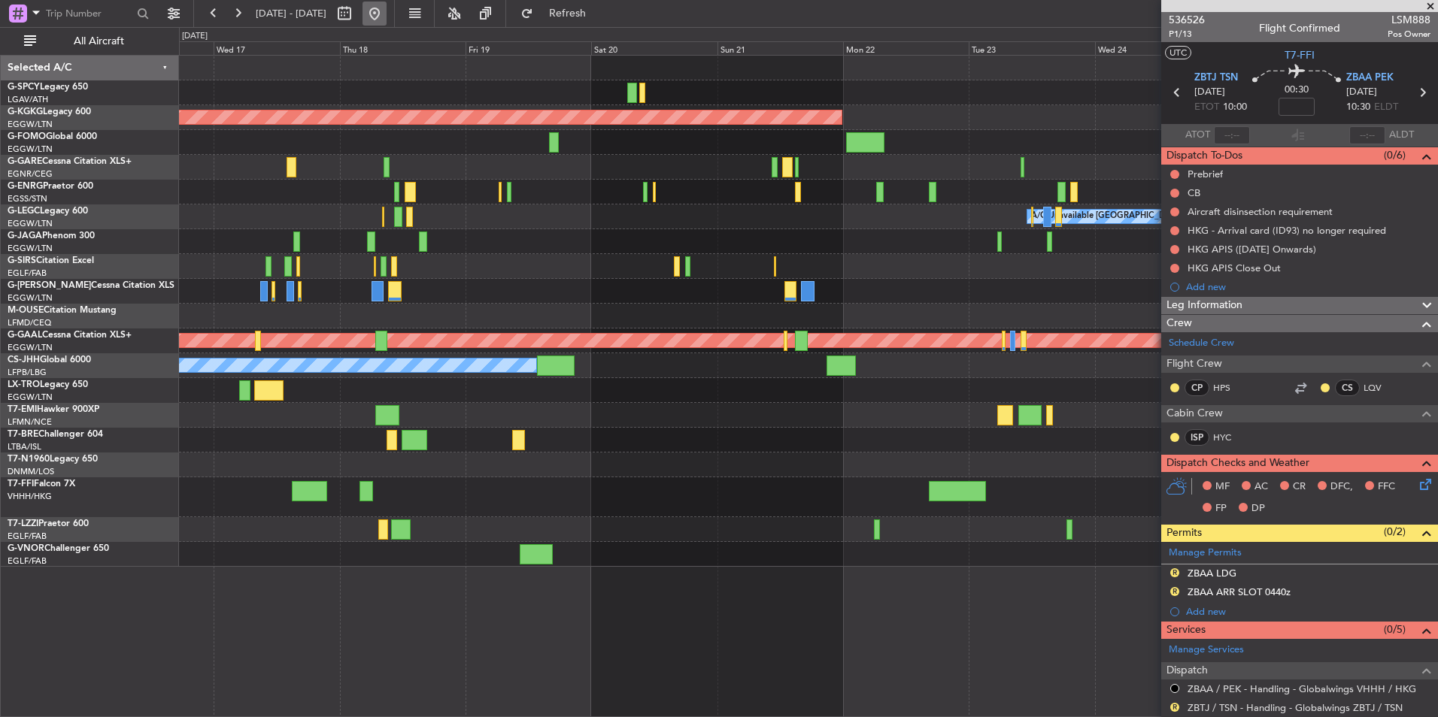
click at [386, 10] on button at bounding box center [374, 14] width 24 height 24
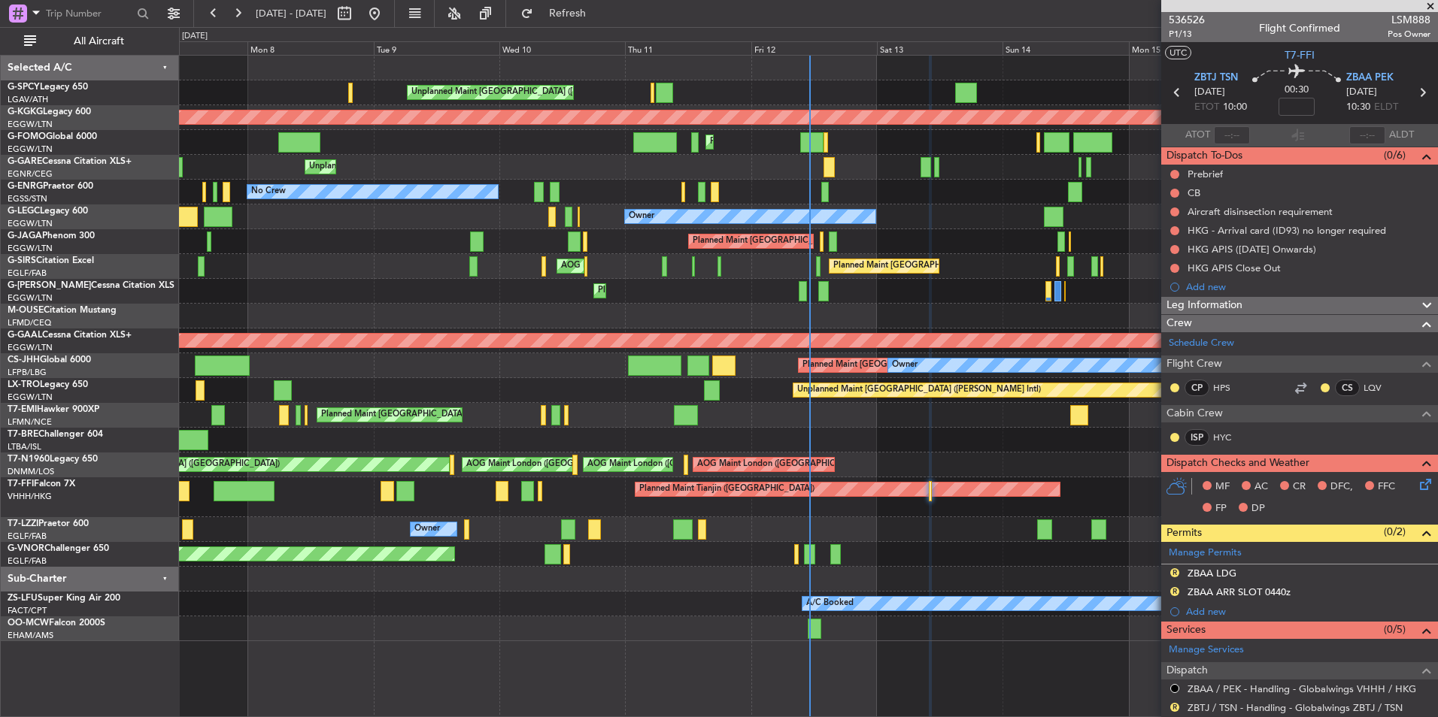
drag, startPoint x: 1426, startPoint y: 5, endPoint x: 1419, endPoint y: 6, distance: 7.6
click at [1426, 5] on span at bounding box center [1429, 7] width 15 height 14
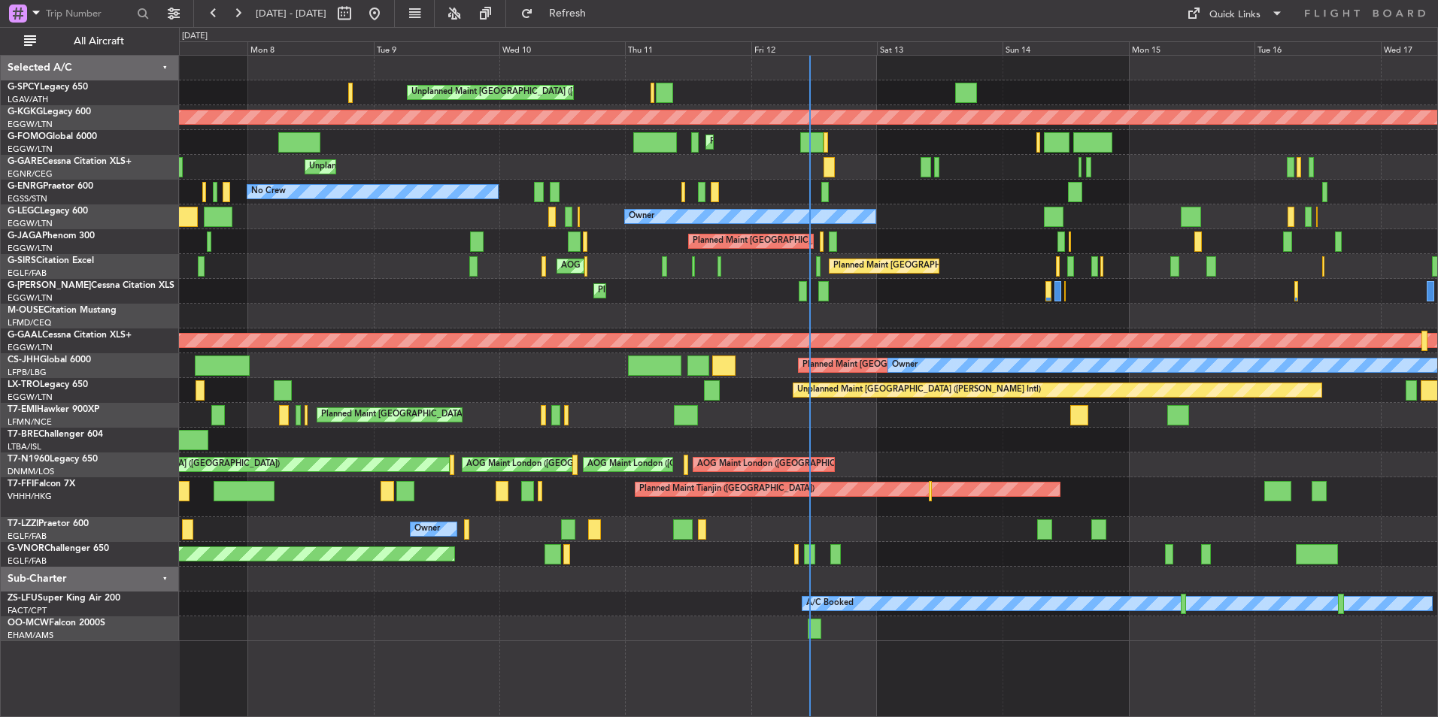
click at [1213, 26] on div "Quick Links" at bounding box center [1292, 13] width 290 height 27
click at [1226, 18] on div "Quick Links" at bounding box center [1234, 15] width 51 height 15
click at [1222, 51] on button "Trip Builder" at bounding box center [1235, 50] width 113 height 36
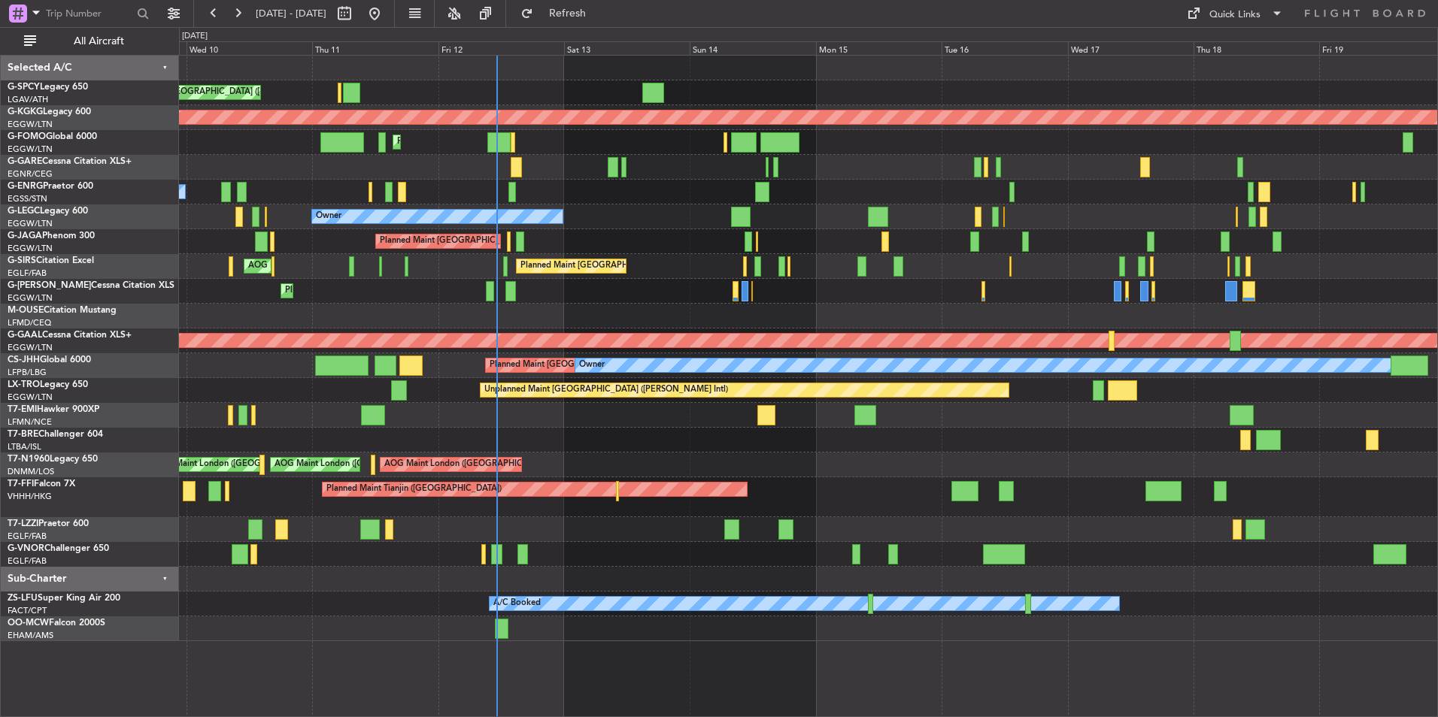
click at [554, 210] on div "Planned Maint London (Luton) Owner" at bounding box center [808, 216] width 1258 height 25
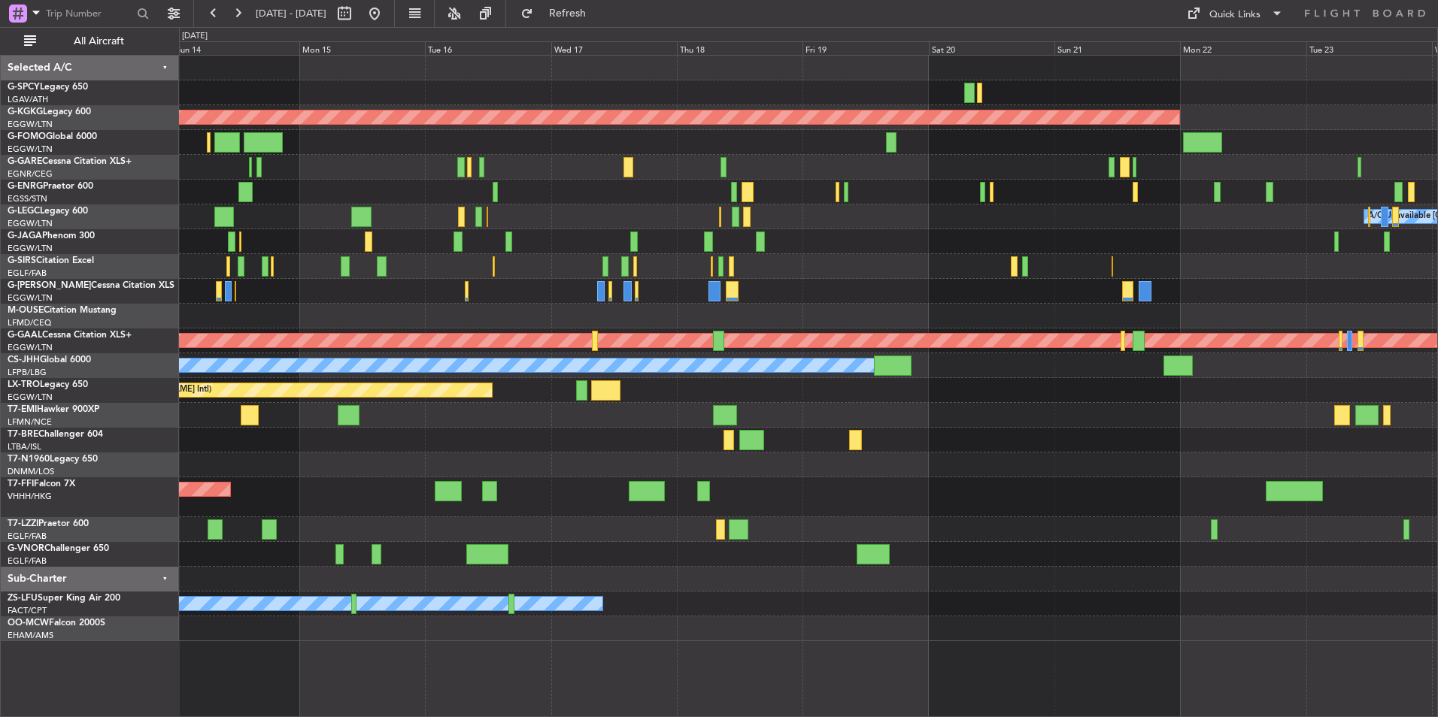
click at [626, 205] on div "A/C Unavailable London (Luton) Owner Planned Maint London (Luton)" at bounding box center [808, 216] width 1258 height 25
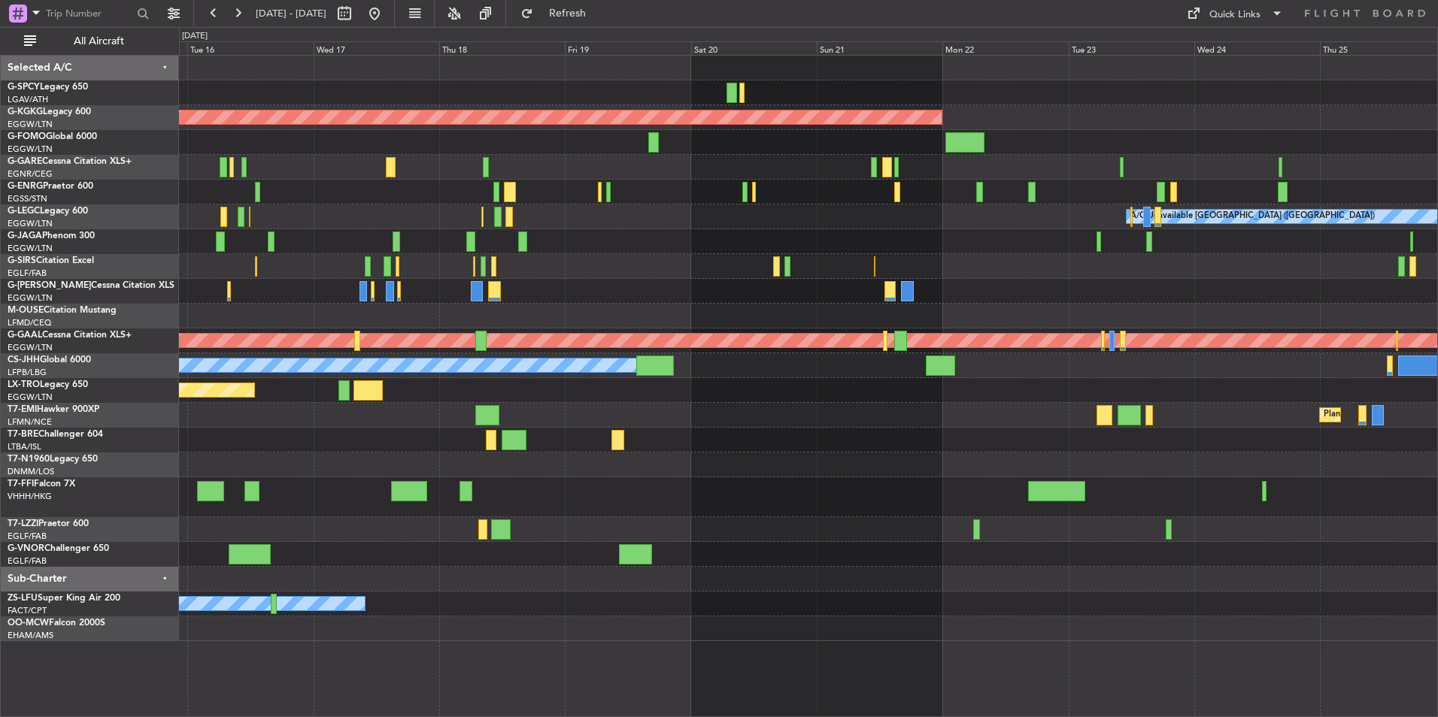
click at [629, 232] on div "AOG Maint [GEOGRAPHIC_DATA] (Ataturk) A/C Unavailable [GEOGRAPHIC_DATA] ([GEOGR…" at bounding box center [808, 349] width 1258 height 586
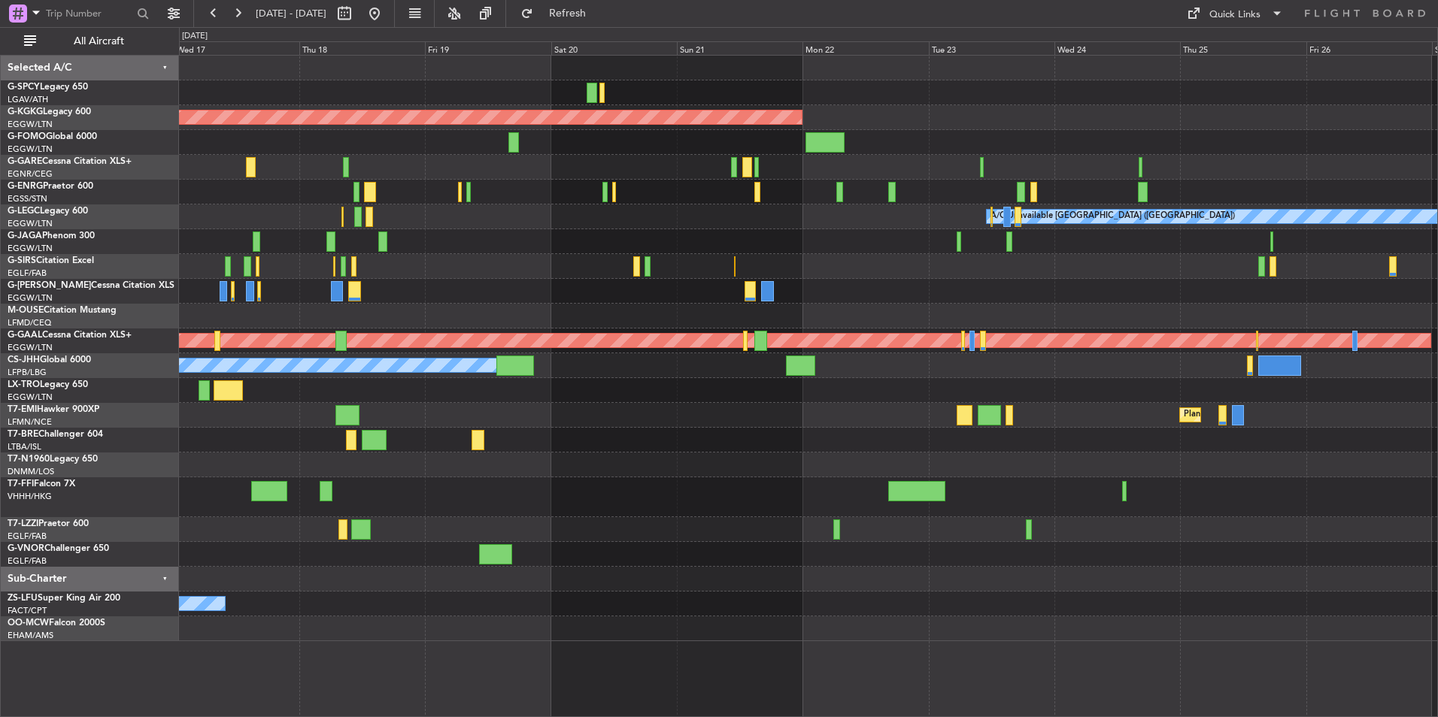
click at [674, 232] on div at bounding box center [808, 241] width 1258 height 25
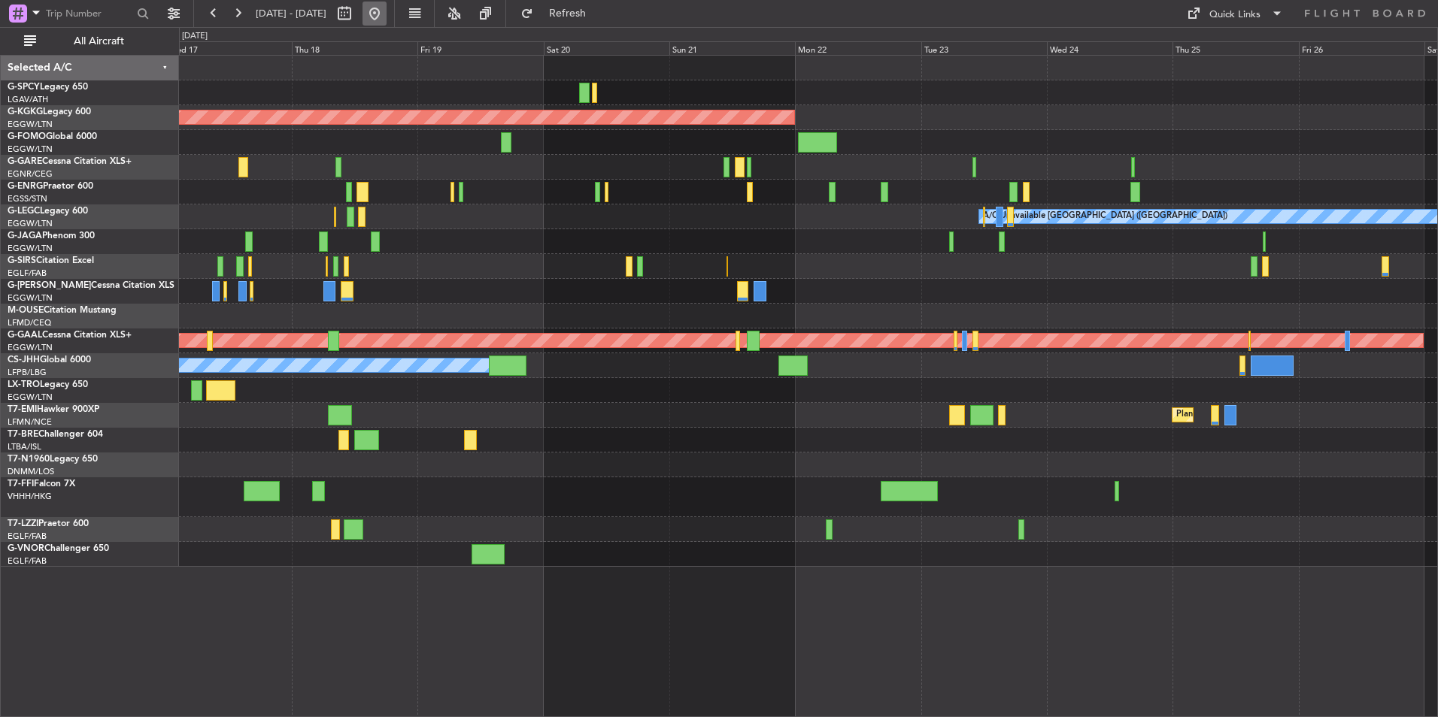
click at [386, 3] on button at bounding box center [374, 14] width 24 height 24
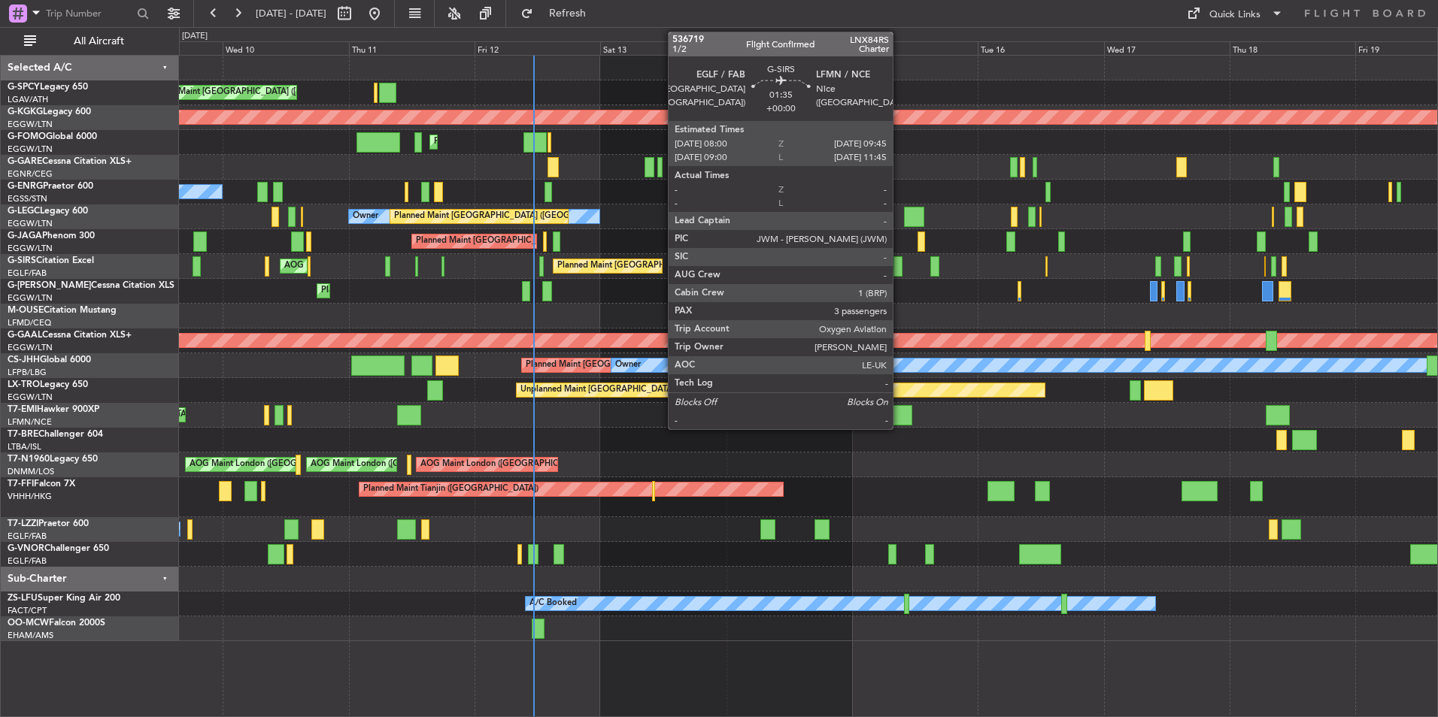
click at [899, 268] on div at bounding box center [898, 266] width 10 height 20
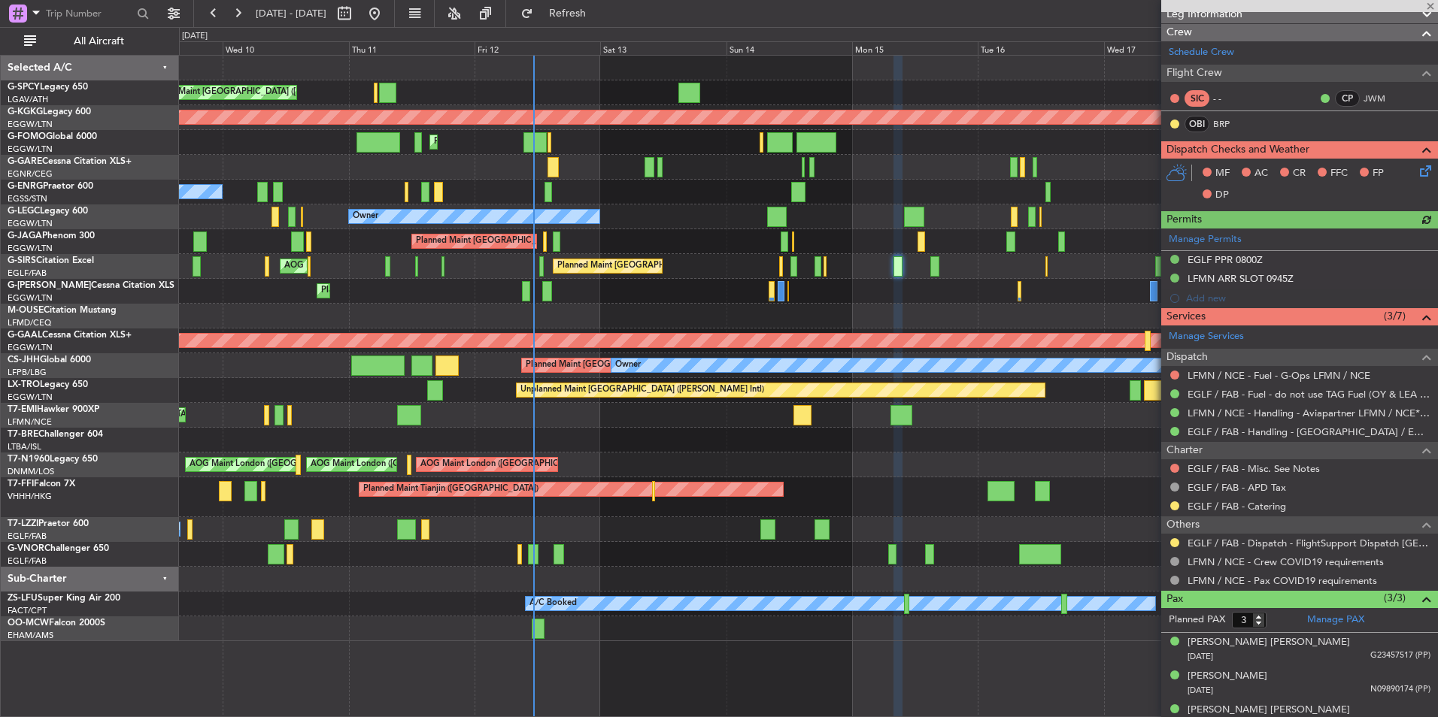
scroll to position [232, 0]
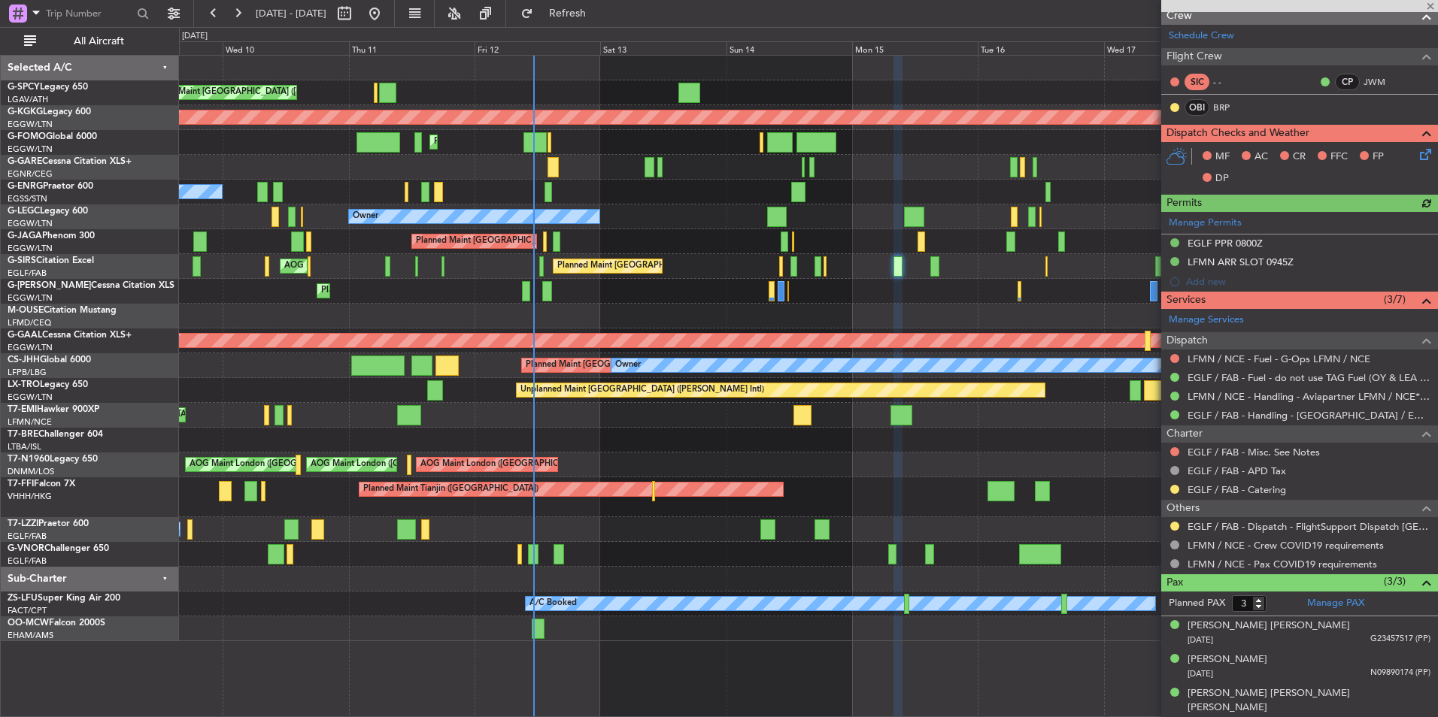
click at [1169, 488] on div at bounding box center [1174, 489] width 12 height 12
click at [1177, 486] on button at bounding box center [1174, 489] width 9 height 9
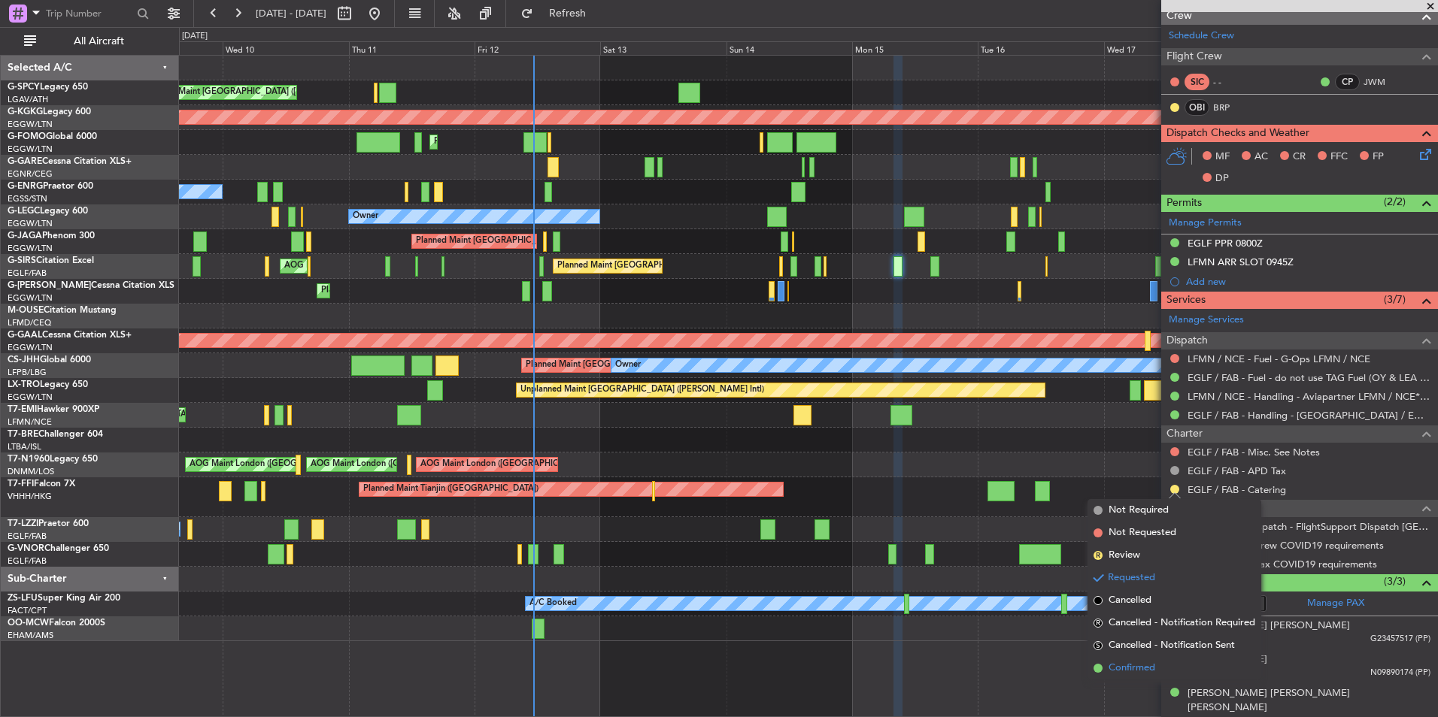
click at [1144, 675] on span "Confirmed" at bounding box center [1131, 668] width 47 height 15
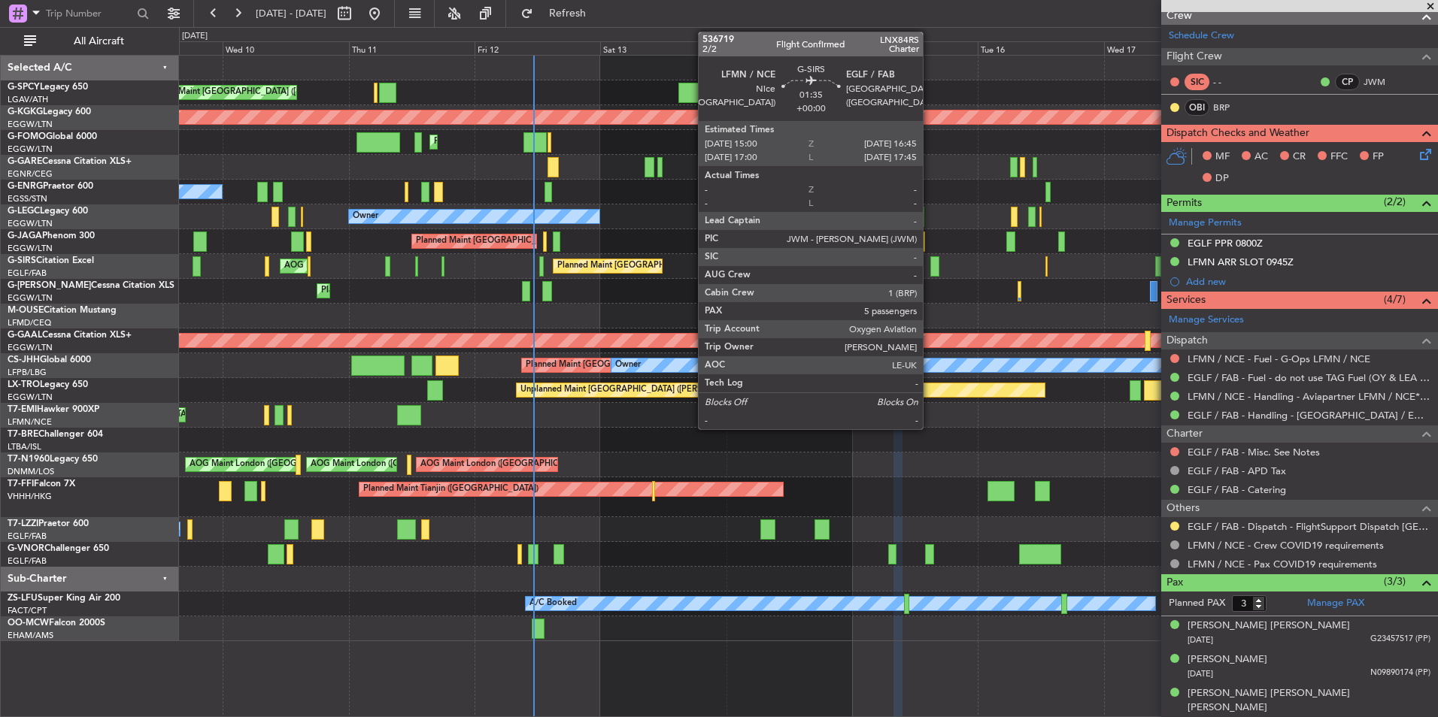
click at [930, 270] on div at bounding box center [935, 266] width 10 height 20
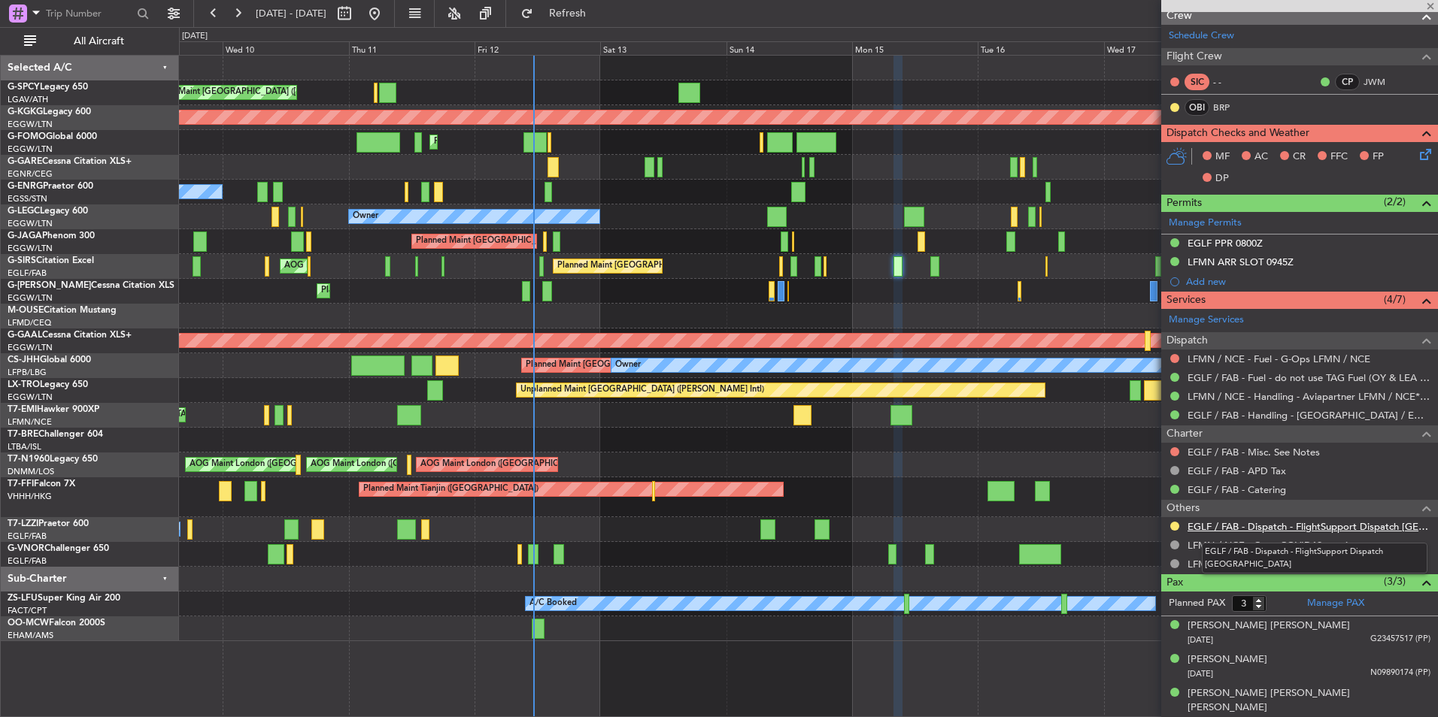
type input "5"
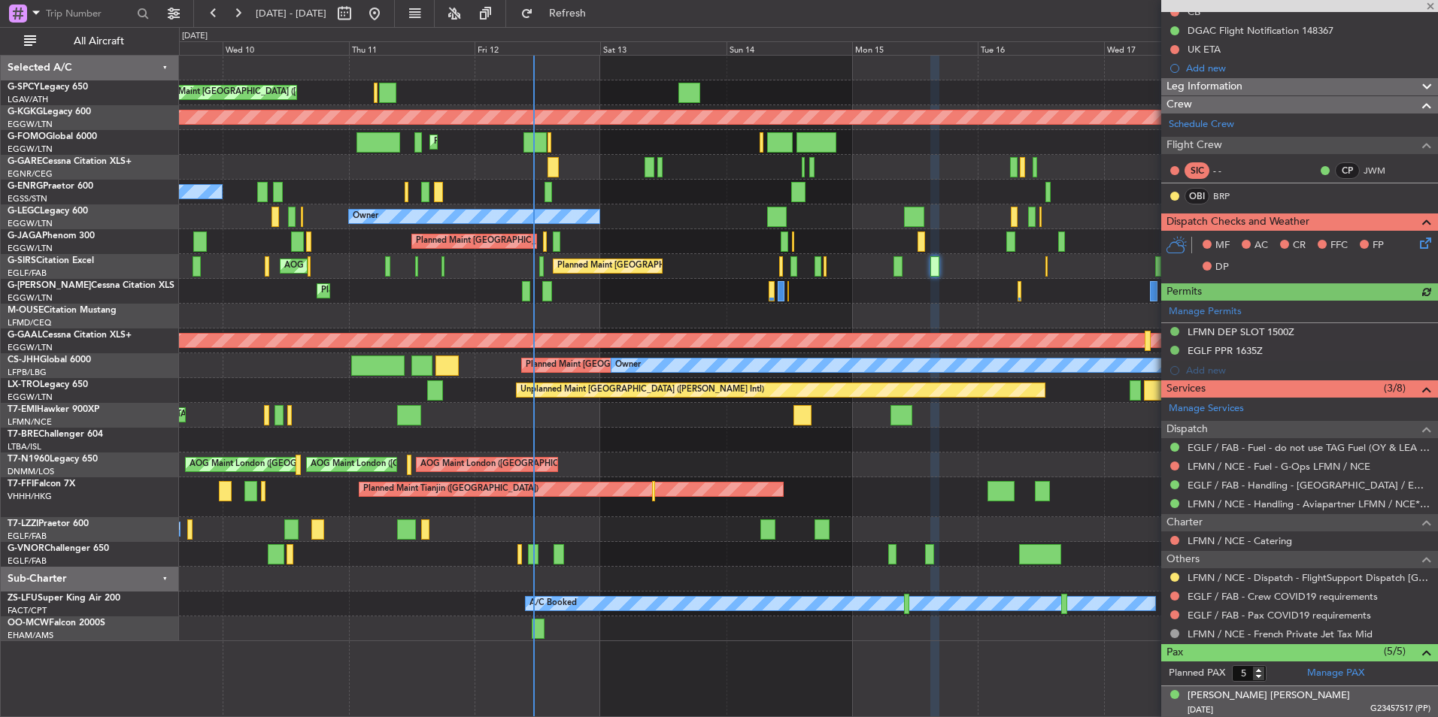
scroll to position [300, 0]
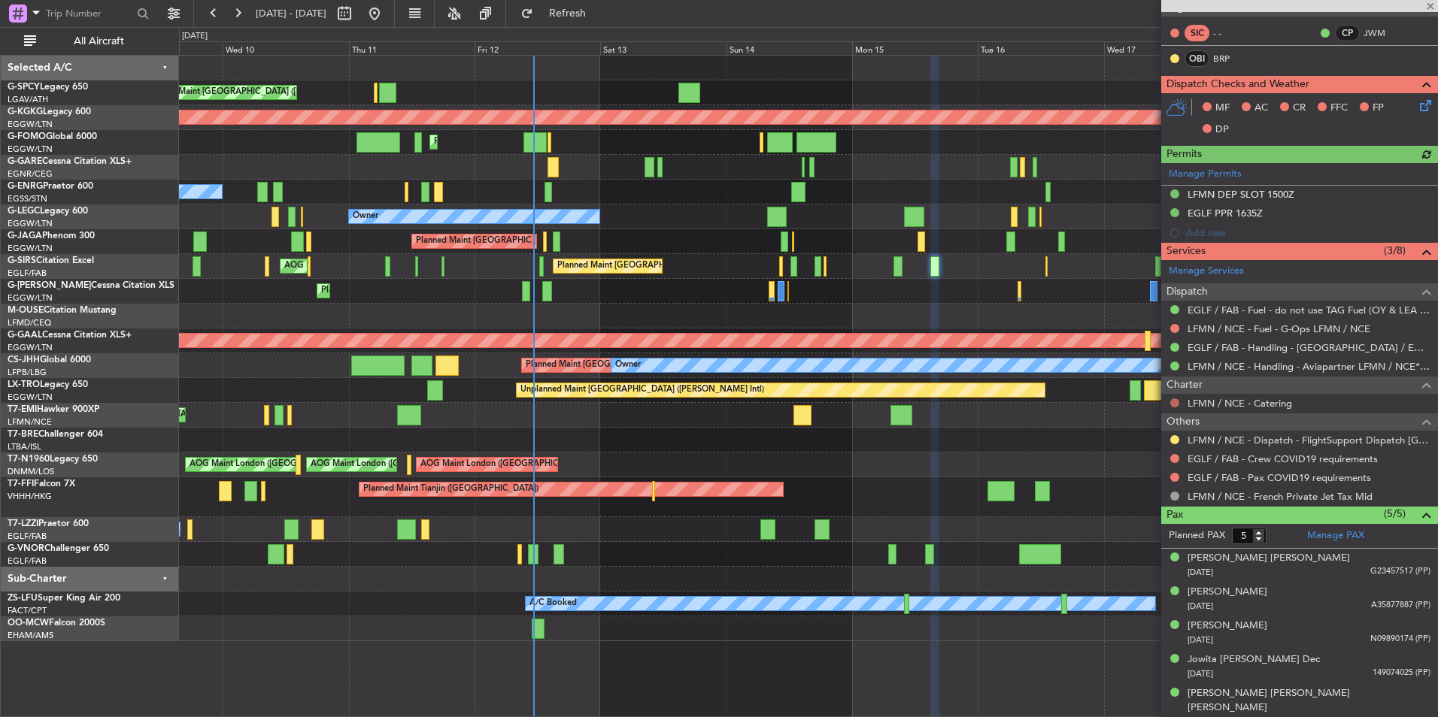
click at [1177, 399] on button at bounding box center [1174, 402] width 9 height 9
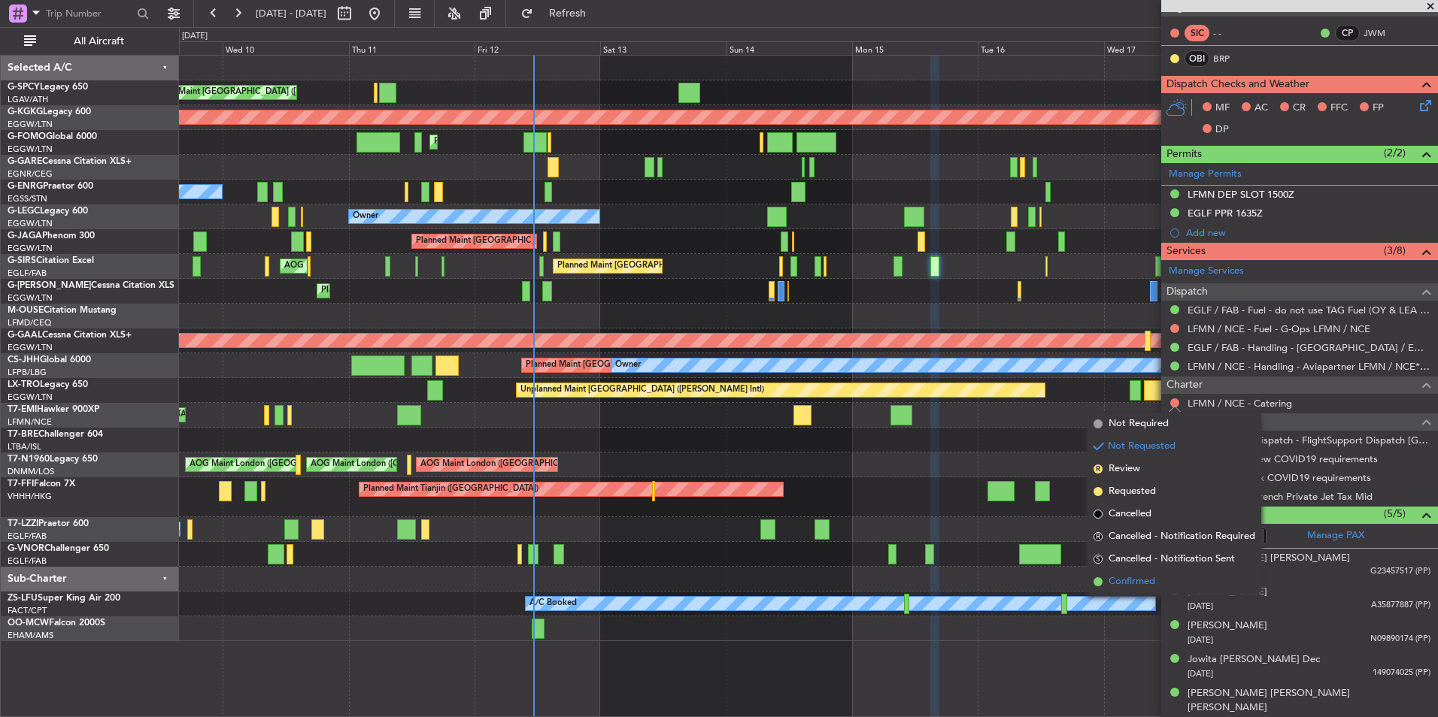
click at [1141, 577] on span "Confirmed" at bounding box center [1131, 581] width 47 height 15
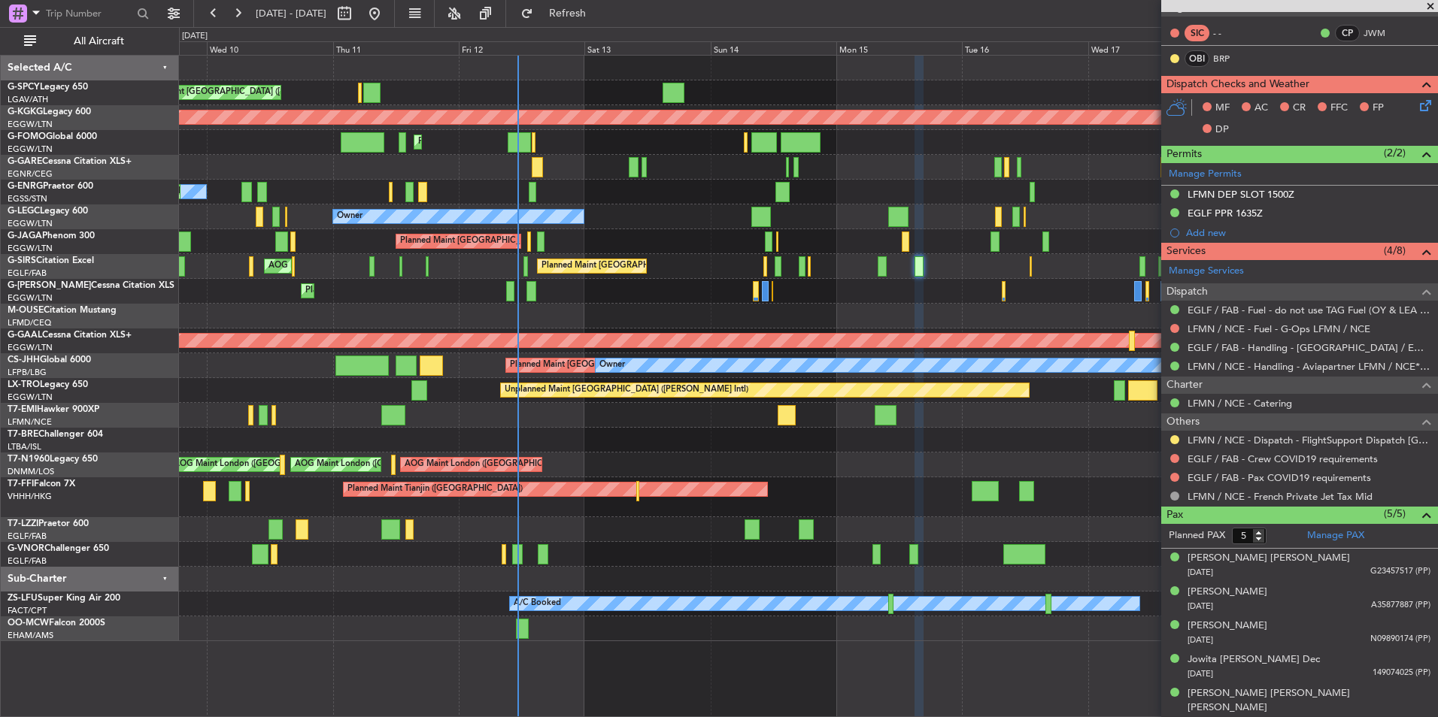
click at [701, 253] on div "Planned Maint [GEOGRAPHIC_DATA] ([GEOGRAPHIC_DATA])" at bounding box center [808, 241] width 1258 height 25
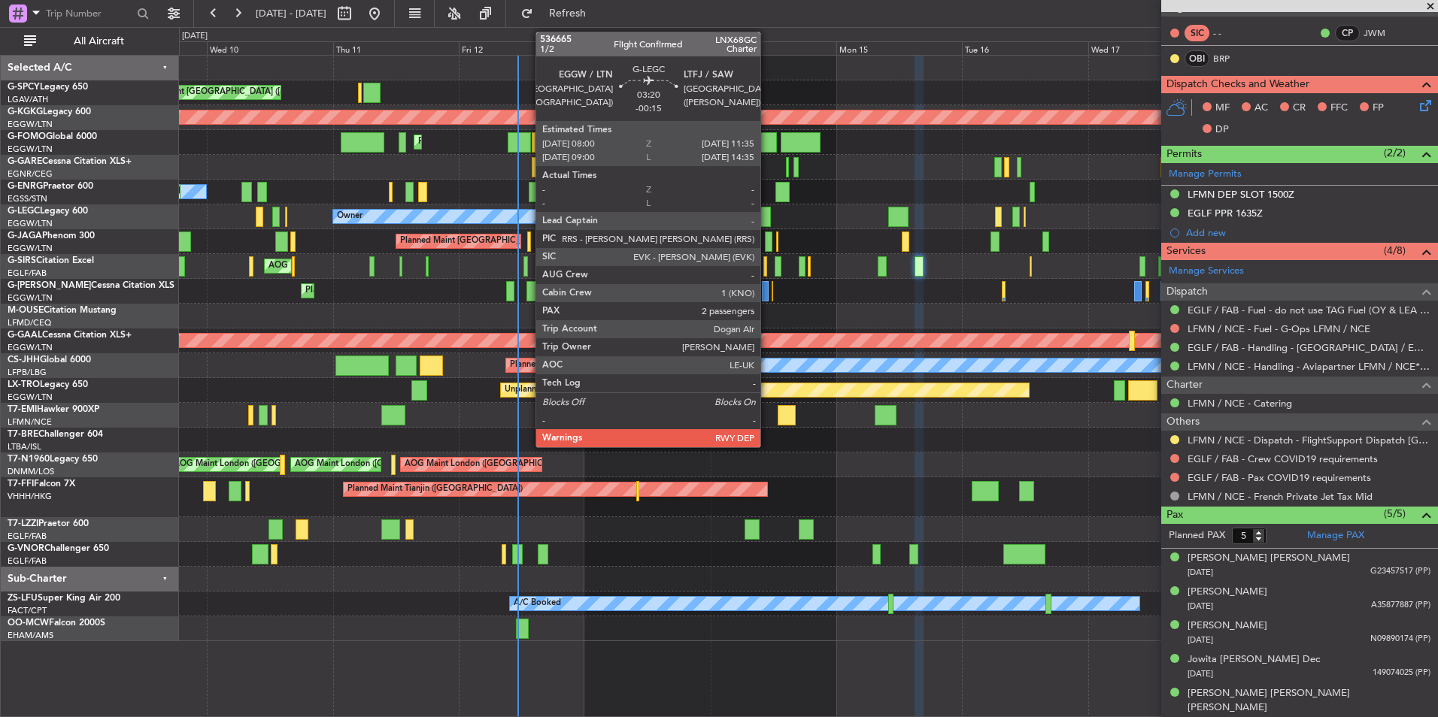
click at [767, 216] on div at bounding box center [760, 217] width 19 height 20
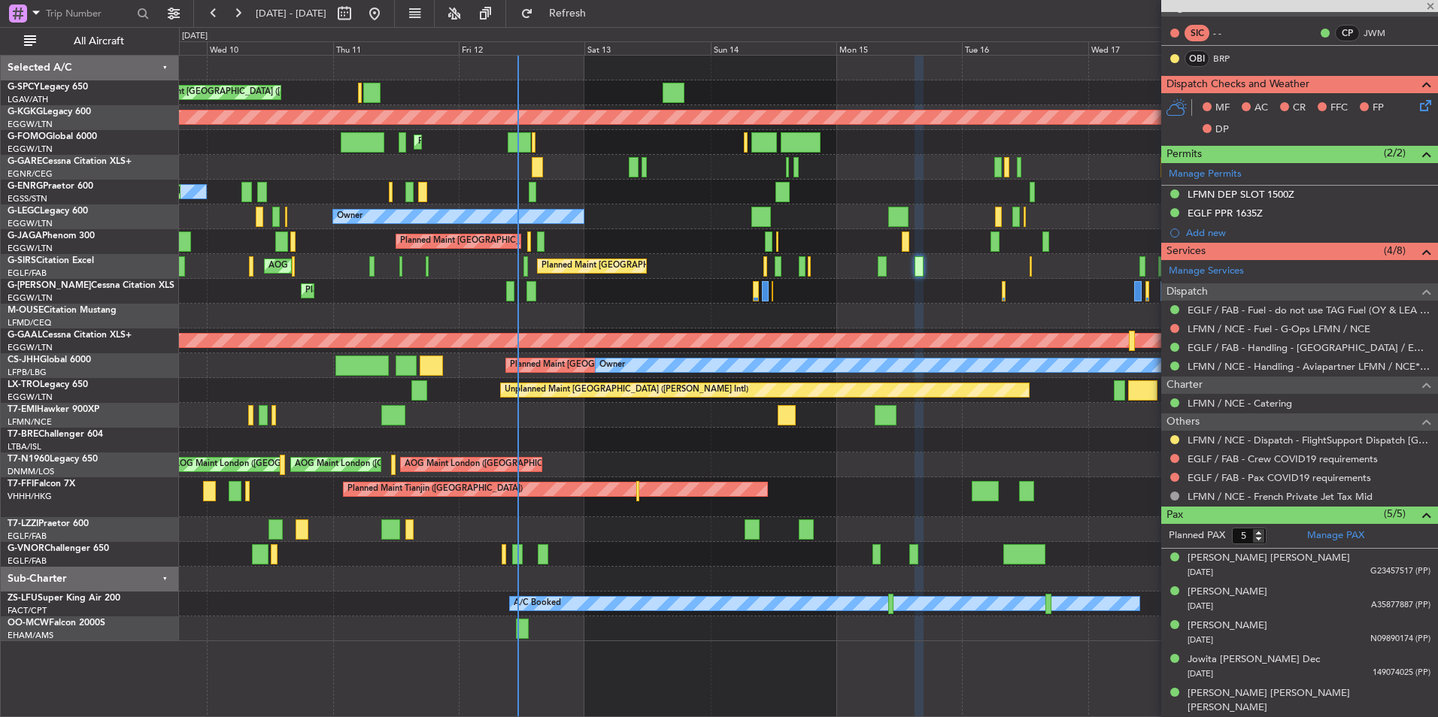
type input "-00:15"
type input "2"
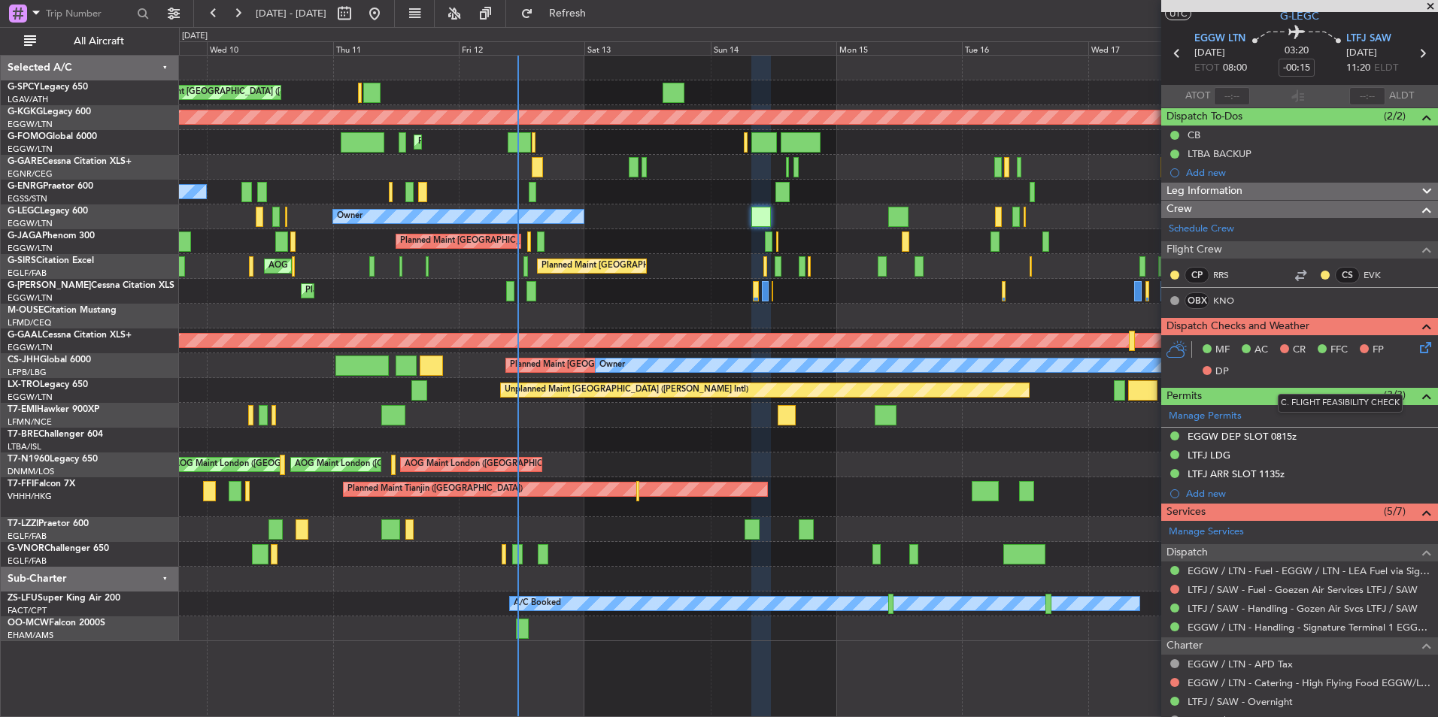
scroll to position [0, 0]
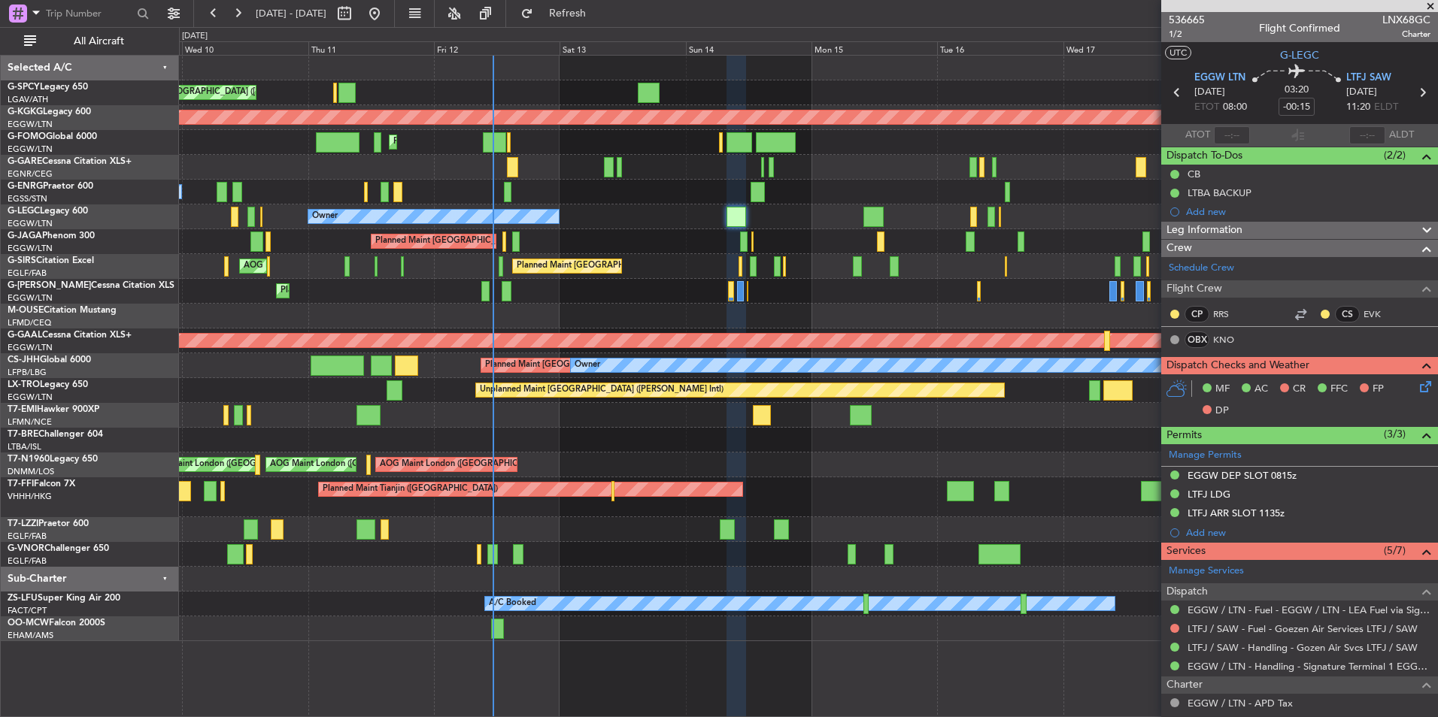
click at [740, 217] on div "Planned Maint [GEOGRAPHIC_DATA] ([GEOGRAPHIC_DATA]) Owner" at bounding box center [808, 216] width 1258 height 25
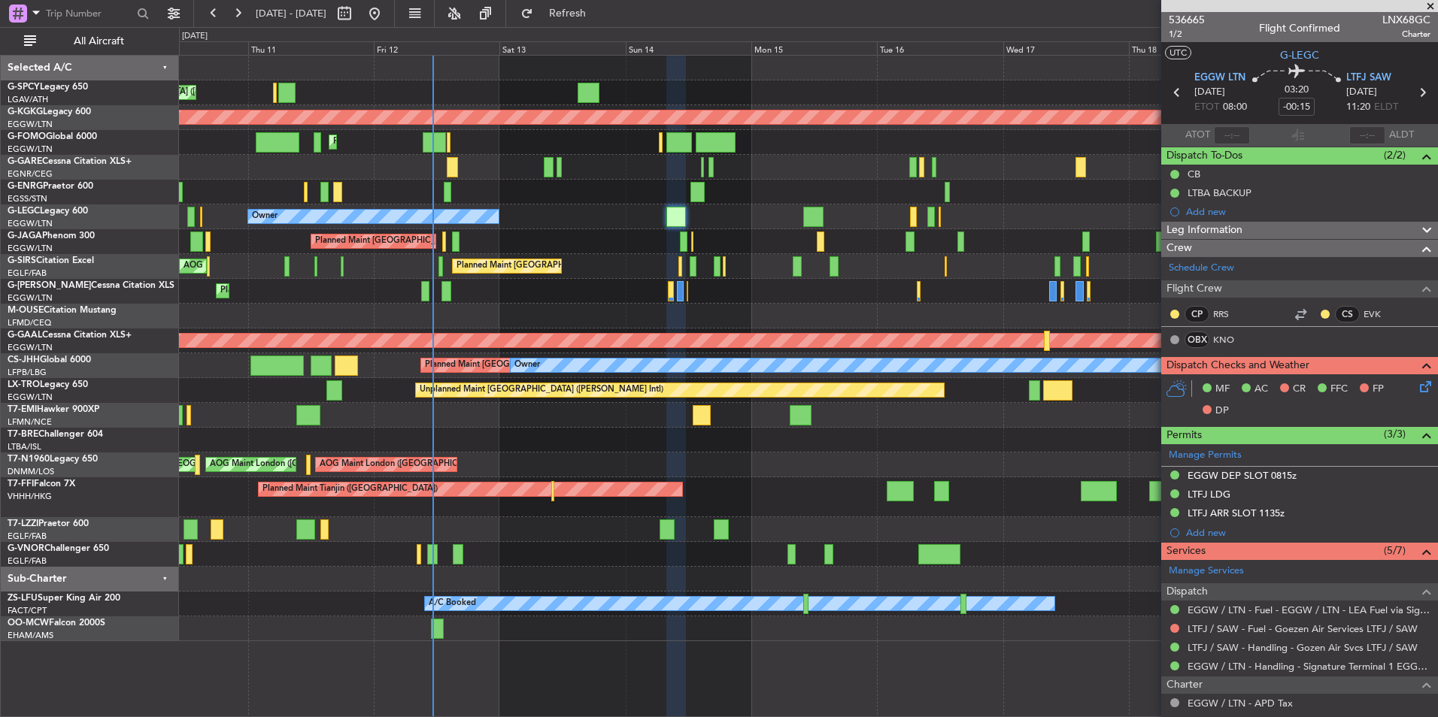
click at [710, 211] on div "Planned Maint [GEOGRAPHIC_DATA] ([GEOGRAPHIC_DATA]) Owner" at bounding box center [808, 216] width 1258 height 25
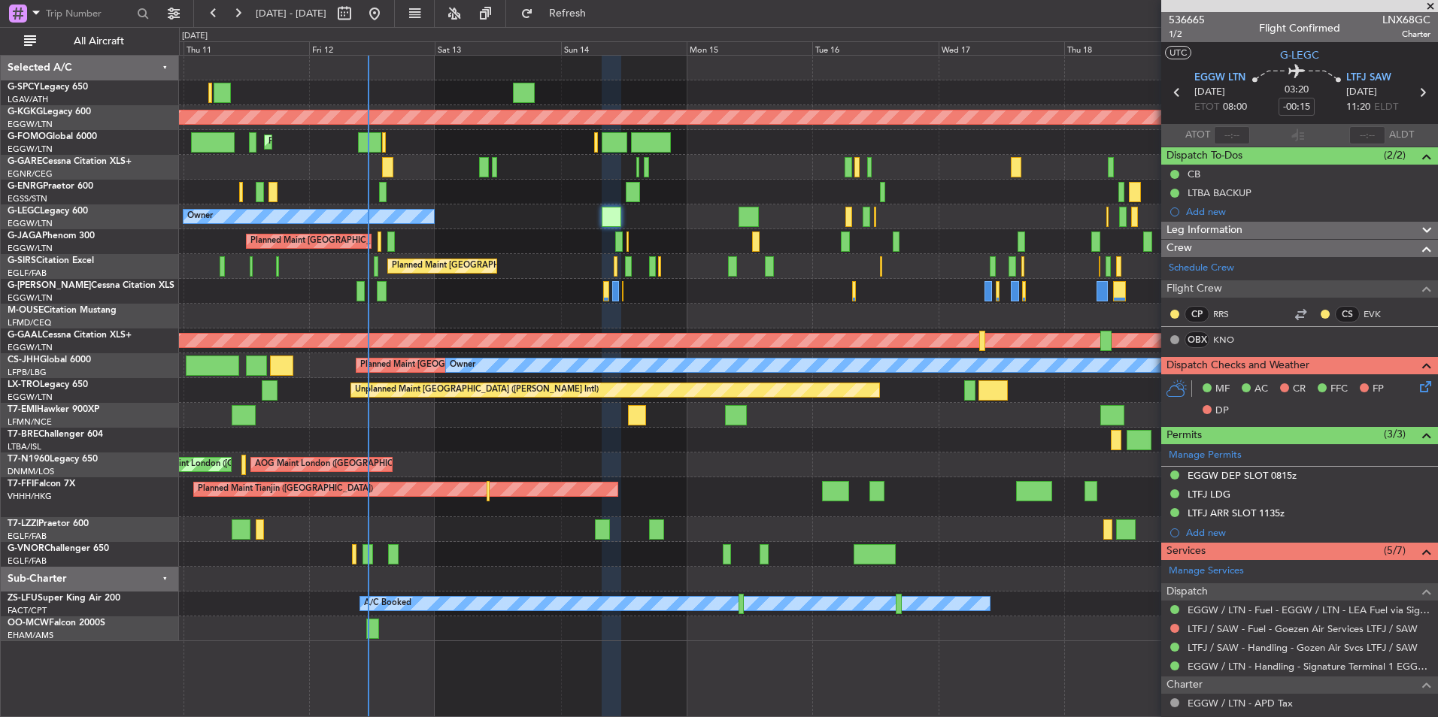
click at [672, 221] on div "Planned Maint [GEOGRAPHIC_DATA] ([GEOGRAPHIC_DATA]) Owner A/C Unavailable [GEOG…" at bounding box center [808, 216] width 1258 height 25
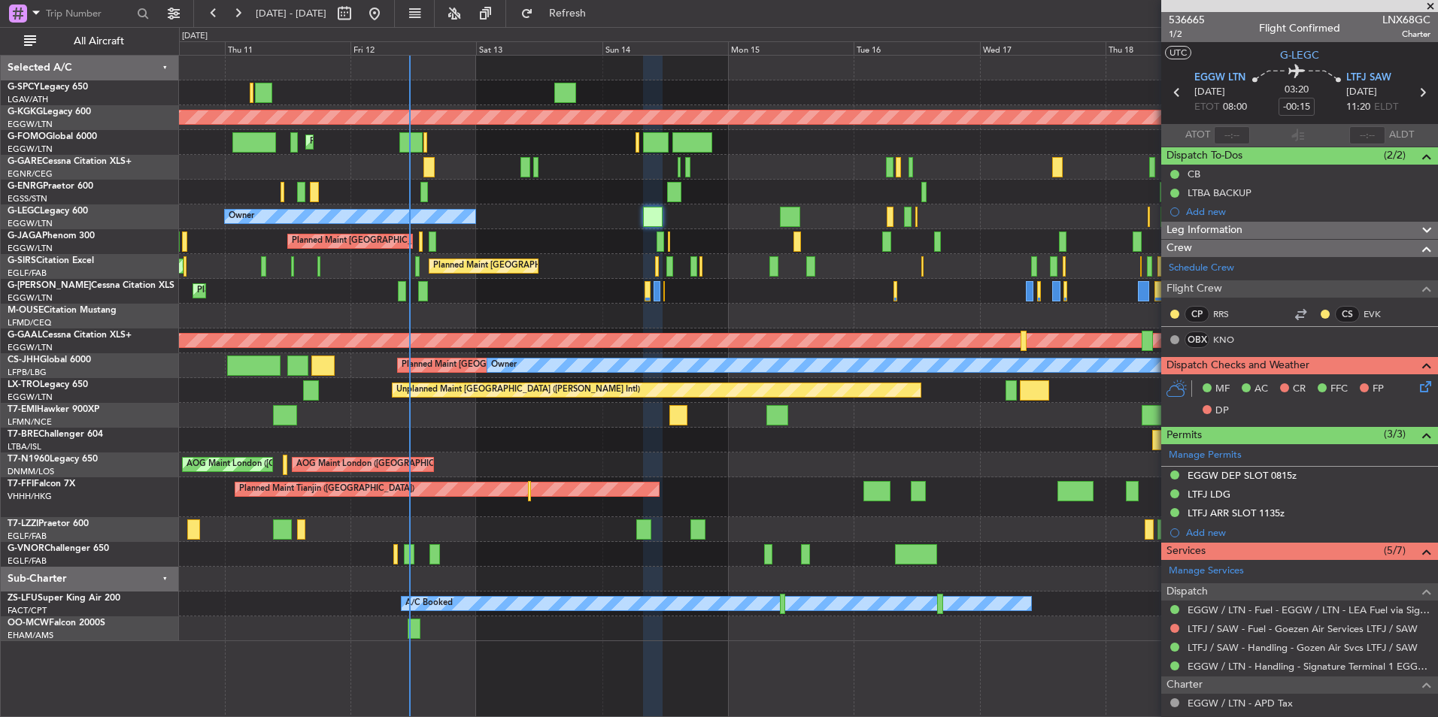
click at [823, 229] on div "Unplanned Maint [GEOGRAPHIC_DATA] ([PERSON_NAME] Intl) AOG Maint [GEOGRAPHIC_DA…" at bounding box center [808, 349] width 1258 height 586
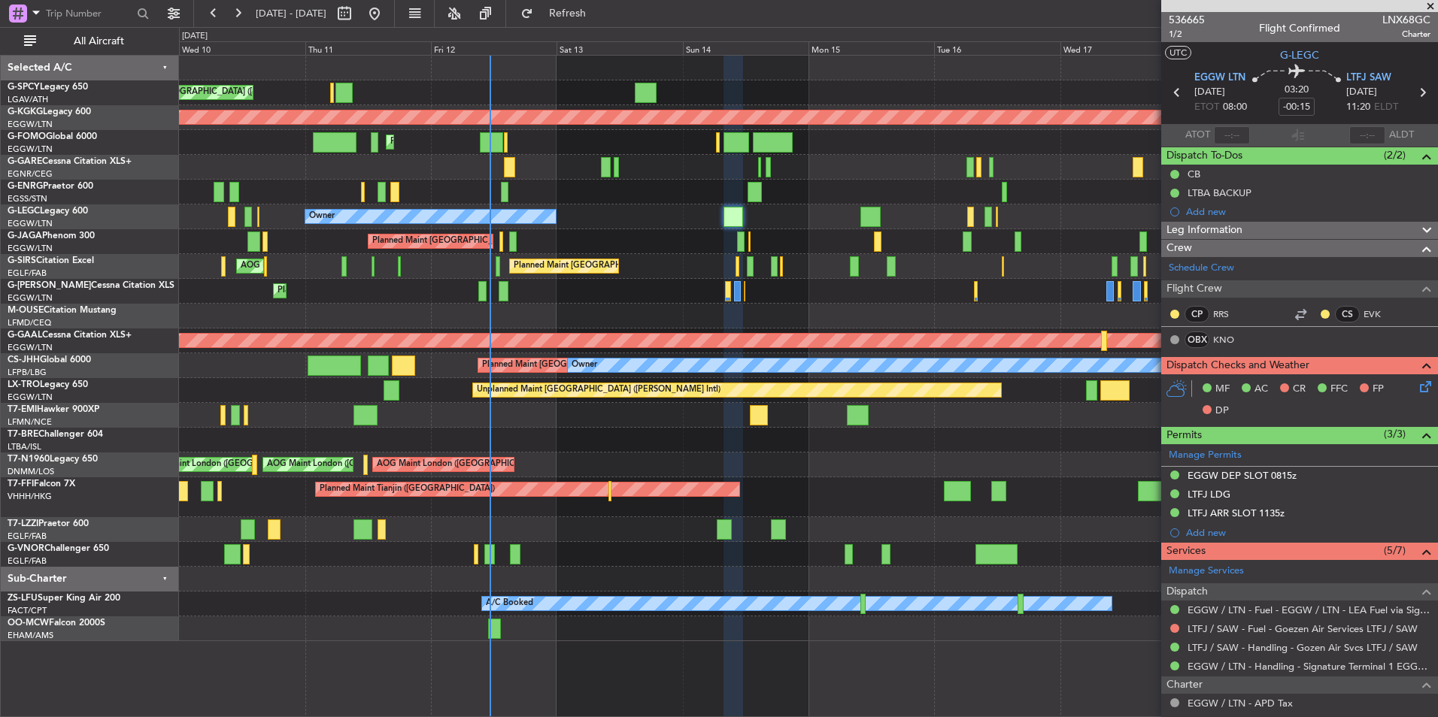
click at [829, 234] on div "Planned Maint [GEOGRAPHIC_DATA] ([GEOGRAPHIC_DATA])" at bounding box center [808, 241] width 1258 height 25
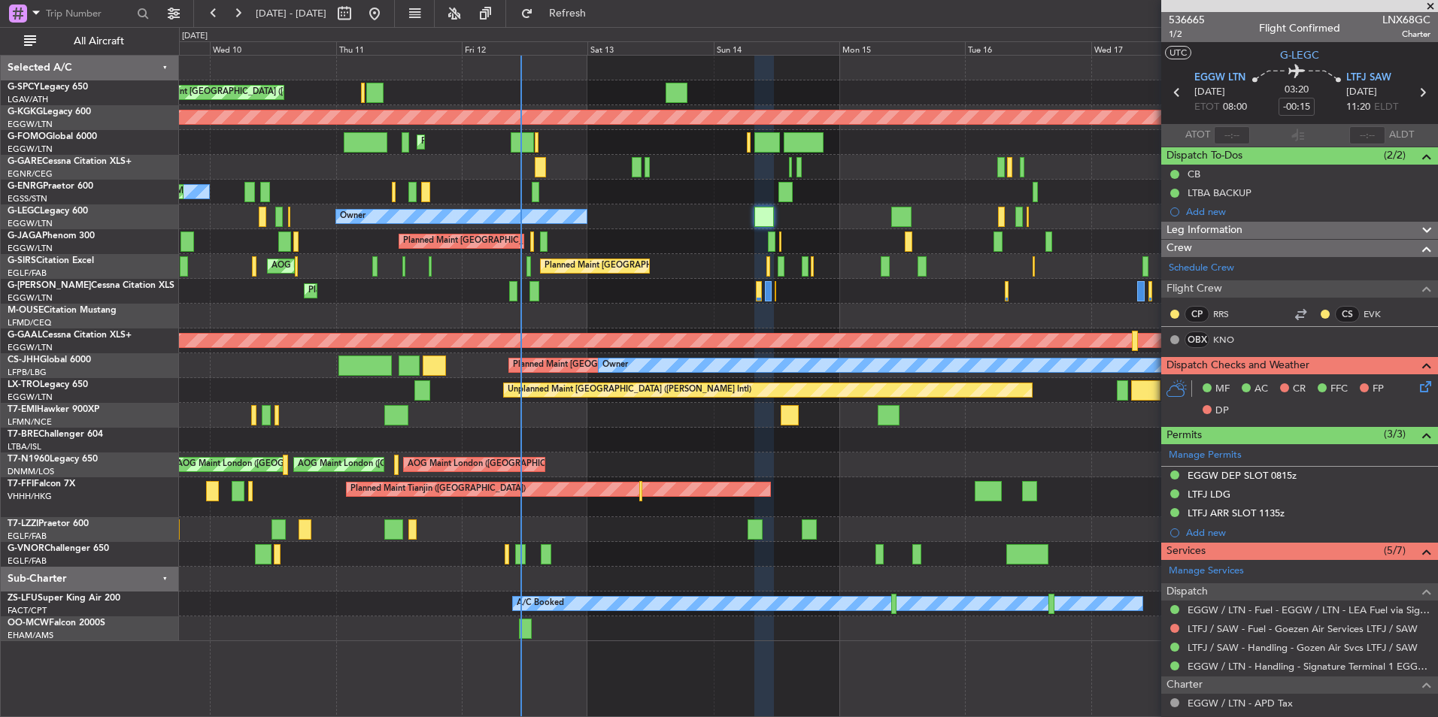
click at [821, 226] on div "Planned Maint [GEOGRAPHIC_DATA] ([GEOGRAPHIC_DATA]) Owner" at bounding box center [808, 216] width 1258 height 25
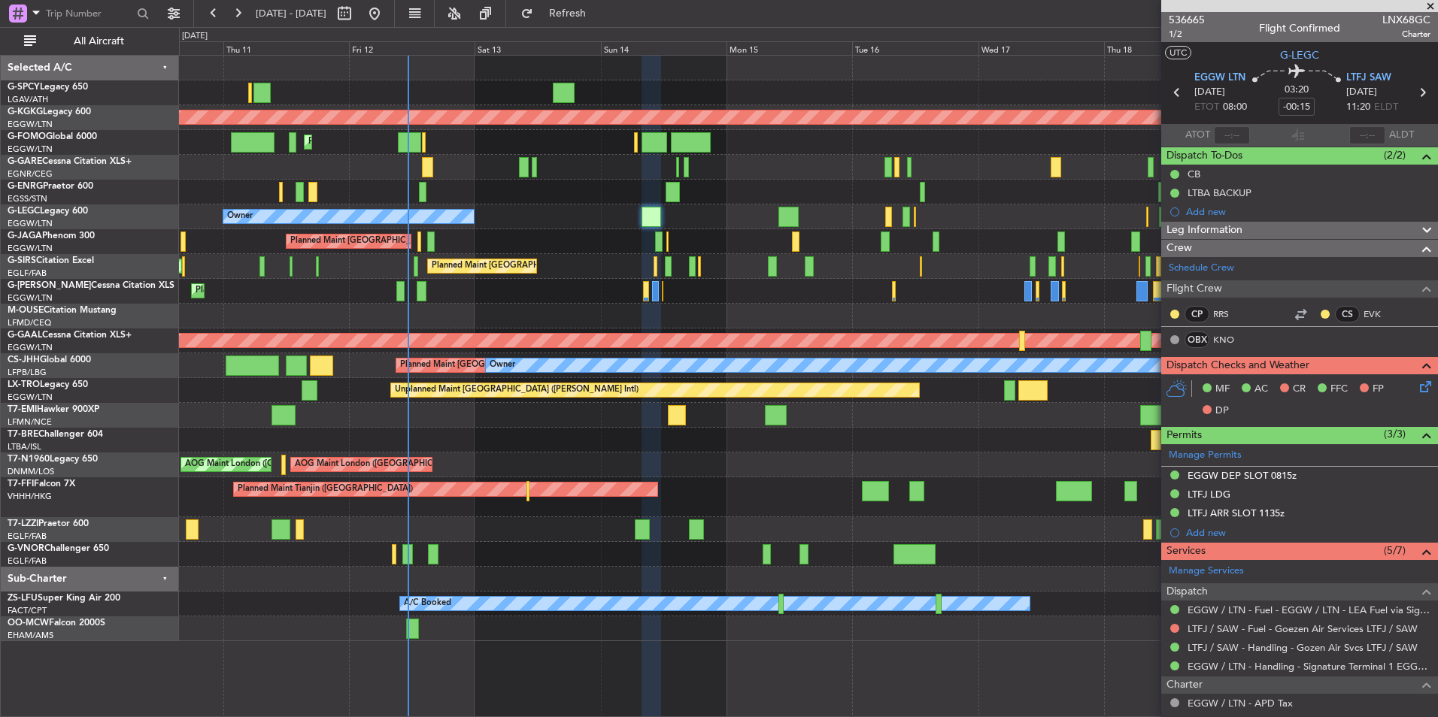
click at [685, 226] on div "Planned Maint [GEOGRAPHIC_DATA] ([GEOGRAPHIC_DATA]) Owner" at bounding box center [808, 216] width 1258 height 25
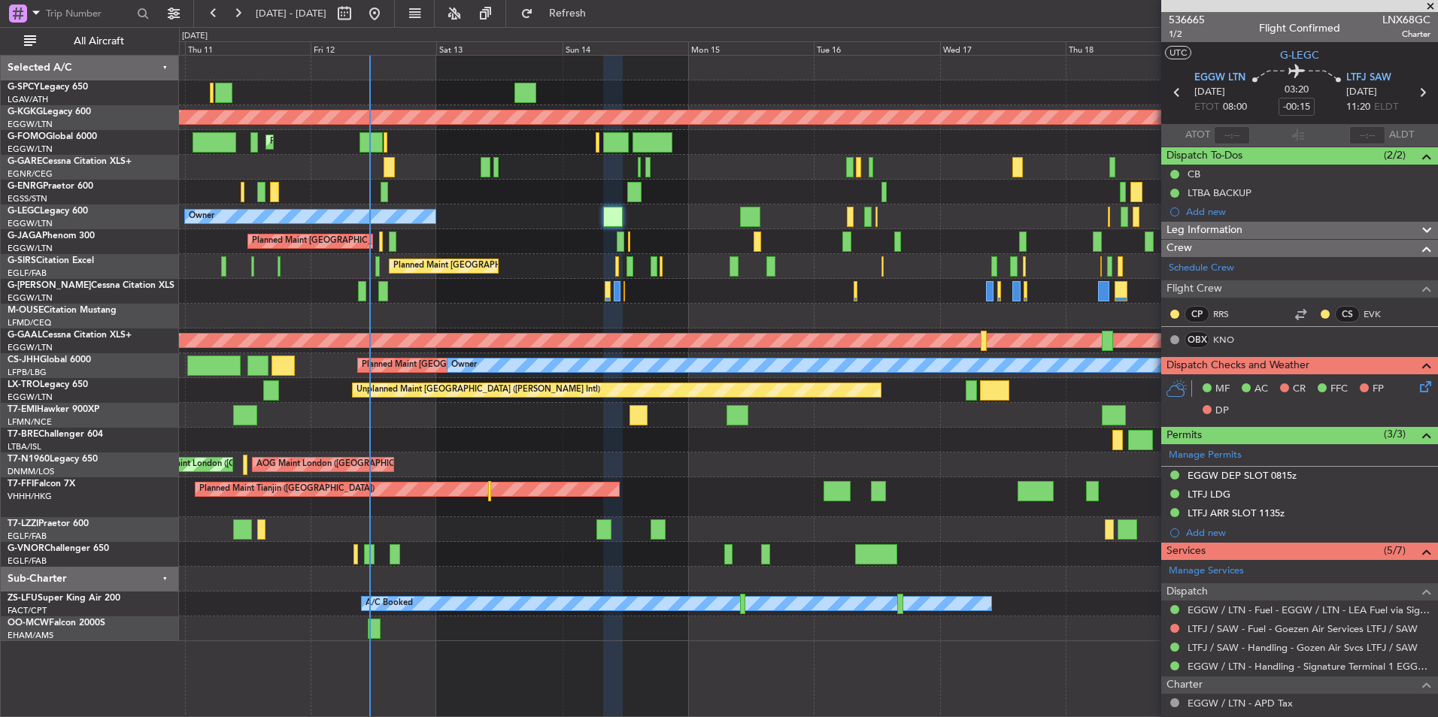
click at [661, 223] on div "Planned Maint [GEOGRAPHIC_DATA] ([GEOGRAPHIC_DATA]) Owner" at bounding box center [808, 216] width 1258 height 25
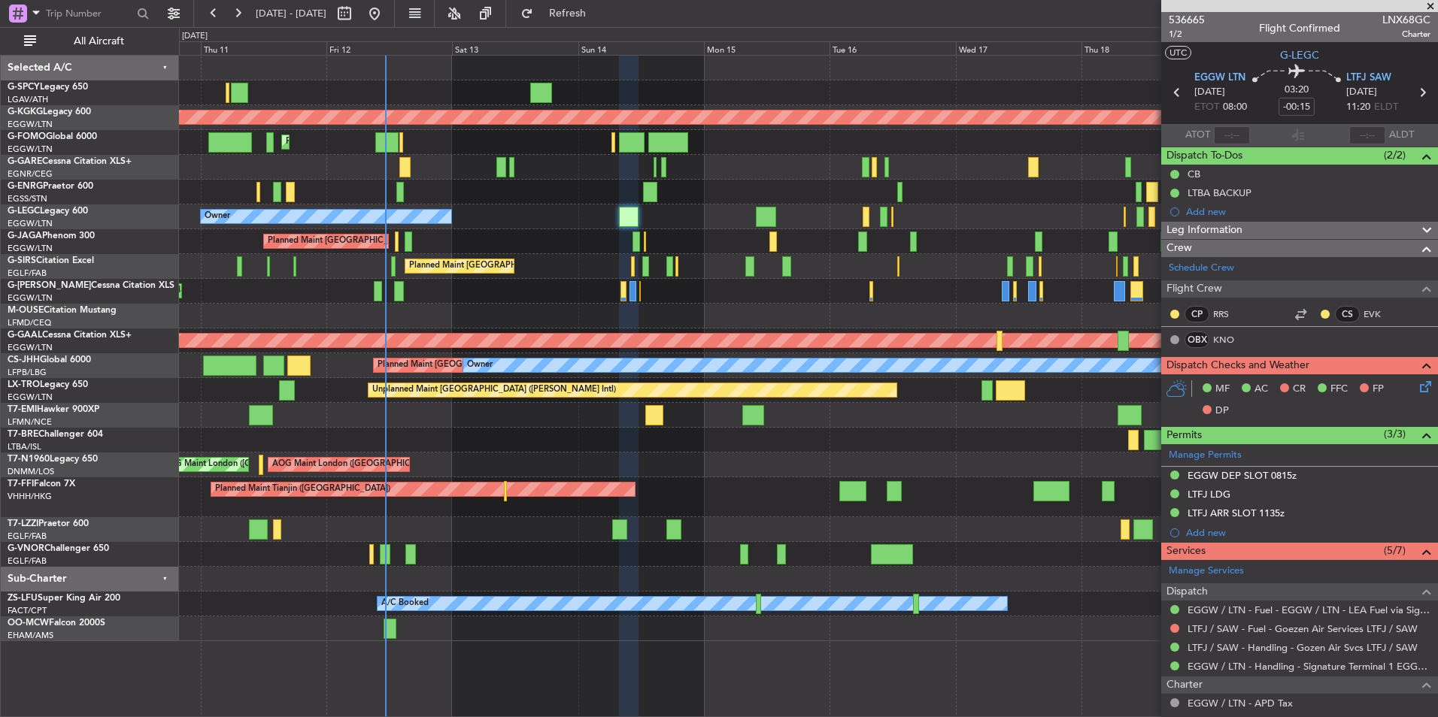
click at [701, 238] on div "Unplanned Maint [GEOGRAPHIC_DATA] ([PERSON_NAME] Intl) AOG Maint [GEOGRAPHIC_DA…" at bounding box center [808, 349] width 1258 height 586
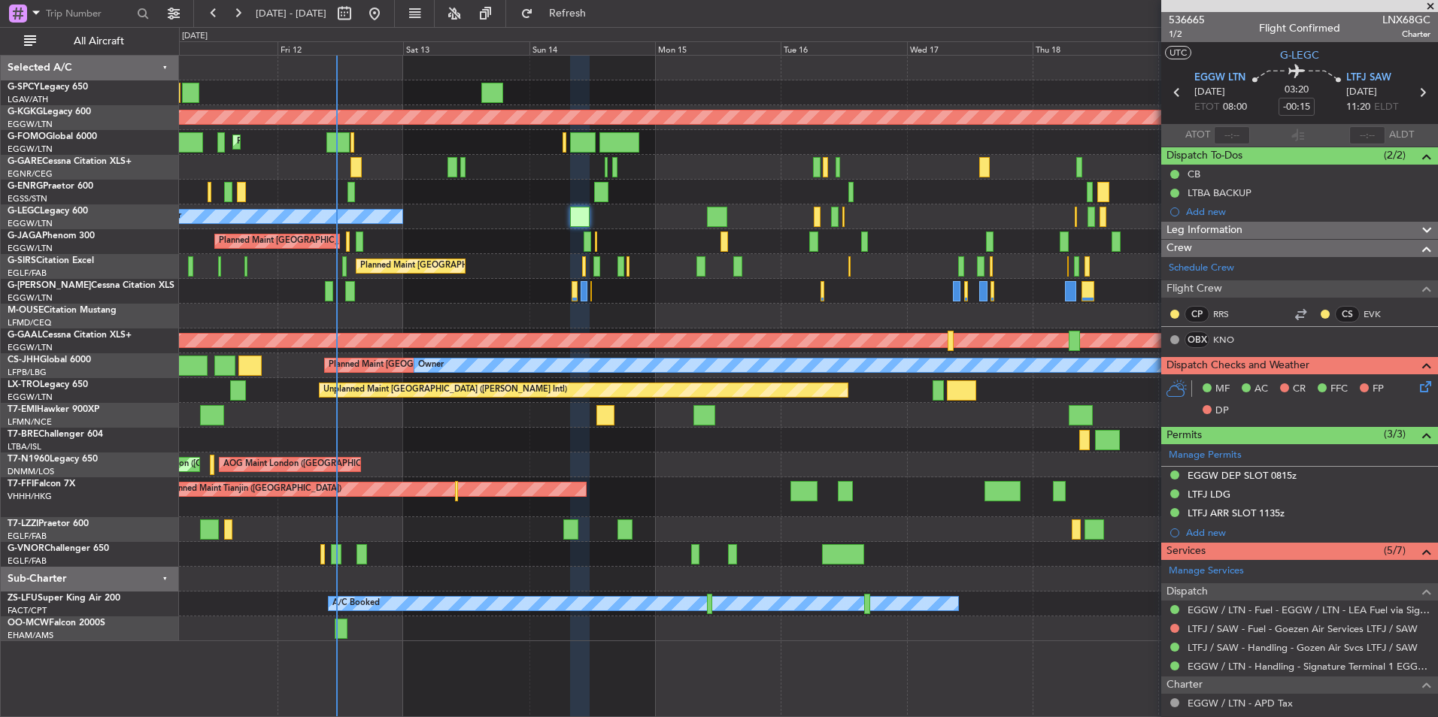
click at [630, 219] on div "Planned Maint [GEOGRAPHIC_DATA] ([GEOGRAPHIC_DATA]) Owner A/C Unavailable [GEOG…" at bounding box center [808, 216] width 1258 height 25
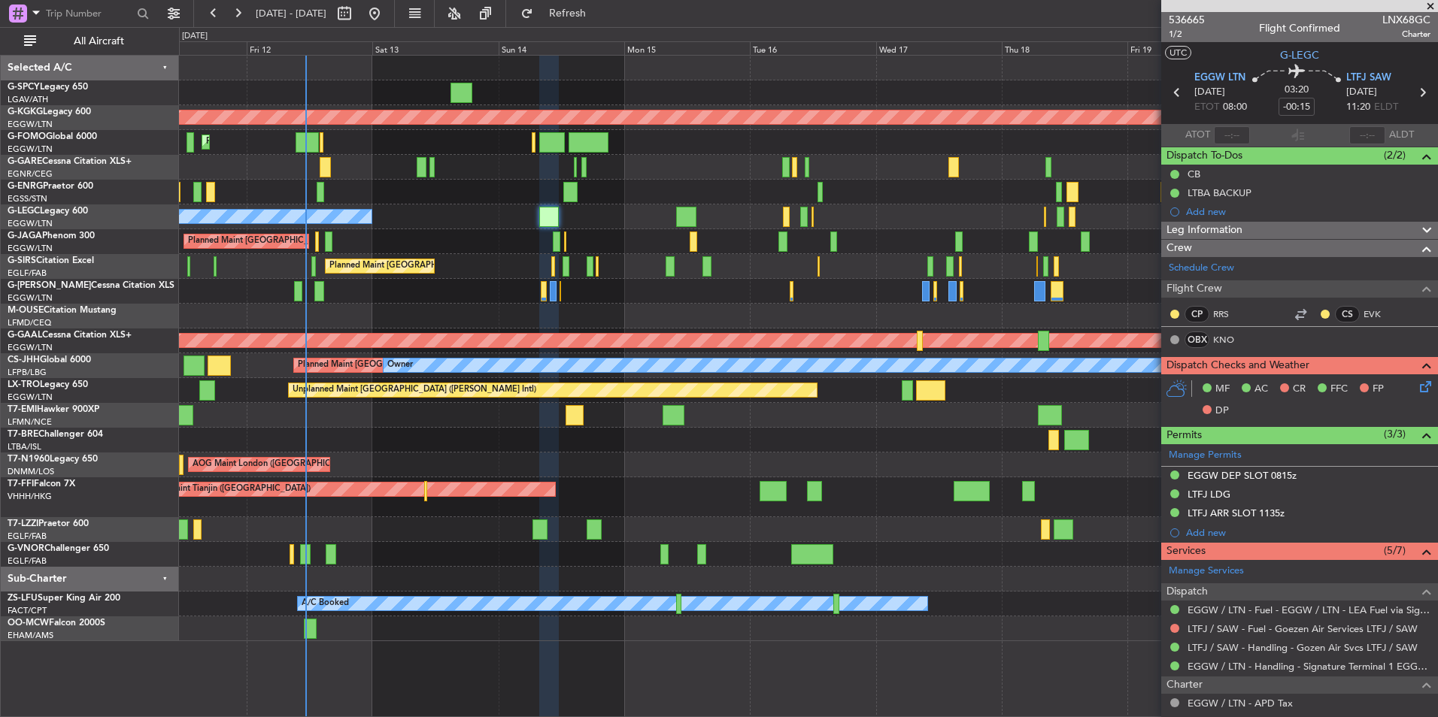
click at [616, 227] on div "Planned Maint [GEOGRAPHIC_DATA] ([GEOGRAPHIC_DATA]) Owner A/C Unavailable [GEOG…" at bounding box center [808, 216] width 1258 height 25
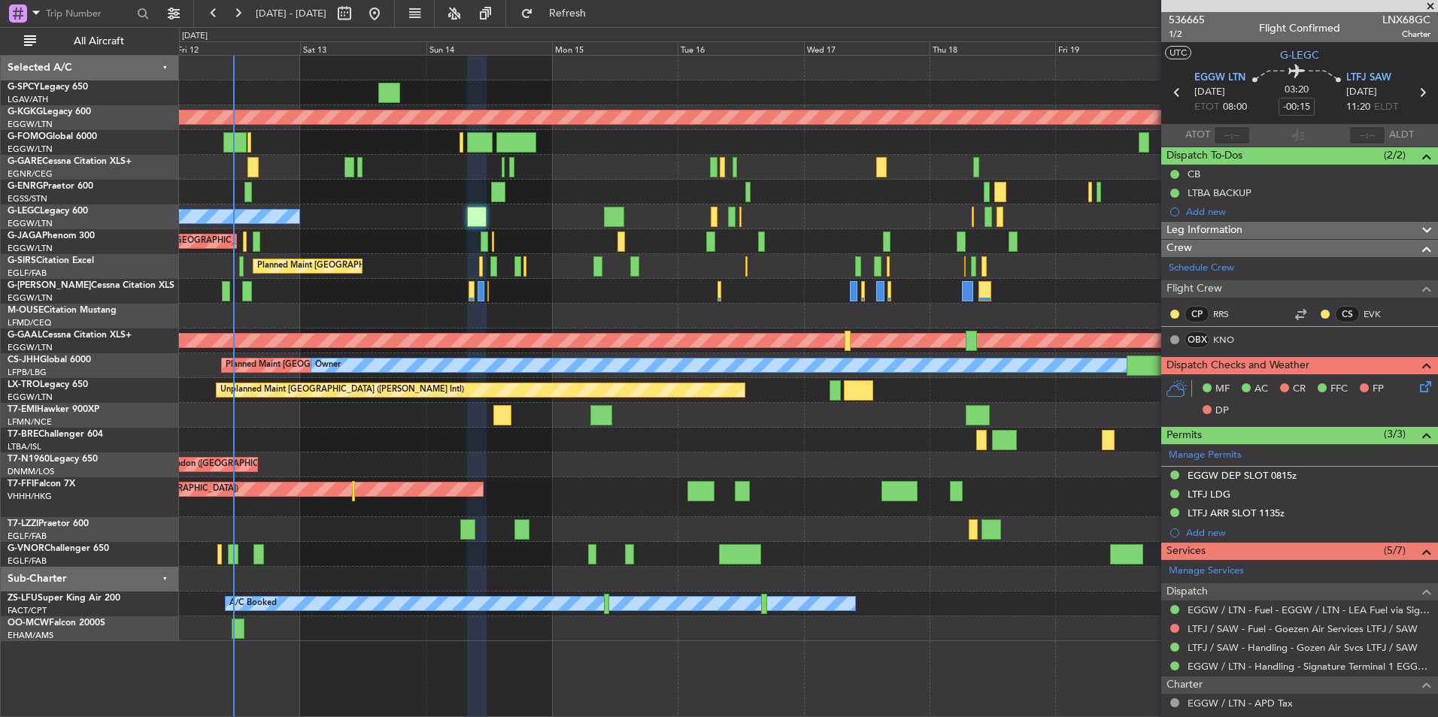
click at [544, 231] on div "Planned Maint [GEOGRAPHIC_DATA] ([GEOGRAPHIC_DATA])" at bounding box center [808, 241] width 1258 height 25
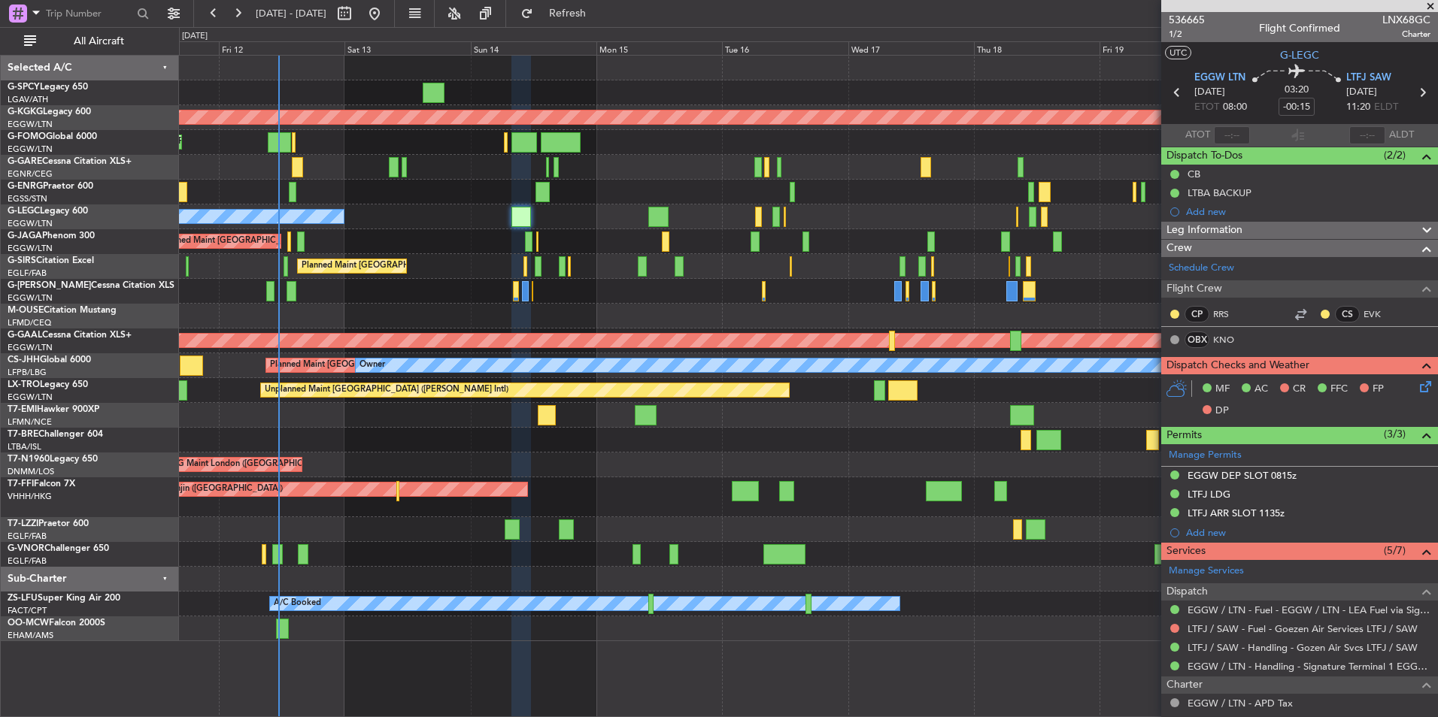
click at [605, 232] on div "Planned Maint [GEOGRAPHIC_DATA] ([GEOGRAPHIC_DATA])" at bounding box center [808, 241] width 1258 height 25
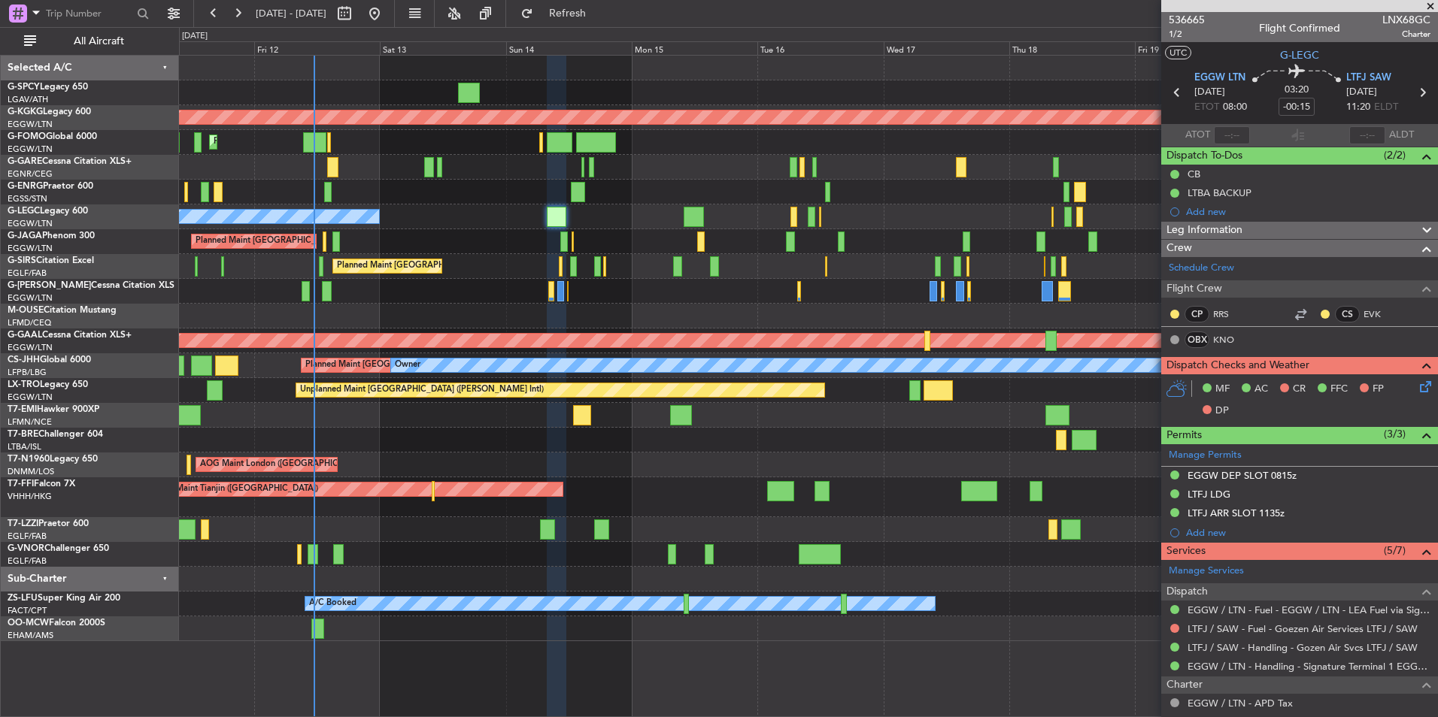
click at [620, 238] on div "Planned Maint [GEOGRAPHIC_DATA] ([GEOGRAPHIC_DATA])" at bounding box center [808, 241] width 1258 height 25
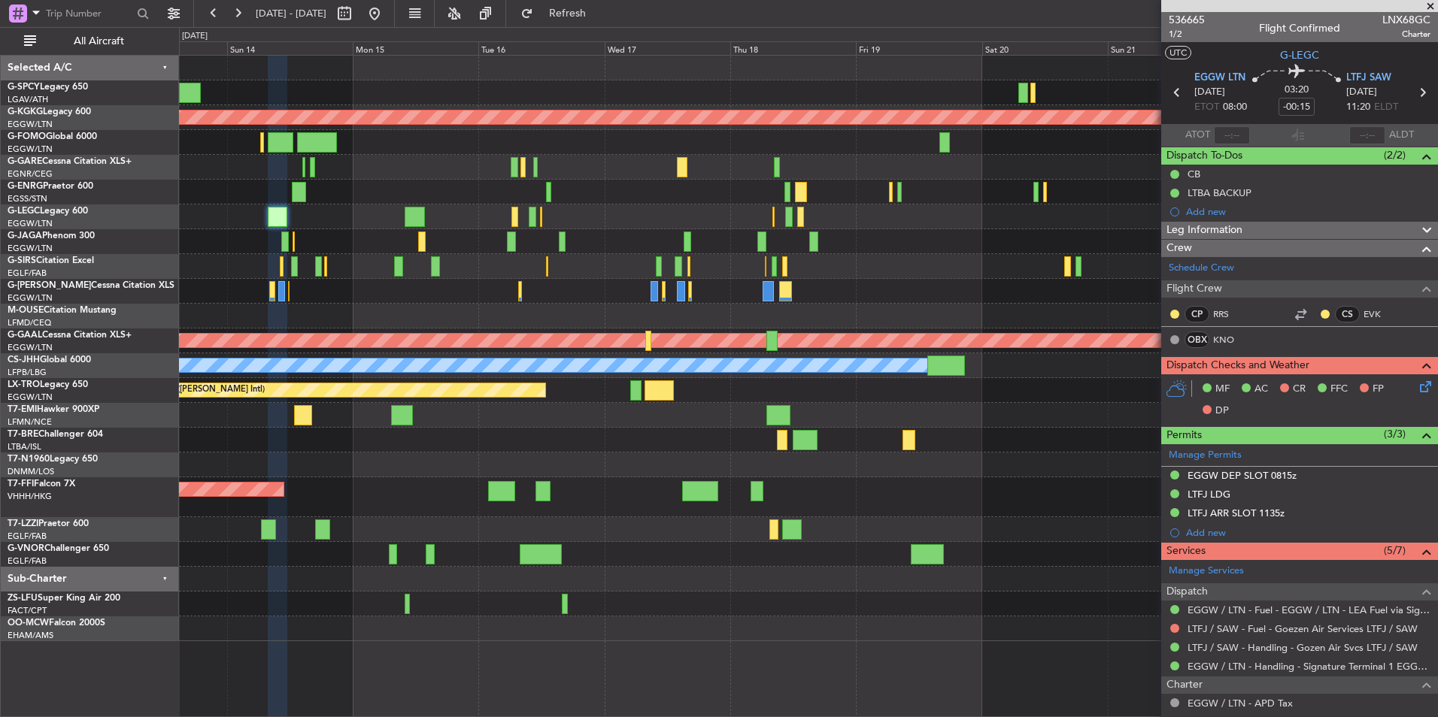
click at [267, 570] on div at bounding box center [808, 579] width 1258 height 25
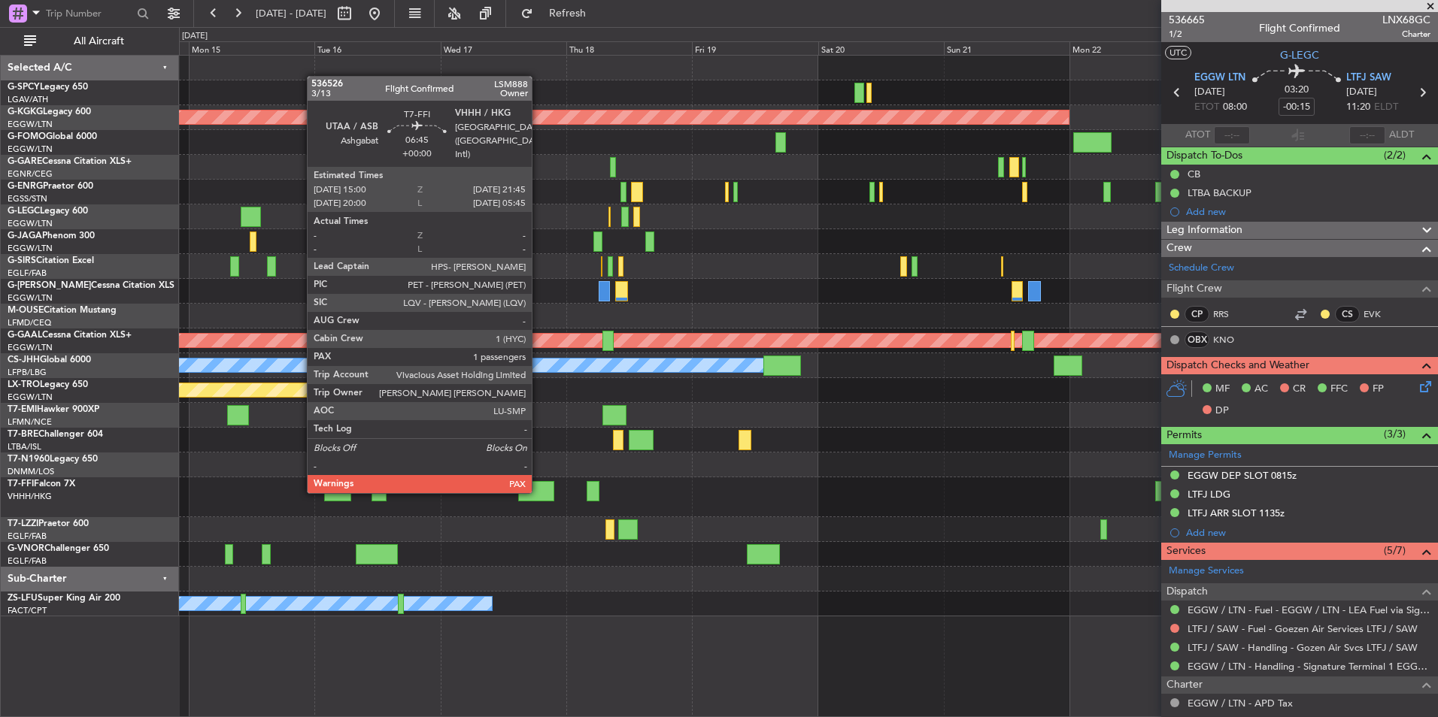
click at [538, 492] on div at bounding box center [536, 491] width 36 height 20
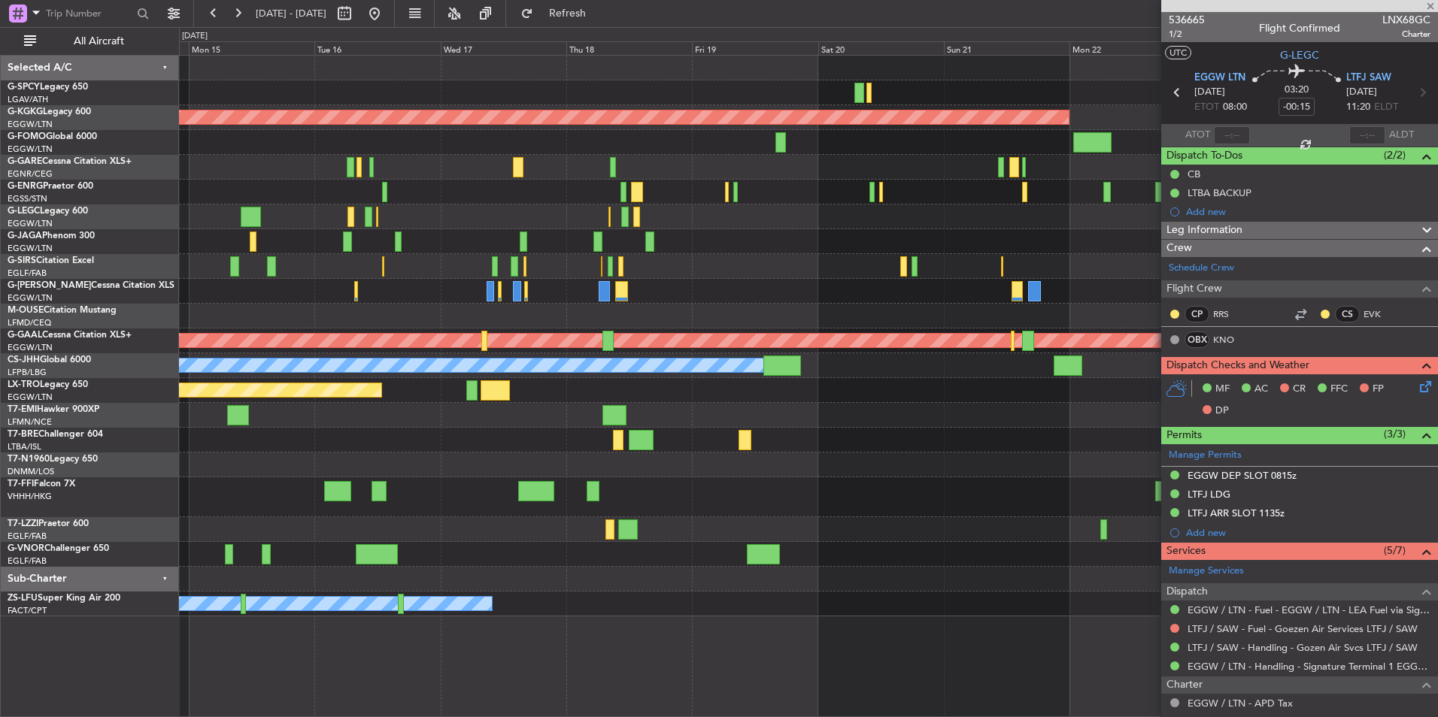
type input "1"
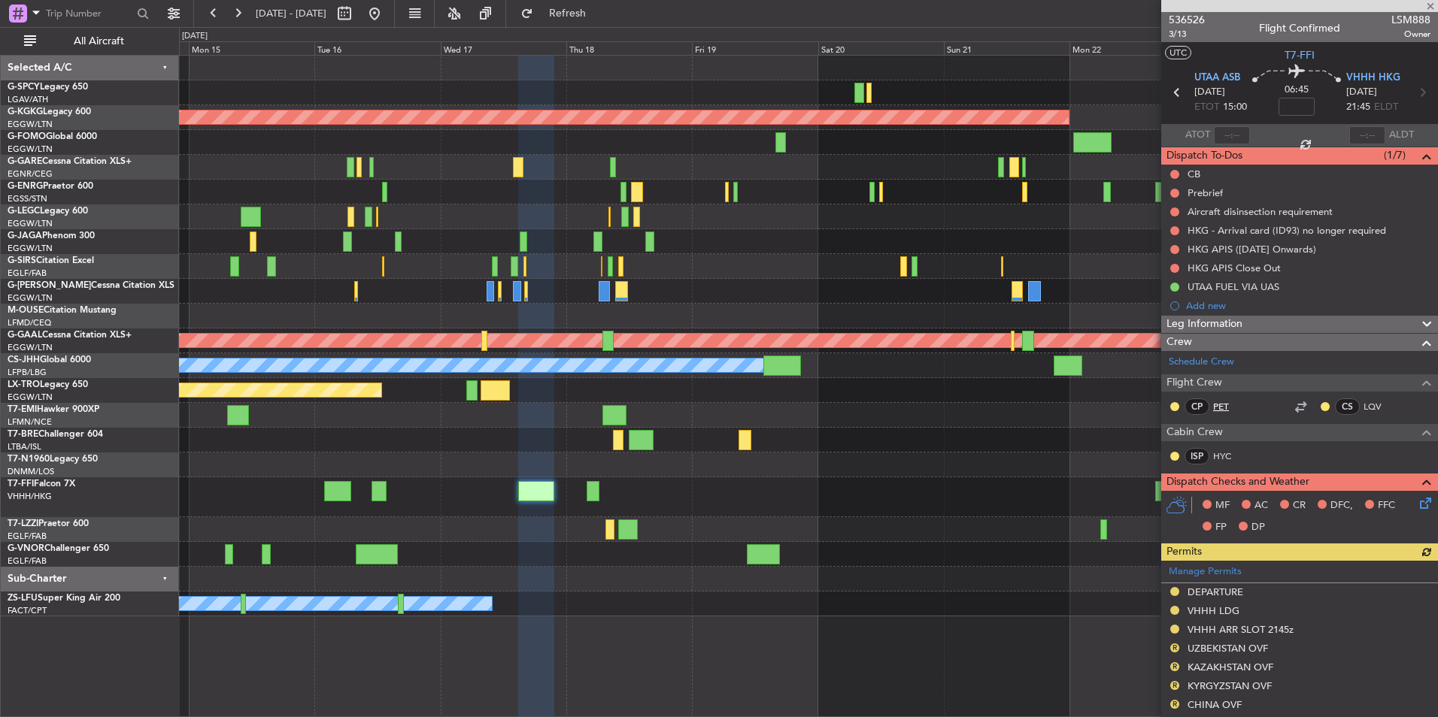
click at [1223, 409] on link "PET" at bounding box center [1230, 407] width 34 height 14
click at [1222, 460] on link "HYC" at bounding box center [1230, 457] width 34 height 14
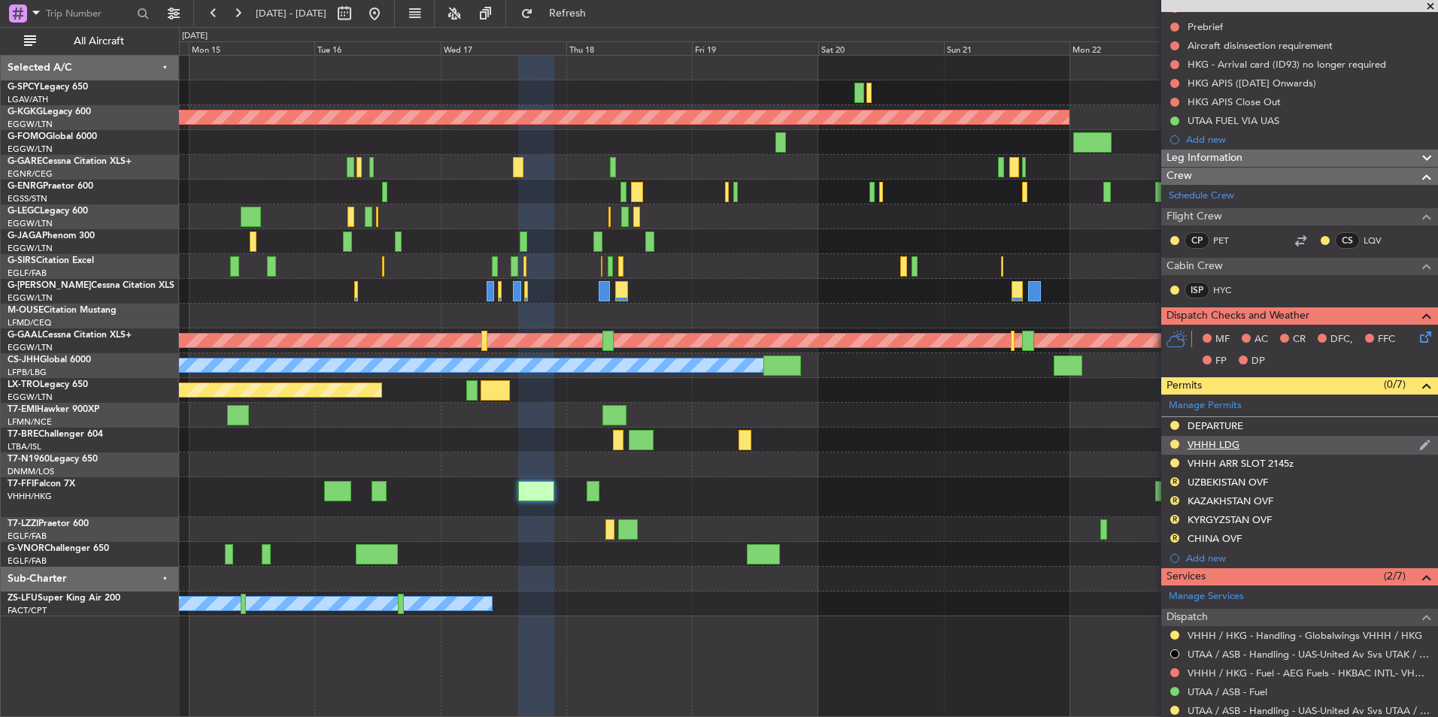
scroll to position [301, 0]
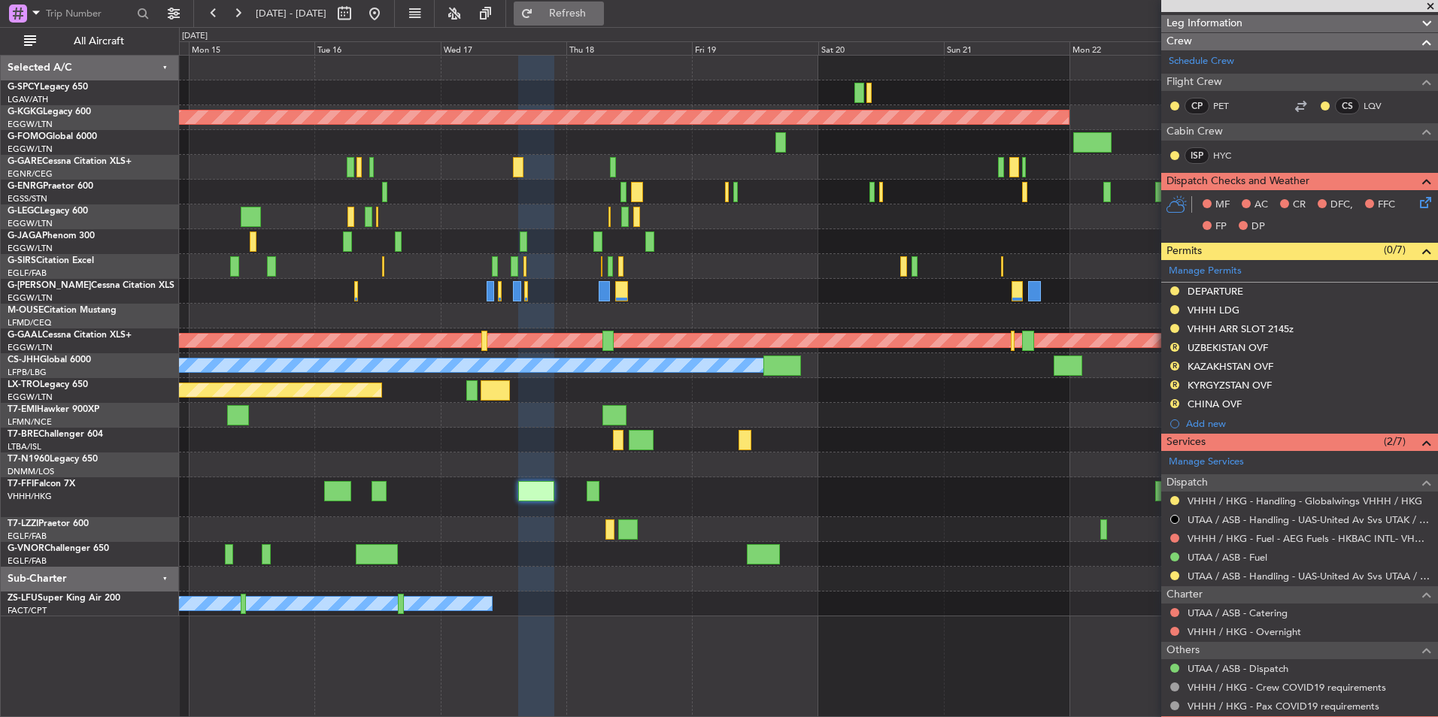
click at [593, 14] on span "Refresh" at bounding box center [567, 13] width 63 height 11
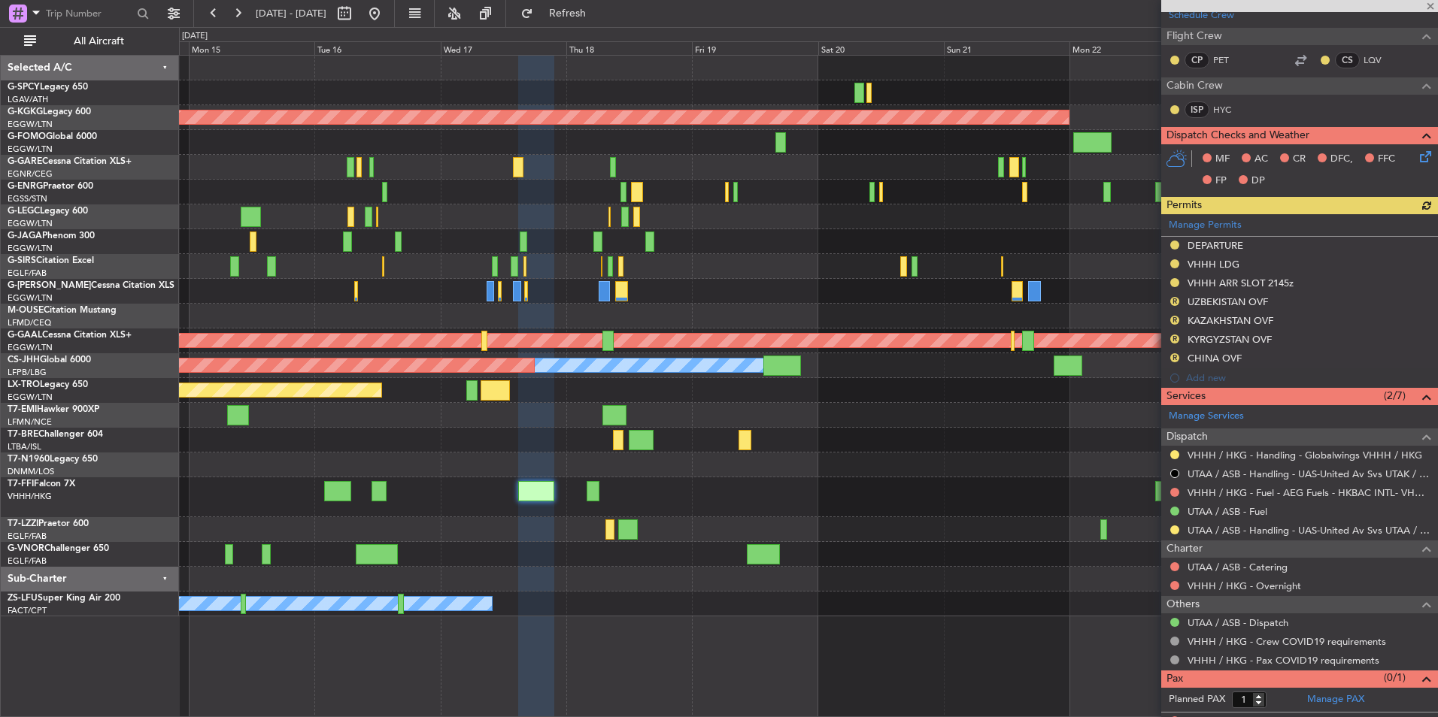
scroll to position [360, 0]
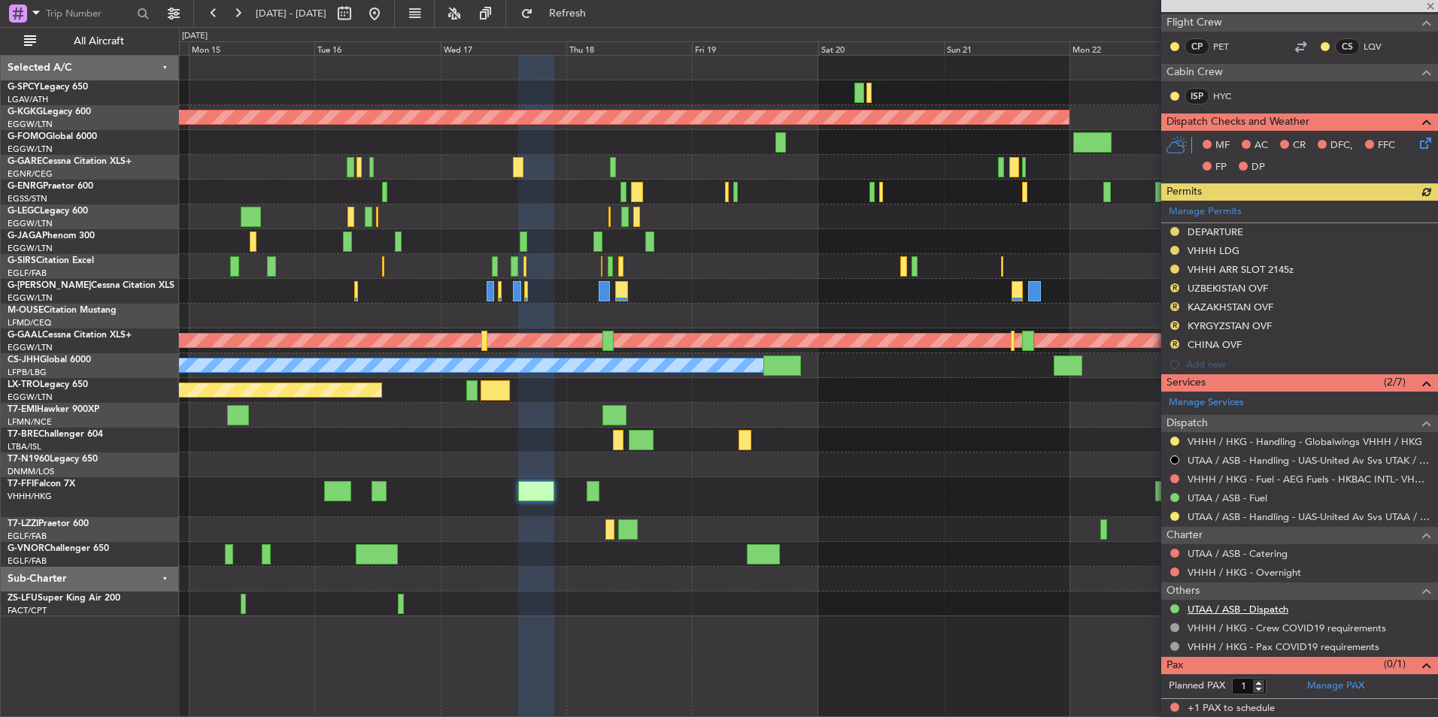
click at [1256, 611] on link "UTAA / ASB - Dispatch" at bounding box center [1237, 609] width 101 height 13
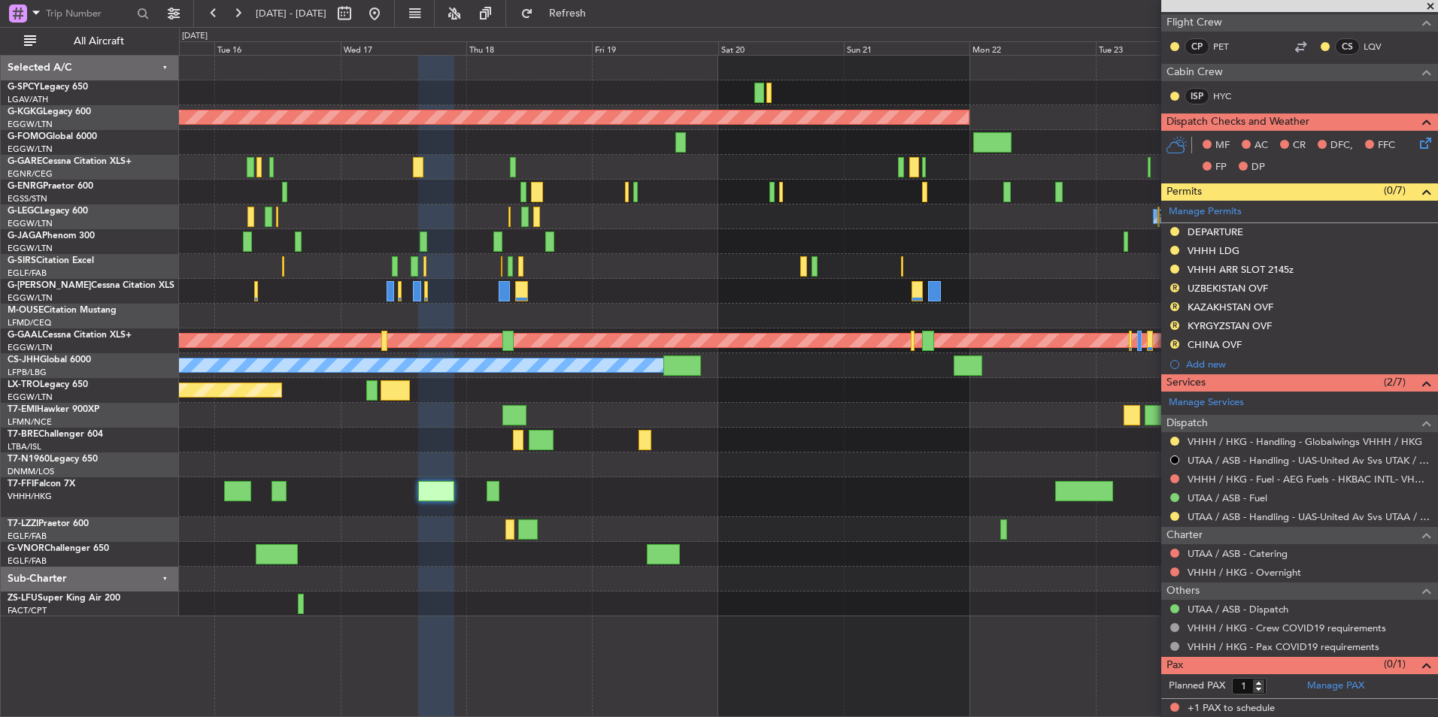
click at [377, 477] on div at bounding box center [808, 465] width 1258 height 25
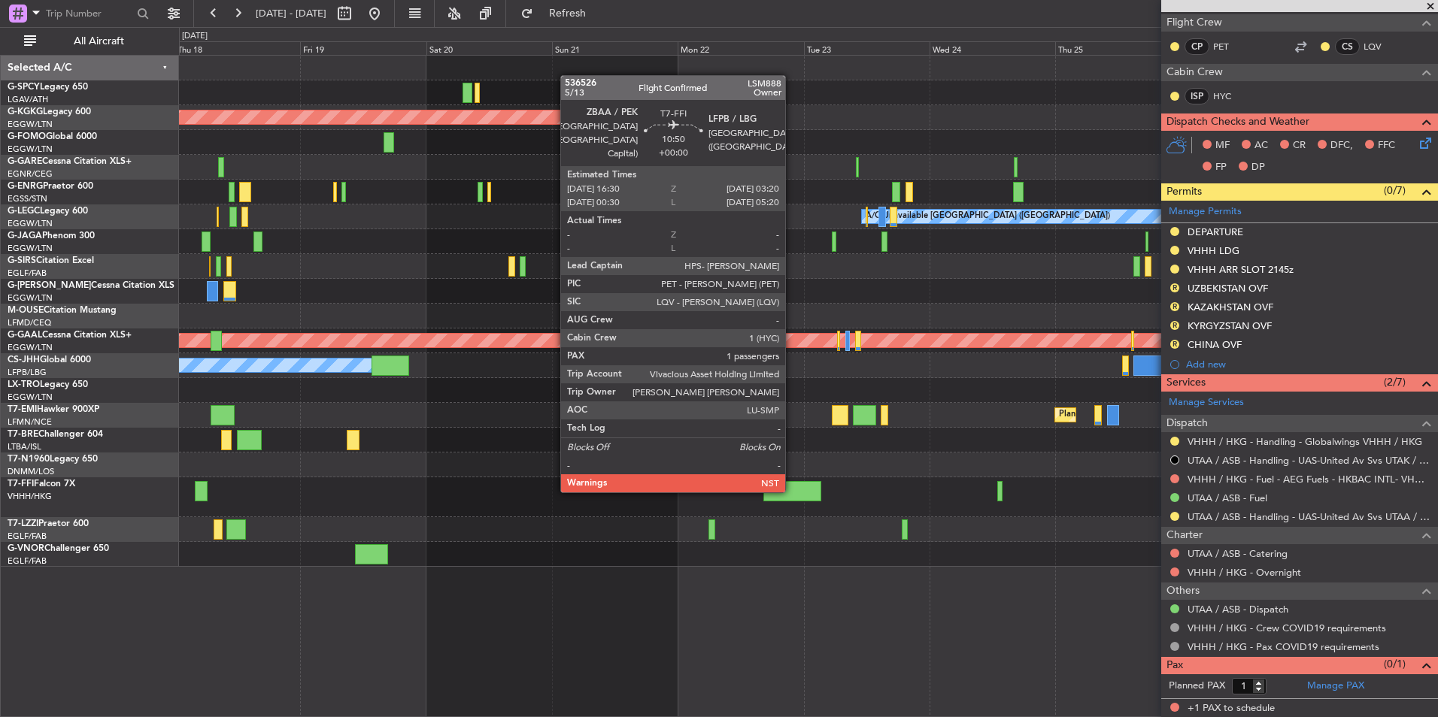
click at [792, 489] on div at bounding box center [791, 491] width 57 height 20
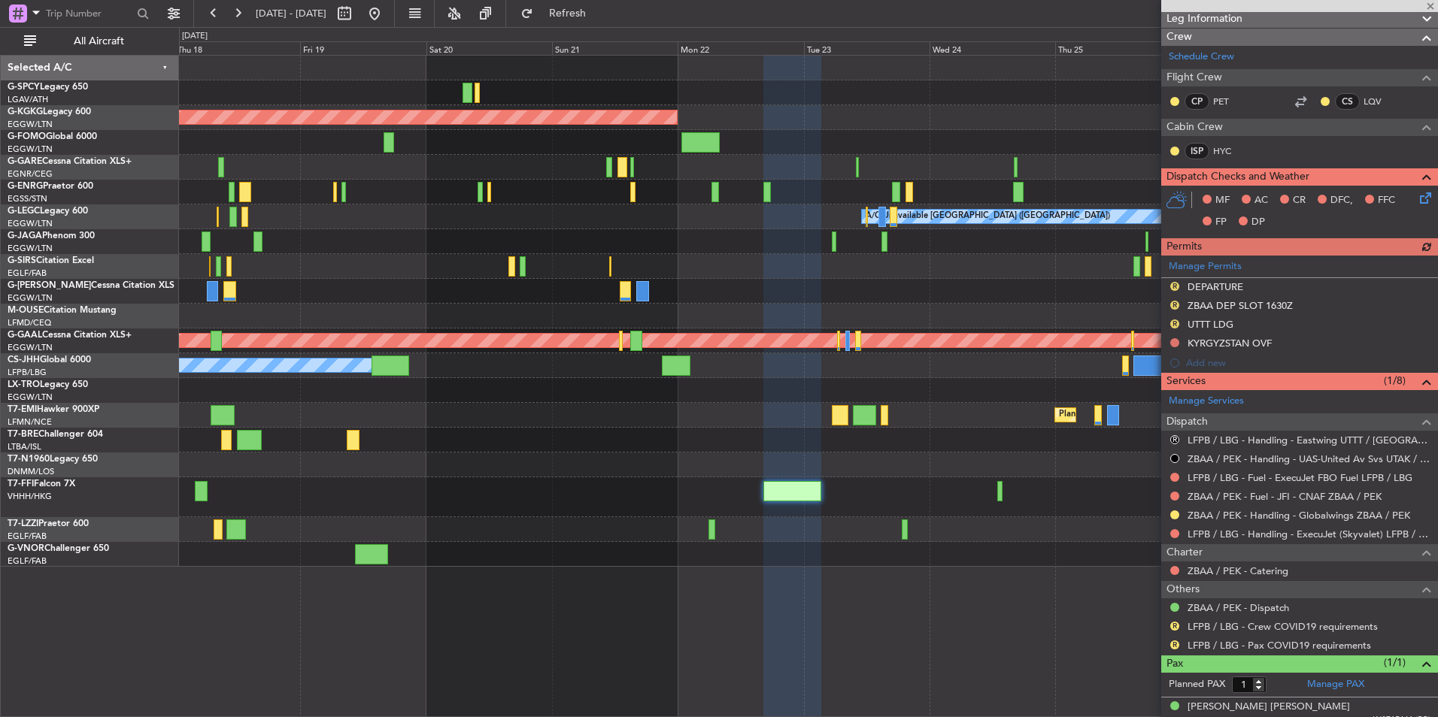
scroll to position [225, 0]
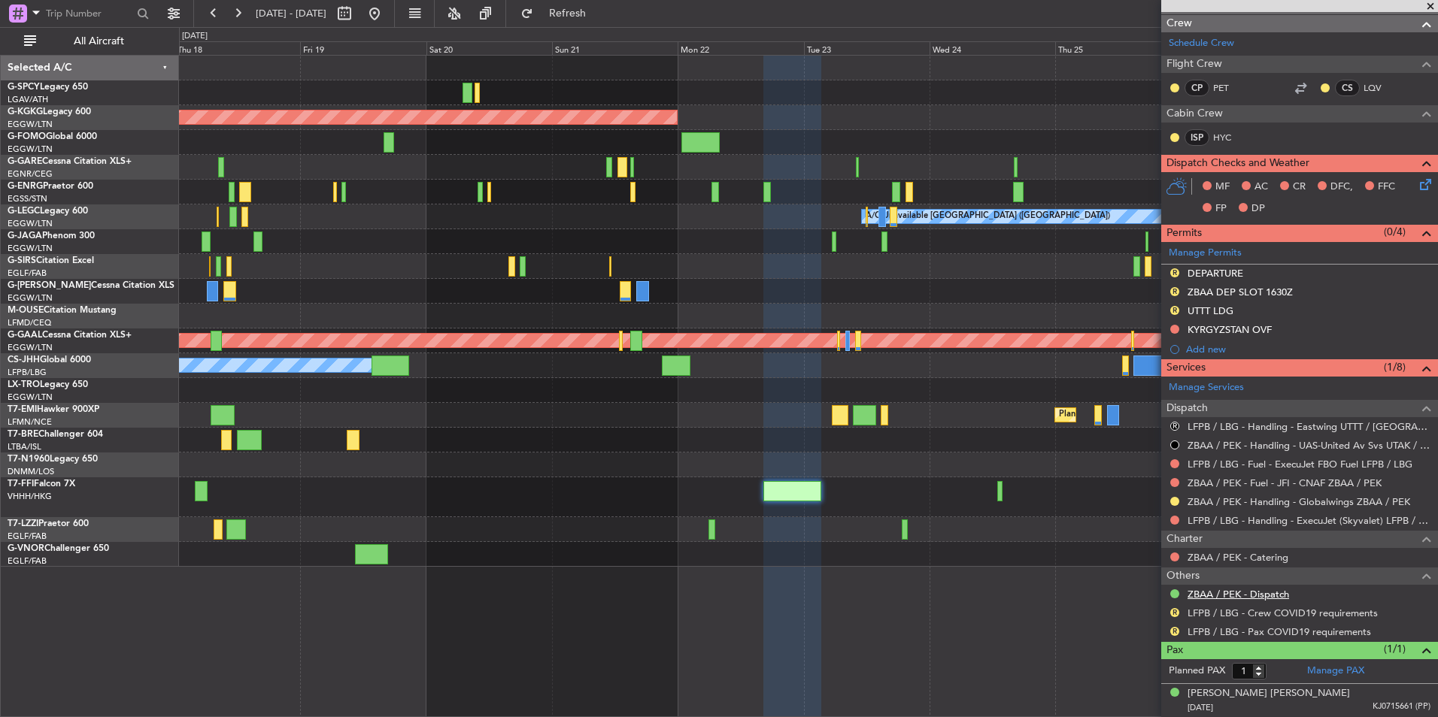
click at [1269, 593] on link "ZBAA / PEK - Dispatch" at bounding box center [1237, 594] width 101 height 13
click at [1217, 134] on link "HYC" at bounding box center [1230, 138] width 34 height 14
click at [599, 14] on span "Refresh" at bounding box center [567, 13] width 63 height 11
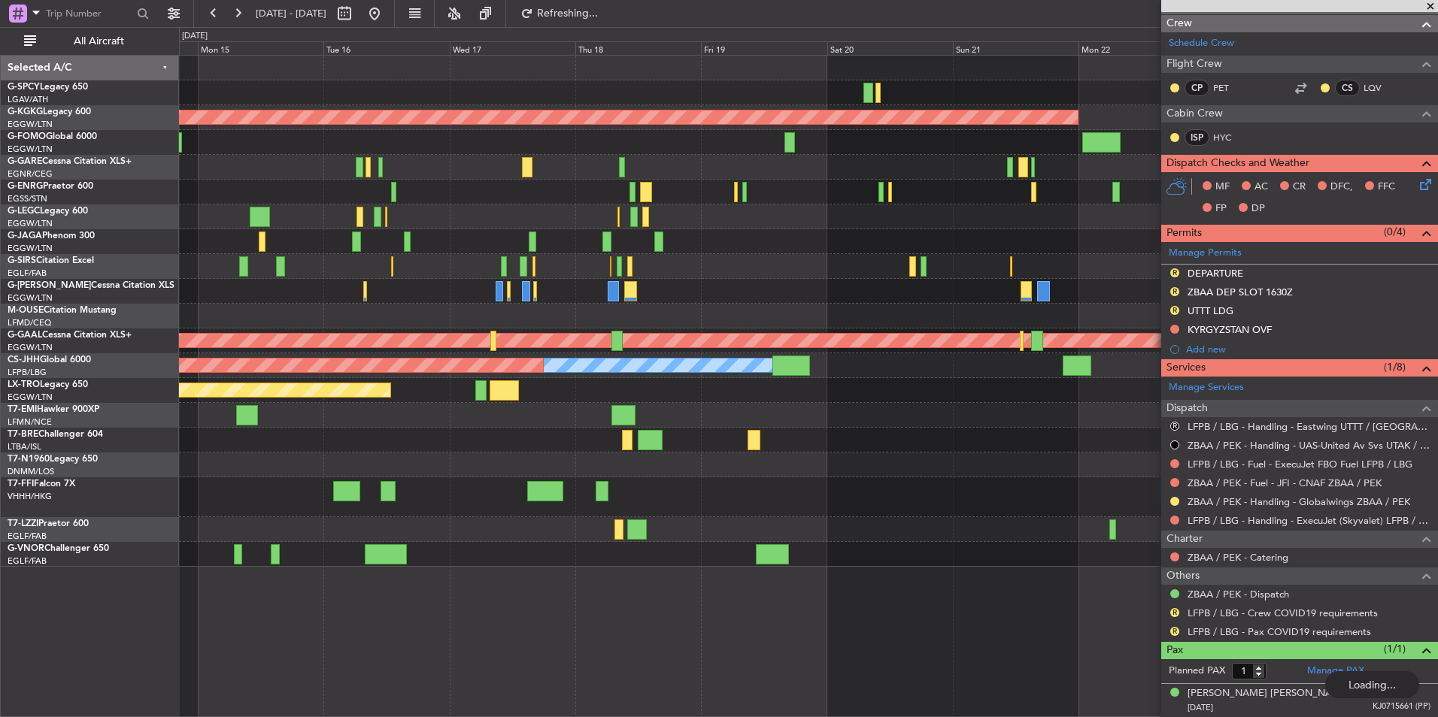
click at [923, 490] on div "Planned Maint Tianjin ([GEOGRAPHIC_DATA])" at bounding box center [808, 497] width 1258 height 40
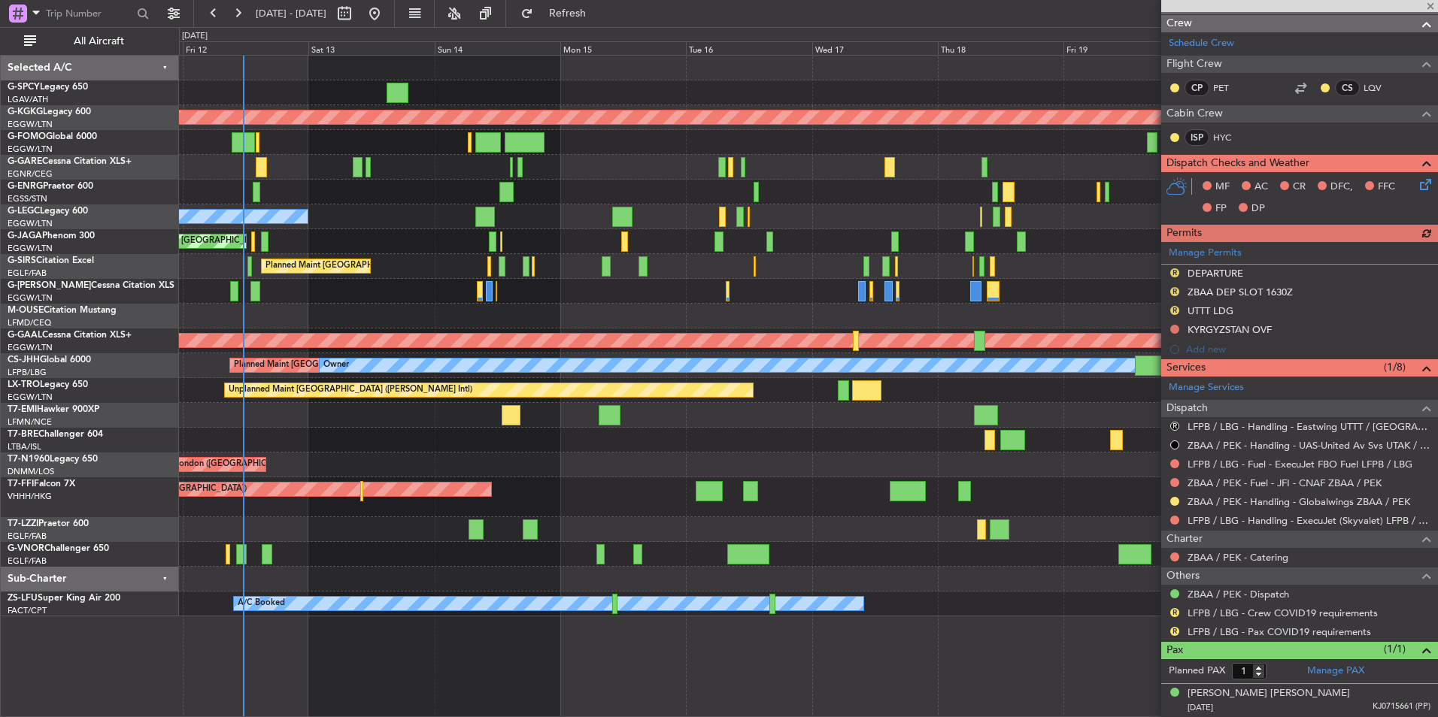
click at [780, 512] on div "Unplanned Maint [GEOGRAPHIC_DATA] ([PERSON_NAME] Intl) AOG Maint [GEOGRAPHIC_DA…" at bounding box center [808, 386] width 1259 height 662
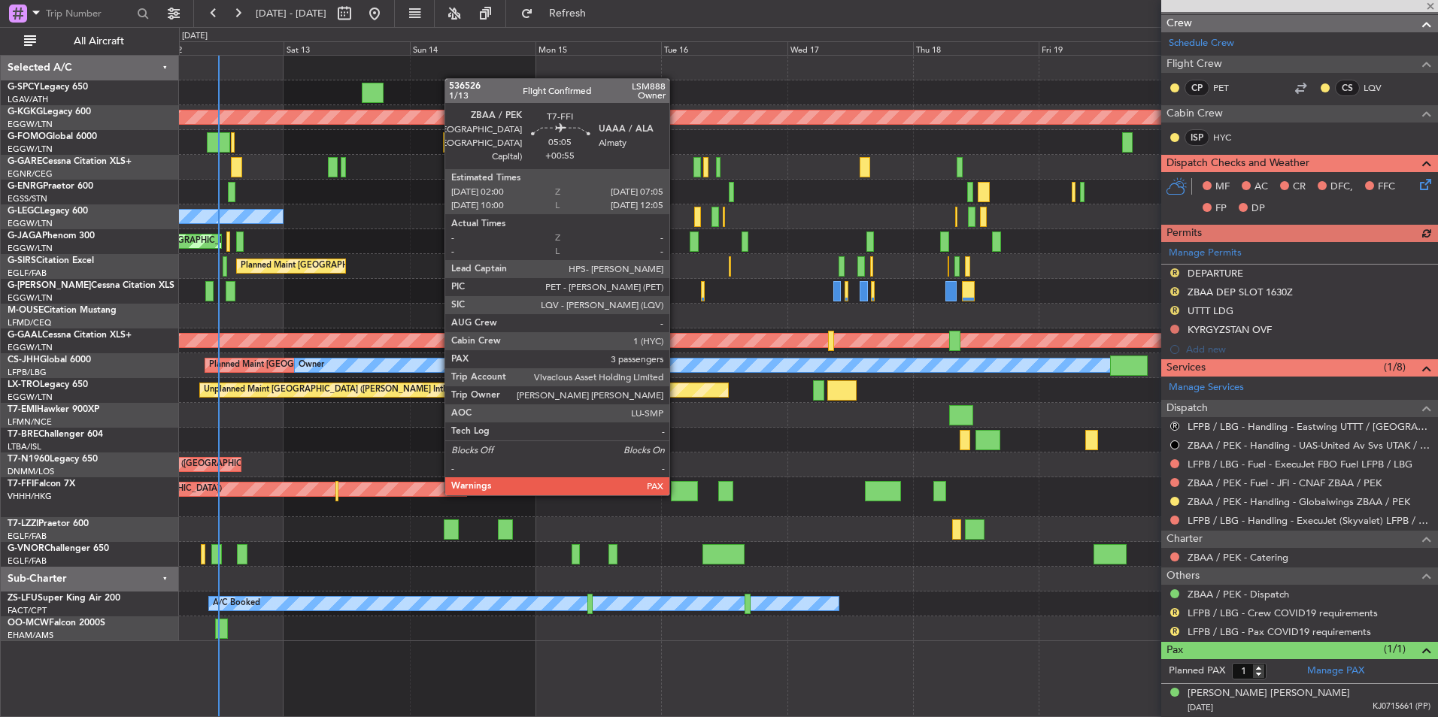
click at [676, 492] on div at bounding box center [684, 491] width 27 height 20
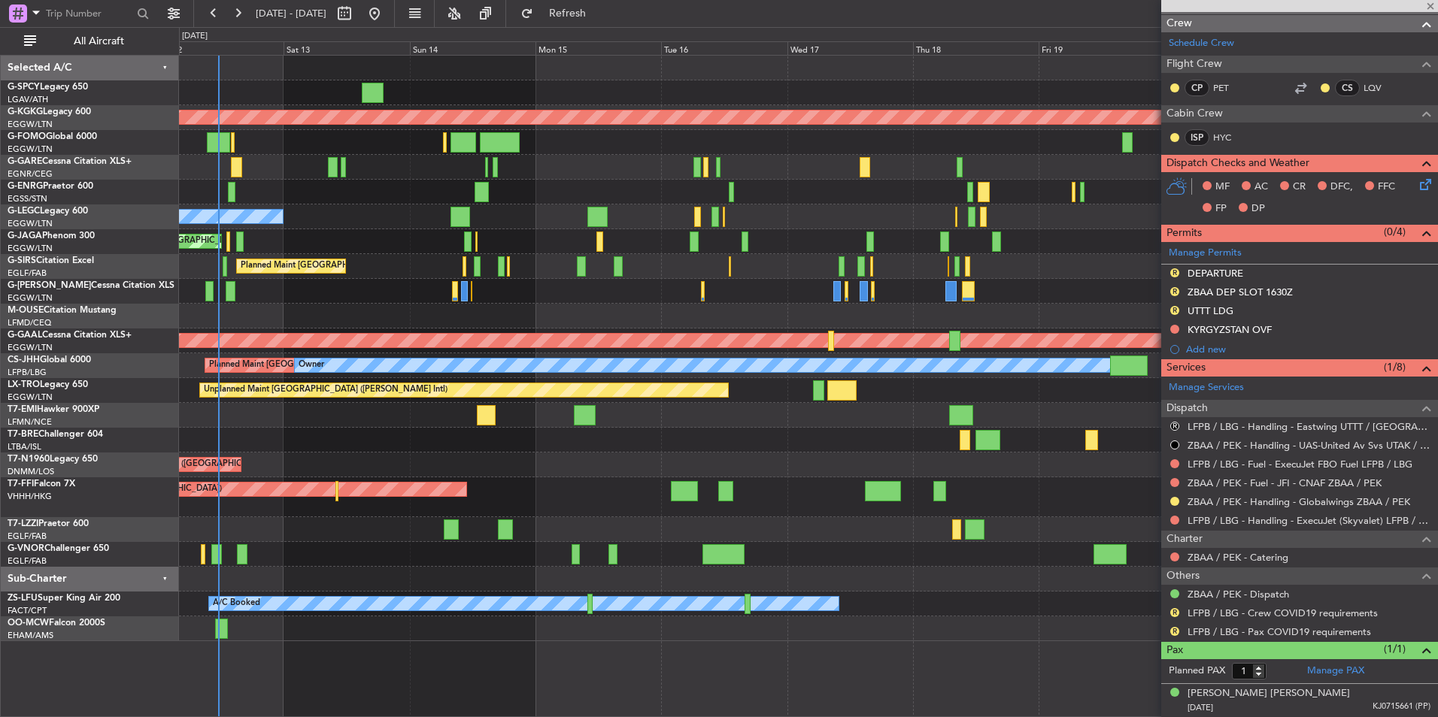
type input "+00:55"
type input "3"
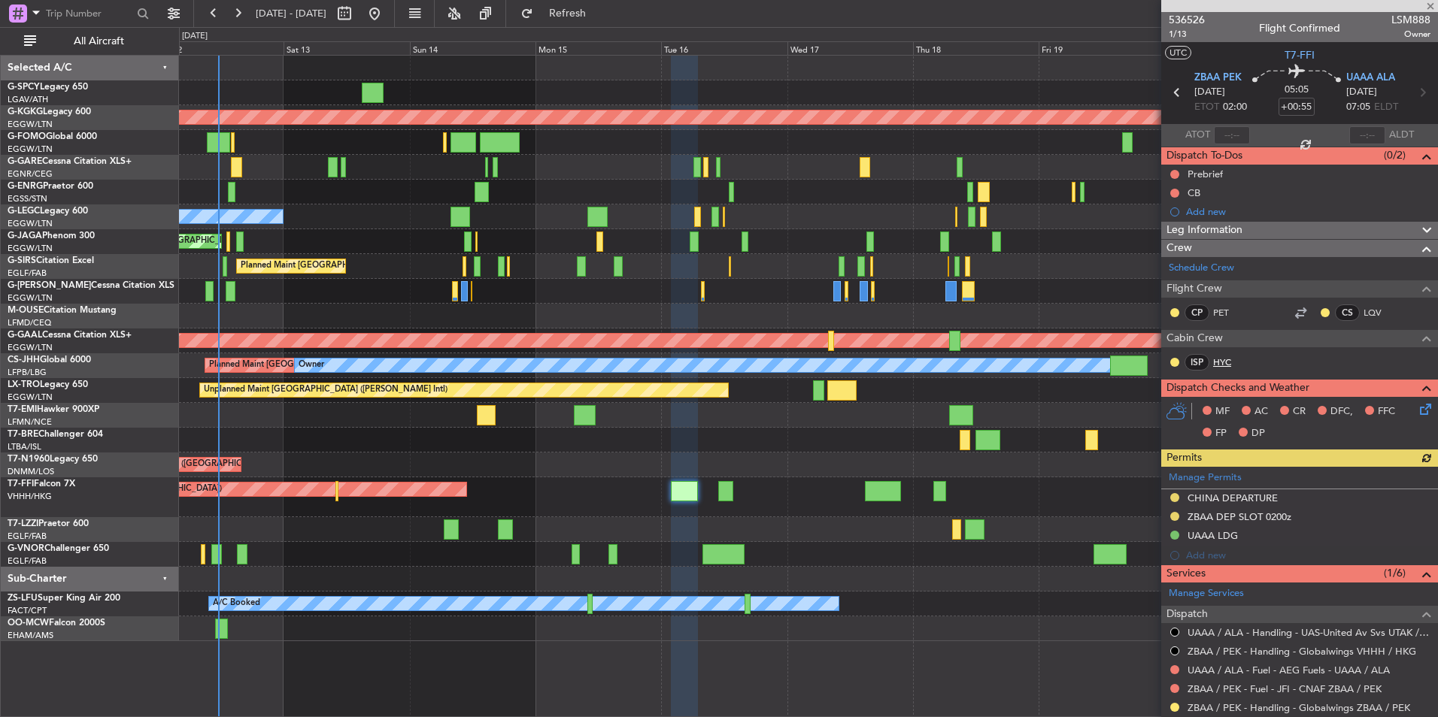
click at [1228, 358] on link "HYC" at bounding box center [1230, 363] width 34 height 14
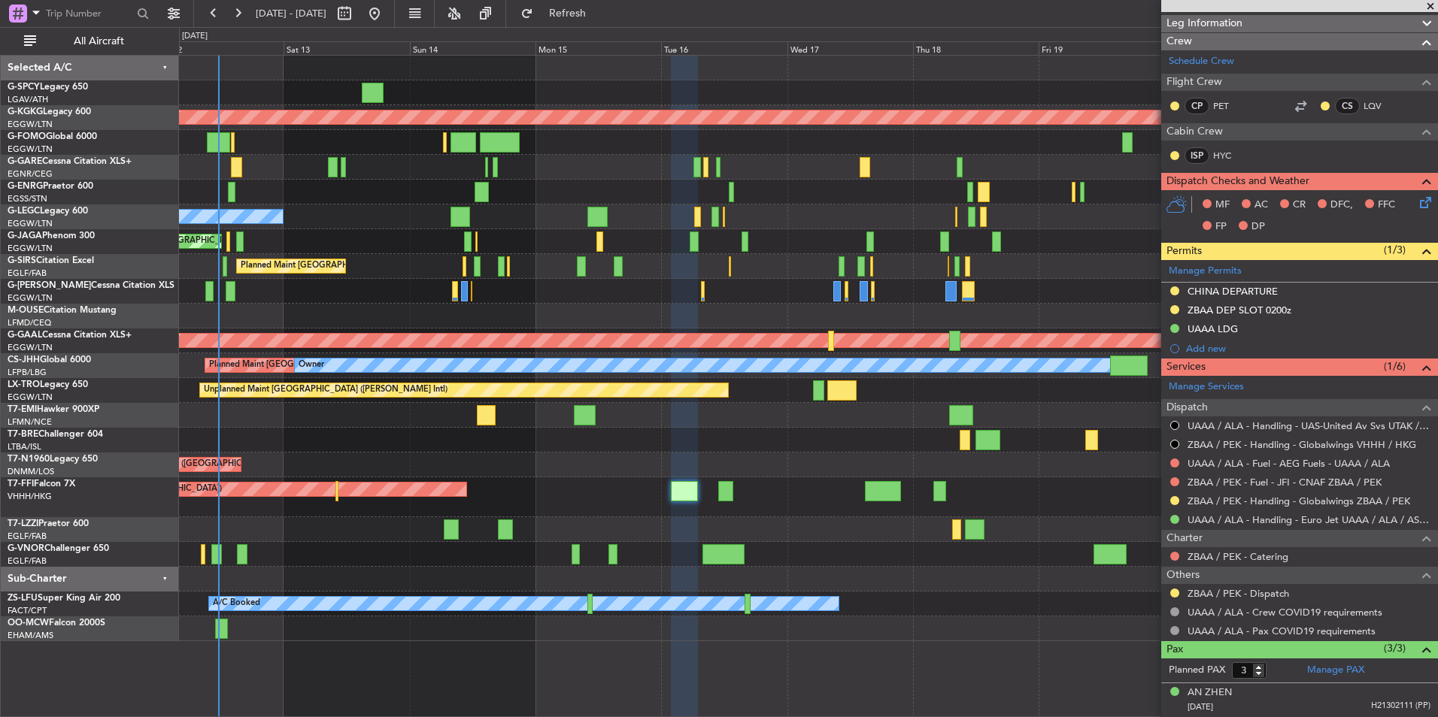
scroll to position [274, 0]
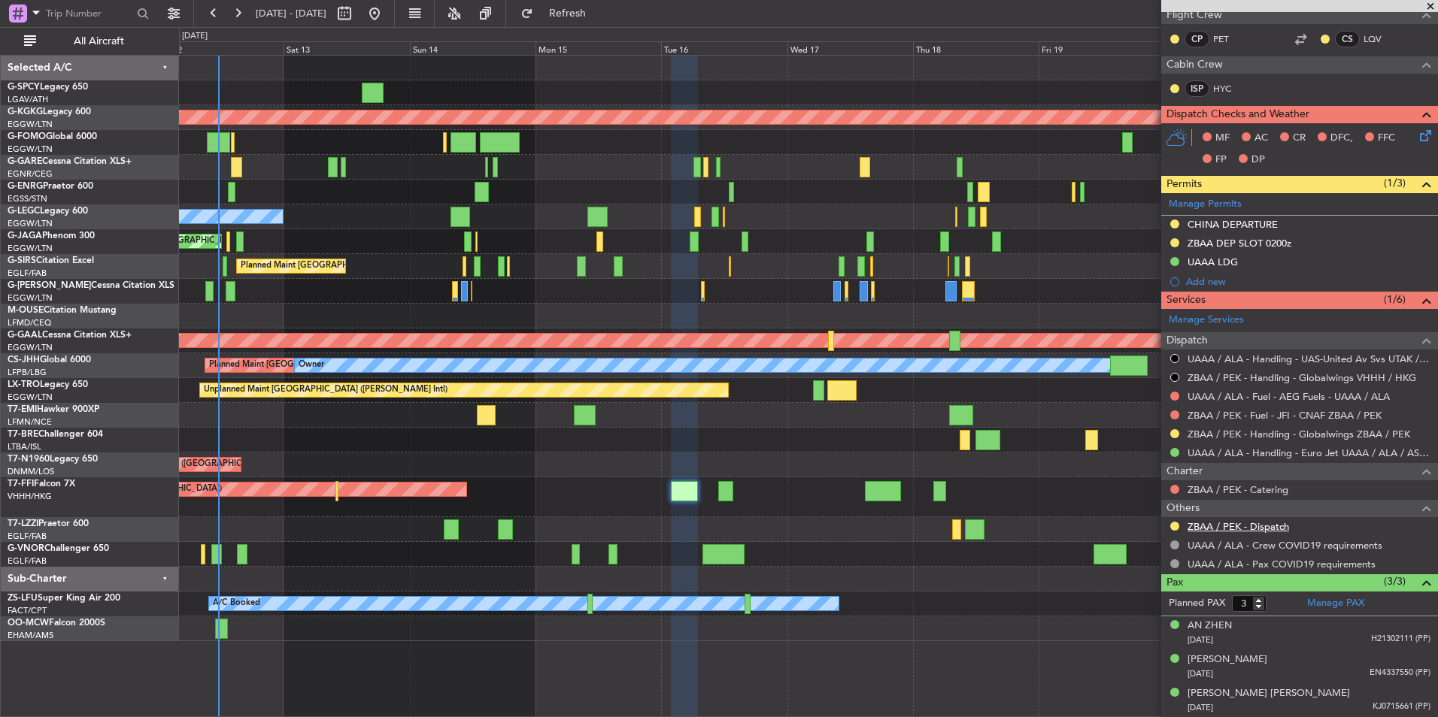
click at [1251, 528] on link "ZBAA / PEK - Dispatch" at bounding box center [1237, 526] width 101 height 13
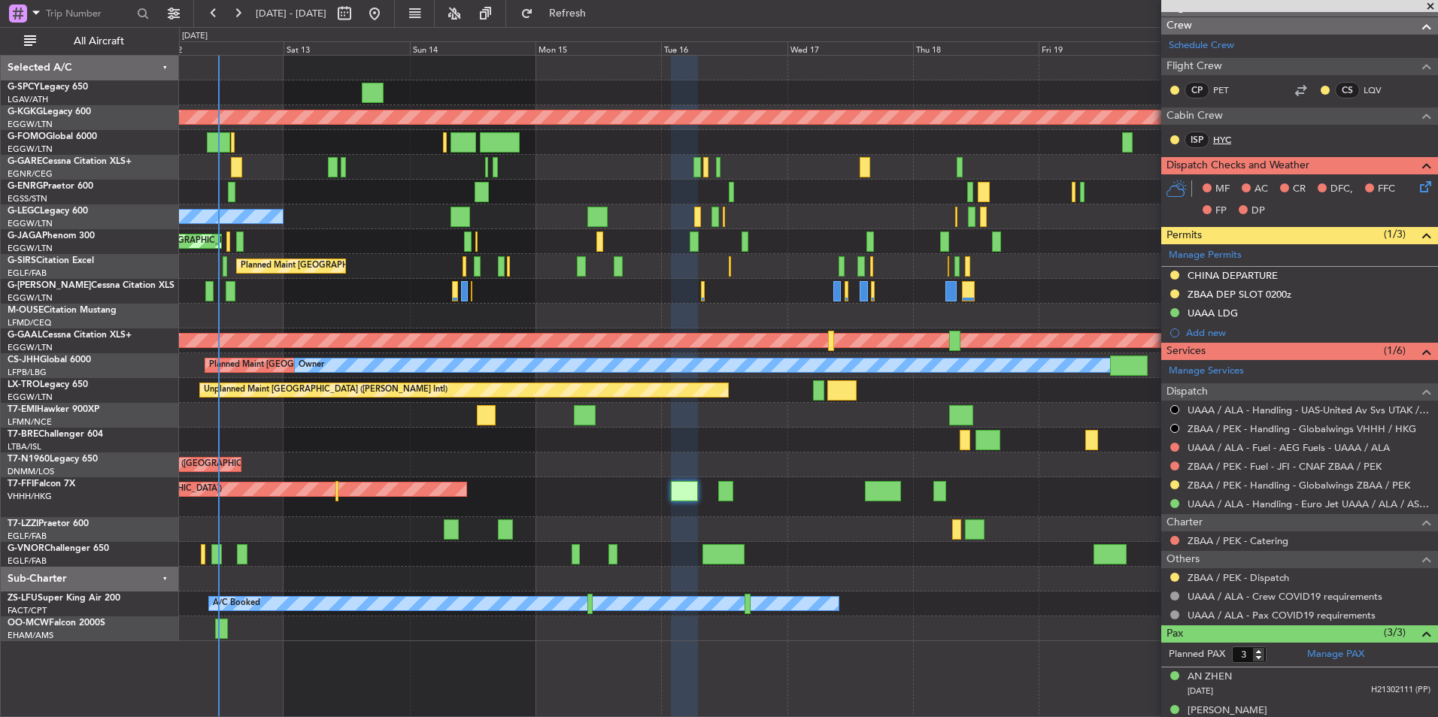
scroll to position [198, 0]
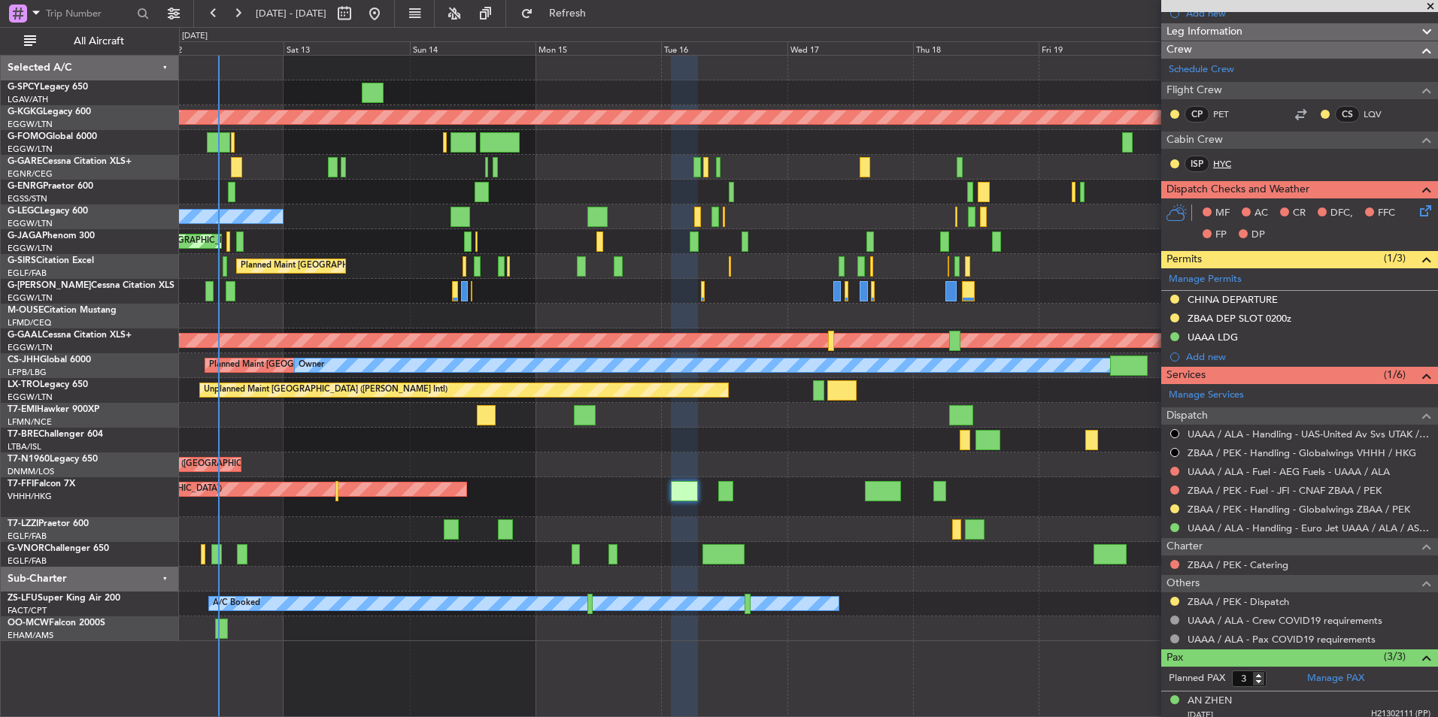
click at [1224, 162] on link "HYC" at bounding box center [1230, 164] width 34 height 14
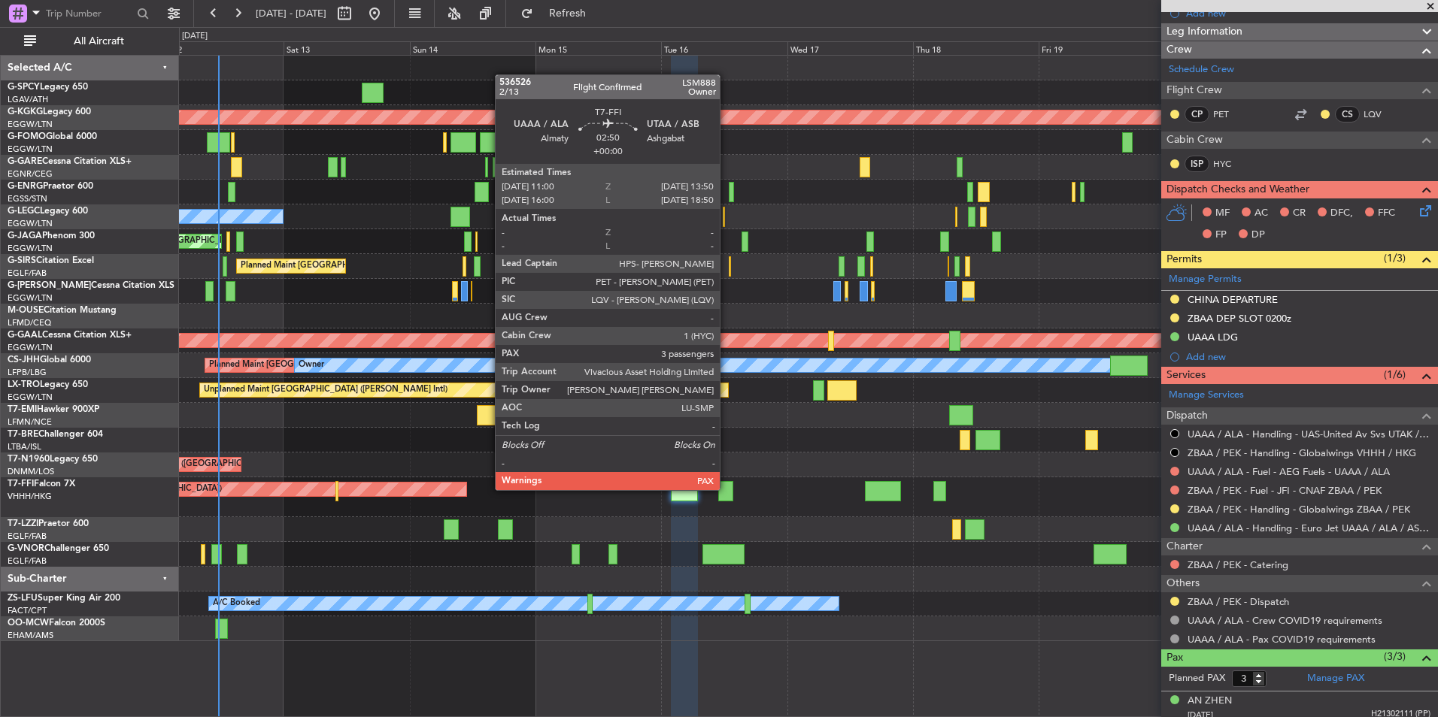
click at [726, 489] on div at bounding box center [725, 491] width 15 height 20
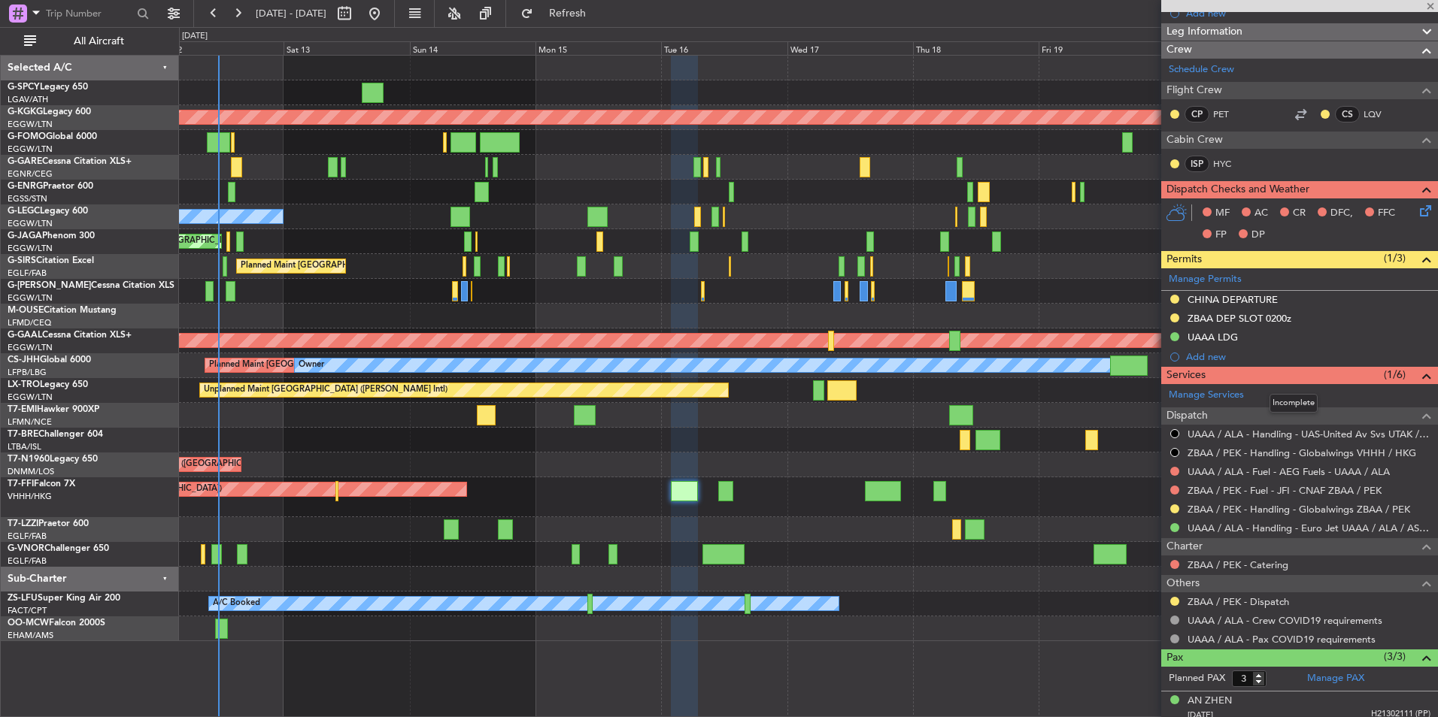
scroll to position [0, 0]
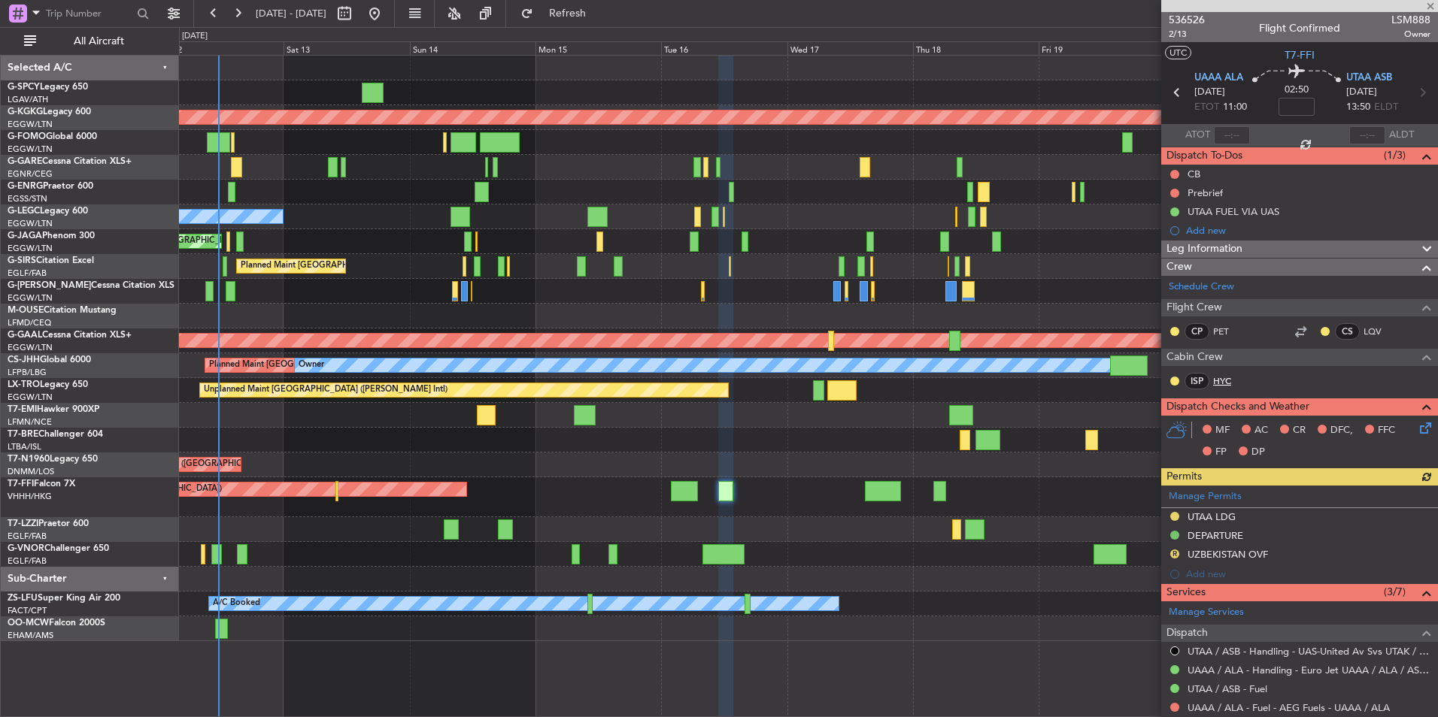
click at [1223, 377] on link "HYC" at bounding box center [1230, 381] width 34 height 14
click at [898, 492] on div at bounding box center [883, 491] width 36 height 20
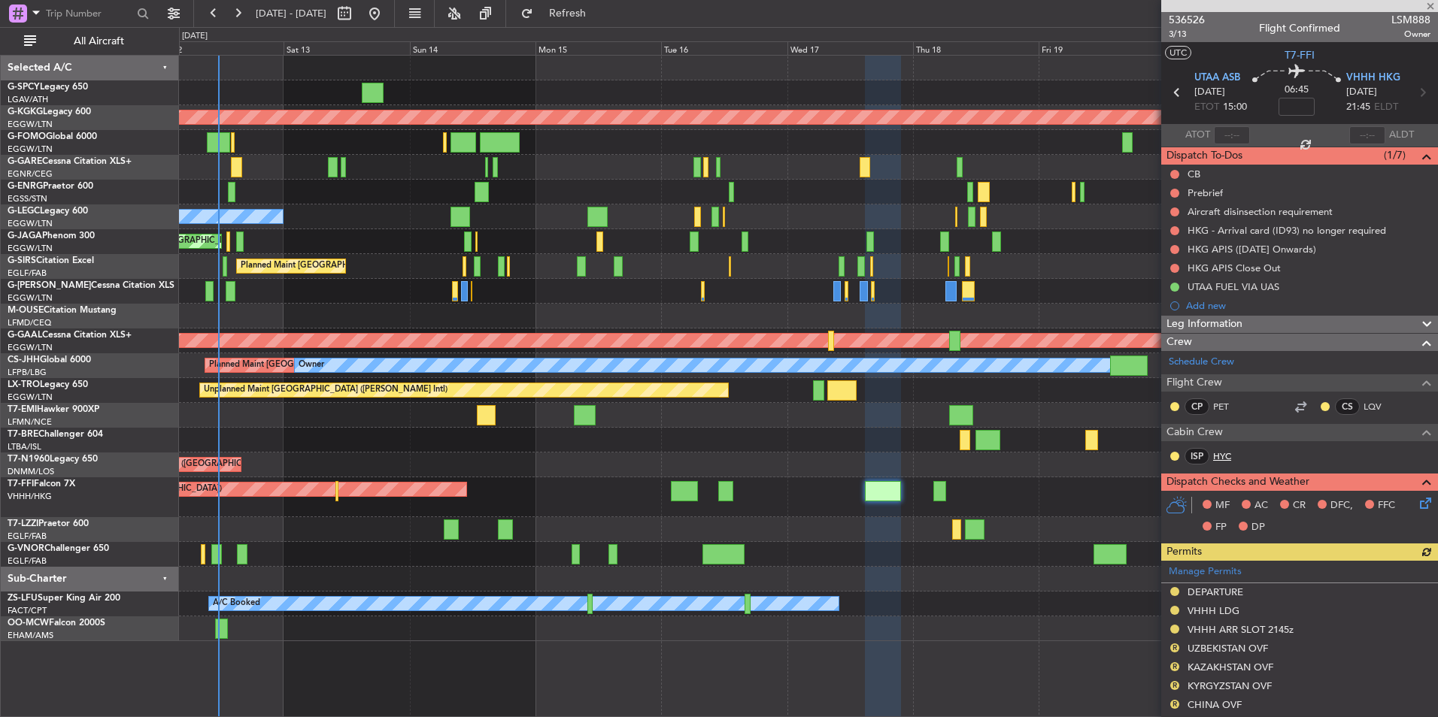
click at [1222, 456] on link "HYC" at bounding box center [1230, 457] width 34 height 14
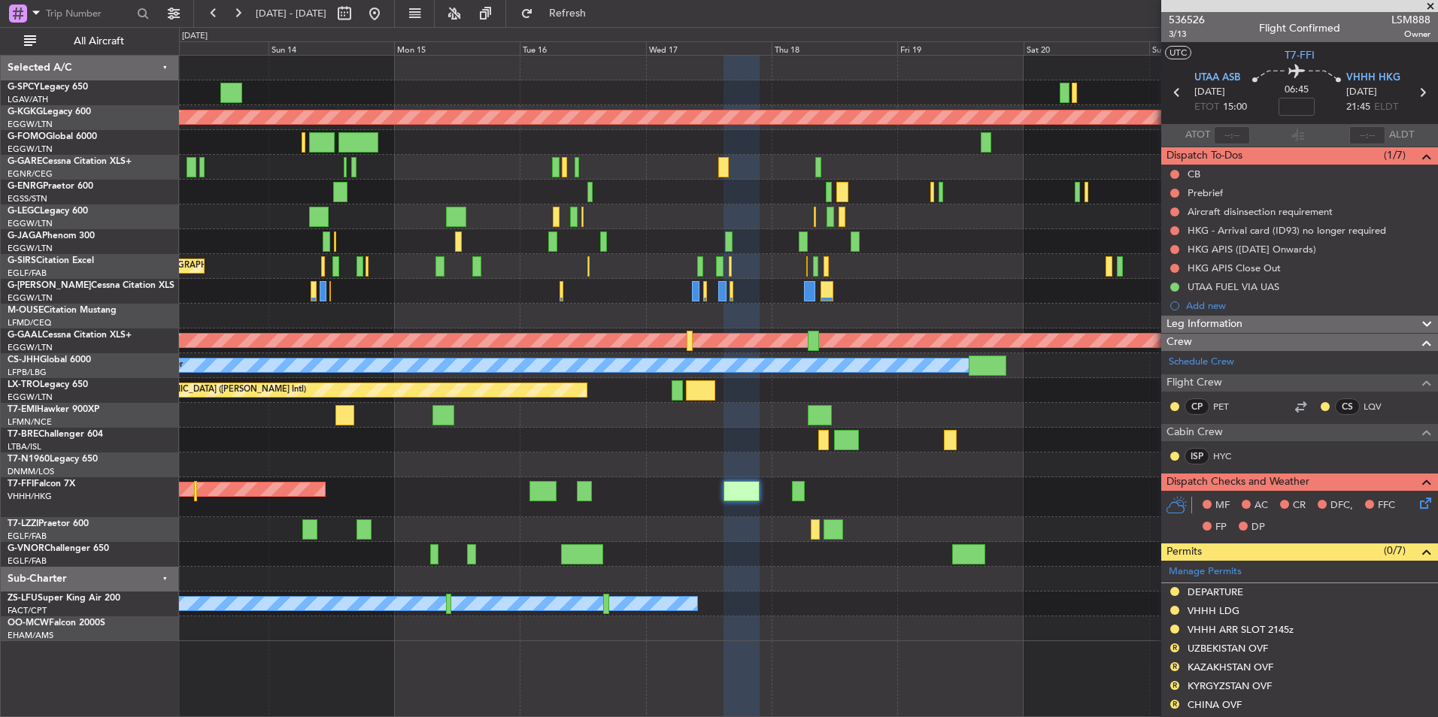
click at [758, 550] on div at bounding box center [808, 554] width 1258 height 25
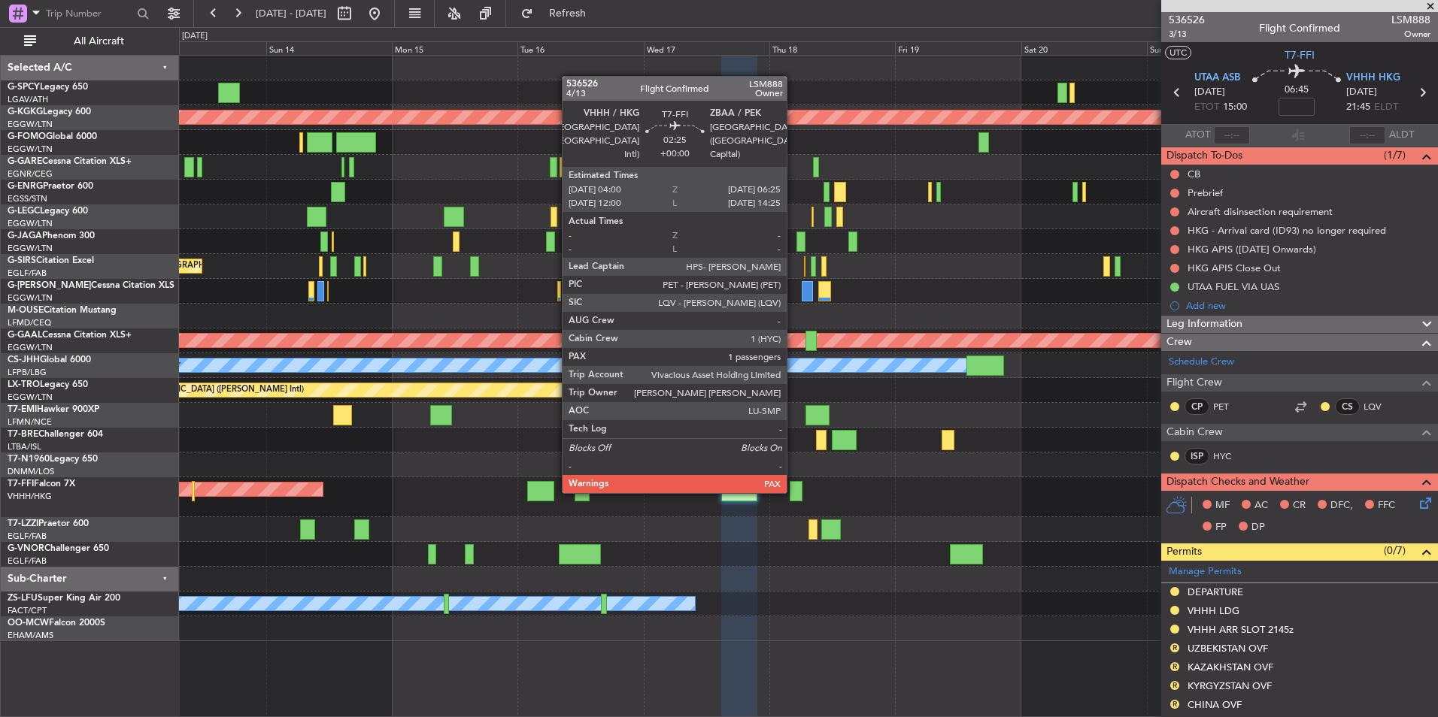
click at [793, 492] on div at bounding box center [795, 491] width 13 height 20
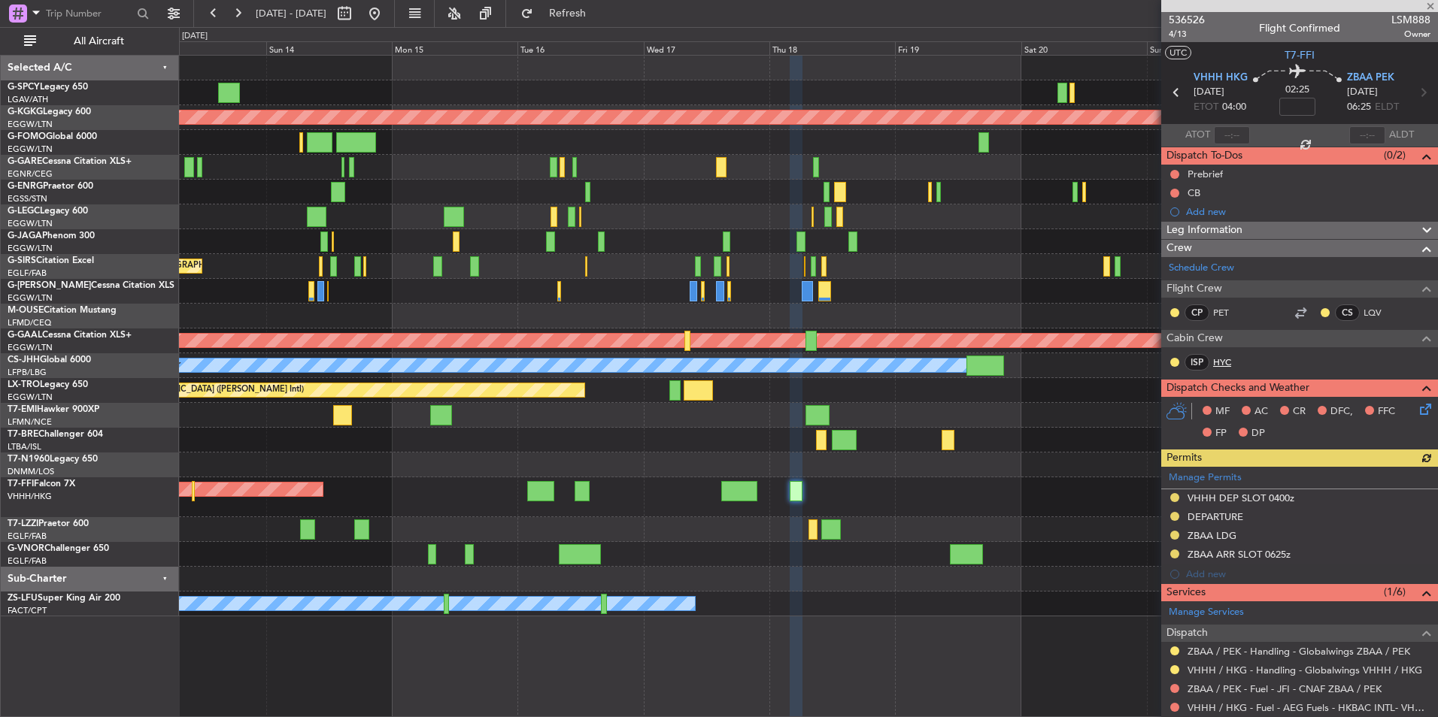
click at [1222, 367] on link "HYC" at bounding box center [1230, 363] width 34 height 14
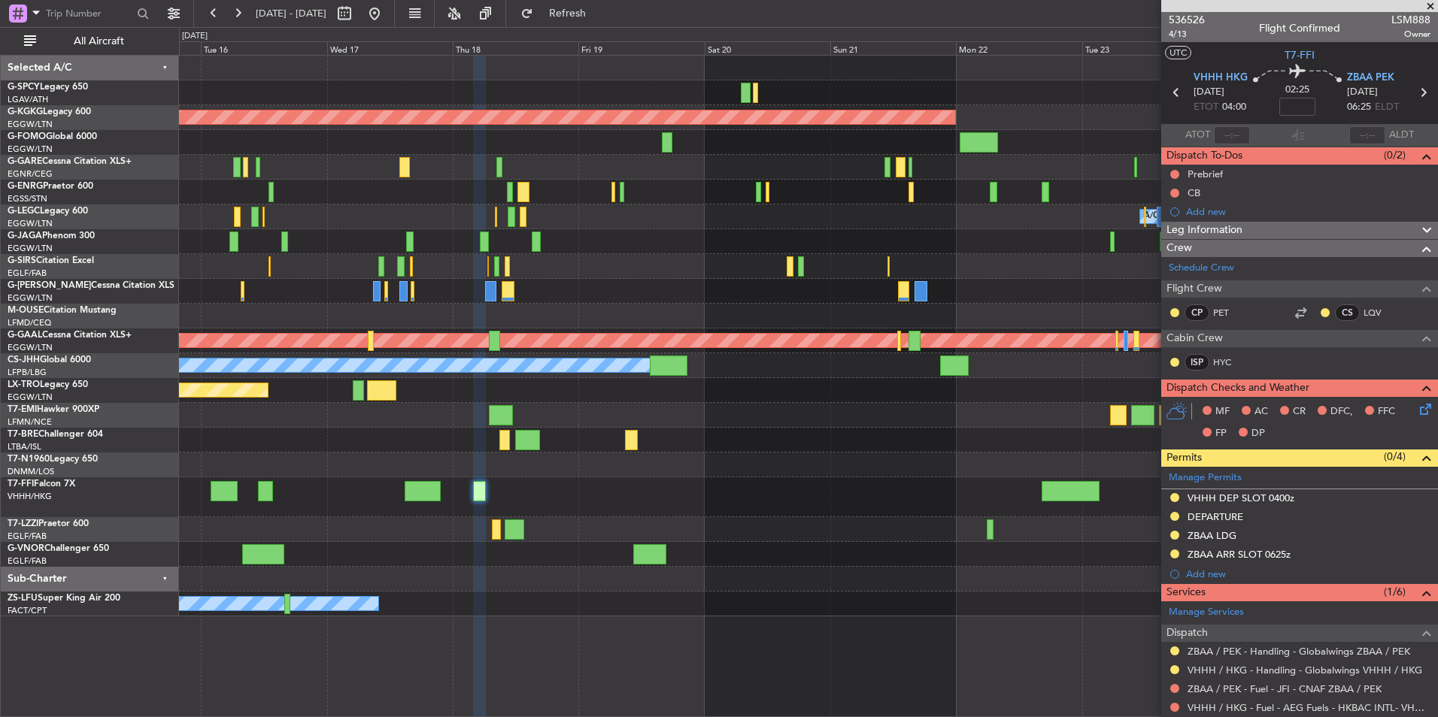
click at [462, 485] on div "AOG Maint [GEOGRAPHIC_DATA] (Ataturk) A/C Unavailable [GEOGRAPHIC_DATA] ([GEOGR…" at bounding box center [808, 336] width 1258 height 561
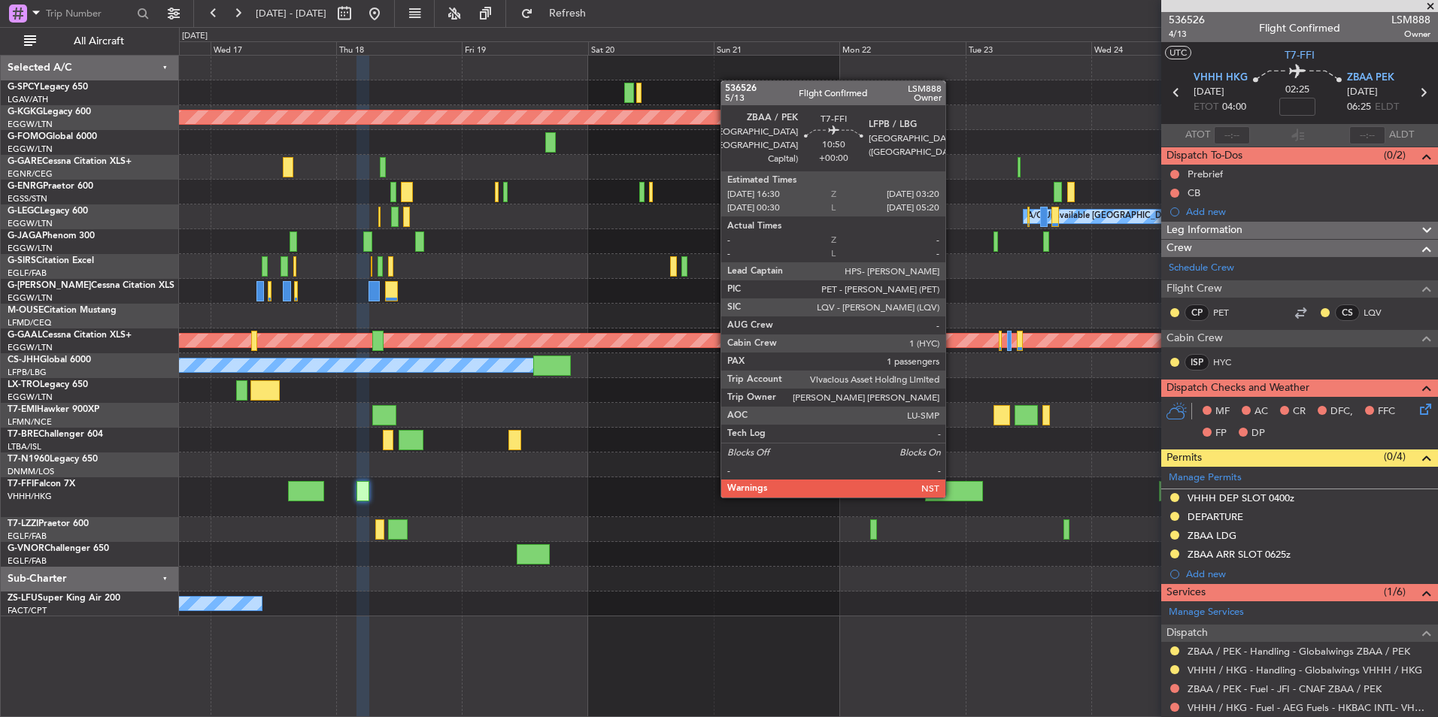
click at [952, 495] on div at bounding box center [953, 491] width 57 height 20
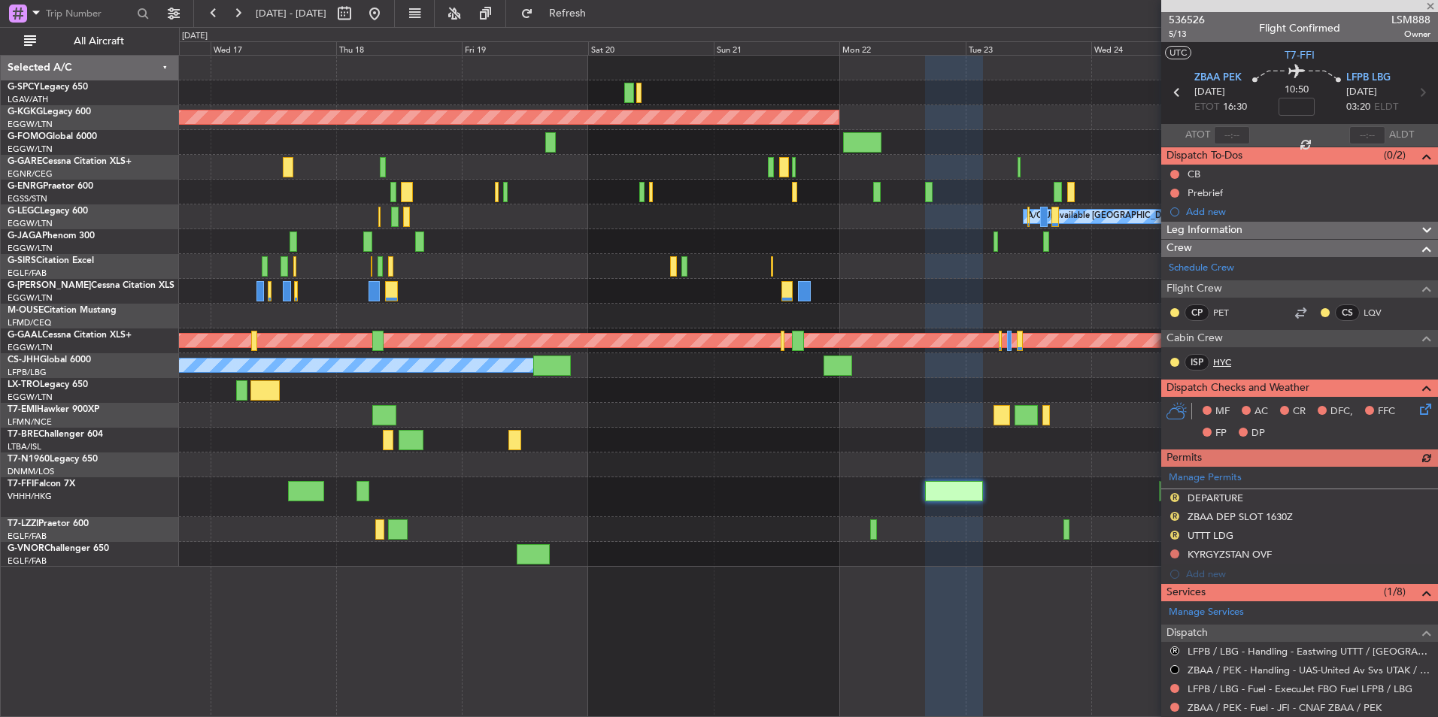
click at [1219, 365] on link "HYC" at bounding box center [1230, 363] width 34 height 14
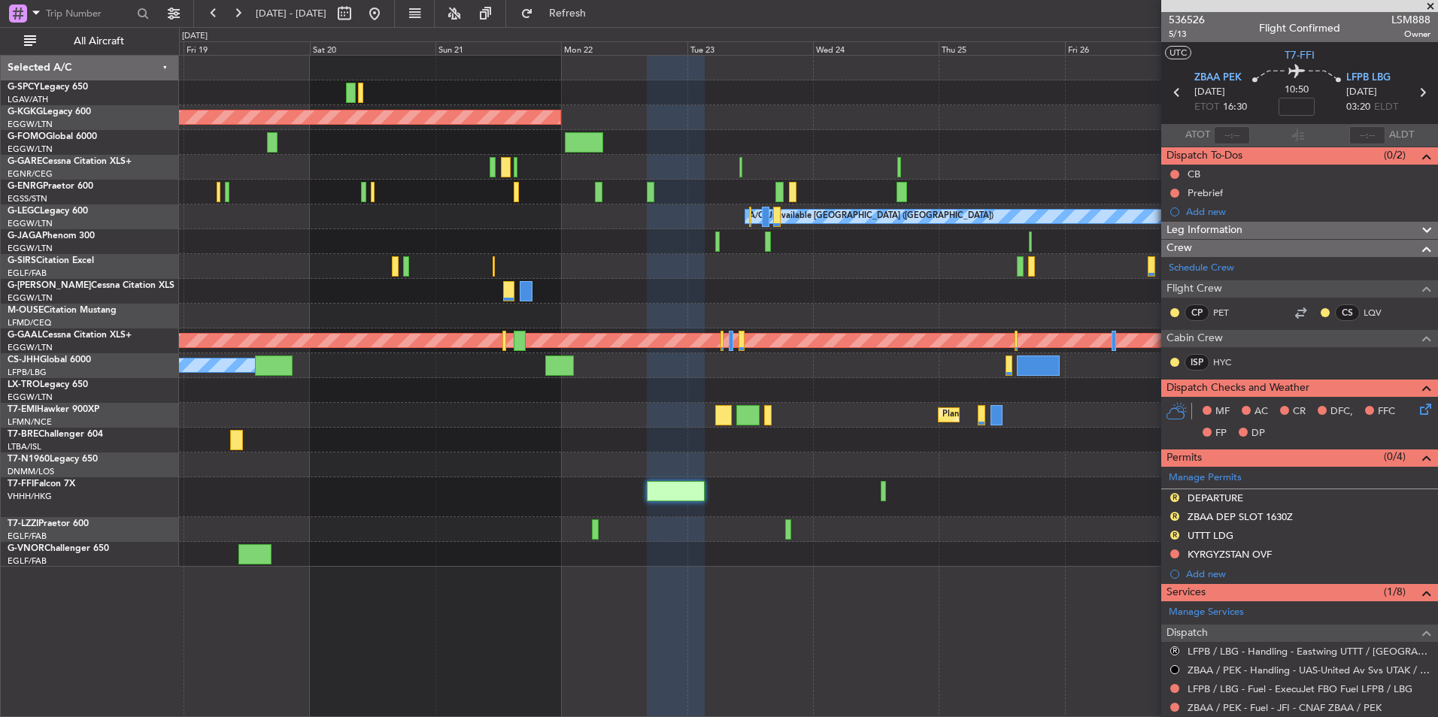
click at [509, 425] on div "AOG Maint Istanbul (Ataturk) A/C Unavailable London (Luton) Planned Maint Dusse…" at bounding box center [808, 311] width 1258 height 511
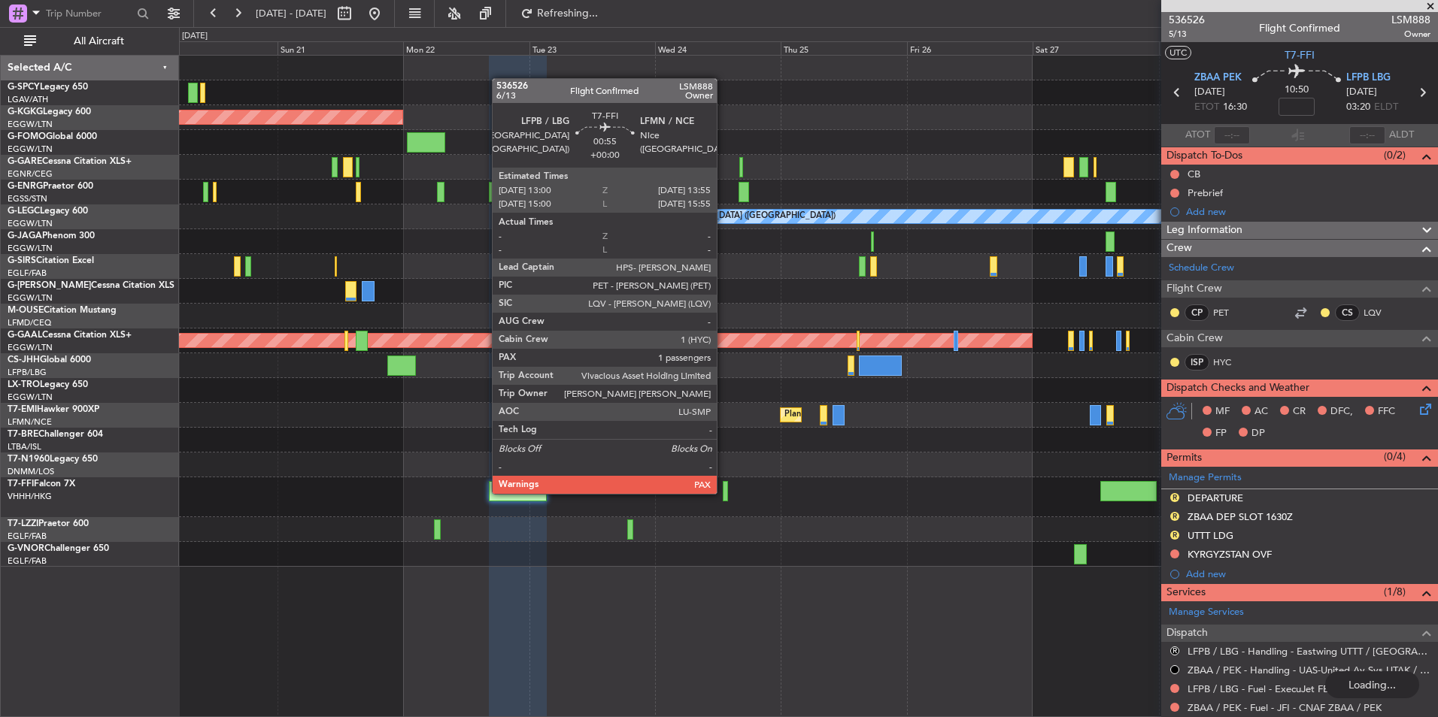
click at [723, 492] on div at bounding box center [725, 491] width 5 height 20
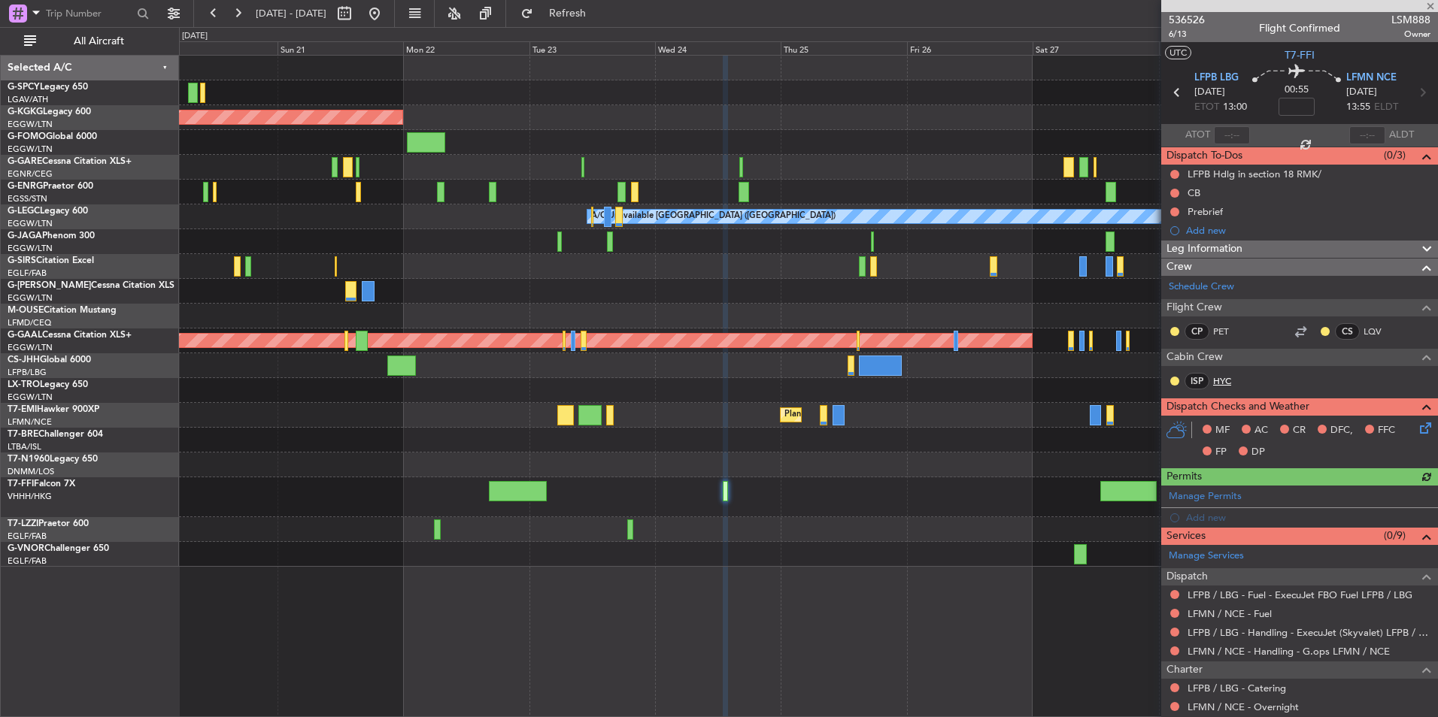
click at [1219, 382] on link "HYC" at bounding box center [1230, 381] width 34 height 14
click at [566, 520] on div at bounding box center [808, 529] width 1258 height 25
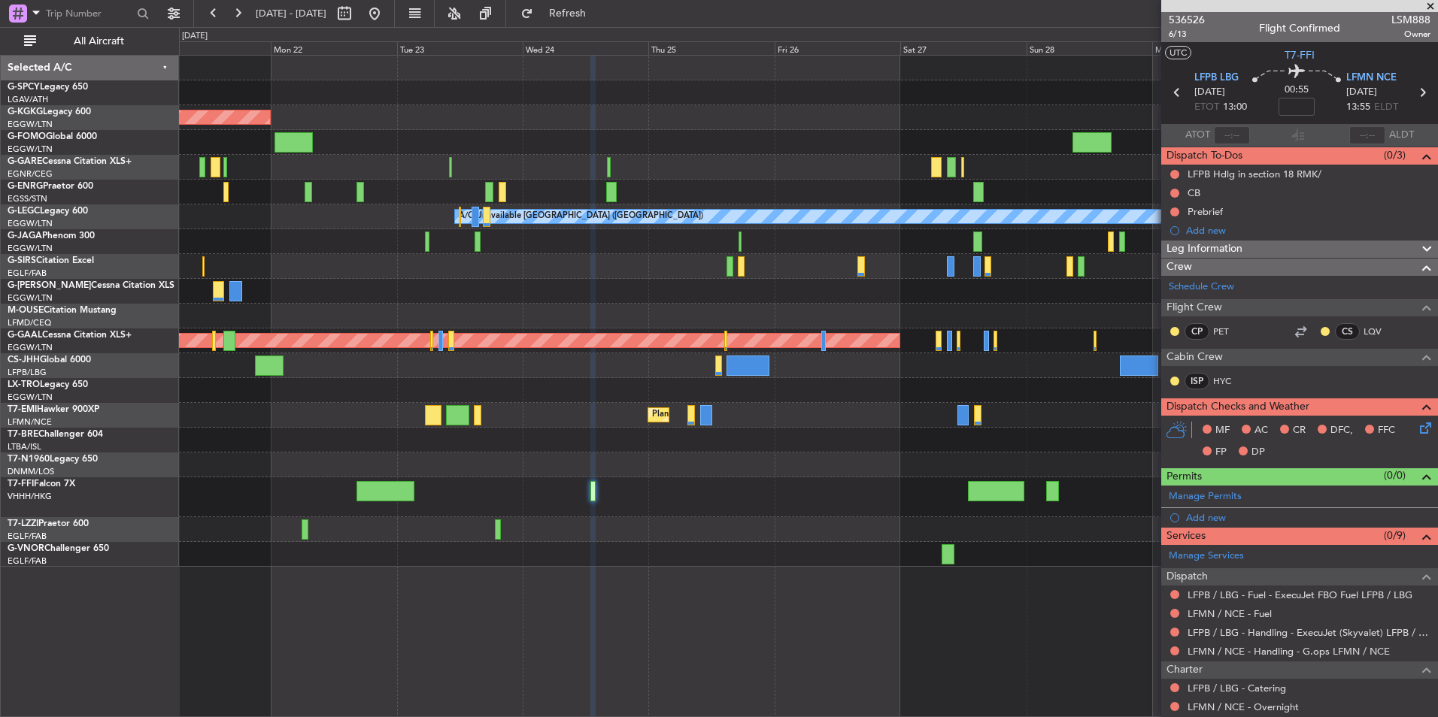
click at [741, 511] on div at bounding box center [808, 497] width 1258 height 40
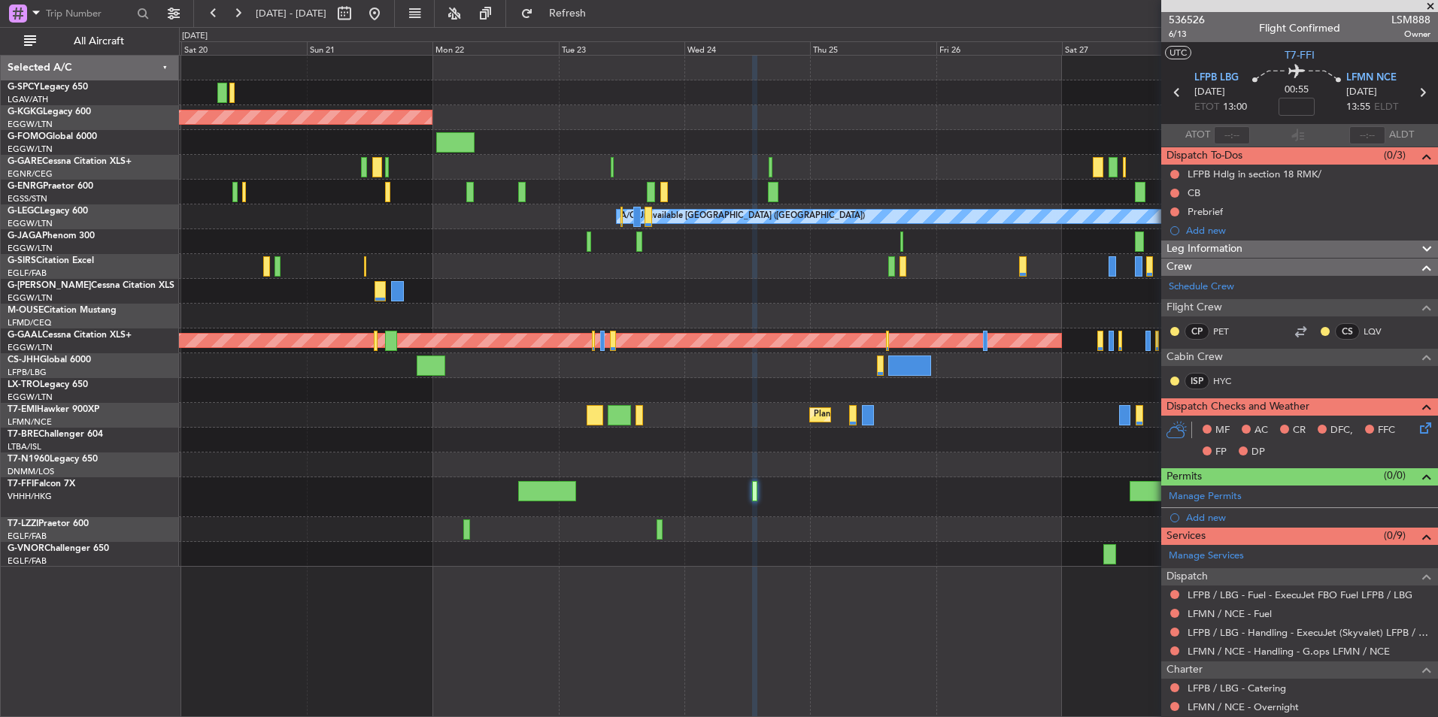
click at [862, 529] on div "AOG Maint Istanbul (Ataturk) A/C Unavailable London (Luton) Planned Maint Dusse…" at bounding box center [808, 311] width 1258 height 511
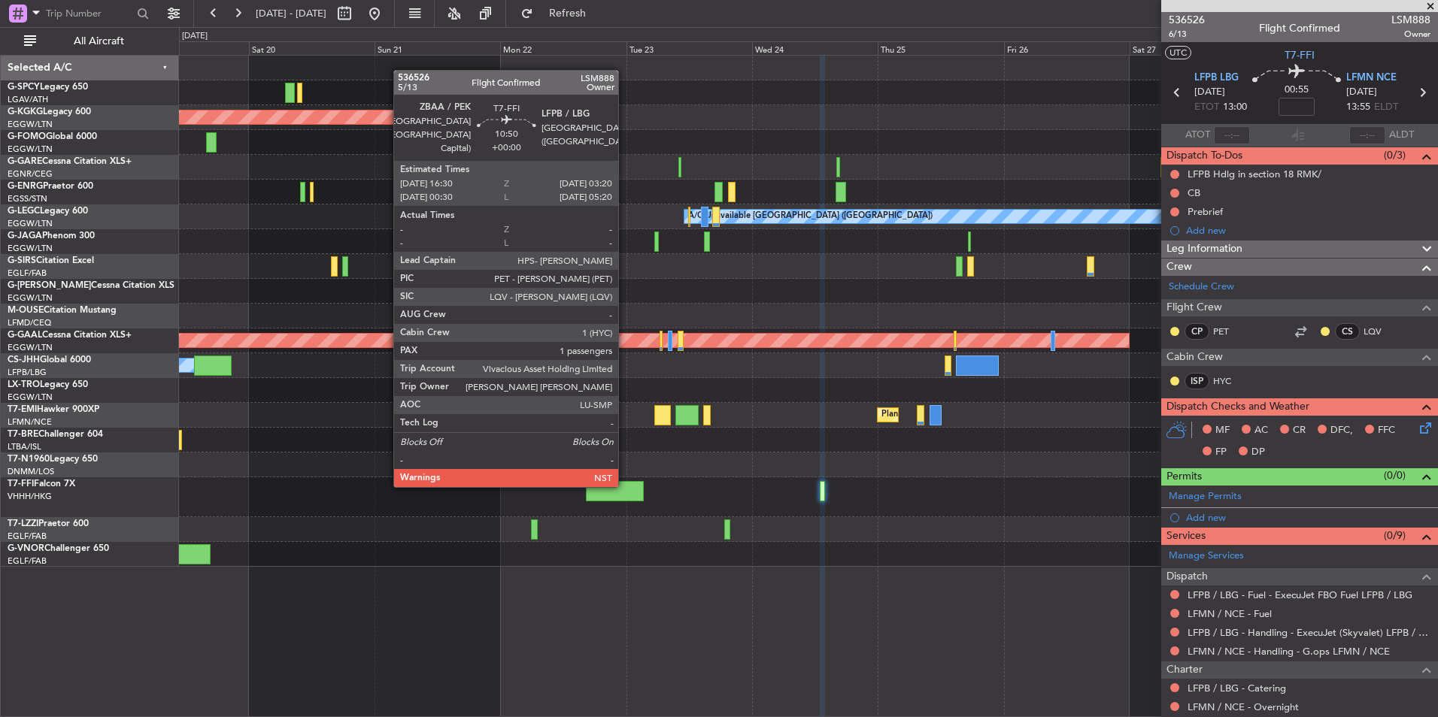
click at [625, 484] on div at bounding box center [614, 491] width 57 height 20
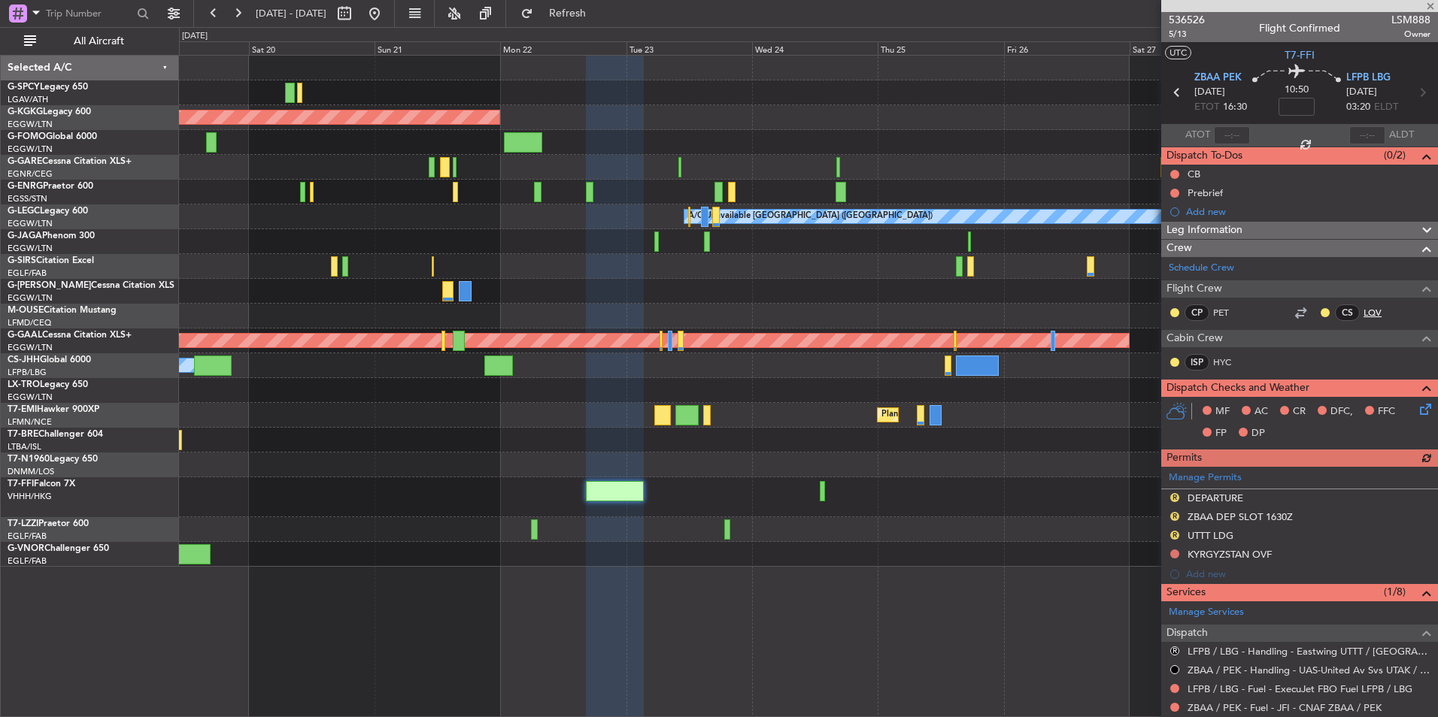
click at [1366, 312] on link "LQV" at bounding box center [1380, 313] width 34 height 14
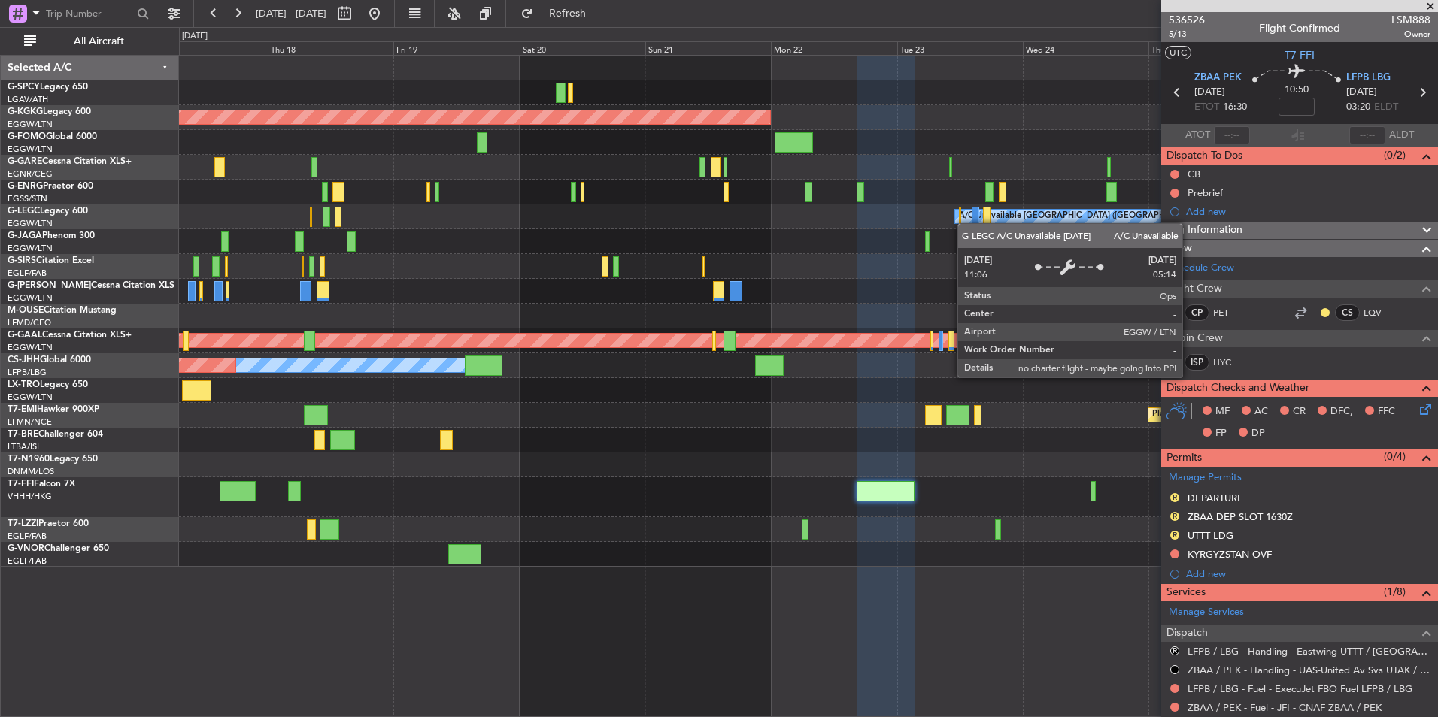
click at [990, 132] on div "AOG Maint Istanbul (Ataturk) A/C Unavailable London (Luton) Planned Maint Dusse…" at bounding box center [808, 311] width 1258 height 511
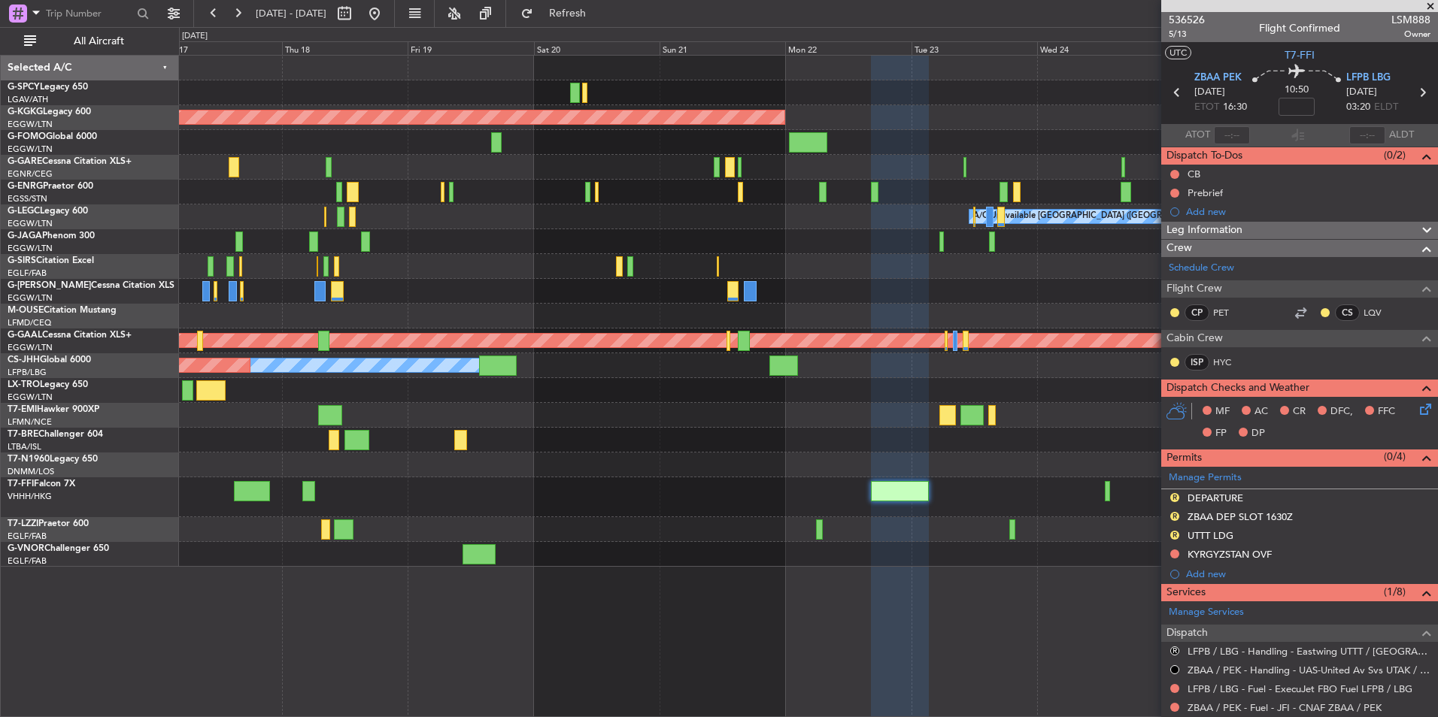
click at [952, 256] on div "AOG Maint Istanbul (Ataturk) A/C Unavailable London (Luton) Planned Maint Dusse…" at bounding box center [808, 311] width 1258 height 511
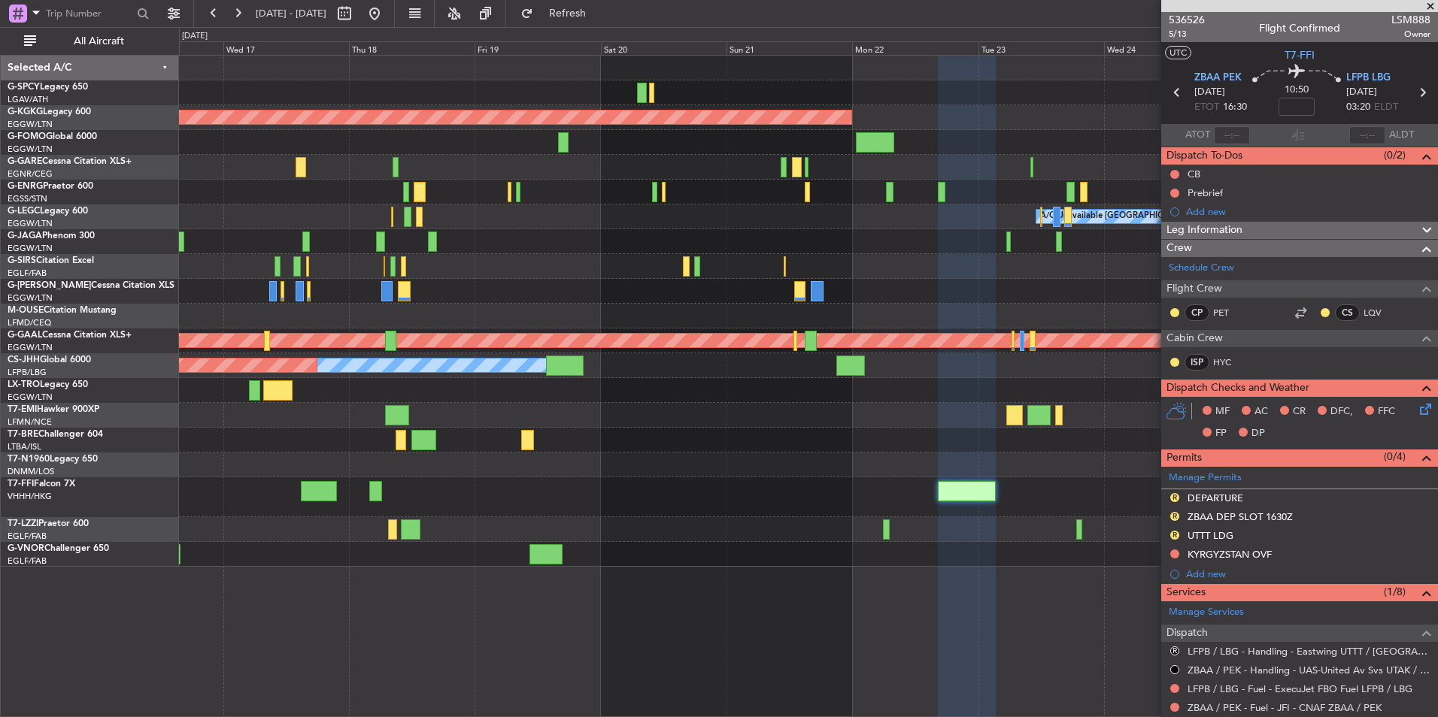
click at [775, 493] on div "AOG Maint Istanbul (Ataturk) A/C Unavailable London (Luton) Planned Maint Dusse…" at bounding box center [808, 311] width 1258 height 511
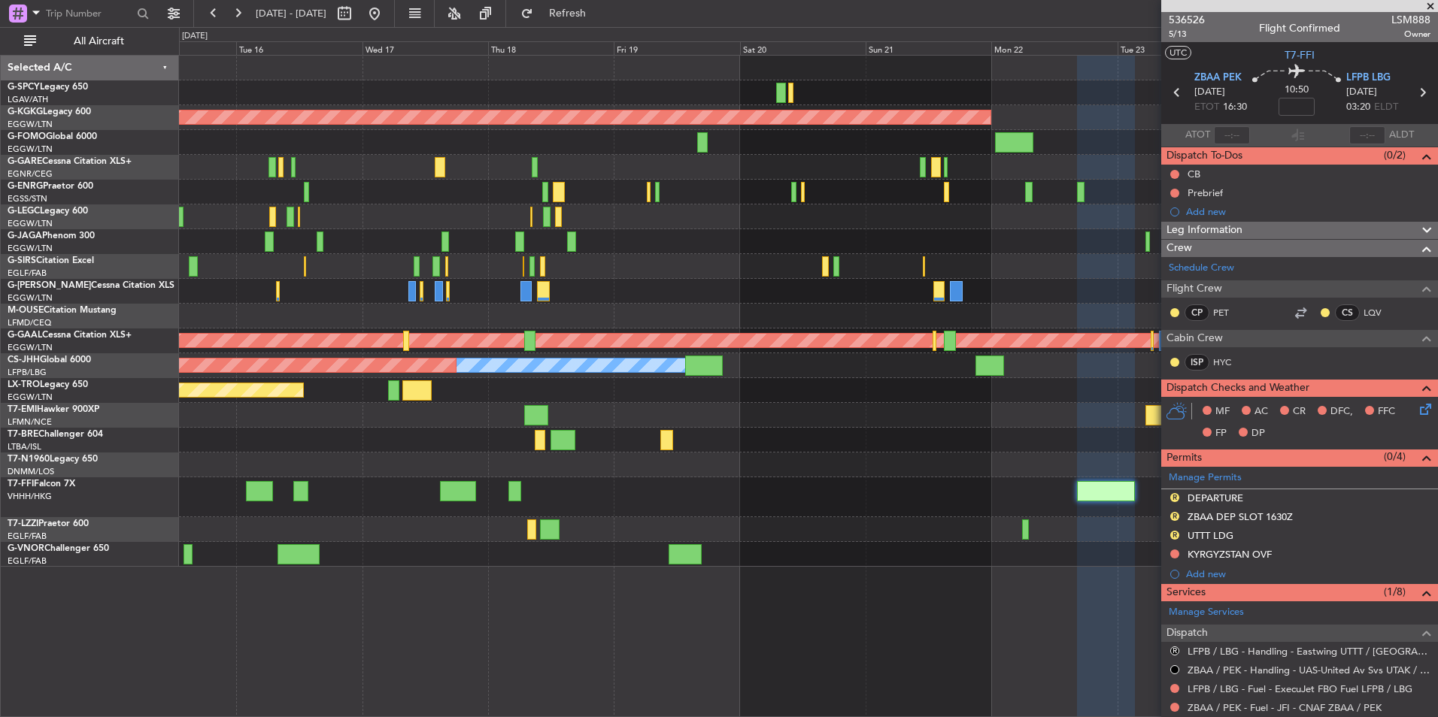
click at [847, 501] on div "Planned Maint Tianjin ([GEOGRAPHIC_DATA])" at bounding box center [808, 497] width 1258 height 40
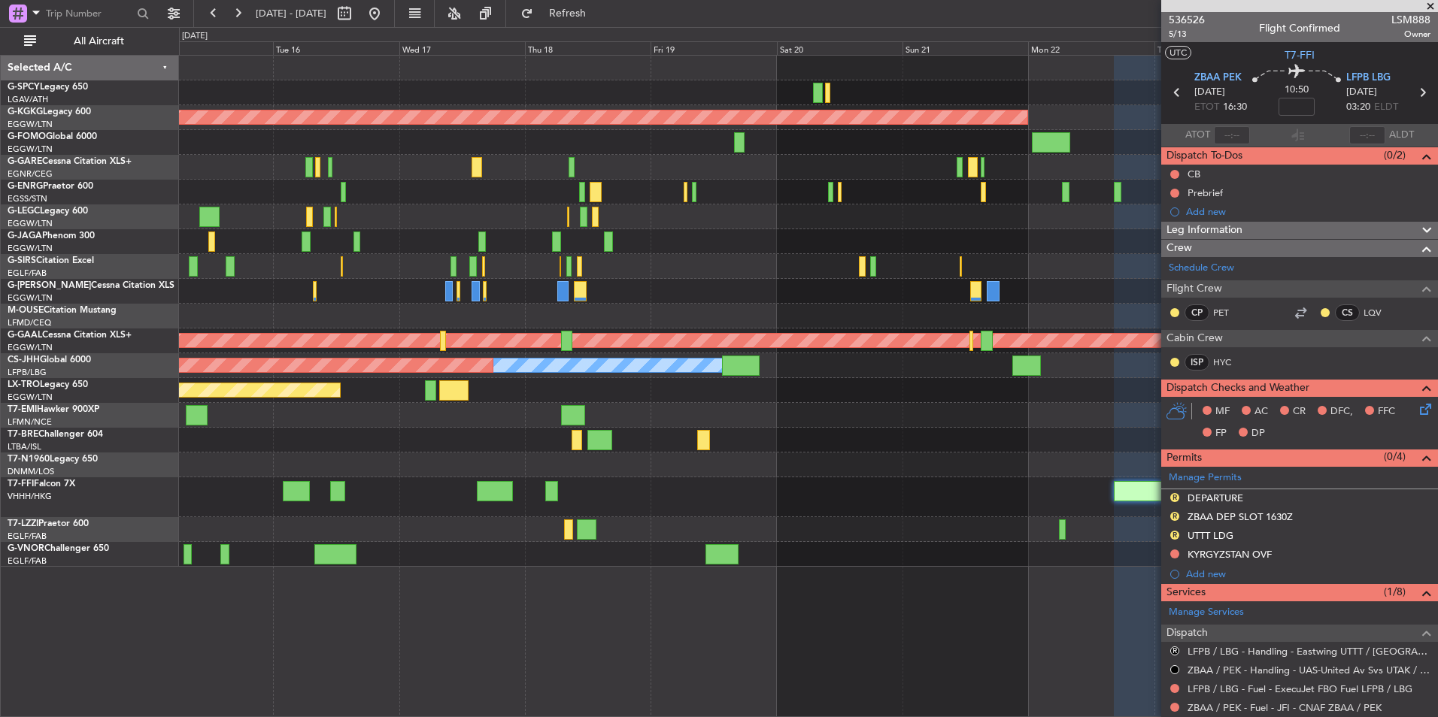
click at [842, 501] on div "Planned Maint Tianjin ([GEOGRAPHIC_DATA])" at bounding box center [808, 497] width 1258 height 40
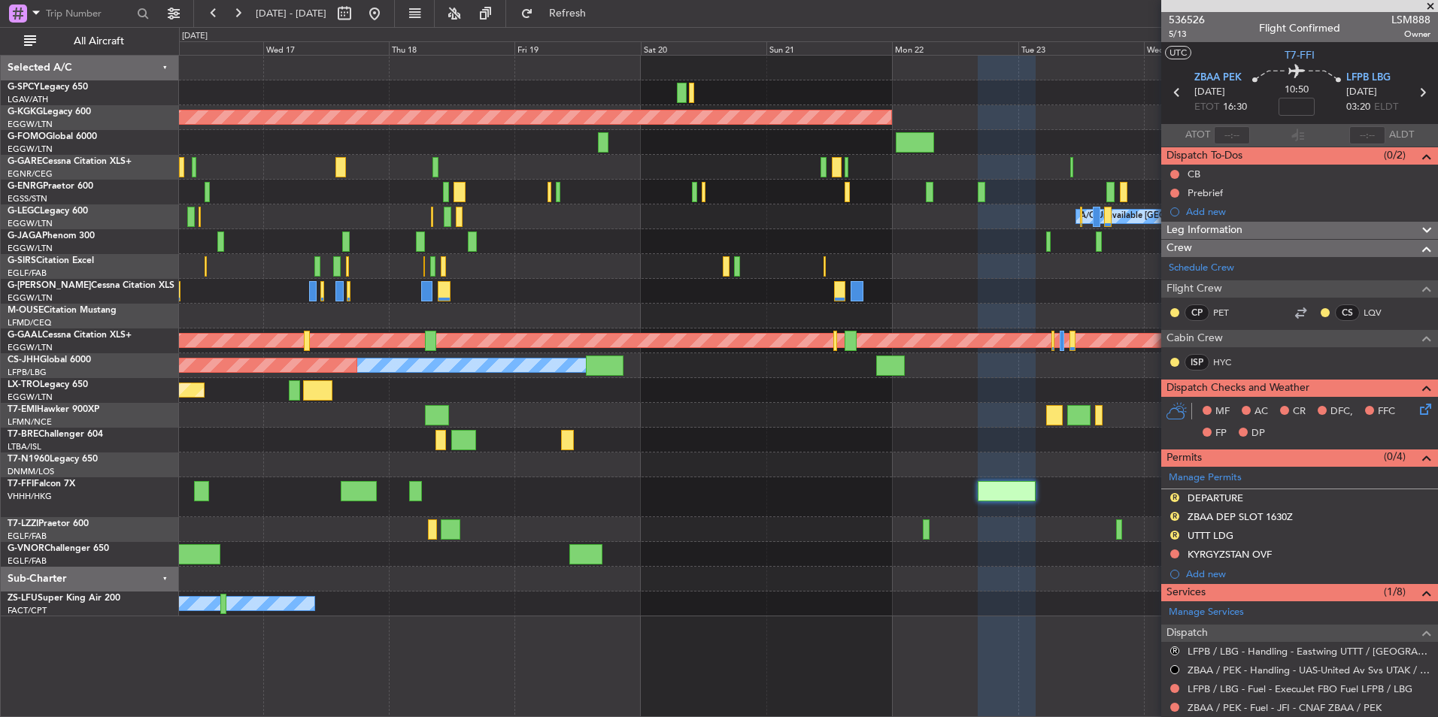
click at [571, 538] on div "AOG Maint Istanbul (Ataturk) A/C Unavailable London (Luton) Planned Maint Dusse…" at bounding box center [808, 336] width 1258 height 561
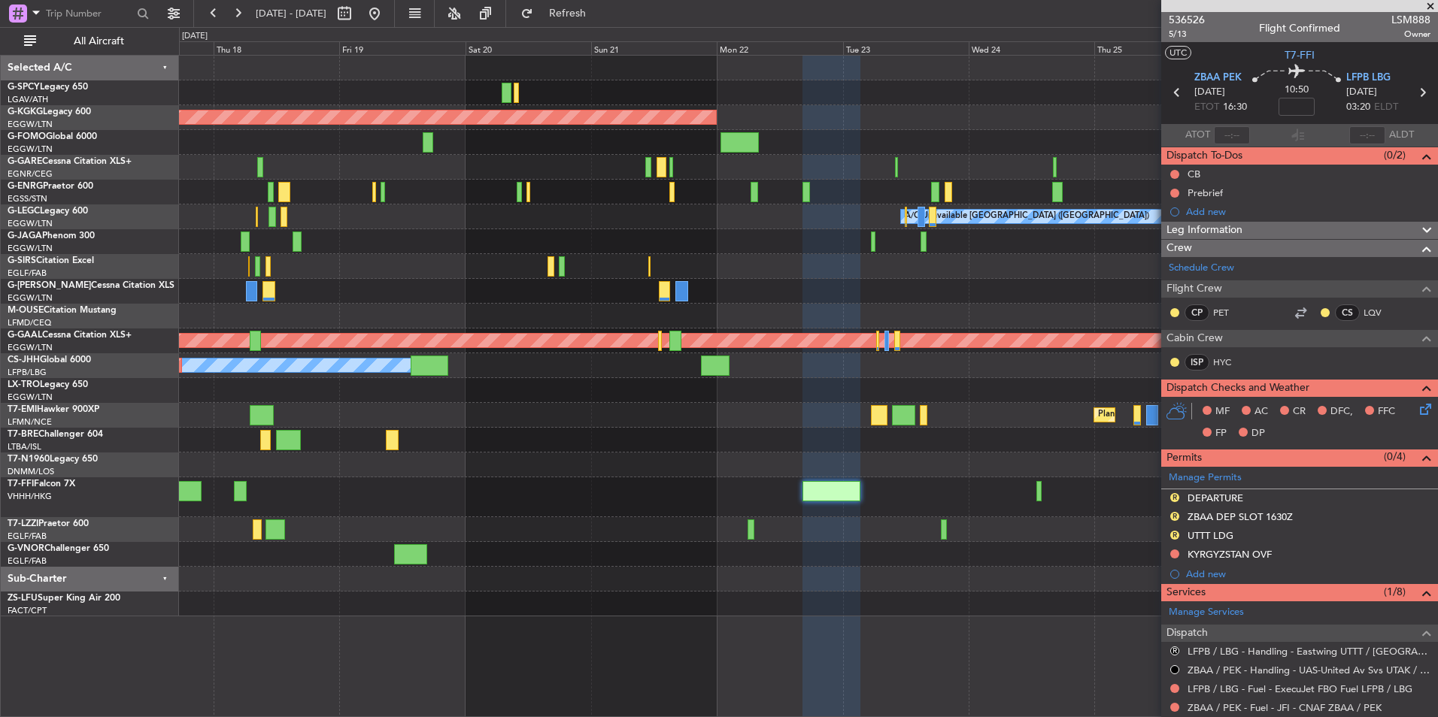
click at [625, 530] on div "AOG Maint Istanbul (Ataturk) A/C Unavailable London (Luton) Planned Maint Dusse…" at bounding box center [808, 336] width 1258 height 561
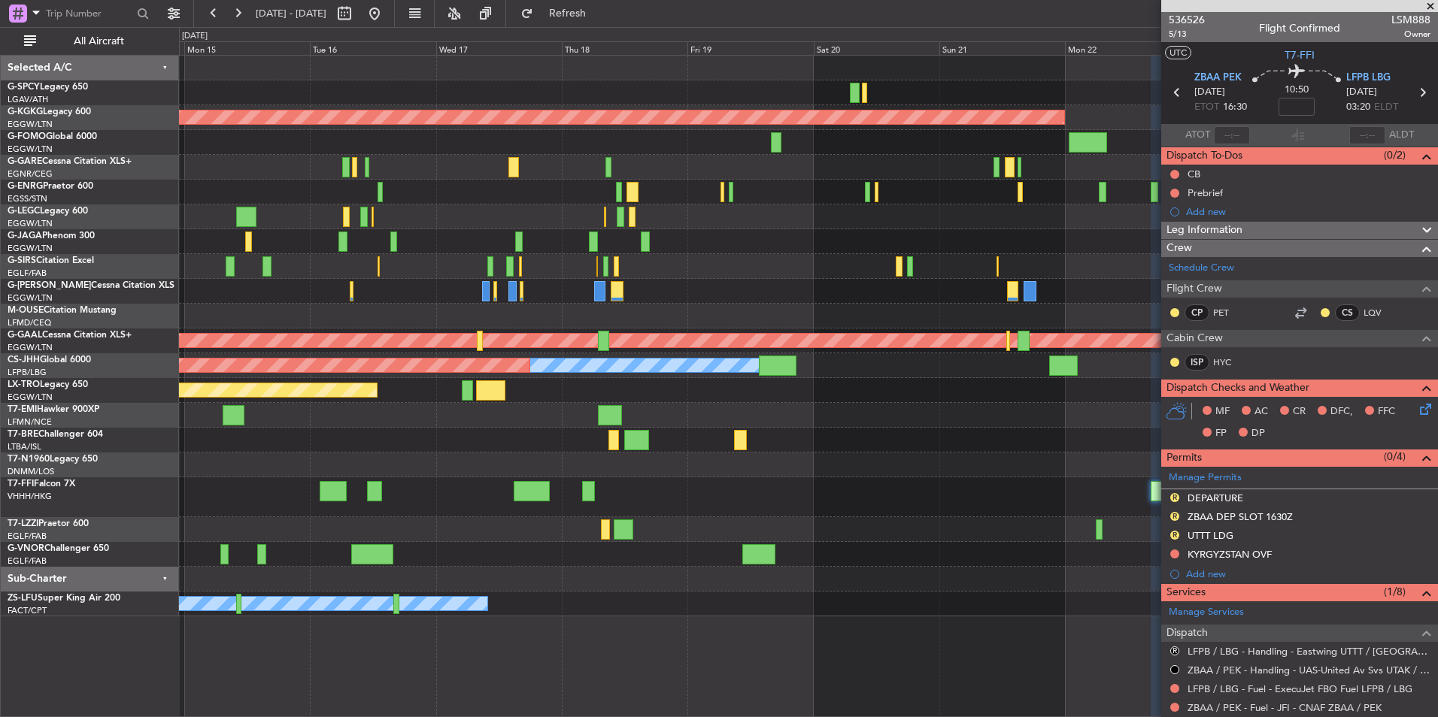
click at [1042, 481] on div "AOG Maint Istanbul (Ataturk) A/C Unavailable London (Luton) Owner Planned Maint…" at bounding box center [808, 336] width 1258 height 561
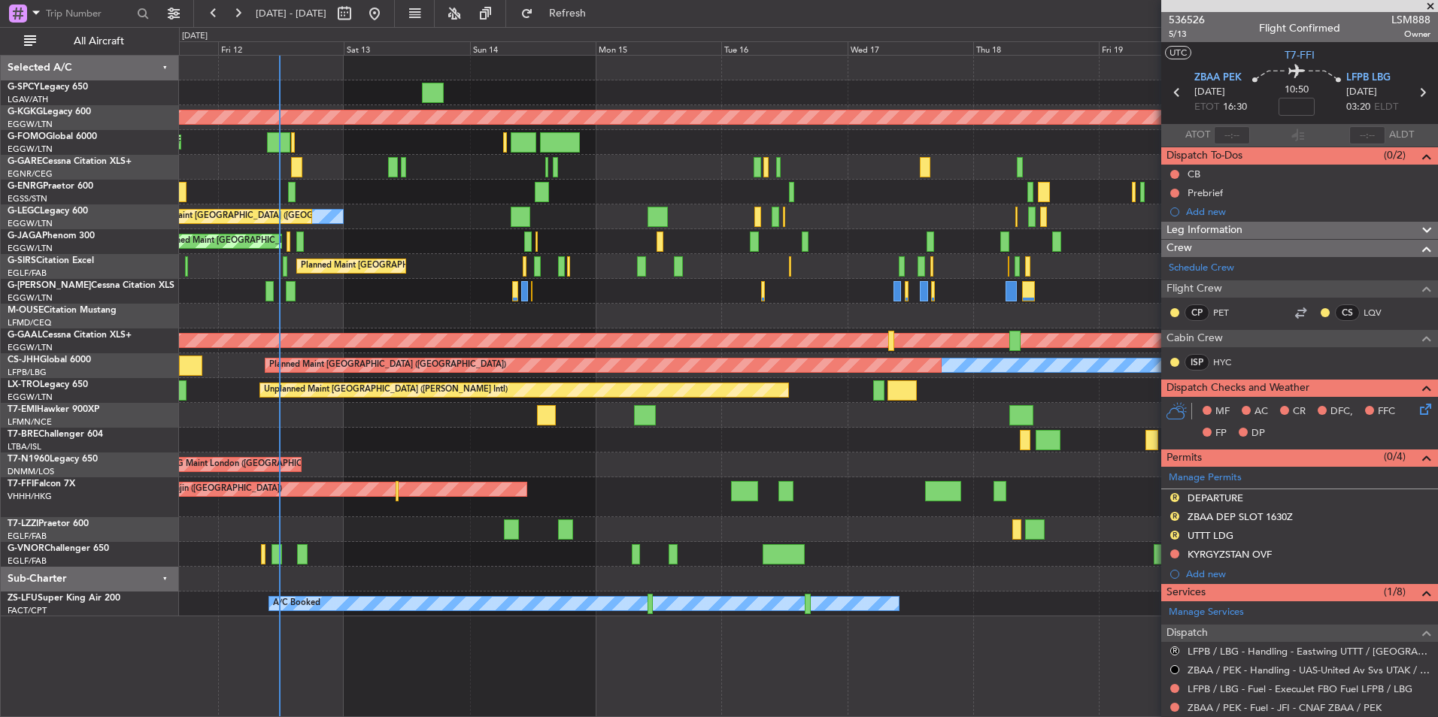
click at [1095, 451] on div "Unplanned Maint Athens (Eleftherios Venizelos Intl) AOG Maint Istanbul (Ataturk…" at bounding box center [808, 336] width 1258 height 561
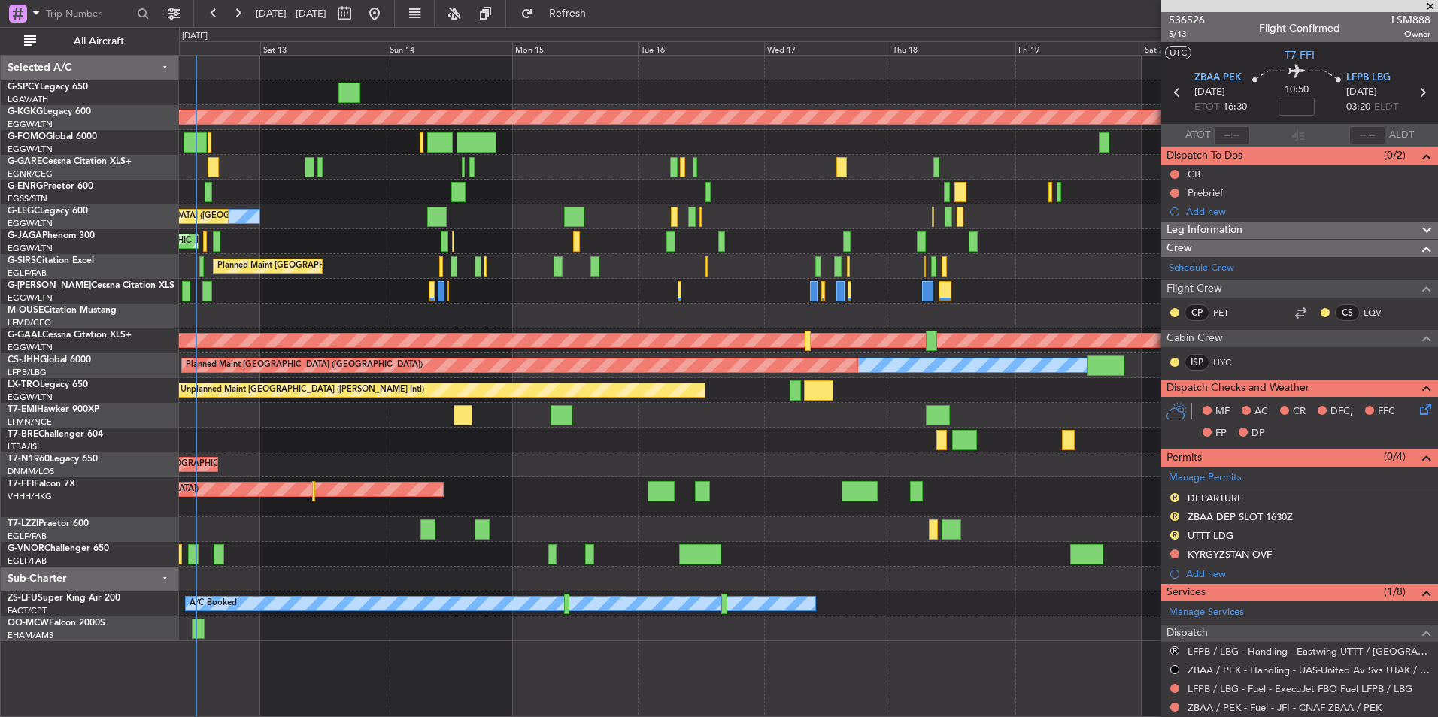
click at [557, 498] on div "Unplanned Maint Athens (Eleftherios Venizelos Intl) AOG Maint Istanbul (Ataturk…" at bounding box center [808, 349] width 1258 height 586
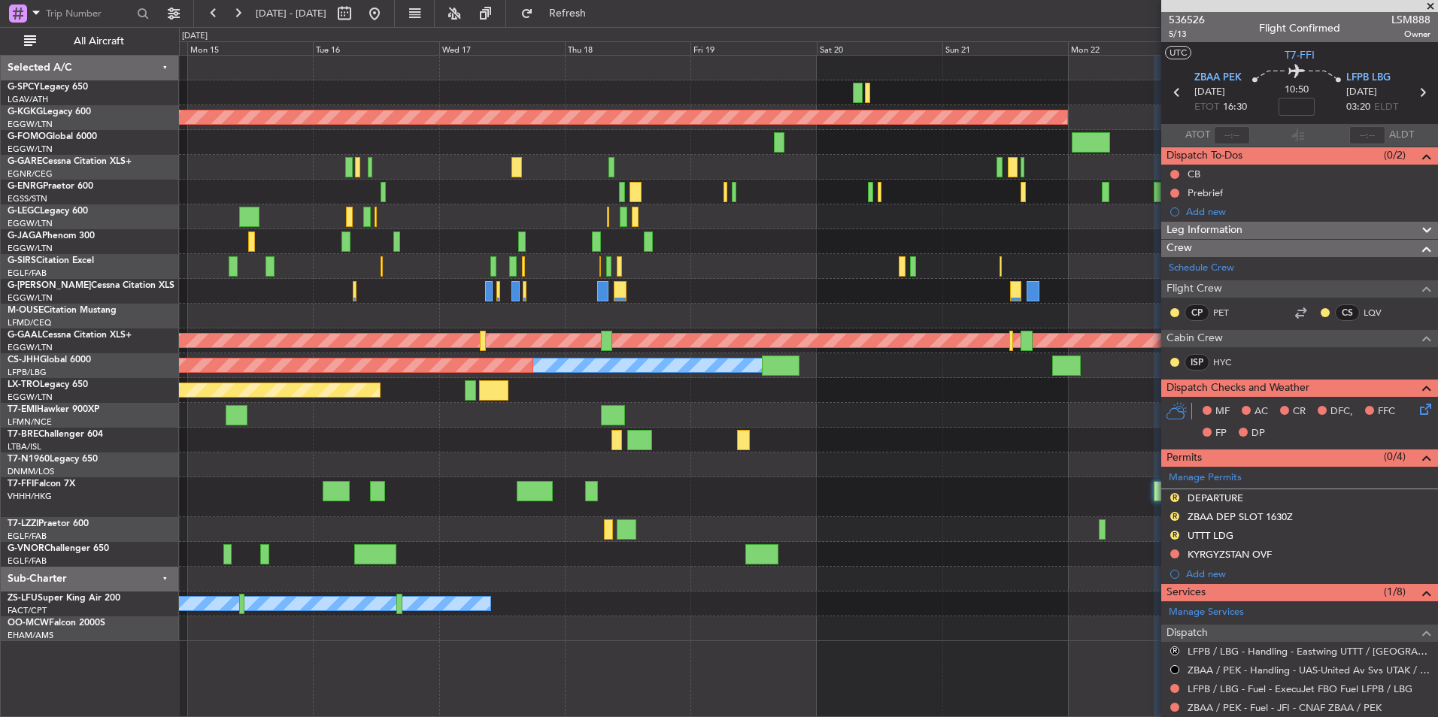
click at [480, 579] on div "AOG Maint Istanbul (Ataturk) A/C Unavailable London (Luton) Owner Planned Maint…" at bounding box center [808, 349] width 1258 height 586
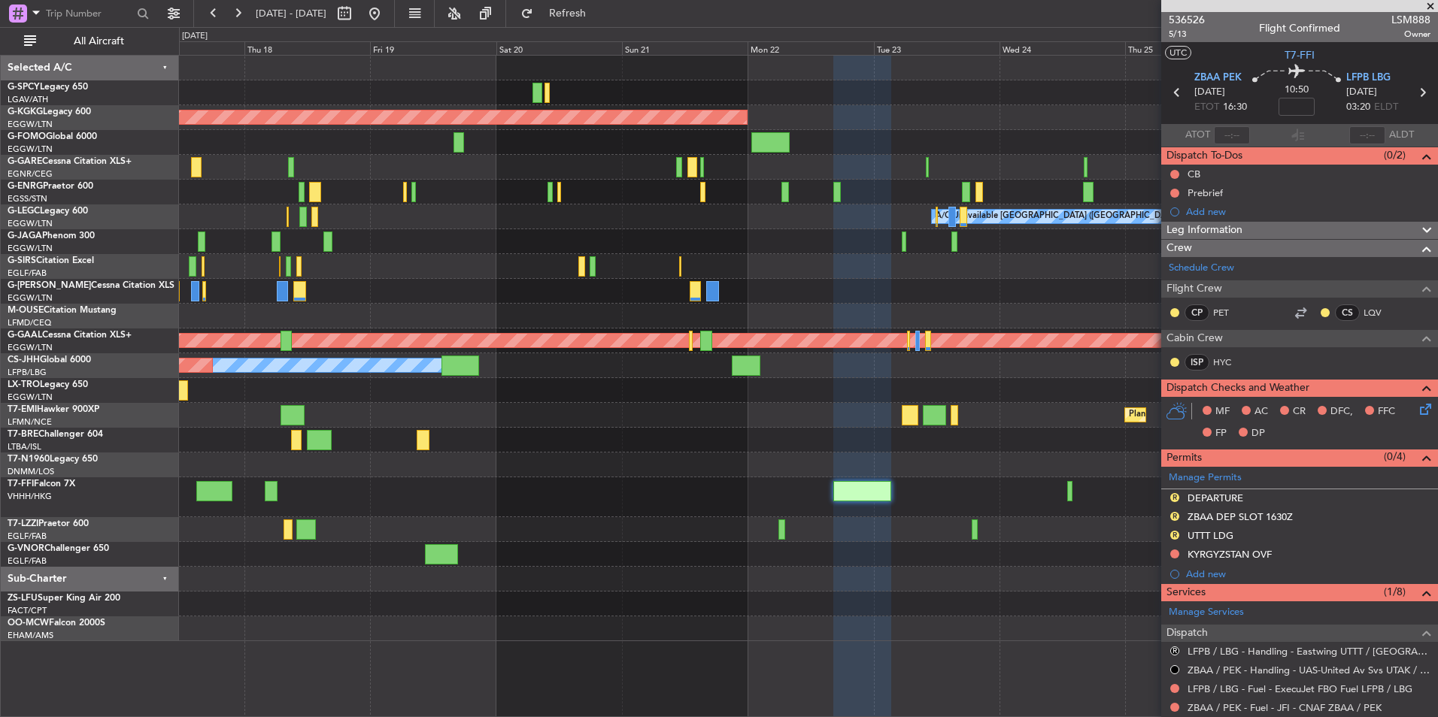
click at [532, 530] on div "AOG Maint Istanbul (Ataturk) A/C Unavailable London (Luton) Planned Maint Dusse…" at bounding box center [808, 349] width 1258 height 586
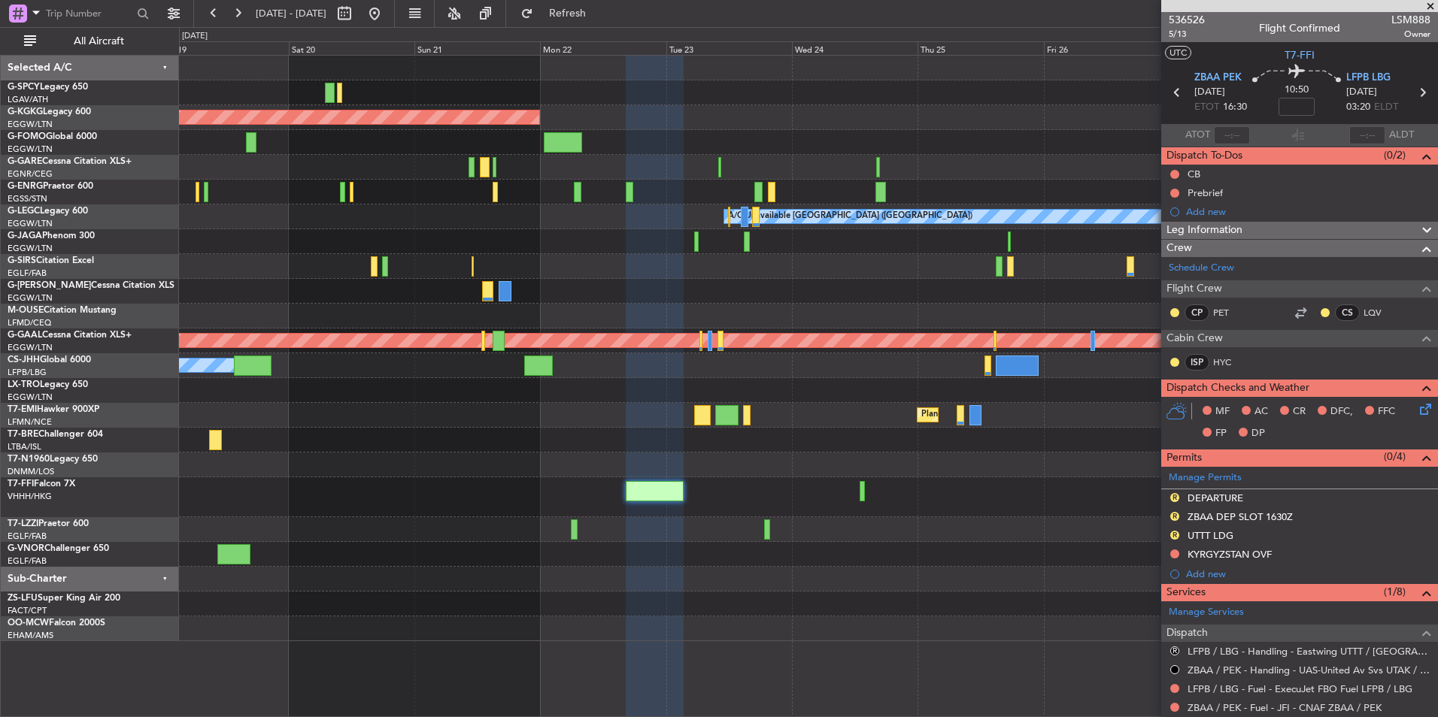
click at [600, 529] on div "AOG Maint Istanbul (Ataturk) A/C Unavailable London (Luton) Planned Maint Dusse…" at bounding box center [808, 349] width 1258 height 586
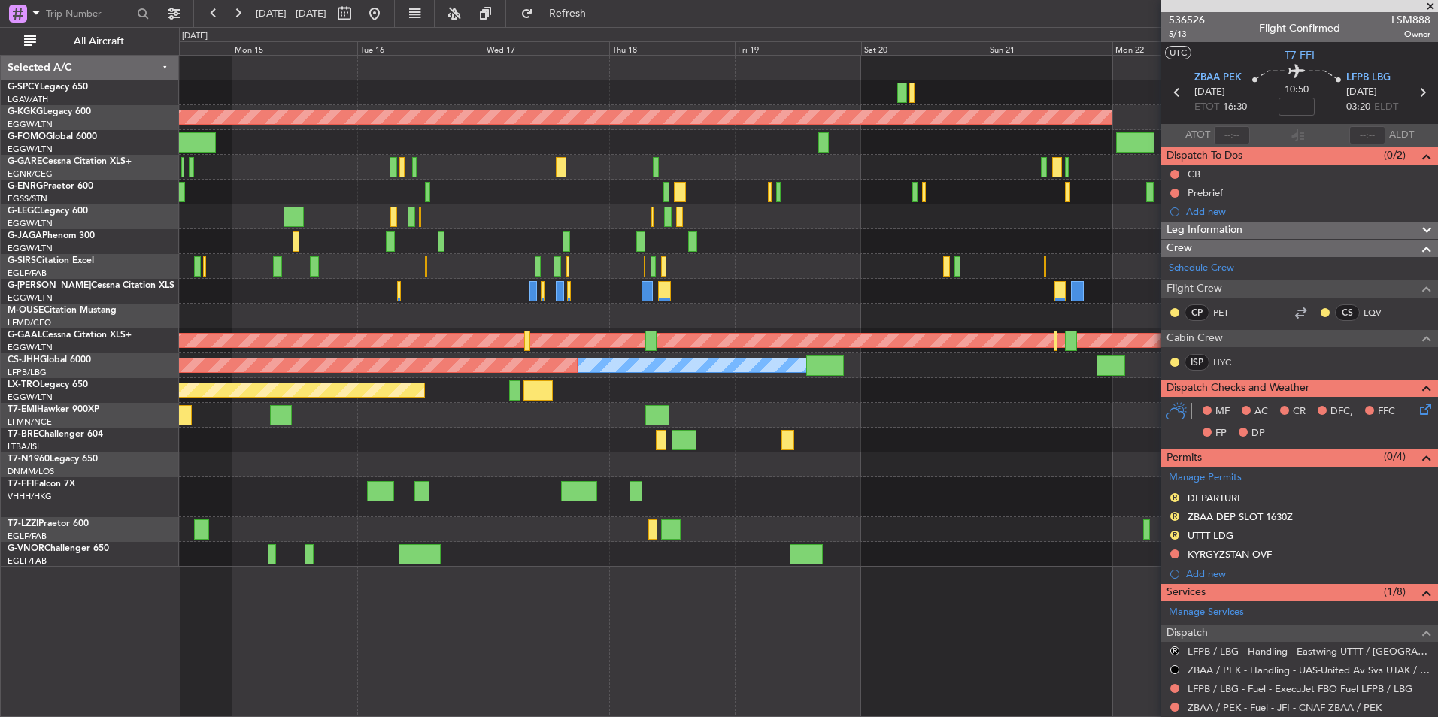
click at [966, 492] on div "Planned Maint Tianjin ([GEOGRAPHIC_DATA])" at bounding box center [808, 497] width 1258 height 40
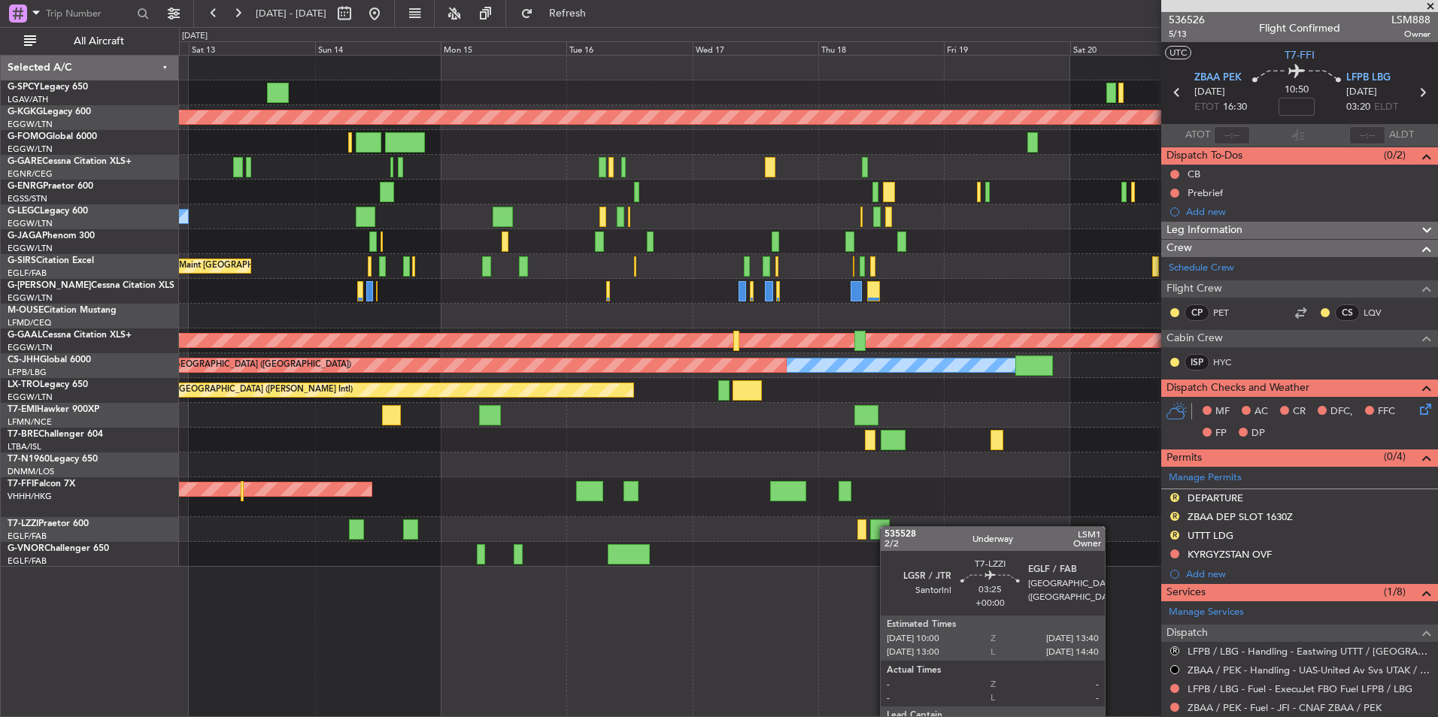
click at [887, 526] on div at bounding box center [880, 530] width 20 height 20
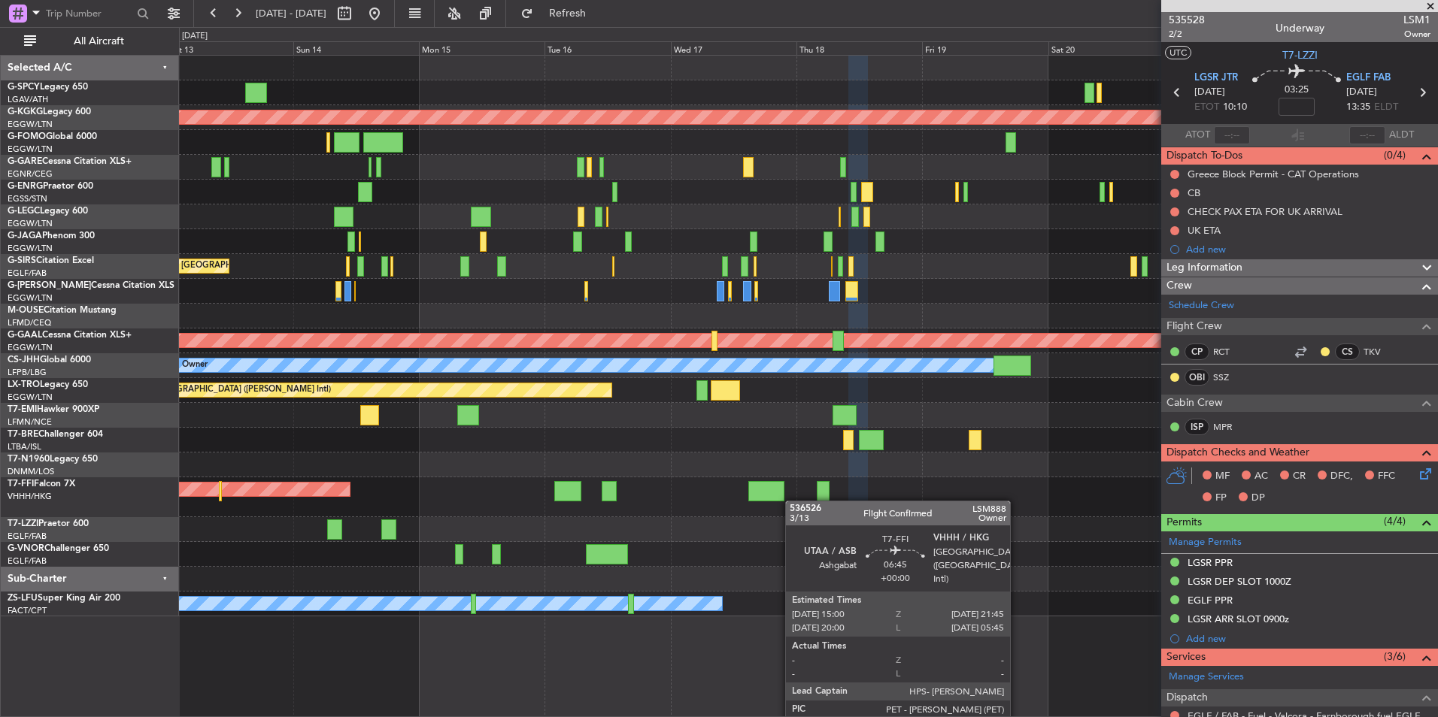
click at [761, 495] on div "Planned Maint Tianjin ([GEOGRAPHIC_DATA])" at bounding box center [808, 497] width 1258 height 40
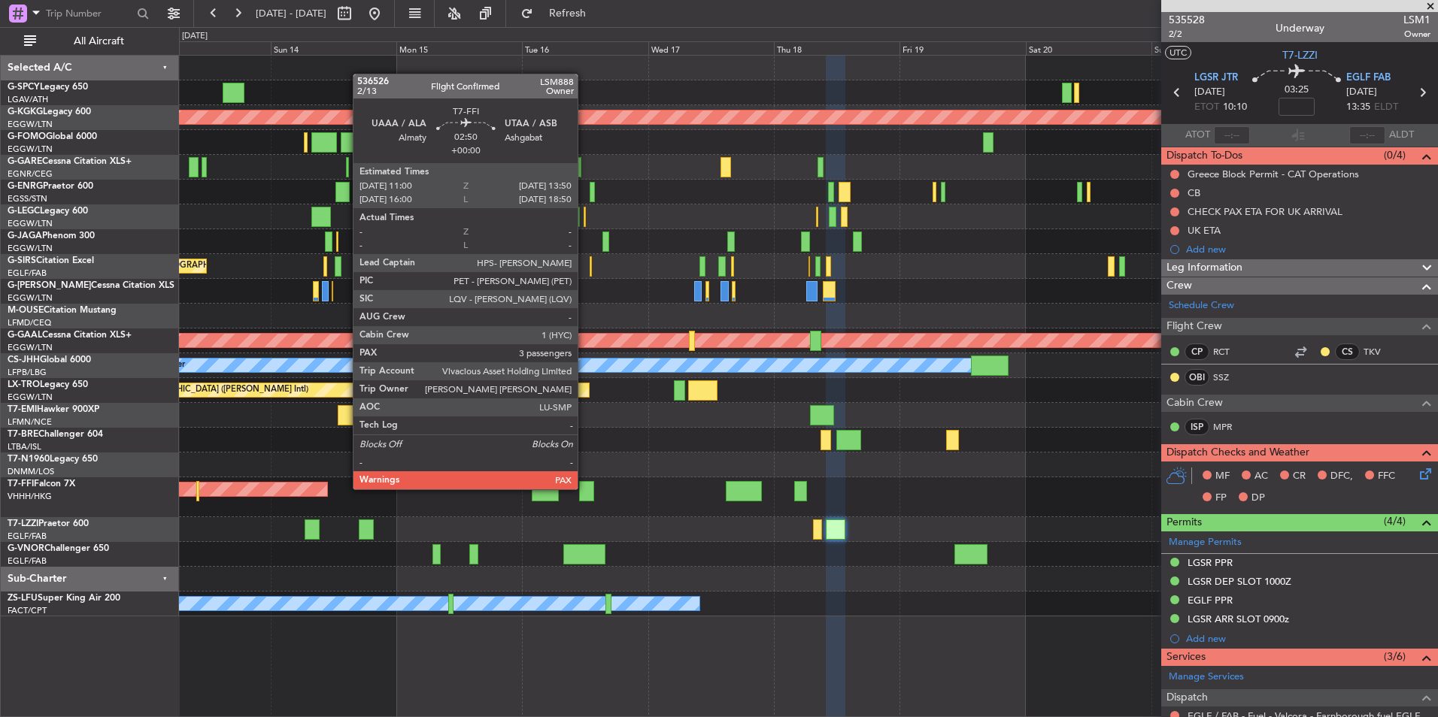
click at [584, 488] on div at bounding box center [586, 491] width 15 height 20
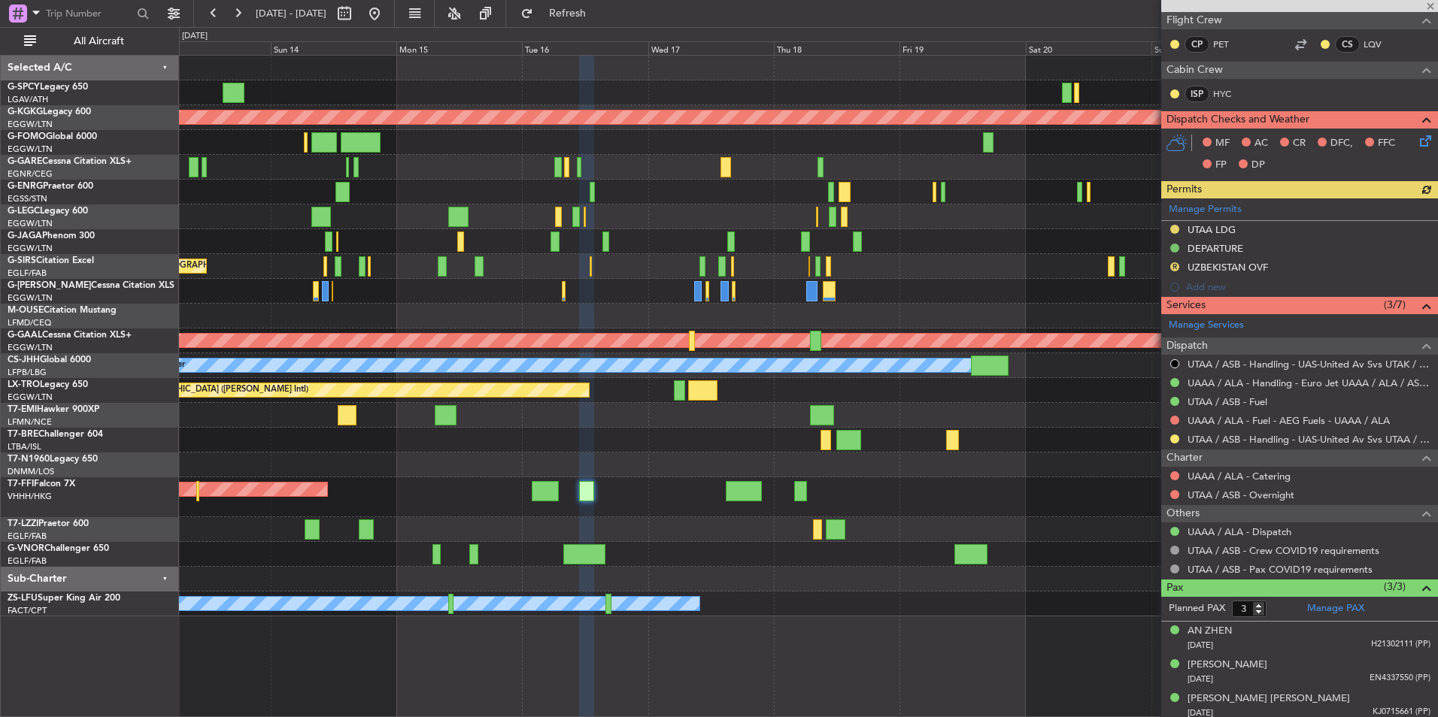
scroll to position [292, 0]
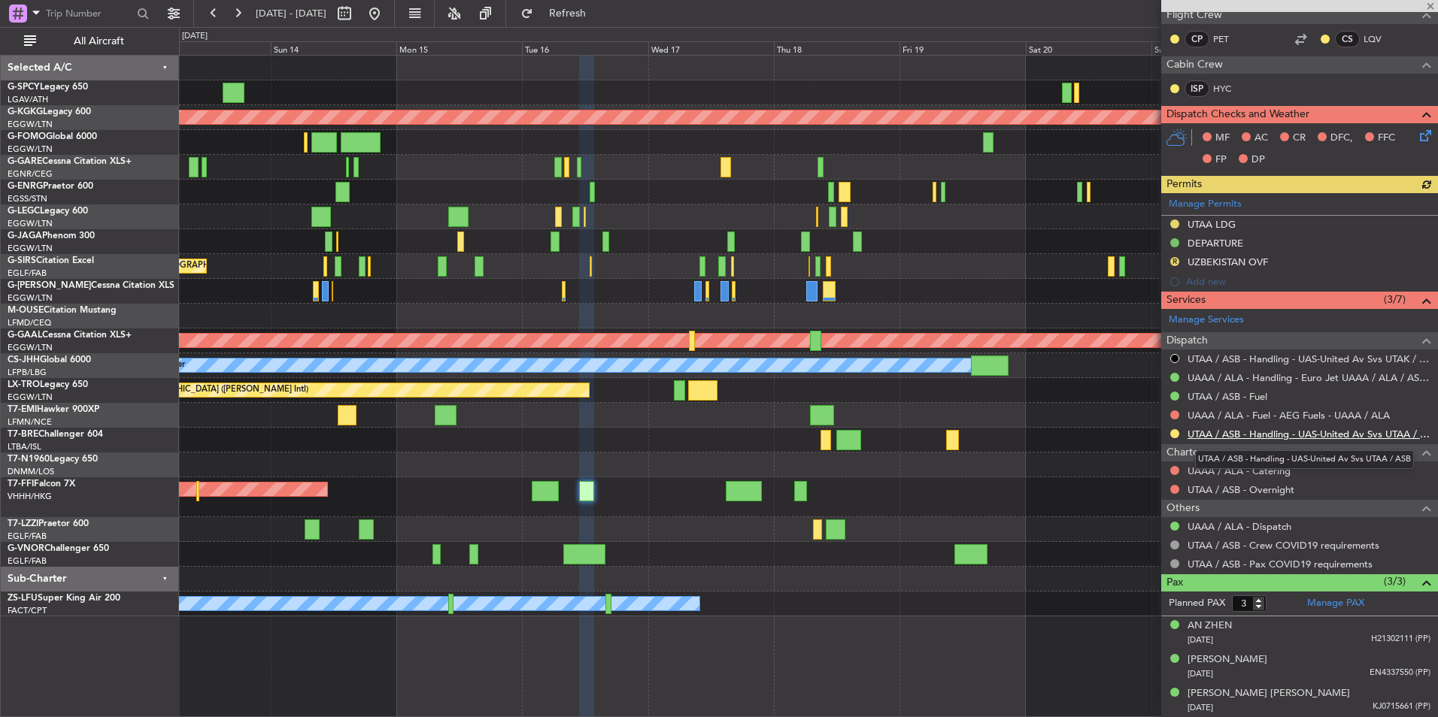
click at [1277, 432] on link "UTAA / ASB - Handling - UAS-United Av Svs UTAA / ASB" at bounding box center [1308, 434] width 243 height 13
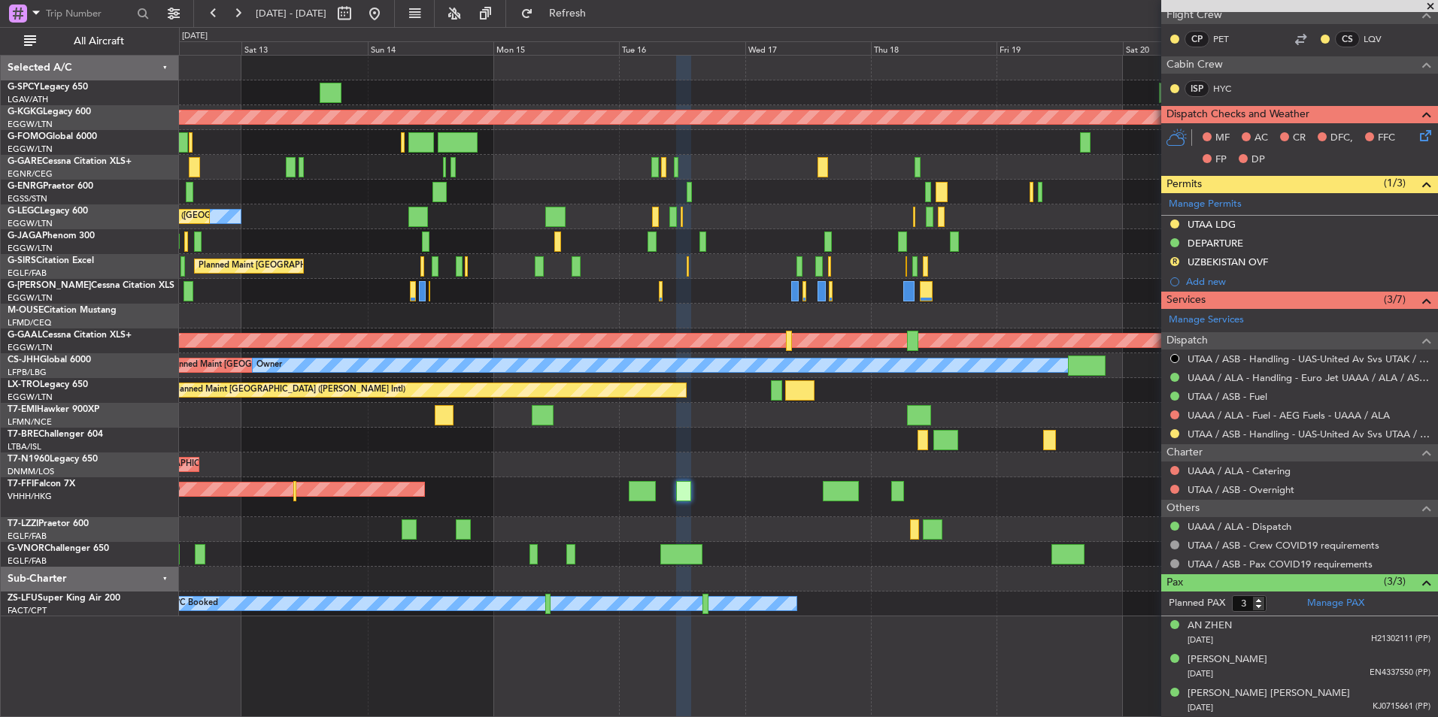
click at [994, 286] on div "Planned Maint [GEOGRAPHIC_DATA] ([GEOGRAPHIC_DATA])" at bounding box center [808, 291] width 1258 height 25
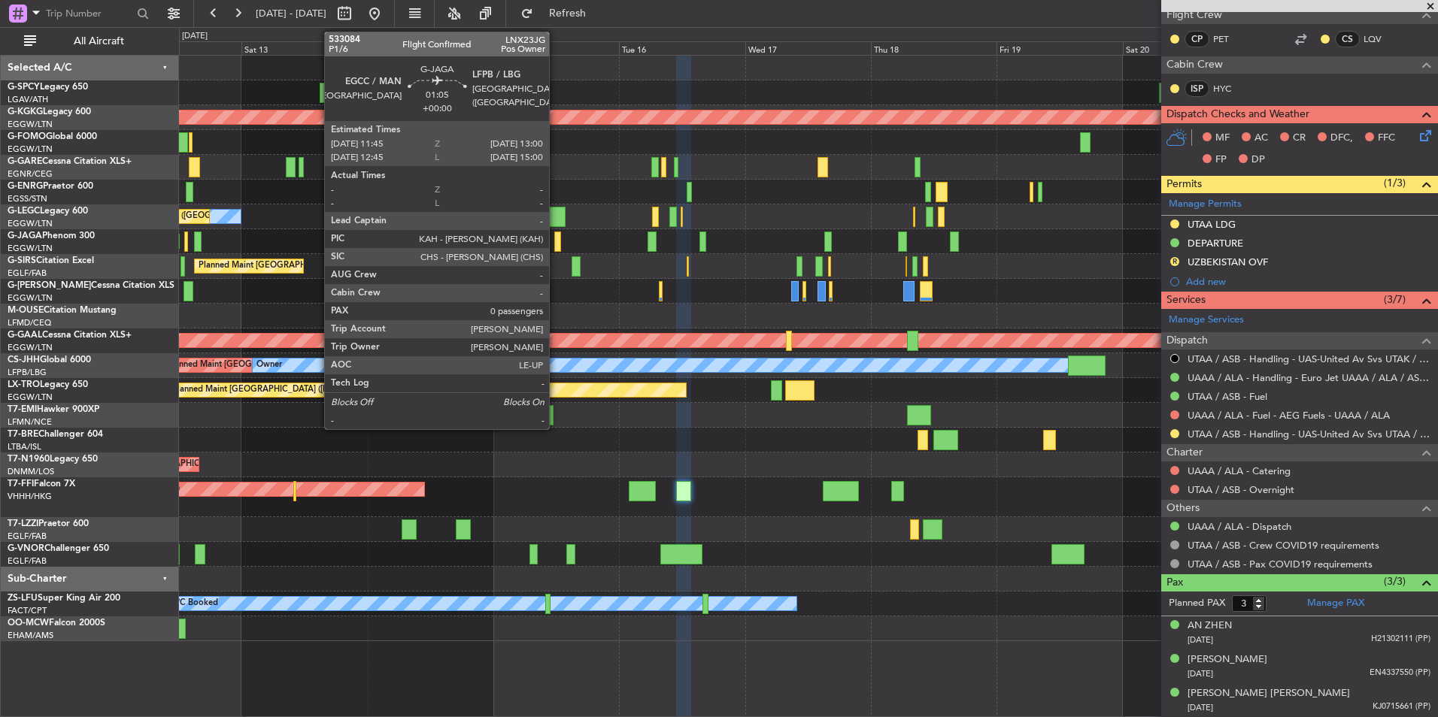
click at [556, 241] on div at bounding box center [557, 242] width 7 height 20
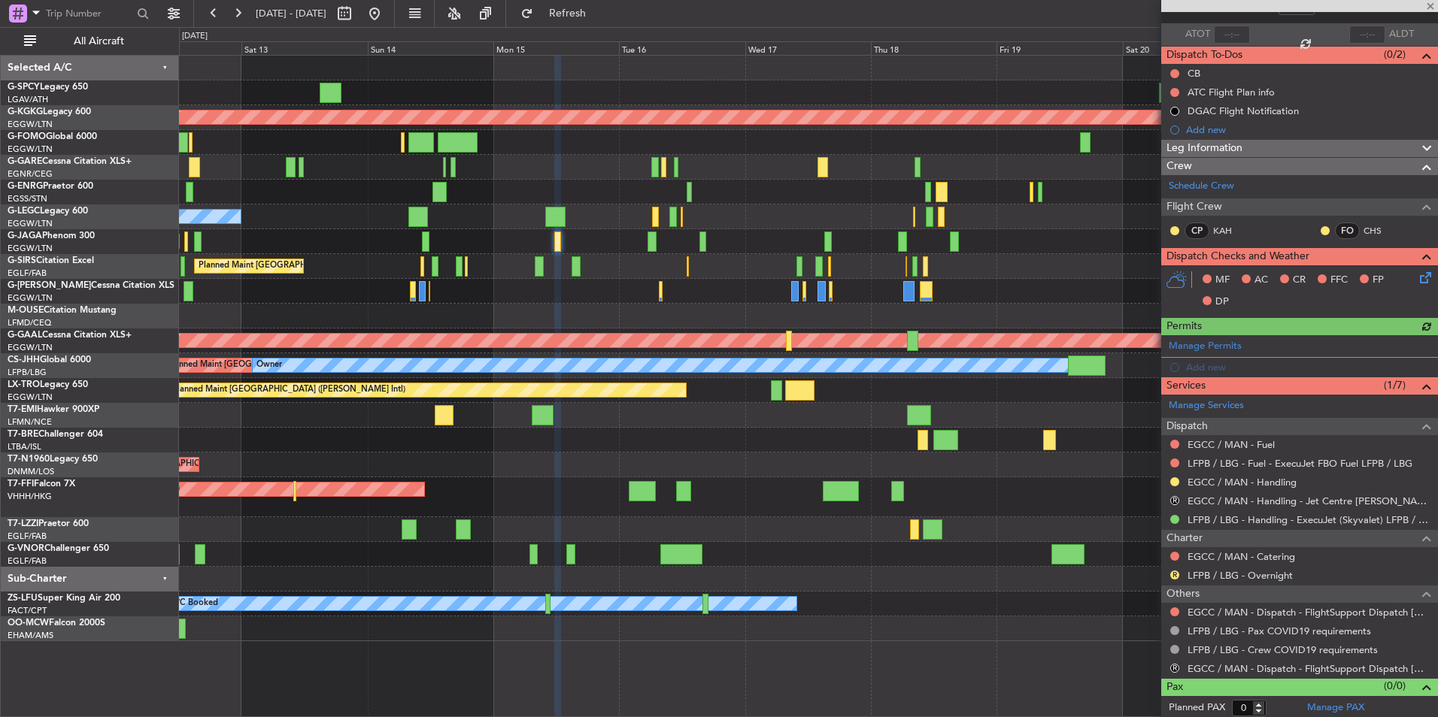
scroll to position [104, 0]
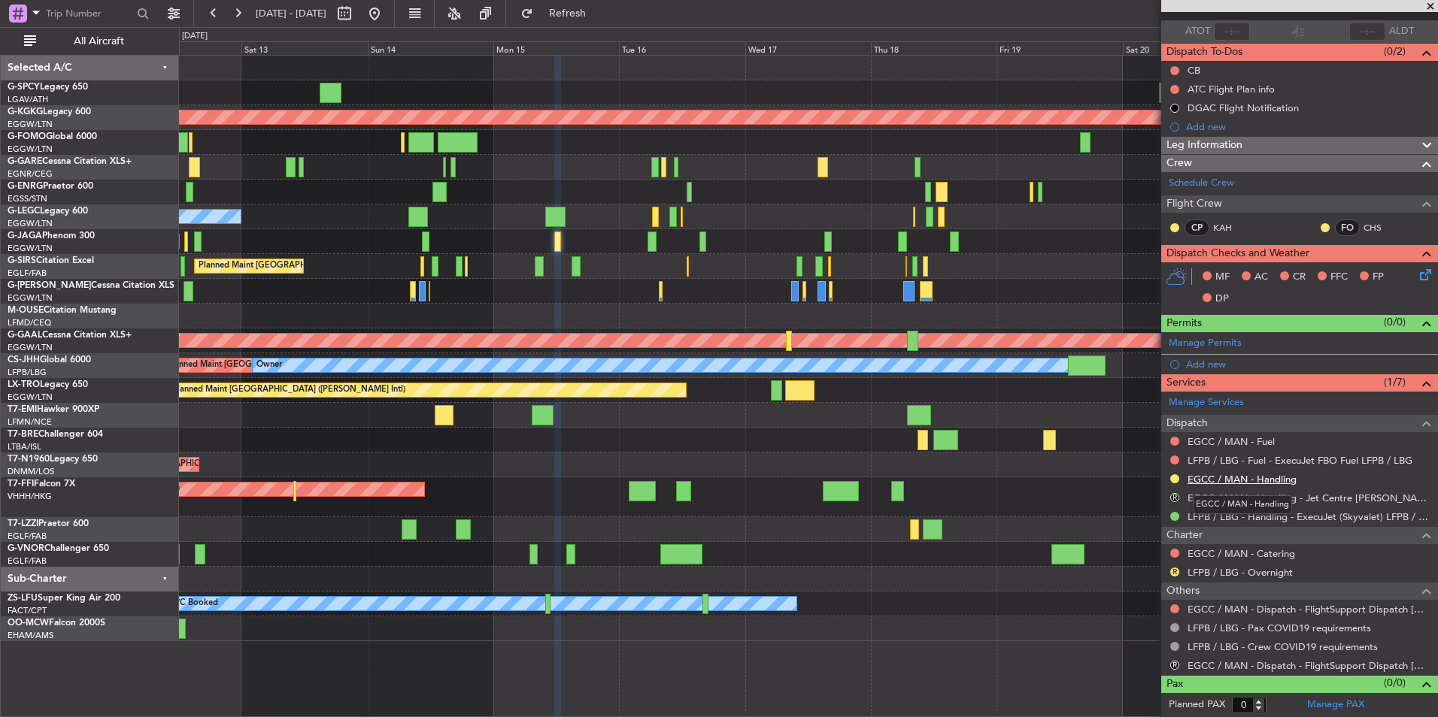
click at [1274, 476] on link "EGCC / MAN - Handling" at bounding box center [1241, 479] width 109 height 13
click at [565, 9] on button "Refresh" at bounding box center [559, 14] width 90 height 24
click at [1260, 438] on link "EGCC / MAN - Fuel" at bounding box center [1230, 441] width 87 height 13
click at [604, 20] on button "Refresh" at bounding box center [559, 14] width 90 height 24
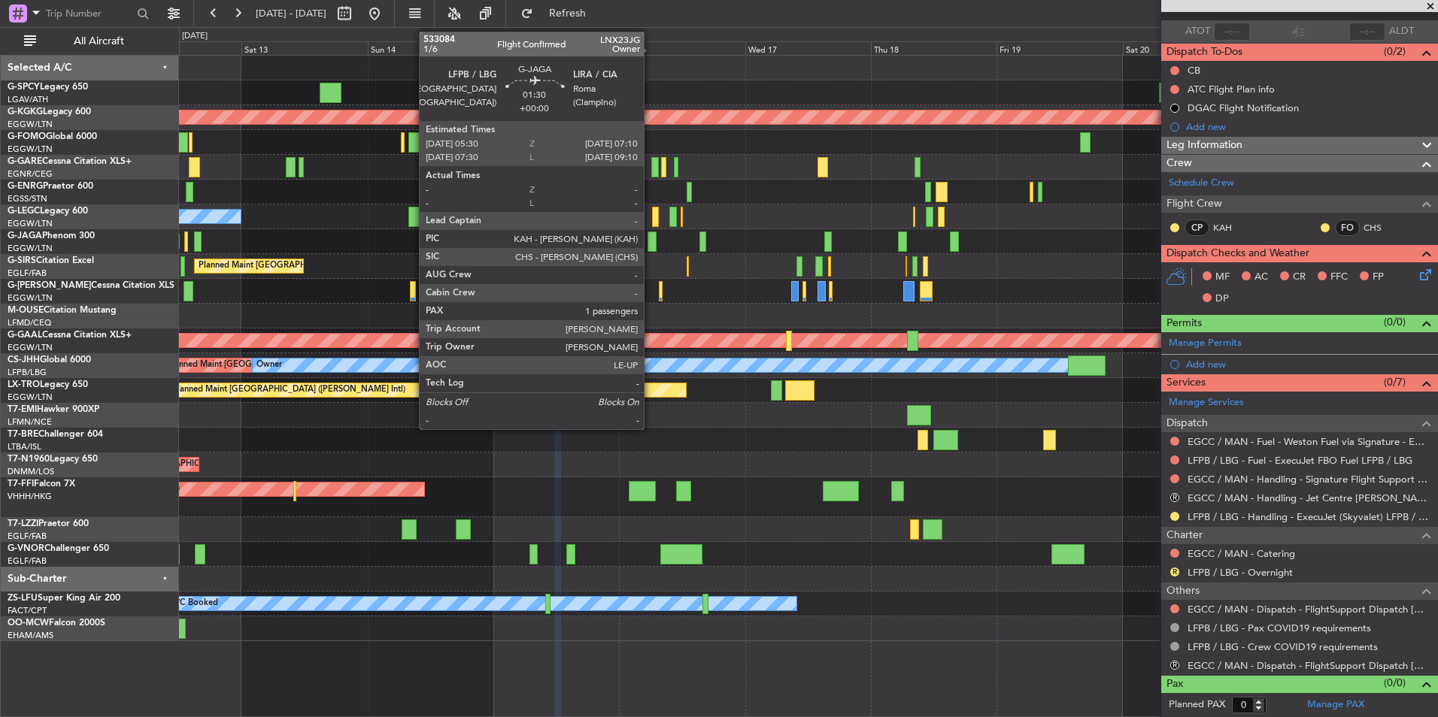
click at [650, 248] on div at bounding box center [651, 242] width 9 height 20
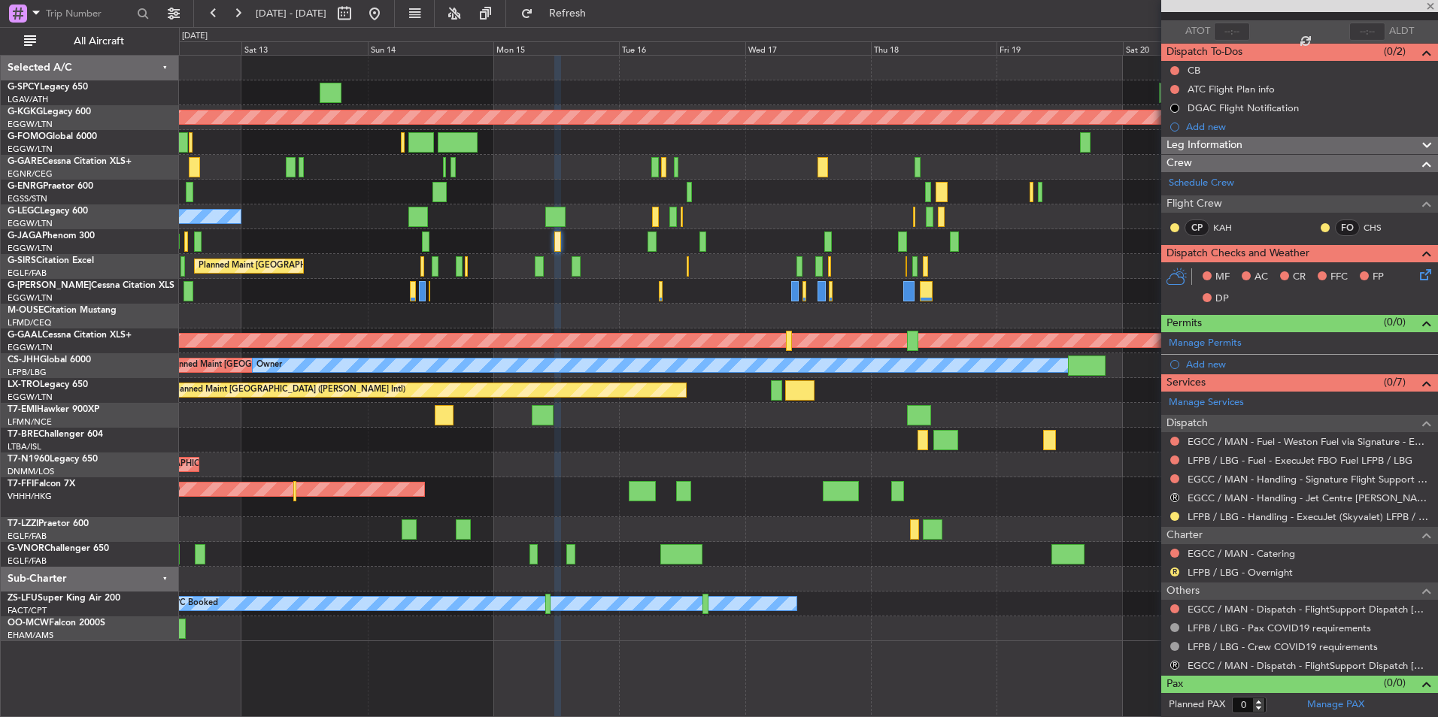
type input "1"
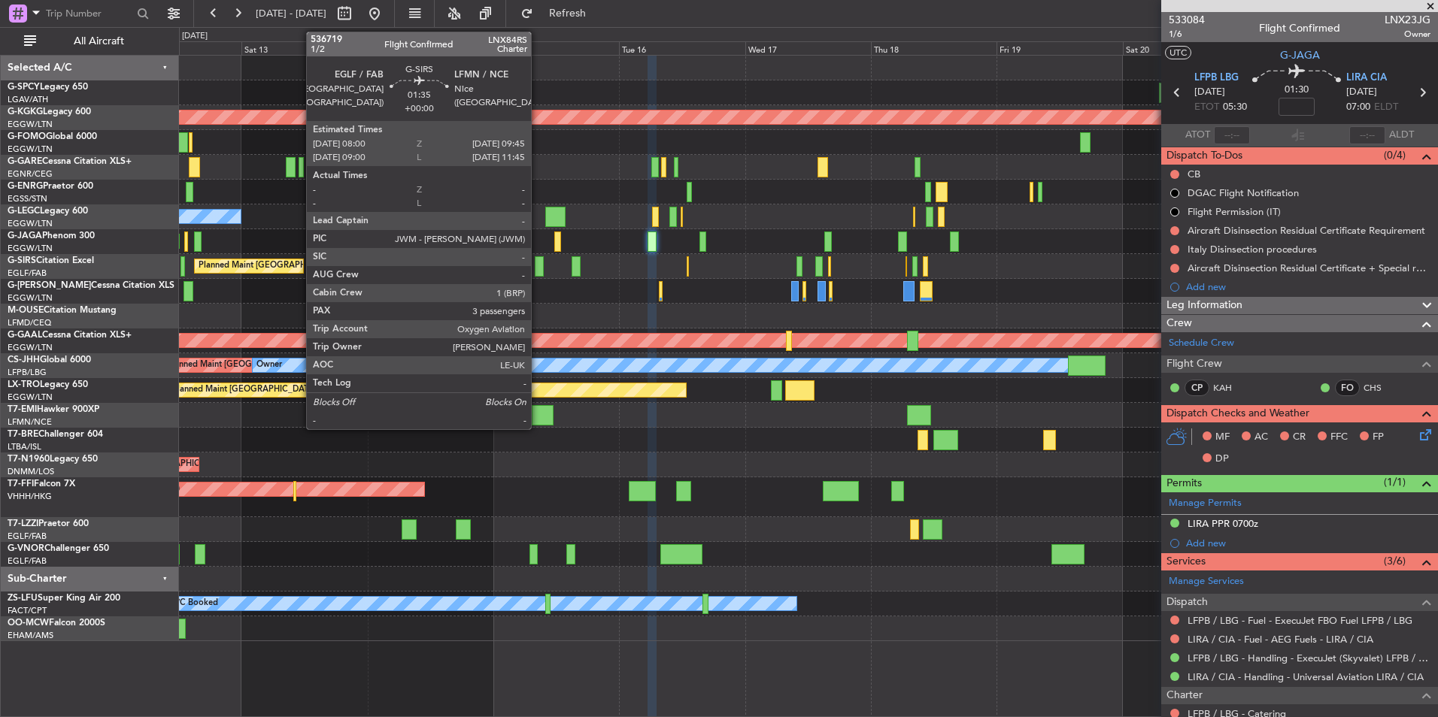
click at [538, 263] on div at bounding box center [540, 266] width 10 height 20
type input "3"
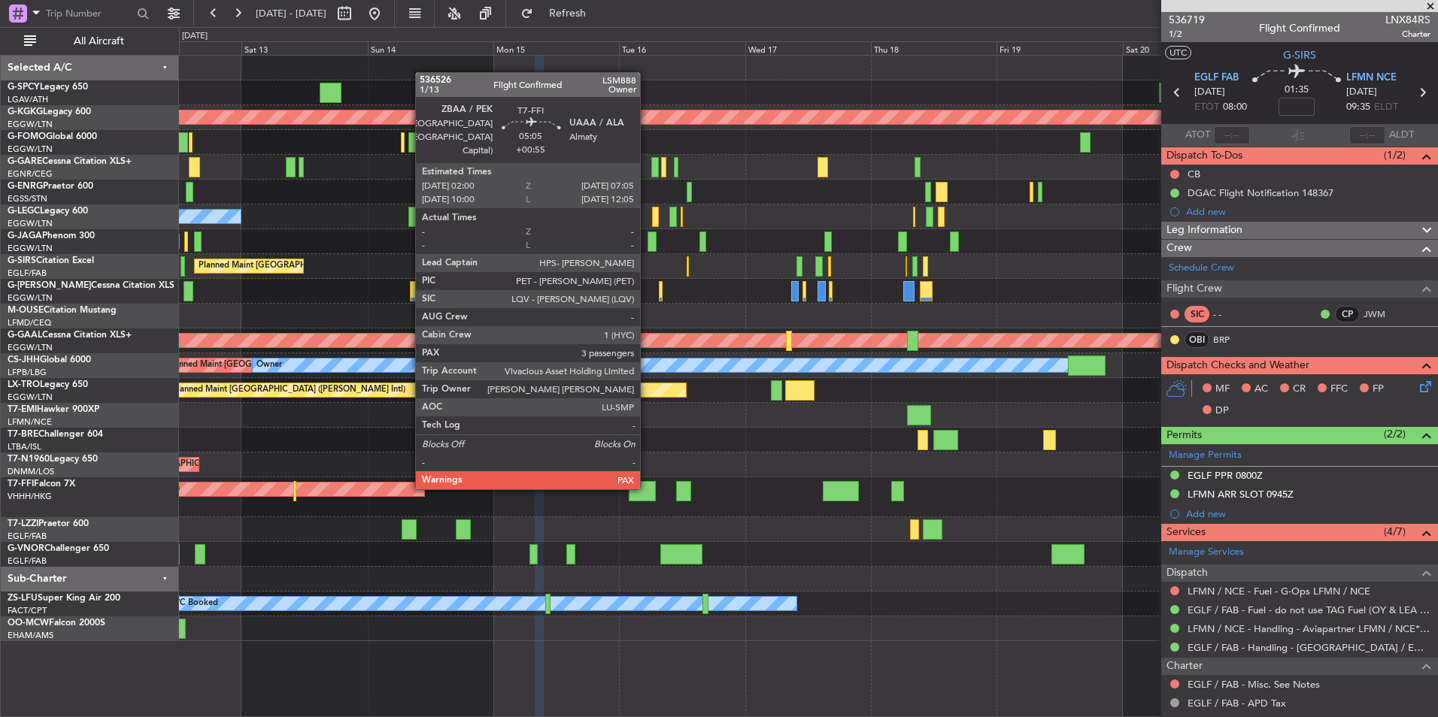
click at [646, 486] on div at bounding box center [642, 491] width 27 height 20
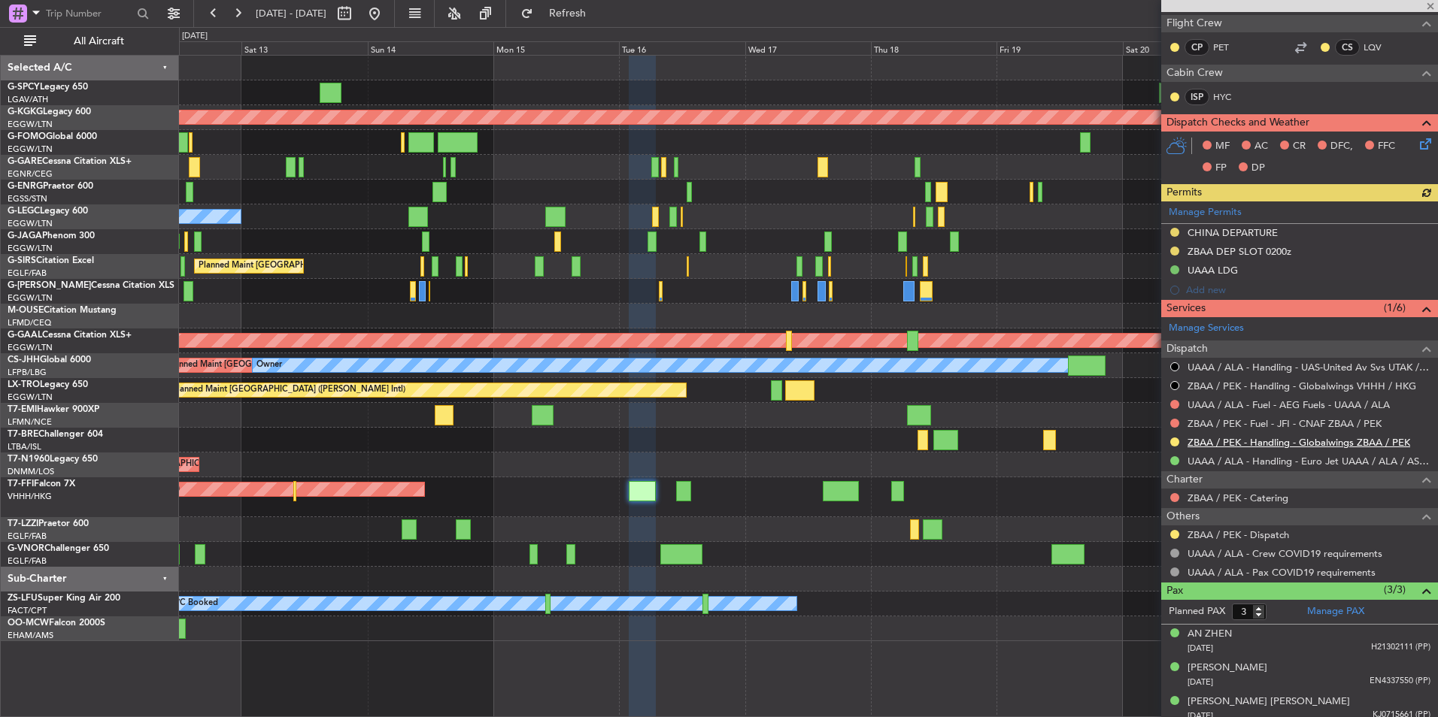
scroll to position [274, 0]
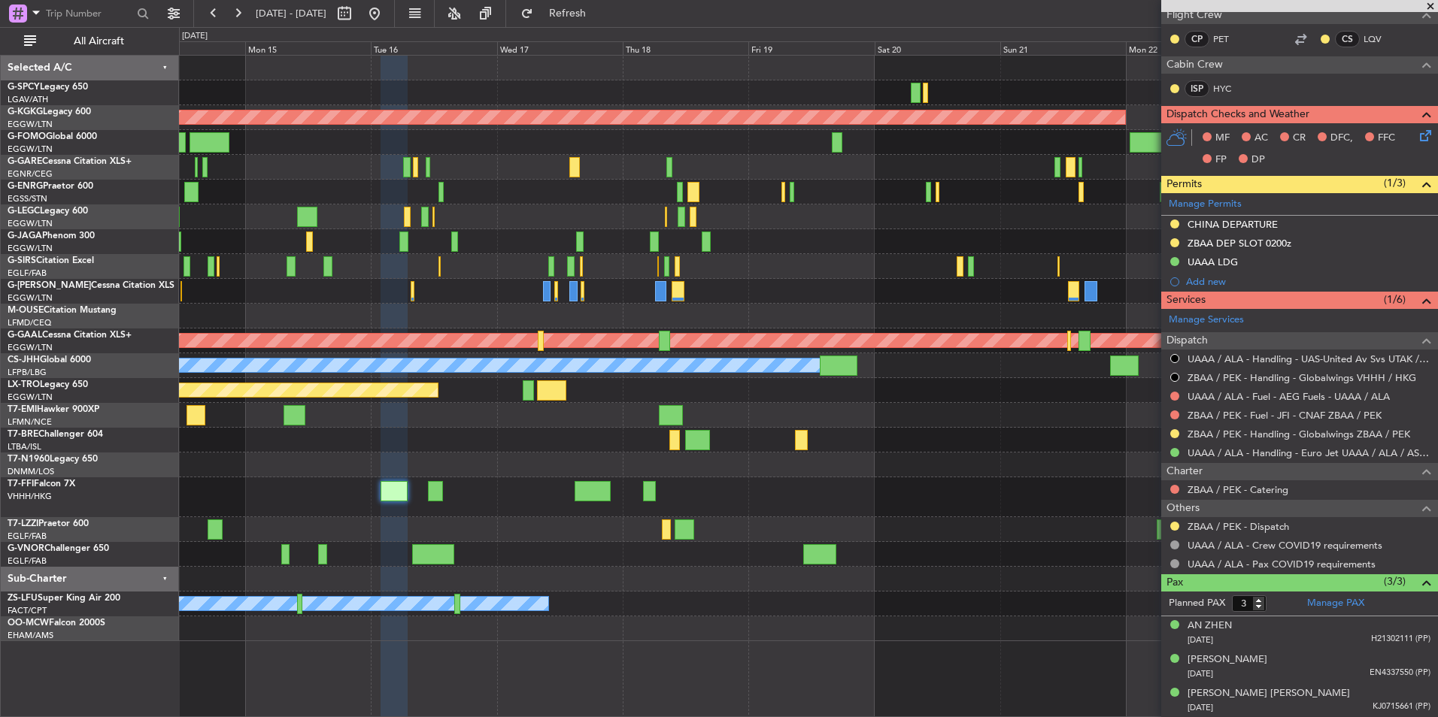
click at [503, 456] on div "AOG Maint [GEOGRAPHIC_DATA] (Ataturk) A/C Unavailable [GEOGRAPHIC_DATA] ([GEOGR…" at bounding box center [808, 349] width 1258 height 586
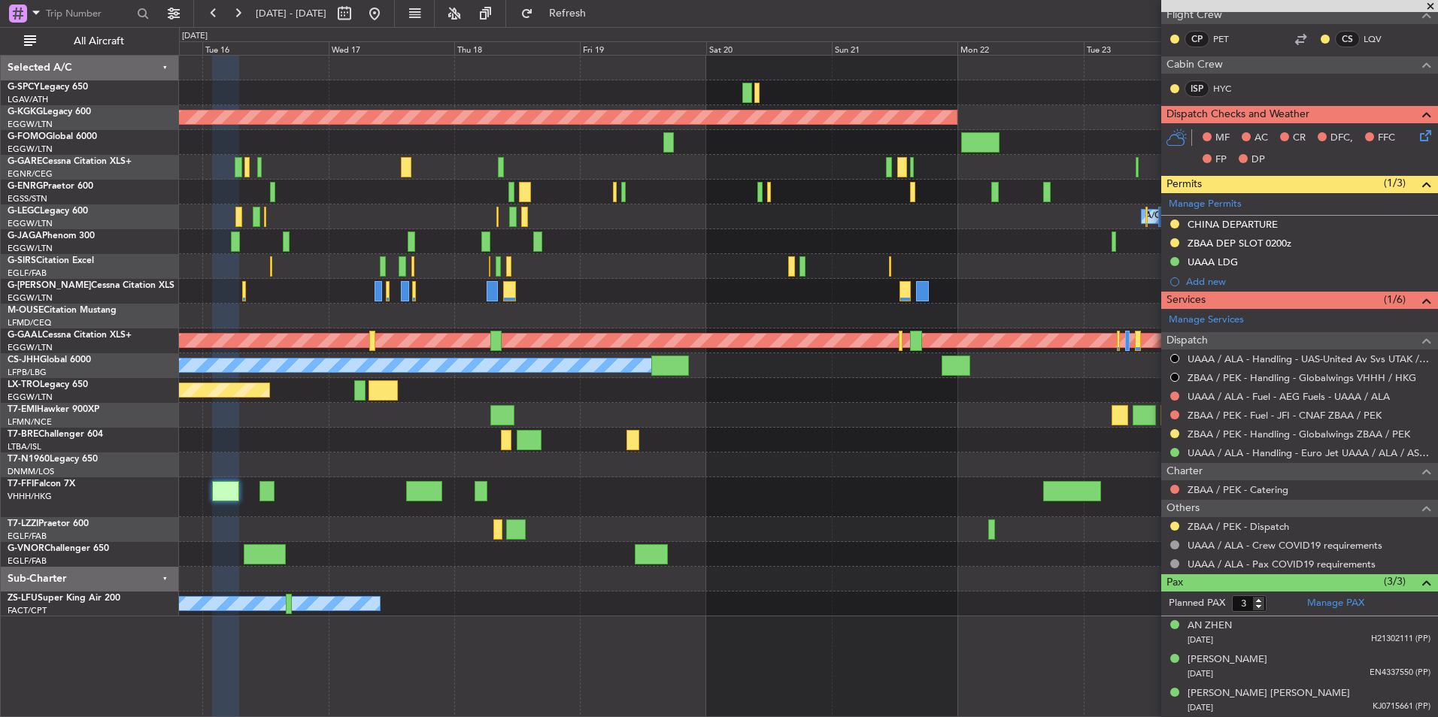
click at [619, 474] on div "AOG Maint [GEOGRAPHIC_DATA] (Ataturk) A/C Unavailable [GEOGRAPHIC_DATA] ([GEOGR…" at bounding box center [808, 336] width 1258 height 561
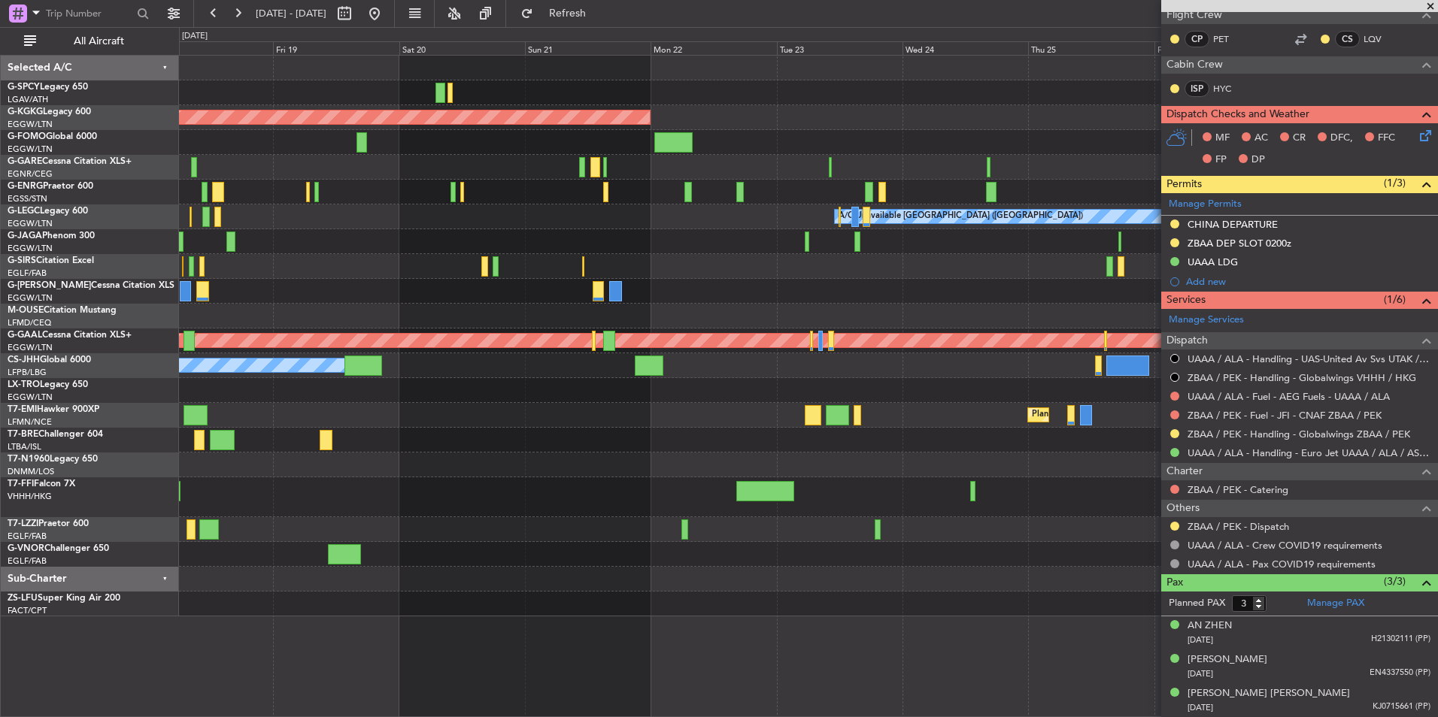
click at [581, 460] on div at bounding box center [808, 465] width 1258 height 25
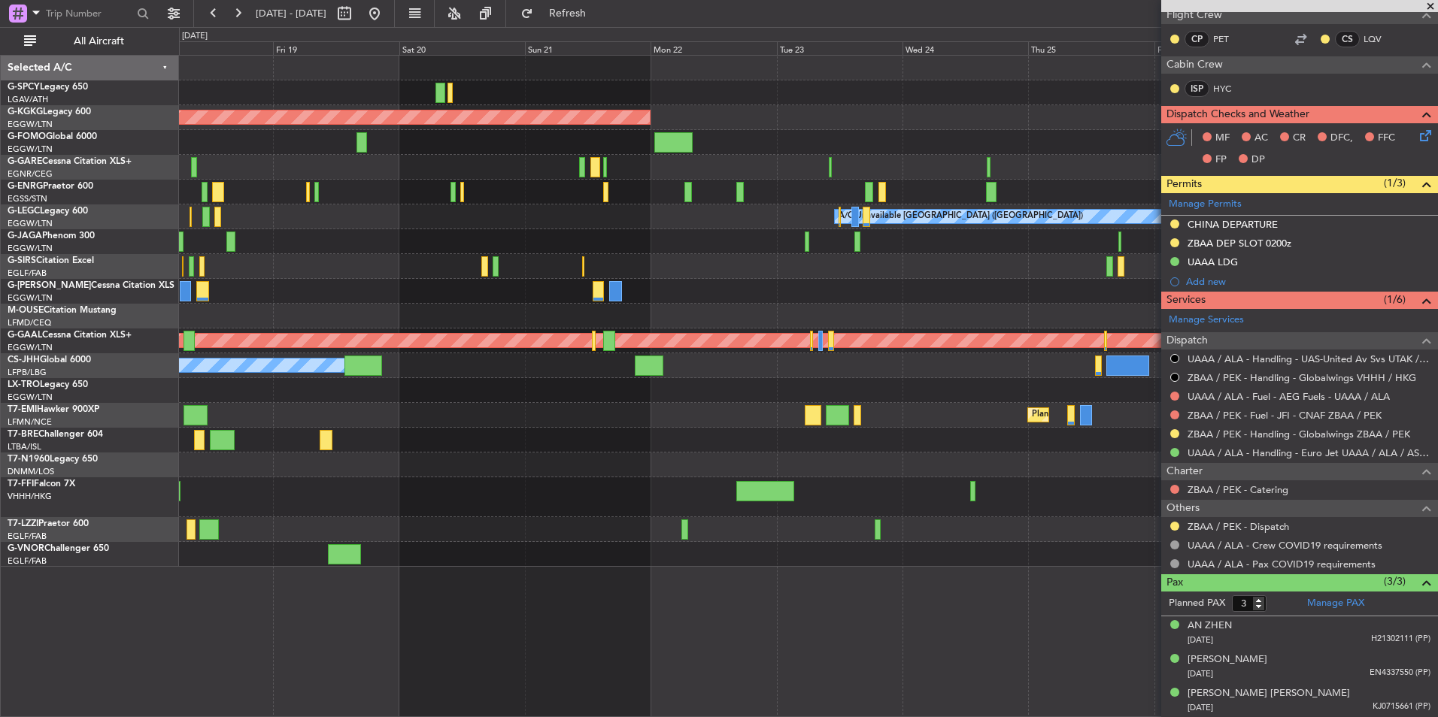
click at [988, 466] on div at bounding box center [808, 465] width 1258 height 25
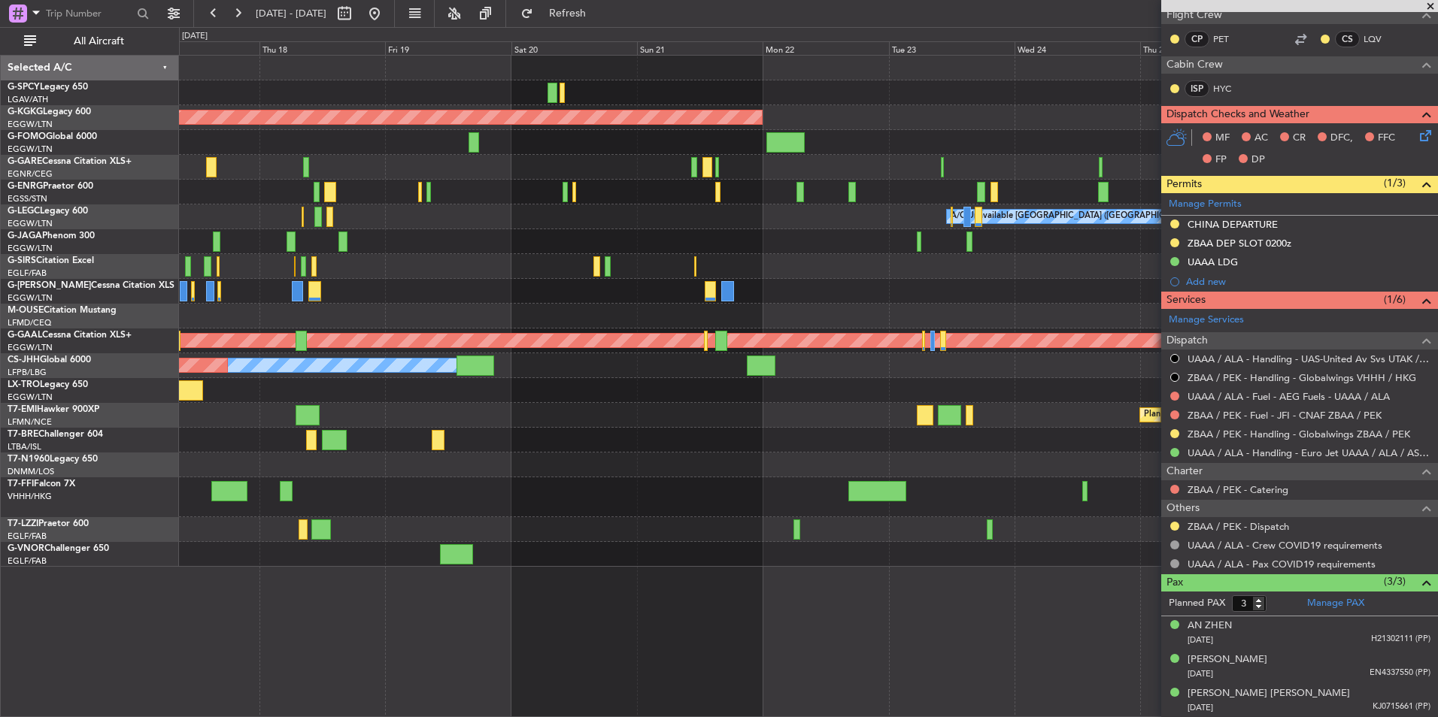
click at [635, 466] on div at bounding box center [808, 465] width 1258 height 25
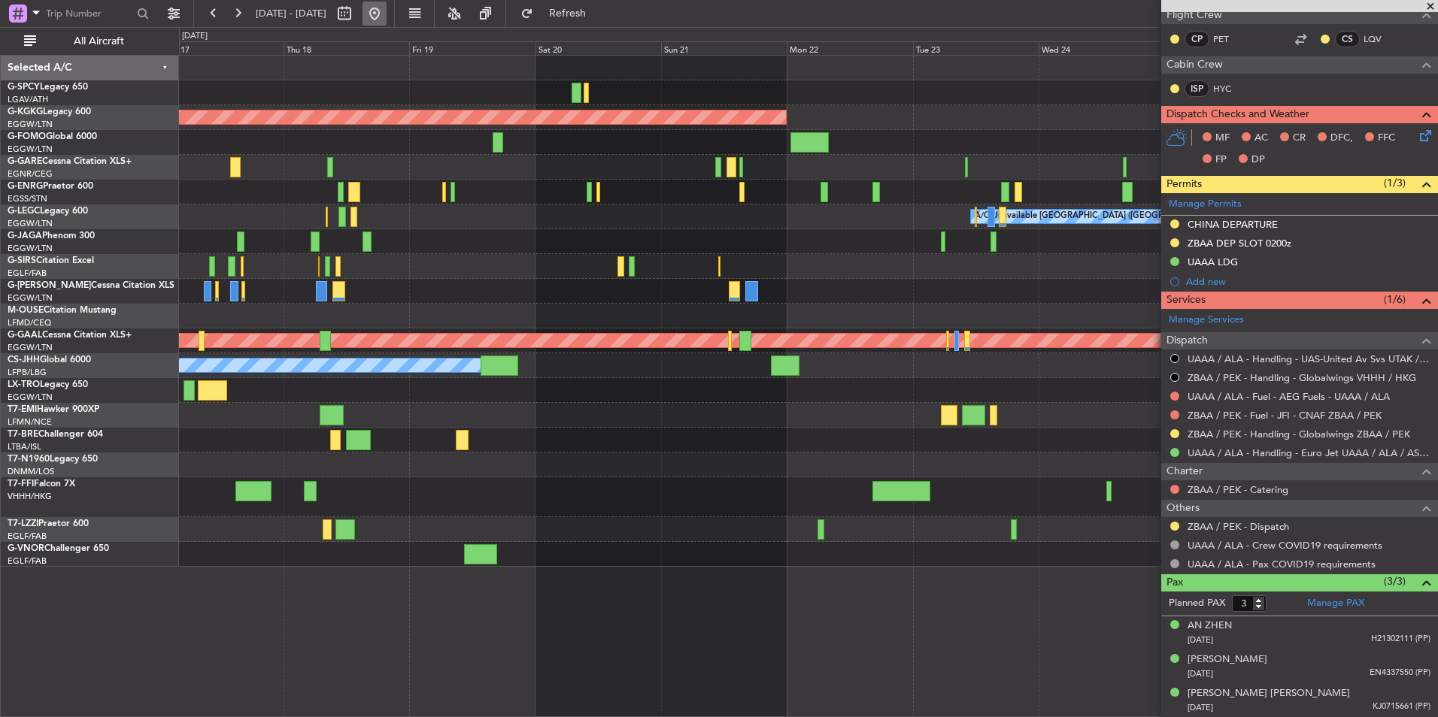
click at [386, 17] on button at bounding box center [374, 14] width 24 height 24
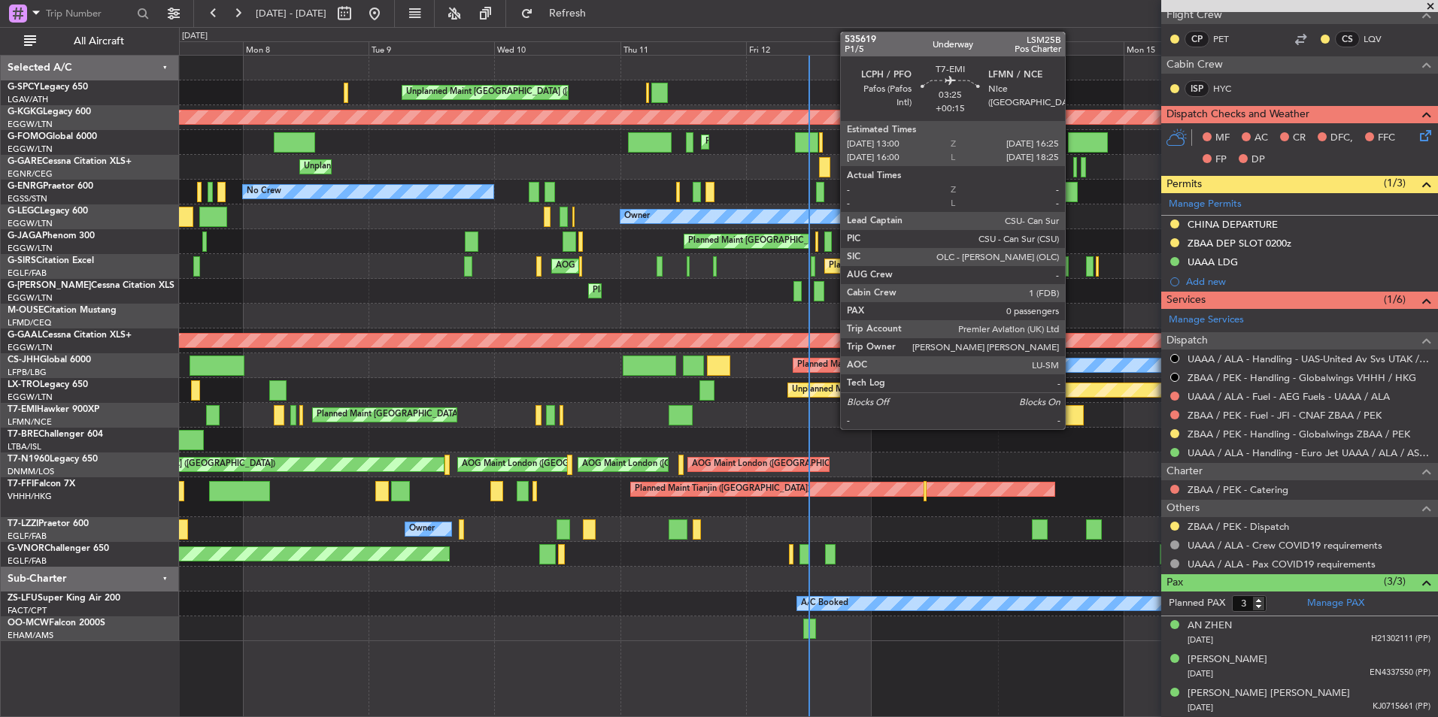
click at [1071, 414] on div at bounding box center [1074, 415] width 18 height 20
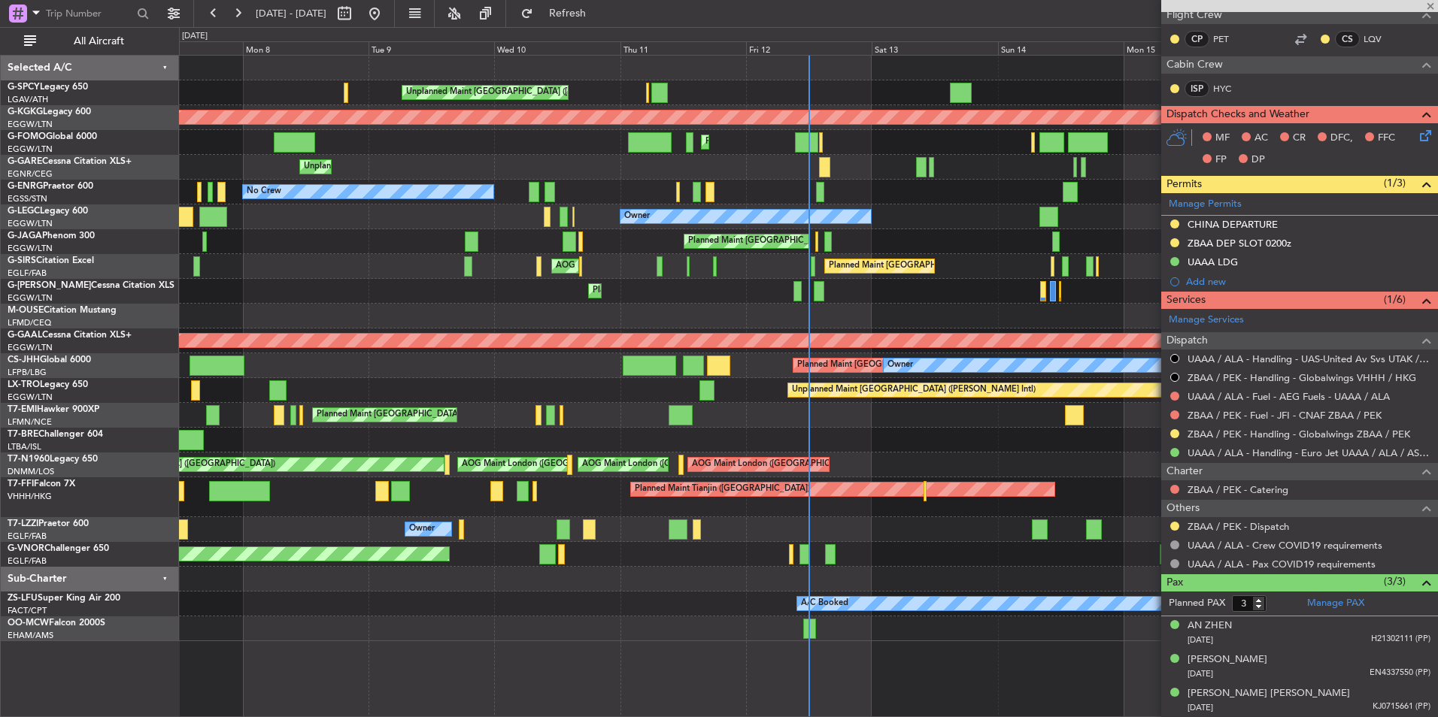
type input "+00:15"
type input "0"
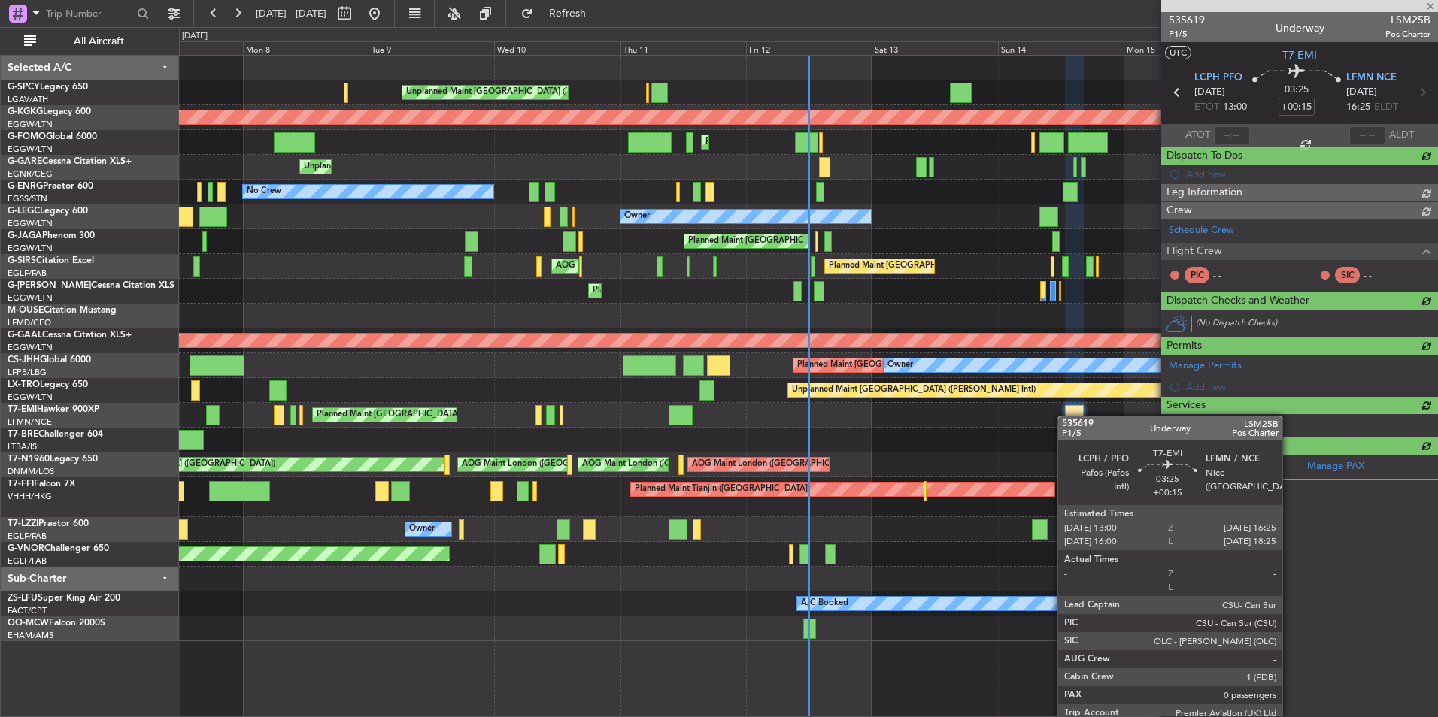
scroll to position [0, 0]
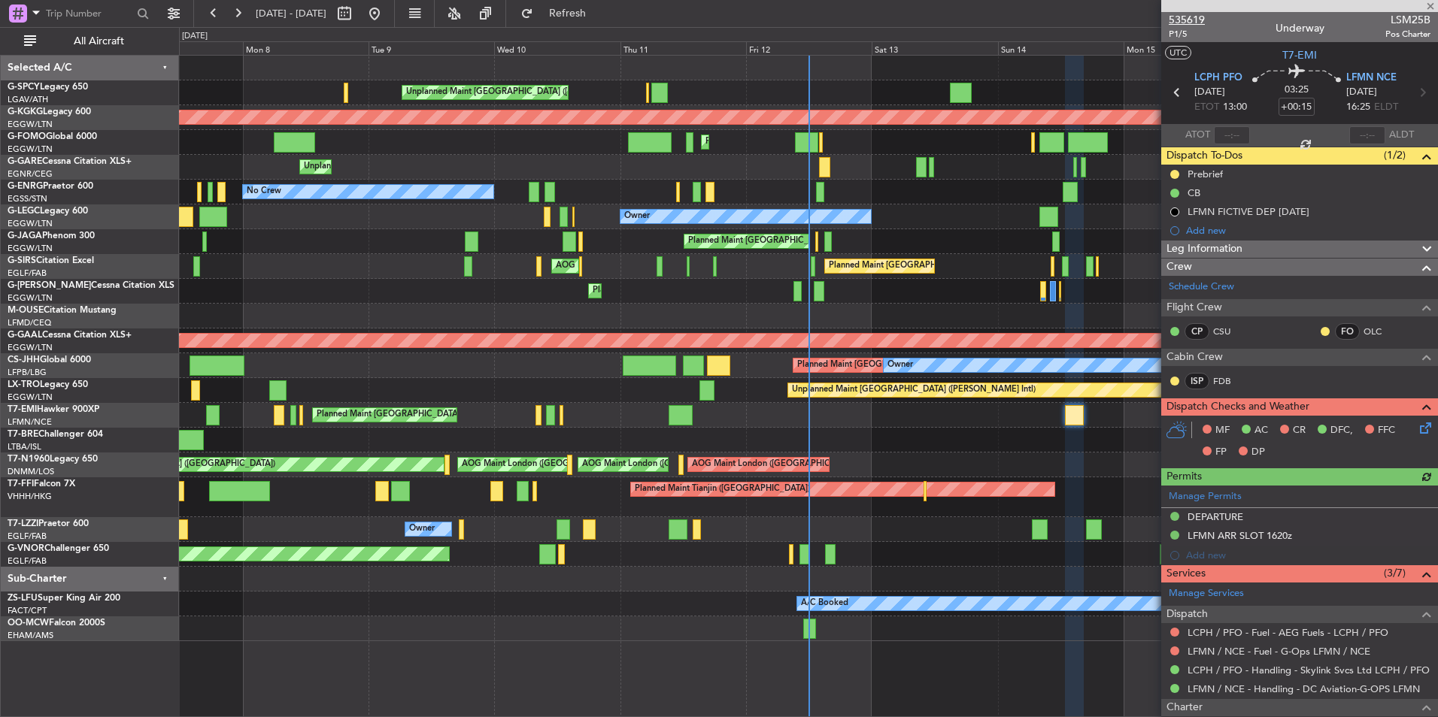
click at [1175, 17] on span "535619" at bounding box center [1186, 20] width 36 height 16
click at [599, 17] on span "Refresh" at bounding box center [567, 13] width 63 height 11
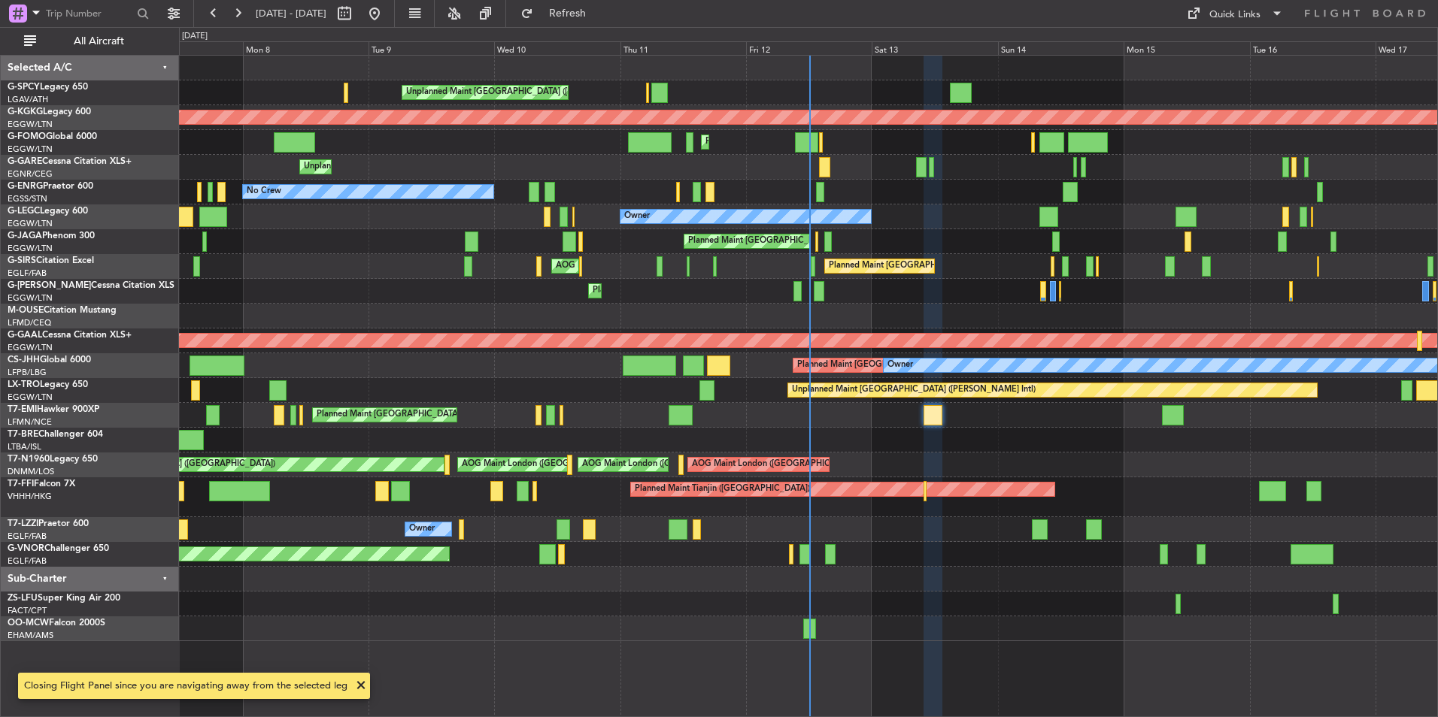
click at [592, 27] on div "Unplanned Maint [GEOGRAPHIC_DATA] ([PERSON_NAME] Intl) AOG Maint [GEOGRAPHIC_DA…" at bounding box center [719, 372] width 1438 height 690
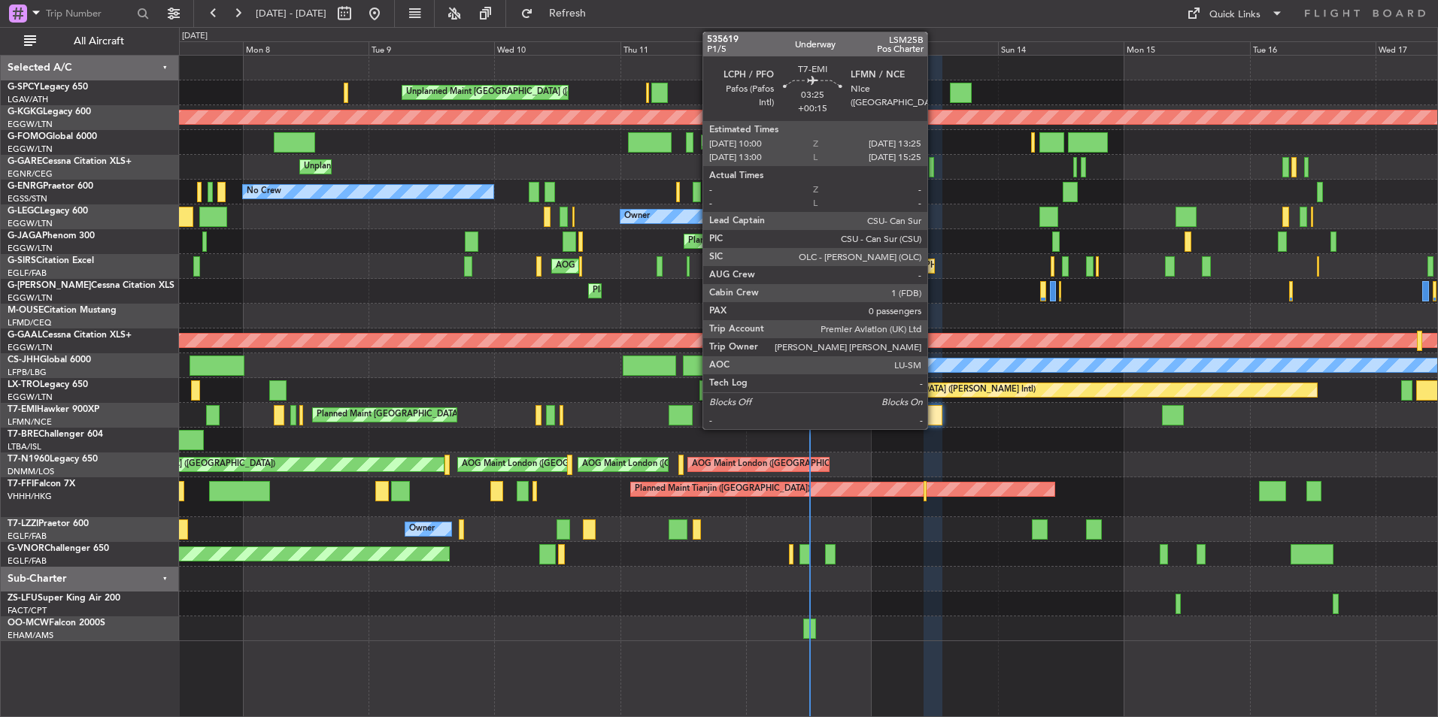
click at [934, 420] on div at bounding box center [932, 415] width 18 height 20
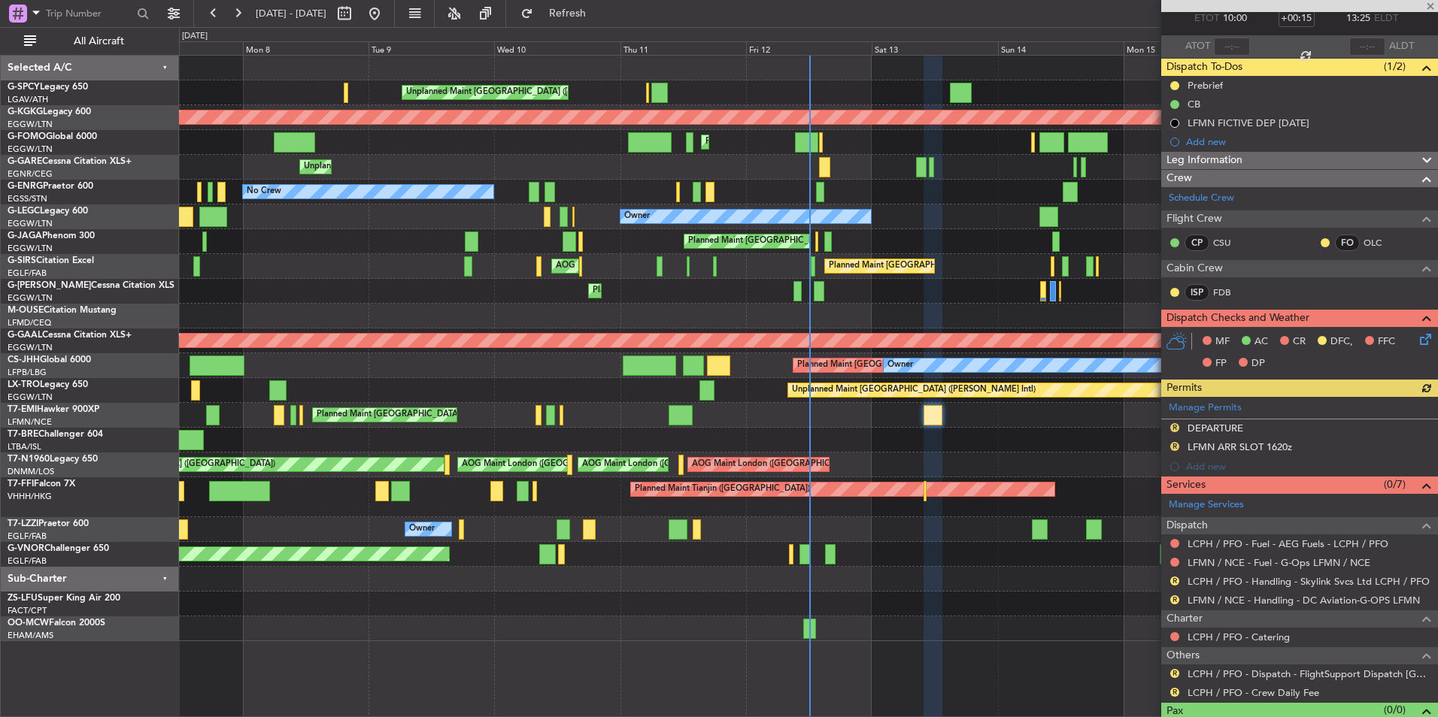
scroll to position [116, 0]
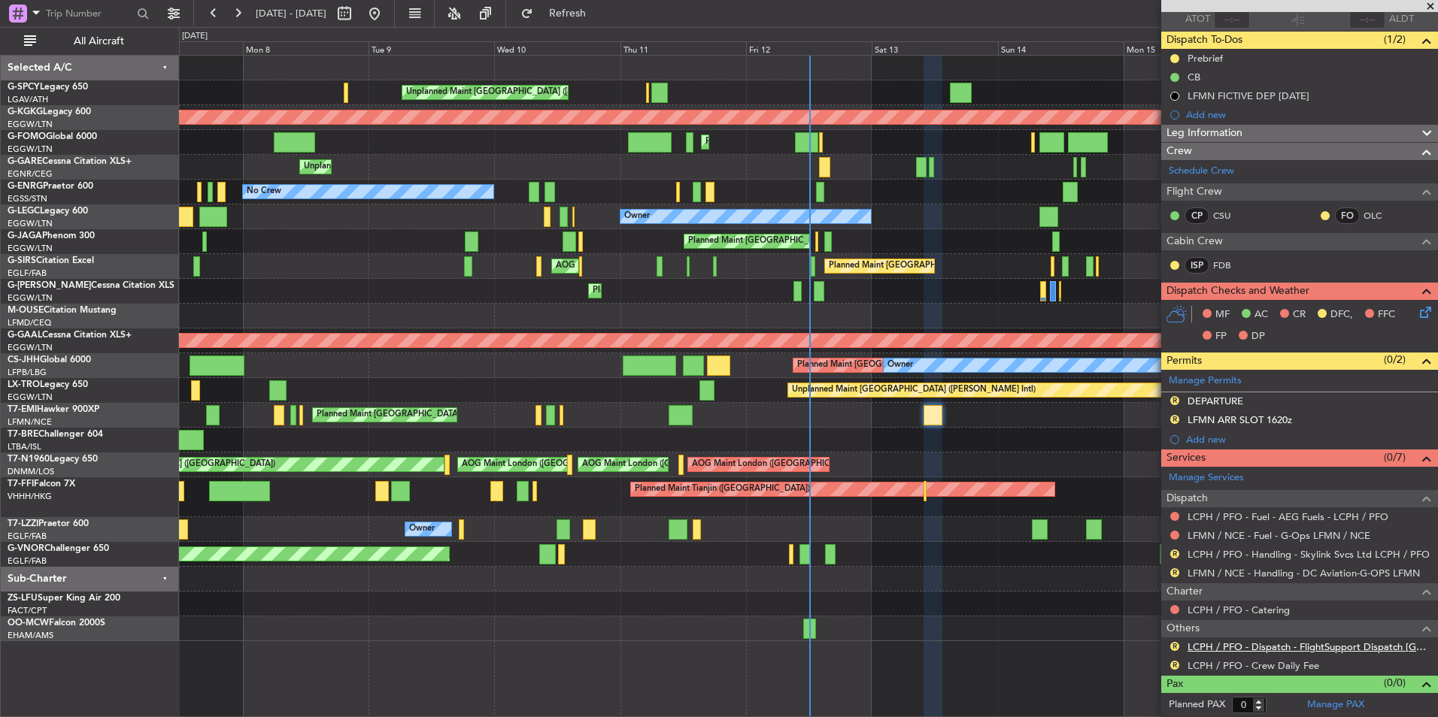
click at [1341, 644] on link "LCPH / PFO - Dispatch - FlightSupport Dispatch [GEOGRAPHIC_DATA]" at bounding box center [1308, 647] width 243 height 13
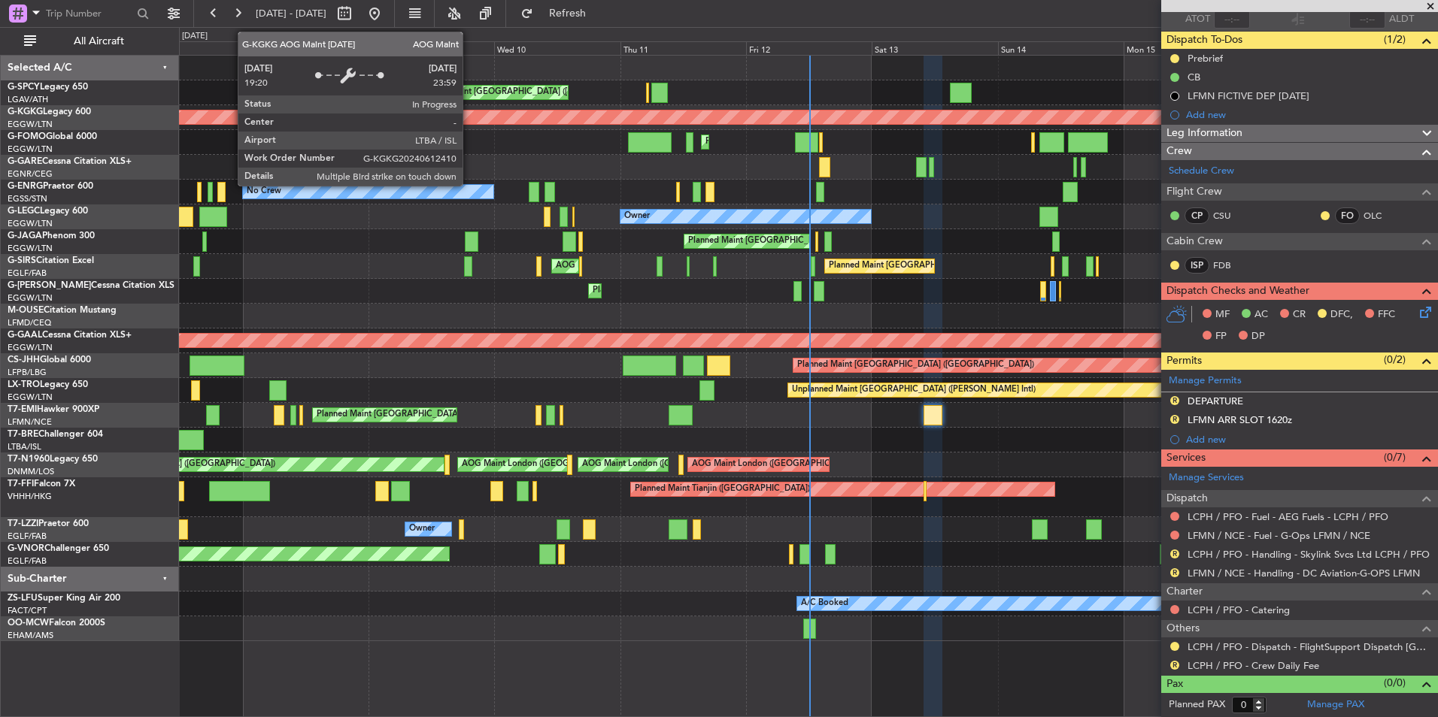
click at [230, 124] on div "AOG Maint [GEOGRAPHIC_DATA] (Ataturk)" at bounding box center [462, 117] width 3083 height 15
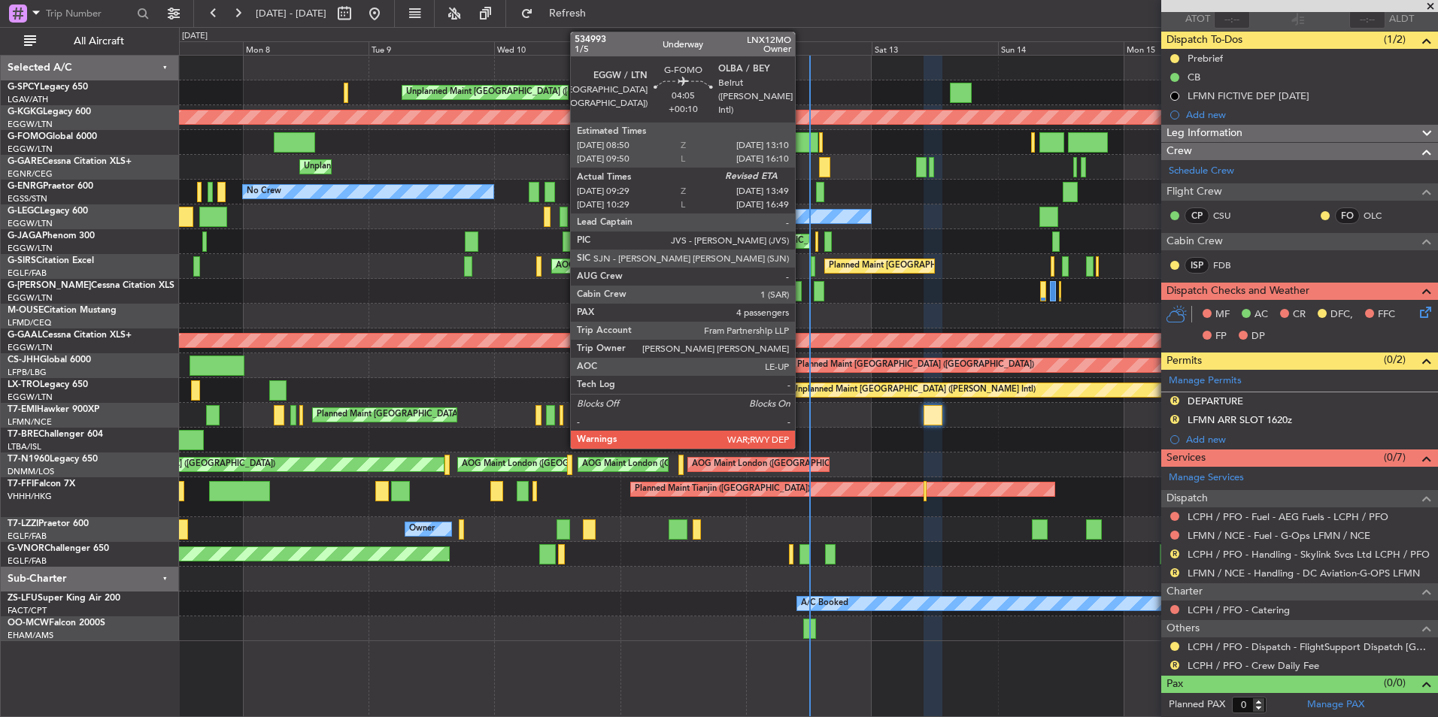
click at [801, 145] on div at bounding box center [806, 142] width 23 height 20
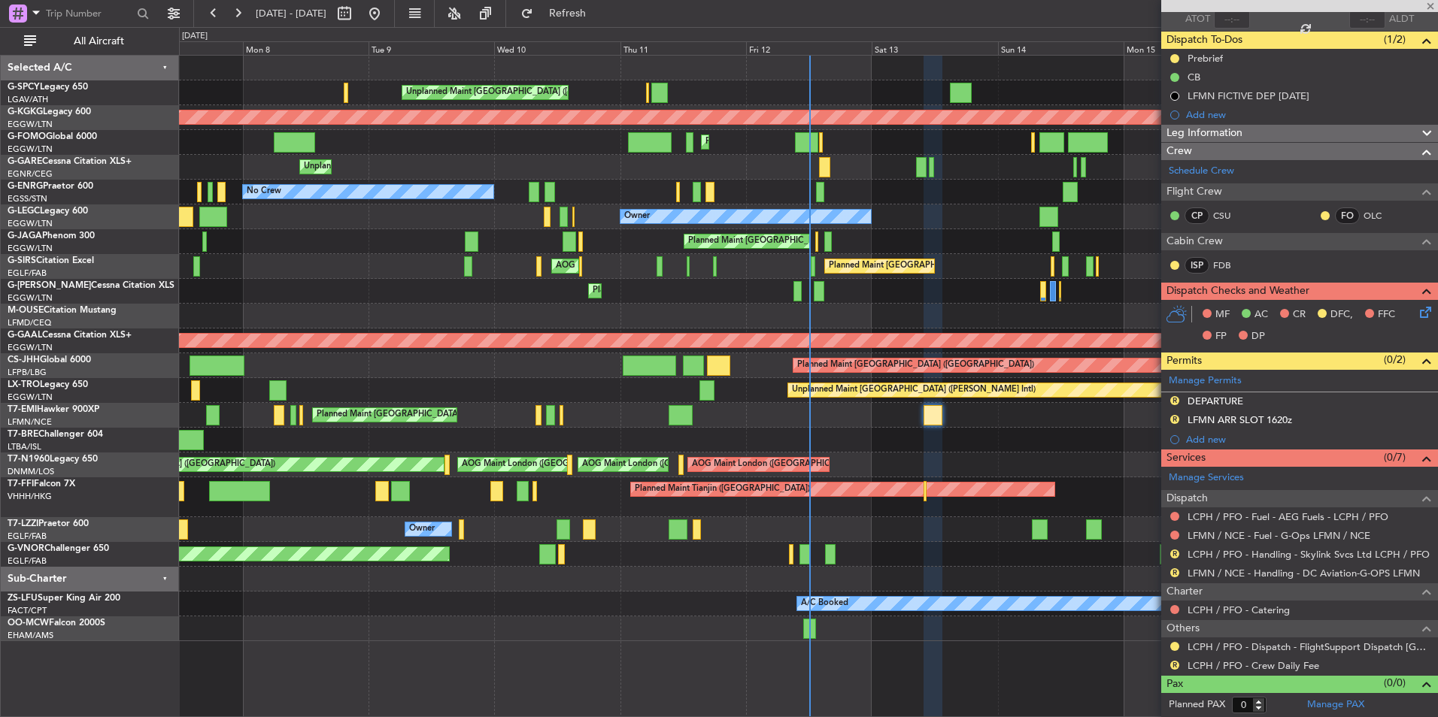
type input "+00:10"
type input "09:29"
type input "4"
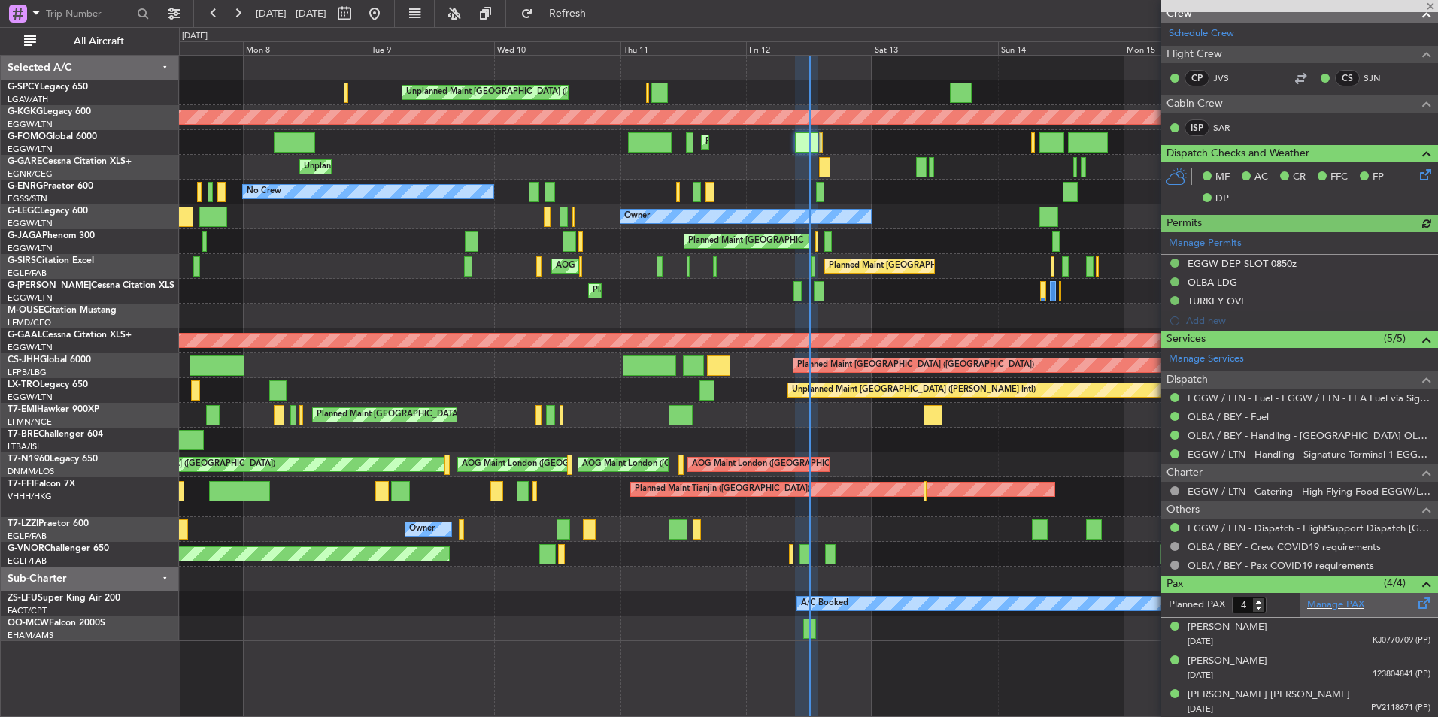
scroll to position [289, 0]
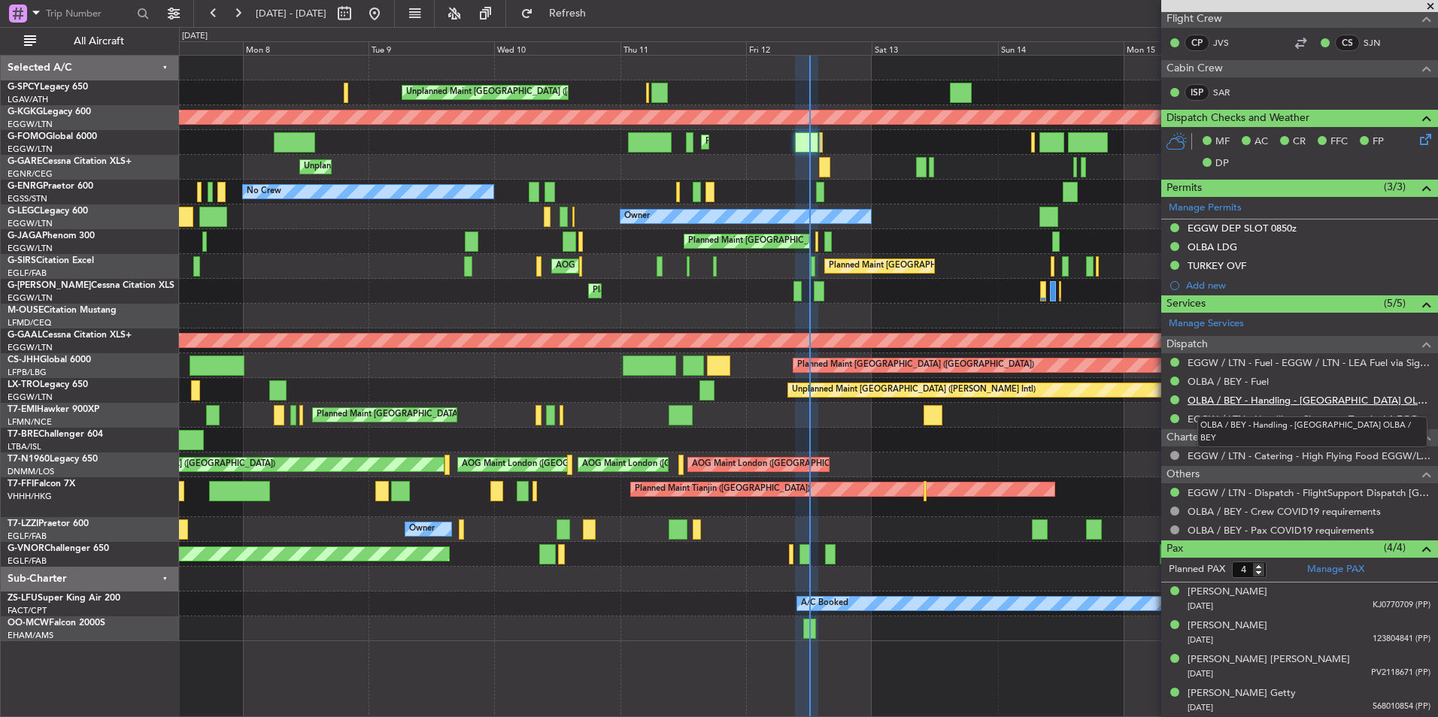
click at [1328, 398] on link "OLBA / BEY - Handling - [GEOGRAPHIC_DATA] OLBA / BEY" at bounding box center [1308, 400] width 243 height 13
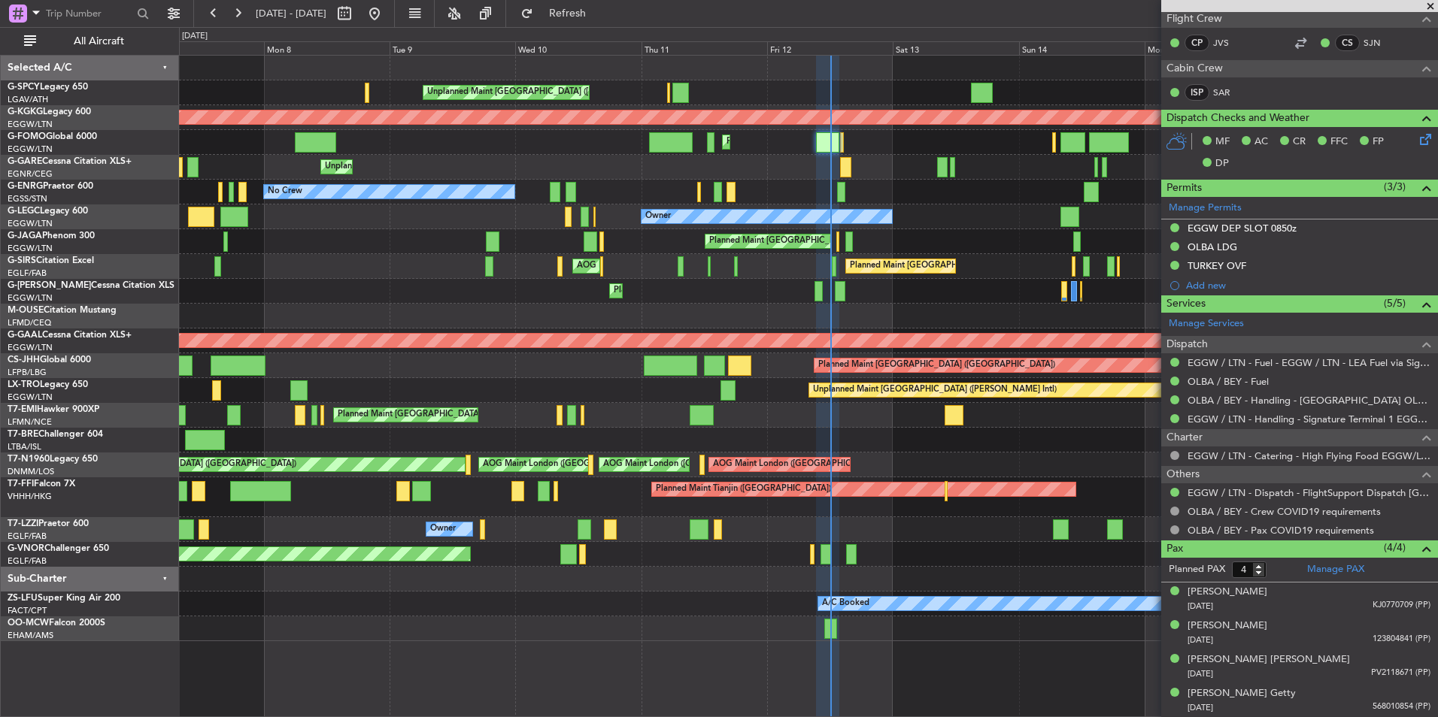
click at [868, 149] on div "Planned Maint [GEOGRAPHIC_DATA] ([GEOGRAPHIC_DATA]) Planned Maint [GEOGRAPHIC_D…" at bounding box center [808, 142] width 1258 height 25
